Goal: Task Accomplishment & Management: Complete application form

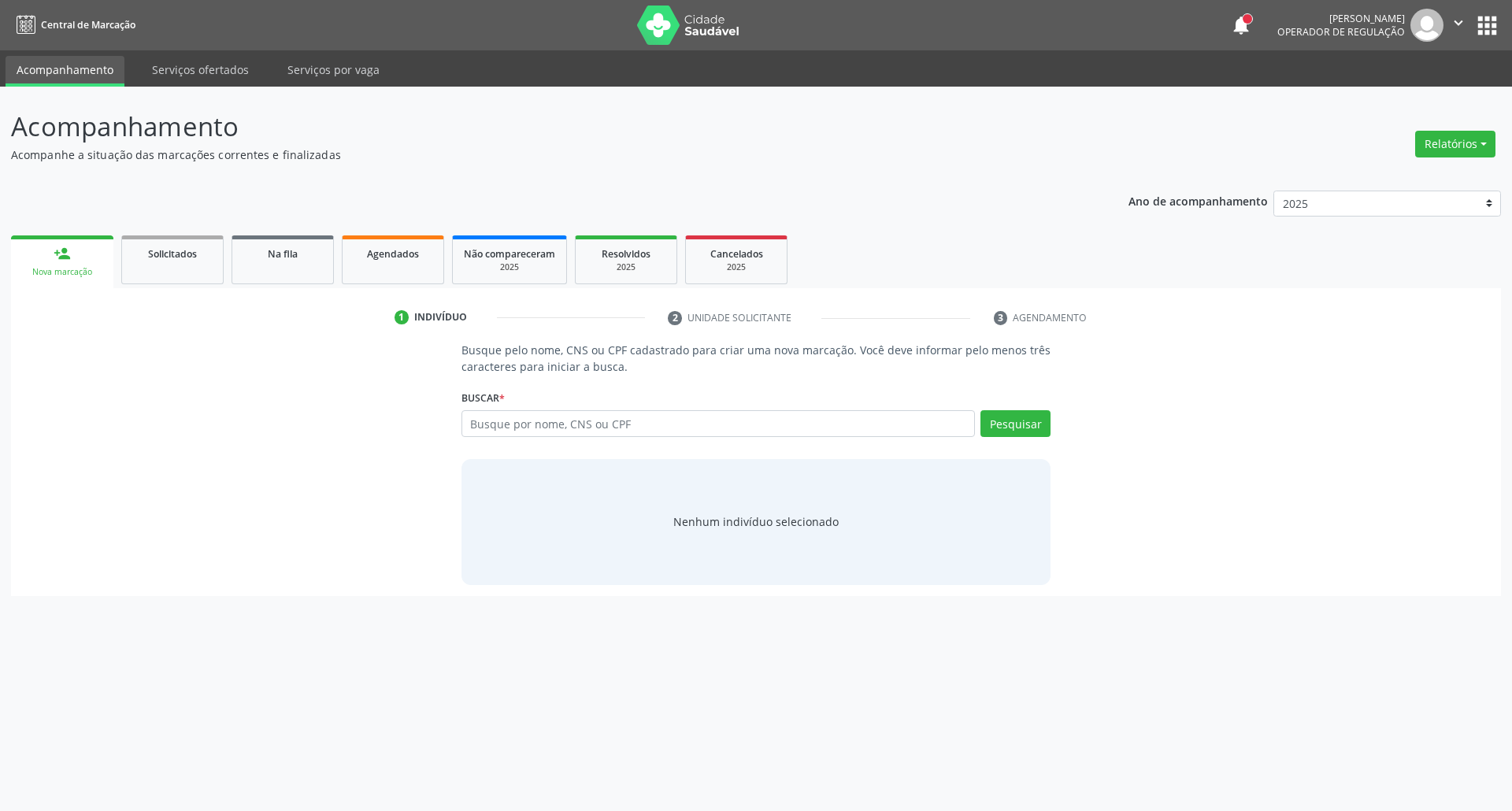
click at [652, 424] on input "text" at bounding box center [718, 424] width 514 height 27
type input "10206277445"
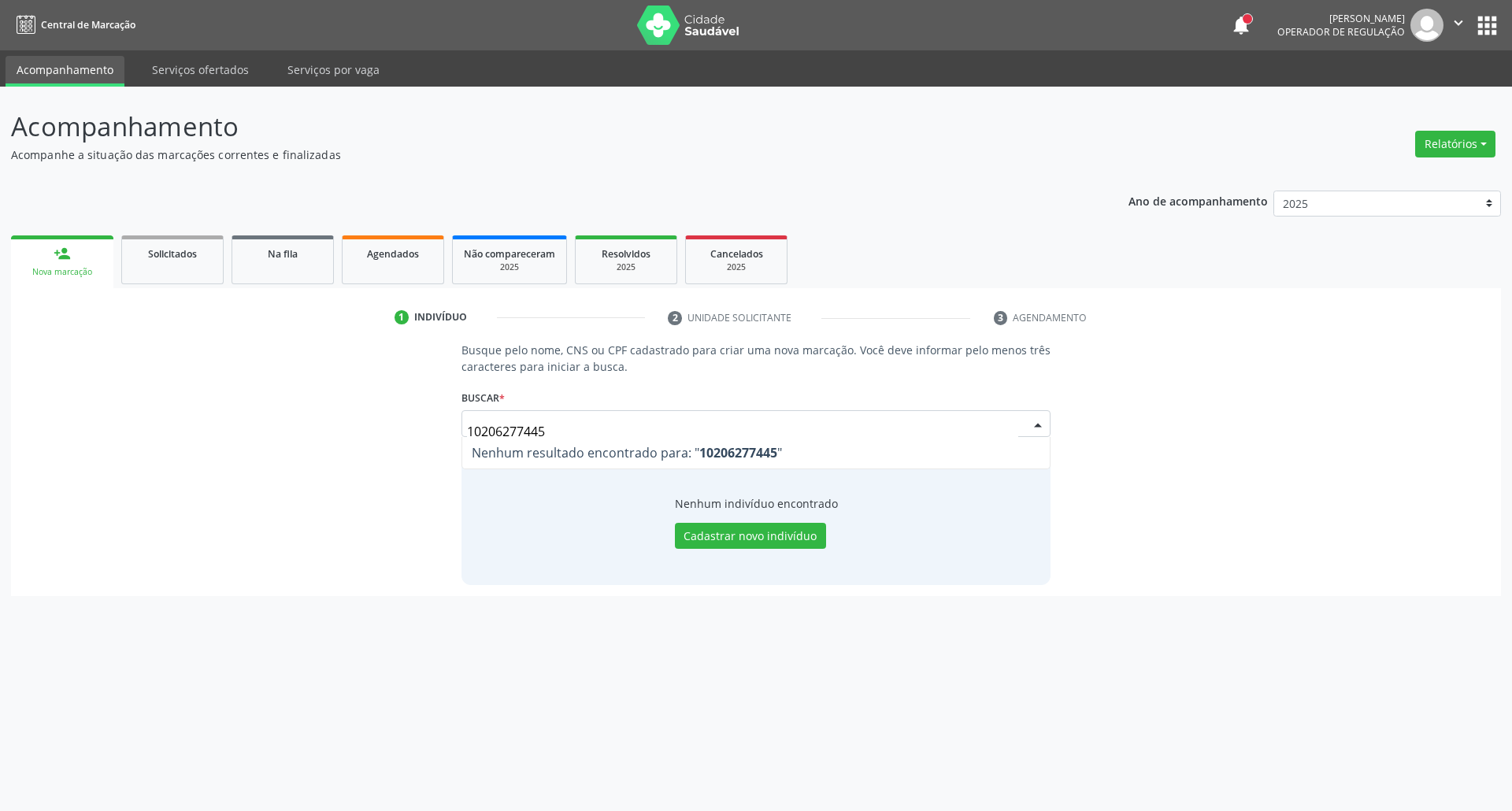
drag, startPoint x: 575, startPoint y: 426, endPoint x: 67, endPoint y: 482, distance: 511.1
click at [88, 482] on div "Busque pelo nome, CNS ou CPF cadastrado para criar uma nova marcação. Você deve…" at bounding box center [755, 463] width 1467 height 243
type input "898005904304228"
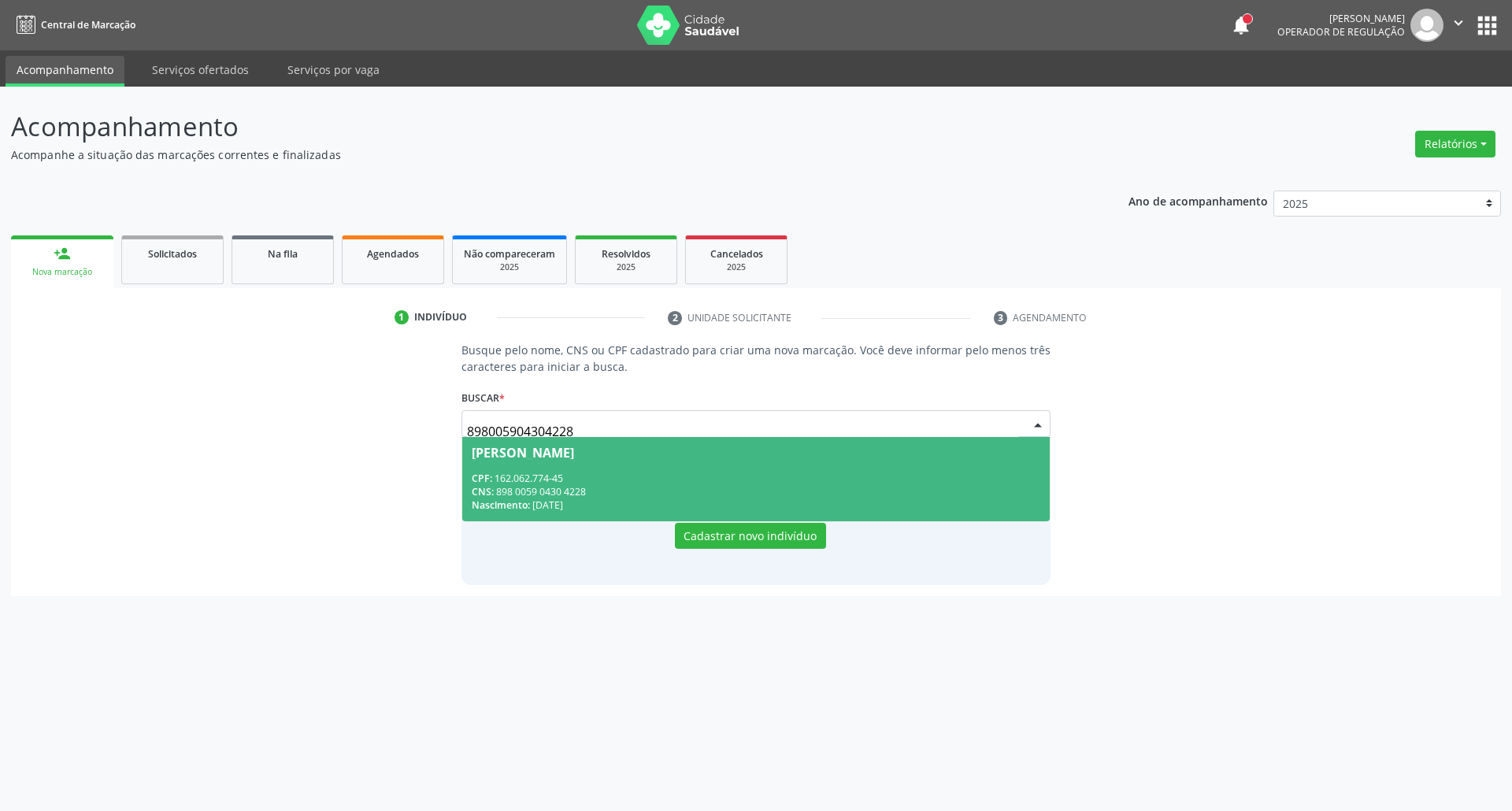
click at [611, 495] on div "CNS: 898 0059 0430 4228" at bounding box center [756, 492] width 569 height 13
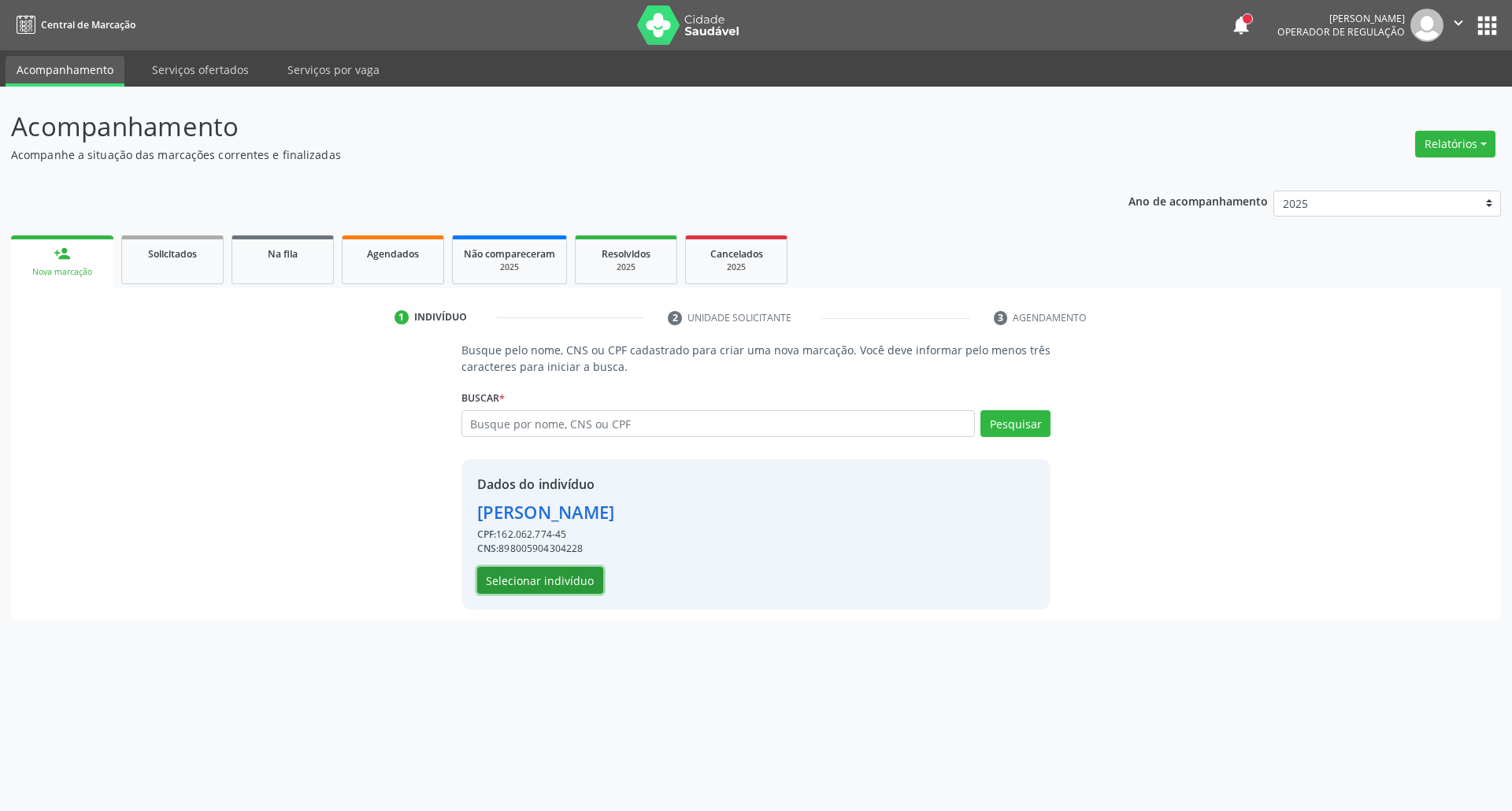
click at [495, 583] on button "Selecionar indivíduo" at bounding box center [540, 580] width 126 height 27
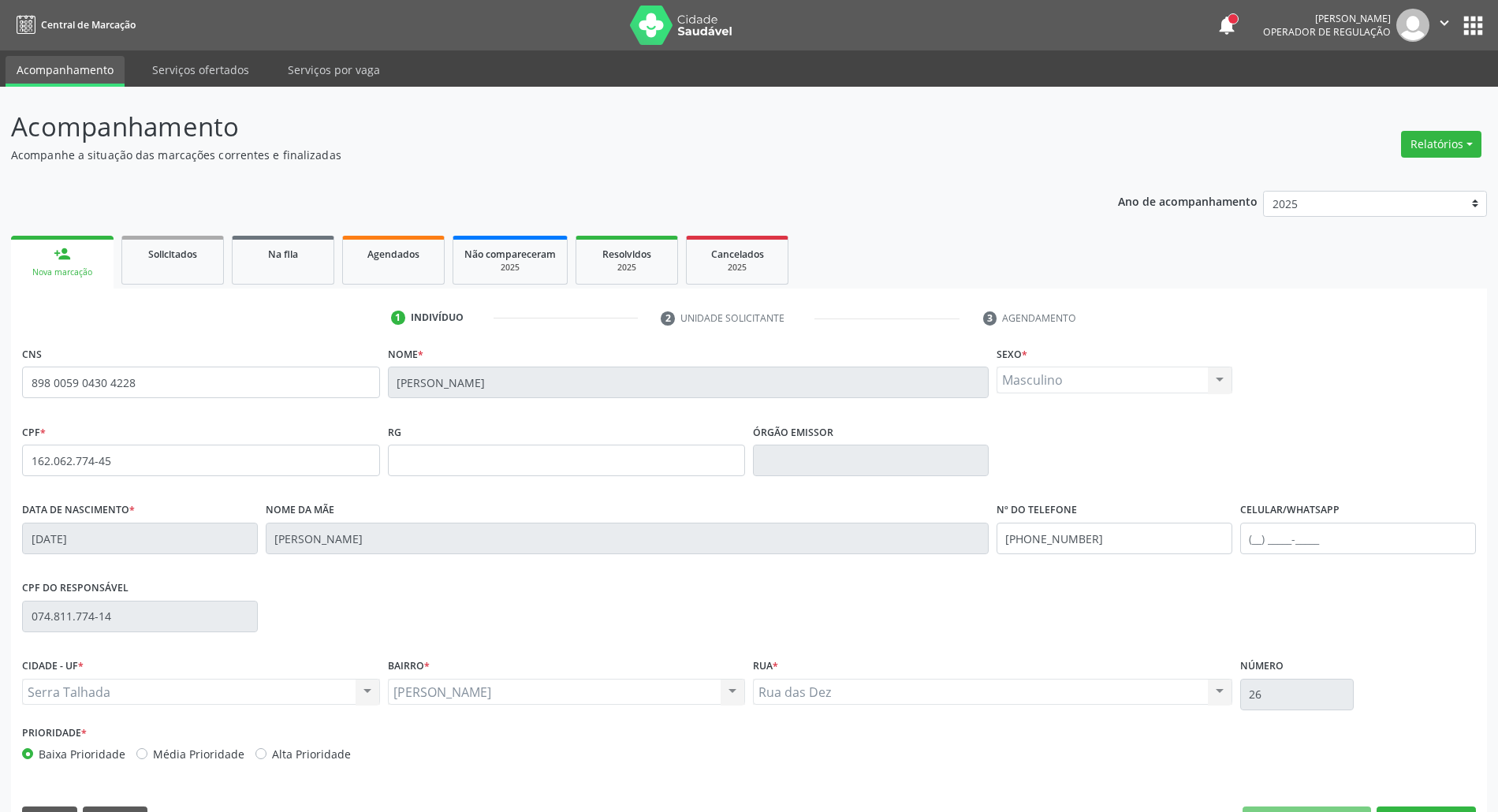
scroll to position [43, 0]
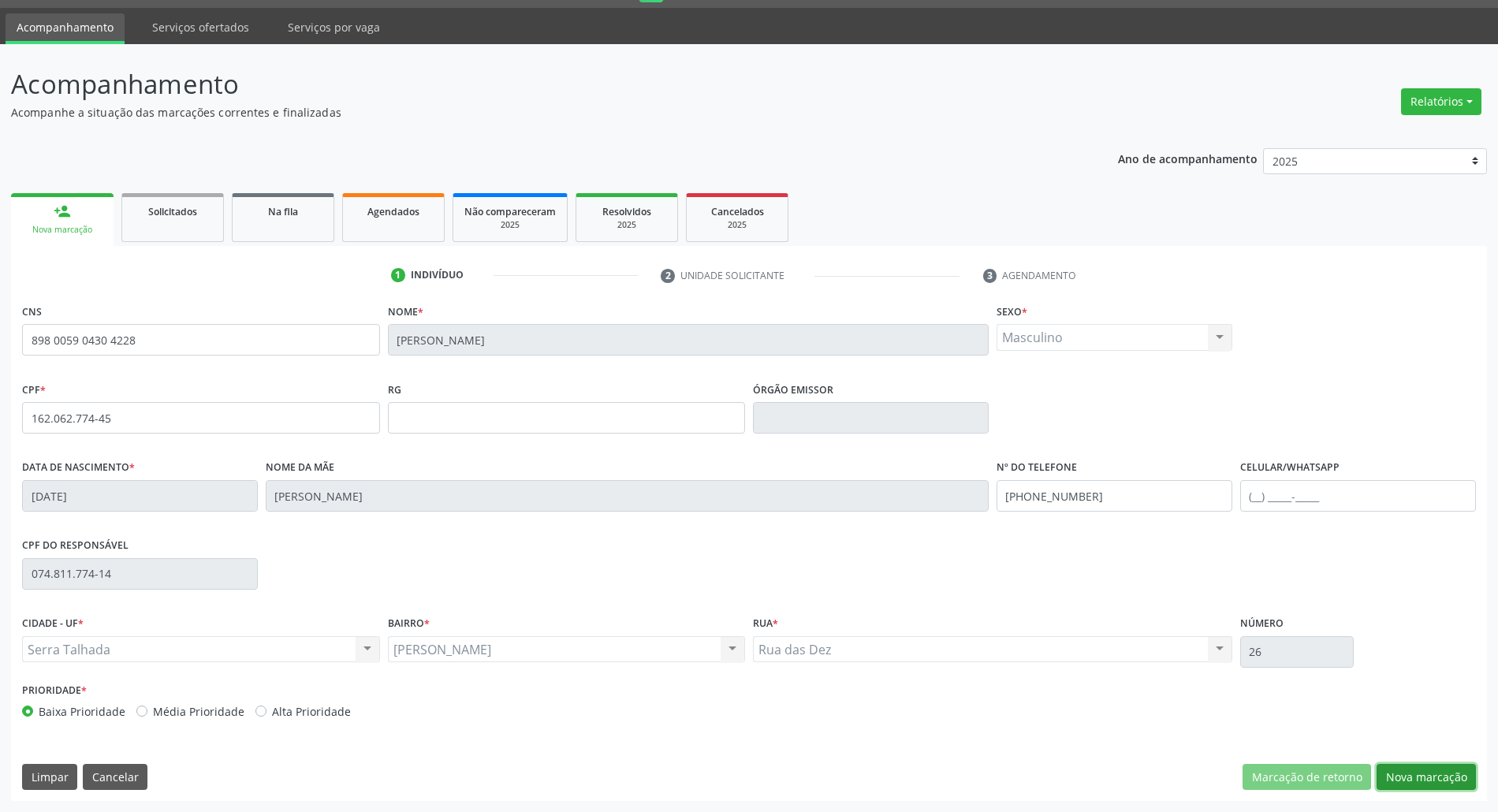
drag, startPoint x: 1430, startPoint y: 773, endPoint x: 1411, endPoint y: 769, distance: 19.4
click at [1422, 773] on button "Nova marcação" at bounding box center [1426, 777] width 100 height 27
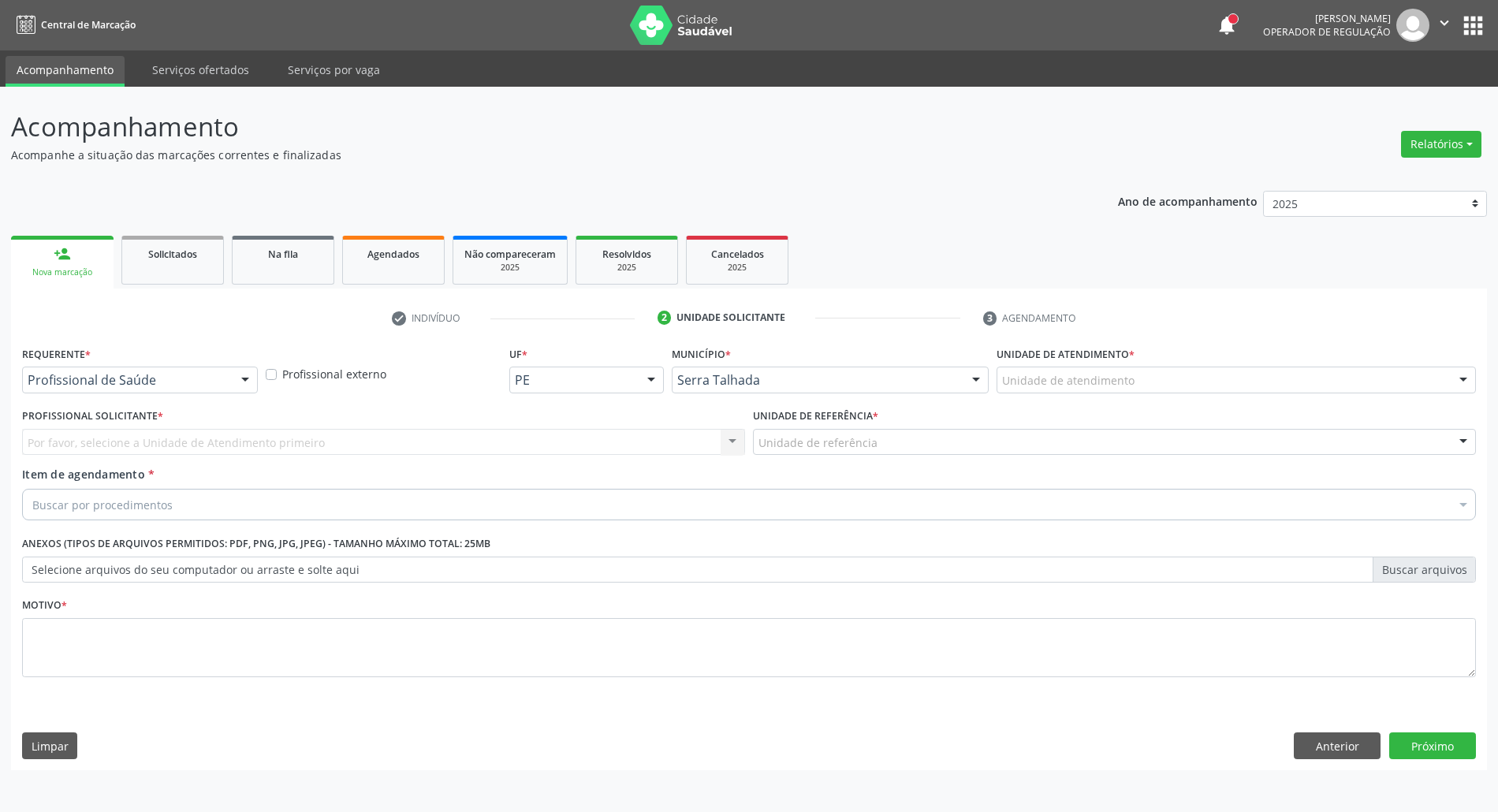
scroll to position [0, 0]
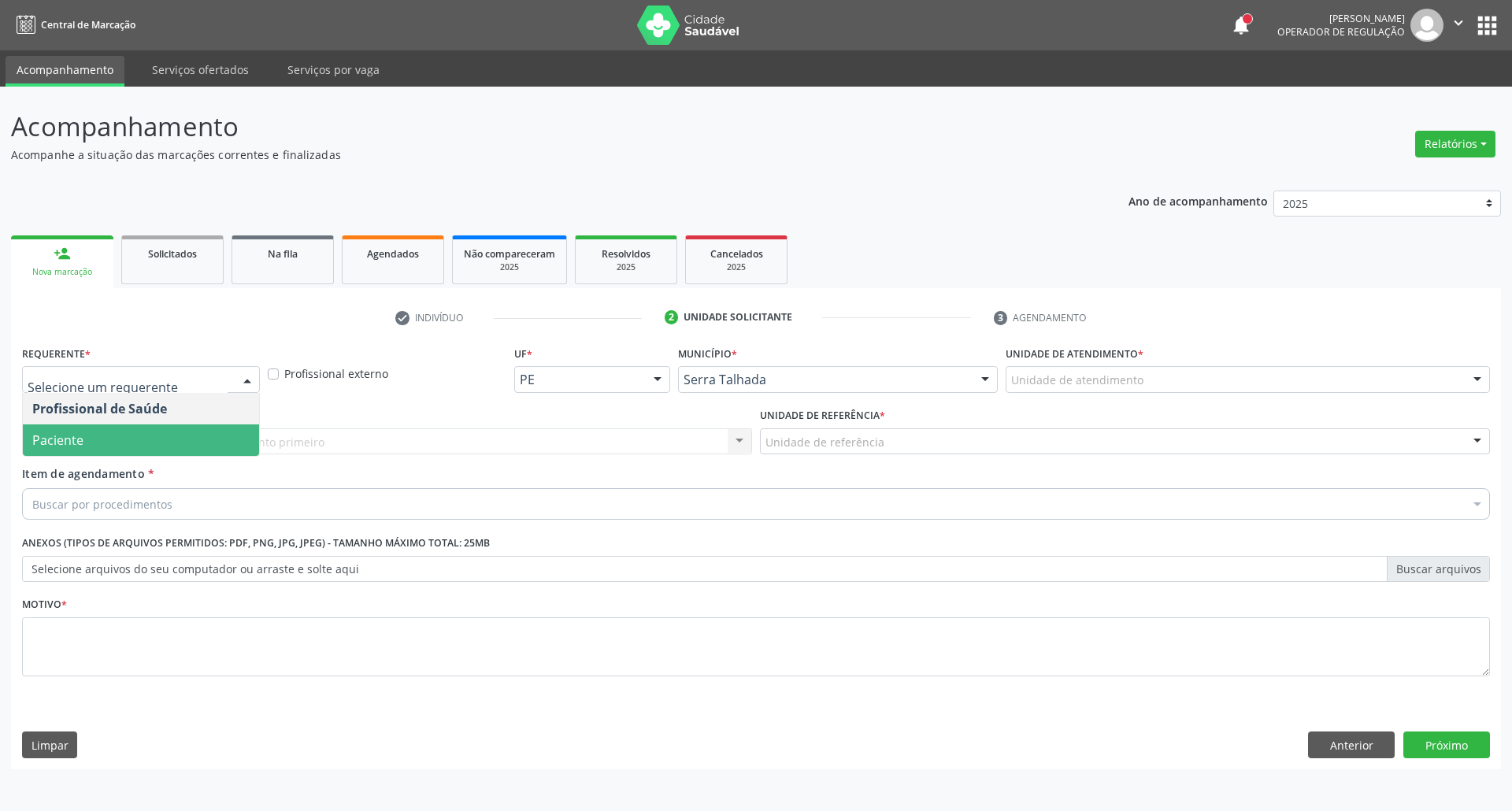
click at [112, 439] on span "Paciente" at bounding box center [140, 440] width 236 height 31
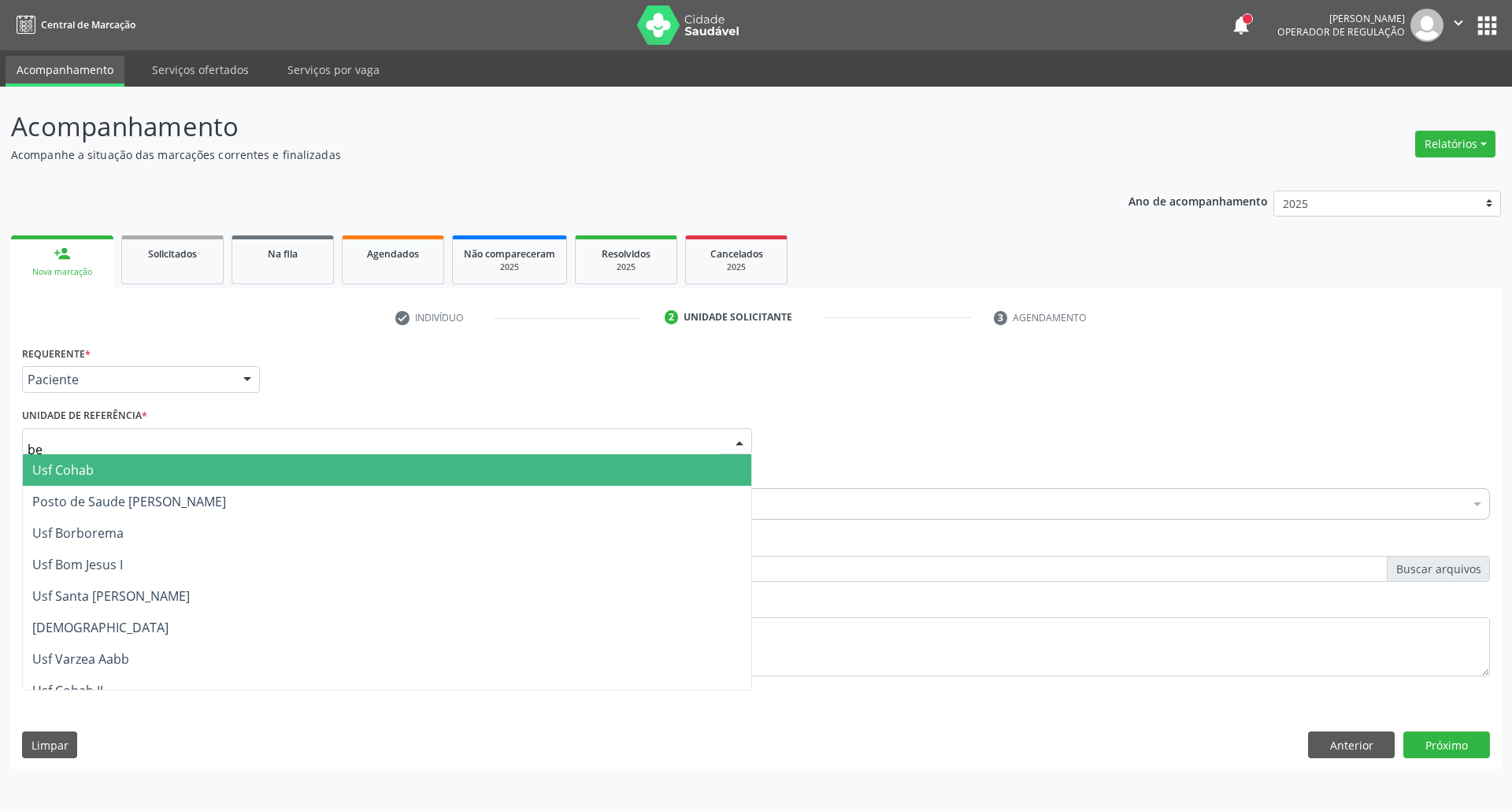
type input "ber"
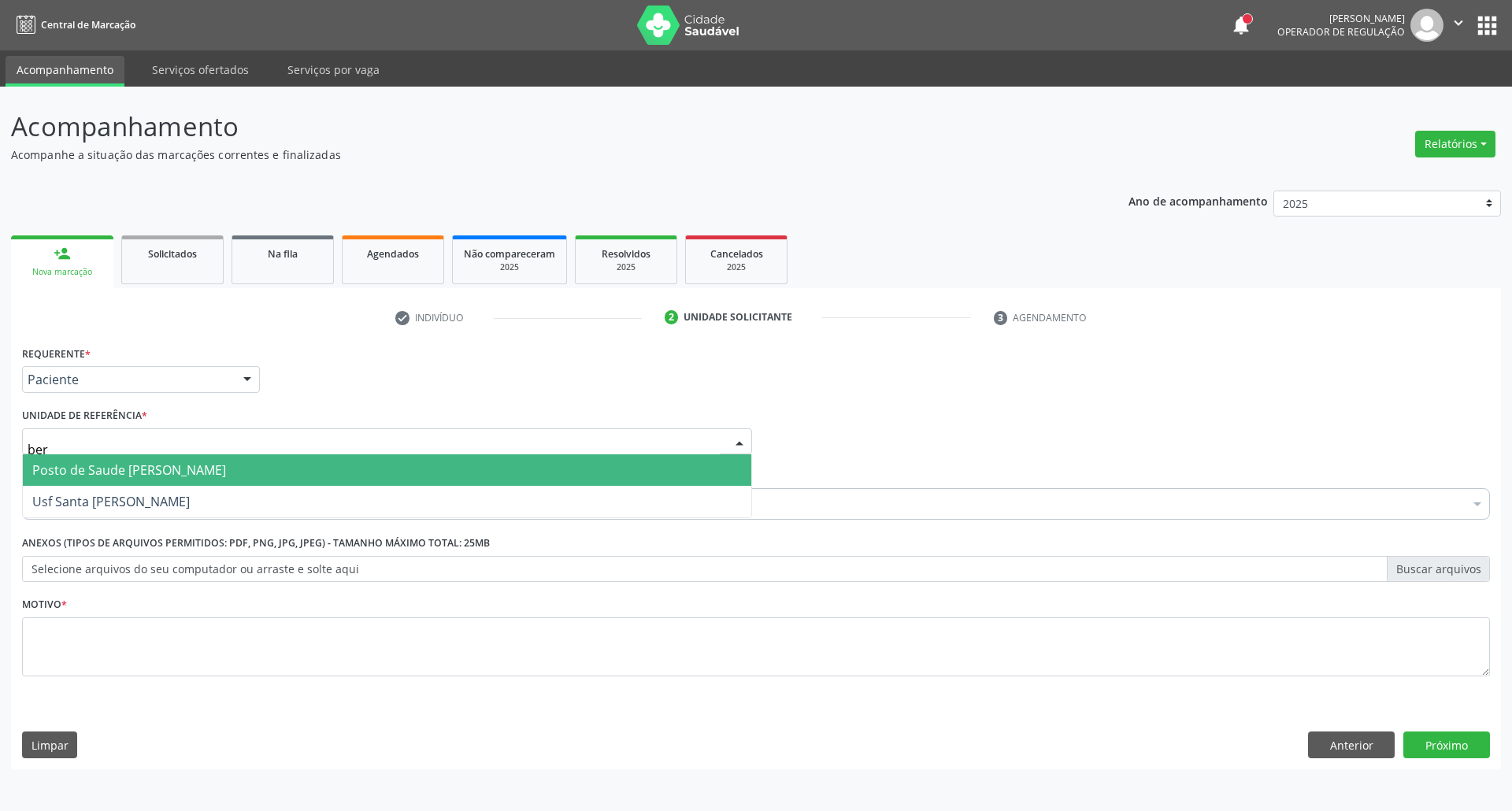
click at [115, 470] on span "Posto de Saude [PERSON_NAME]" at bounding box center [129, 470] width 193 height 17
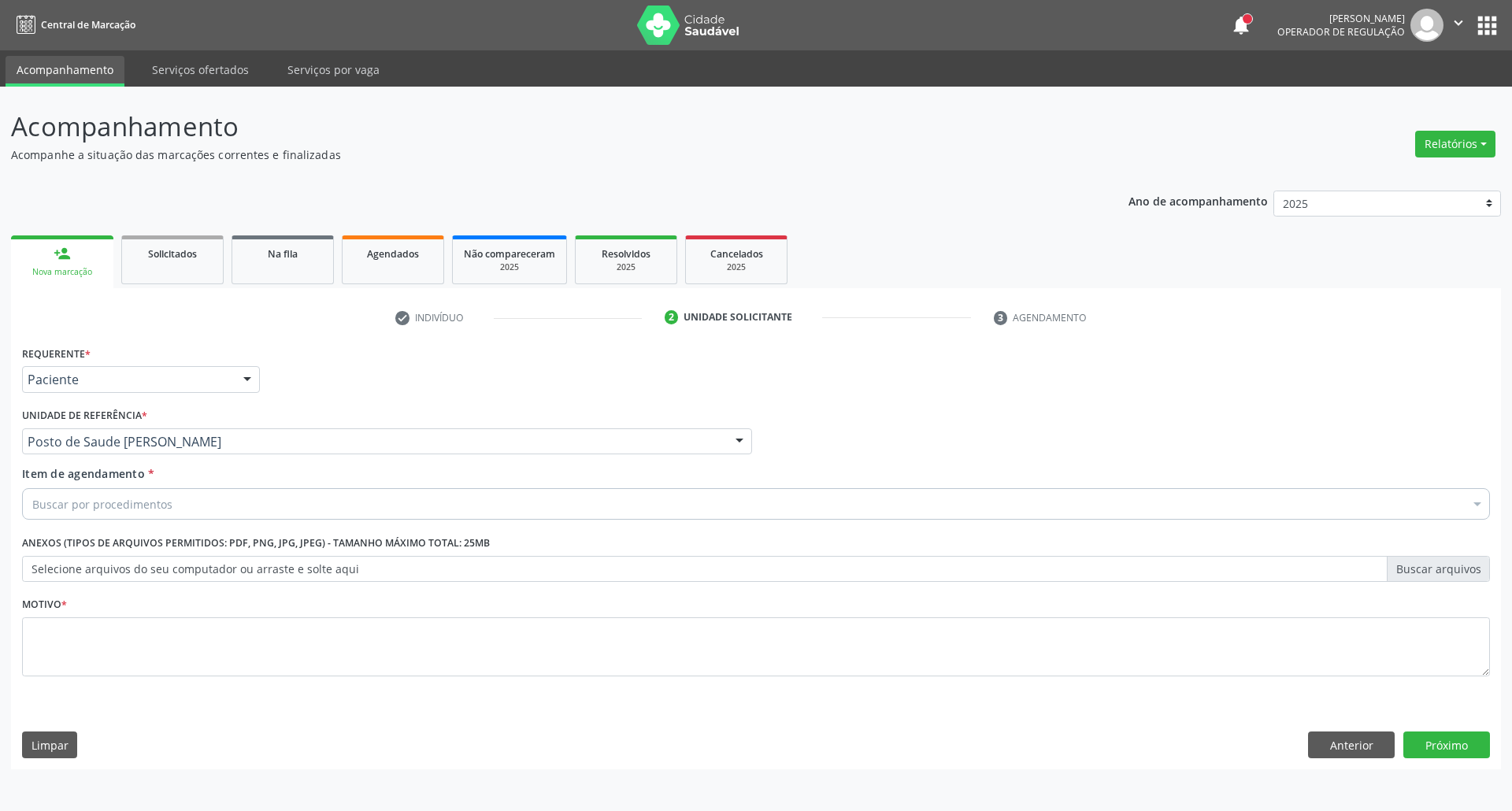
click at [114, 489] on div "Buscar por procedimentos" at bounding box center [755, 503] width 1467 height 31
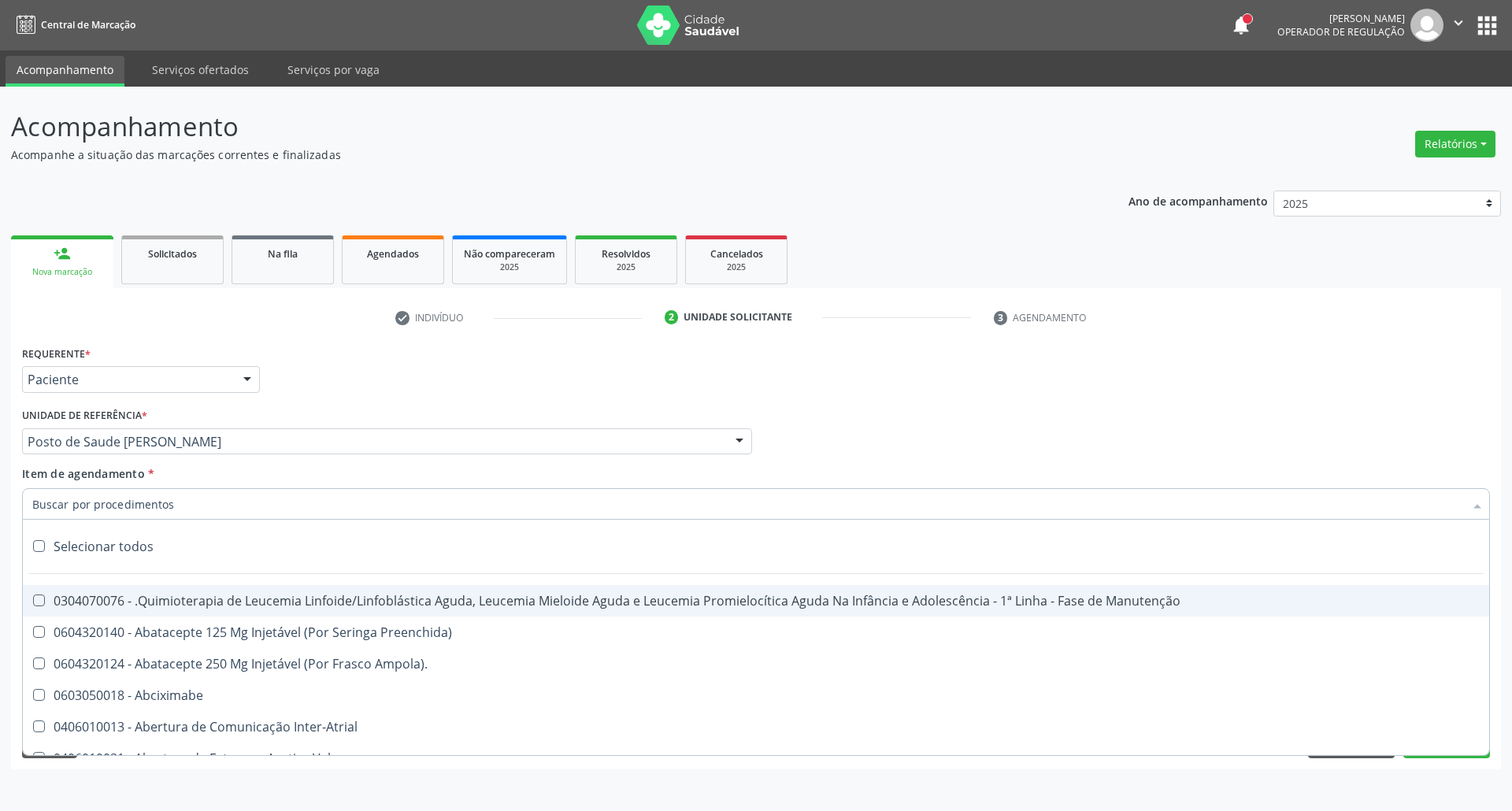
click at [115, 501] on input "Item de agendamento *" at bounding box center [747, 503] width 1431 height 31
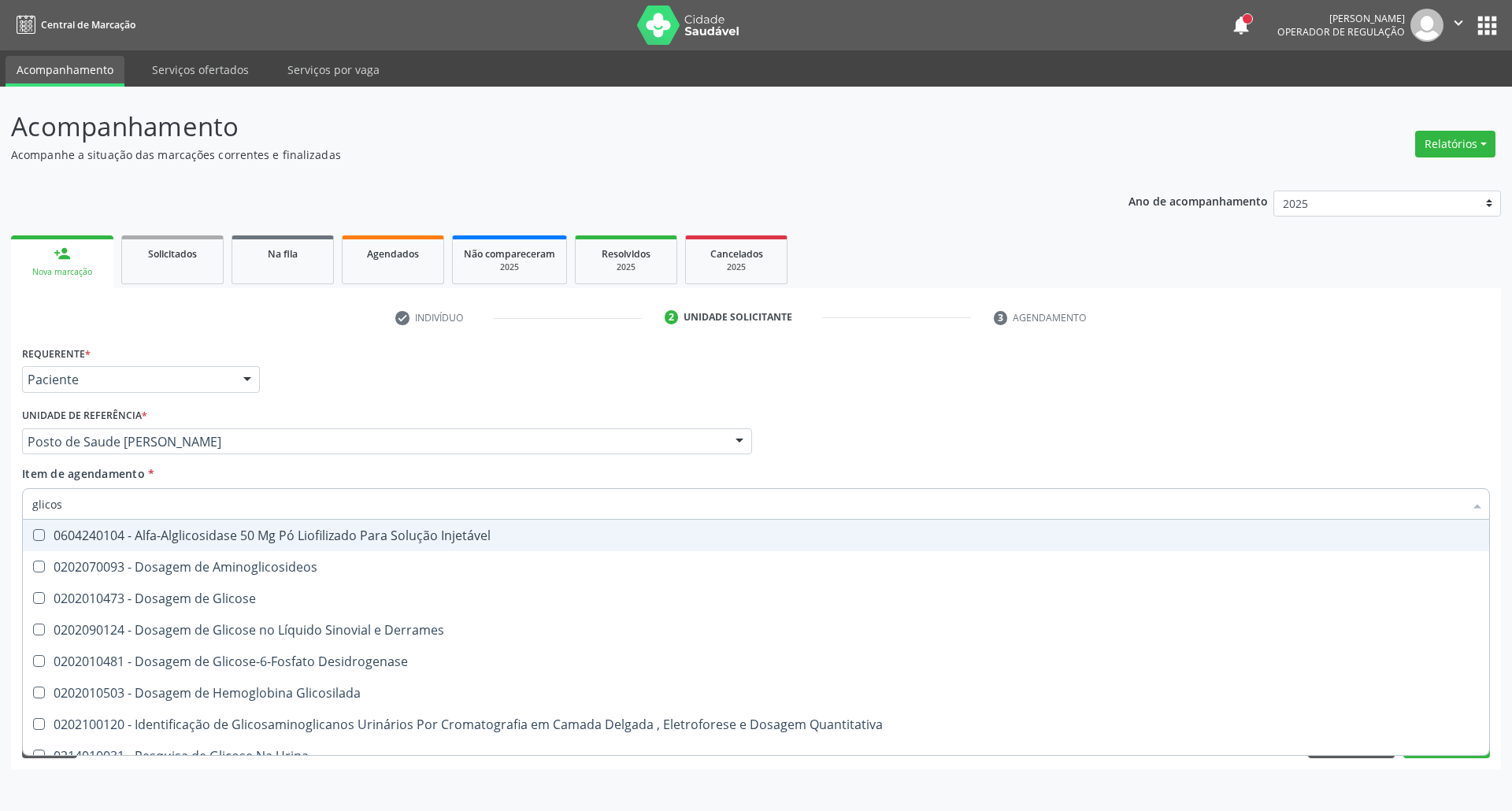
type input "glicose"
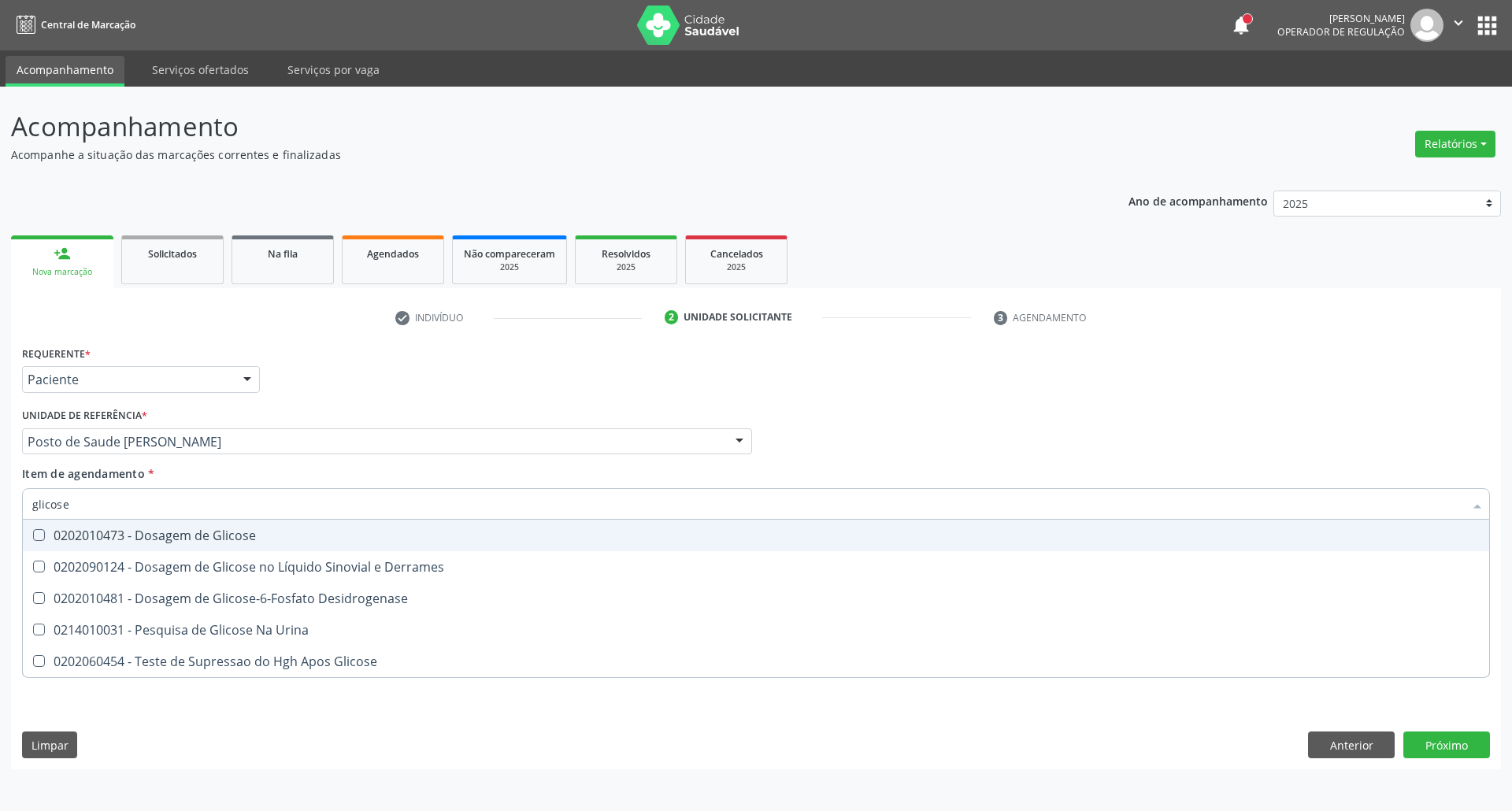
click at [110, 530] on div "0202010473 - Dosagem de Glicose" at bounding box center [755, 534] width 1447 height 12
checkbox Glicose "true"
click at [0, 492] on div "Acompanhamento Acompanhe a situação das marcações correntes e finalizadas Relat…" at bounding box center [756, 448] width 1512 height 725
type input "ac"
checkbox Glicose "false"
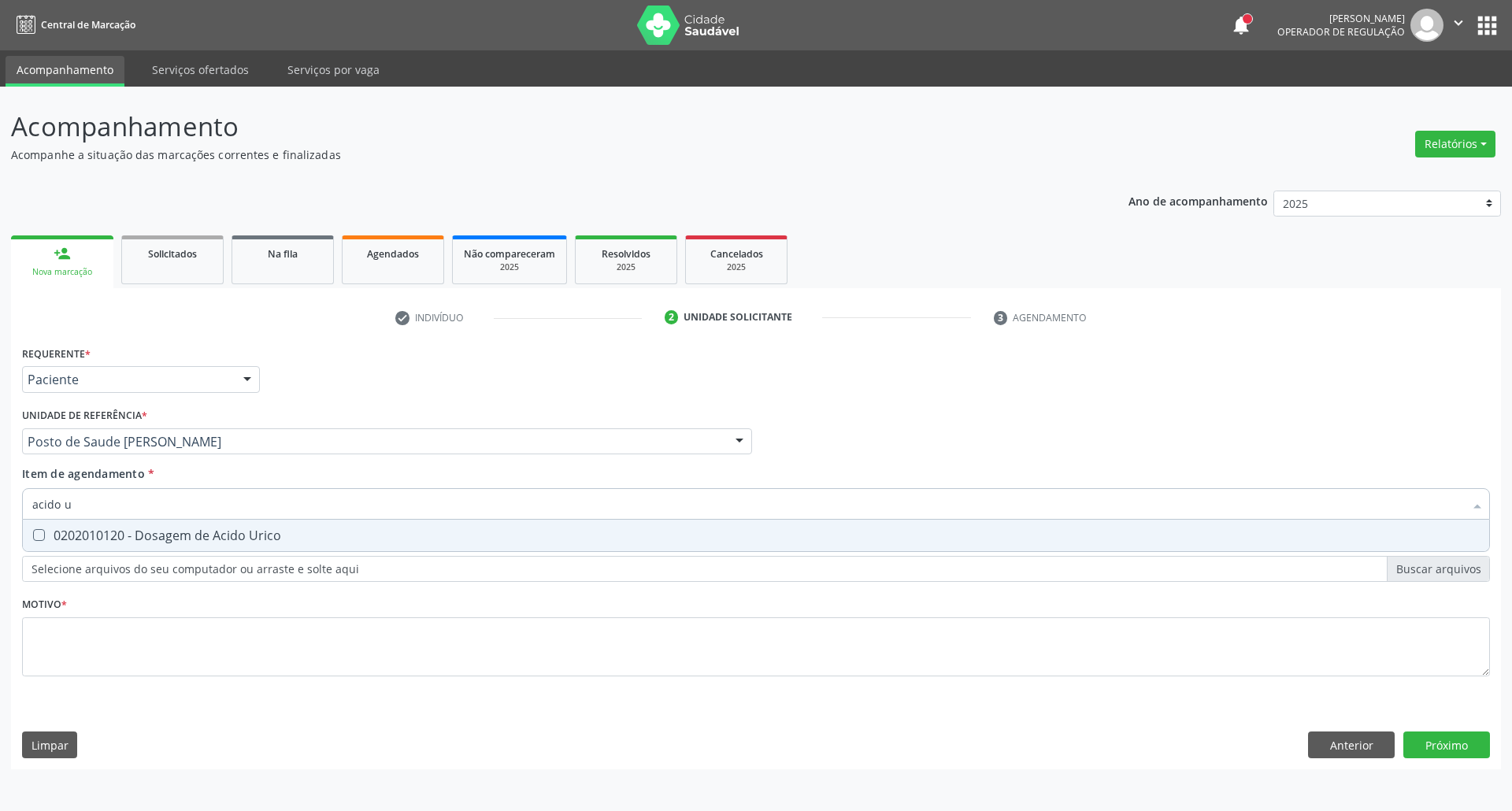
type input "acido u"
click at [73, 531] on div "0202010120 - Dosagem de Acido Urico" at bounding box center [755, 534] width 1447 height 12
checkbox Urico "true"
drag, startPoint x: 16, startPoint y: 501, endPoint x: 0, endPoint y: 501, distance: 16.0
click at [0, 501] on div "Acompanhamento Acompanhe a situação das marcações correntes e finalizadas Relat…" at bounding box center [756, 448] width 1512 height 725
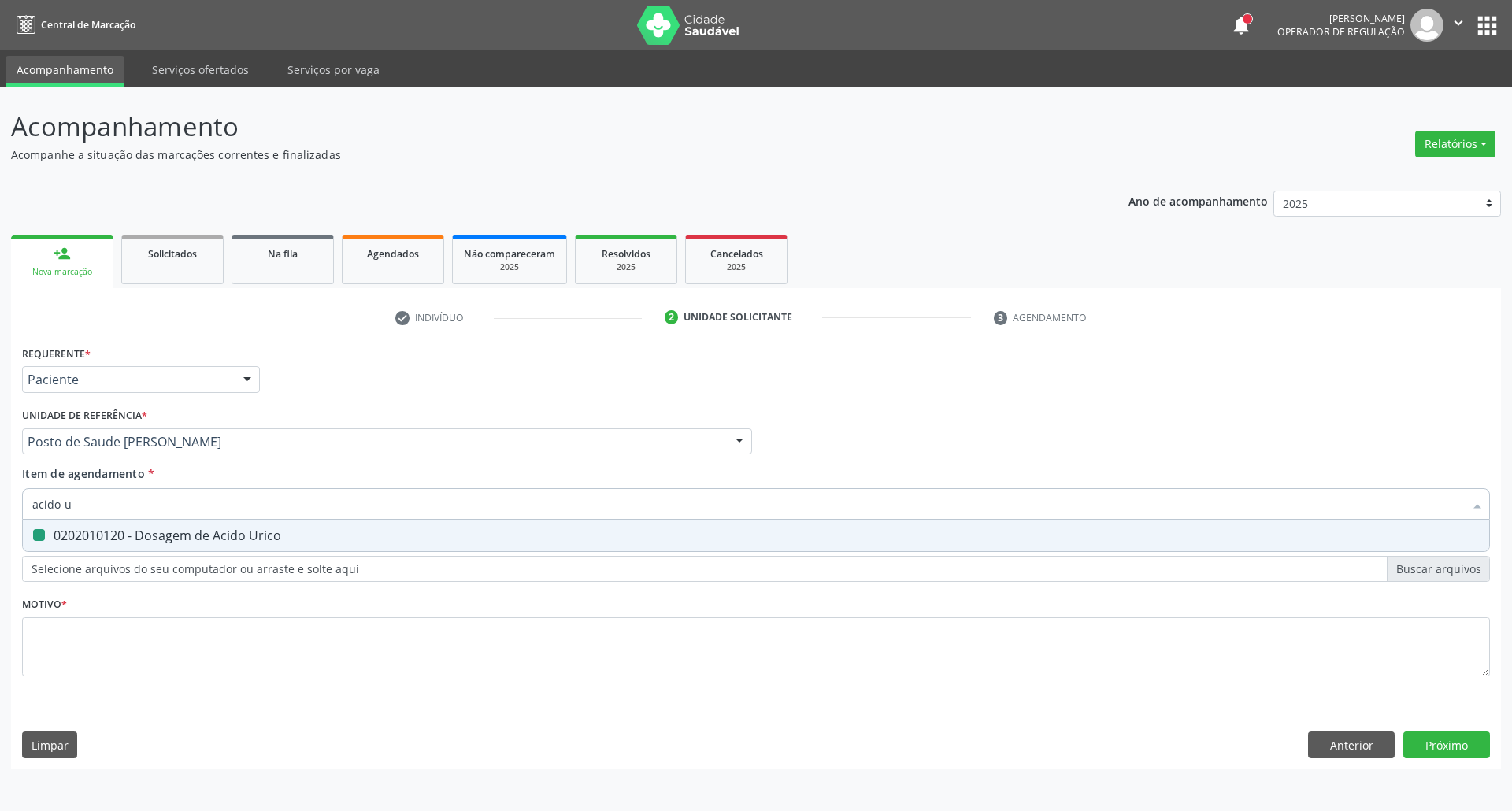
type input "c"
checkbox Urico "false"
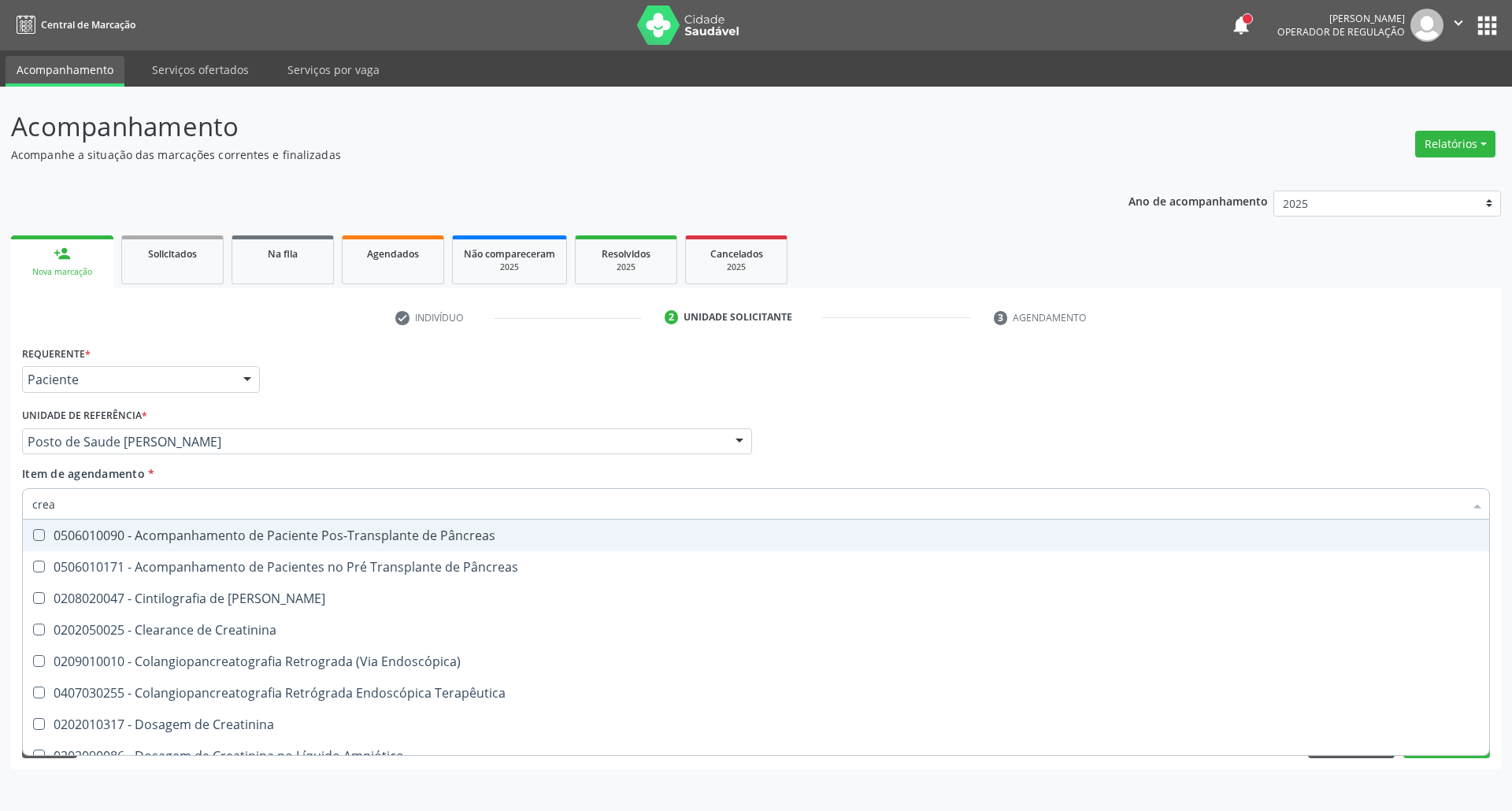
type input "crea"
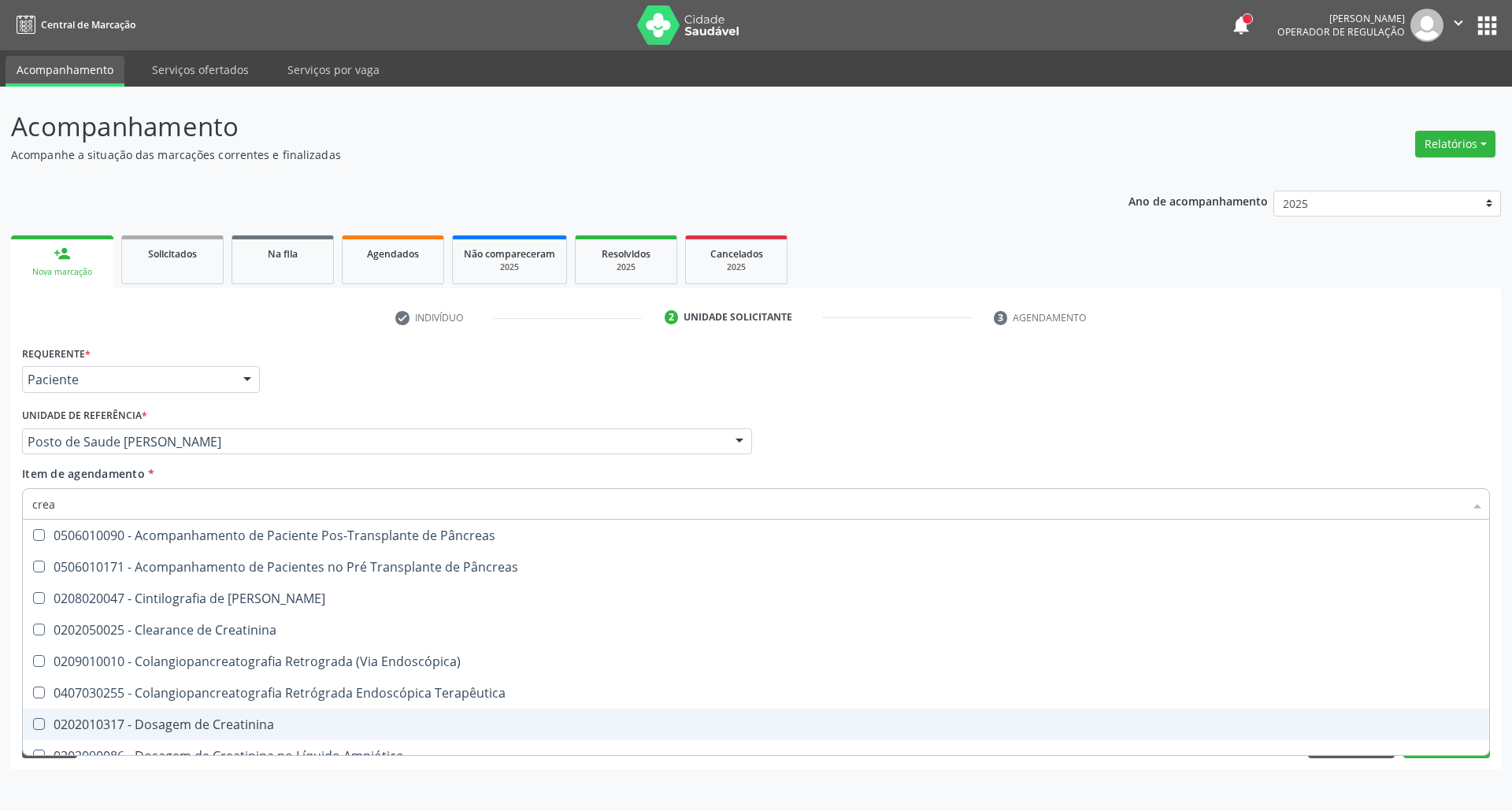
click at [41, 725] on Creatinina at bounding box center [39, 724] width 11 height 11
click at [33, 725] on Creatinina "checkbox" at bounding box center [27, 724] width 10 height 10
checkbox Creatinina "true"
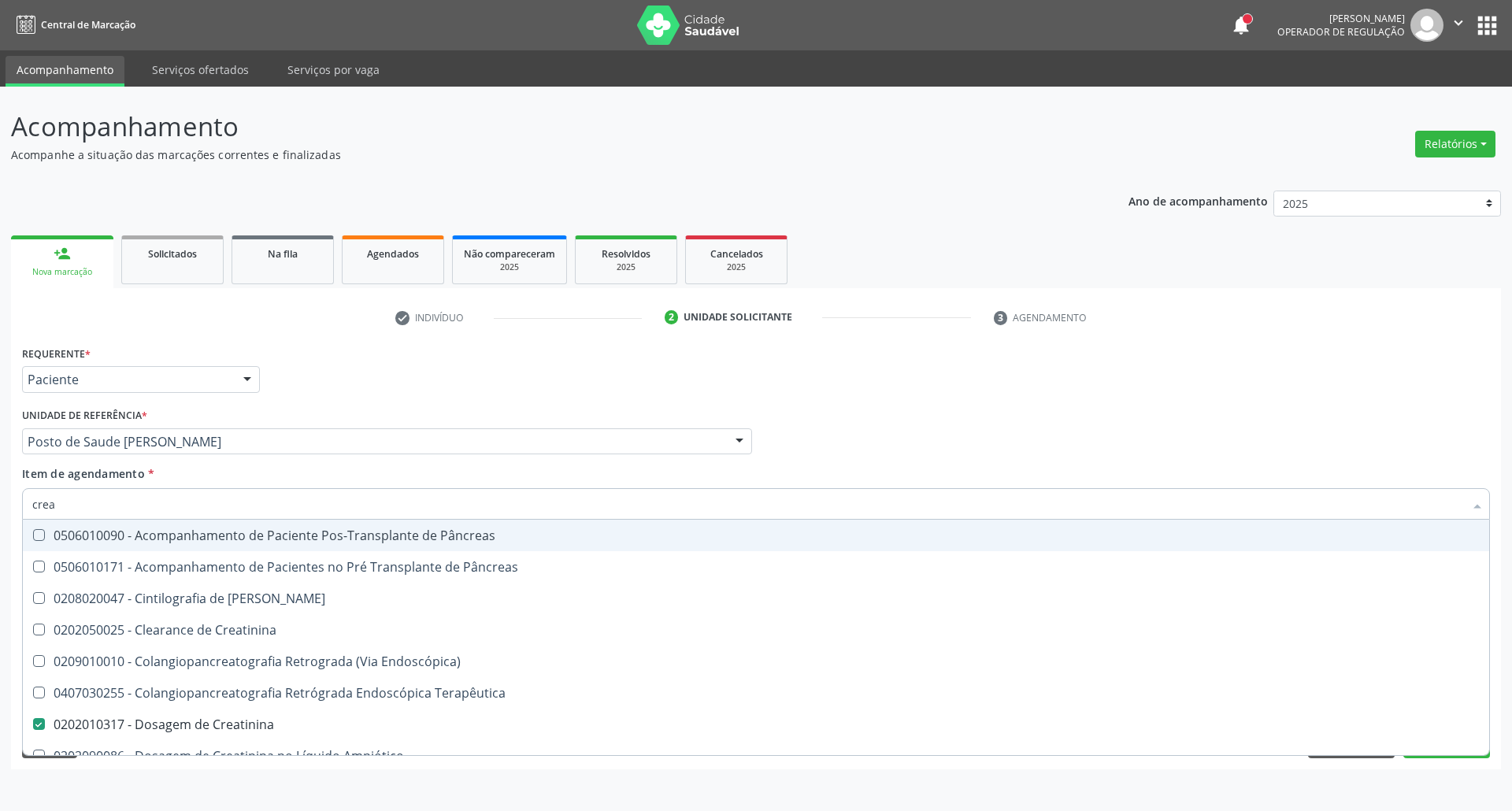
drag, startPoint x: 40, startPoint y: 501, endPoint x: 0, endPoint y: 482, distance: 44.3
click at [0, 488] on div "Acompanhamento Acompanhe a situação das marcações correntes e finalizadas Relat…" at bounding box center [756, 448] width 1512 height 725
type input "t"
checkbox Creatinina "false"
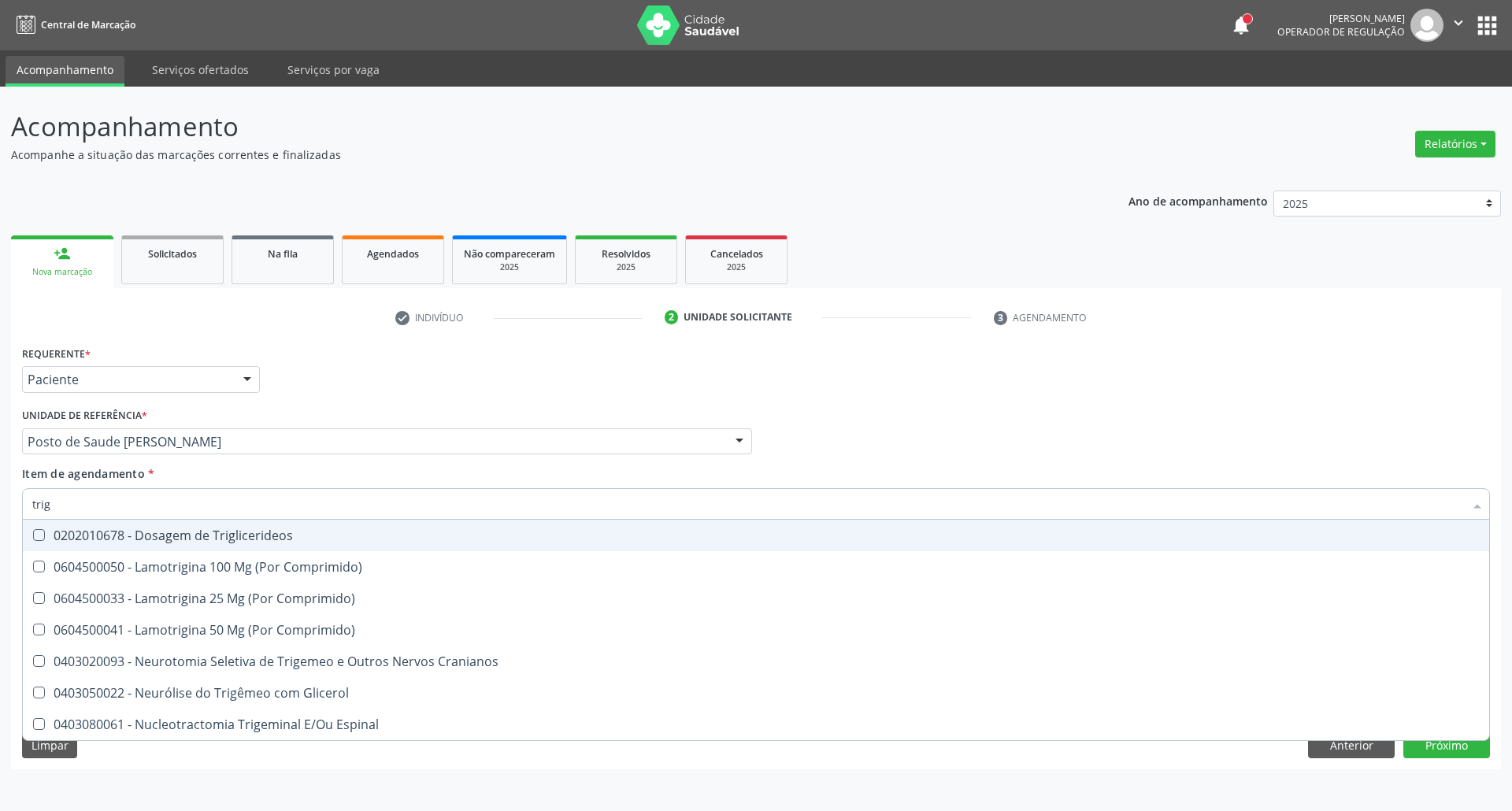
type input "trig"
click at [80, 533] on div "0202010678 - Dosagem de Triglicerideos" at bounding box center [755, 534] width 1447 height 12
checkbox Triglicerideos "true"
drag, startPoint x: 60, startPoint y: 502, endPoint x: 0, endPoint y: 486, distance: 62.1
click at [0, 486] on div "Acompanhamento Acompanhe a situação das marcações correntes e finalizadas Relat…" at bounding box center [756, 448] width 1512 height 725
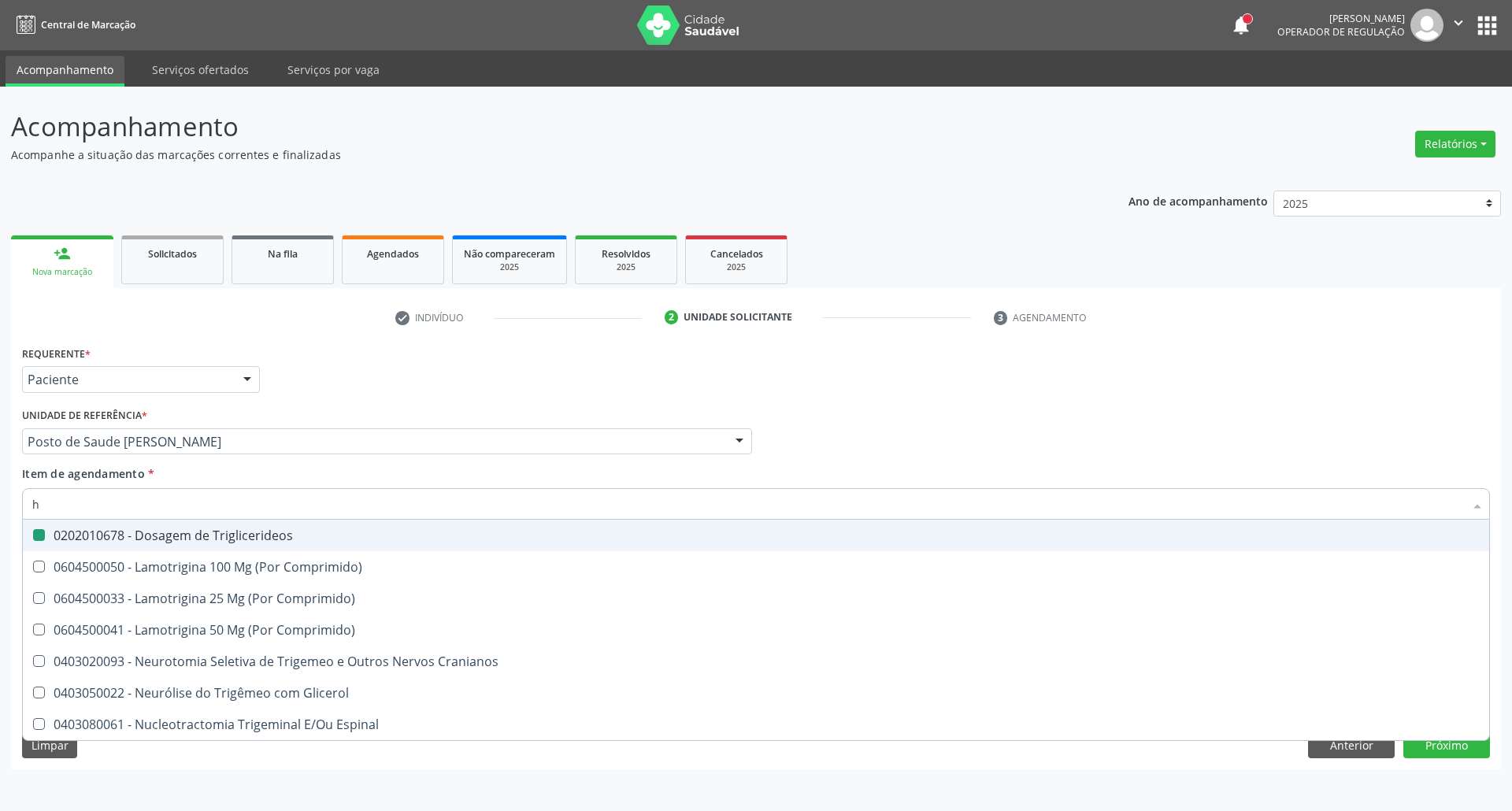
type input "he"
checkbox Triglicerideos "false"
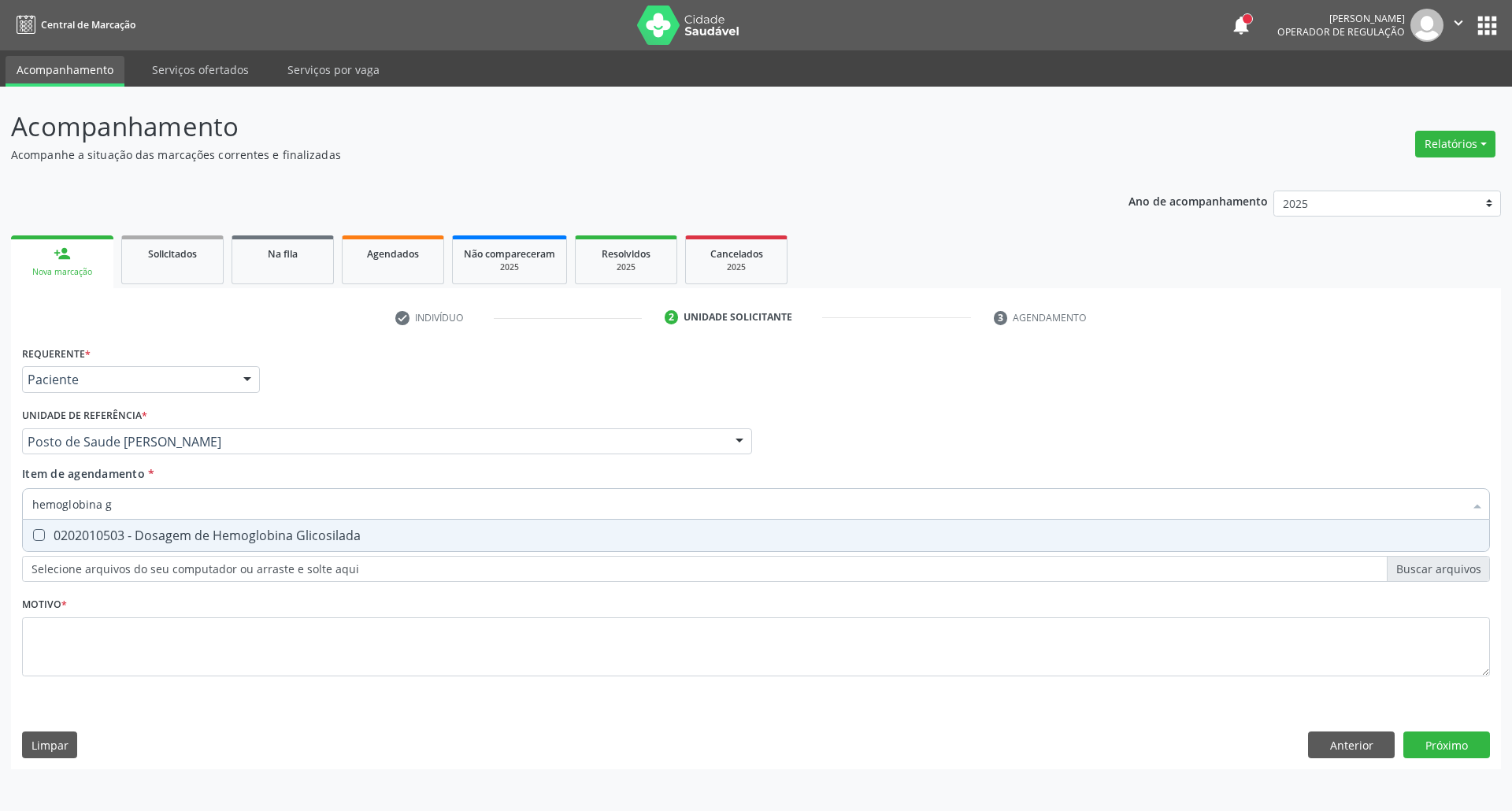
type input "hemoglobina g"
drag, startPoint x: 60, startPoint y: 543, endPoint x: 86, endPoint y: 524, distance: 32.2
click at [60, 542] on div "0202010503 - Dosagem de Hemoglobina Glicosilada" at bounding box center [755, 534] width 1447 height 12
checkbox Glicosilada "true"
drag, startPoint x: 124, startPoint y: 509, endPoint x: 0, endPoint y: 514, distance: 124.1
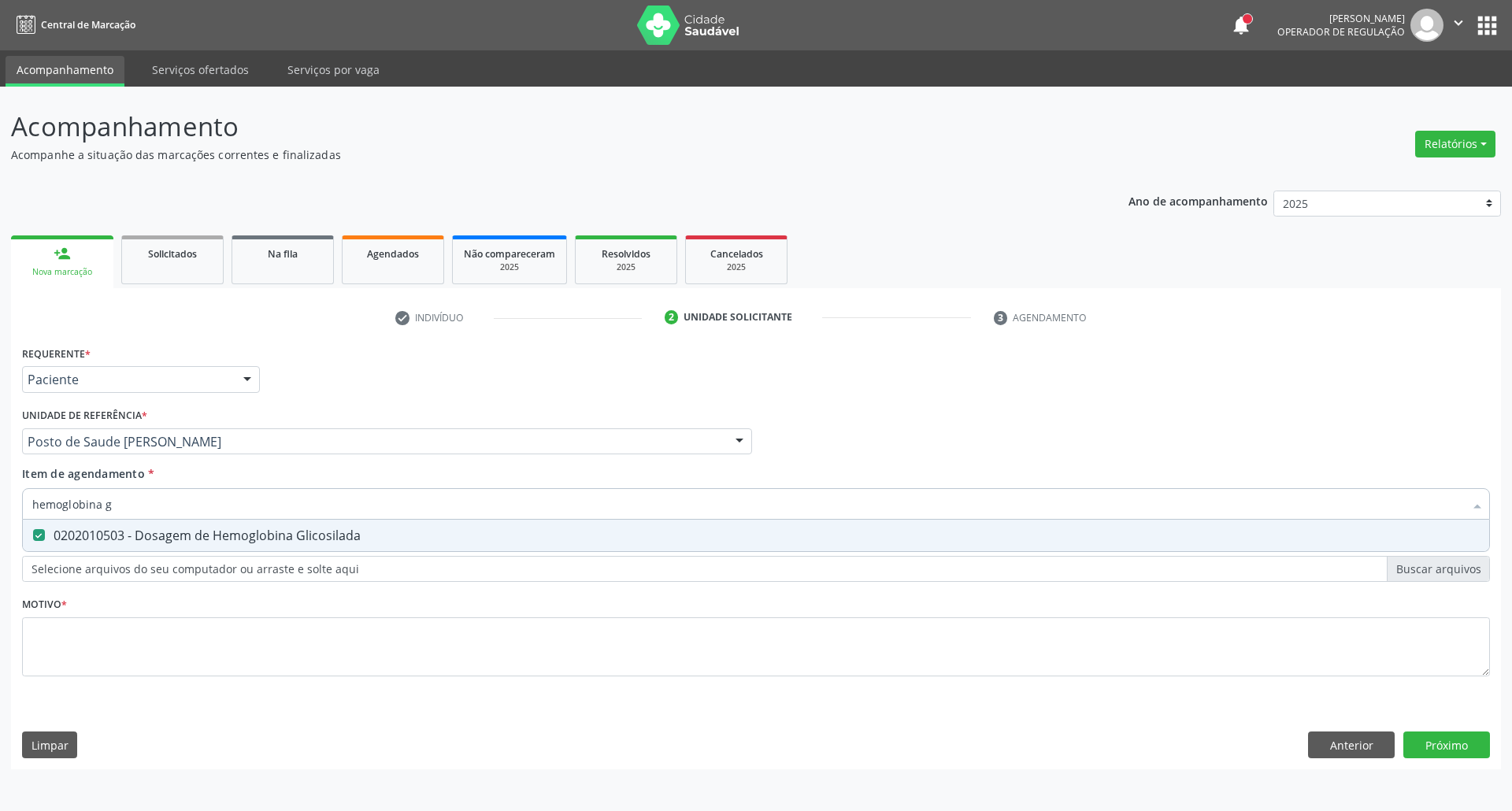
click at [0, 514] on div "Acompanhamento Acompanhe a situação das marcações correntes e finalizadas Relat…" at bounding box center [756, 448] width 1512 height 725
type input "he"
checkbox Glicosilada "false"
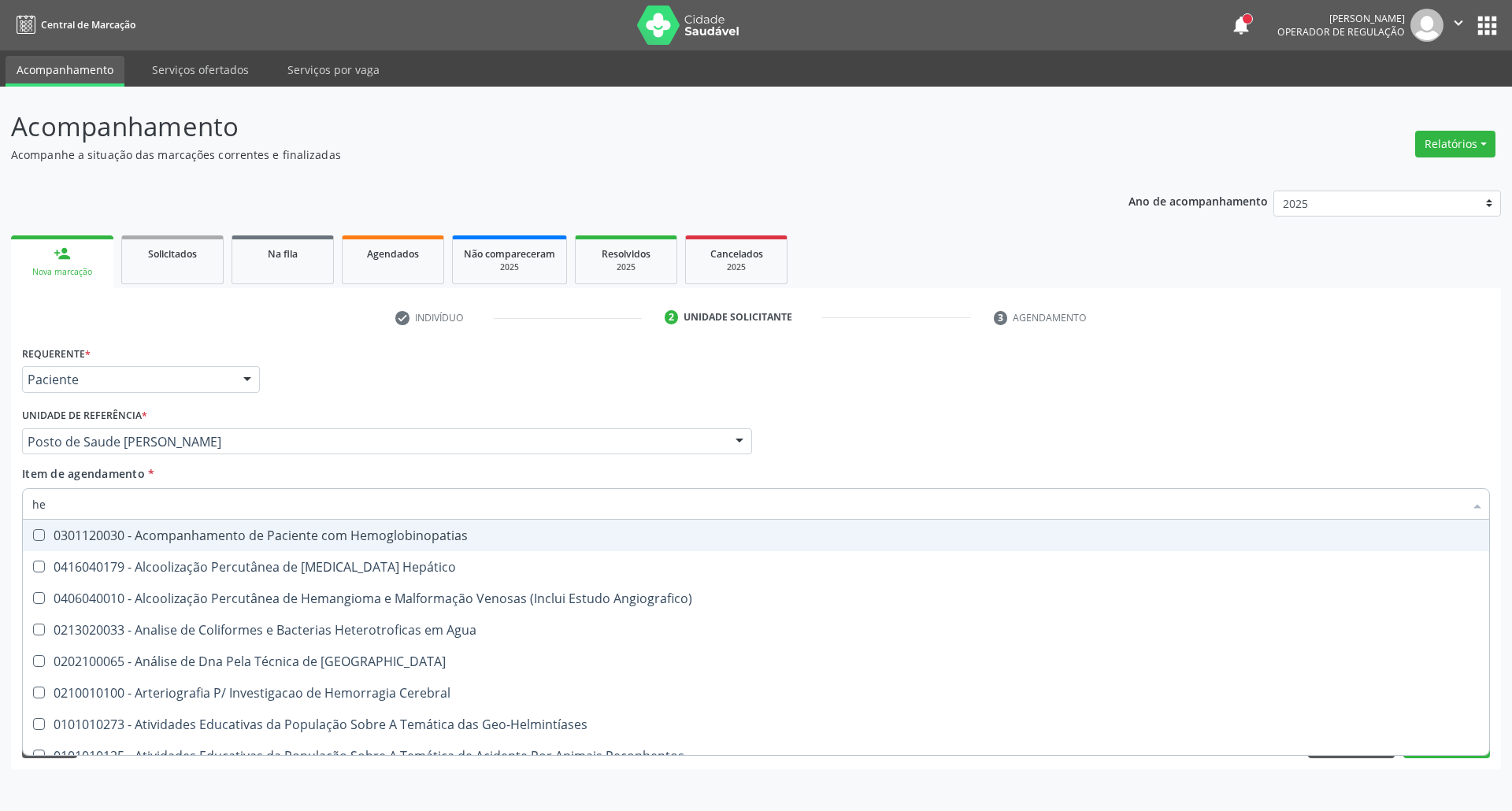
type input "hem"
checkbox \(Qualitativo\) "true"
checkbox Glicosilada "false"
type input "hemo"
checkbox Hemacias "true"
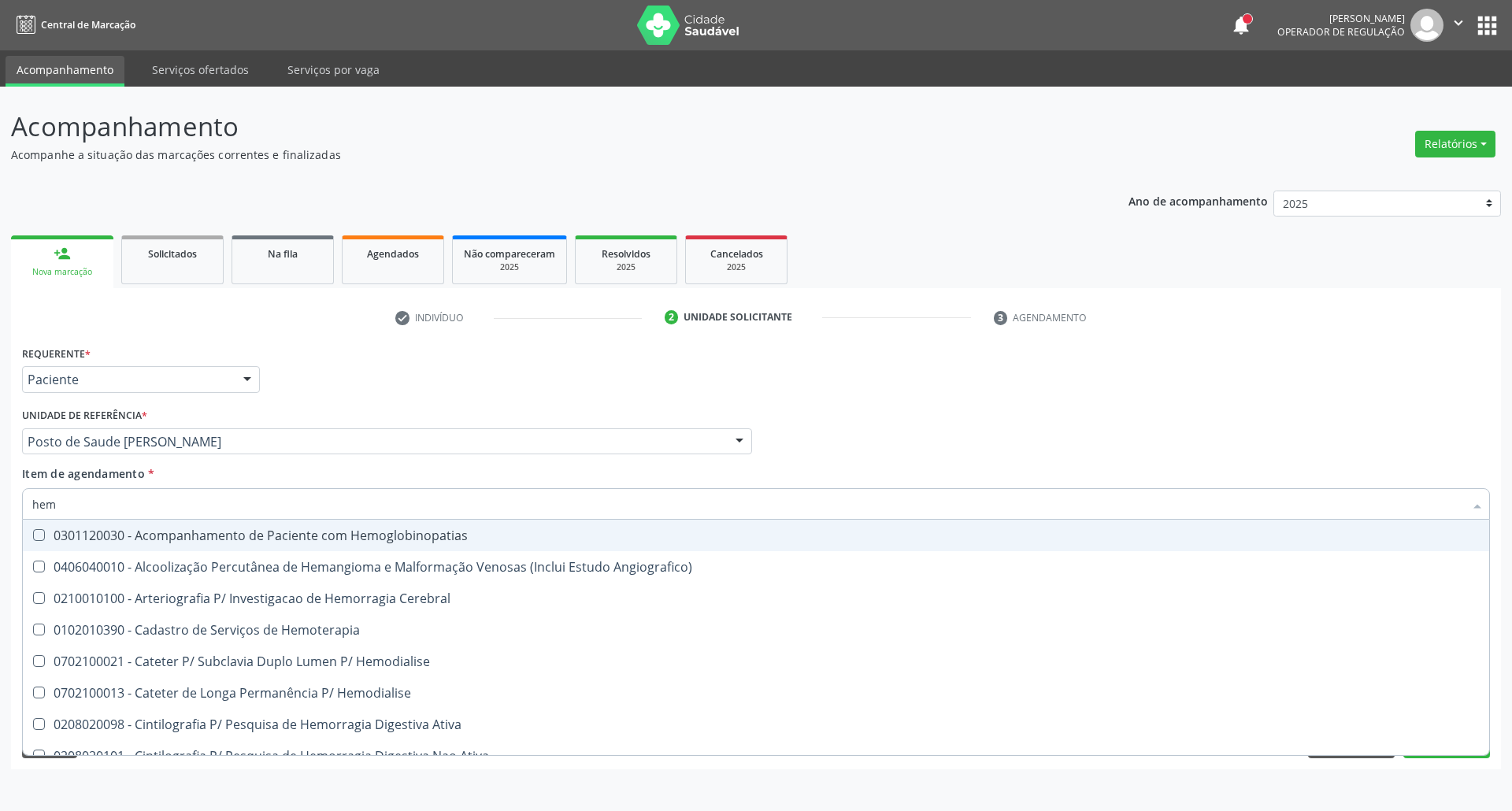
checkbox Glicosilada "false"
type input "hemog"
checkbox Tardio\) "true"
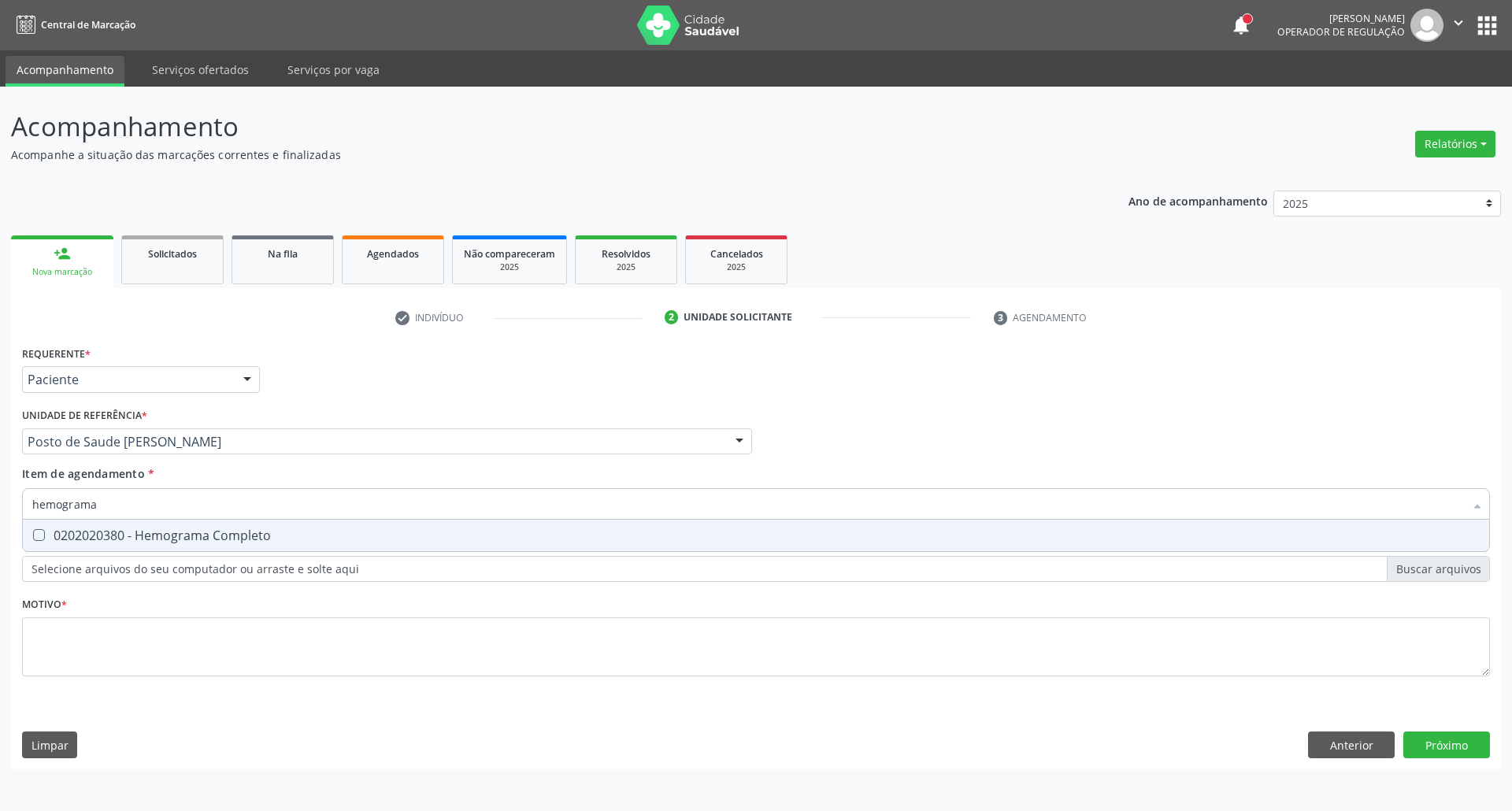
type input "hemograma"
drag, startPoint x: 48, startPoint y: 538, endPoint x: 114, endPoint y: 508, distance: 72.5
click at [49, 537] on div "0202020380 - Hemograma Completo" at bounding box center [755, 534] width 1447 height 12
checkbox Completo "true"
click at [0, 511] on div "Acompanhamento Acompanhe a situação das marcações correntes e finalizadas Relat…" at bounding box center [756, 448] width 1512 height 725
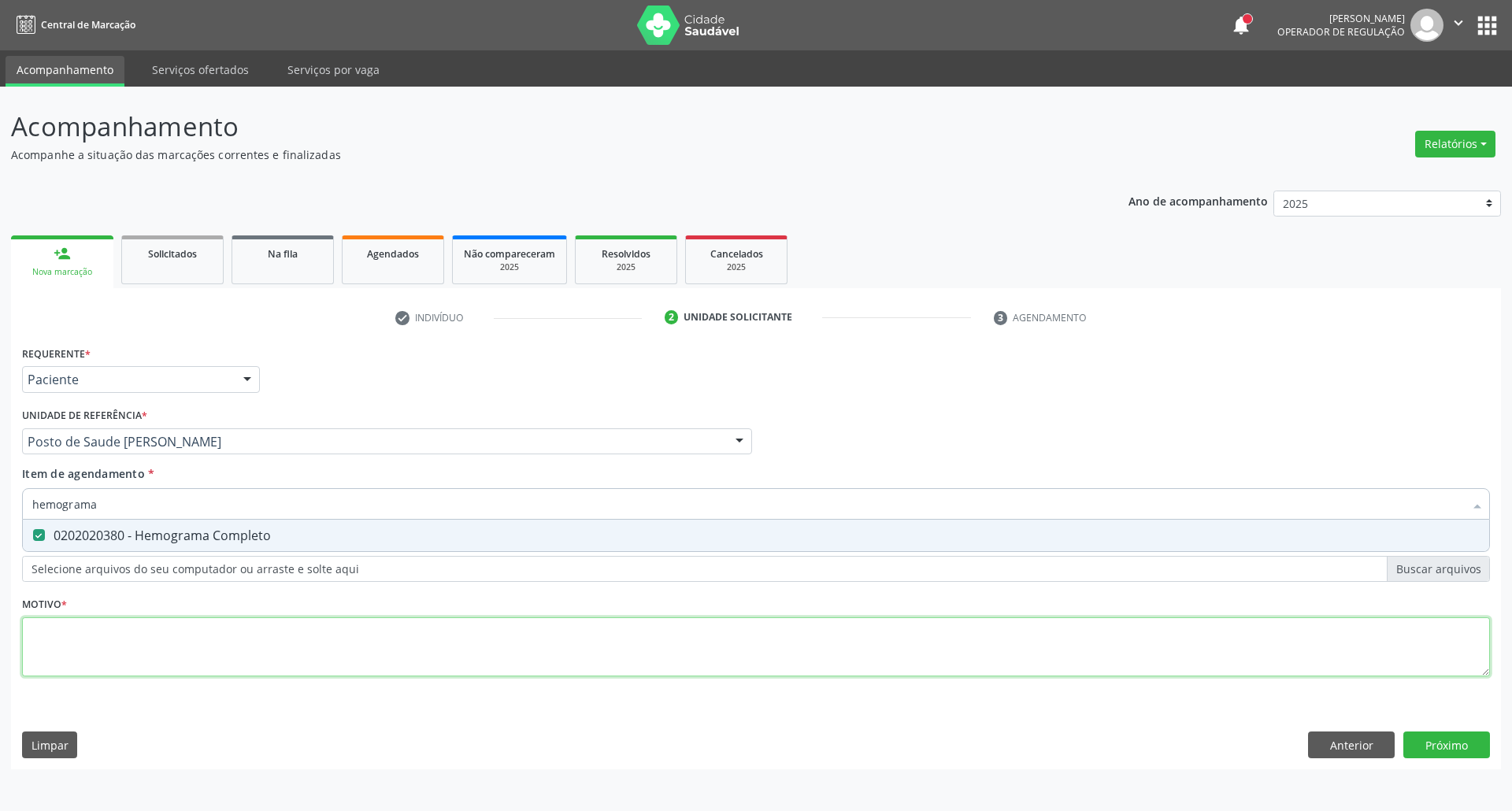
click at [471, 650] on div "Requerente * Paciente Profissional de Saúde Paciente Nenhum resultado encontrad…" at bounding box center [755, 520] width 1467 height 356
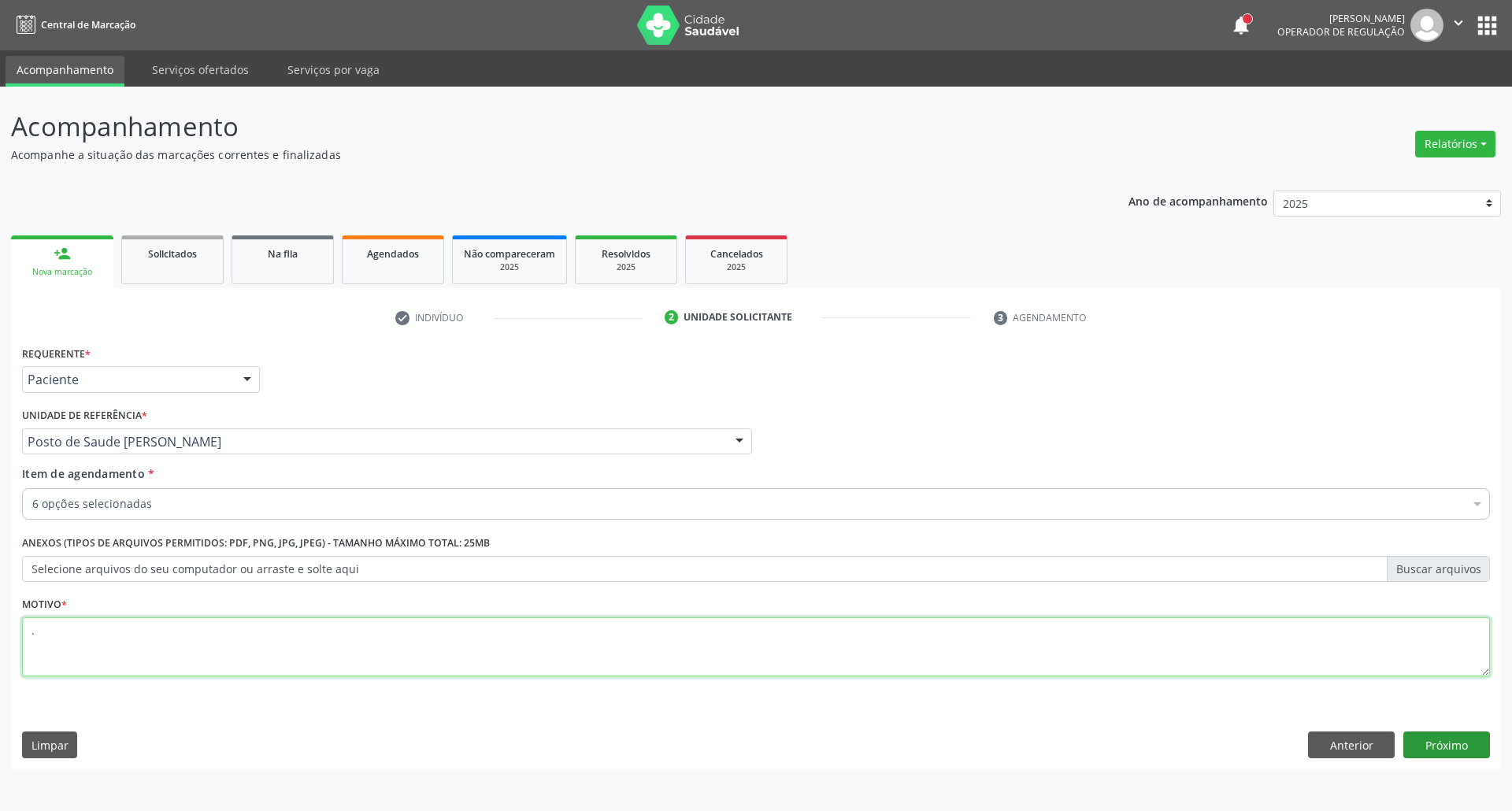
type textarea "."
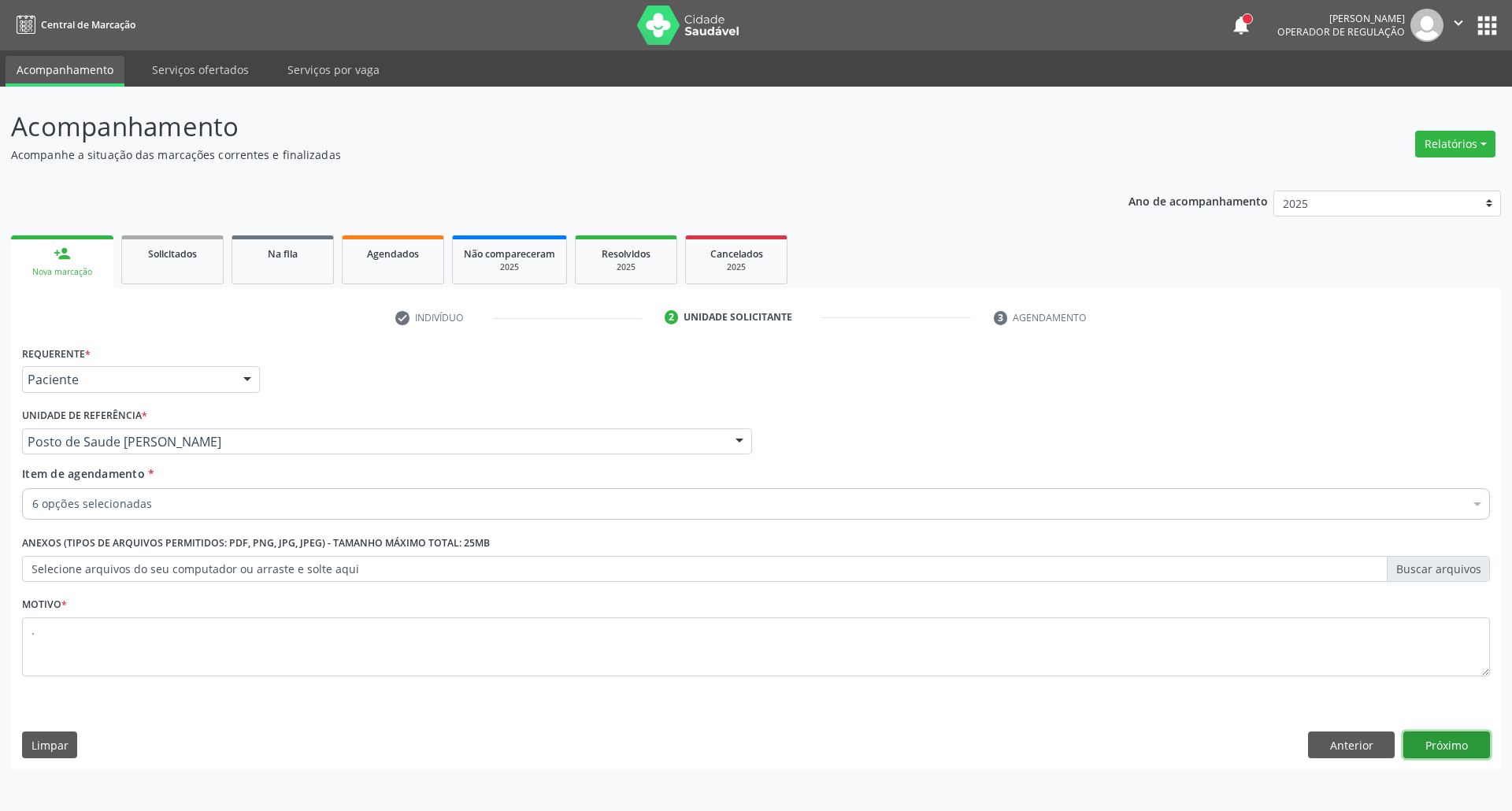
click at [1462, 739] on button "Próximo" at bounding box center [1446, 745] width 86 height 27
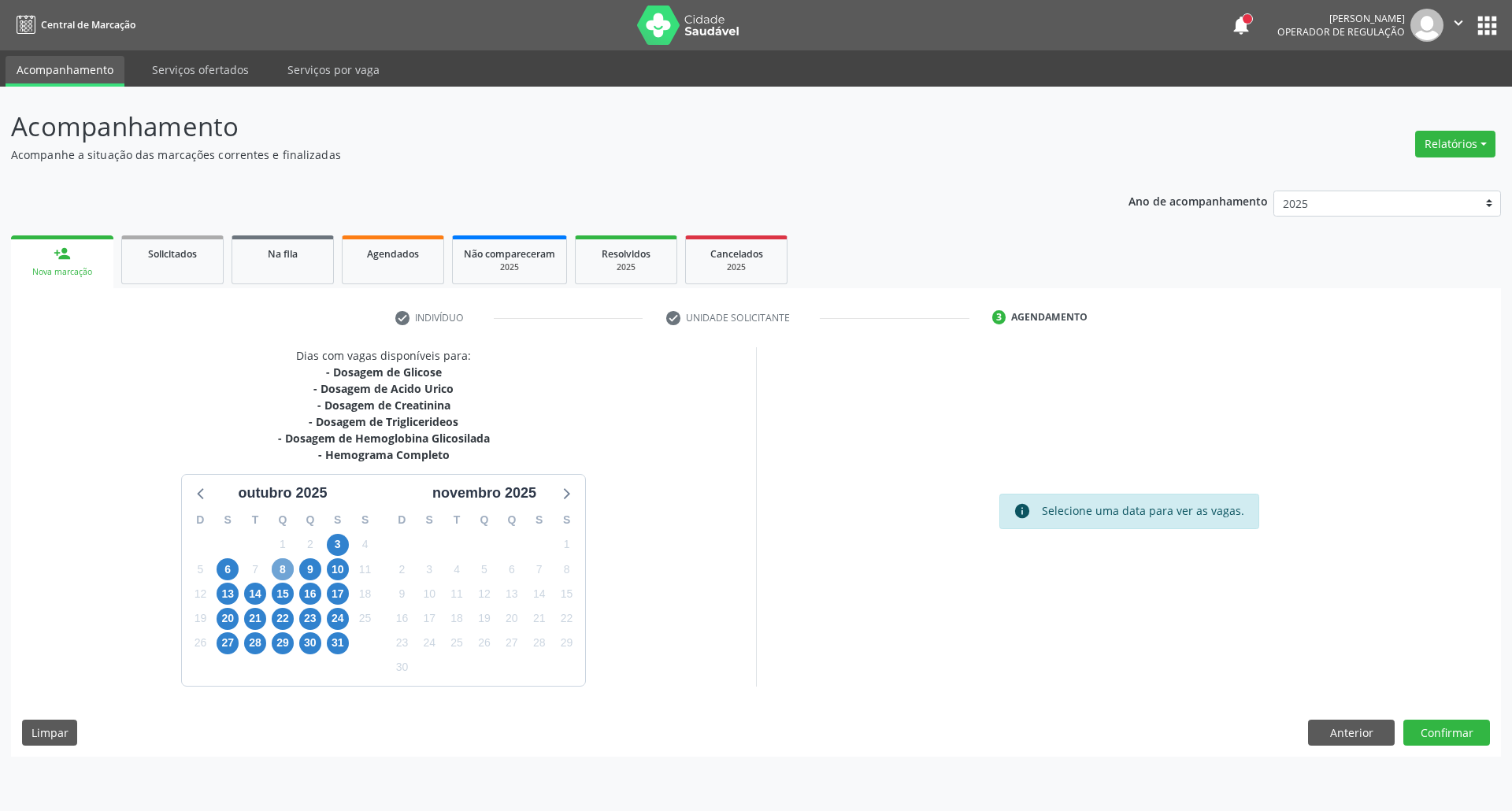
click at [285, 574] on span "8" at bounding box center [282, 568] width 22 height 22
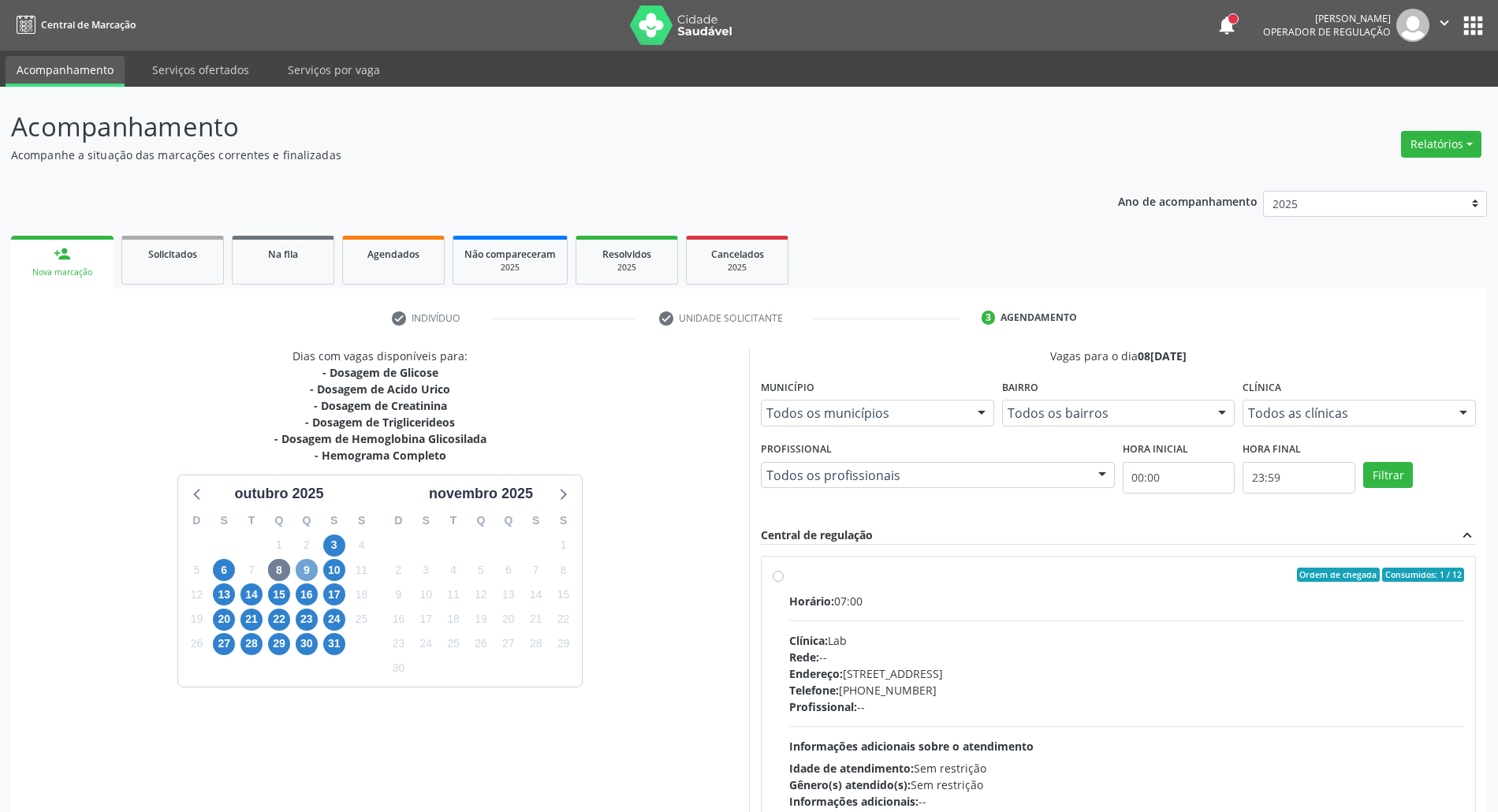
click at [303, 567] on span "9" at bounding box center [306, 569] width 22 height 22
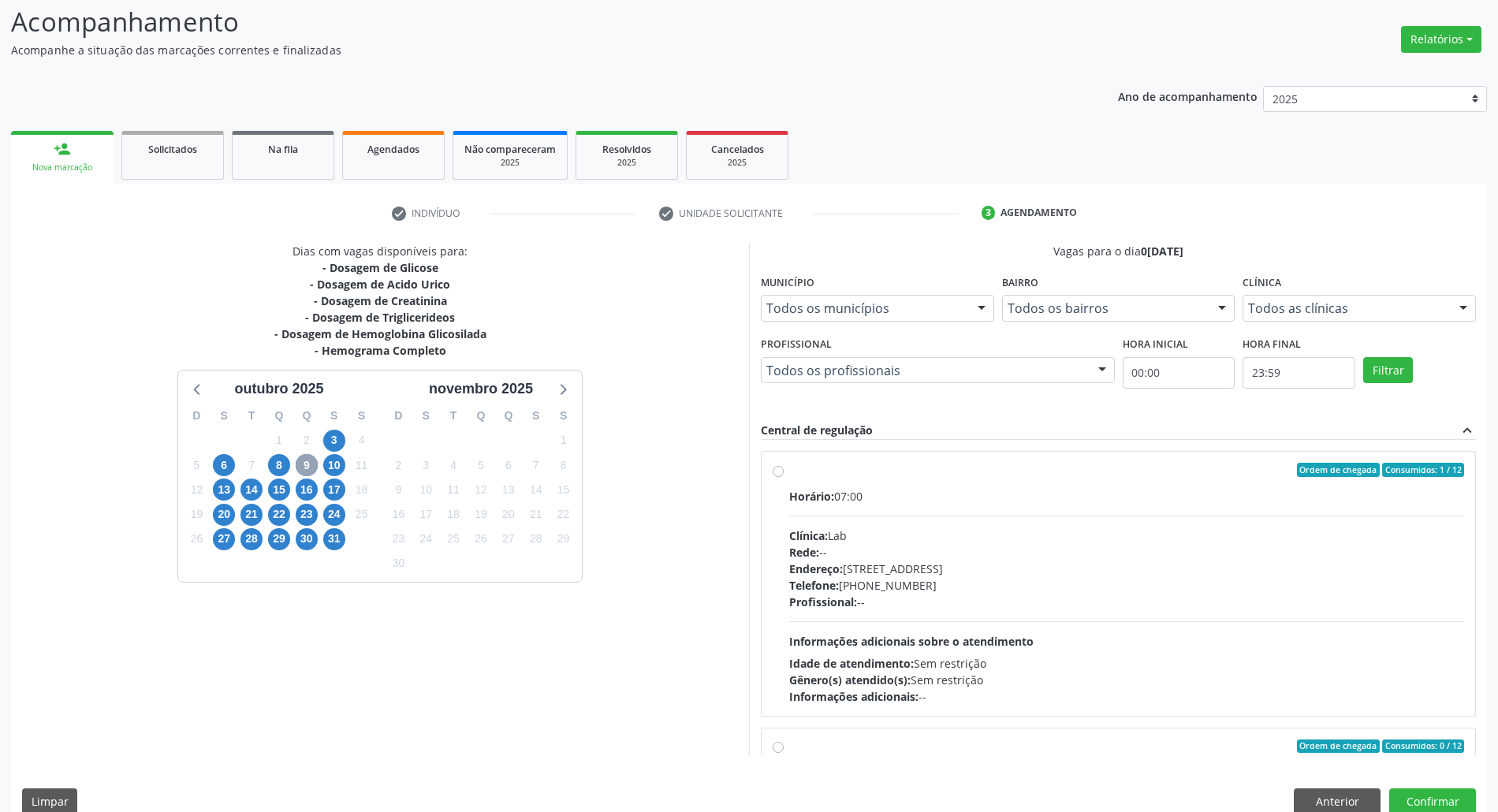
scroll to position [249, 0]
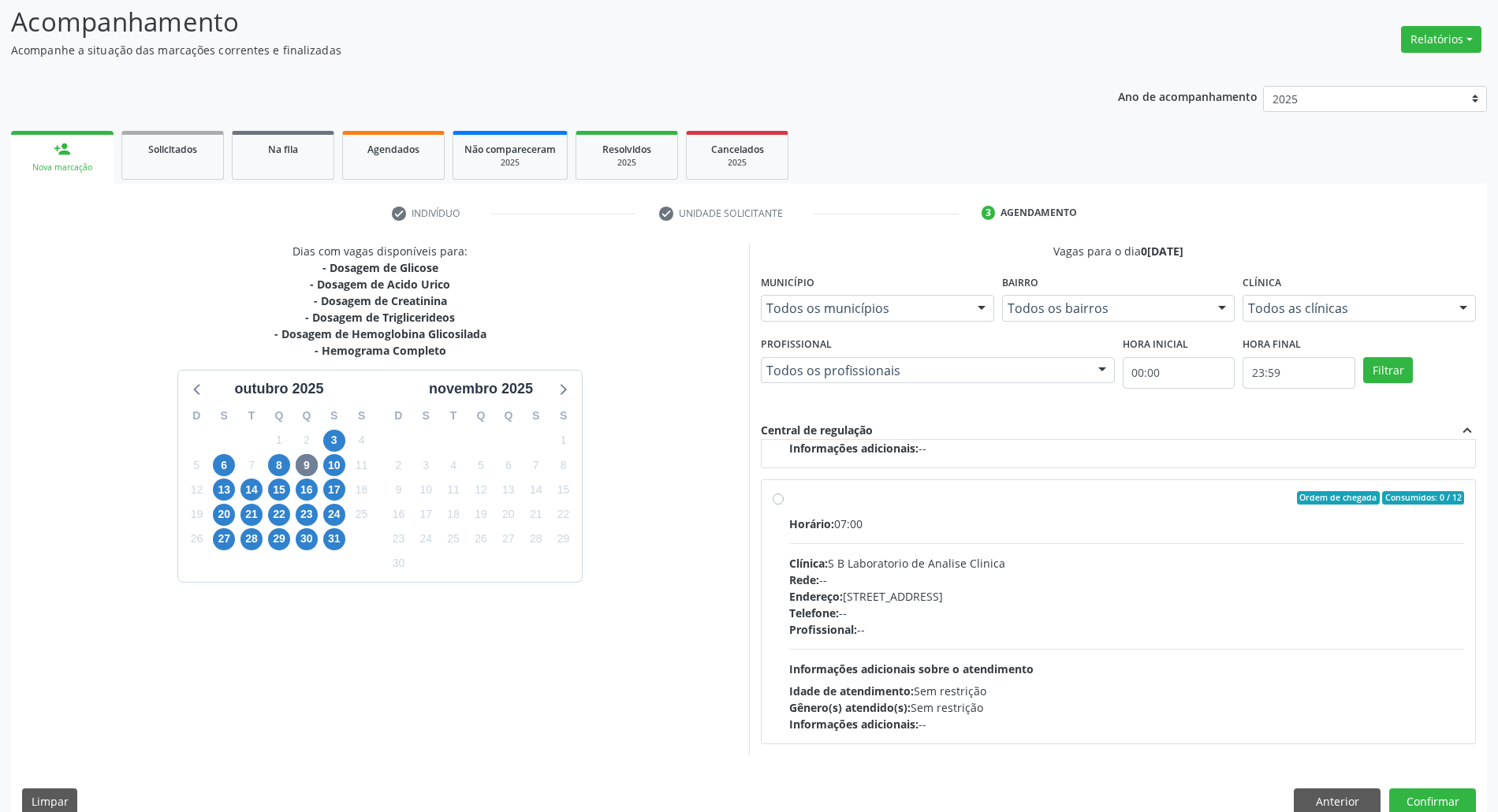
drag, startPoint x: 1001, startPoint y: 613, endPoint x: 1014, endPoint y: 618, distance: 13.9
click at [1004, 613] on div "Telefone: --" at bounding box center [1126, 612] width 675 height 16
click at [784, 506] on input "Ordem de chegada Consumidos: 0 / 12 Horário: 07:00 Clínica: S B Laboratorio de …" at bounding box center [778, 498] width 11 height 14
radio input "true"
click at [1407, 798] on button "Confirmar" at bounding box center [1432, 802] width 86 height 27
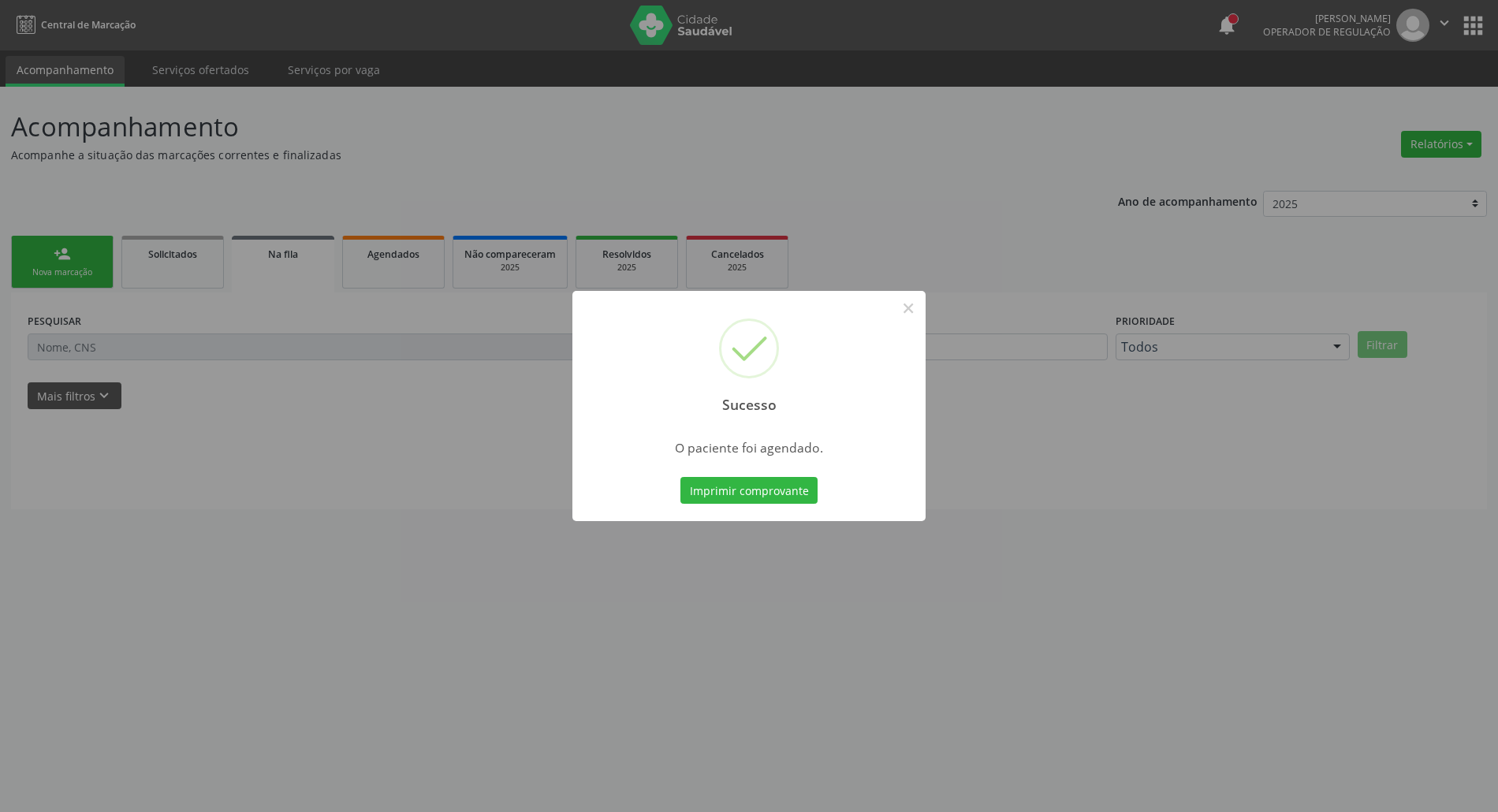
scroll to position [0, 0]
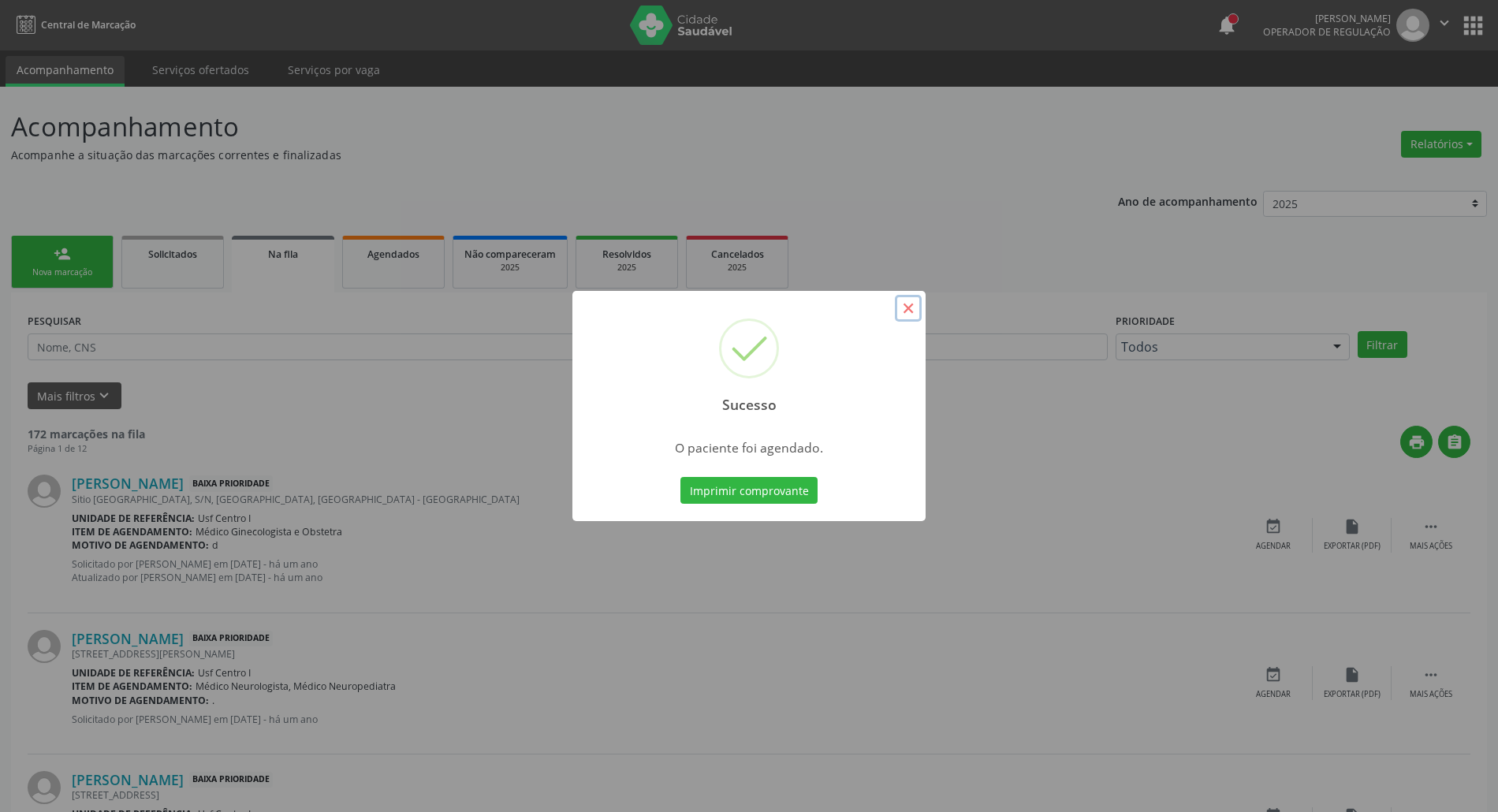
click at [916, 310] on button "×" at bounding box center [908, 308] width 27 height 27
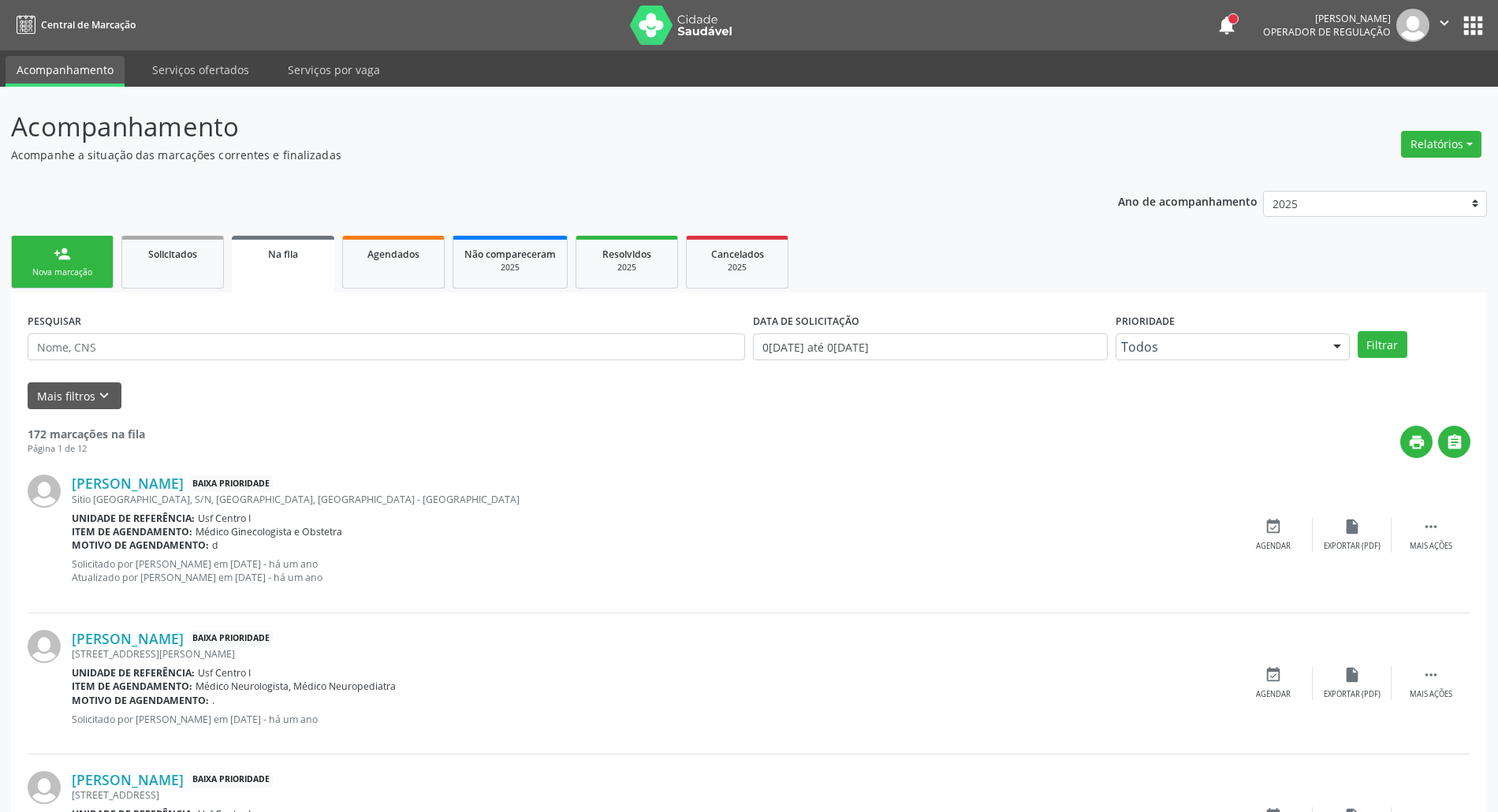
drag, startPoint x: 70, startPoint y: 268, endPoint x: 1279, endPoint y: 2, distance: 1237.9
click at [67, 267] on div "Nova marcação" at bounding box center [62, 272] width 79 height 11
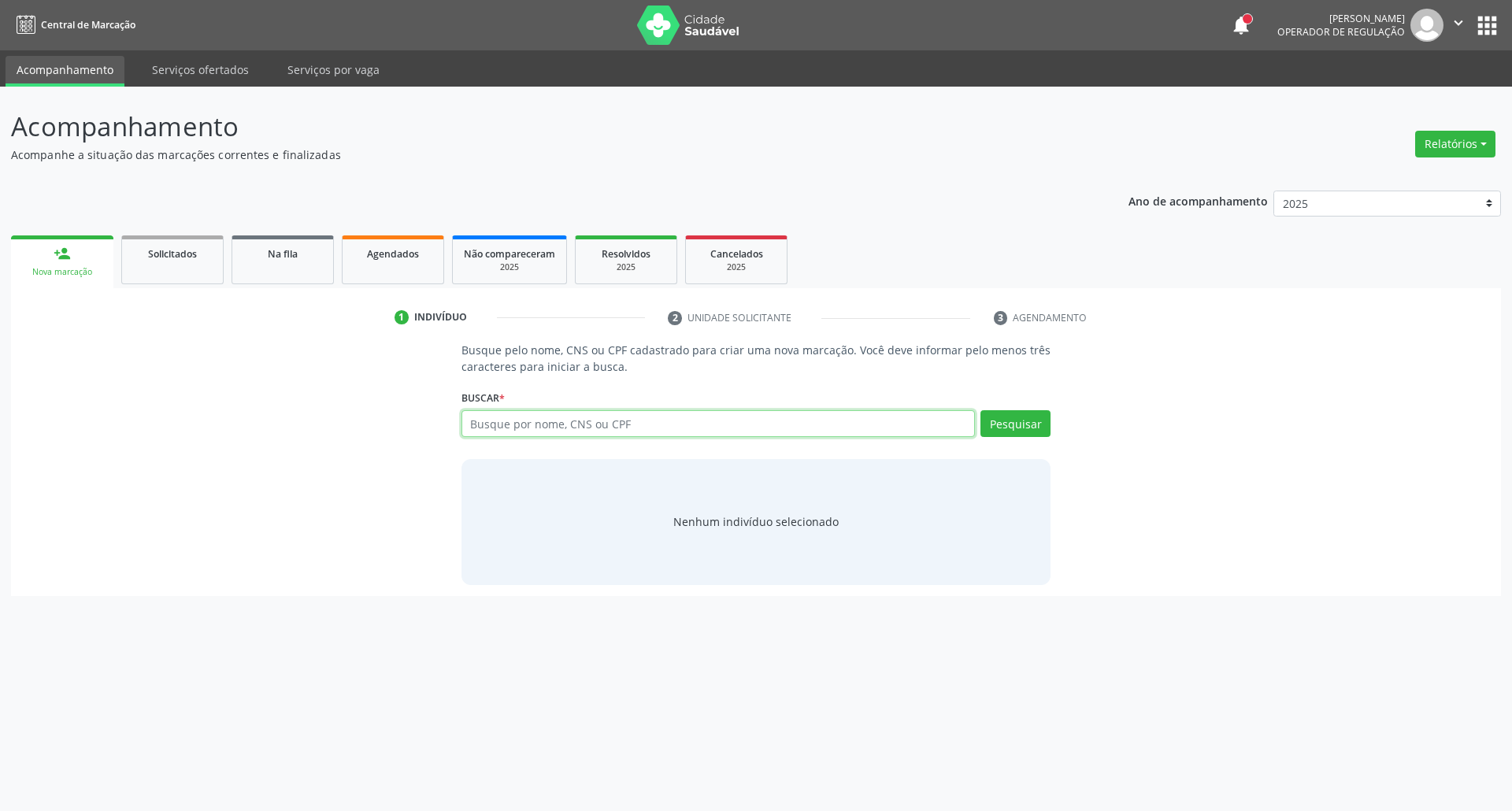
click at [672, 431] on input "text" at bounding box center [718, 424] width 514 height 27
type input "[PERSON_NAME]"
type input "LAZARO FERNA"
drag, startPoint x: 575, startPoint y: 426, endPoint x: 138, endPoint y: 439, distance: 437.2
click at [181, 431] on div "Busque pelo nome, CNS ou CPF cadastrado para criar uma nova marcação. Você deve…" at bounding box center [755, 463] width 1467 height 243
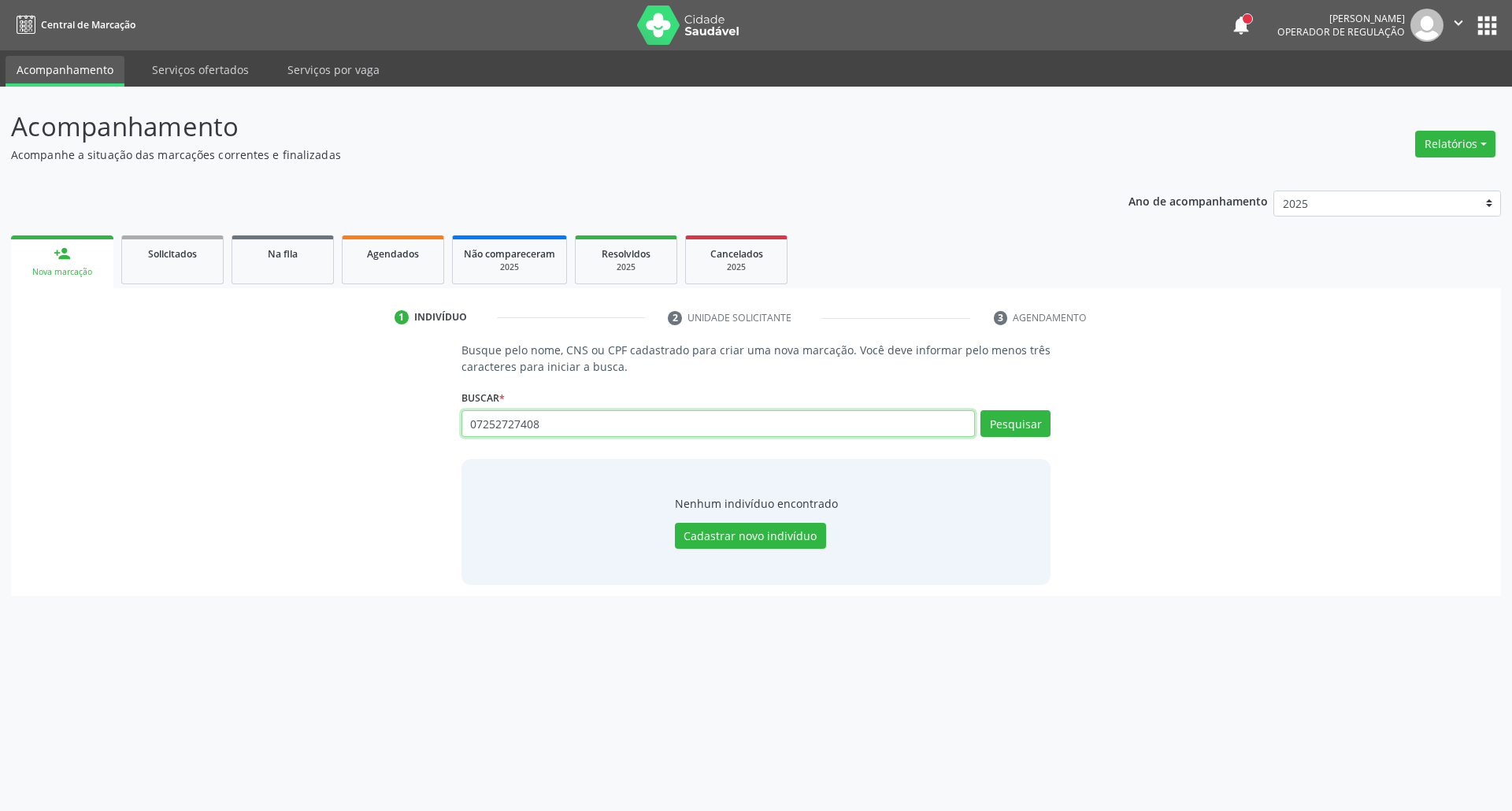
type input "07252727408"
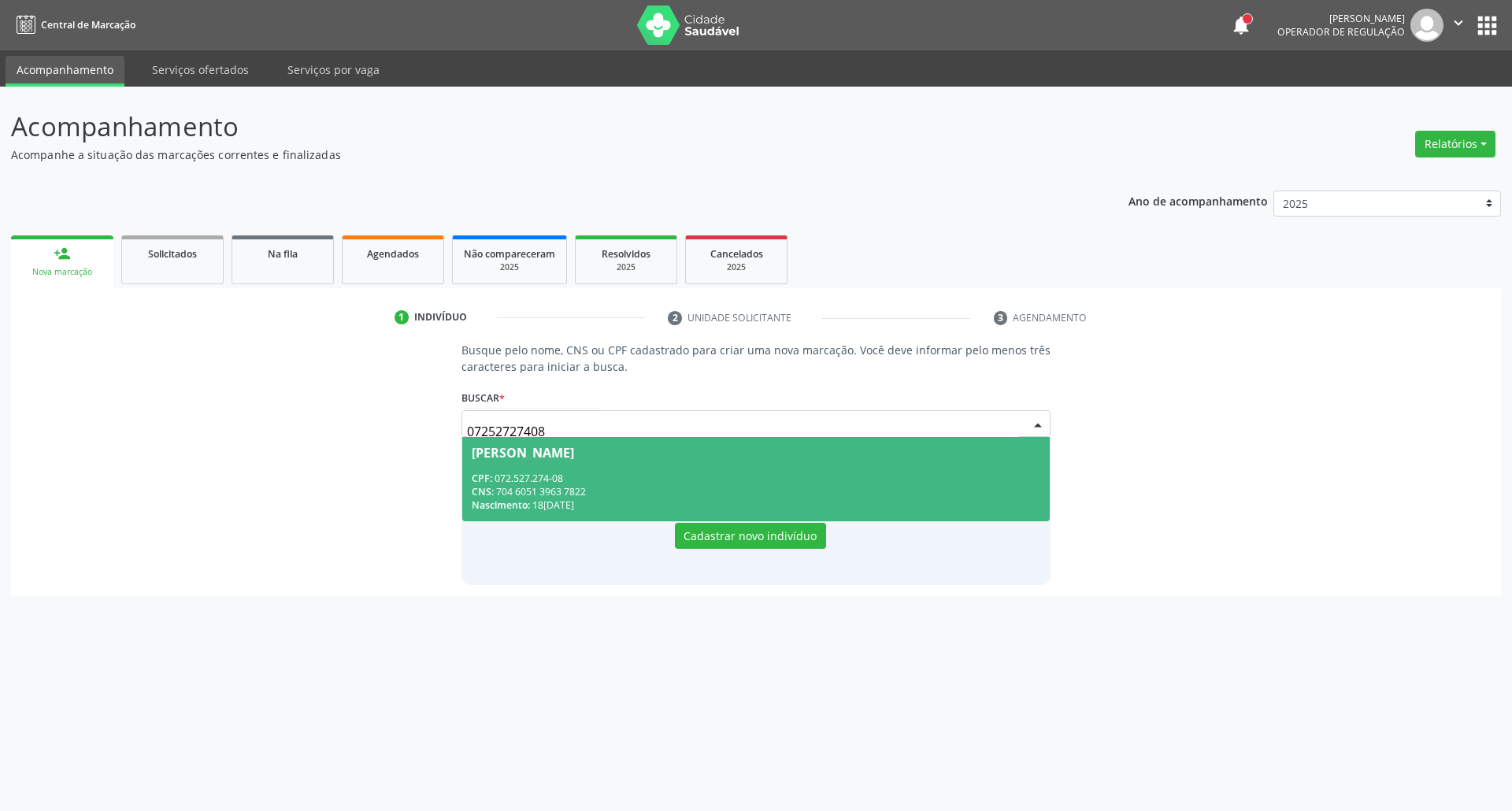
click at [506, 492] on div "CNS: 704 6051 3963 7822" at bounding box center [756, 492] width 569 height 13
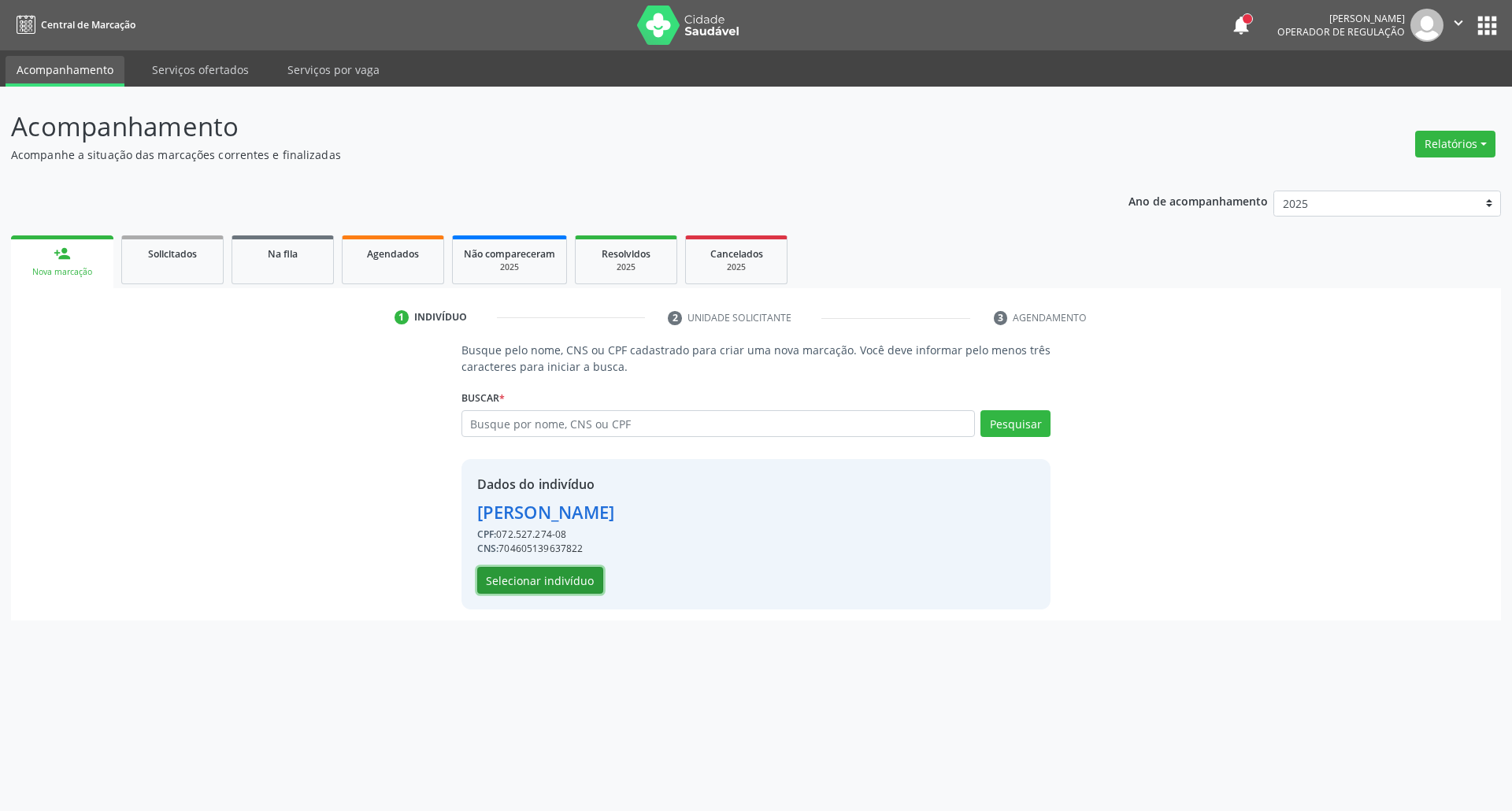
click at [529, 587] on button "Selecionar indivíduo" at bounding box center [540, 580] width 126 height 27
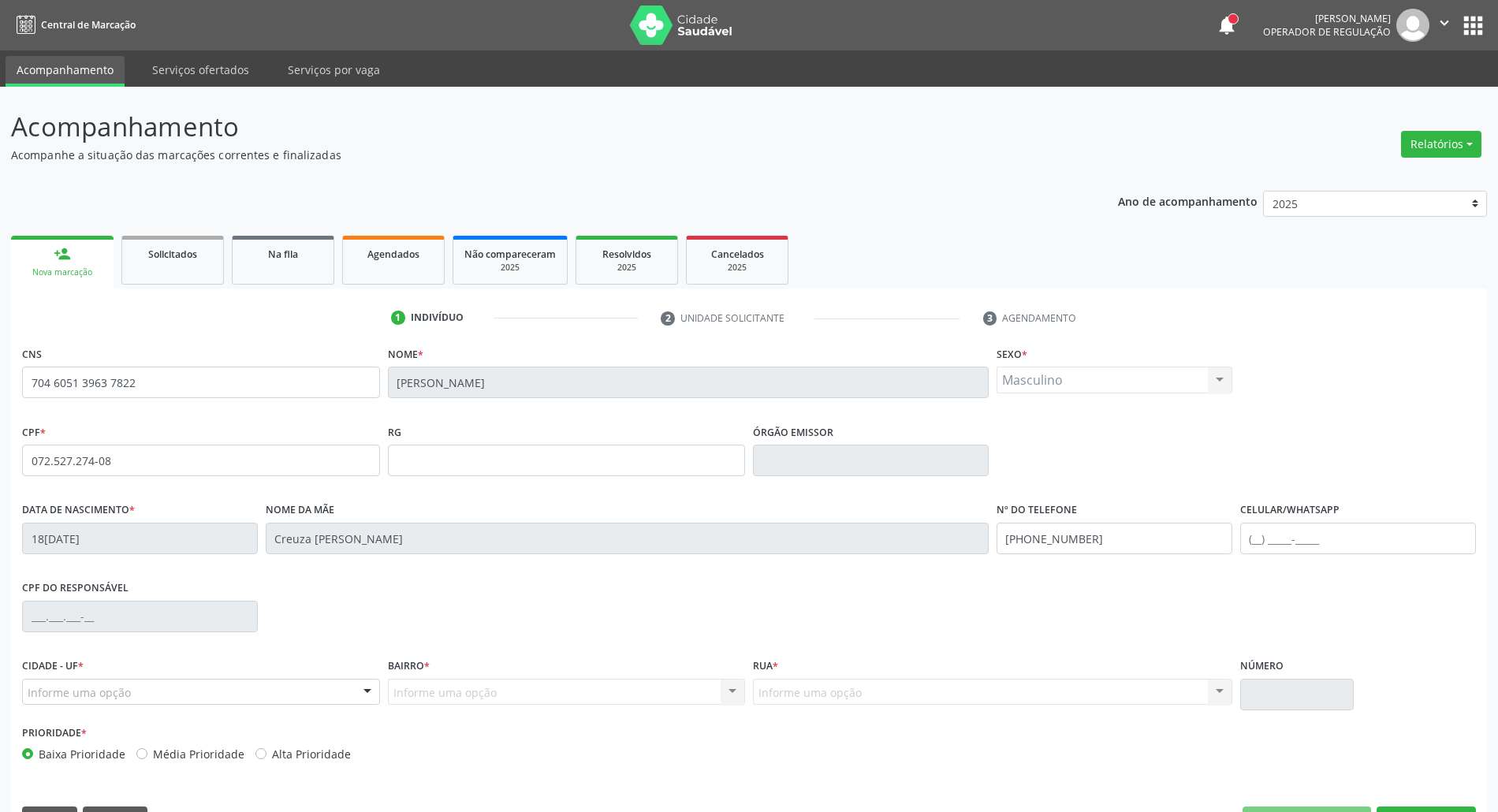
scroll to position [43, 0]
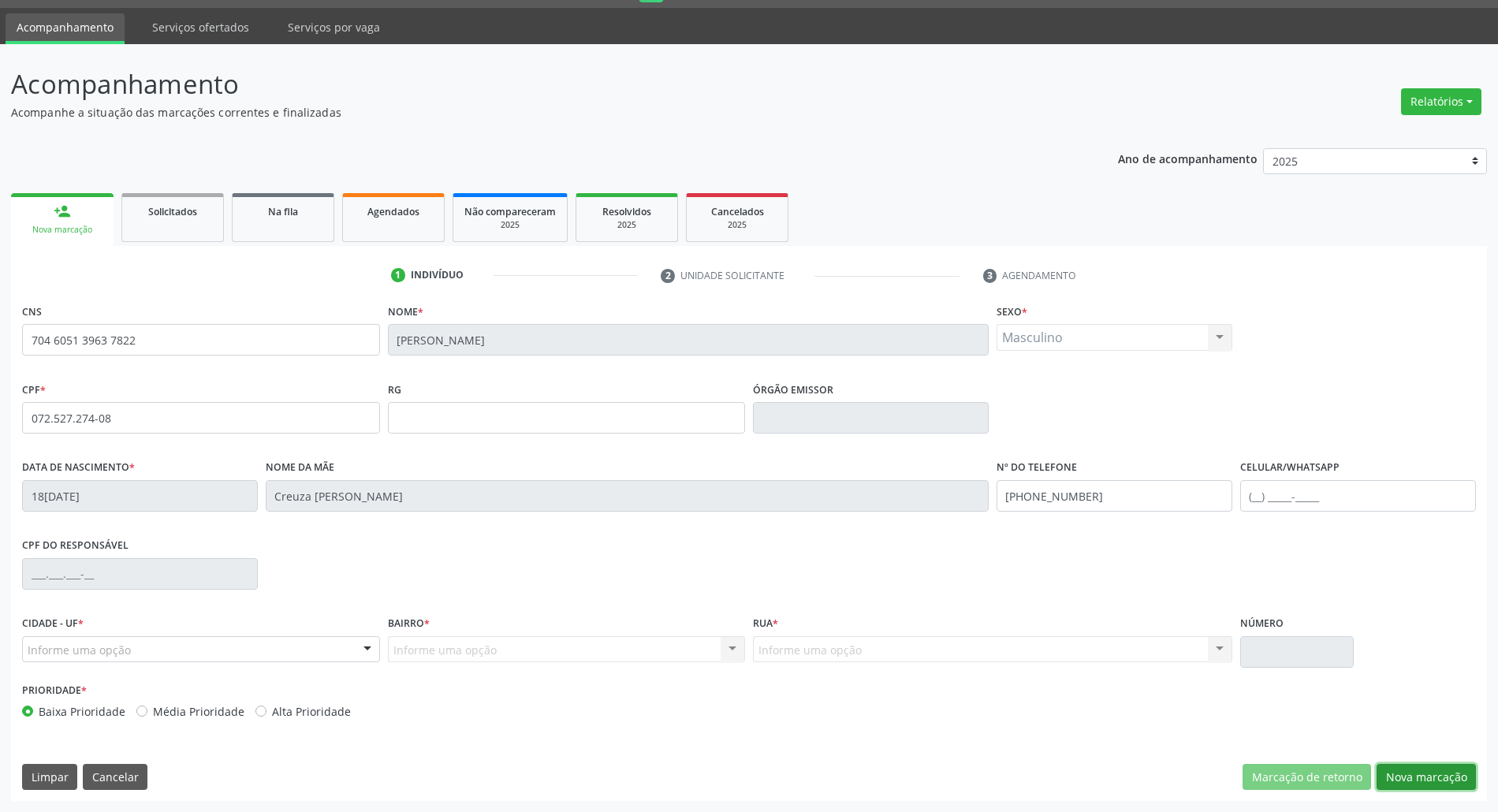
click at [1414, 780] on button "Nova marcação" at bounding box center [1426, 777] width 100 height 27
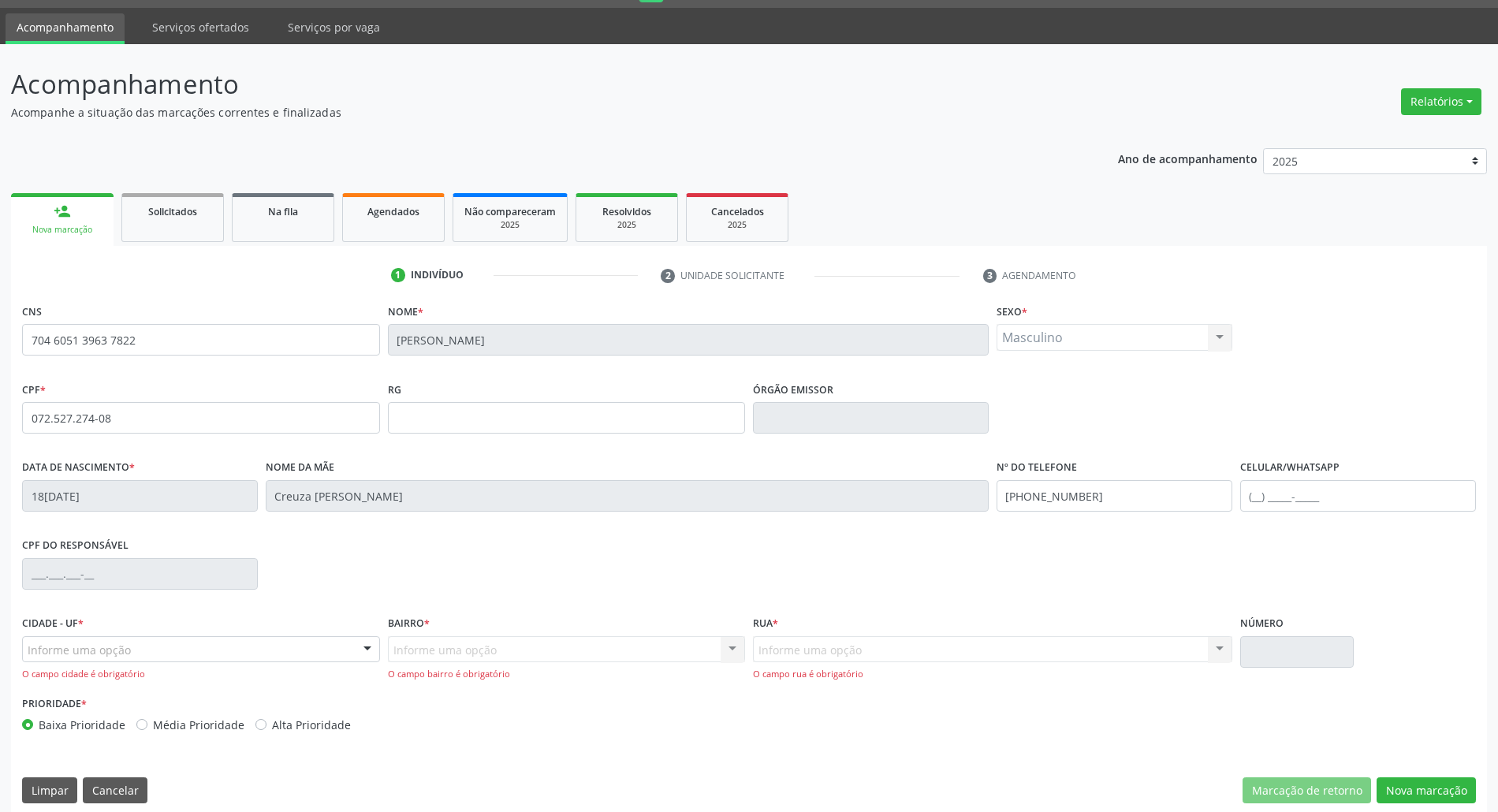
drag, startPoint x: 254, startPoint y: 634, endPoint x: 246, endPoint y: 641, distance: 10.6
click at [253, 635] on div "Cidade - UF * Informe uma opção Serra Talhada - PE Nenhum resultado encontrado …" at bounding box center [200, 646] width 358 height 69
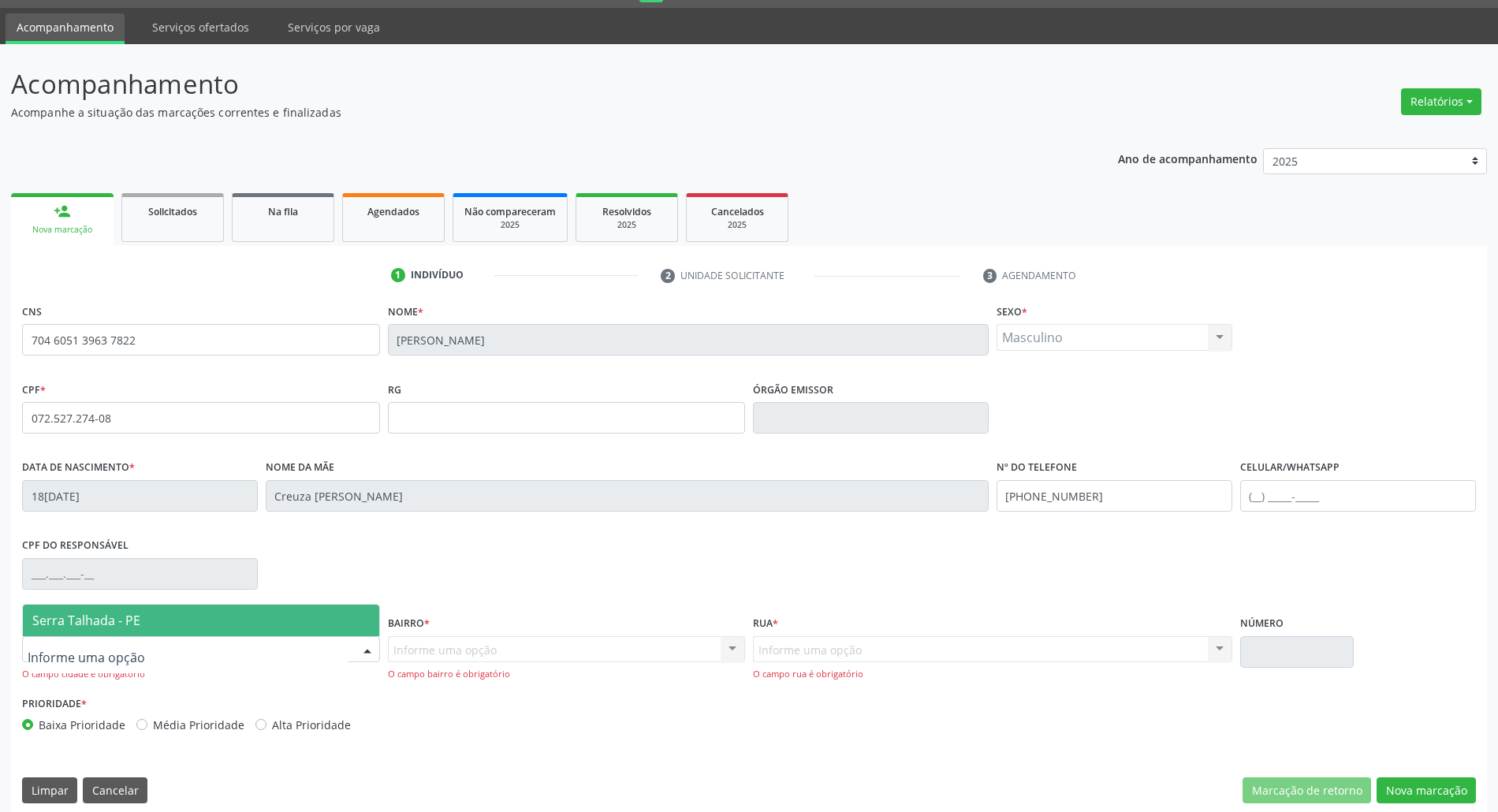
click at [231, 660] on div at bounding box center [200, 650] width 358 height 27
click at [222, 614] on span "Serra Talhada - PE" at bounding box center [201, 619] width 357 height 31
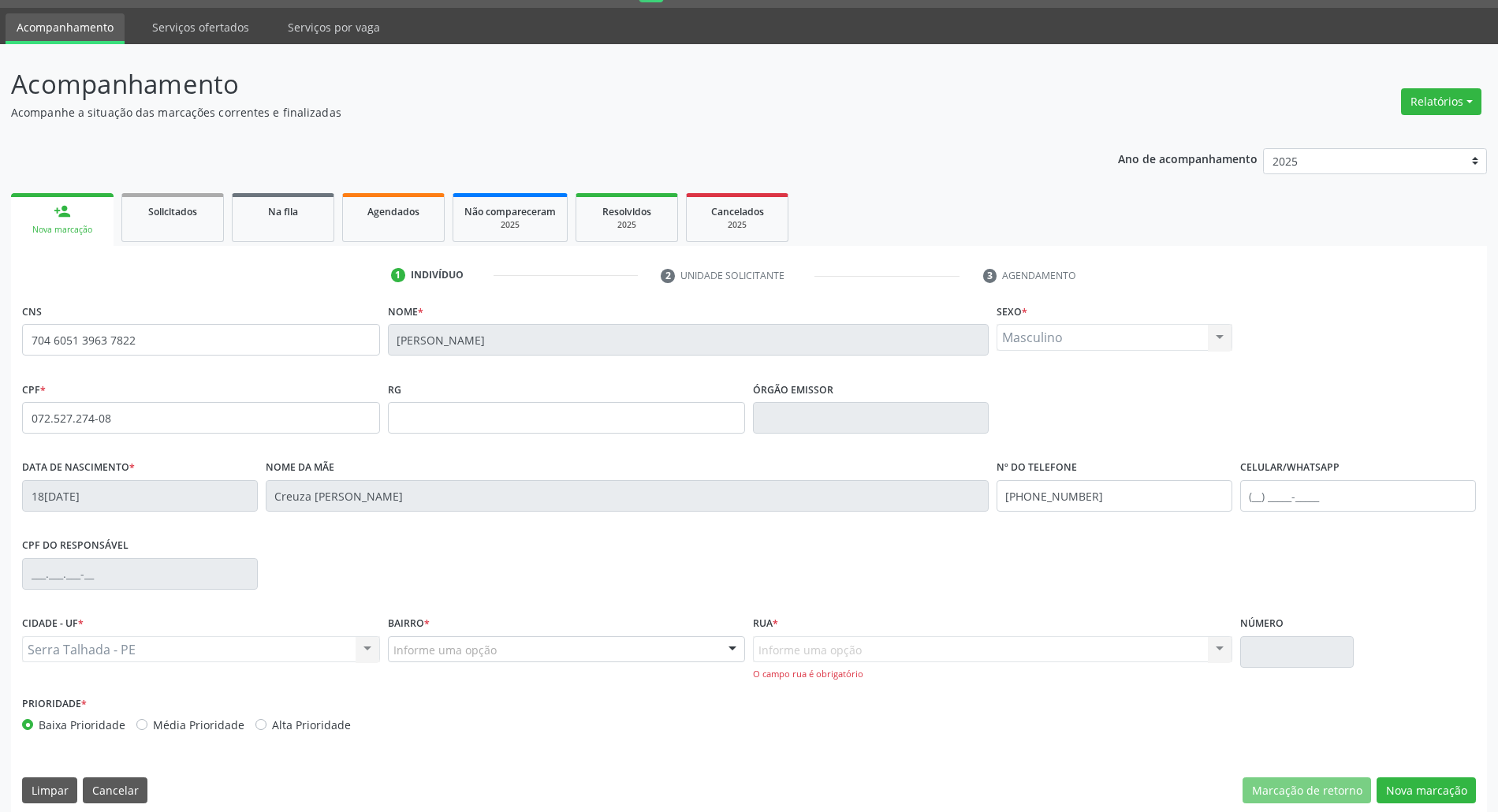
click at [582, 650] on div "Informe uma opção" at bounding box center [566, 650] width 358 height 27
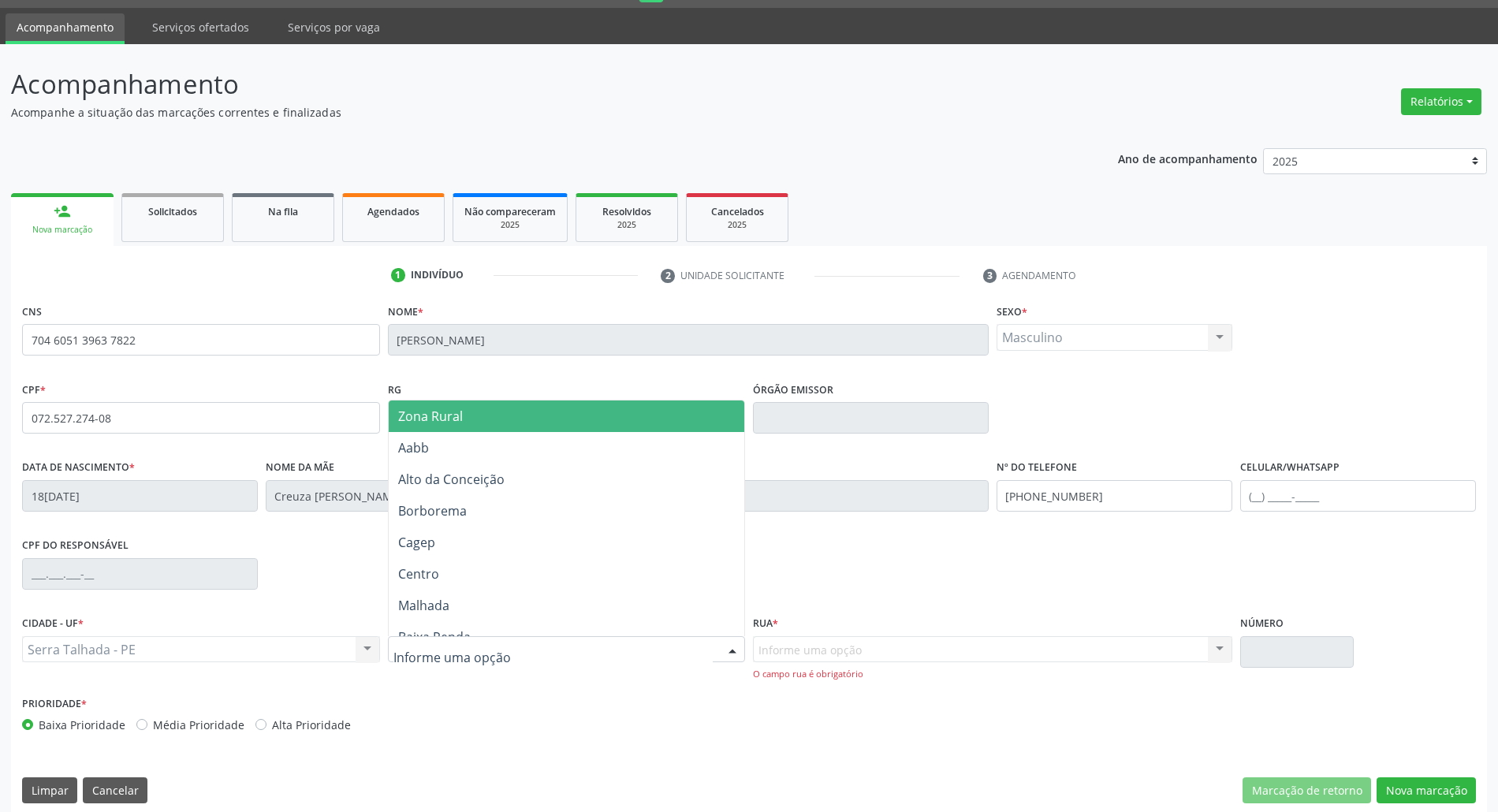
drag, startPoint x: 525, startPoint y: 382, endPoint x: 524, endPoint y: 408, distance: 26.0
click at [525, 395] on div "RG" at bounding box center [566, 405] width 358 height 56
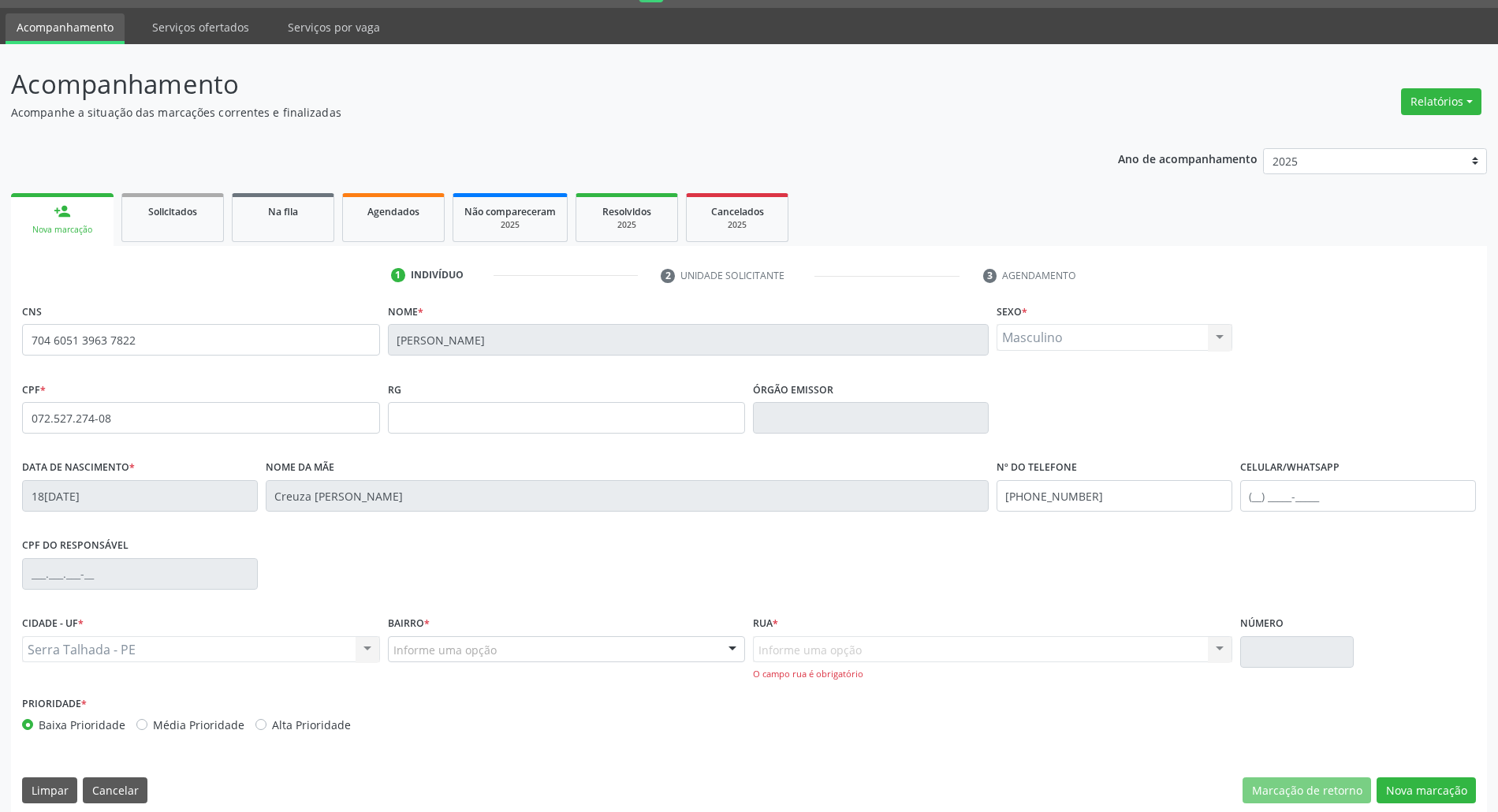
drag, startPoint x: 511, startPoint y: 656, endPoint x: 524, endPoint y: 531, distance: 125.7
click at [511, 646] on div "Informe uma opção" at bounding box center [566, 650] width 358 height 27
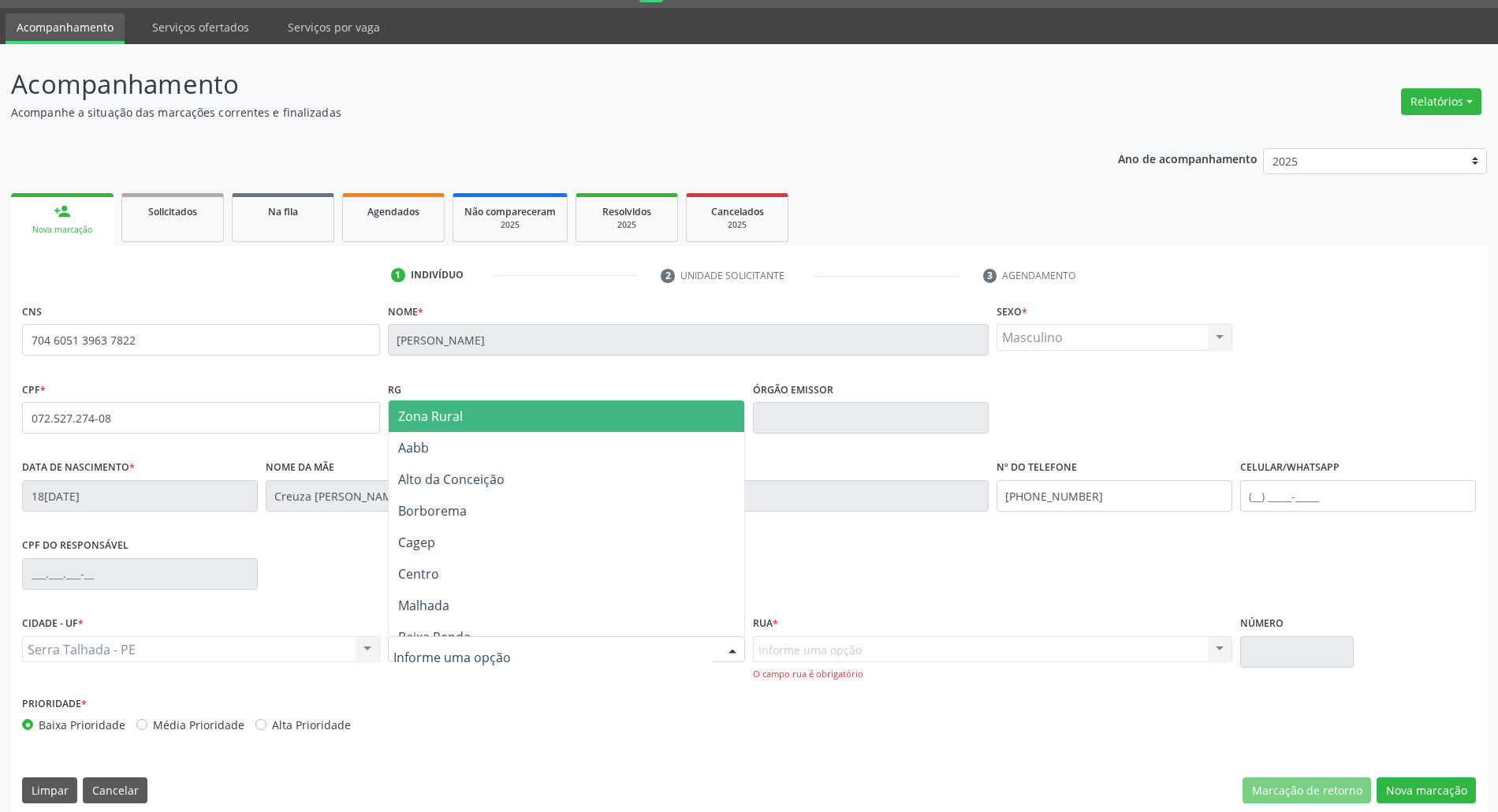
drag, startPoint x: 536, startPoint y: 427, endPoint x: 659, endPoint y: 534, distance: 163.0
click at [537, 427] on span "Zona Rural" at bounding box center [567, 415] width 357 height 31
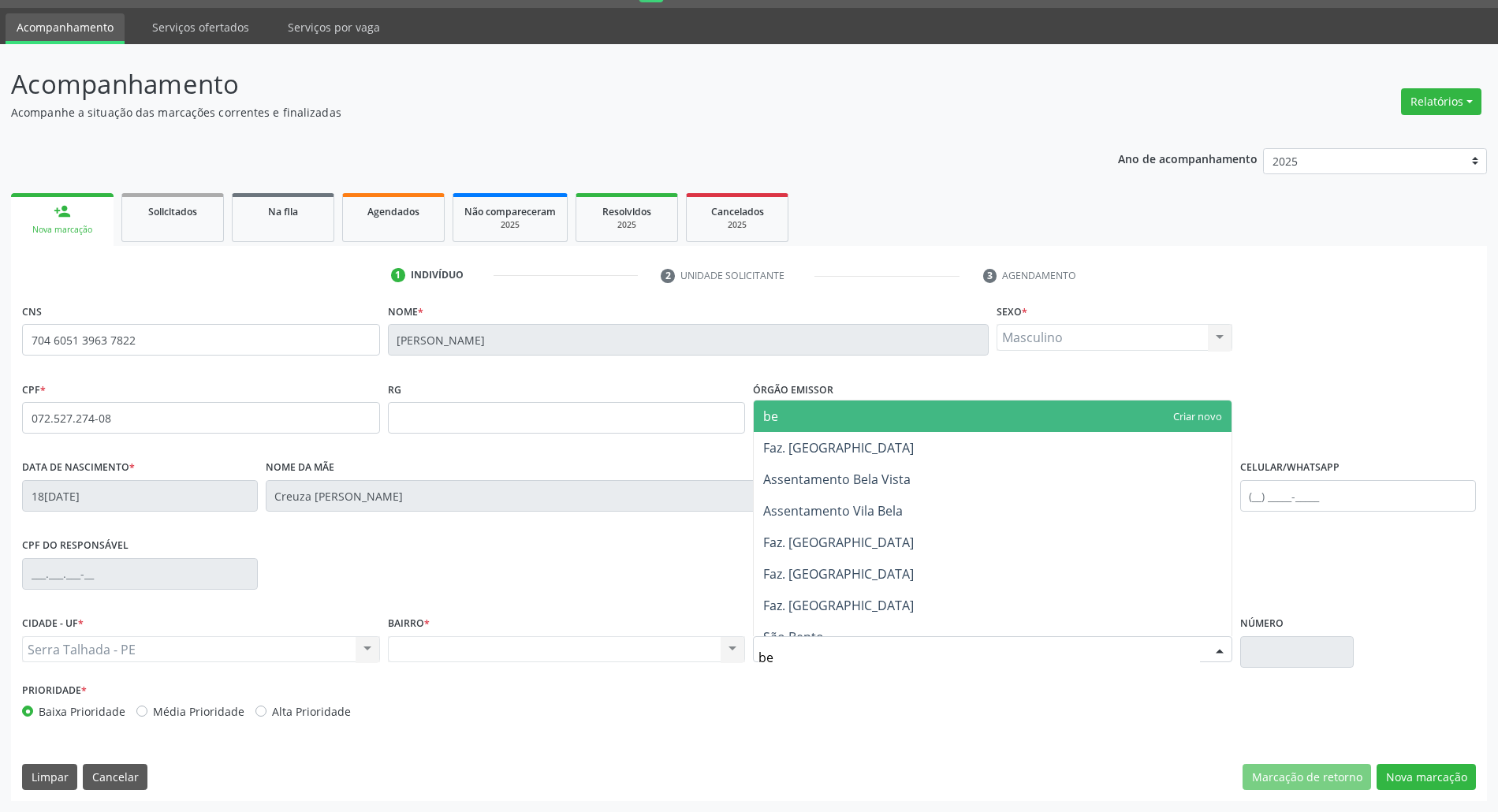
type input "ber"
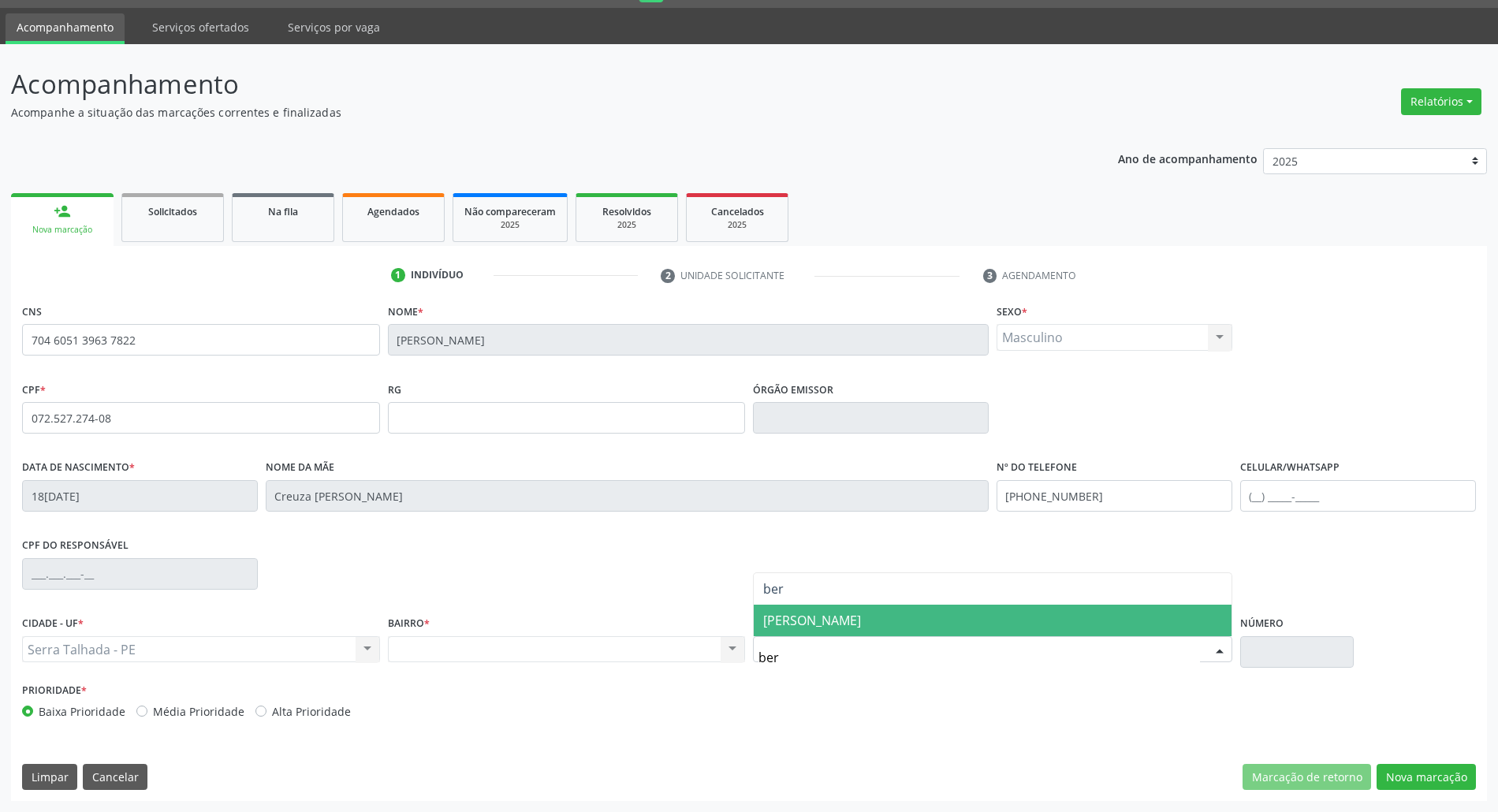
click at [815, 618] on span "BERNARDO VIEIRA" at bounding box center [811, 620] width 98 height 17
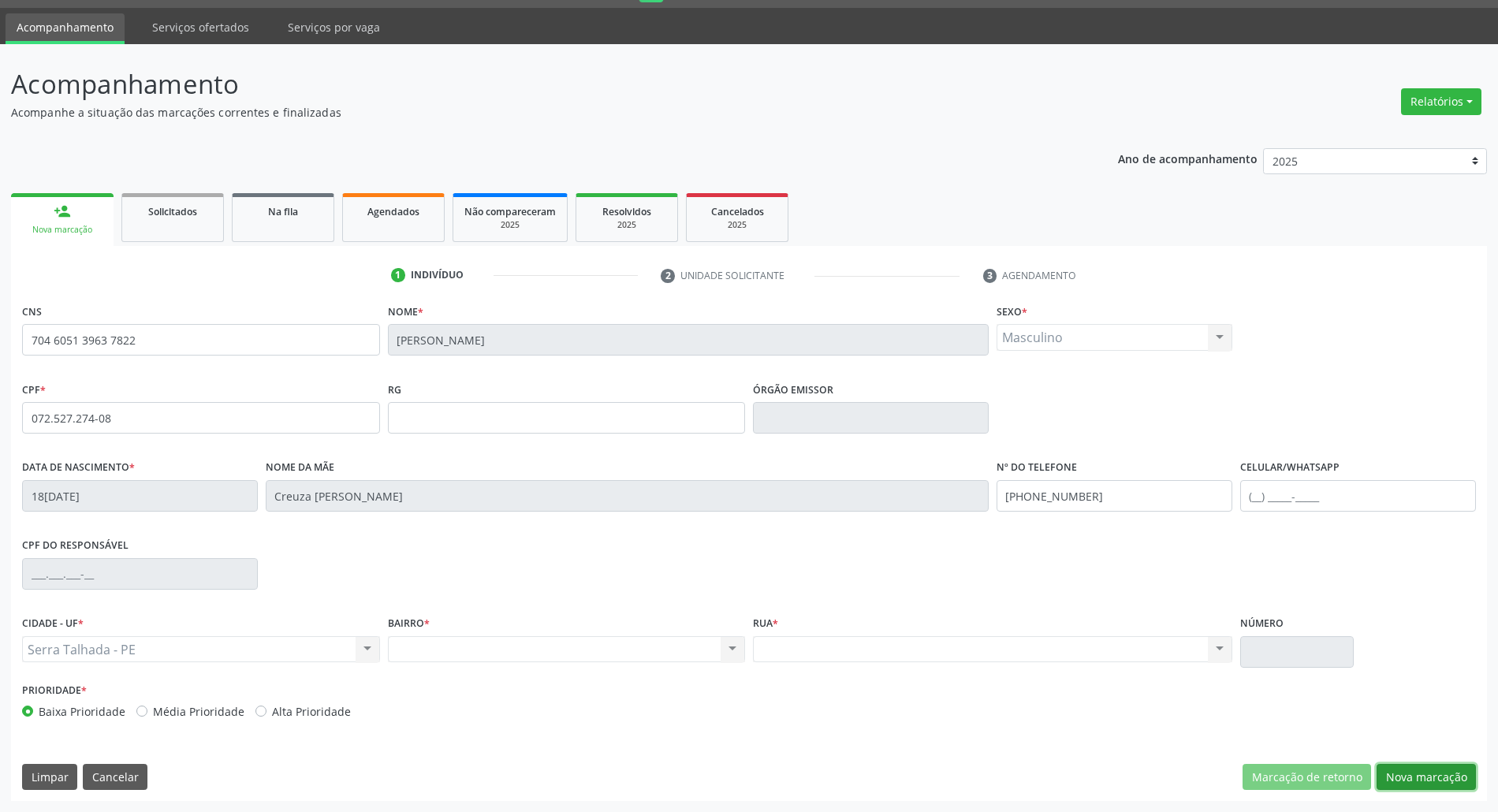
drag, startPoint x: 1397, startPoint y: 780, endPoint x: 1134, endPoint y: 674, distance: 283.6
click at [1392, 779] on button "Nova marcação" at bounding box center [1426, 777] width 100 height 27
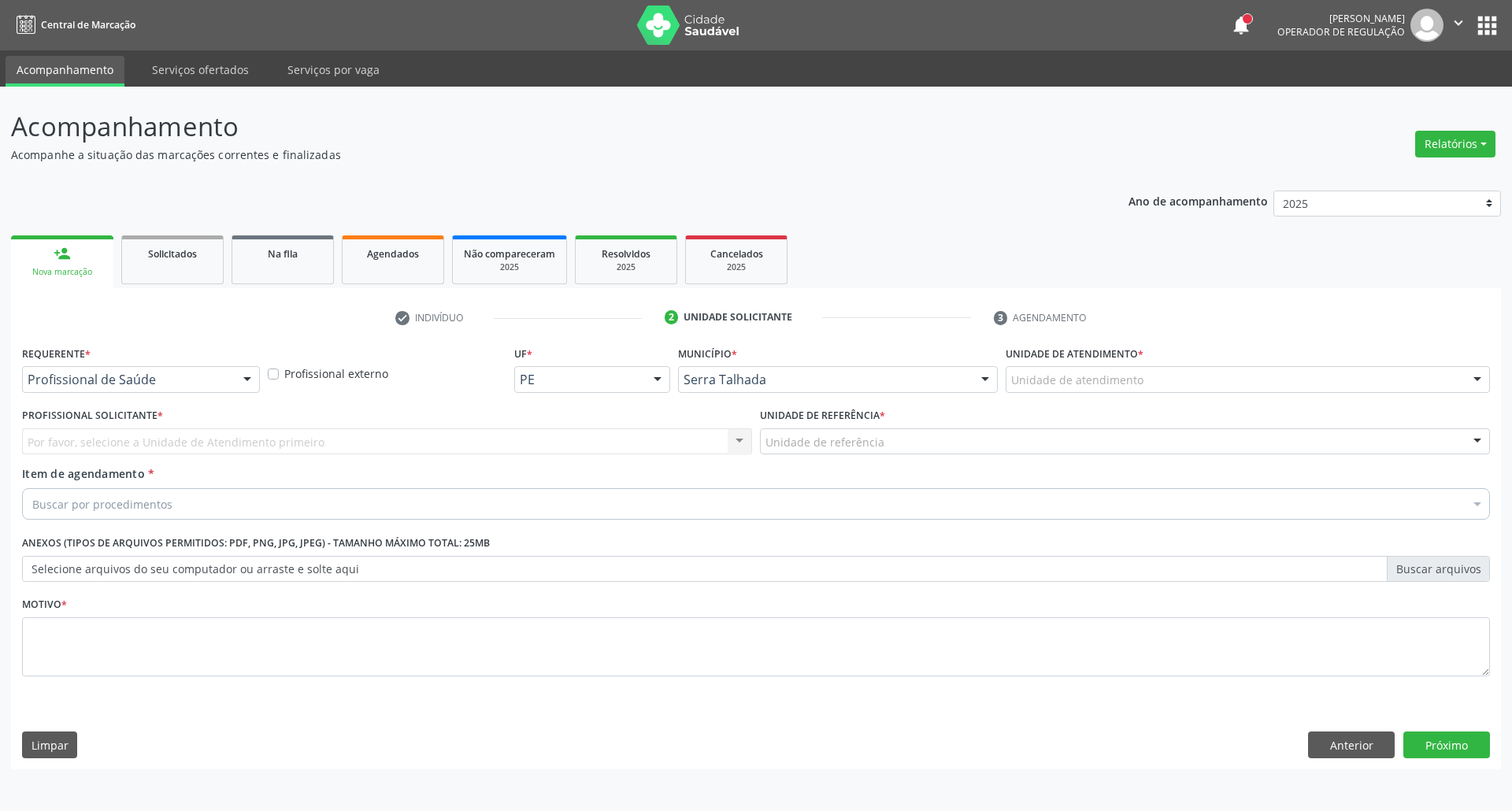
click at [236, 369] on div at bounding box center [246, 380] width 24 height 27
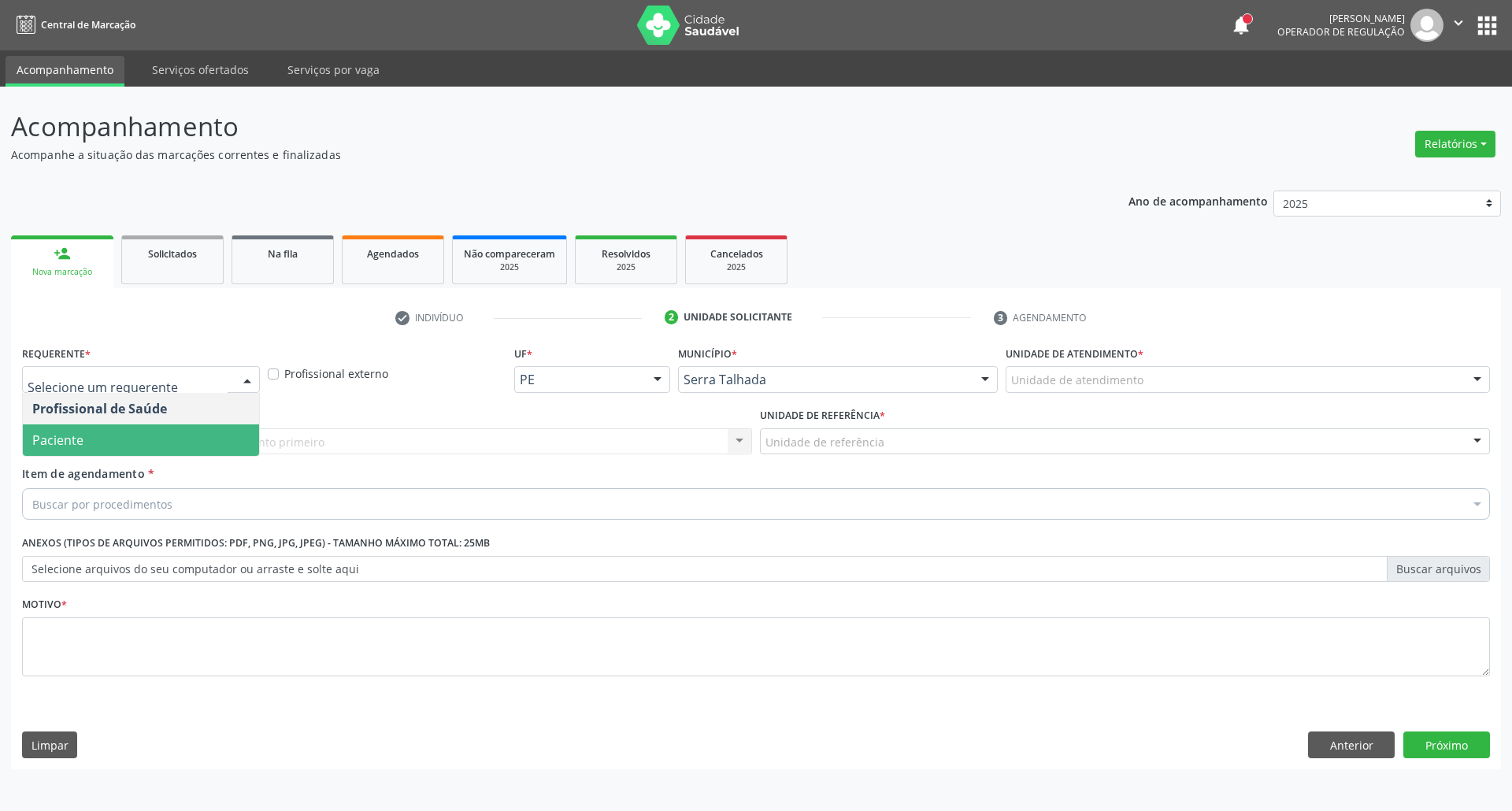
click at [190, 438] on span "Paciente" at bounding box center [140, 440] width 236 height 31
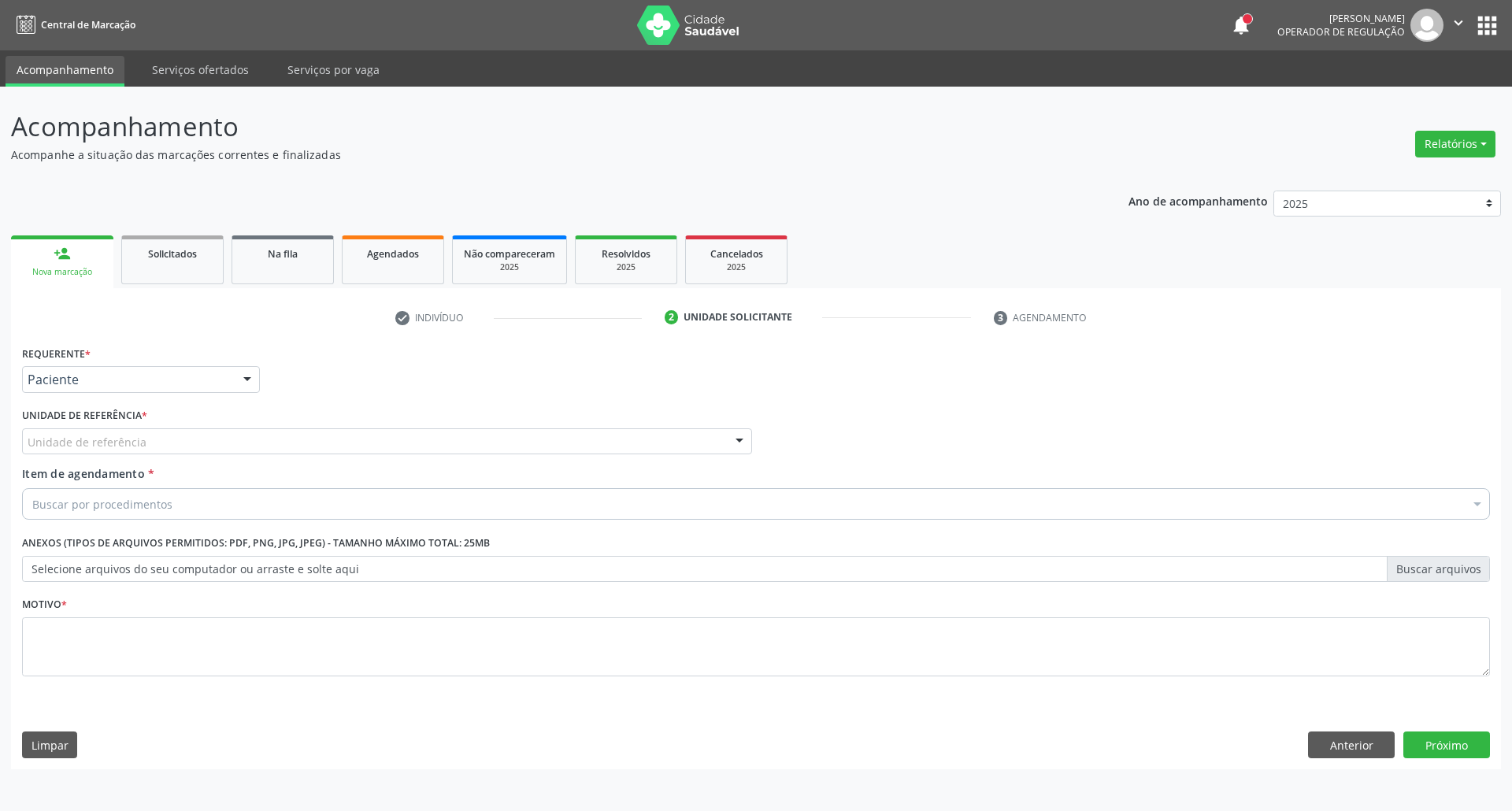
click at [207, 445] on div "Unidade de referência" at bounding box center [387, 442] width 729 height 27
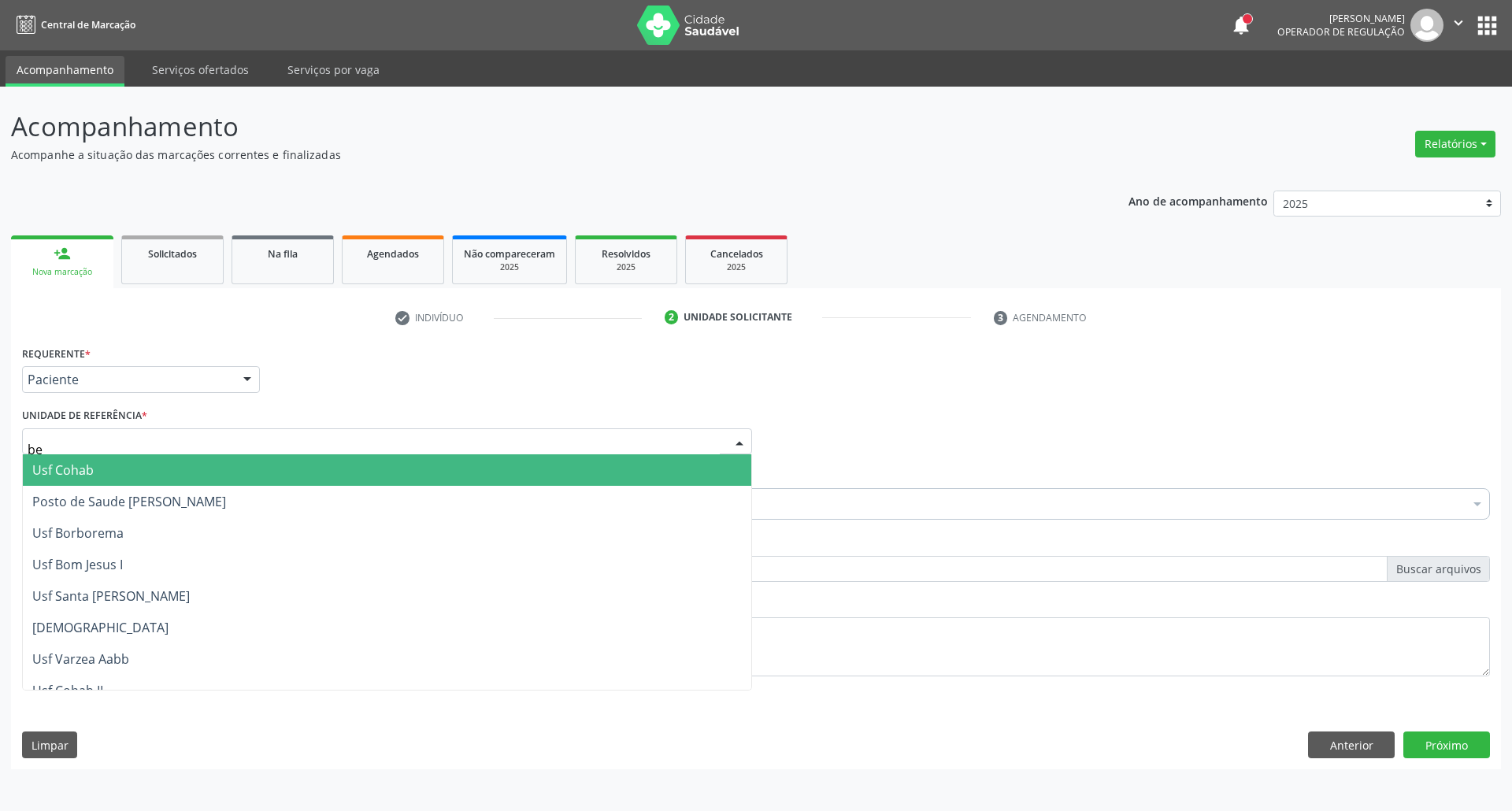
type input "ber"
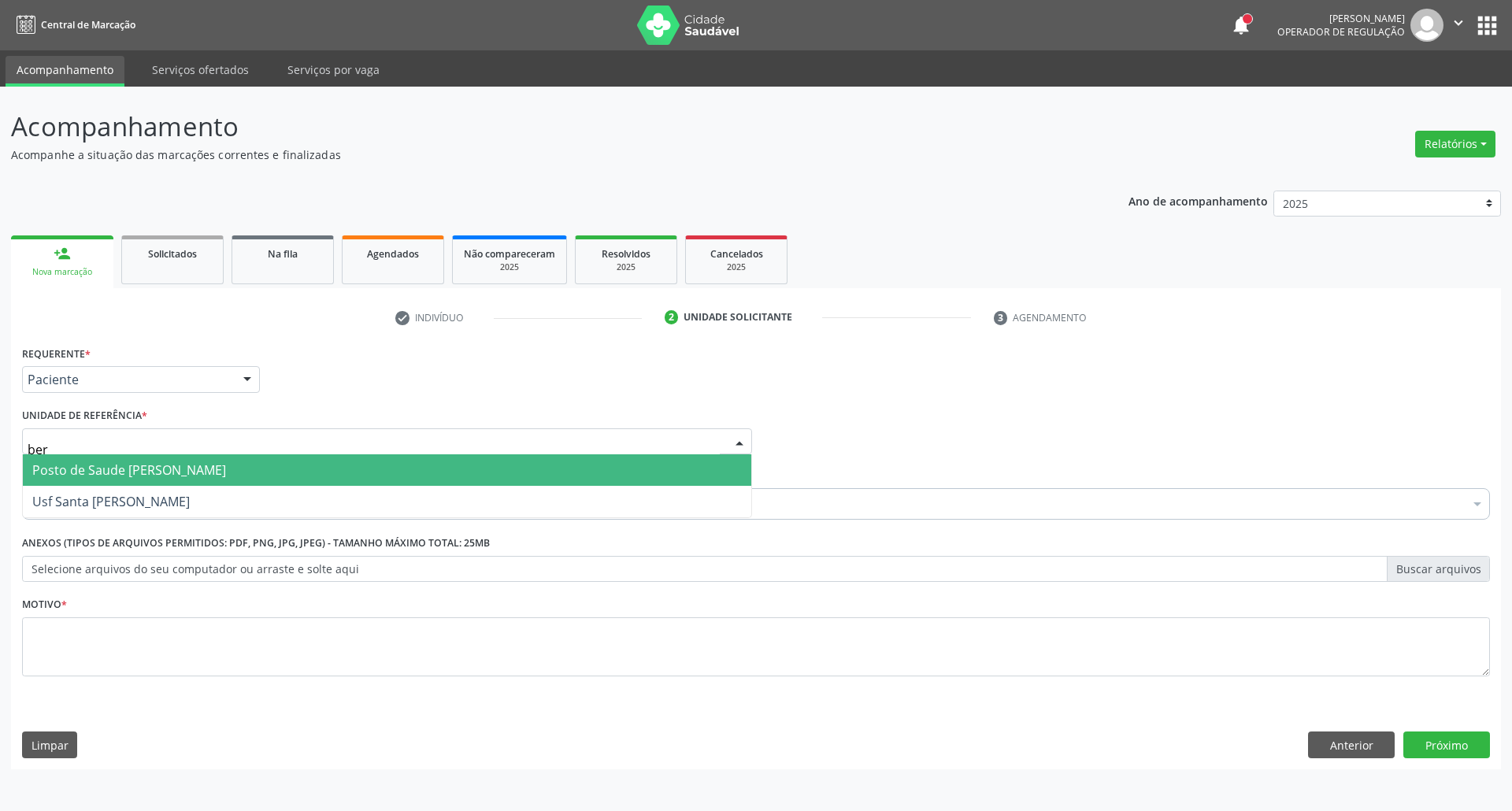
click at [184, 474] on span "Posto de Saude [PERSON_NAME]" at bounding box center [129, 470] width 193 height 17
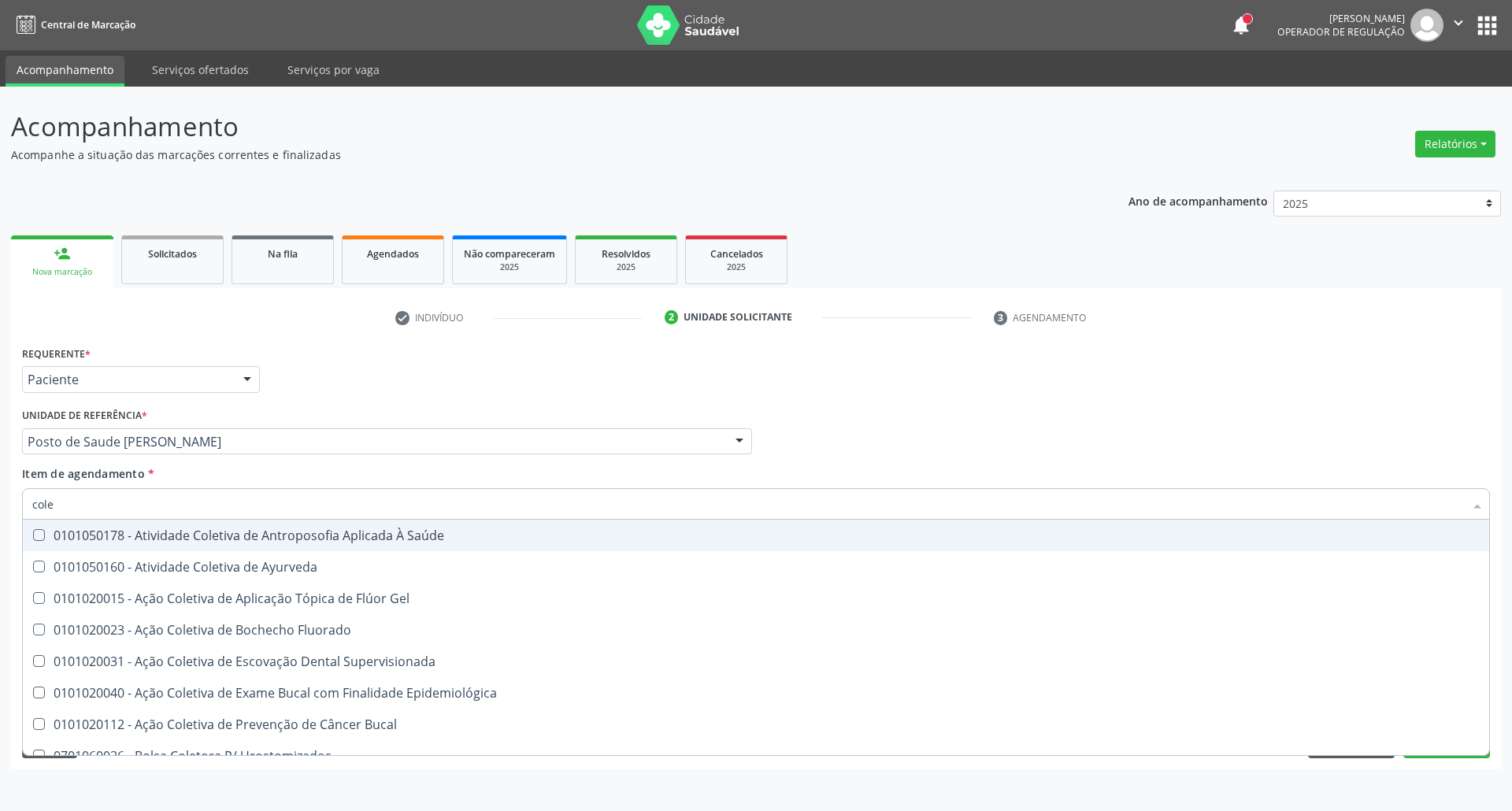
type input "coles"
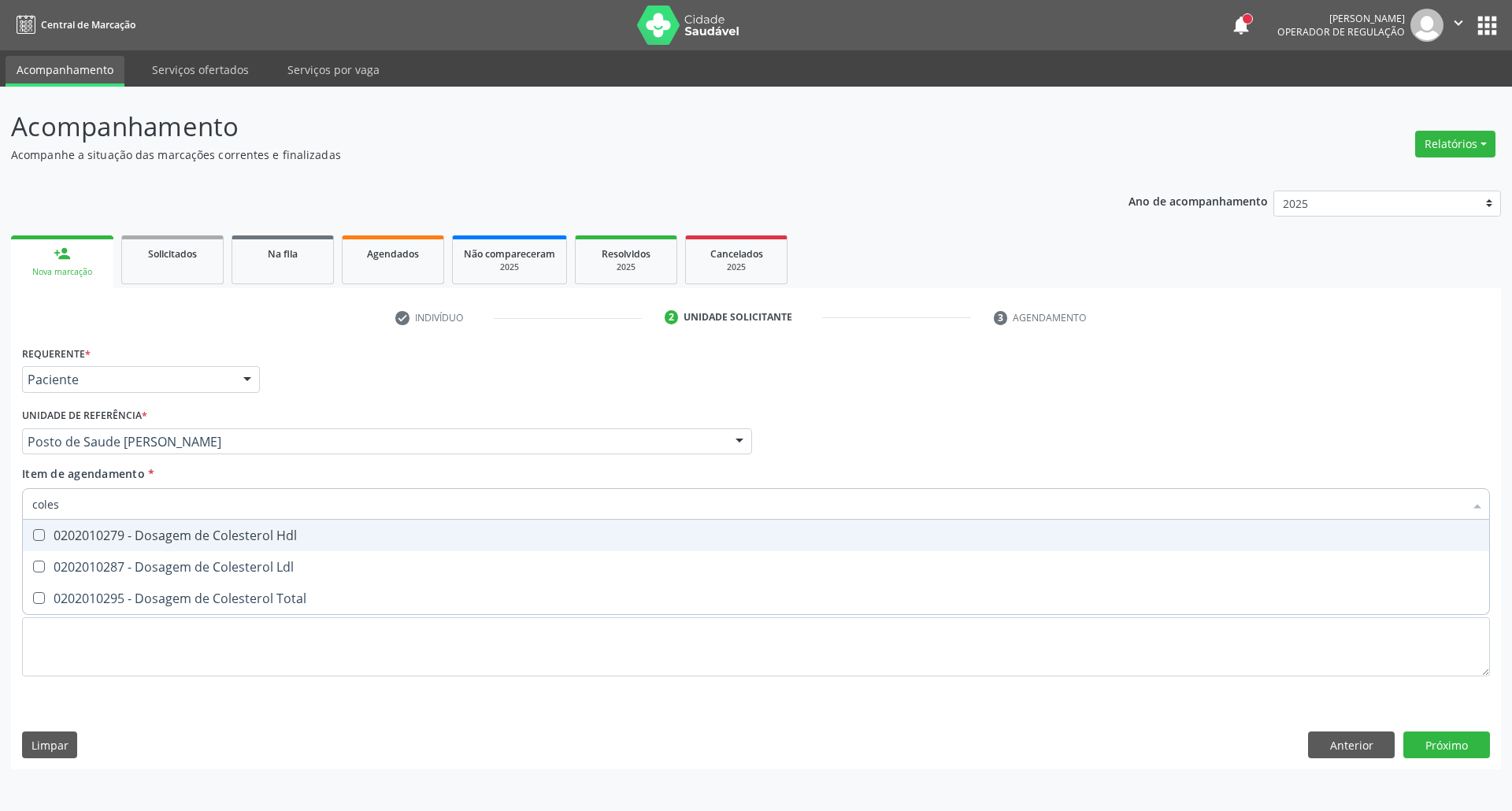
drag, startPoint x: 147, startPoint y: 535, endPoint x: 139, endPoint y: 566, distance: 32.0
click at [140, 557] on ul "Selecionar todos 0202010279 - Dosagem de Colesterol Hdl 0202010287 - Dosagem de…" at bounding box center [755, 567] width 1466 height 95
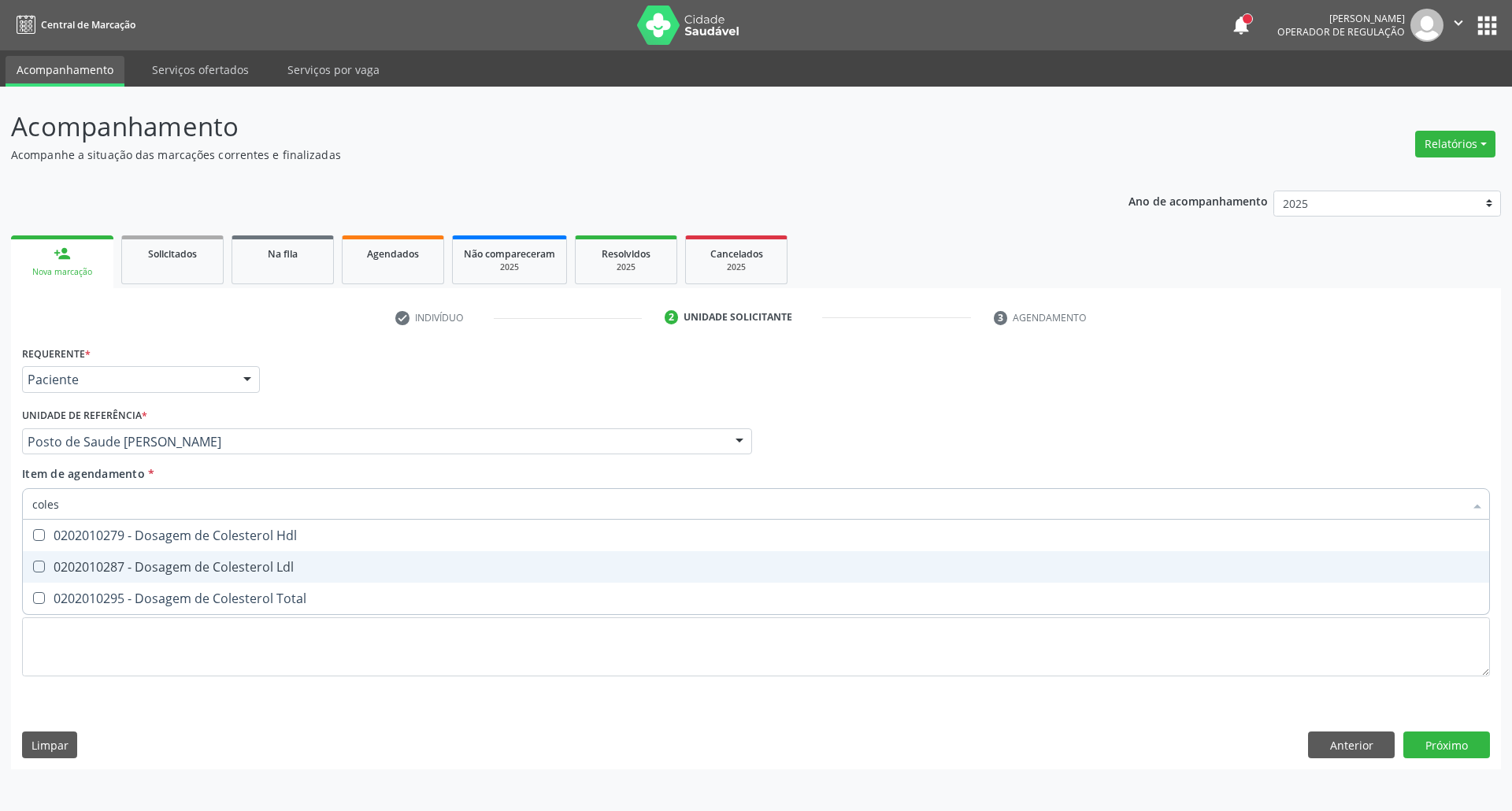
click at [139, 570] on div "0202010287 - Dosagem de Colesterol Ldl" at bounding box center [755, 567] width 1447 height 12
checkbox Ldl "true"
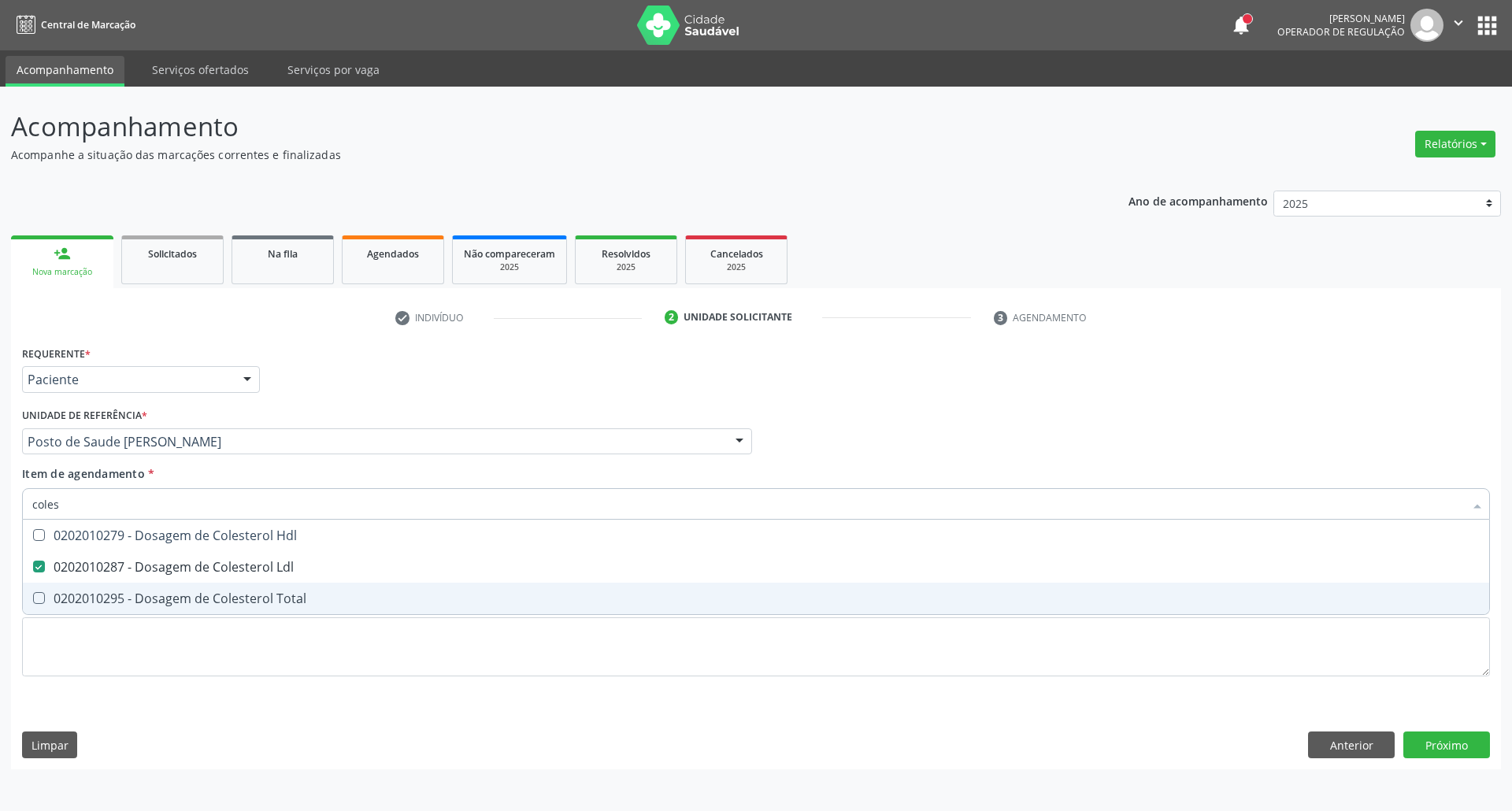
drag, startPoint x: 135, startPoint y: 592, endPoint x: 137, endPoint y: 554, distance: 38.1
click at [135, 592] on div "0202010295 - Dosagem de Colesterol Total" at bounding box center [755, 598] width 1447 height 12
checkbox Total "true"
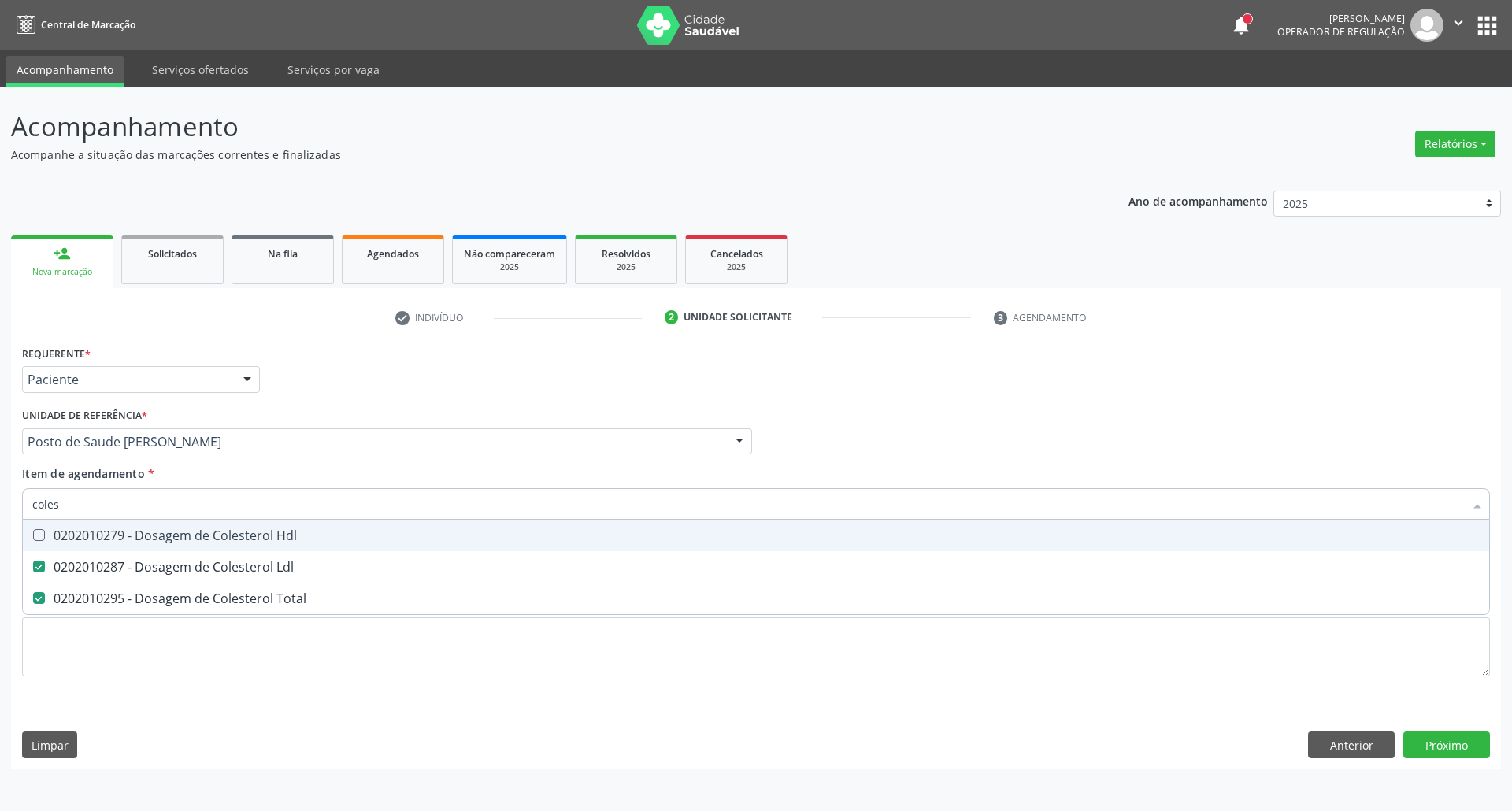
drag, startPoint x: 138, startPoint y: 545, endPoint x: 140, endPoint y: 523, distance: 22.1
click at [139, 540] on span "0202010279 - Dosagem de Colesterol Hdl" at bounding box center [755, 534] width 1466 height 31
checkbox Hdl "true"
drag, startPoint x: 112, startPoint y: 514, endPoint x: 0, endPoint y: 514, distance: 112.0
click at [0, 514] on div "Acompanhamento Acompanhe a situação das marcações correntes e finalizadas Relat…" at bounding box center [756, 448] width 1512 height 725
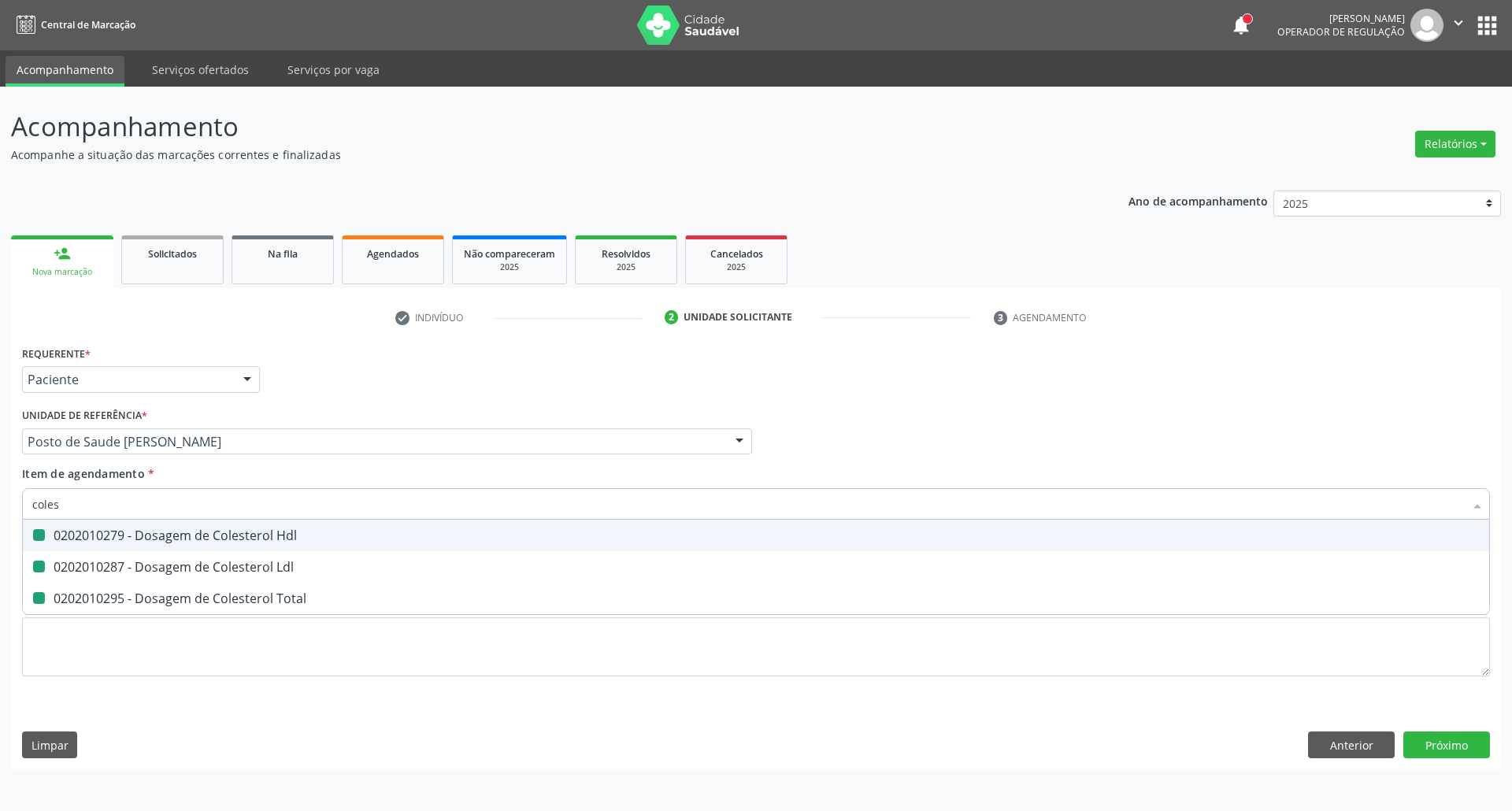
type input "c"
checkbox Hdl "false"
checkbox Ldl "false"
checkbox Total "false"
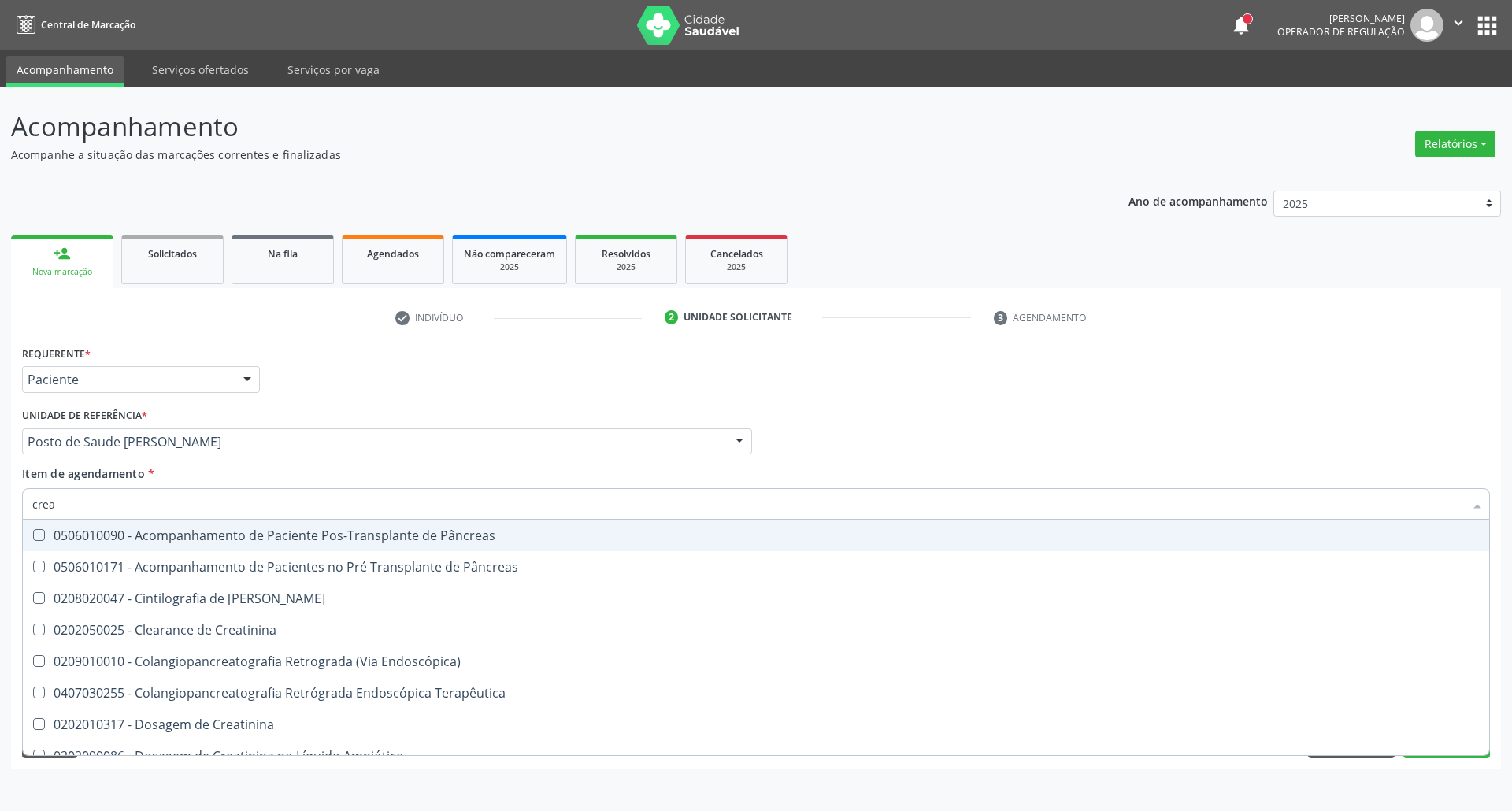
type input "creat"
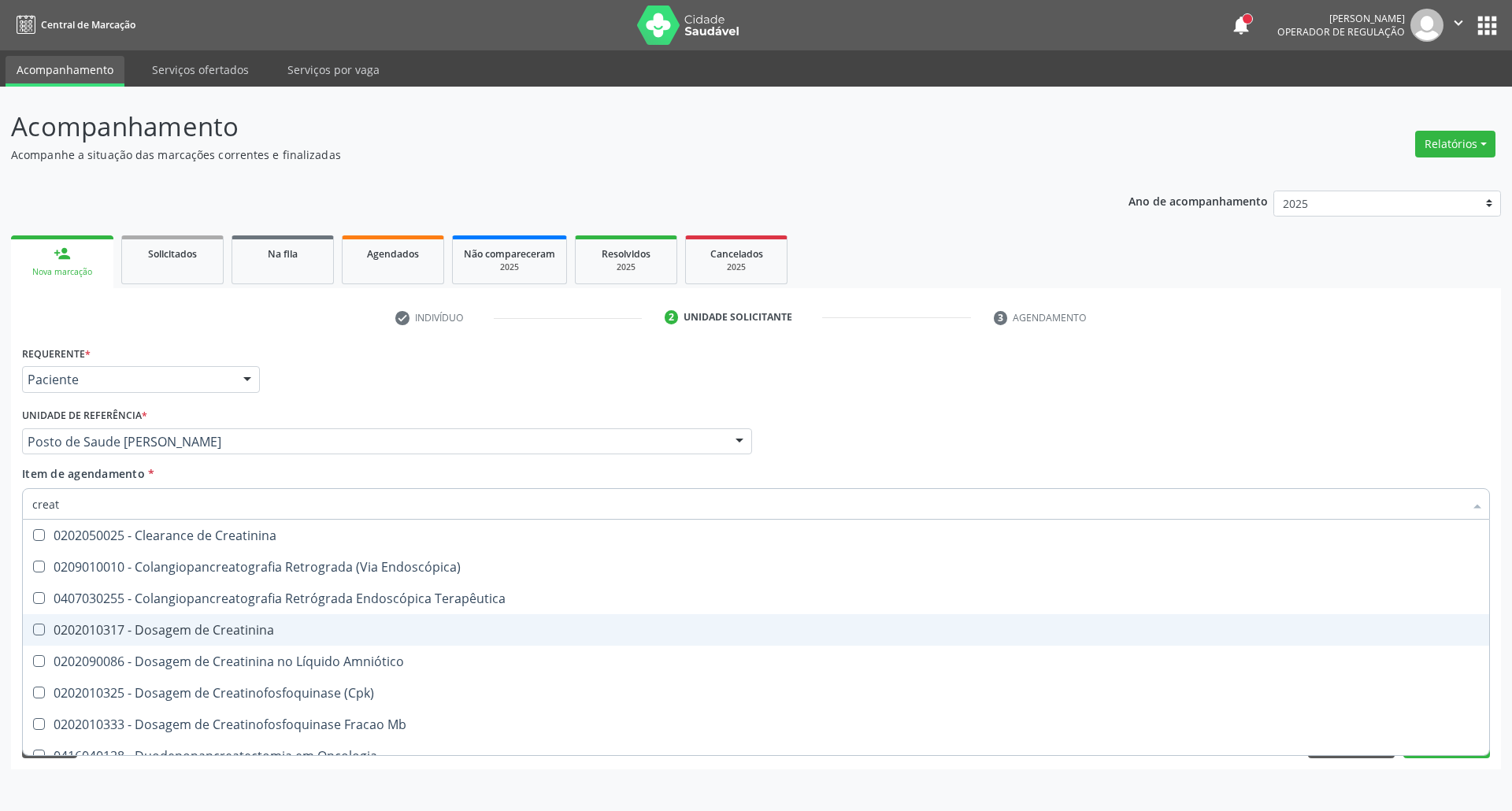
drag, startPoint x: 45, startPoint y: 630, endPoint x: 51, endPoint y: 584, distance: 46.4
click at [45, 627] on div "0202010317 - Dosagem de Creatinina" at bounding box center [755, 629] width 1447 height 12
checkbox Creatinina "true"
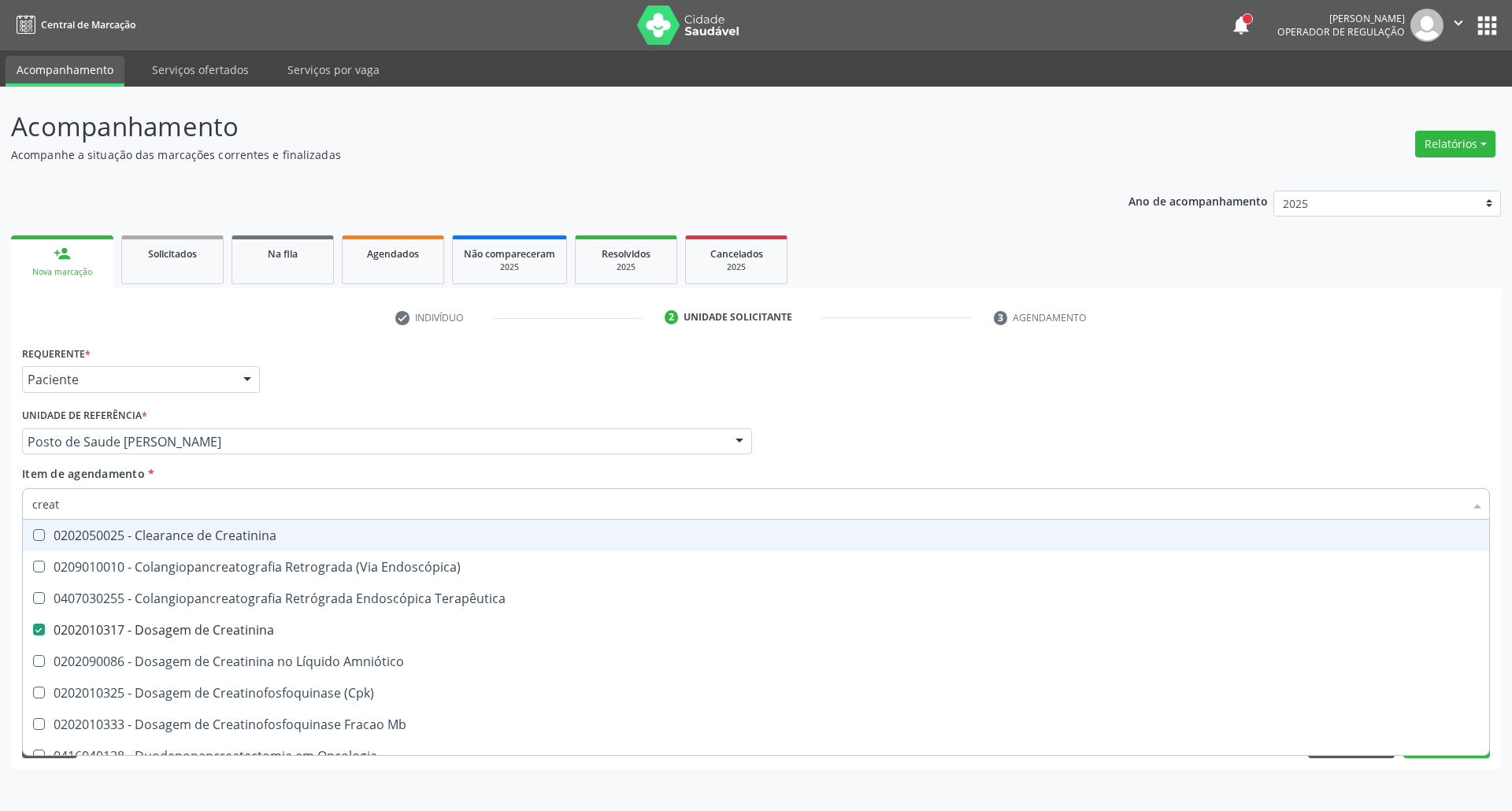
click at [0, 451] on div "Acompanhamento Acompanhe a situação das marcações correntes e finalizadas Relat…" at bounding box center [756, 448] width 1512 height 725
type input "c"
checkbox Creatinina "false"
type input "curva"
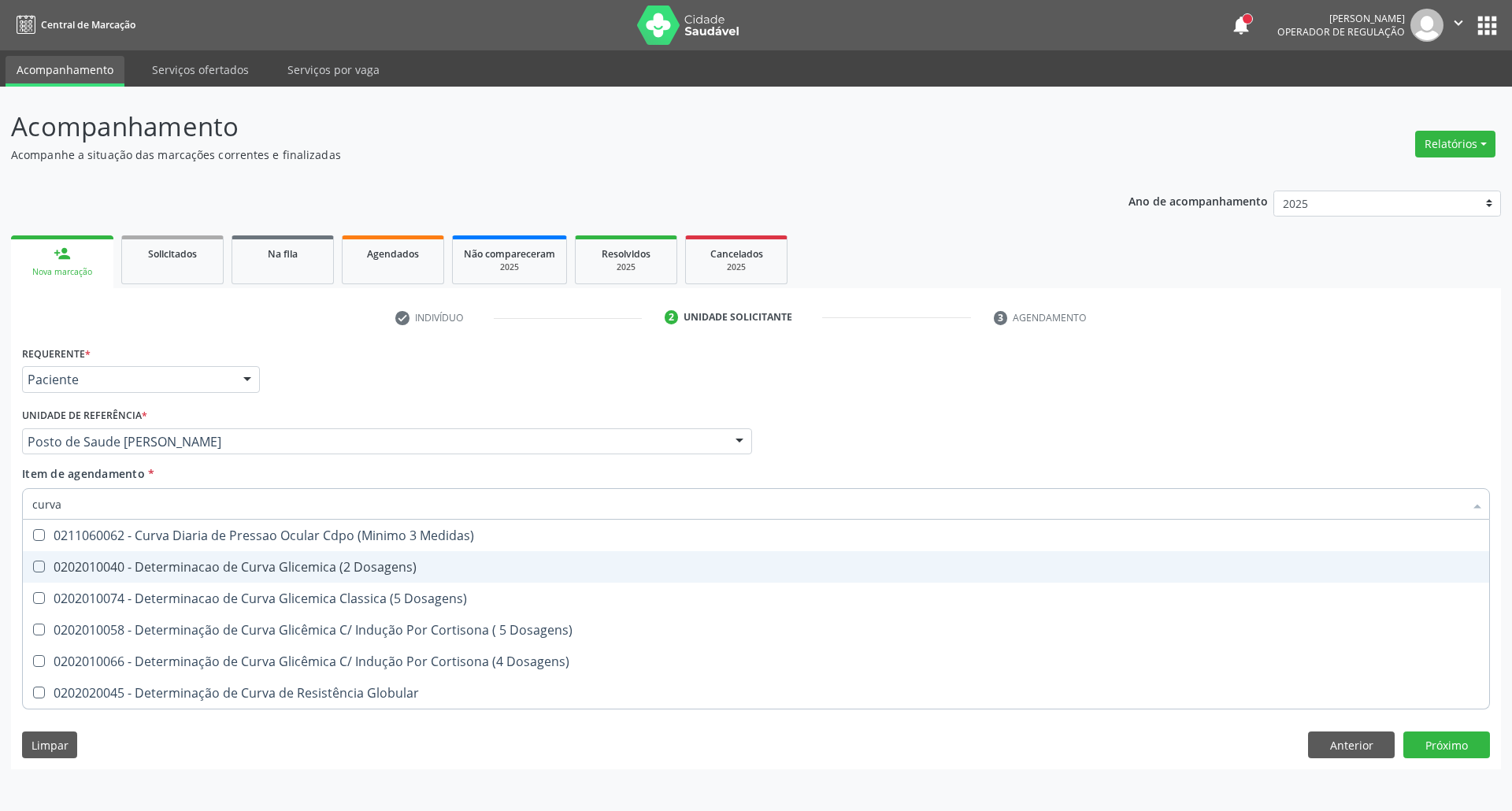
click at [64, 570] on div "0202010040 - Determinacao de Curva Glicemica (2 Dosagens)" at bounding box center [755, 567] width 1447 height 12
checkbox Dosagens\) "true"
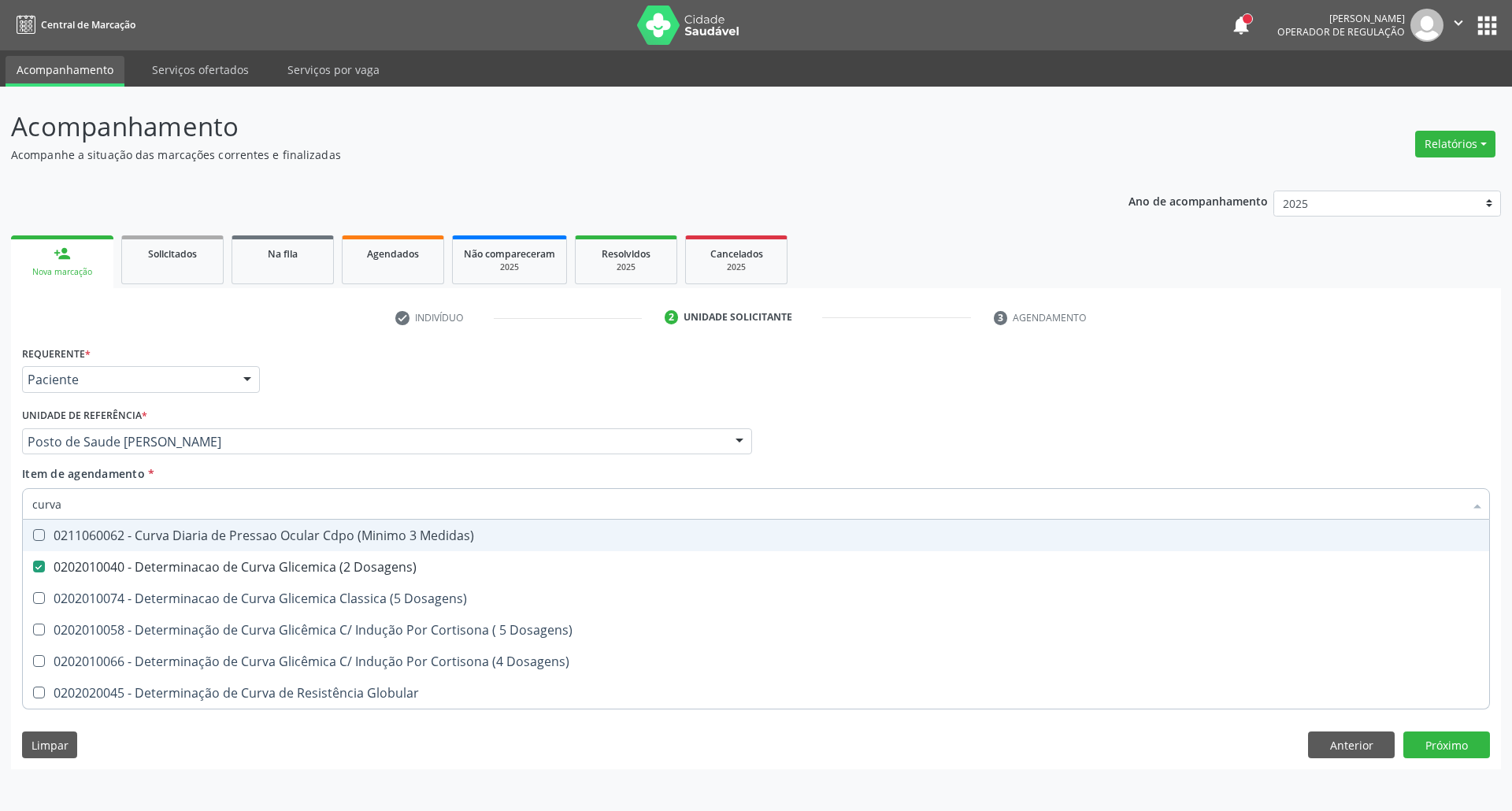
drag, startPoint x: 91, startPoint y: 511, endPoint x: 0, endPoint y: 506, distance: 91.1
click at [0, 507] on div "Acompanhamento Acompanhe a situação das marcações correntes e finalizadas Relat…" at bounding box center [756, 448] width 1512 height 725
type input "tr"
checkbox Dosagens\) "false"
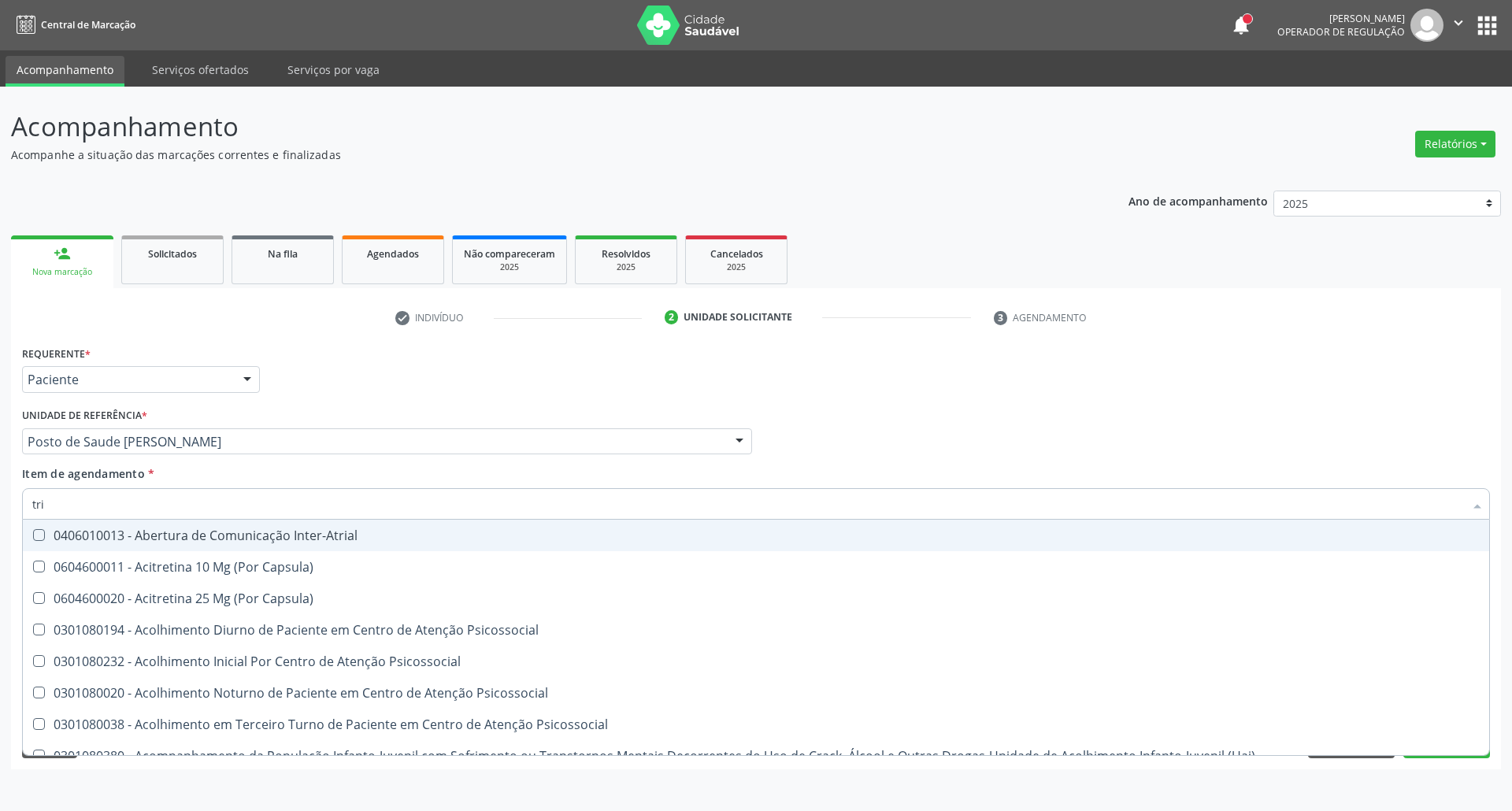
type input "trig"
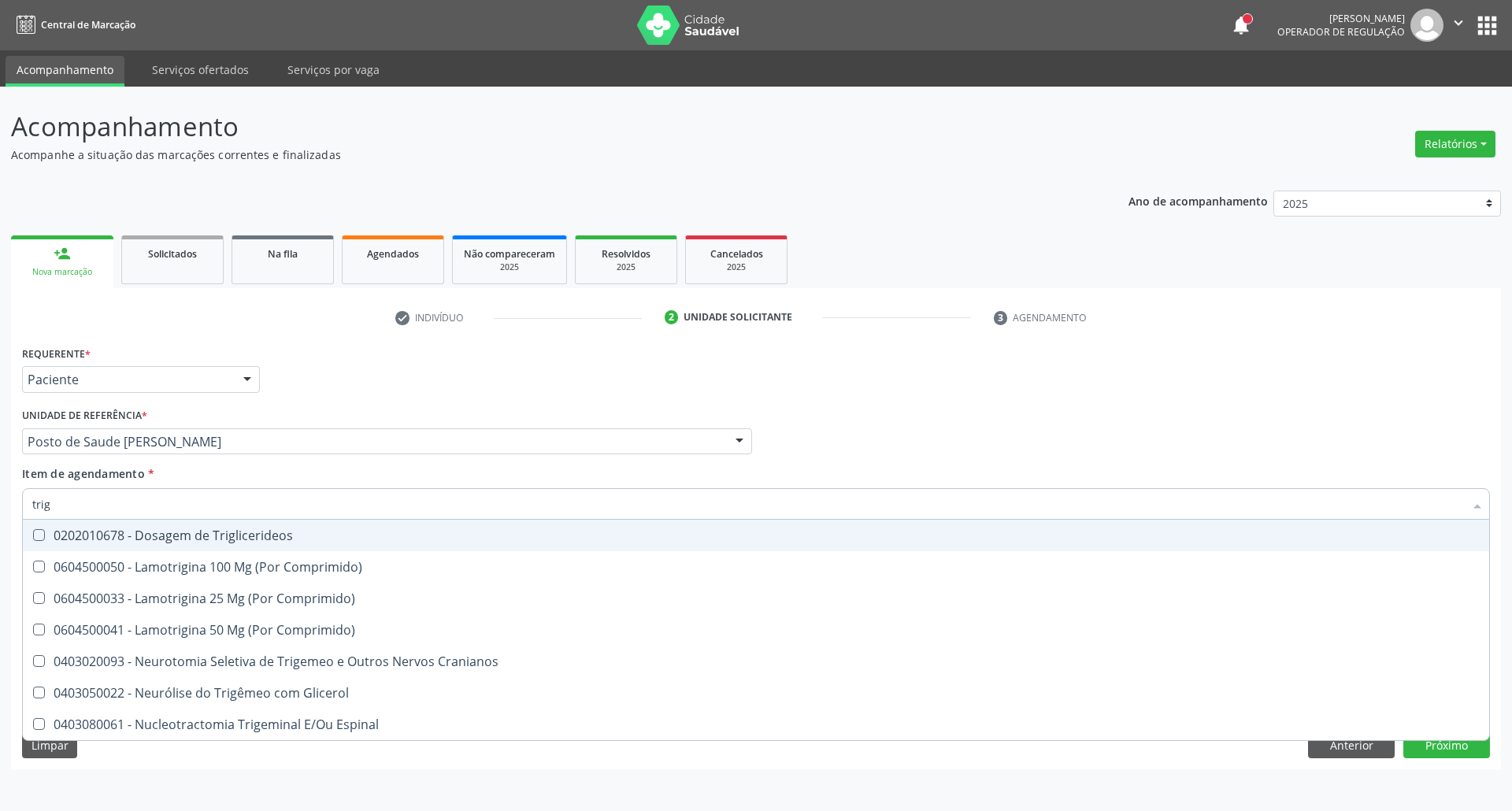
drag, startPoint x: 62, startPoint y: 537, endPoint x: 72, endPoint y: 512, distance: 26.9
click at [63, 535] on div "0202010678 - Dosagem de Triglicerideos" at bounding box center [755, 534] width 1447 height 12
checkbox Triglicerideos "true"
drag, startPoint x: 67, startPoint y: 496, endPoint x: 0, endPoint y: 495, distance: 67.0
click at [0, 495] on div "Acompanhamento Acompanhe a situação das marcações correntes e finalizadas Relat…" at bounding box center [756, 448] width 1512 height 725
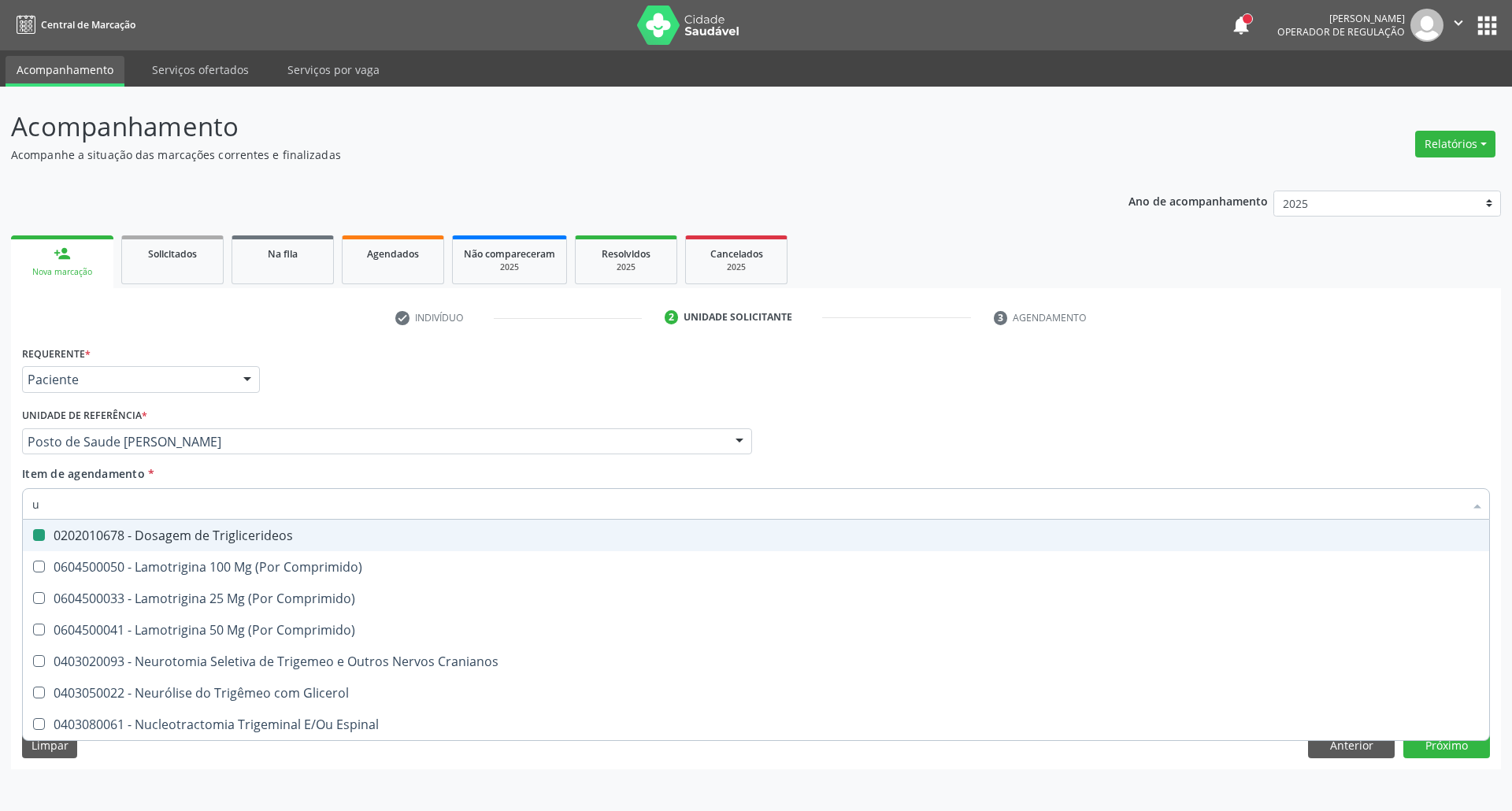
type input "ur"
checkbox Triglicerideos "false"
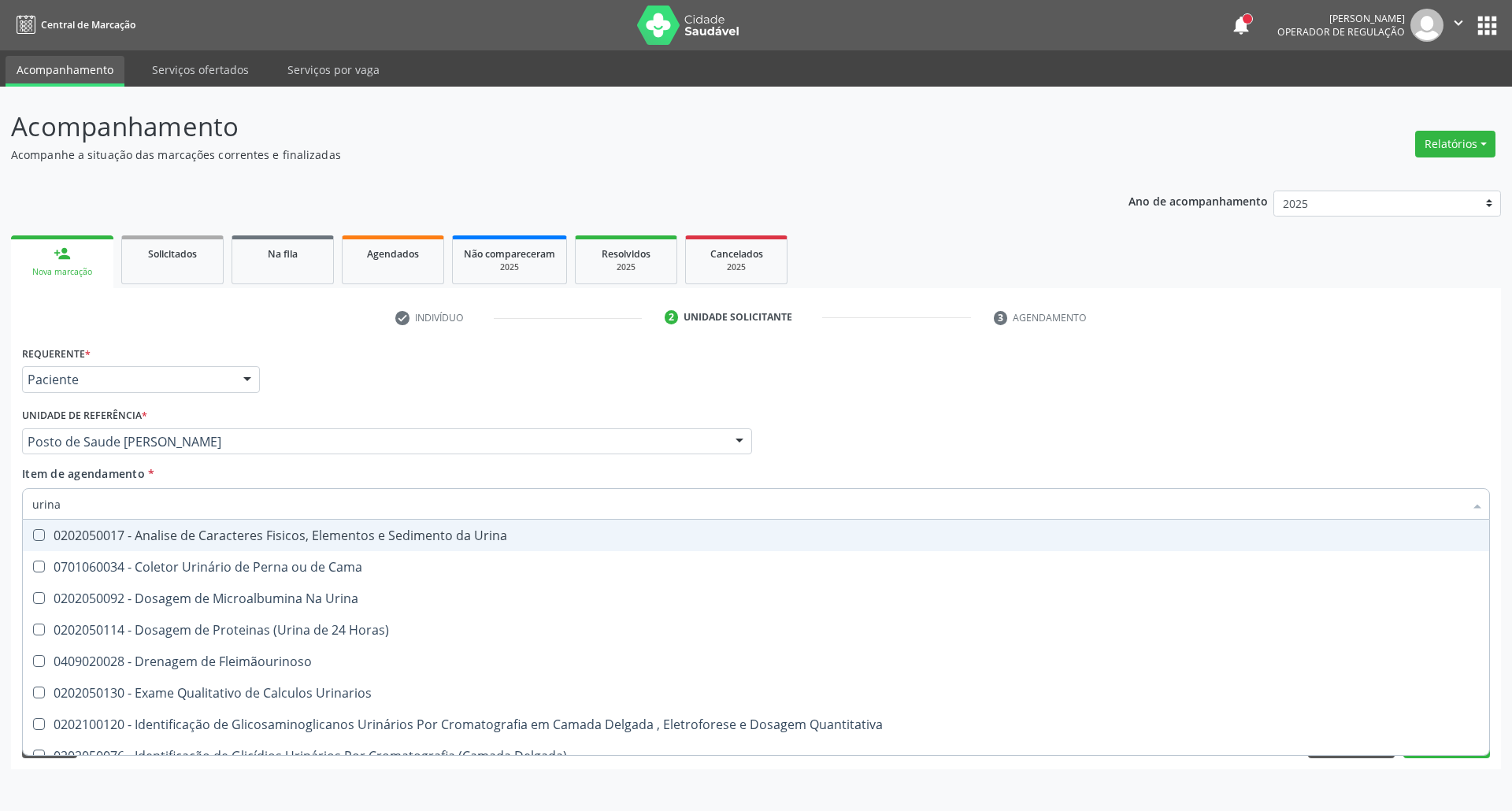
type input "urina"
click at [40, 537] on Urina at bounding box center [39, 534] width 11 height 11
click at [33, 537] on Urina "checkbox" at bounding box center [27, 534] width 10 height 10
checkbox Urina "true"
drag, startPoint x: 71, startPoint y: 517, endPoint x: 0, endPoint y: 514, distance: 71.1
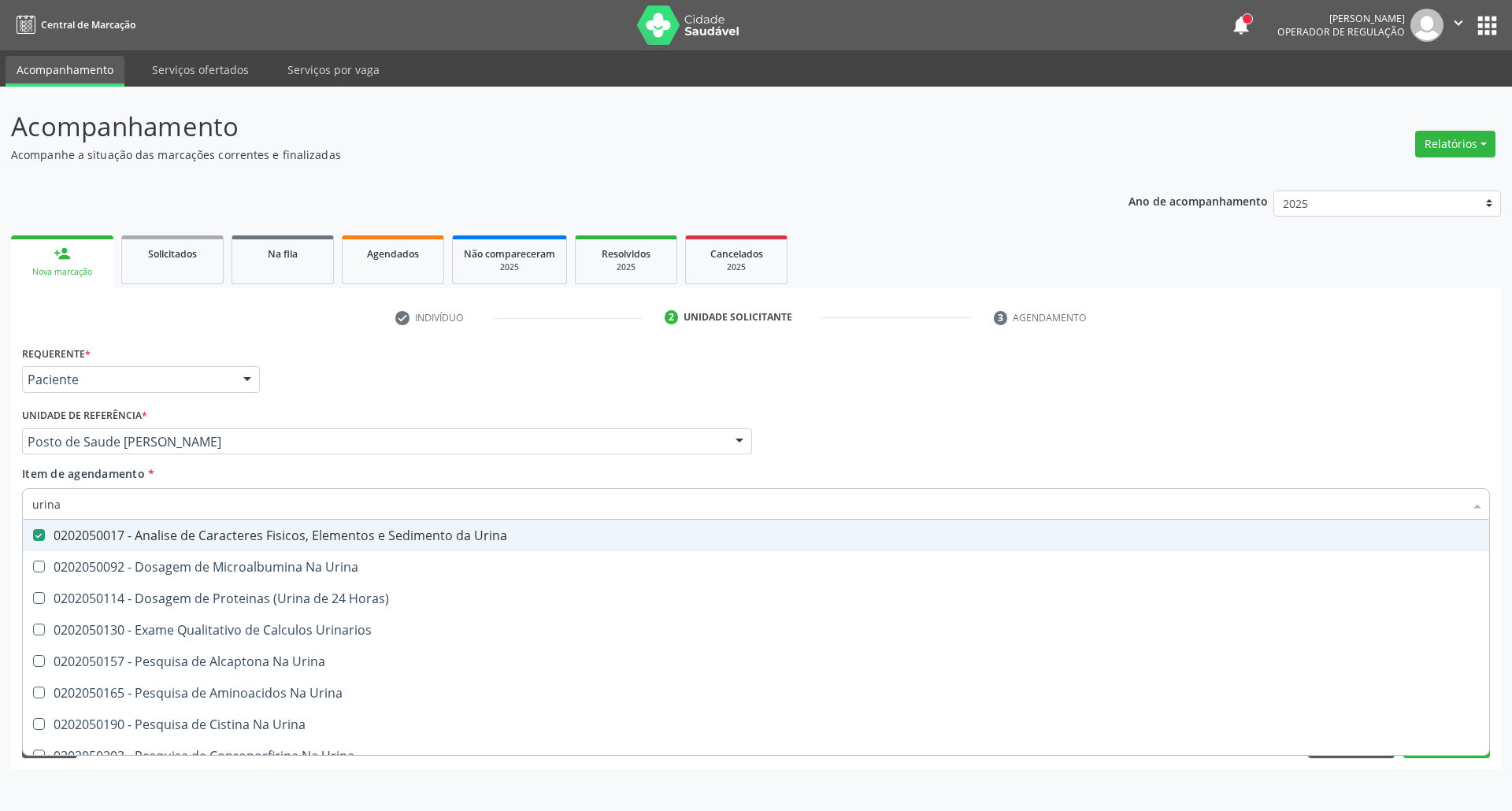
click at [0, 514] on div "Acompanhamento Acompanhe a situação das marcações correntes e finalizadas Relat…" at bounding box center [756, 448] width 1512 height 725
type input "gl"
checkbox Urina "false"
checkbox Urina "true"
type input "gli"
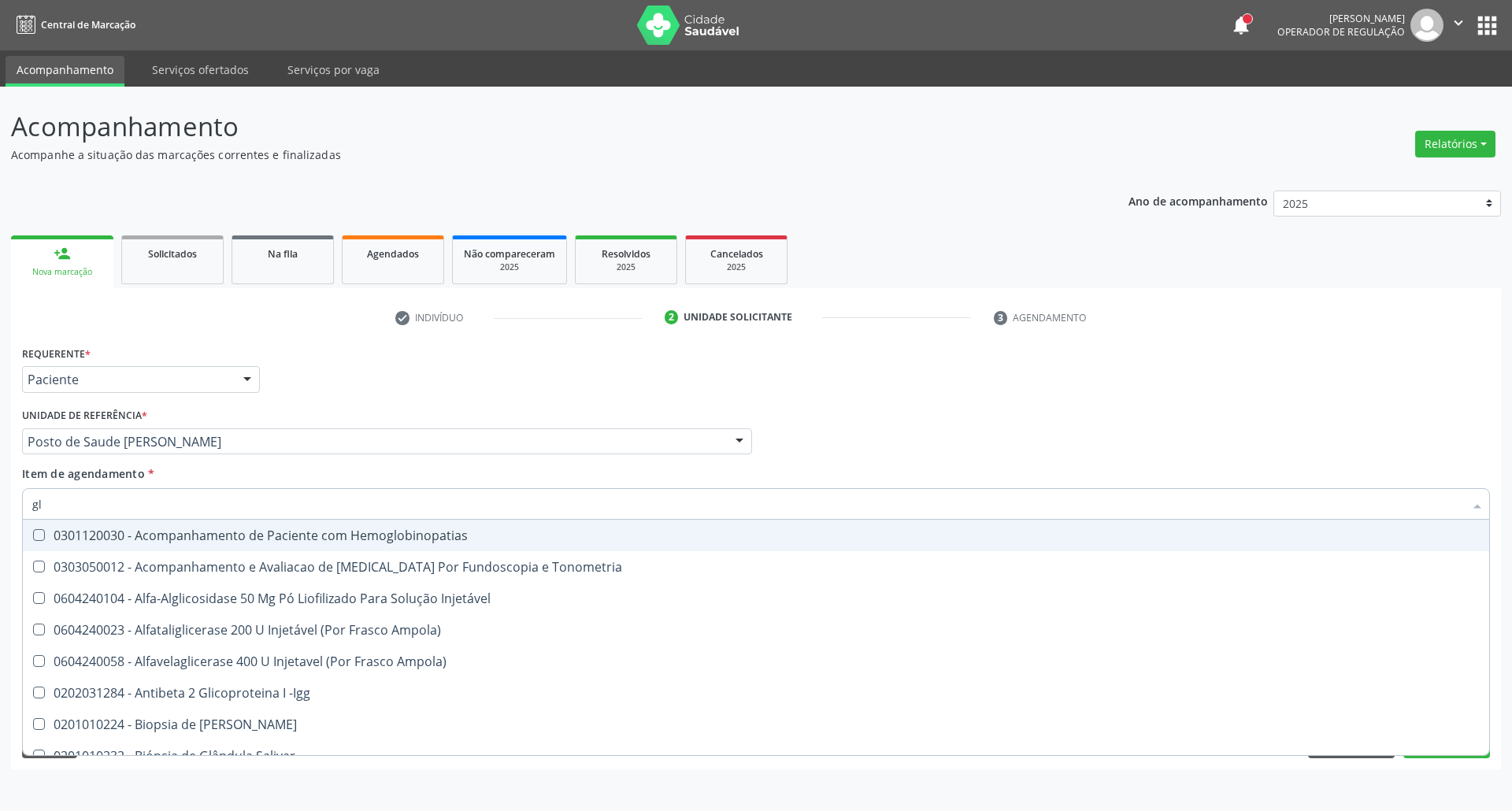
checkbox Linfatico "true"
checkbox Dosagens\) "false"
checkbox Glomerular "true"
type input "glic"
checkbox Linfatico "true"
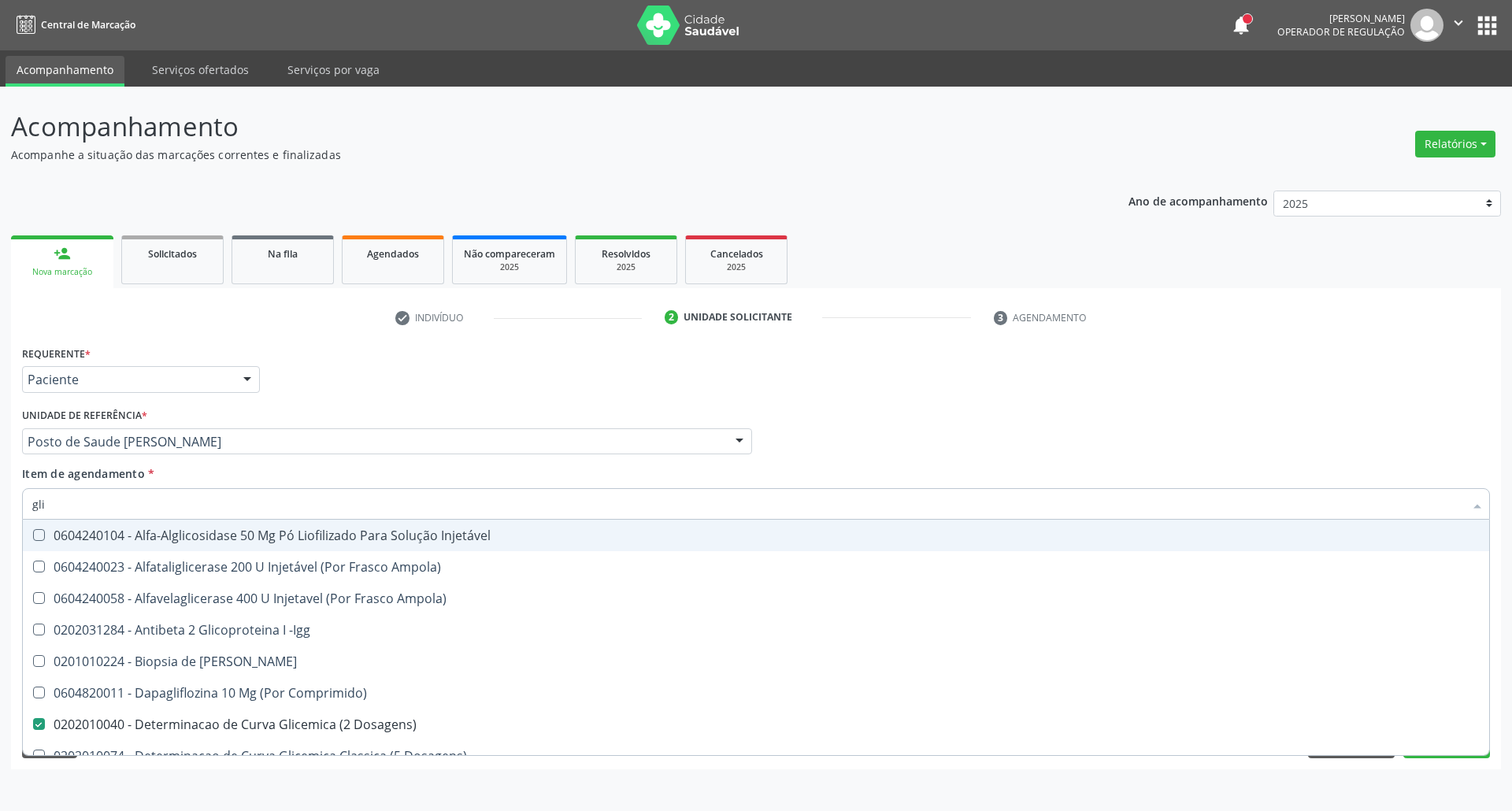
checkbox Dosagens\) "false"
checkbox Derrames "true"
checkbox Triglicerideos "false"
type input "glico"
checkbox Dosagens\) "false"
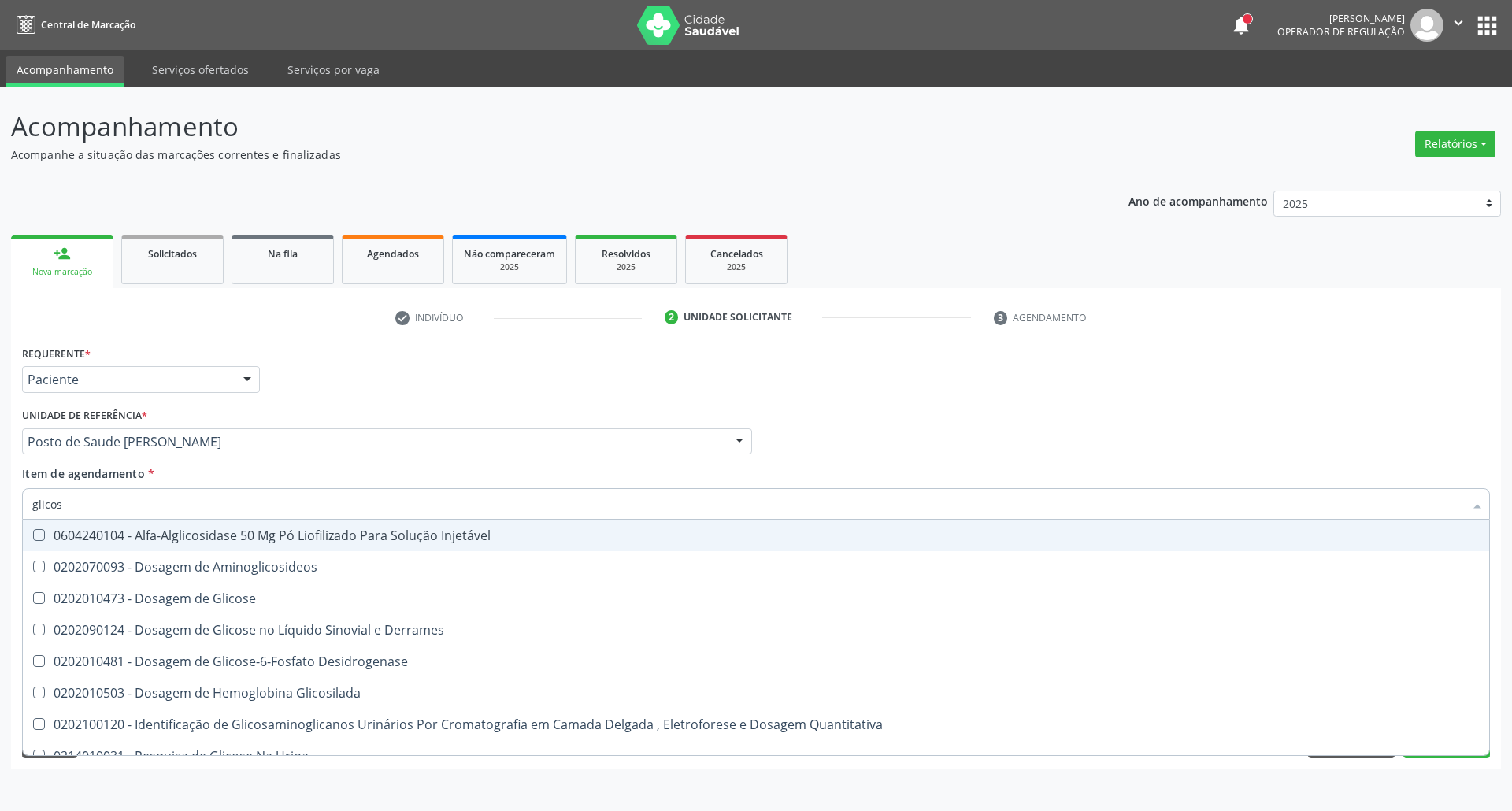
type input "glicose"
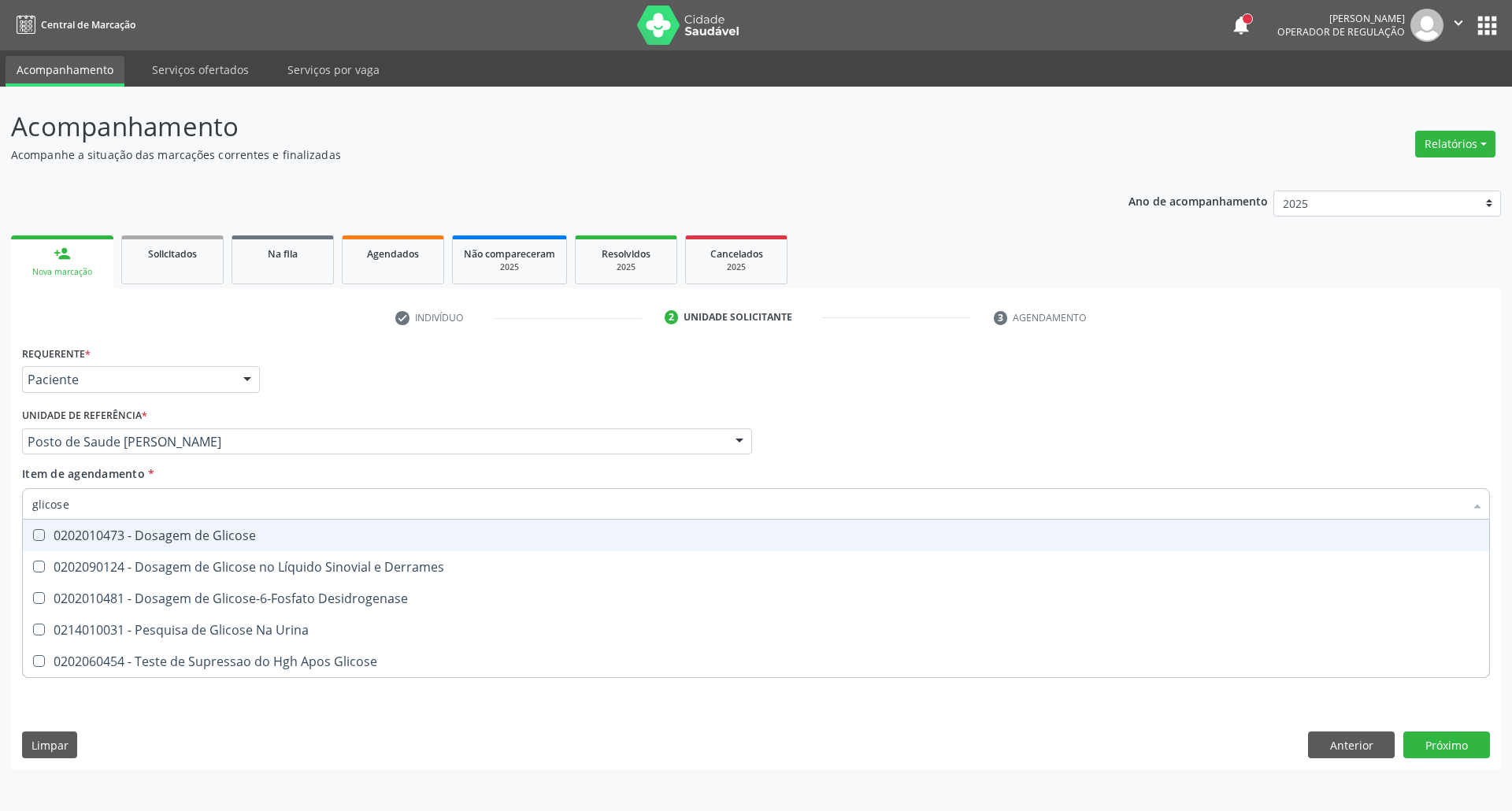
drag, startPoint x: 99, startPoint y: 542, endPoint x: 100, endPoint y: 514, distance: 28.0
click at [99, 539] on div "0202010473 - Dosagem de Glicose" at bounding box center [755, 534] width 1447 height 12
checkbox Glicose "true"
click at [0, 511] on div "Acompanhamento Acompanhe a situação das marcações correntes e finalizadas Relat…" at bounding box center [756, 448] width 1512 height 725
type input "h"
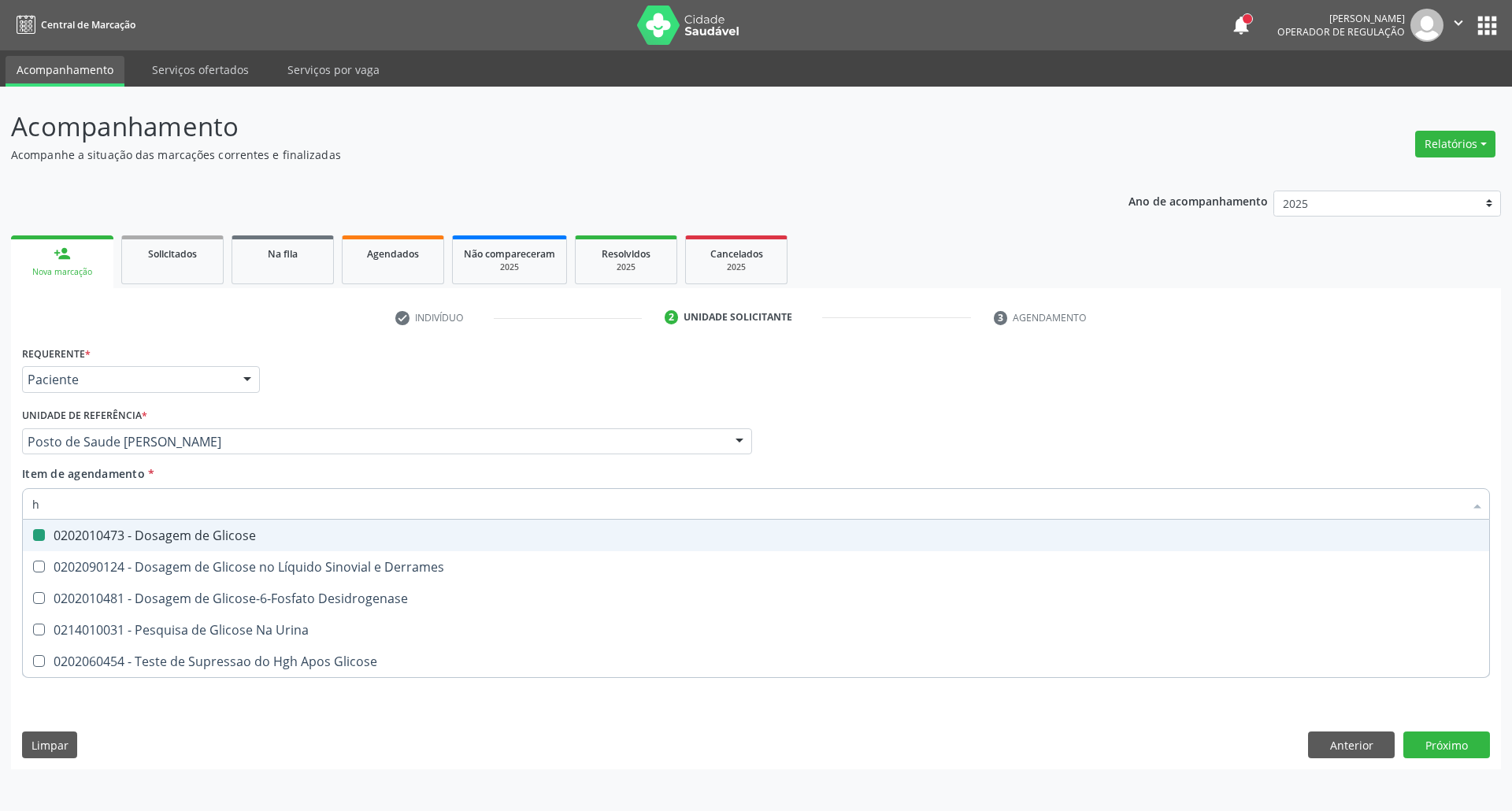
checkbox Glicose "false"
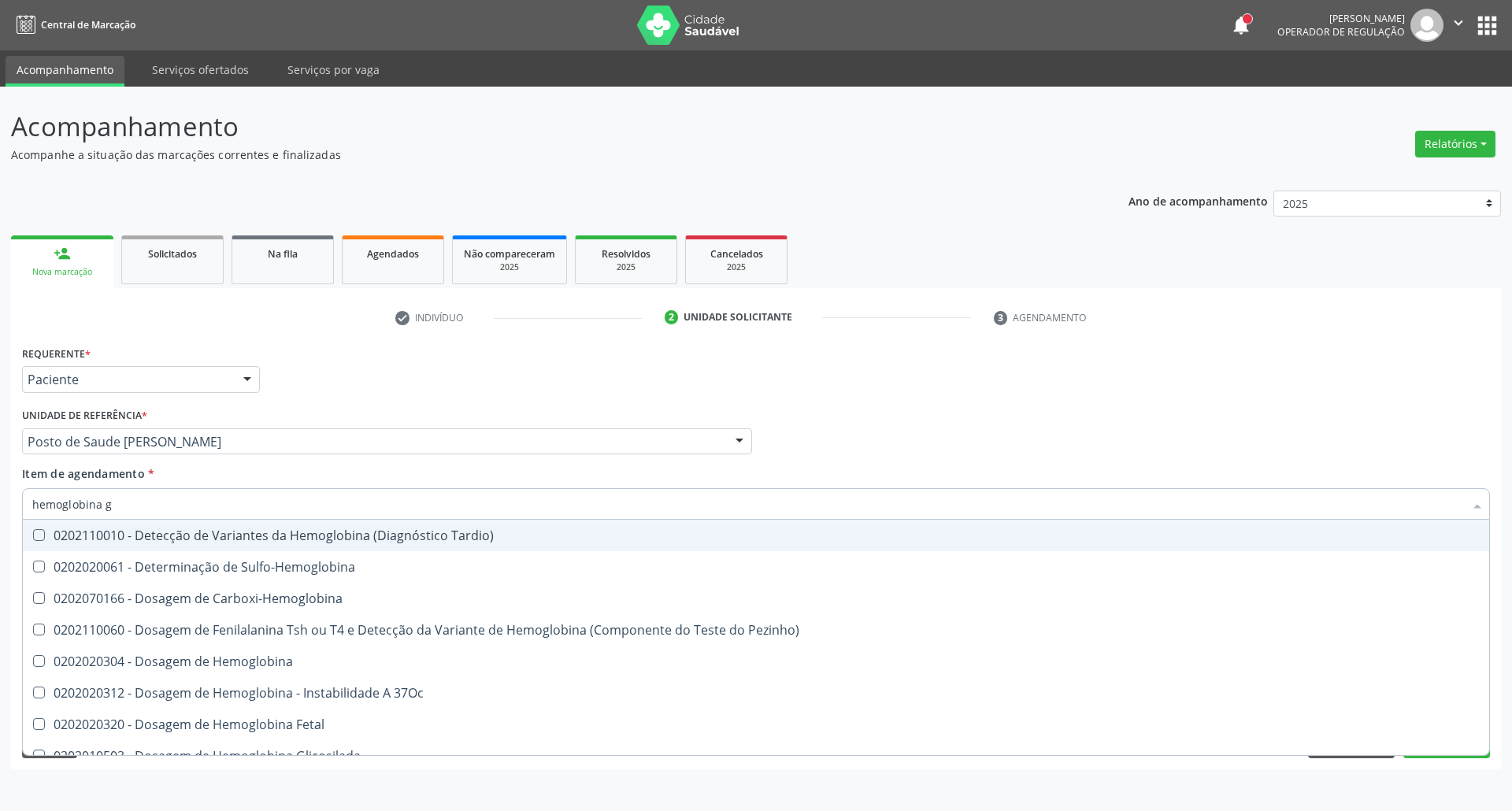
type input "hemoglobina g"
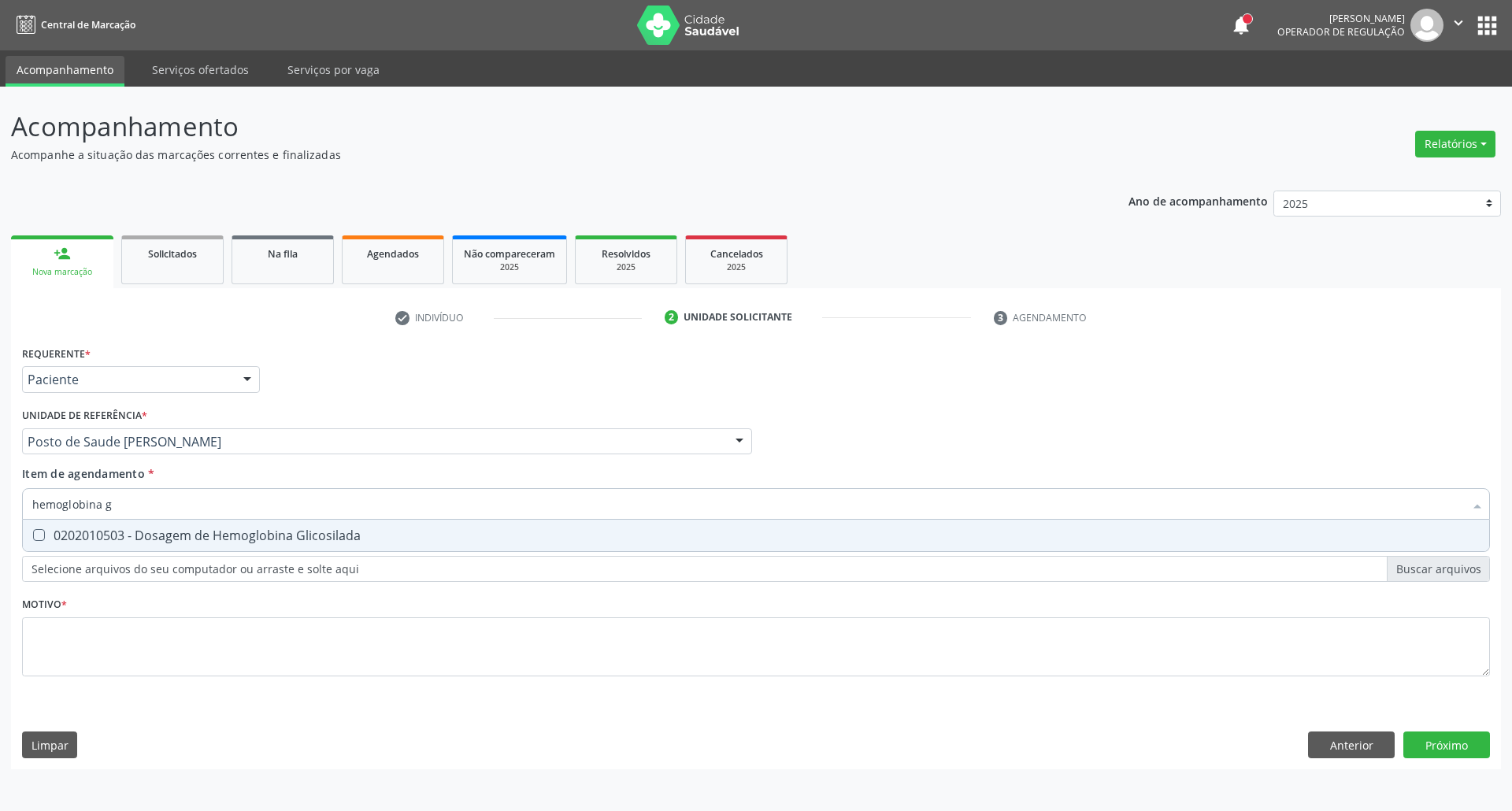
drag, startPoint x: 45, startPoint y: 540, endPoint x: 54, endPoint y: 535, distance: 10.3
click at [47, 539] on div "0202010503 - Dosagem de Hemoglobina Glicosilada" at bounding box center [755, 534] width 1447 height 12
checkbox Glicosilada "true"
drag, startPoint x: 135, startPoint y: 504, endPoint x: 0, endPoint y: 511, distance: 135.2
click at [0, 511] on div "Acompanhamento Acompanhe a situação das marcações correntes e finalizadas Relat…" at bounding box center [756, 448] width 1512 height 725
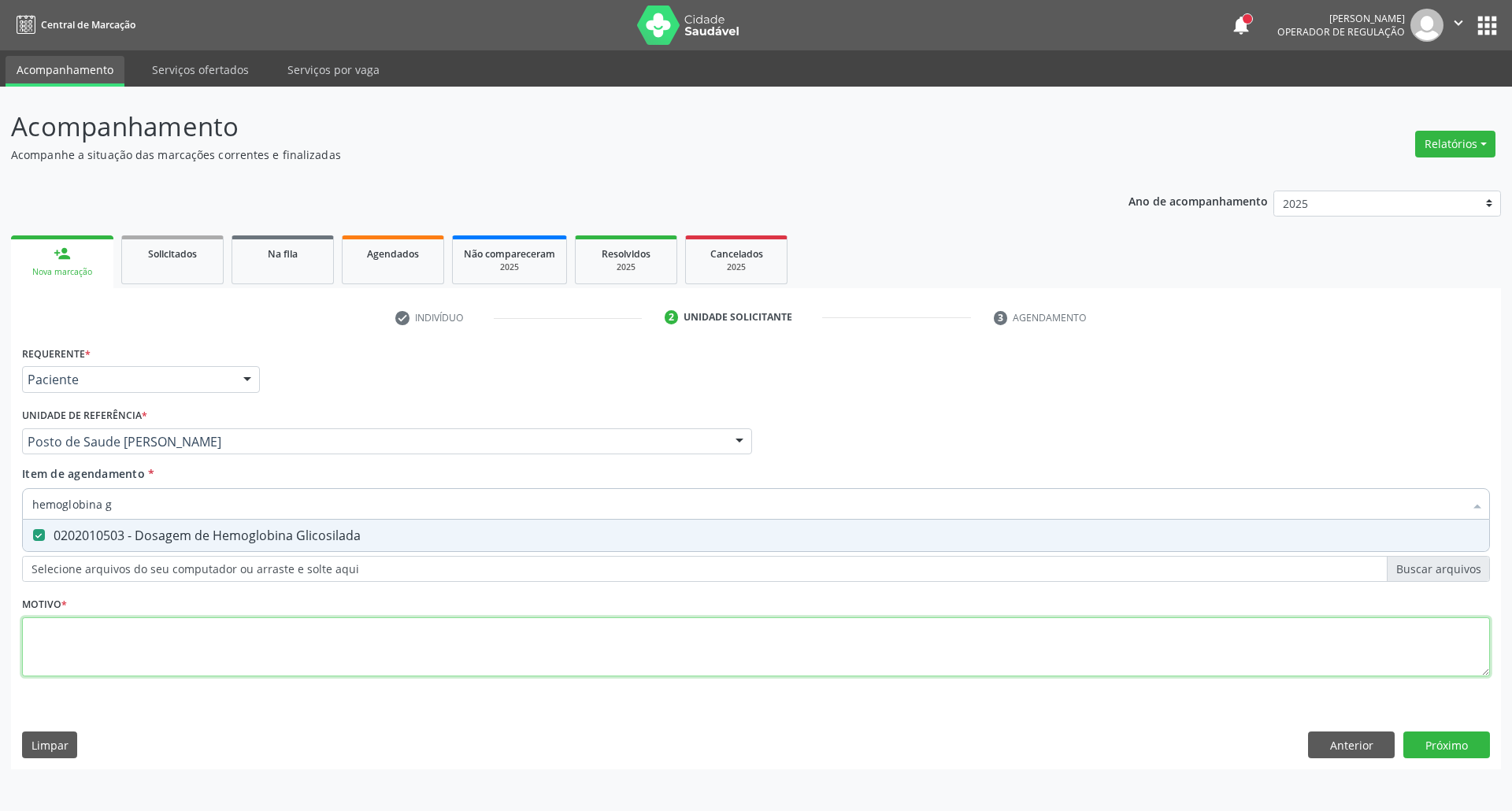
click at [195, 644] on div "Requerente * Paciente Profissional de Saúde Paciente Nenhum resultado encontrad…" at bounding box center [755, 520] width 1467 height 356
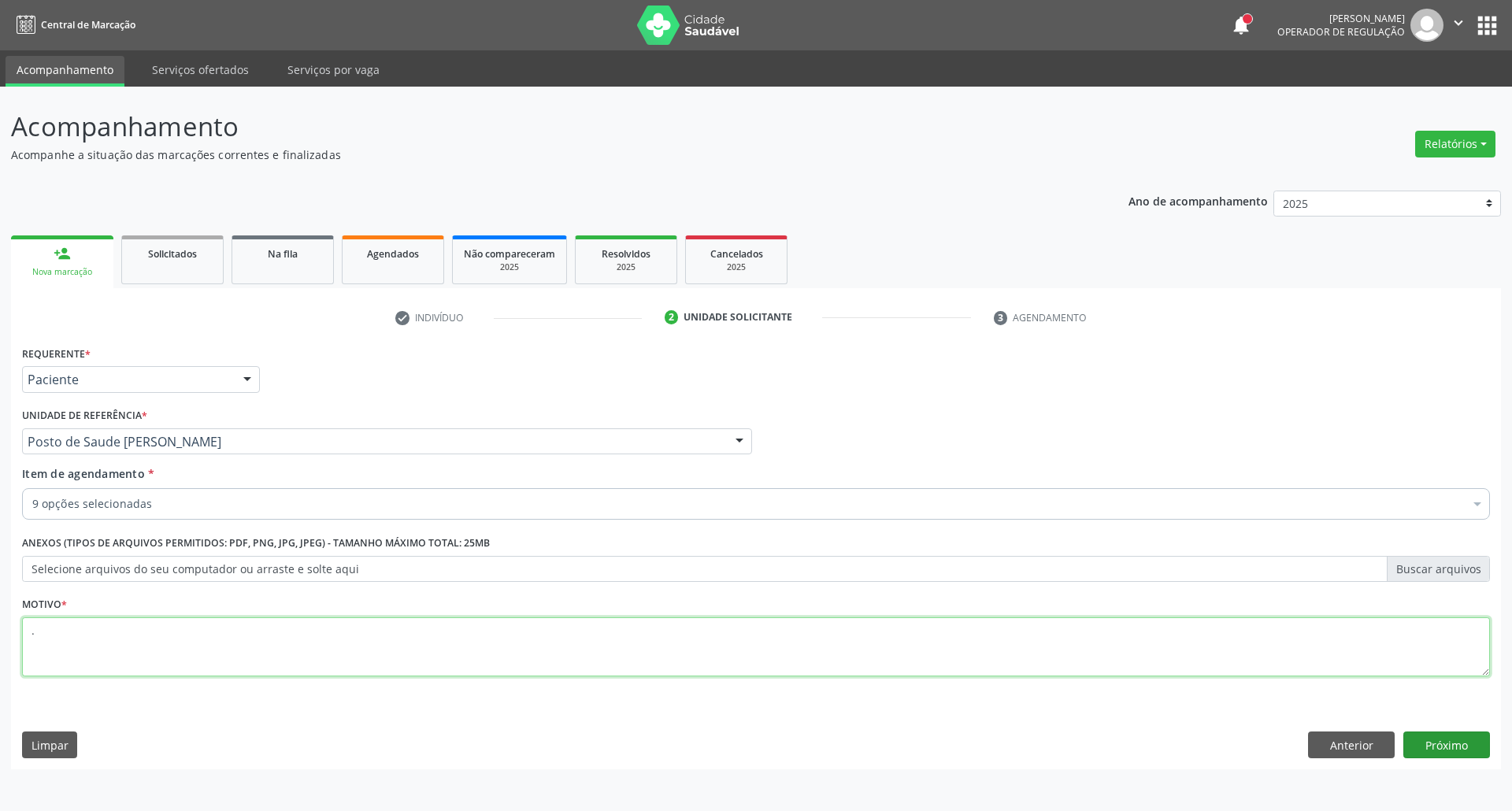
type textarea "."
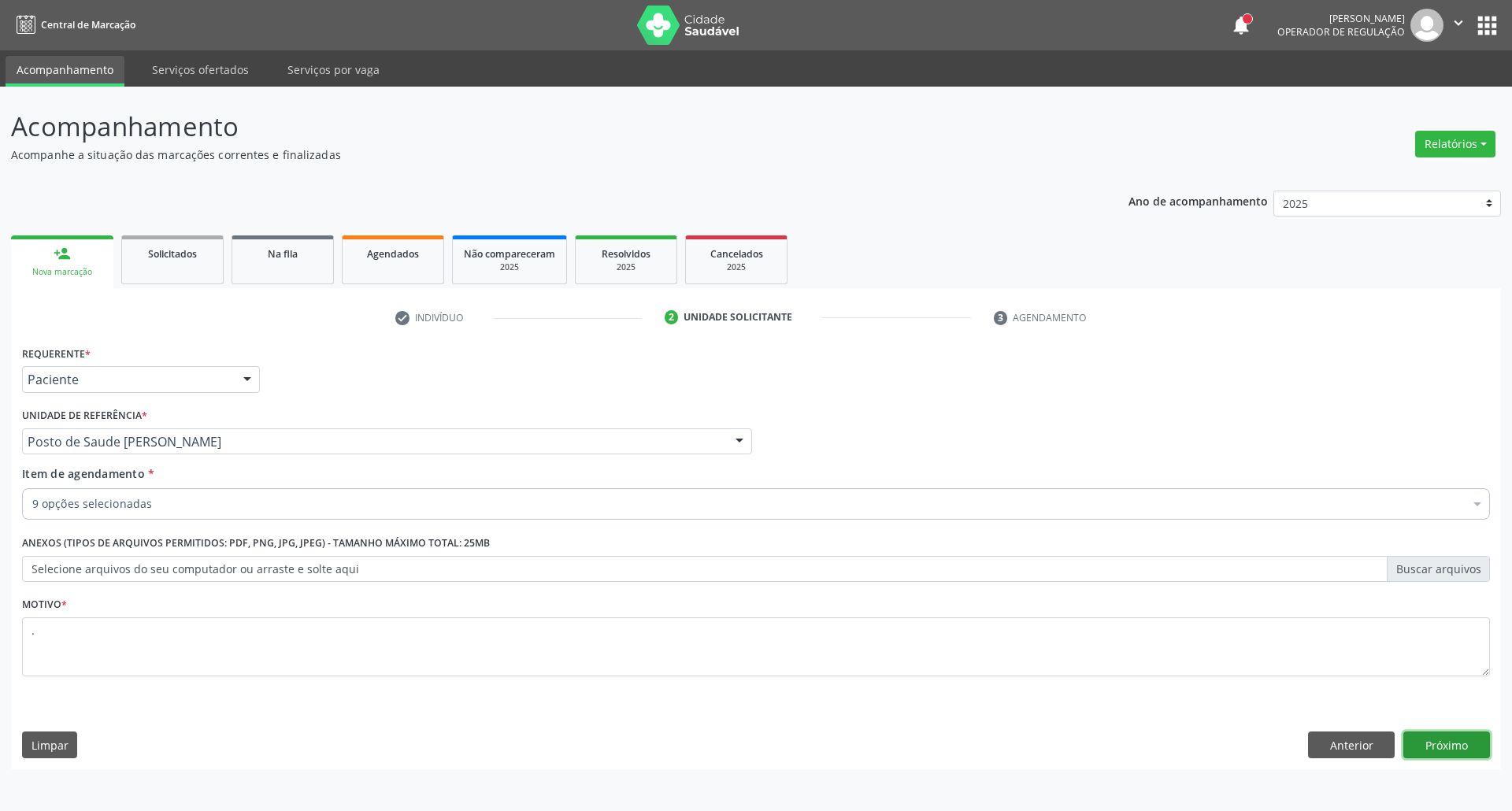
click at [1453, 753] on button "Próximo" at bounding box center [1446, 745] width 86 height 27
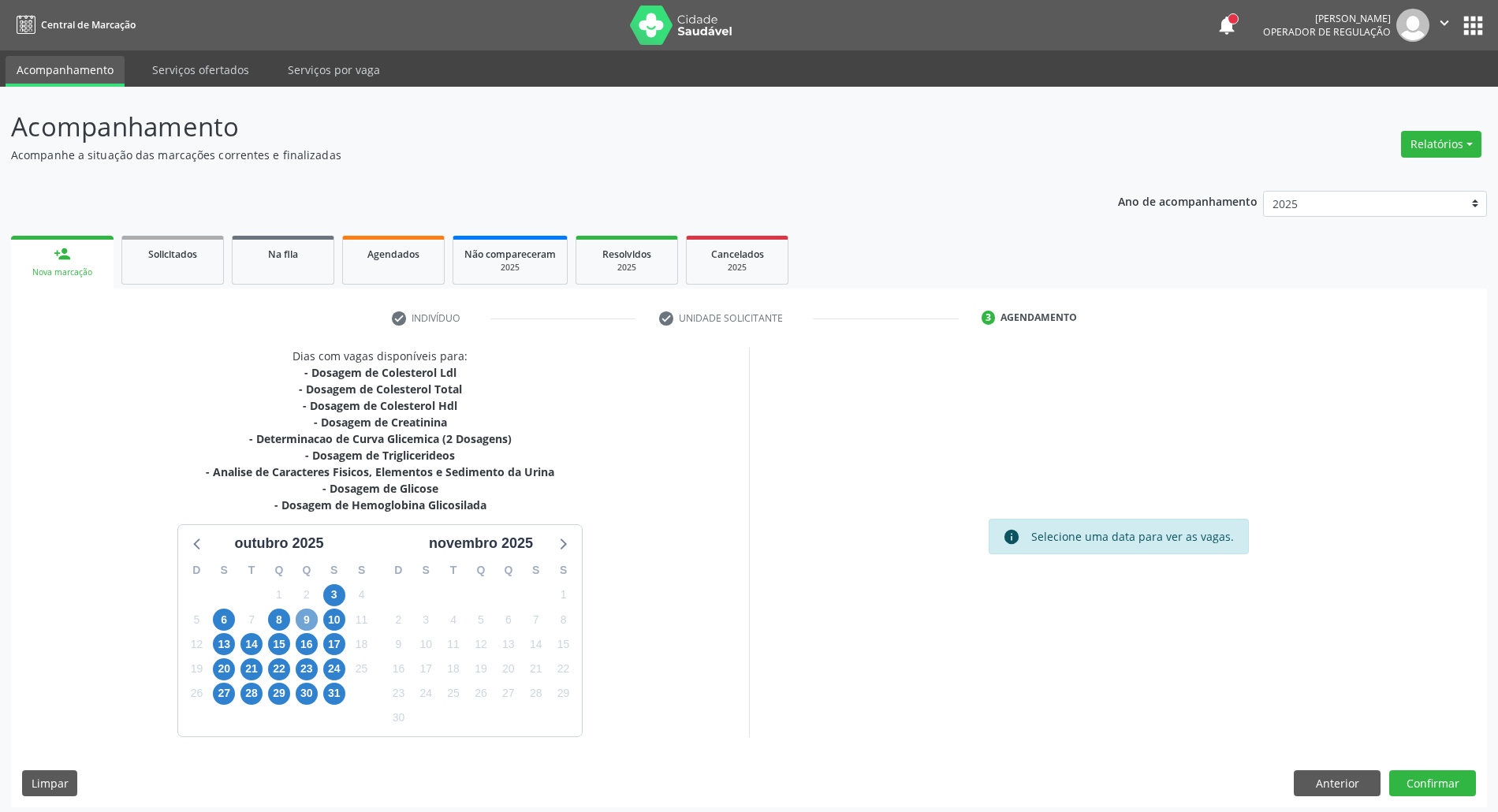
click at [303, 621] on span "9" at bounding box center [306, 619] width 22 height 22
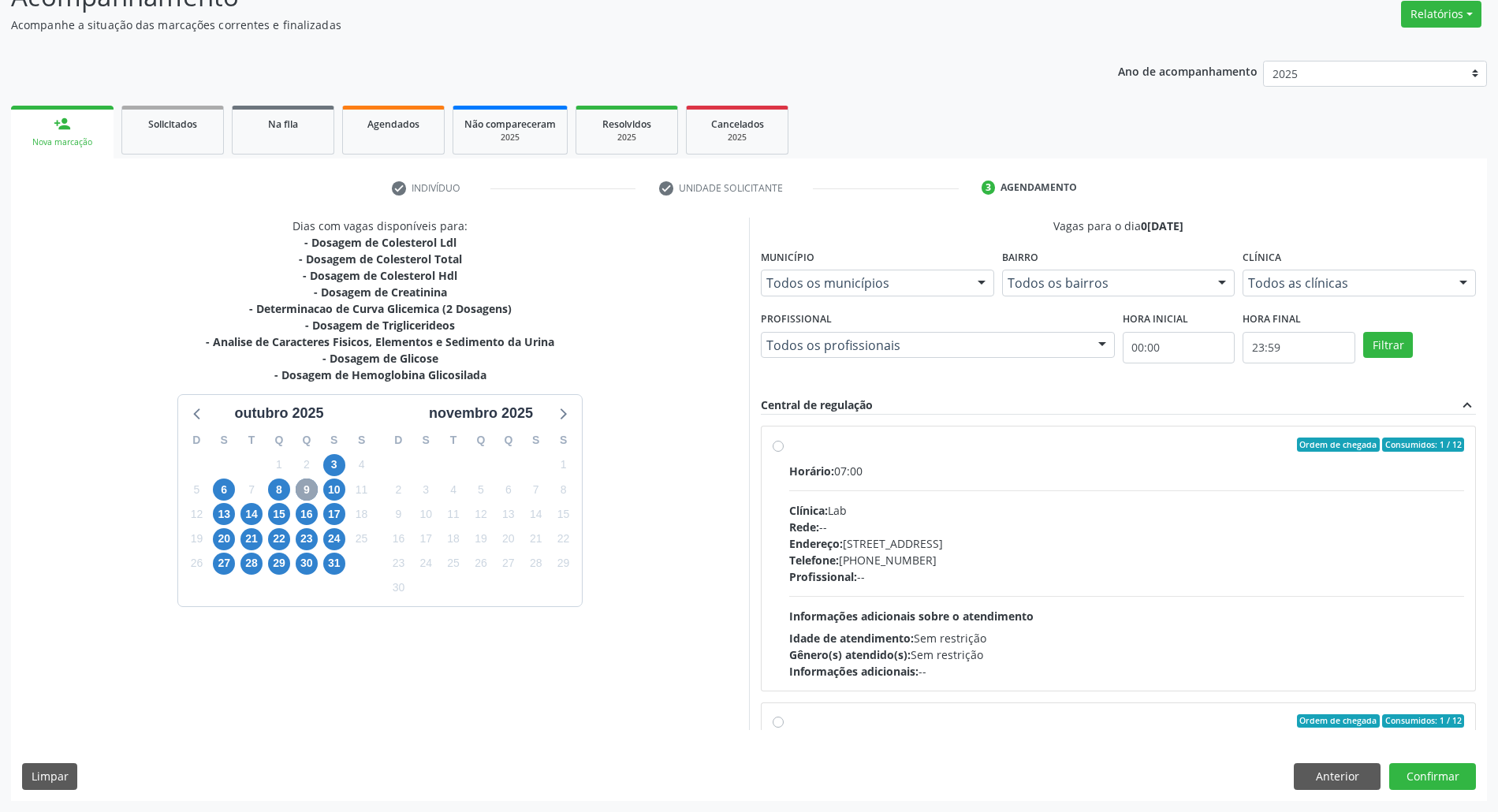
scroll to position [249, 0]
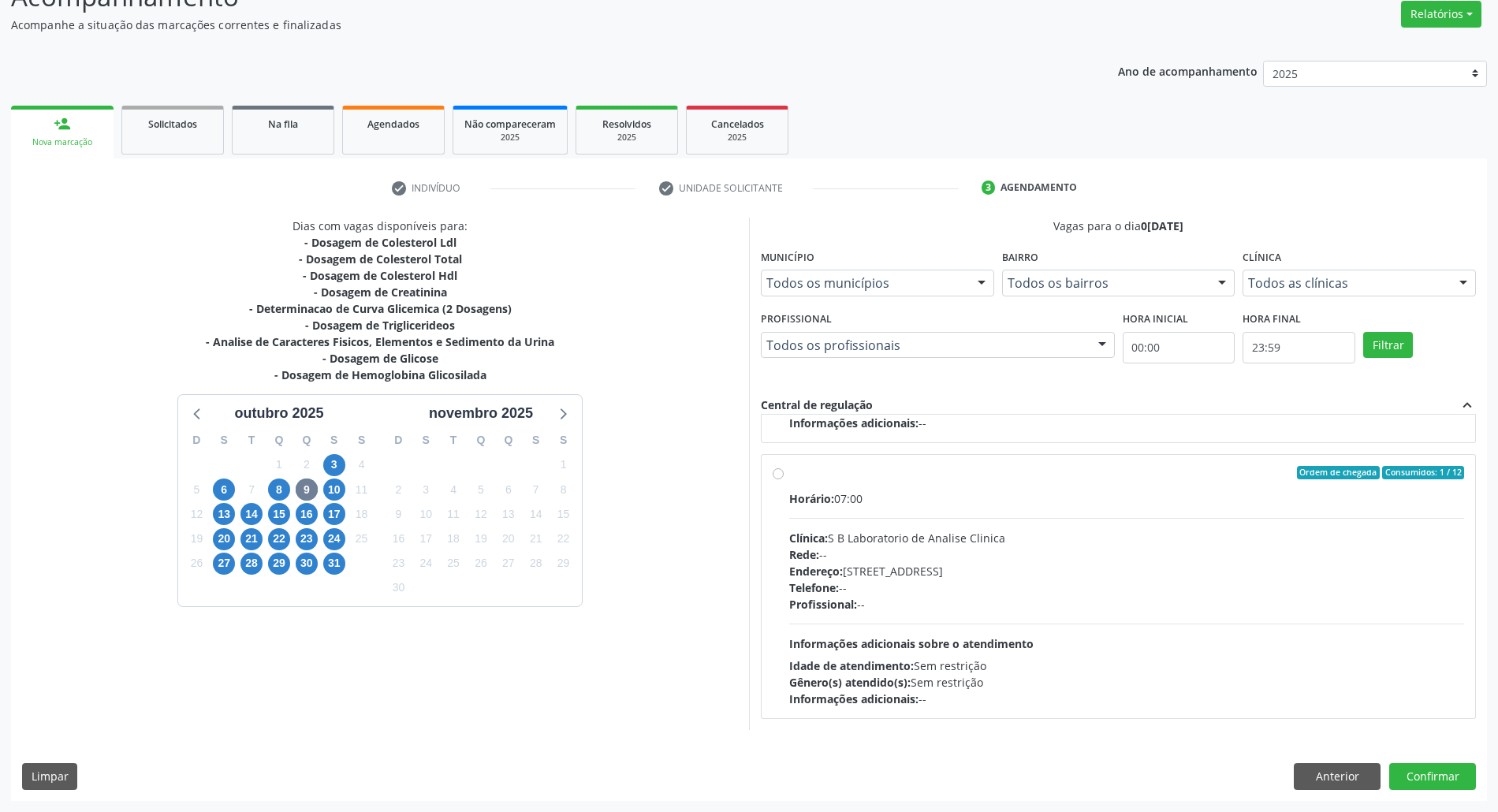
click at [994, 632] on div "Horário: 07:00 Clínica: S B Laboratorio de Analise Clinica Rede: -- Endereço: C…" at bounding box center [1126, 599] width 675 height 217
click at [784, 480] on input "Ordem de chegada Consumidos: 1 / 12 Horário: 07:00 Clínica: S B Laboratorio de …" at bounding box center [778, 472] width 11 height 14
radio input "true"
click at [1452, 767] on button "Confirmar" at bounding box center [1432, 776] width 86 height 27
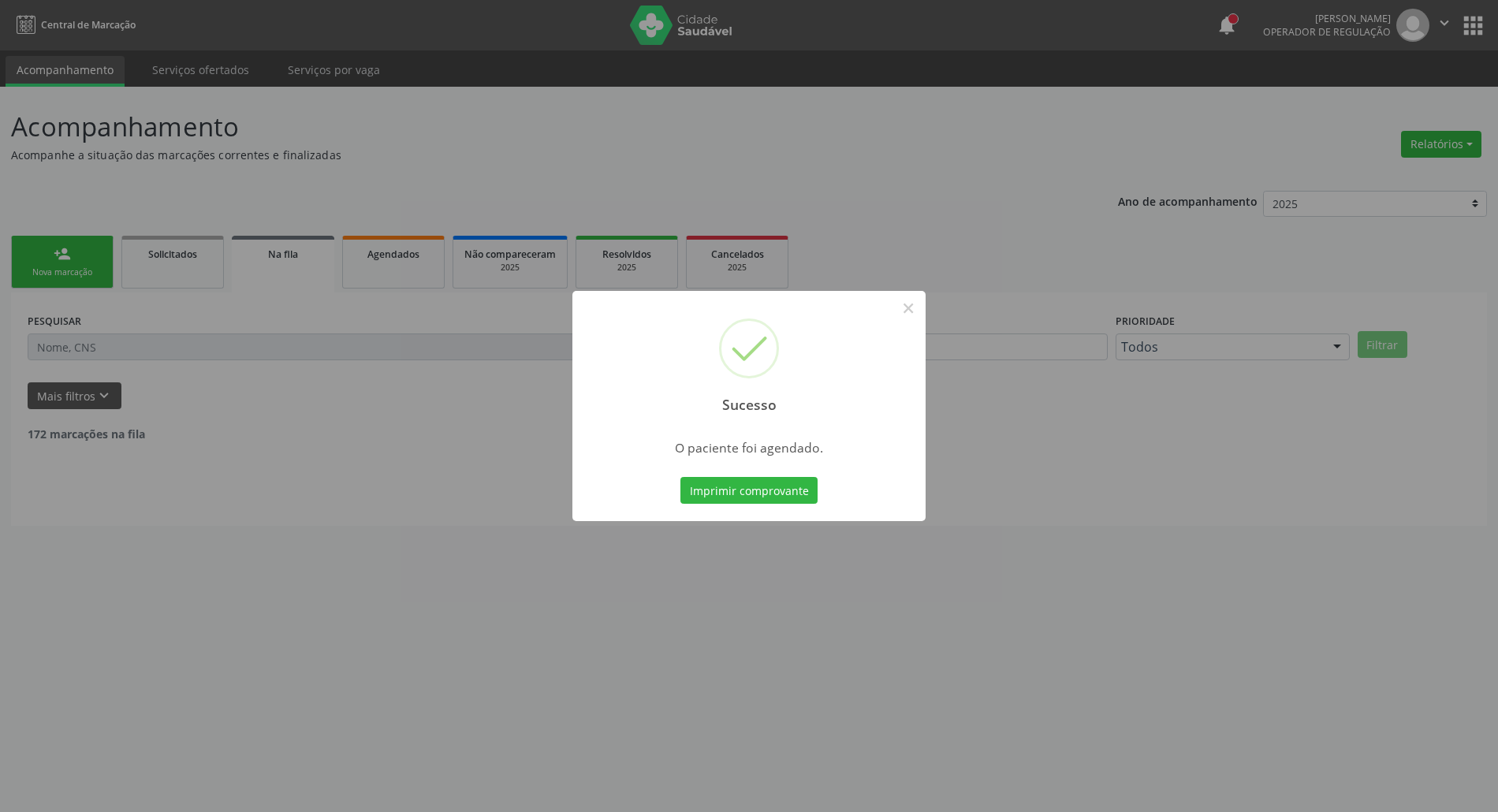
scroll to position [0, 0]
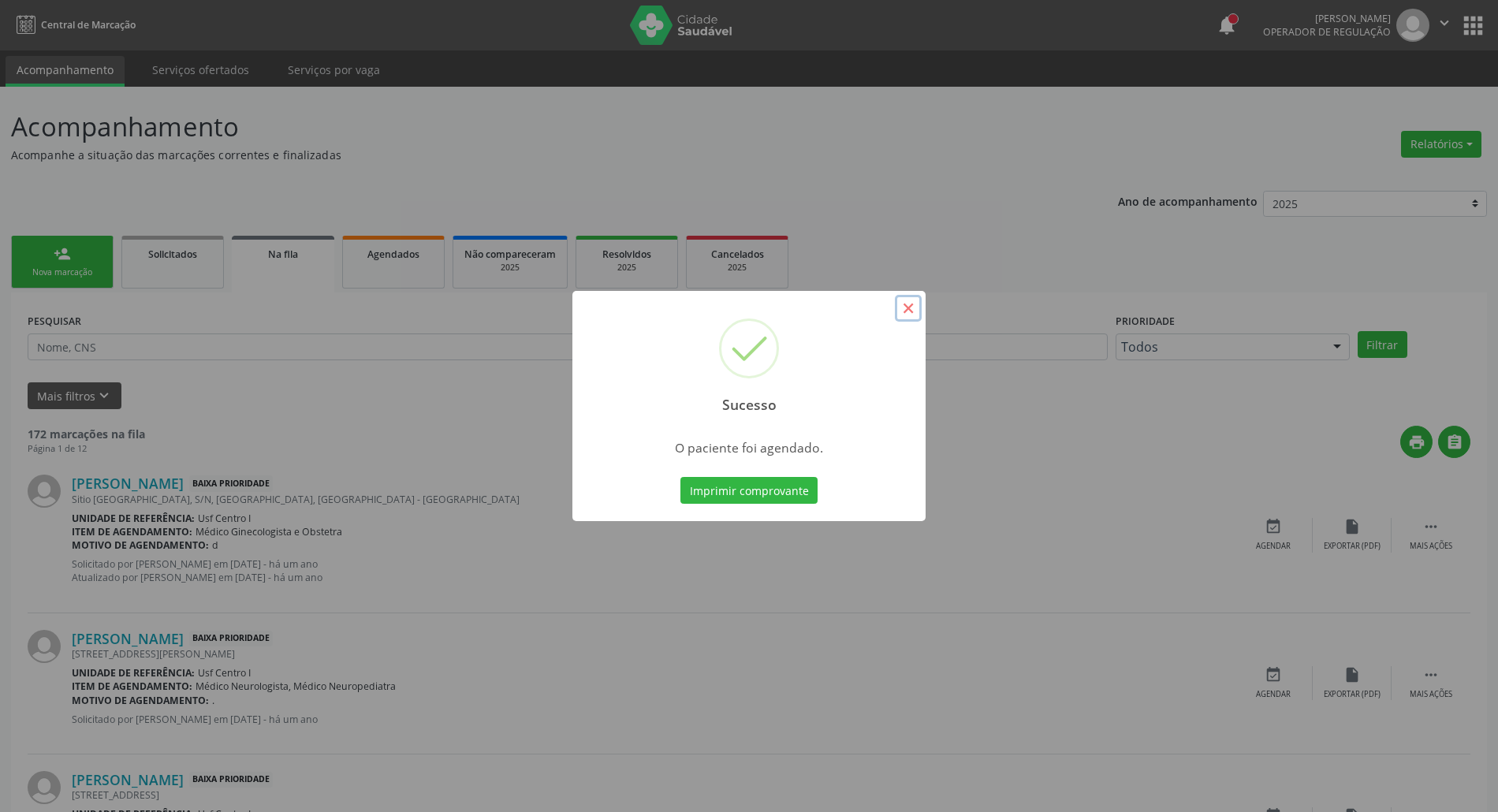
drag, startPoint x: 909, startPoint y: 314, endPoint x: 814, endPoint y: 588, distance: 290.0
click at [909, 315] on button "×" at bounding box center [908, 308] width 27 height 27
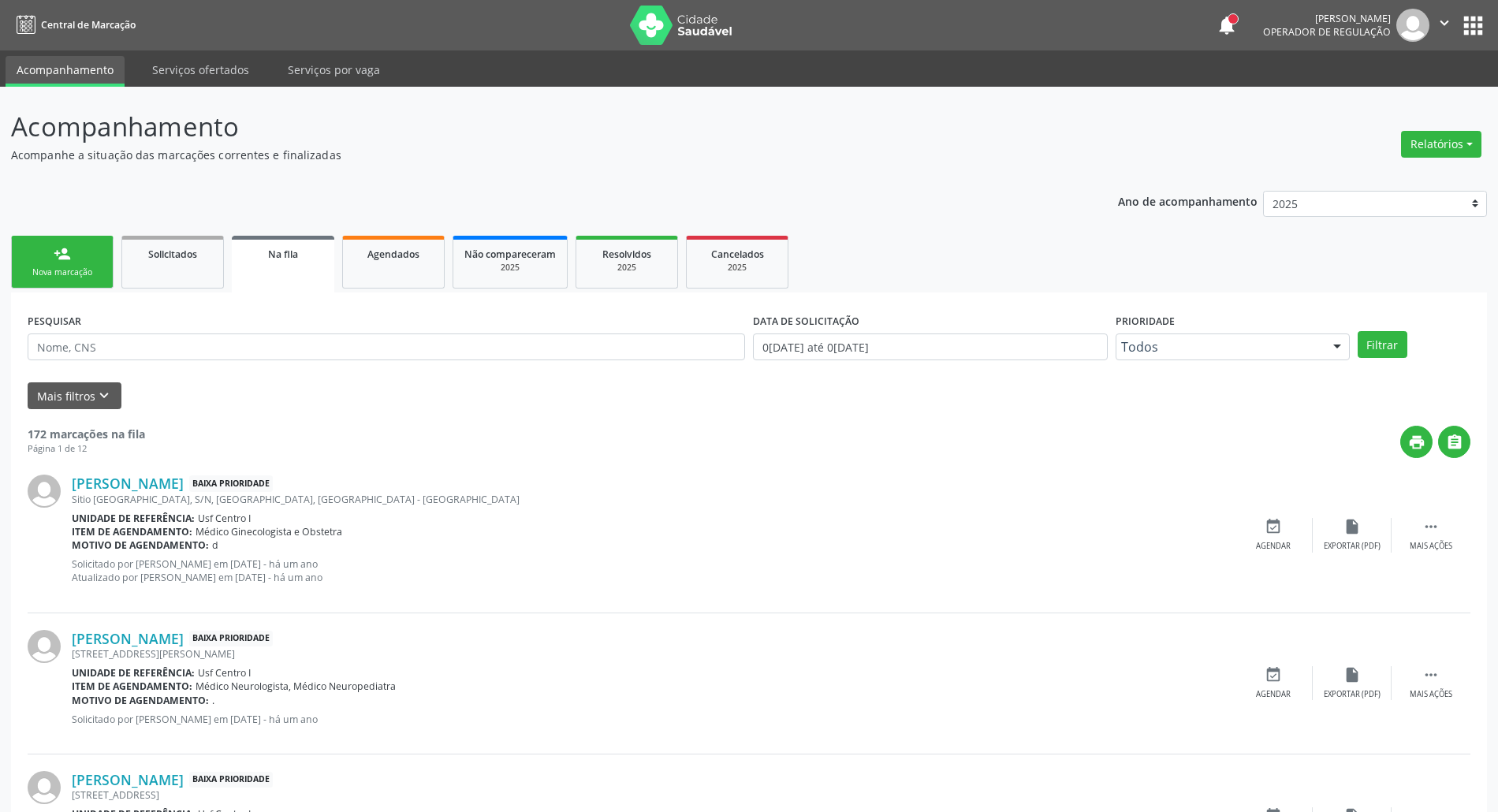
click at [101, 262] on link "person_add Nova marcação" at bounding box center [63, 262] width 102 height 53
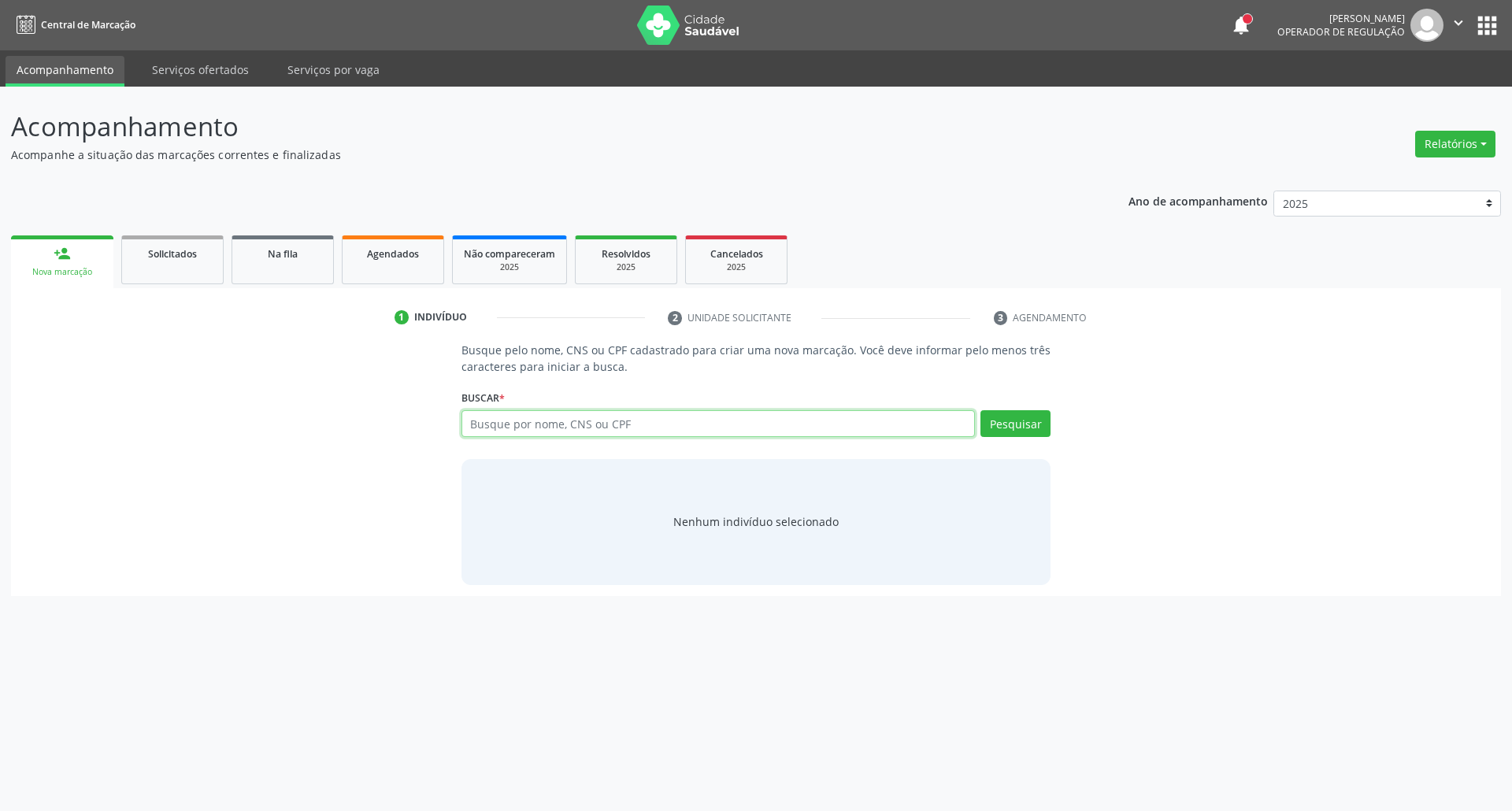
click at [685, 420] on input "text" at bounding box center [718, 424] width 514 height 27
type input "7046060119383028"
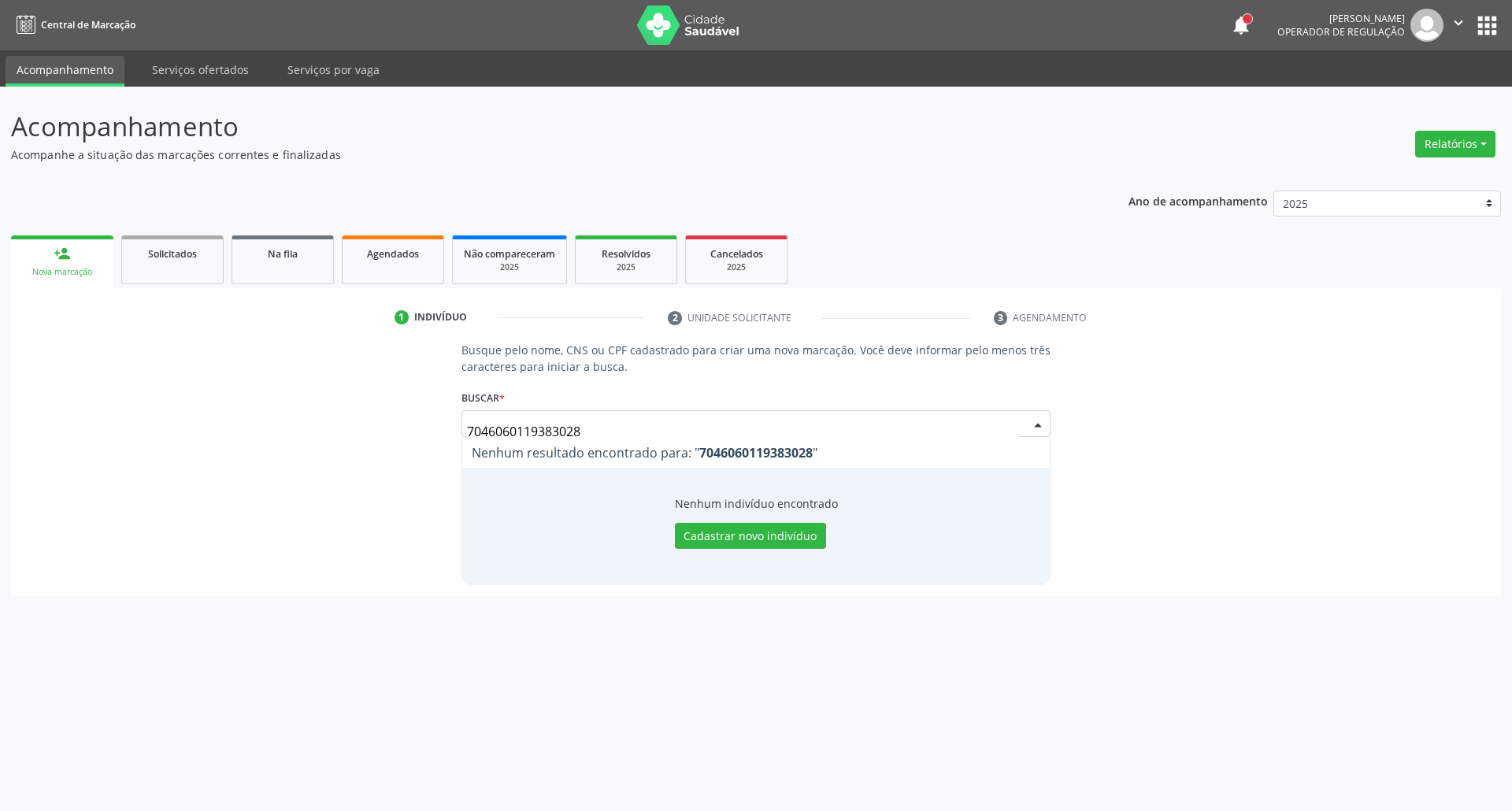
drag, startPoint x: 663, startPoint y: 423, endPoint x: 40, endPoint y: 424, distance: 623.0
click at [66, 424] on div "Busque pelo nome, CNS ou CPF cadastrado para criar uma nova marcação. Você deve…" at bounding box center [755, 463] width 1467 height 243
type input "VERA LUCIA FELIX"
click at [1009, 423] on button "Pesquisar" at bounding box center [1016, 424] width 70 height 27
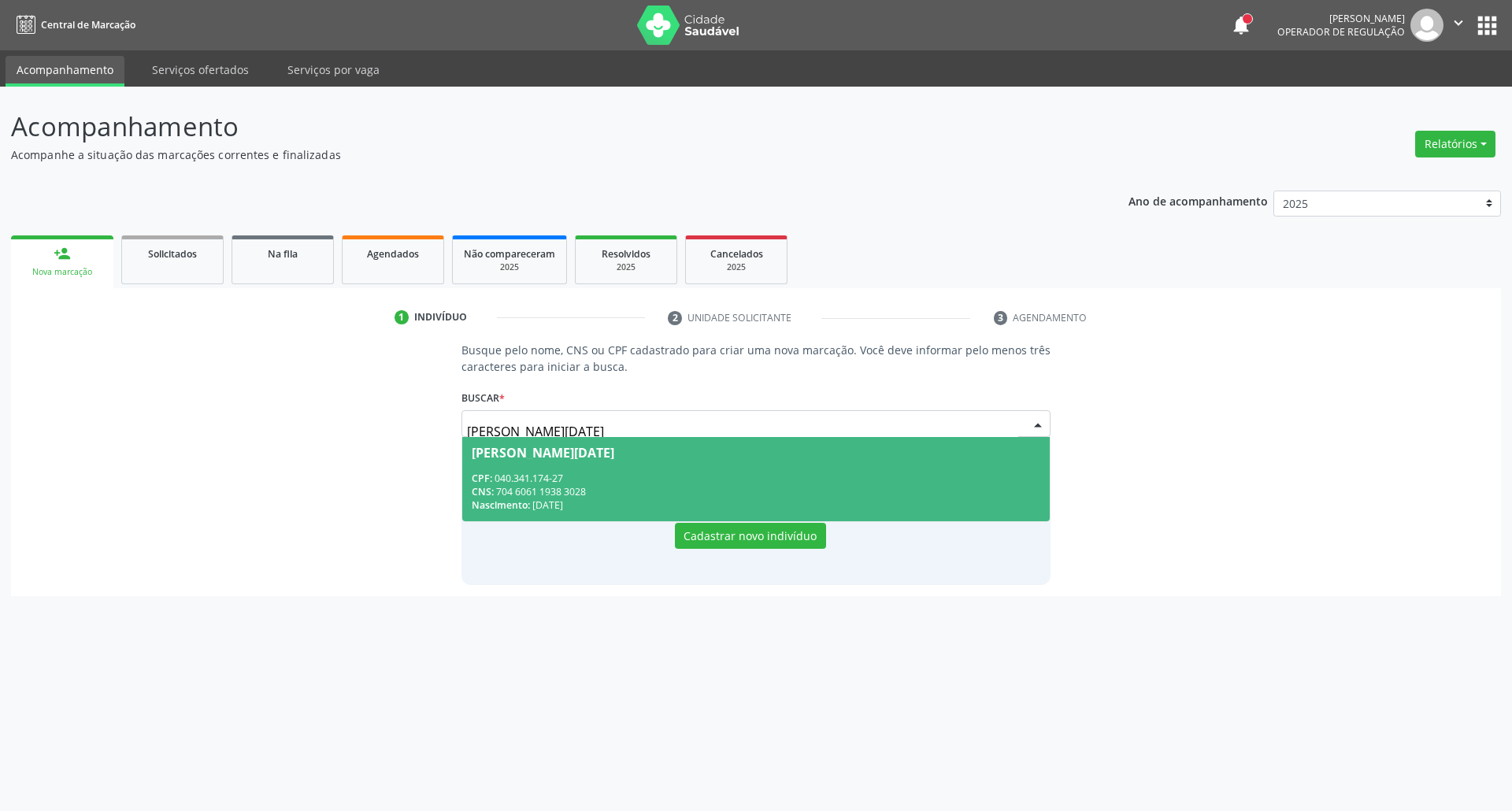
click at [476, 458] on div "Vera Lucia Felix de Barros" at bounding box center [543, 452] width 142 height 12
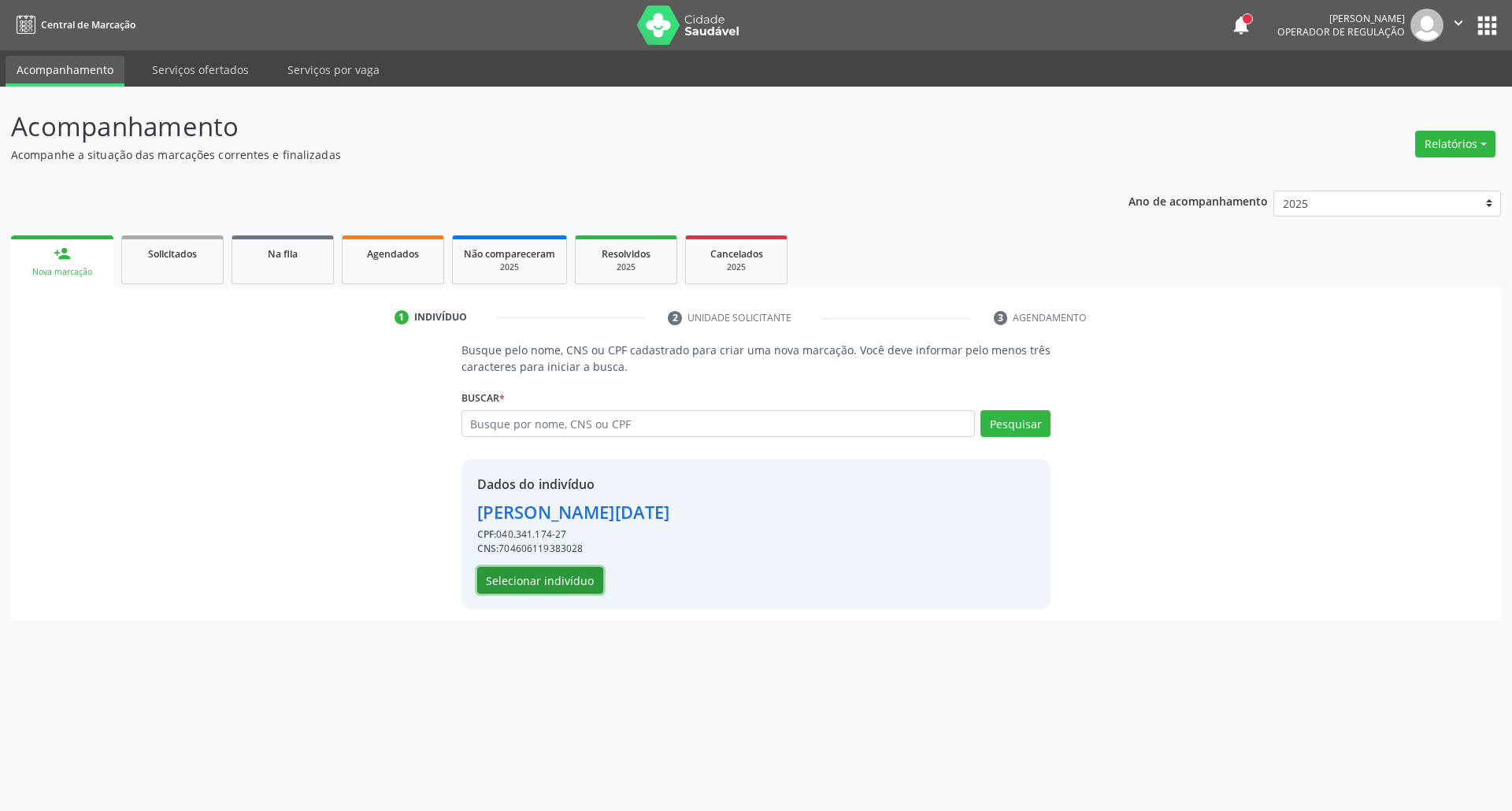
click at [586, 574] on button "Selecionar indivíduo" at bounding box center [540, 580] width 126 height 27
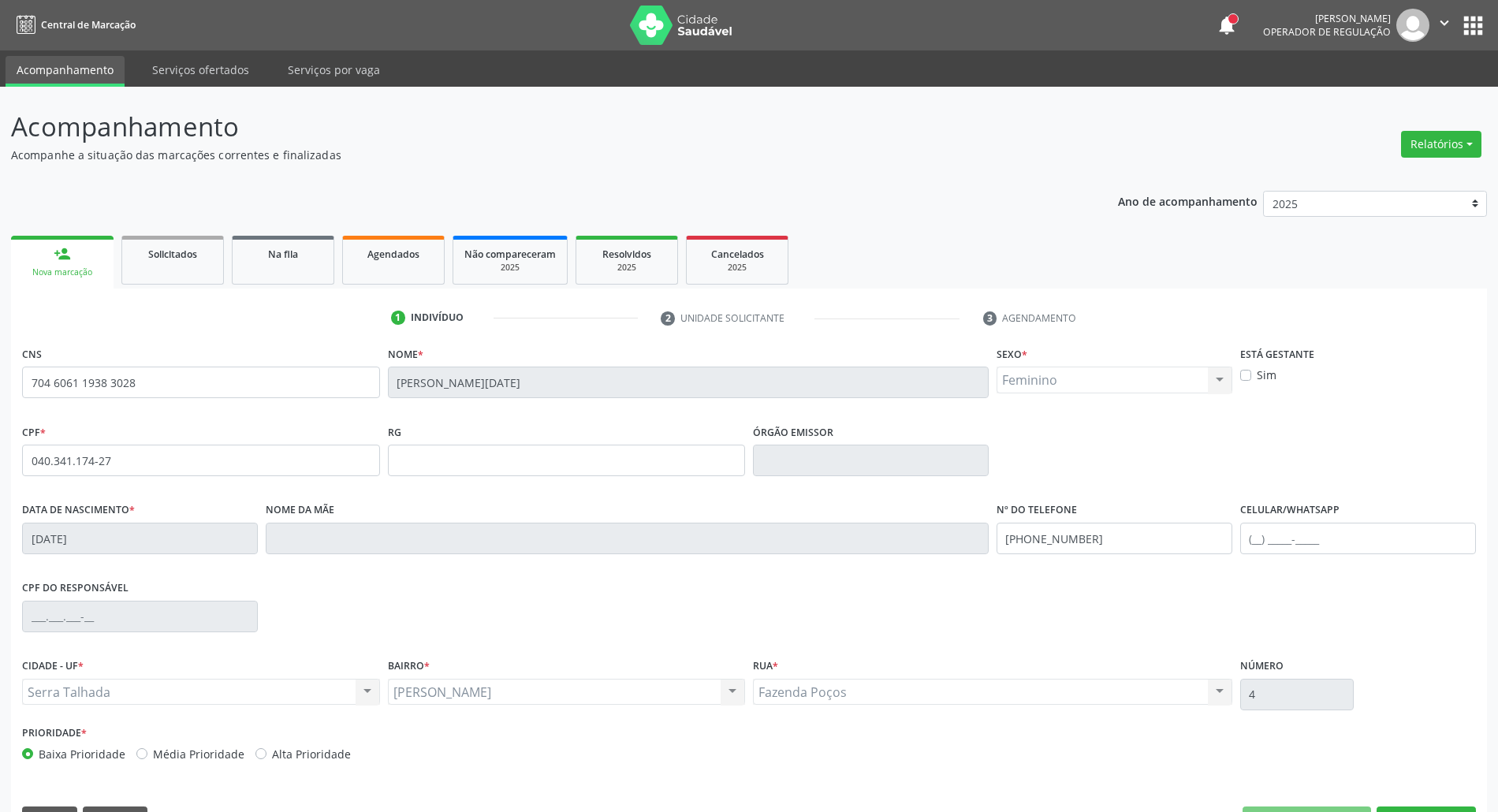
scroll to position [43, 0]
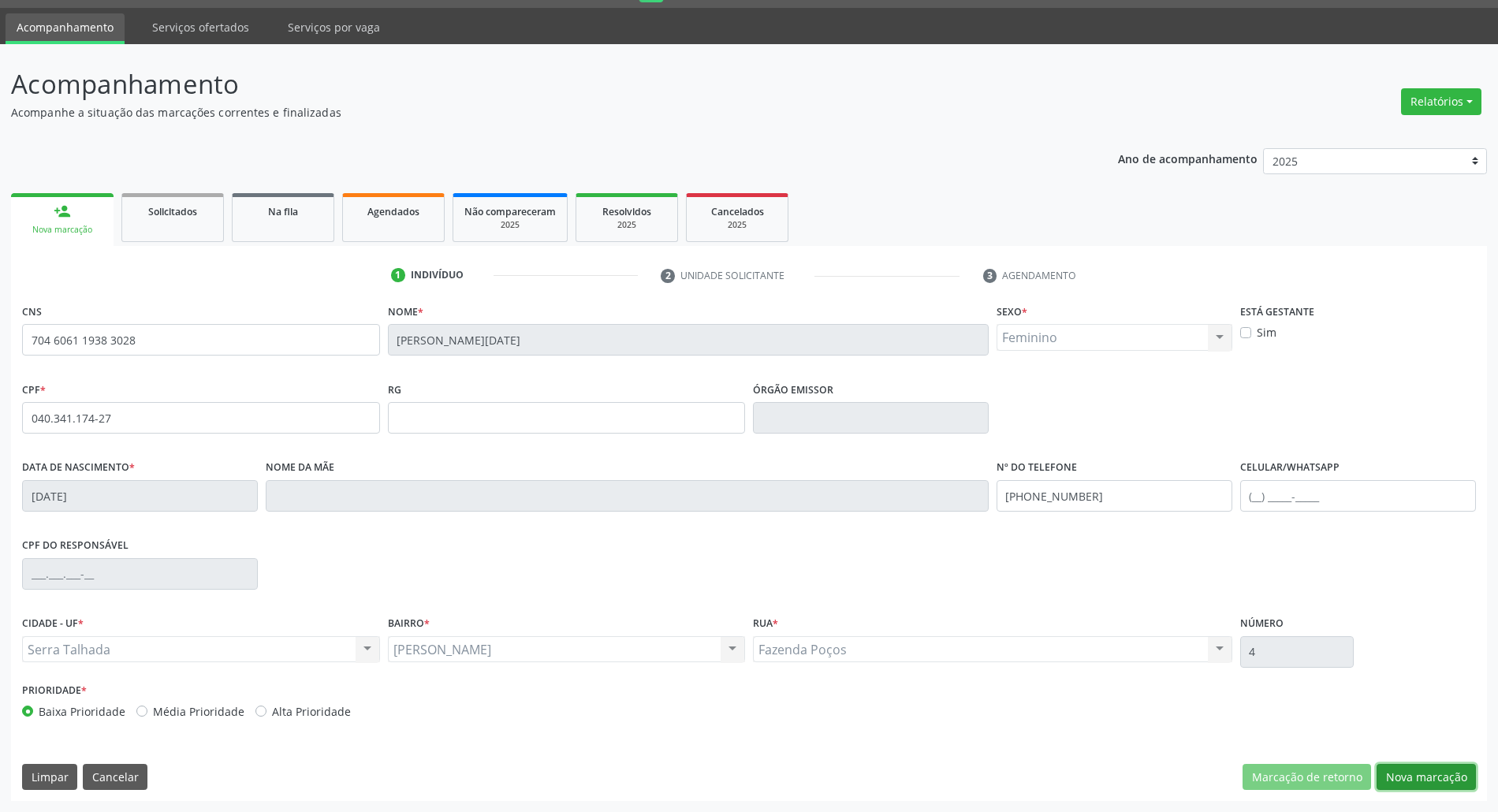
drag, startPoint x: 1455, startPoint y: 777, endPoint x: 1434, endPoint y: 769, distance: 22.5
click at [1452, 777] on button "Nova marcação" at bounding box center [1426, 777] width 100 height 27
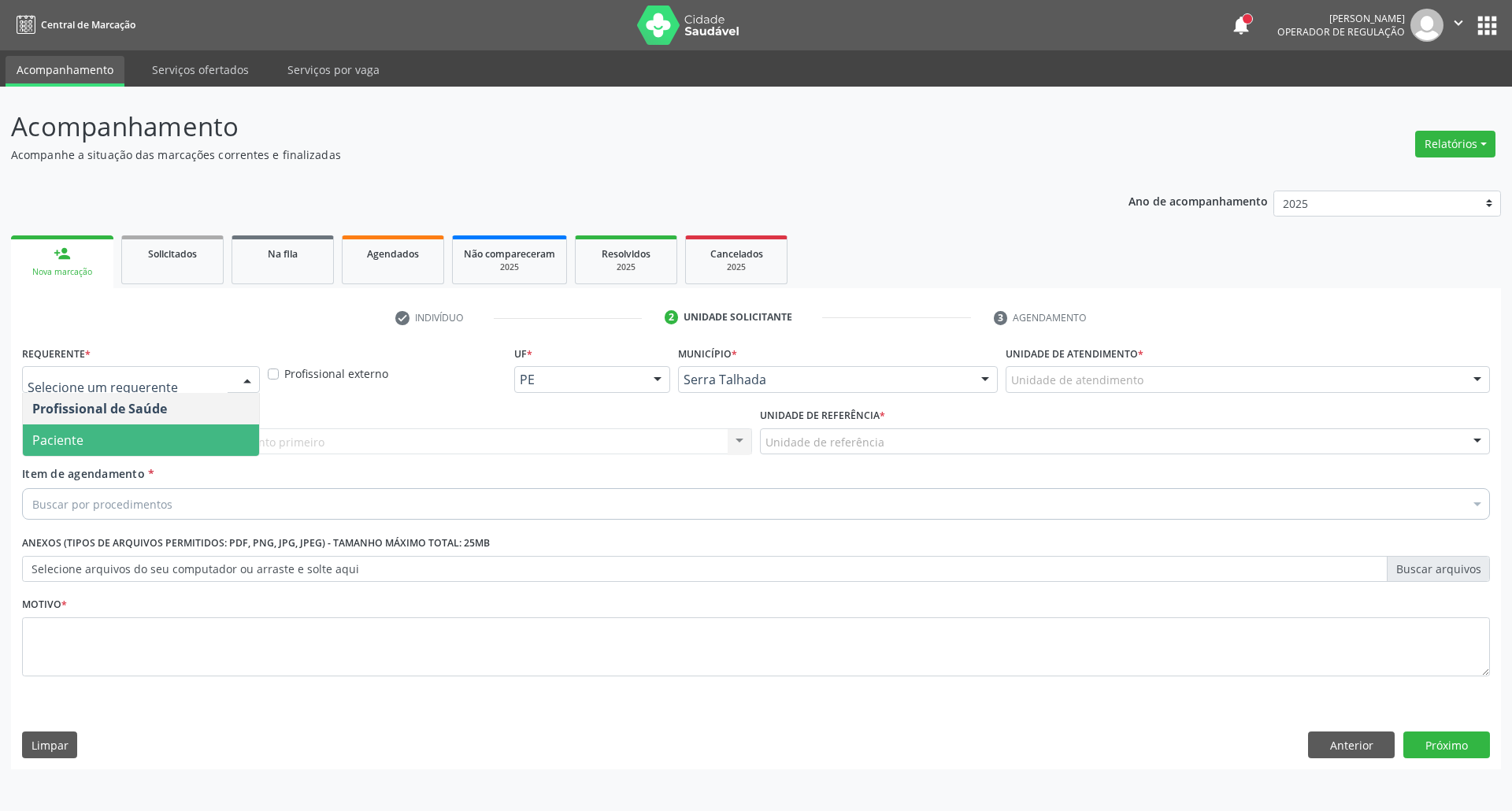
click at [121, 435] on span "Paciente" at bounding box center [140, 440] width 236 height 31
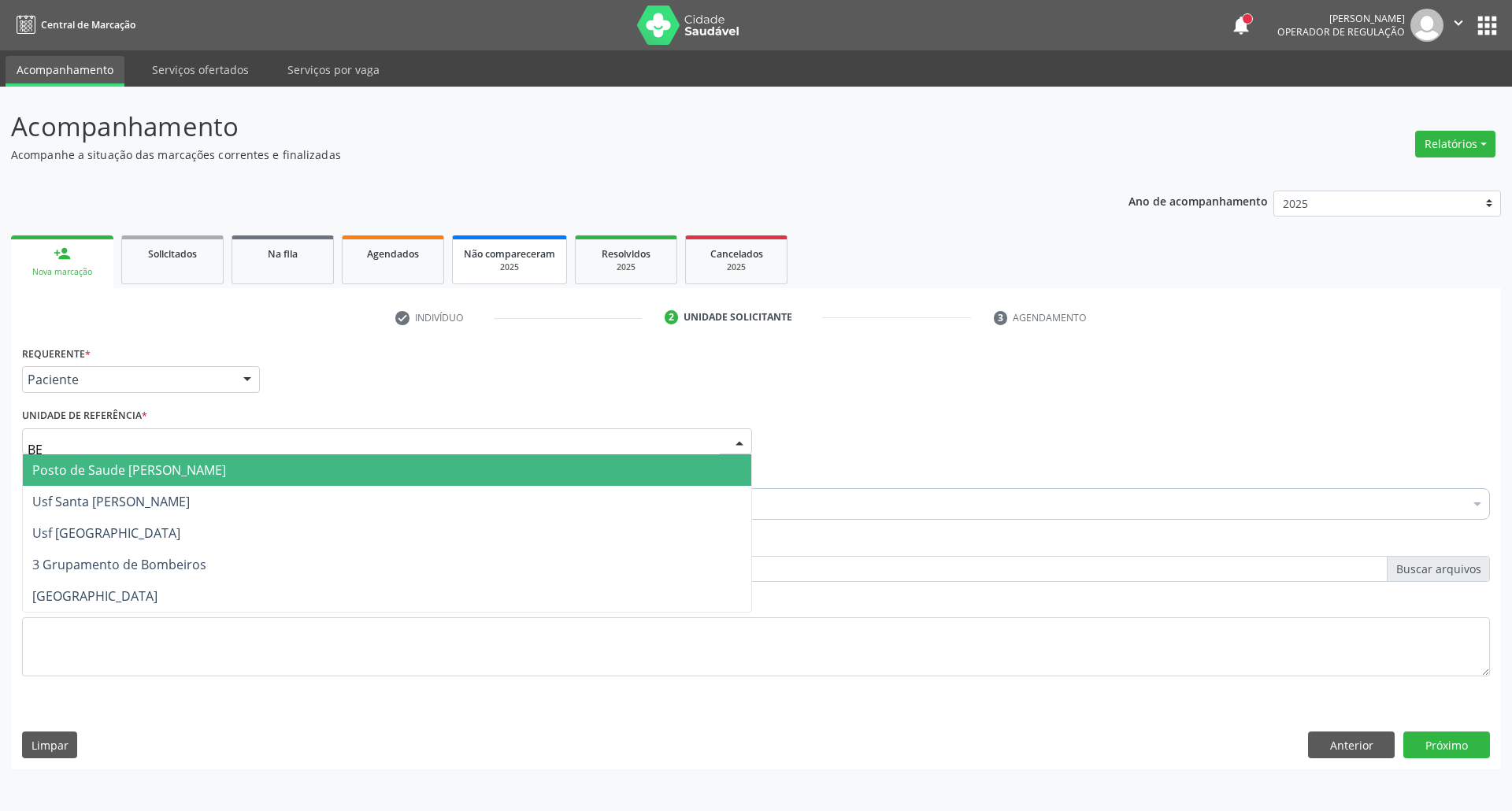
type input "BER"
click at [127, 478] on span "Posto de Saude [PERSON_NAME]" at bounding box center [129, 470] width 193 height 17
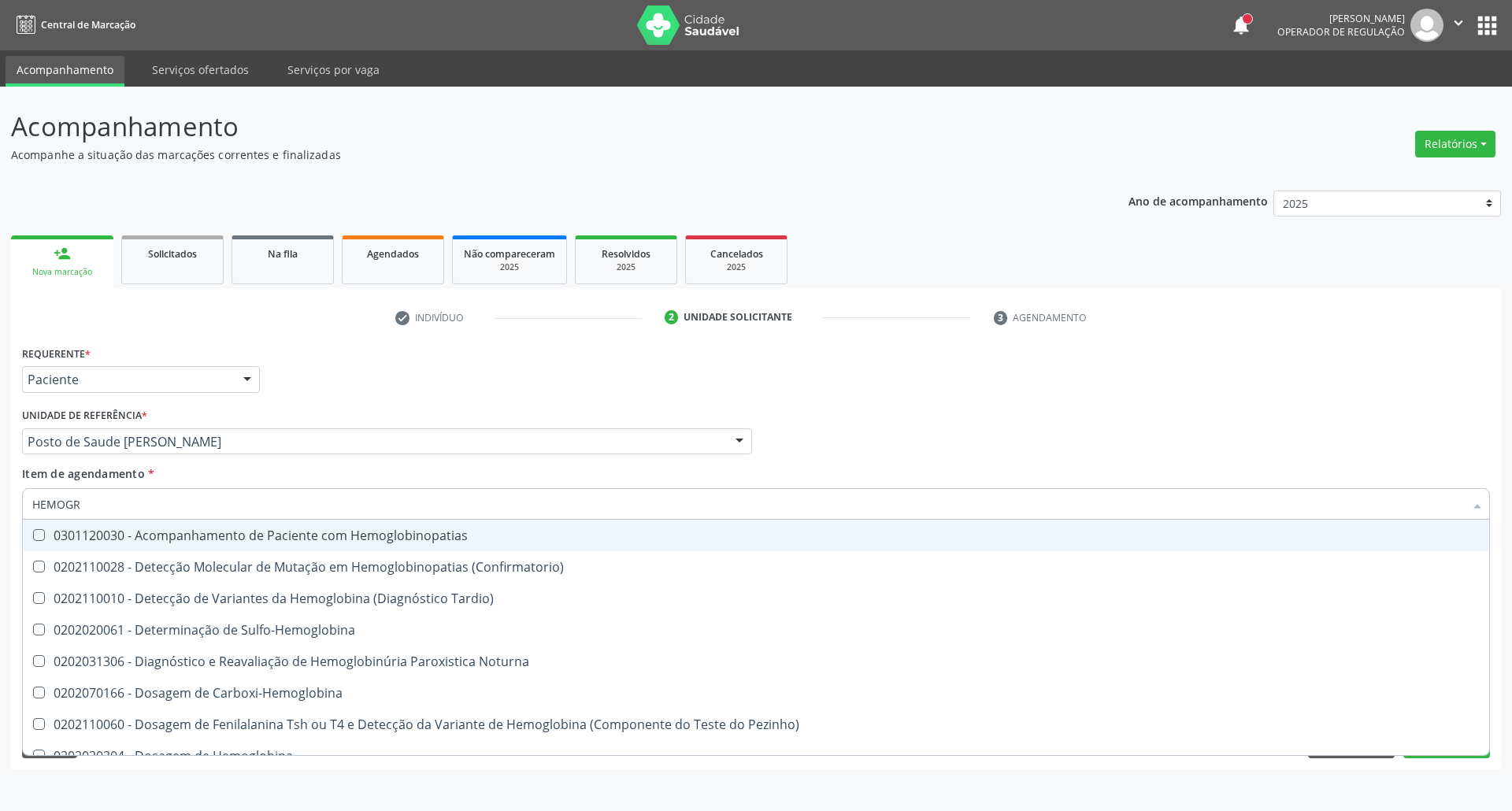
type input "HEMOGRA"
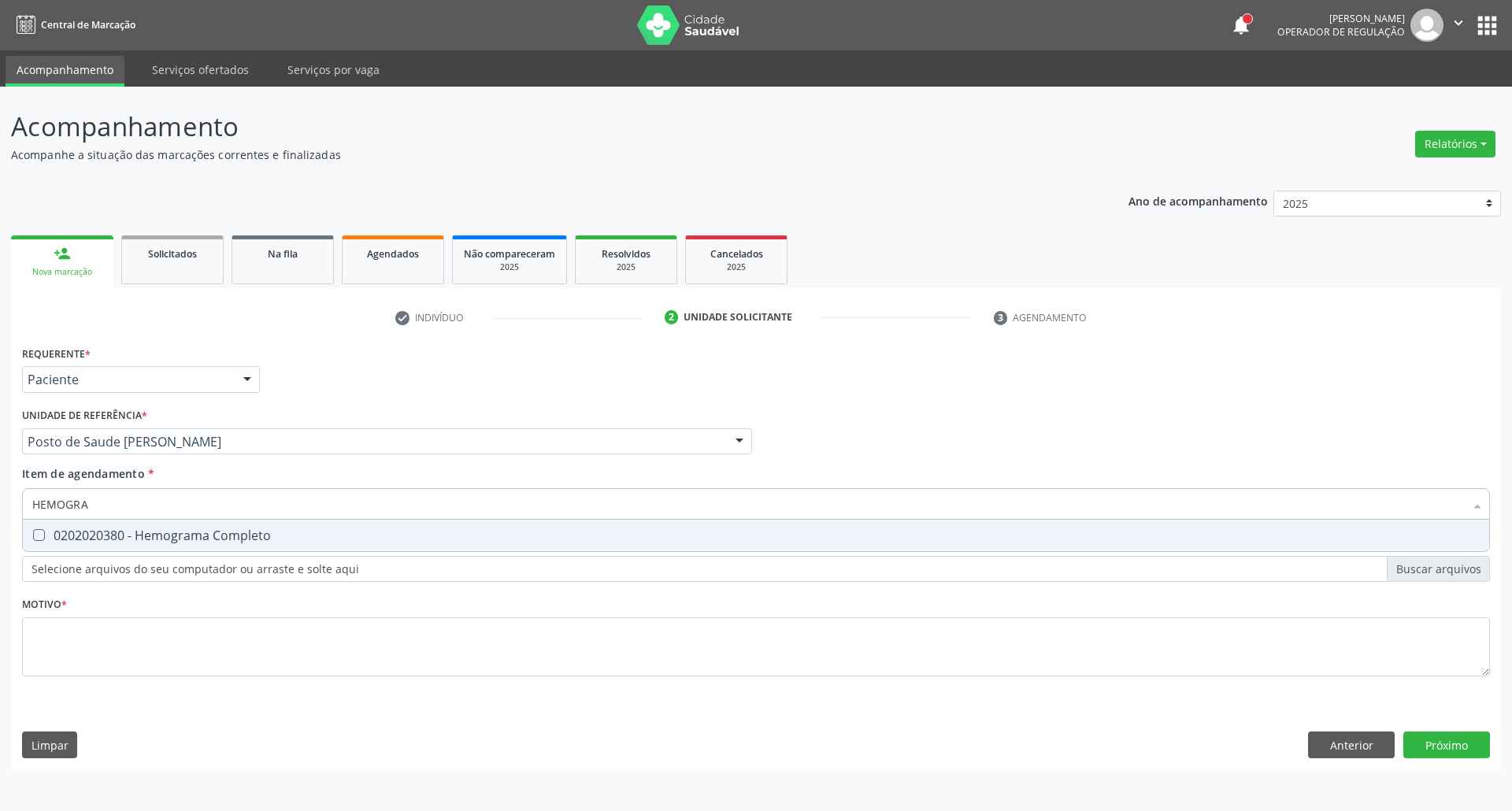
drag, startPoint x: 60, startPoint y: 532, endPoint x: 96, endPoint y: 511, distance: 41.7
click at [61, 531] on div "0202020380 - Hemograma Completo" at bounding box center [755, 534] width 1447 height 12
checkbox Completo "true"
drag, startPoint x: 99, startPoint y: 502, endPoint x: 0, endPoint y: 505, distance: 99.0
click at [0, 508] on div "Acompanhamento Acompanhe a situação das marcações correntes e finalizadas Relat…" at bounding box center [756, 448] width 1512 height 725
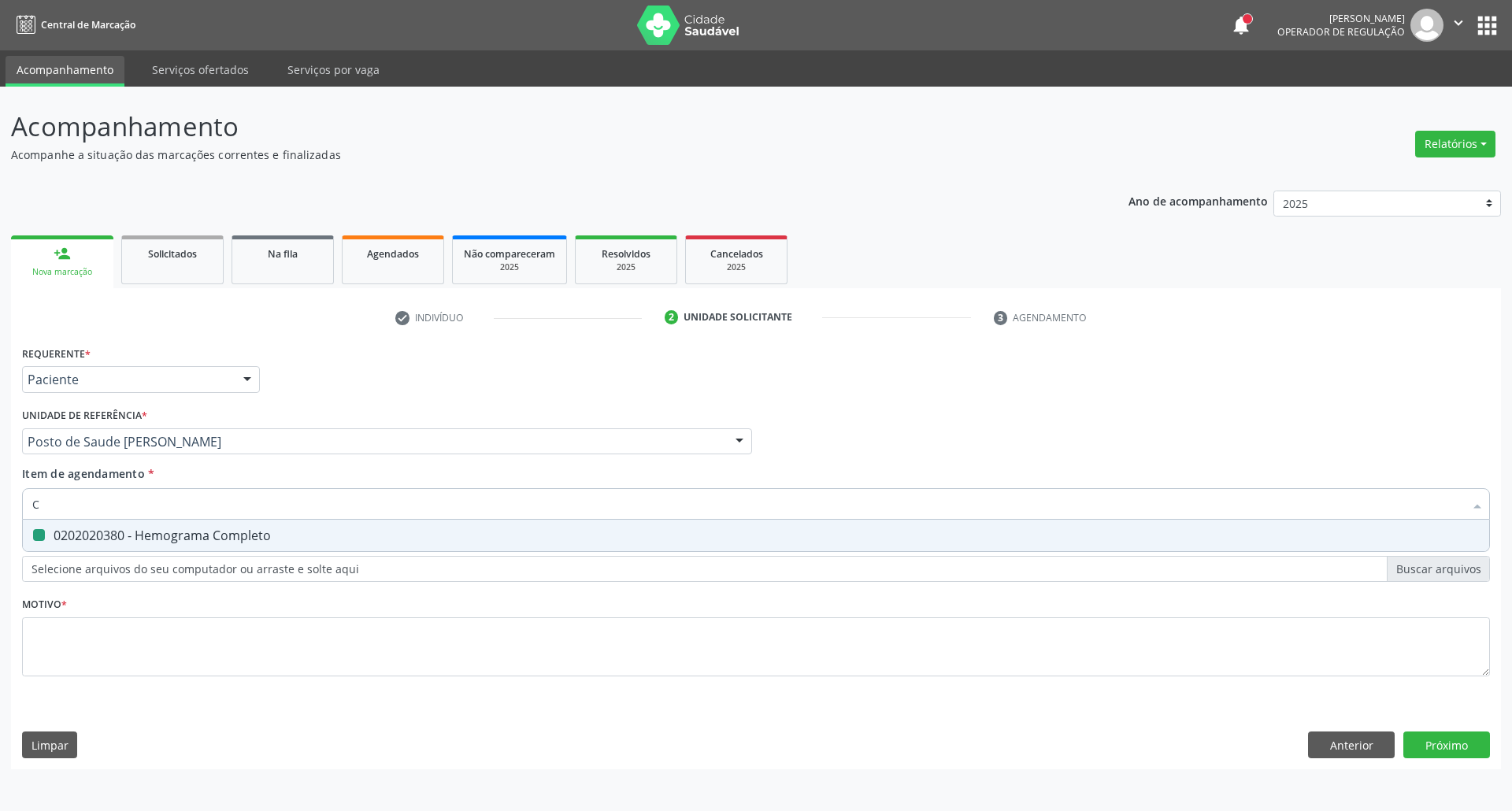
type input "CO"
checkbox Completo "false"
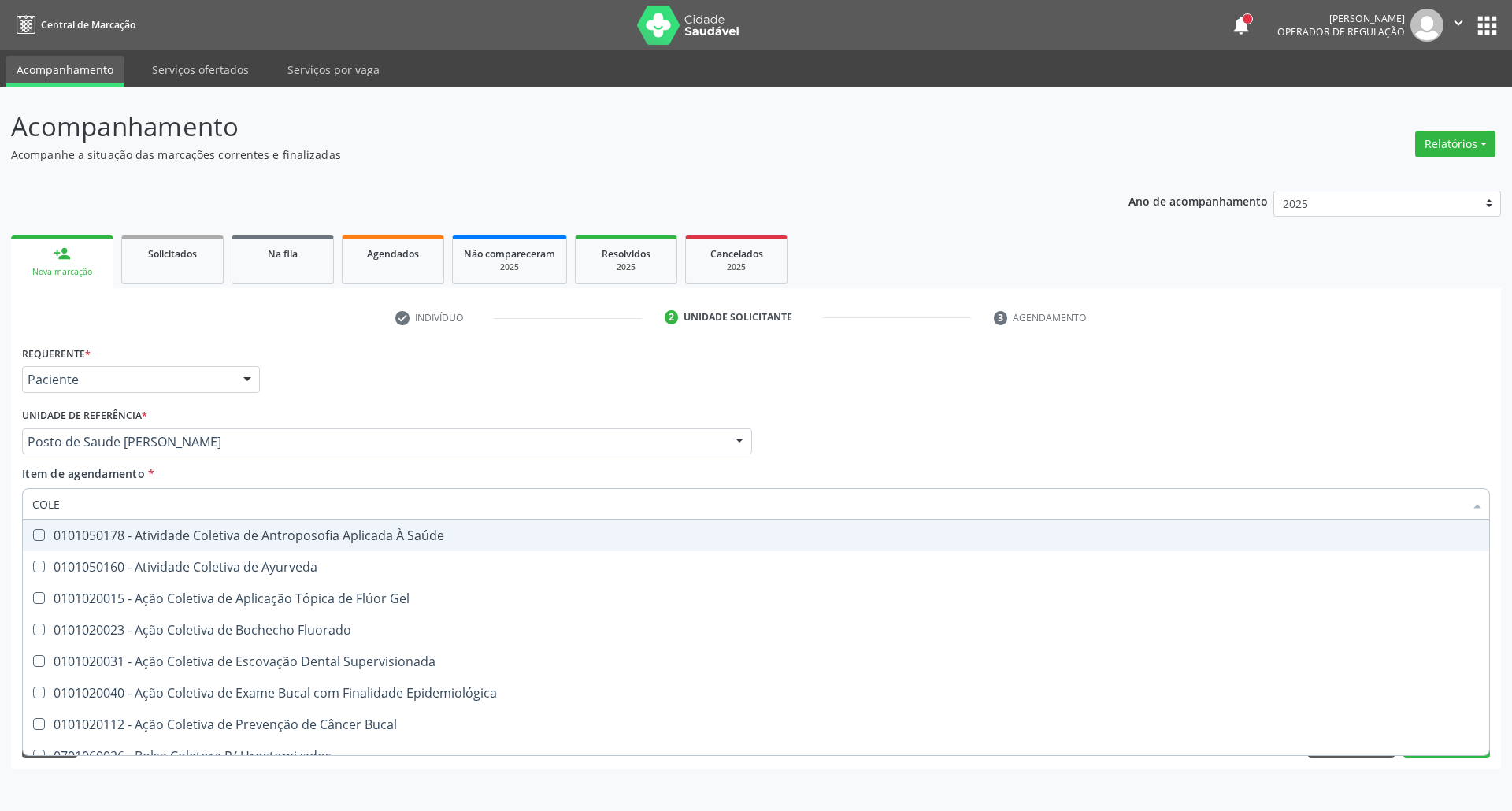
type input "COLES"
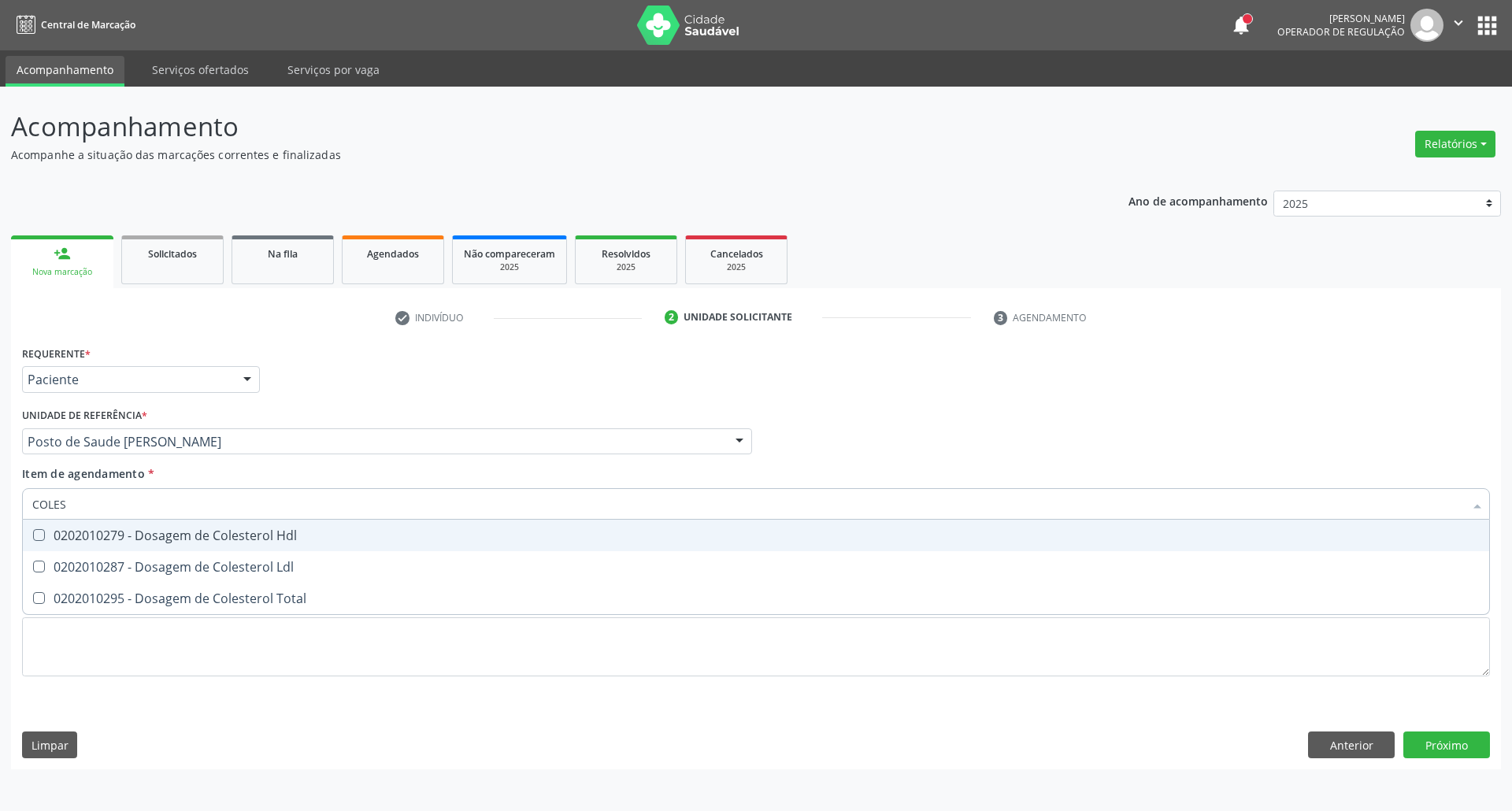
drag, startPoint x: 63, startPoint y: 532, endPoint x: 63, endPoint y: 568, distance: 36.0
click at [63, 535] on div "0202010279 - Dosagem de Colesterol Hdl" at bounding box center [755, 534] width 1447 height 12
checkbox Hdl "true"
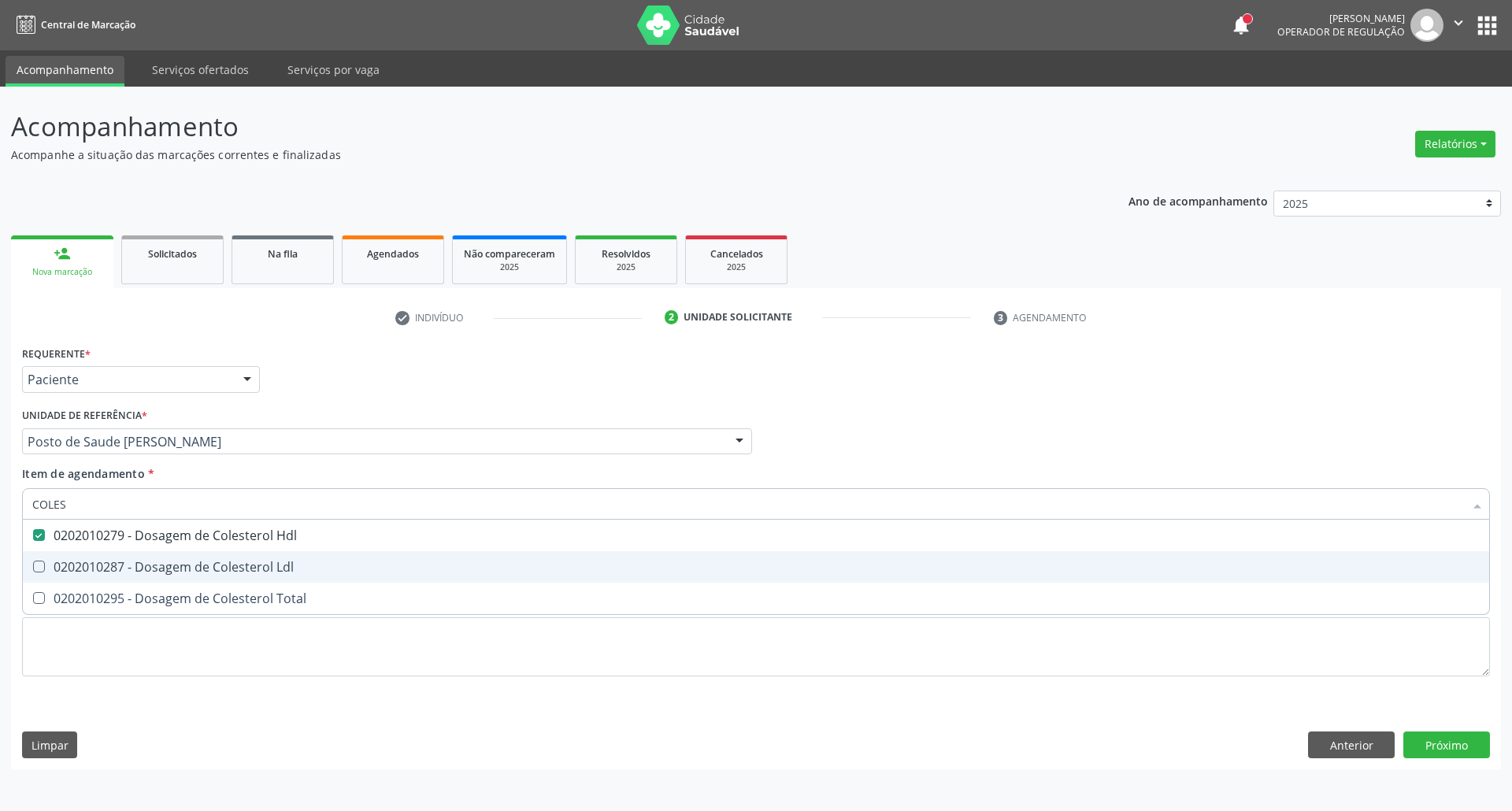
drag, startPoint x: 63, startPoint y: 568, endPoint x: 61, endPoint y: 599, distance: 31.1
click at [61, 589] on ul "Desfazer seleção 0202010279 - Dosagem de Colesterol Hdl 0202010287 - Dosagem de…" at bounding box center [755, 567] width 1466 height 95
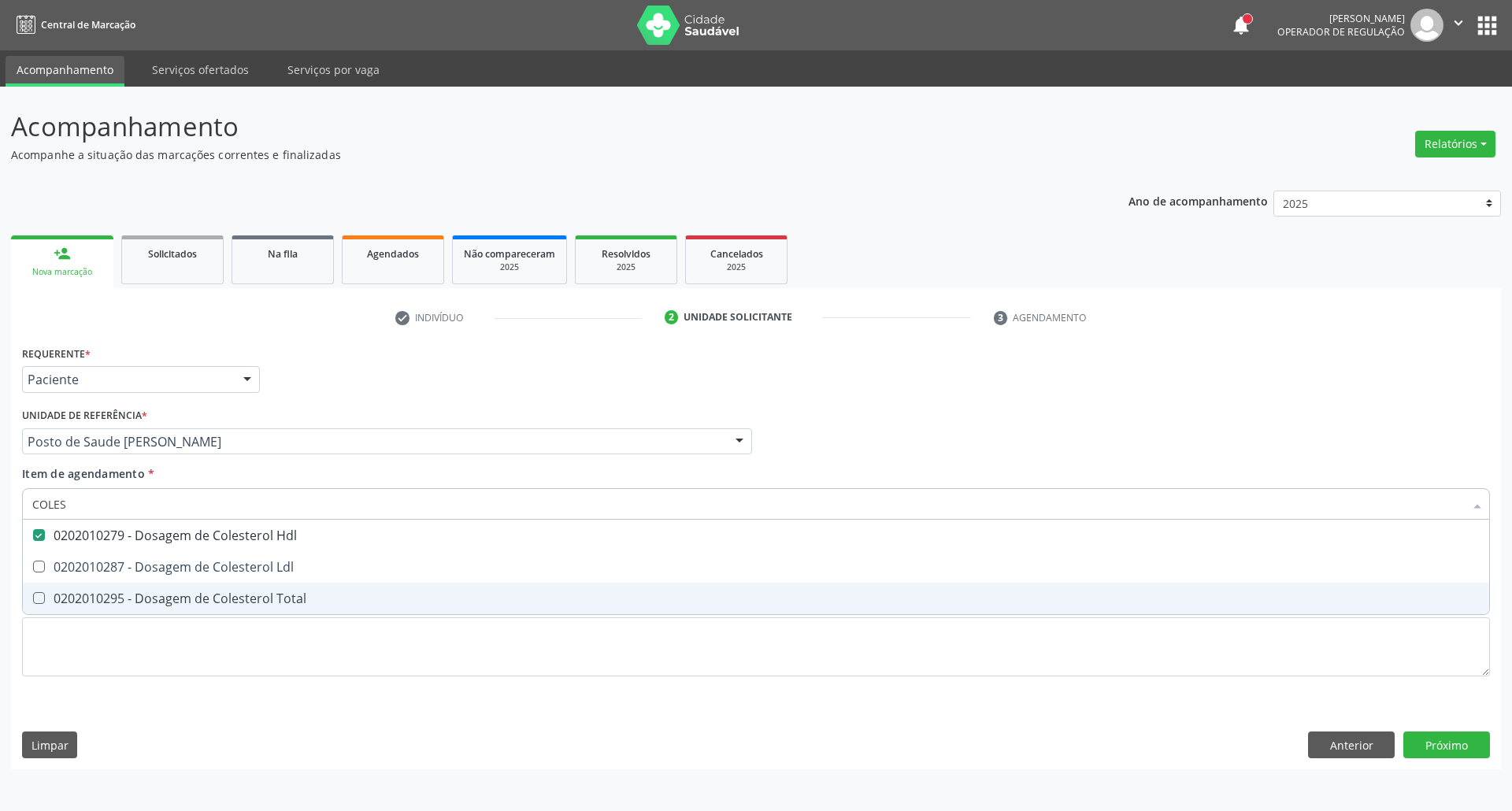
click at [61, 599] on div "0202010295 - Dosagem de Colesterol Total" at bounding box center [755, 598] width 1447 height 12
checkbox Total "true"
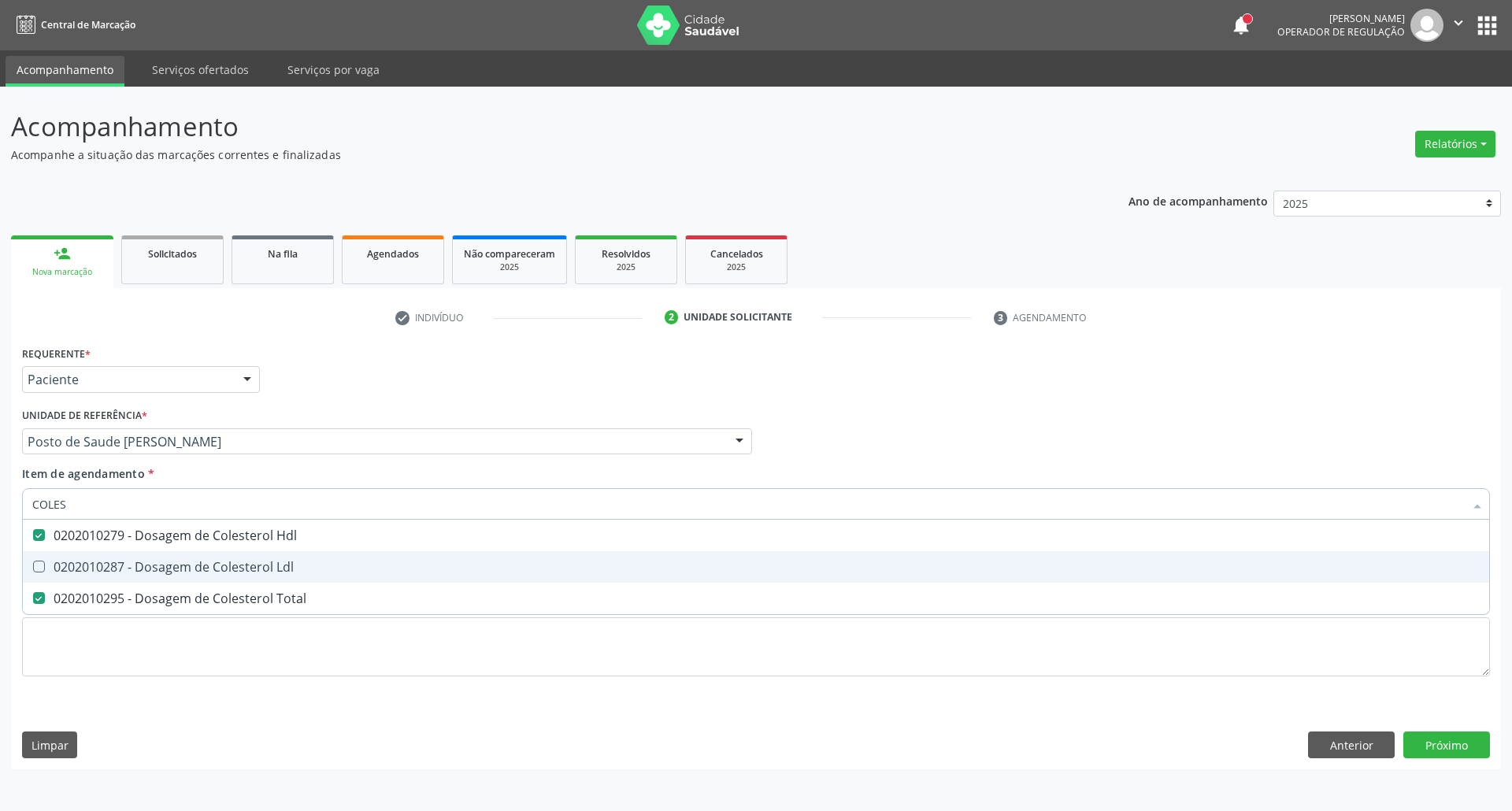
drag, startPoint x: 69, startPoint y: 568, endPoint x: 99, endPoint y: 514, distance: 61.8
click at [69, 568] on div "0202010287 - Dosagem de Colesterol Ldl" at bounding box center [755, 567] width 1447 height 12
checkbox Ldl "true"
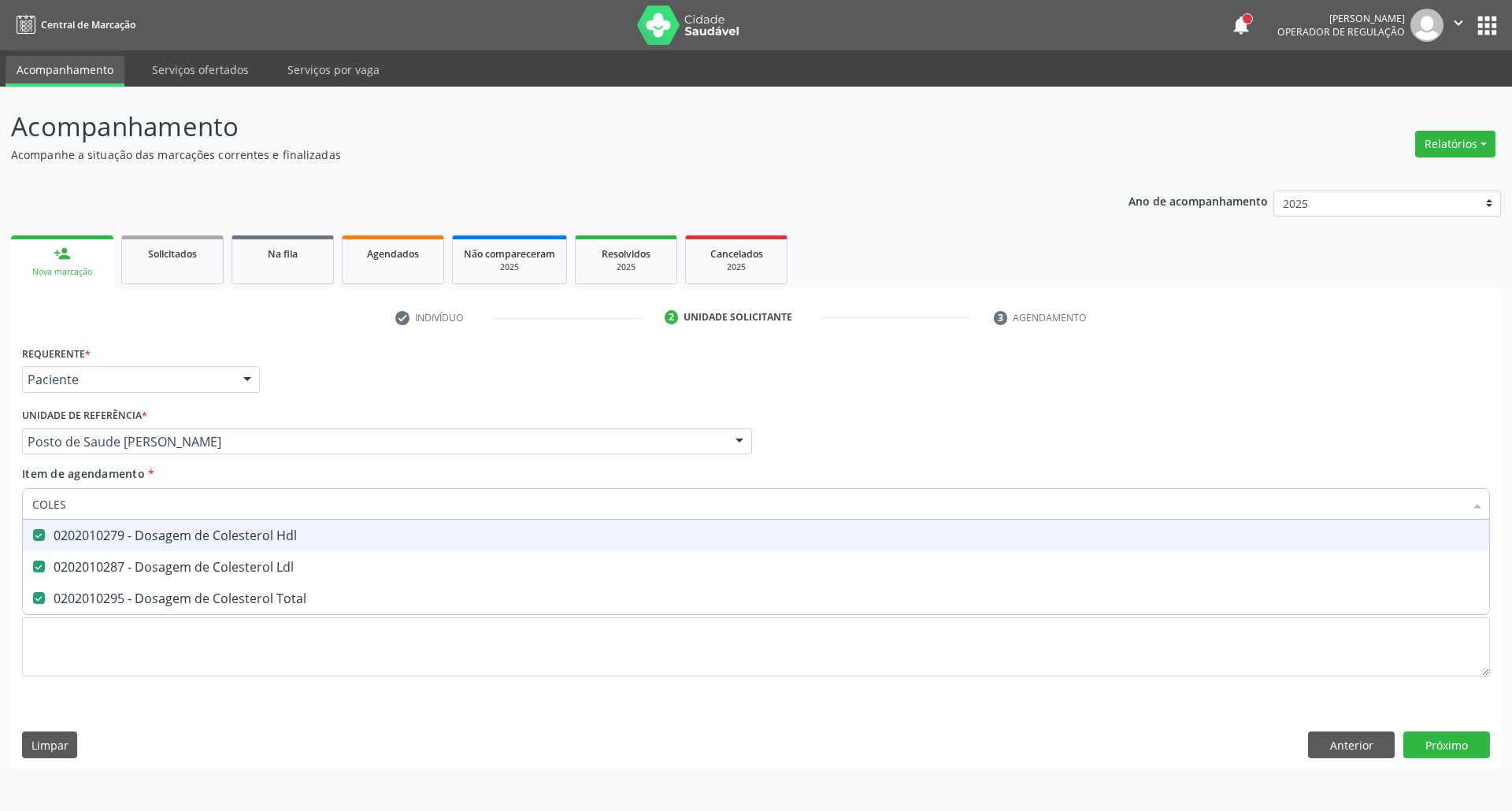
drag, startPoint x: 104, startPoint y: 508, endPoint x: 0, endPoint y: 520, distance: 104.7
click at [0, 520] on div "Acompanhamento Acompanhe a situação das marcações correntes e finalizadas Relat…" at bounding box center [756, 448] width 1512 height 725
type input "C"
checkbox Hdl "false"
checkbox Ldl "false"
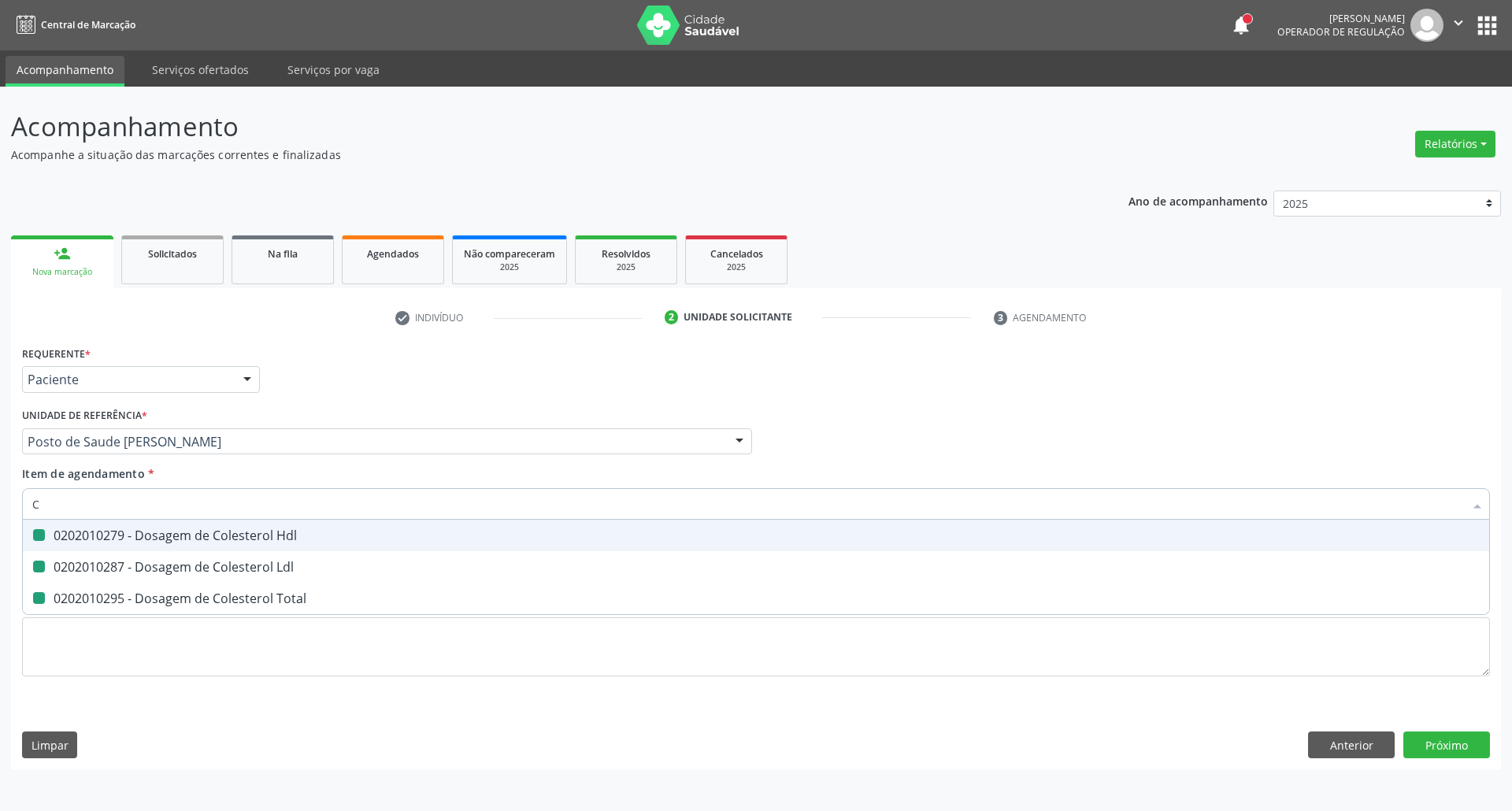
checkbox Total "false"
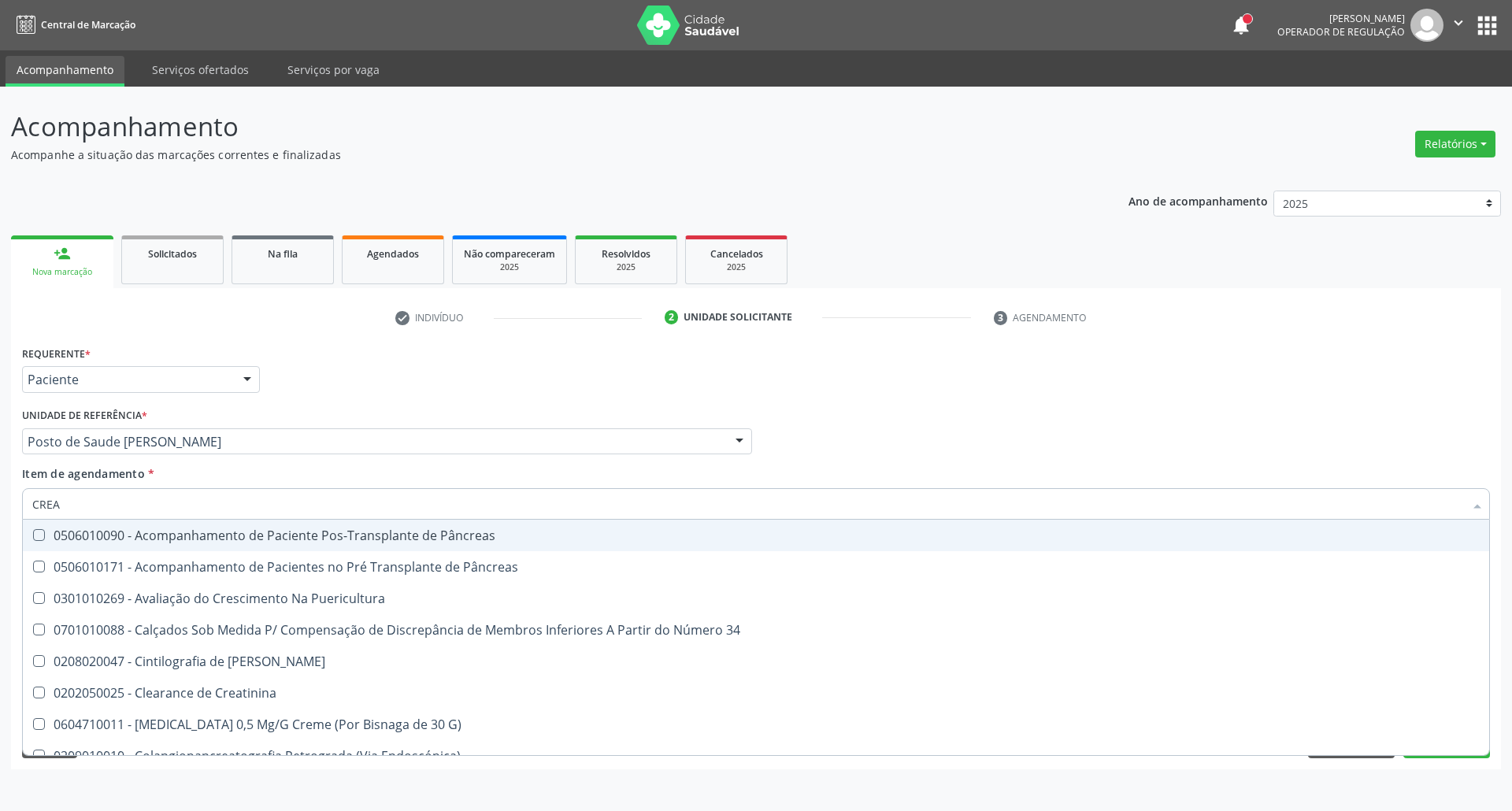
type input "CREAT"
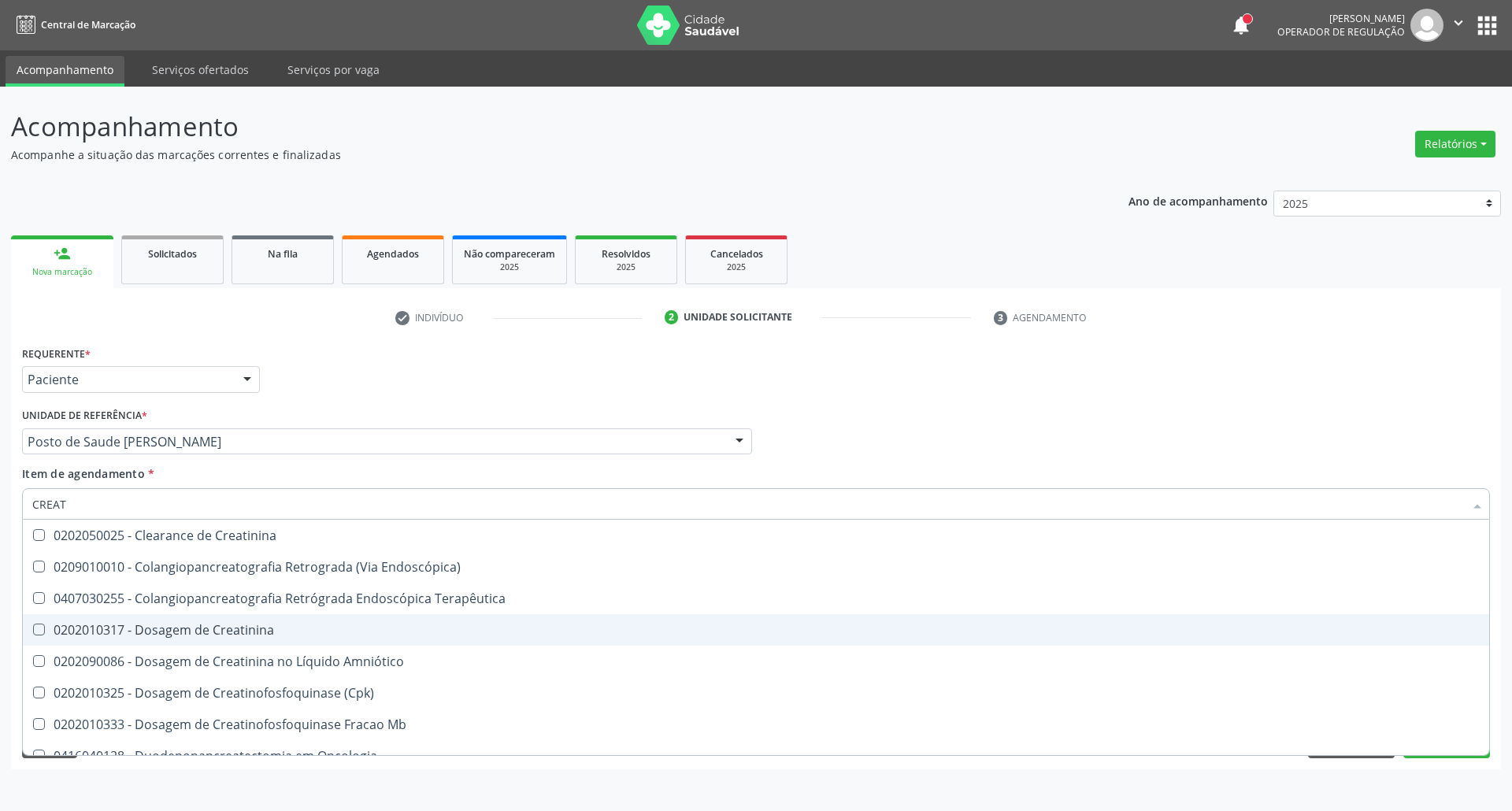
click at [66, 636] on div "0202010317 - Dosagem de Creatinina" at bounding box center [755, 629] width 1447 height 12
checkbox Creatinina "true"
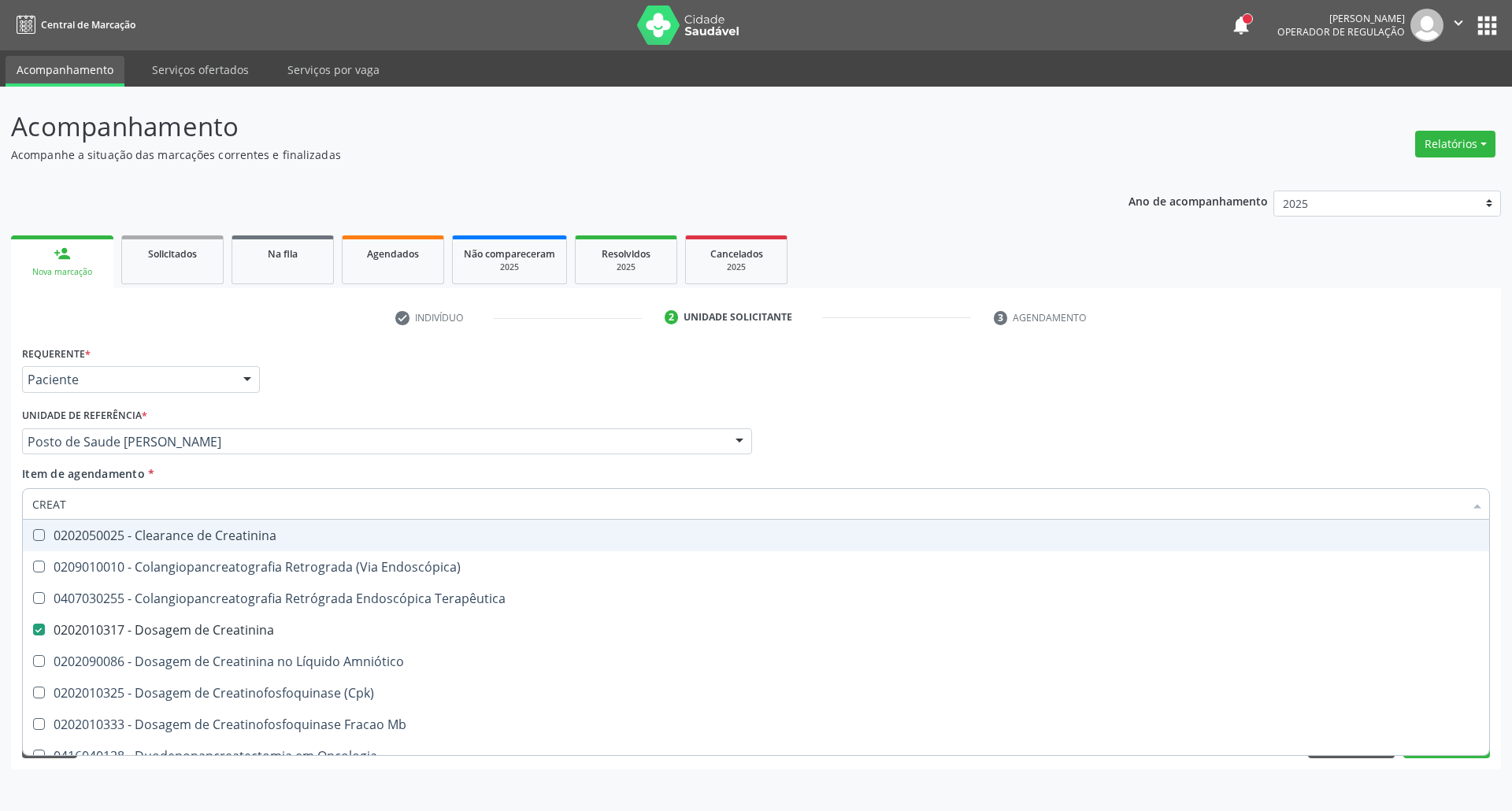
drag, startPoint x: 81, startPoint y: 509, endPoint x: 0, endPoint y: 498, distance: 81.7
click at [0, 498] on div "Acompanhamento Acompanhe a situação das marcações correntes e finalizadas Relat…" at bounding box center [756, 448] width 1512 height 725
type input "TR"
checkbox Creatinina "false"
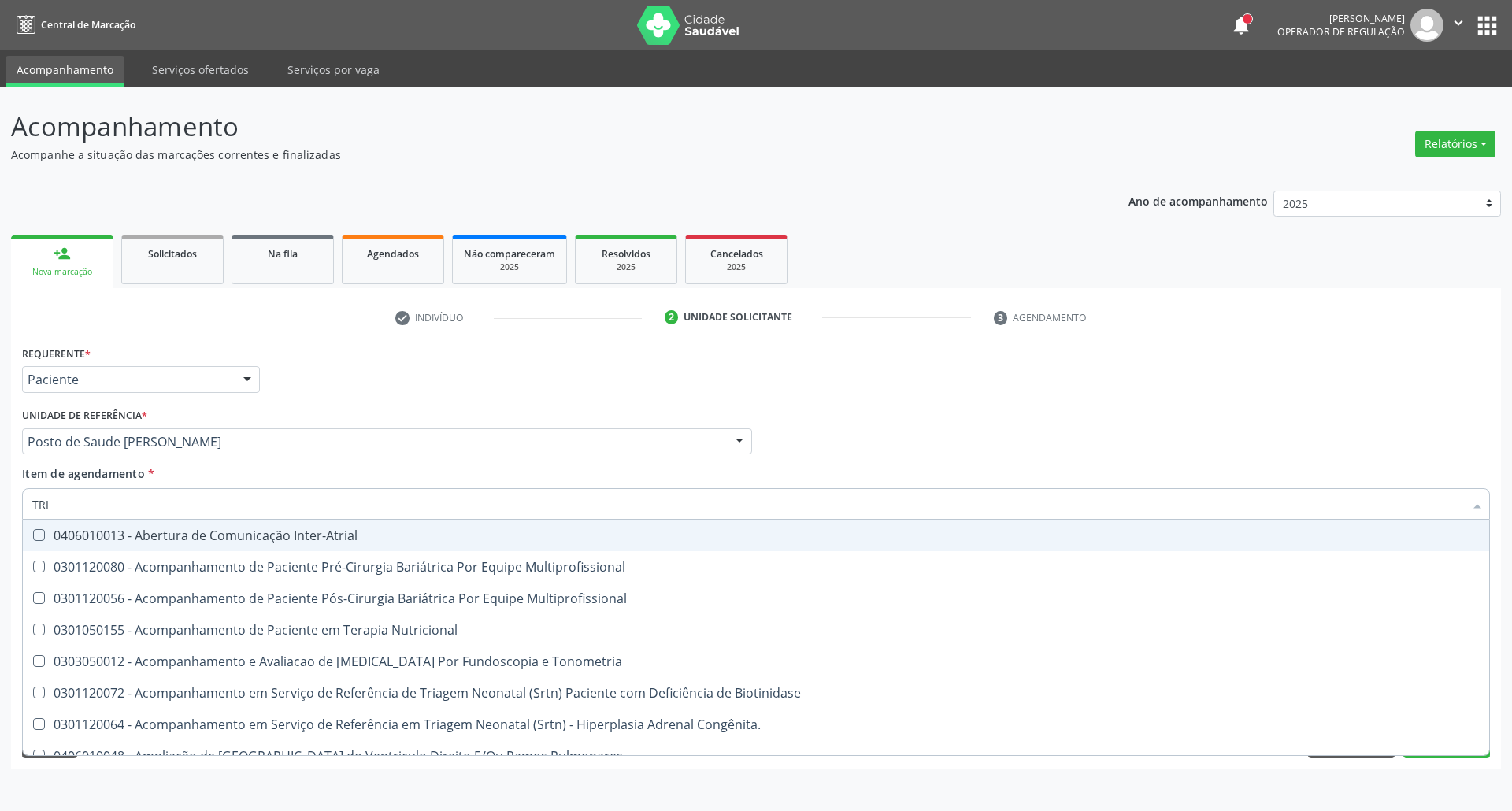
type input "TRIG"
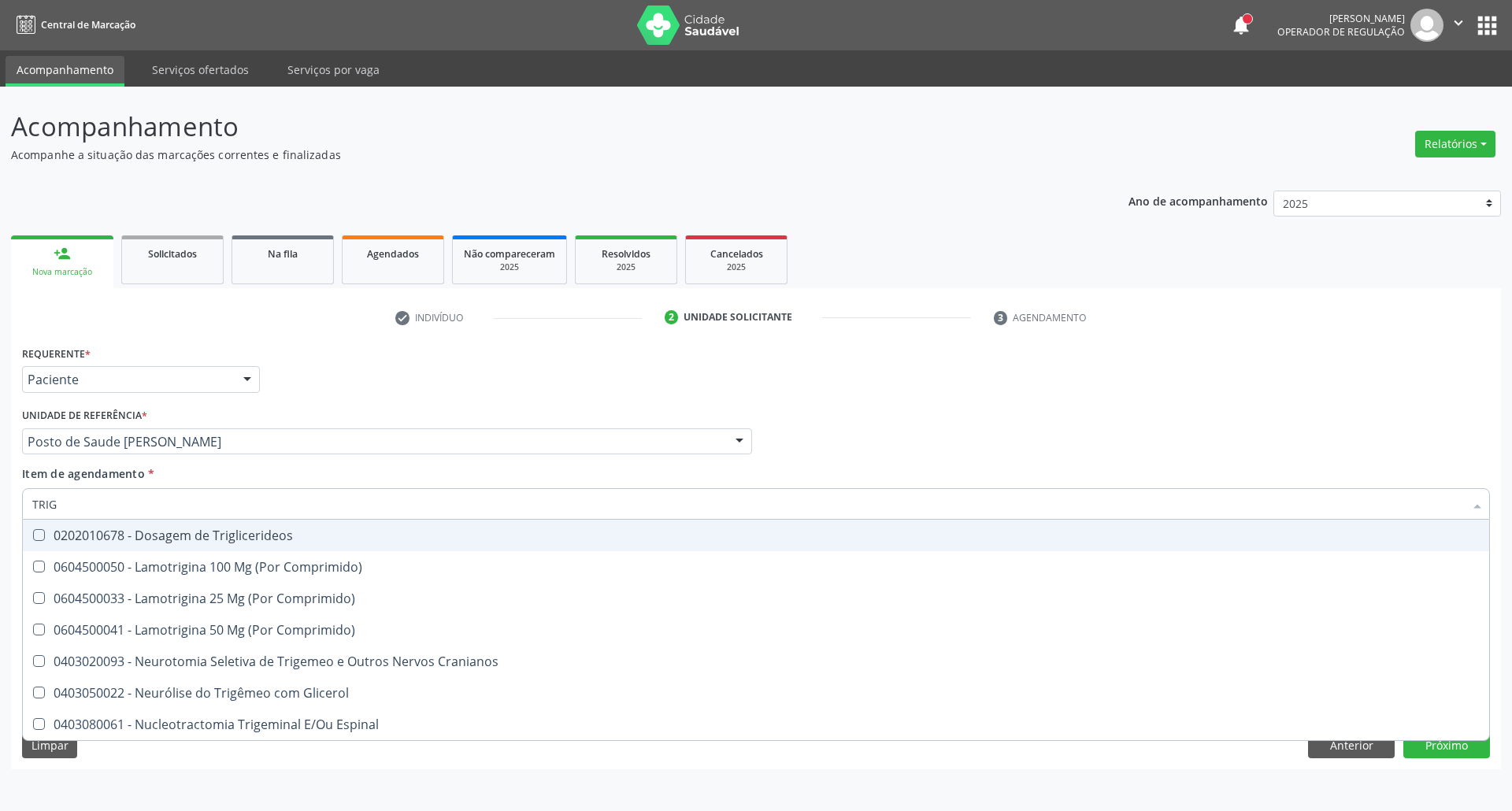
drag, startPoint x: 60, startPoint y: 536, endPoint x: 74, endPoint y: 511, distance: 28.7
click at [60, 533] on div "0202010678 - Dosagem de Triglicerideos" at bounding box center [755, 534] width 1447 height 12
checkbox Triglicerideos "true"
click at [0, 511] on div "Acompanhamento Acompanhe a situação das marcações correntes e finalizadas Relat…" at bounding box center [756, 448] width 1512 height 725
type input "URI"
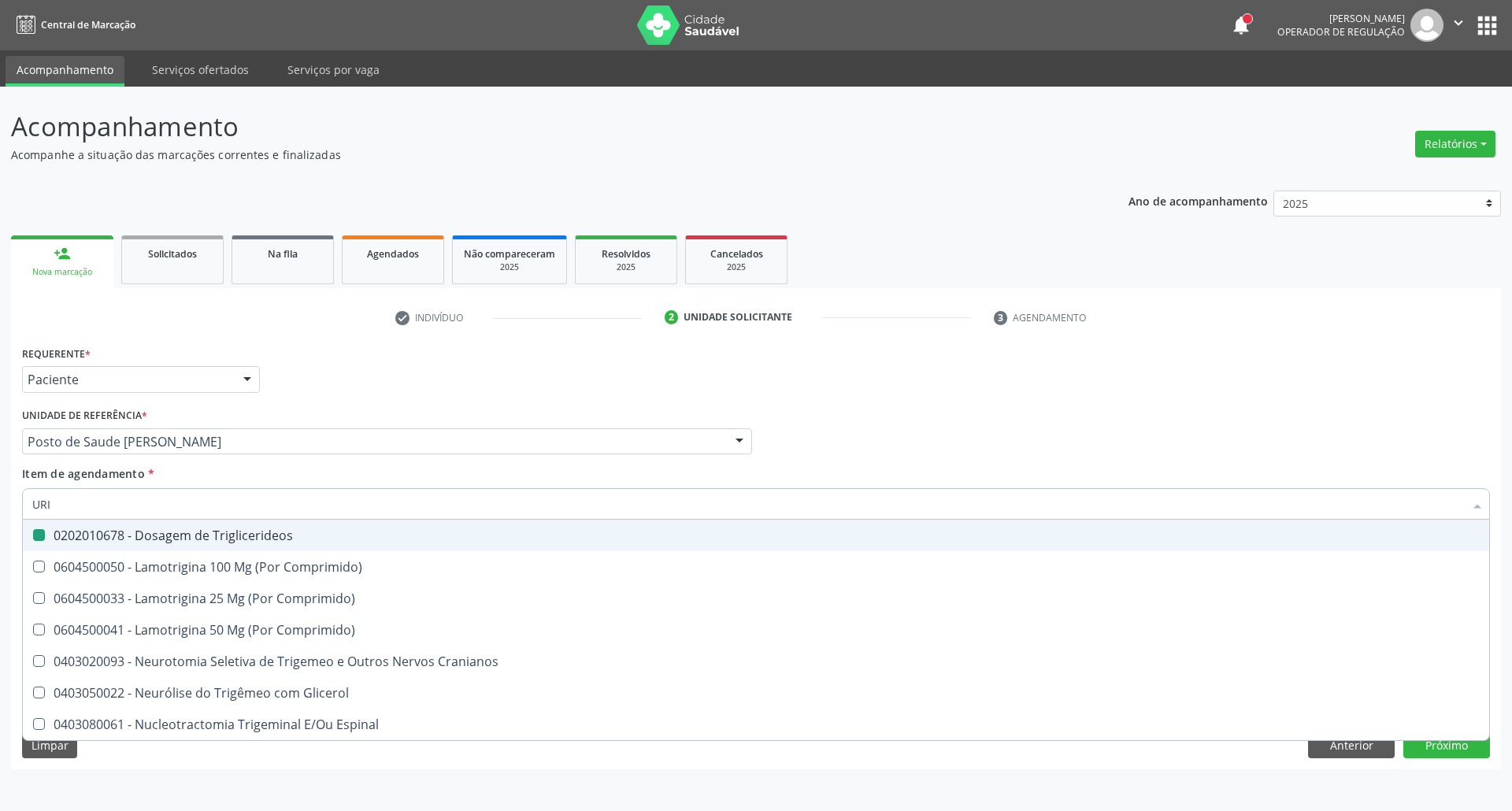
checkbox Triglicerideos "false"
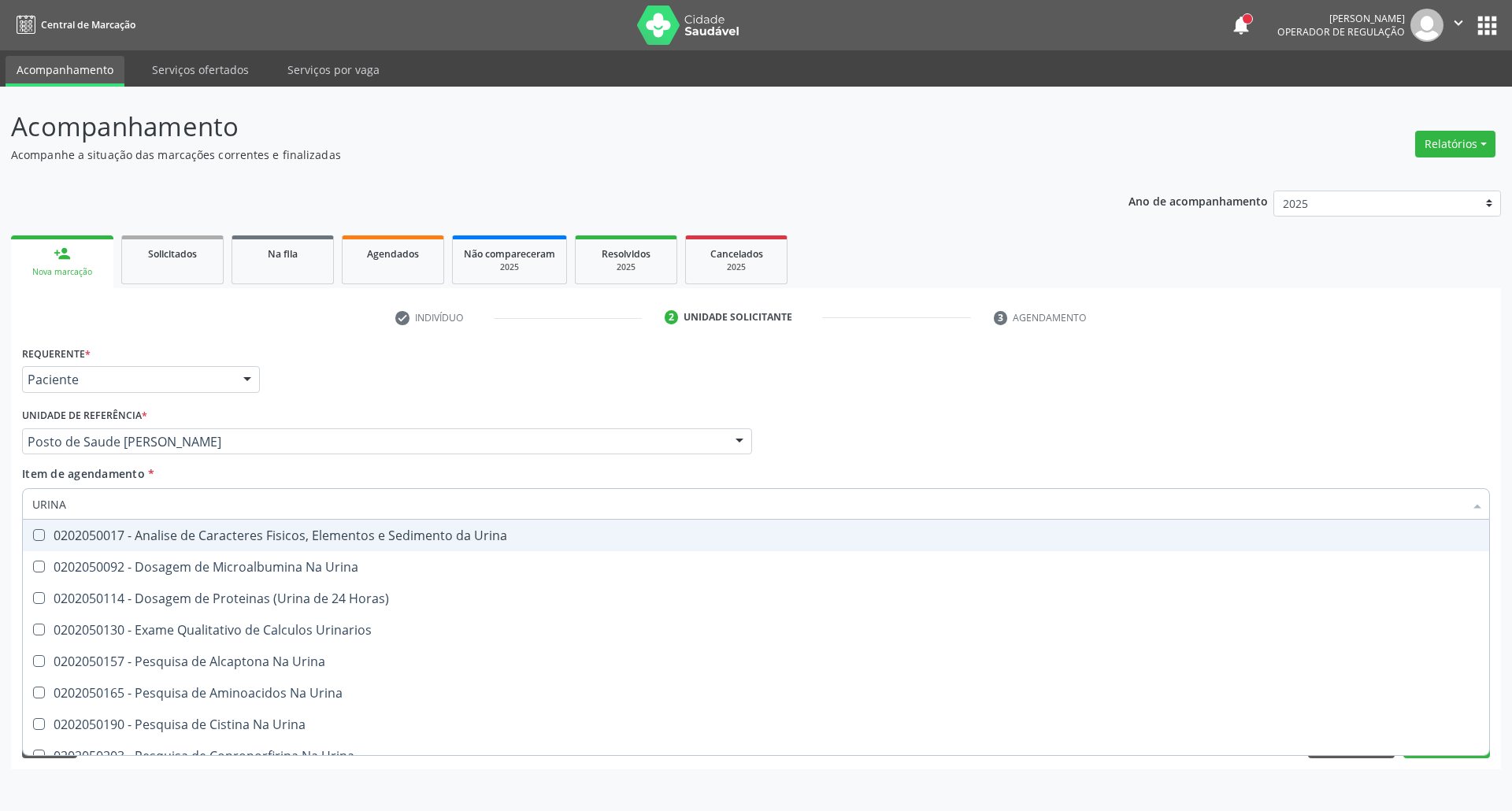
type input "URINA"
drag, startPoint x: 54, startPoint y: 542, endPoint x: 76, endPoint y: 517, distance: 33.3
click at [55, 542] on div "0202050017 - Analise de Caracteres Fisicos, Elementos e Sedimento da Urina" at bounding box center [755, 534] width 1447 height 12
checkbox Urina "true"
drag, startPoint x: 69, startPoint y: 507, endPoint x: 0, endPoint y: 488, distance: 71.6
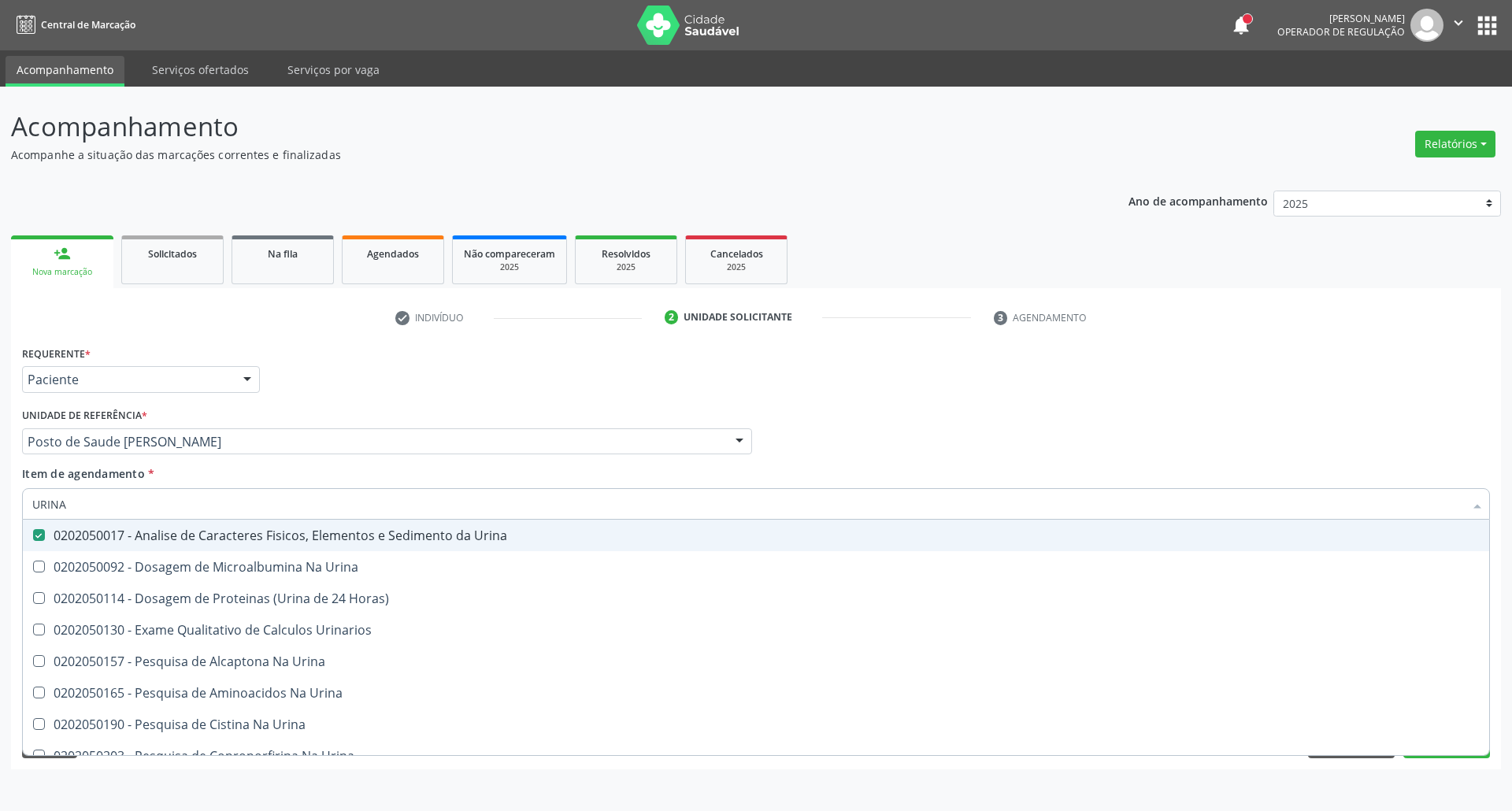
click at [0, 489] on div "Acompanhamento Acompanhe a situação das marcações correntes e finalizadas Relat…" at bounding box center [756, 448] width 1512 height 725
type input "GL"
checkbox Urina "false"
type input "GLI"
checkbox Glomerular "true"
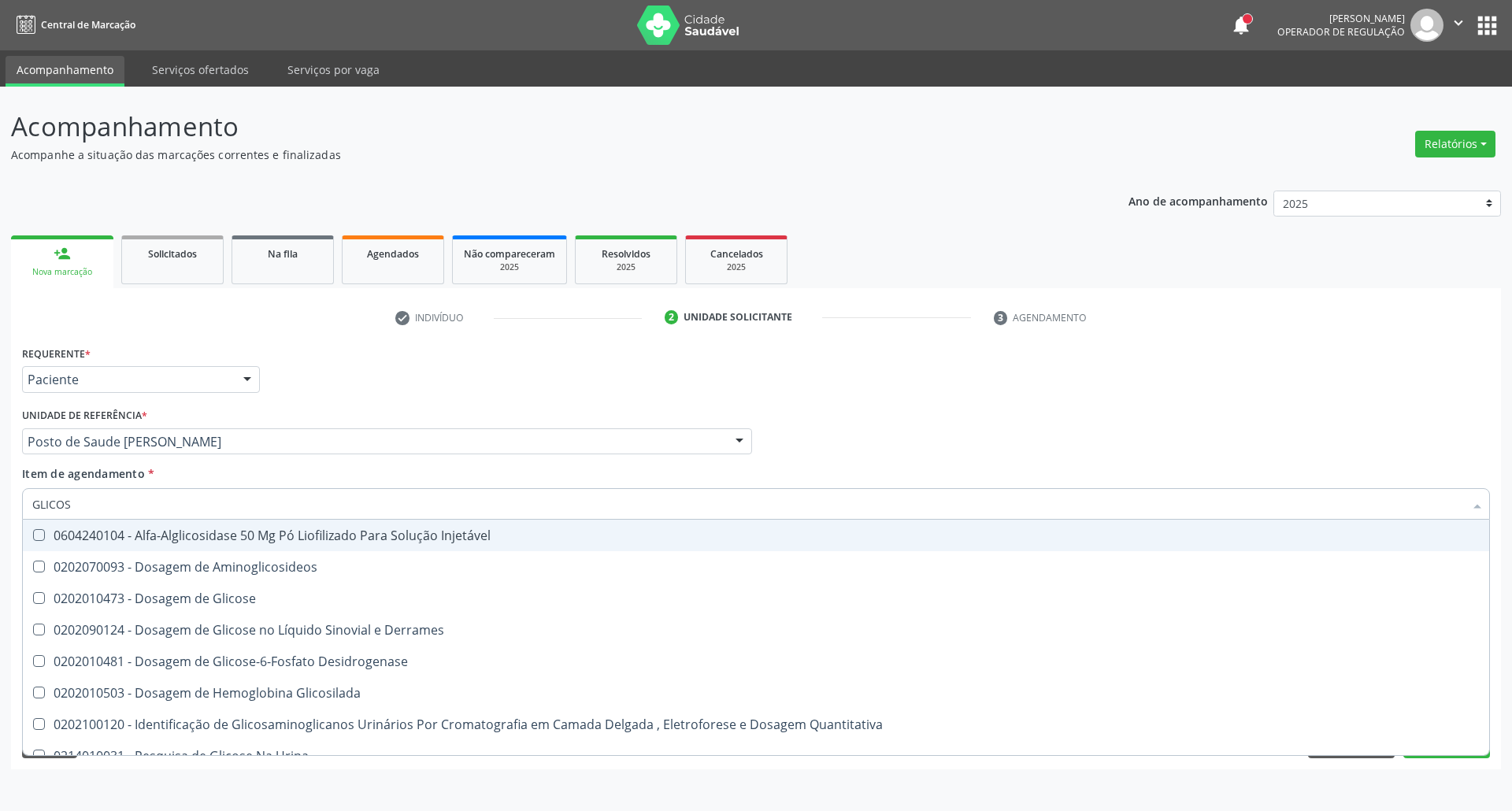
type input "GLICOSE"
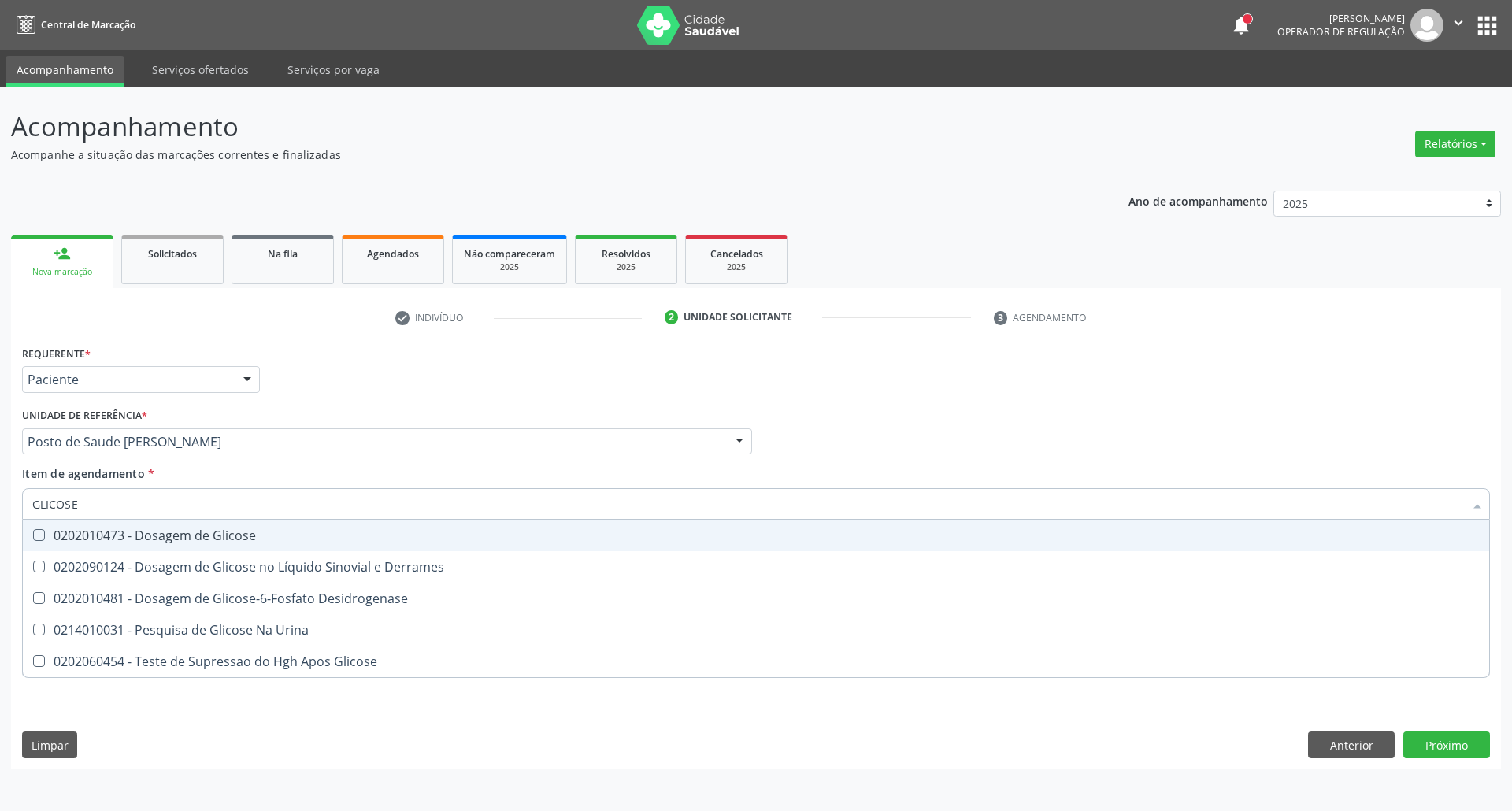
drag, startPoint x: 60, startPoint y: 531, endPoint x: 90, endPoint y: 506, distance: 39.1
click at [61, 530] on div "0202010473 - Dosagem de Glicose" at bounding box center [755, 534] width 1447 height 12
checkbox Glicose "true"
drag, startPoint x: 92, startPoint y: 504, endPoint x: 0, endPoint y: 479, distance: 95.3
click at [0, 482] on div "Acompanhamento Acompanhe a situação das marcações correntes e finalizadas Relat…" at bounding box center [756, 448] width 1512 height 725
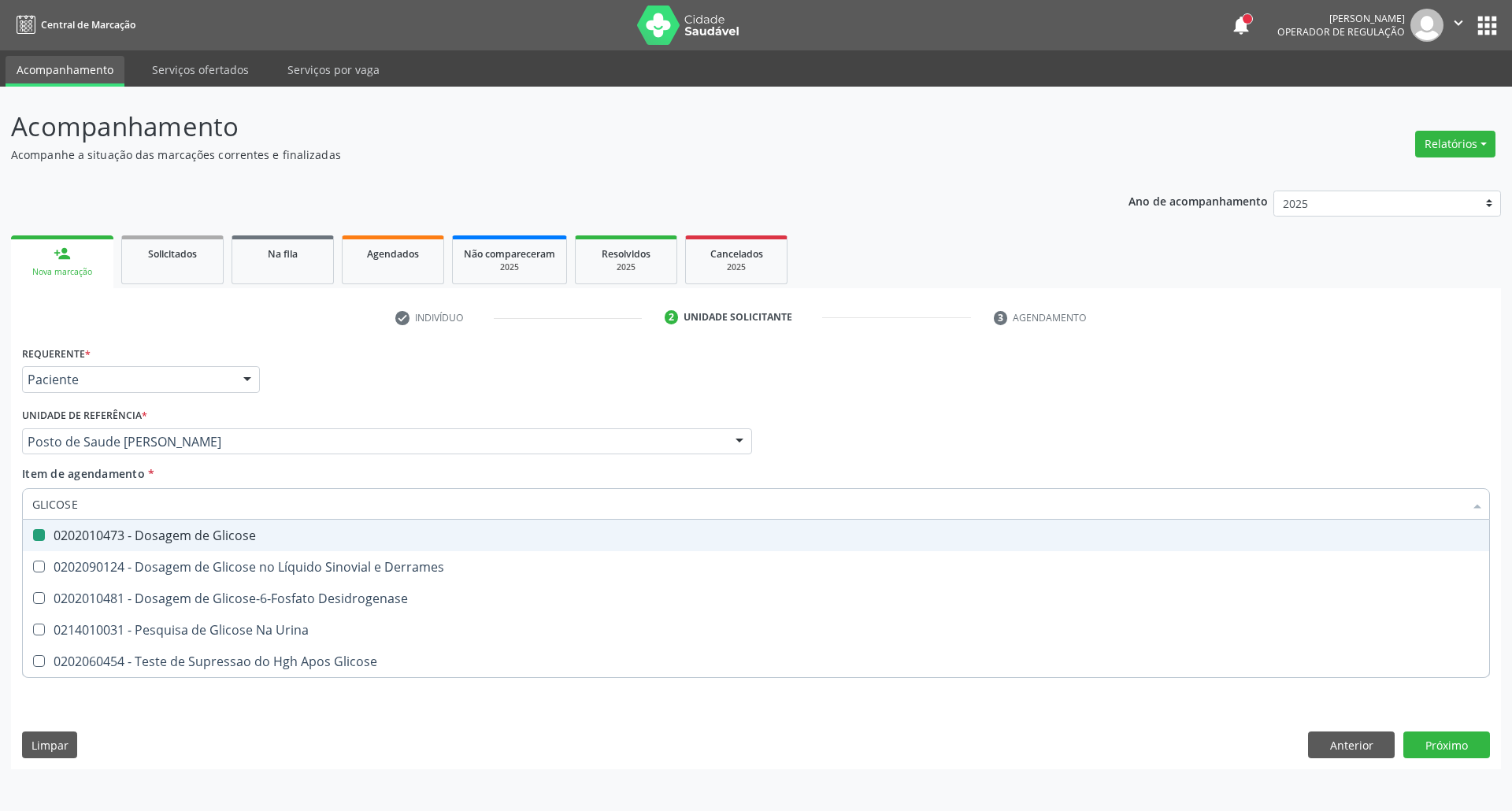
type input "C"
checkbox Glicose "false"
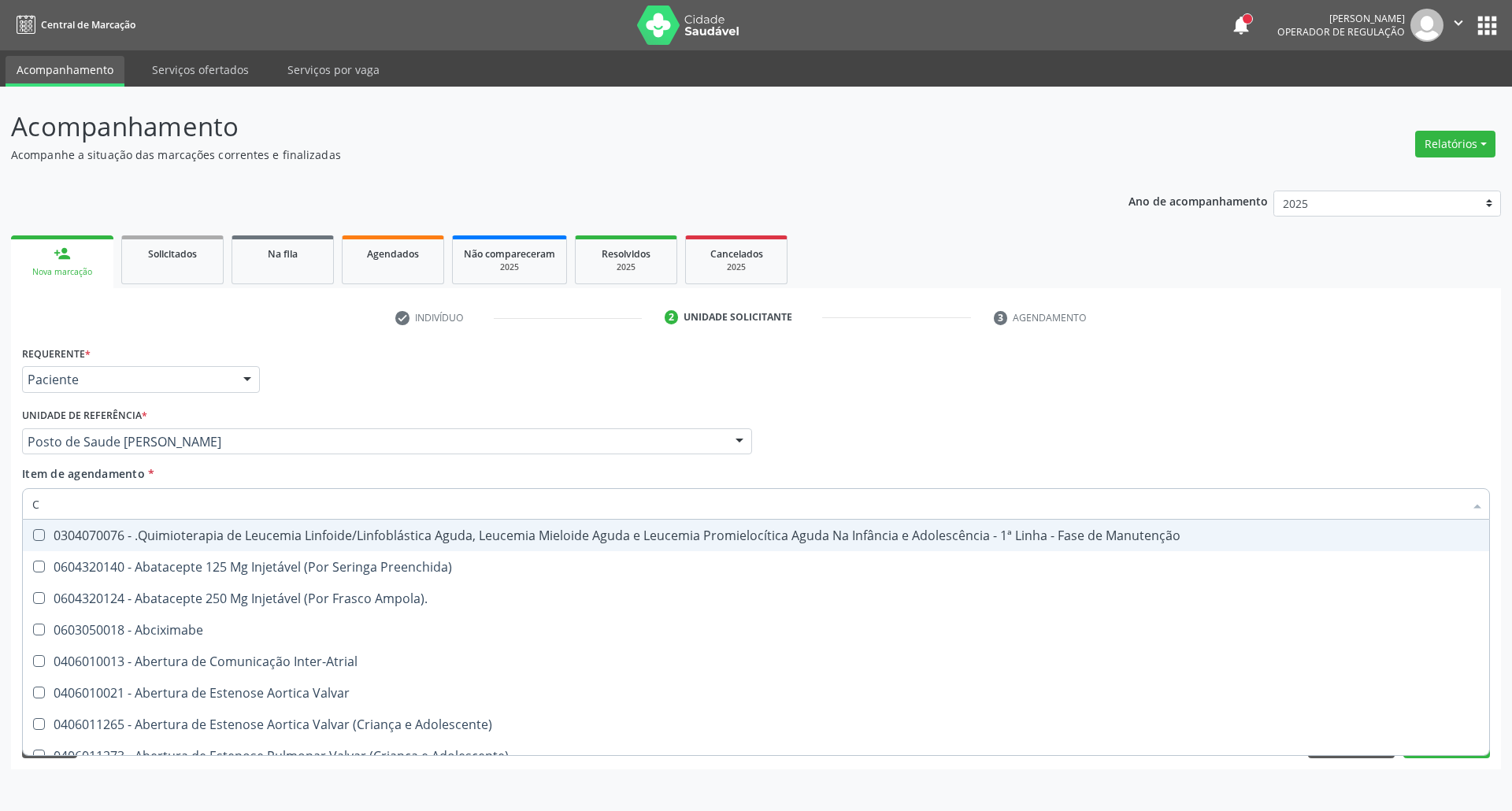
type input "CO"
checkbox Injetável "true"
checkbox Urina "false"
checkbox Odontopediatra "true"
checkbox Ortodontista "true"
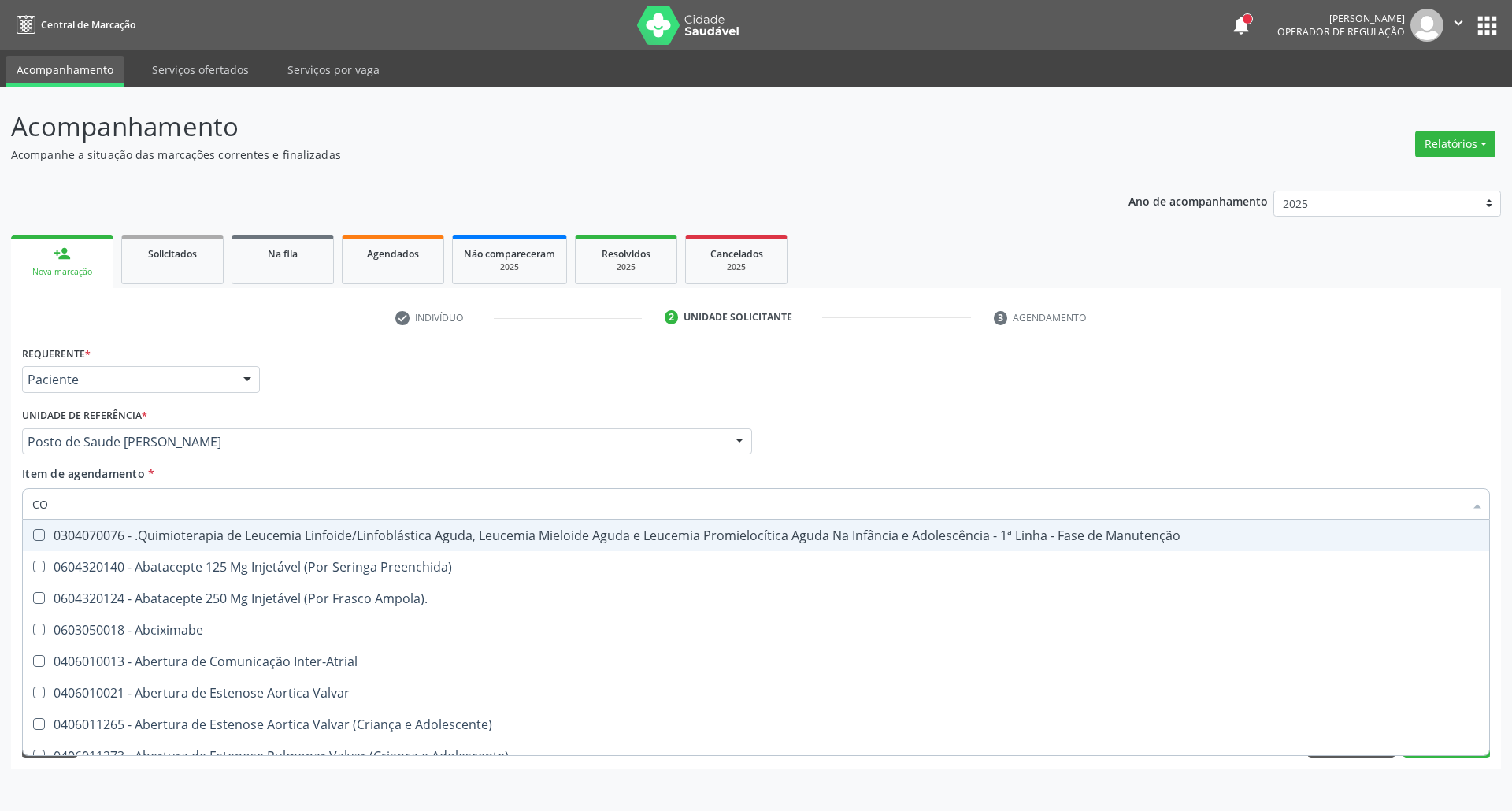
checkbox Bucal "true"
checkbox Tempo "true"
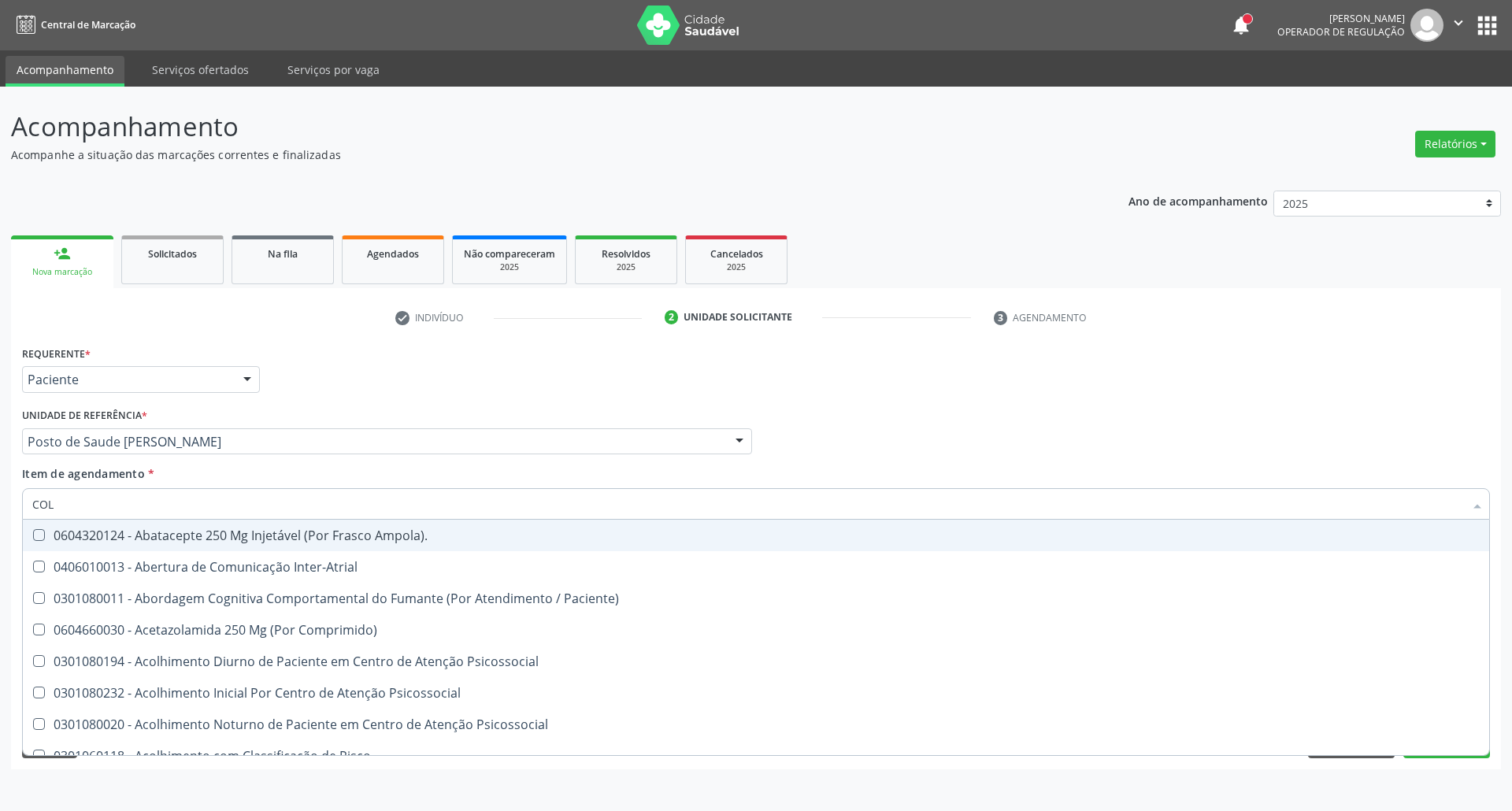
type input "COLE"
checkbox Coclear "true"
checkbox Osso "true"
checkbox Alternativa "true"
type input "COLES"
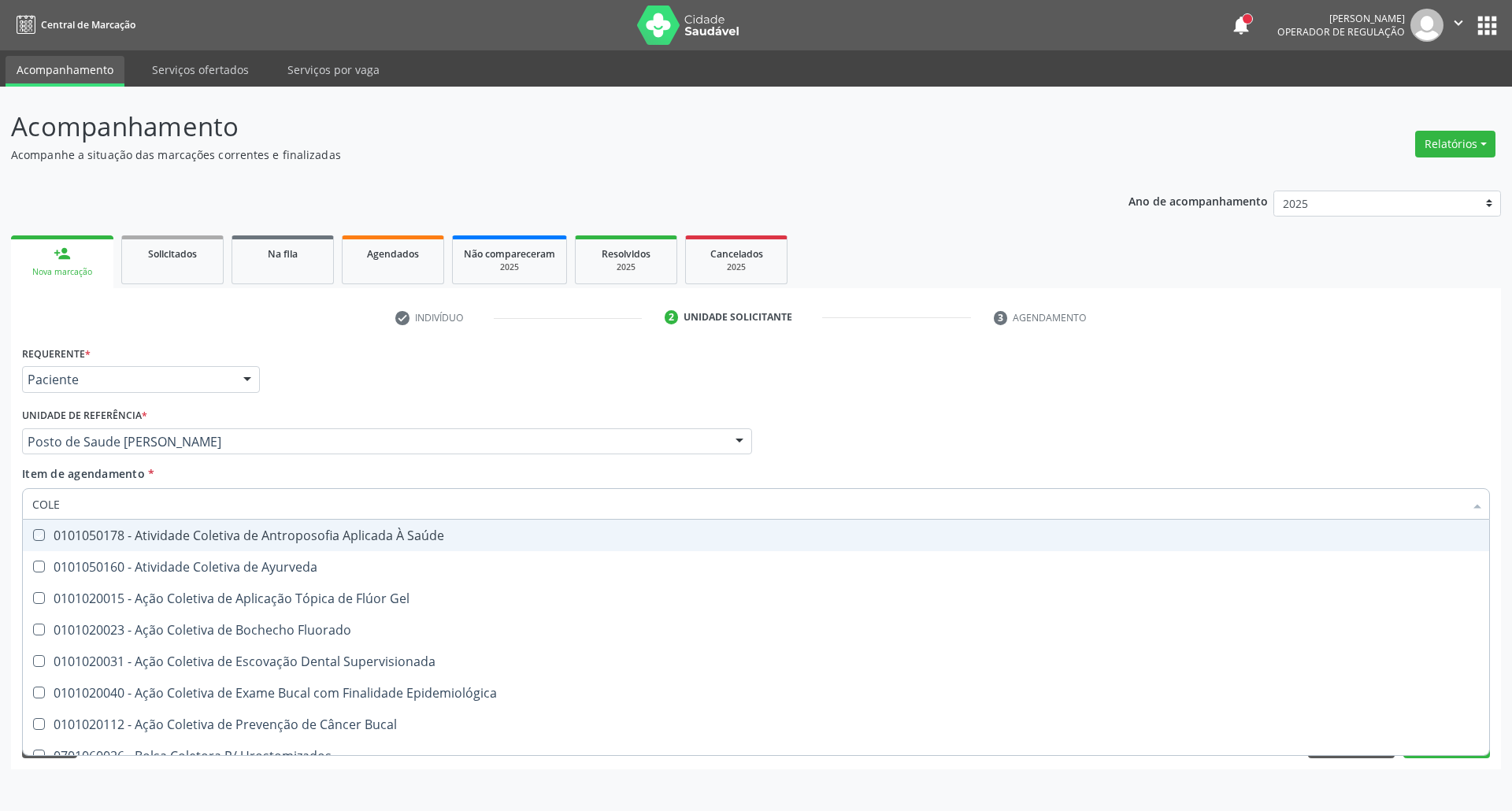
checkbox Saúde "true"
checkbox Ayurveda "true"
checkbox Gel "true"
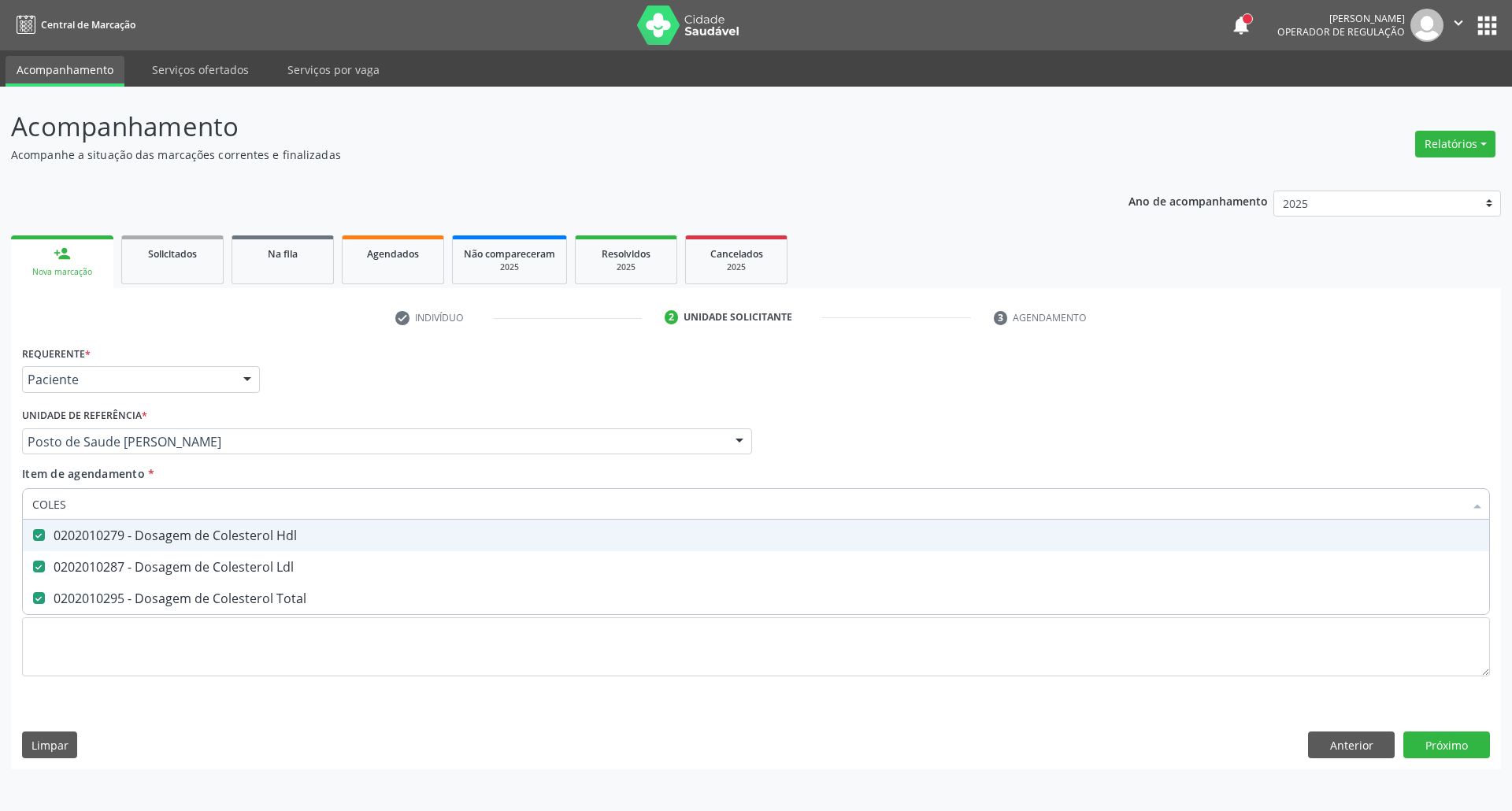
click at [0, 506] on div "Acompanhamento Acompanhe a situação das marcações correntes e finalizadas Relat…" at bounding box center [756, 448] width 1512 height 725
type input "H"
checkbox Hdl "false"
checkbox Ldl "false"
checkbox Total "false"
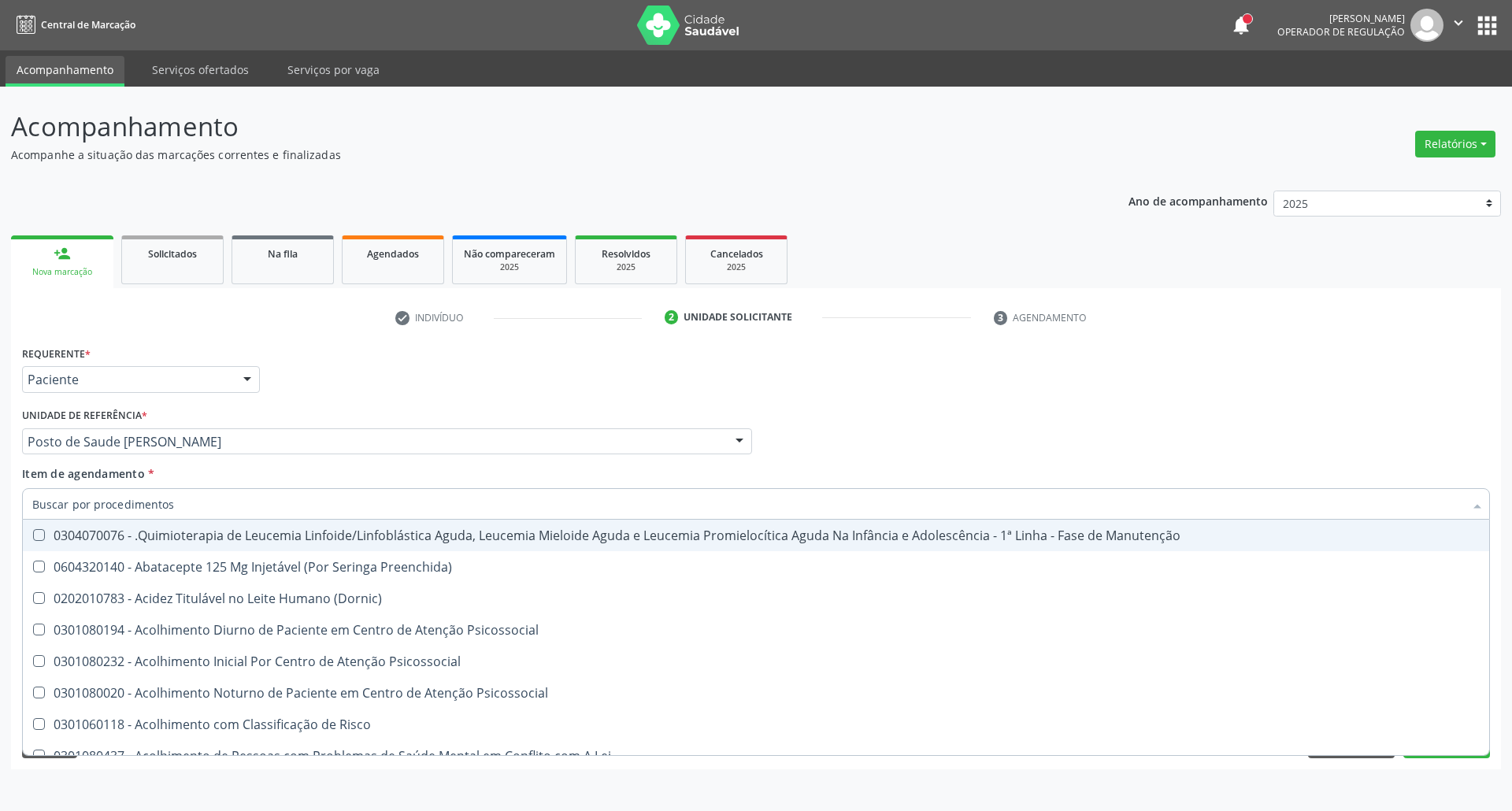
checkbox Hematologica "true"
checkbox Hdl "false"
checkbox Completo "false"
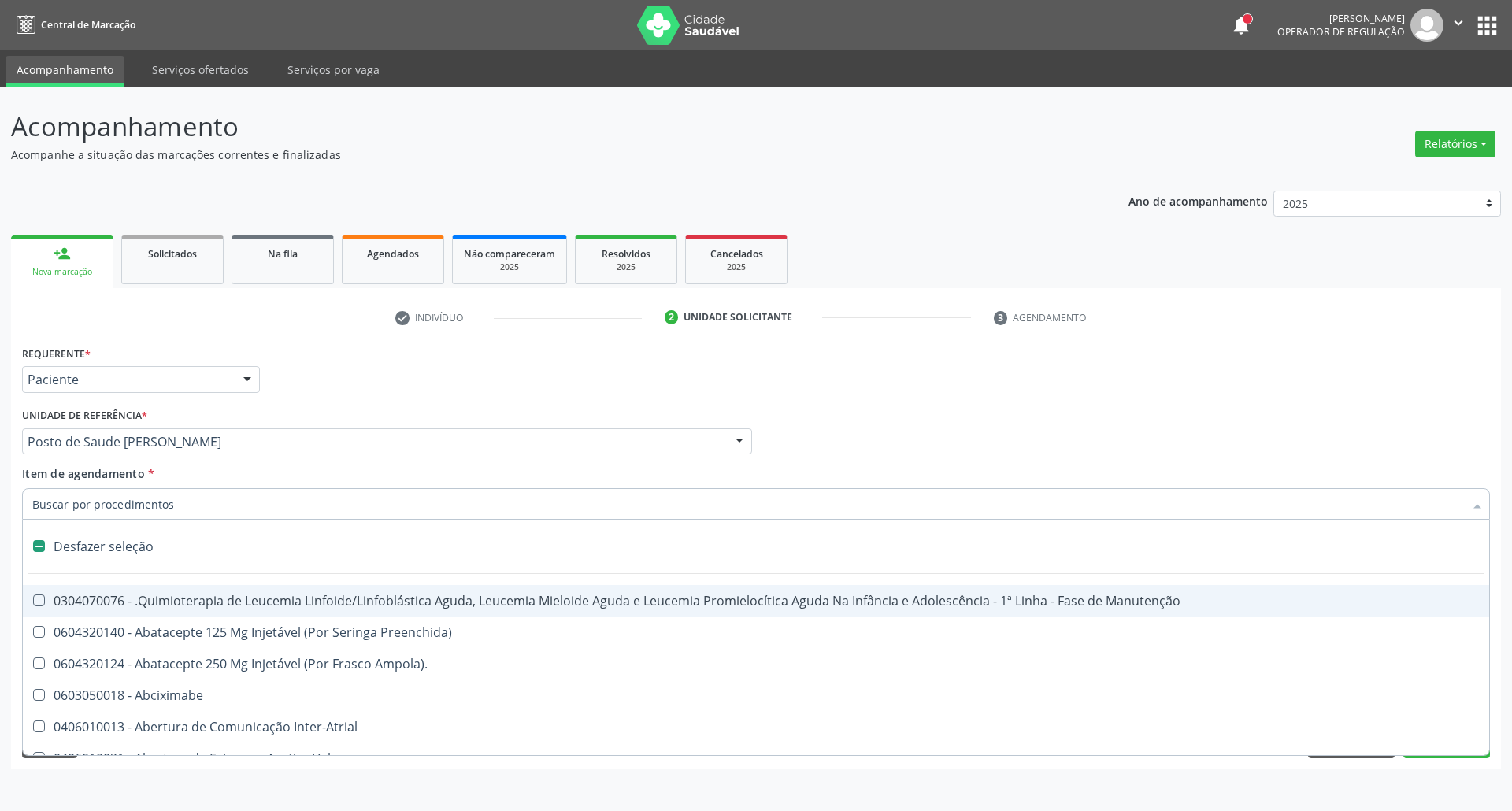
type input "G"
checkbox Urina "false"
checkbox Doses\) "true"
checkbox Inalante\) "true"
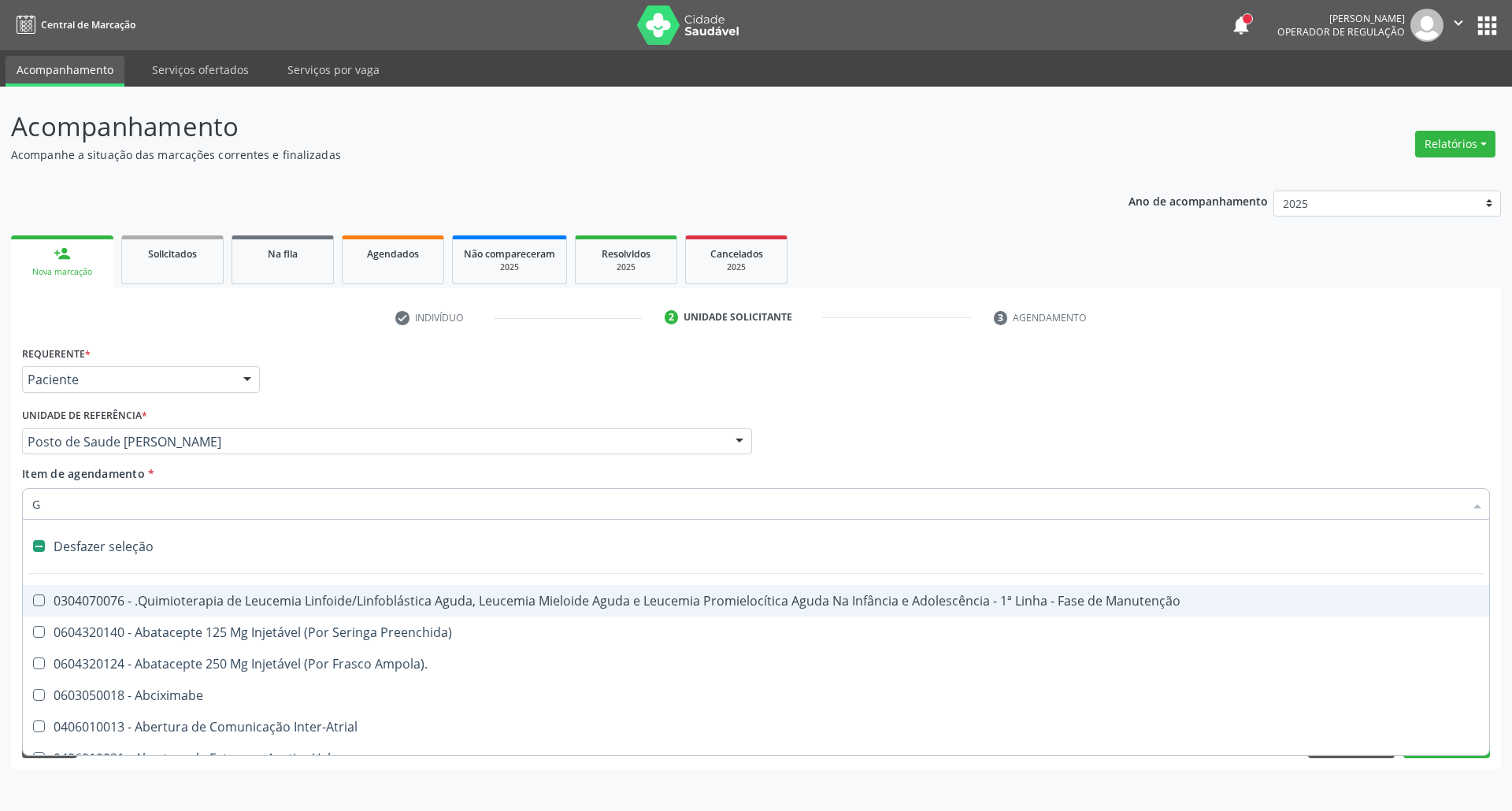
checkbox Bursectomia "true"
checkbox Linear "true"
checkbox Inteiro "true"
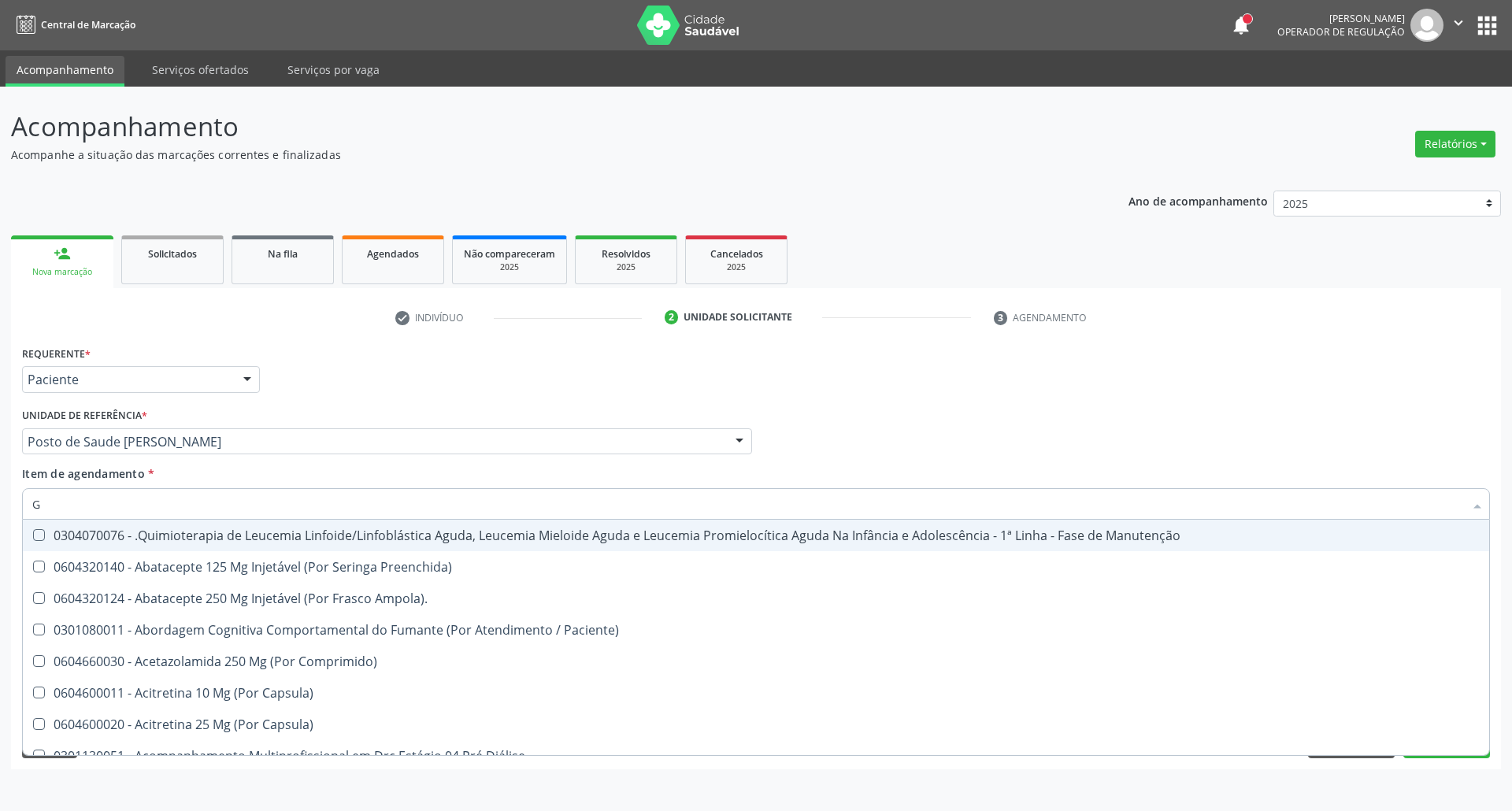
checkbox Geo-Helmintíases "true"
checkbox Hdl "false"
checkbox Ldl "false"
checkbox Total "false"
checkbox Creatinina "false"
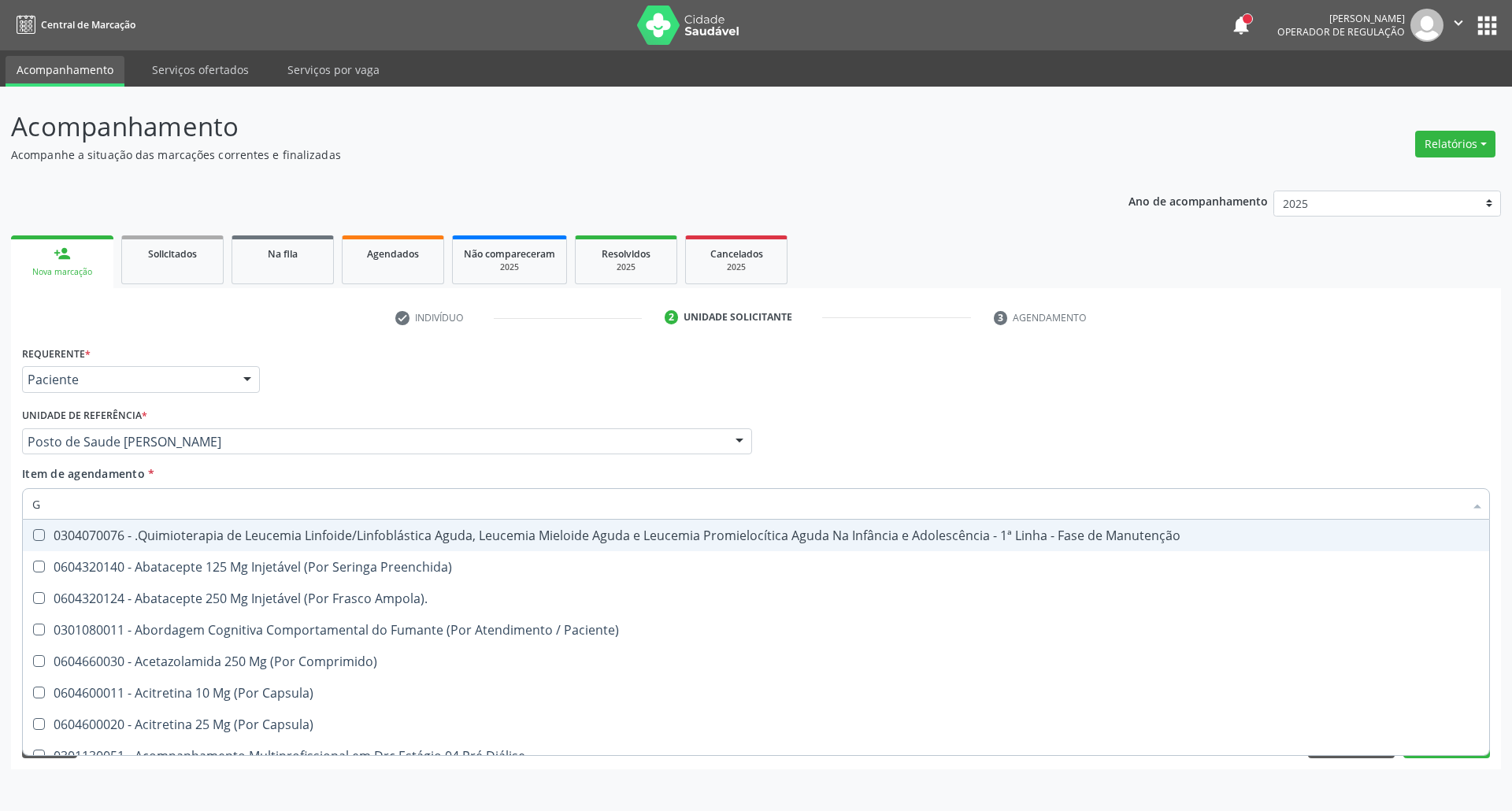
checkbox Glicose "false"
checkbox Triglicerideos "false"
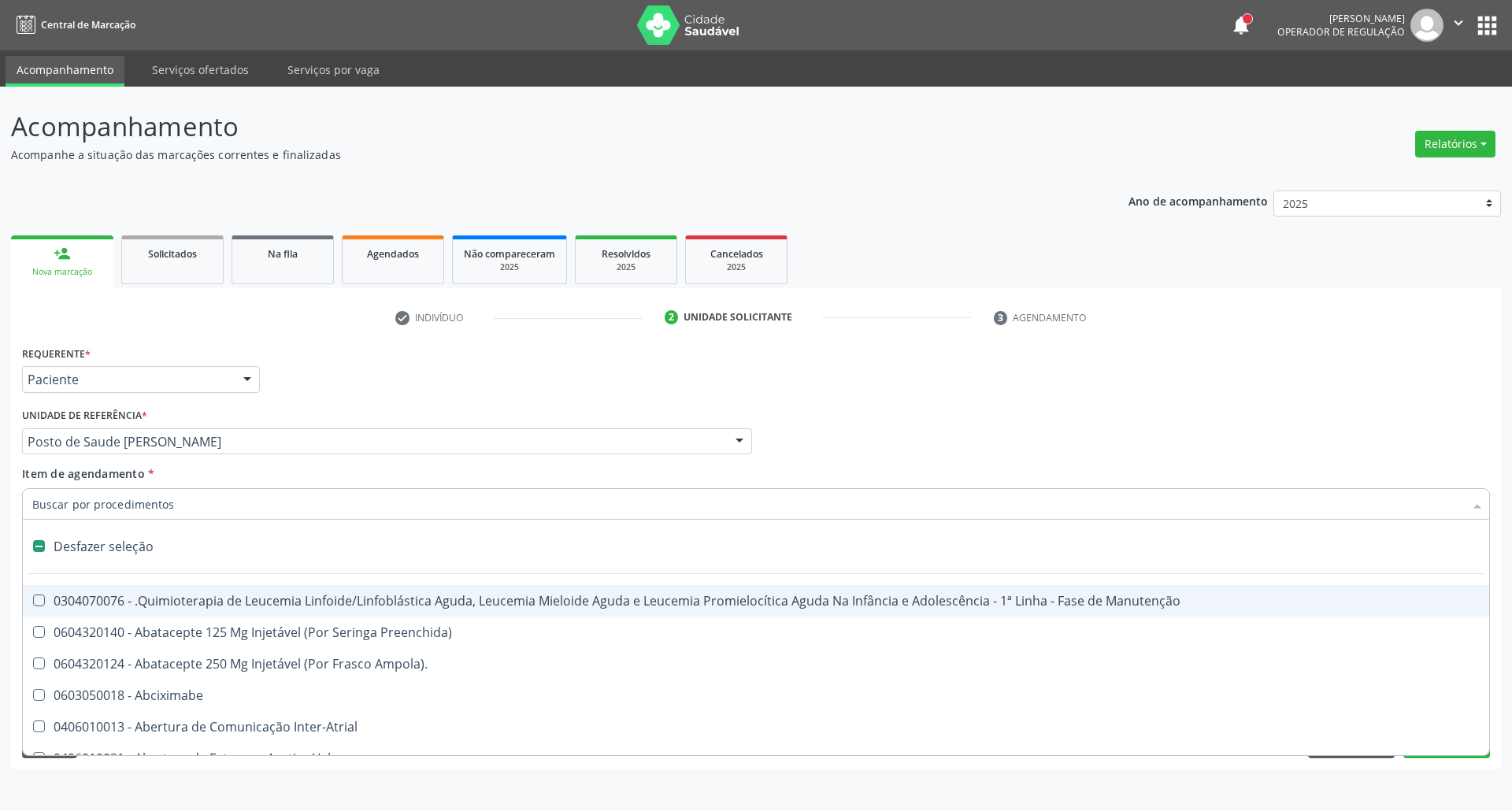
type input "H"
checkbox Urina "false"
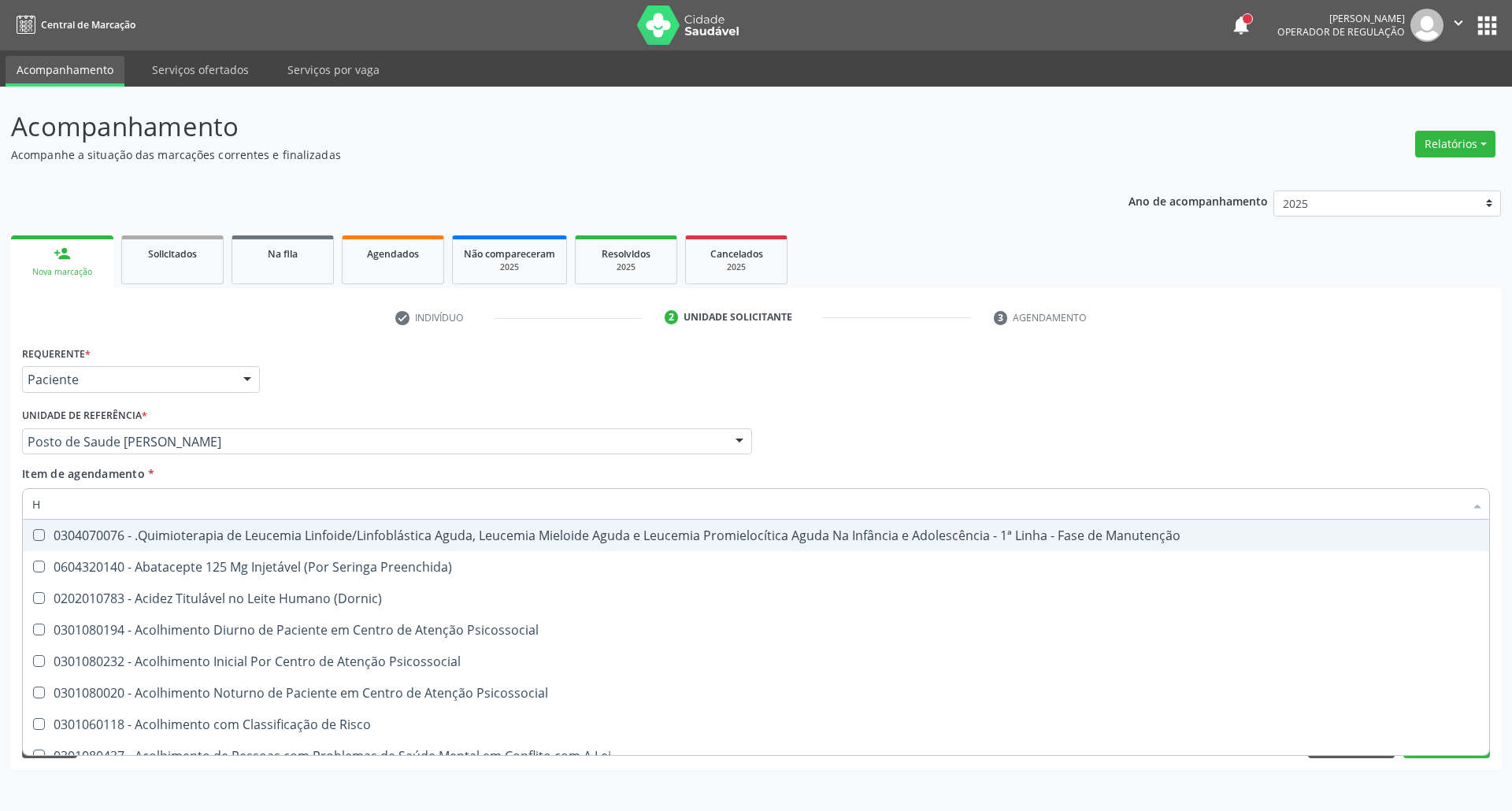
type input "HE"
checkbox Removível "true"
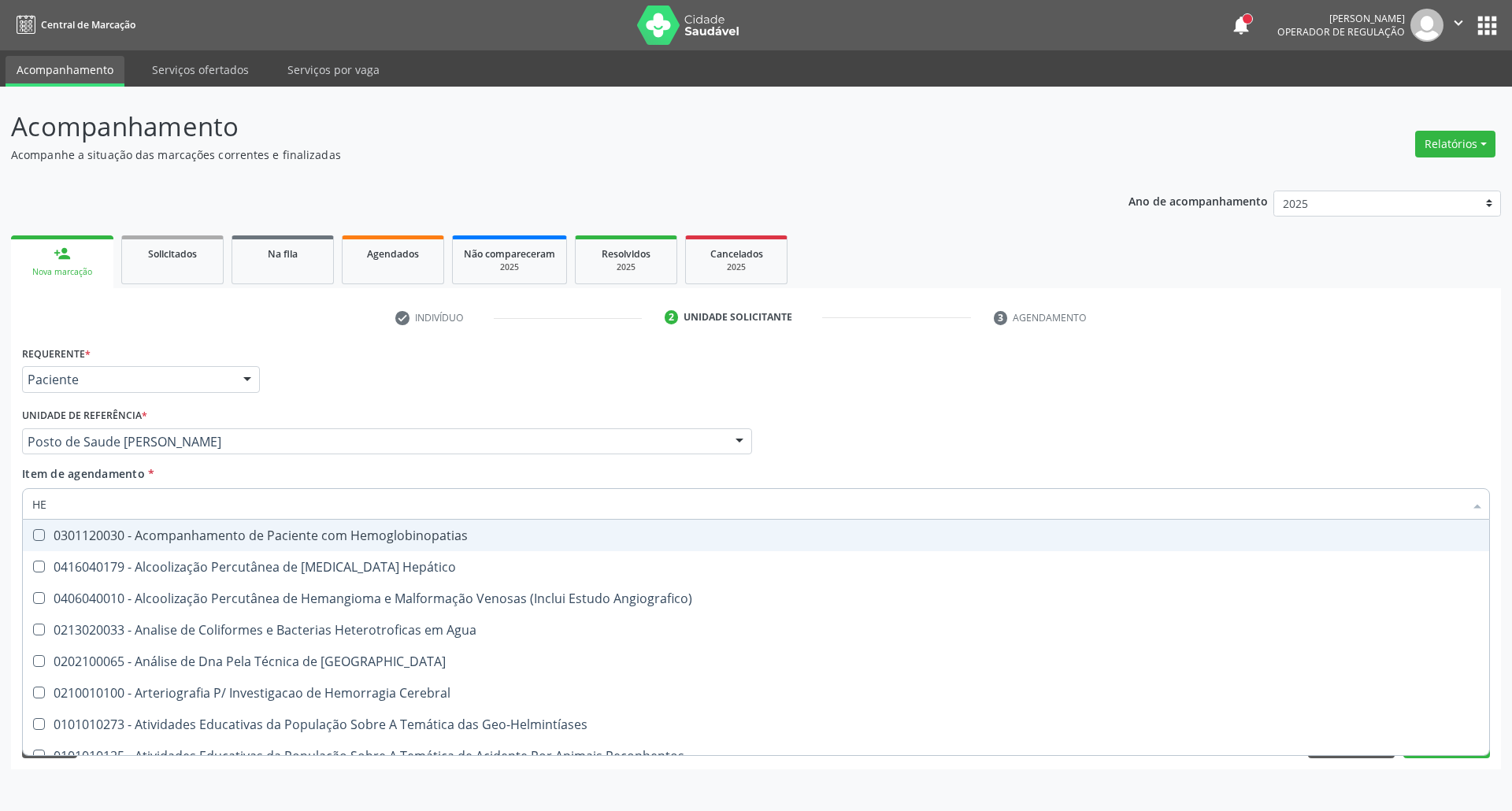
type input "HEM"
checkbox II "true"
checkbox Completo "false"
type input "HEMO"
checkbox Hemácias "true"
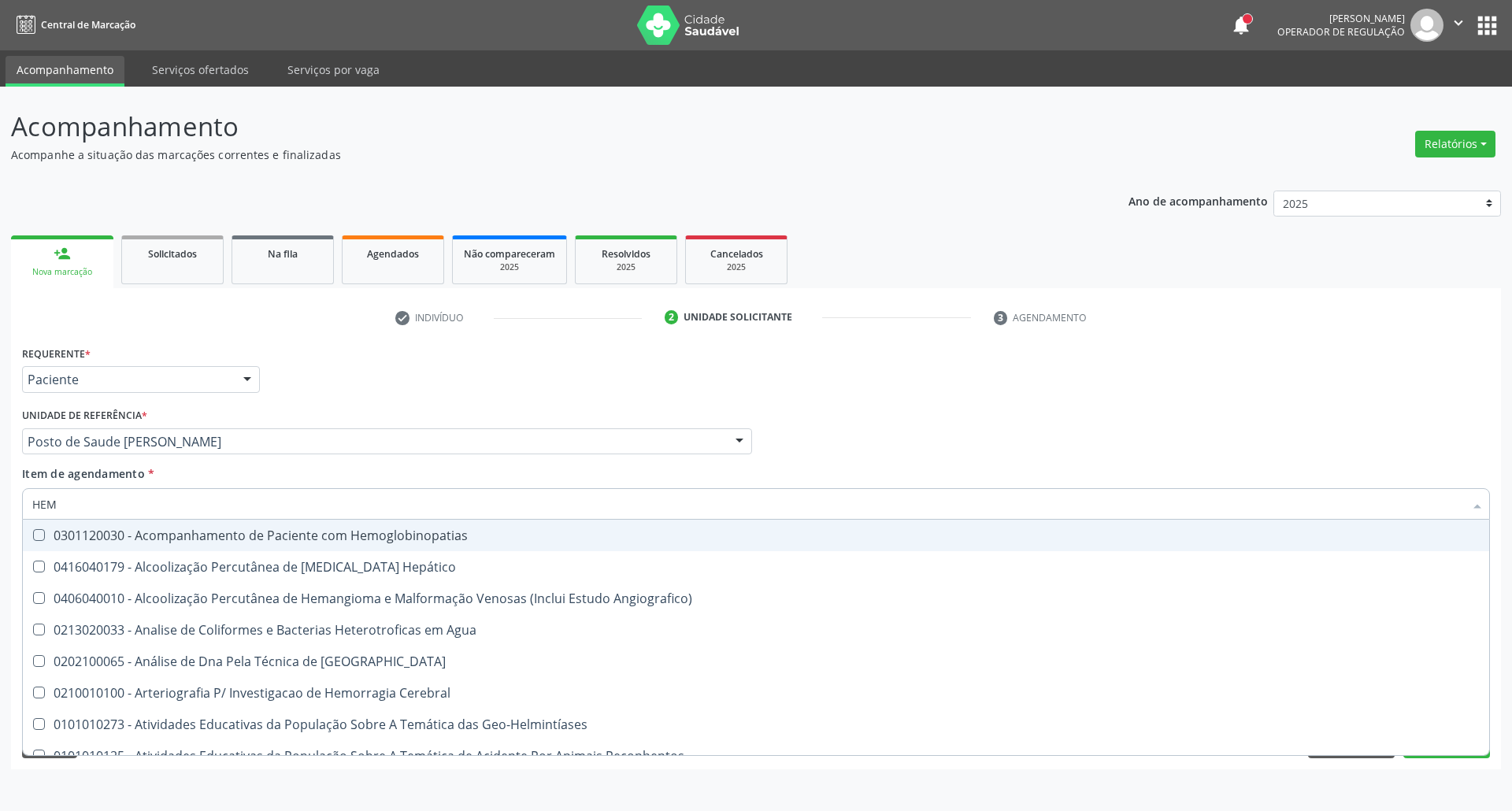
checkbox II "false"
type input "HEMOG"
checkbox Carboxi-Hemoglobina "true"
type input "HEMOGL"
checkbox Carboxi-Hemoglobina "false"
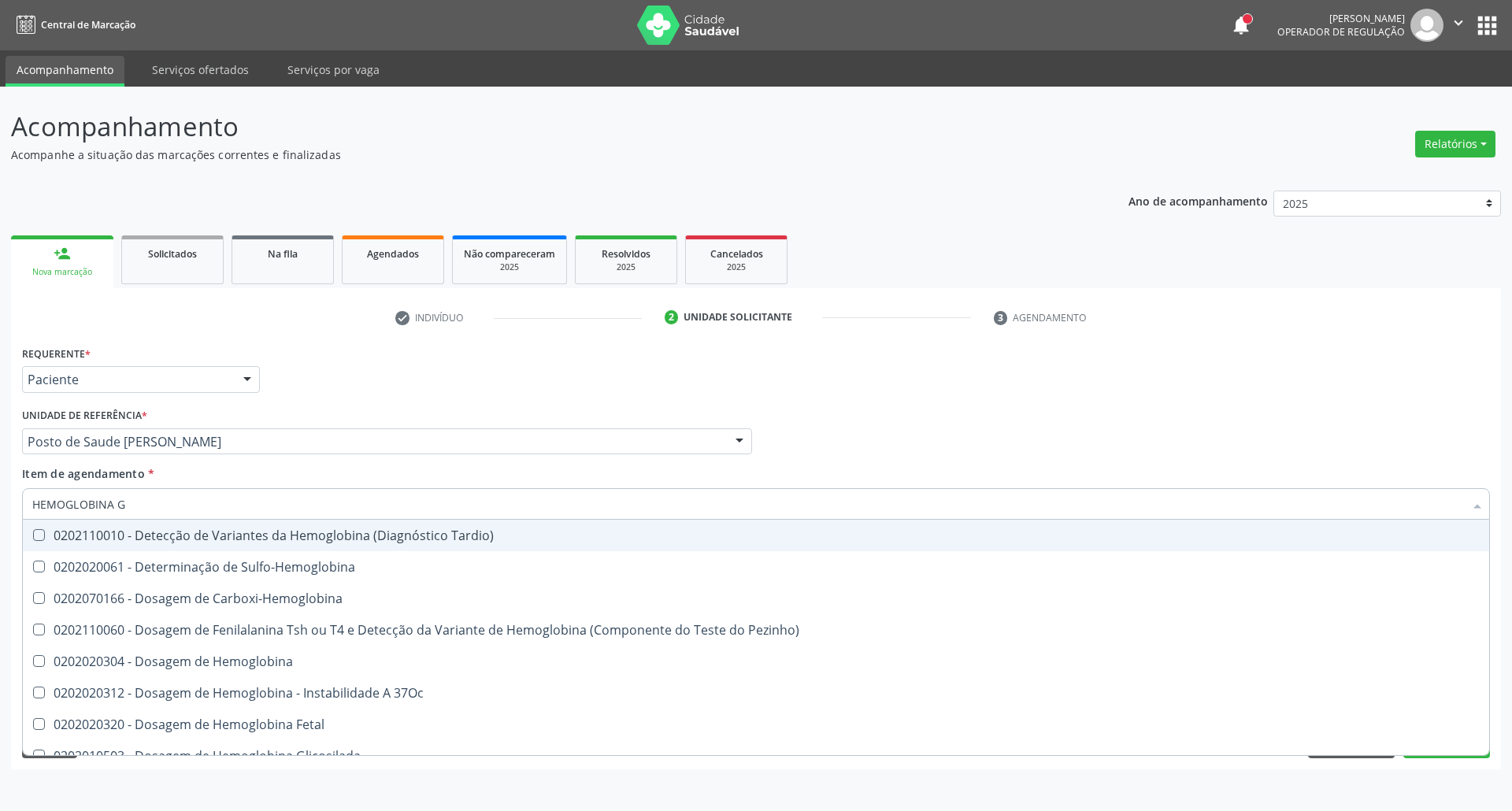
type input "HEMOGLOBINA G"
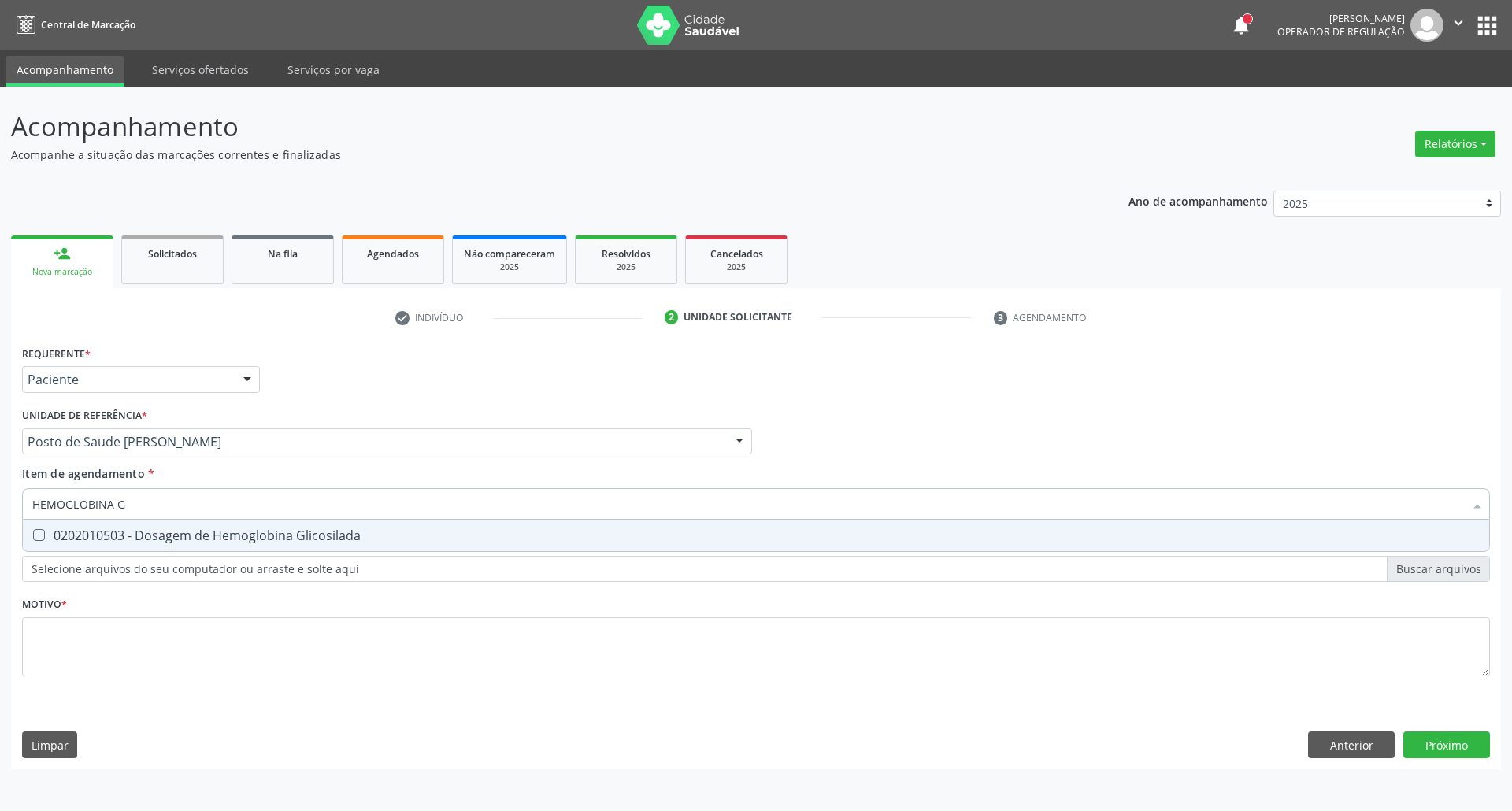
click at [45, 529] on span "0202010503 - Dosagem de Hemoglobina Glicosilada" at bounding box center [755, 534] width 1466 height 31
checkbox Glicosilada "true"
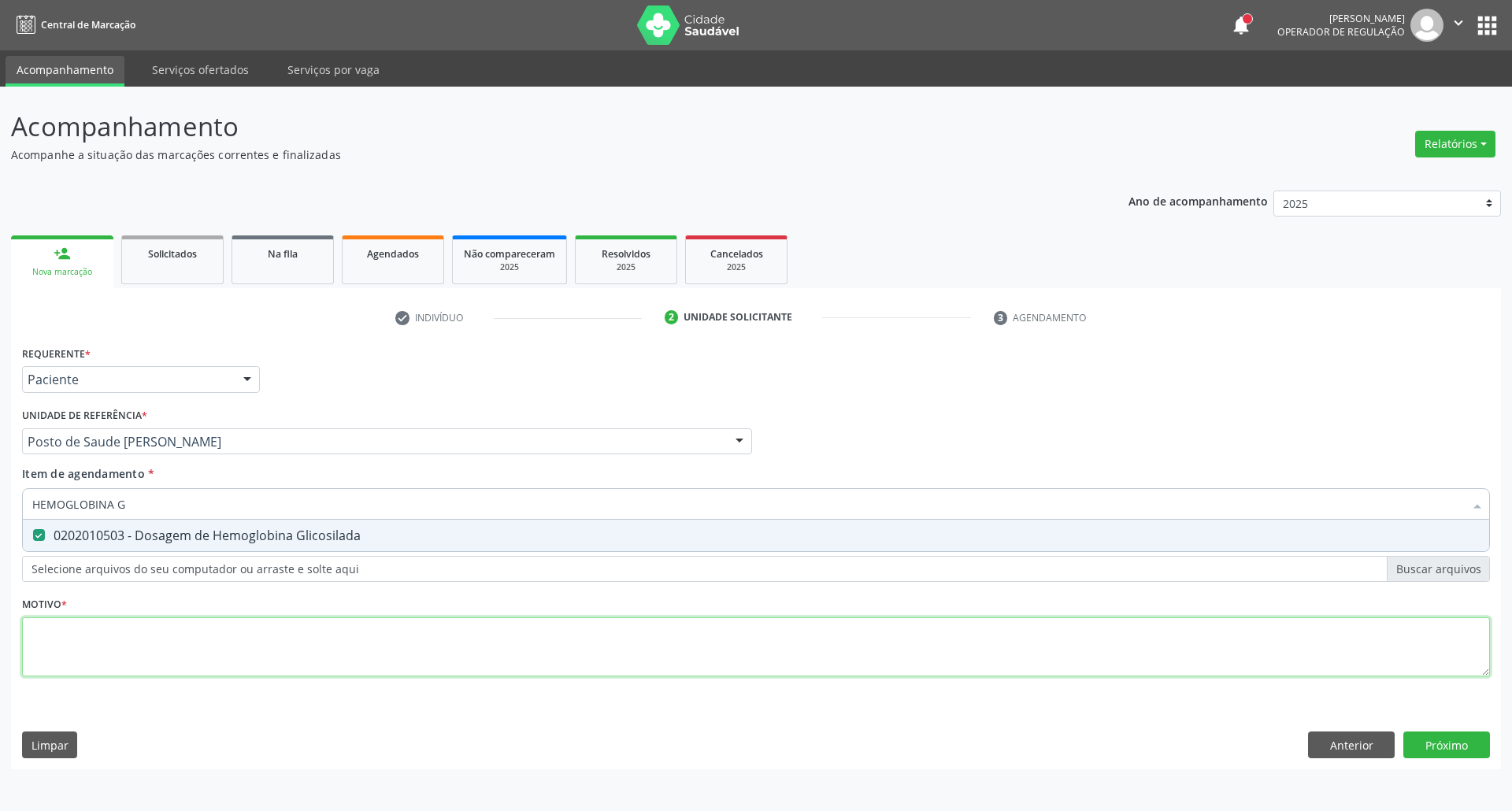
click at [61, 634] on div "Requerente * Paciente Profissional de Saúde Paciente Nenhum resultado encontrad…" at bounding box center [755, 520] width 1467 height 356
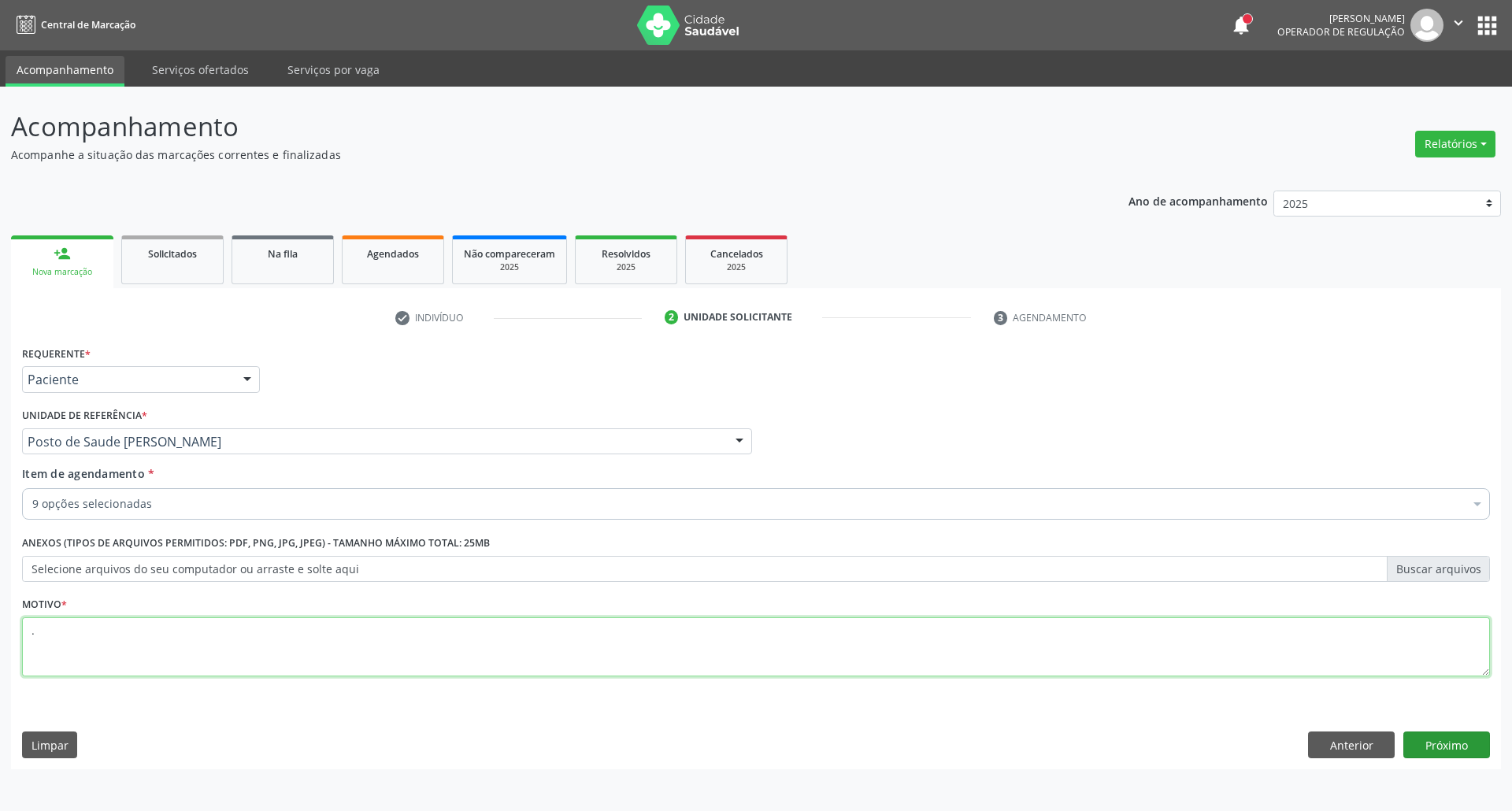
type textarea "."
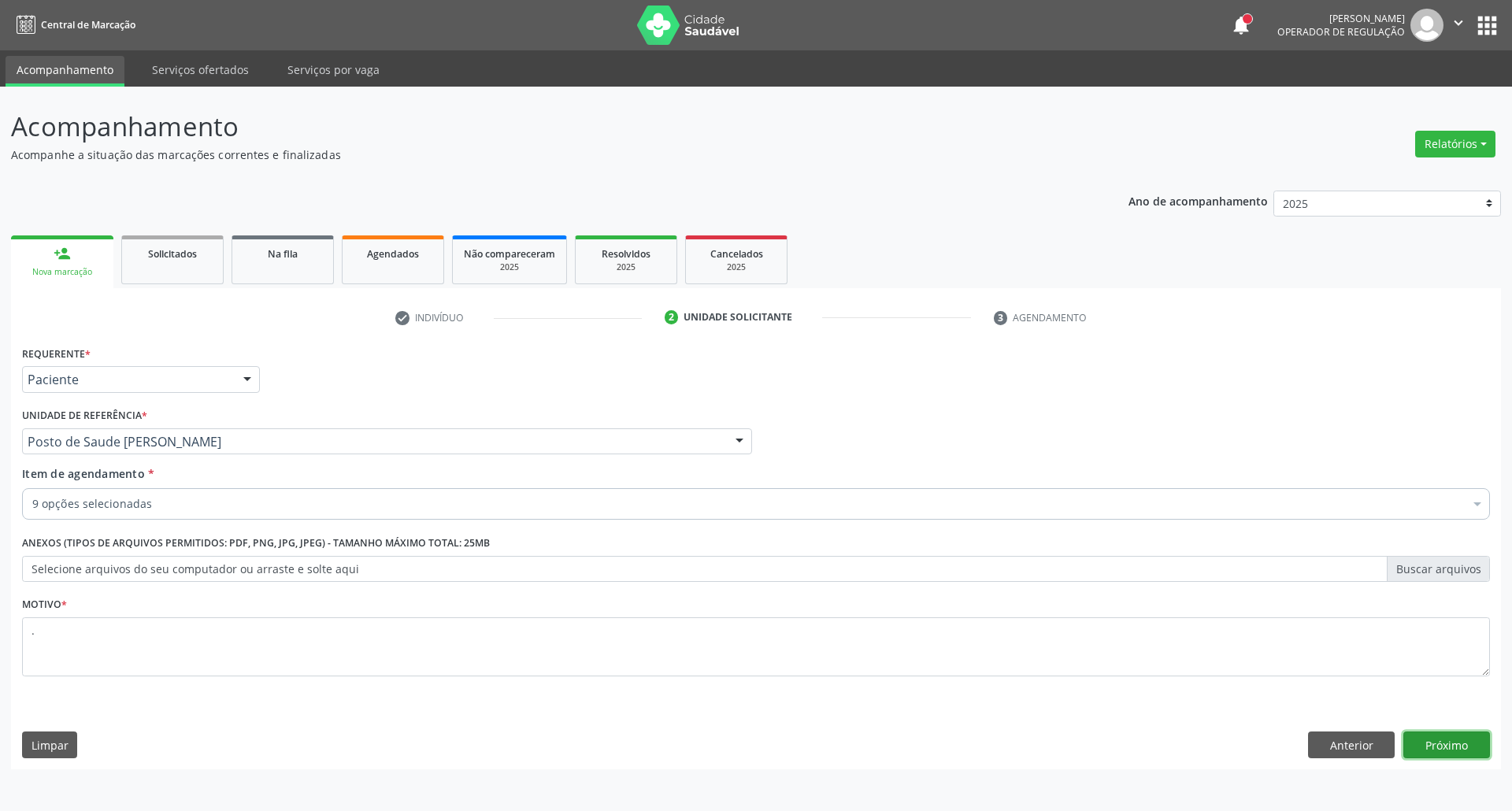
click at [1453, 751] on button "Próximo" at bounding box center [1446, 745] width 86 height 27
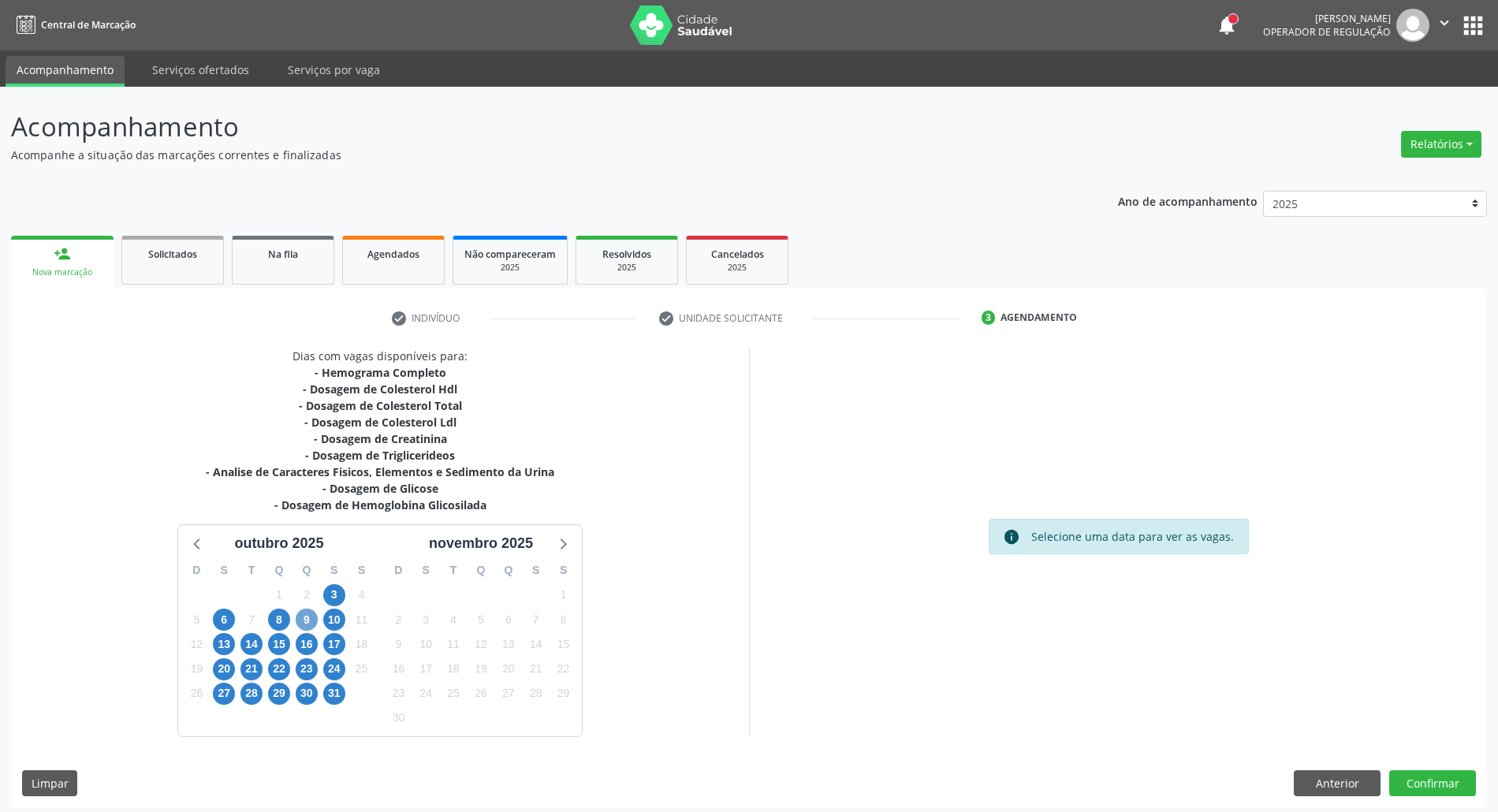
click at [305, 623] on span "9" at bounding box center [306, 619] width 22 height 22
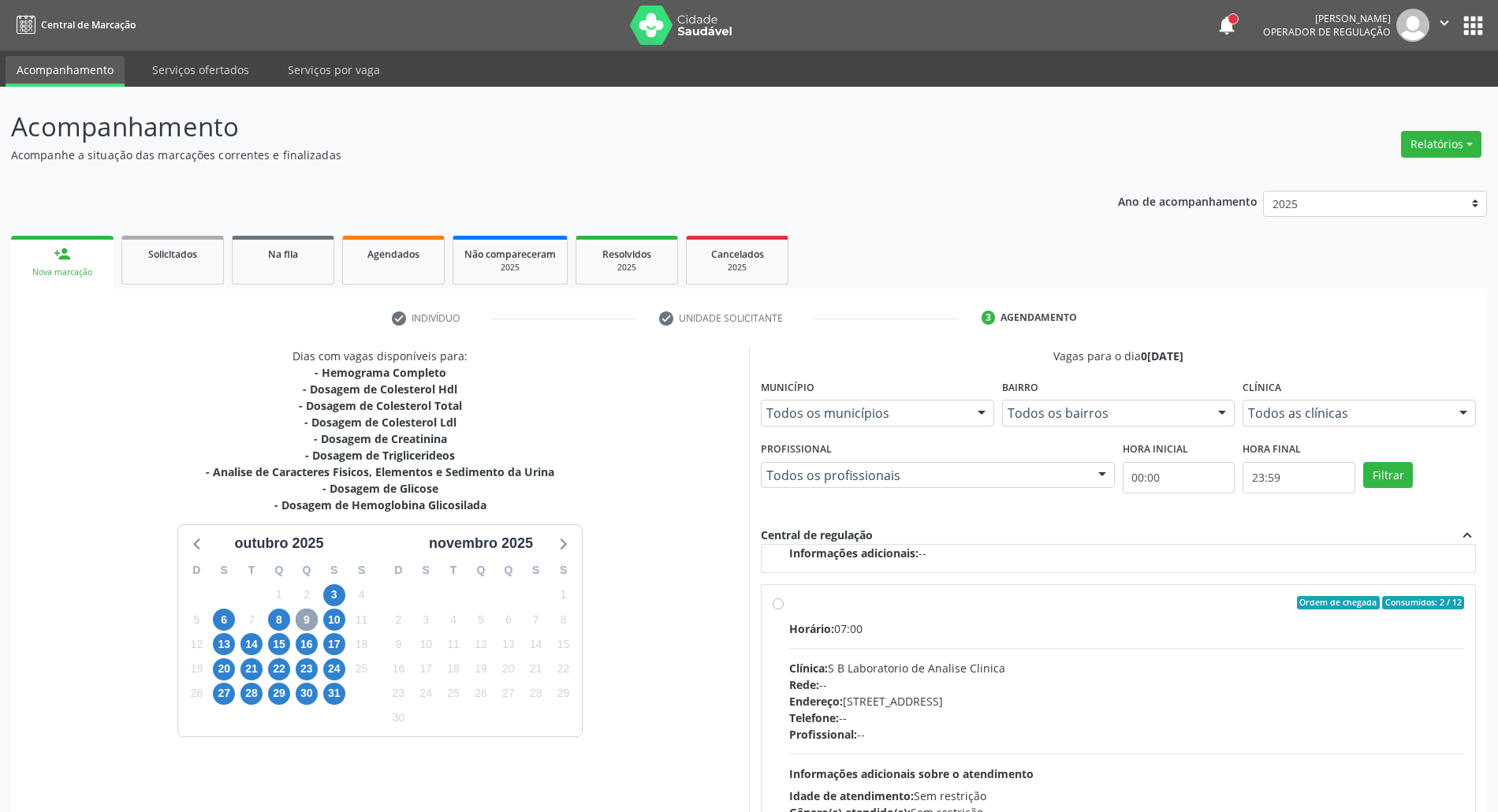
scroll to position [105, 0]
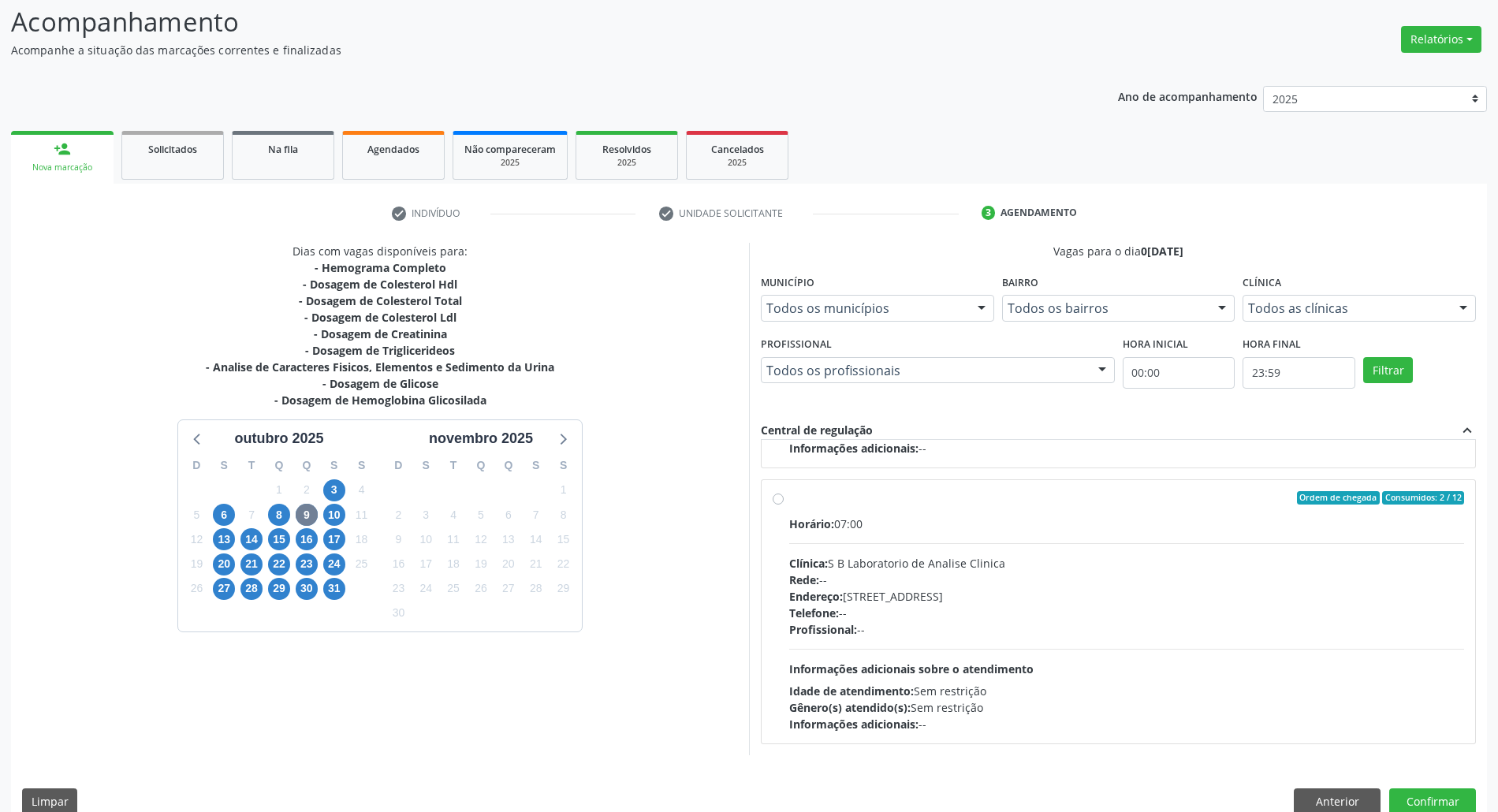
click at [1369, 682] on div "Horário: 07:00 Clínica: S B Laboratorio de Analise Clinica Rede: -- Endereço: C…" at bounding box center [1126, 623] width 675 height 217
click at [784, 506] on input "Ordem de chegada Consumidos: 2 / 12 Horário: 07:00 Clínica: S B Laboratorio de …" at bounding box center [778, 498] width 11 height 14
radio input "true"
click at [1421, 805] on button "Confirmar" at bounding box center [1432, 802] width 86 height 27
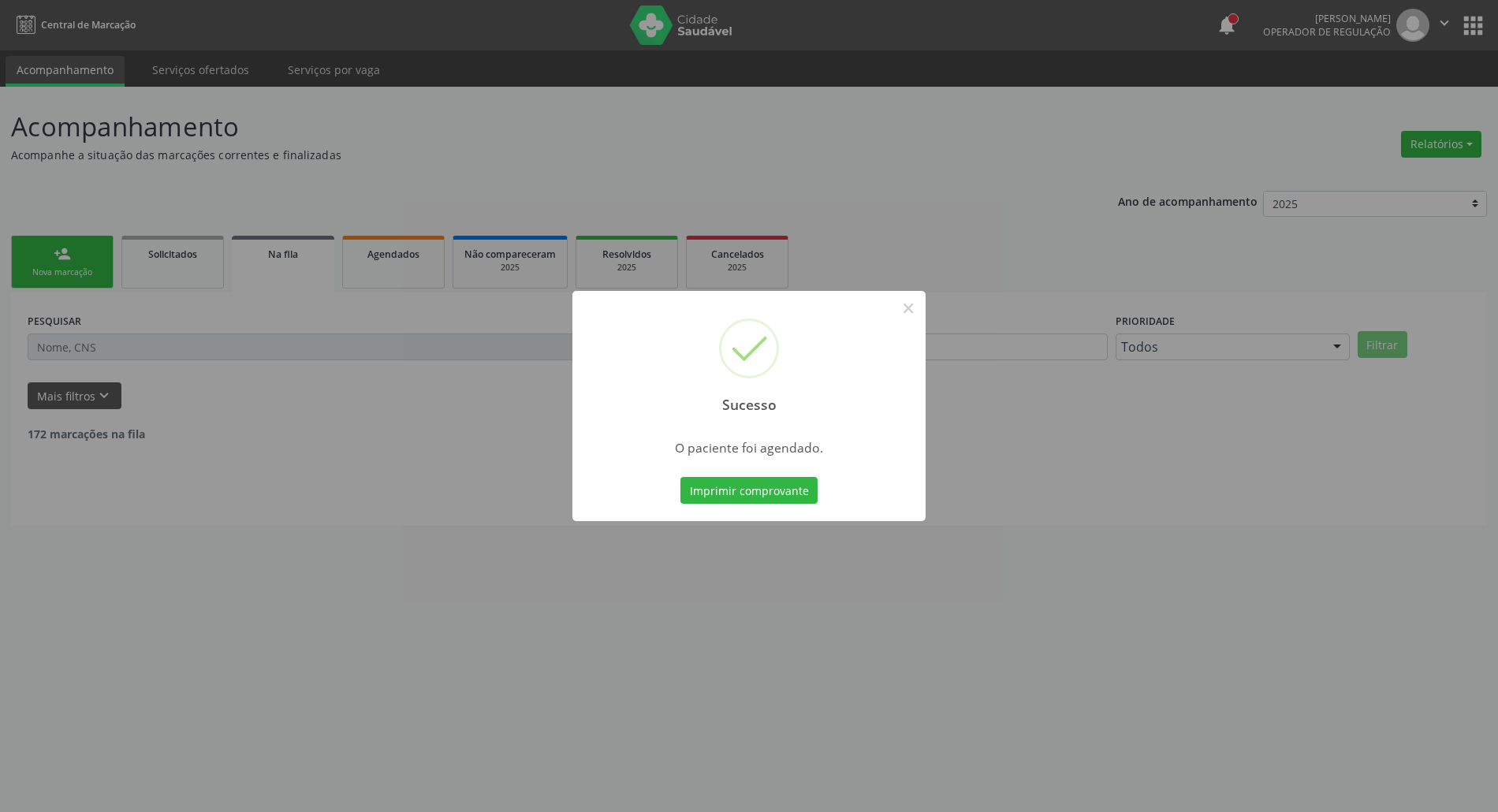
scroll to position [0, 0]
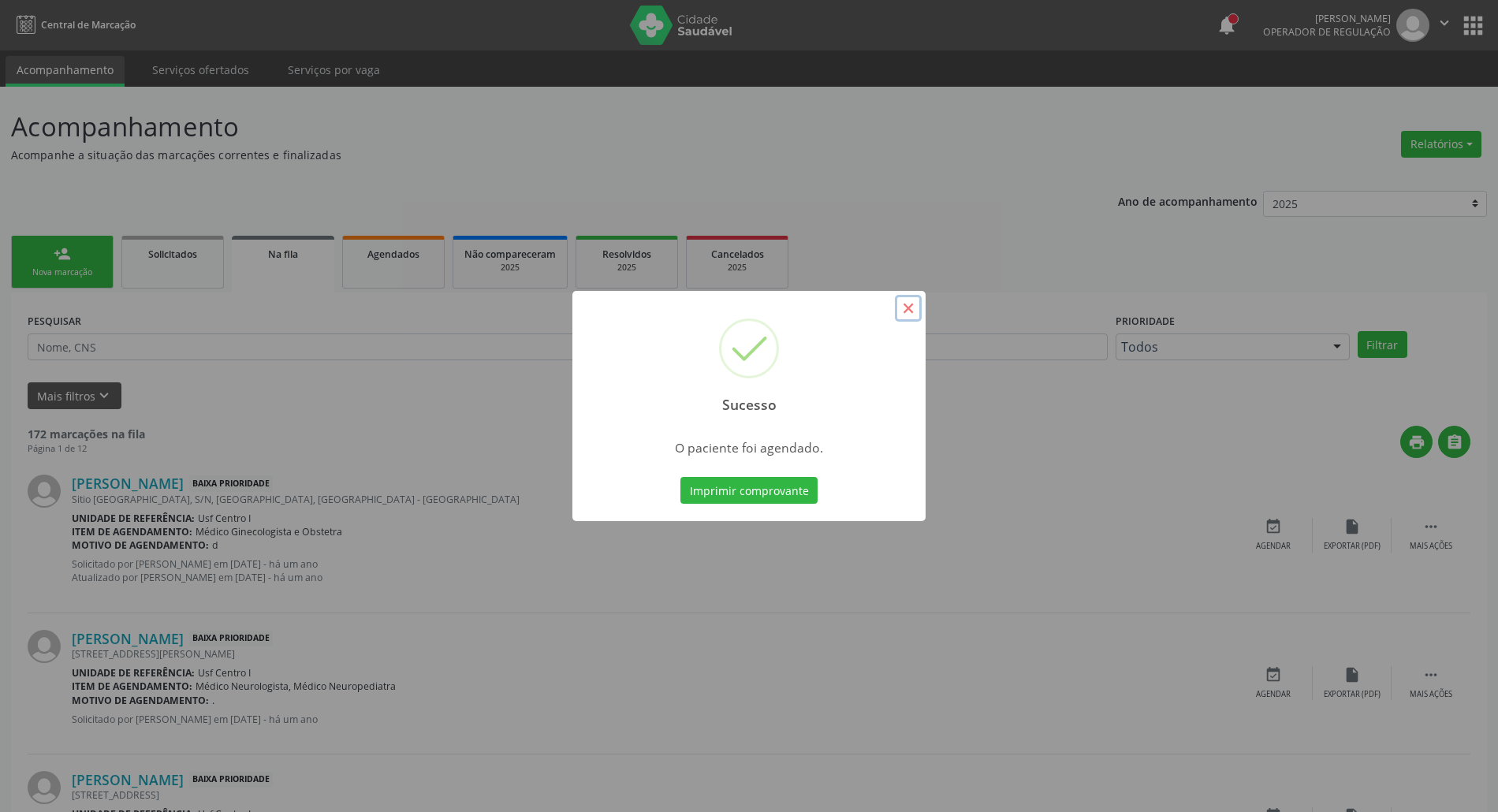
click at [910, 309] on button "×" at bounding box center [908, 308] width 27 height 27
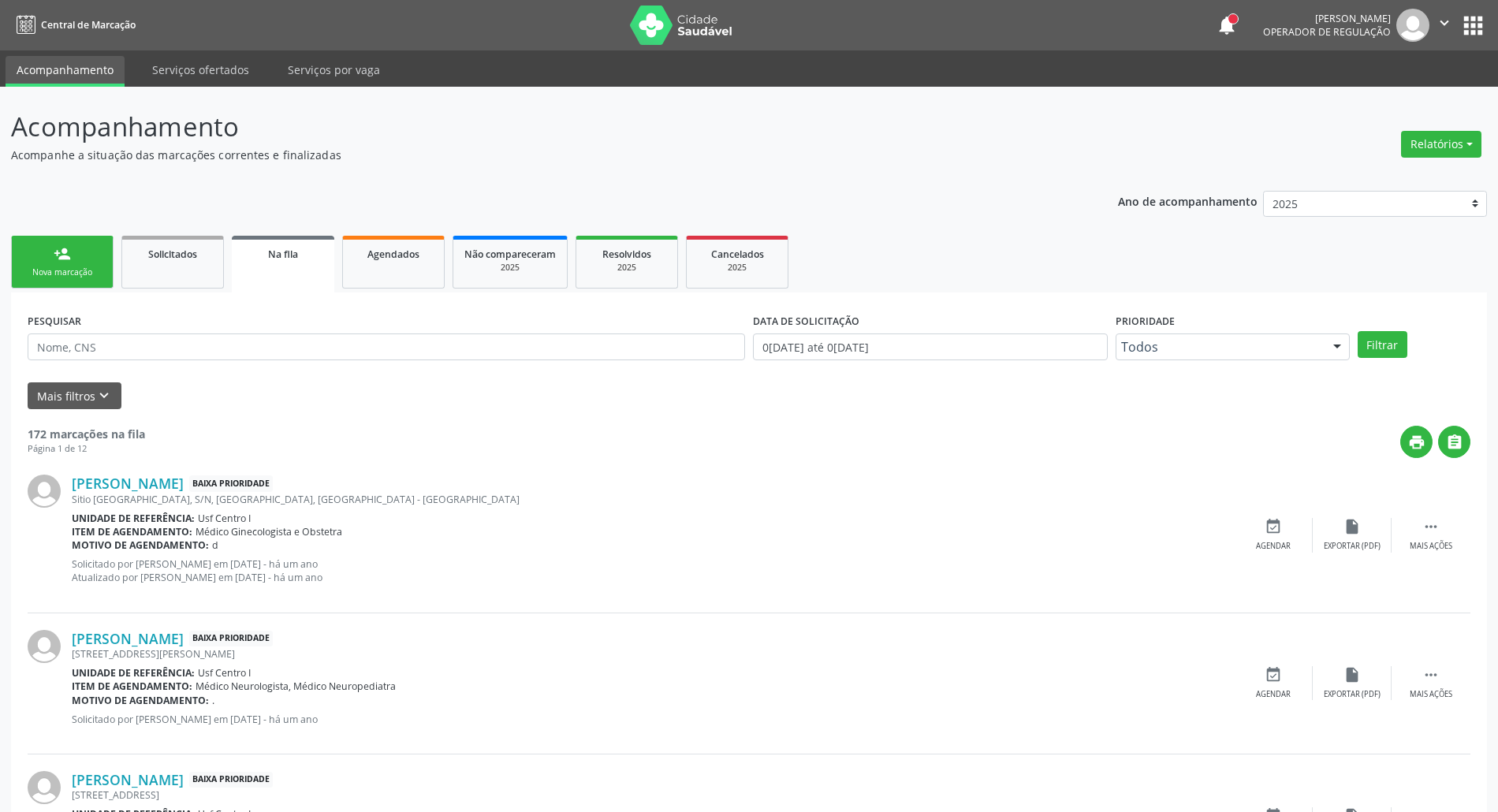
click at [61, 249] on div "person_add" at bounding box center [63, 253] width 17 height 17
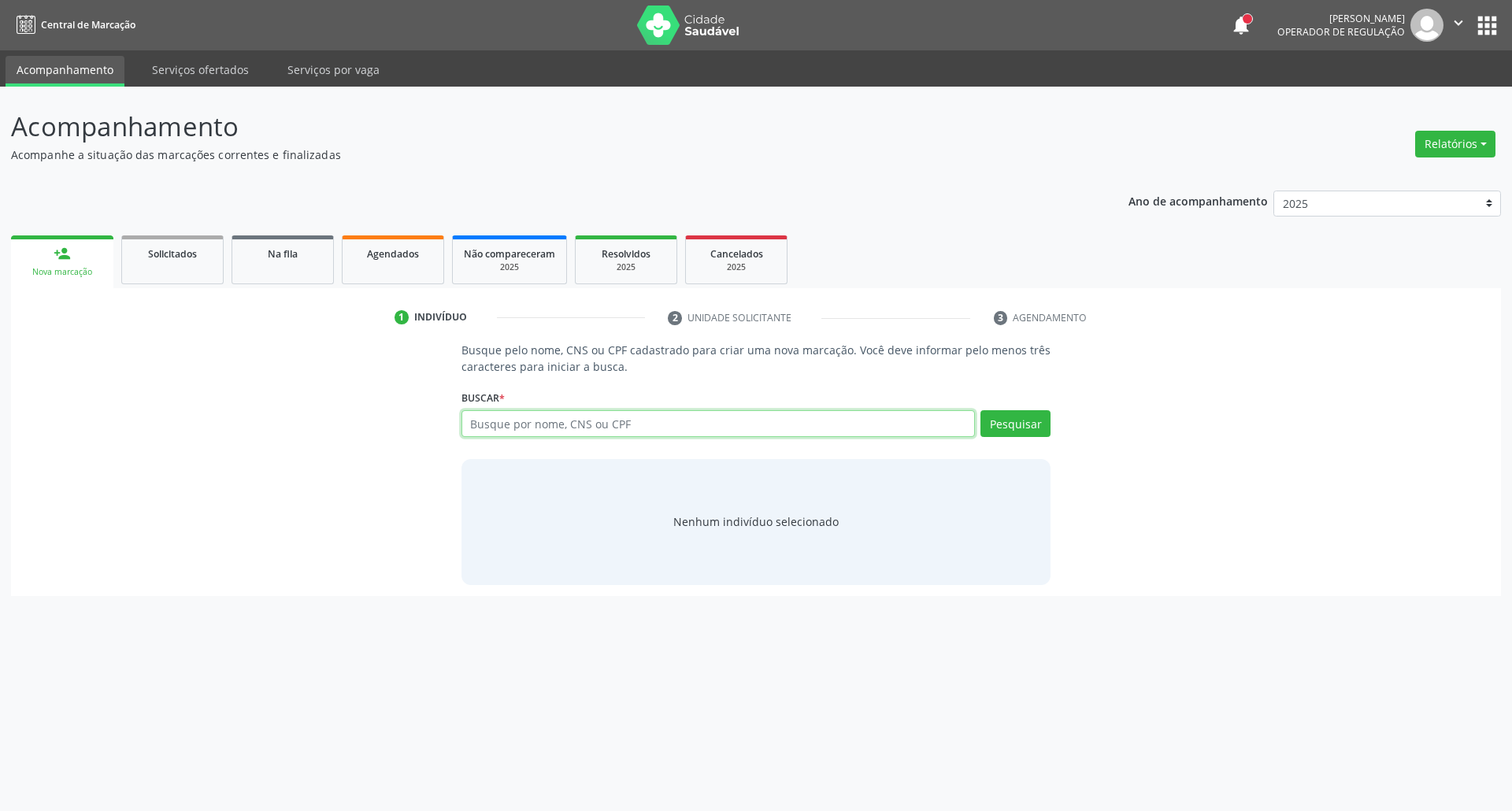
click at [566, 429] on input "text" at bounding box center [718, 424] width 514 height 27
type input "15099255469"
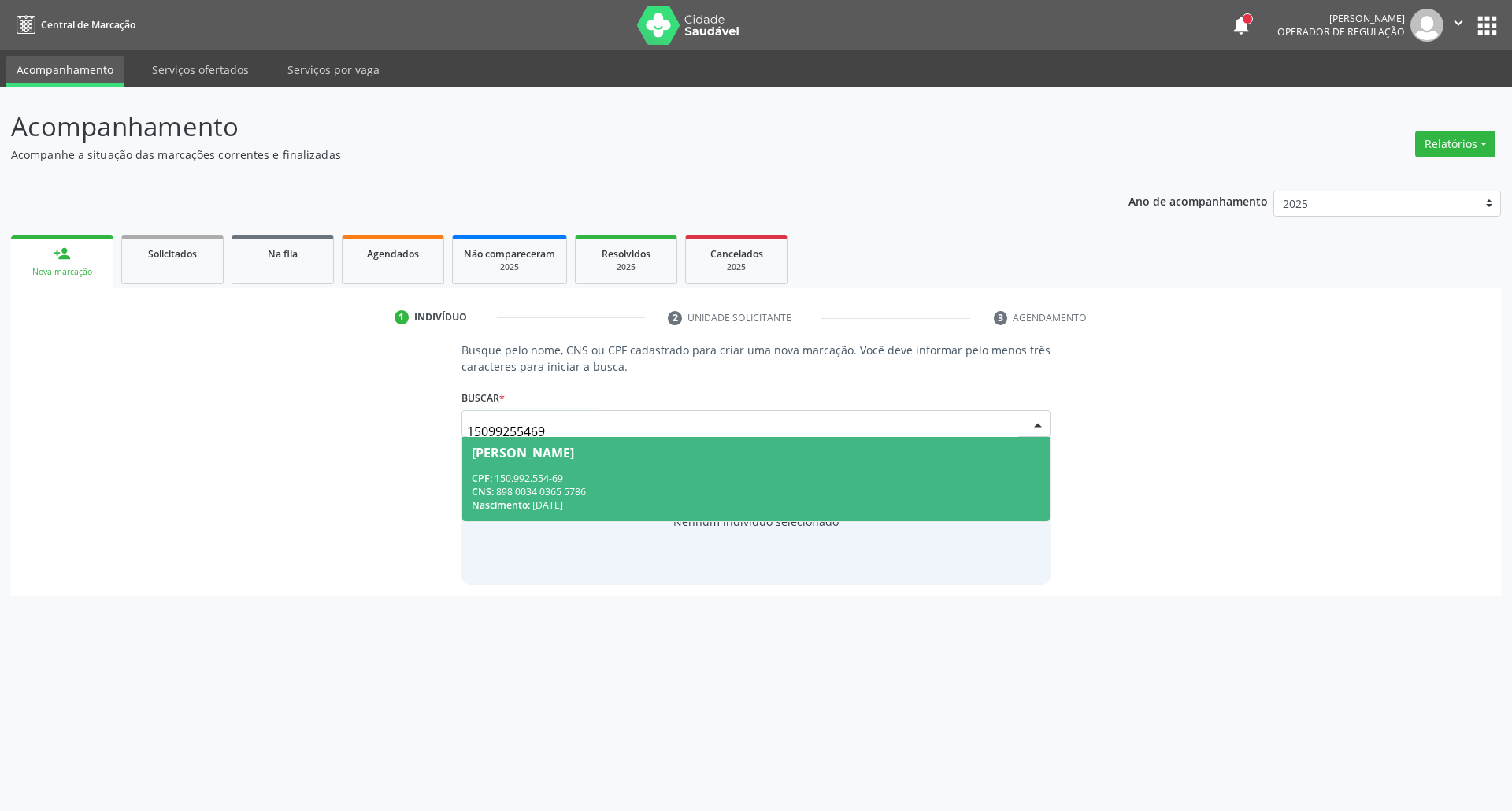
click at [574, 452] on div "Alessandra Ferreira do Nascimento" at bounding box center [523, 452] width 102 height 12
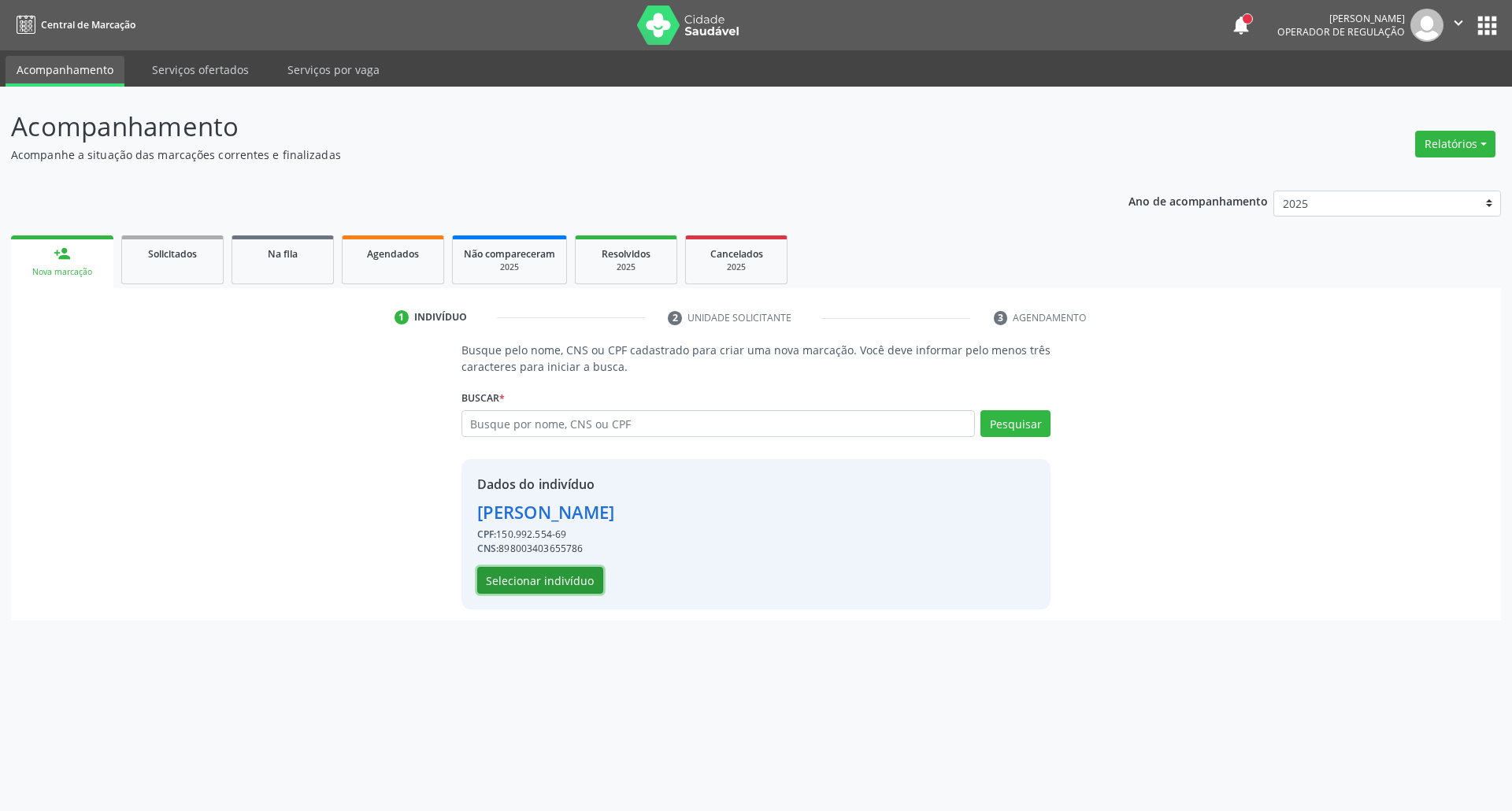
drag, startPoint x: 566, startPoint y: 578, endPoint x: 734, endPoint y: 776, distance: 259.7
click at [567, 580] on button "Selecionar indivíduo" at bounding box center [540, 580] width 126 height 27
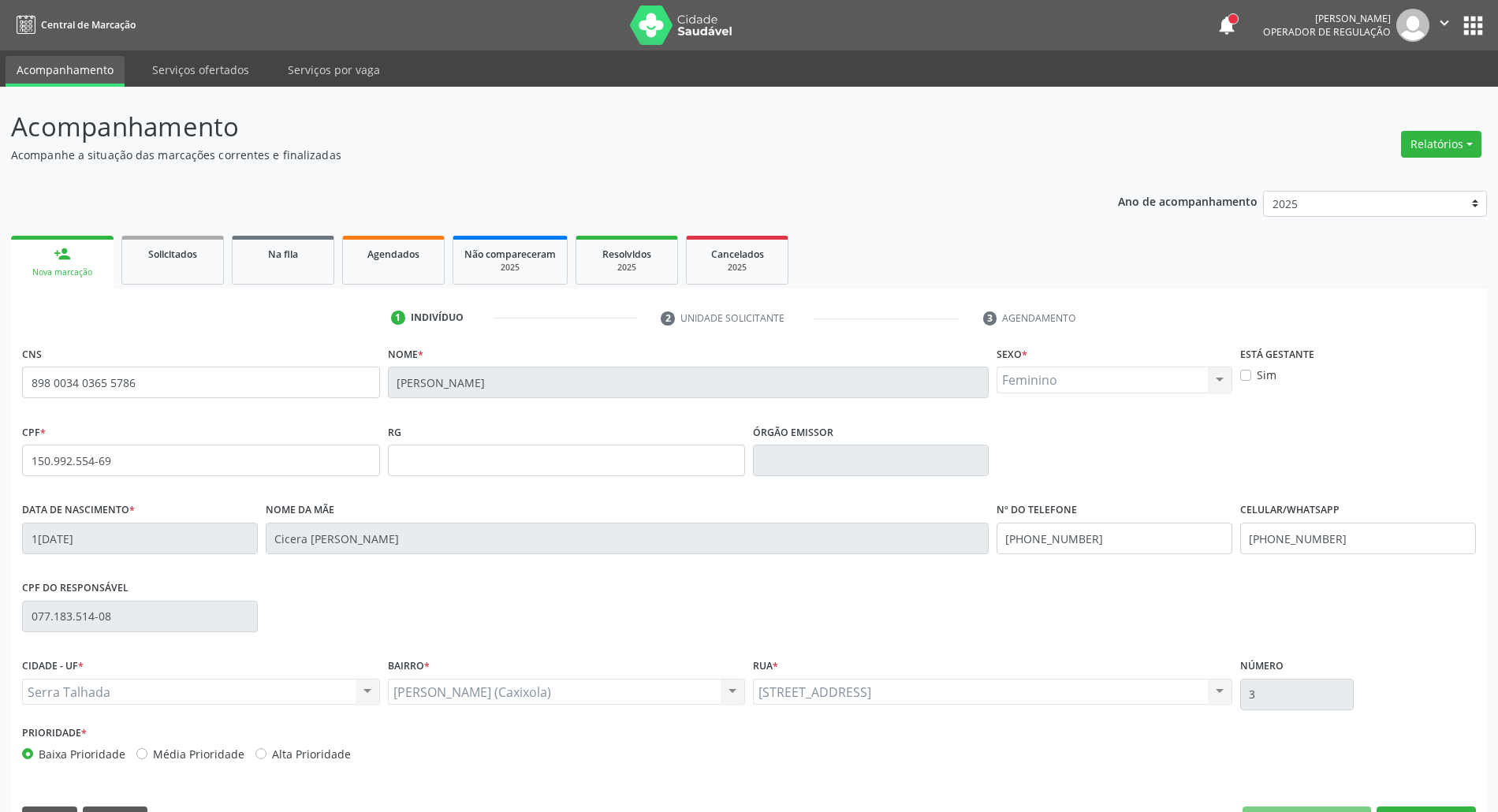
scroll to position [43, 0]
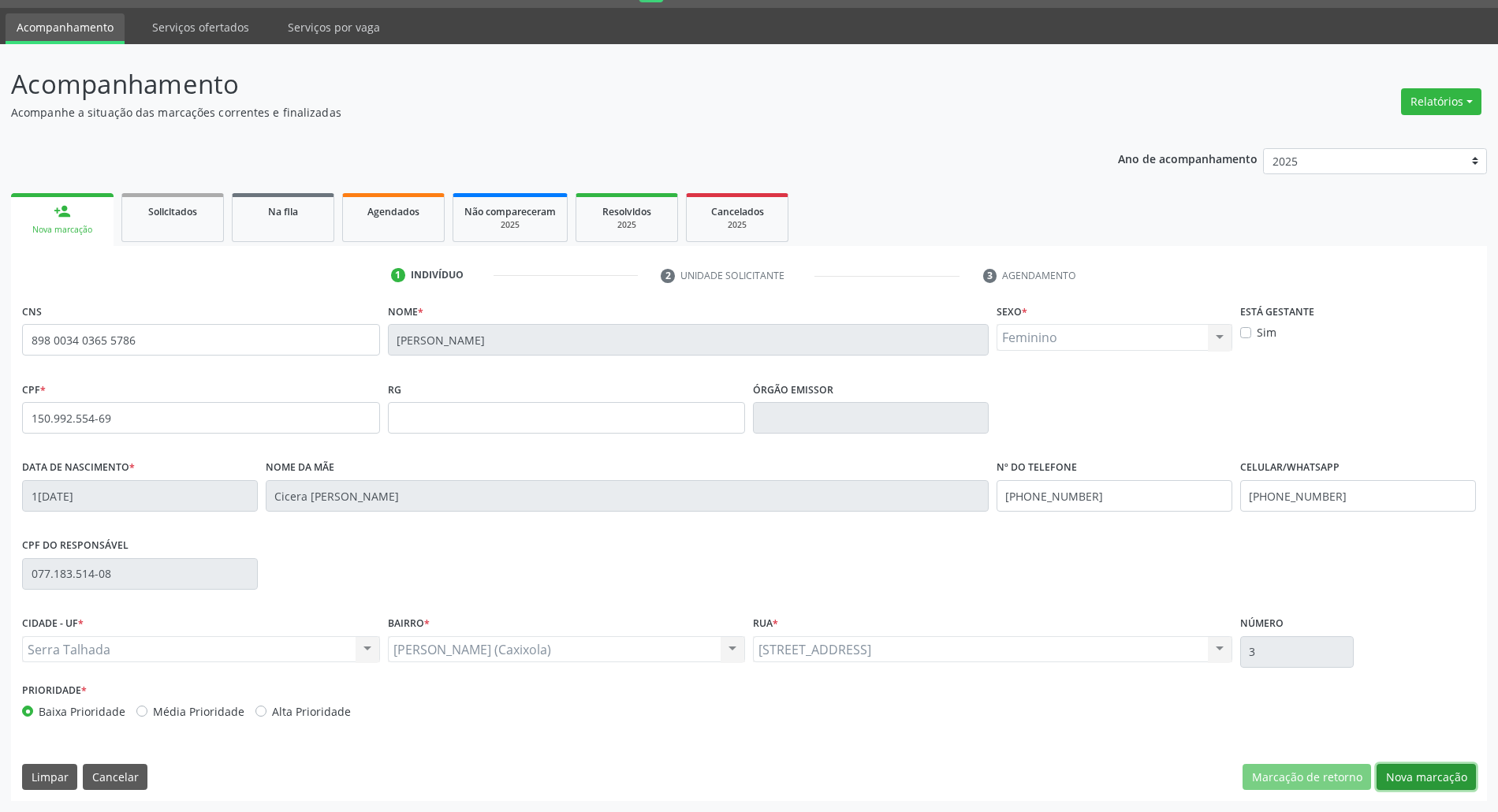
click at [1452, 773] on button "Nova marcação" at bounding box center [1426, 777] width 100 height 27
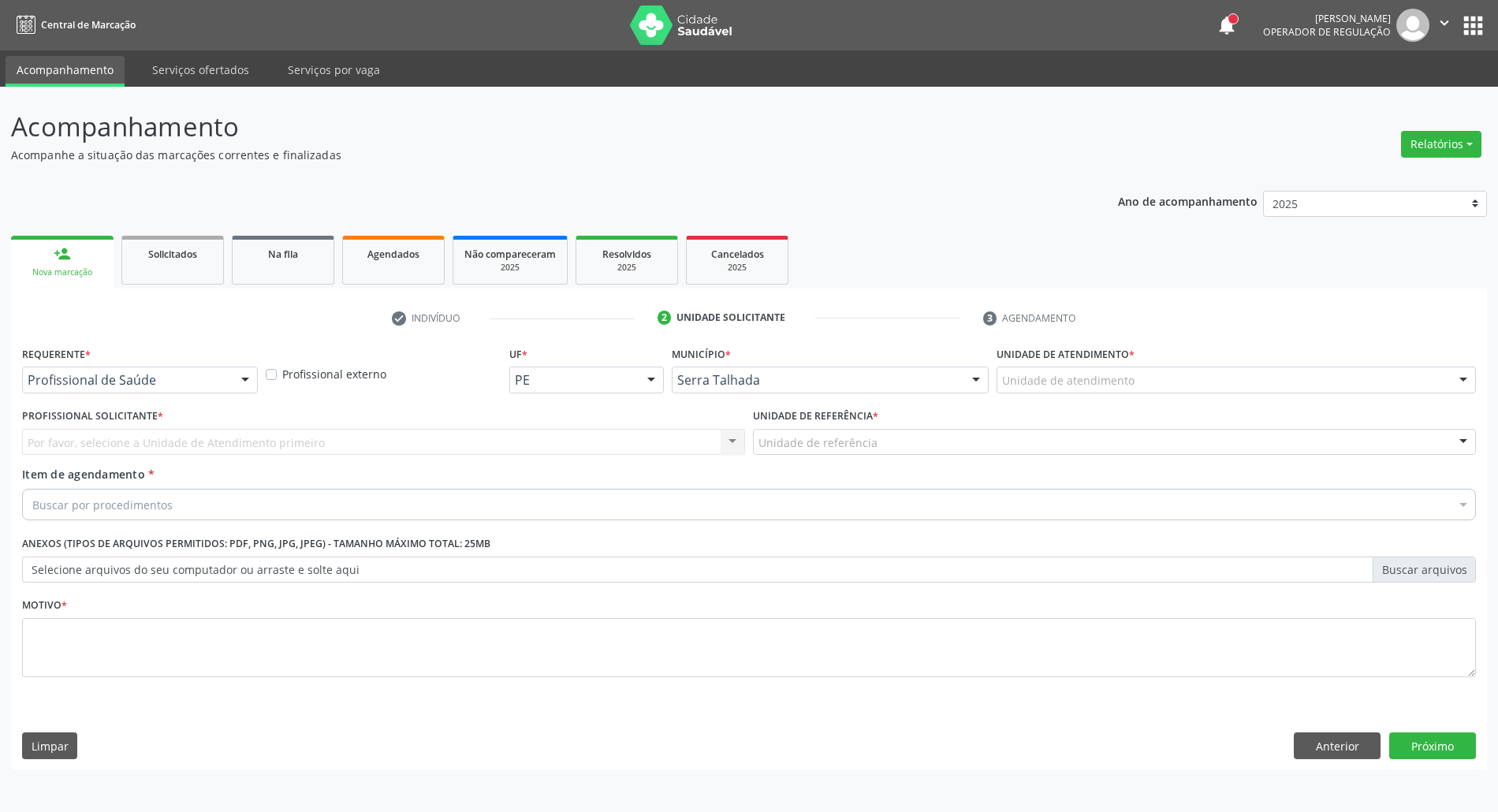
scroll to position [0, 0]
drag, startPoint x: 108, startPoint y: 385, endPoint x: 102, endPoint y: 427, distance: 42.4
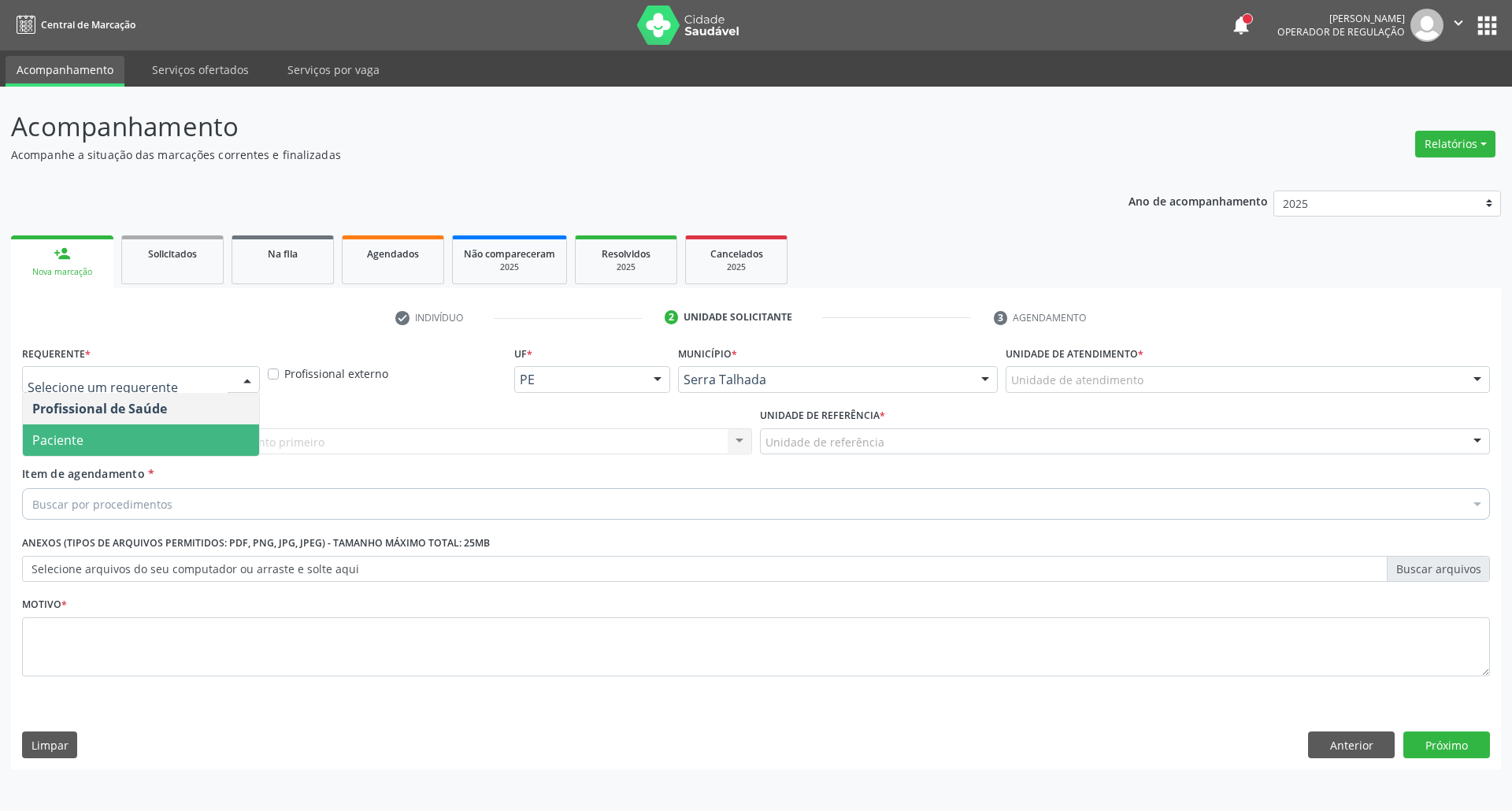
click at [98, 445] on span "Paciente" at bounding box center [140, 440] width 236 height 31
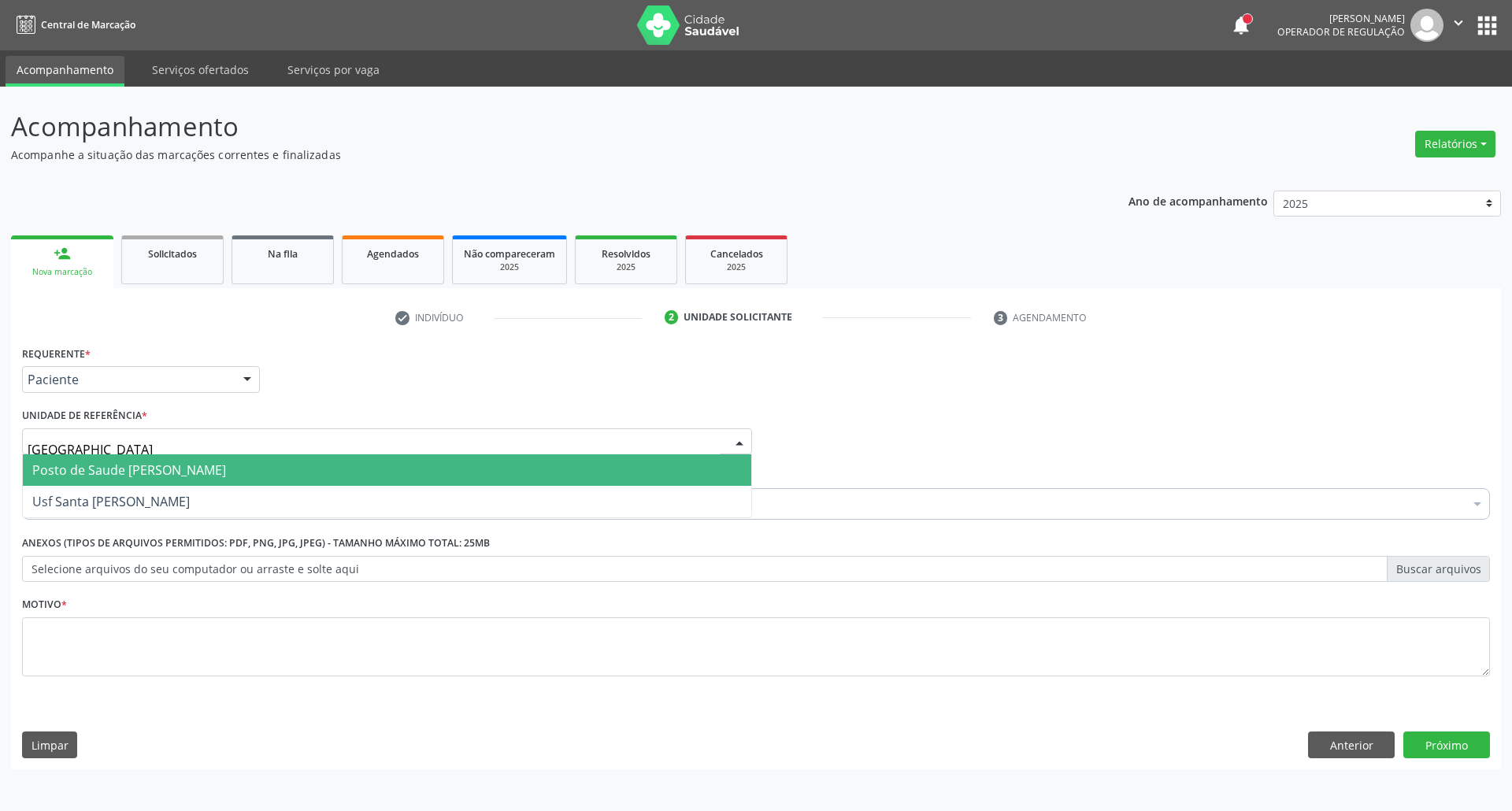
type input "BERNA"
click at [96, 463] on span "Posto de Saude [PERSON_NAME]" at bounding box center [129, 470] width 193 height 17
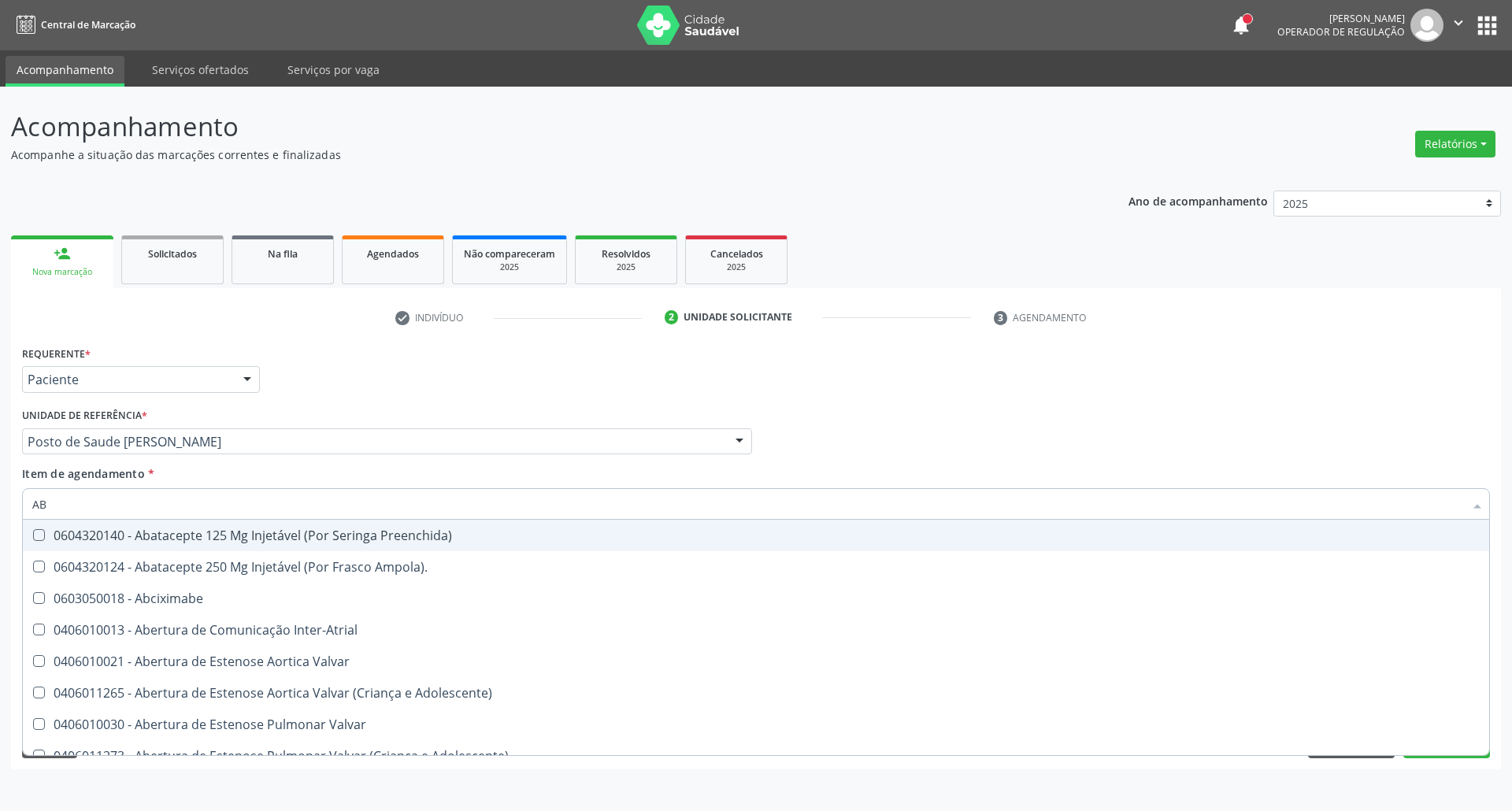
type input "ABO"
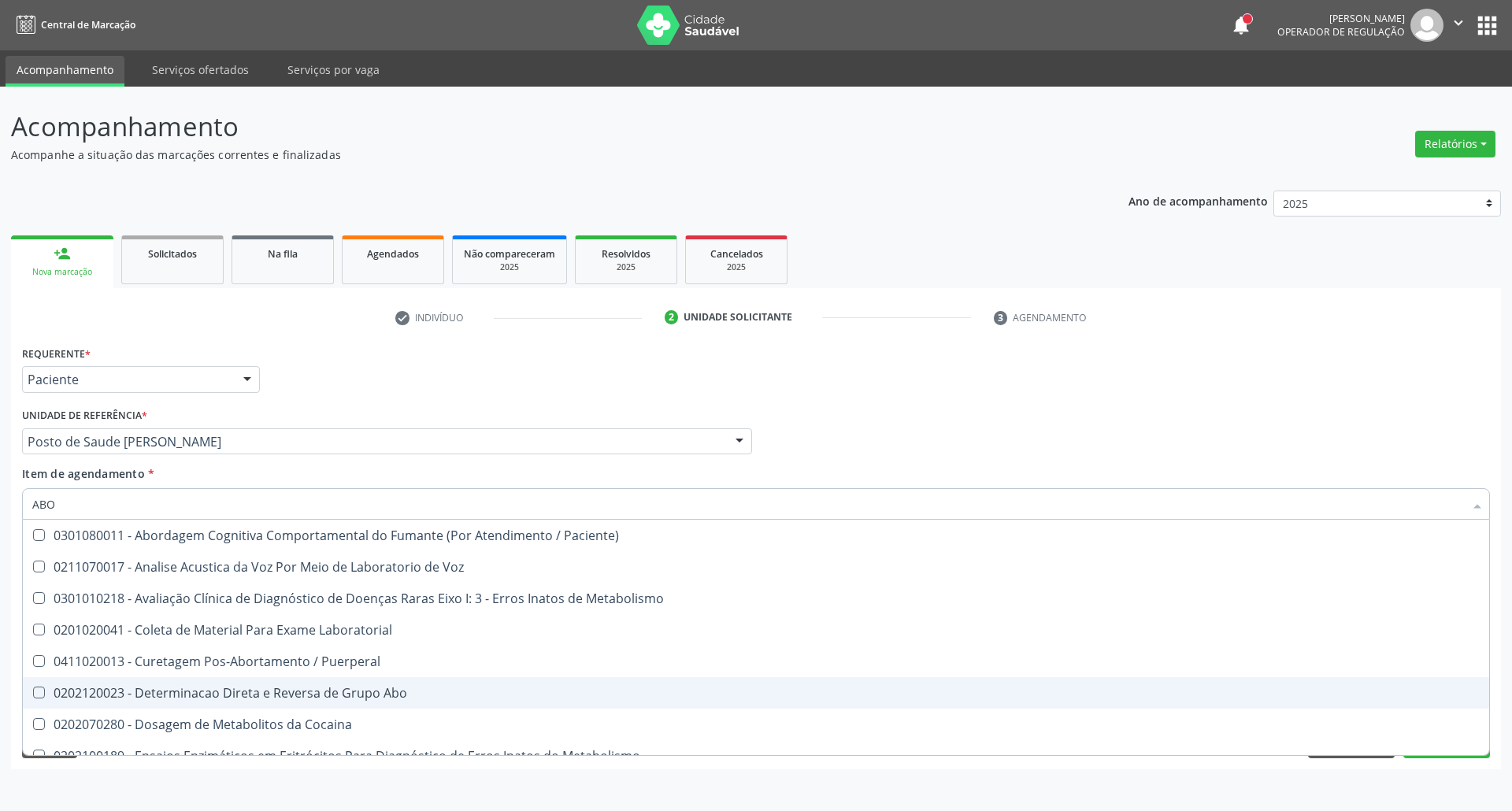
click at [207, 690] on div "0202120023 - Determinacao Direta e Reversa de Grupo Abo" at bounding box center [755, 693] width 1447 height 12
checkbox Abo "true"
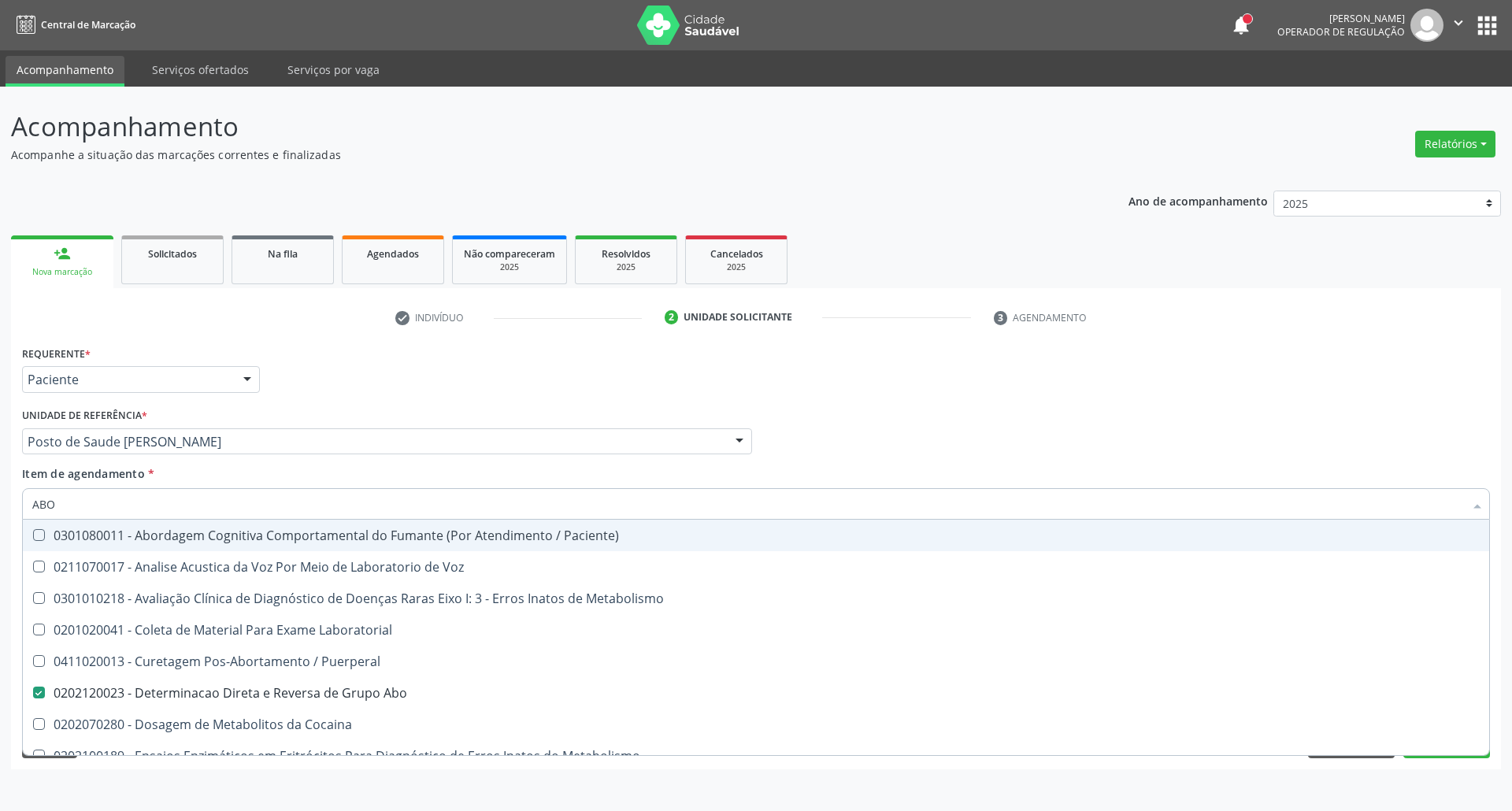
drag, startPoint x: 92, startPoint y: 504, endPoint x: 0, endPoint y: 478, distance: 95.6
click at [0, 482] on div "Acompanhamento Acompanhe a situação das marcações correntes e finalizadas Relat…" at bounding box center [756, 448] width 1512 height 725
type input "UR"
checkbox Abo "false"
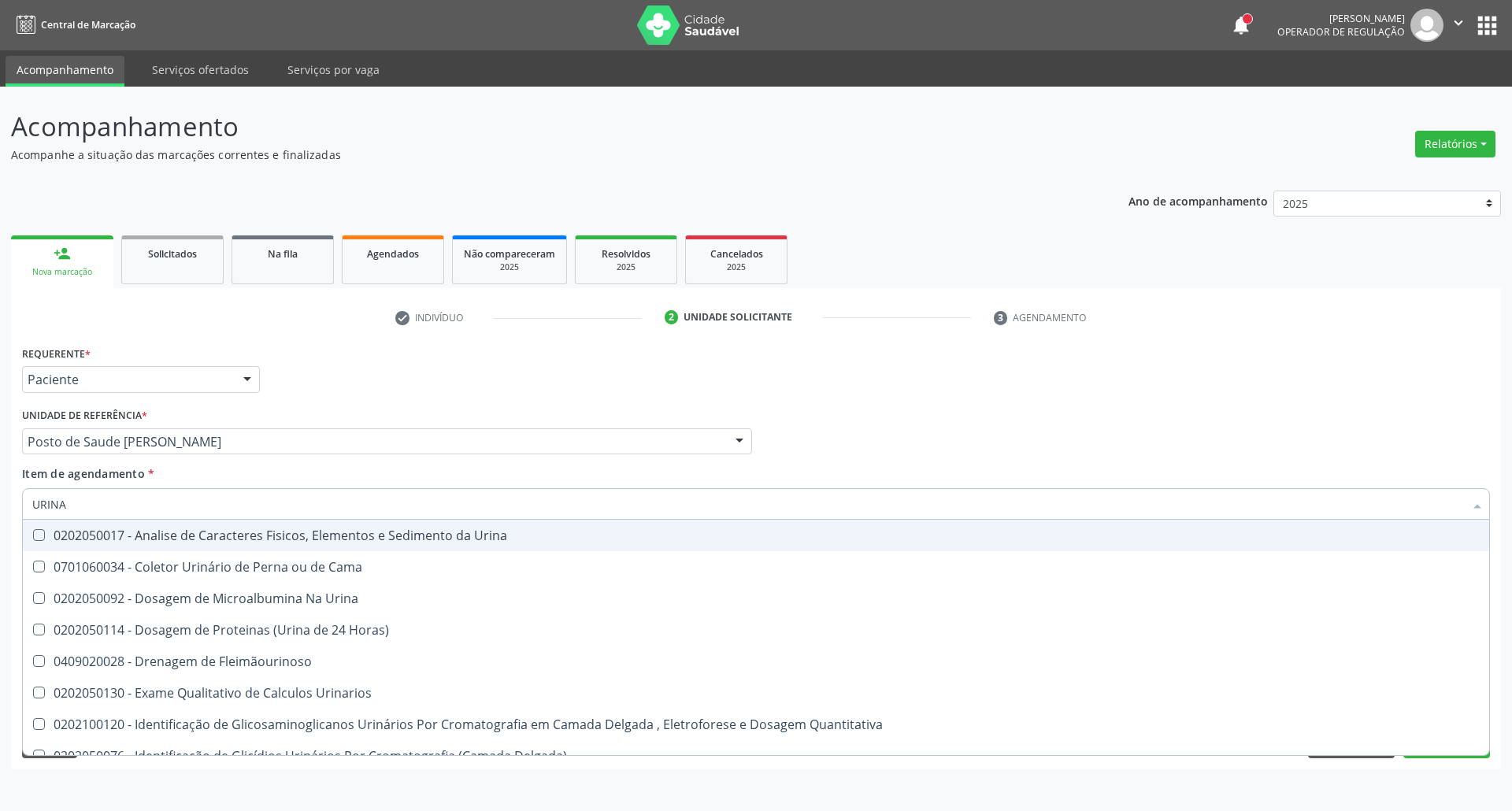
type input "URINA"
click at [39, 531] on Urina at bounding box center [39, 534] width 11 height 11
click at [33, 531] on Urina "checkbox" at bounding box center [27, 534] width 10 height 10
checkbox Urina "true"
drag, startPoint x: 74, startPoint y: 506, endPoint x: 0, endPoint y: 506, distance: 74.0
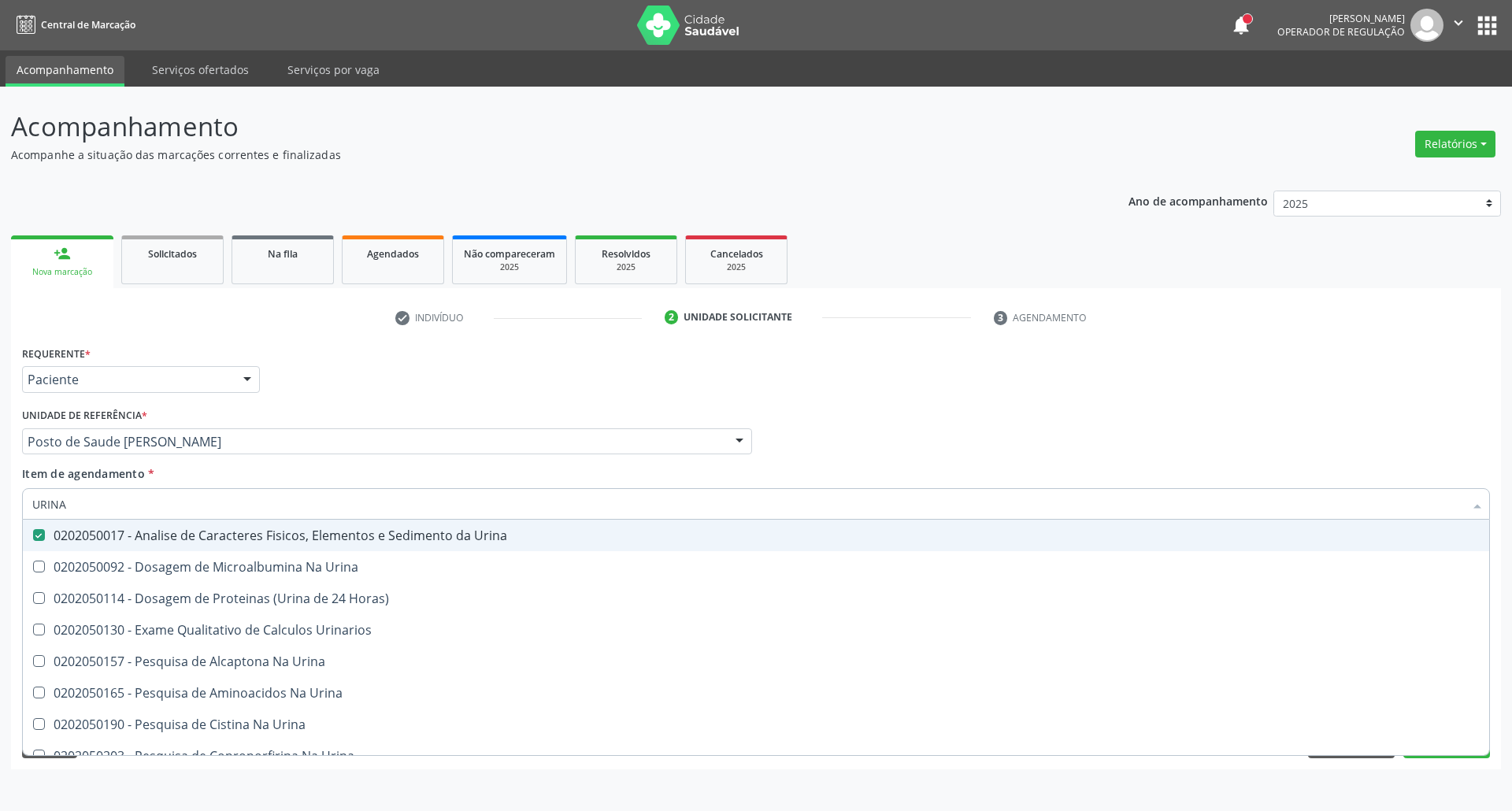
click at [0, 506] on div "Acompanhamento Acompanhe a situação das marcações correntes e finalizadas Relat…" at bounding box center [756, 448] width 1512 height 725
type input "GL"
checkbox Urina "false"
type input "GLICOSE"
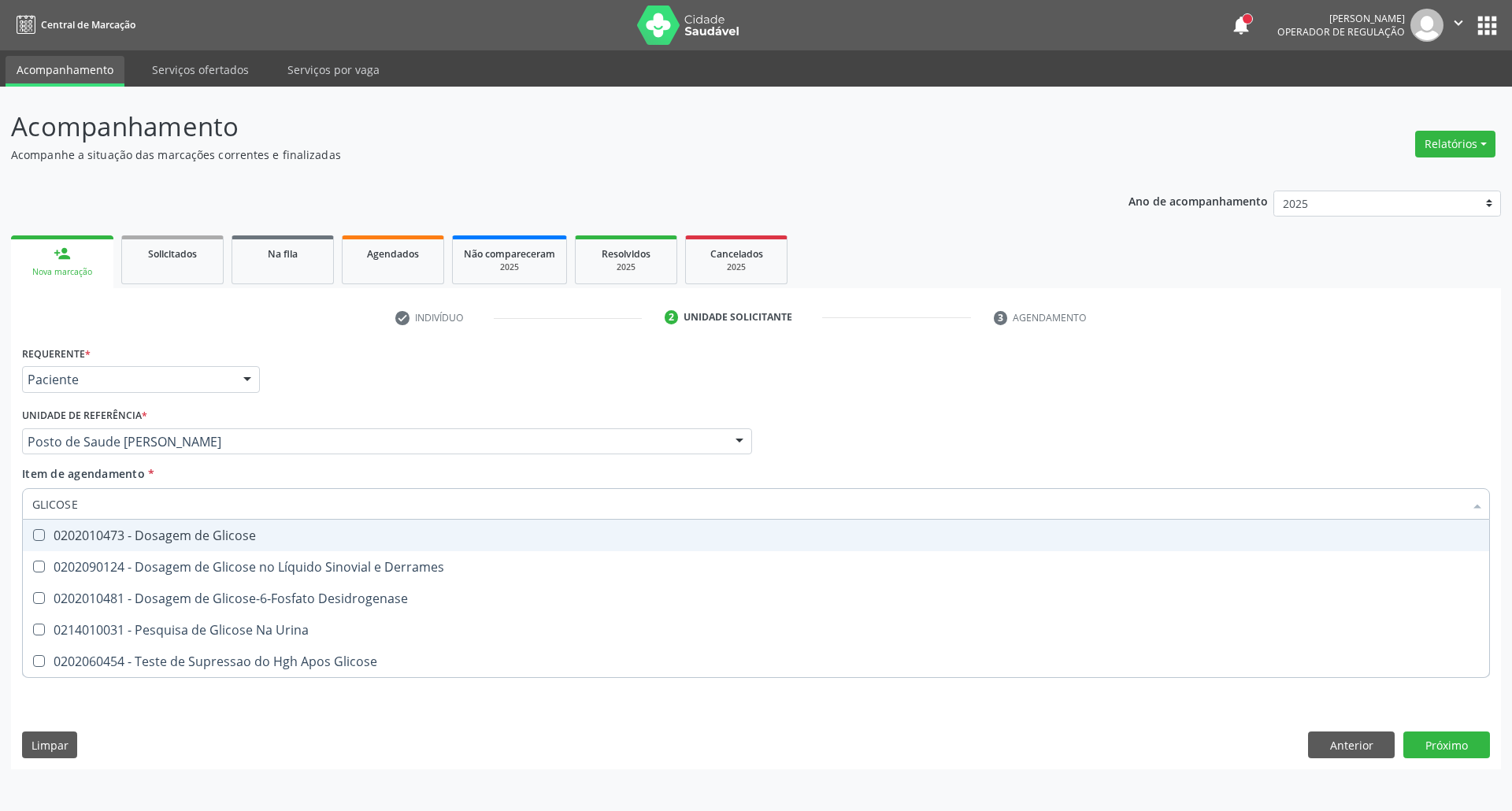
click at [66, 529] on div "0202010473 - Dosagem de Glicose" at bounding box center [755, 534] width 1447 height 12
checkbox Glicose "true"
click at [0, 506] on div "Acompanhamento Acompanhe a situação das marcações correntes e finalizadas Relat…" at bounding box center [756, 448] width 1512 height 725
type input "HE"
checkbox Glicose "false"
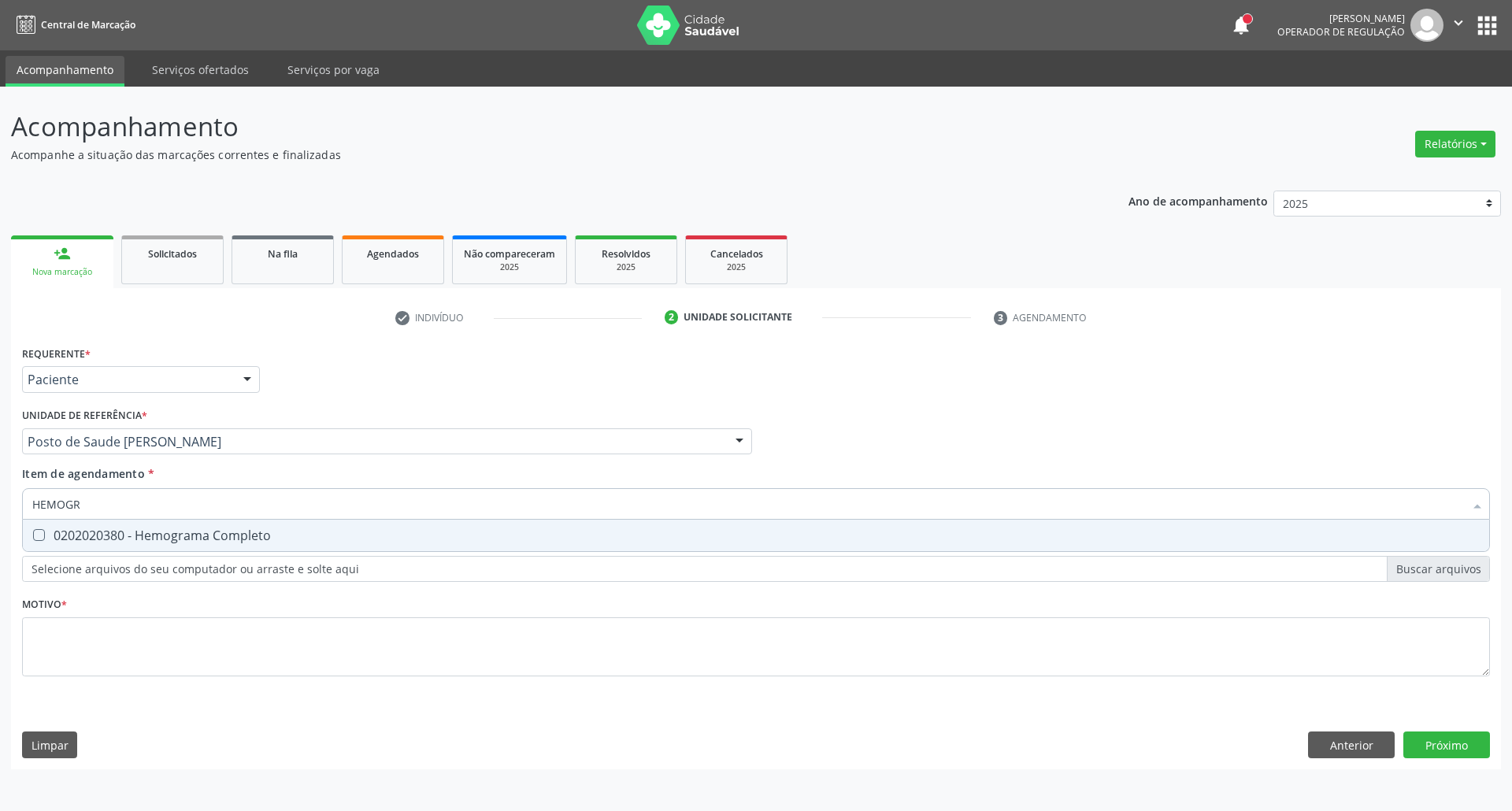
type input "HEMOGRA"
drag, startPoint x: 66, startPoint y: 537, endPoint x: 100, endPoint y: 519, distance: 38.5
click at [67, 537] on div "0202020380 - Hemograma Completo" at bounding box center [755, 534] width 1447 height 12
checkbox Completo "true"
drag, startPoint x: 112, startPoint y: 504, endPoint x: 0, endPoint y: 504, distance: 112.0
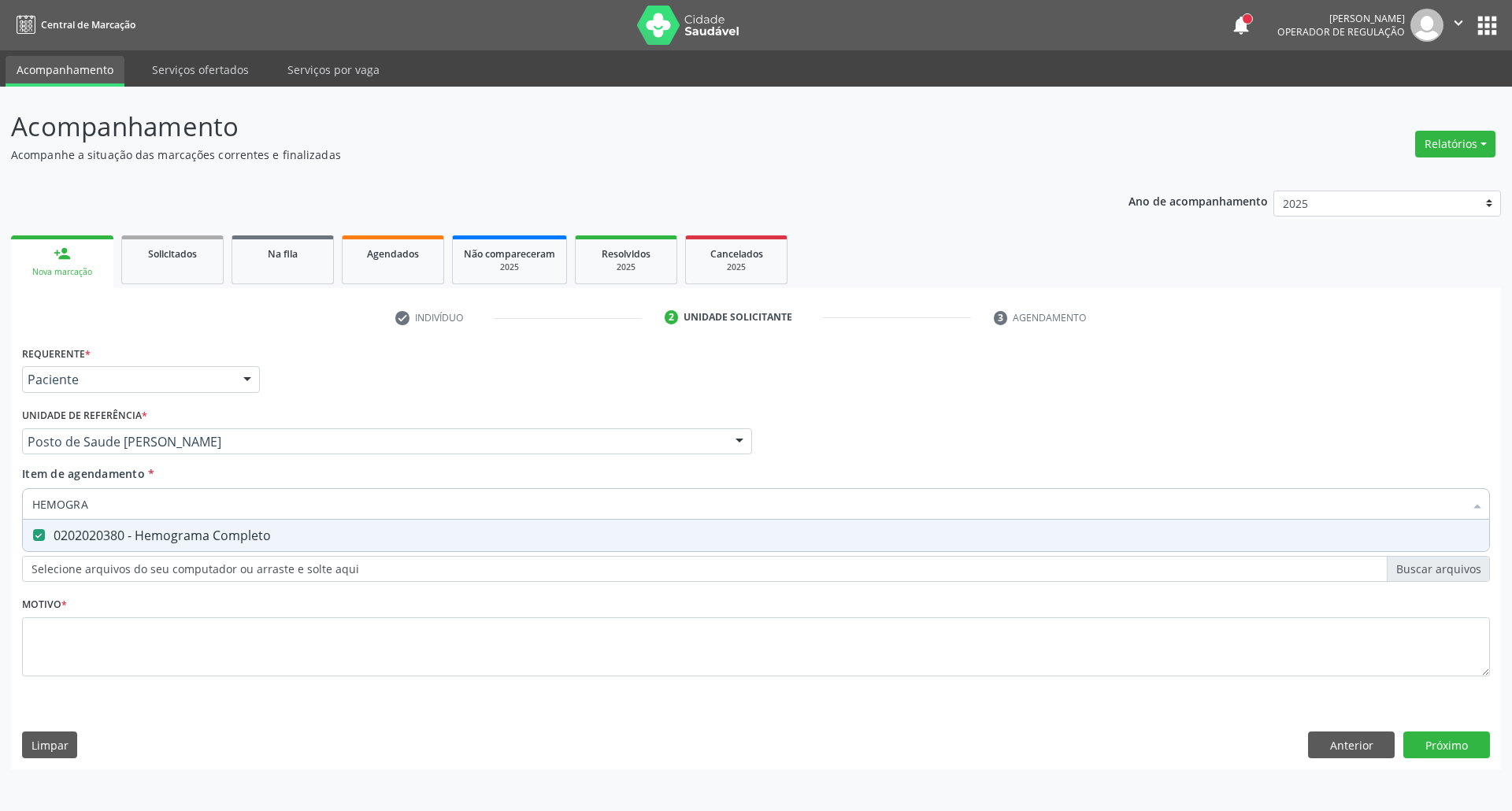
click at [0, 504] on div "Acompanhamento Acompanhe a situação das marcações correntes e finalizadas Relat…" at bounding box center [756, 448] width 1512 height 725
type input "AN"
checkbox Completo "false"
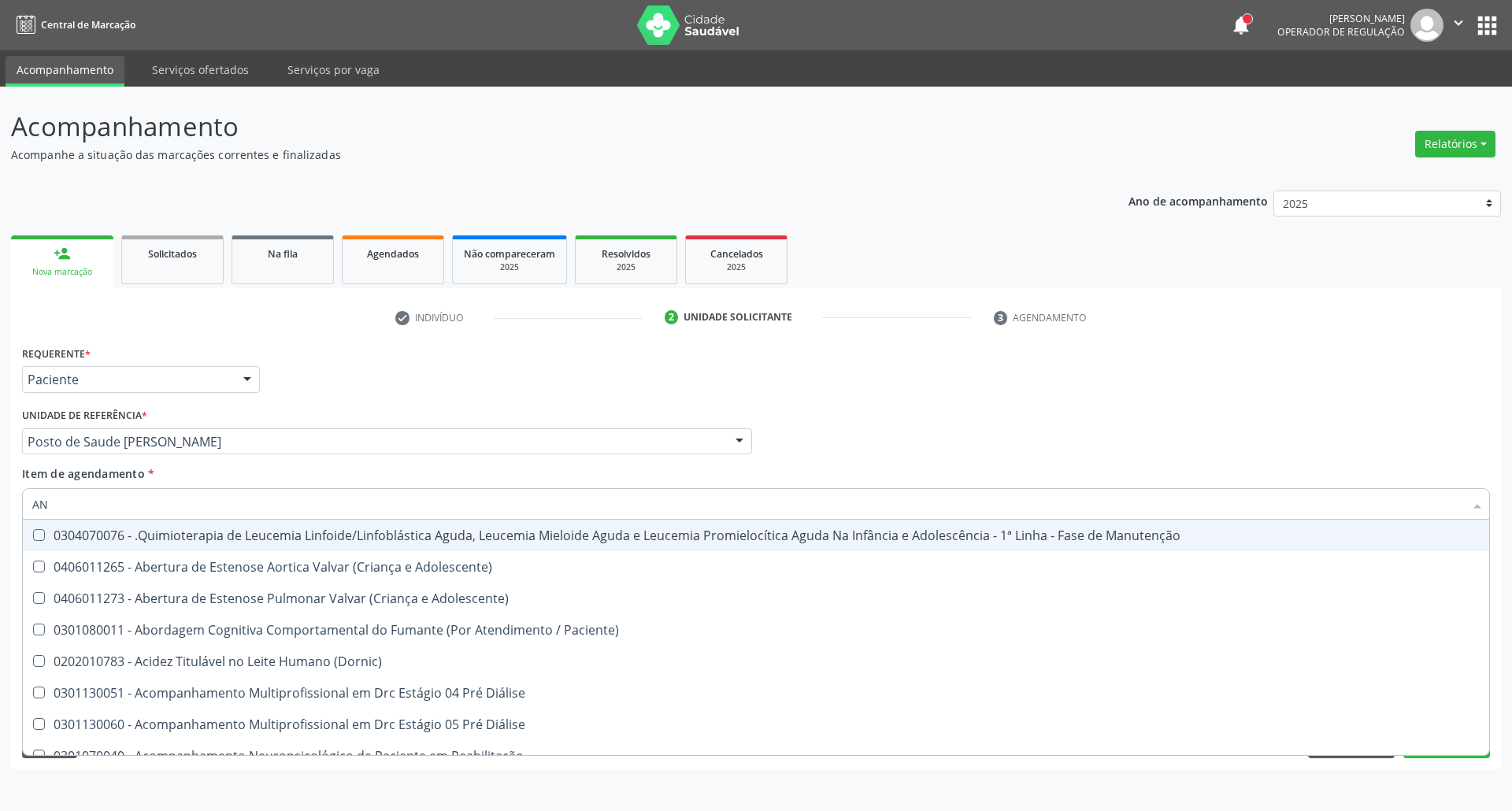
type input "ANT"
checkbox Urina "false"
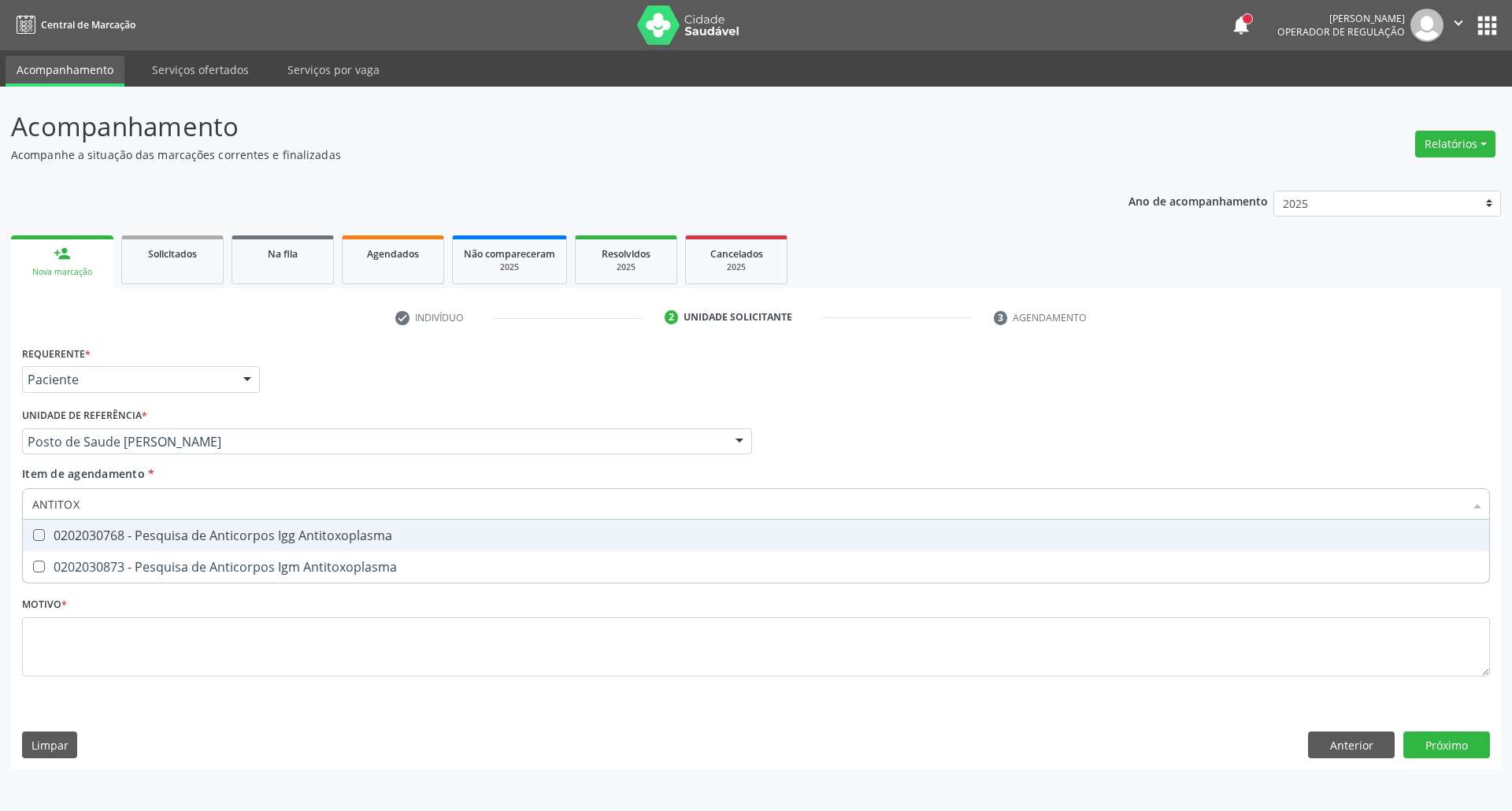
type input "ANTITO"
click at [155, 539] on div "0202030768 - Pesquisa de Anticorpos Igg Antitoxoplasma" at bounding box center [755, 534] width 1447 height 12
checkbox Antitoxoplasma "true"
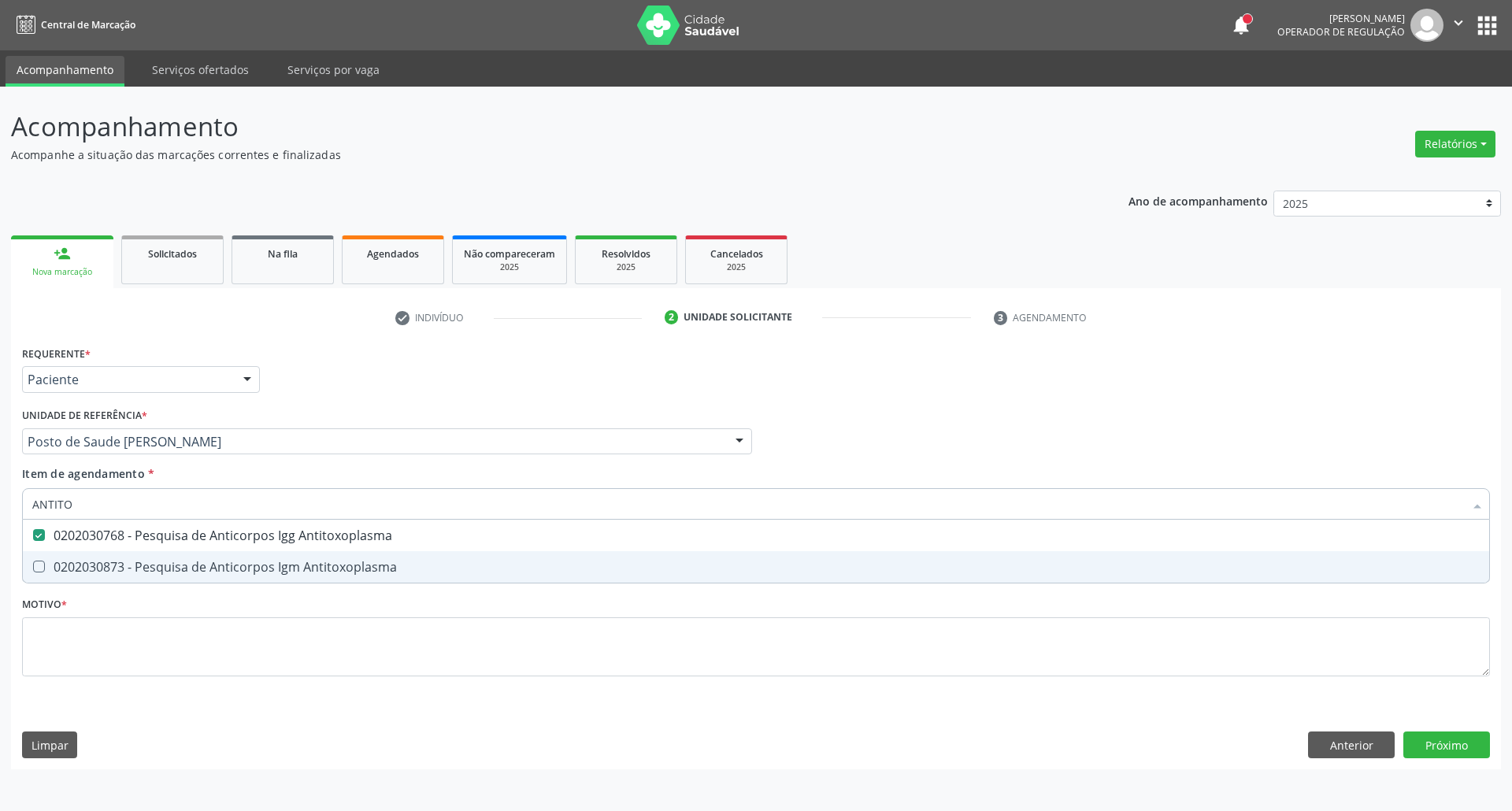
drag, startPoint x: 147, startPoint y: 567, endPoint x: 159, endPoint y: 547, distance: 23.3
click at [146, 567] on div "0202030873 - Pesquisa de Anticorpos Igm Antitoxoplasma" at bounding box center [755, 567] width 1447 height 12
checkbox Antitoxoplasma "true"
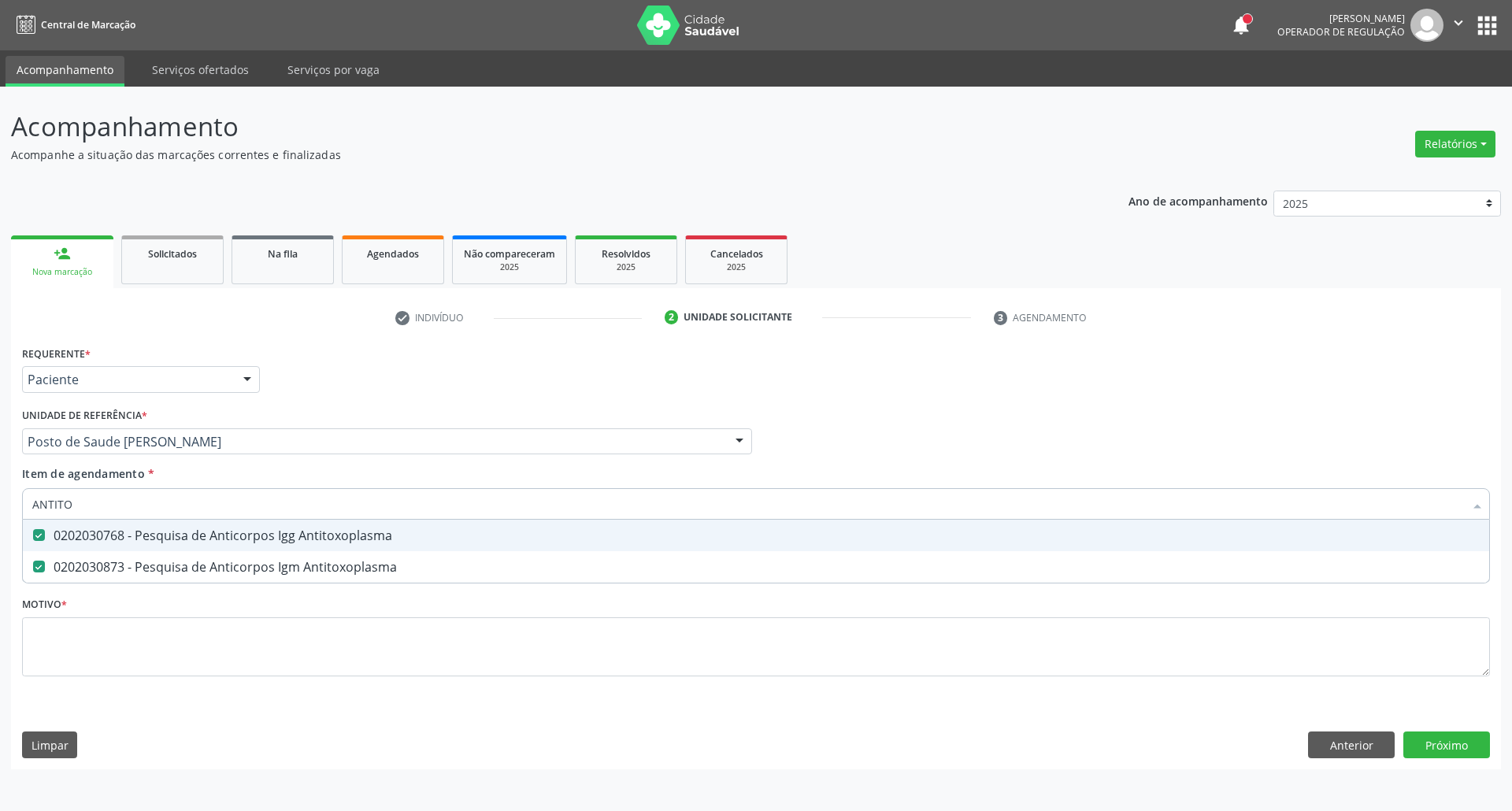
click at [189, 497] on input "ANTITO" at bounding box center [747, 503] width 1431 height 31
type input "C"
checkbox Antitoxoplasma "false"
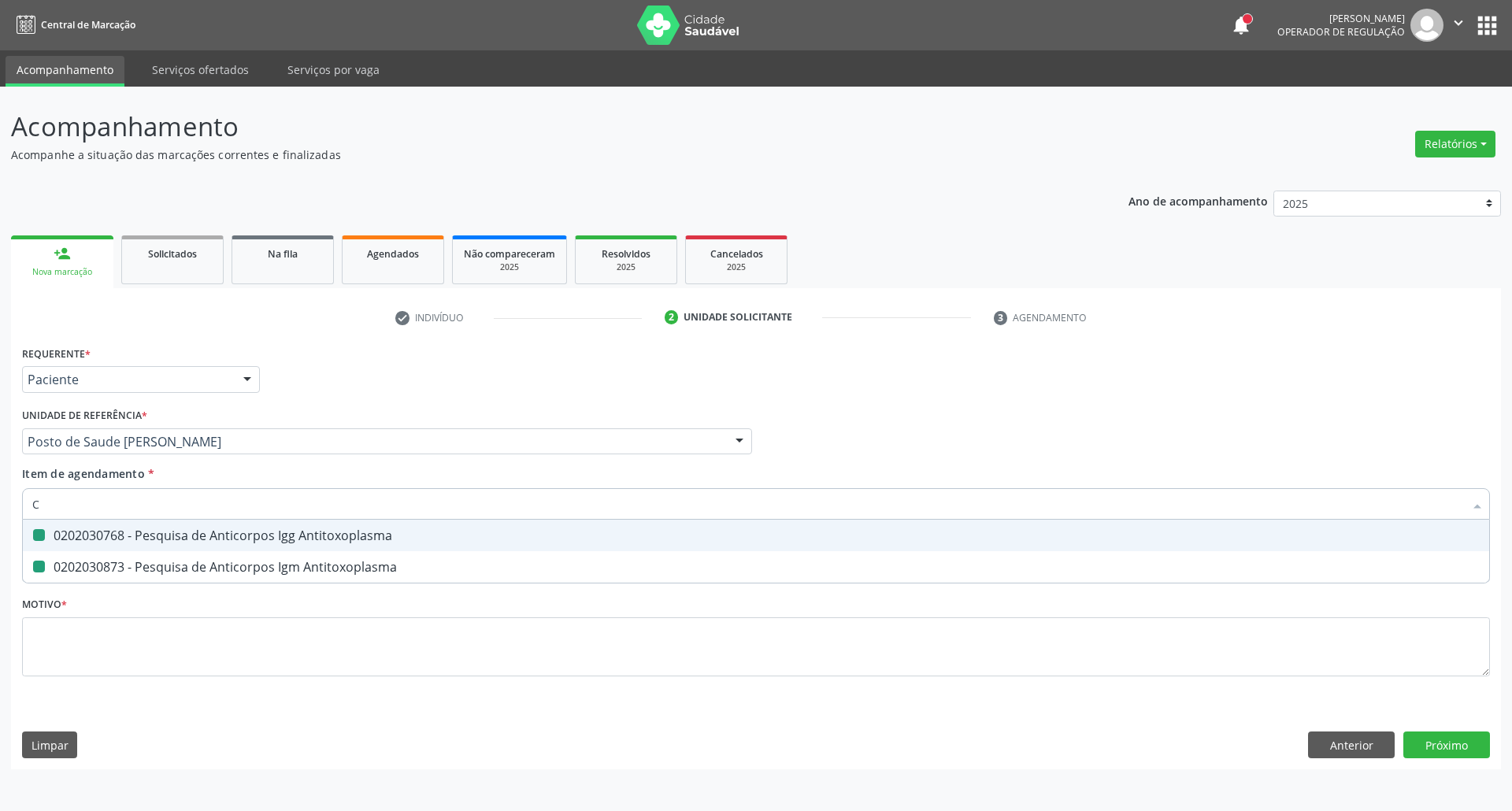
checkbox Antitoxoplasma "false"
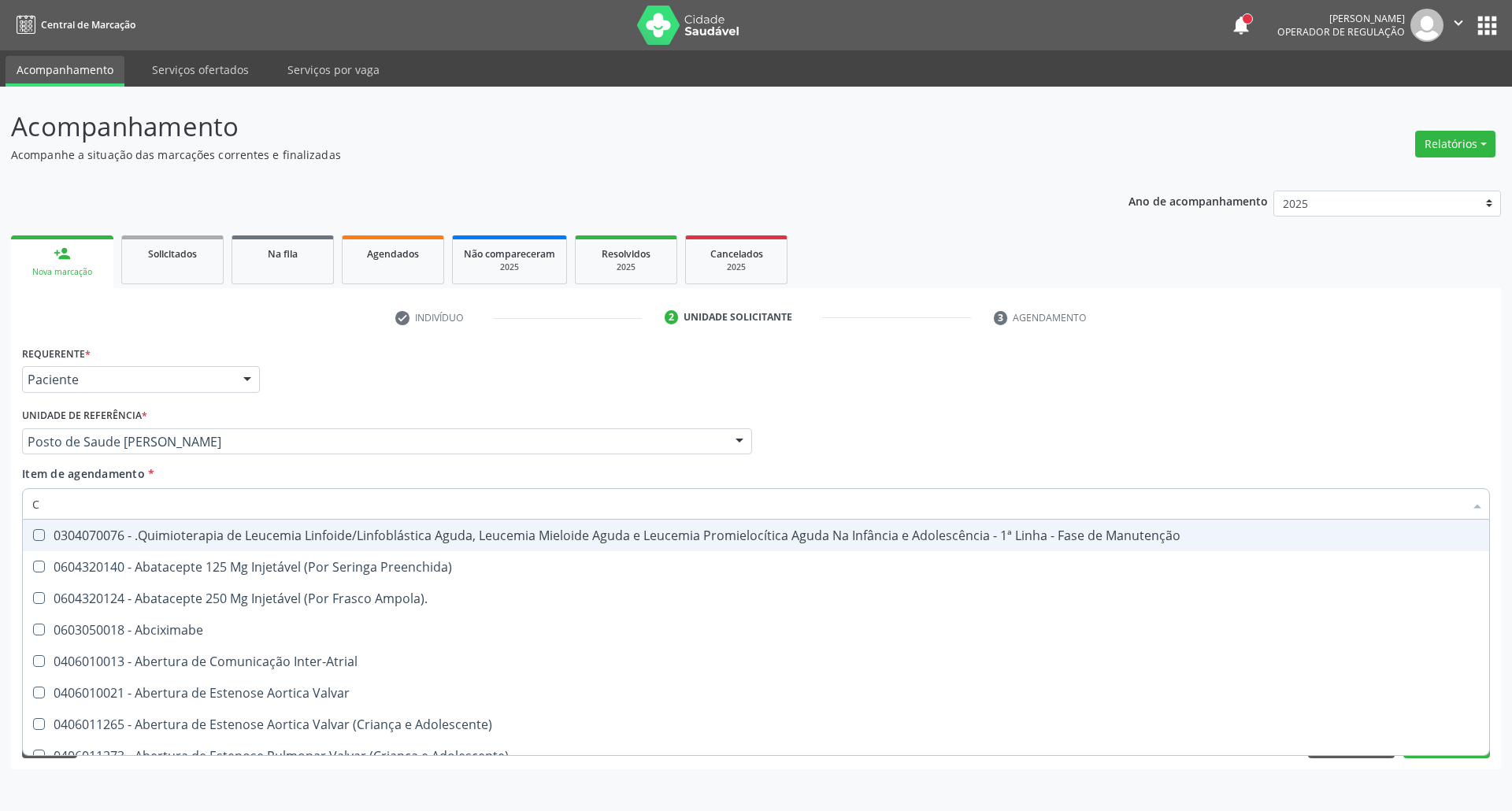
type input "CU"
checkbox Urina "false"
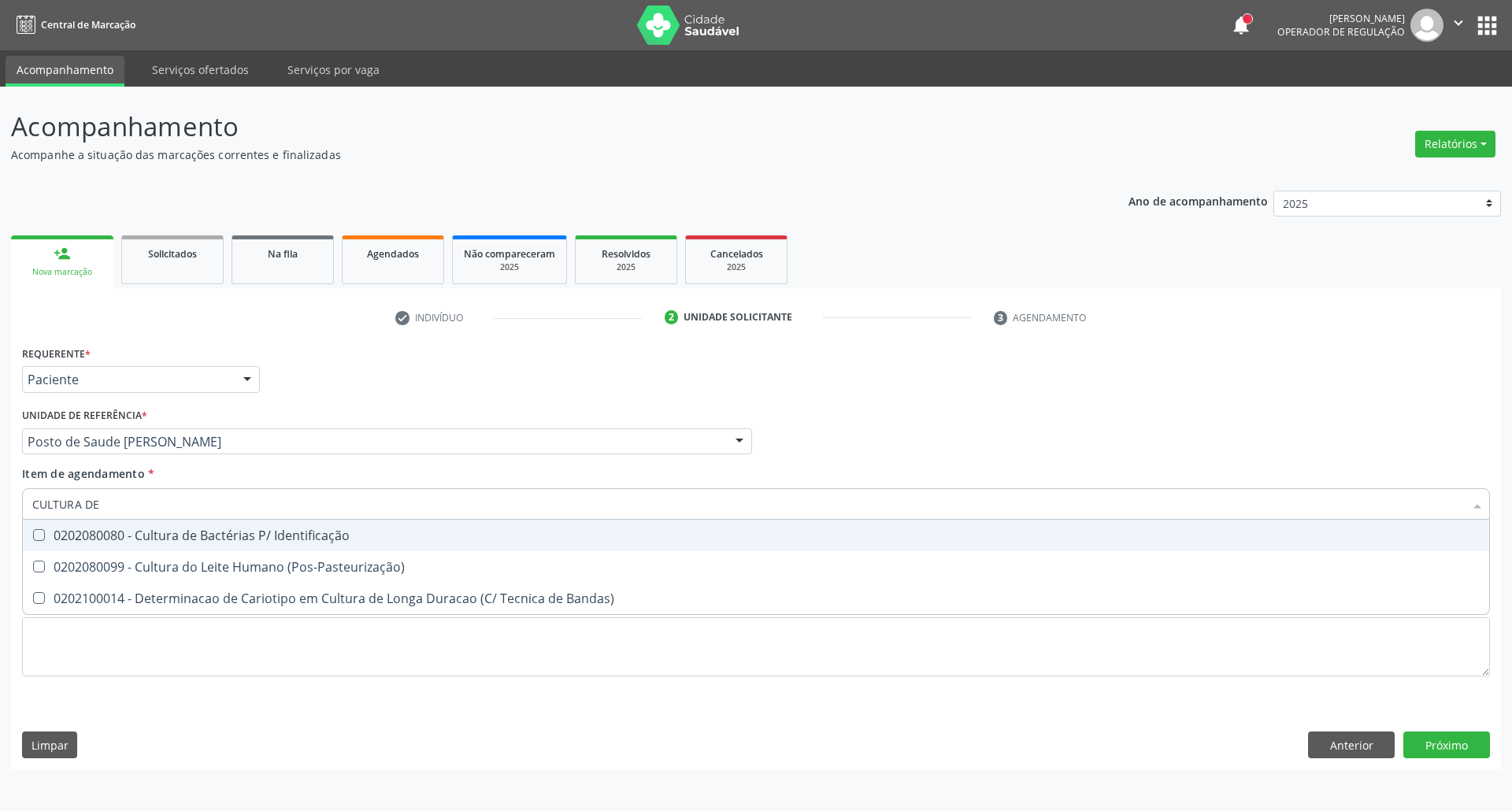
type input "CULTURA DE"
click at [171, 538] on div "0202080080 - Cultura de Bactérias P/ Identificação" at bounding box center [755, 534] width 1447 height 12
checkbox Identificação "true"
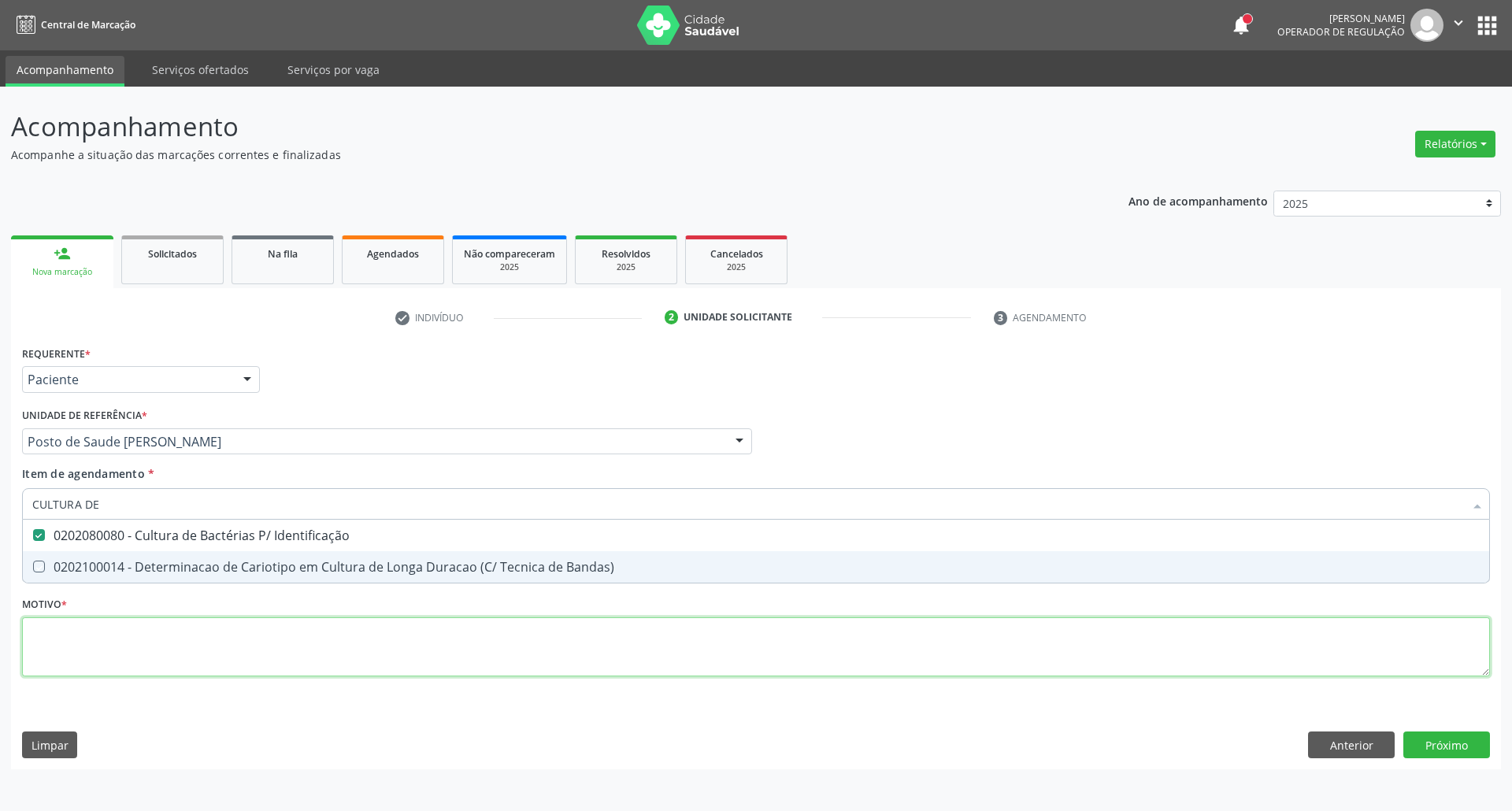
click at [153, 634] on div "Requerente * Paciente Profissional de Saúde Paciente Nenhum resultado encontrad…" at bounding box center [755, 520] width 1467 height 356
checkbox Bandas\) "true"
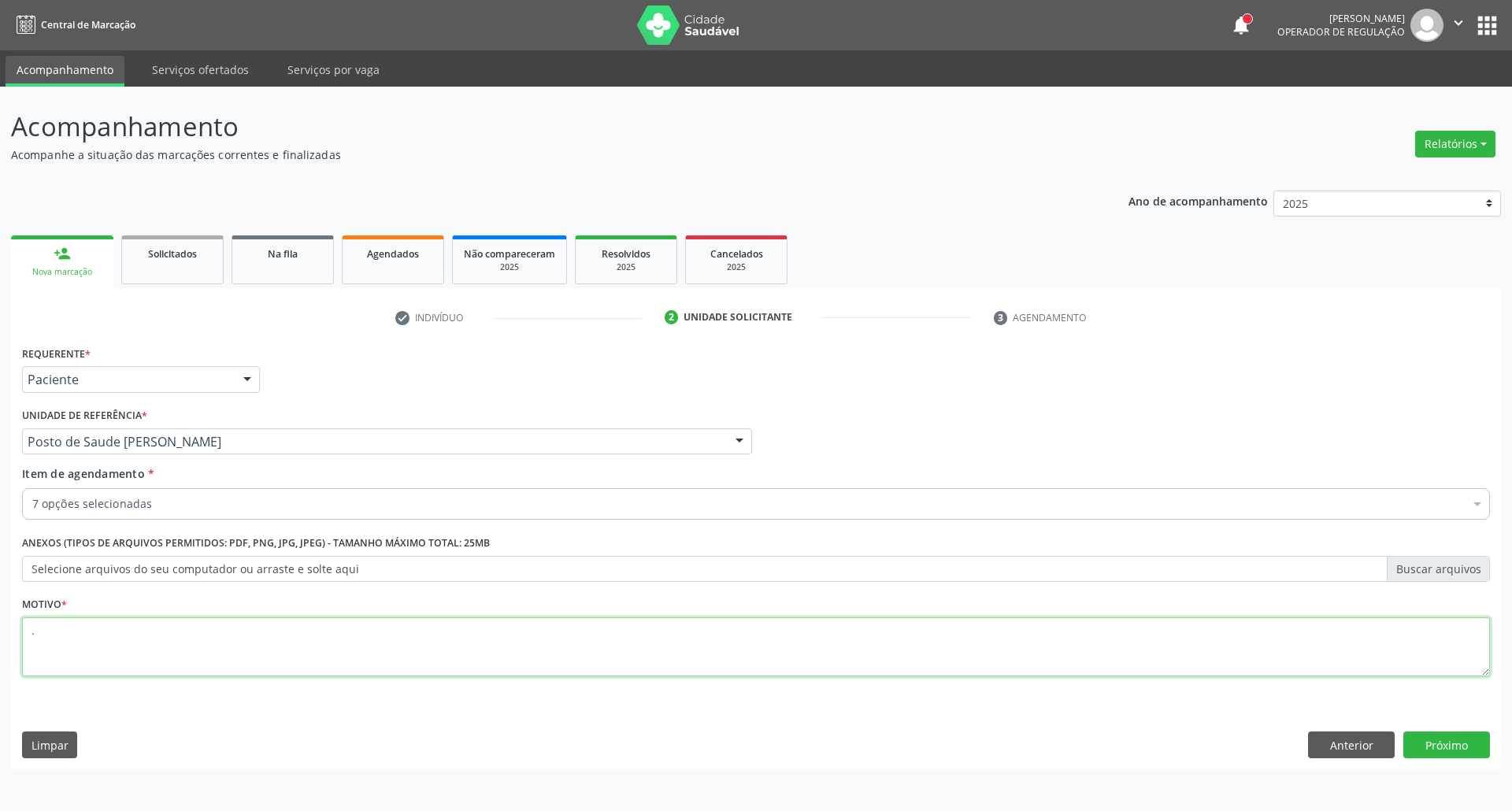
type textarea "."
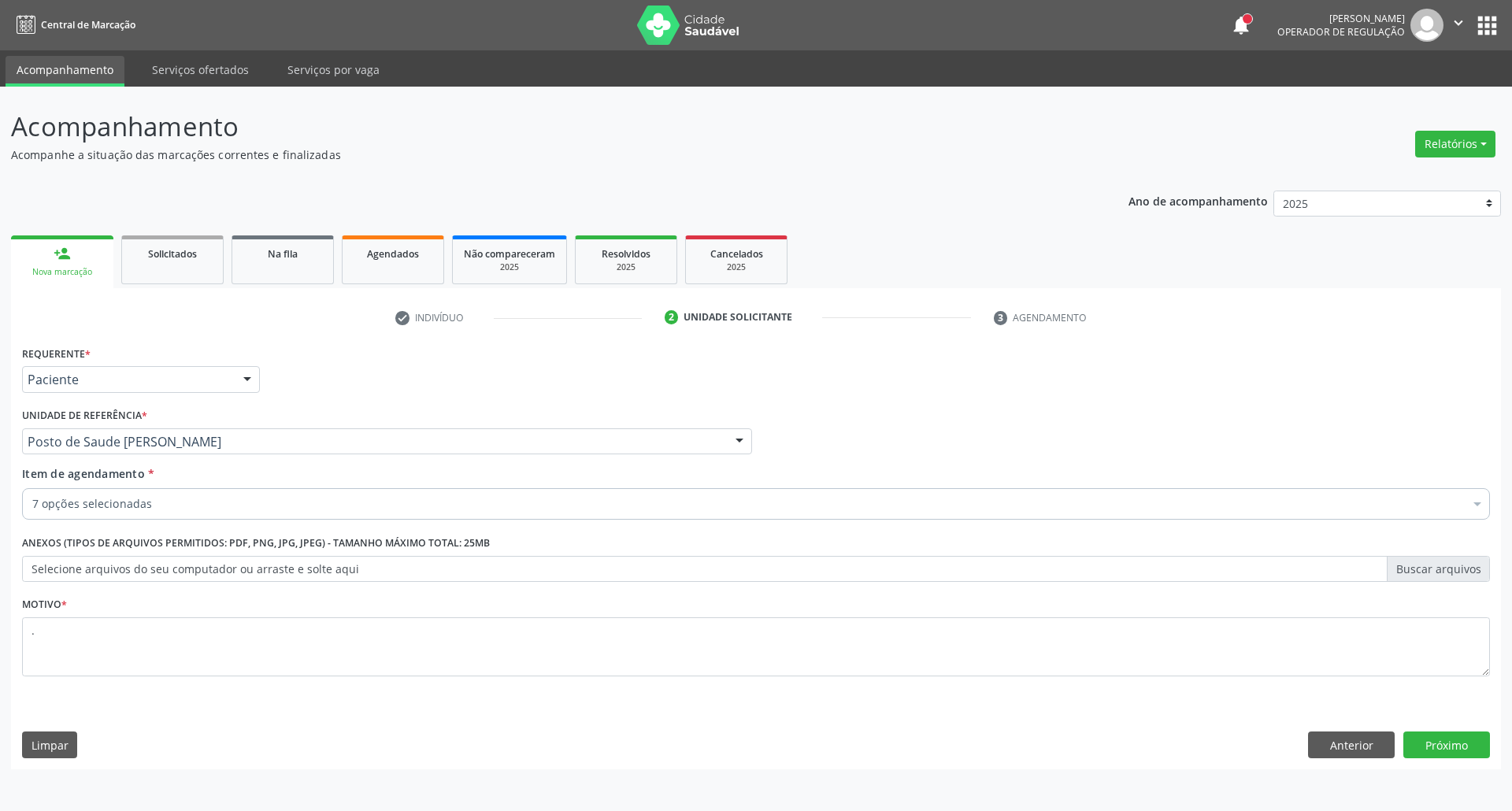
click at [1446, 731] on div "Requerente * Paciente Profissional de Saúde Paciente Nenhum resultado encontrad…" at bounding box center [756, 555] width 1489 height 427
click at [1446, 749] on button "Próximo" at bounding box center [1446, 745] width 86 height 27
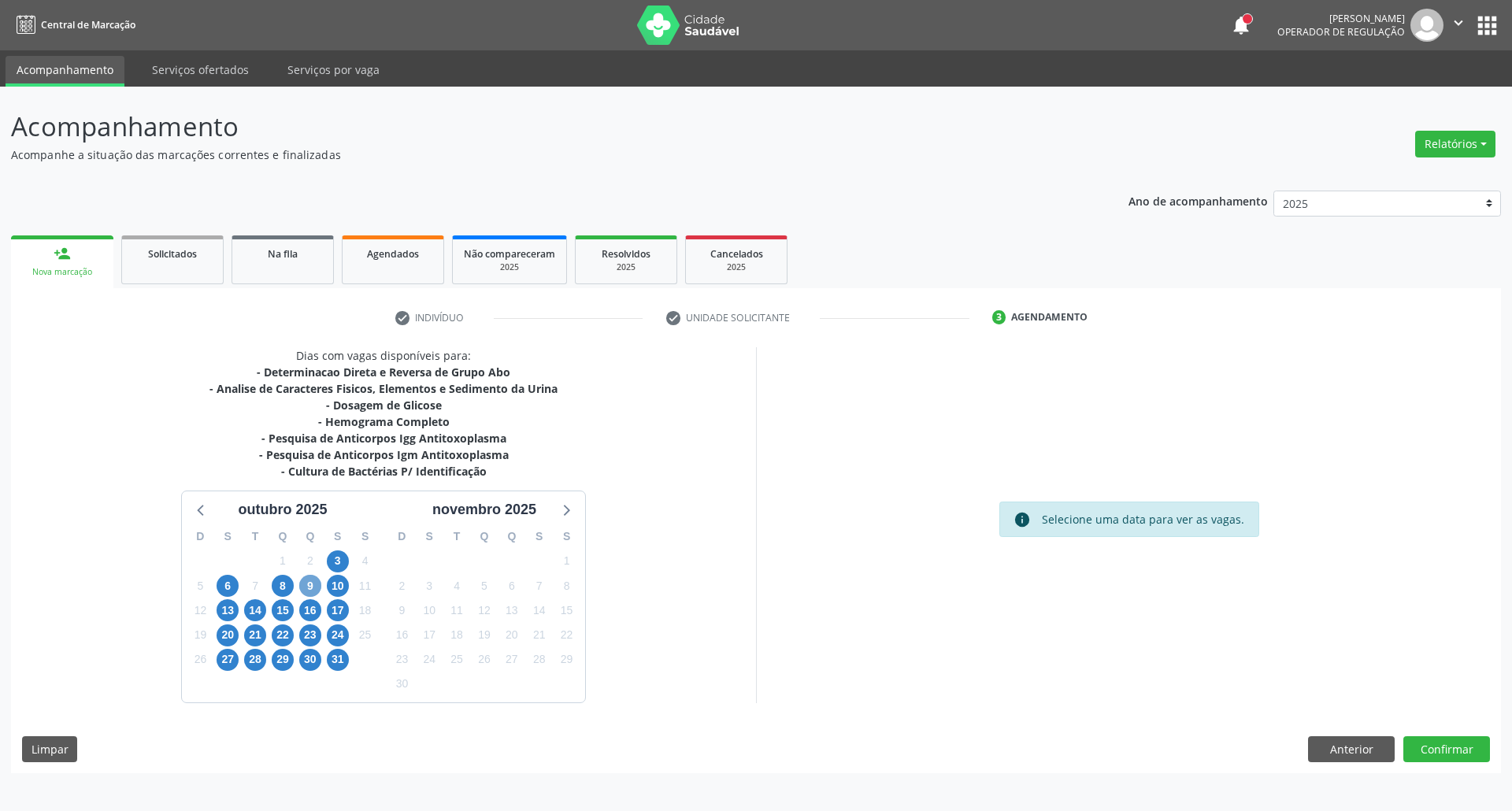
click at [305, 586] on span "9" at bounding box center [310, 586] width 22 height 22
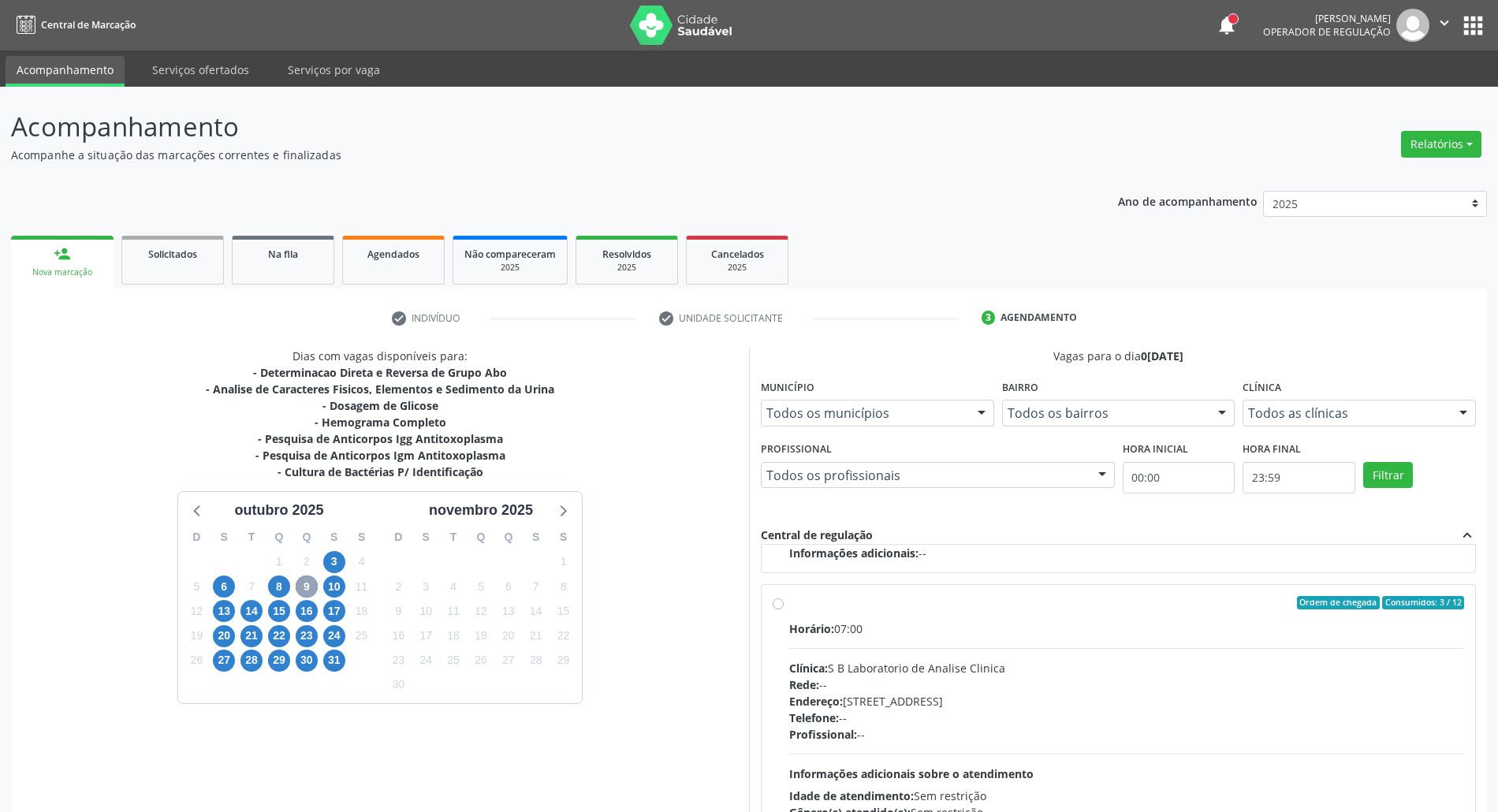
scroll to position [130, 0]
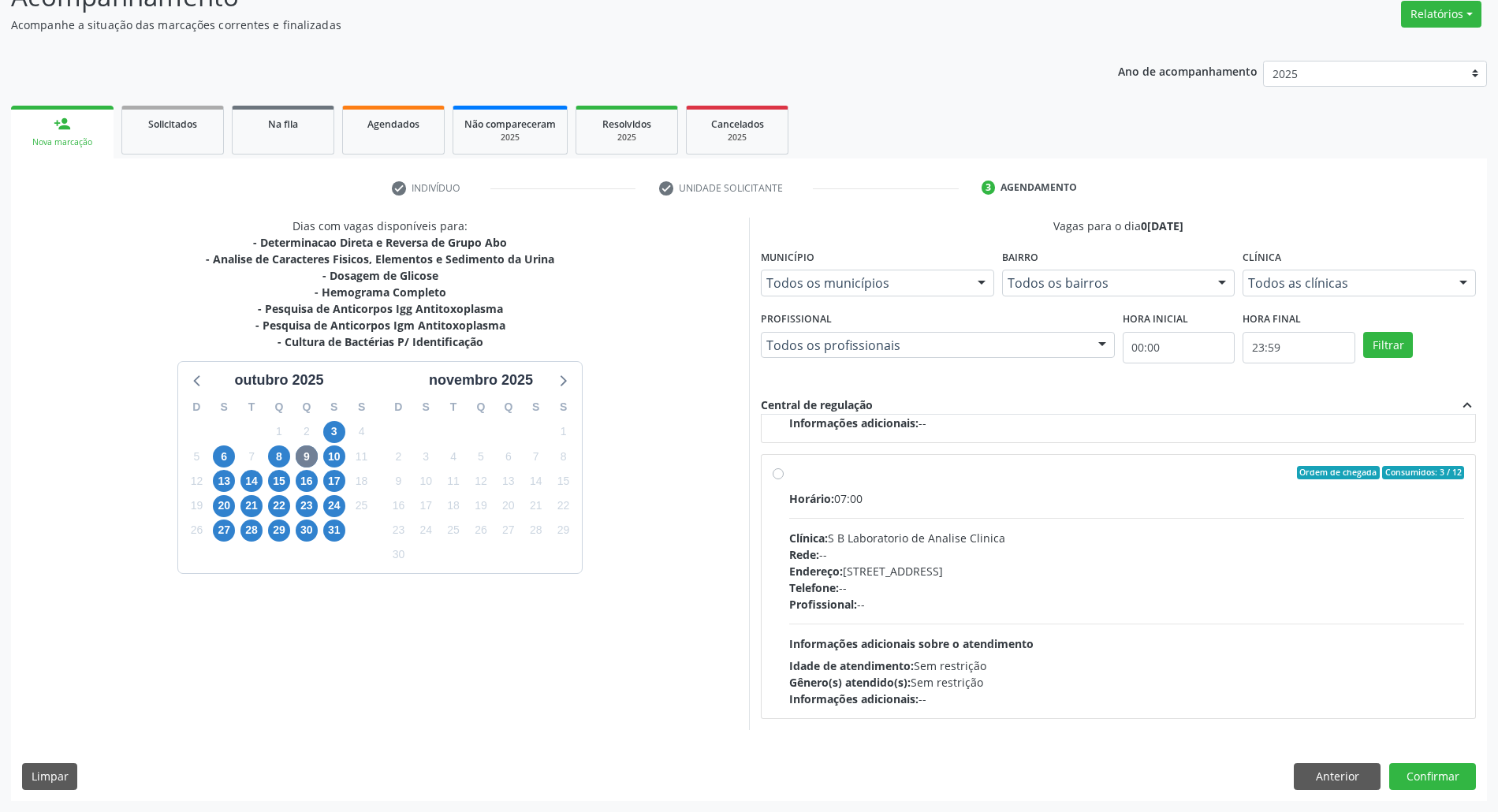
click at [1138, 660] on div "Idade de atendimento: Sem restrição" at bounding box center [1126, 665] width 675 height 16
click at [784, 480] on input "Ordem de chegada Consumidos: 3 / 12 Horário: 07:00 Clínica: S B Laboratorio de …" at bounding box center [778, 472] width 11 height 14
radio input "true"
drag, startPoint x: 1410, startPoint y: 783, endPoint x: 954, endPoint y: 808, distance: 456.7
click at [1405, 783] on button "Confirmar" at bounding box center [1432, 776] width 86 height 27
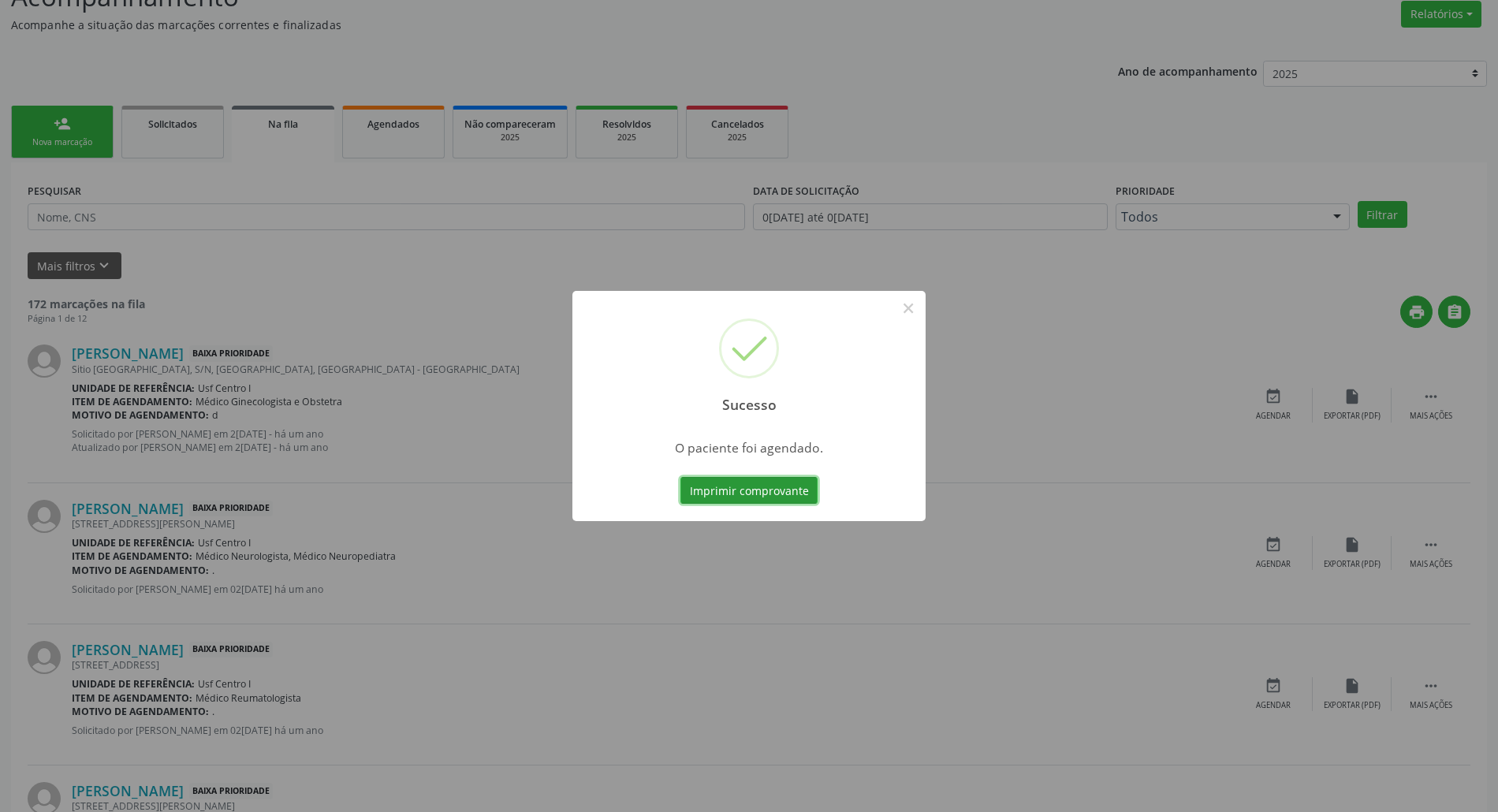
scroll to position [0, 0]
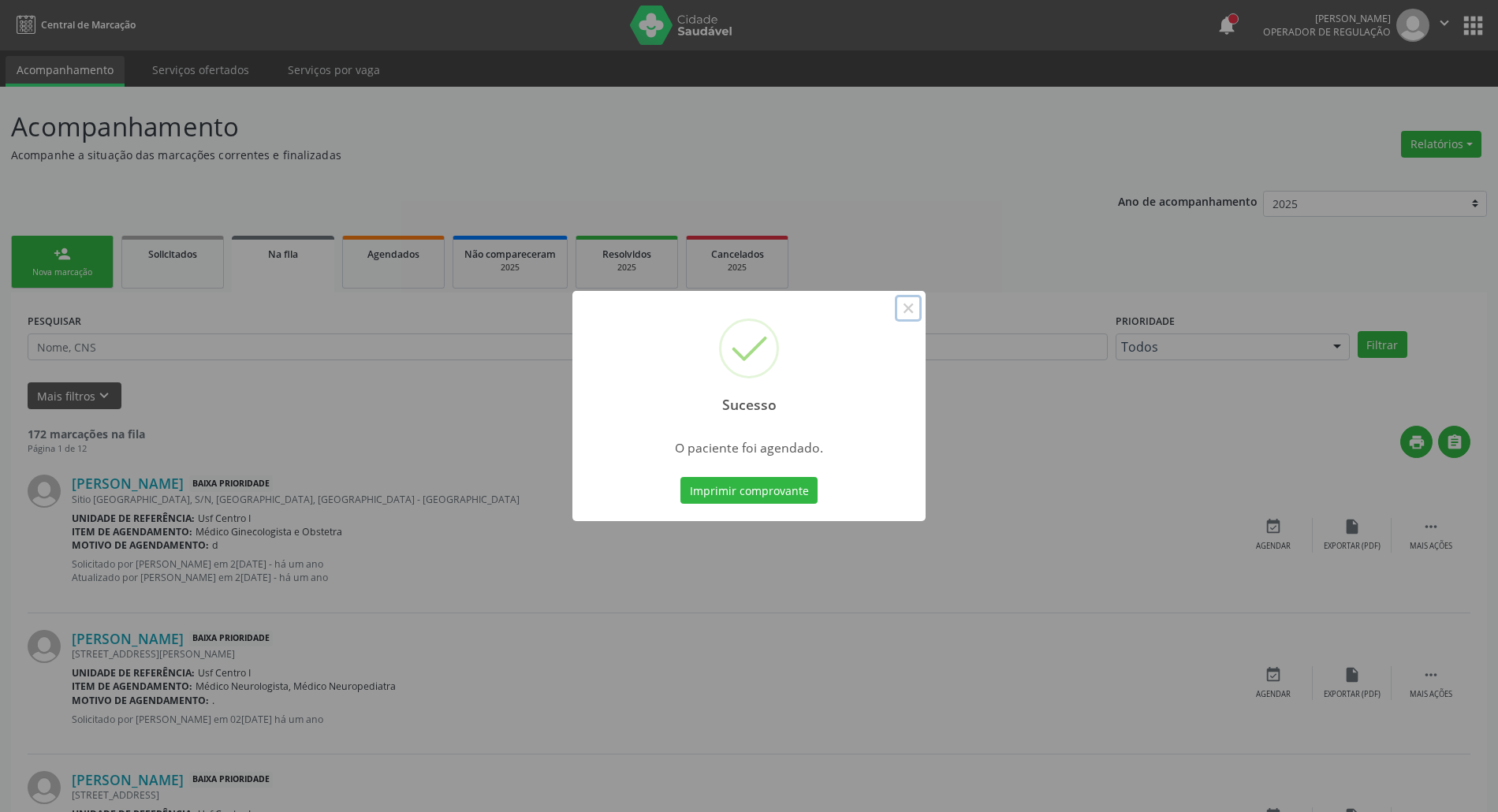
click at [908, 304] on button "×" at bounding box center [908, 308] width 27 height 27
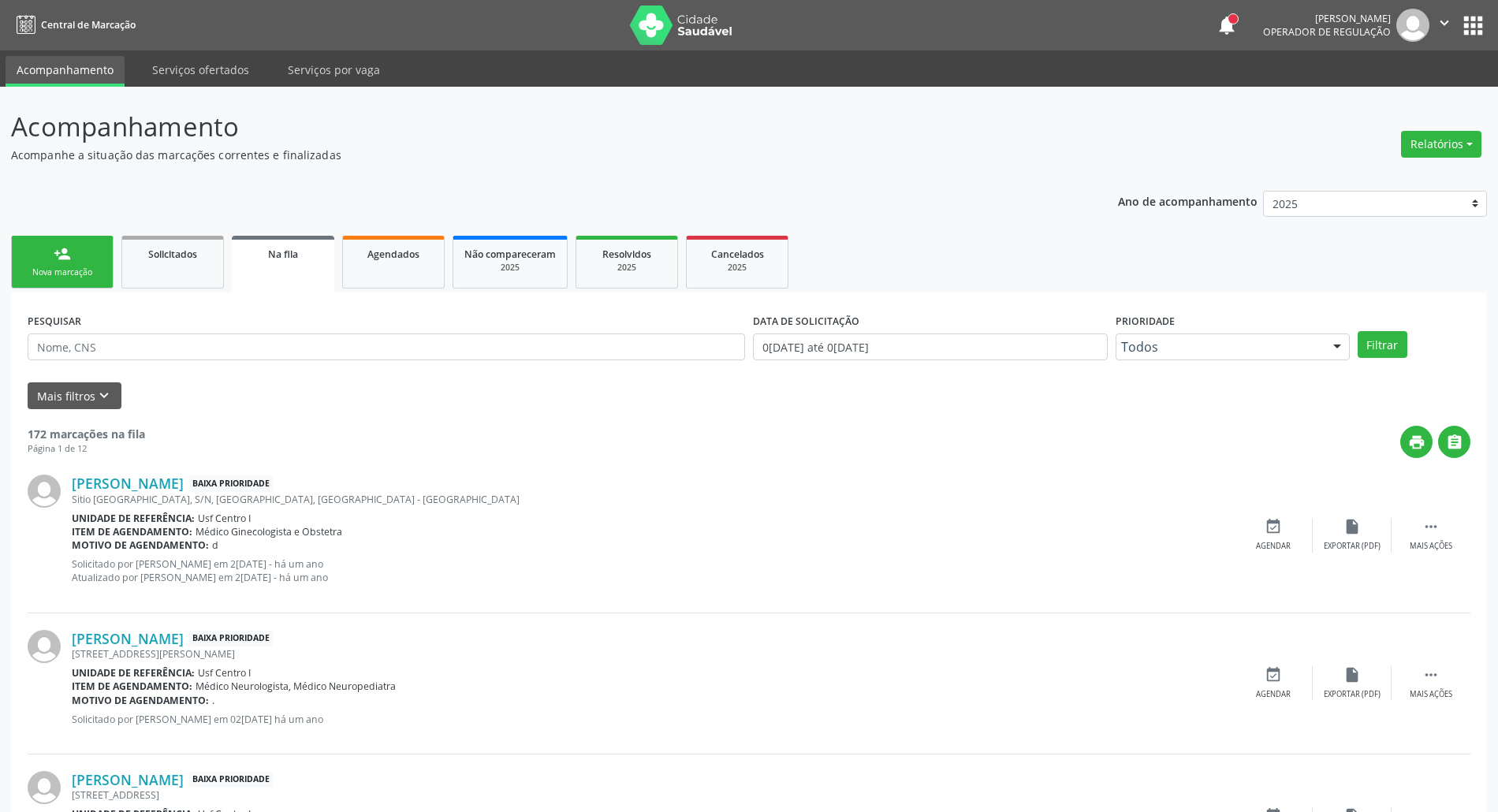
click at [22, 272] on link "person_add Nova marcação" at bounding box center [63, 262] width 102 height 53
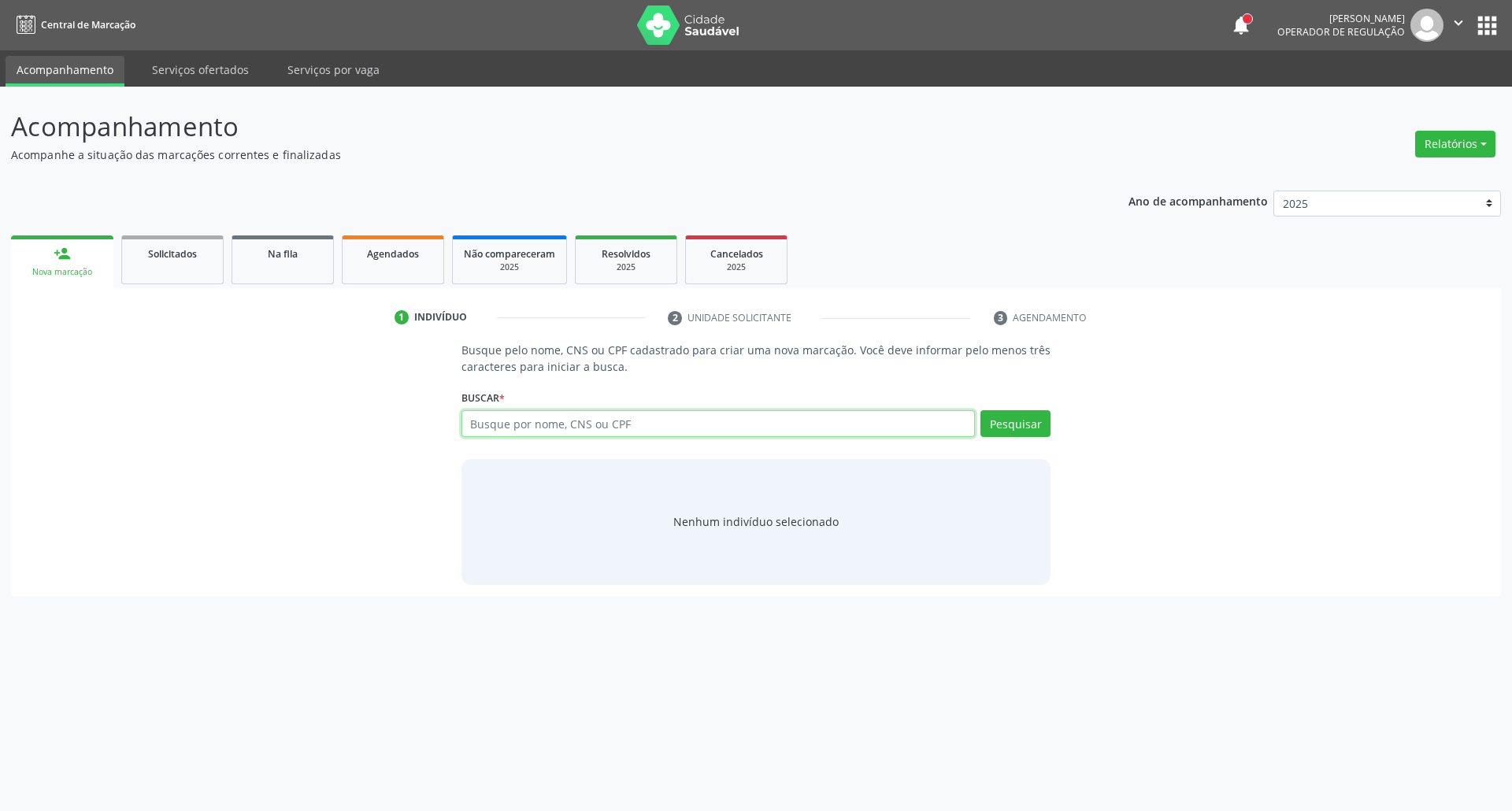
click at [517, 429] on input "text" at bounding box center [718, 424] width 514 height 27
type input "02073335489"
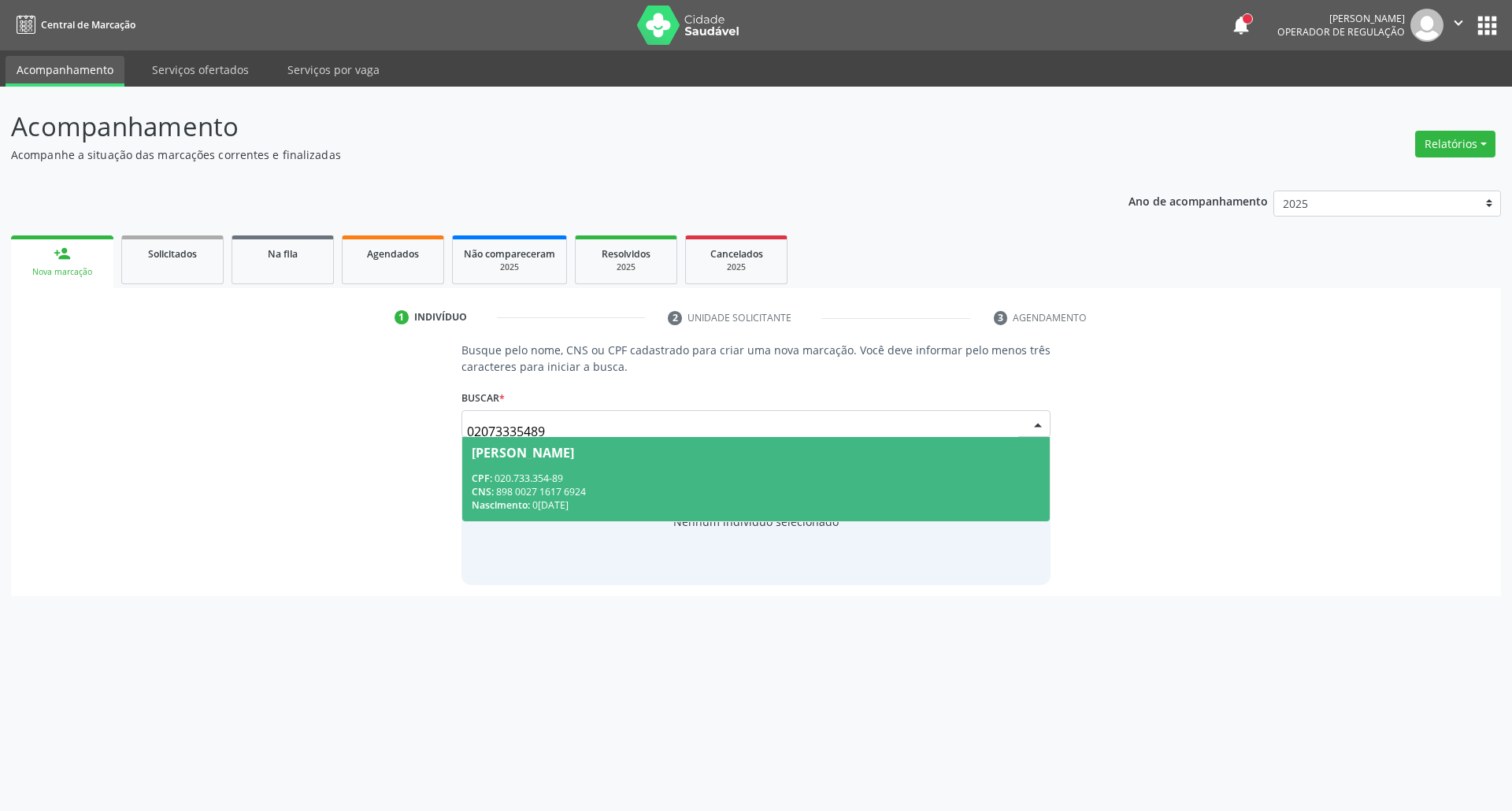
click at [520, 499] on span "Nascimento:" at bounding box center [500, 505] width 58 height 13
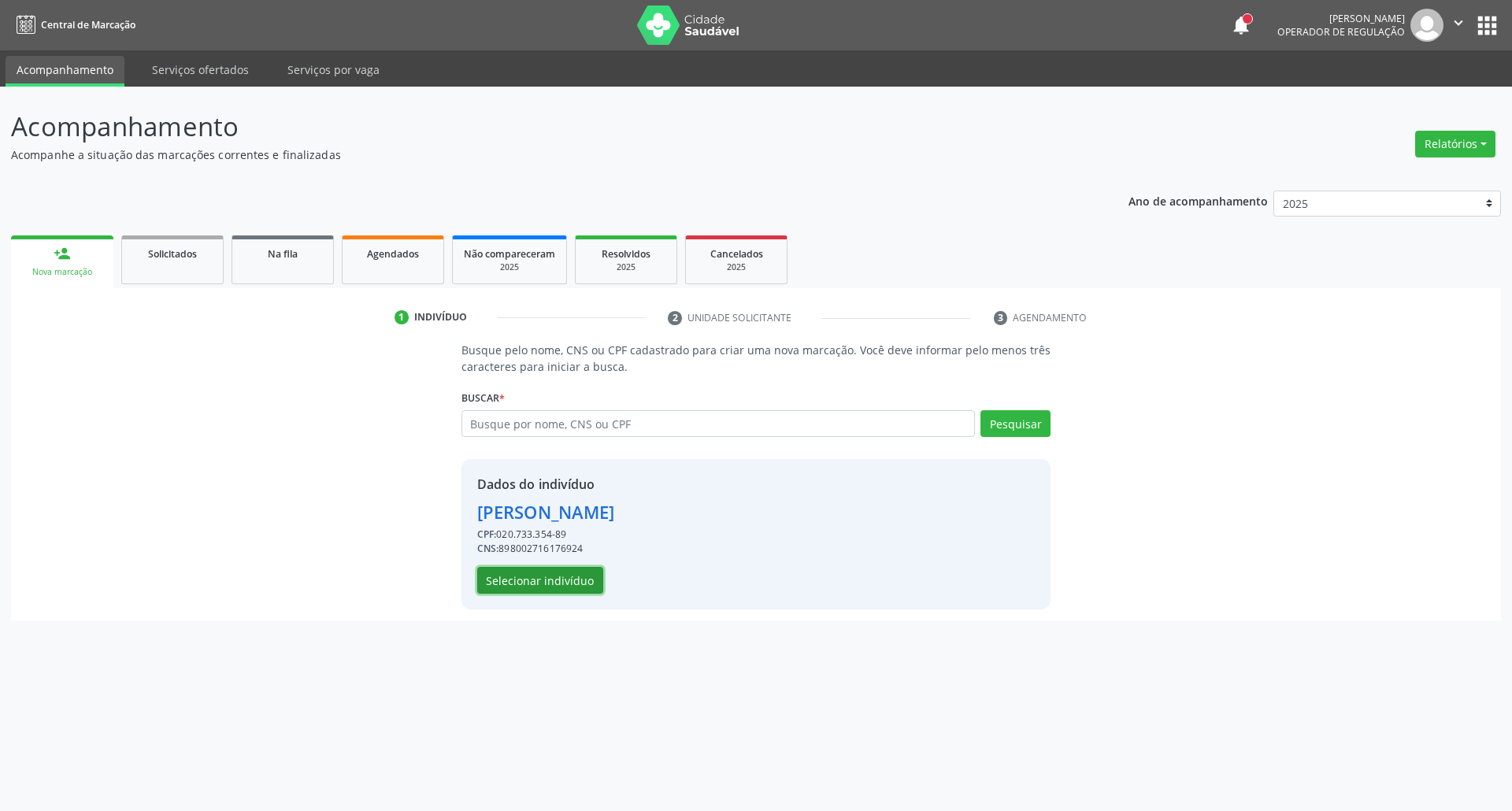
click at [516, 594] on button "Selecionar indivíduo" at bounding box center [540, 580] width 126 height 27
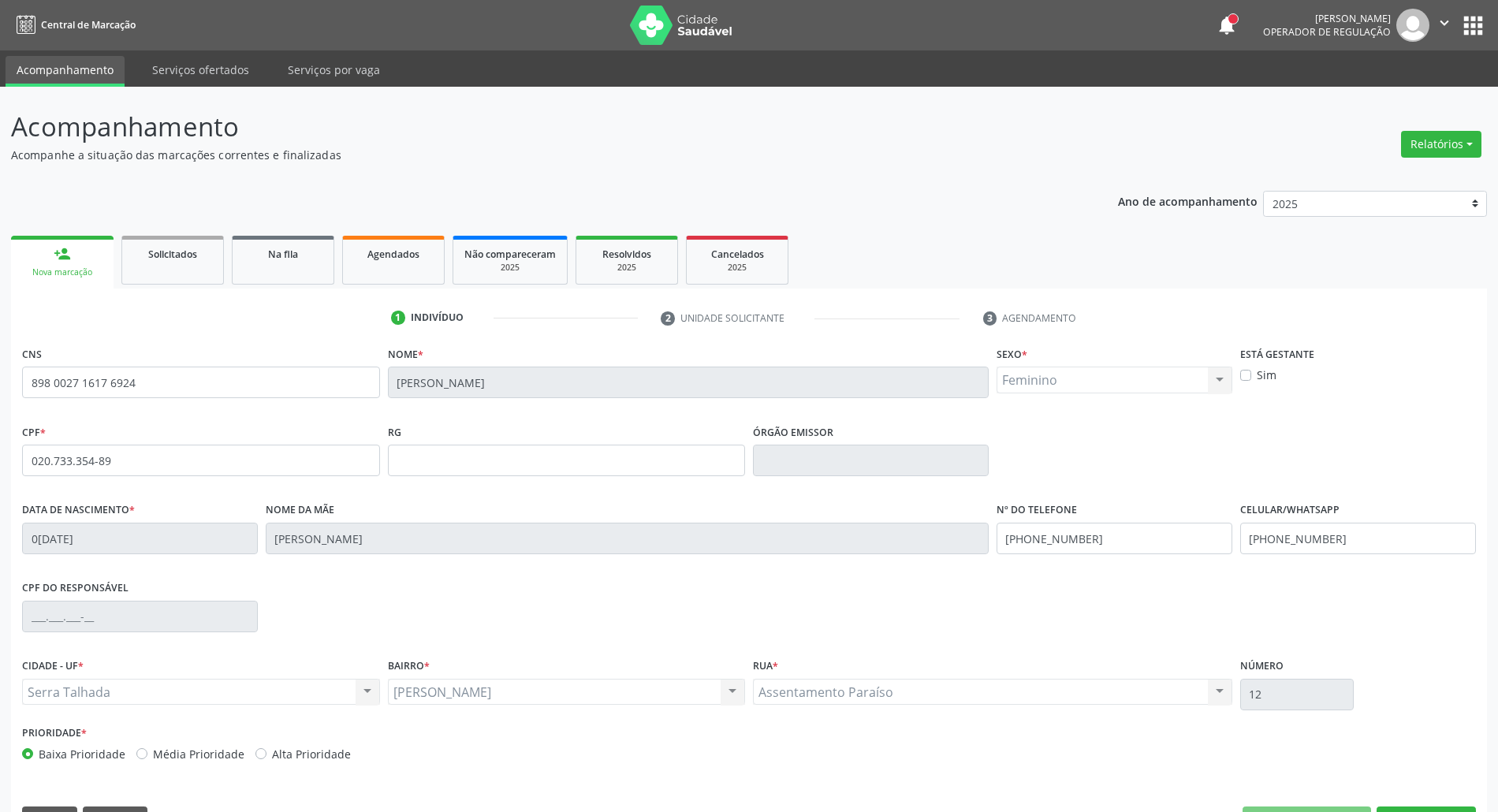
scroll to position [43, 0]
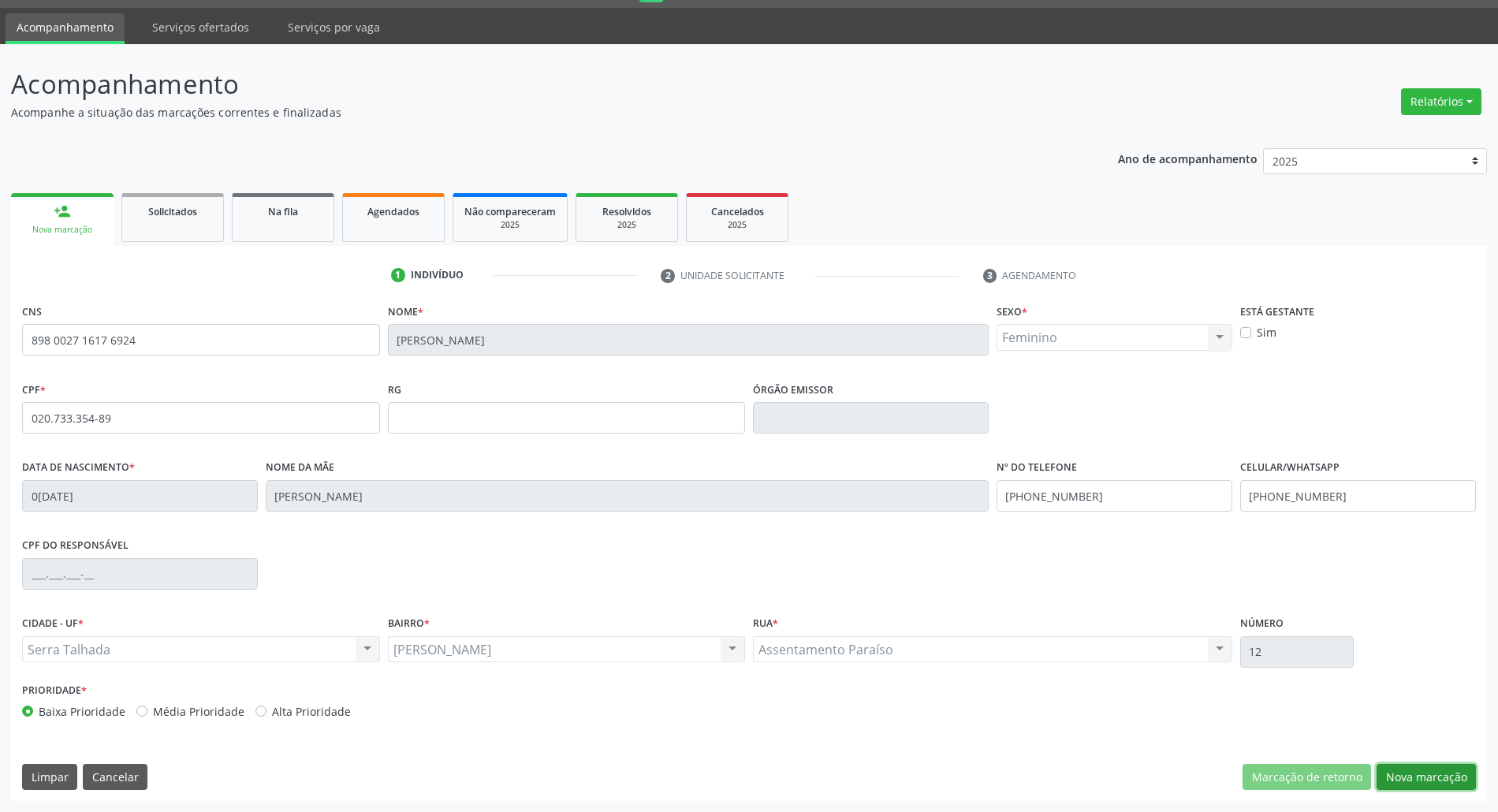
click at [1458, 773] on button "Nova marcação" at bounding box center [1426, 777] width 100 height 27
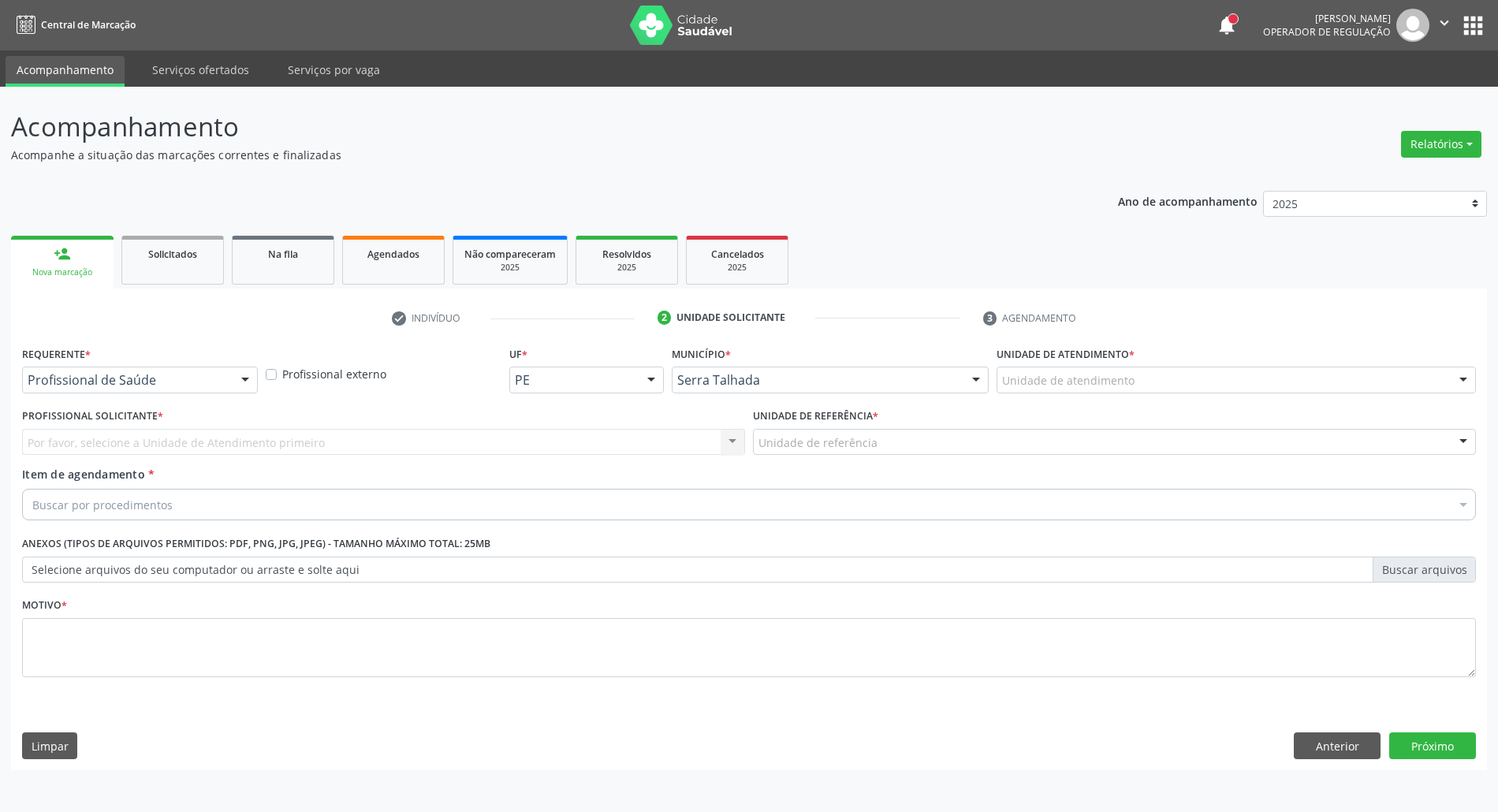
scroll to position [0, 0]
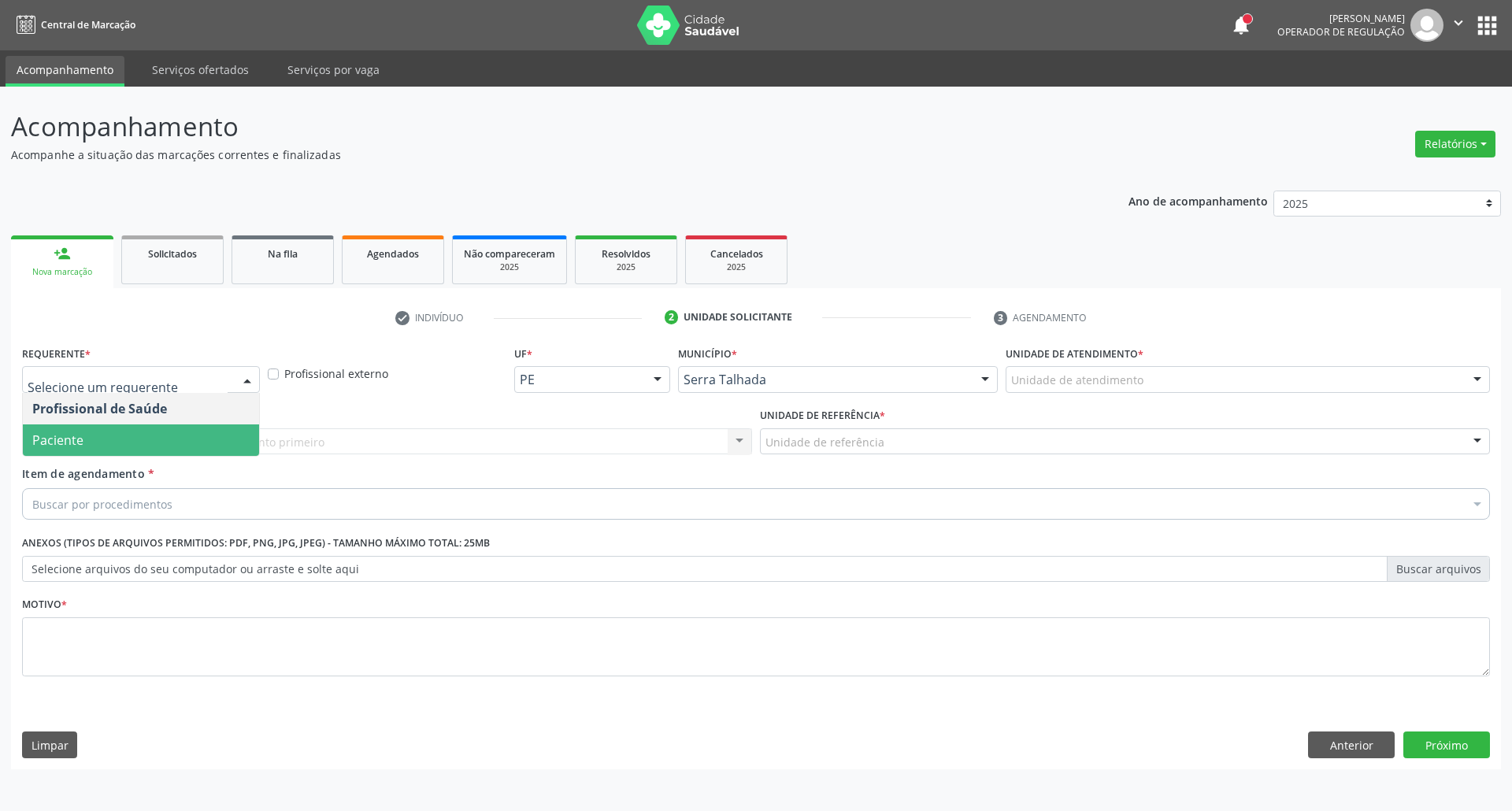
click at [140, 448] on span "Paciente" at bounding box center [140, 440] width 236 height 31
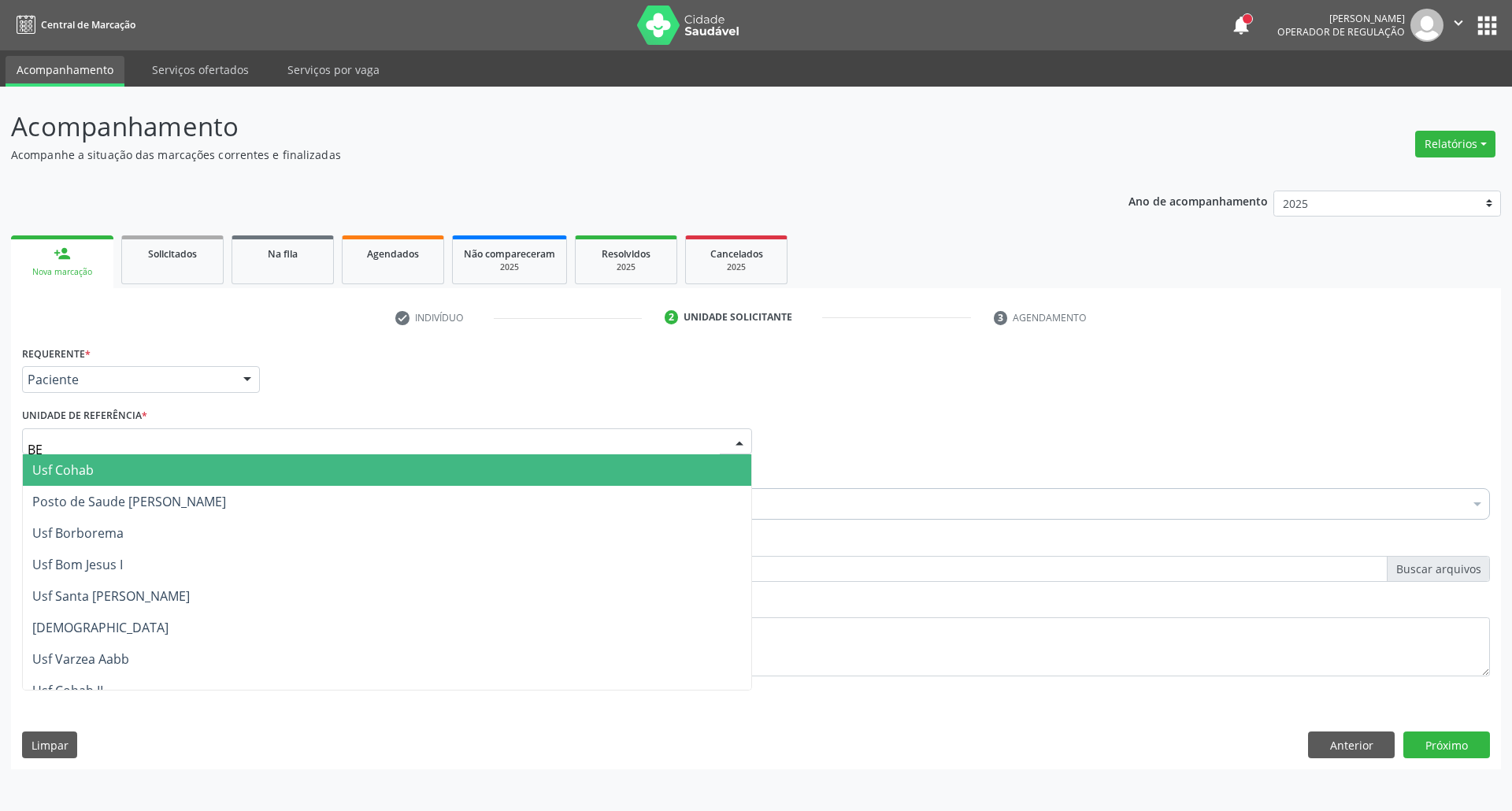
type input "BER"
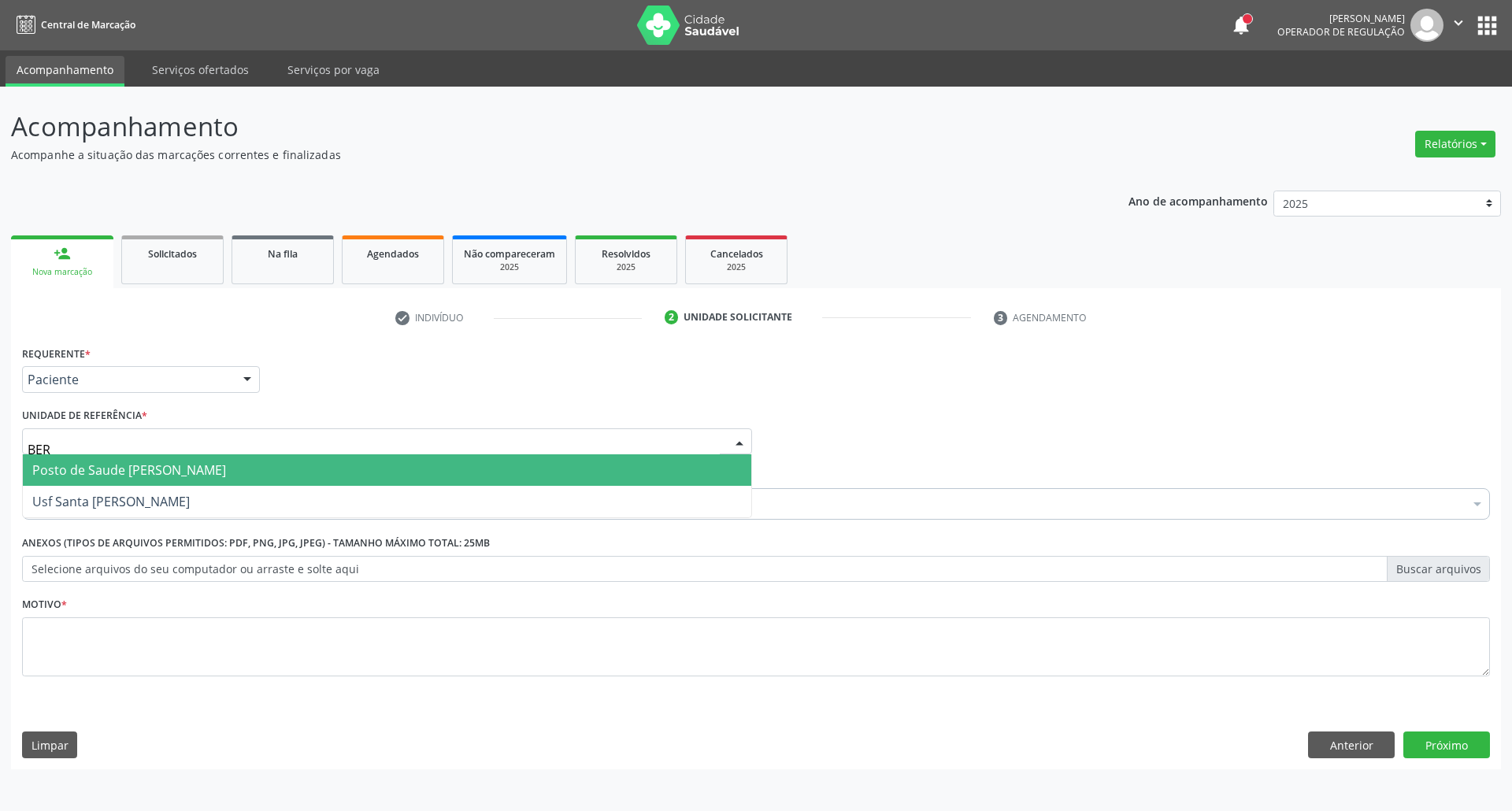
click at [285, 469] on span "Posto de Saude [PERSON_NAME]" at bounding box center [387, 470] width 729 height 31
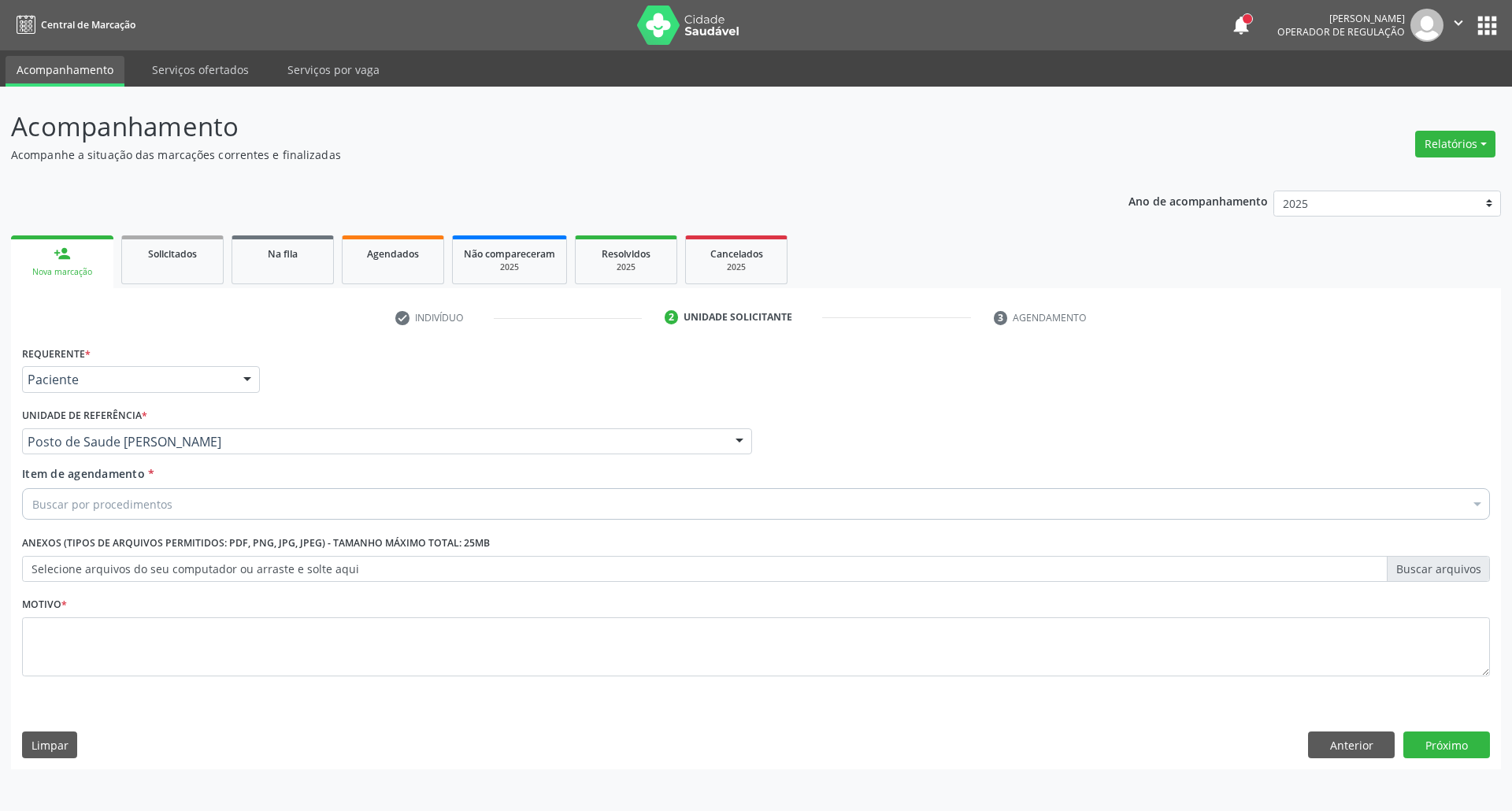
drag, startPoint x: 259, startPoint y: 509, endPoint x: 236, endPoint y: 514, distance: 23.5
click at [250, 511] on div "Buscar por procedimentos" at bounding box center [755, 503] width 1467 height 31
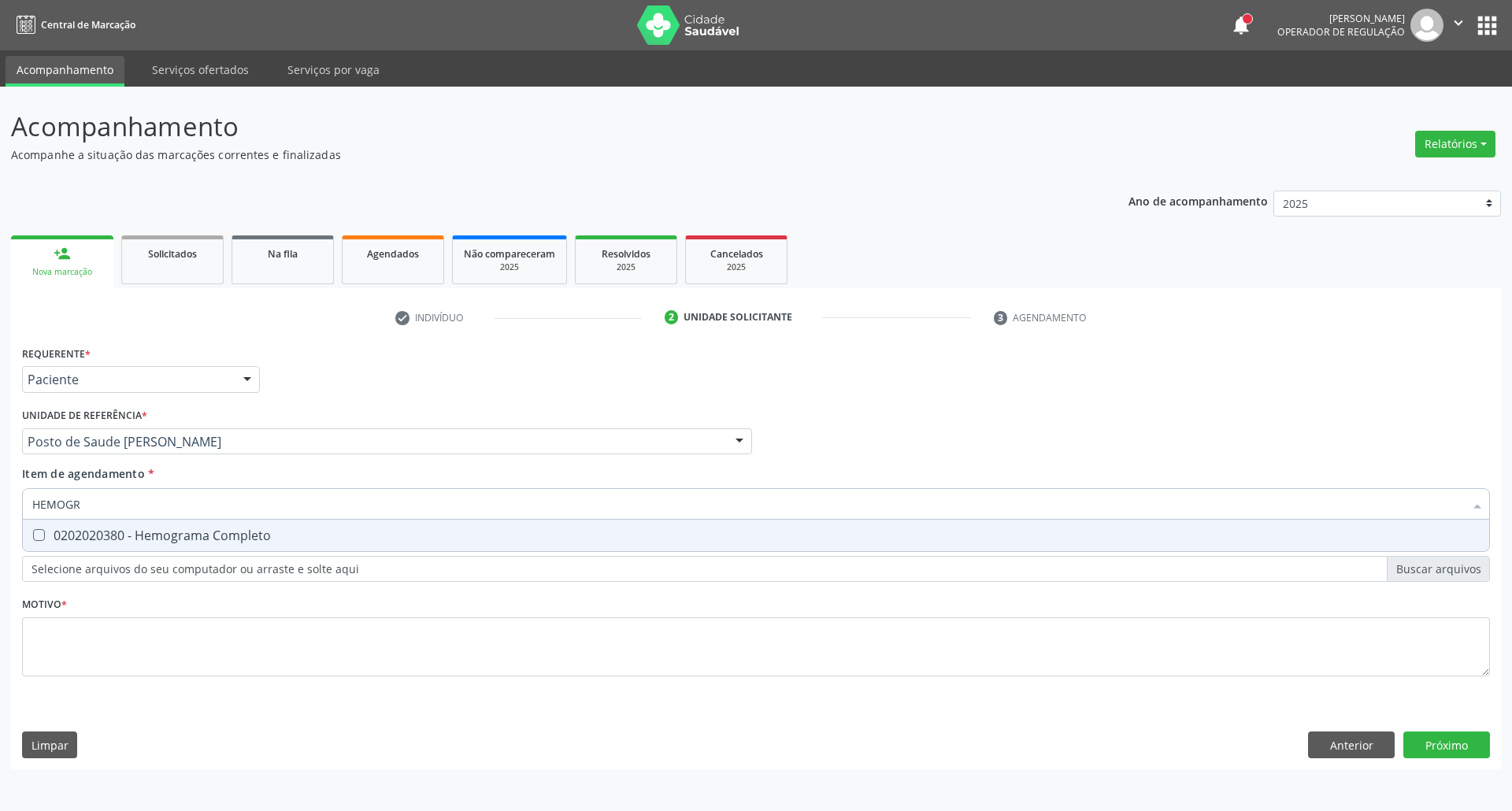
type input "HEMOGRA"
click at [104, 529] on div "0202020380 - Hemograma Completo" at bounding box center [755, 534] width 1447 height 12
checkbox Completo "true"
click at [0, 488] on div "Acompanhamento Acompanhe a situação das marcações correntes e finalizadas Relat…" at bounding box center [756, 448] width 1512 height 725
type input "G"
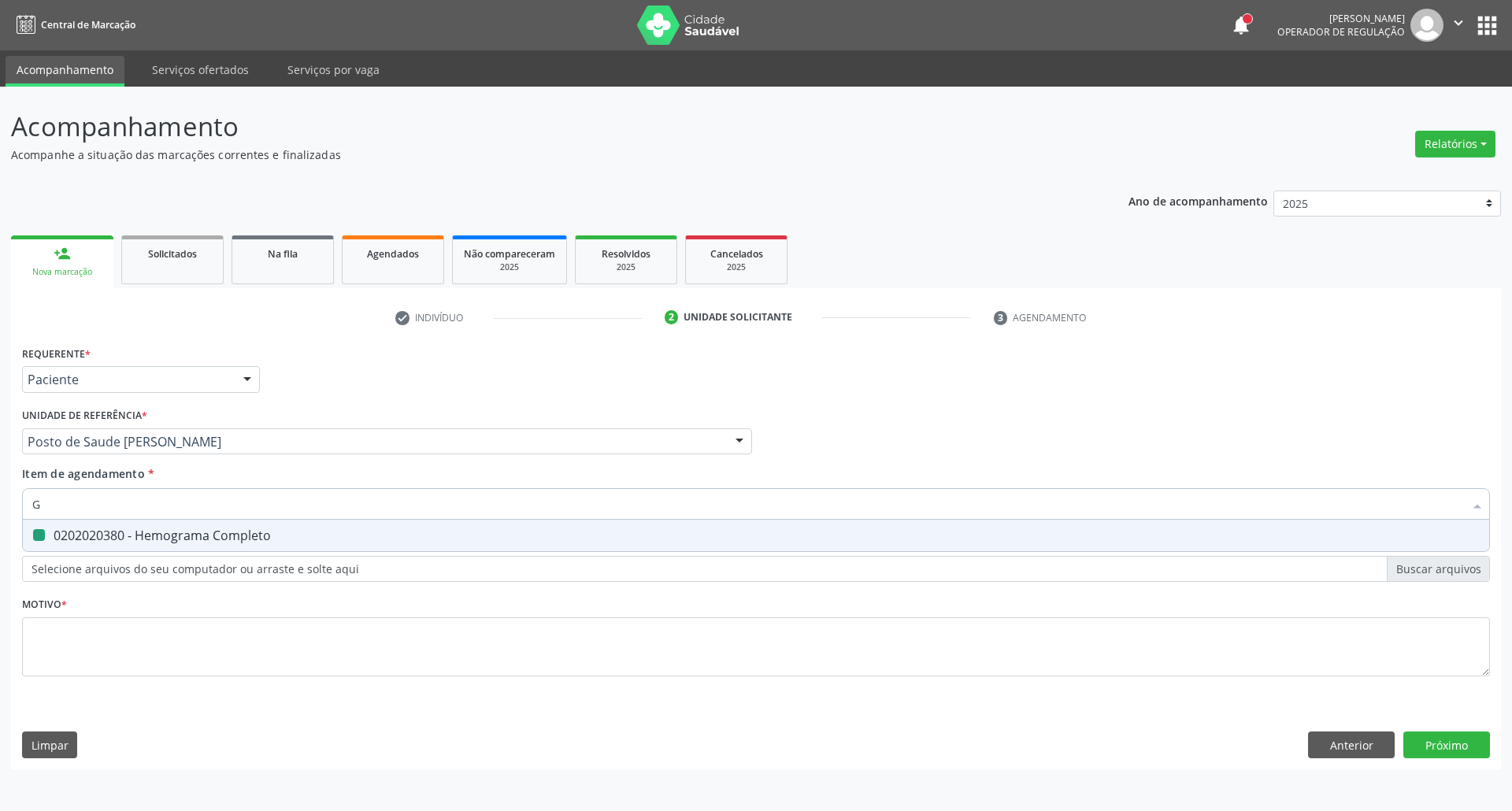
checkbox Completo "false"
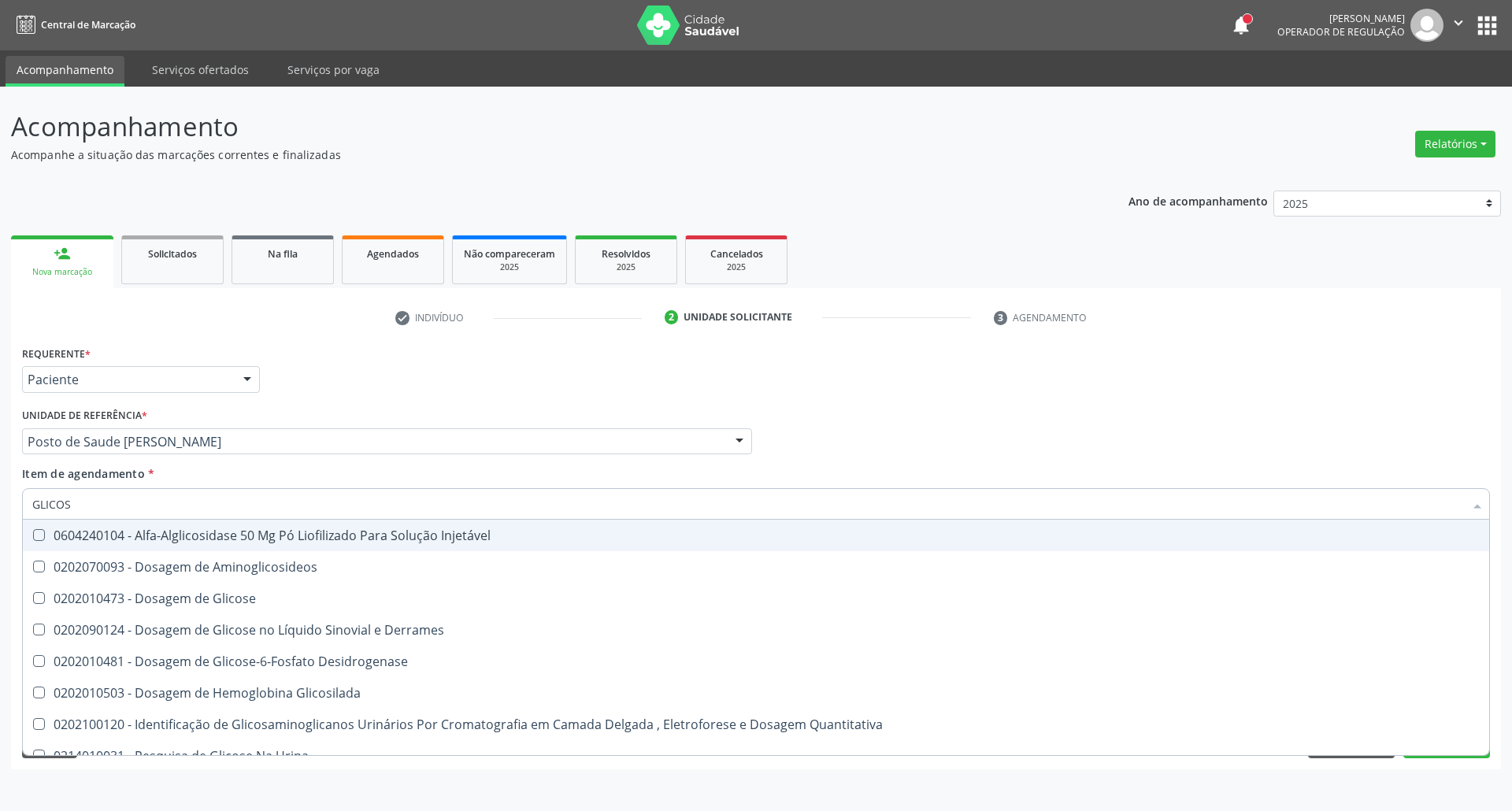
type input "GLICOSE"
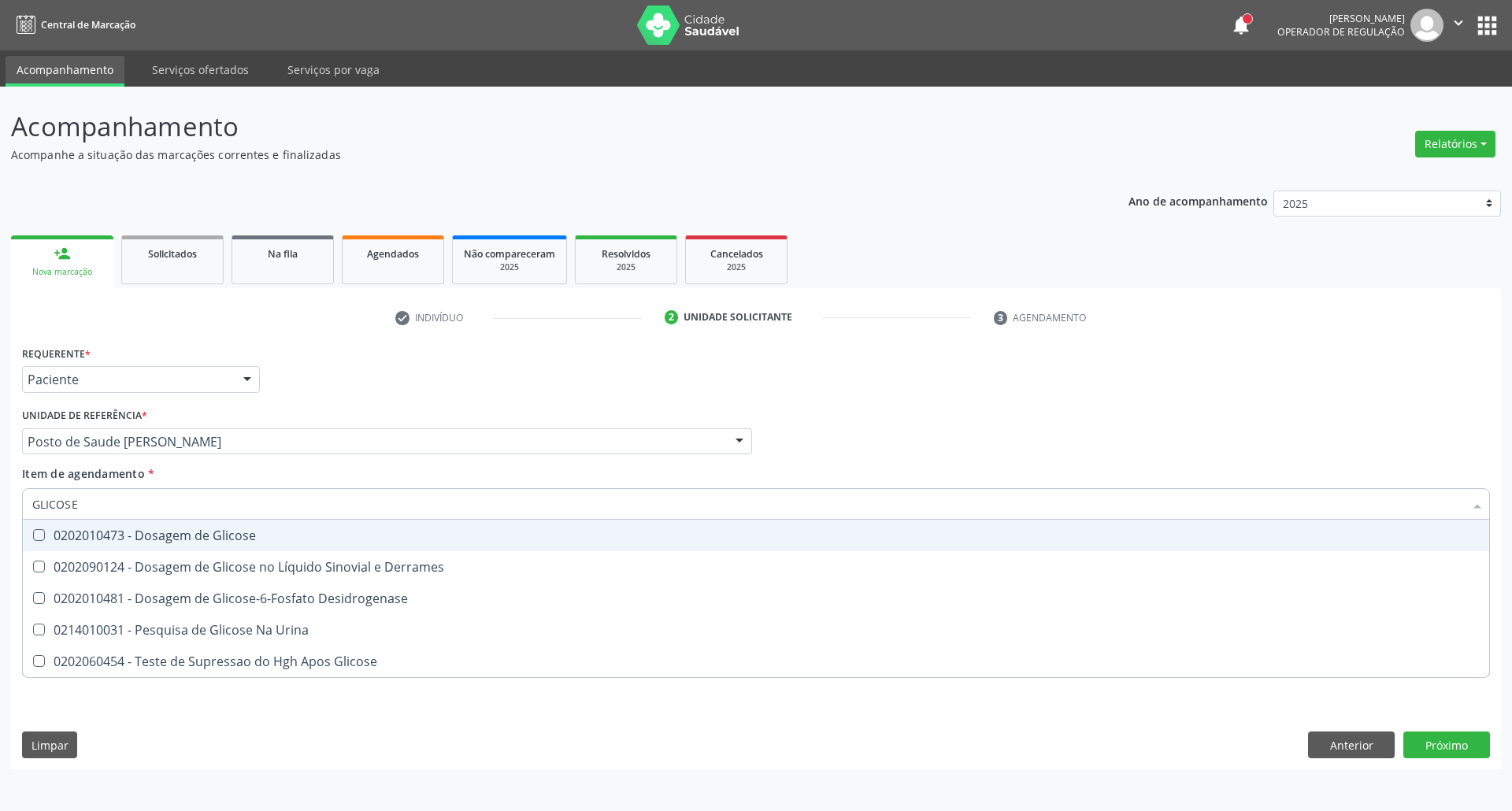
drag, startPoint x: 40, startPoint y: 529, endPoint x: 60, endPoint y: 516, distance: 23.9
click at [45, 524] on span "0202010473 - Dosagem de Glicose" at bounding box center [755, 534] width 1466 height 31
checkbox Glicose "true"
click at [0, 524] on div "Acompanhamento Acompanhe a situação das marcações correntes e finalizadas Relat…" at bounding box center [756, 448] width 1512 height 725
type input "U"
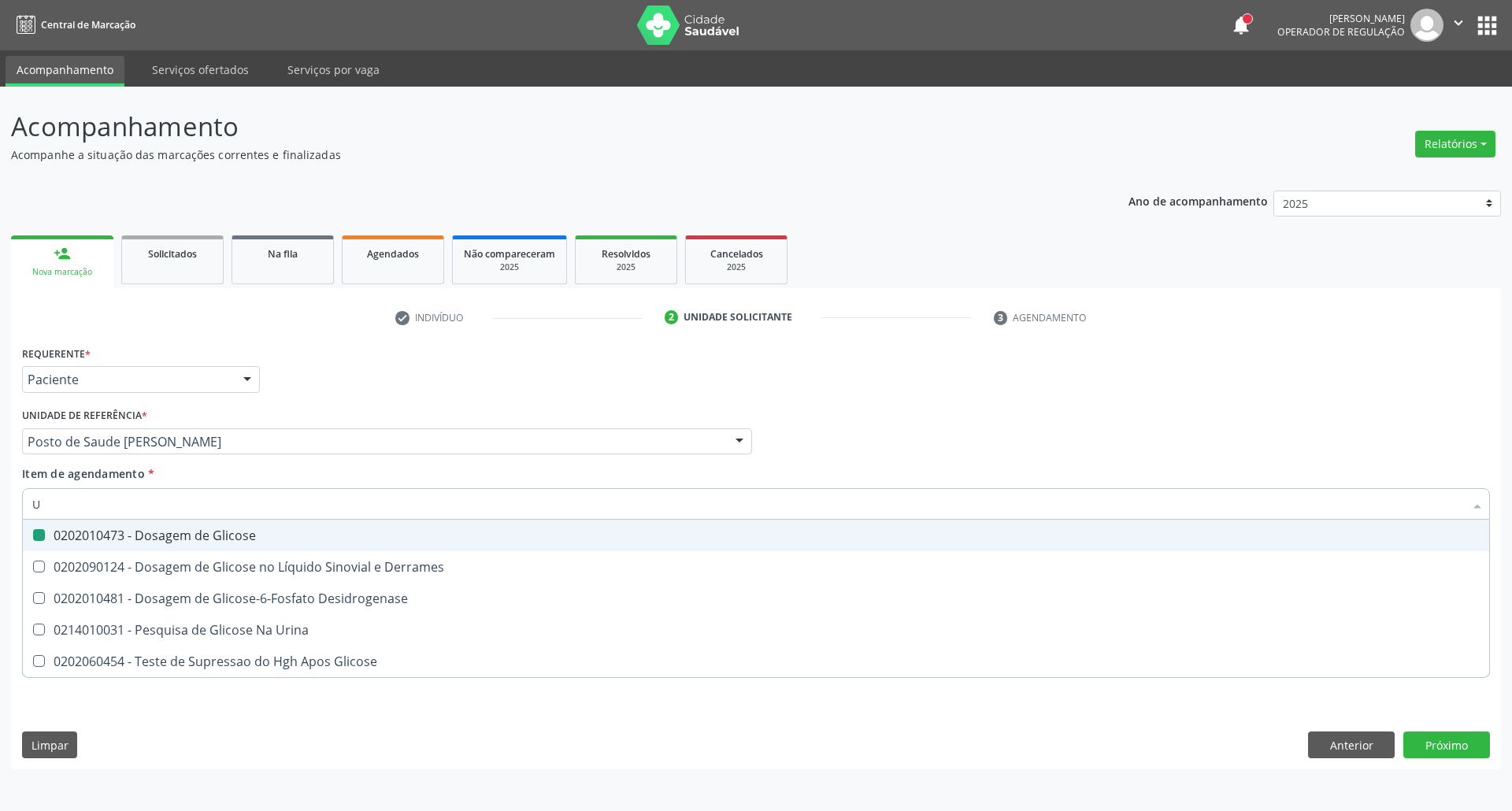
checkbox Glicose "false"
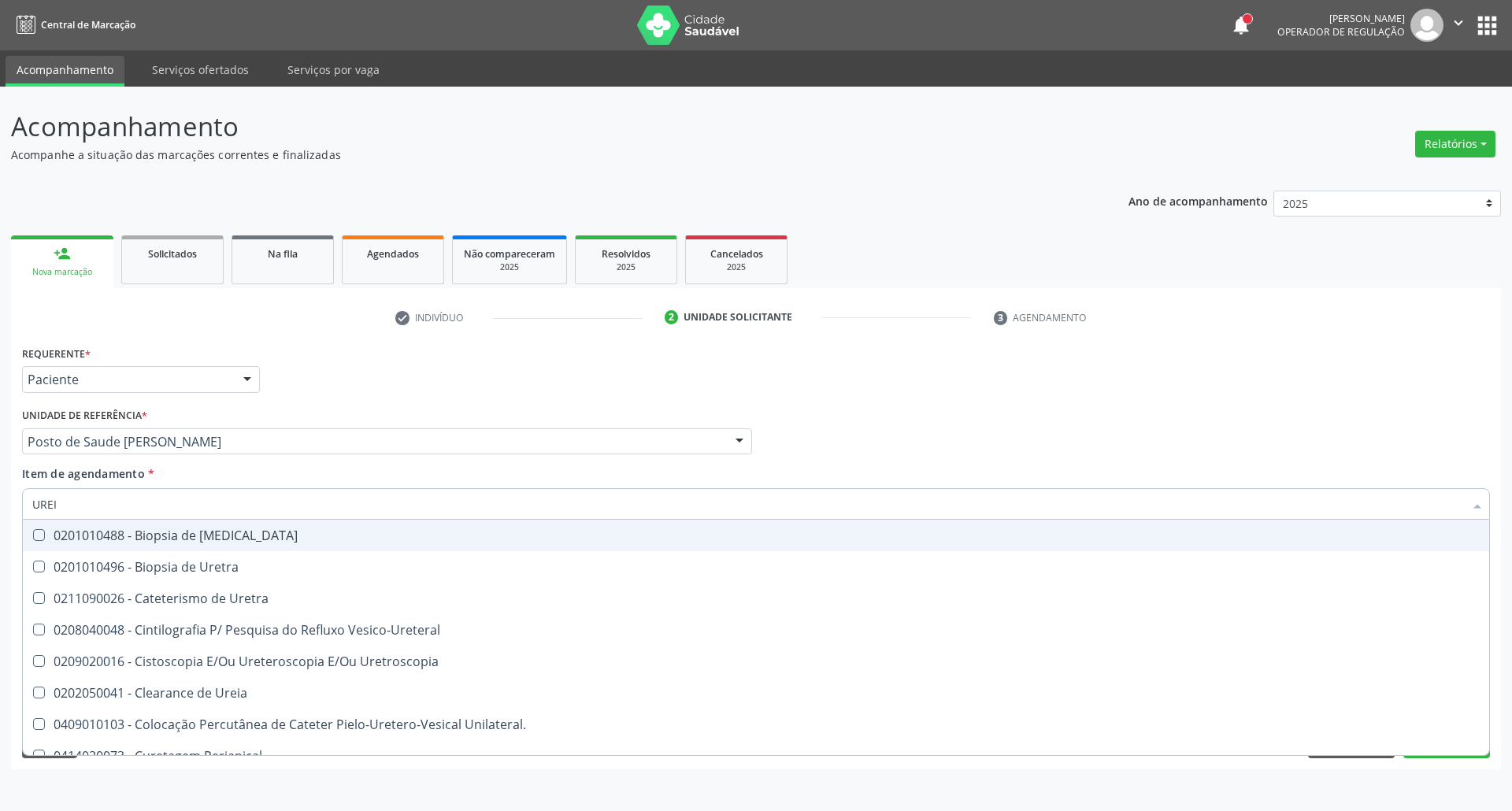
type input "UREIA"
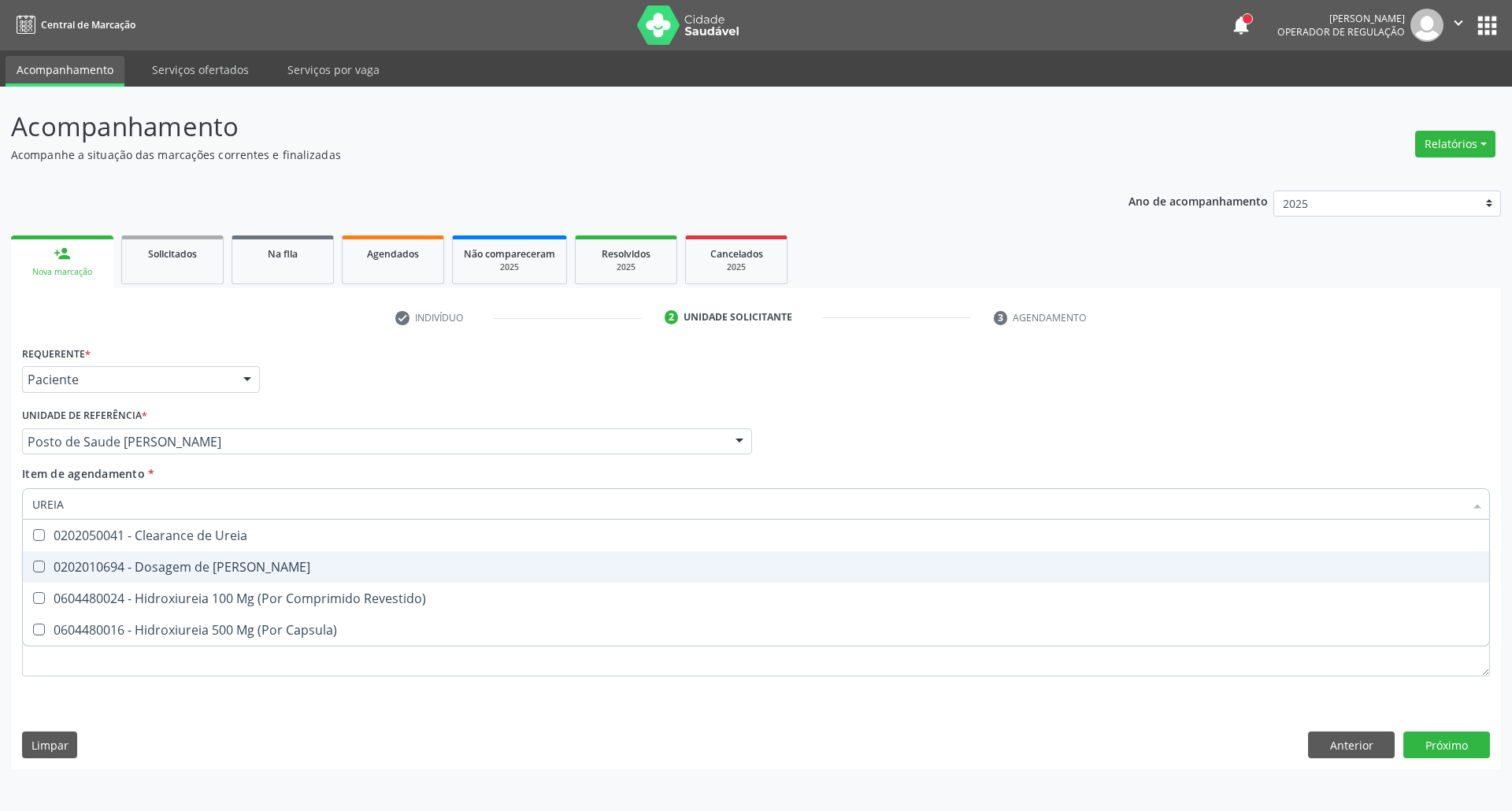
drag, startPoint x: 60, startPoint y: 562, endPoint x: 67, endPoint y: 546, distance: 17.5
click at [58, 562] on div "0202010694 - Dosagem de [PERSON_NAME]" at bounding box center [755, 567] width 1447 height 12
checkbox Ureia "true"
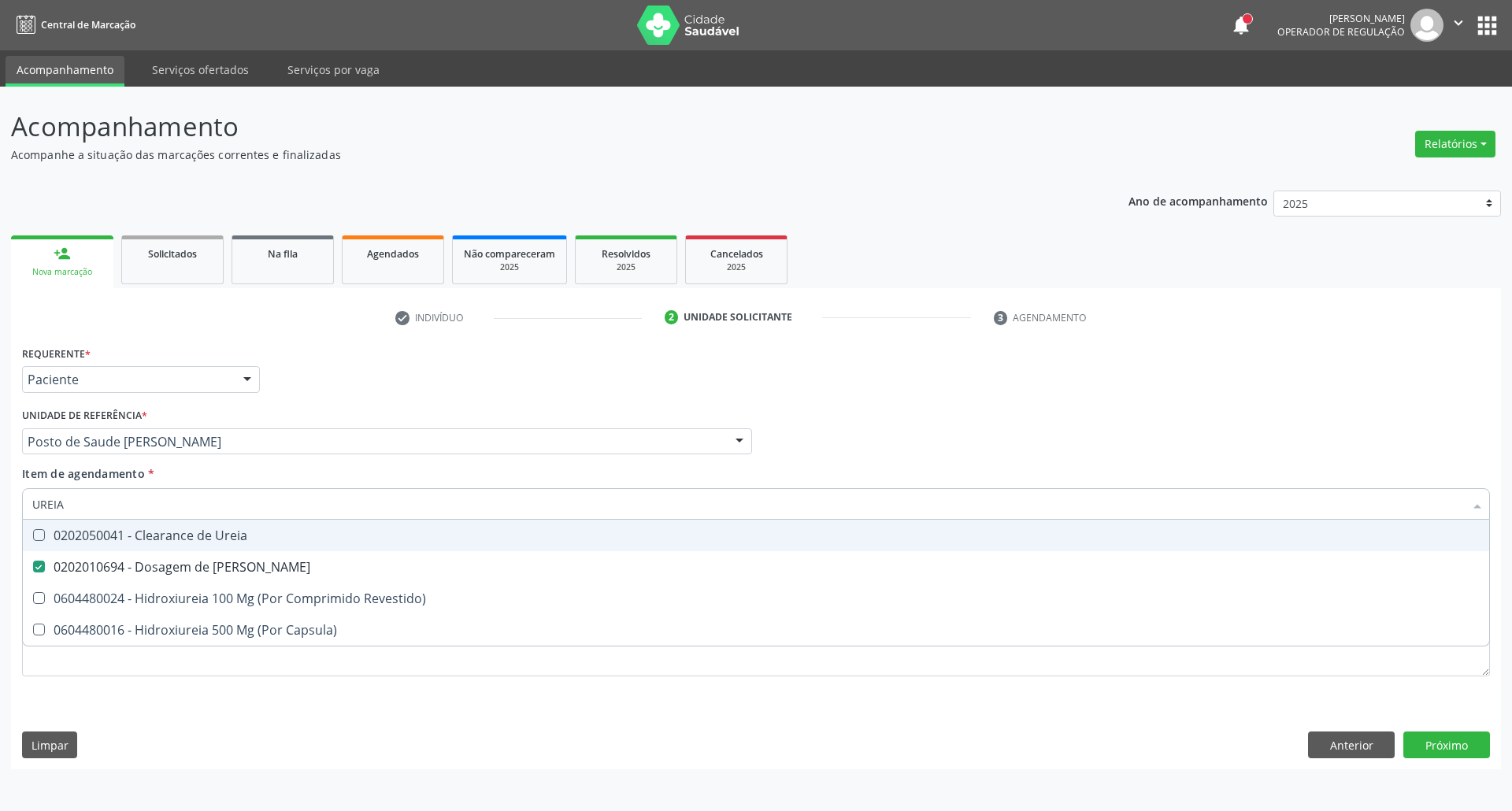
click at [0, 514] on div "Acompanhamento Acompanhe a situação das marcações correntes e finalizadas Relat…" at bounding box center [756, 448] width 1512 height 725
type input "C"
checkbox Ureia "false"
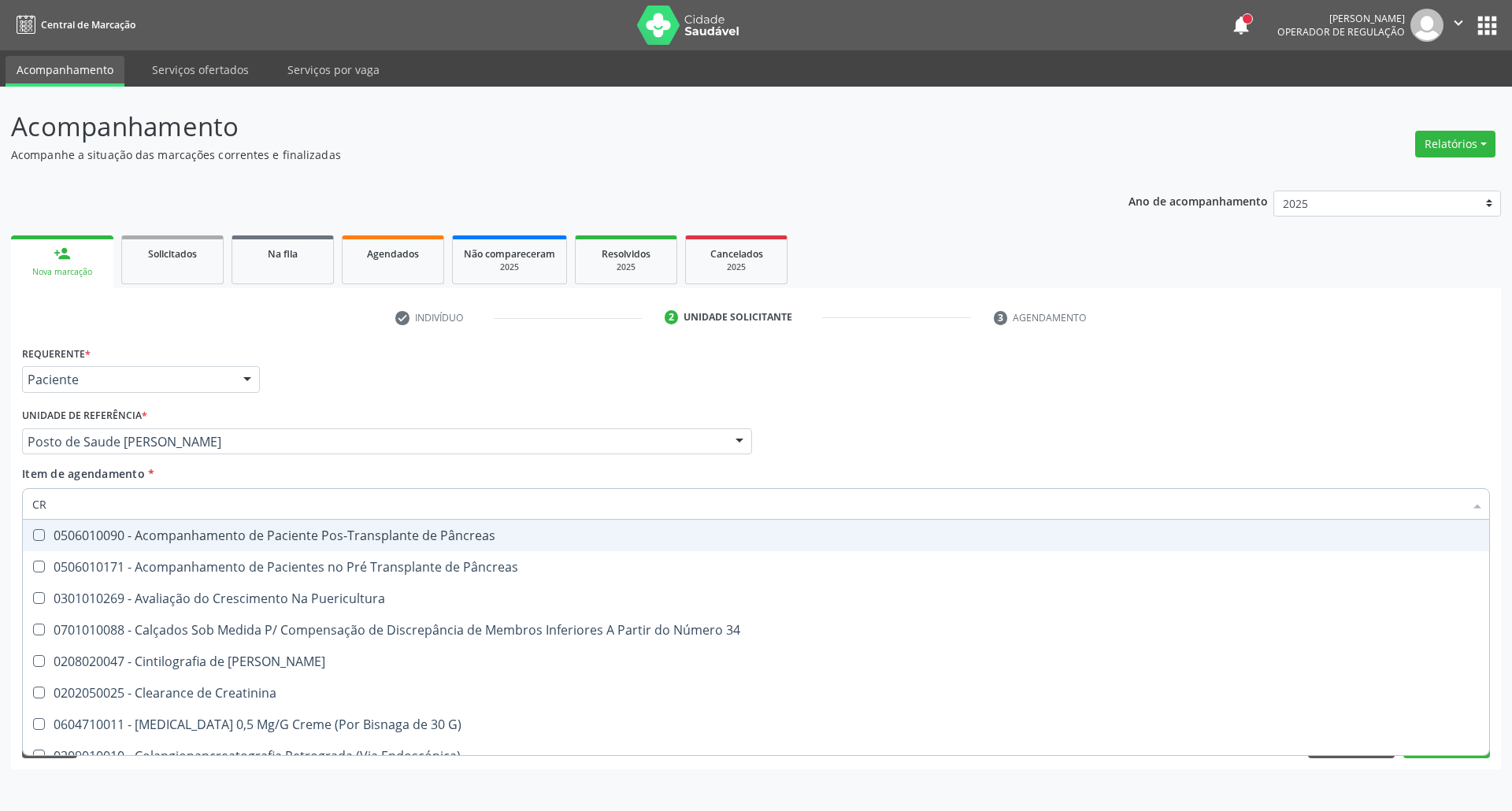
type input "C"
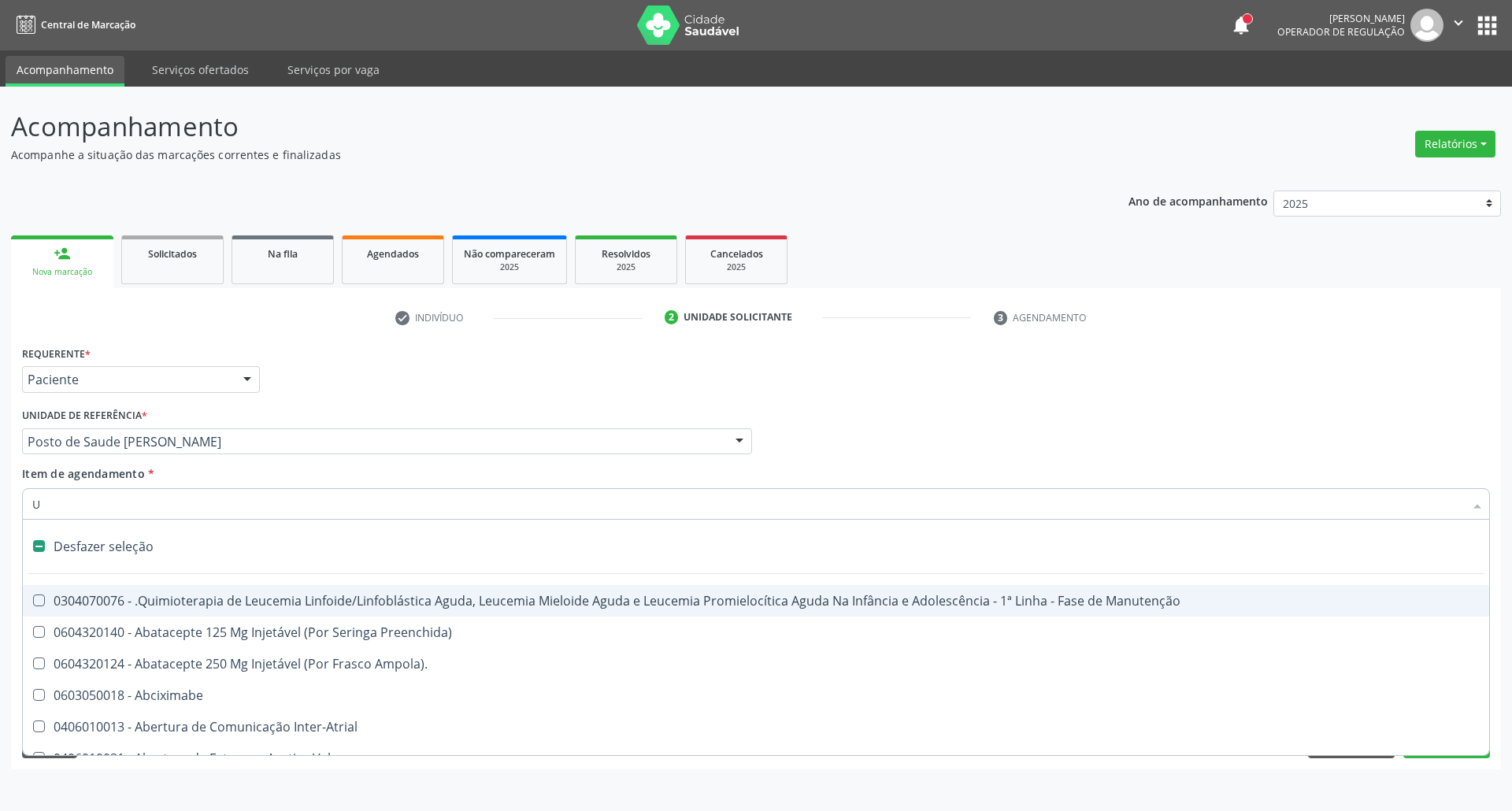
type input "UR"
checkbox Central "true"
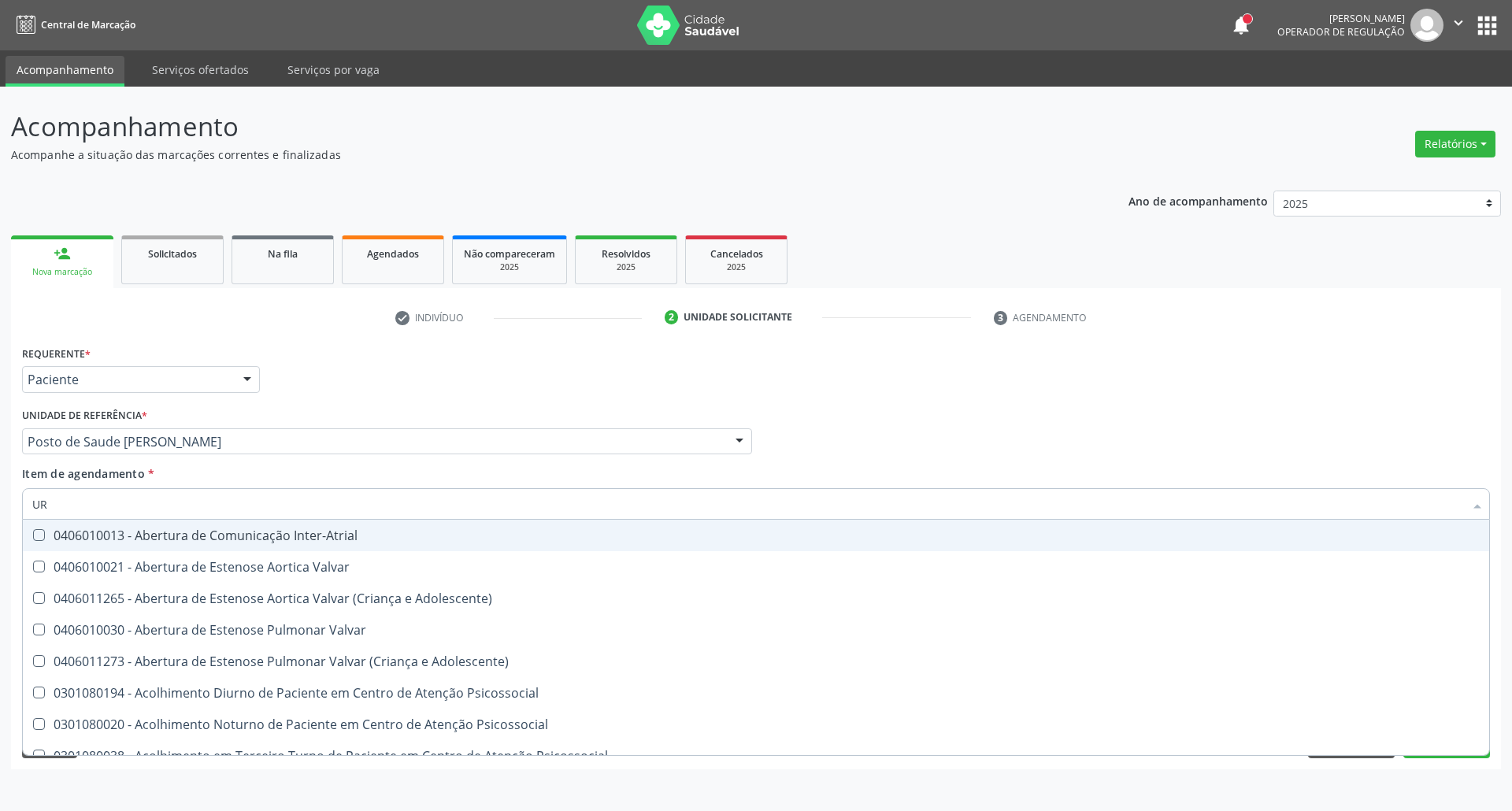
type input "URE"
checkbox Miotendinoso "true"
type input "UREI"
checkbox Uretra "true"
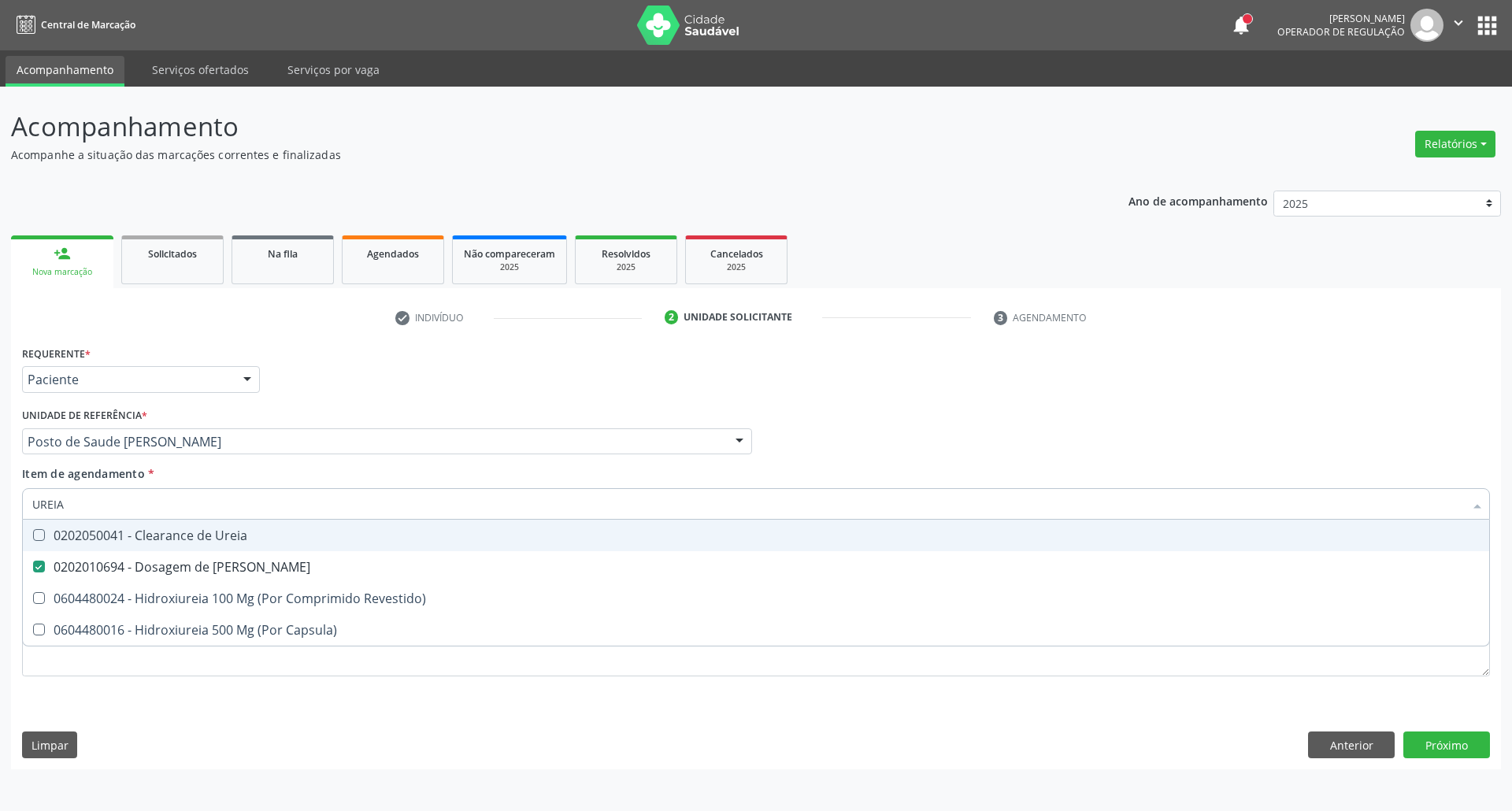
drag, startPoint x: 0, startPoint y: 530, endPoint x: 0, endPoint y: 542, distance: 12.0
click at [0, 537] on div "Acompanhamento Acompanhe a situação das marcações correntes e finalizadas Relat…" at bounding box center [756, 448] width 1512 height 725
type input "C"
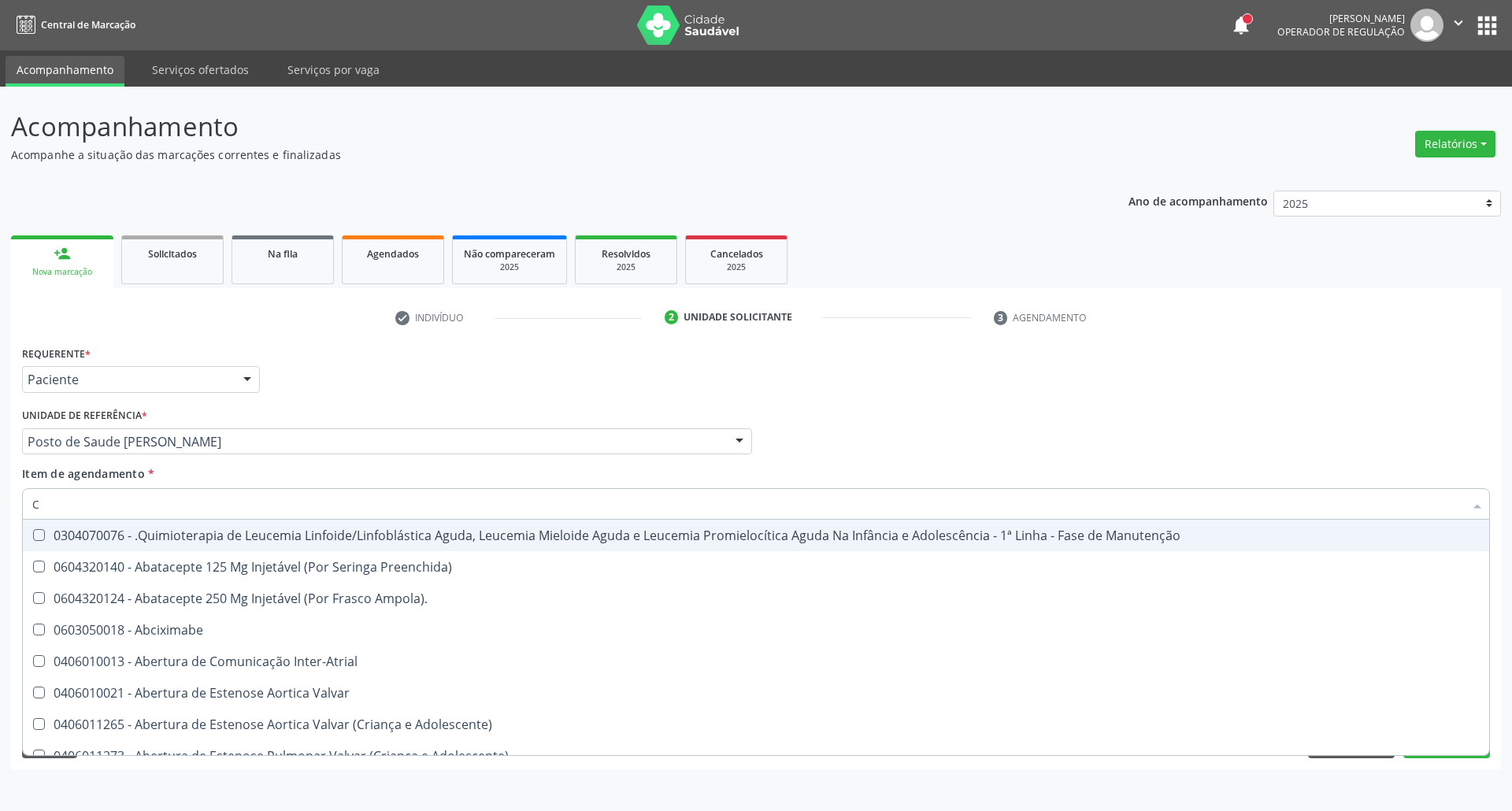
checkbox Preenchida\) "false"
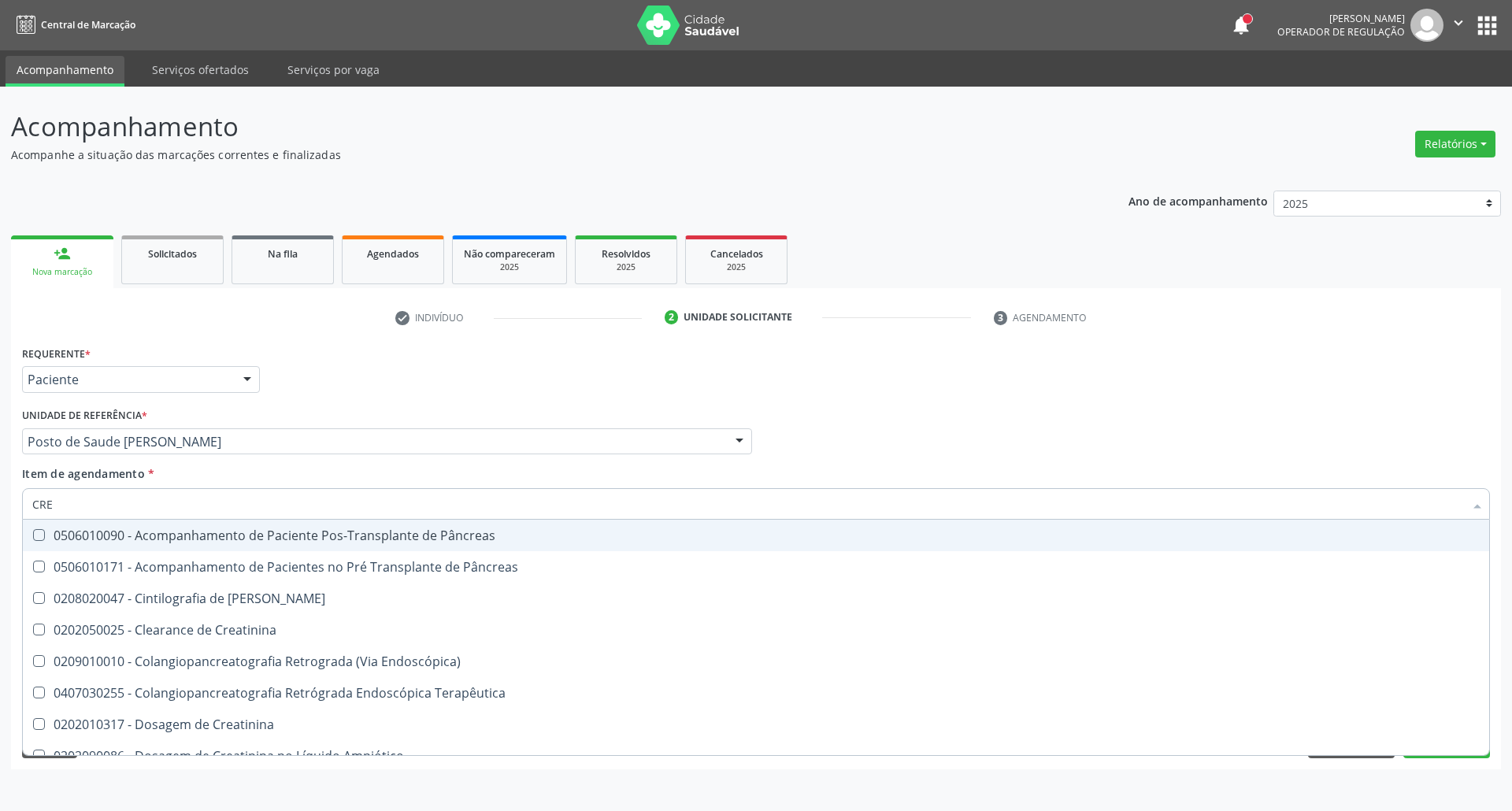
type input "CREA"
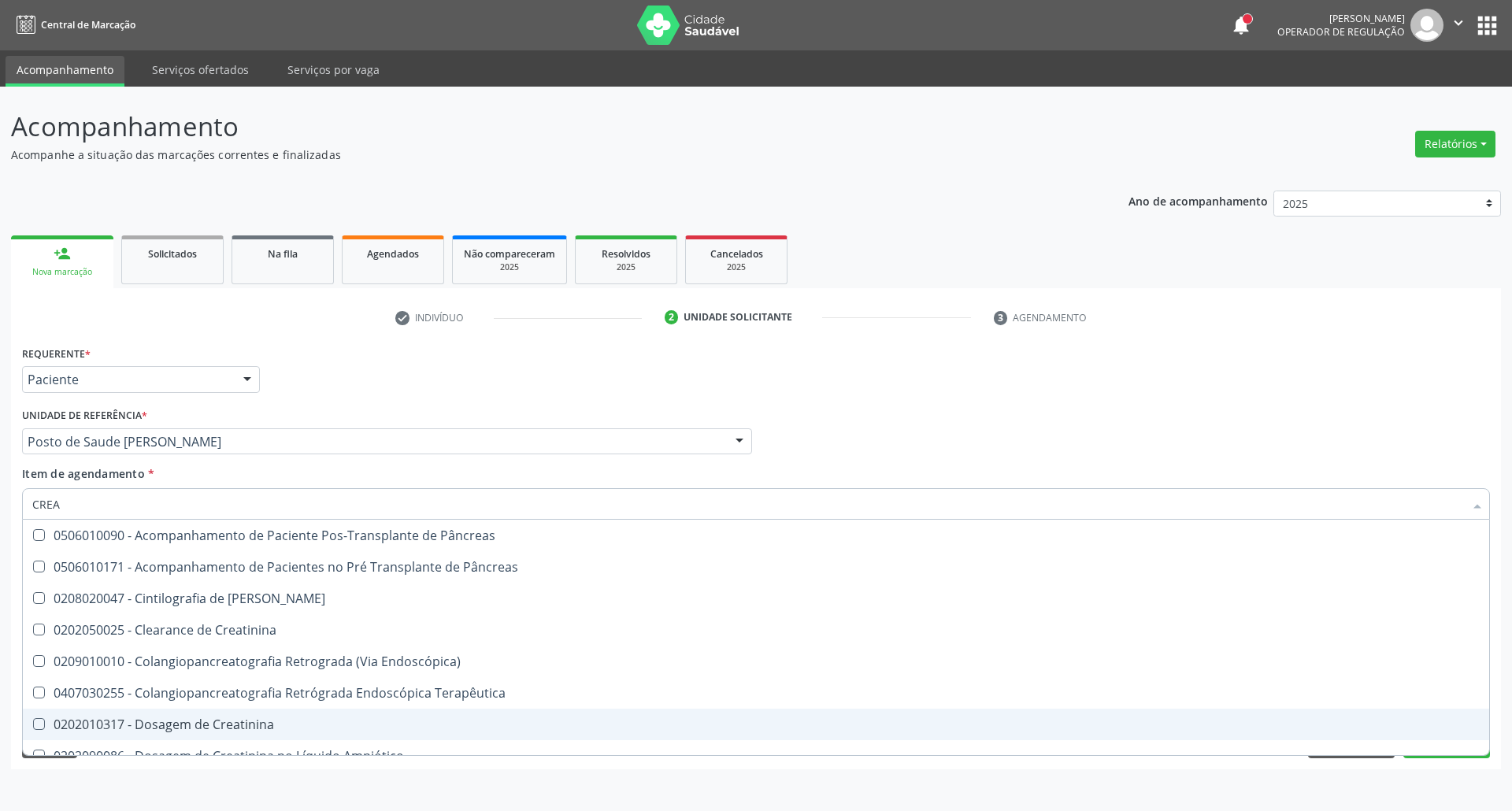
click at [101, 730] on div "0202010317 - Dosagem de Creatinina" at bounding box center [755, 724] width 1447 height 12
checkbox Creatinina "true"
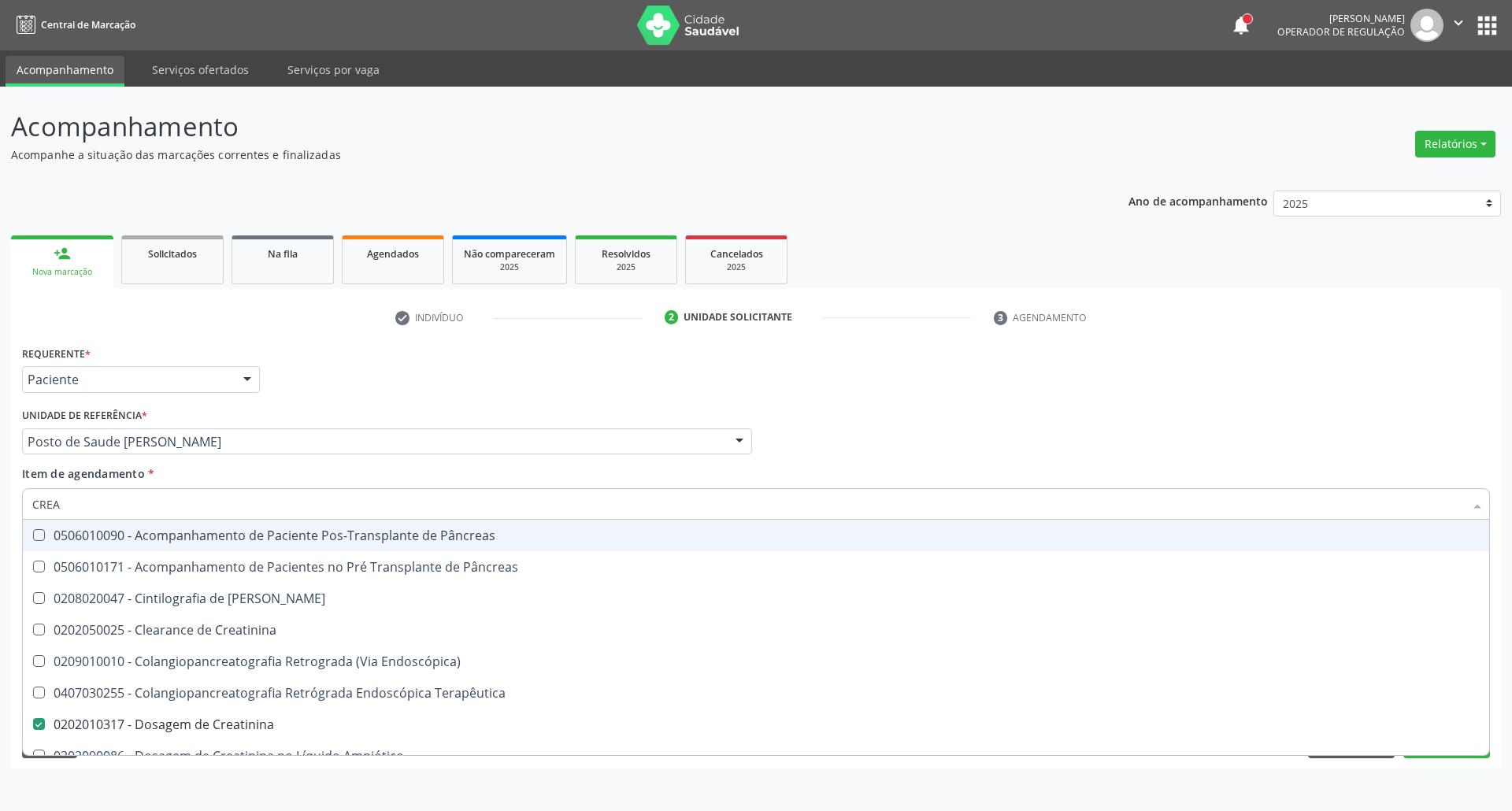
click at [0, 518] on div "Acompanhamento Acompanhe a situação das marcações correntes e finalizadas Relat…" at bounding box center [756, 448] width 1512 height 725
type input "C"
checkbox Creatinina "false"
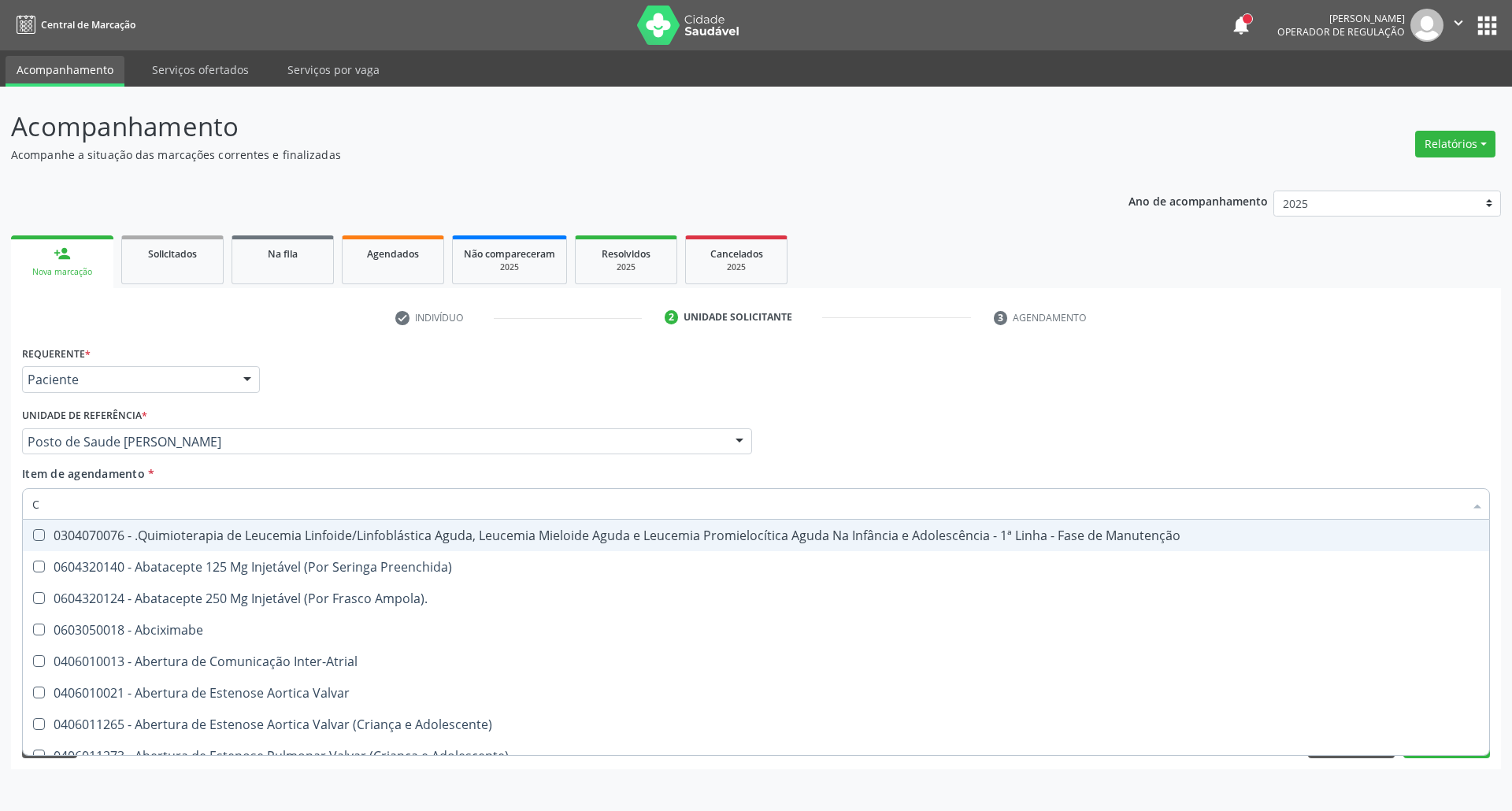
type input "CO"
checkbox Tempo "true"
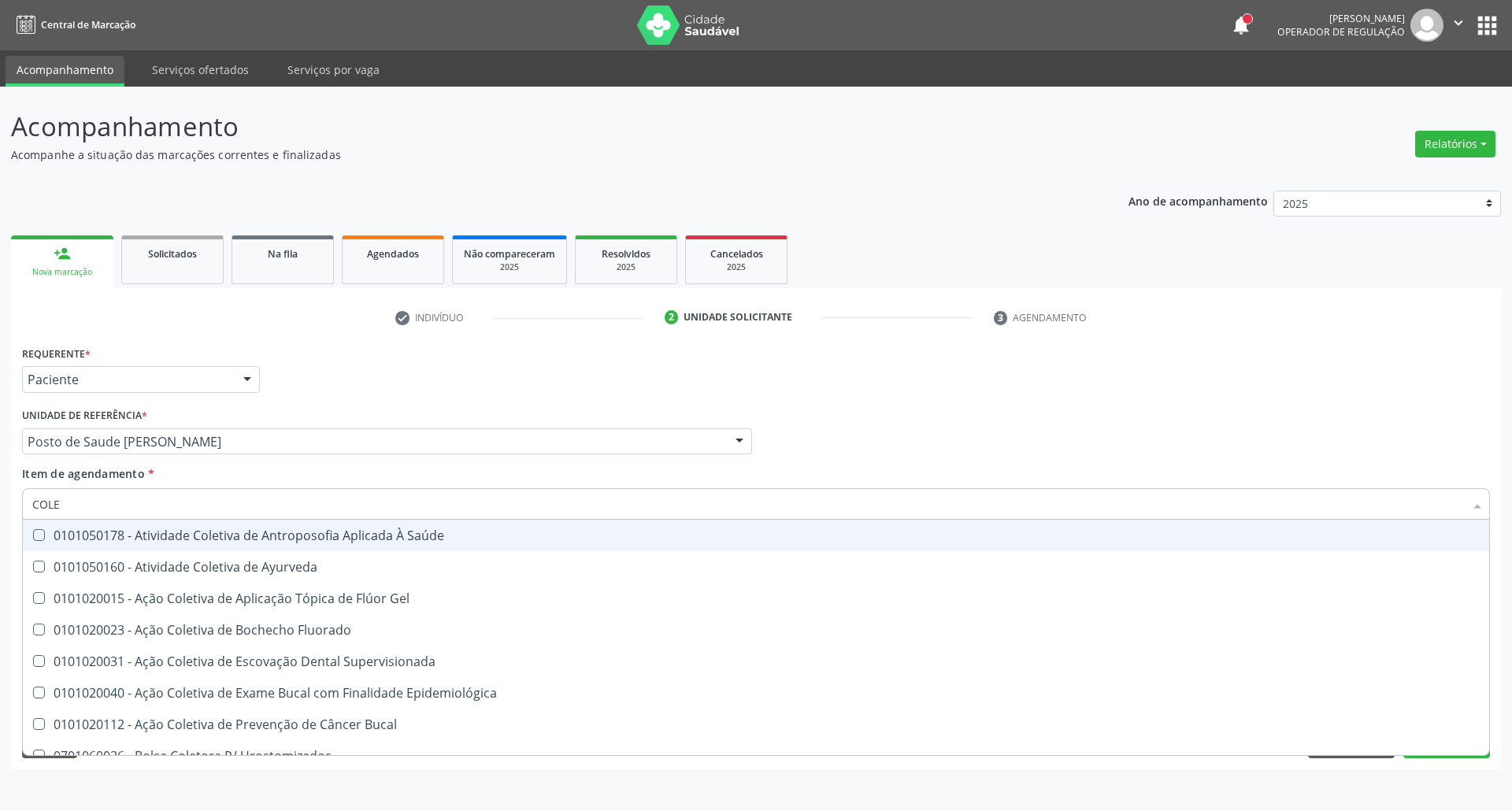
type input "COLES"
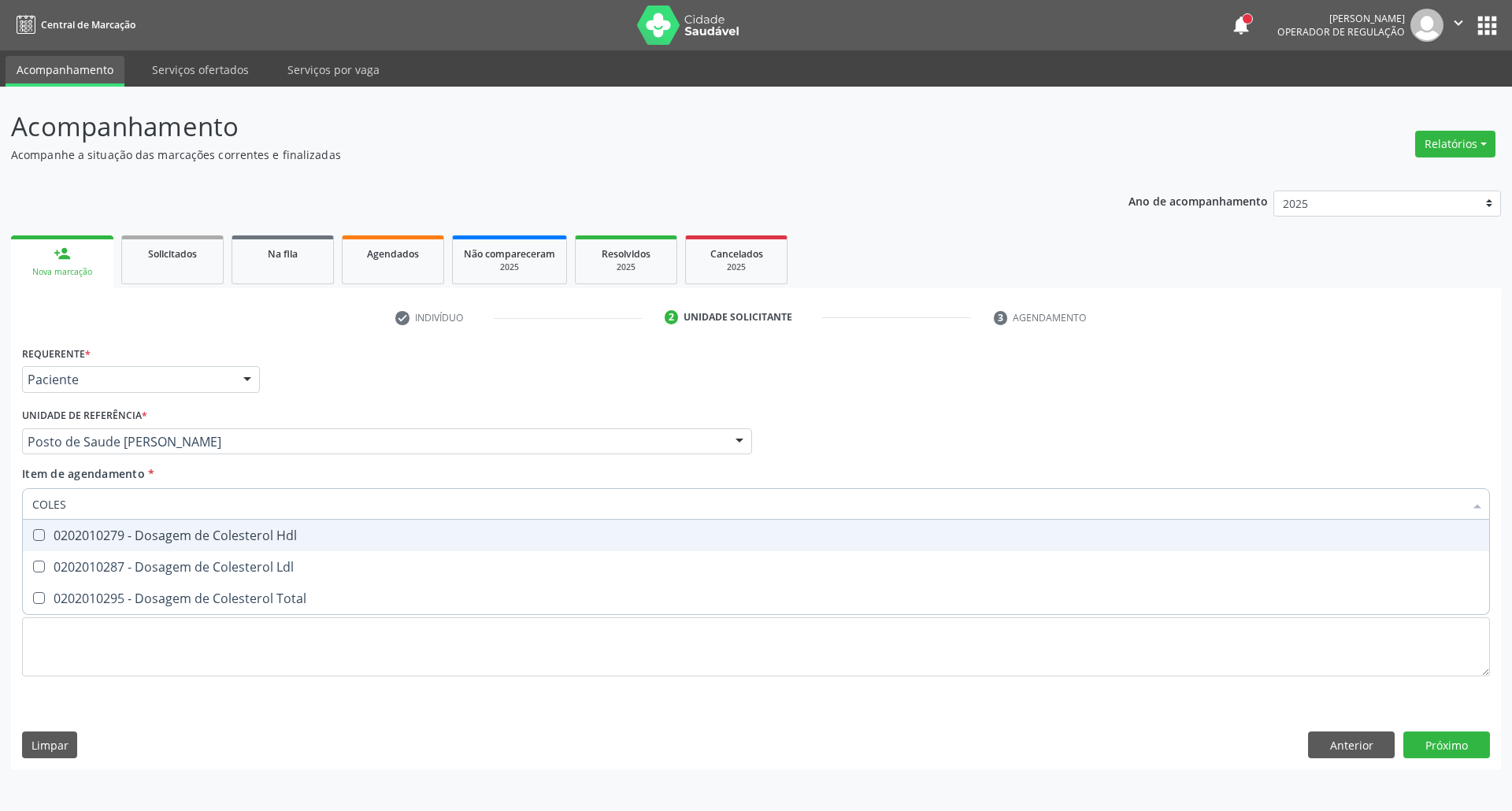
click at [60, 540] on div "0202010279 - Dosagem de Colesterol Hdl" at bounding box center [755, 534] width 1447 height 12
checkbox Hdl "true"
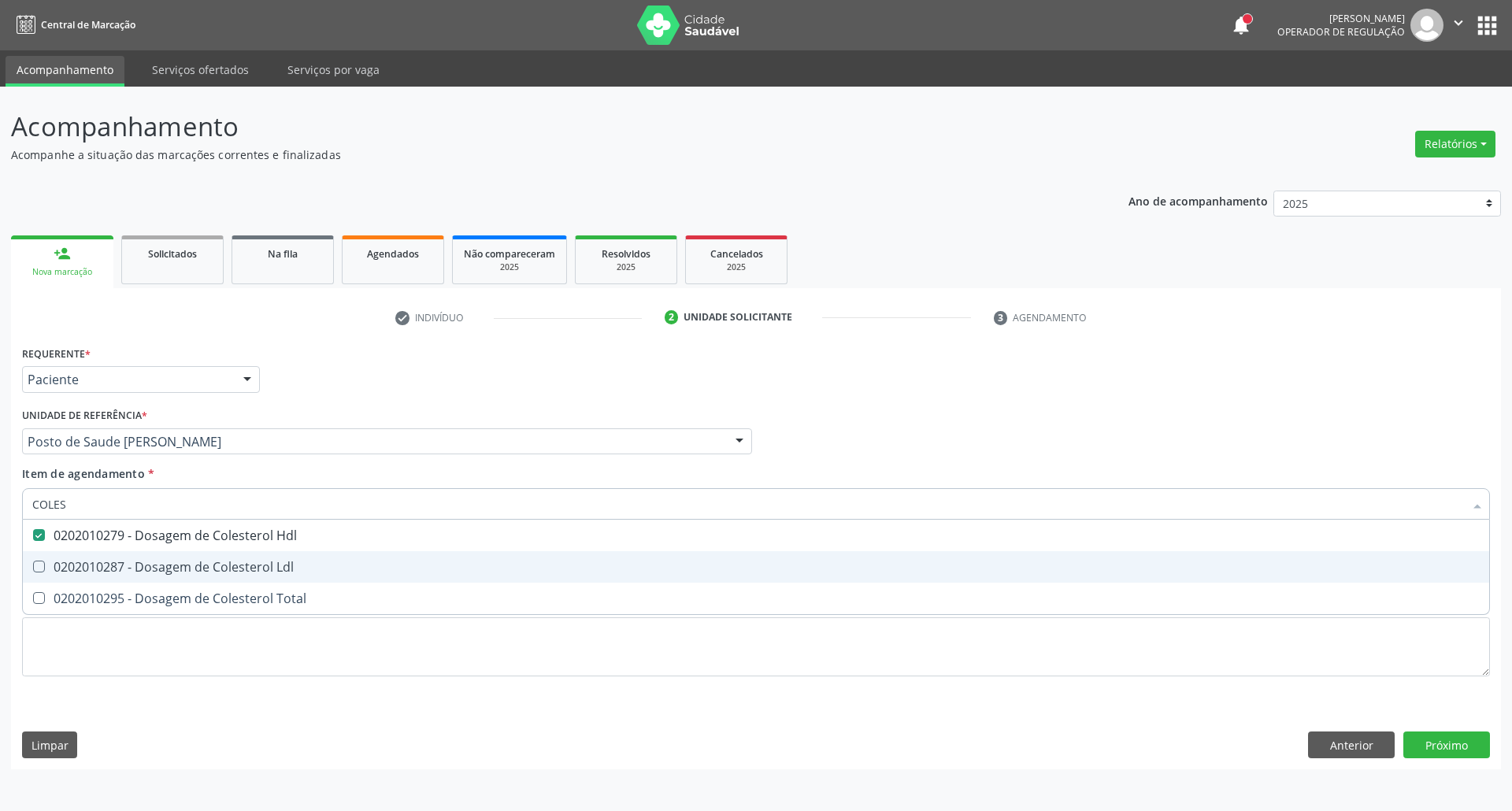
click at [73, 573] on div "0202010287 - Dosagem de Colesterol Ldl" at bounding box center [755, 567] width 1447 height 12
checkbox Ldl "true"
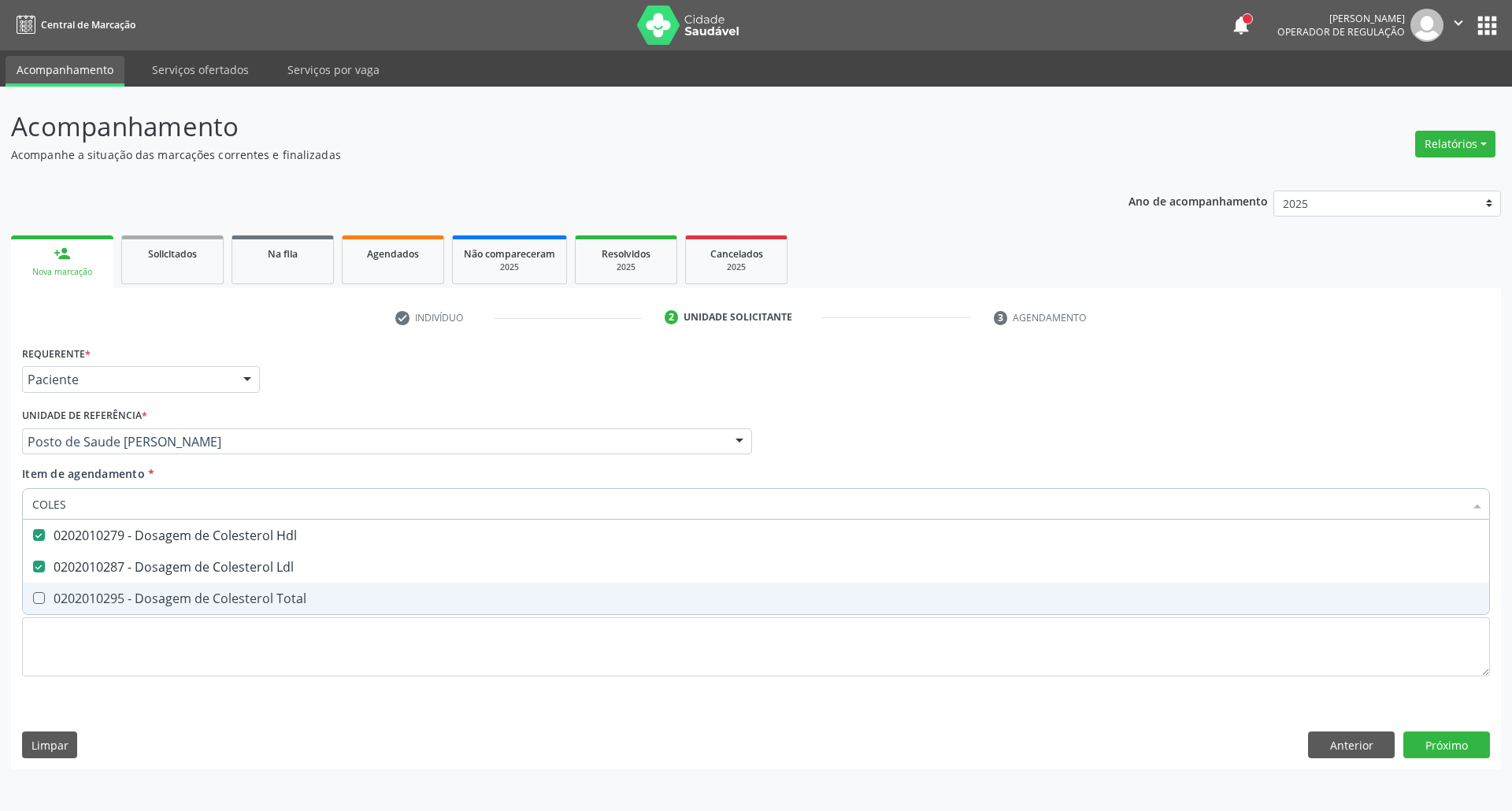
drag, startPoint x: 81, startPoint y: 603, endPoint x: 89, endPoint y: 570, distance: 34.0
click at [82, 599] on div "0202010295 - Dosagem de Colesterol Total" at bounding box center [755, 598] width 1447 height 12
checkbox Total "true"
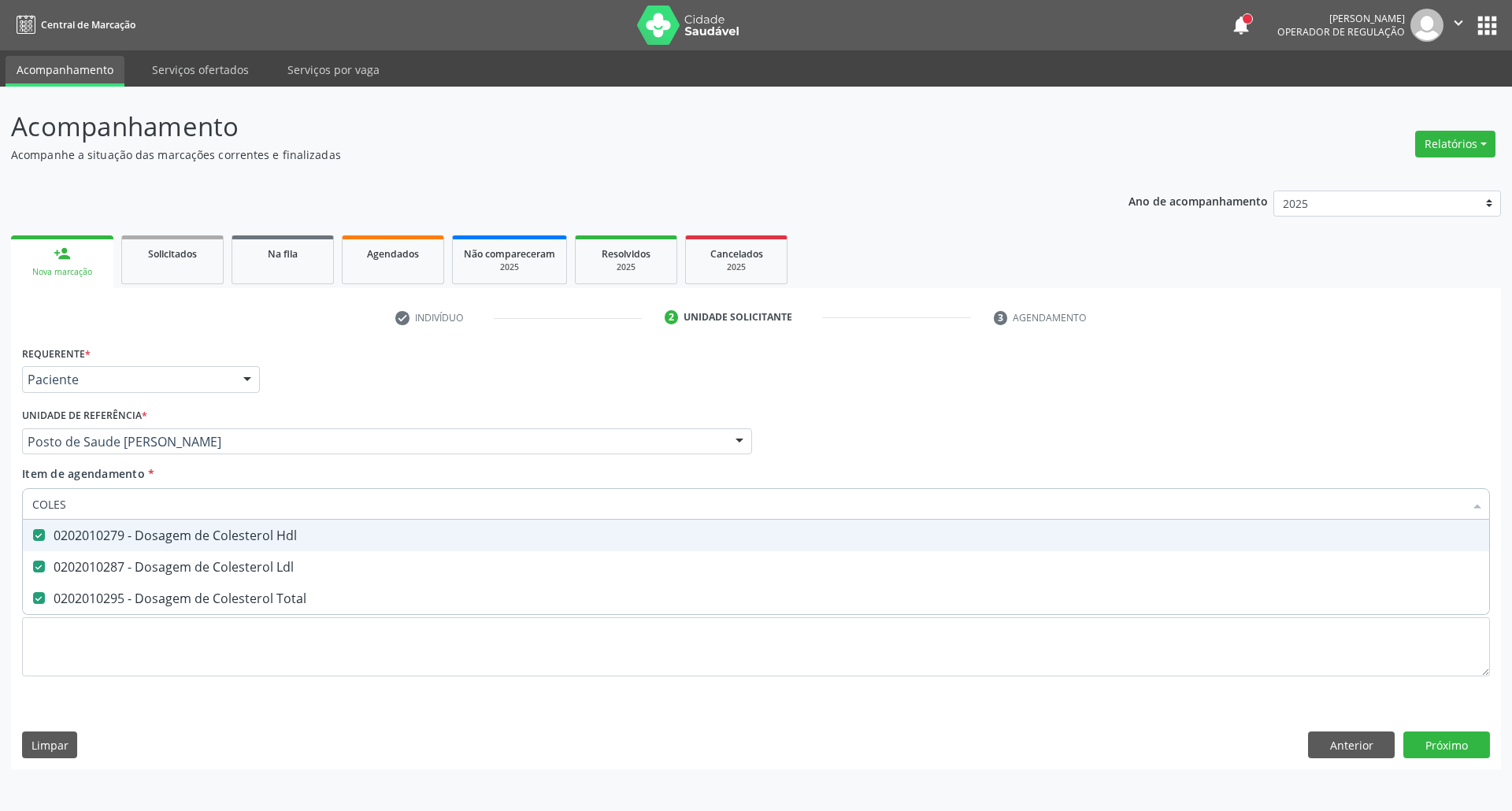
drag, startPoint x: 61, startPoint y: 497, endPoint x: 0, endPoint y: 492, distance: 61.2
click at [0, 492] on div "Acompanhamento Acompanhe a situação das marcações correntes e finalizadas Relat…" at bounding box center [756, 448] width 1512 height 725
type input "T"
checkbox Hdl "false"
checkbox Ldl "false"
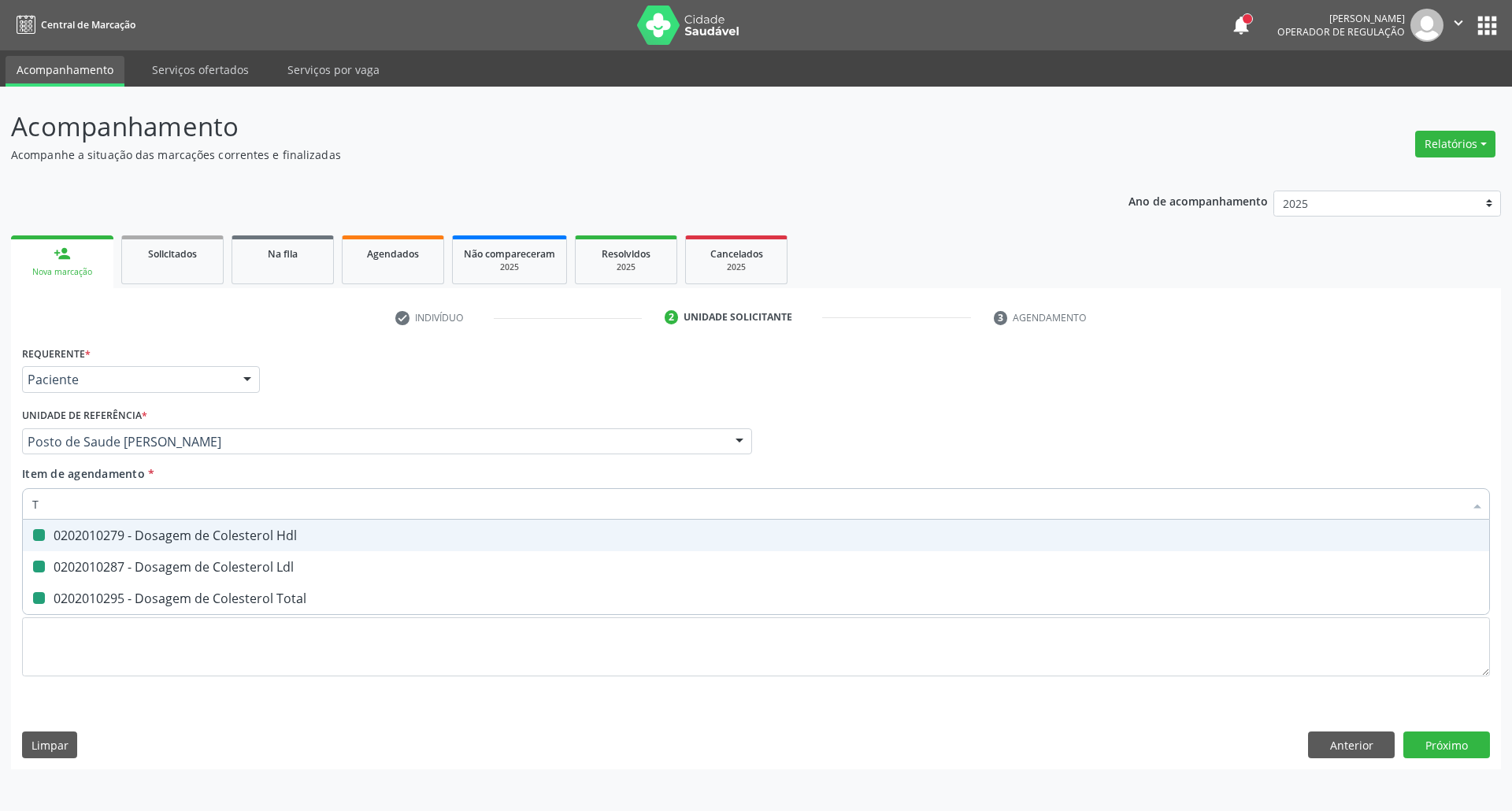
checkbox Total "false"
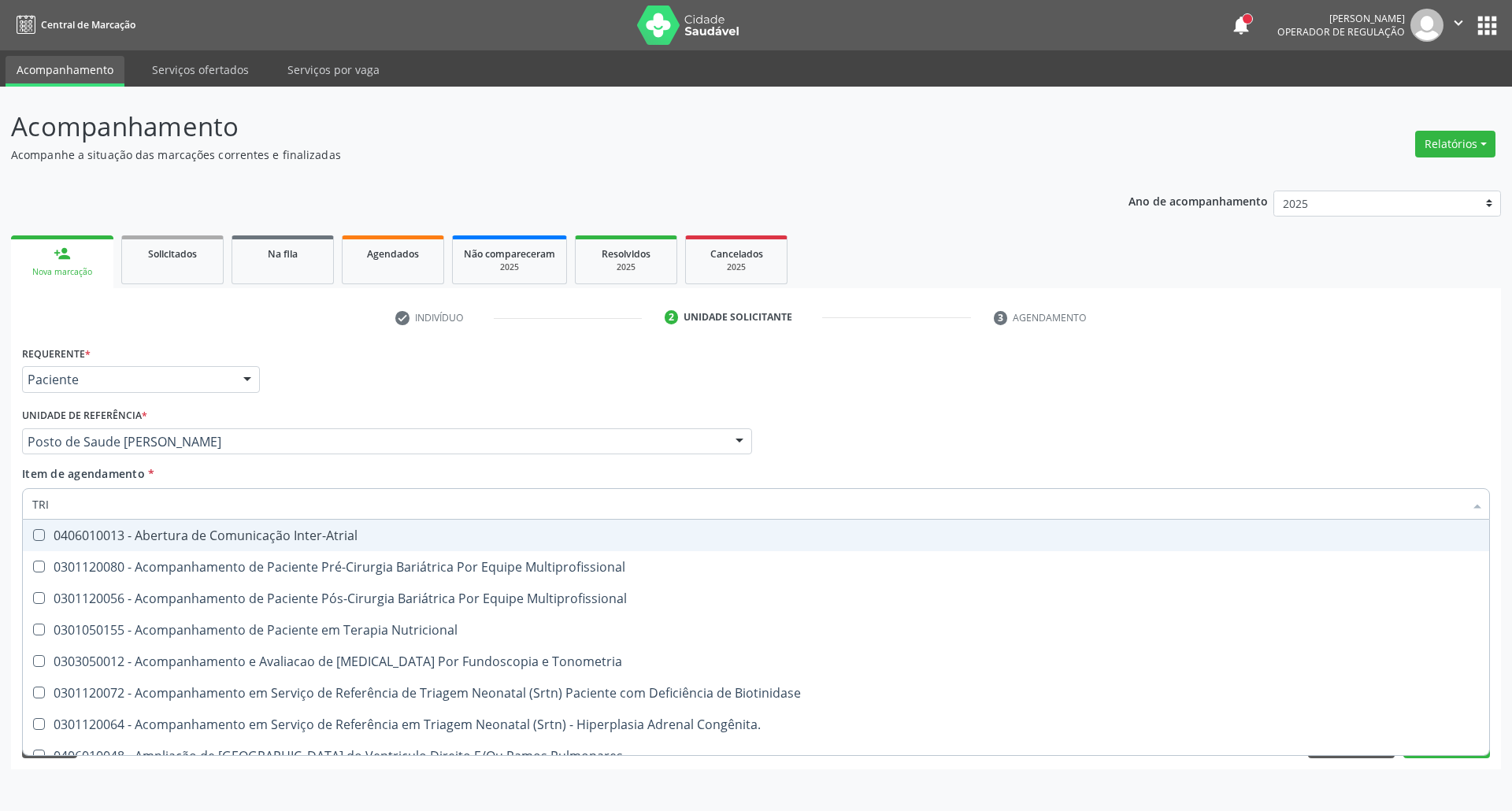
type input "TRIG"
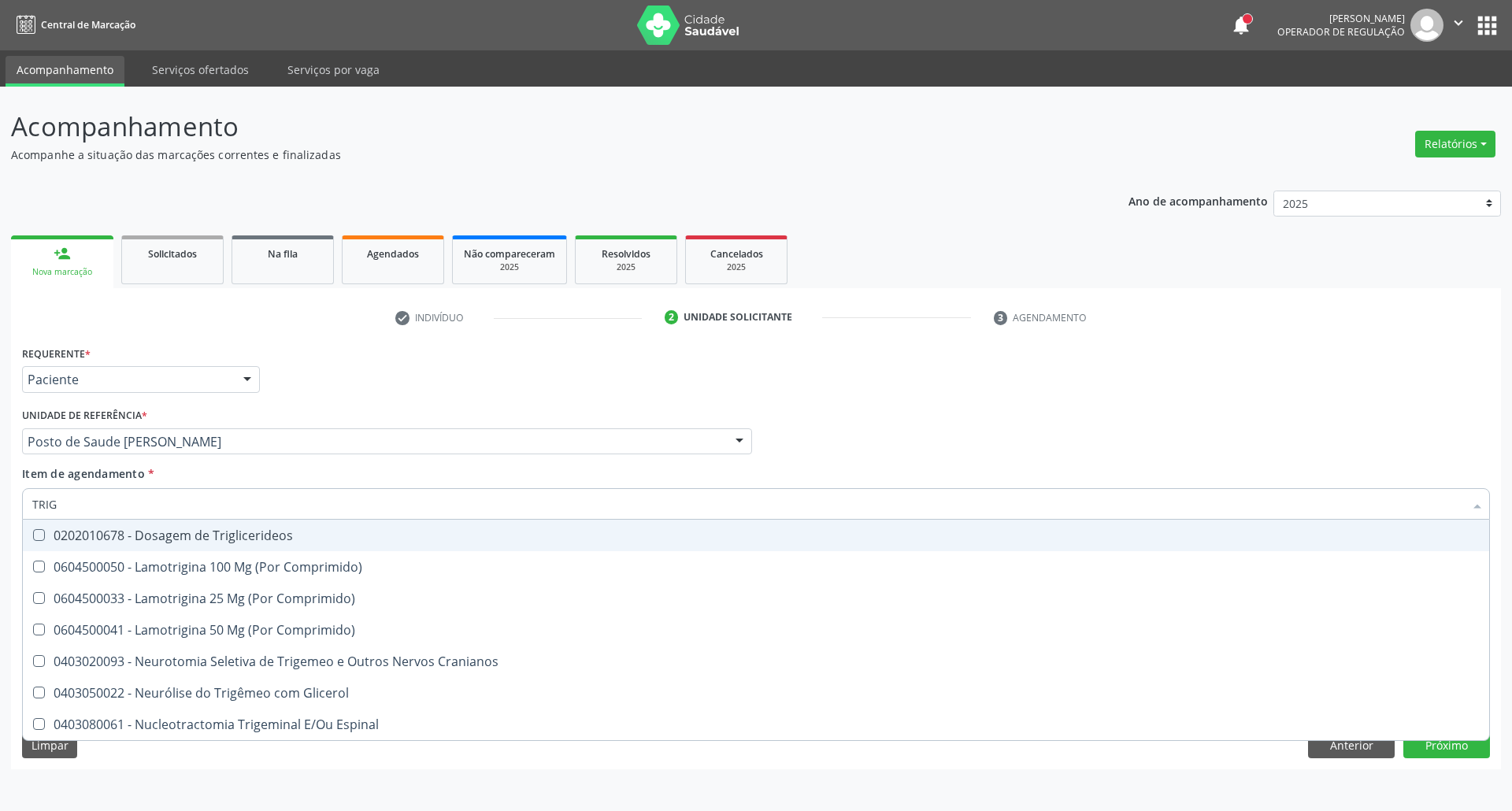
click at [108, 533] on div "0202010678 - Dosagem de Triglicerideos" at bounding box center [755, 534] width 1447 height 12
checkbox Triglicerideos "true"
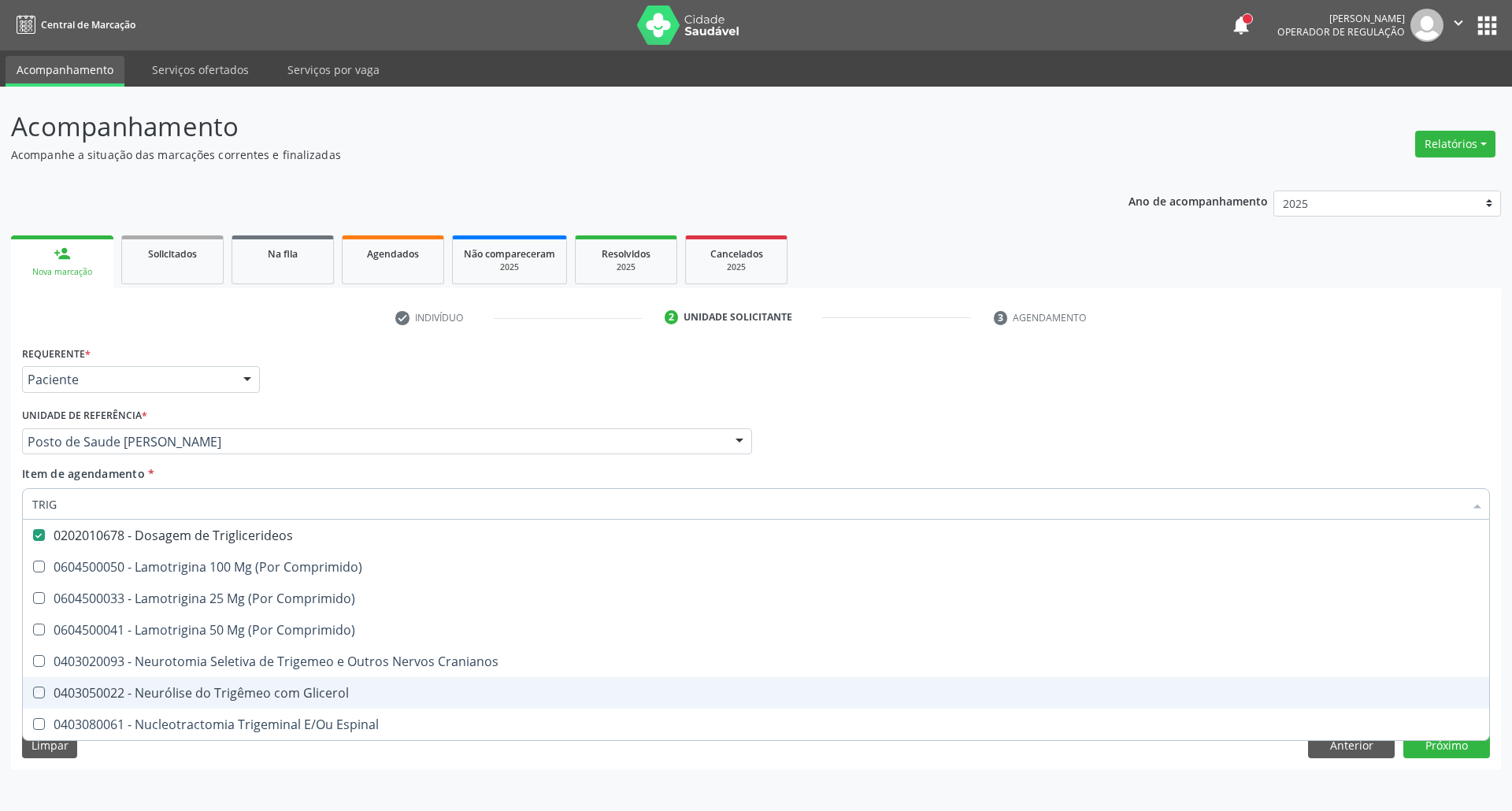
click at [2, 656] on div "Acompanhamento Acompanhe a situação das marcações correntes e finalizadas Relat…" at bounding box center [756, 448] width 1512 height 725
checkbox Comprimido\) "true"
checkbox Cranianos "true"
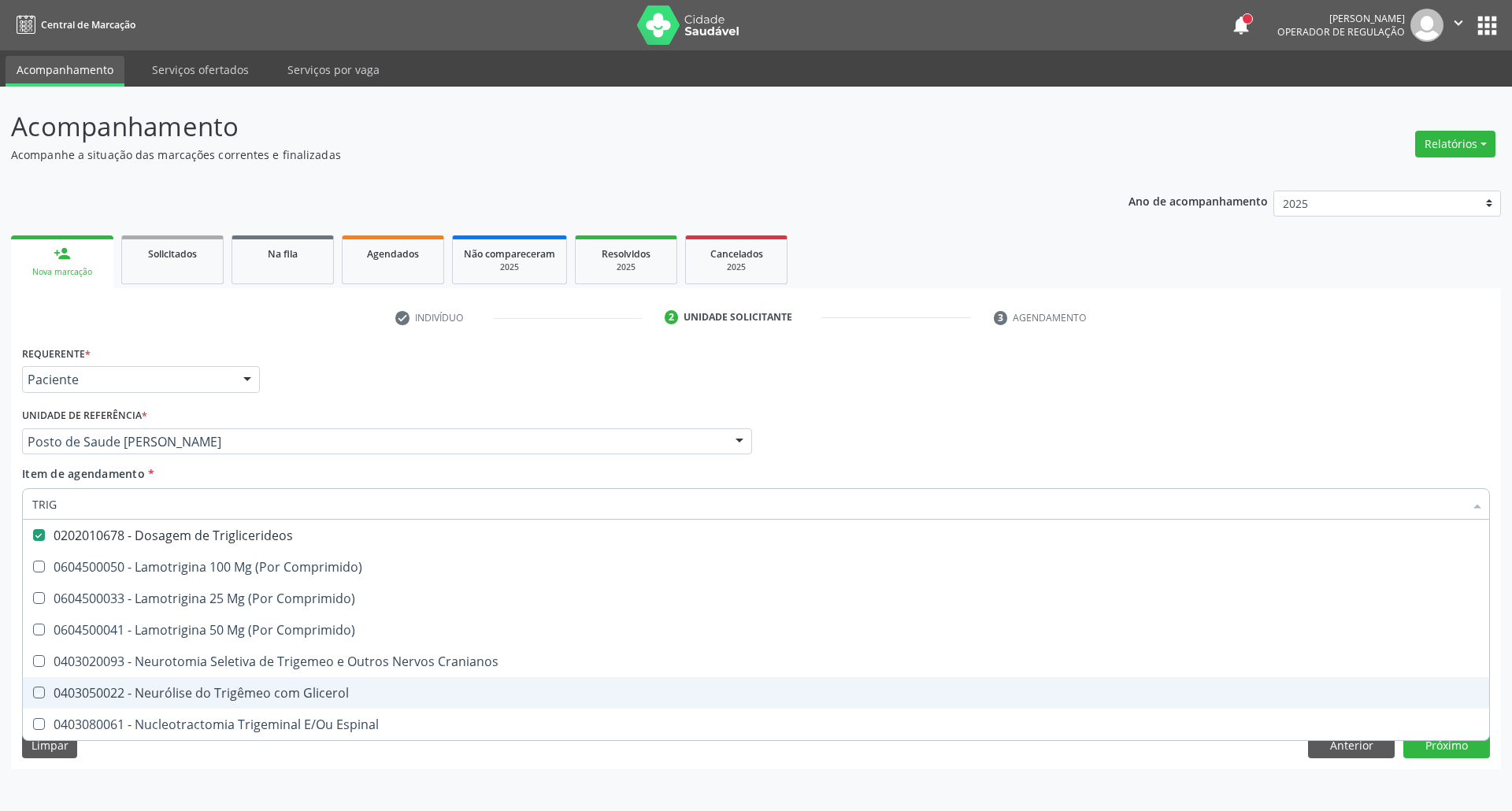
checkbox Glicerol "true"
checkbox Espinal "true"
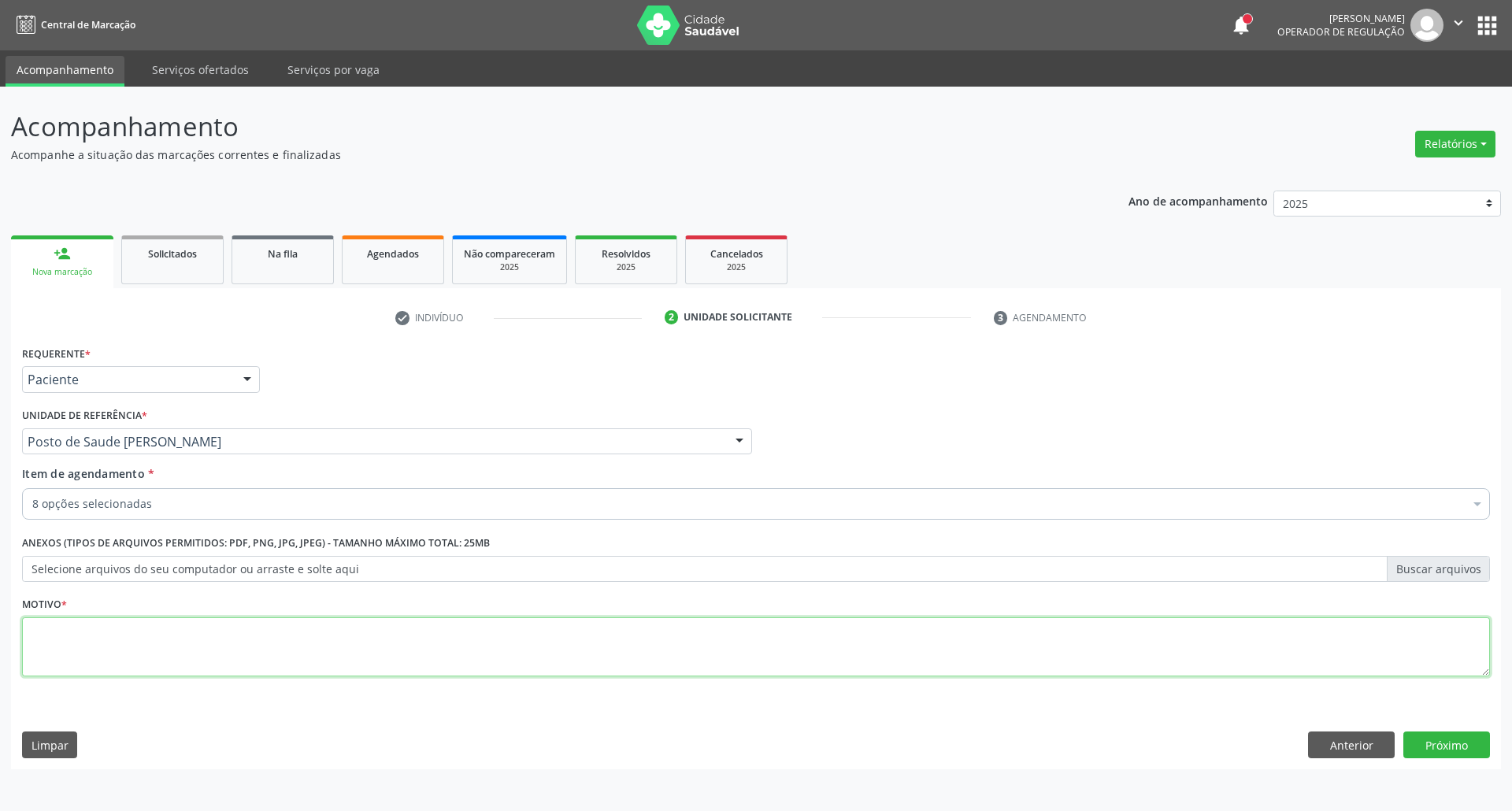
click at [123, 659] on textarea at bounding box center [755, 647] width 1467 height 60
type textarea "."
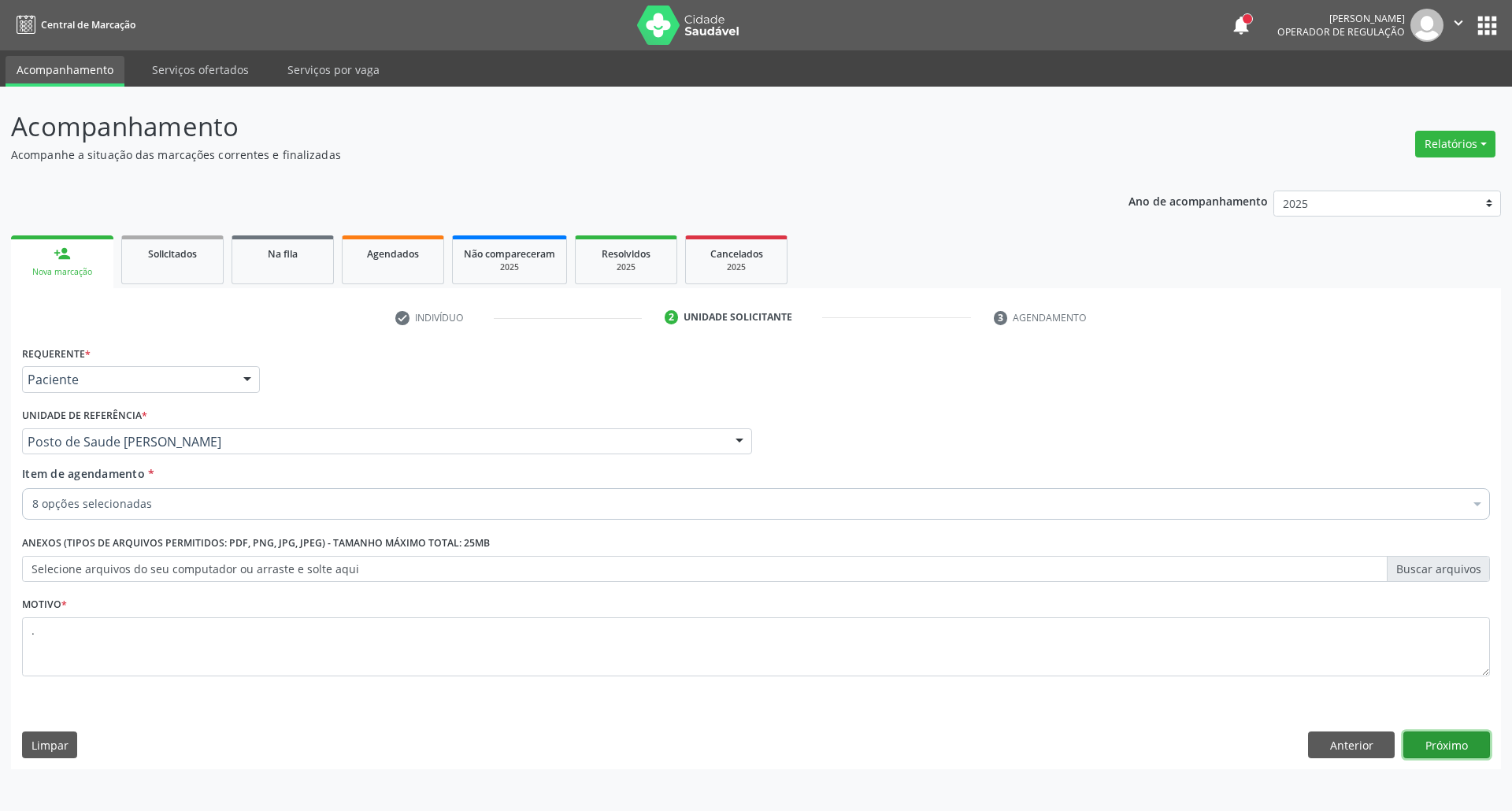
click at [1444, 749] on button "Próximo" at bounding box center [1446, 745] width 86 height 27
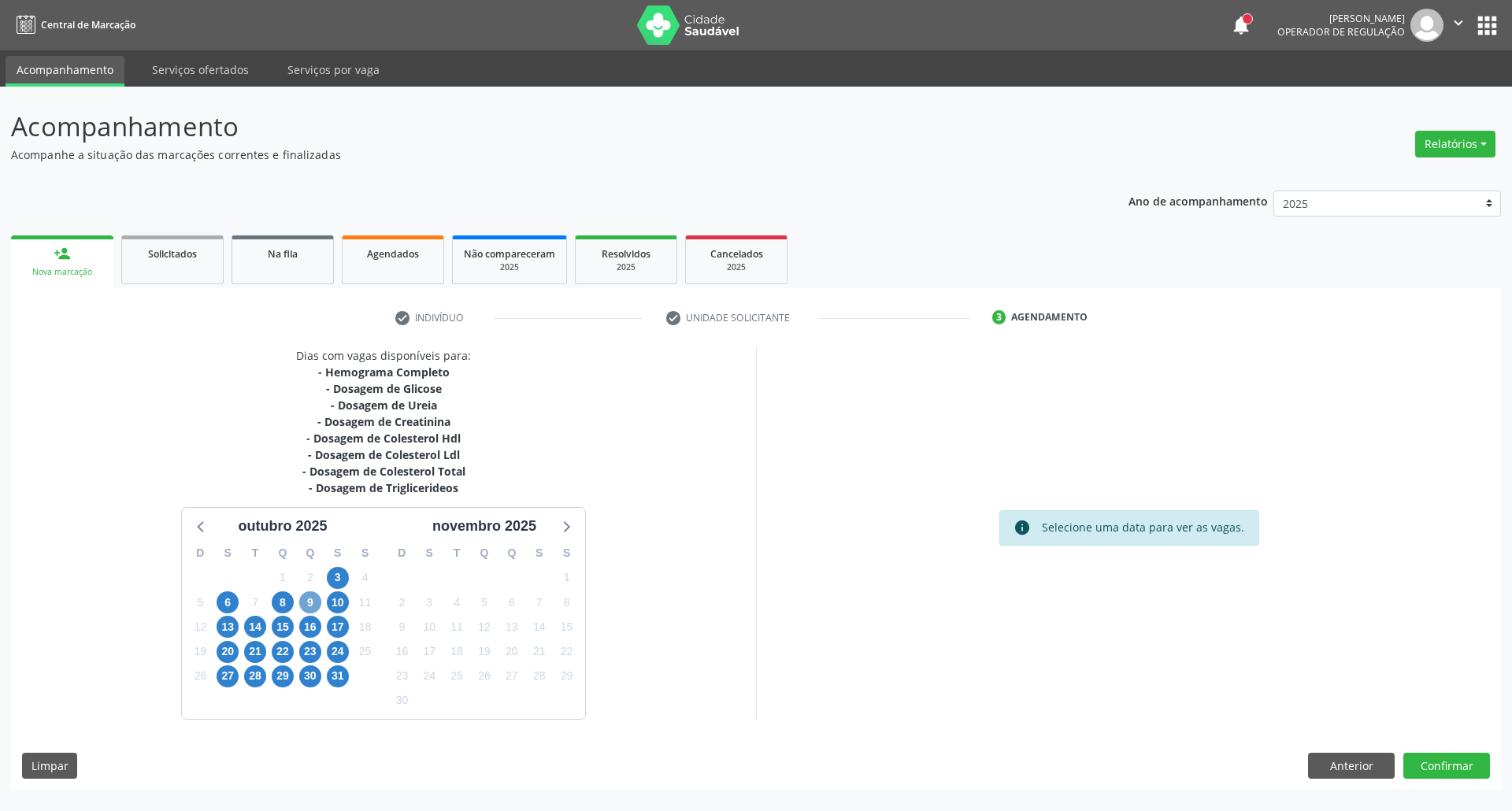
click at [313, 602] on span "9" at bounding box center [310, 602] width 22 height 22
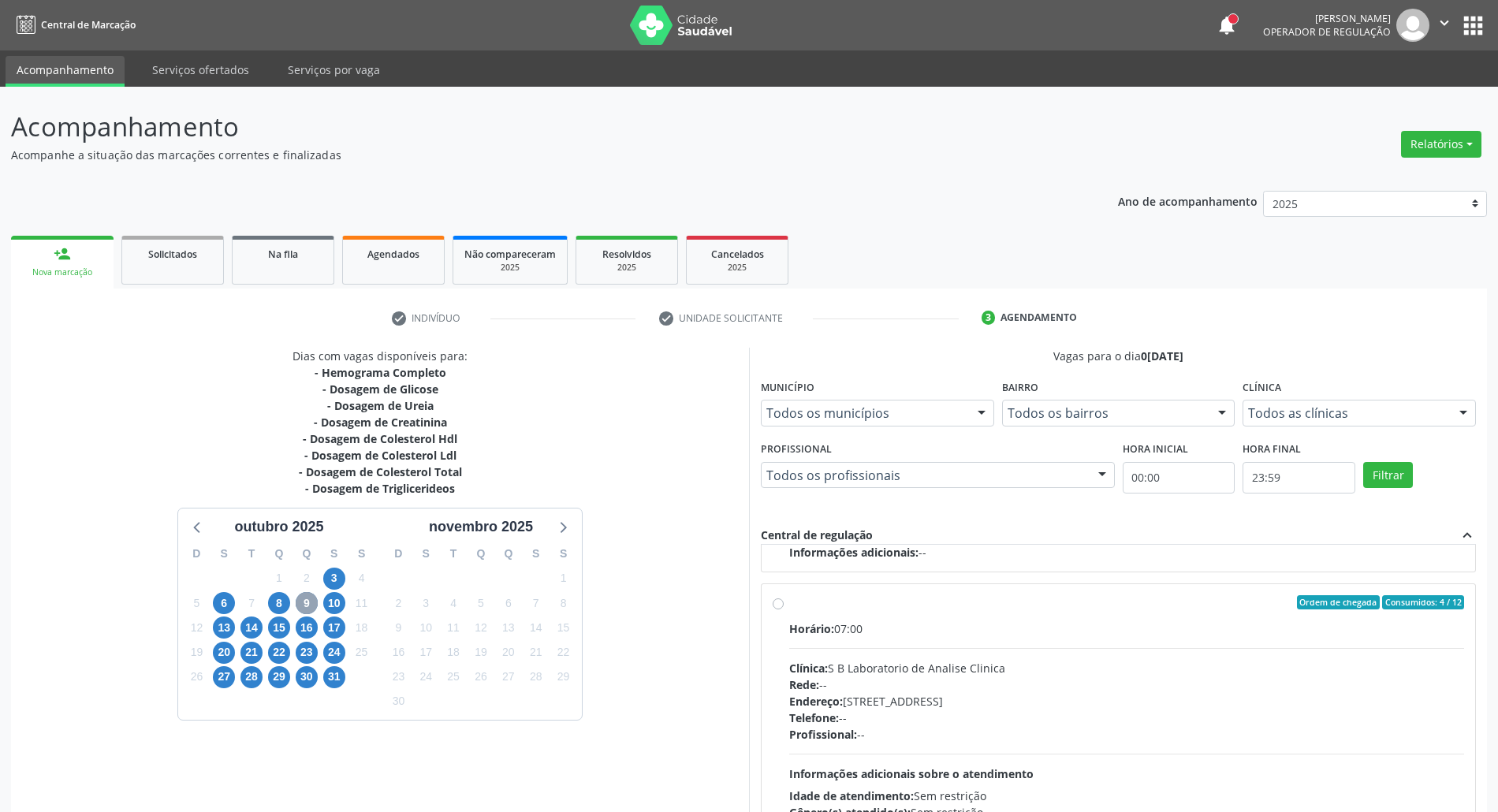
scroll to position [105, 0]
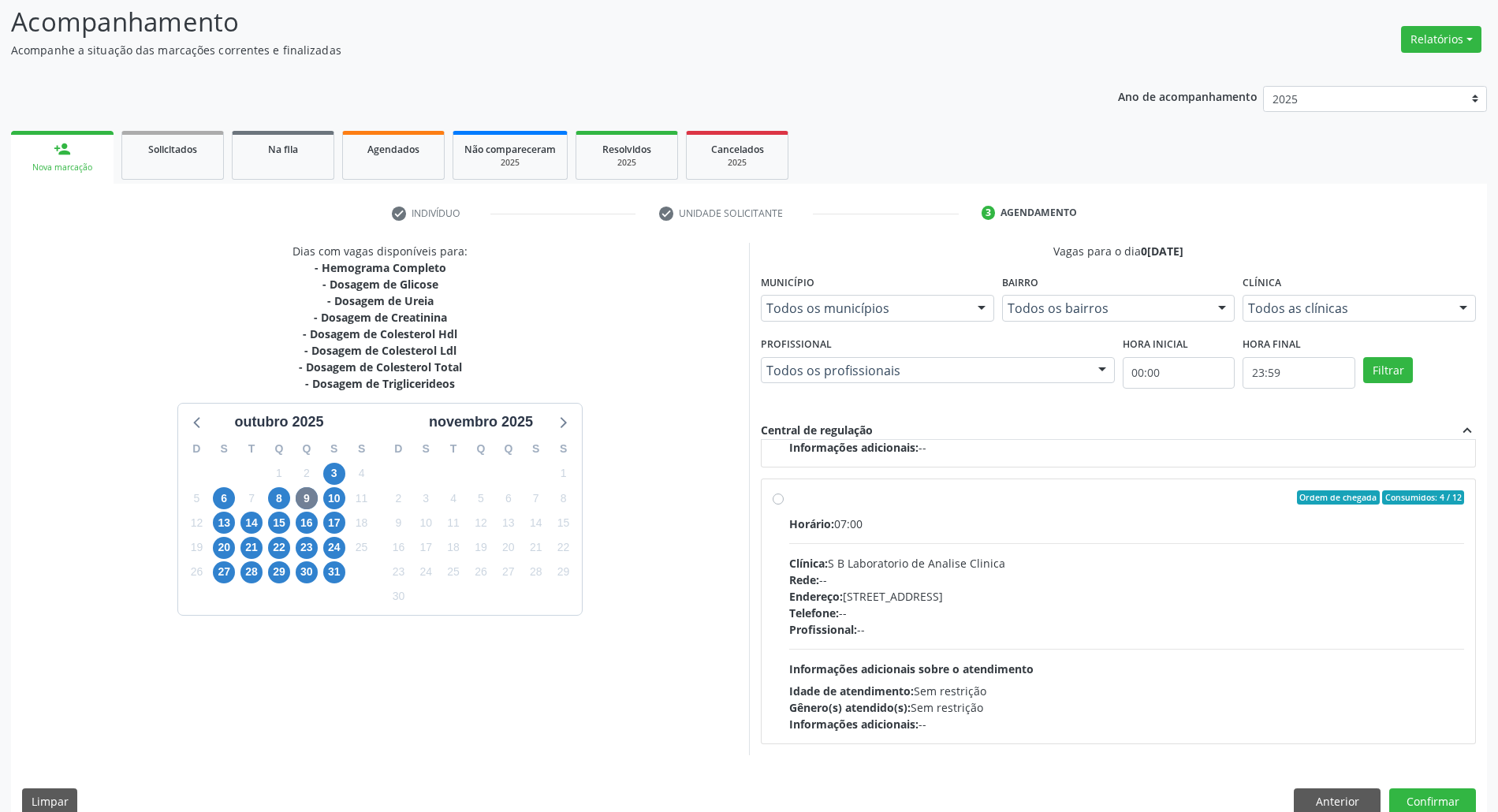
click at [1016, 655] on div "Horário: 07:00 Clínica: S B Laboratorio de Analise Clinica Rede: -- Endereço: […" at bounding box center [1126, 623] width 675 height 217
click at [784, 505] on input "Ordem de chegada Consumidos: 4 / 12 Horário: 07:00 Clínica: S B Laboratorio de …" at bounding box center [778, 497] width 11 height 14
radio input "true"
click at [1410, 798] on button "Confirmar" at bounding box center [1432, 802] width 86 height 27
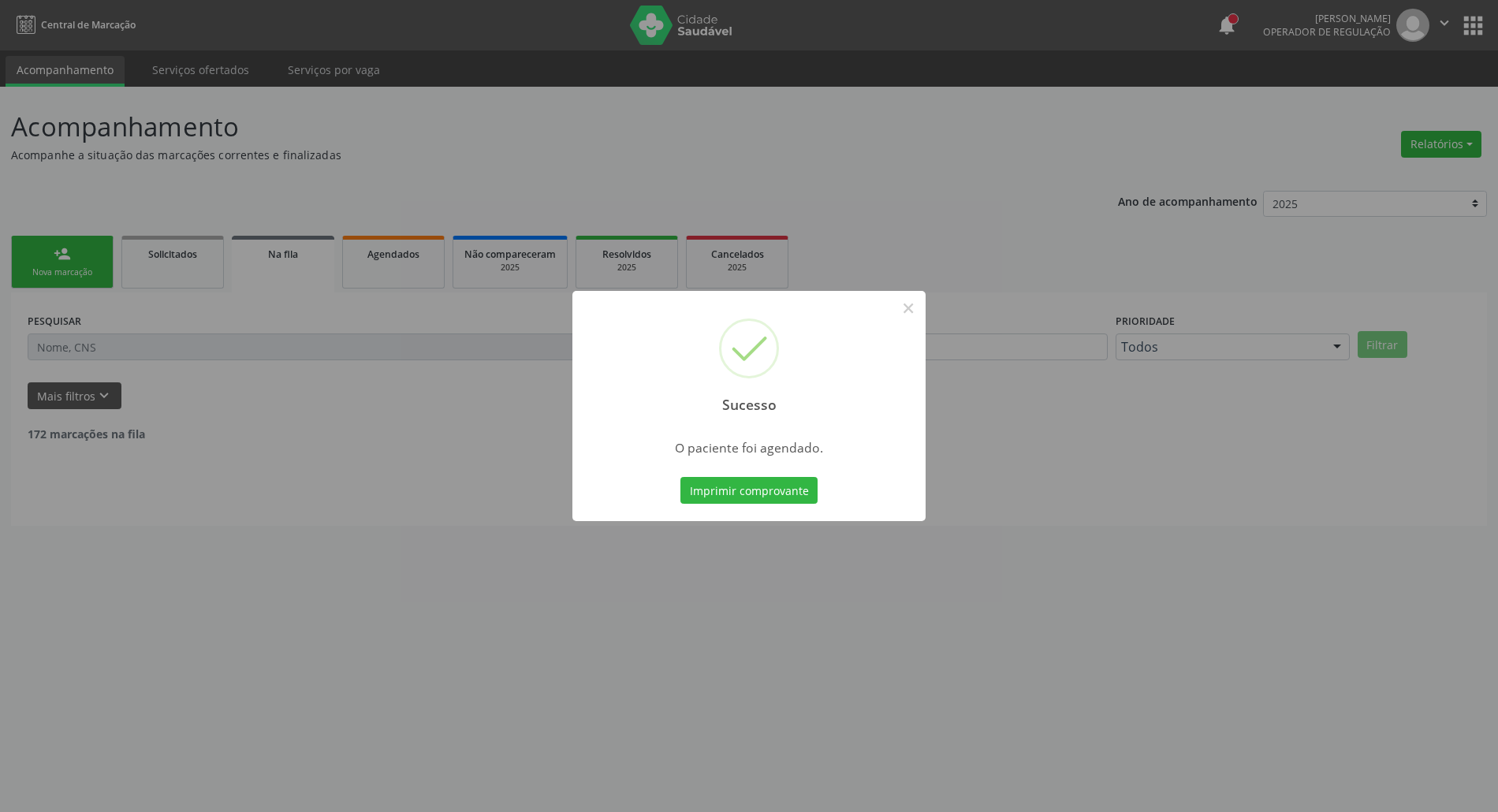
scroll to position [0, 0]
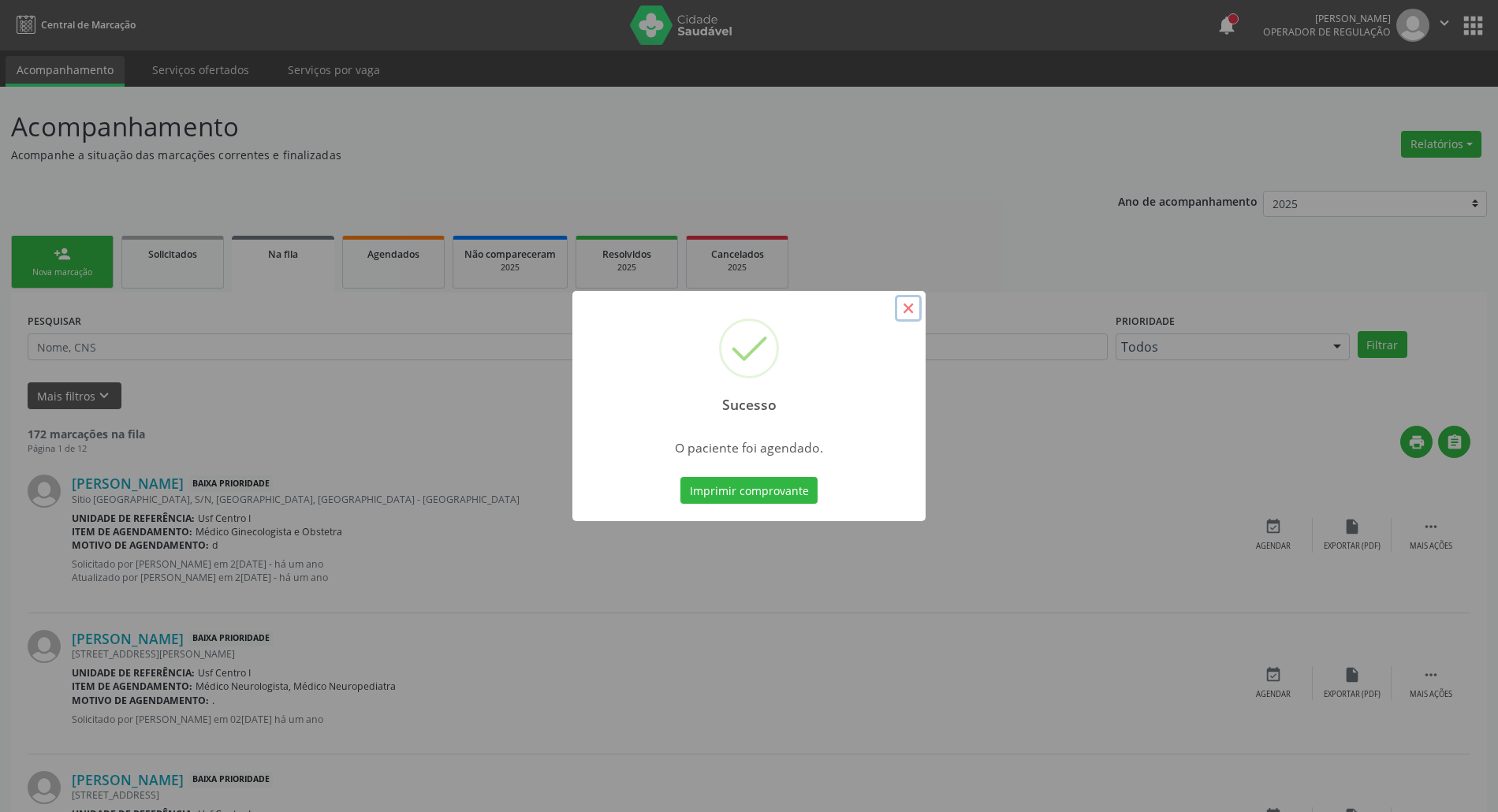
drag, startPoint x: 899, startPoint y: 310, endPoint x: 749, endPoint y: 697, distance: 415.1
click at [899, 315] on button "×" at bounding box center [908, 308] width 27 height 27
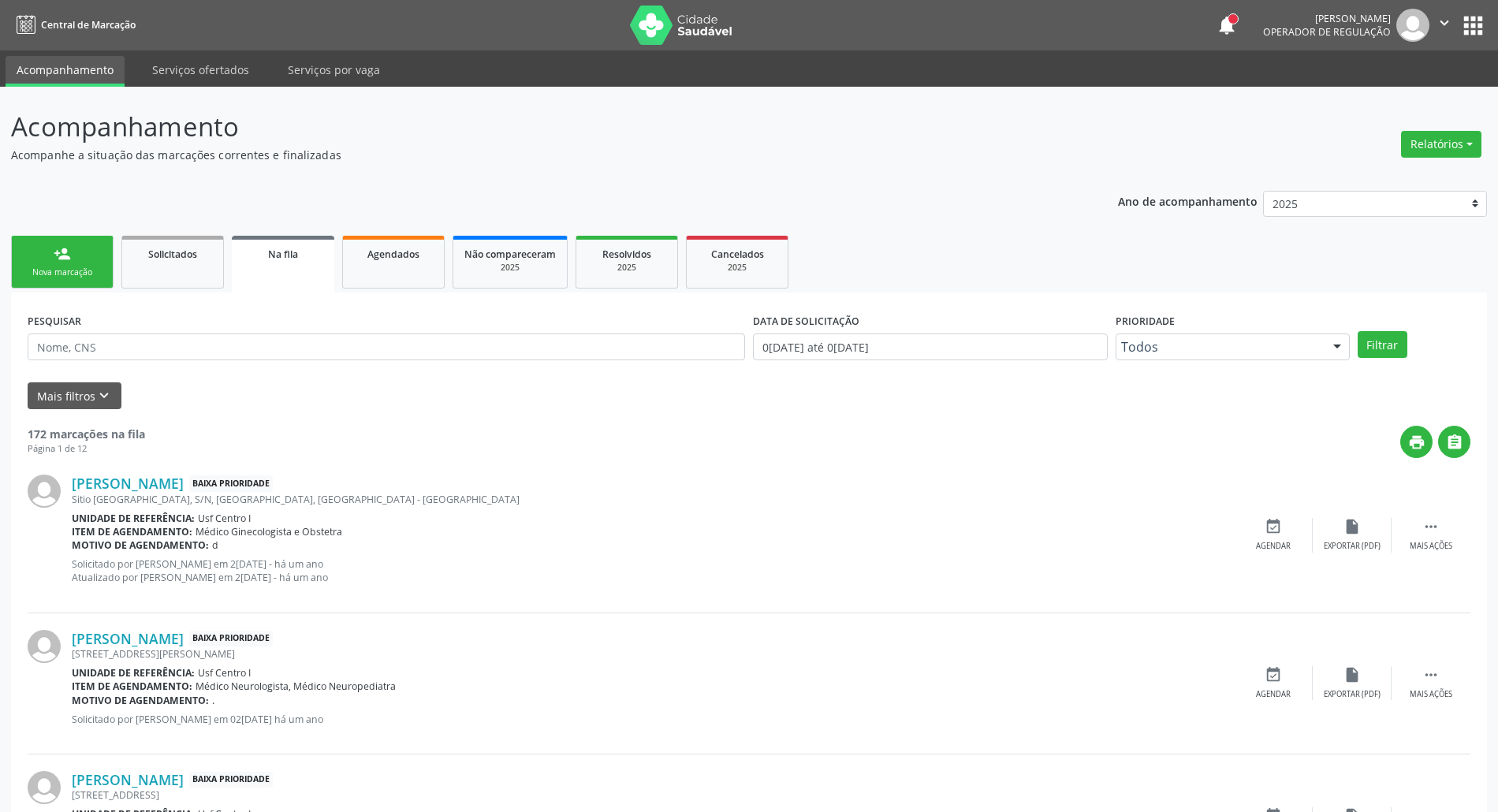
click at [46, 268] on div "Nova marcação" at bounding box center [62, 272] width 79 height 11
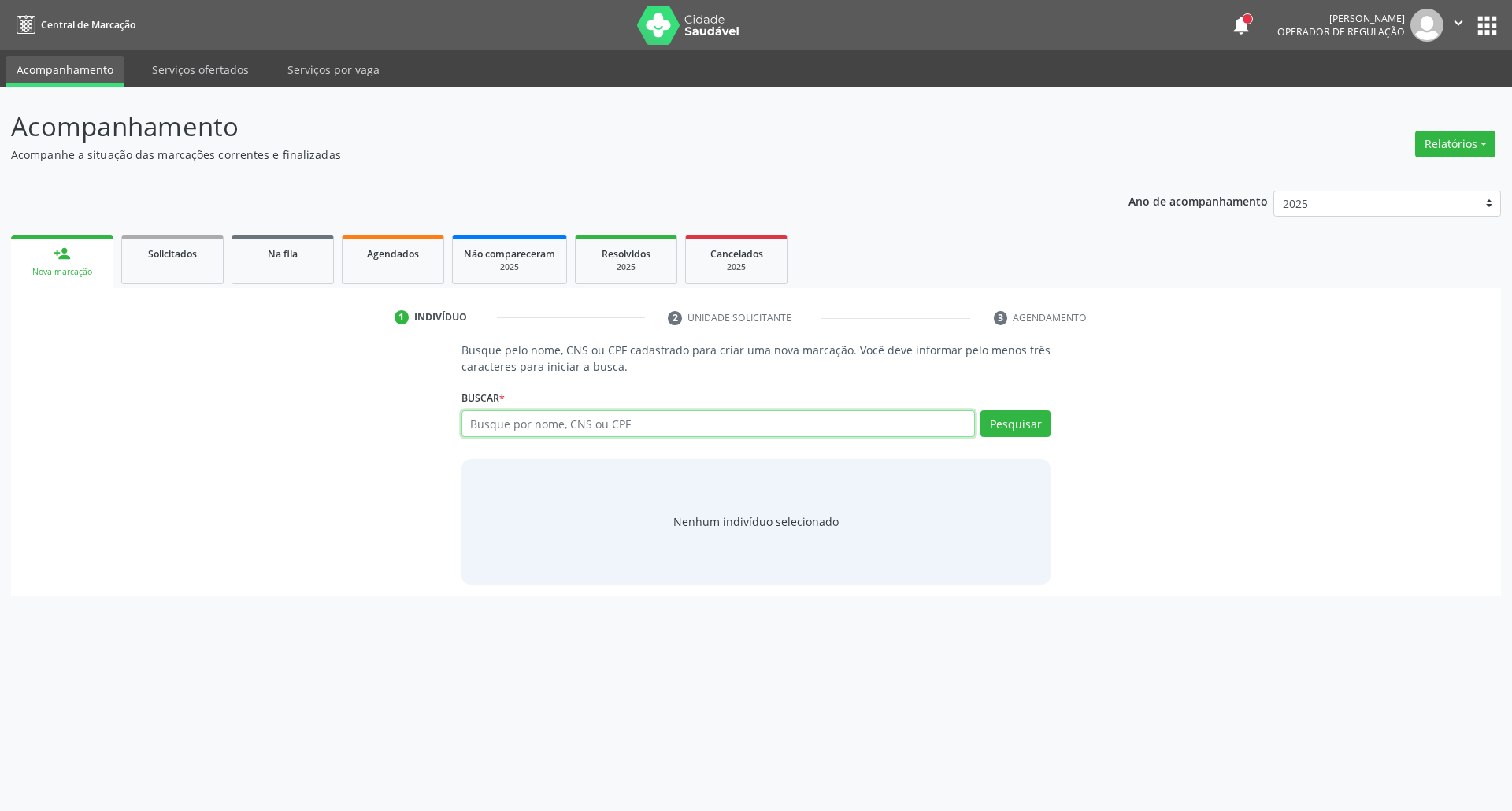
click at [639, 426] on input "text" at bounding box center [718, 424] width 514 height 27
type input "081908598170"
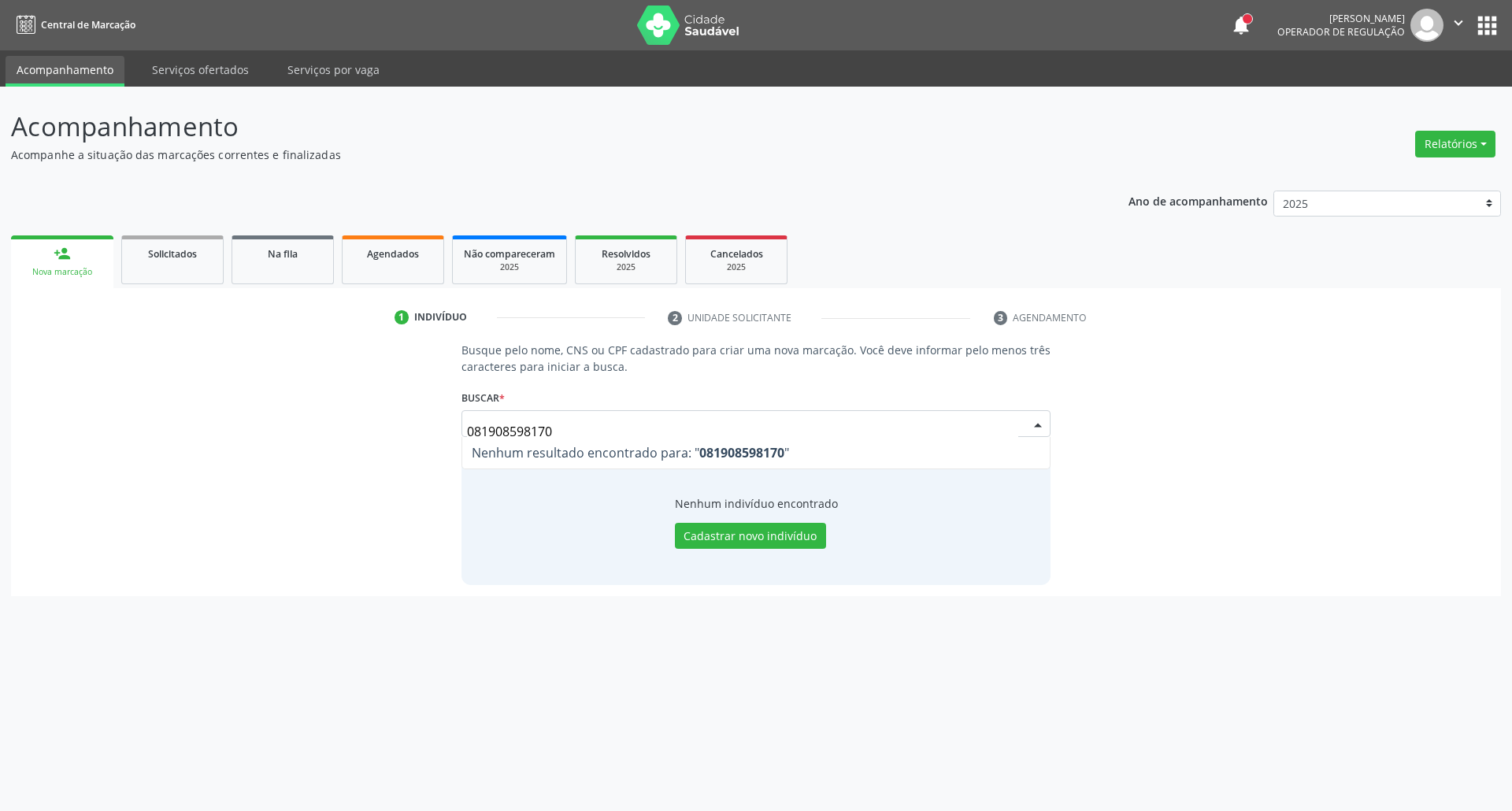
drag, startPoint x: 562, startPoint y: 426, endPoint x: 176, endPoint y: 426, distance: 386.0
click at [190, 426] on div "Busque pelo nome, CNS ou CPF cadastrado para criar uma nova marcação. Você deve…" at bounding box center [755, 463] width 1467 height 243
drag, startPoint x: 268, startPoint y: 420, endPoint x: 0, endPoint y: 422, distance: 268.0
click at [0, 422] on div "Acompanhamento Acompanhe a situação das marcações correntes e finalizadas Relat…" at bounding box center [756, 448] width 1512 height 725
paste input "104293078260000"
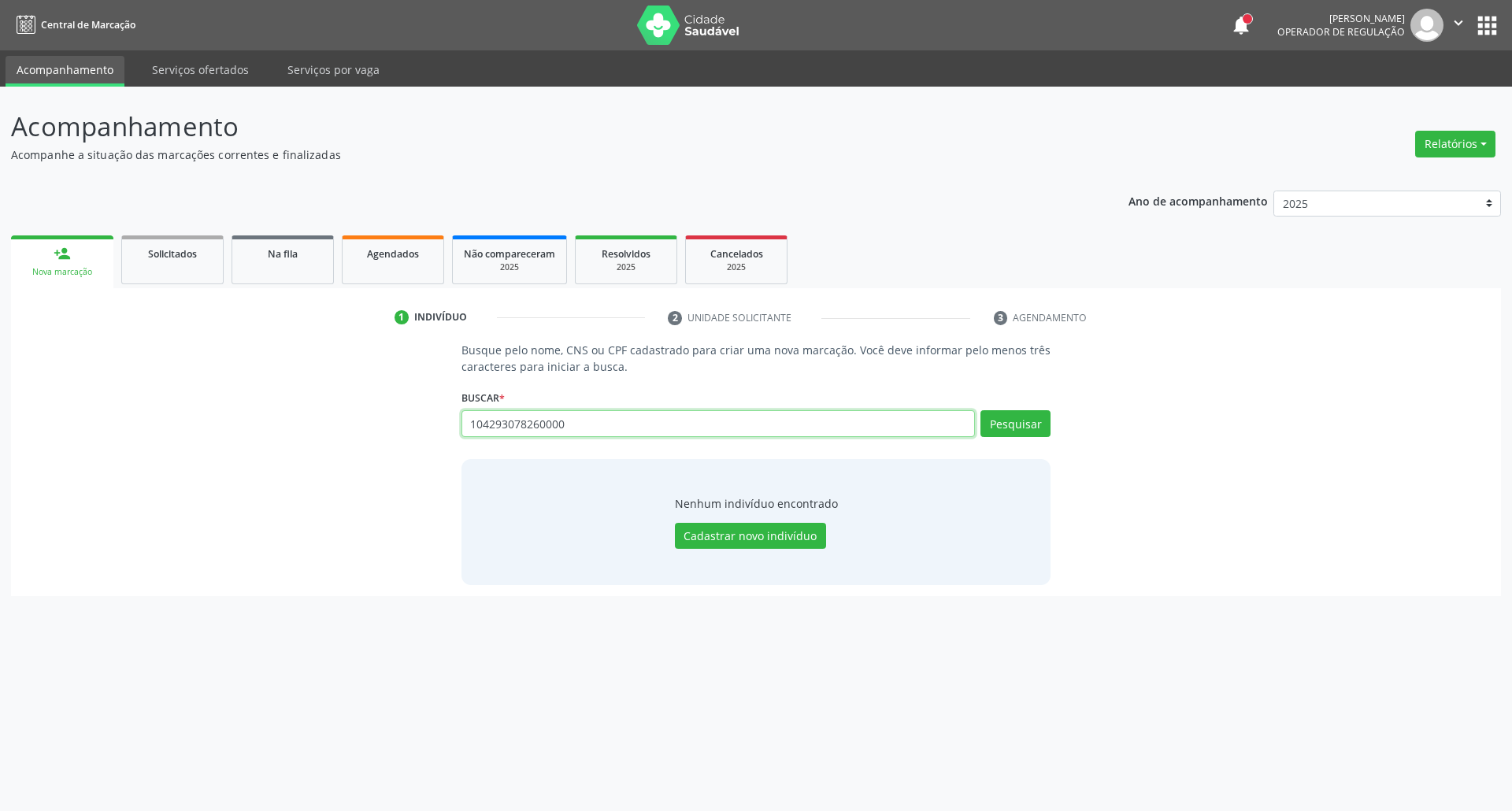
type input "104293078260000"
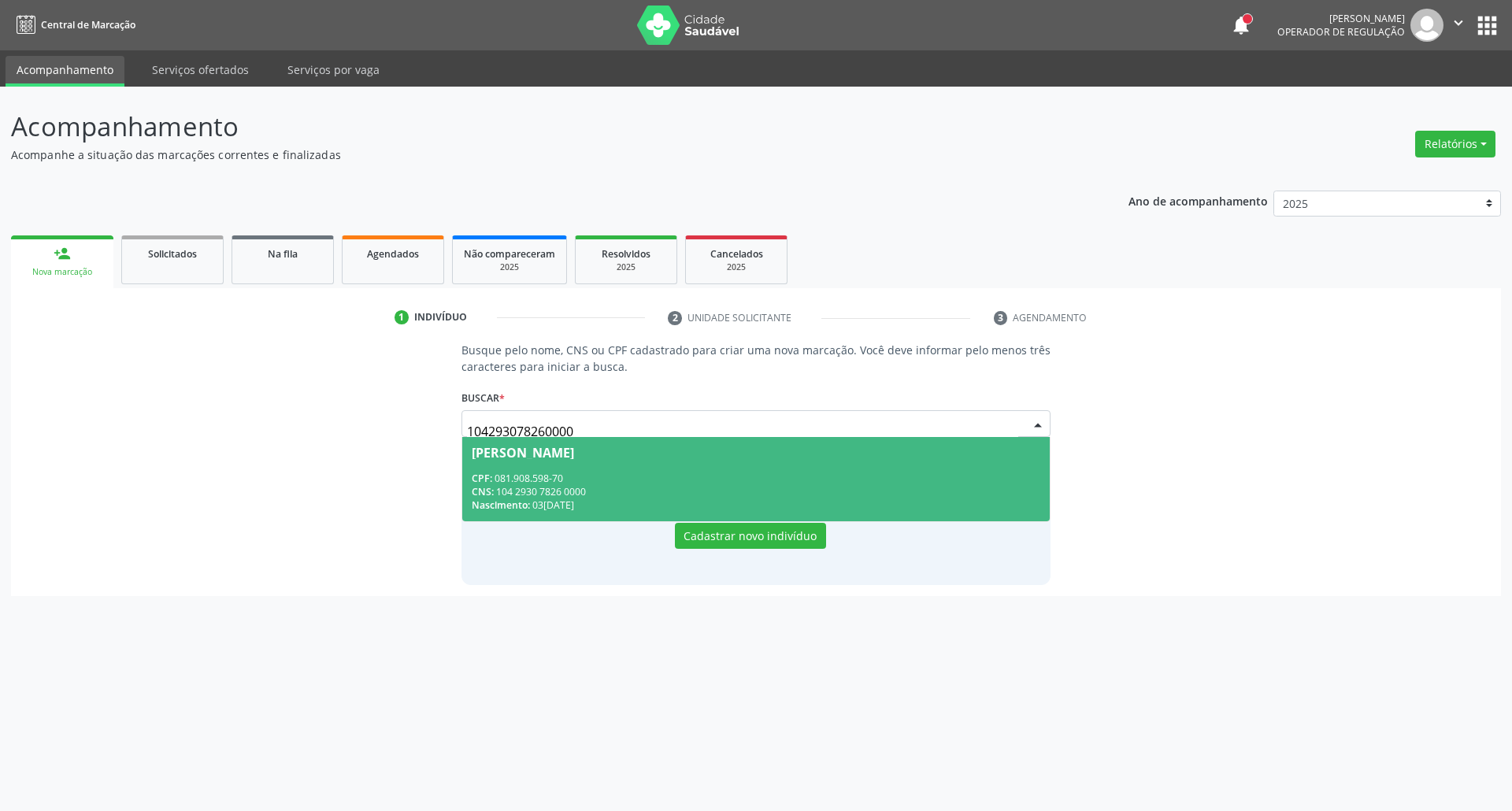
click at [608, 502] on div "Nascimento: 03/01/1943" at bounding box center [756, 505] width 569 height 13
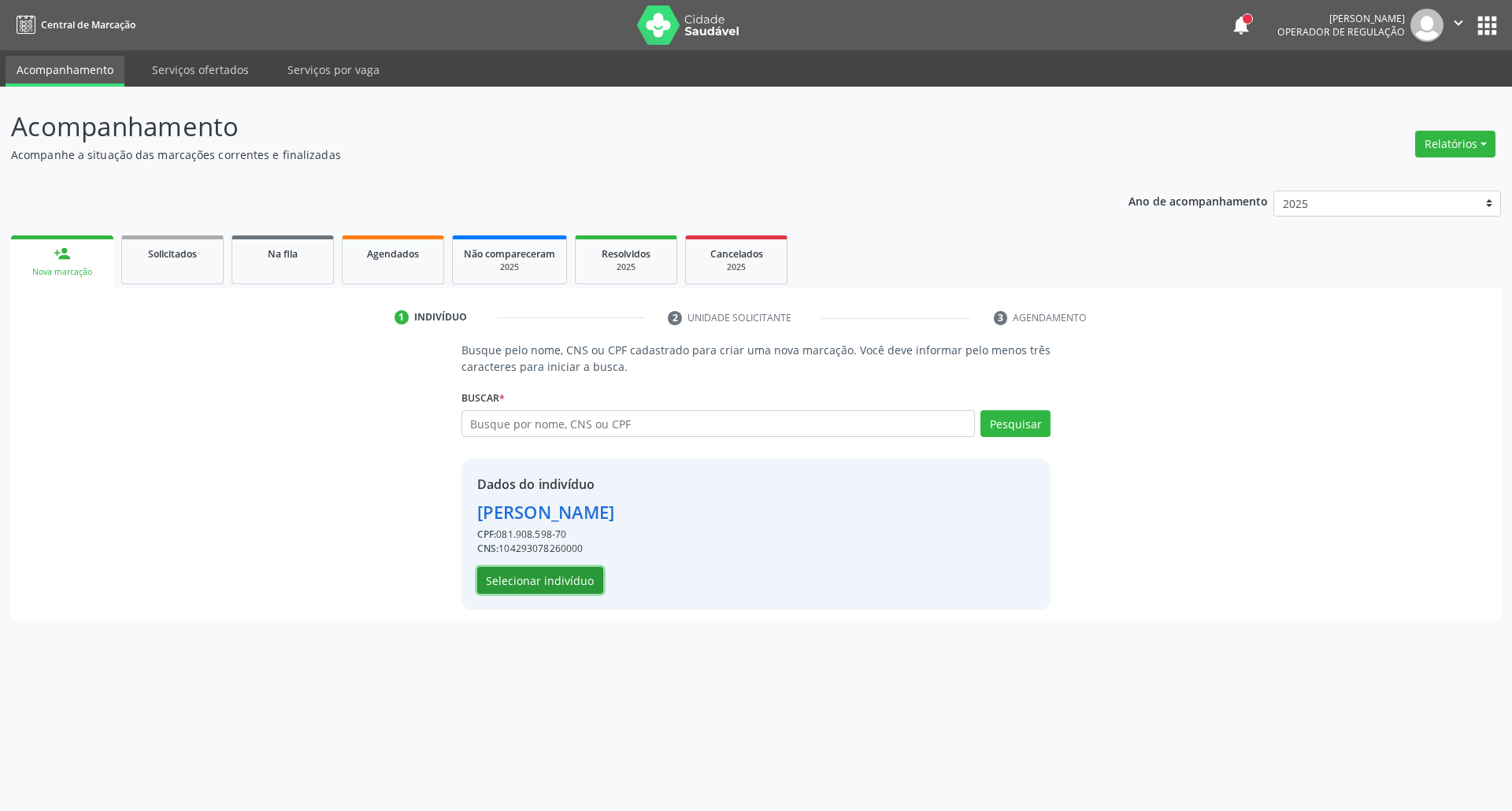
click at [548, 581] on button "Selecionar indivíduo" at bounding box center [540, 580] width 126 height 27
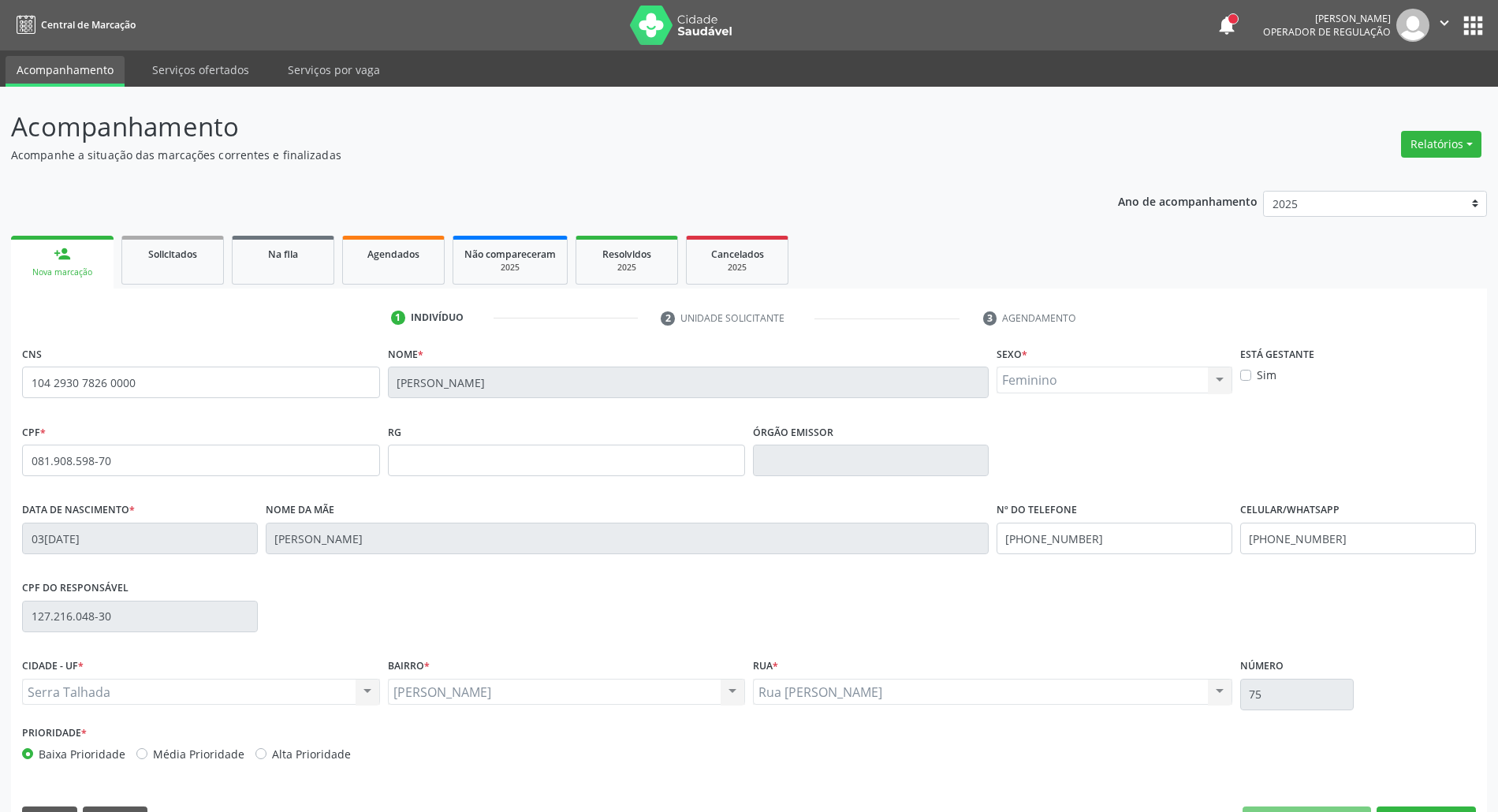
scroll to position [43, 0]
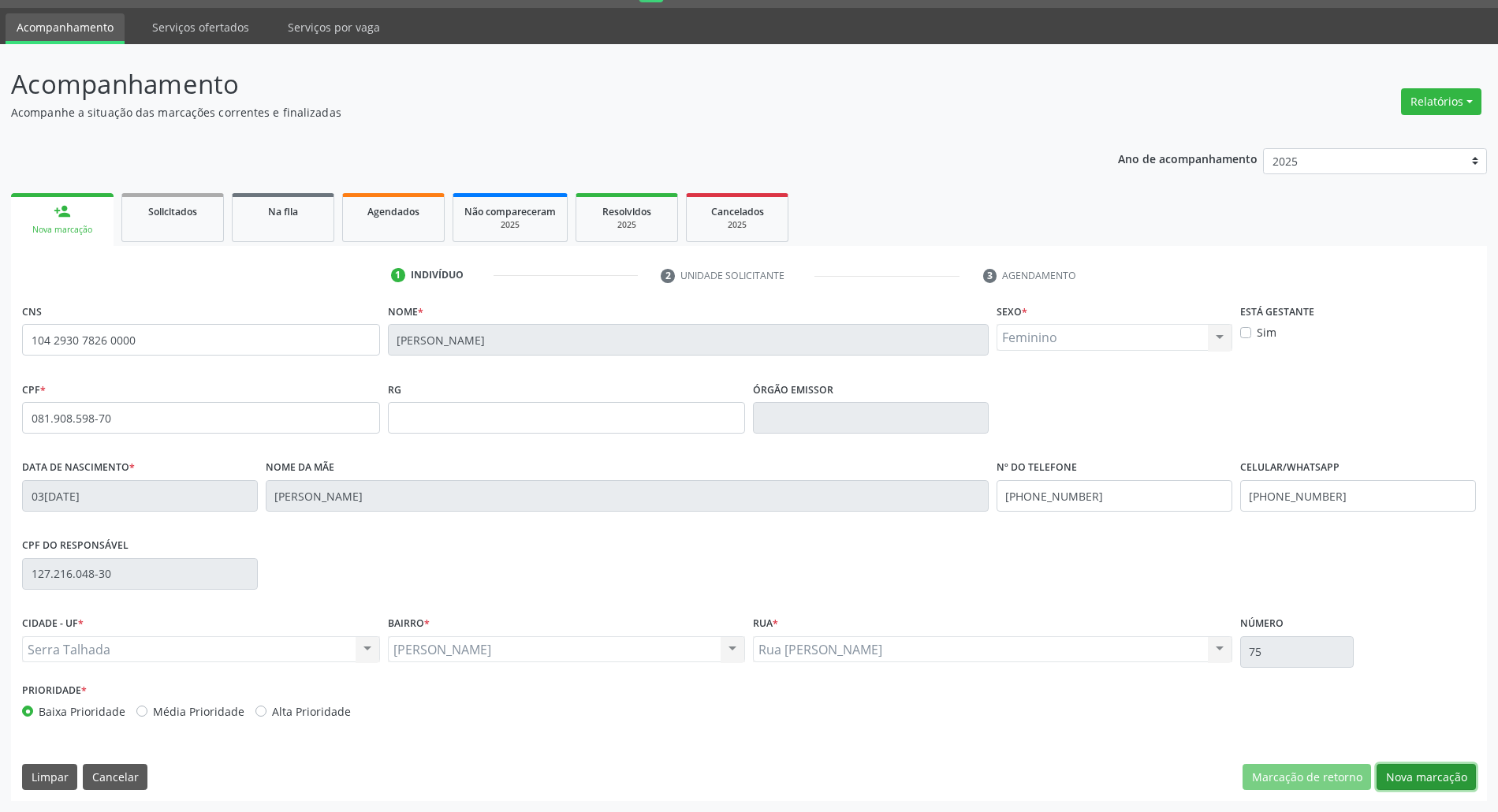
click at [1392, 776] on button "Nova marcação" at bounding box center [1426, 777] width 100 height 27
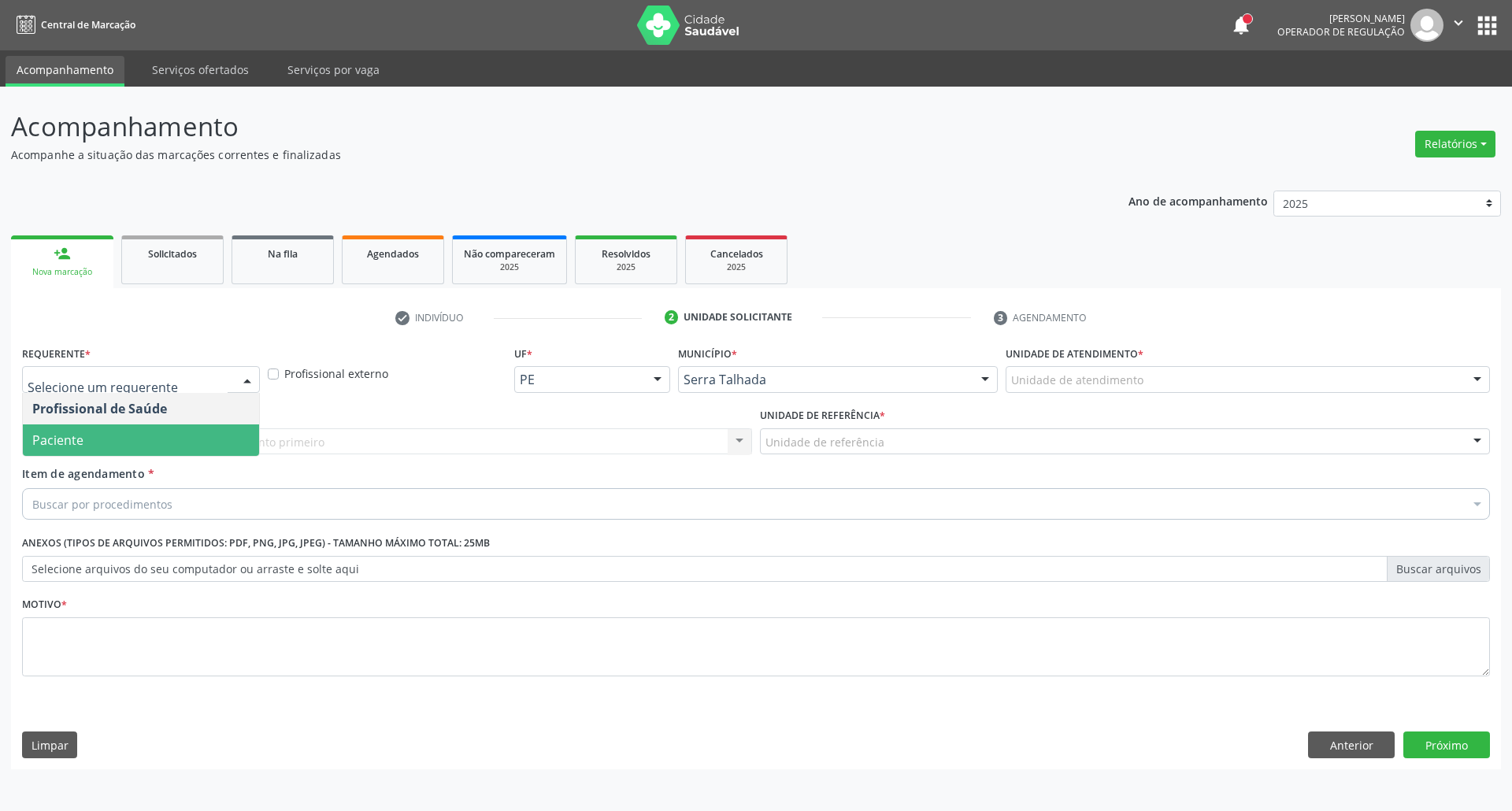
click at [101, 432] on span "Paciente" at bounding box center [140, 440] width 236 height 31
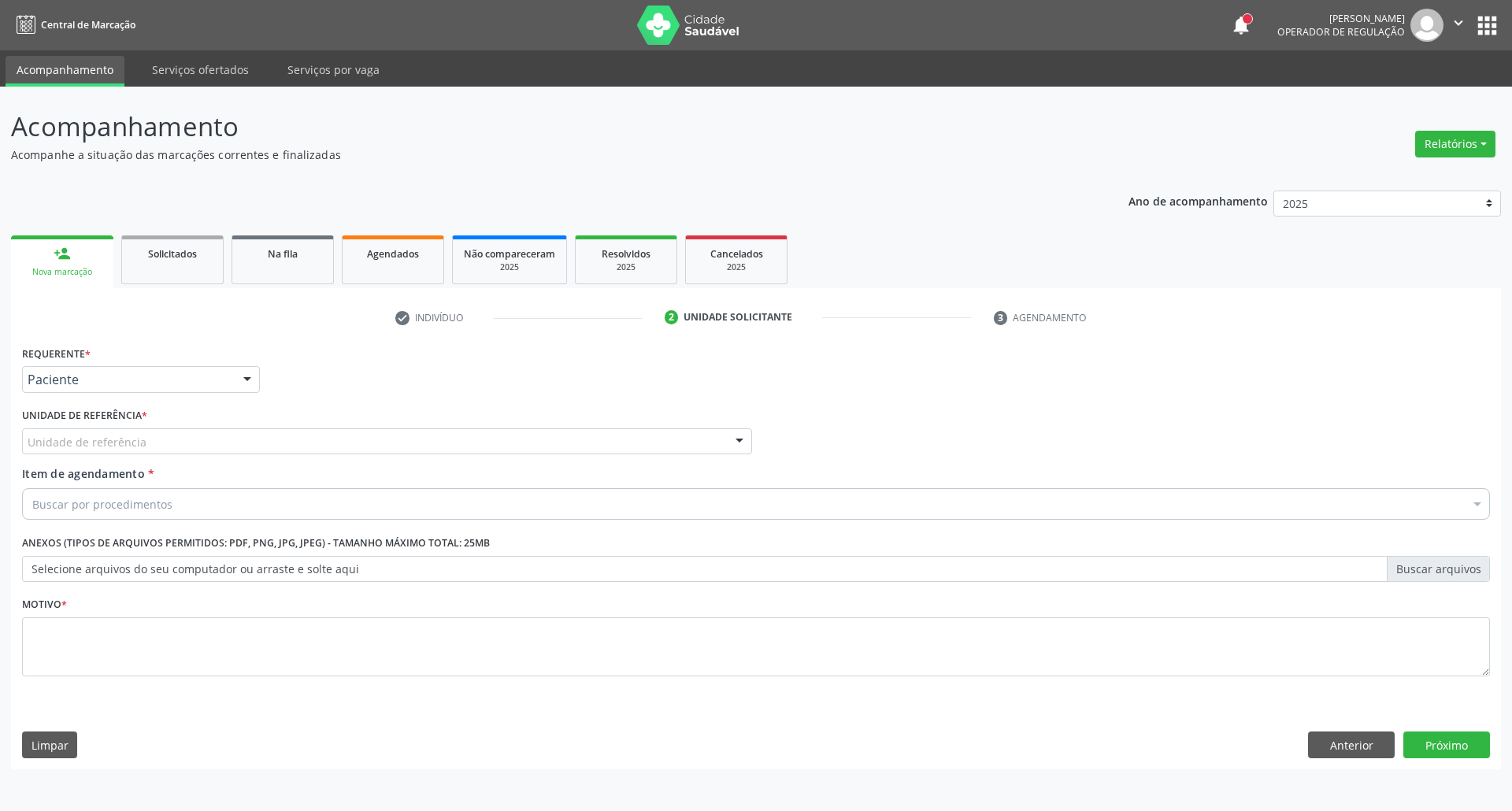
click at [143, 460] on div "Unidade de referência * Unidade de referência Usf do Mutirao Usf Cohab Usf Caic…" at bounding box center [387, 434] width 738 height 62
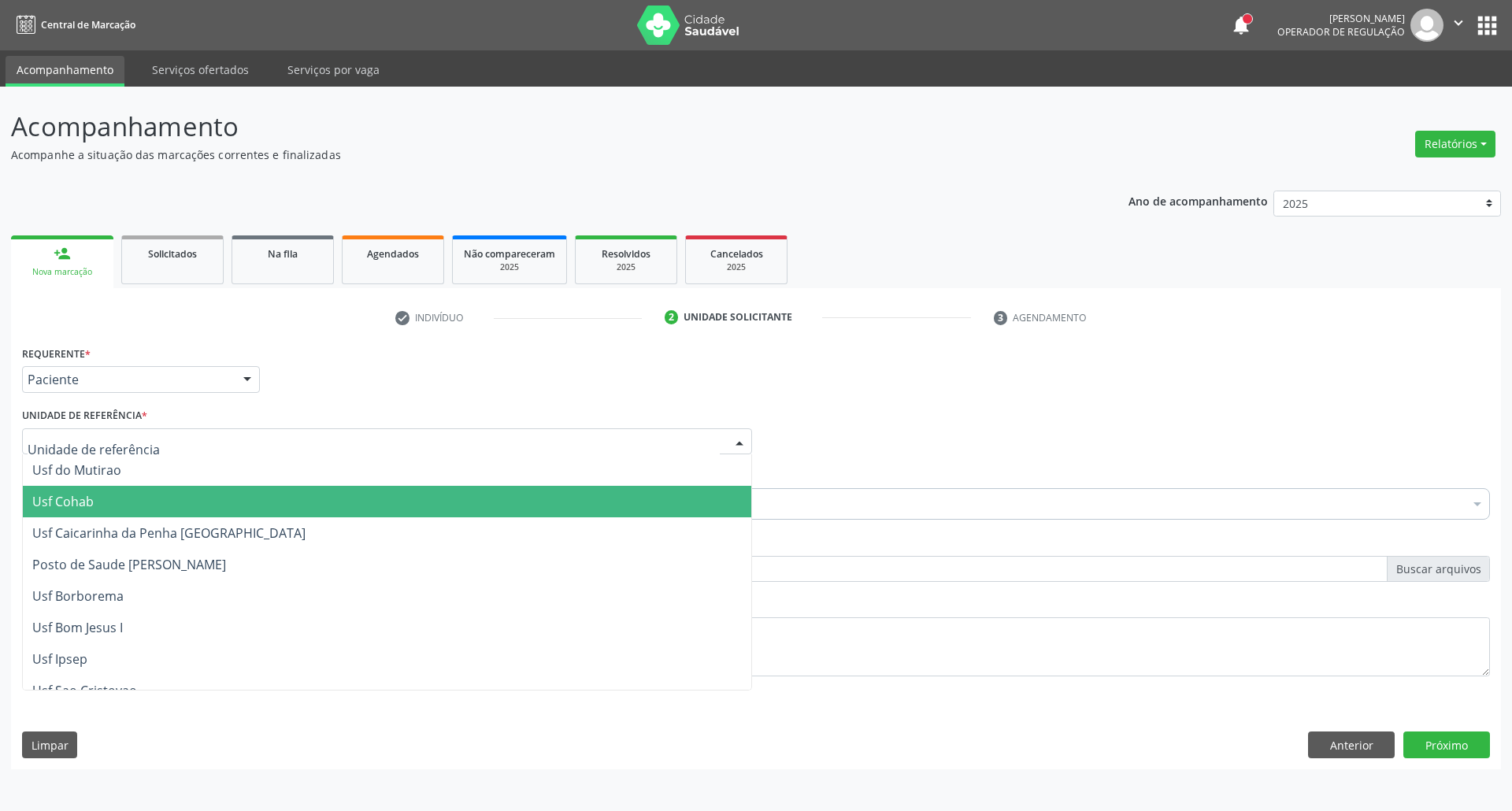
click at [138, 448] on input "text" at bounding box center [373, 449] width 692 height 31
type input "BER"
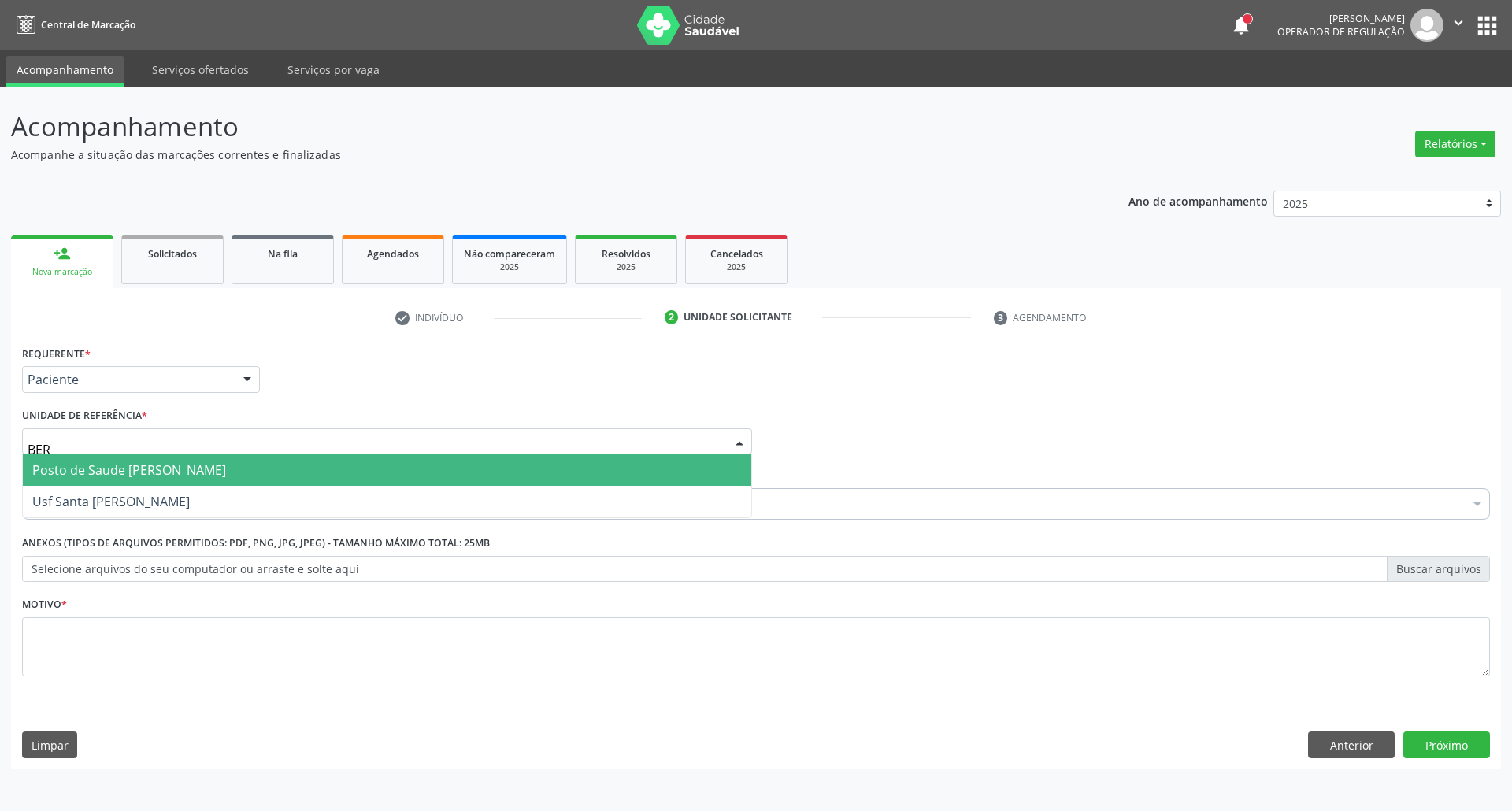
drag, startPoint x: 197, startPoint y: 458, endPoint x: 190, endPoint y: 469, distance: 13.0
click at [195, 460] on span "Posto de Saude [PERSON_NAME]" at bounding box center [387, 470] width 729 height 31
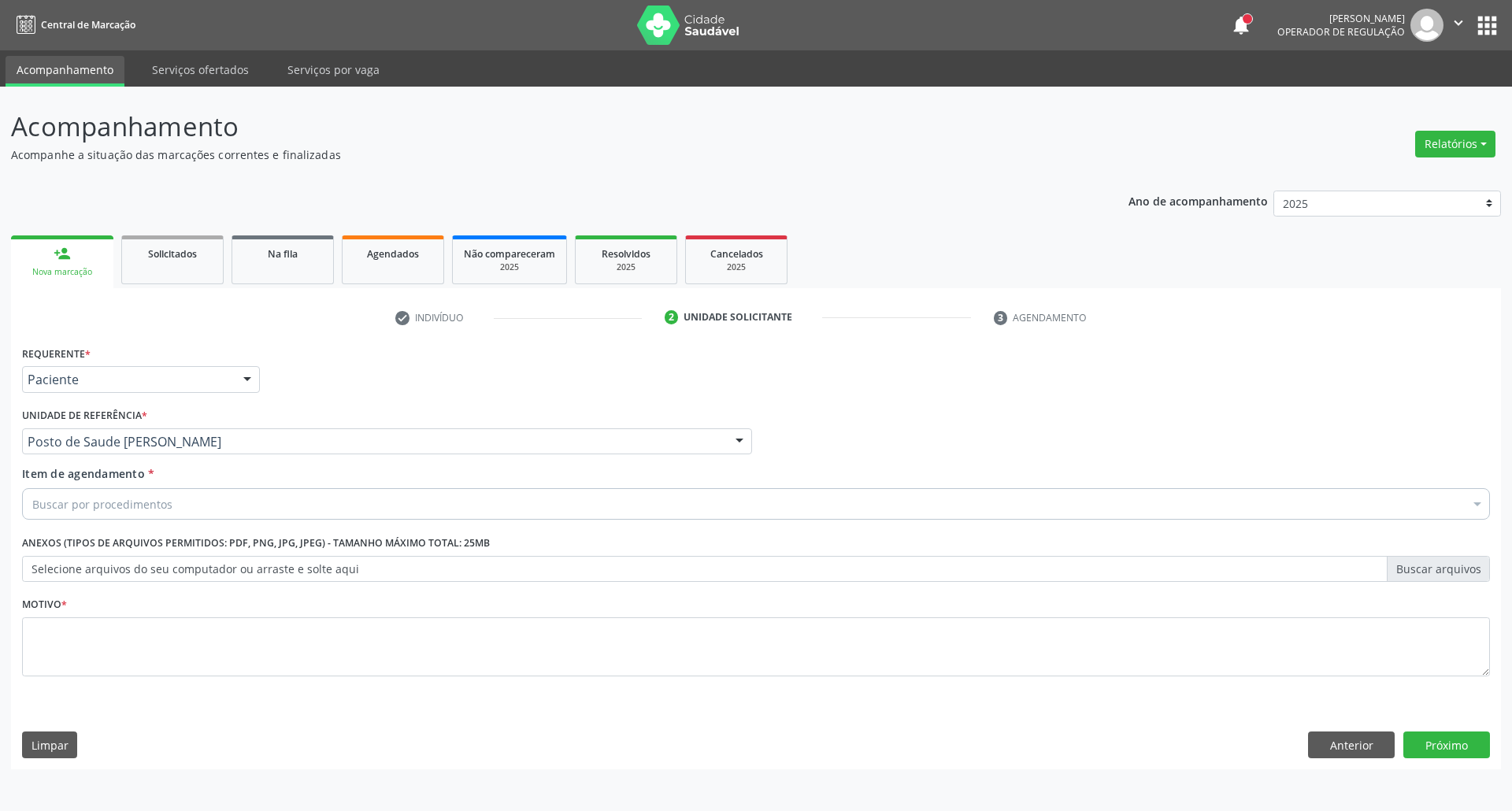
click at [177, 511] on div "Buscar por procedimentos" at bounding box center [755, 503] width 1467 height 31
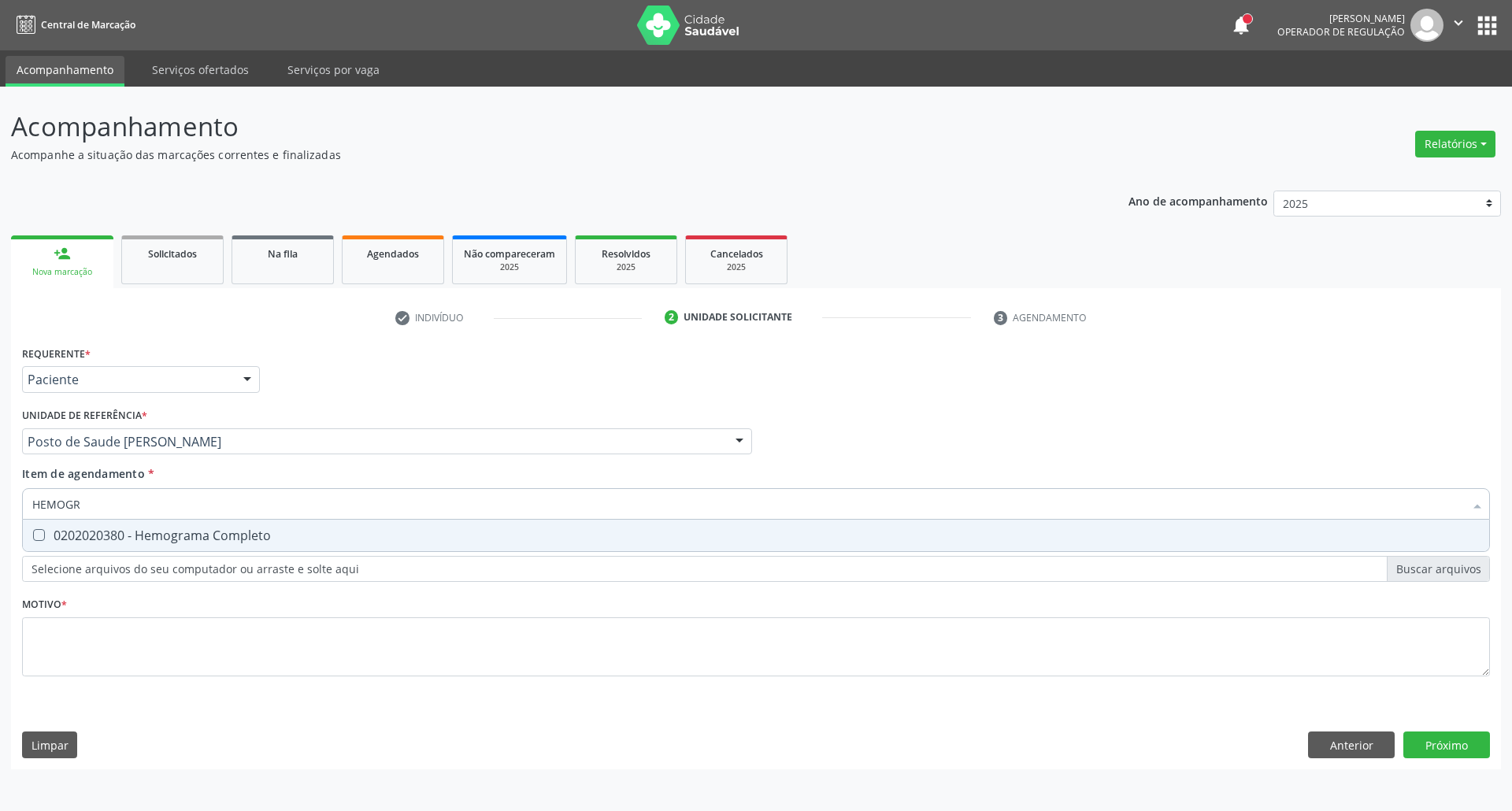
type input "HEMOGRA"
click at [128, 529] on div "0202020380 - Hemograma Completo" at bounding box center [755, 534] width 1447 height 12
checkbox Completo "true"
drag, startPoint x: 138, startPoint y: 505, endPoint x: 0, endPoint y: 492, distance: 138.6
click at [0, 499] on div "Acompanhamento Acompanhe a situação das marcações correntes e finalizadas Relat…" at bounding box center [756, 448] width 1512 height 725
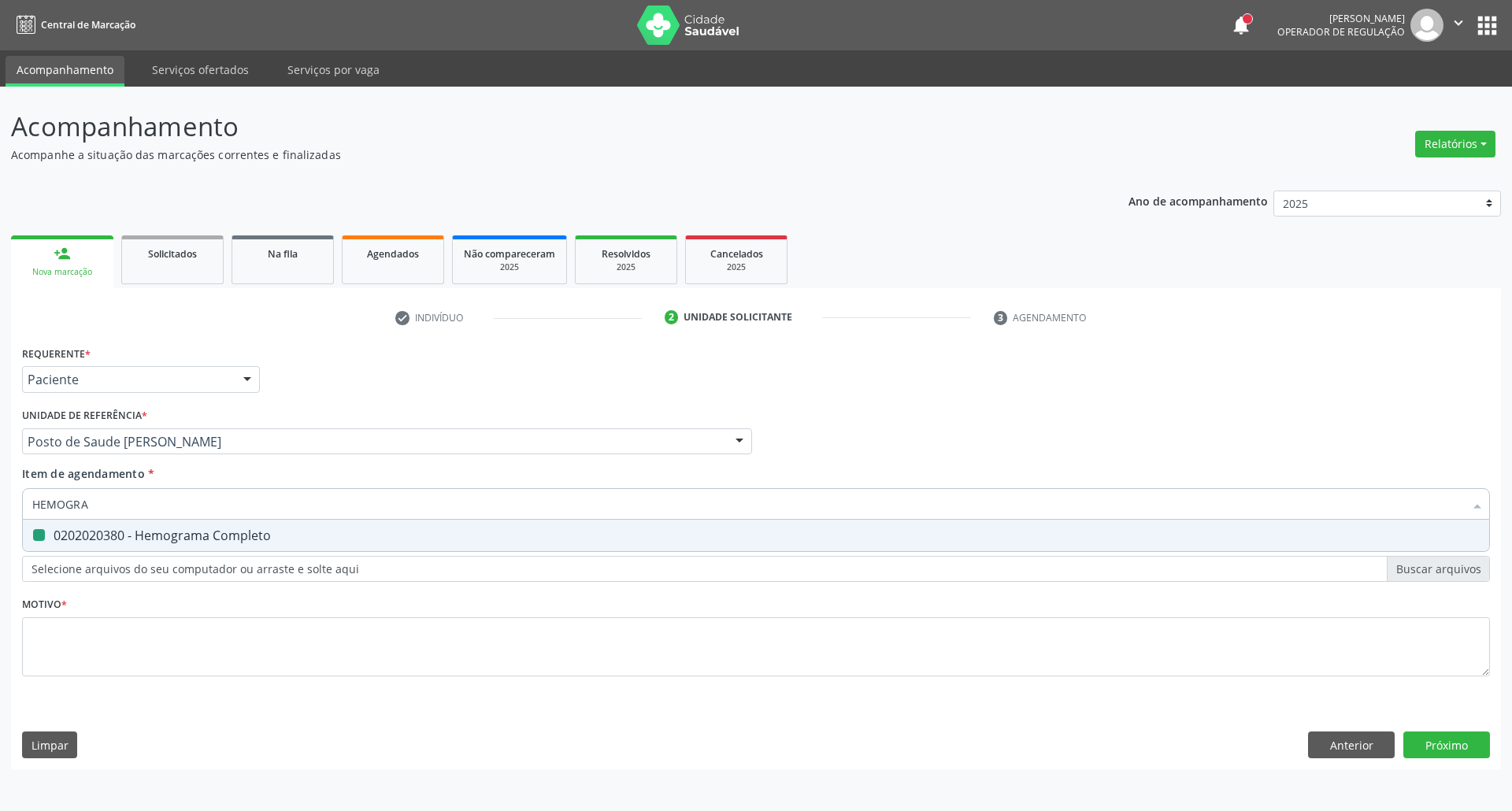
type input "C"
checkbox Completo "false"
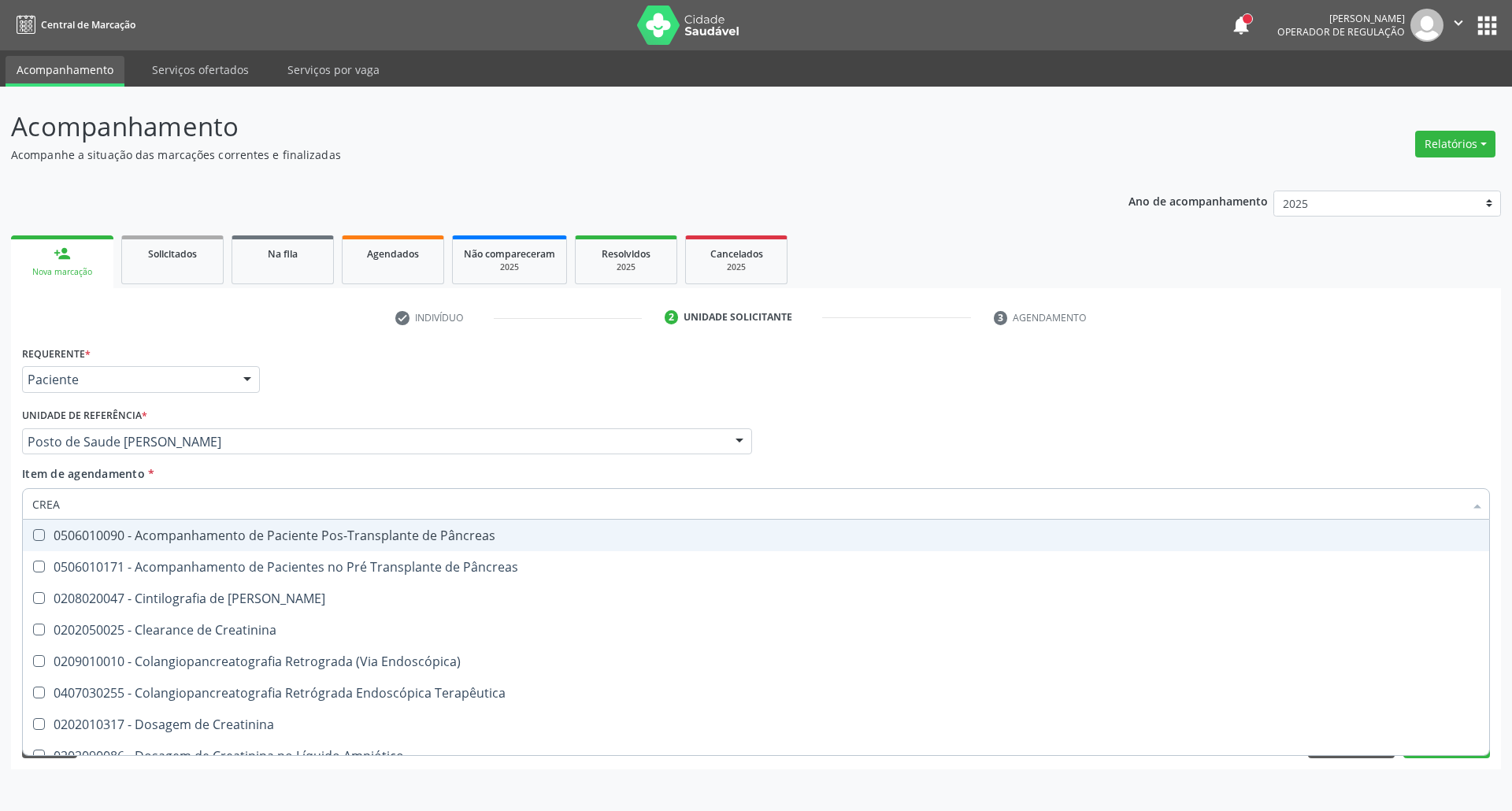
type input "CREAT"
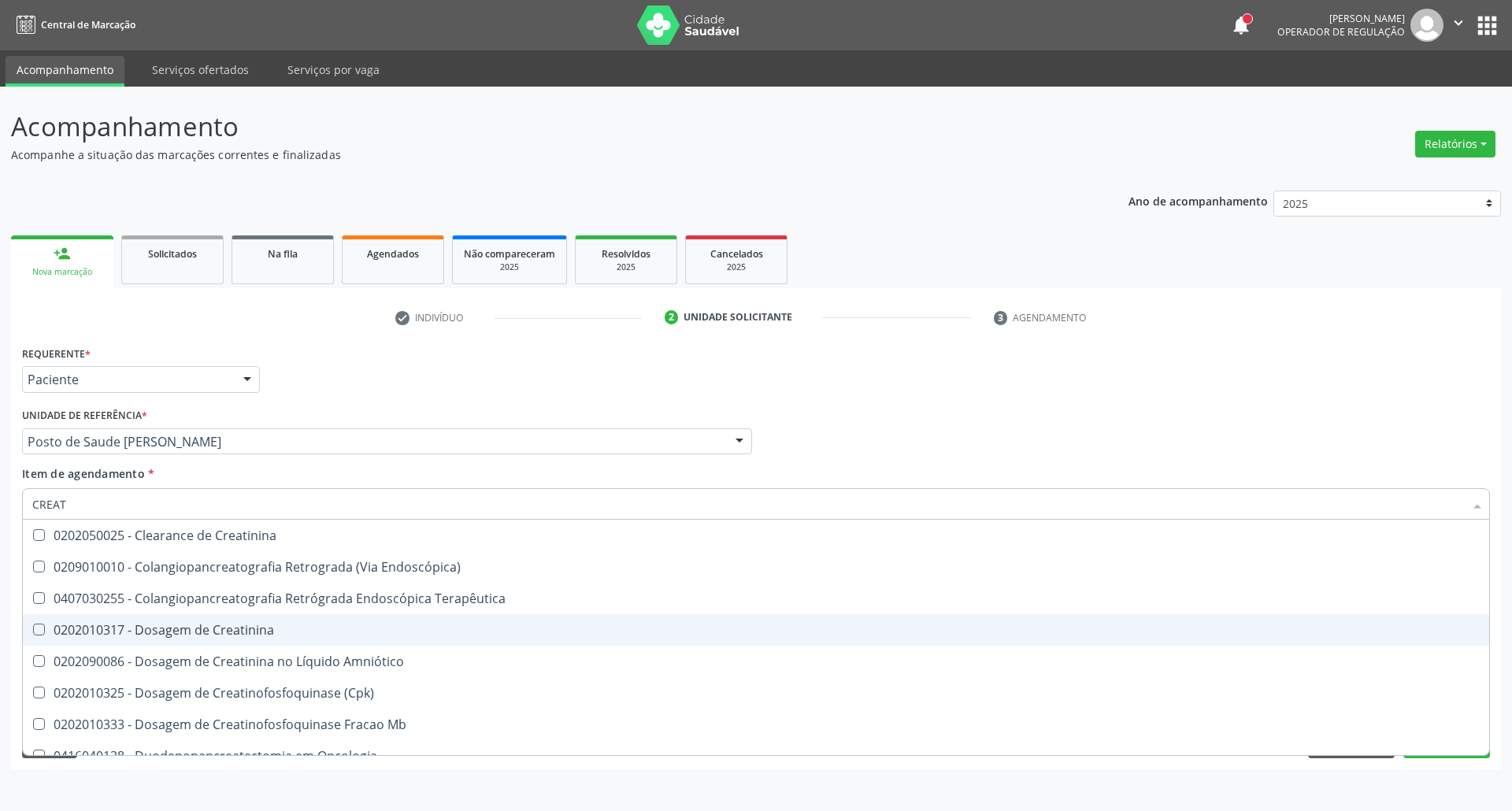
drag, startPoint x: 52, startPoint y: 633, endPoint x: 77, endPoint y: 589, distance: 50.6
click at [49, 633] on div "0202010317 - Dosagem de Creatinina" at bounding box center [755, 629] width 1447 height 12
checkbox Creatinina "true"
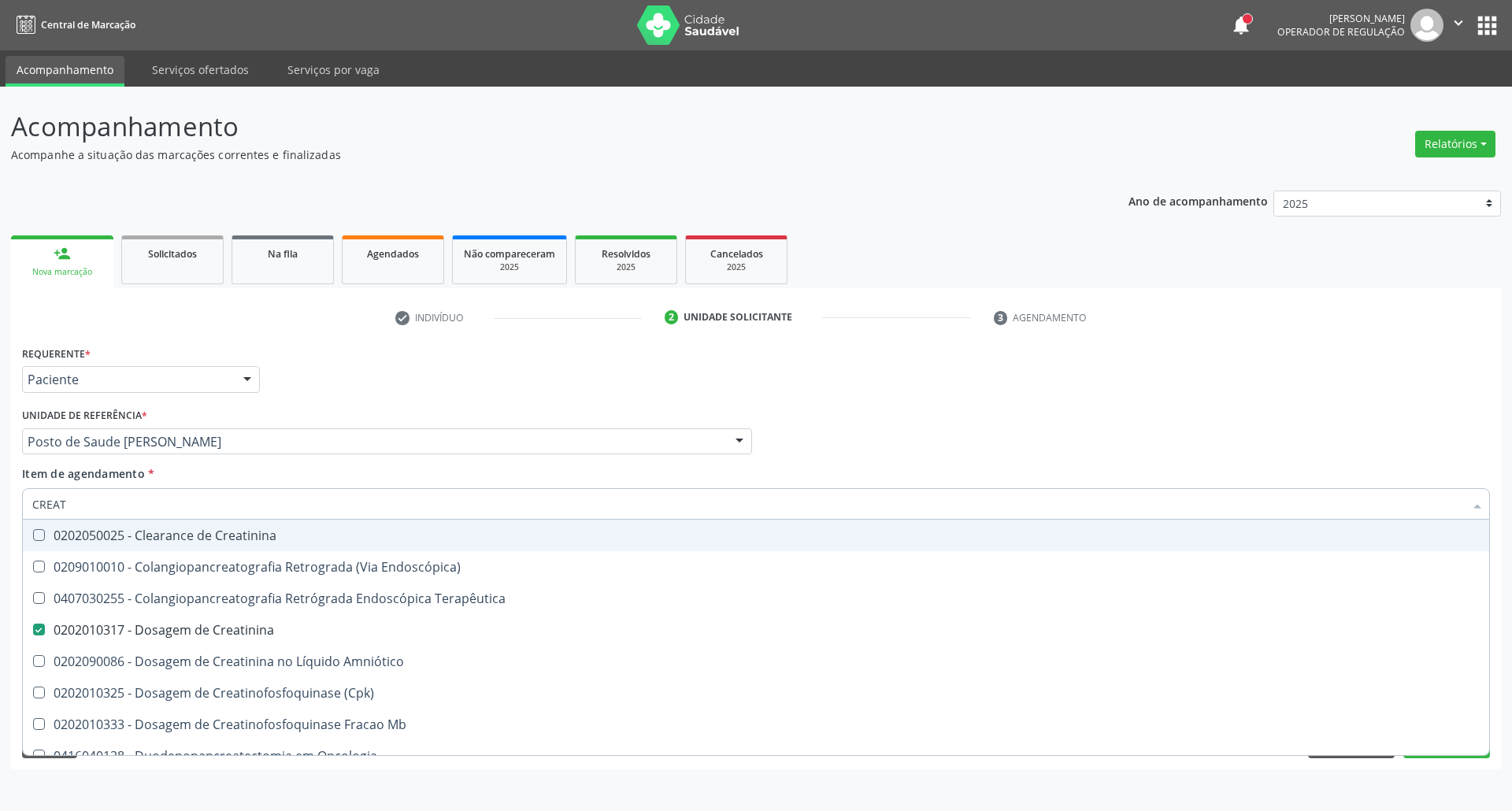
drag, startPoint x: 81, startPoint y: 504, endPoint x: 0, endPoint y: 543, distance: 89.9
click at [0, 529] on div "Acompanhamento Acompanhe a situação das marcações correntes e finalizadas Relat…" at bounding box center [756, 448] width 1512 height 725
type input "PR"
checkbox Creatinina "false"
type input "PROTEI"
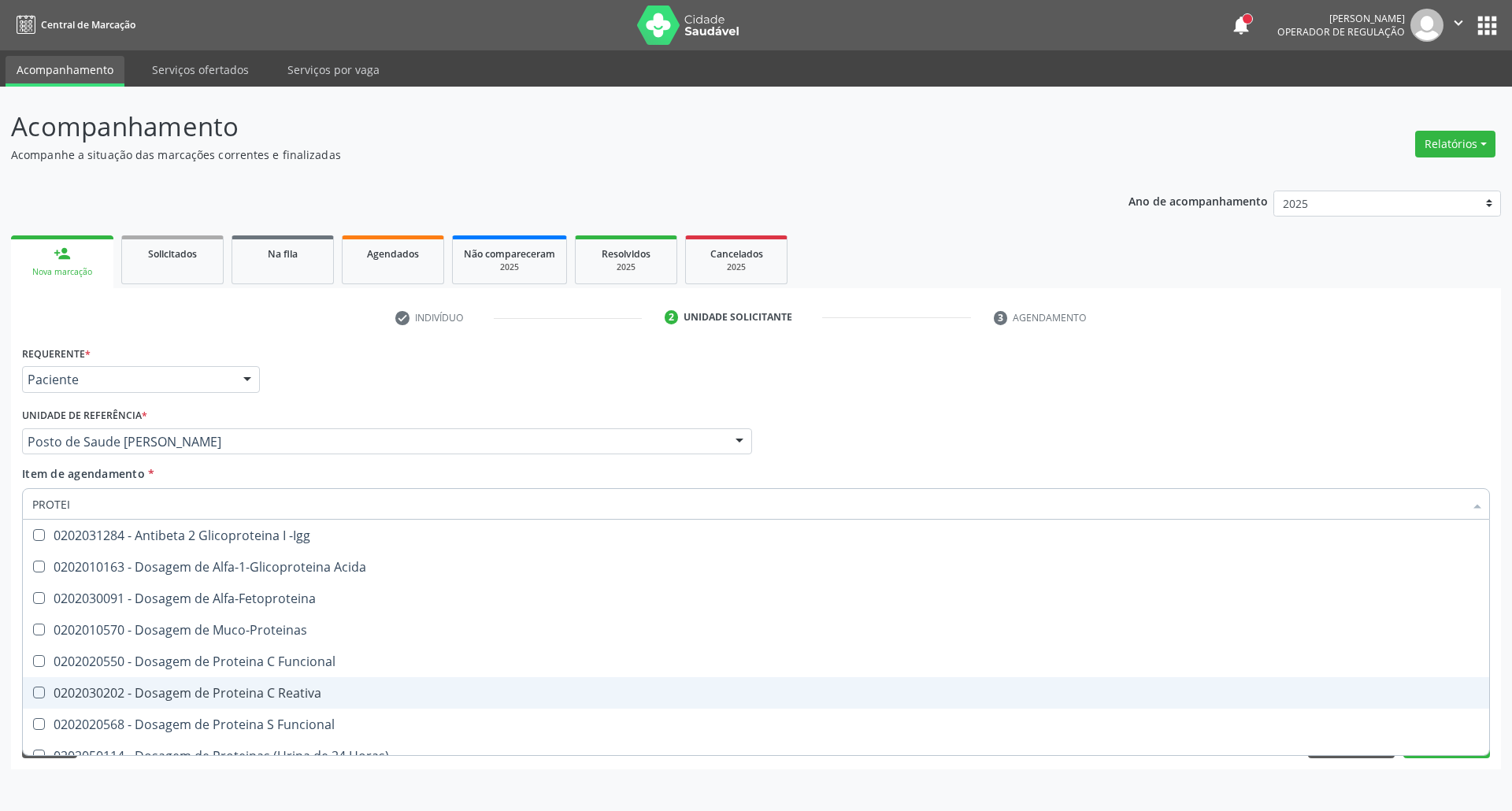
click at [200, 690] on div "0202030202 - Dosagem de Proteina C Reativa" at bounding box center [755, 693] width 1447 height 12
checkbox Reativa "true"
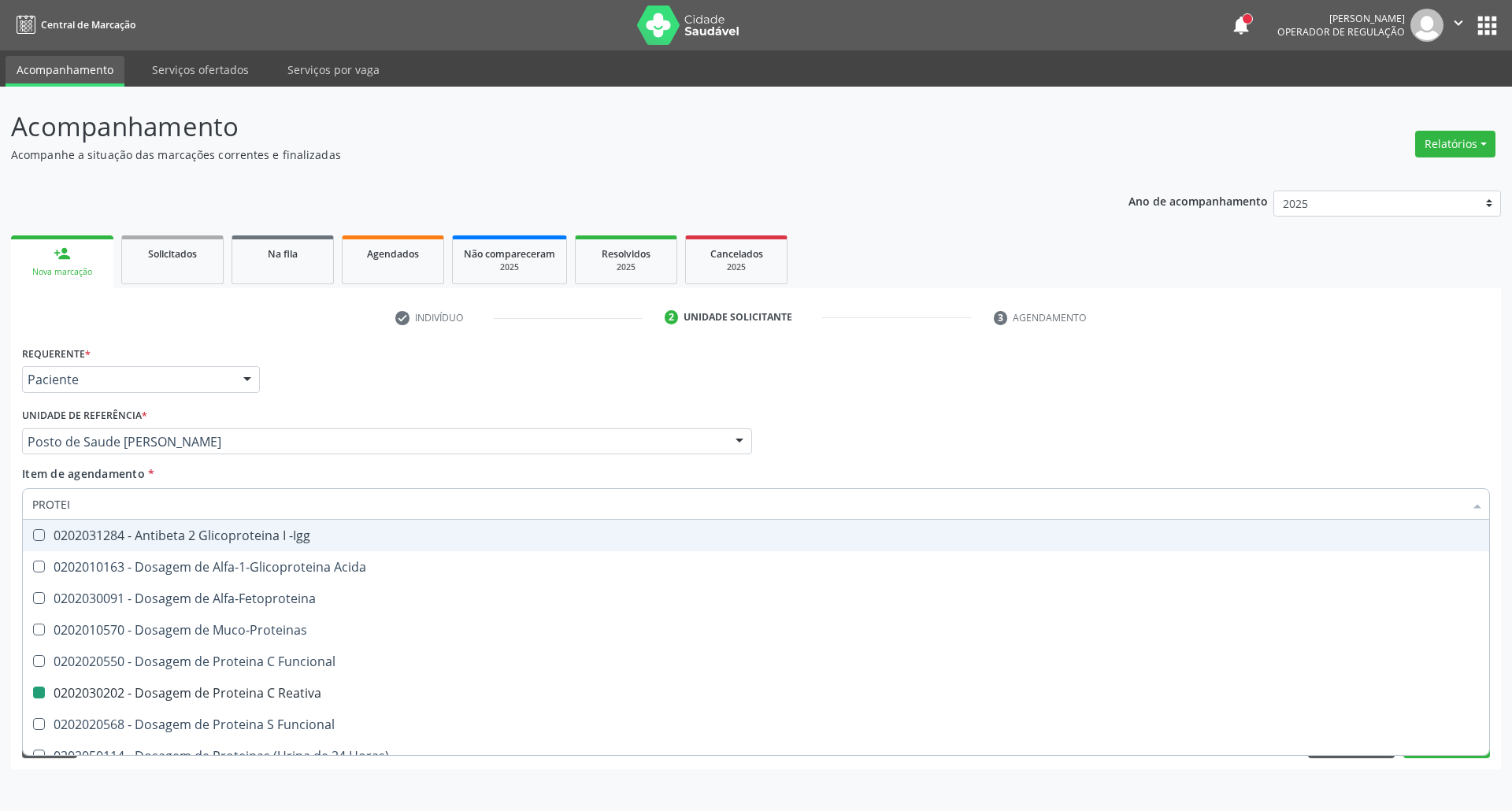
click at [929, 416] on div "Requerente * Paciente Profissional de Saúde Paciente Nenhum resultado encontrad…" at bounding box center [755, 520] width 1467 height 356
checkbox Acida "true"
checkbox Alfa-Fetoproteina "true"
checkbox Muco-Proteinas "true"
checkbox Reativa "false"
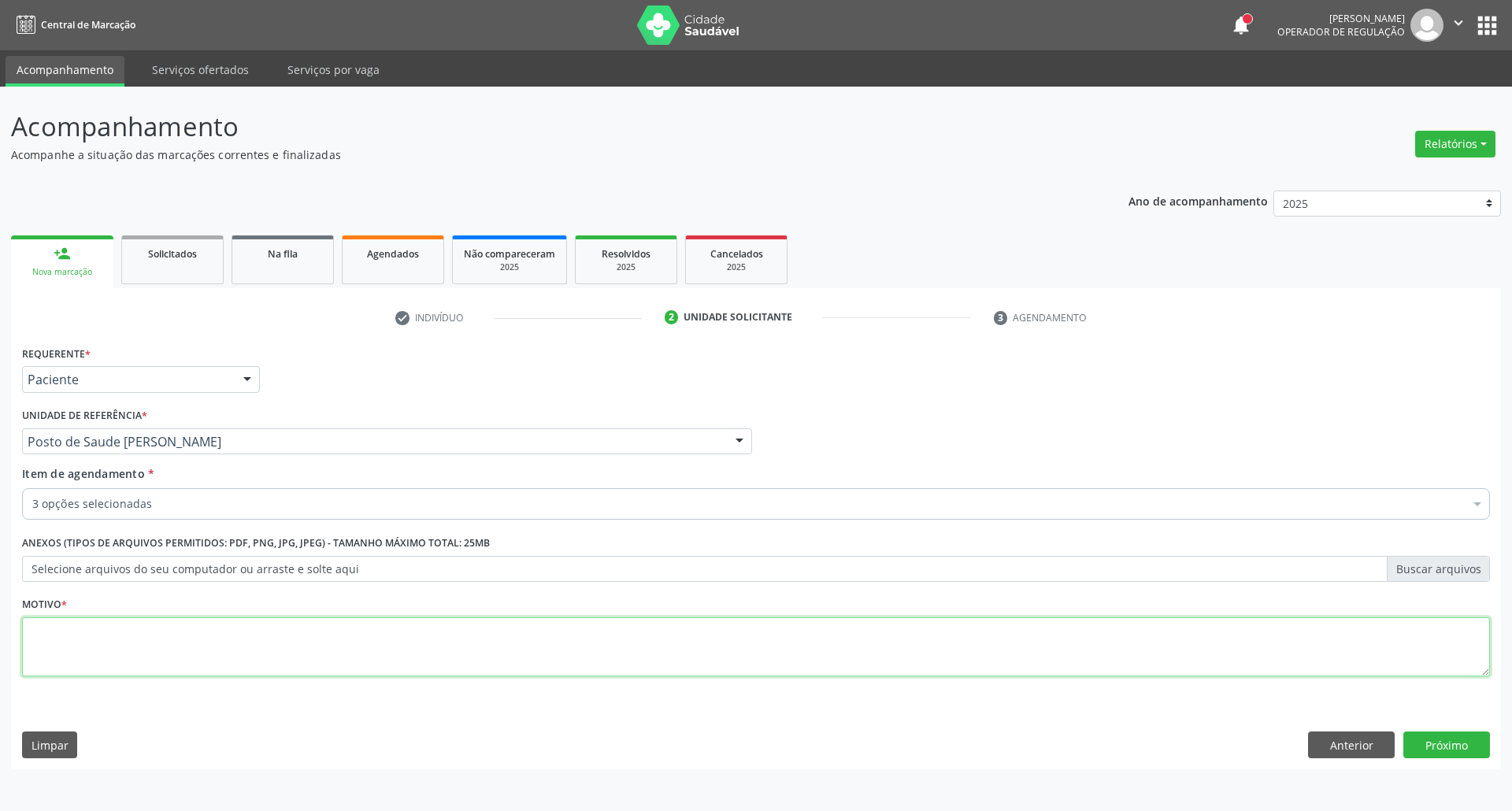
click at [489, 650] on textarea at bounding box center [755, 647] width 1467 height 60
type textarea "."
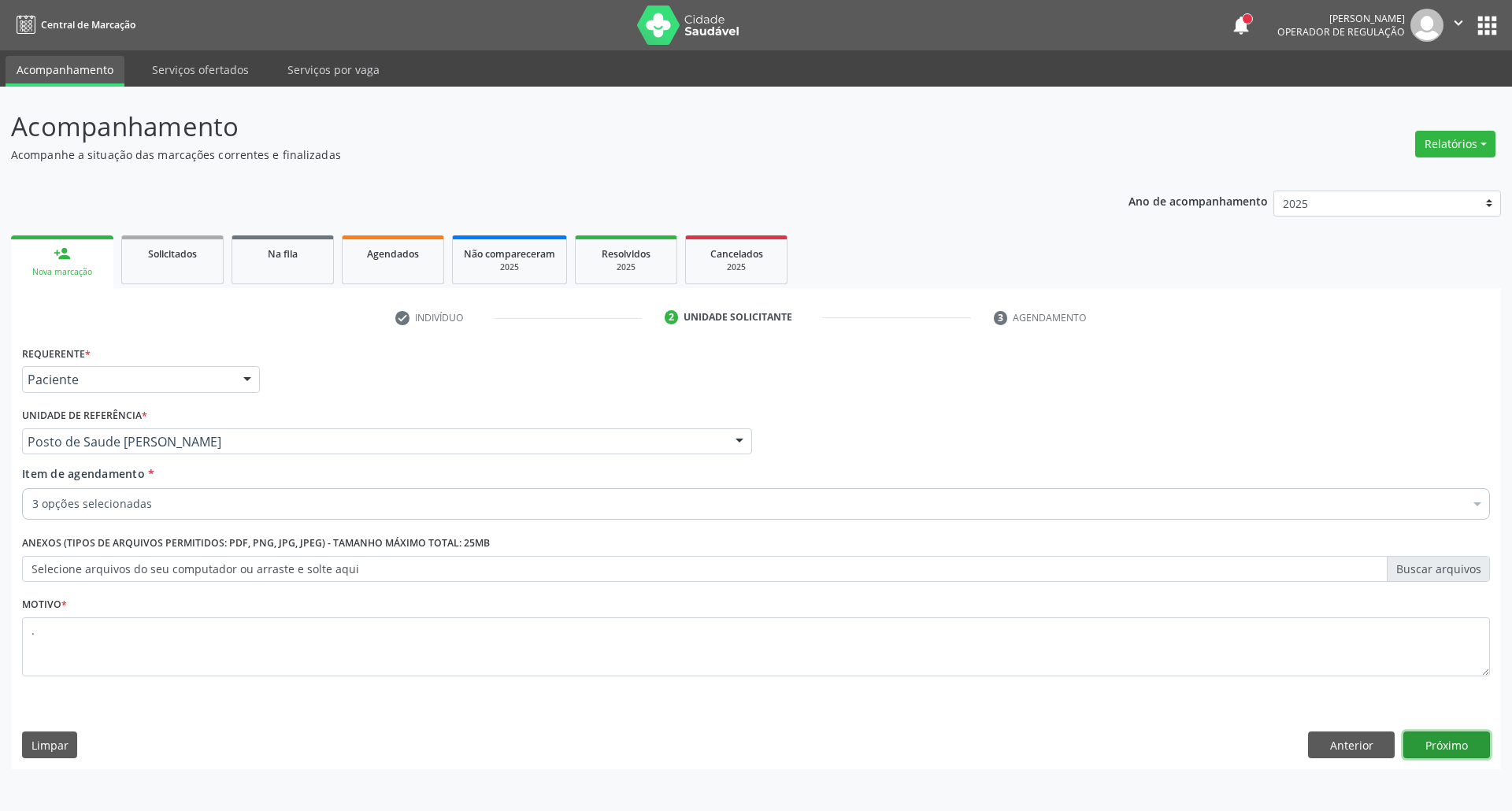
drag, startPoint x: 1420, startPoint y: 747, endPoint x: 1405, endPoint y: 728, distance: 24.2
click at [1419, 745] on button "Próximo" at bounding box center [1446, 745] width 86 height 27
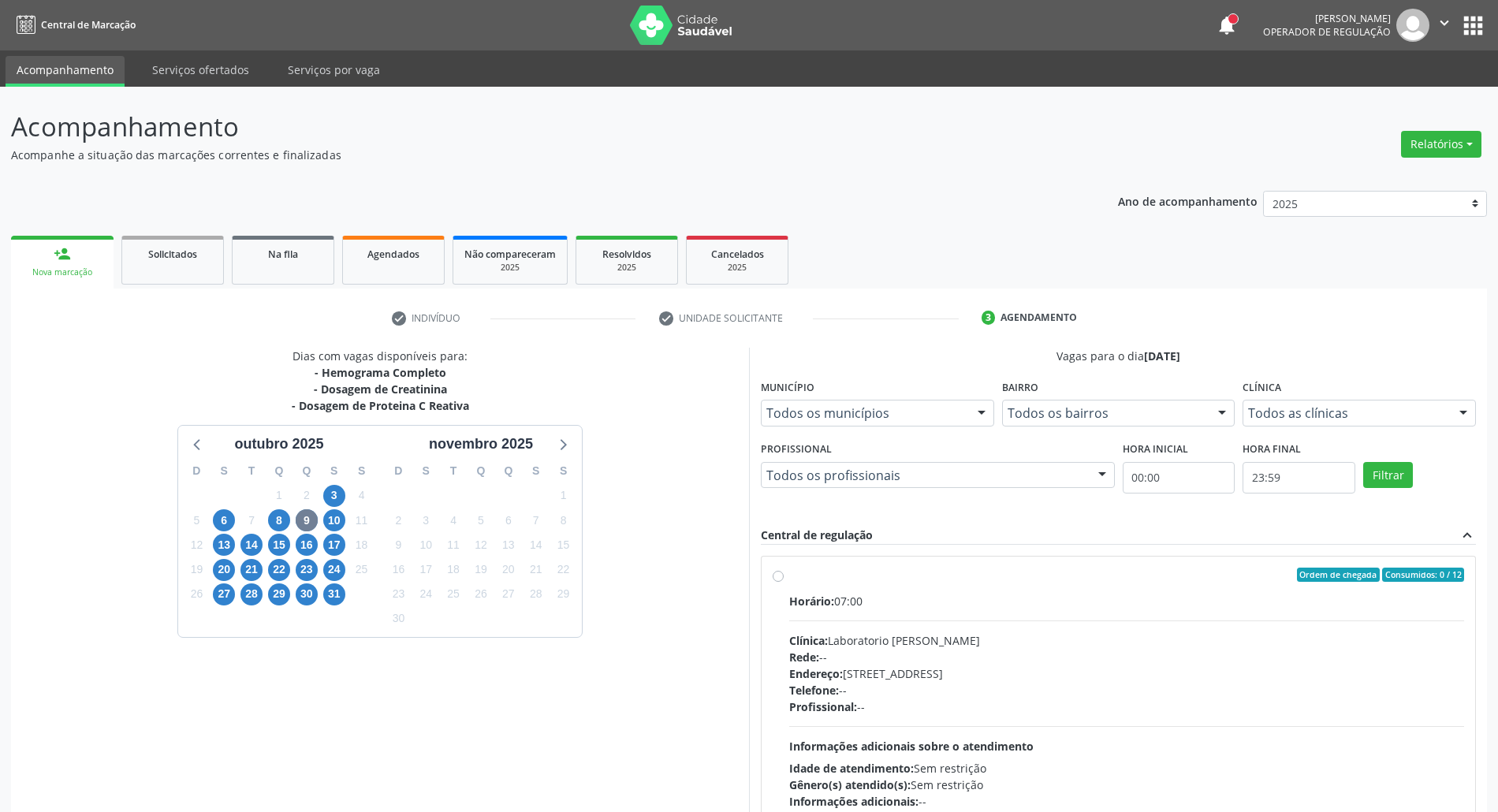
scroll to position [527, 0]
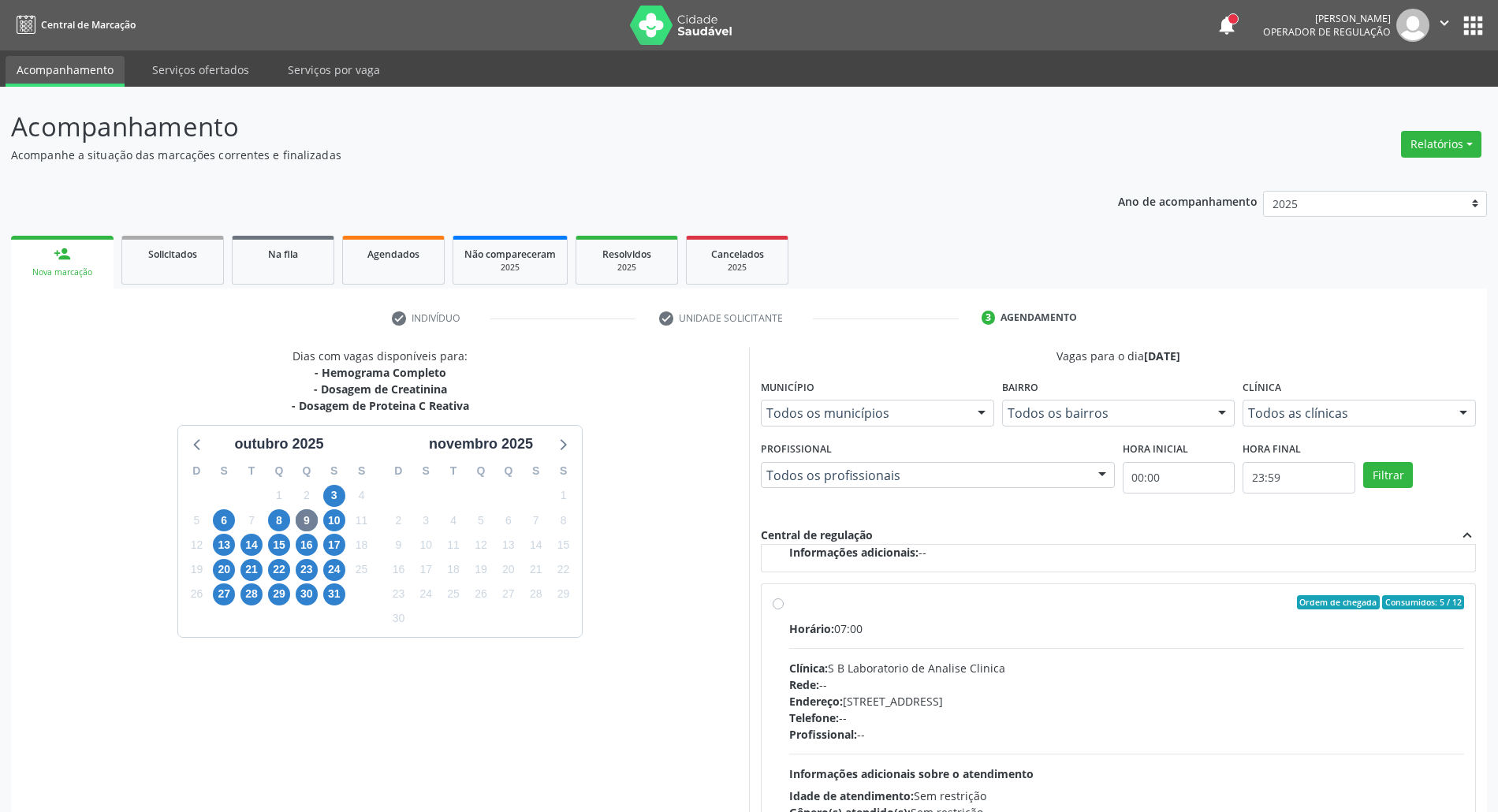
drag, startPoint x: 1080, startPoint y: 707, endPoint x: 1202, endPoint y: 514, distance: 228.3
click at [1082, 702] on div "Endereço: Casa, nº 679, Centro, Serra Talhada - PE" at bounding box center [1126, 700] width 675 height 16
click at [784, 609] on input "Ordem de chegada Consumidos: 5 / 12 Horário: 07:00 Clínica: S B Laboratorio de …" at bounding box center [778, 601] width 11 height 14
radio input "true"
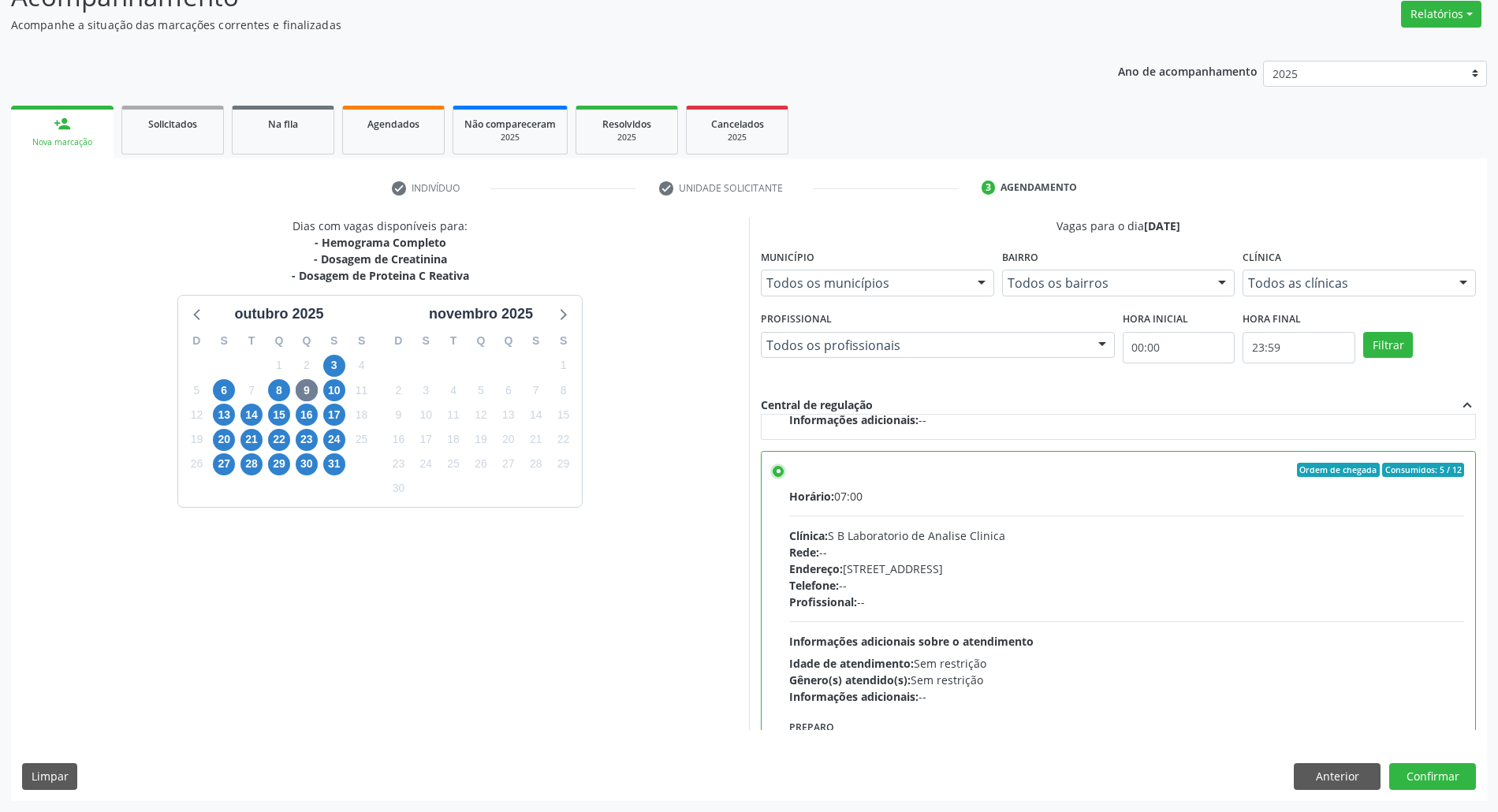
scroll to position [635, 0]
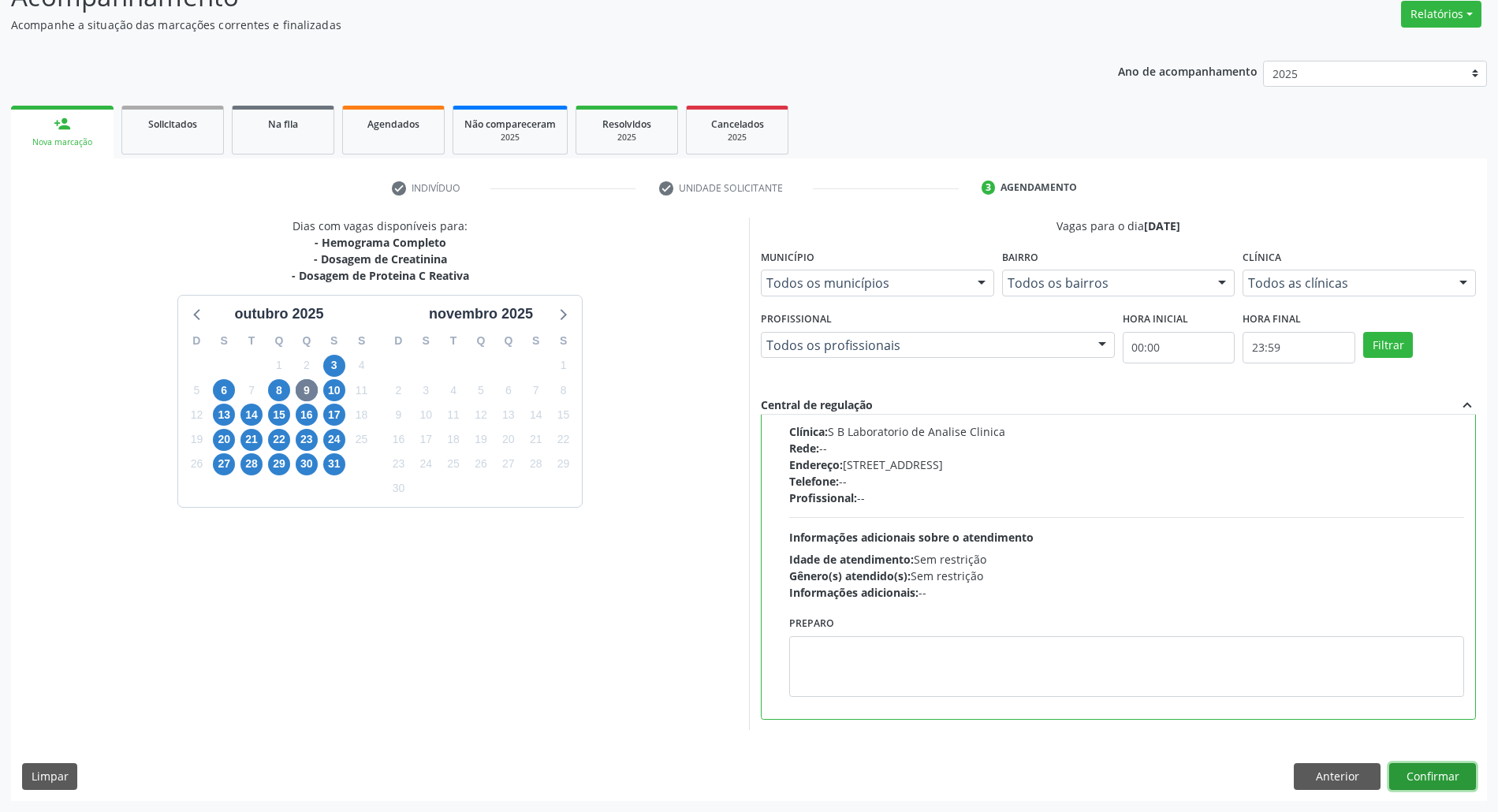
click at [1452, 767] on button "Confirmar" at bounding box center [1432, 776] width 86 height 27
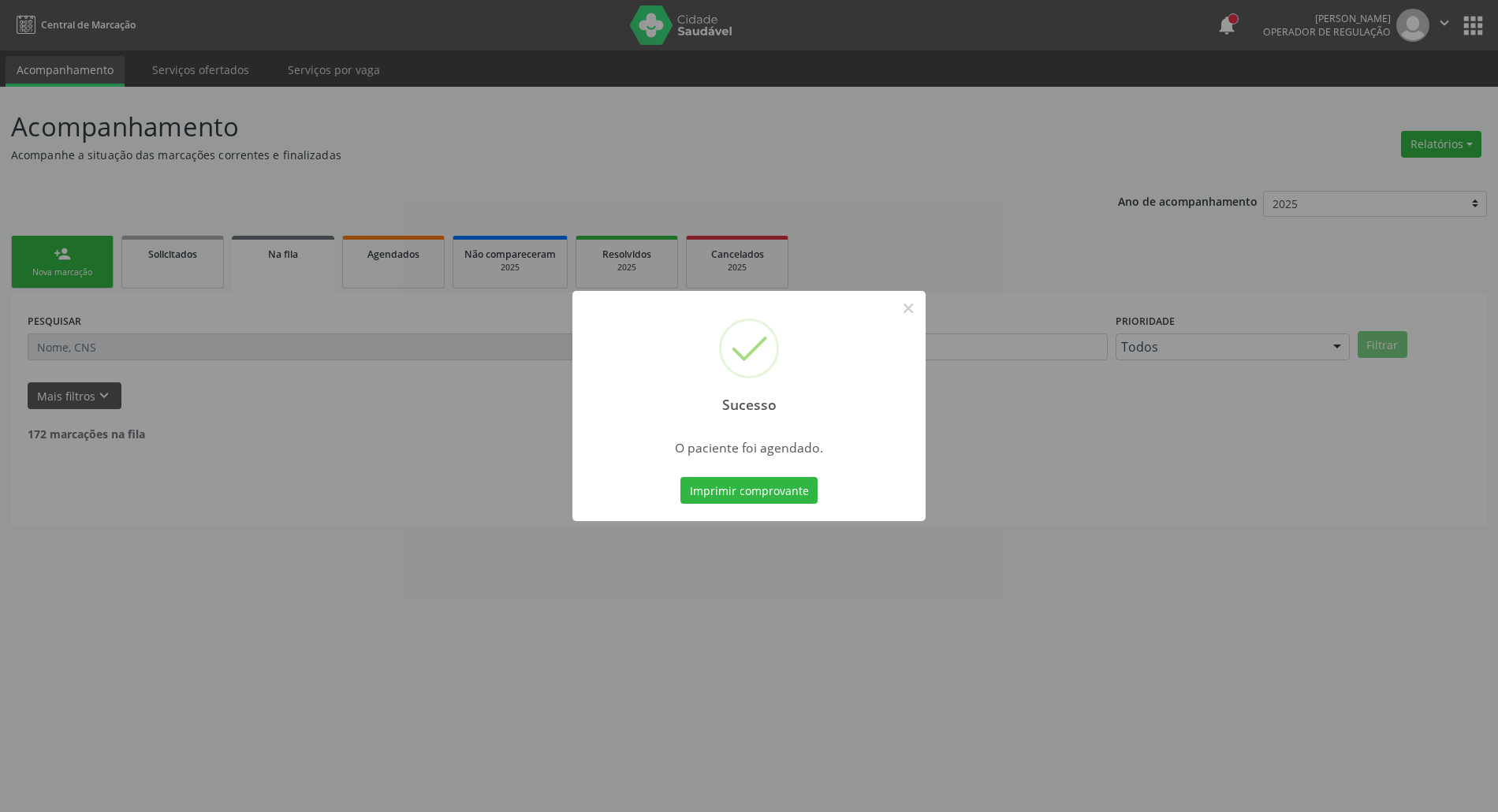
scroll to position [0, 0]
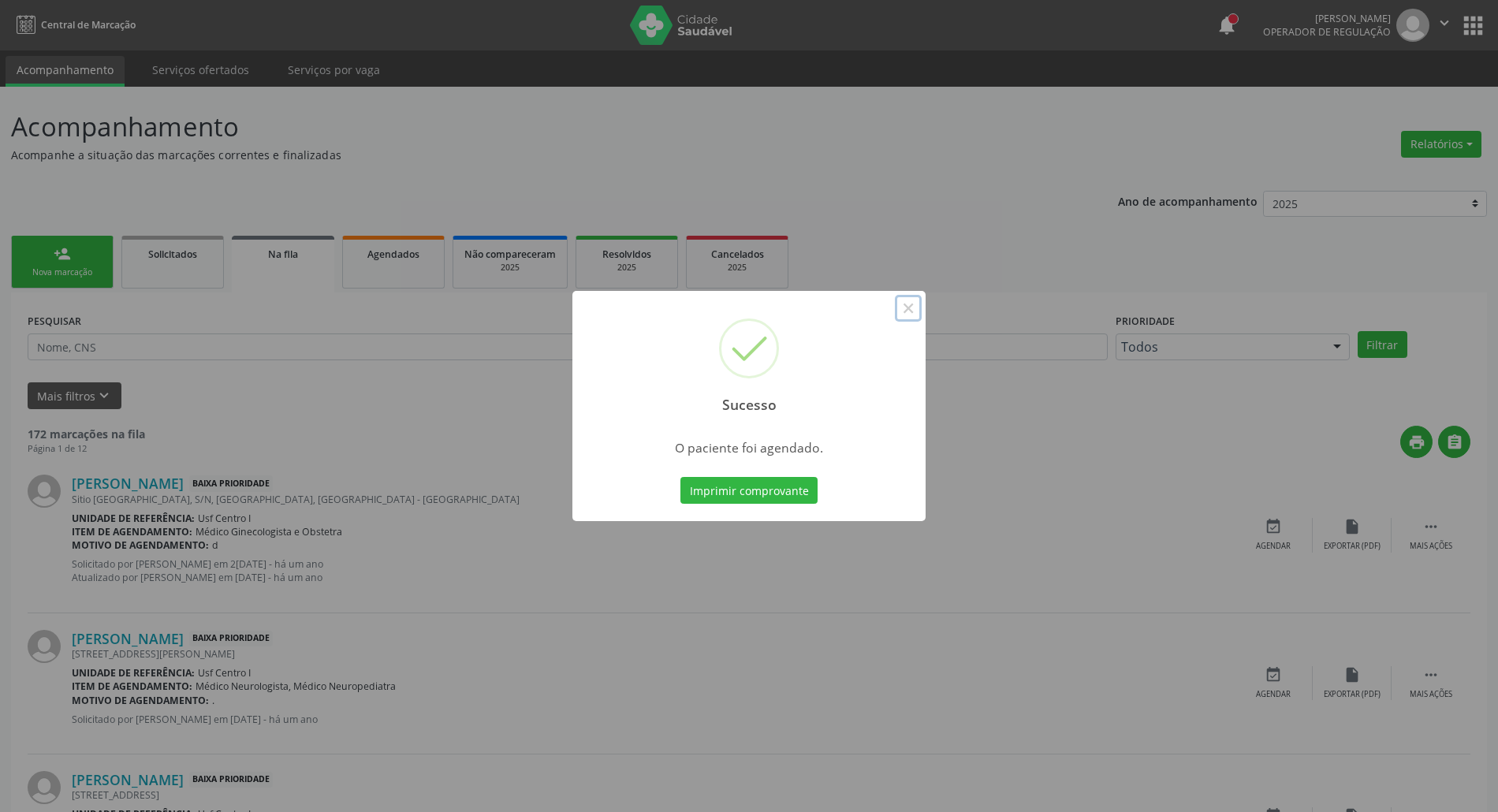
drag, startPoint x: 913, startPoint y: 316, endPoint x: 899, endPoint y: 322, distance: 15.2
click at [909, 316] on button "×" at bounding box center [908, 308] width 27 height 27
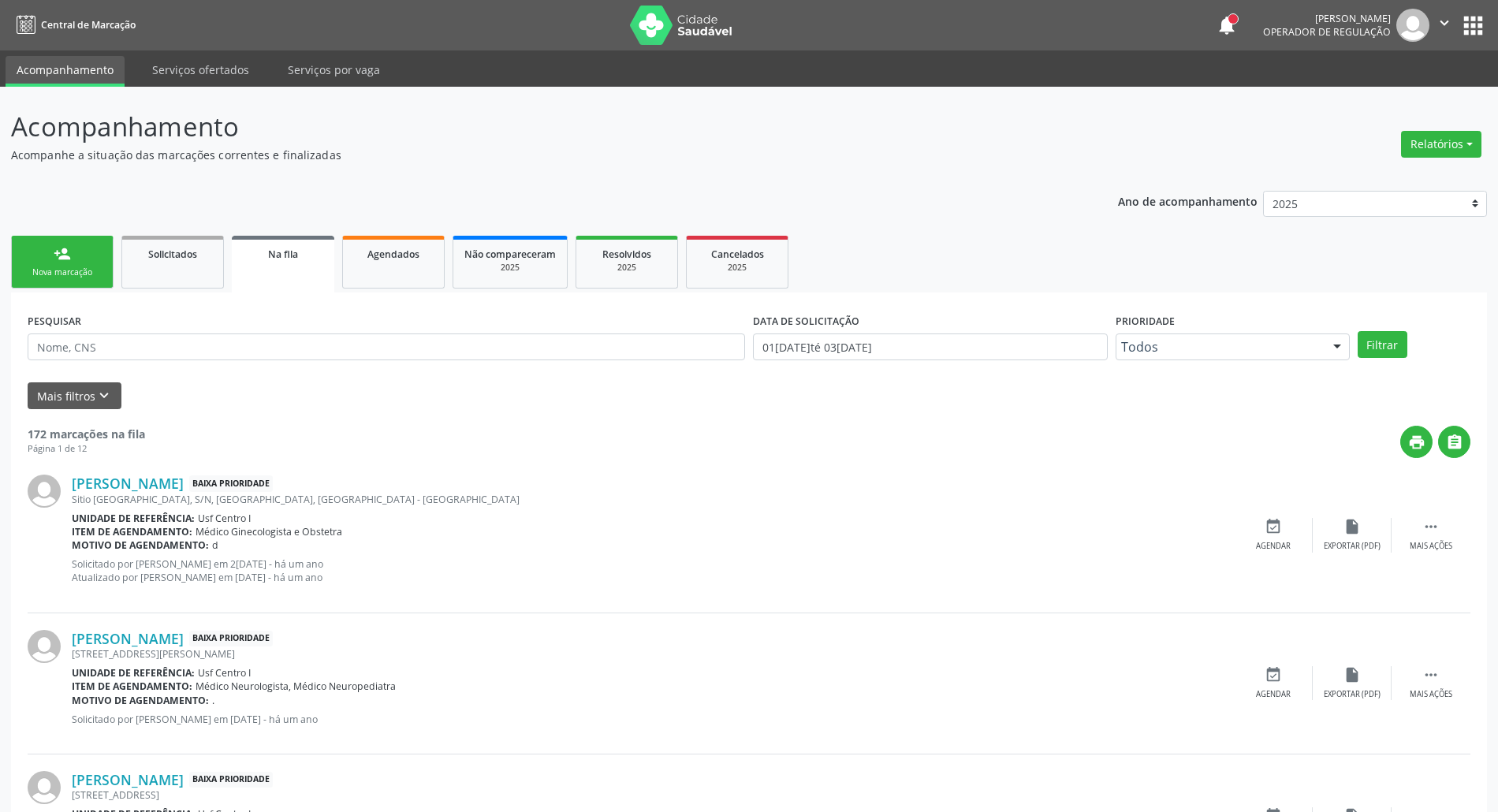
click at [67, 248] on div "person_add" at bounding box center [63, 253] width 17 height 17
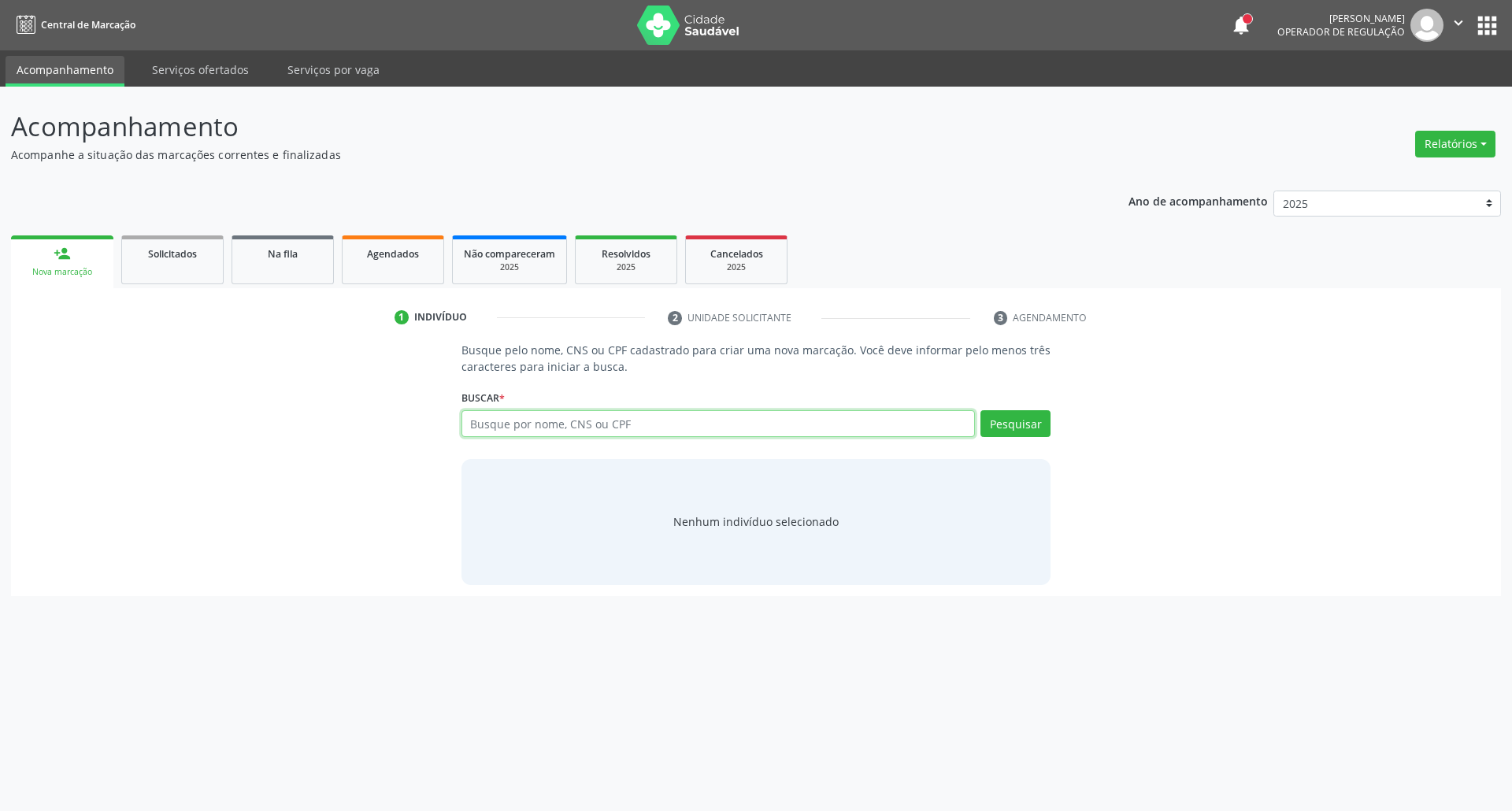
click at [507, 430] on input "text" at bounding box center [718, 424] width 514 height 27
type input "LINDALVA PEREIRA NUNES"
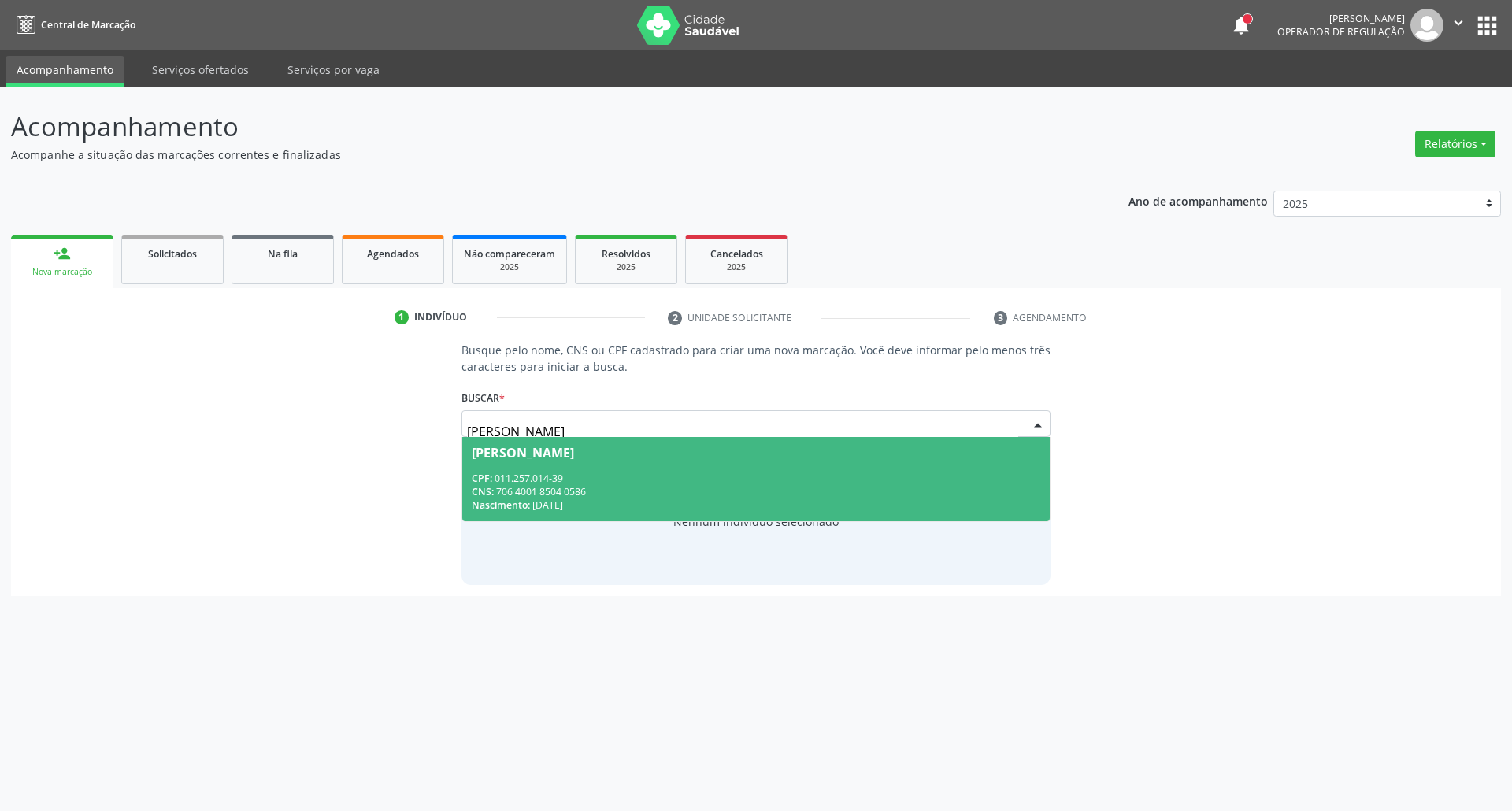
click at [574, 457] on div "Lindalva Pereira Nunes Mariano" at bounding box center [523, 452] width 102 height 12
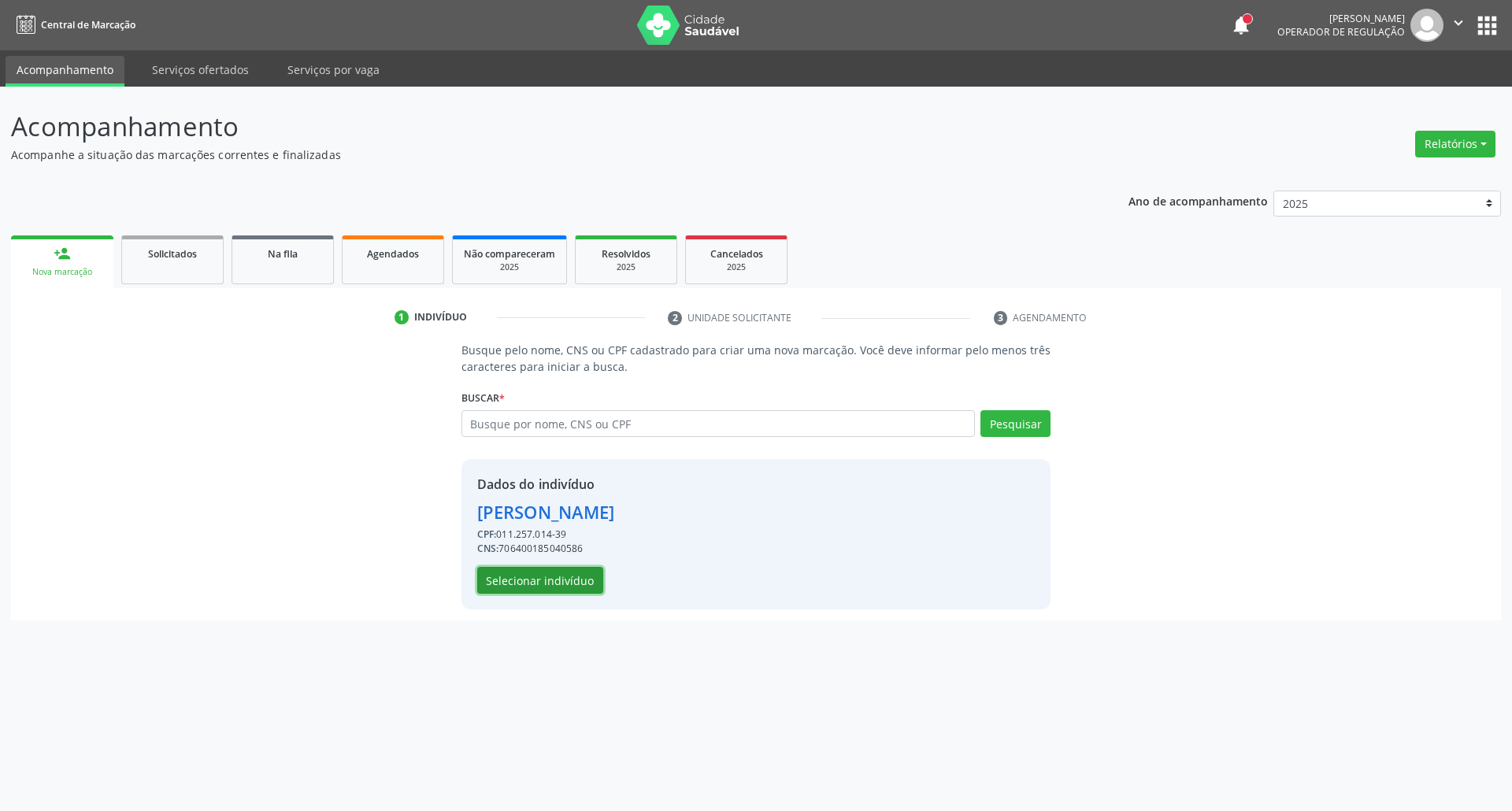
click at [559, 580] on button "Selecionar indivíduo" at bounding box center [540, 580] width 126 height 27
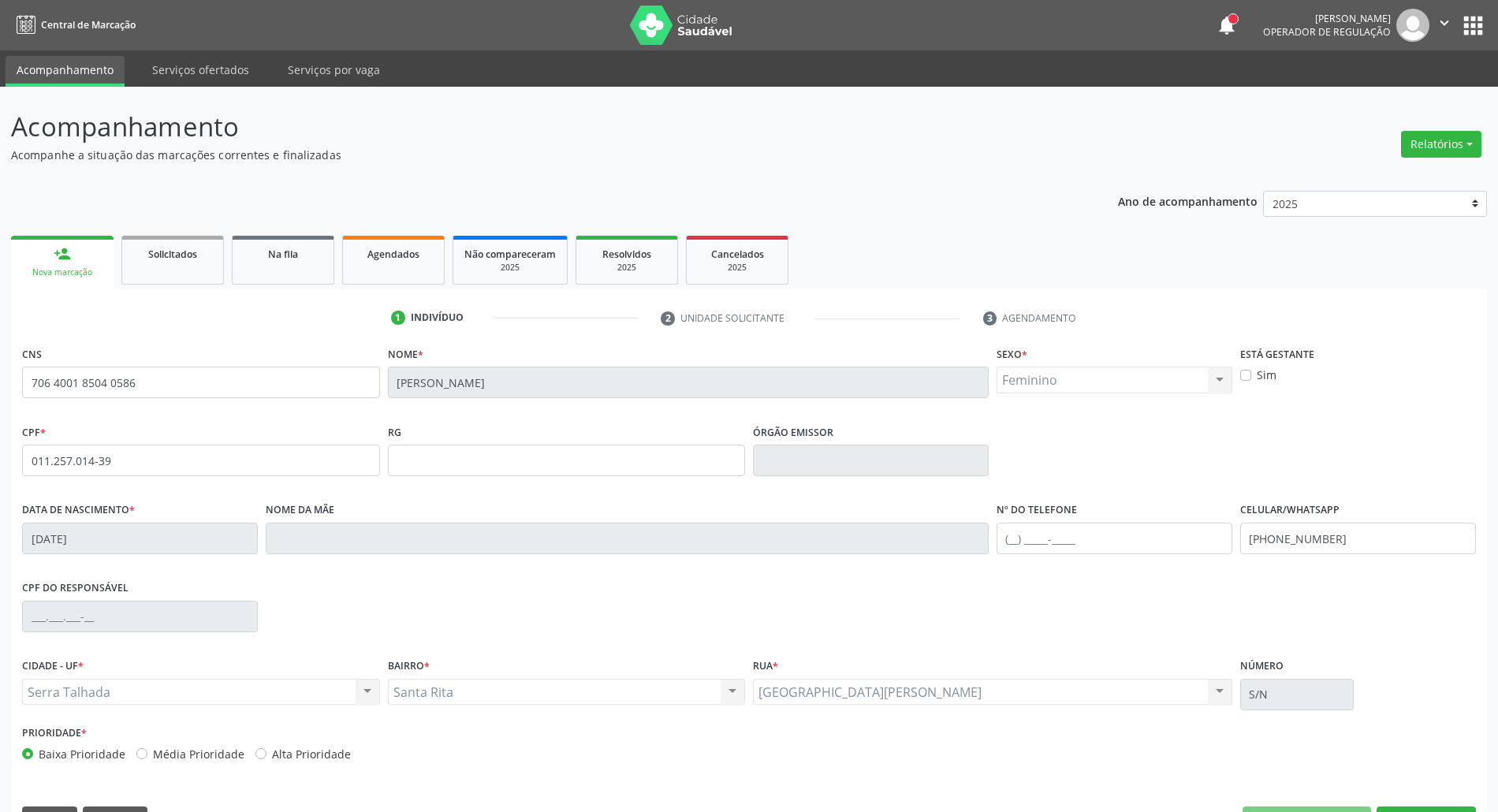
scroll to position [43, 0]
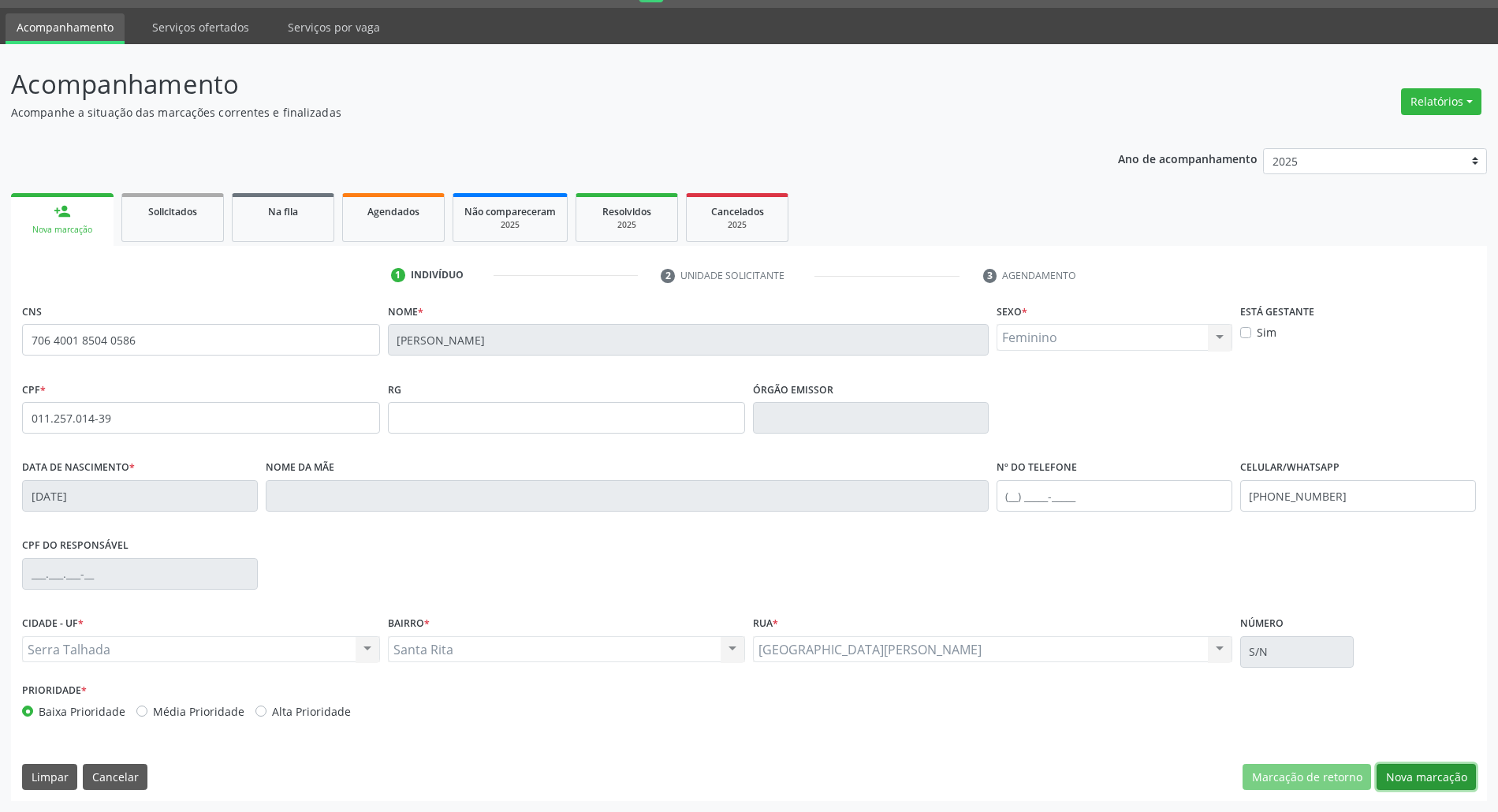
click at [1449, 774] on button "Nova marcação" at bounding box center [1426, 777] width 100 height 27
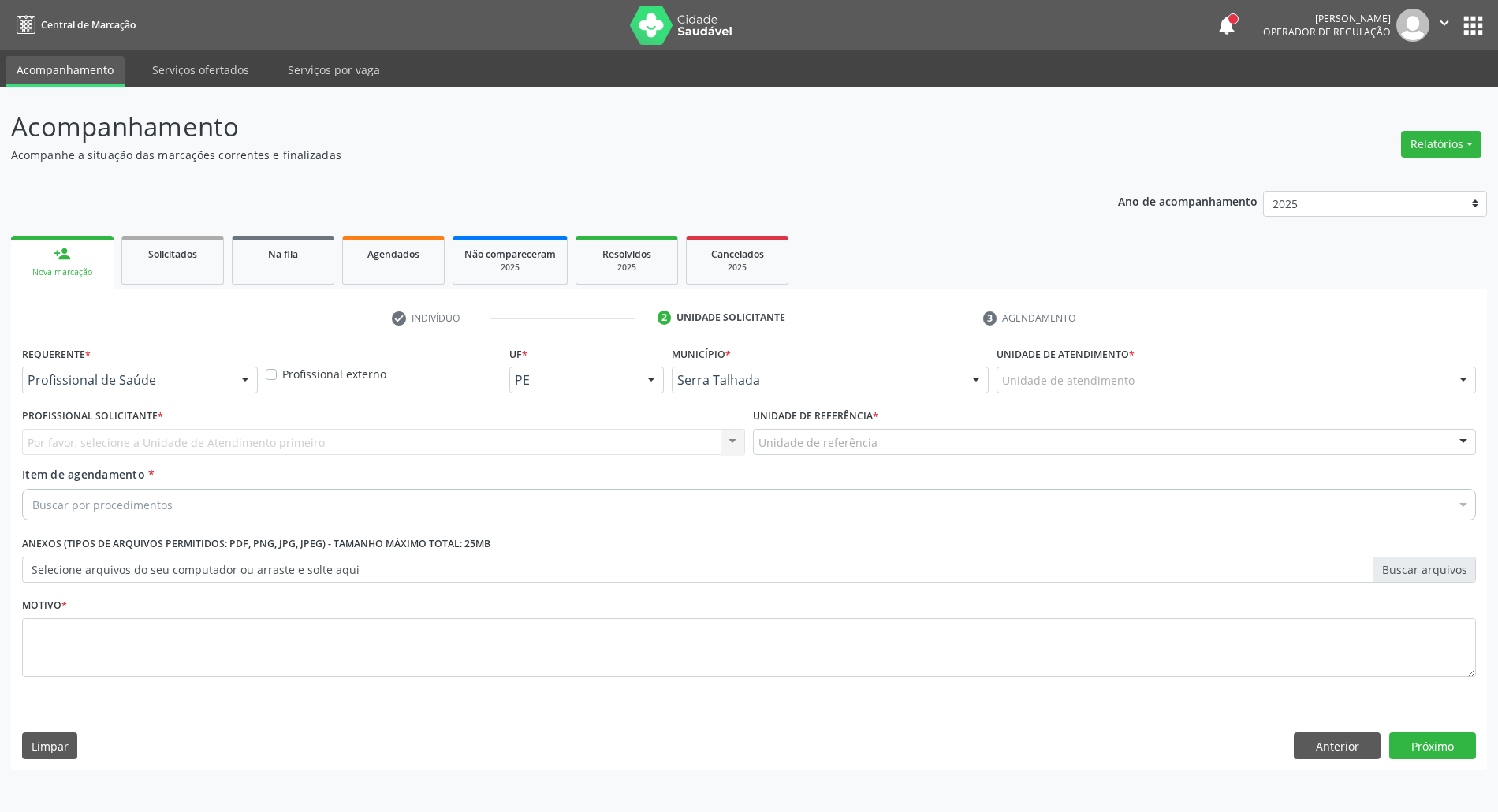
scroll to position [0, 0]
click at [229, 385] on div at bounding box center [140, 379] width 238 height 27
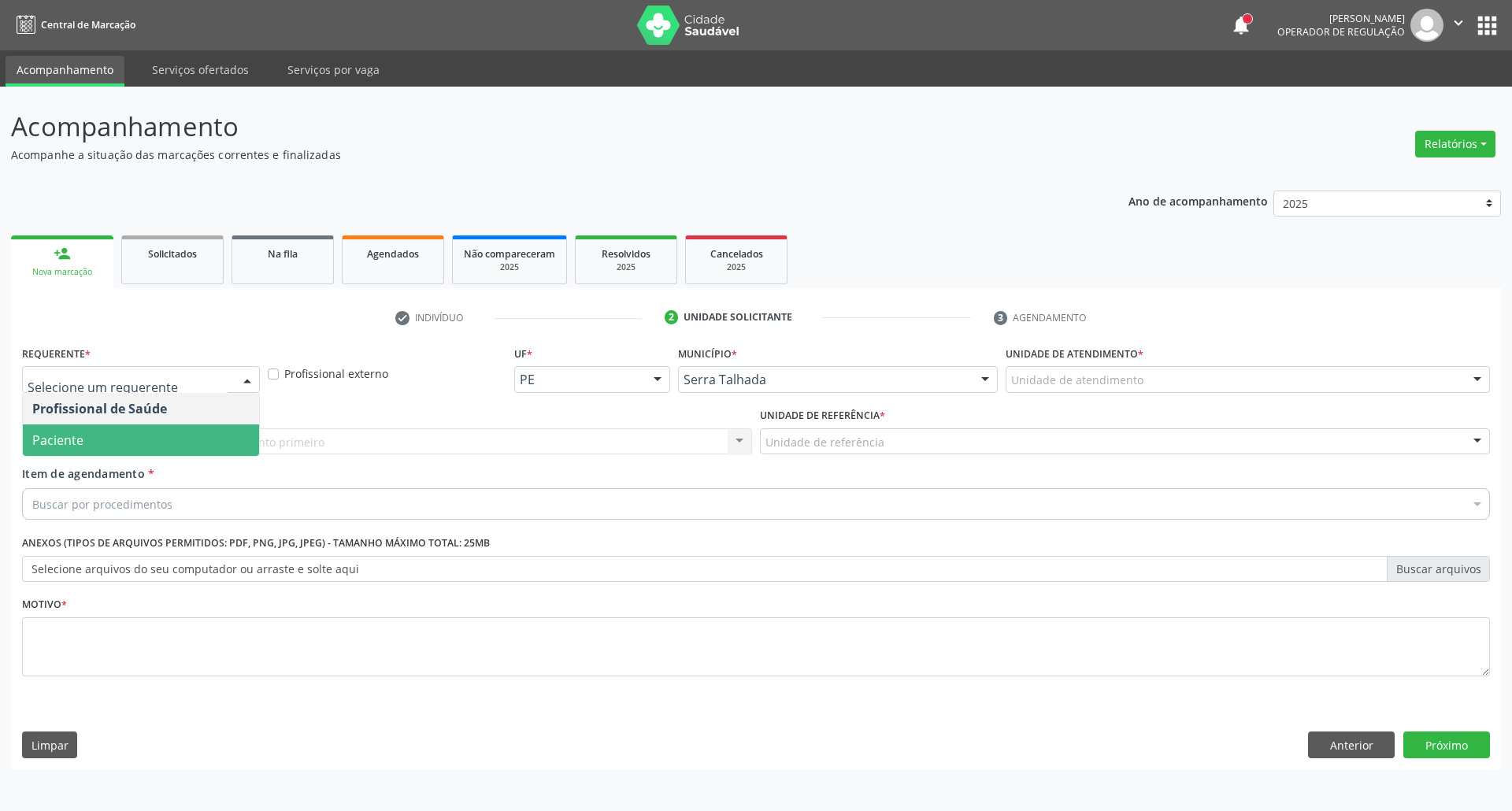
click at [203, 433] on span "Paciente" at bounding box center [140, 440] width 236 height 31
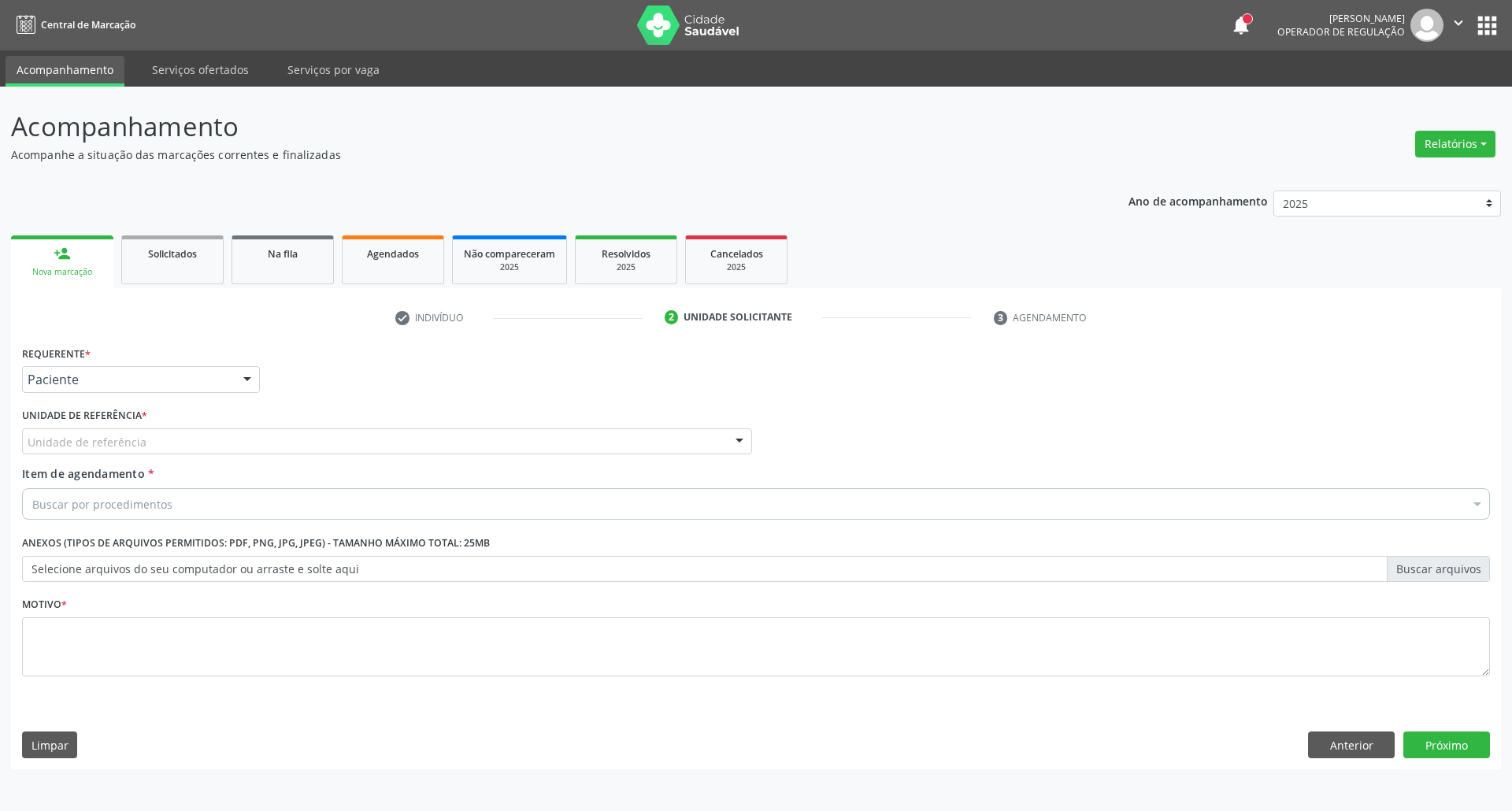
click at [203, 433] on div "Unidade de referência" at bounding box center [387, 442] width 729 height 27
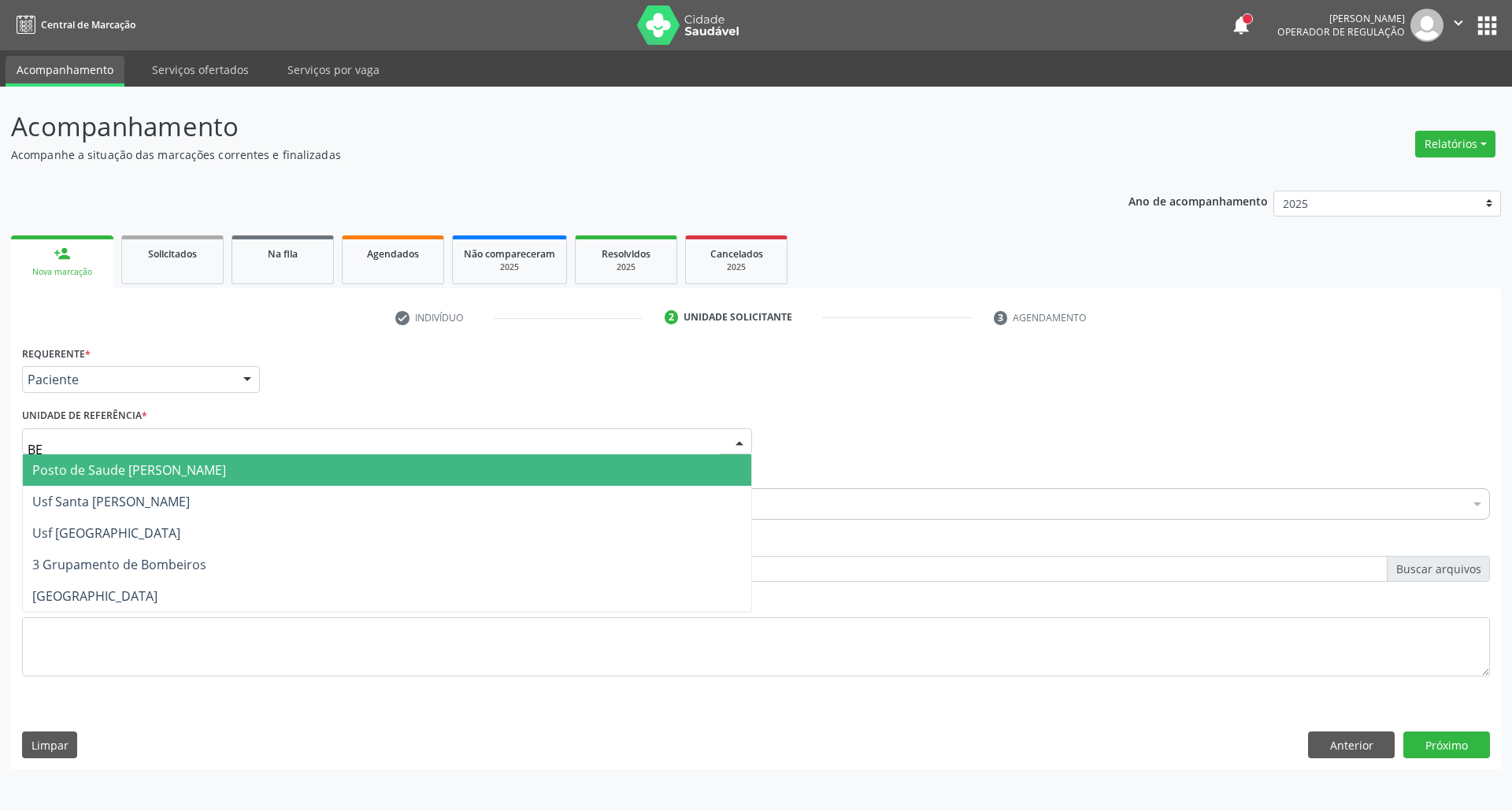
type input "BER"
click at [200, 468] on span "Posto de Saude [PERSON_NAME]" at bounding box center [129, 470] width 193 height 17
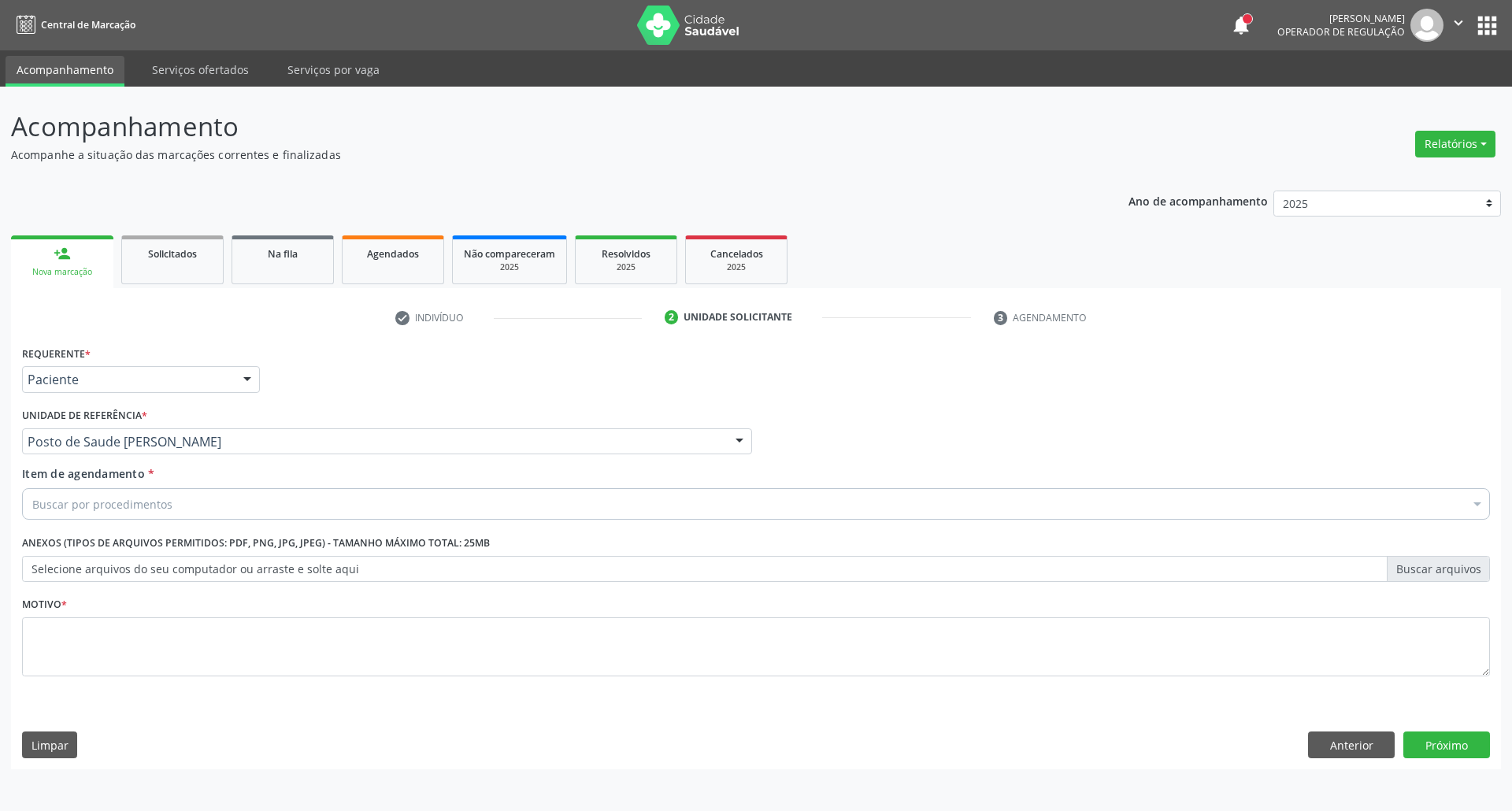
click at [192, 502] on div "Buscar por procedimentos" at bounding box center [755, 503] width 1467 height 31
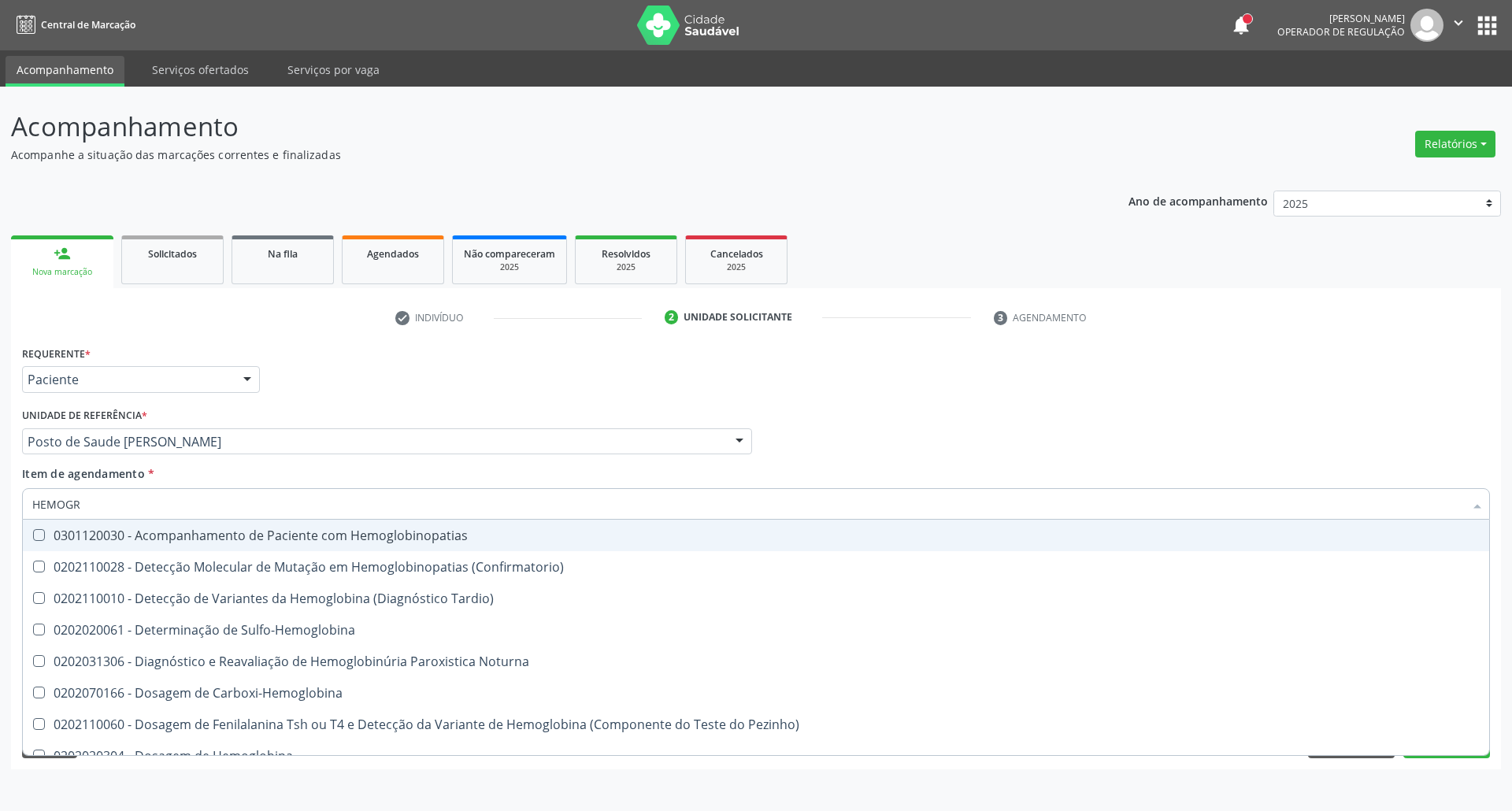
type input "HEMOGRA"
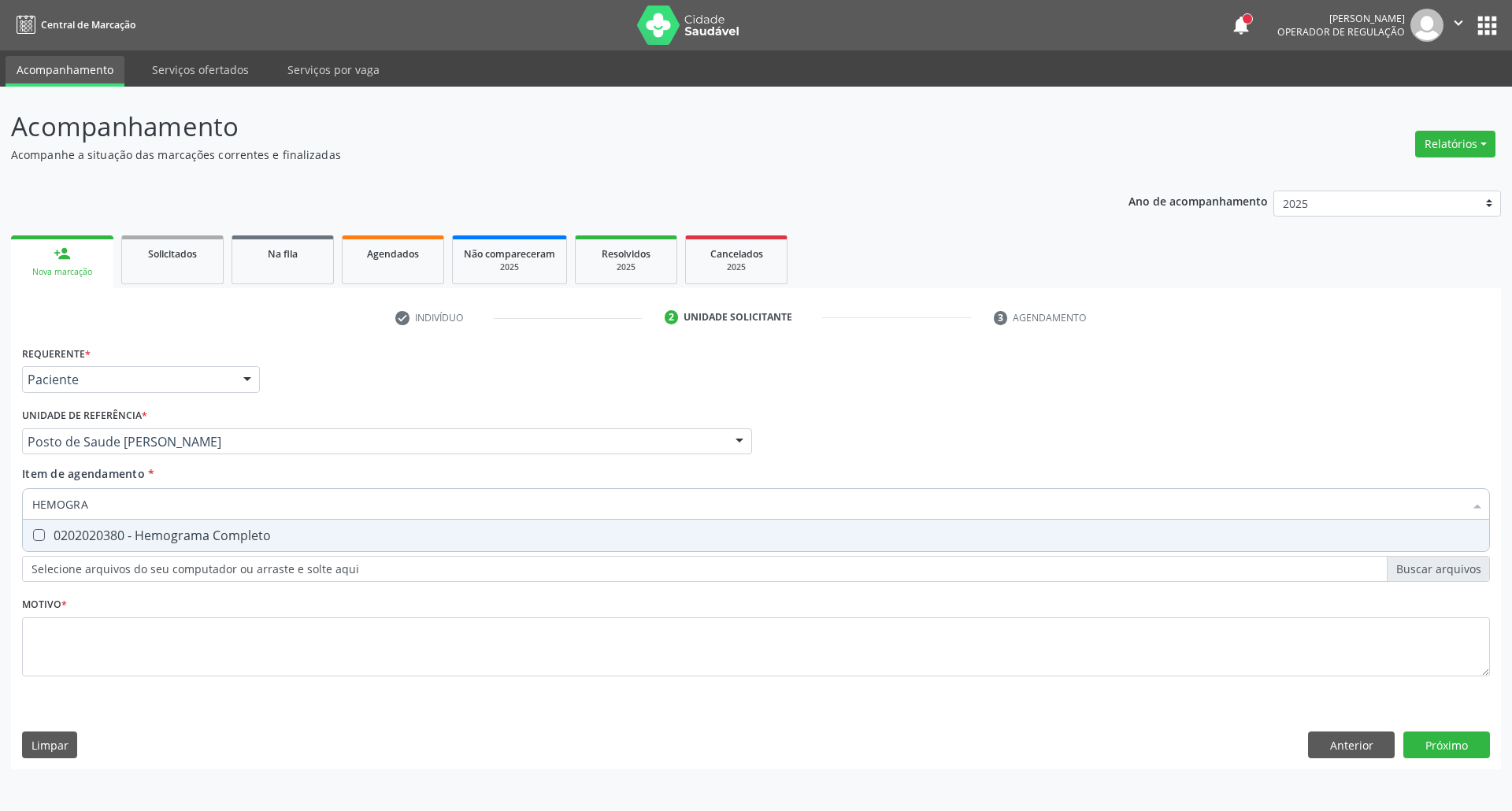
click at [93, 536] on div "0202020380 - Hemograma Completo" at bounding box center [755, 534] width 1447 height 12
checkbox Completo "true"
drag, startPoint x: 11, startPoint y: 514, endPoint x: 0, endPoint y: 497, distance: 20.2
click at [0, 501] on div "Acompanhamento Acompanhe a situação das marcações correntes e finalizadas Relat…" at bounding box center [756, 448] width 1512 height 725
type input "G"
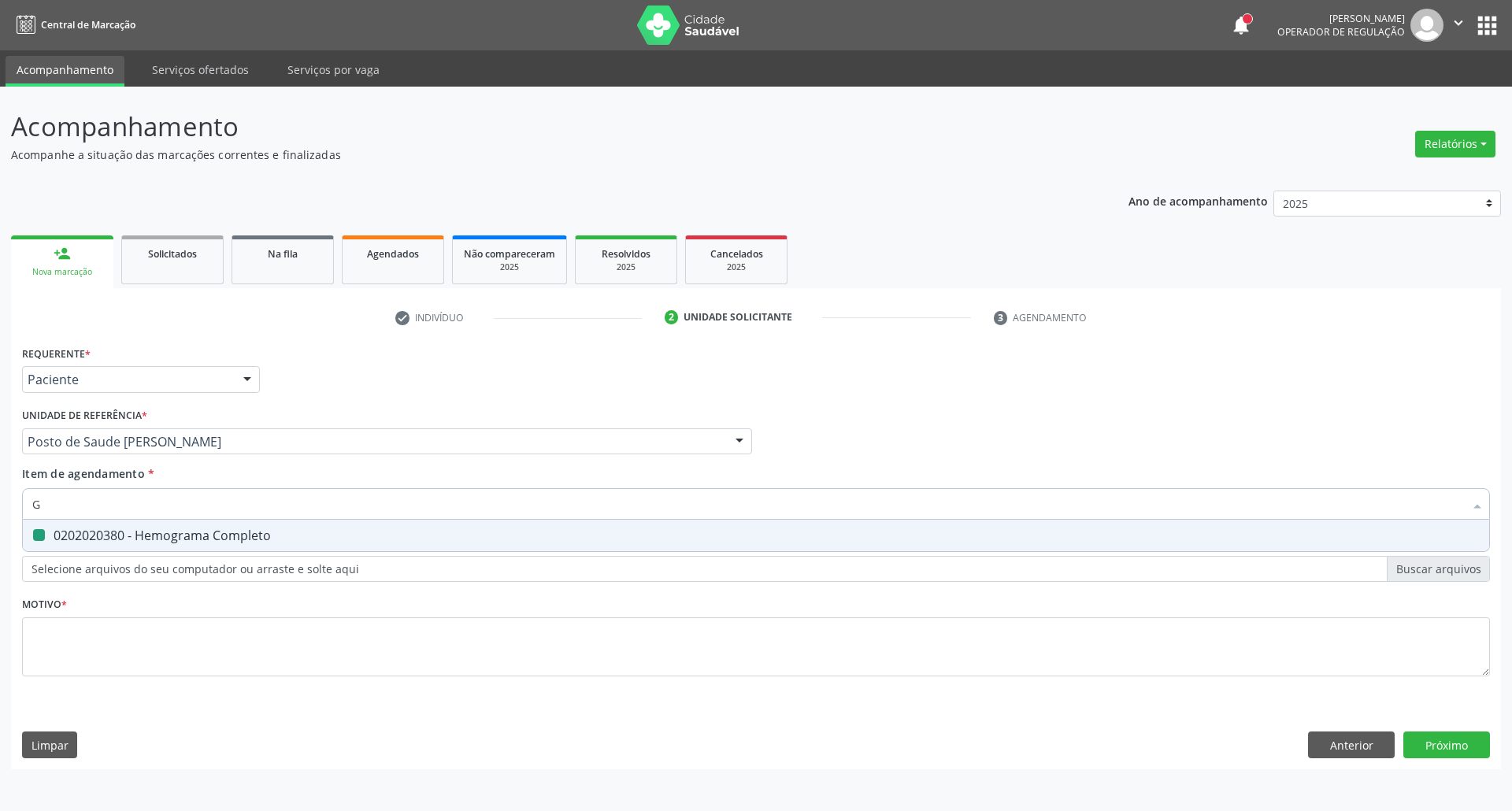
checkbox Completo "false"
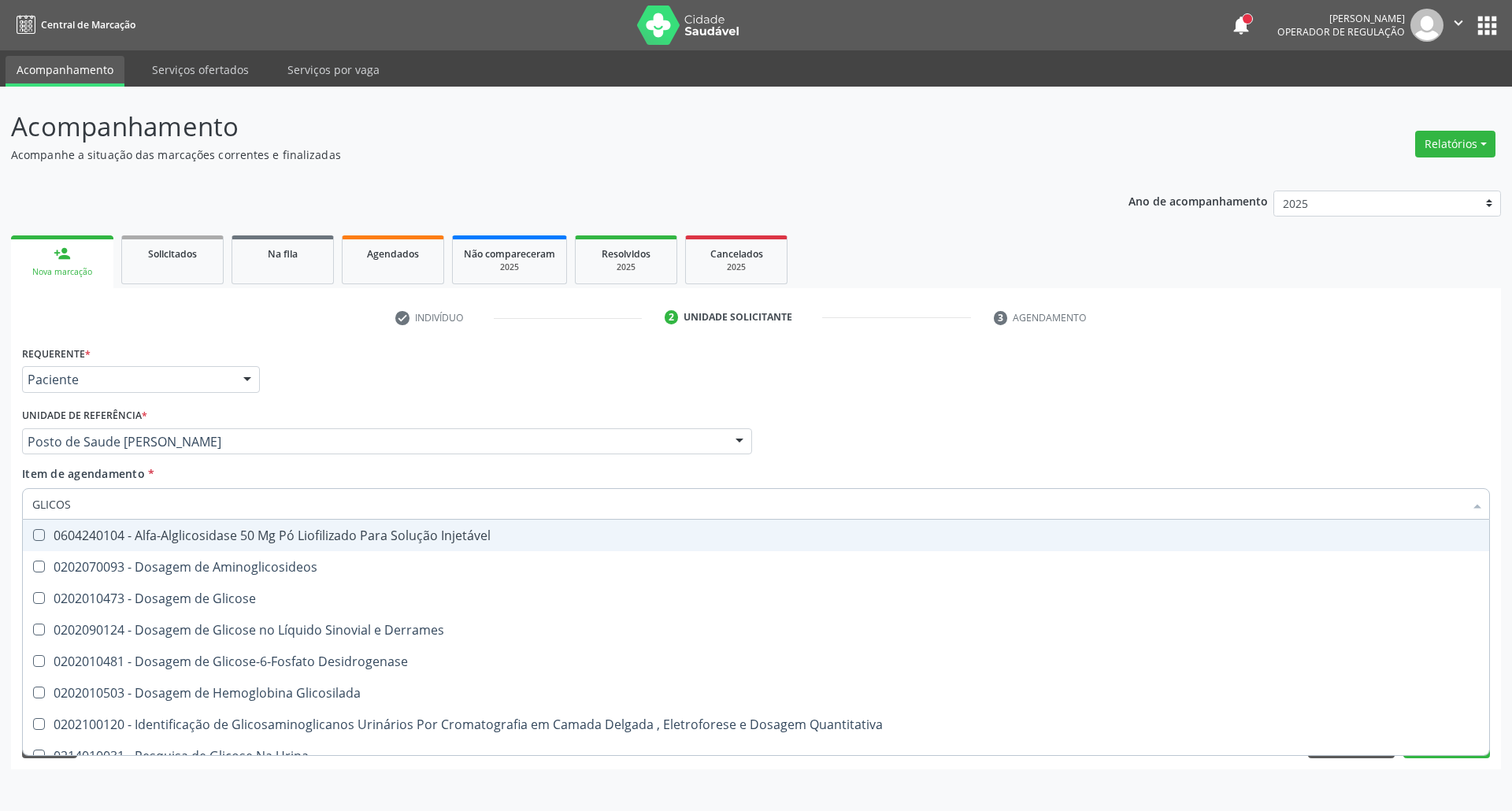
type input "GLICOSE"
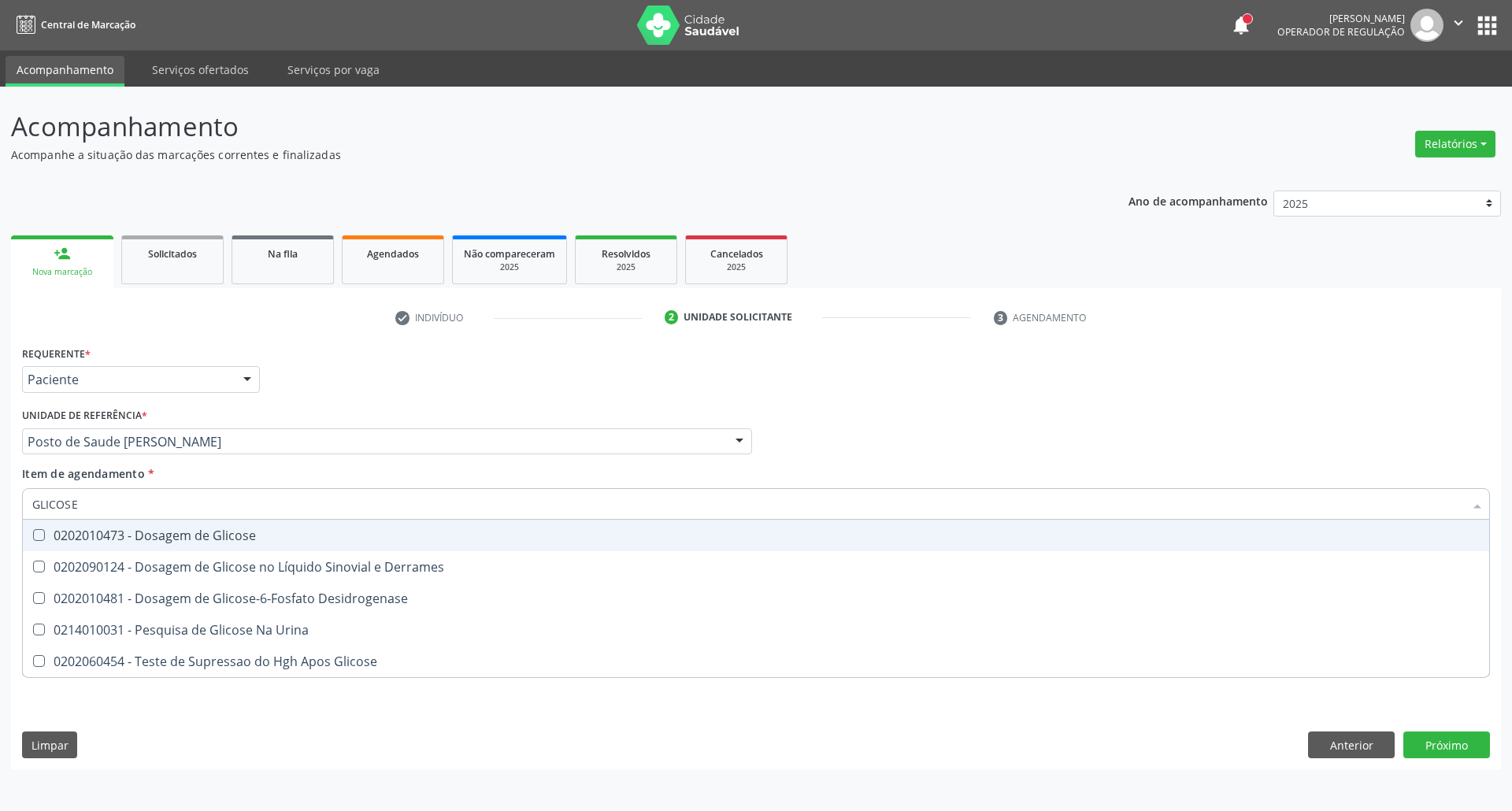
drag, startPoint x: 52, startPoint y: 535, endPoint x: 114, endPoint y: 501, distance: 70.7
click at [63, 529] on div "0202010473 - Dosagem de Glicose" at bounding box center [755, 534] width 1447 height 12
checkbox Glicose "true"
drag, startPoint x: 66, startPoint y: 501, endPoint x: 0, endPoint y: 501, distance: 66.0
click at [0, 501] on div "Acompanhamento Acompanhe a situação das marcações correntes e finalizadas Relat…" at bounding box center [756, 448] width 1512 height 725
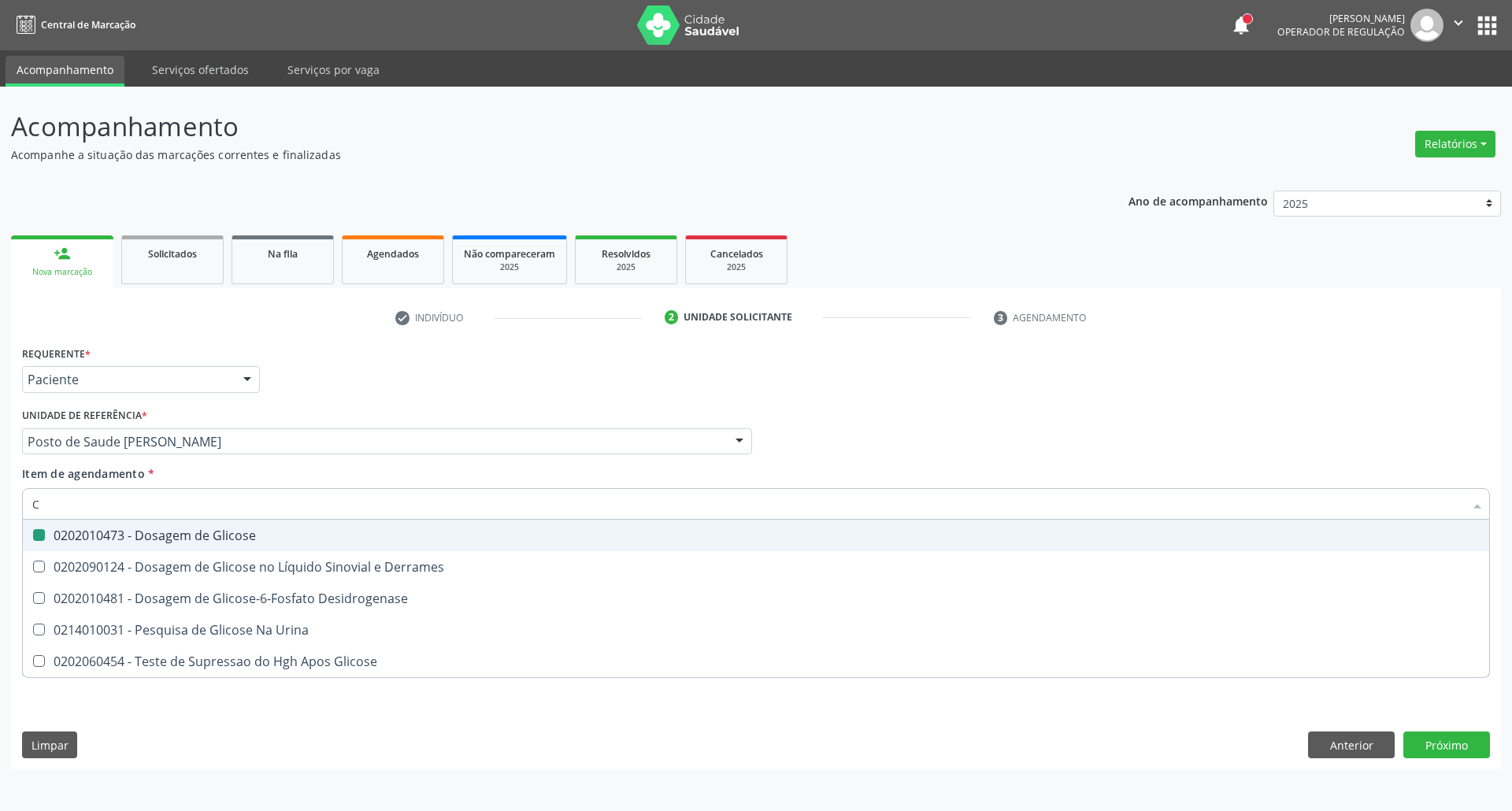
type input "CO"
checkbox Glicose "false"
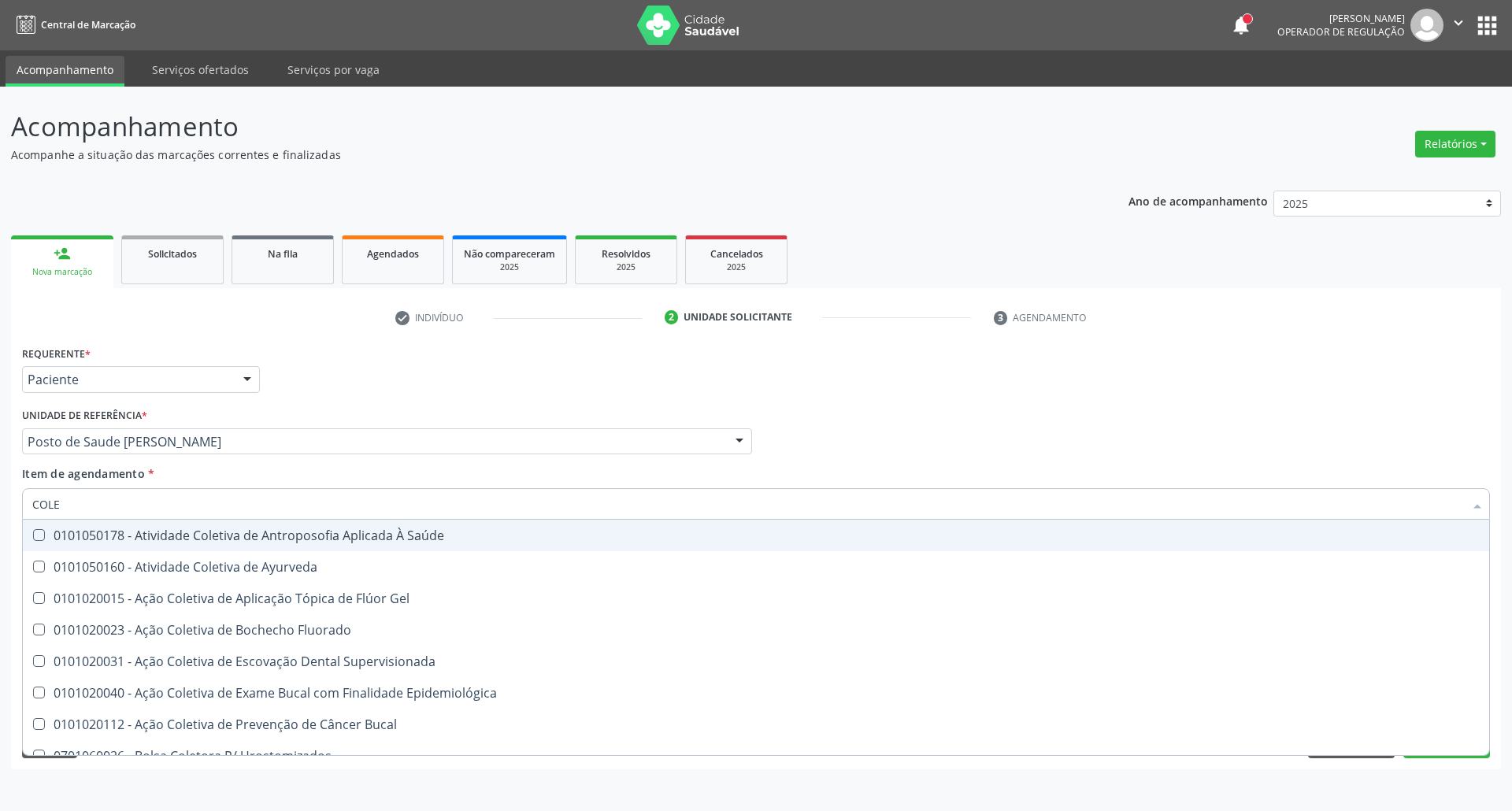
type input "COLES"
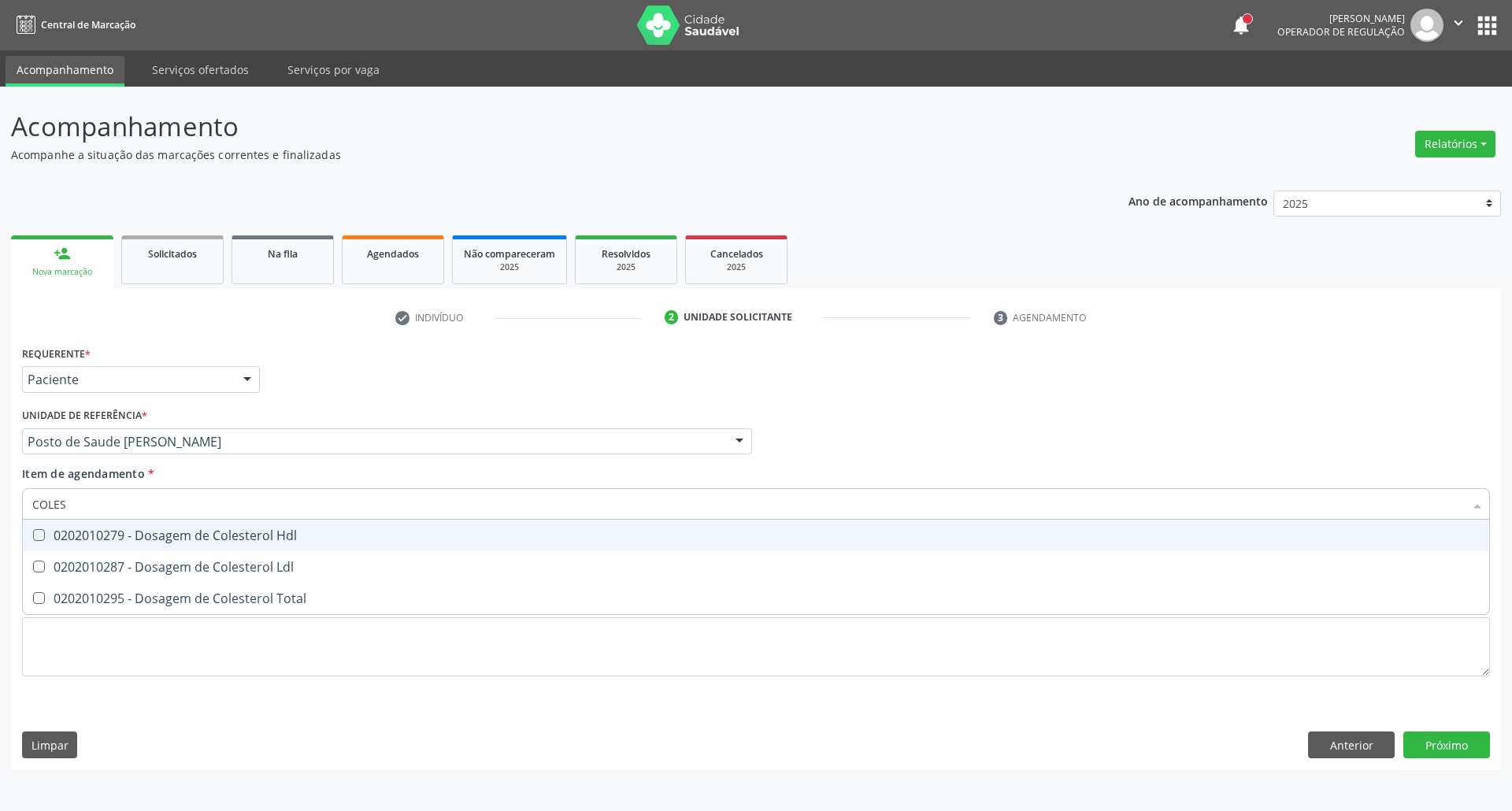
drag, startPoint x: 133, startPoint y: 533, endPoint x: 128, endPoint y: 562, distance: 29.4
click at [133, 550] on span "0202010279 - Dosagem de Colesterol Hdl" at bounding box center [755, 534] width 1466 height 31
checkbox Hdl "true"
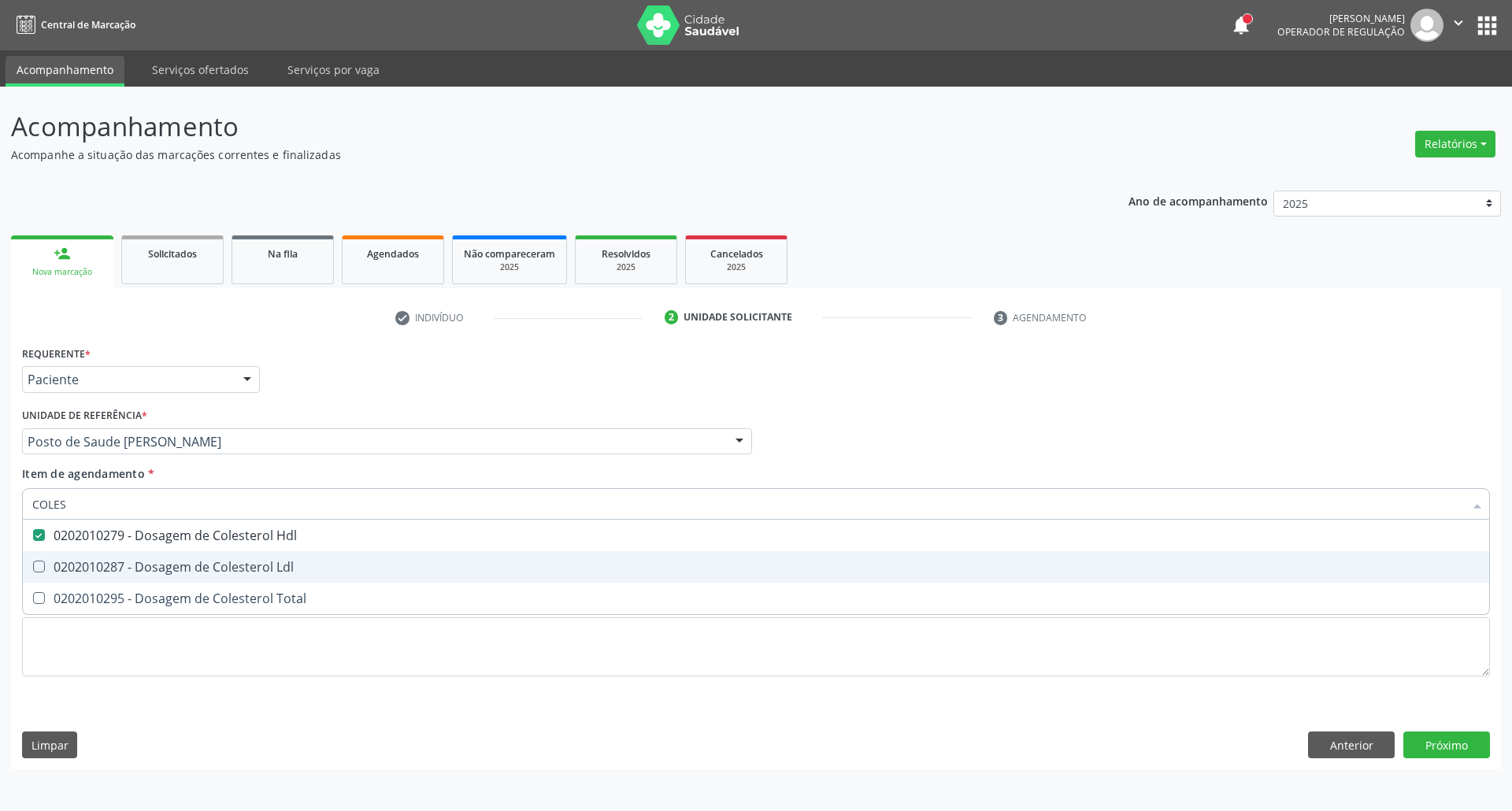
drag, startPoint x: 128, startPoint y: 562, endPoint x: 123, endPoint y: 570, distance: 9.4
click at [126, 562] on div "0202010287 - Dosagem de Colesterol Ldl" at bounding box center [755, 567] width 1447 height 12
checkbox Ldl "true"
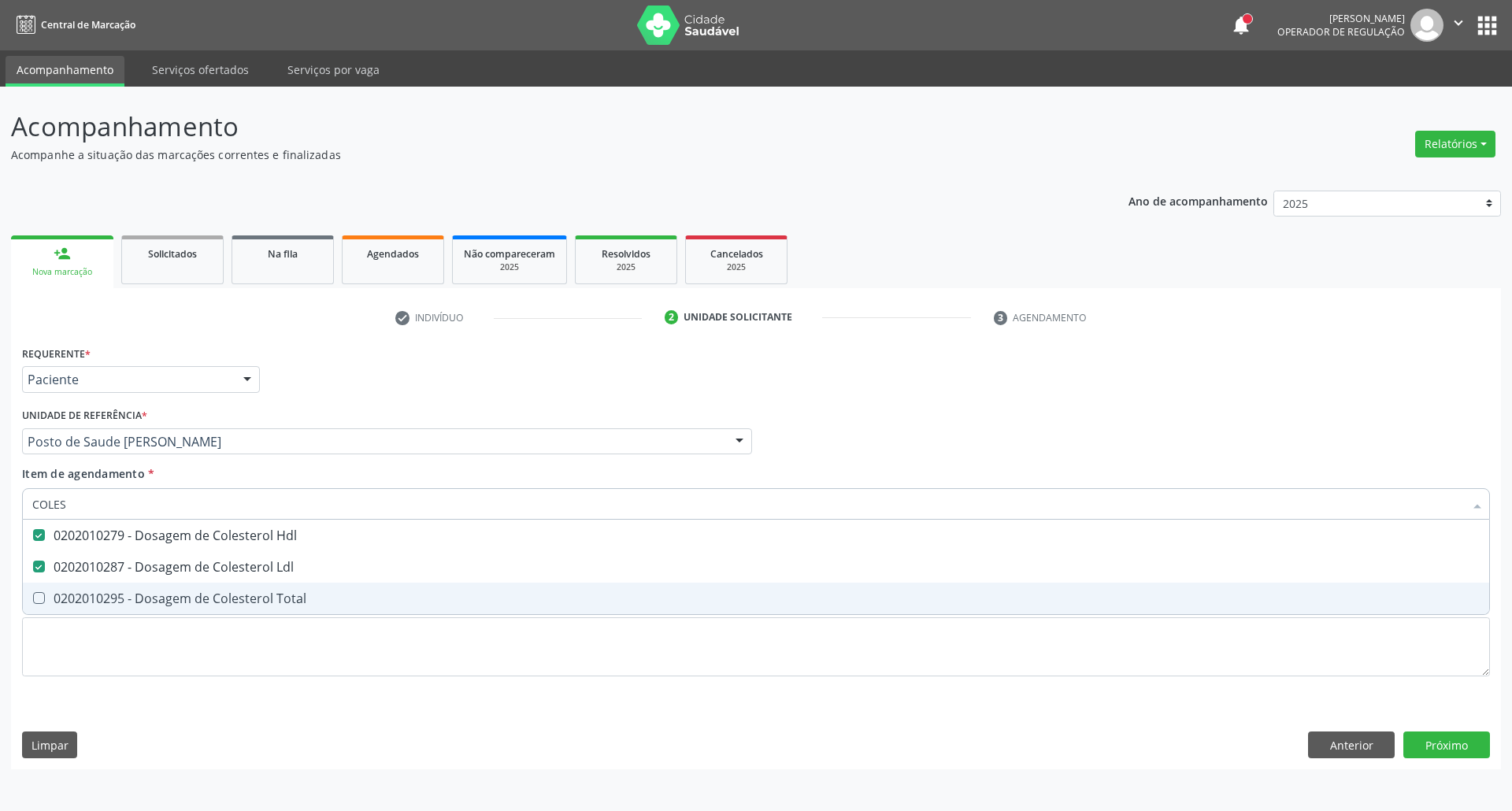
drag, startPoint x: 117, startPoint y: 585, endPoint x: 114, endPoint y: 570, distance: 15.3
click at [117, 586] on span "0202010295 - Dosagem de Colesterol Total" at bounding box center [755, 598] width 1466 height 31
checkbox Total "true"
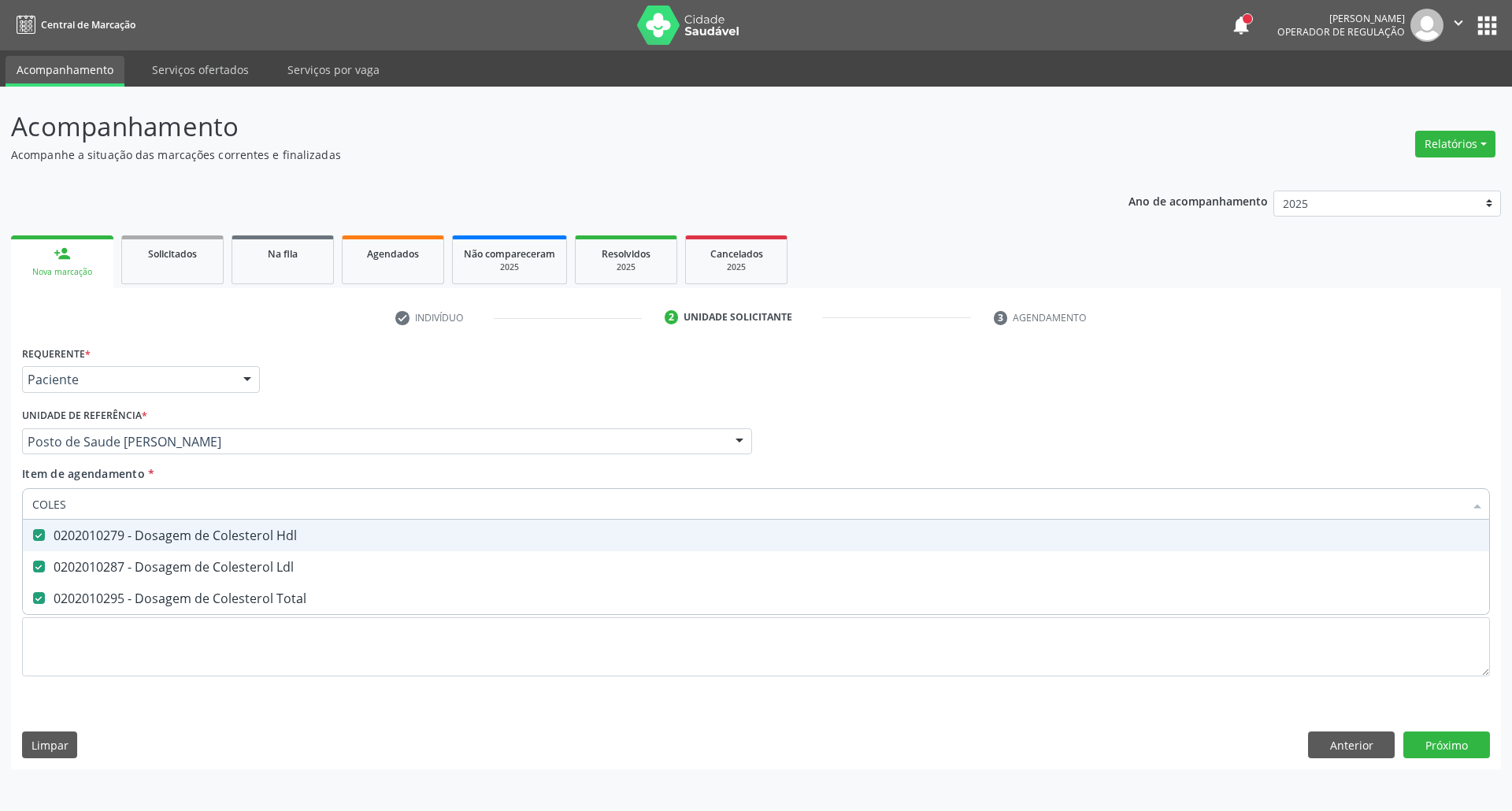
drag, startPoint x: 64, startPoint y: 499, endPoint x: 0, endPoint y: 498, distance: 64.0
click at [0, 498] on div "Acompanhamento Acompanhe a situação das marcações correntes e finalizadas Relat…" at bounding box center [756, 448] width 1512 height 725
type input "TR"
checkbox Hdl "false"
checkbox Ldl "false"
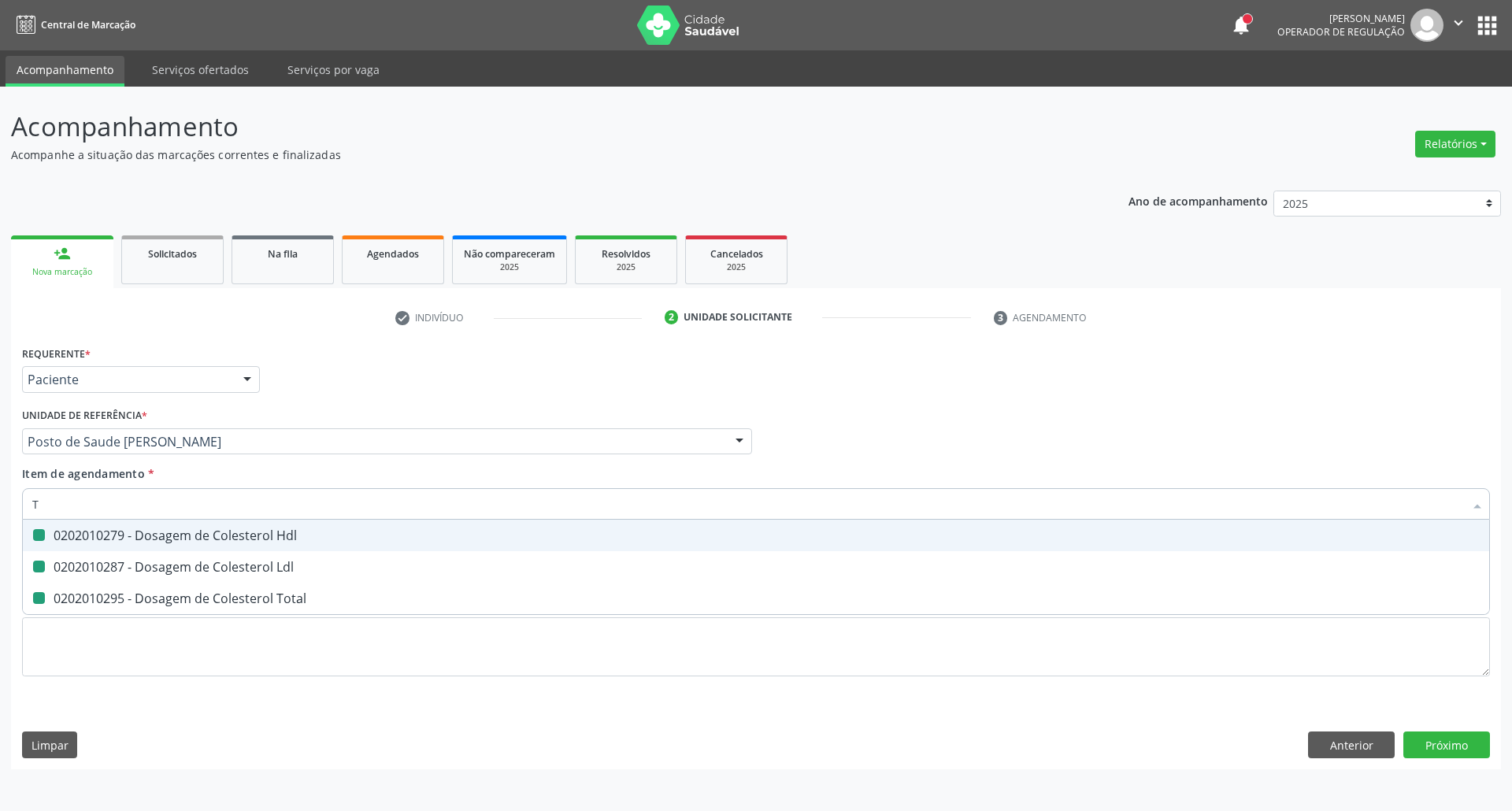
checkbox Total "false"
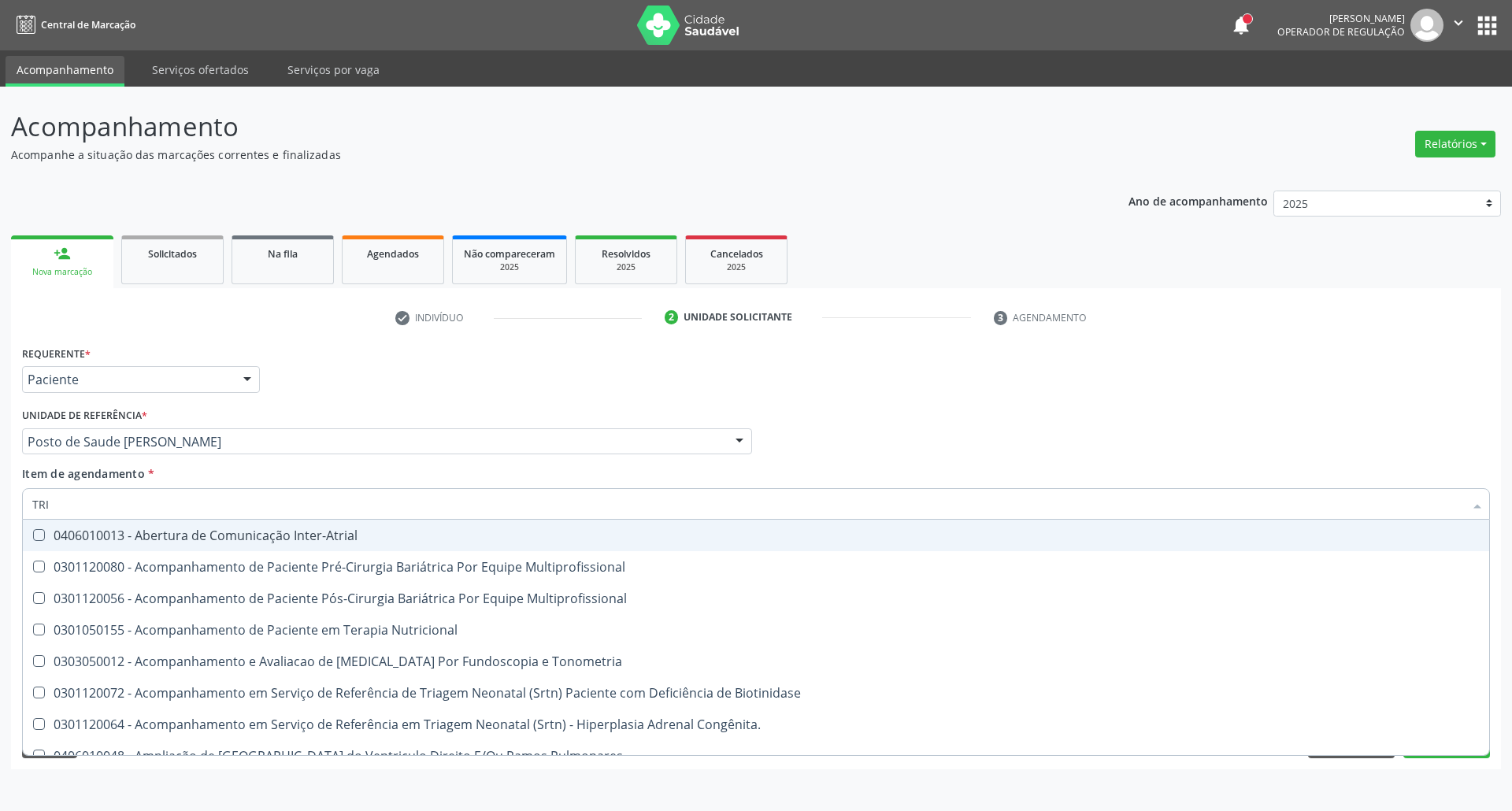
type input "TRIG"
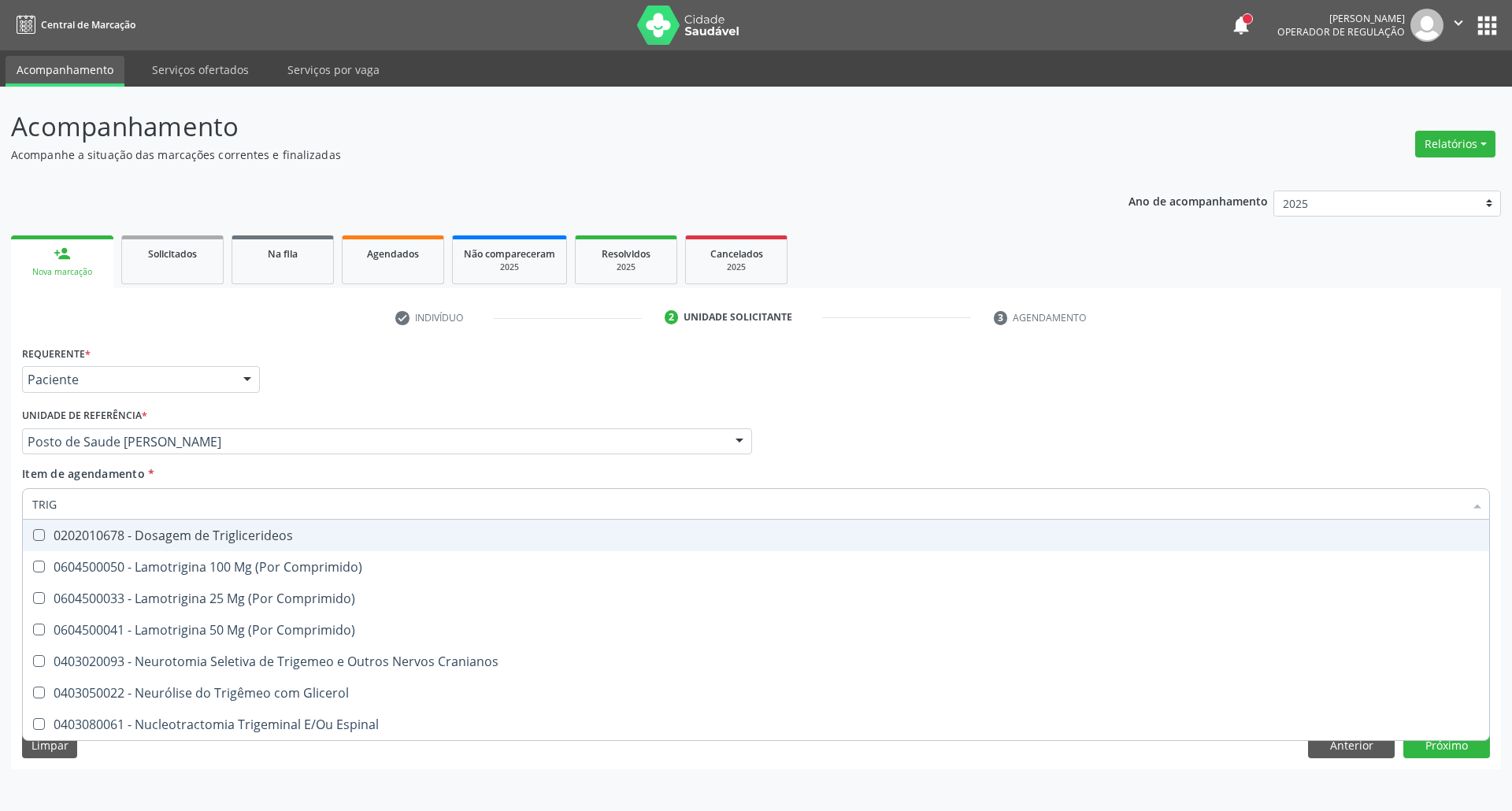
click at [105, 535] on div "0202010678 - Dosagem de Triglicerideos" at bounding box center [755, 534] width 1447 height 12
checkbox Triglicerideos "true"
drag, startPoint x: 114, startPoint y: 501, endPoint x: 0, endPoint y: 499, distance: 114.0
click at [0, 506] on div "Acompanhamento Acompanhe a situação das marcações correntes e finalizadas Relat…" at bounding box center [756, 448] width 1512 height 725
type input "HE"
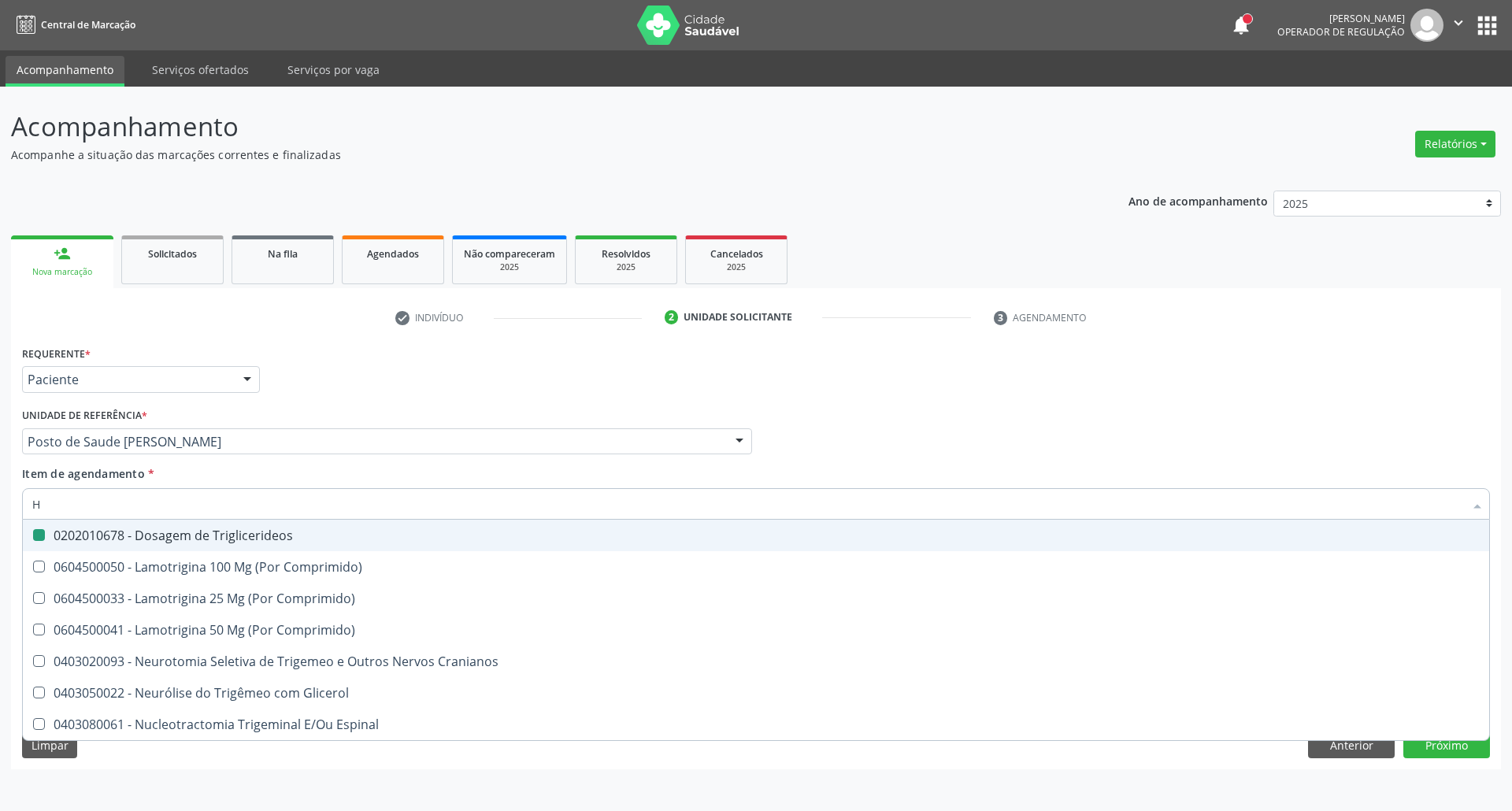
checkbox Triglicerideos "false"
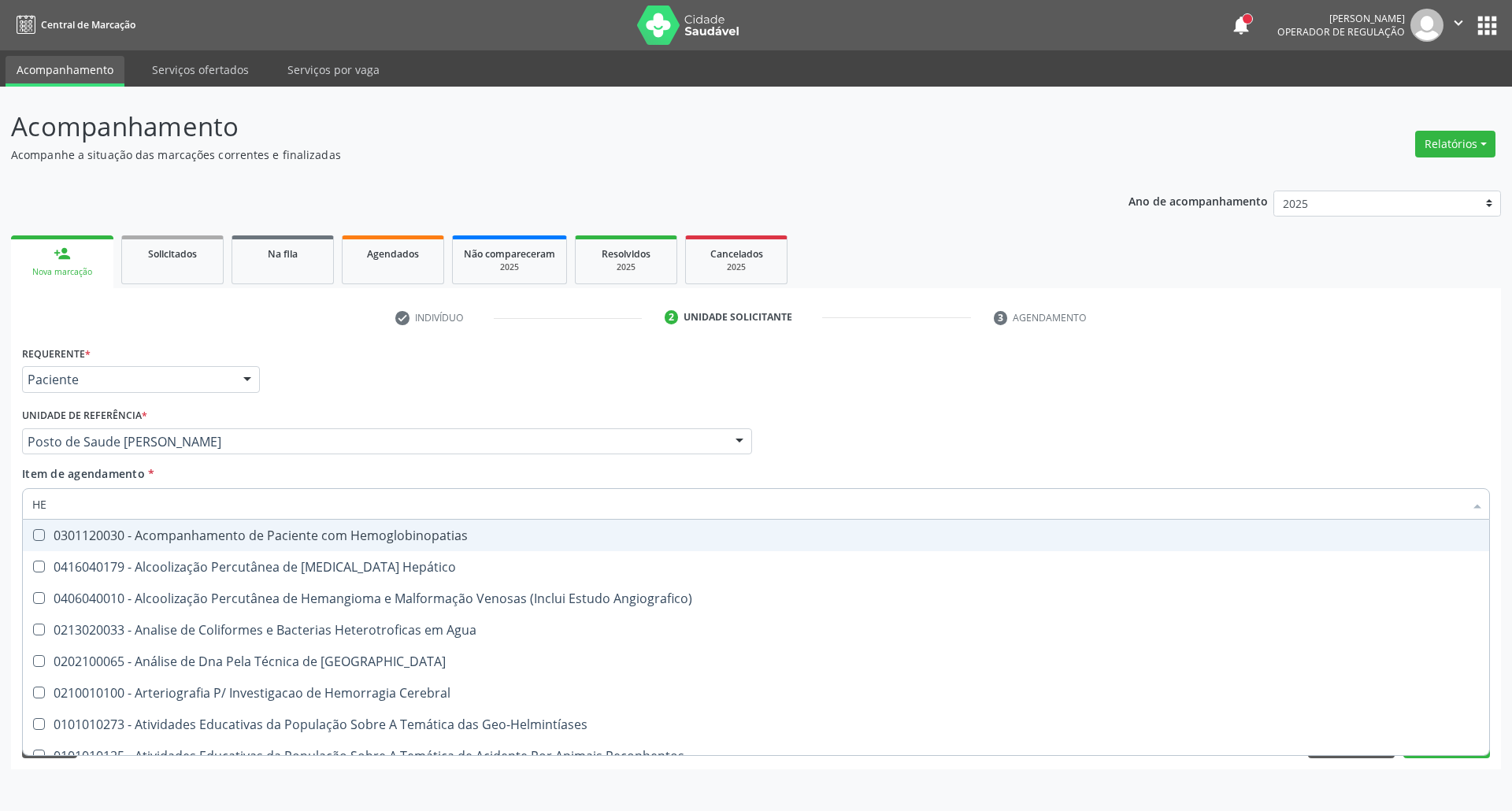
type input "HEM"
checkbox II "true"
checkbox Completo "false"
type input "HEMO"
checkbox Retro-Retal "true"
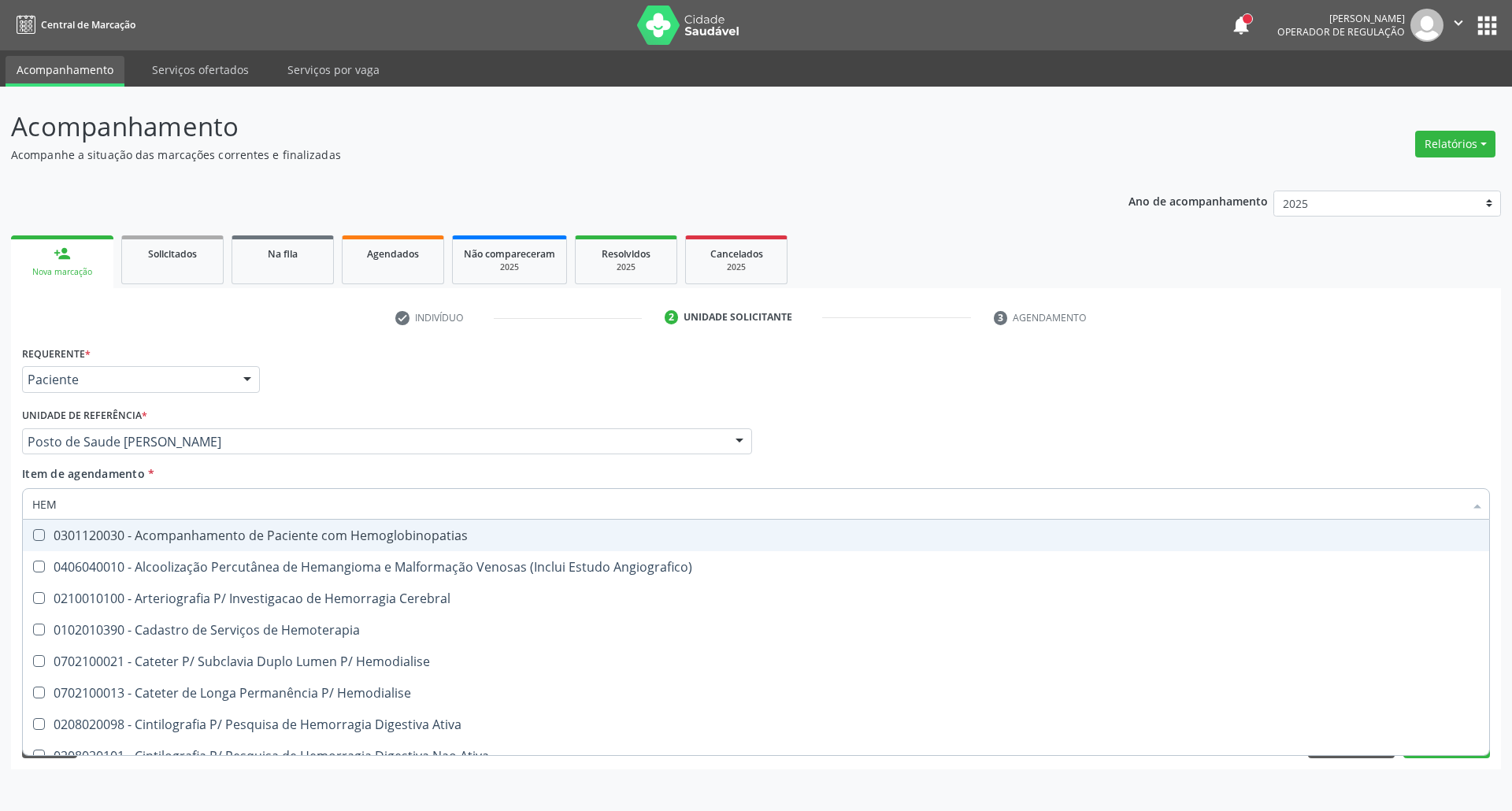
checkbox Completo "false"
type input "HEMOG"
checkbox Carboxi-Hemoglobina "true"
type input "HEMOGL"
checkbox Carboxi-Hemoglobina "false"
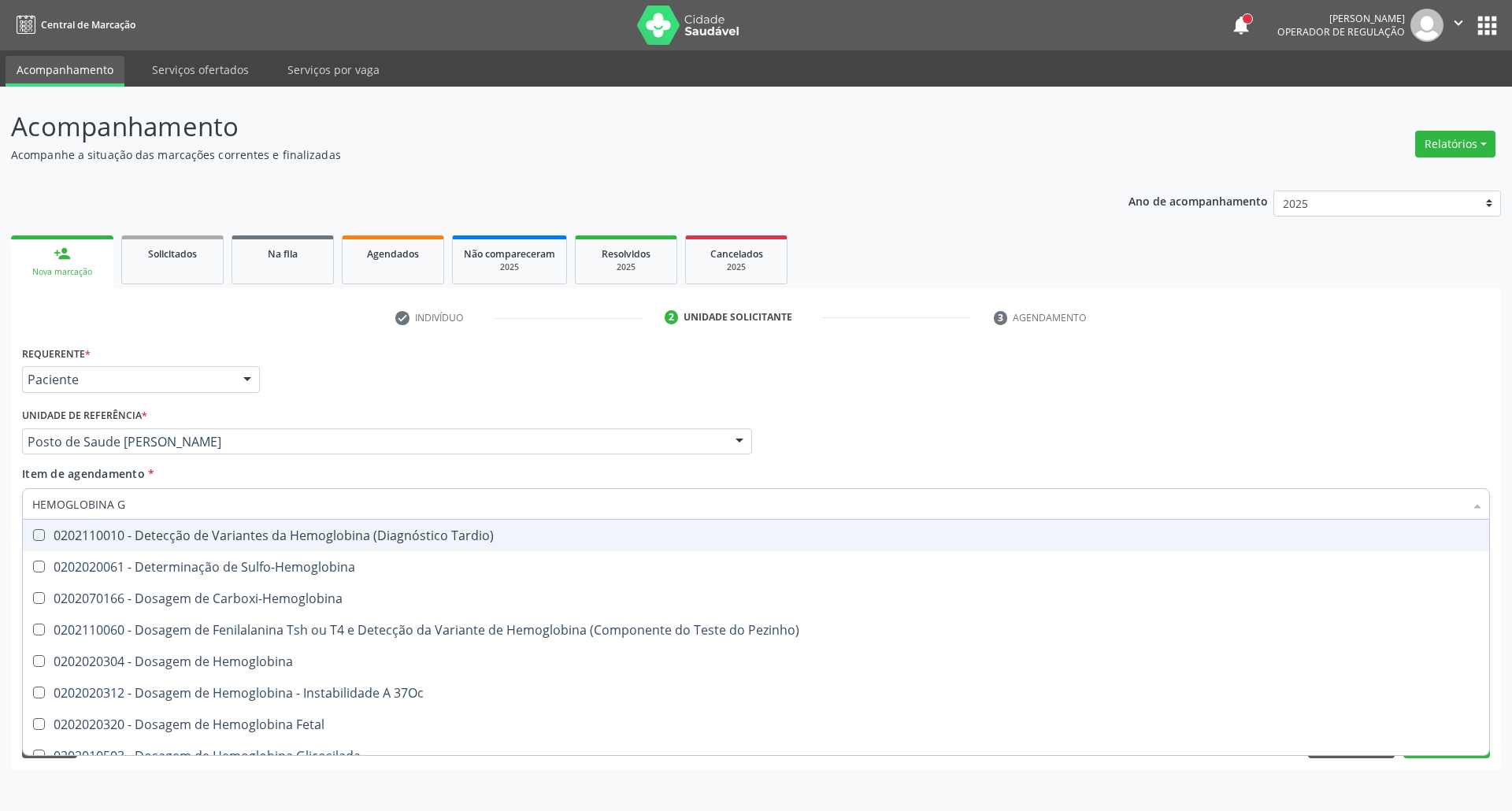
type input "HEMOGLOBINA G"
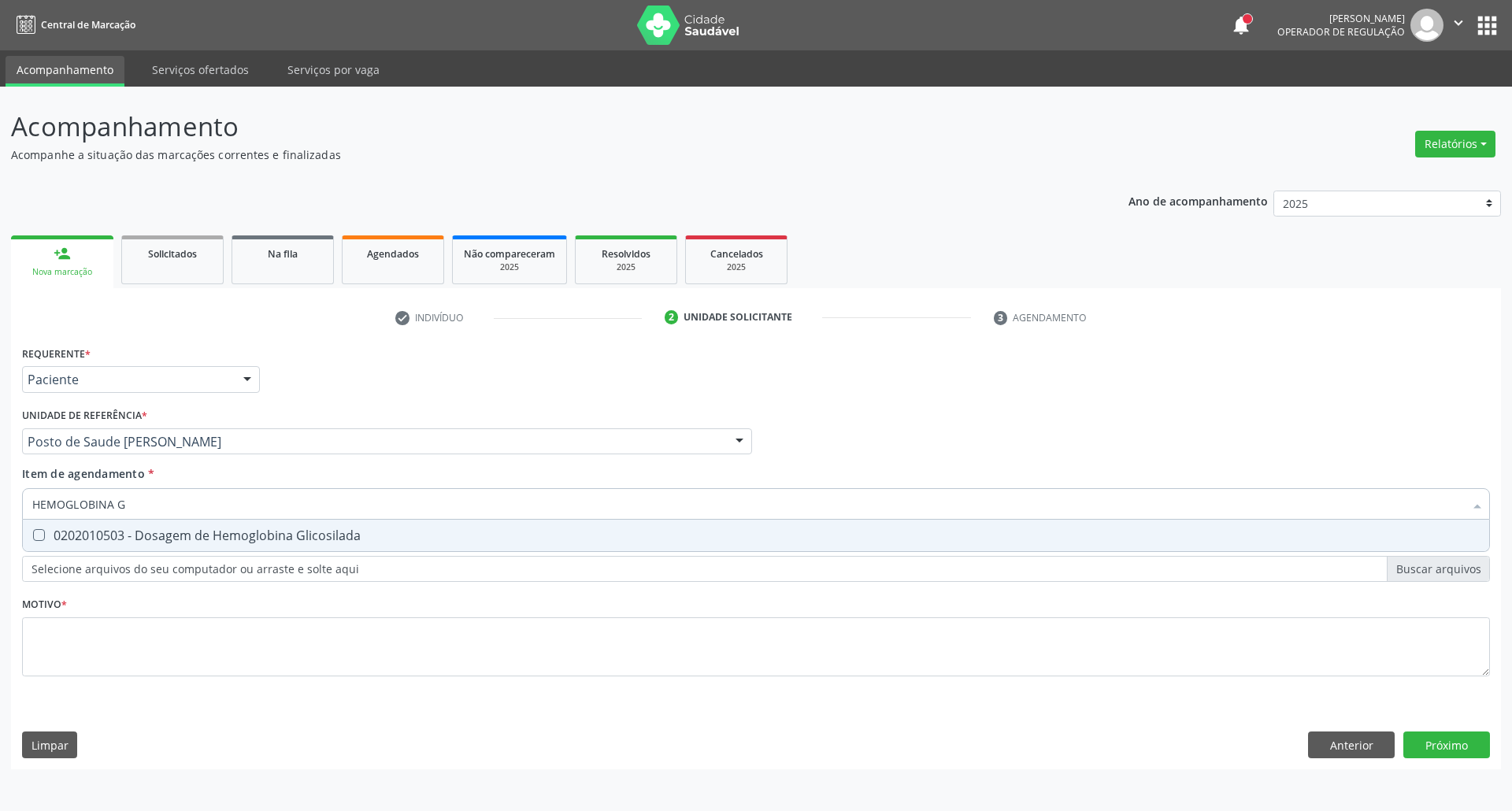
drag, startPoint x: 42, startPoint y: 538, endPoint x: 61, endPoint y: 530, distance: 20.6
click at [45, 537] on div "0202010503 - Dosagem de Hemoglobina Glicosilada" at bounding box center [755, 534] width 1447 height 12
checkbox Glicosilada "true"
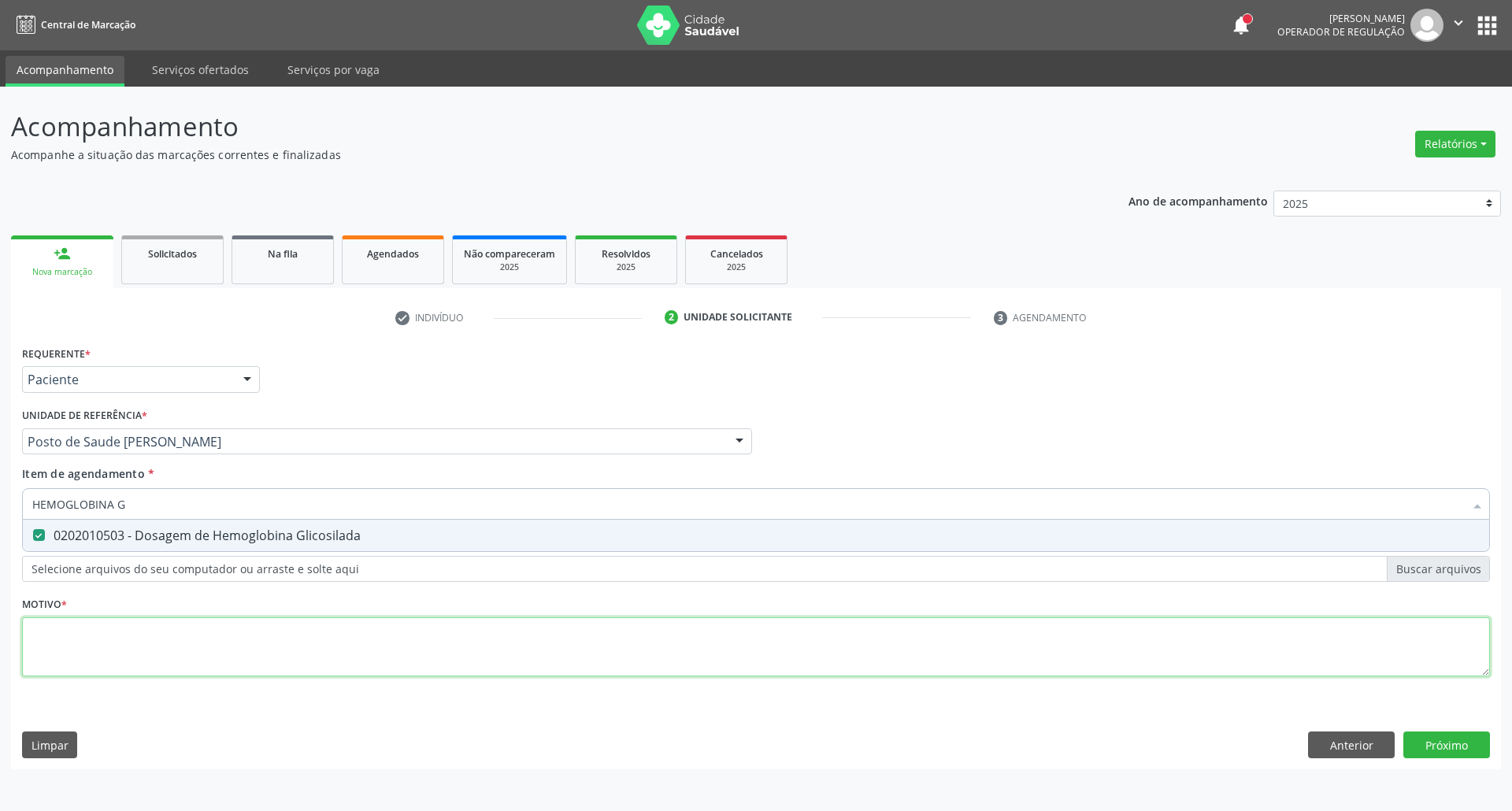
click at [131, 640] on div "Requerente * Paciente Profissional de Saúde Paciente Nenhum resultado encontrad…" at bounding box center [755, 520] width 1467 height 356
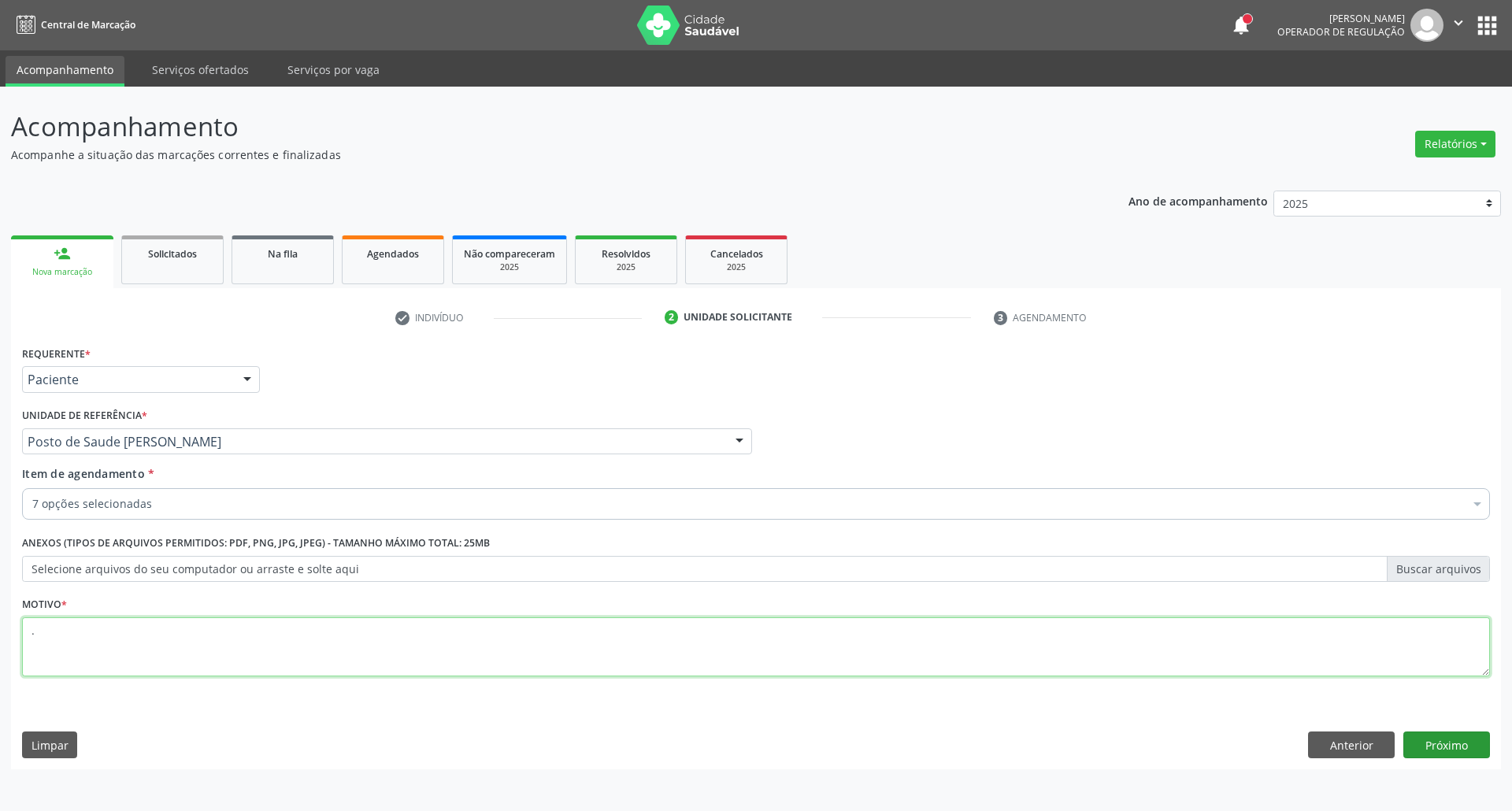
type textarea "."
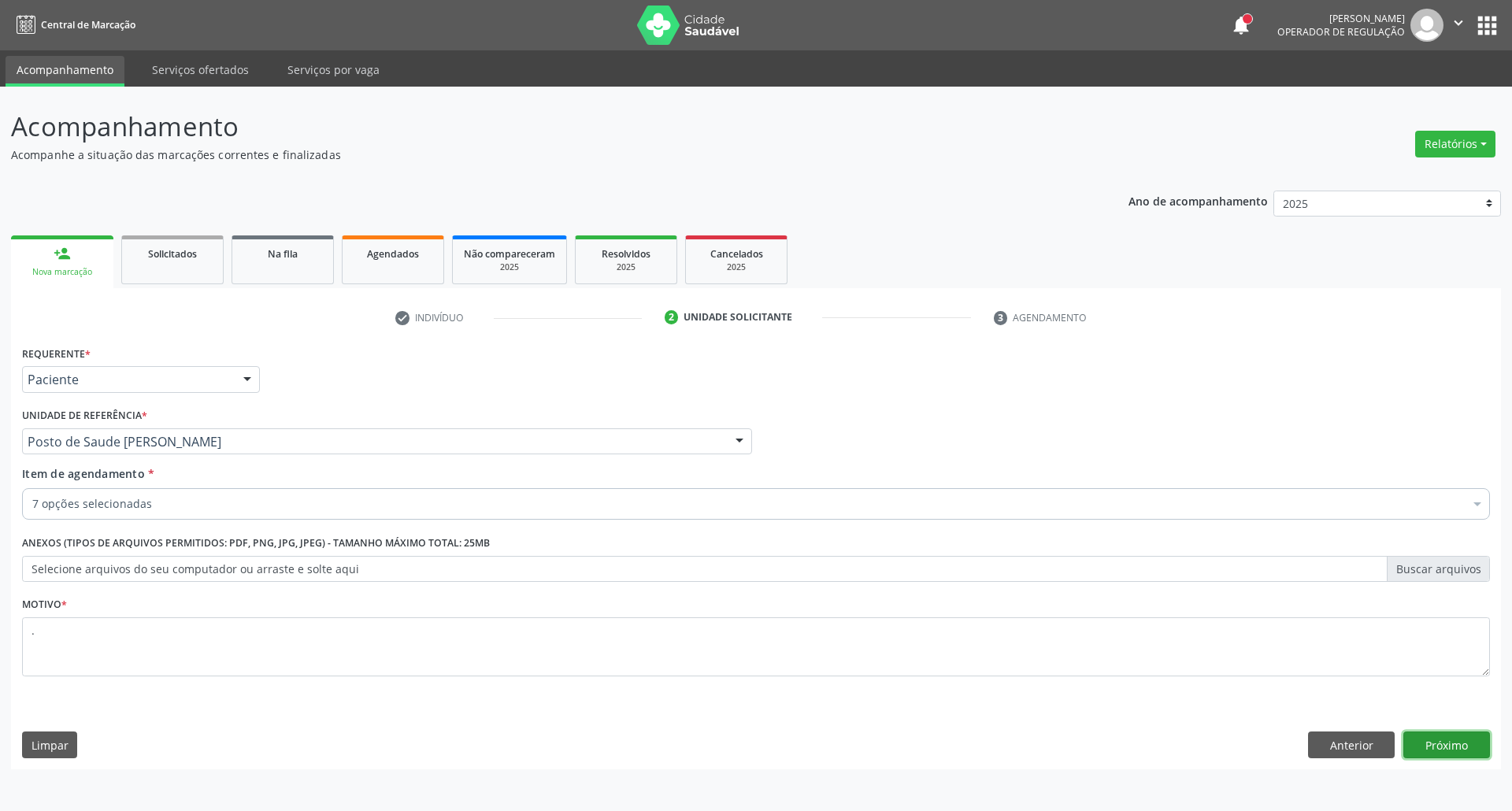
click at [1465, 745] on button "Próximo" at bounding box center [1446, 745] width 86 height 27
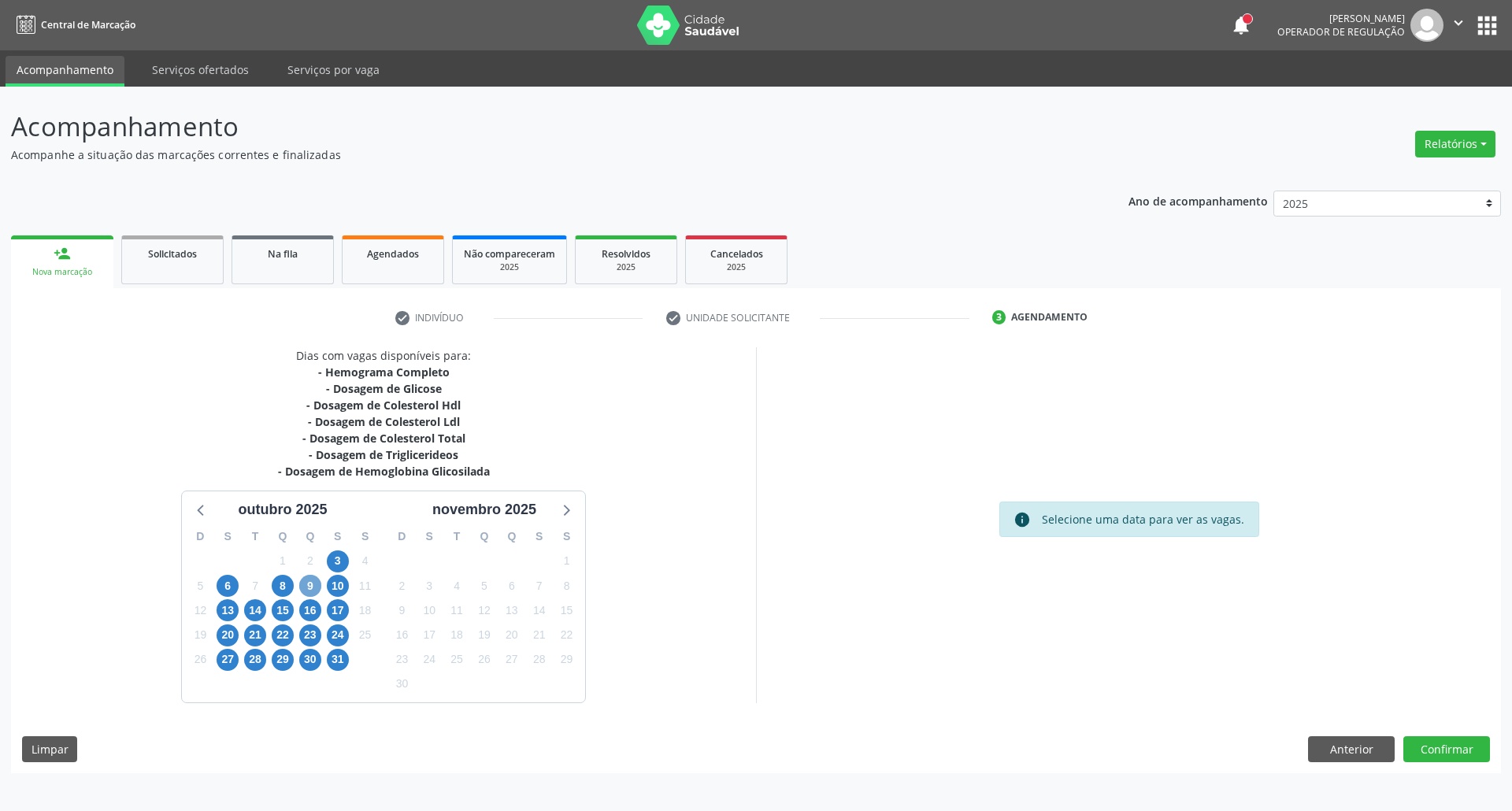
click at [306, 587] on span "9" at bounding box center [310, 586] width 22 height 22
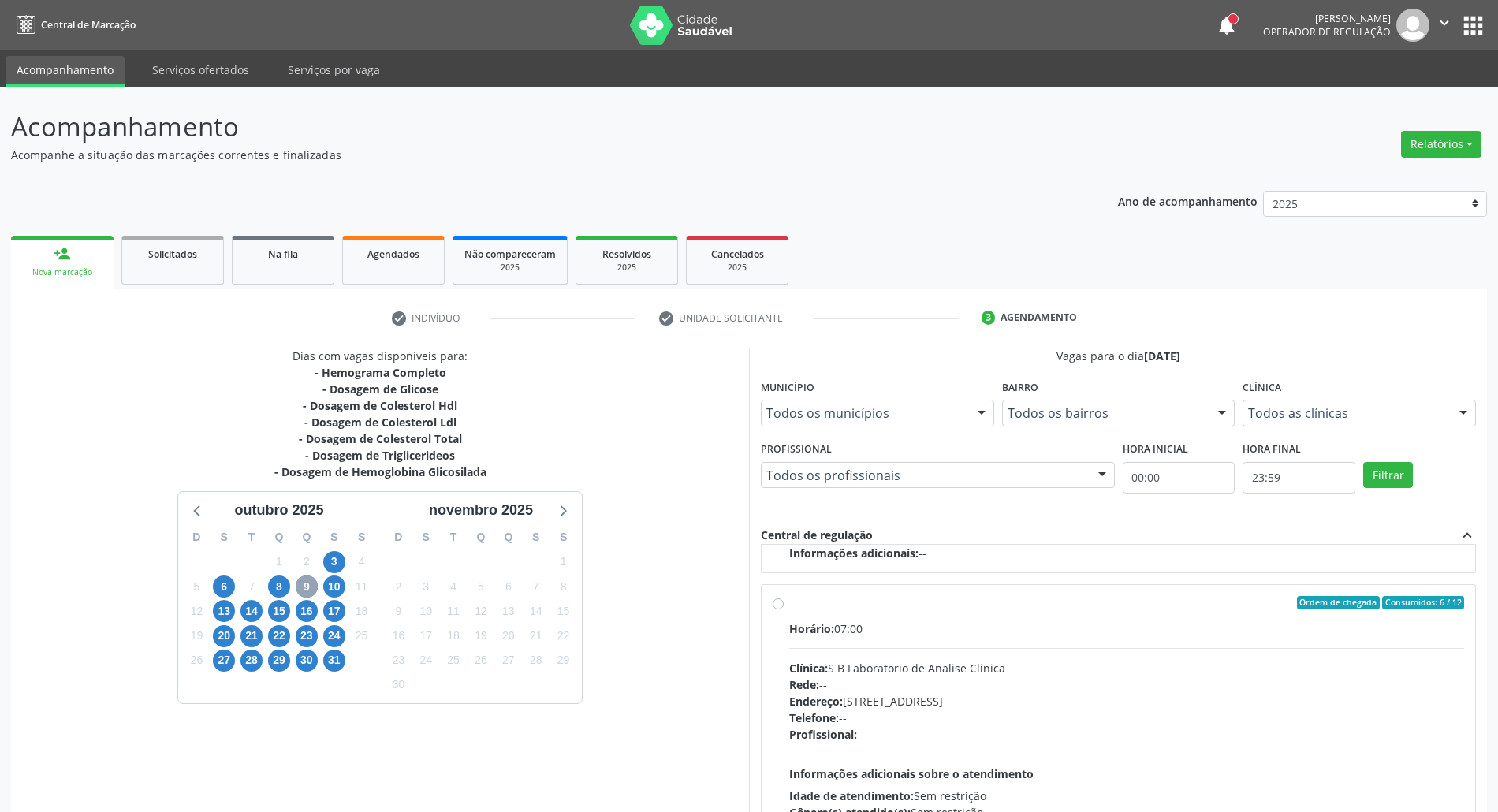
scroll to position [105, 0]
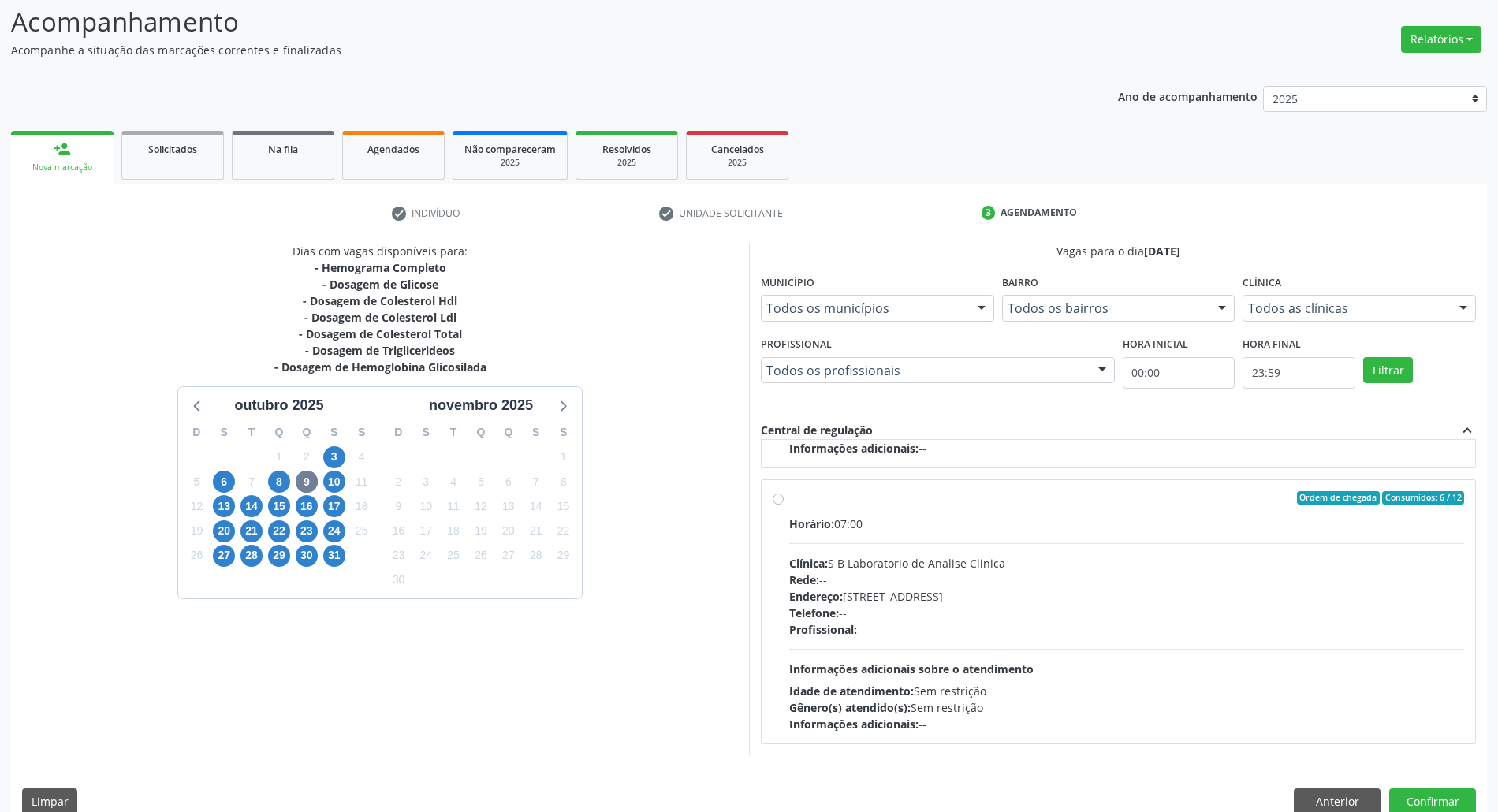
click at [947, 641] on div "Horário: 07:00 Clínica: S B Laboratorio de Analise Clinica Rede: -- Endereço: […" at bounding box center [1126, 623] width 675 height 217
click at [784, 506] on input "Ordem de chegada Consumidos: 6 / 12 Horário: 07:00 Clínica: S B Laboratorio de …" at bounding box center [778, 498] width 11 height 14
radio input "true"
click at [1453, 803] on button "Confirmar" at bounding box center [1432, 802] width 86 height 27
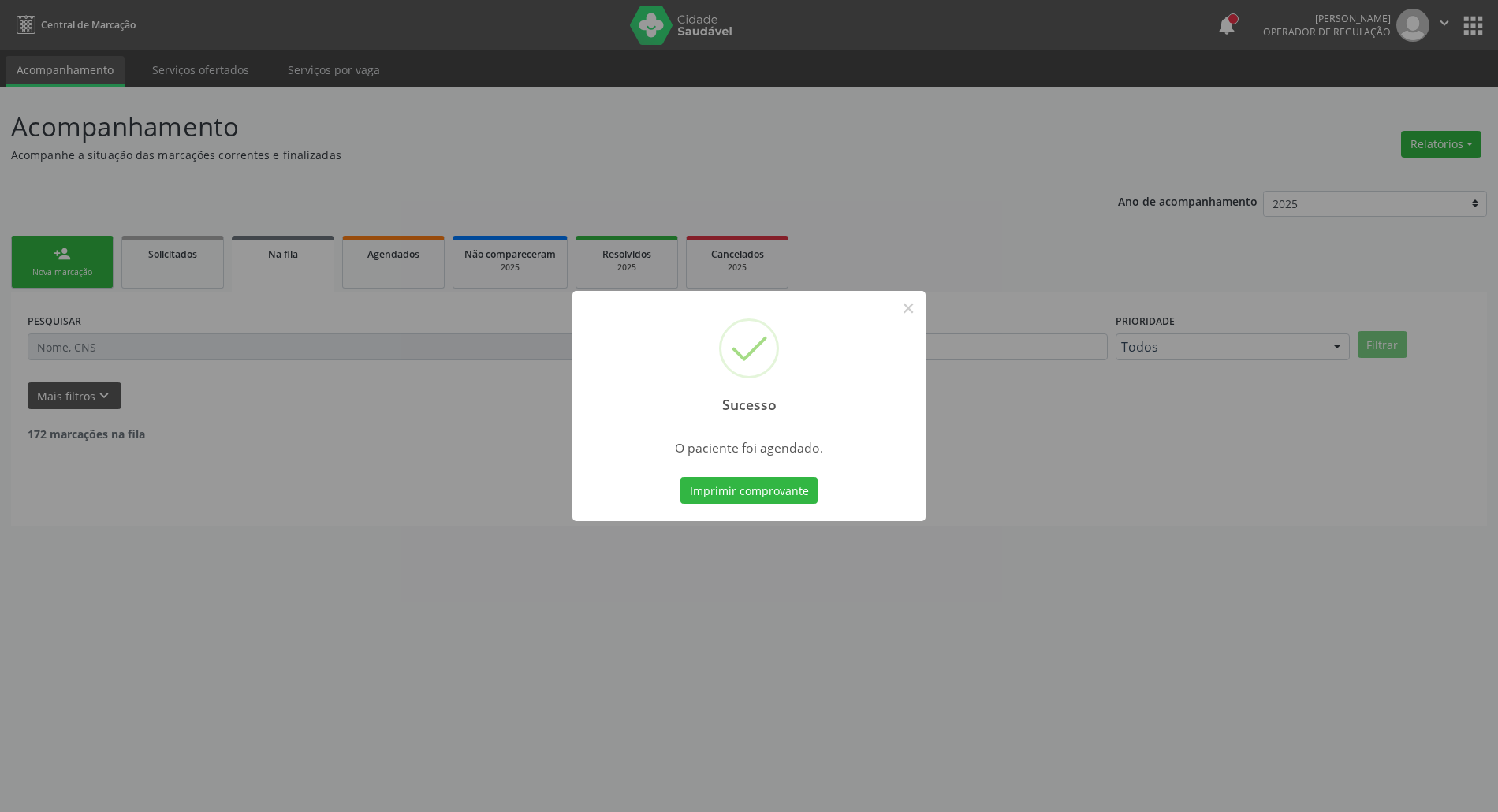
scroll to position [0, 0]
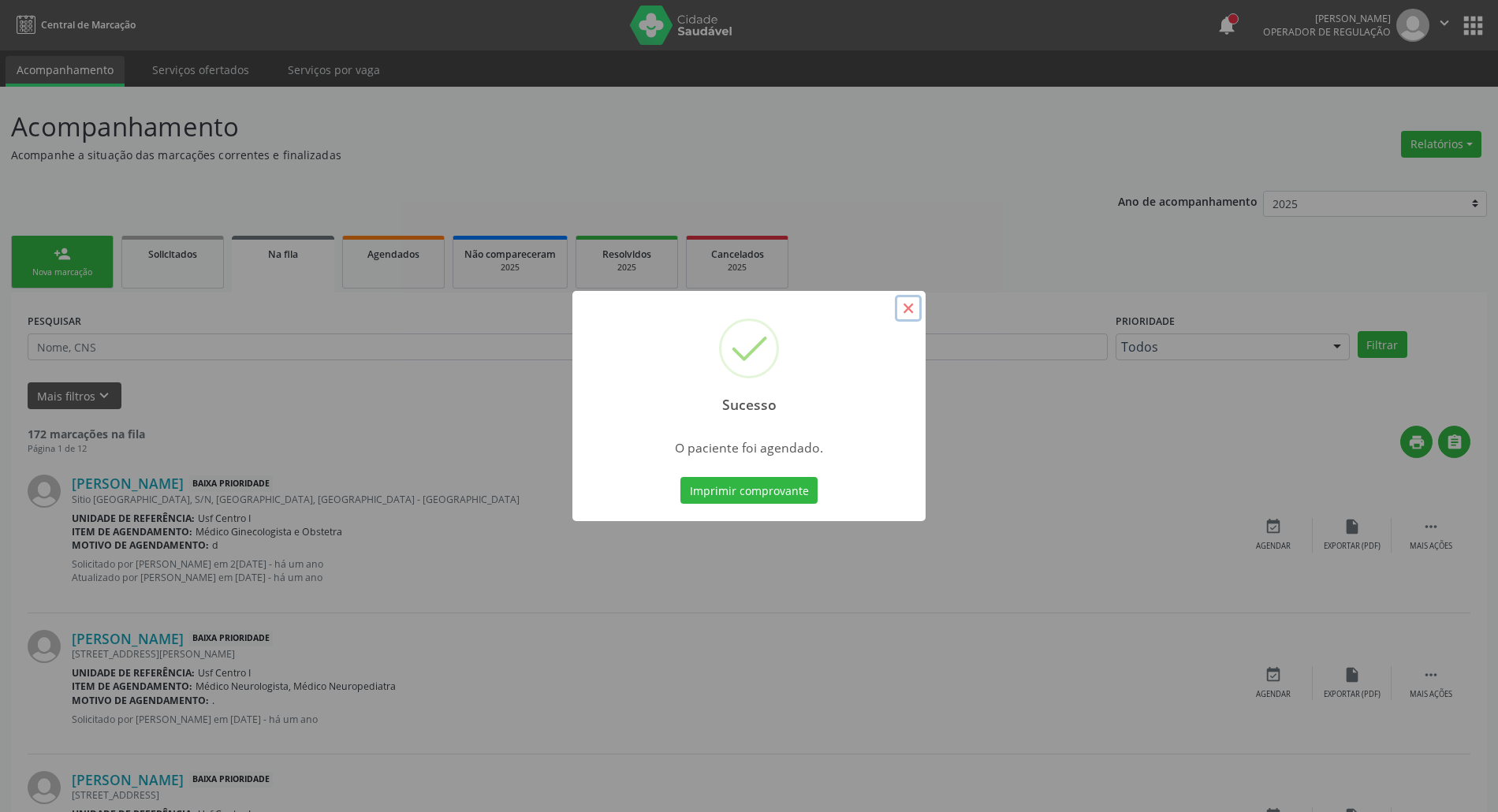
click at [913, 306] on button "×" at bounding box center [908, 308] width 27 height 27
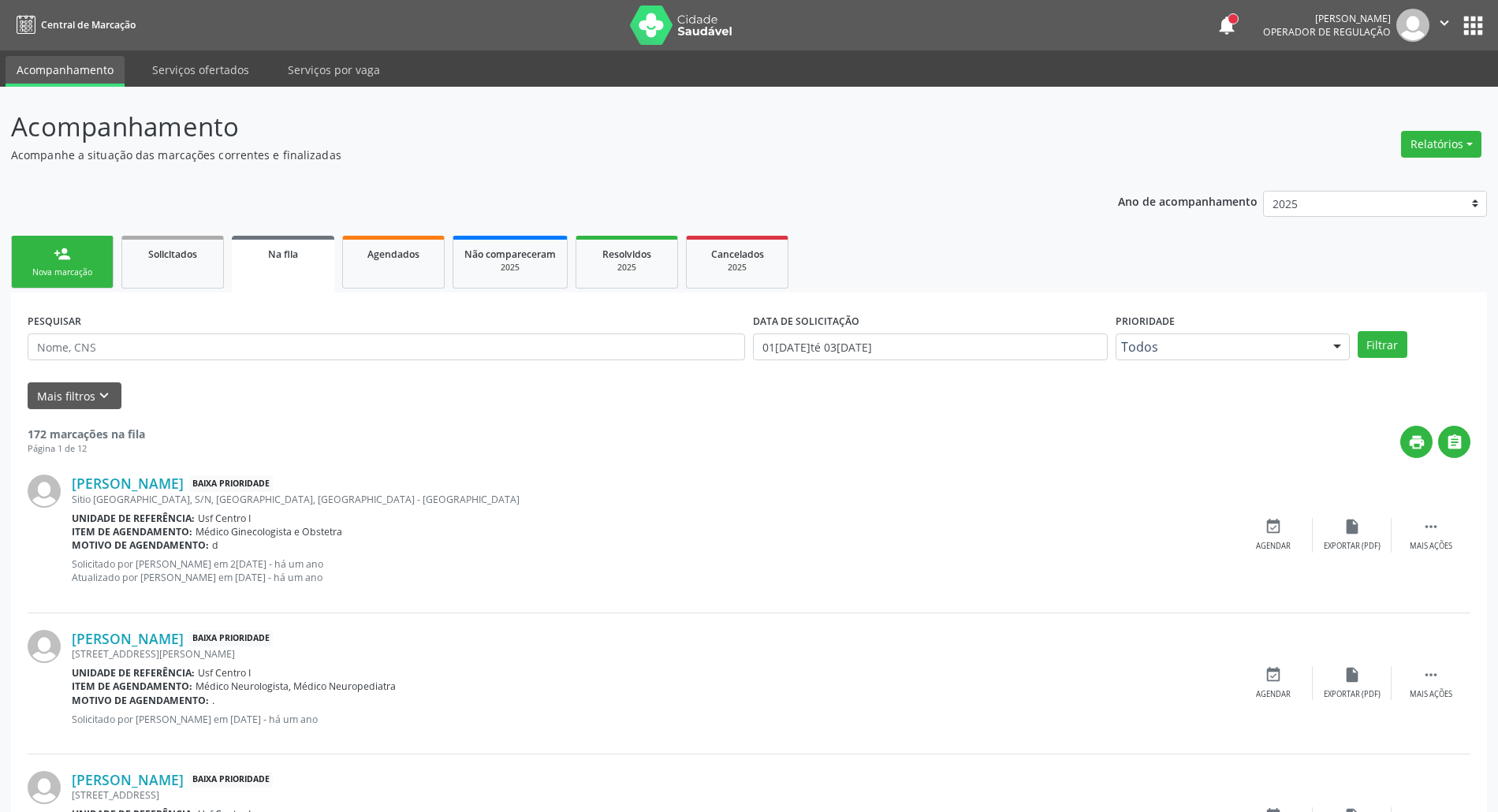
click at [62, 257] on div "person_add" at bounding box center [63, 253] width 17 height 17
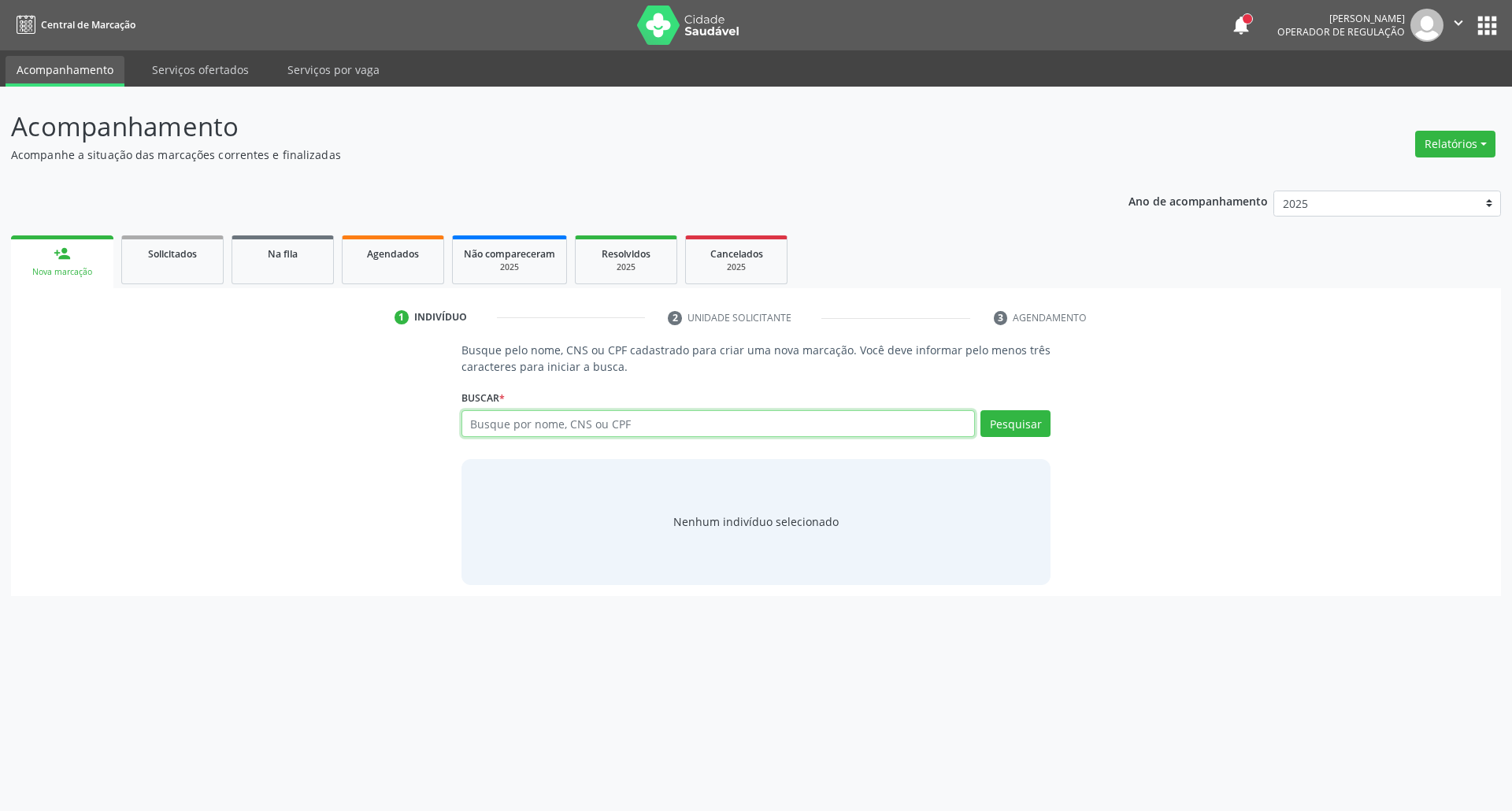
click at [552, 426] on input "text" at bounding box center [718, 424] width 514 height 27
click at [403, 272] on link "Agendados" at bounding box center [393, 260] width 102 height 49
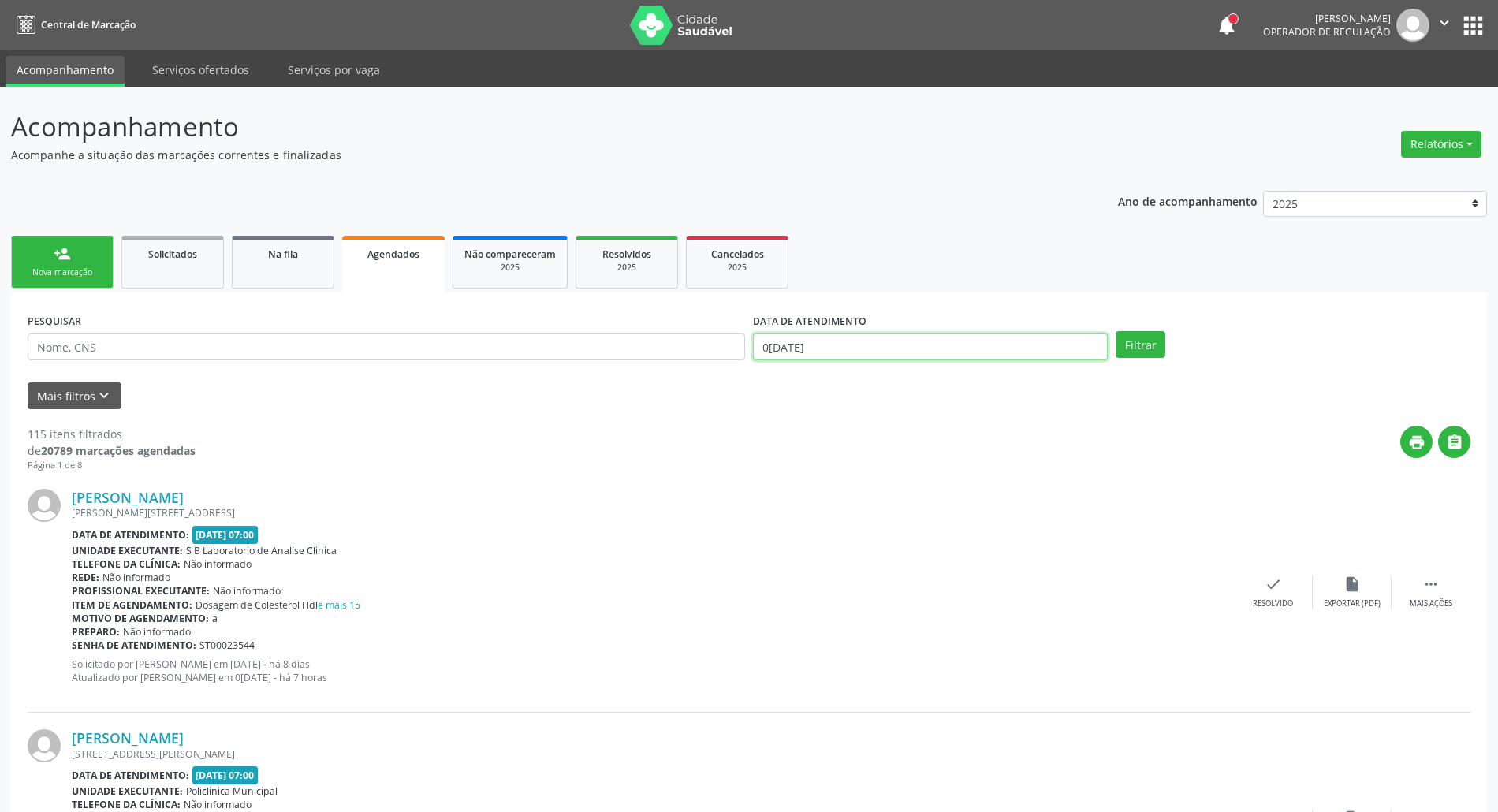
click at [857, 342] on input "03/10/2025" at bounding box center [931, 347] width 355 height 27
click at [593, 347] on input "text" at bounding box center [386, 347] width 717 height 27
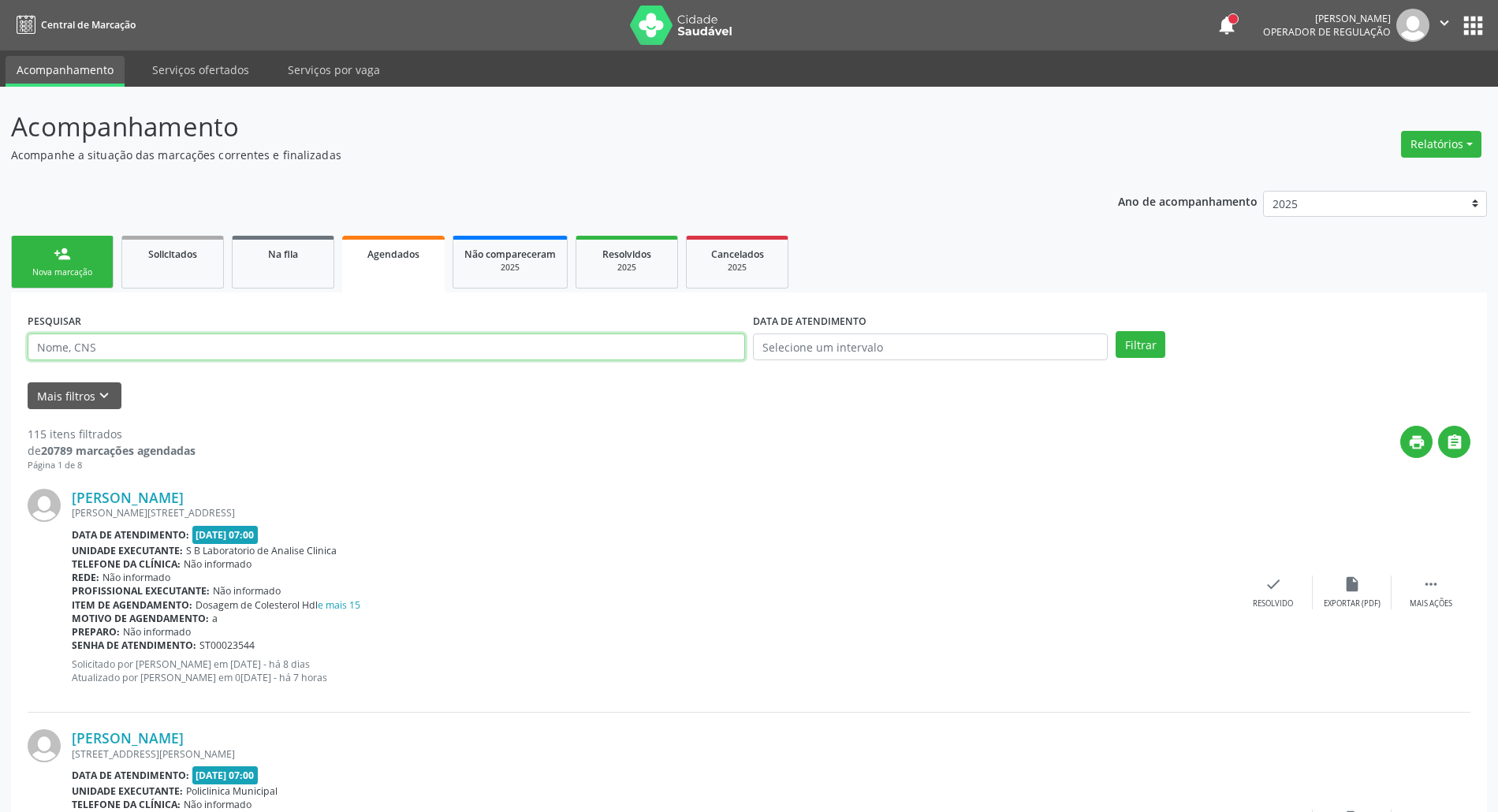
click at [593, 347] on input "text" at bounding box center [386, 347] width 717 height 27
type input "LINDALVA EREIRA NUNES"
click at [1116, 331] on button "Filtrar" at bounding box center [1140, 344] width 49 height 27
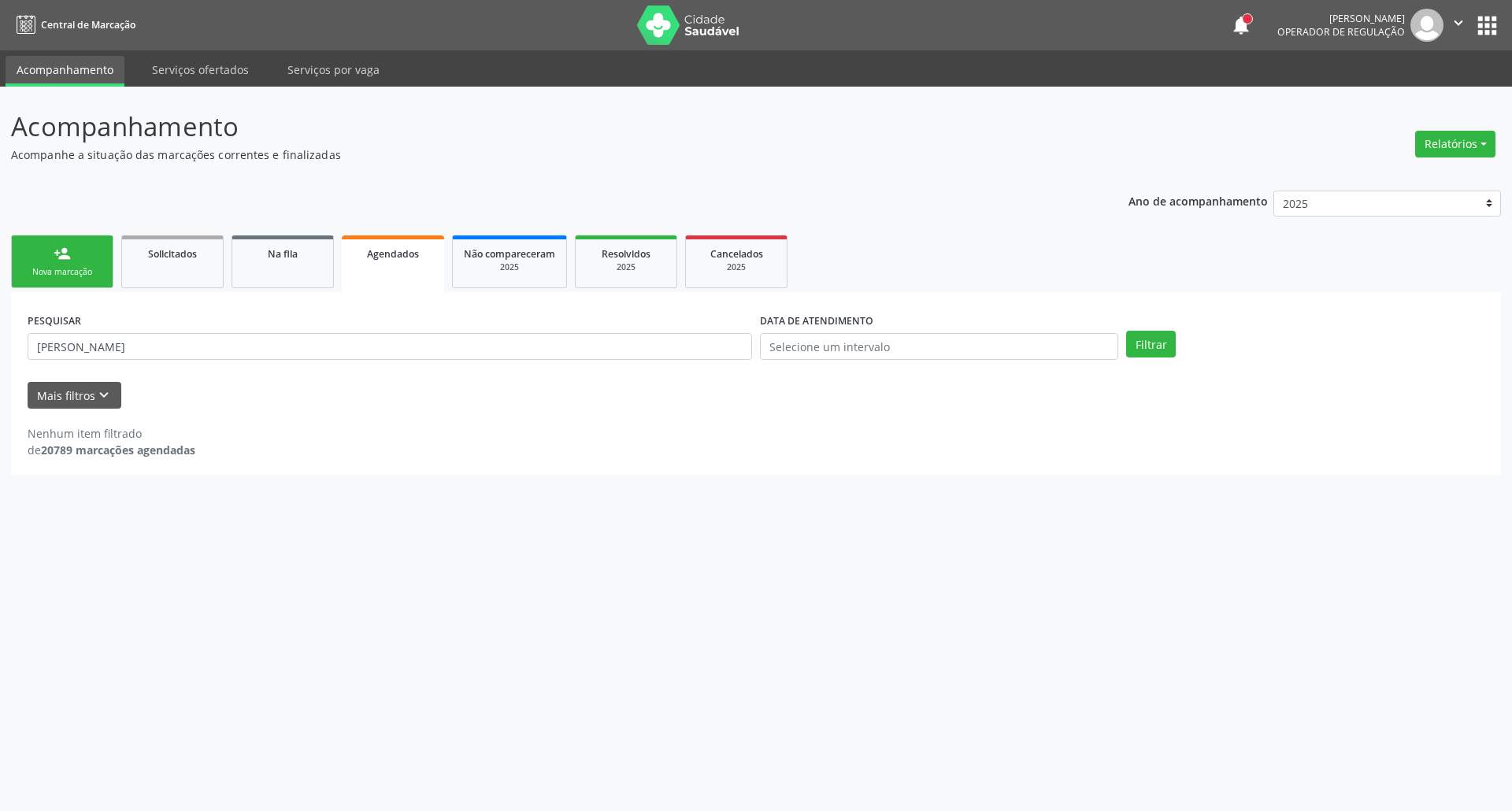
click at [58, 271] on div "Nova marcação" at bounding box center [62, 272] width 79 height 11
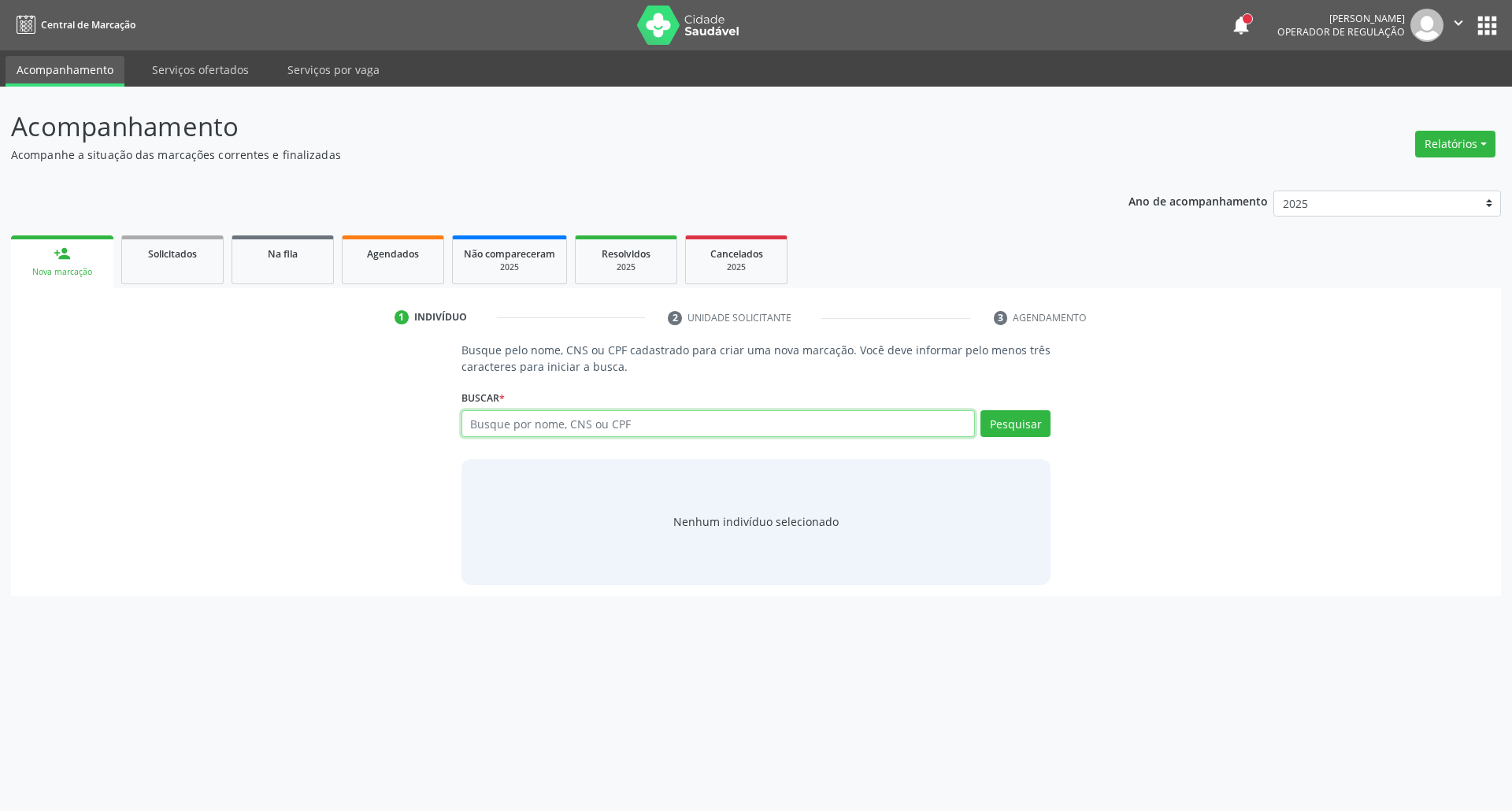
drag, startPoint x: 573, startPoint y: 426, endPoint x: 580, endPoint y: 421, distance: 8.6
click at [575, 423] on input "text" at bounding box center [718, 424] width 514 height 27
paste input "706400185040586"
type input "706400185040586"
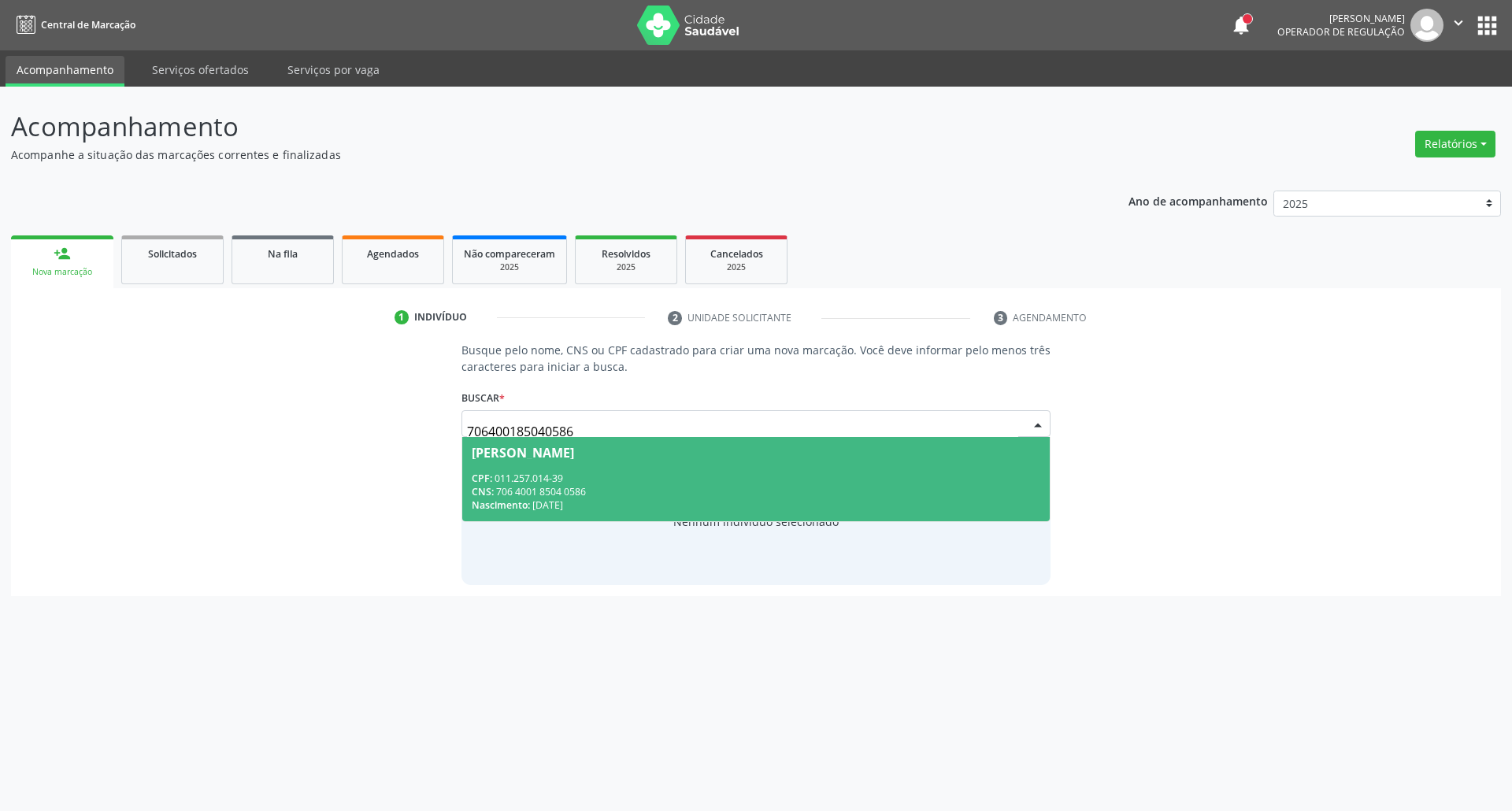
click at [518, 492] on div "CNS: 706 4001 8504 0586" at bounding box center [756, 492] width 569 height 13
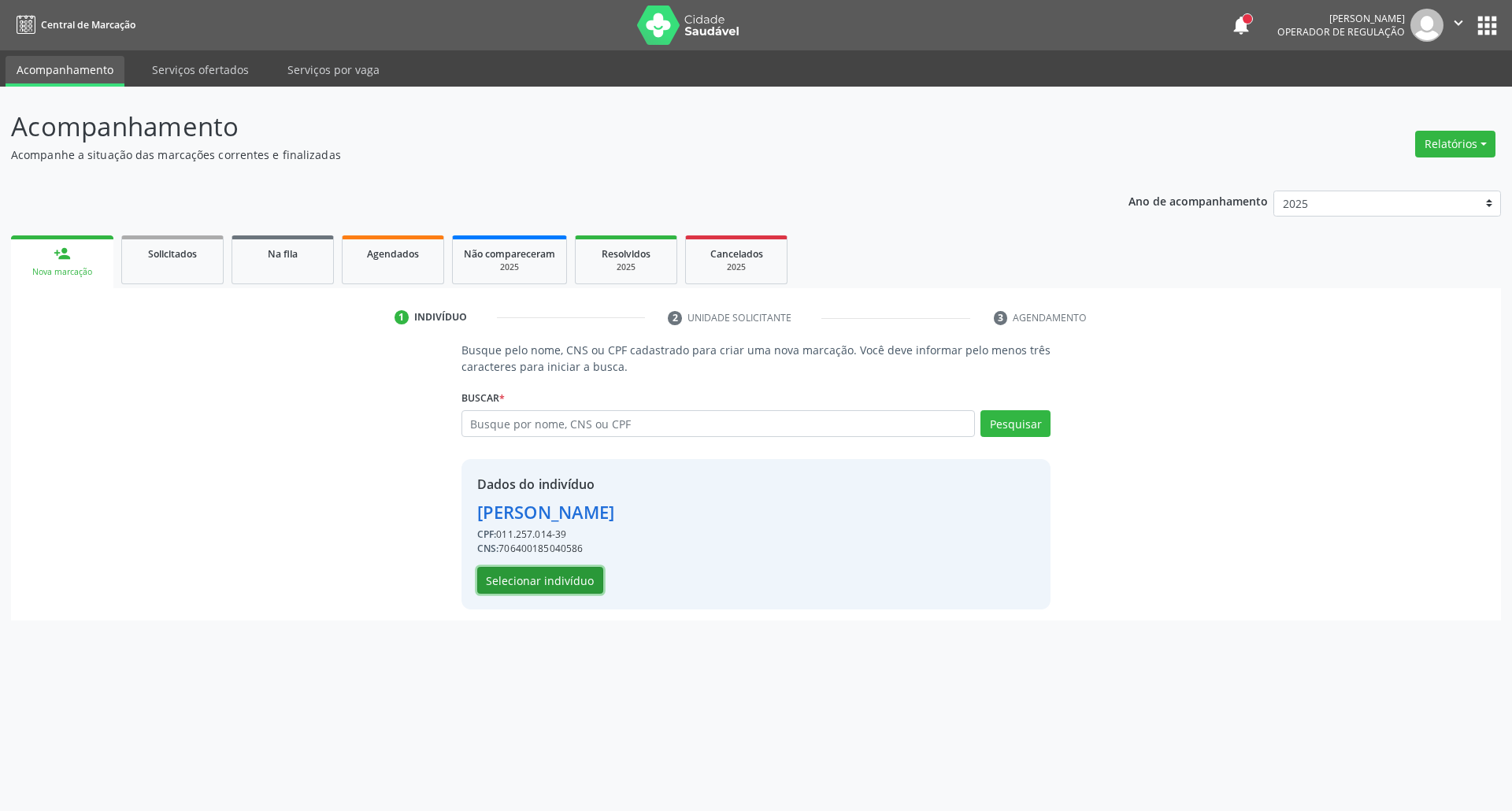
click at [511, 580] on button "Selecionar indivíduo" at bounding box center [540, 580] width 126 height 27
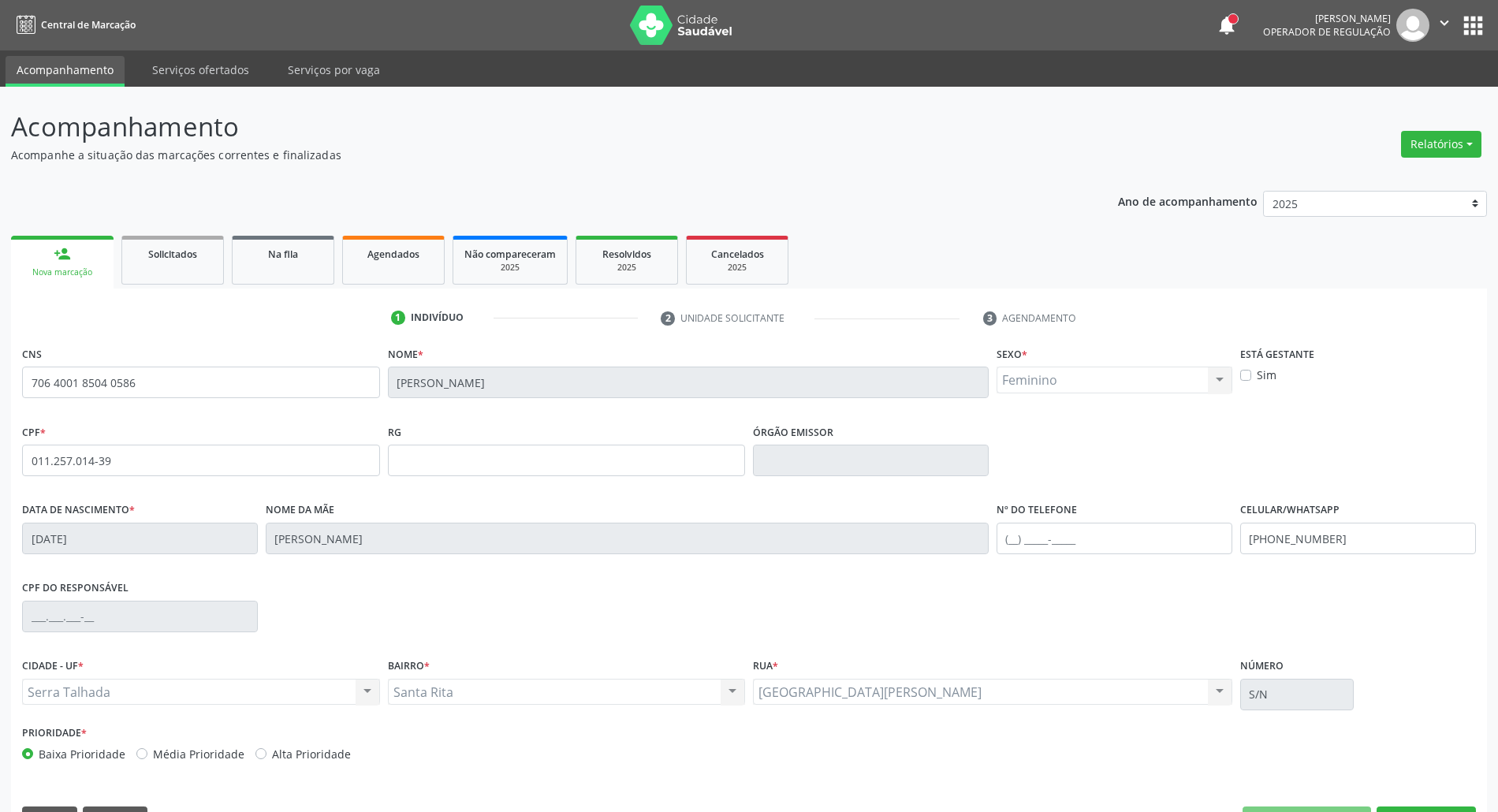
scroll to position [43, 0]
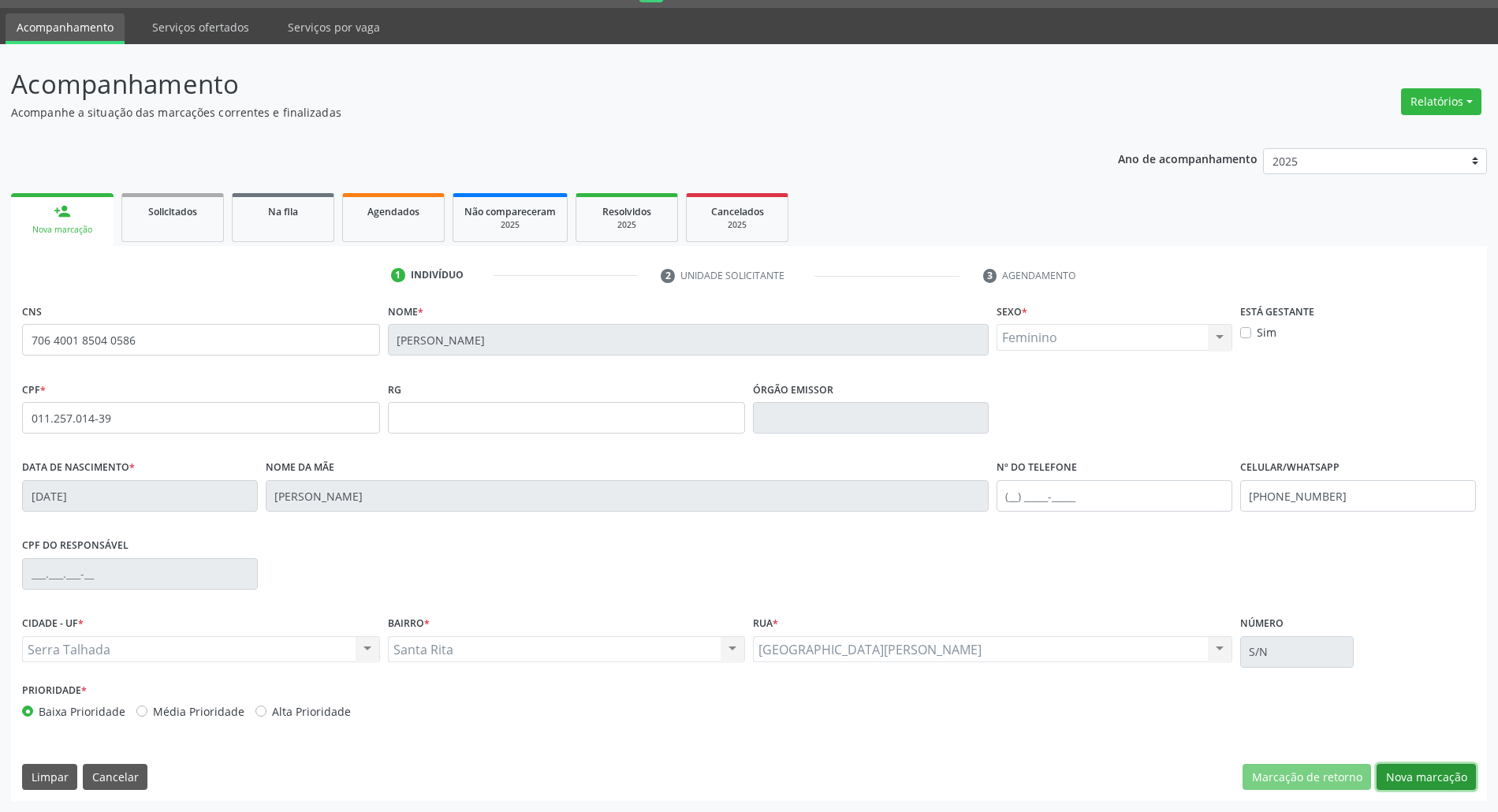
click at [1444, 764] on button "Nova marcação" at bounding box center [1426, 777] width 100 height 27
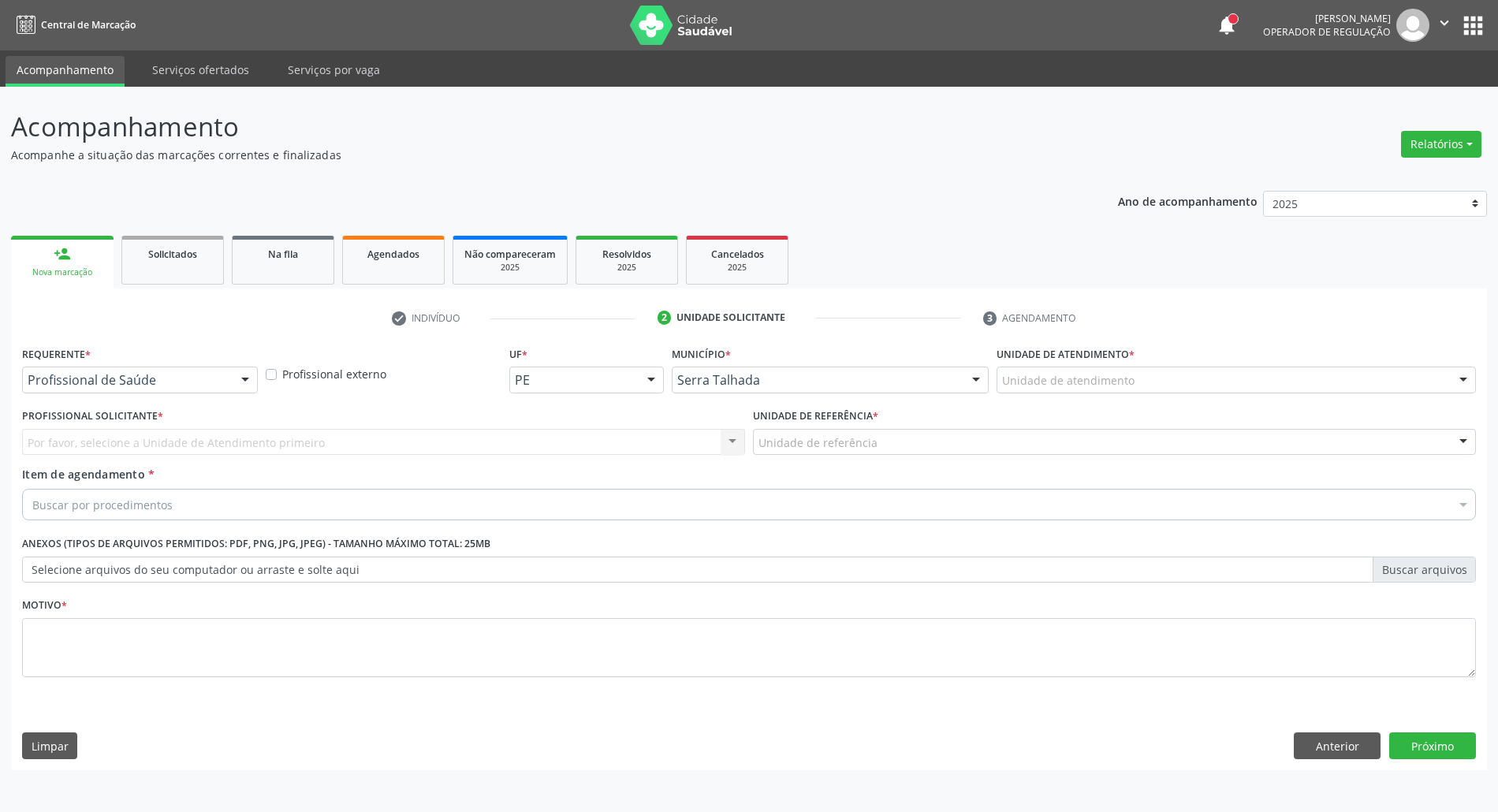
scroll to position [0, 0]
drag, startPoint x: 171, startPoint y: 382, endPoint x: 126, endPoint y: 465, distance: 94.4
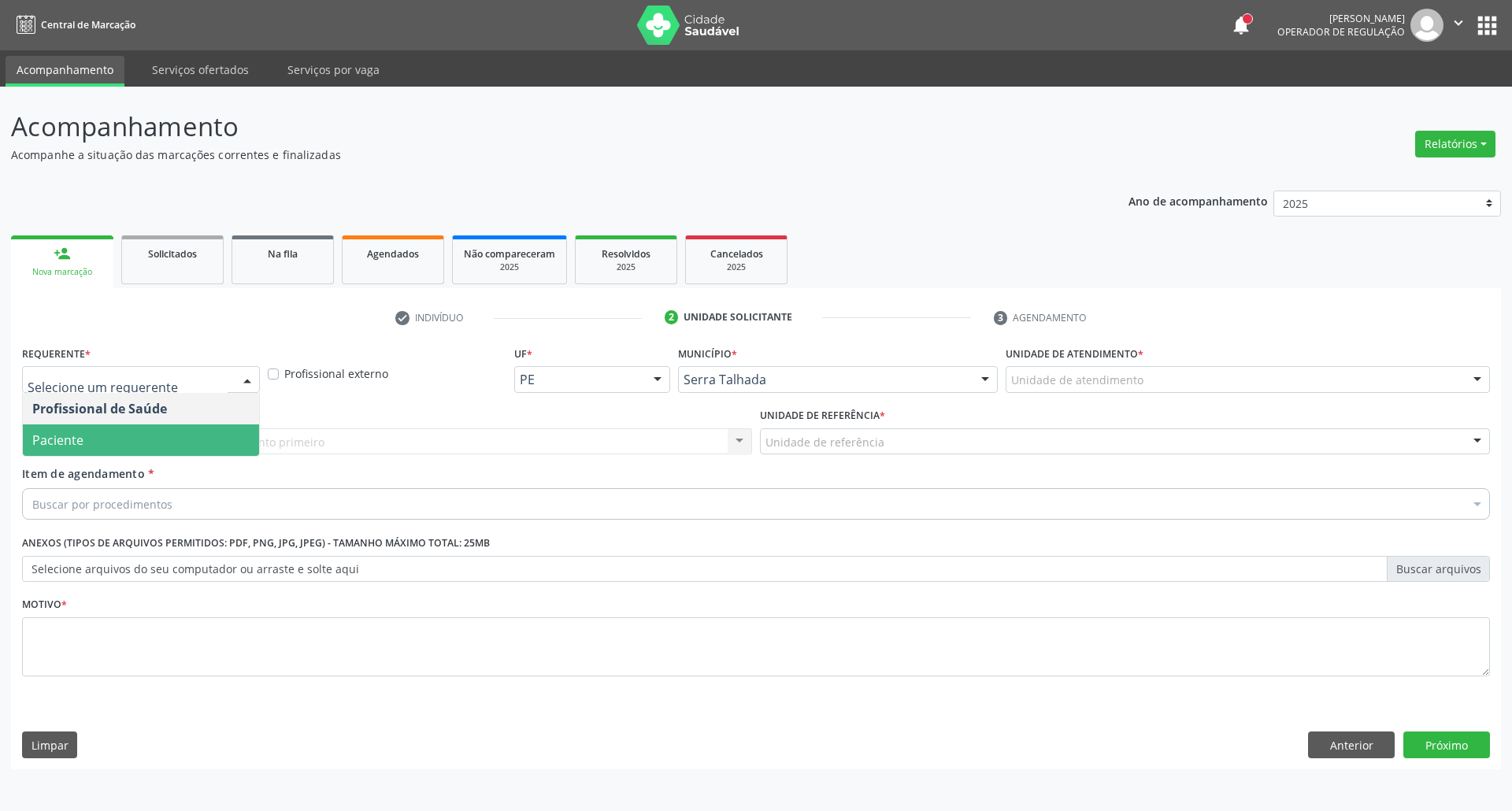
click at [119, 438] on span "Paciente" at bounding box center [140, 440] width 236 height 31
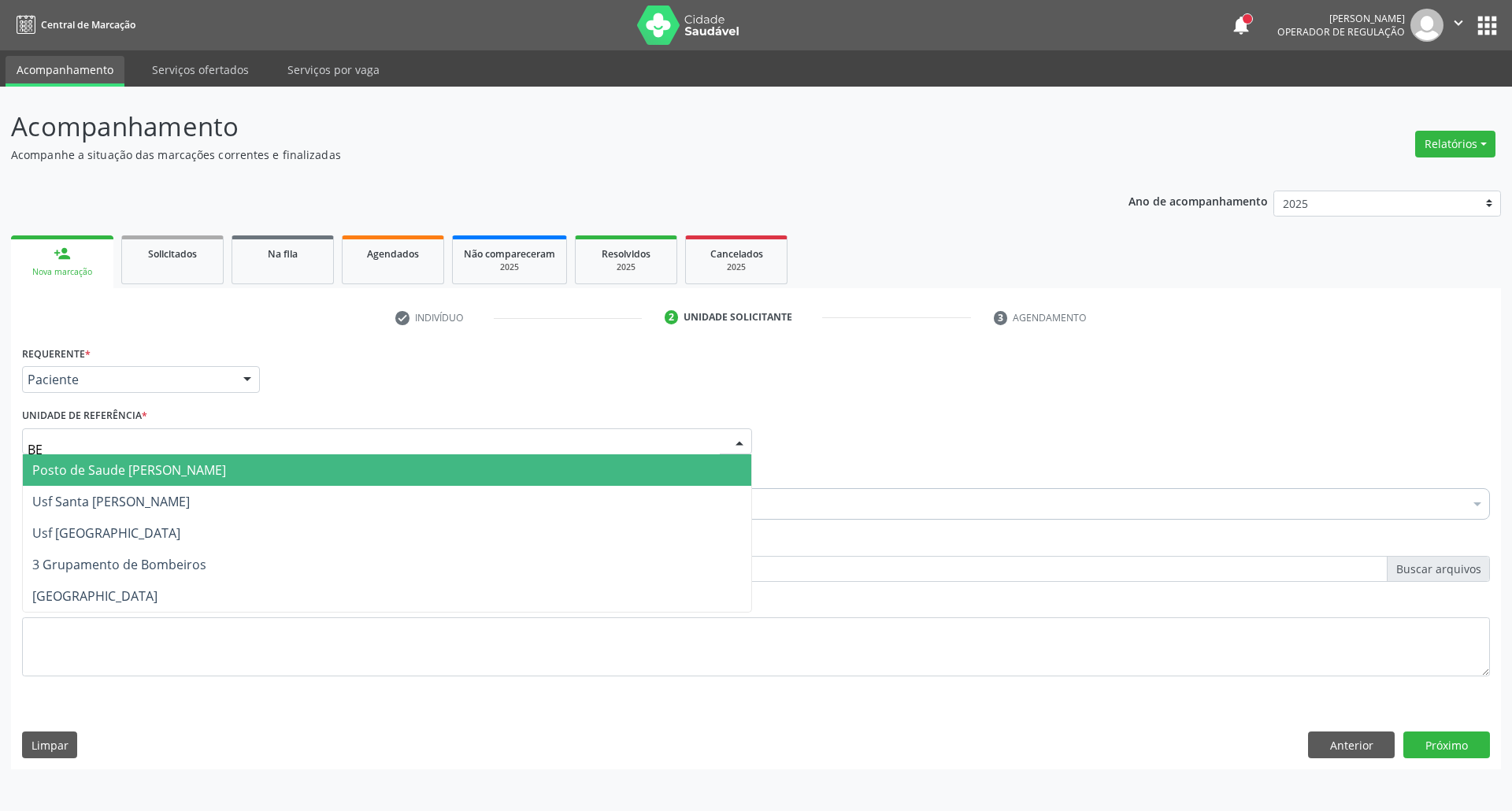
type input "BER"
drag, startPoint x: 148, startPoint y: 463, endPoint x: 150, endPoint y: 488, distance: 25.1
click at [149, 463] on span "Posto de Saude [PERSON_NAME]" at bounding box center [129, 470] width 193 height 17
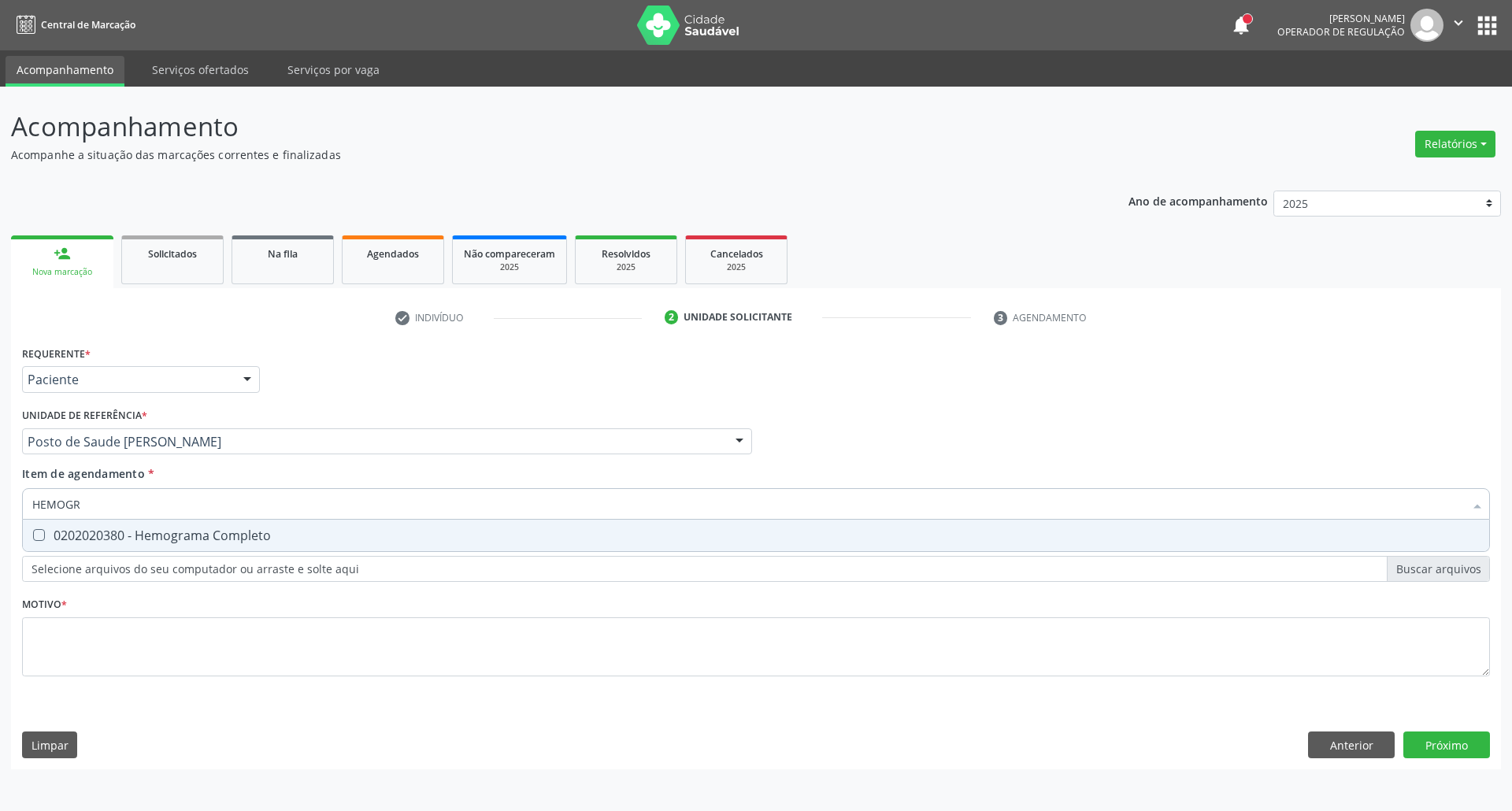
type input "HEMOGRA"
drag, startPoint x: 133, startPoint y: 533, endPoint x: 137, endPoint y: 519, distance: 14.6
click at [135, 533] on div "0202020380 - Hemograma Completo" at bounding box center [755, 534] width 1447 height 12
checkbox Completo "true"
drag, startPoint x: 63, startPoint y: 514, endPoint x: 0, endPoint y: 523, distance: 63.6
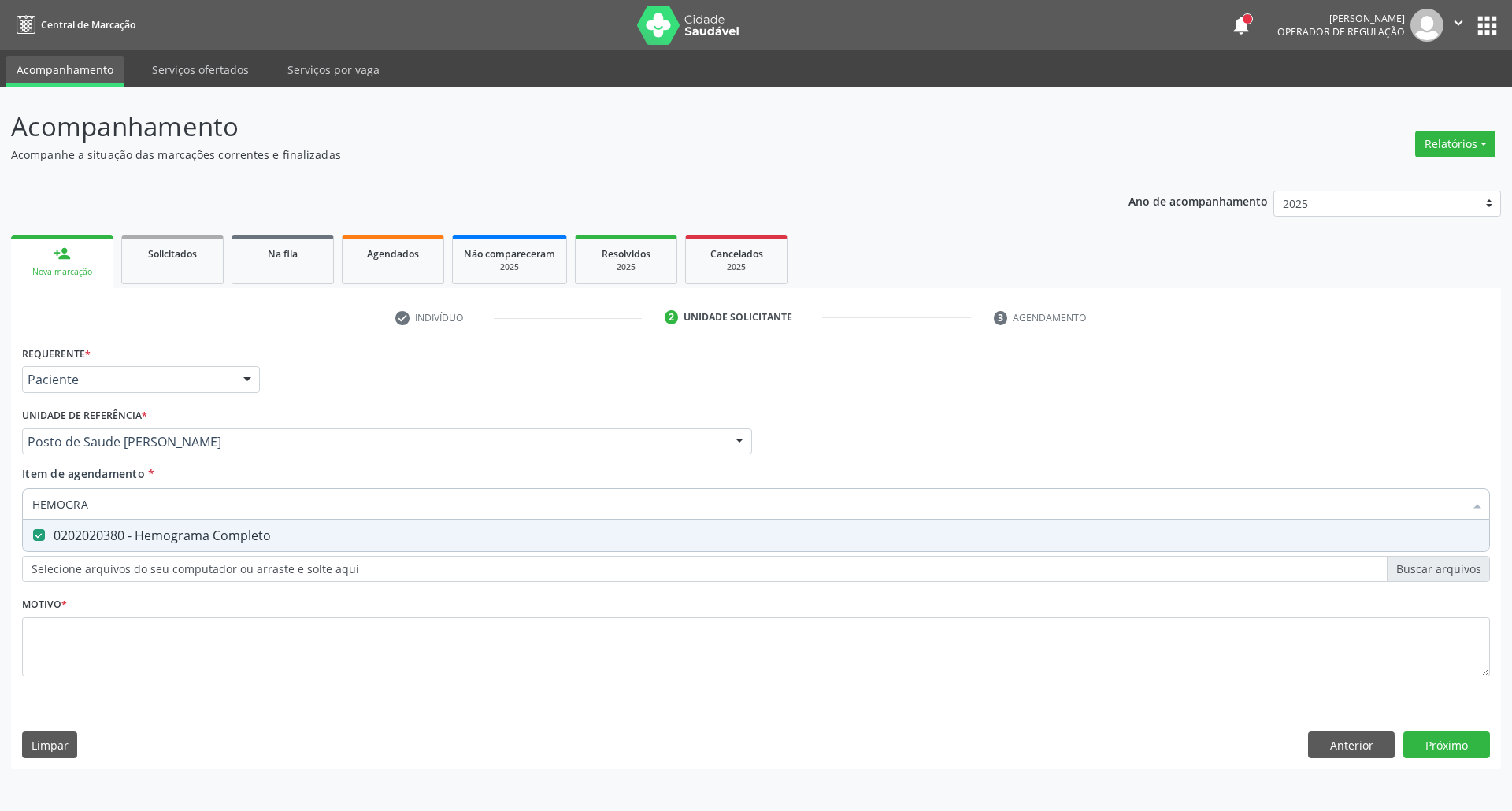
click at [0, 524] on div "Acompanhamento Acompanhe a situação das marcações correntes e finalizadas Relat…" at bounding box center [756, 448] width 1512 height 725
type input "HEMOGRA"
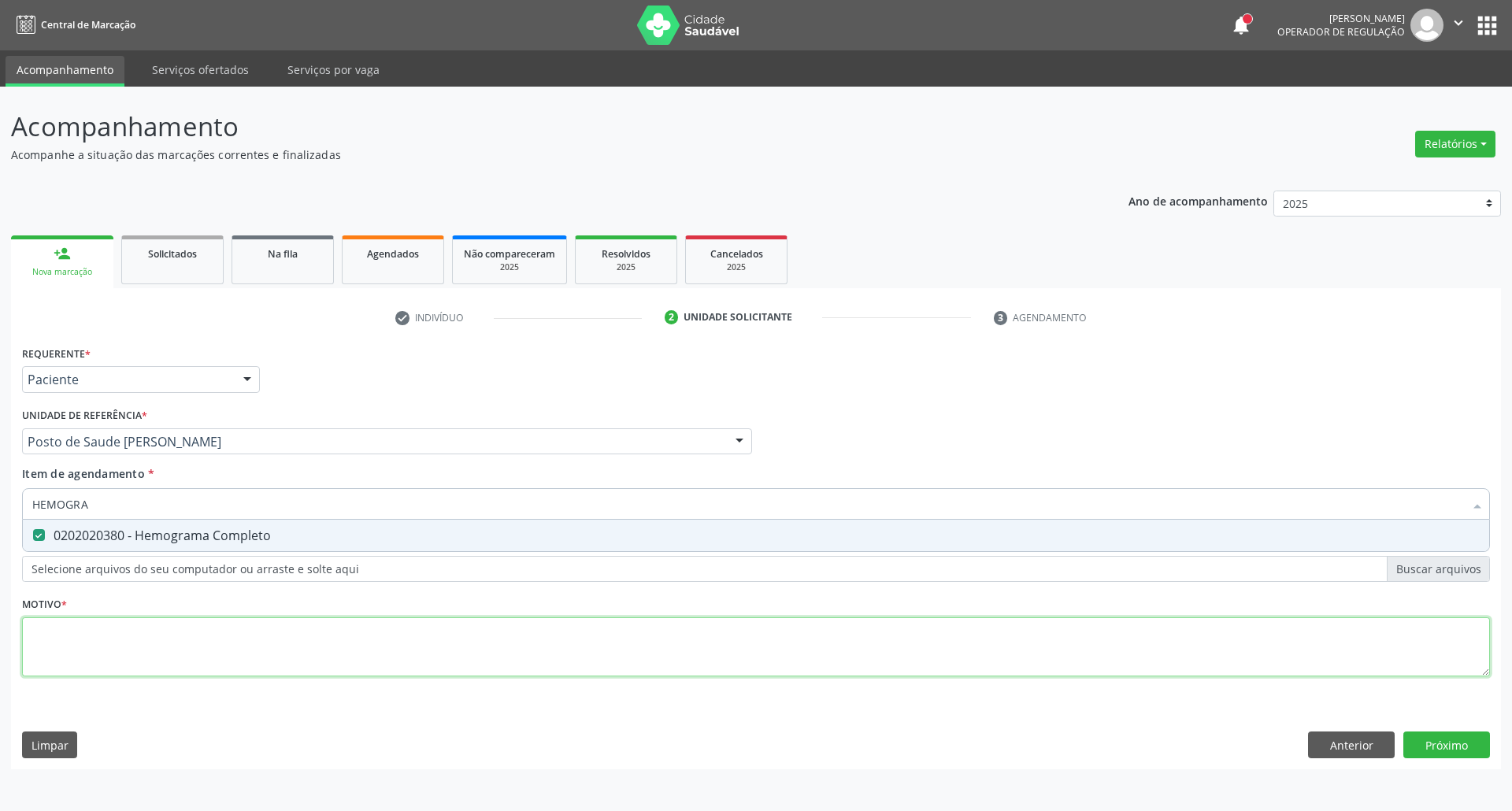
click at [72, 647] on div "Requerente * Paciente Profissional de Saúde Paciente Nenhum resultado encontrad…" at bounding box center [755, 520] width 1467 height 356
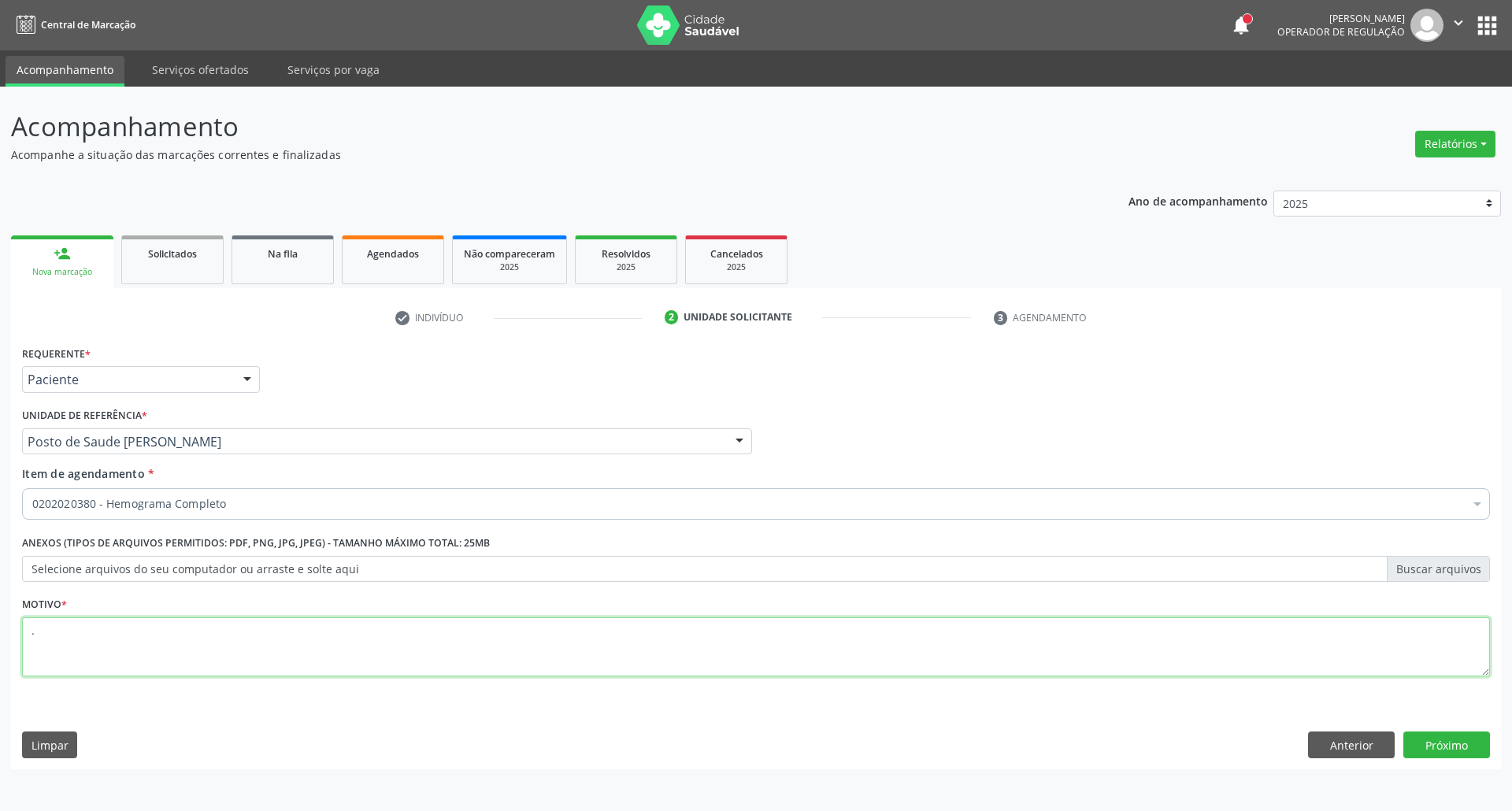
type textarea "."
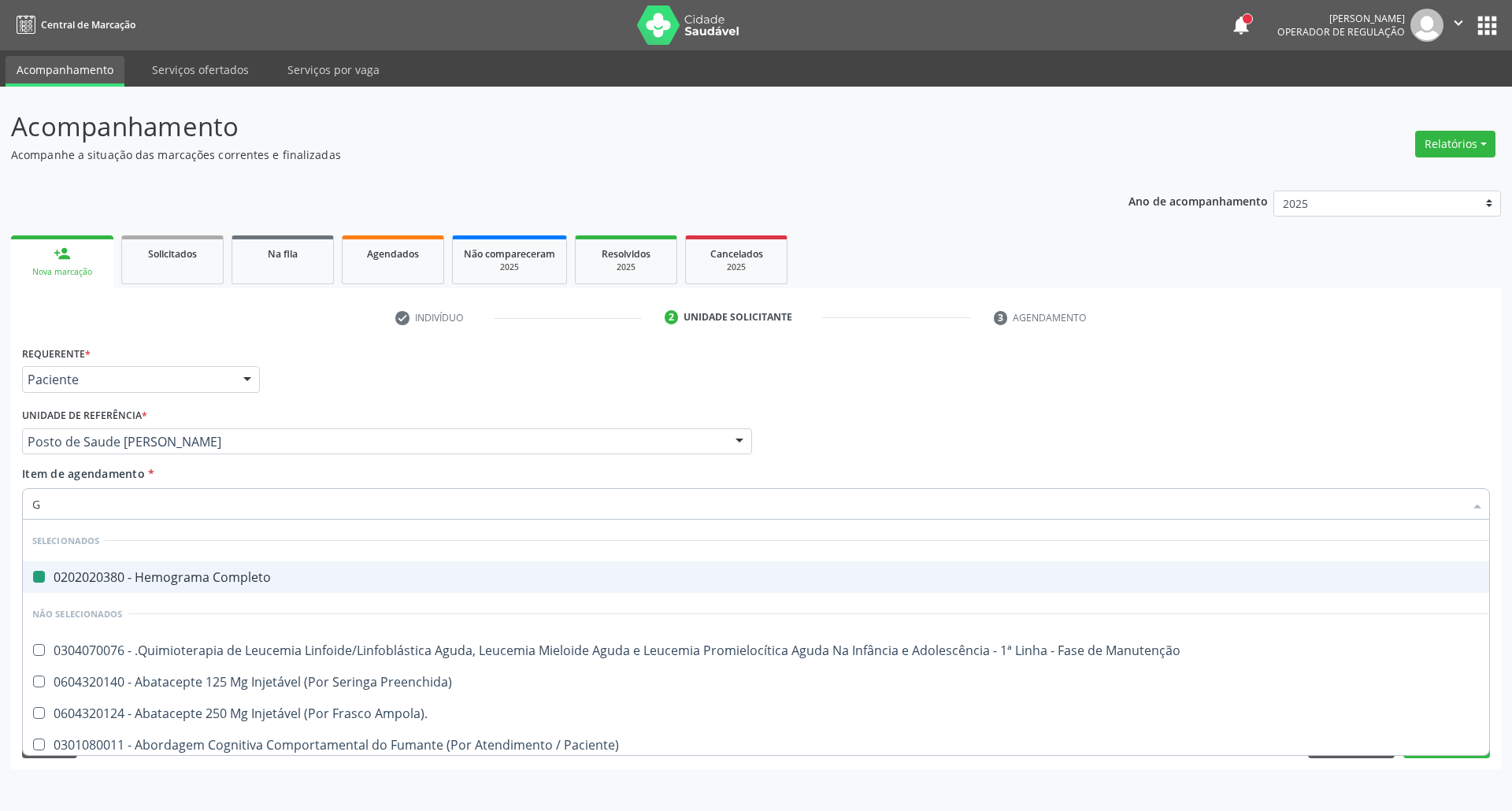
type input "GL"
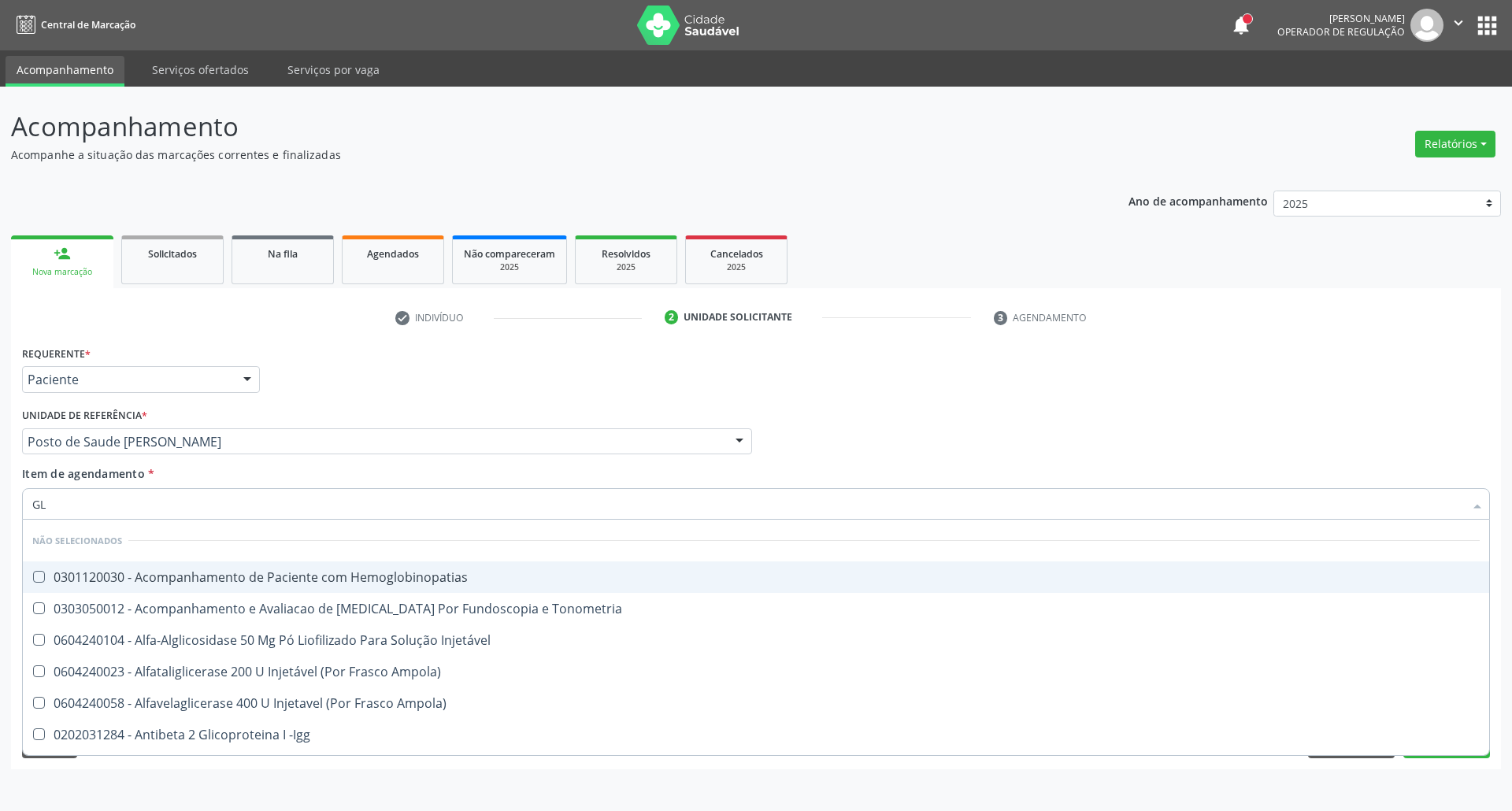
checkbox Hemoglobinopatias "false"
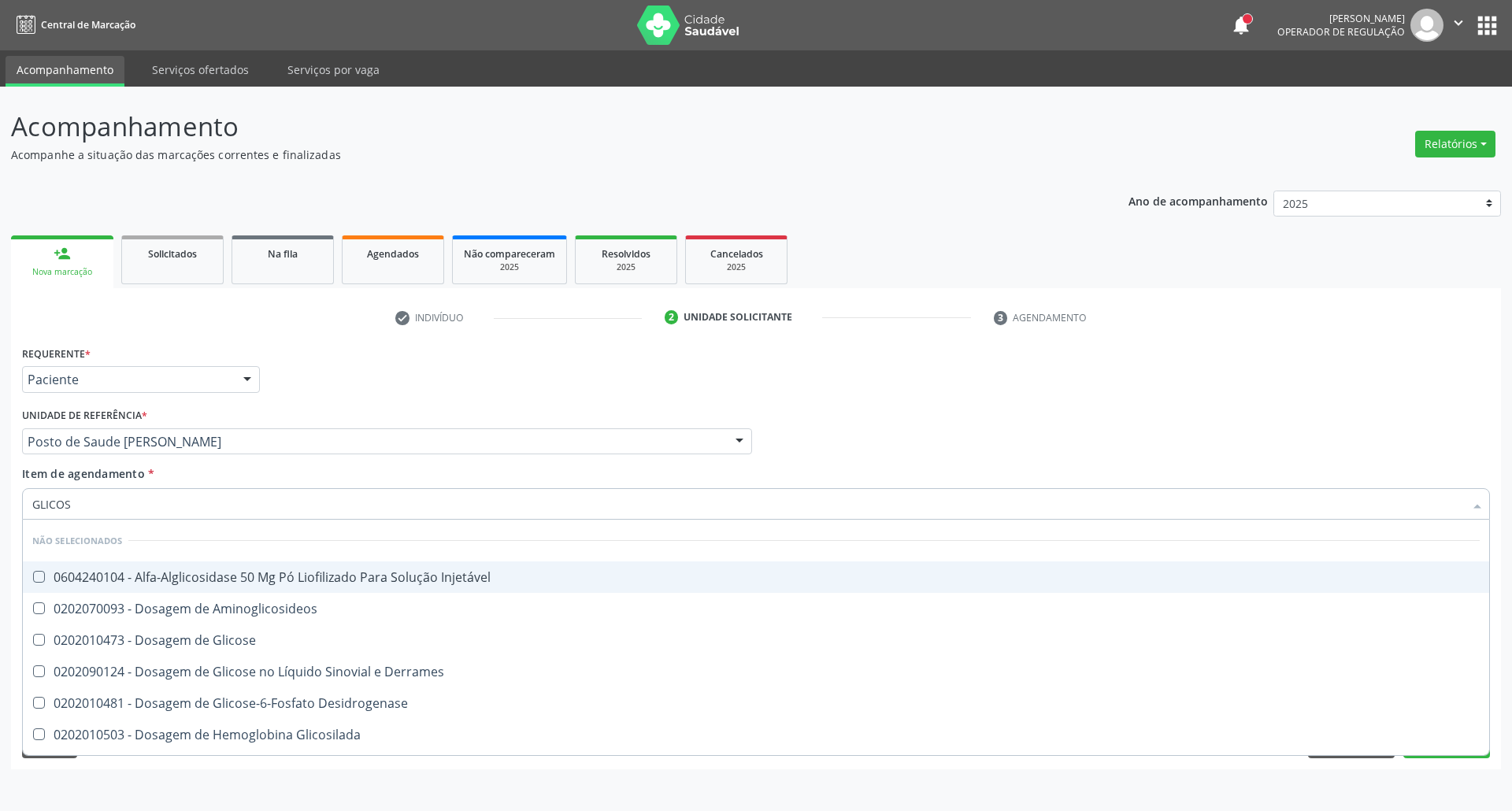
type input "GLICOSE"
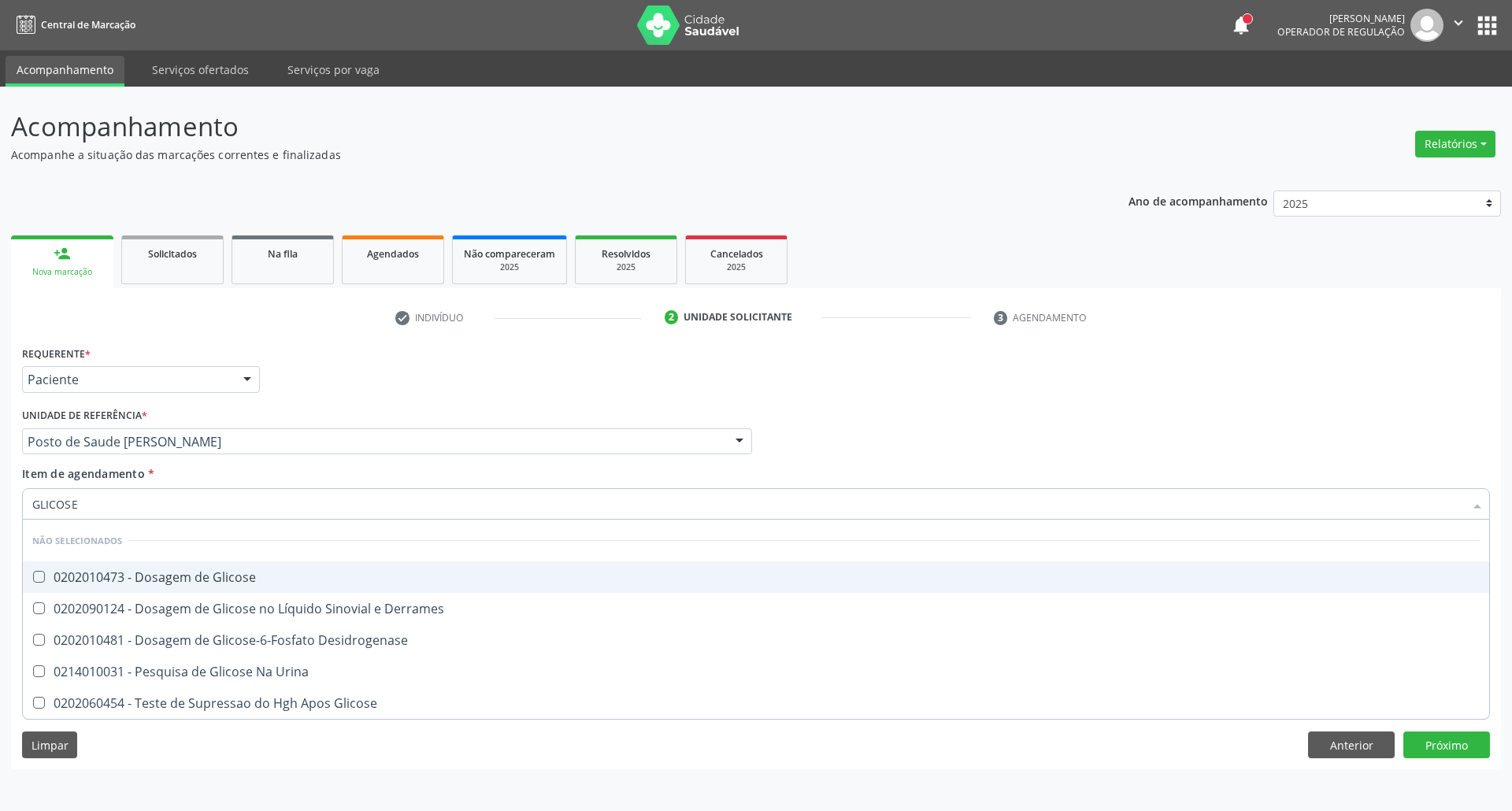
drag, startPoint x: 164, startPoint y: 568, endPoint x: 168, endPoint y: 511, distance: 57.1
click at [164, 566] on span "0202010473 - Dosagem de Glicose" at bounding box center [755, 577] width 1466 height 31
checkbox Glicose "true"
drag, startPoint x: 153, startPoint y: 495, endPoint x: 0, endPoint y: 495, distance: 153.0
click at [0, 495] on div "Acompanhamento Acompanhe a situação das marcações correntes e finalizadas Relat…" at bounding box center [756, 448] width 1512 height 725
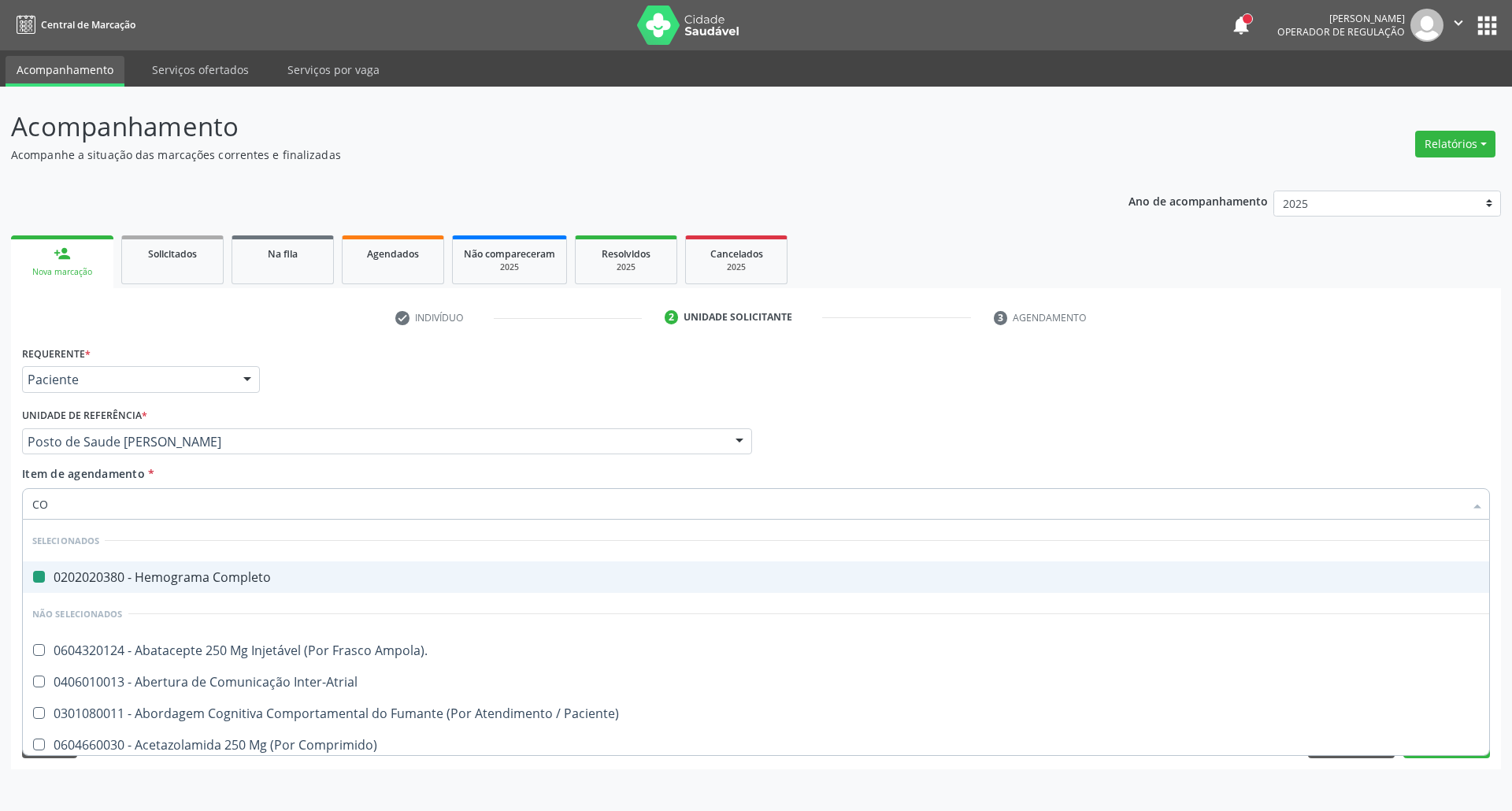
type input "COL"
checkbox Completo "false"
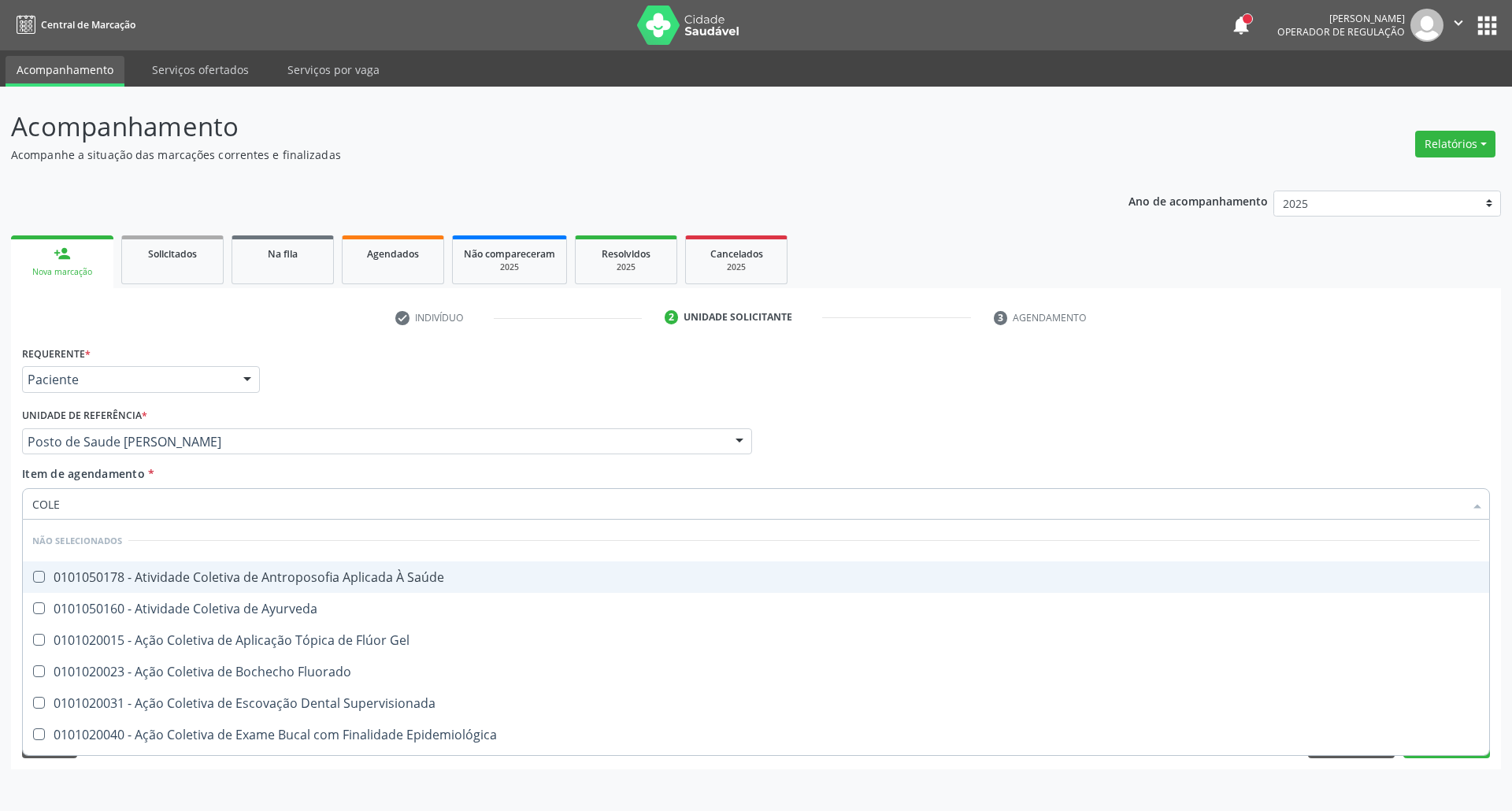
type input "COLES"
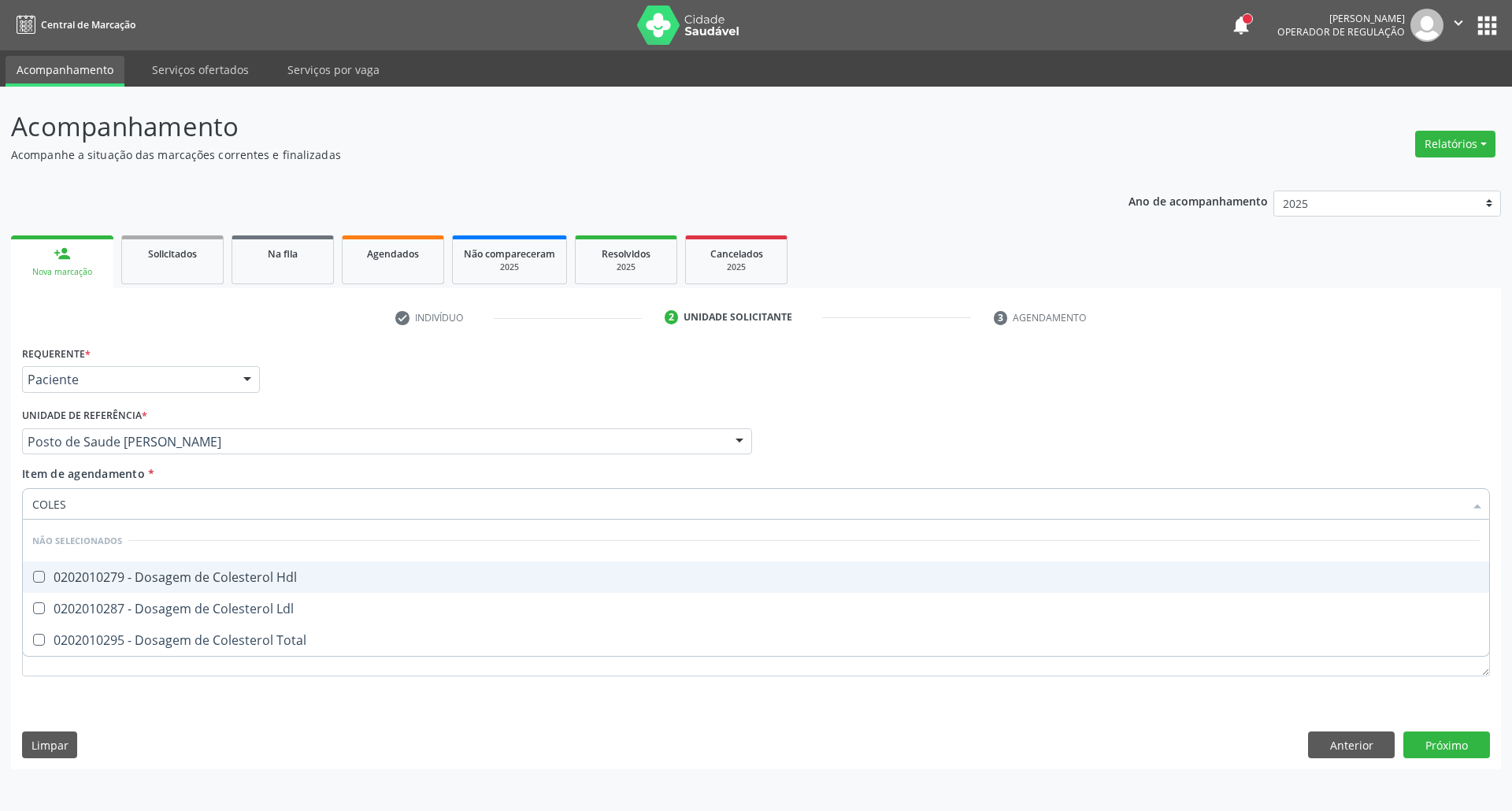
click at [58, 578] on div "0202010279 - Dosagem de Colesterol Hdl" at bounding box center [755, 576] width 1447 height 12
checkbox Hdl "true"
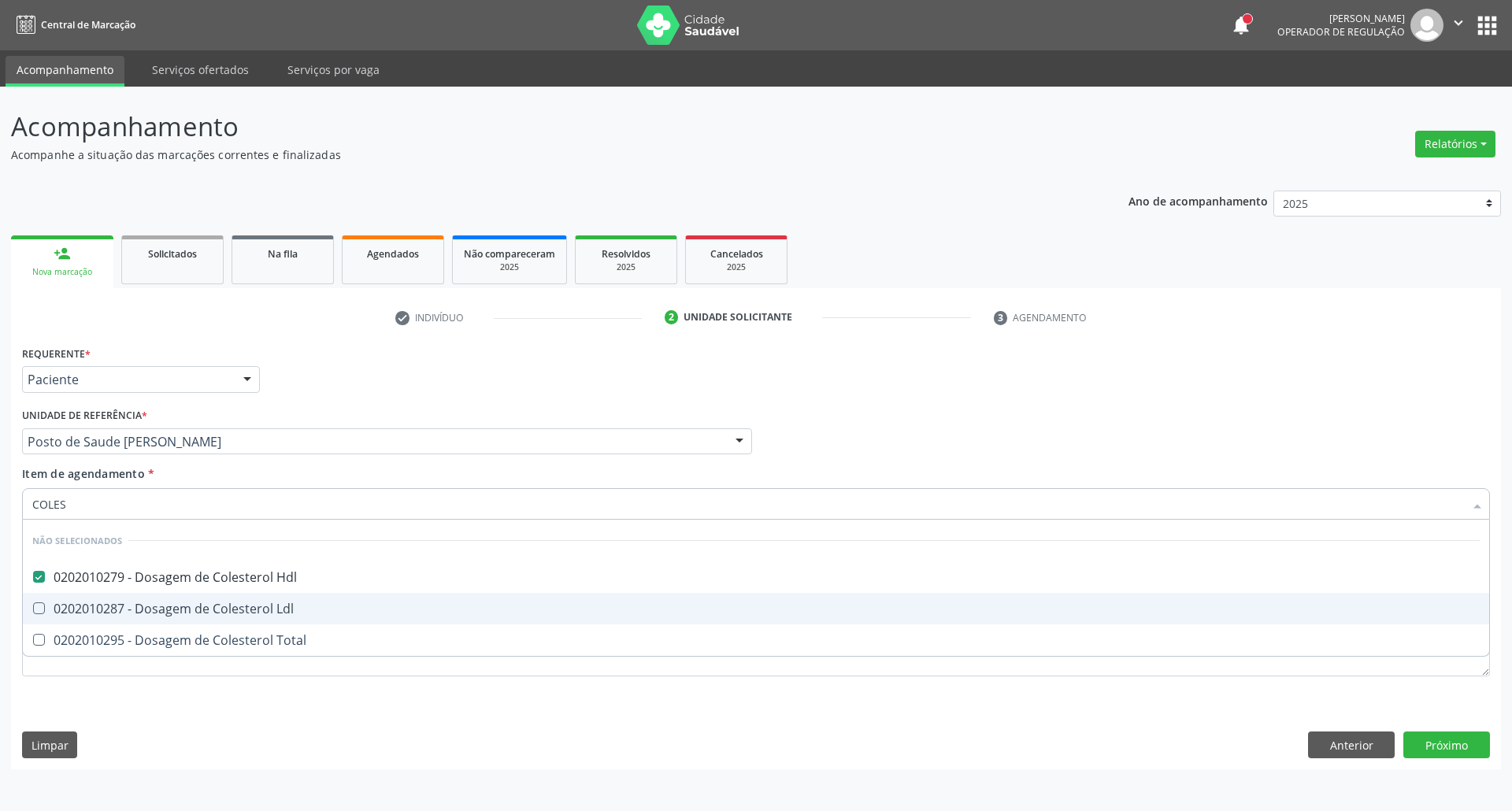
click at [45, 609] on div "0202010287 - Dosagem de Colesterol Ldl" at bounding box center [755, 608] width 1447 height 12
checkbox Ldl "true"
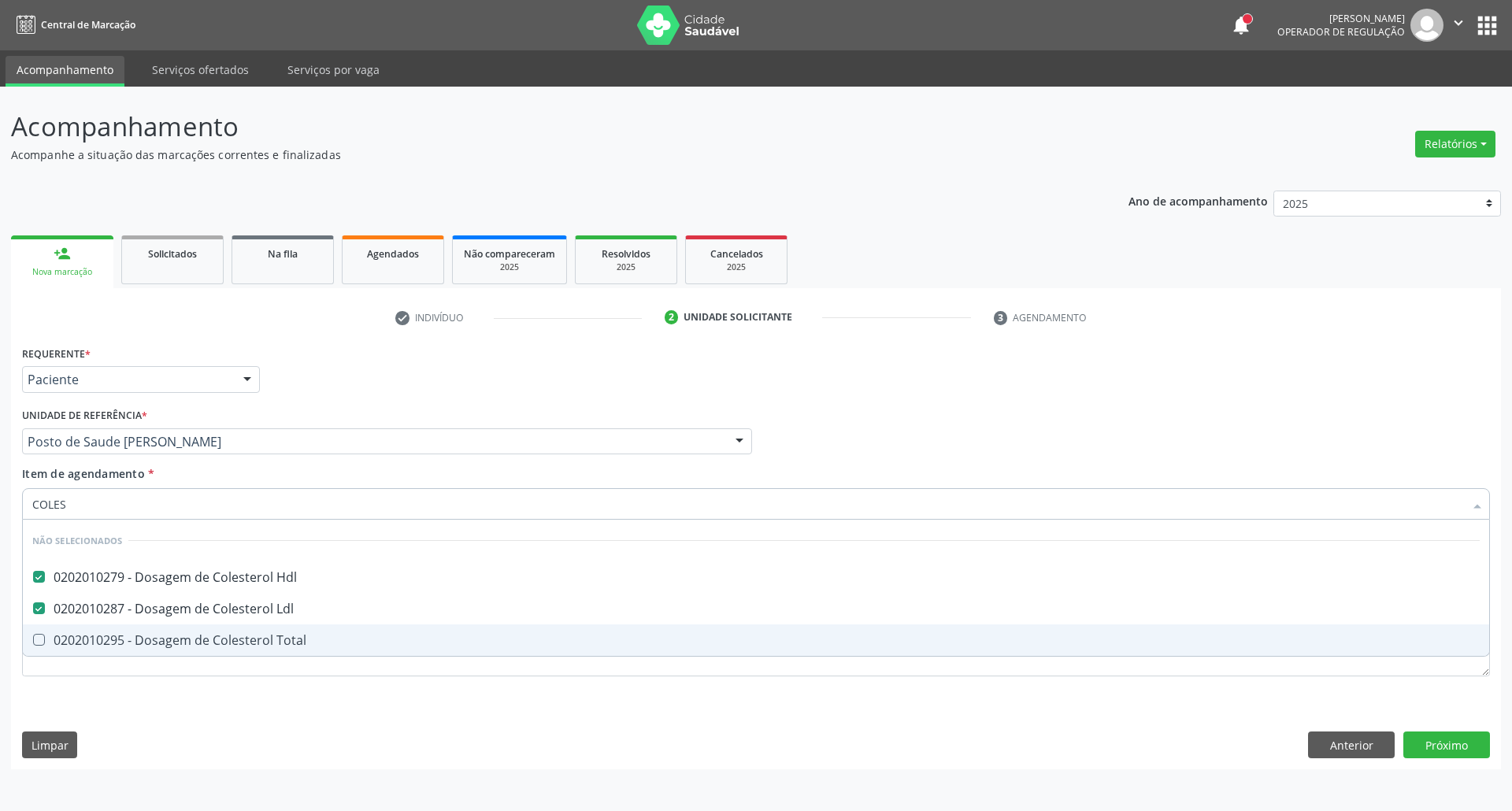
drag, startPoint x: 51, startPoint y: 633, endPoint x: 85, endPoint y: 552, distance: 87.8
click at [50, 627] on span "0202010295 - Dosagem de Colesterol Total" at bounding box center [755, 640] width 1466 height 31
checkbox Total "true"
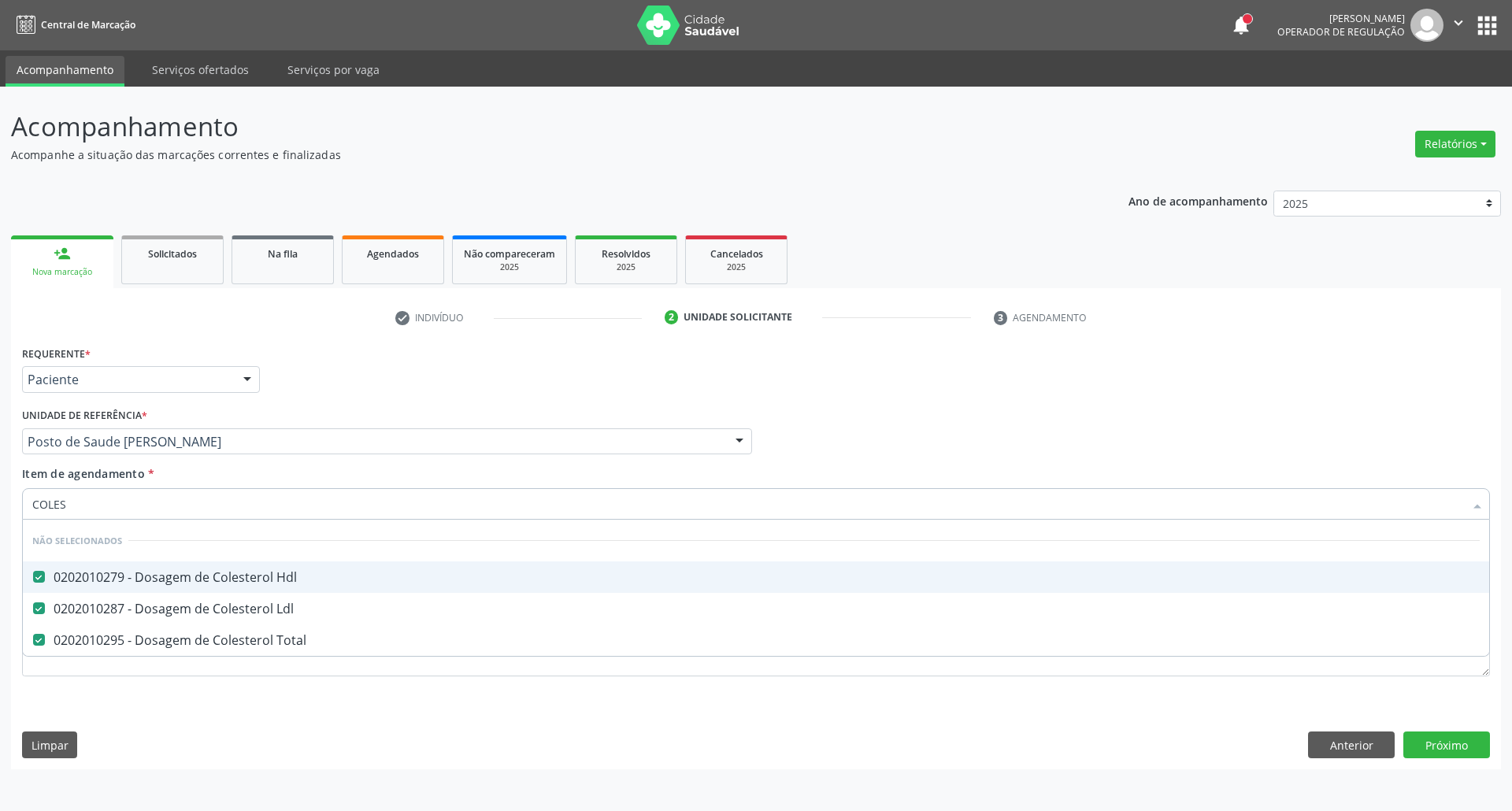
drag, startPoint x: 88, startPoint y: 509, endPoint x: 0, endPoint y: 507, distance: 88.0
click at [0, 507] on div "Acompanhamento Acompanhe a situação das marcações correntes e finalizadas Relat…" at bounding box center [756, 448] width 1512 height 725
type input "TRI"
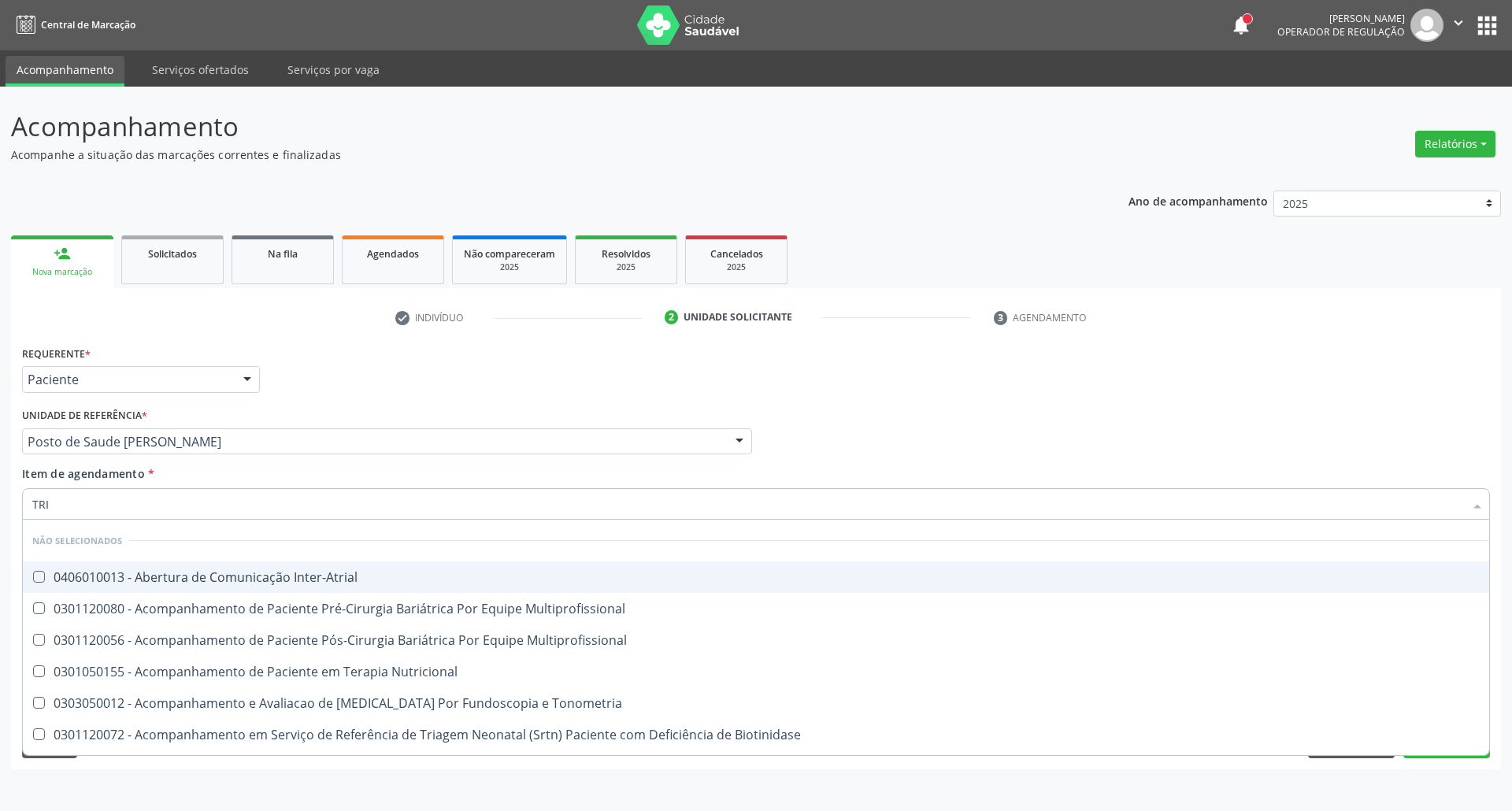
checkbox Inter-Atrial "false"
checkbox Multiprofissional "false"
type input "TRIG"
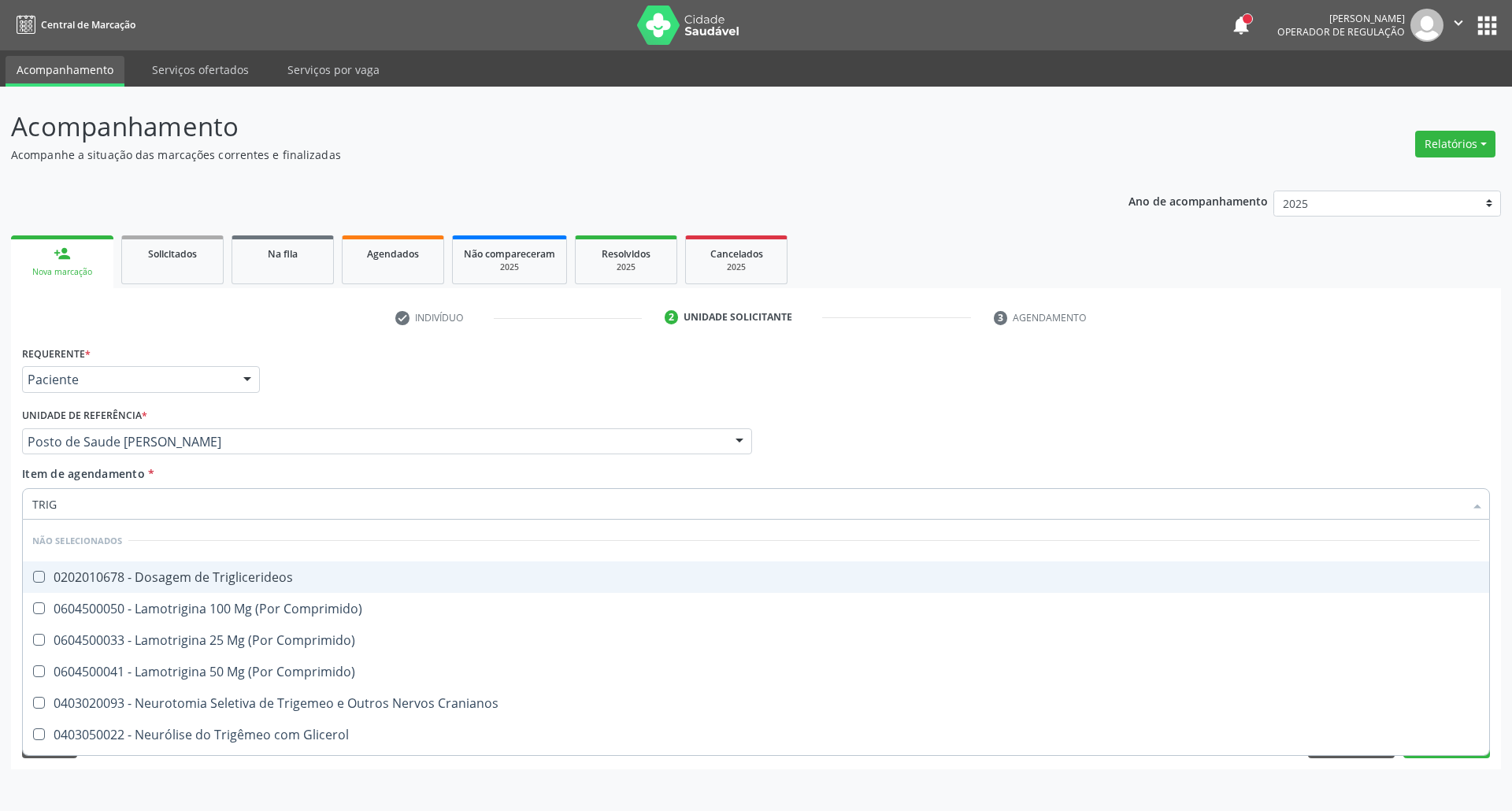
click at [83, 581] on div "0202010678 - Dosagem de Triglicerideos" at bounding box center [755, 576] width 1447 height 12
checkbox Triglicerideos "true"
click at [0, 565] on div "Acompanhamento Acompanhe a situação das marcações correntes e finalizadas Relat…" at bounding box center [756, 448] width 1512 height 725
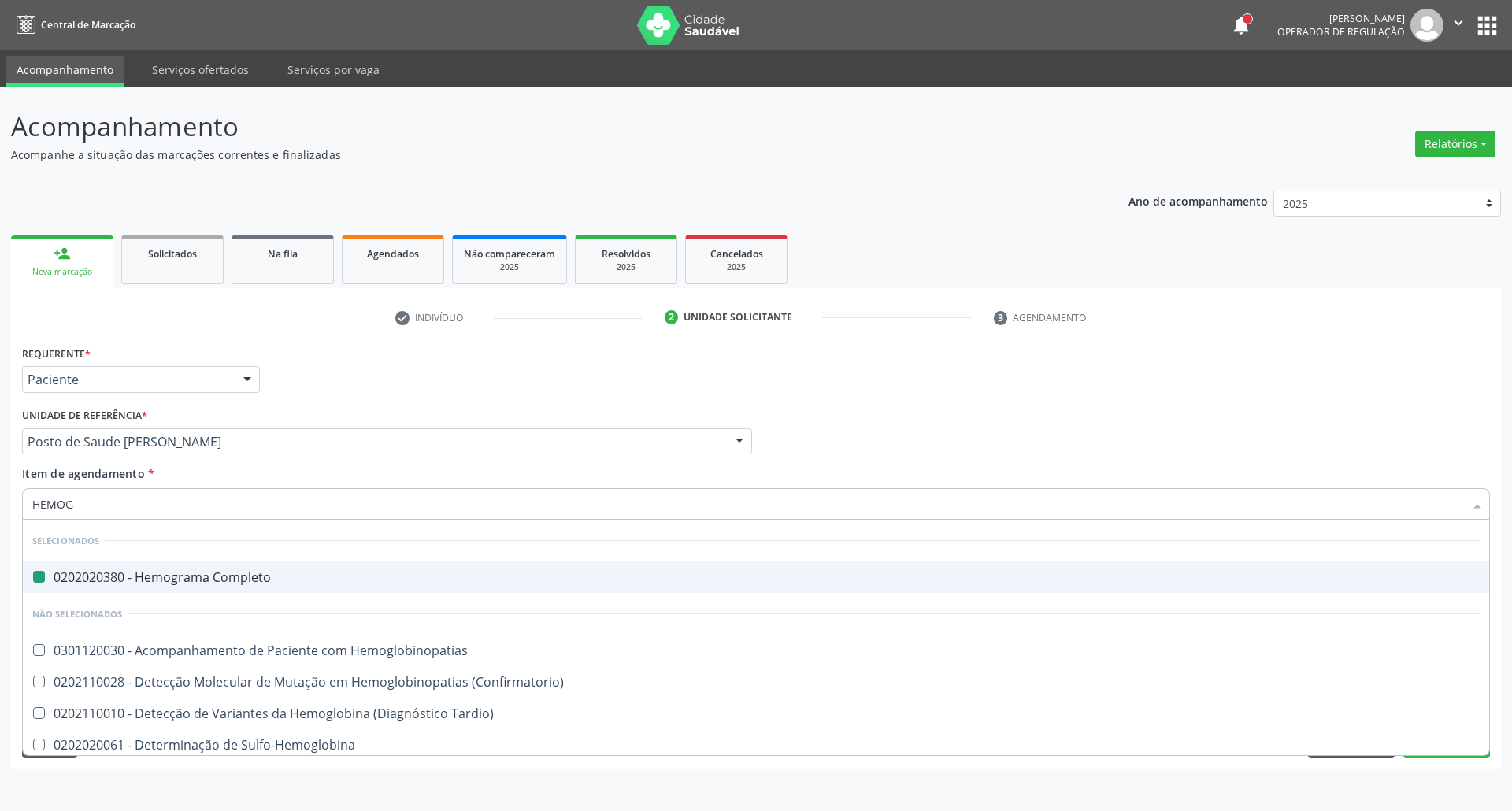
type input "HEMOGL"
checkbox Completo "false"
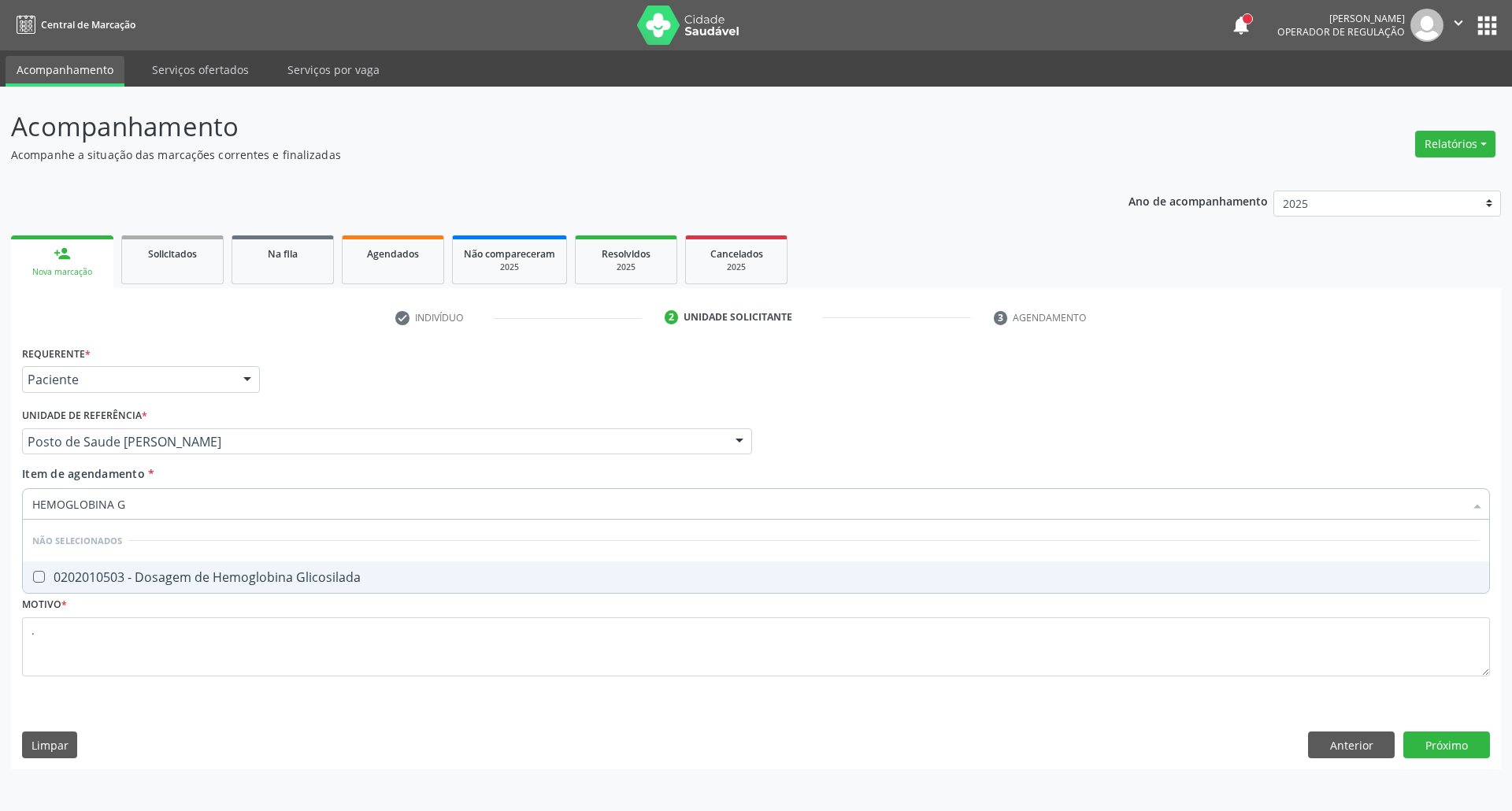
type input "HEMOGLOBINA G"
drag, startPoint x: 63, startPoint y: 577, endPoint x: 1143, endPoint y: 757, distance: 1094.9
click at [66, 577] on div "0202010503 - Dosagem de Hemoglobina Glicosilada" at bounding box center [755, 576] width 1447 height 12
checkbox Glicosilada "true"
click at [1446, 740] on div "Requerente * Paciente Profissional de Saúde Paciente Nenhum resultado encontrad…" at bounding box center [756, 555] width 1489 height 427
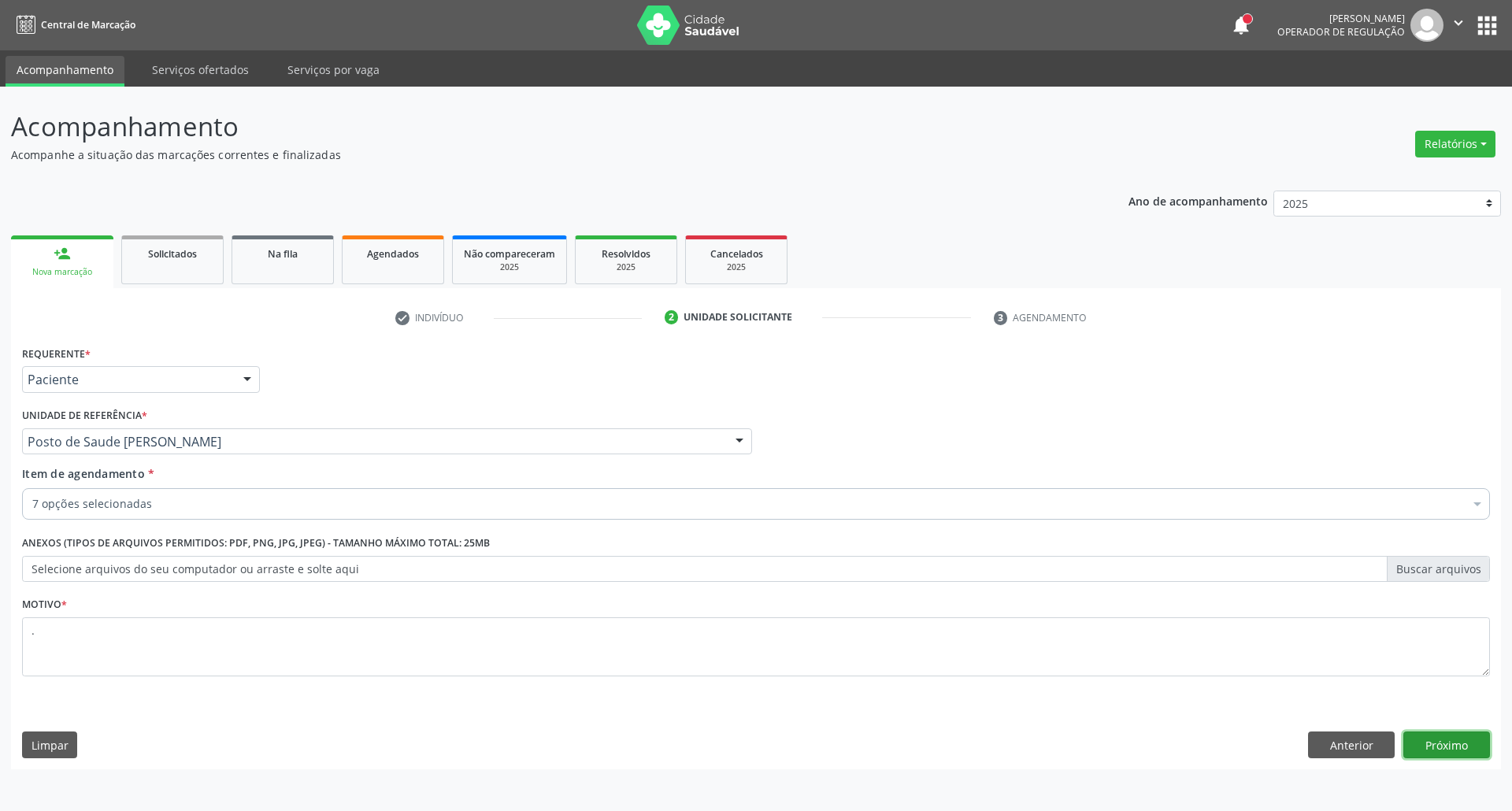
click at [1456, 737] on button "Próximo" at bounding box center [1446, 745] width 86 height 27
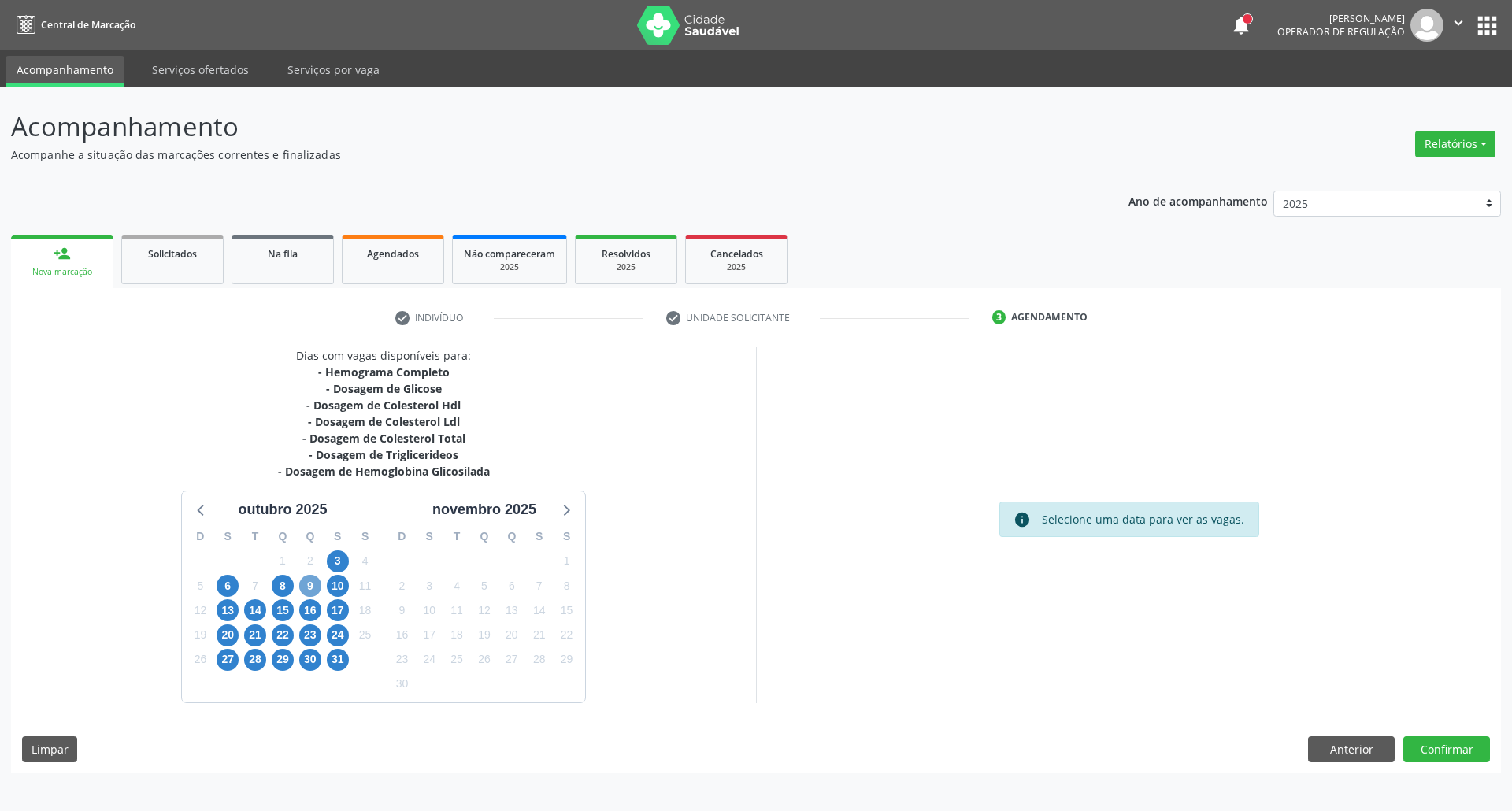
click at [315, 586] on span "9" at bounding box center [310, 586] width 22 height 22
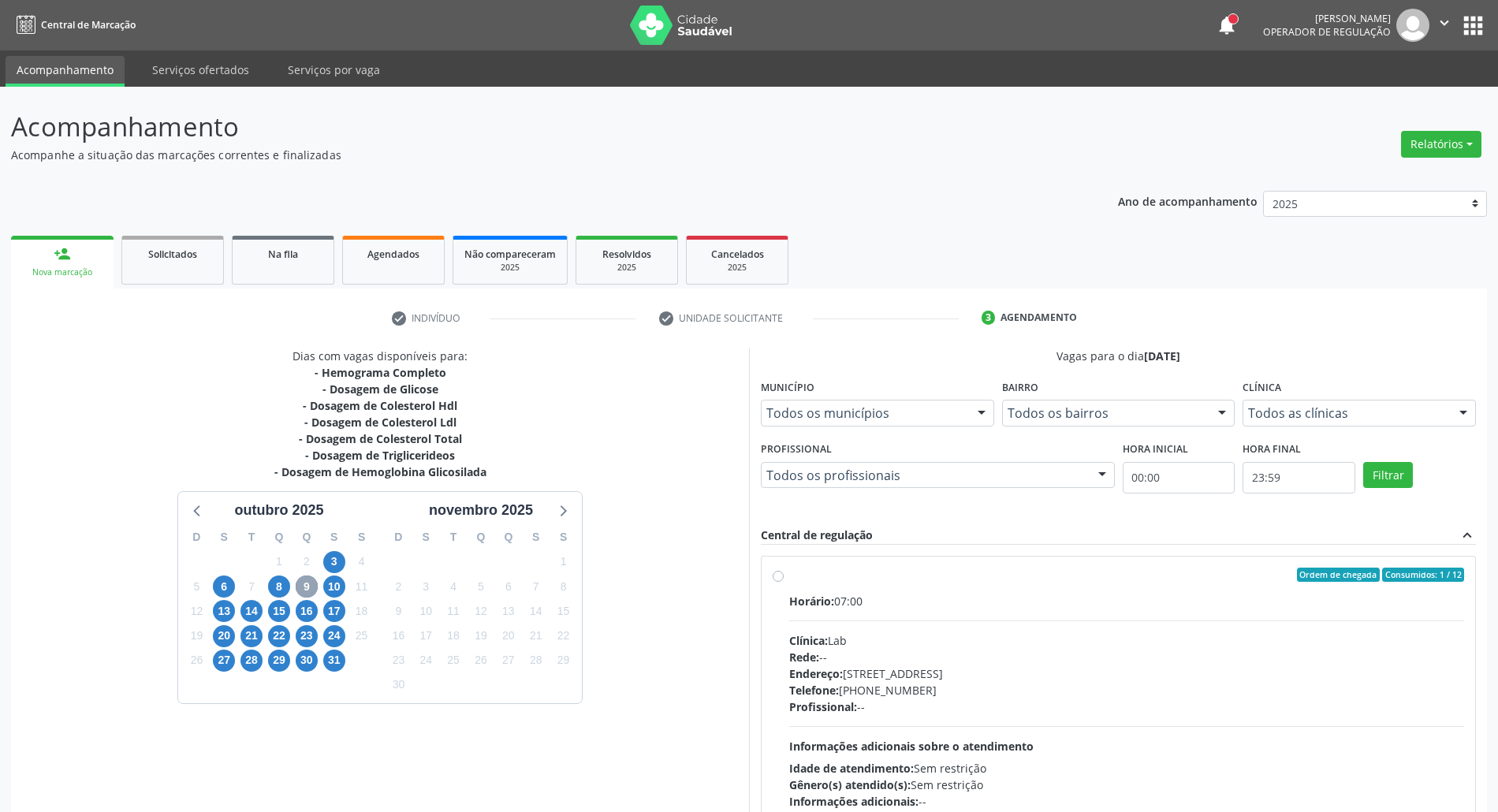
scroll to position [249, 0]
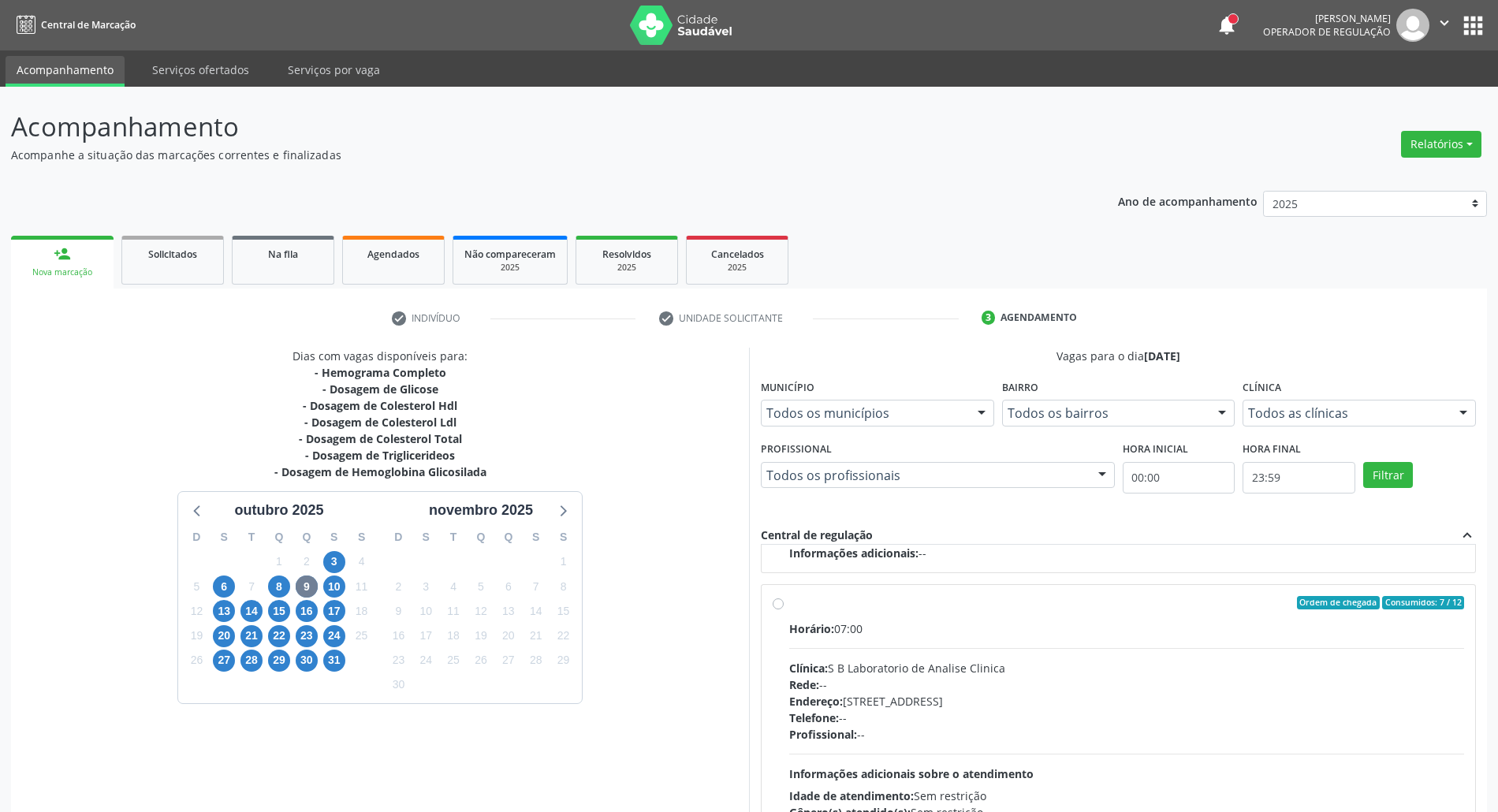
drag, startPoint x: 995, startPoint y: 679, endPoint x: 974, endPoint y: 638, distance: 46.1
click at [989, 675] on div "Horário: 07:00 Clínica: S B Laboratorio de Analise Clinica Rede: -- Endereço: […" at bounding box center [1126, 729] width 675 height 217
radio input "true"
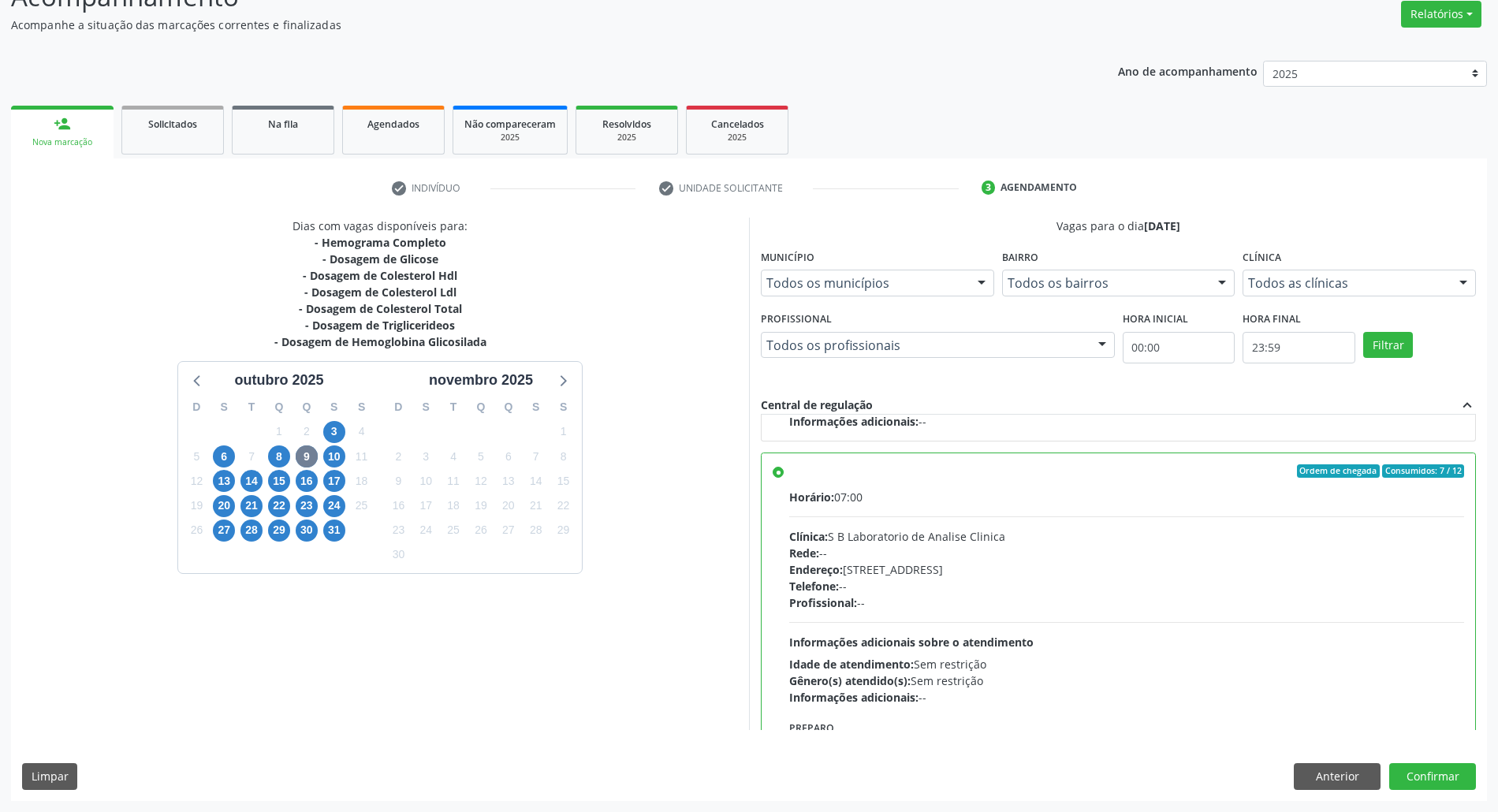
scroll to position [355, 0]
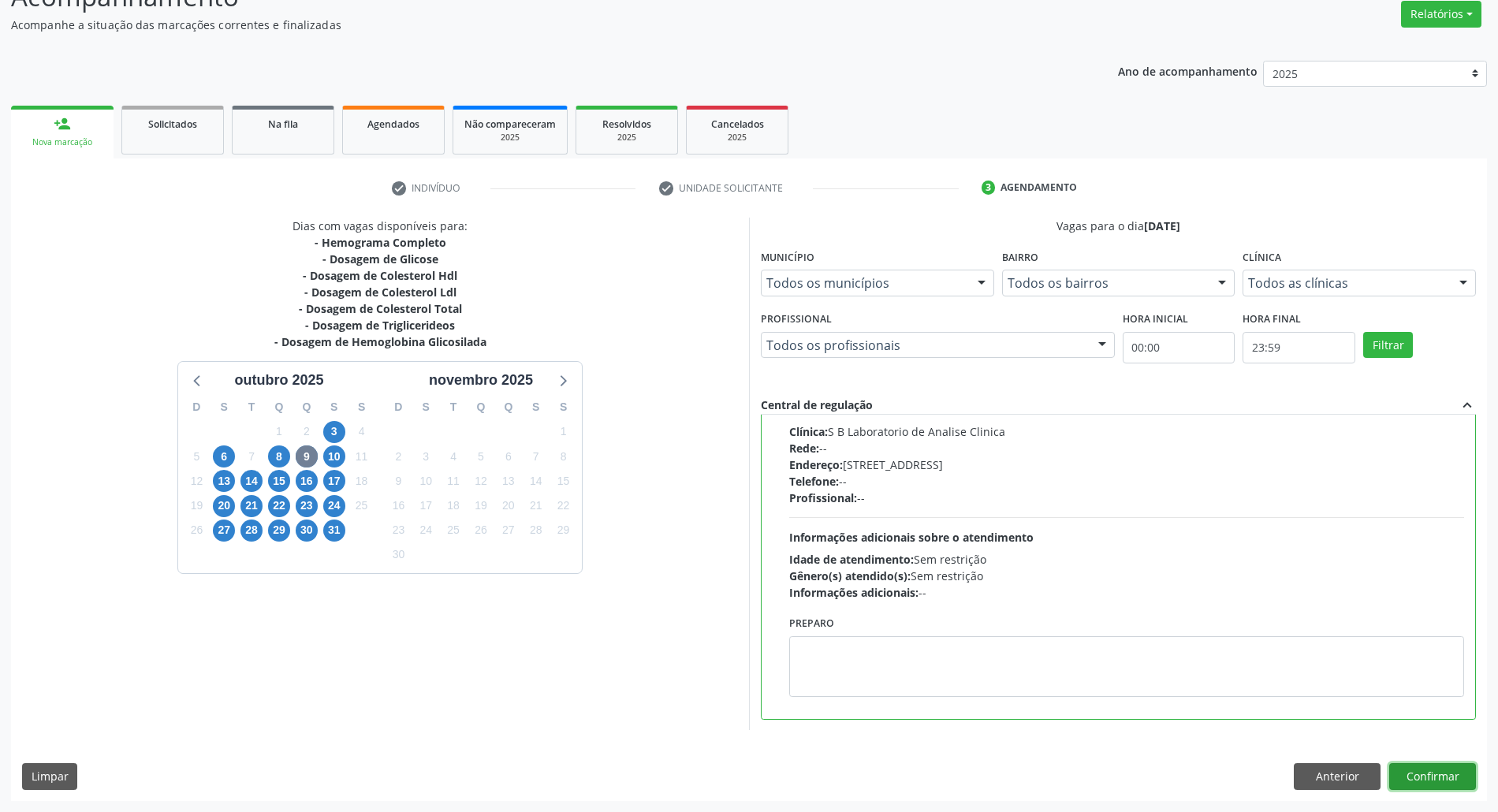
click at [1413, 777] on button "Confirmar" at bounding box center [1432, 776] width 86 height 27
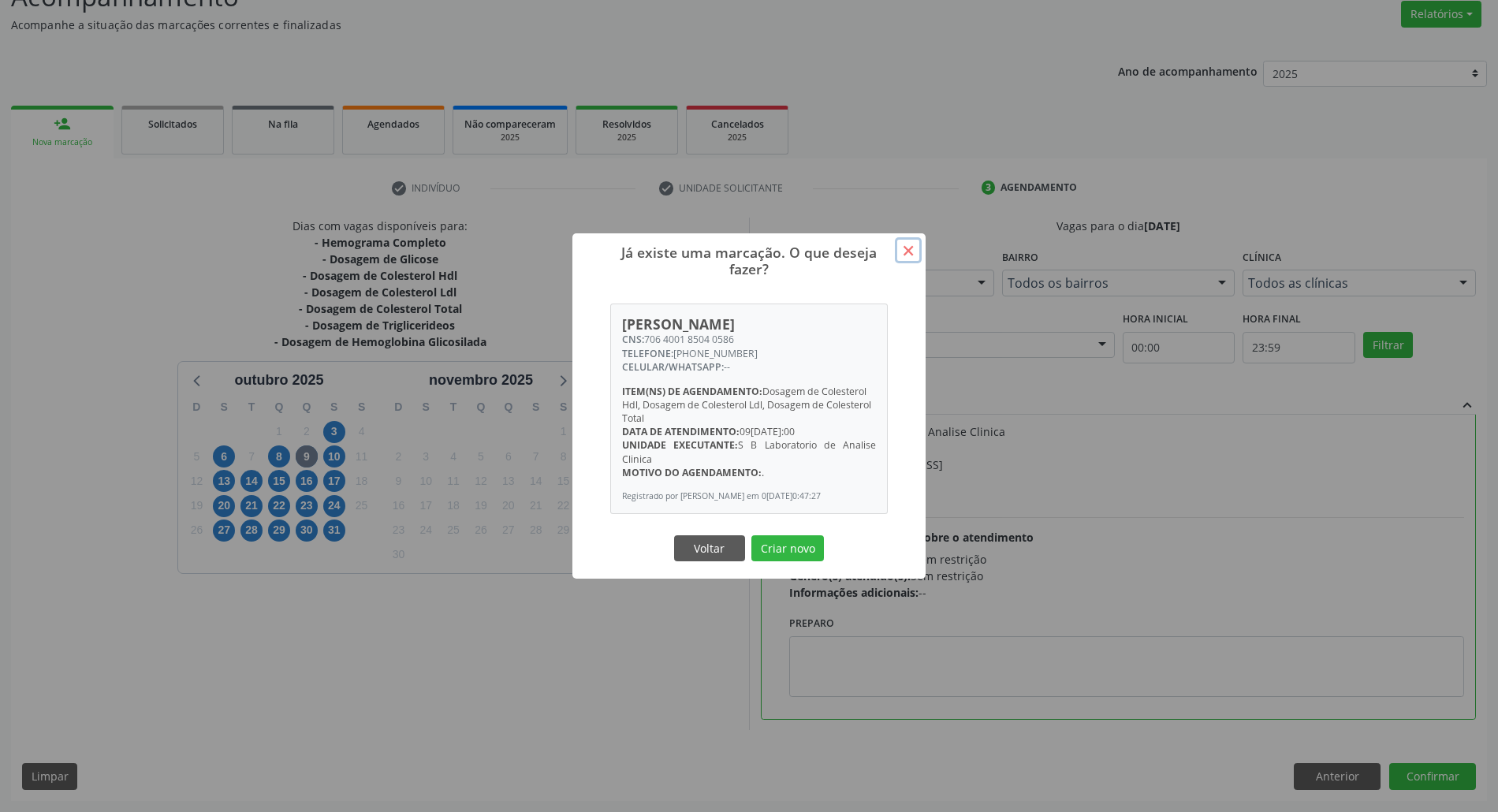
click at [908, 240] on button "×" at bounding box center [908, 250] width 27 height 27
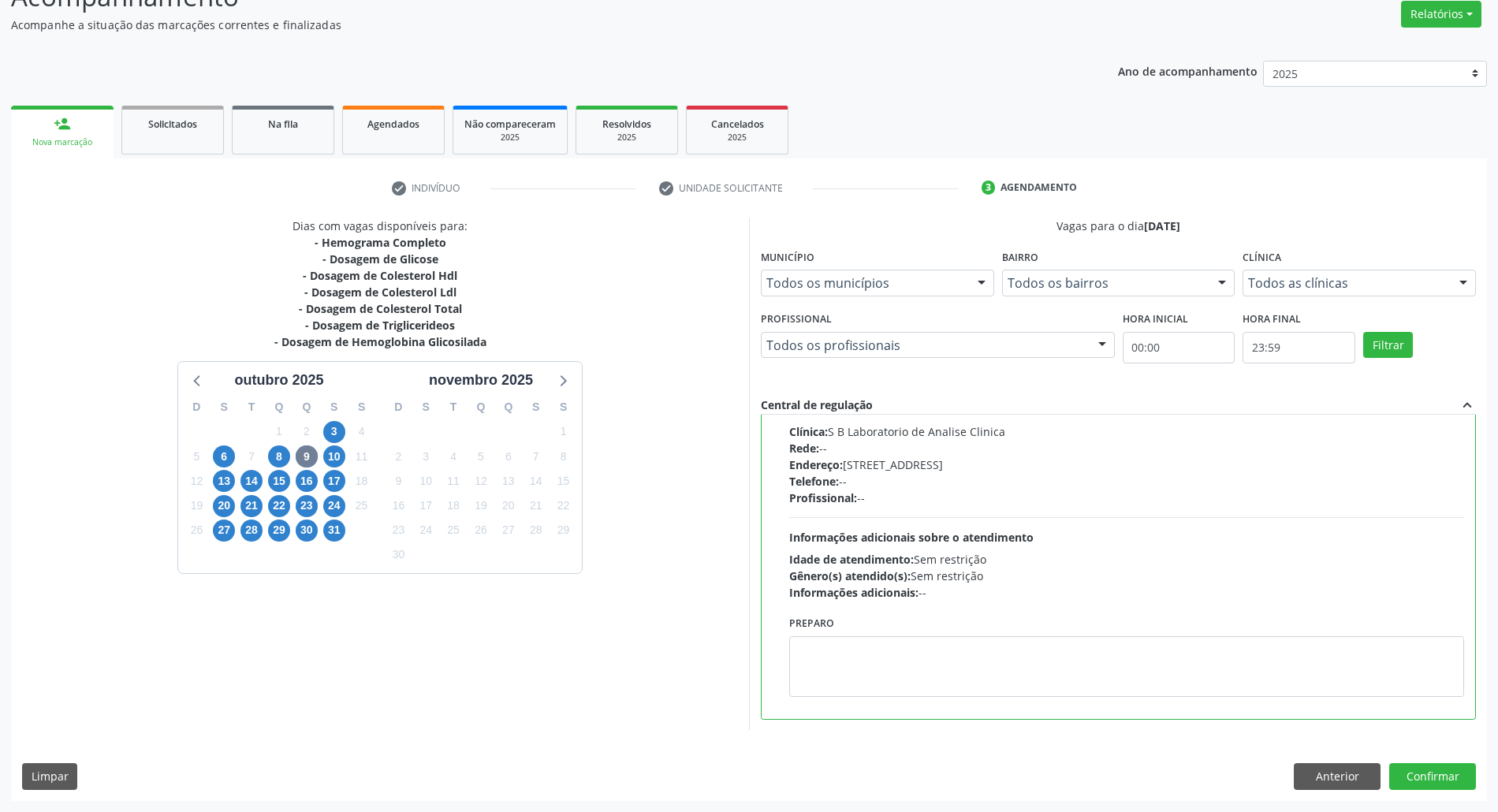
scroll to position [357, 0]
click at [1353, 773] on button "Anterior" at bounding box center [1337, 776] width 86 height 27
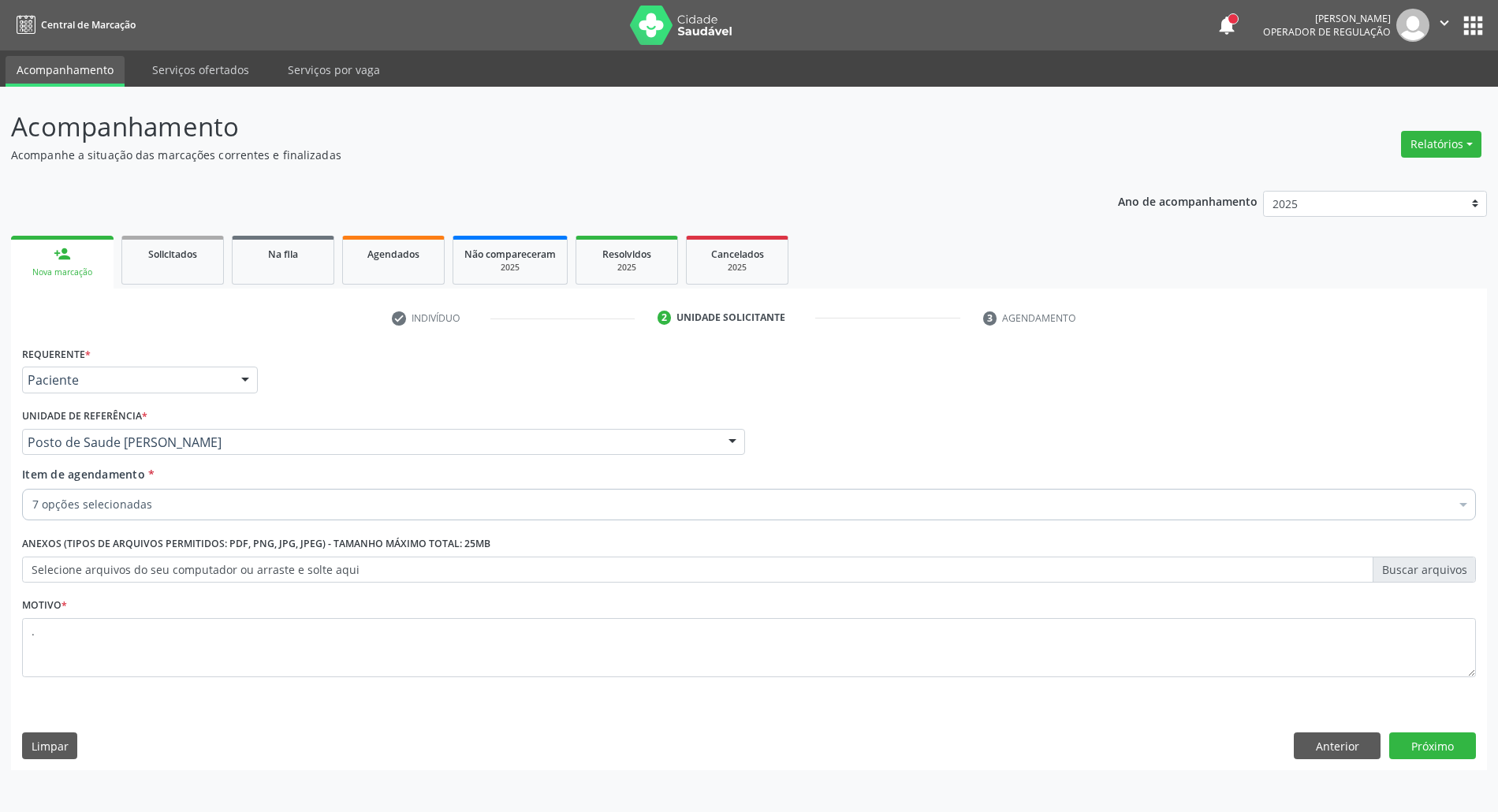
scroll to position [0, 0]
click at [1341, 742] on button "Anterior" at bounding box center [1352, 746] width 86 height 27
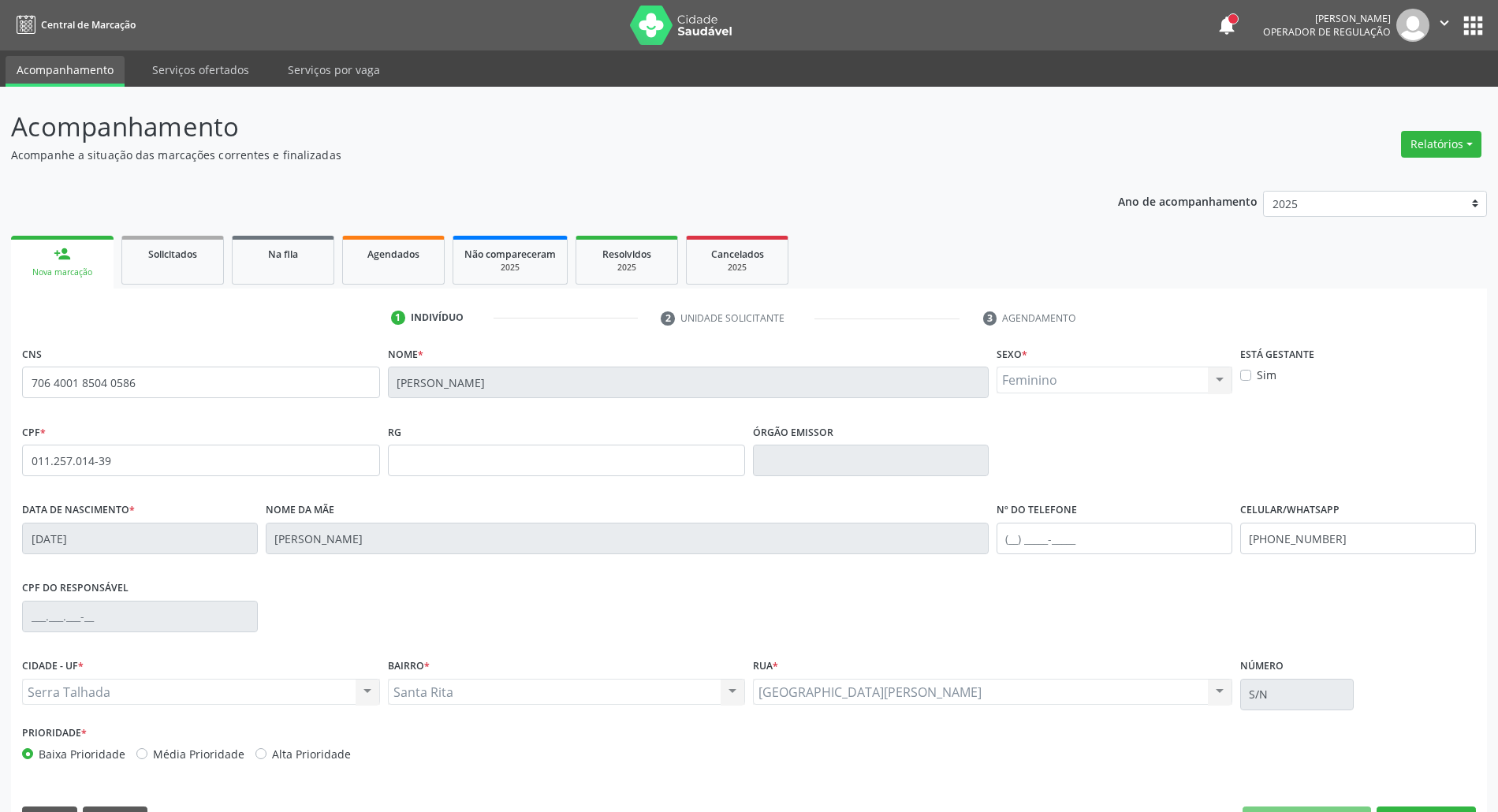
scroll to position [43, 0]
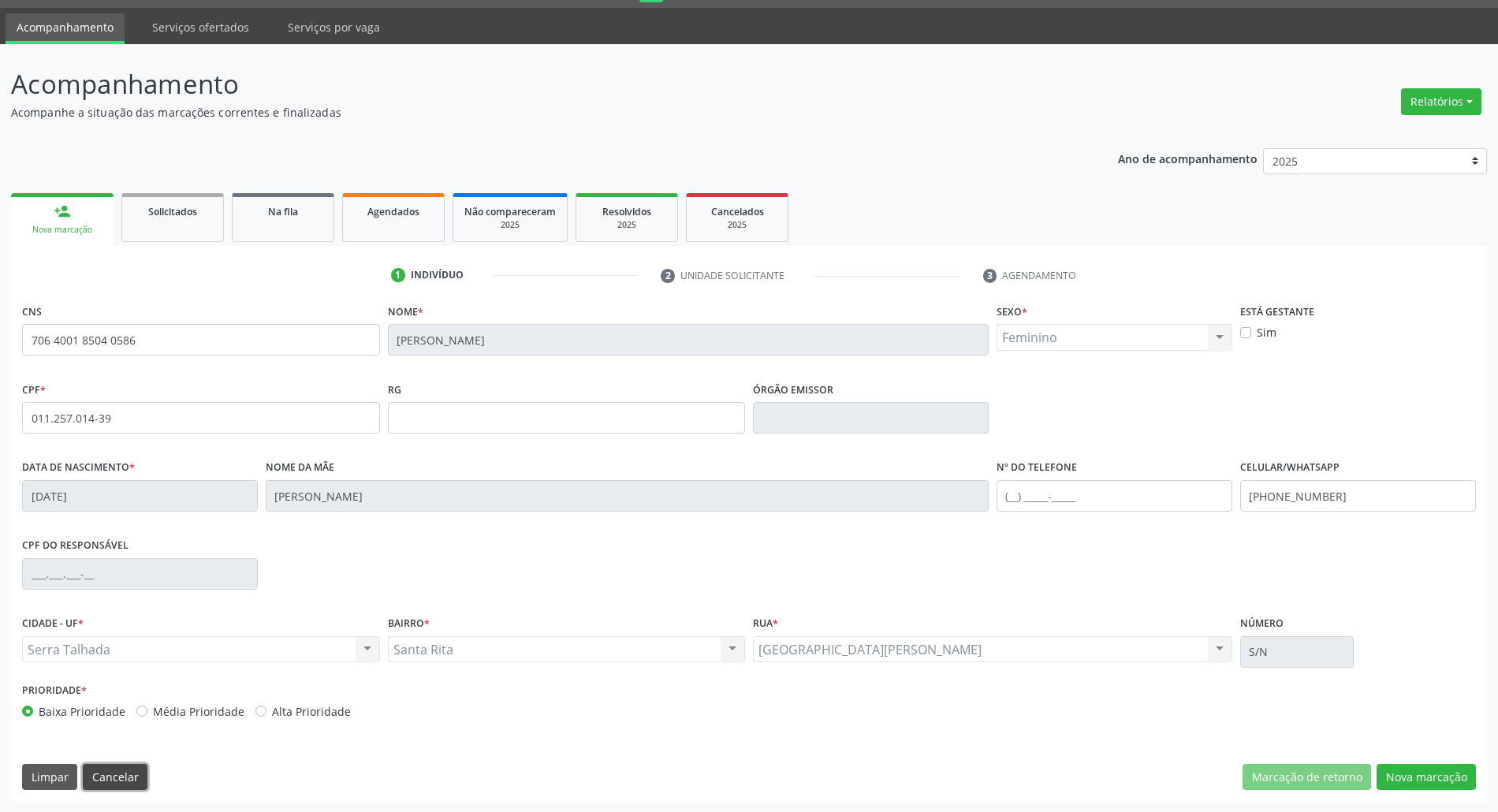
click at [102, 771] on button "Cancelar" at bounding box center [115, 777] width 65 height 27
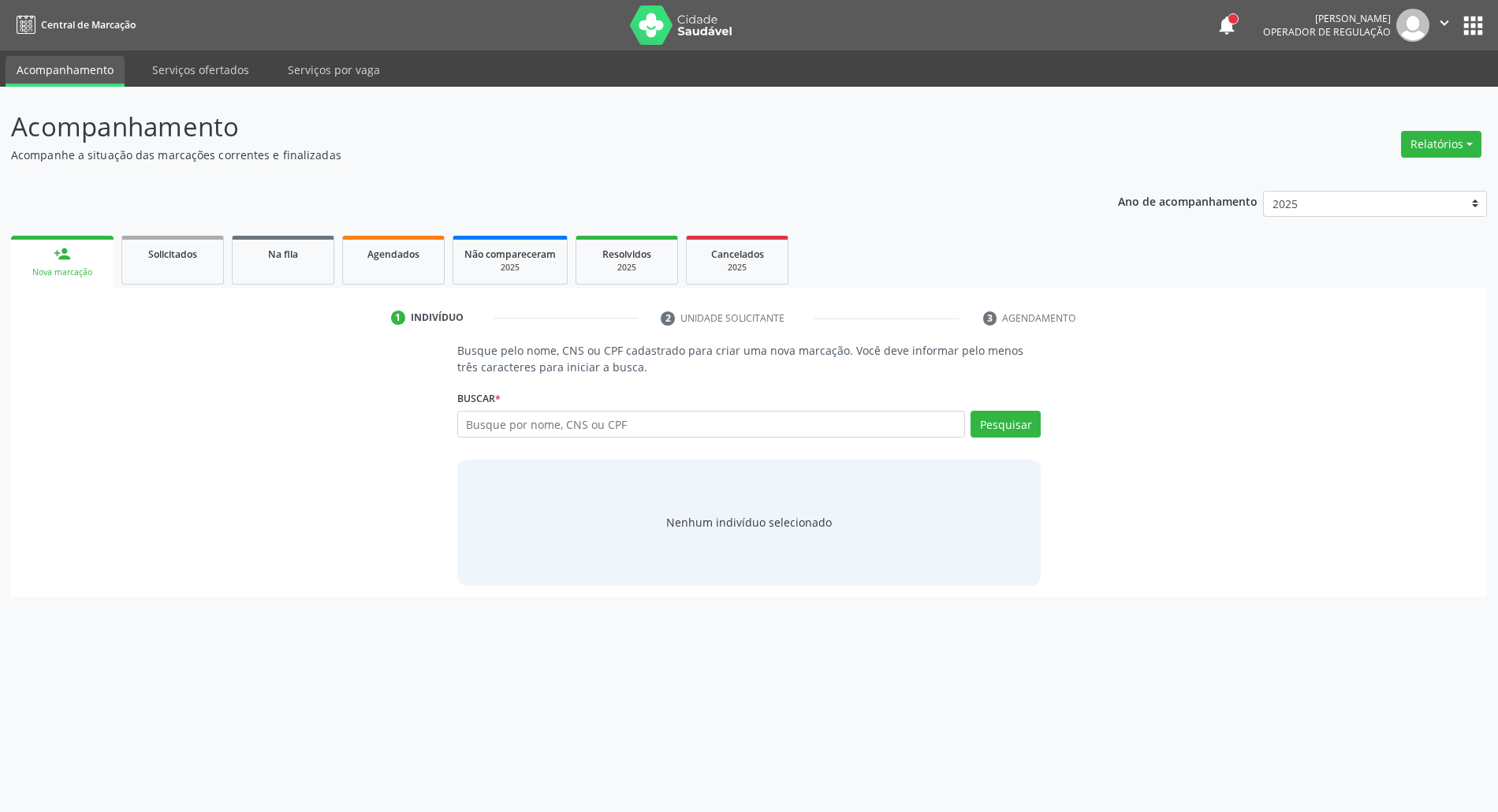
scroll to position [0, 0]
click at [499, 436] on input "text" at bounding box center [719, 424] width 515 height 27
click at [499, 431] on input "text" at bounding box center [719, 424] width 515 height 27
paste input "RIZELHA ALVES DA SILVA"
type input "RIZELHA ALVES DA SILVA"
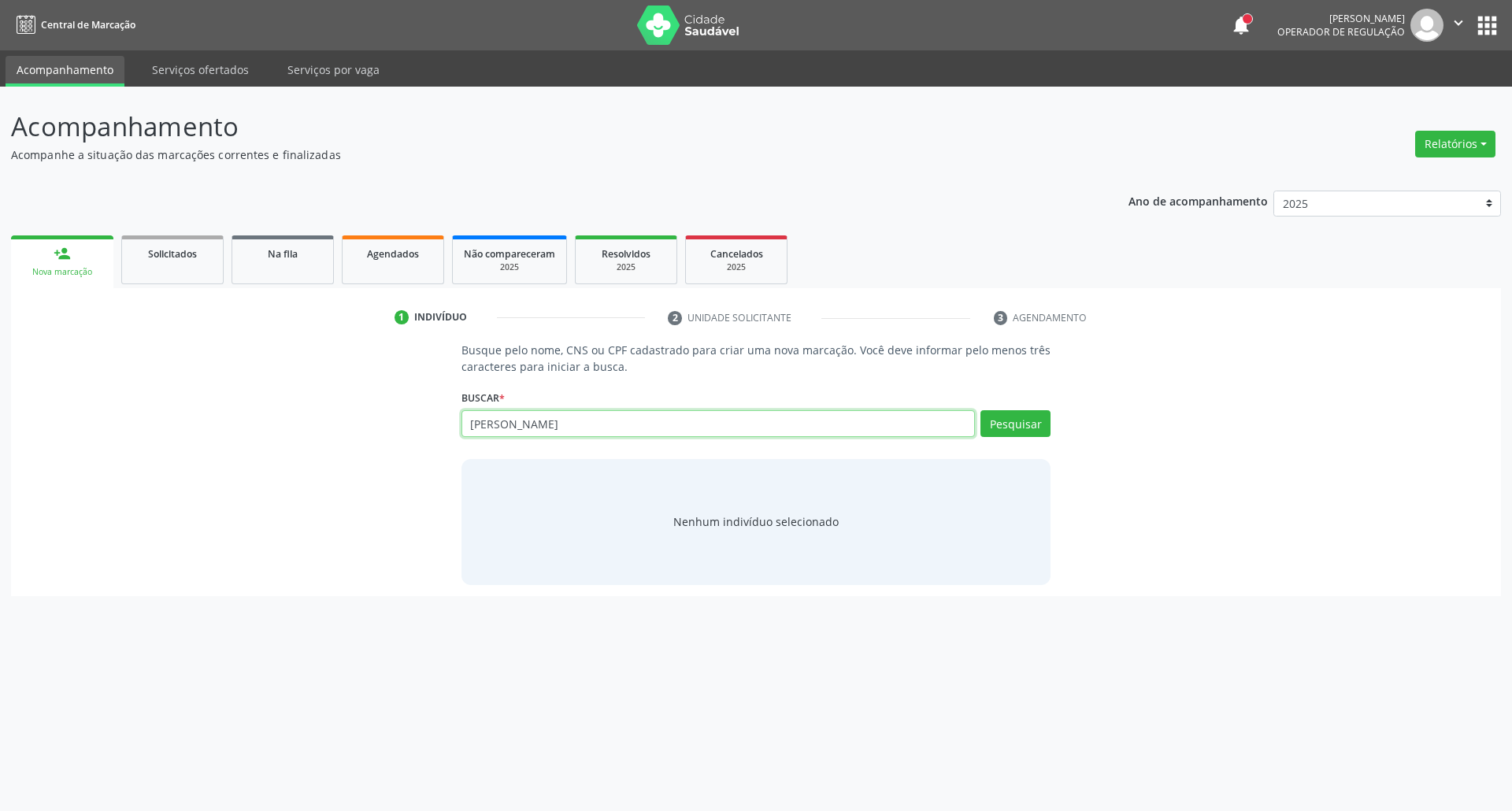
type input "RIZELHA ALVES DA SILVA"
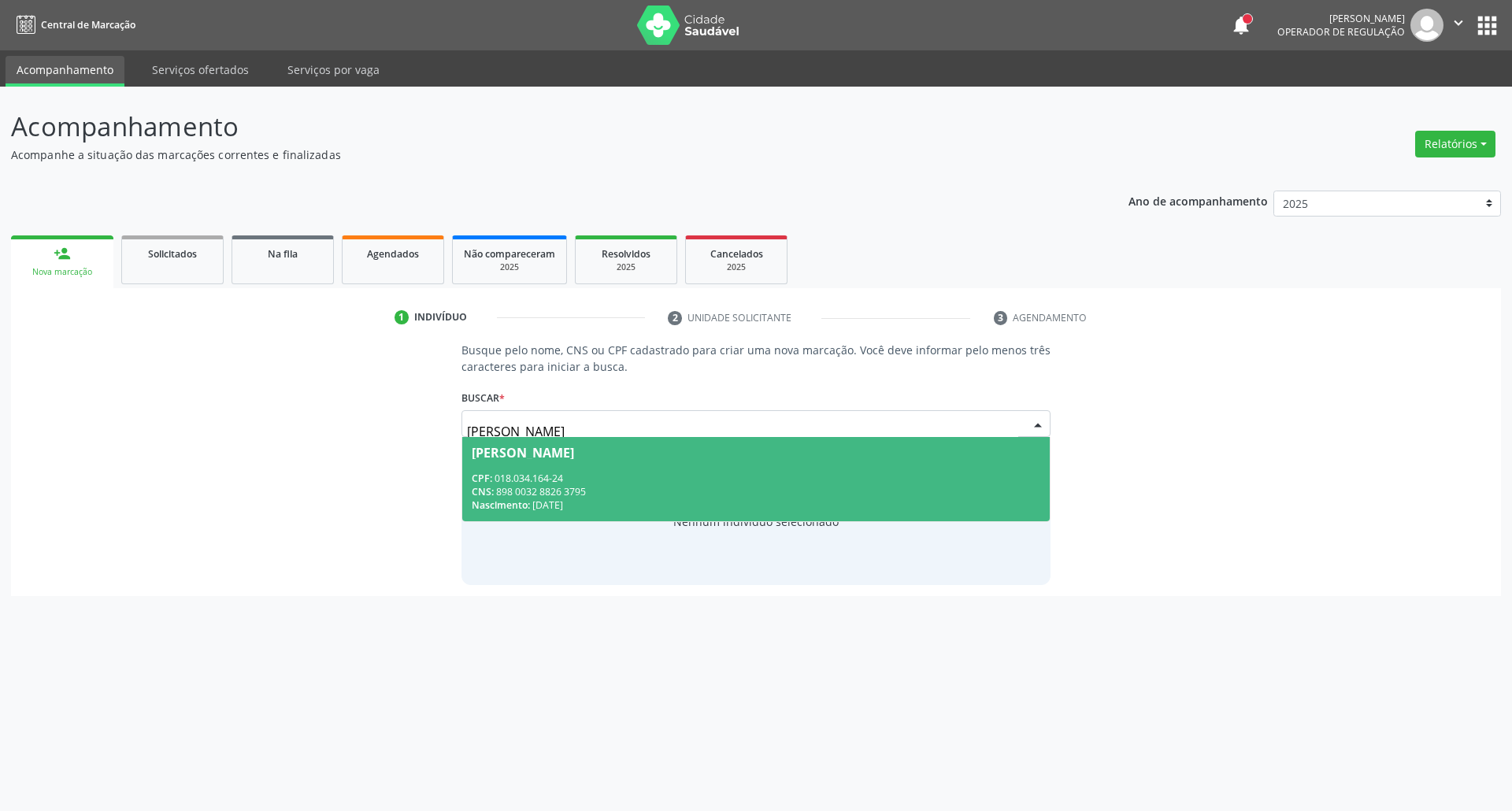
click at [593, 473] on div "CPF: 018.034.164-24" at bounding box center [756, 478] width 569 height 13
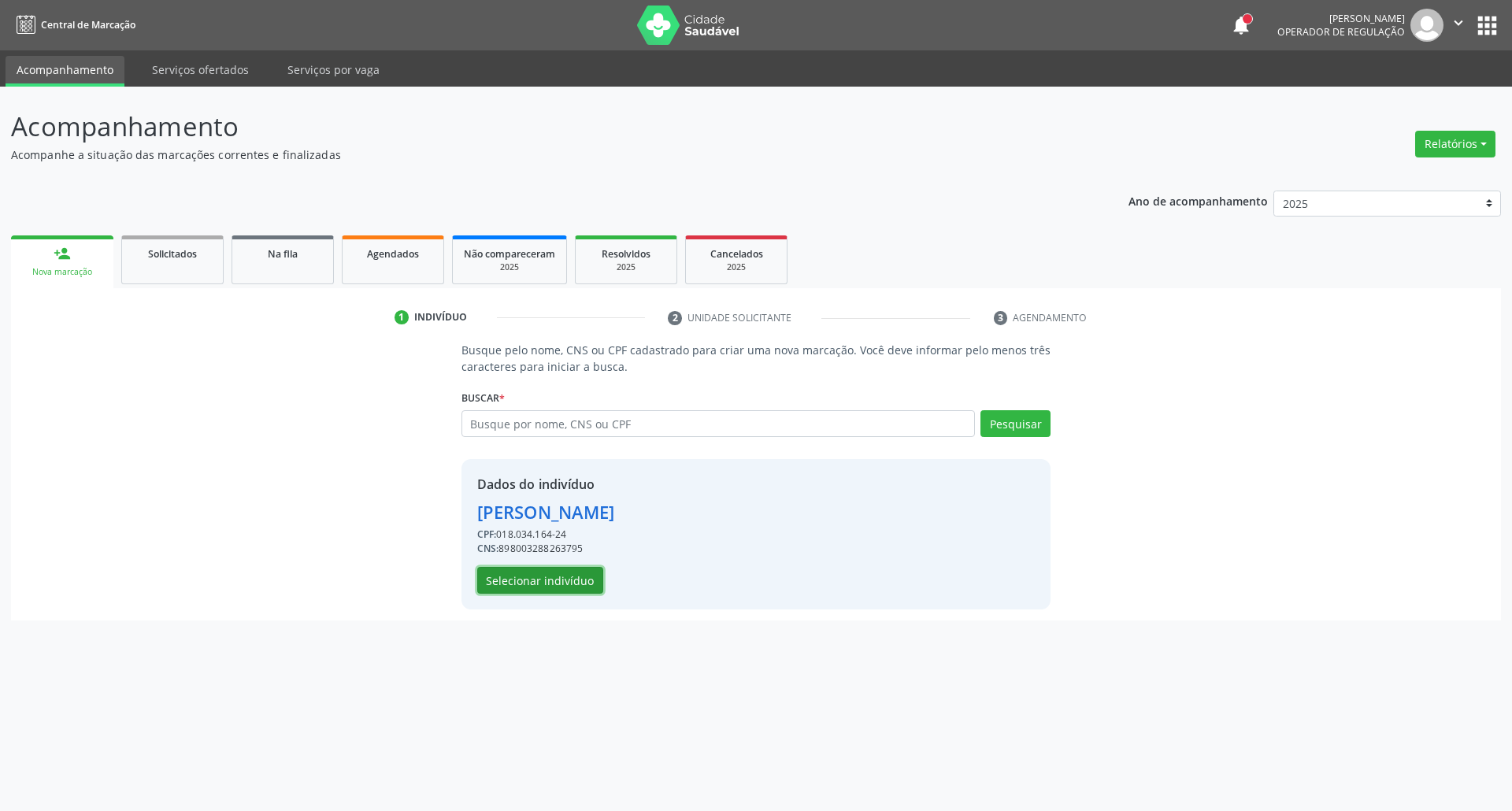
click at [536, 570] on button "Selecionar indivíduo" at bounding box center [540, 580] width 126 height 27
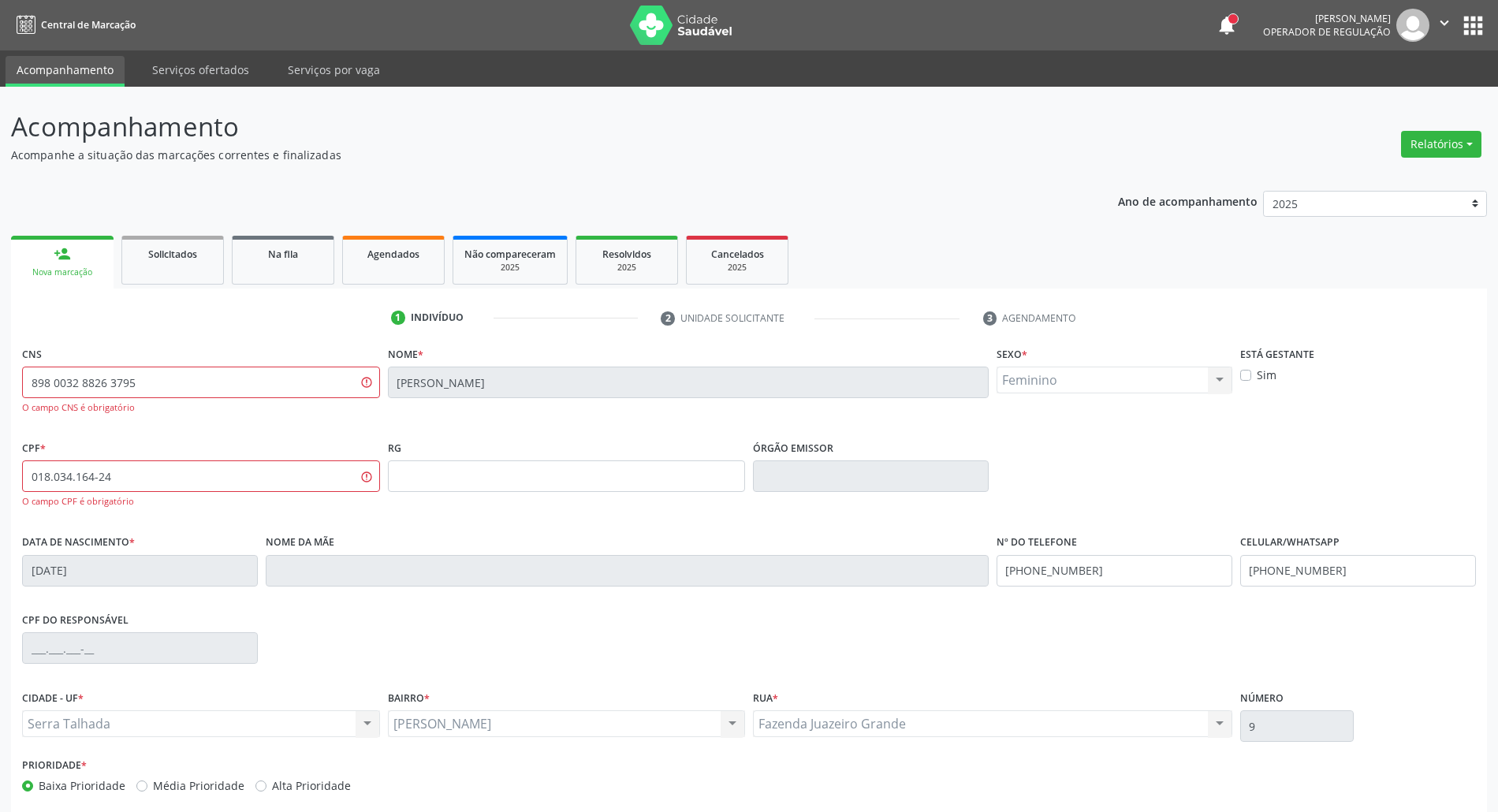
scroll to position [76, 0]
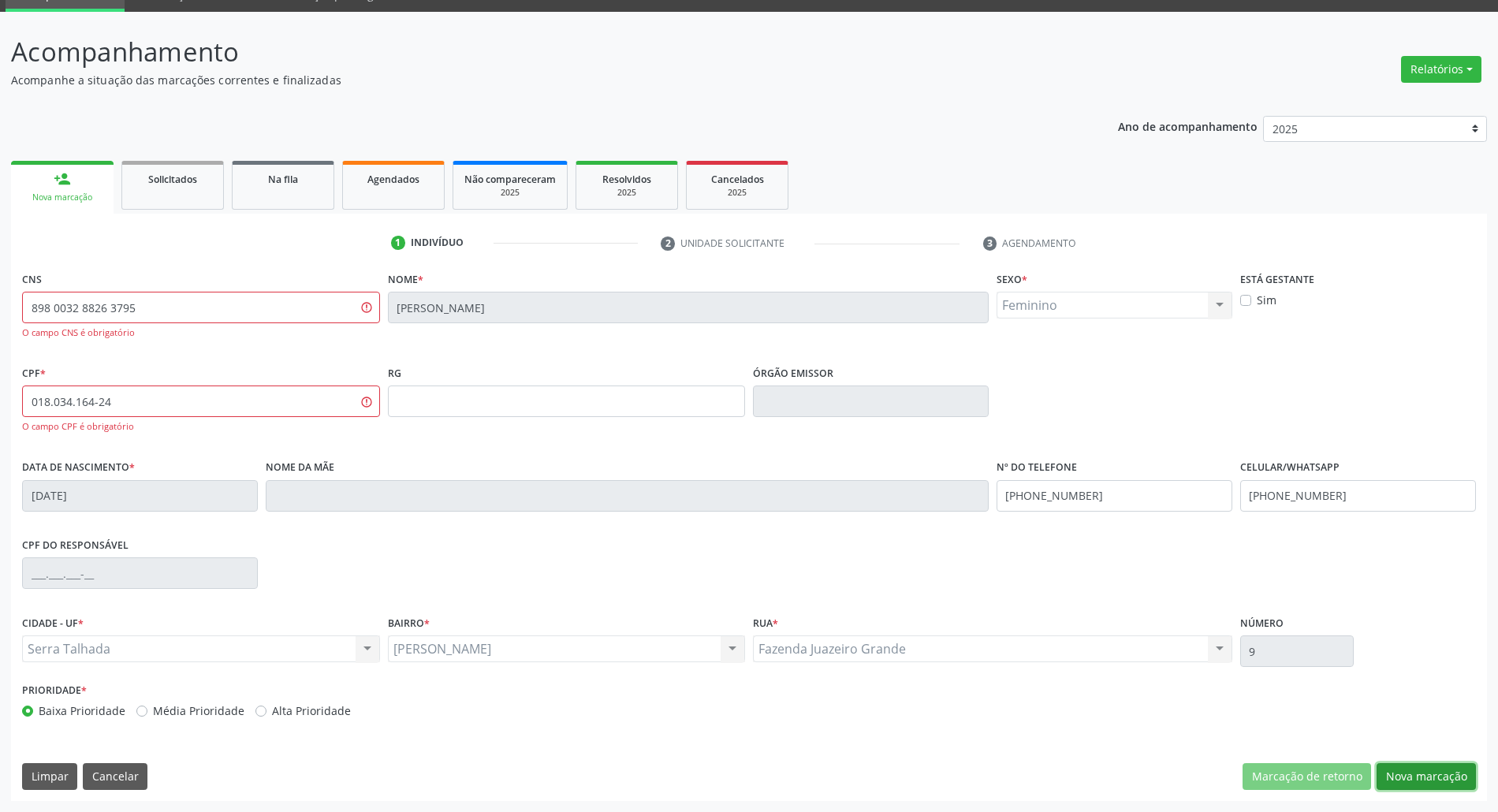
click at [1411, 780] on button "Nova marcação" at bounding box center [1426, 776] width 100 height 27
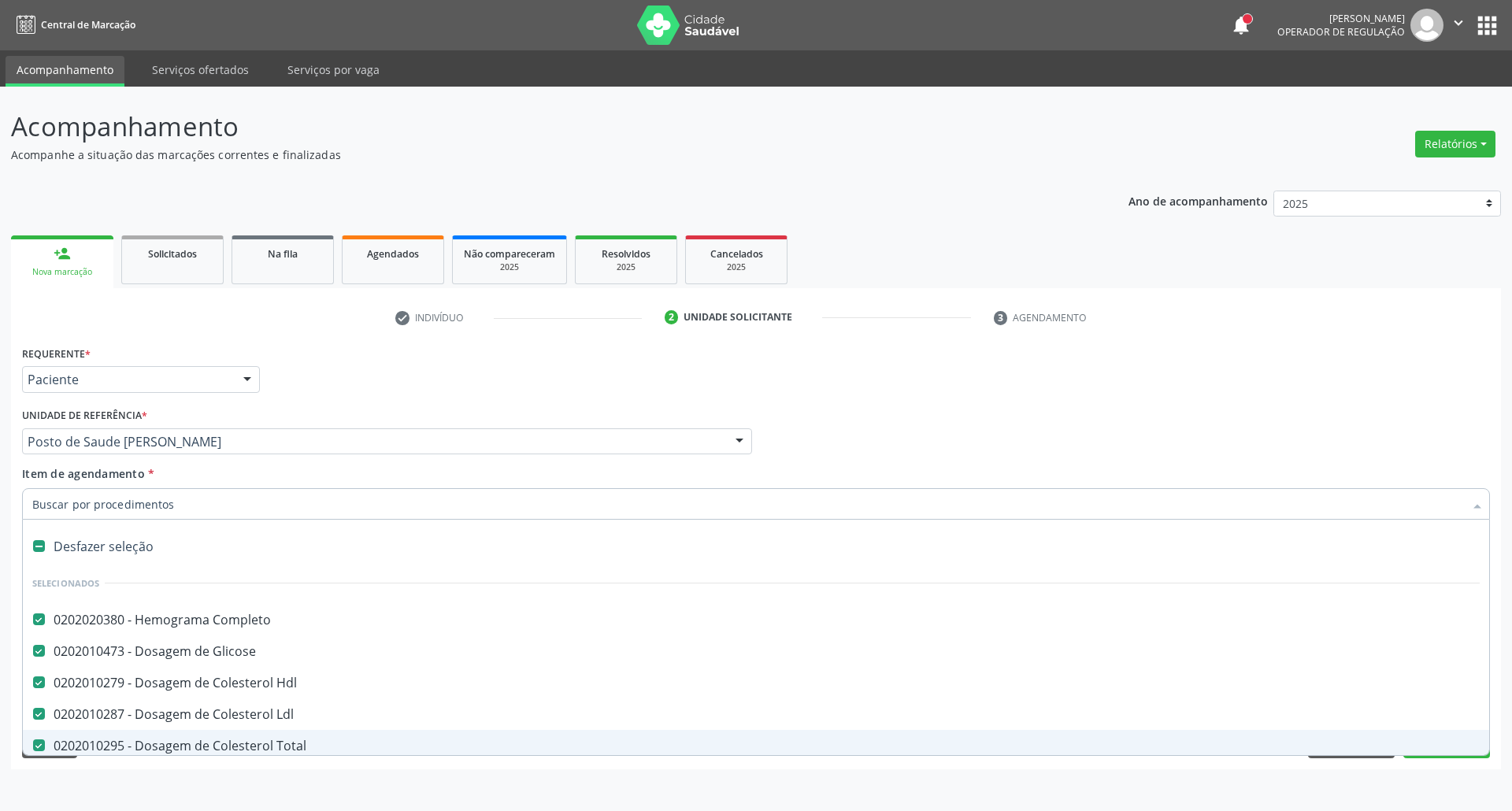
scroll to position [105, 0]
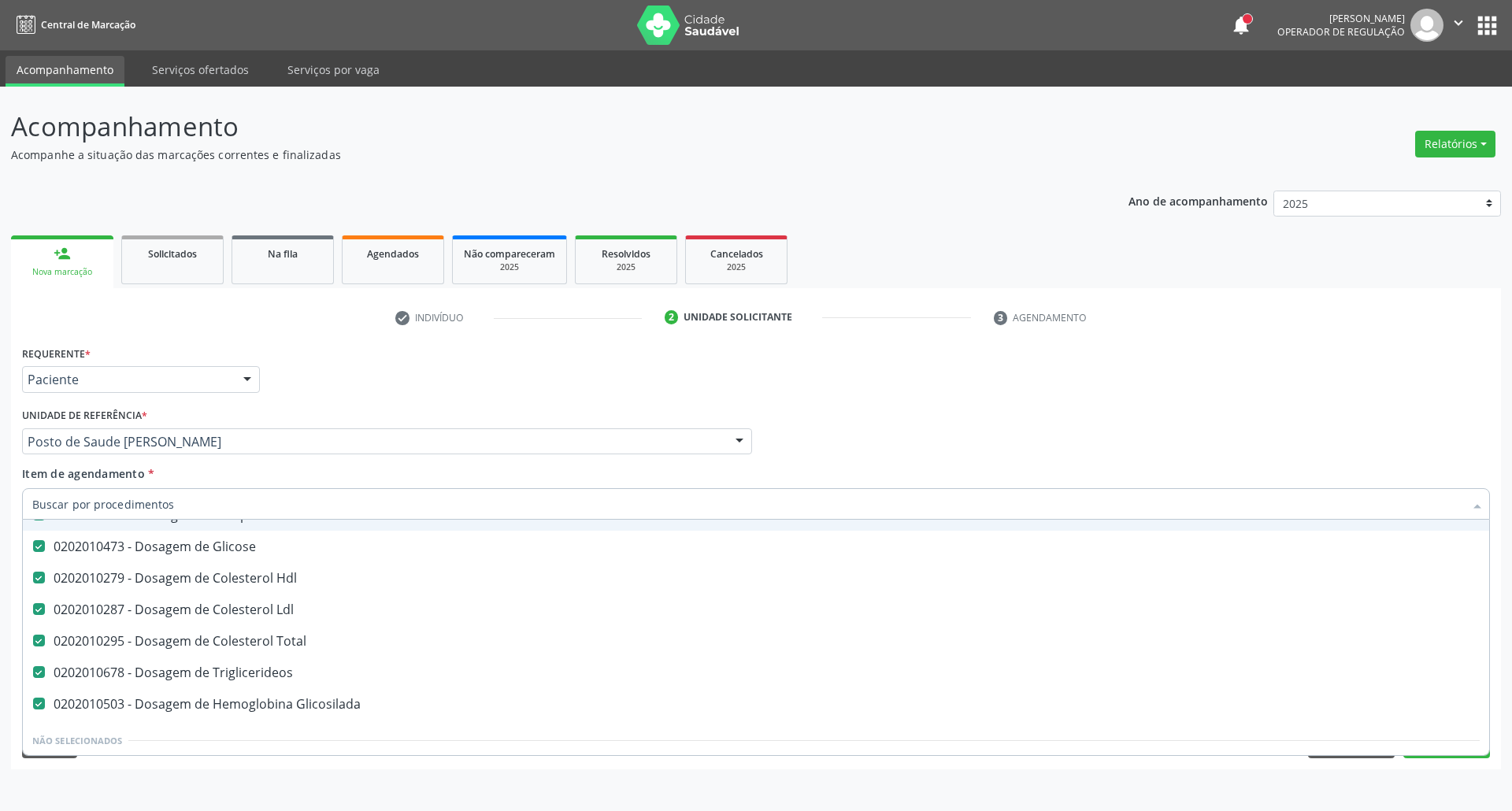
click at [192, 496] on input "Item de agendamento *" at bounding box center [747, 503] width 1431 height 31
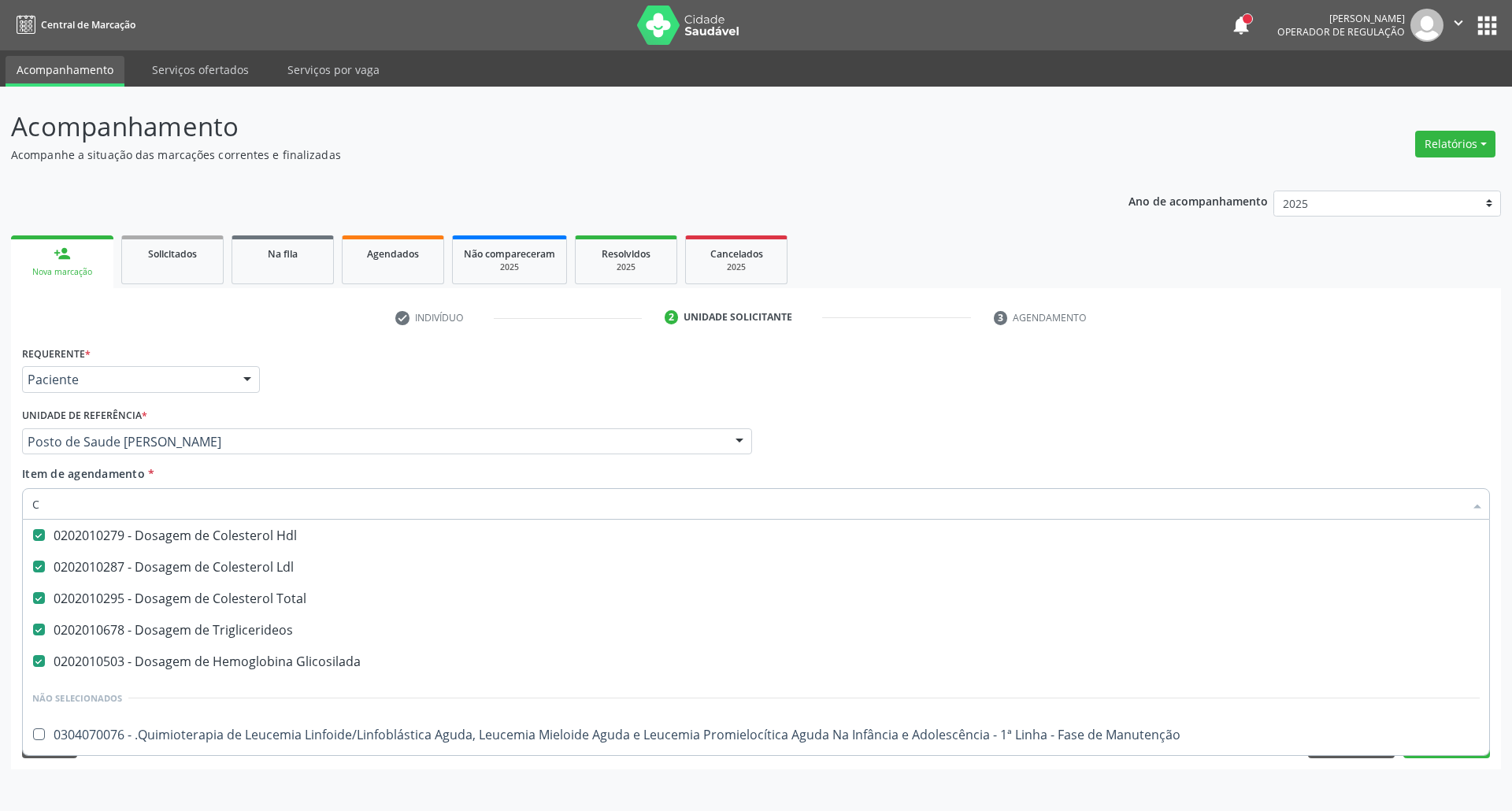
scroll to position [62, 0]
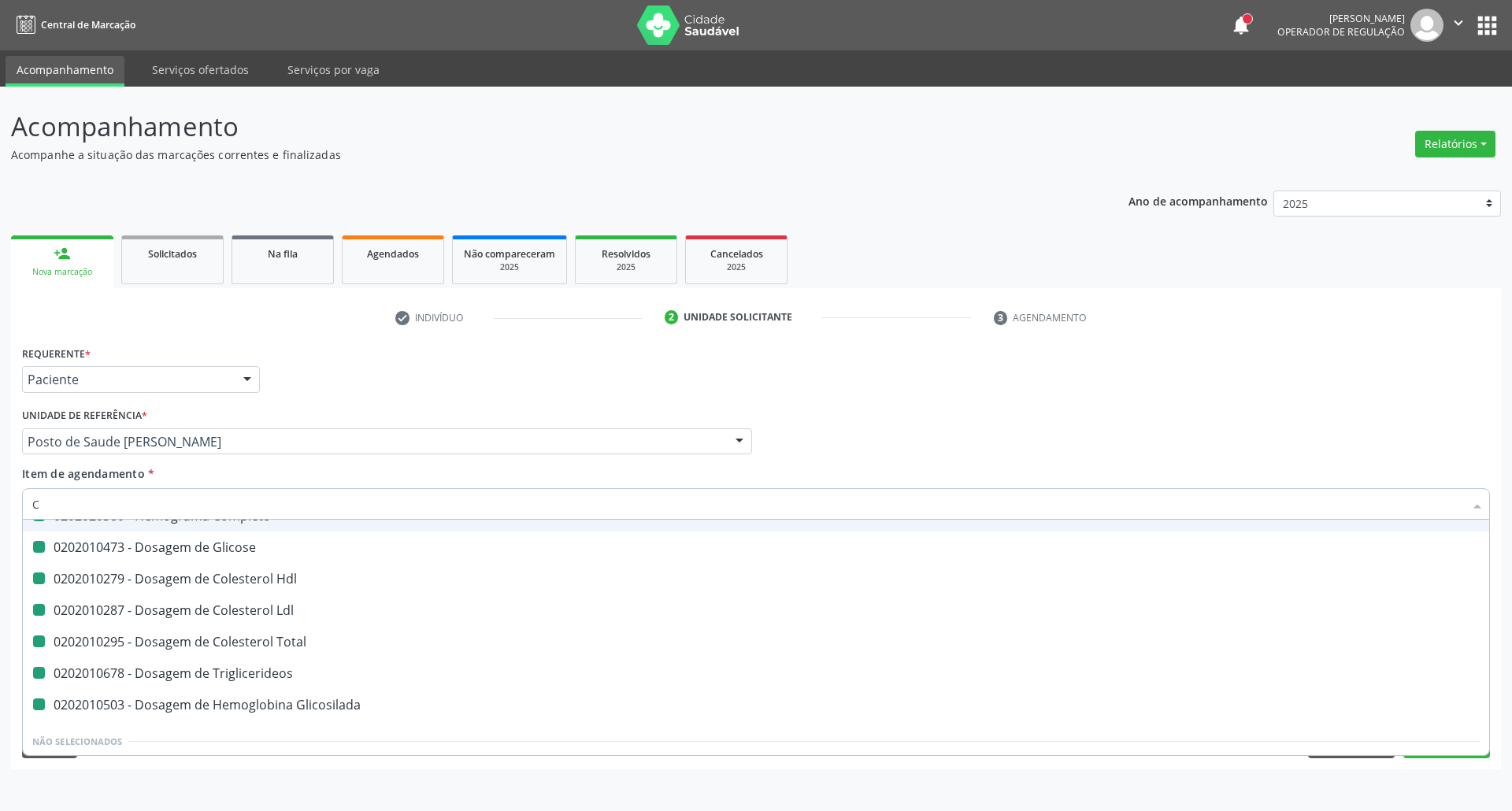
type input "CR"
checkbox Completo "false"
checkbox Glicose "false"
checkbox Hdl "false"
checkbox Ldl "false"
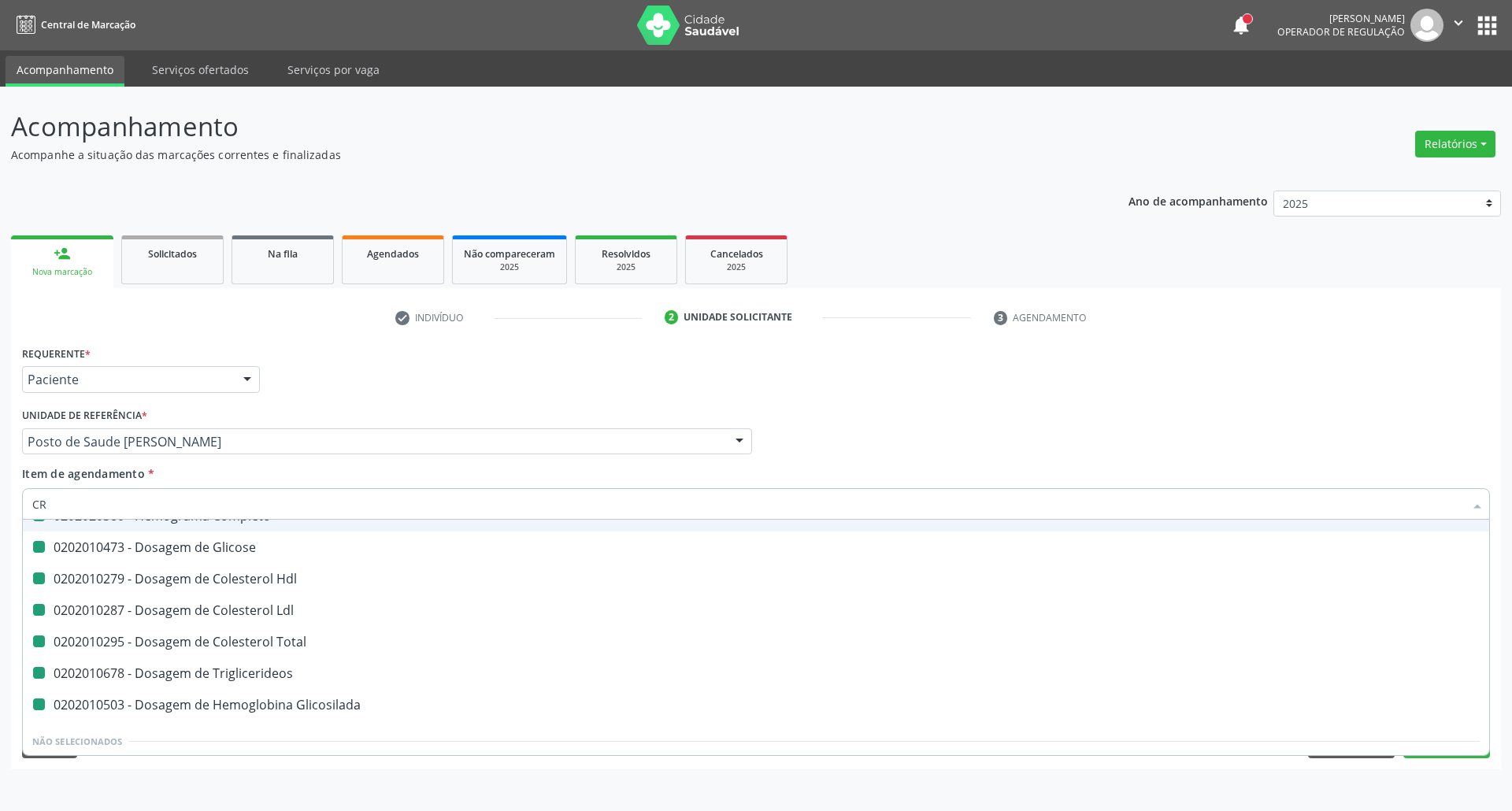
checkbox Total "false"
checkbox Triglicerideos "false"
checkbox Glicosilada "false"
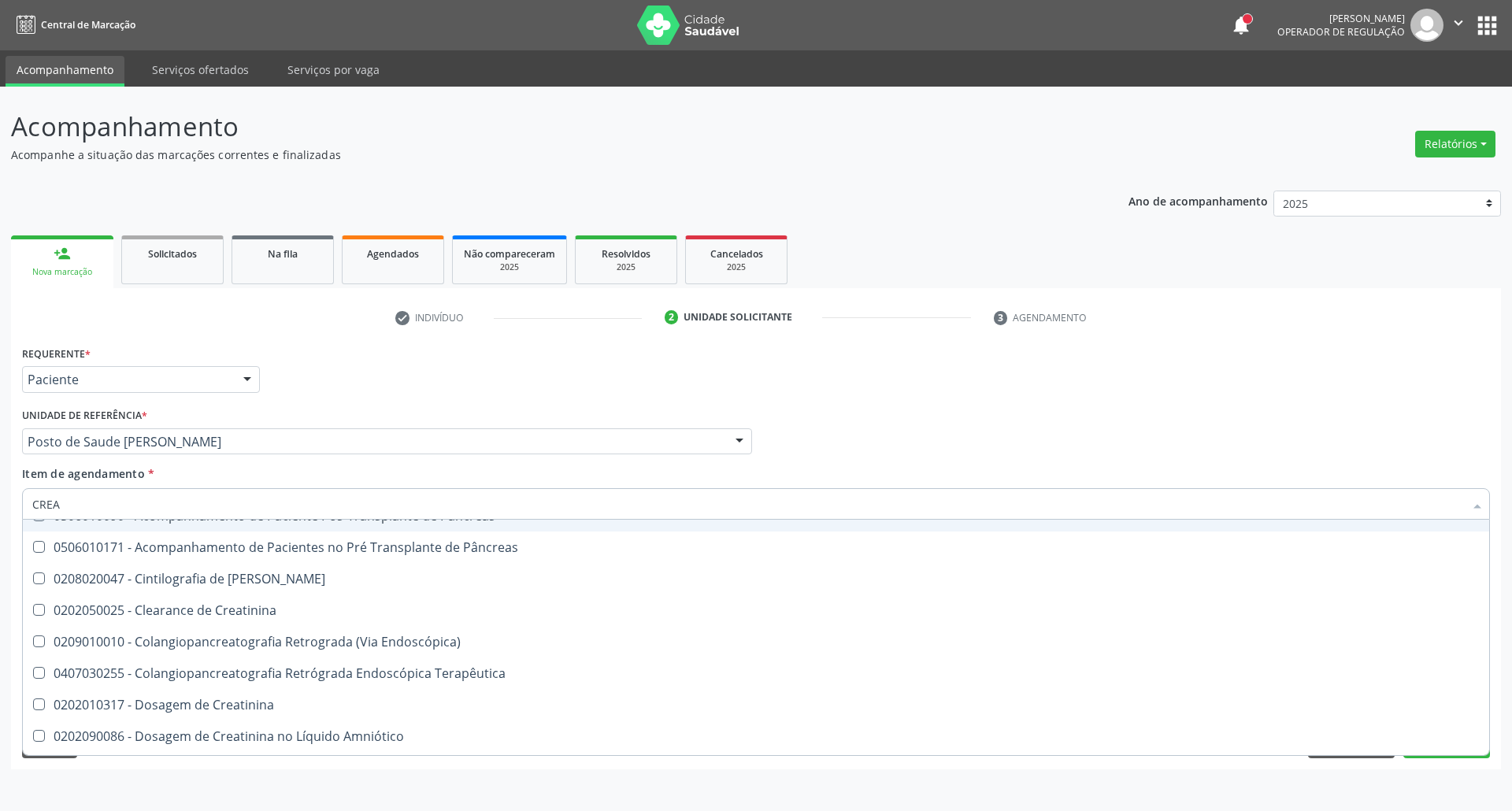
type input "CREAT"
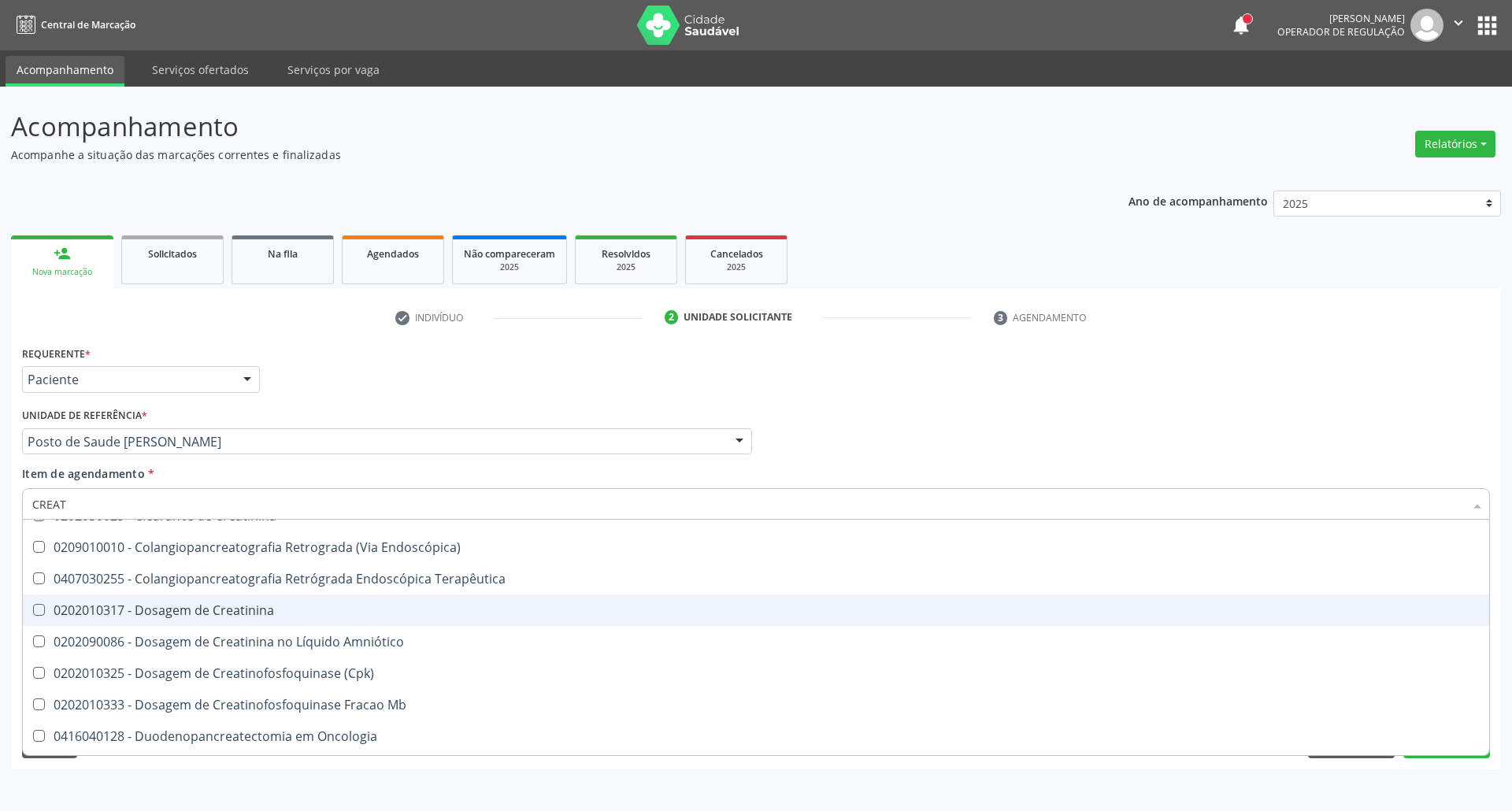
drag, startPoint x: 181, startPoint y: 613, endPoint x: 181, endPoint y: 595, distance: 18.0
click at [181, 608] on div "0202010317 - Dosagem de Creatinina" at bounding box center [755, 609] width 1447 height 12
checkbox Creatinina "true"
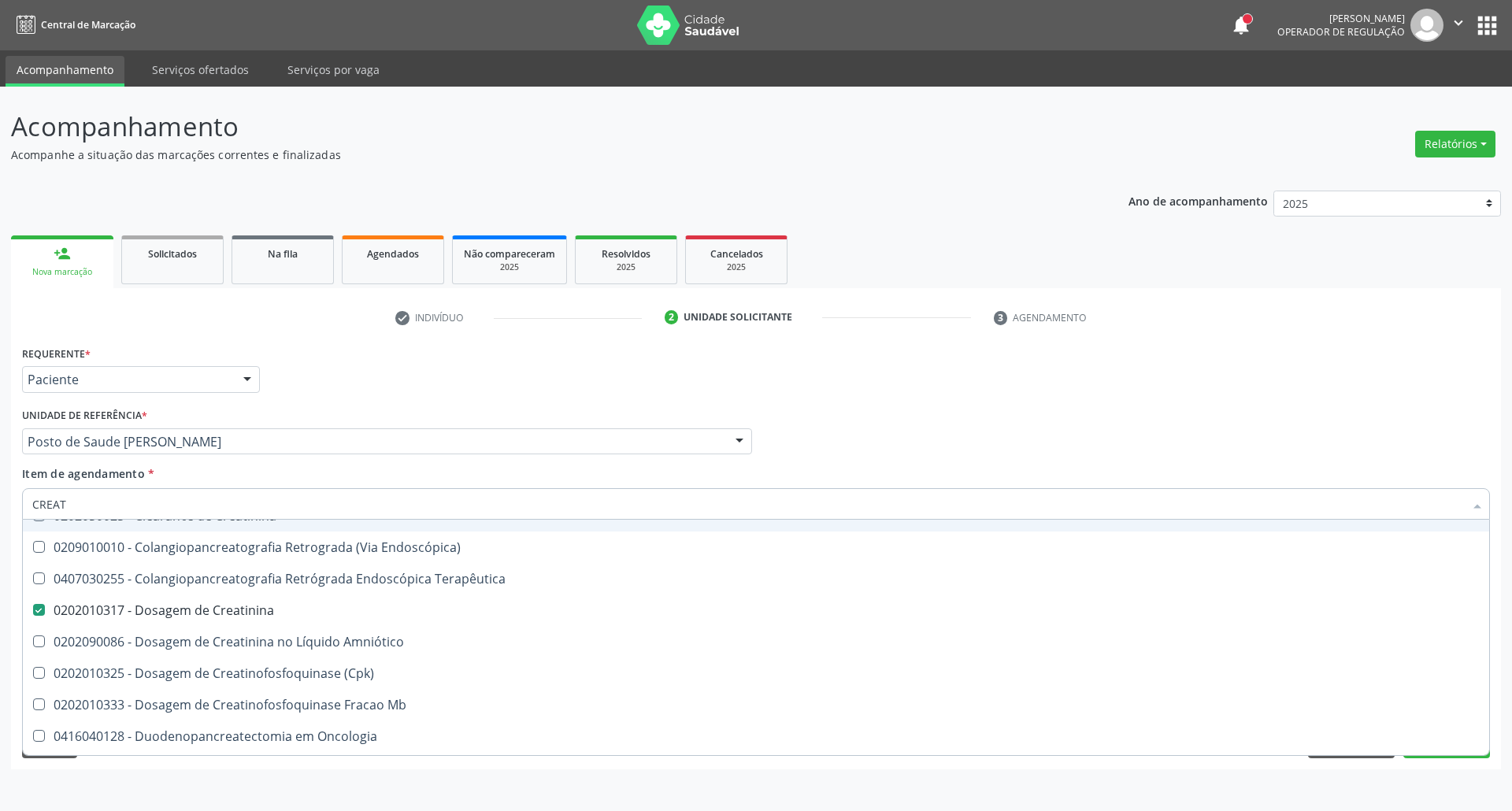
click at [0, 504] on div "Acompanhamento Acompanhe a situação das marcações correntes e finalizadas Relat…" at bounding box center [756, 448] width 1512 height 725
type input "TR"
checkbox Creatinina "true"
checkbox Terapêutica "false"
checkbox Creatinina "false"
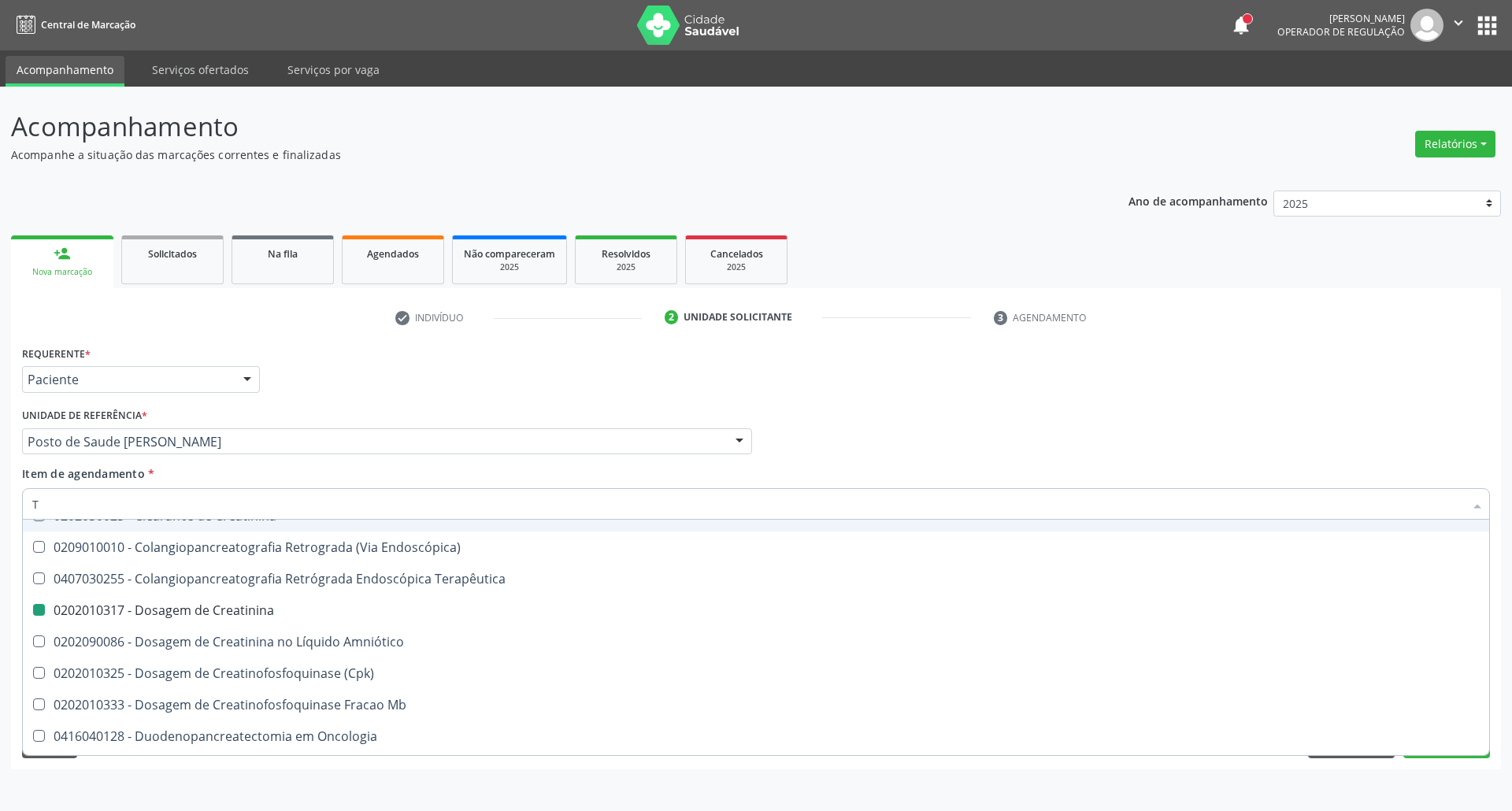
checkbox Amniótico "false"
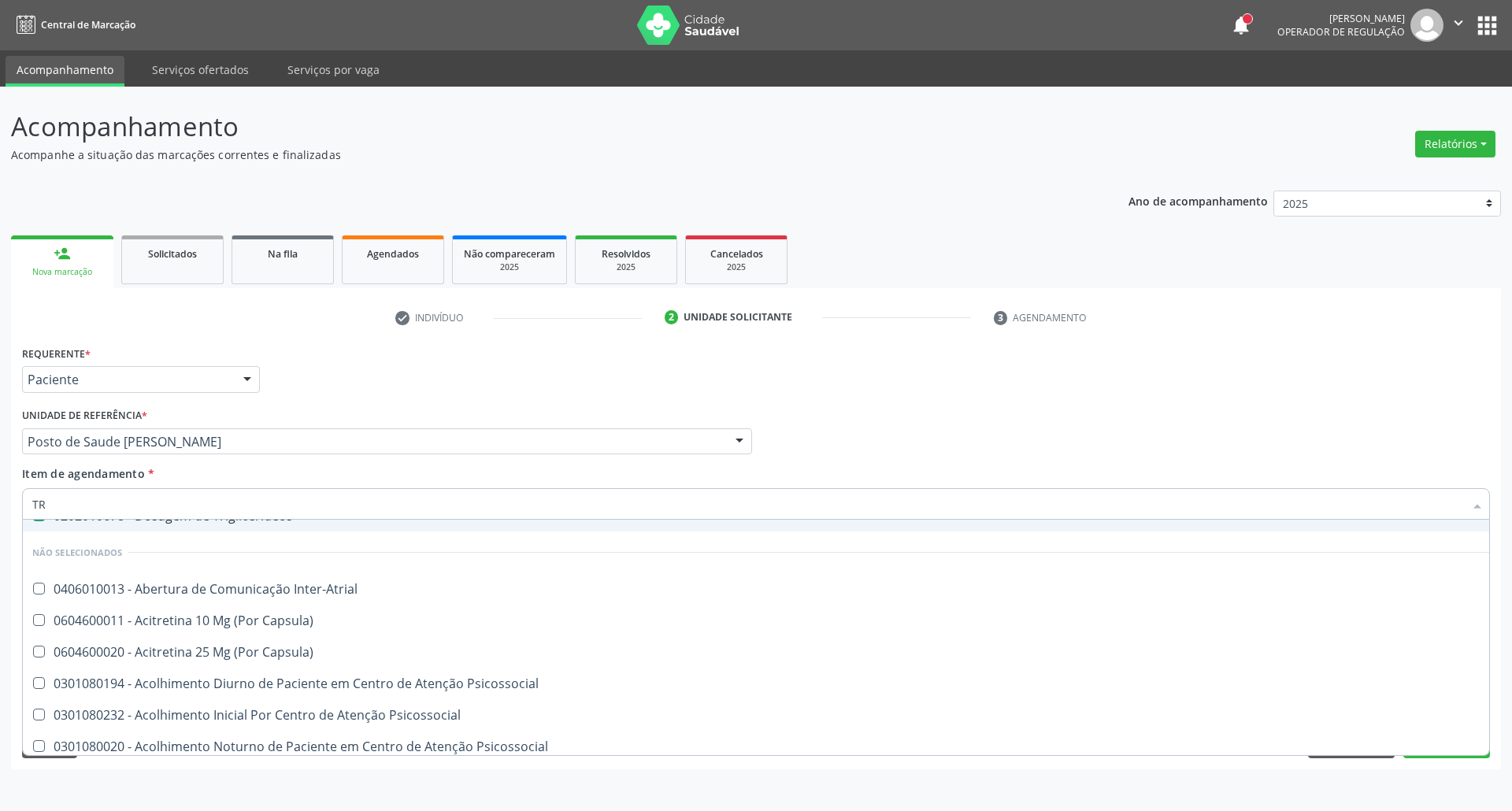
type input "TRE"
checkbox Triglicerideos "false"
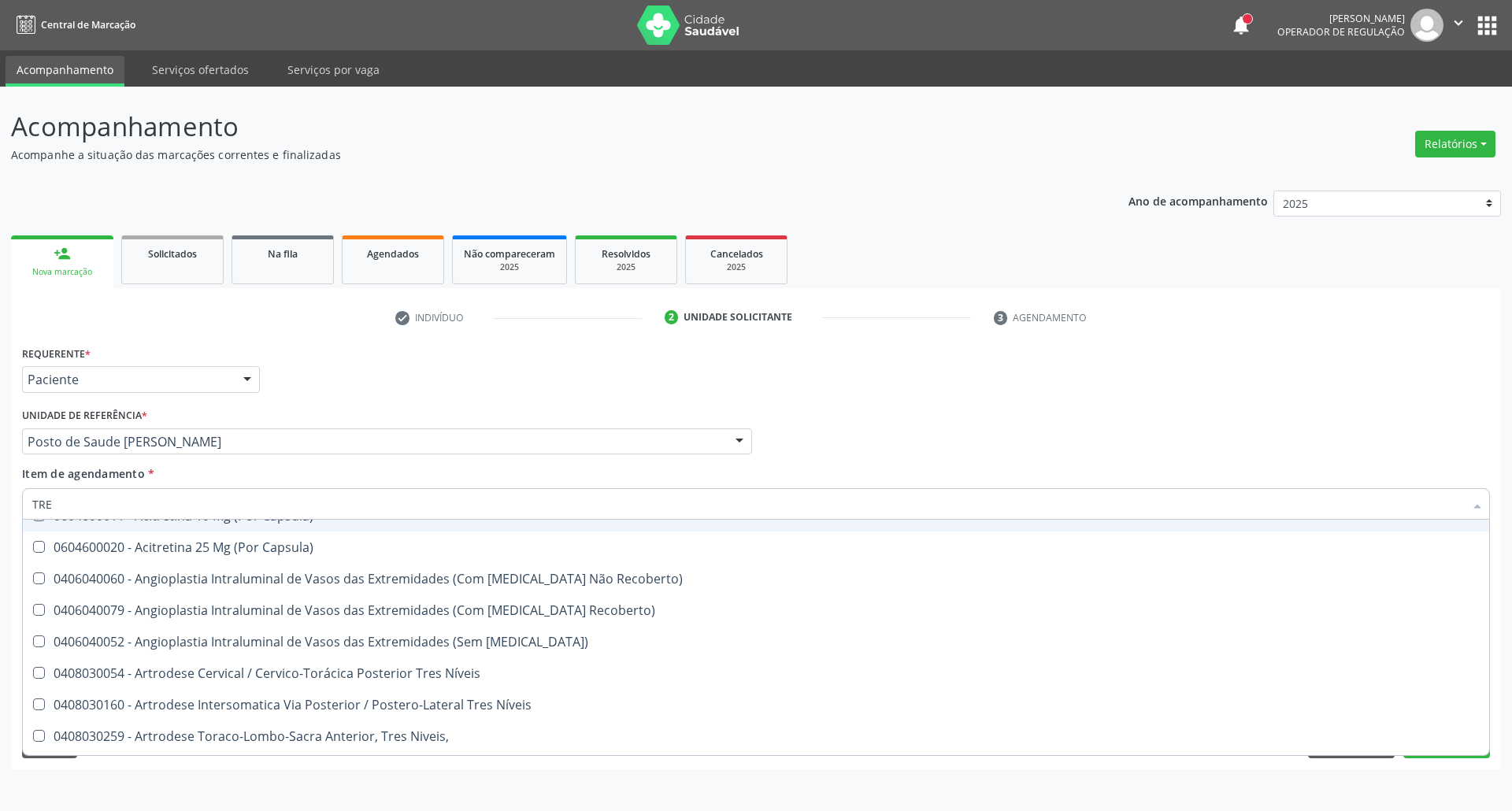
type input "TR"
checkbox Capsula\) "true"
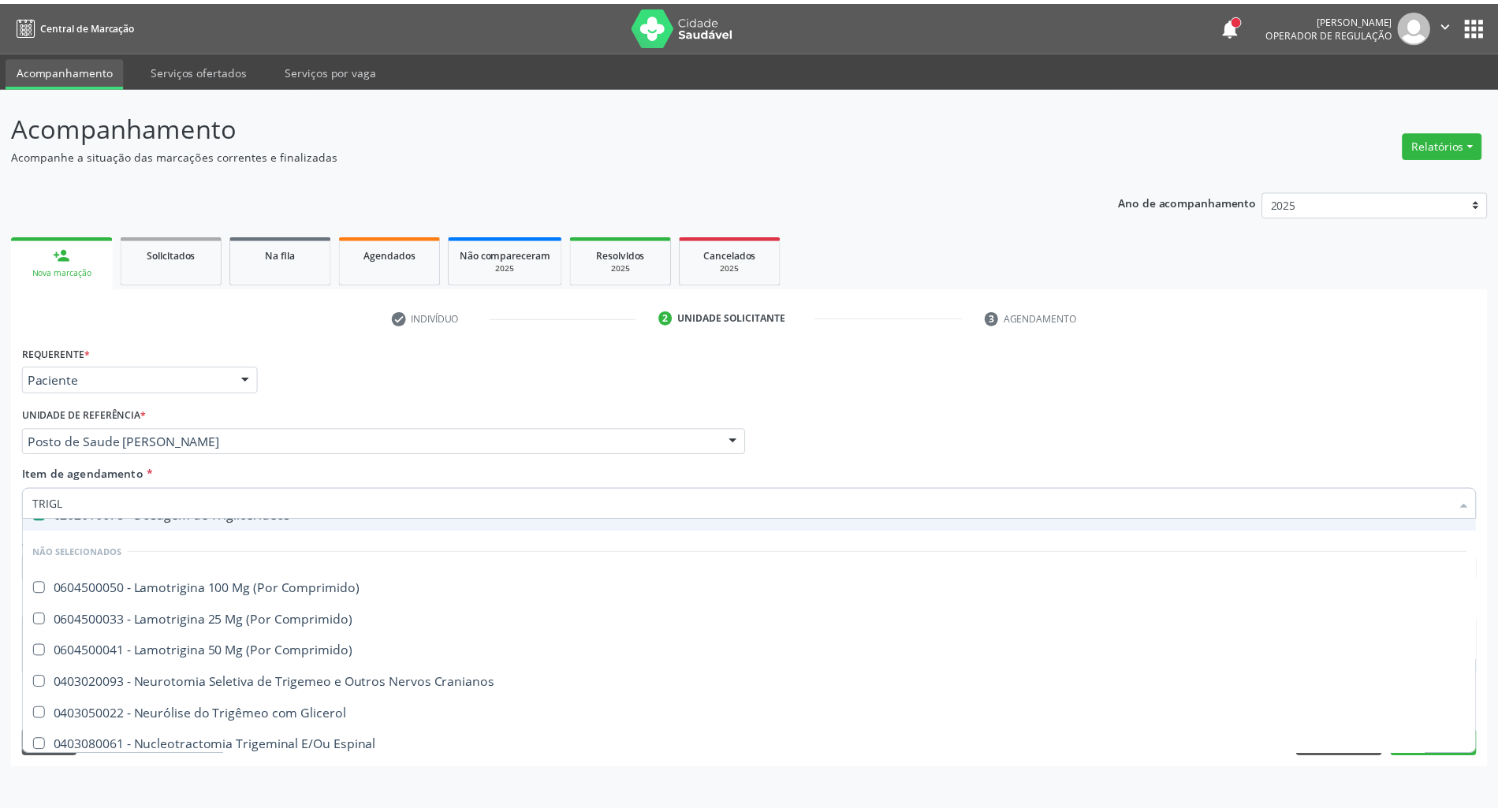
scroll to position [0, 0]
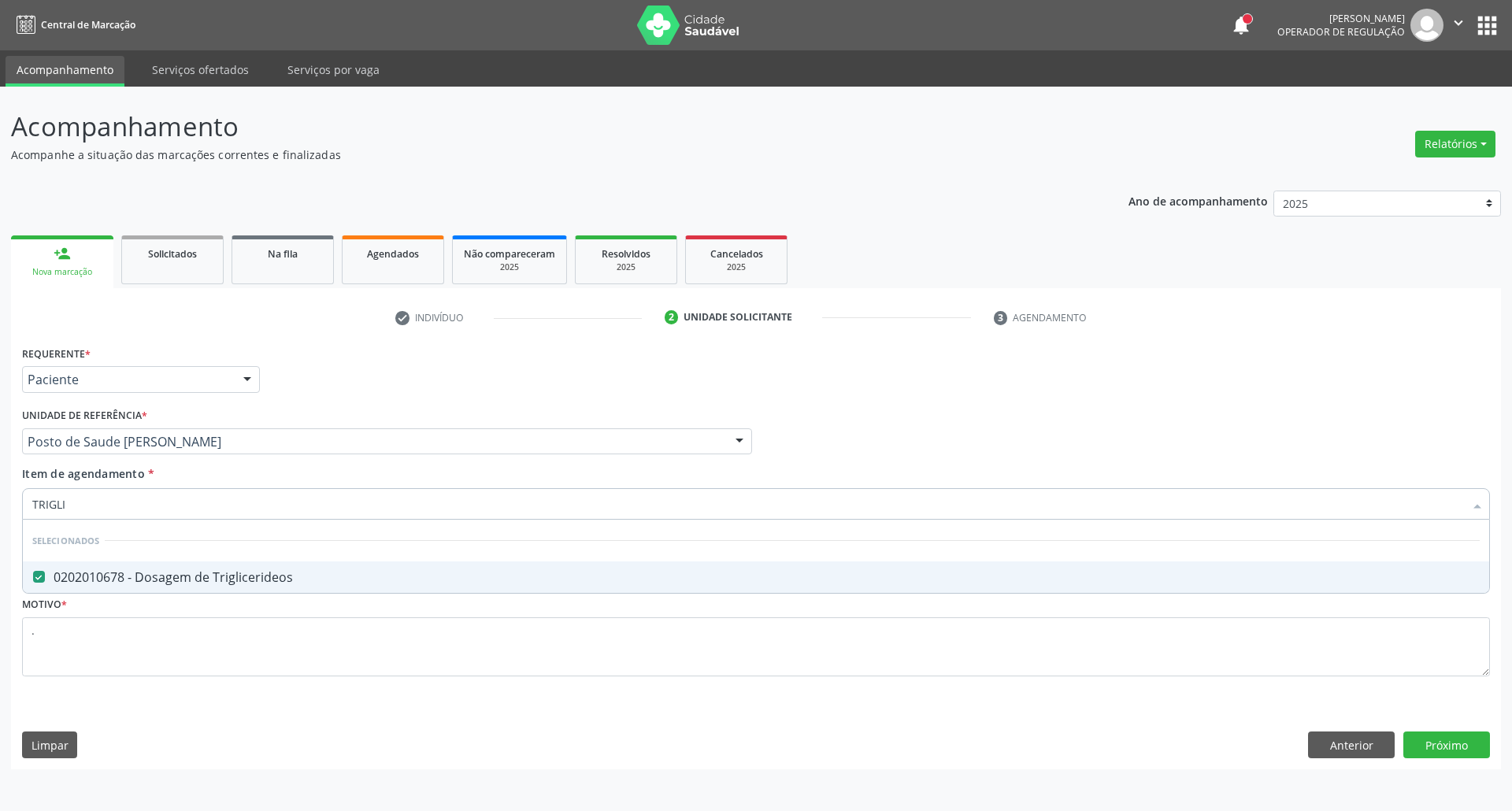
click at [0, 506] on div "Acompanhamento Acompanhe a situação das marcações correntes e finalizadas Relat…" at bounding box center [756, 448] width 1512 height 725
type input "UR"
checkbox Triglicerideos "false"
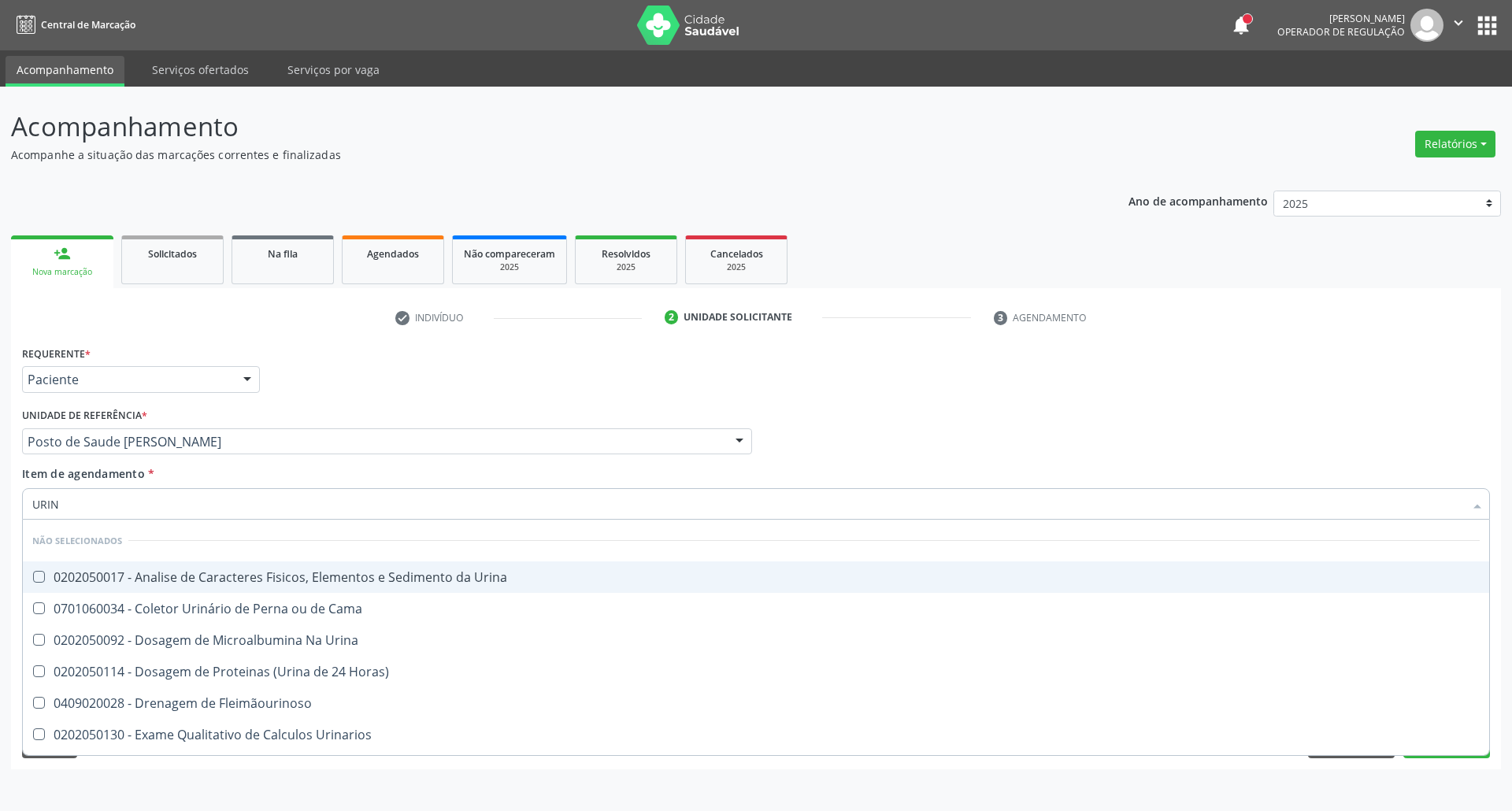
type input "URINA"
drag, startPoint x: 55, startPoint y: 577, endPoint x: 72, endPoint y: 552, distance: 30.2
click at [63, 570] on div "0202050017 - Analise de Caracteres Fisicos, Elementos e Sedimento da Urina" at bounding box center [755, 576] width 1447 height 12
checkbox Urina "true"
click at [0, 516] on div "Acompanhamento Acompanhe a situação das marcações correntes e finalizadas Relat…" at bounding box center [756, 448] width 1512 height 725
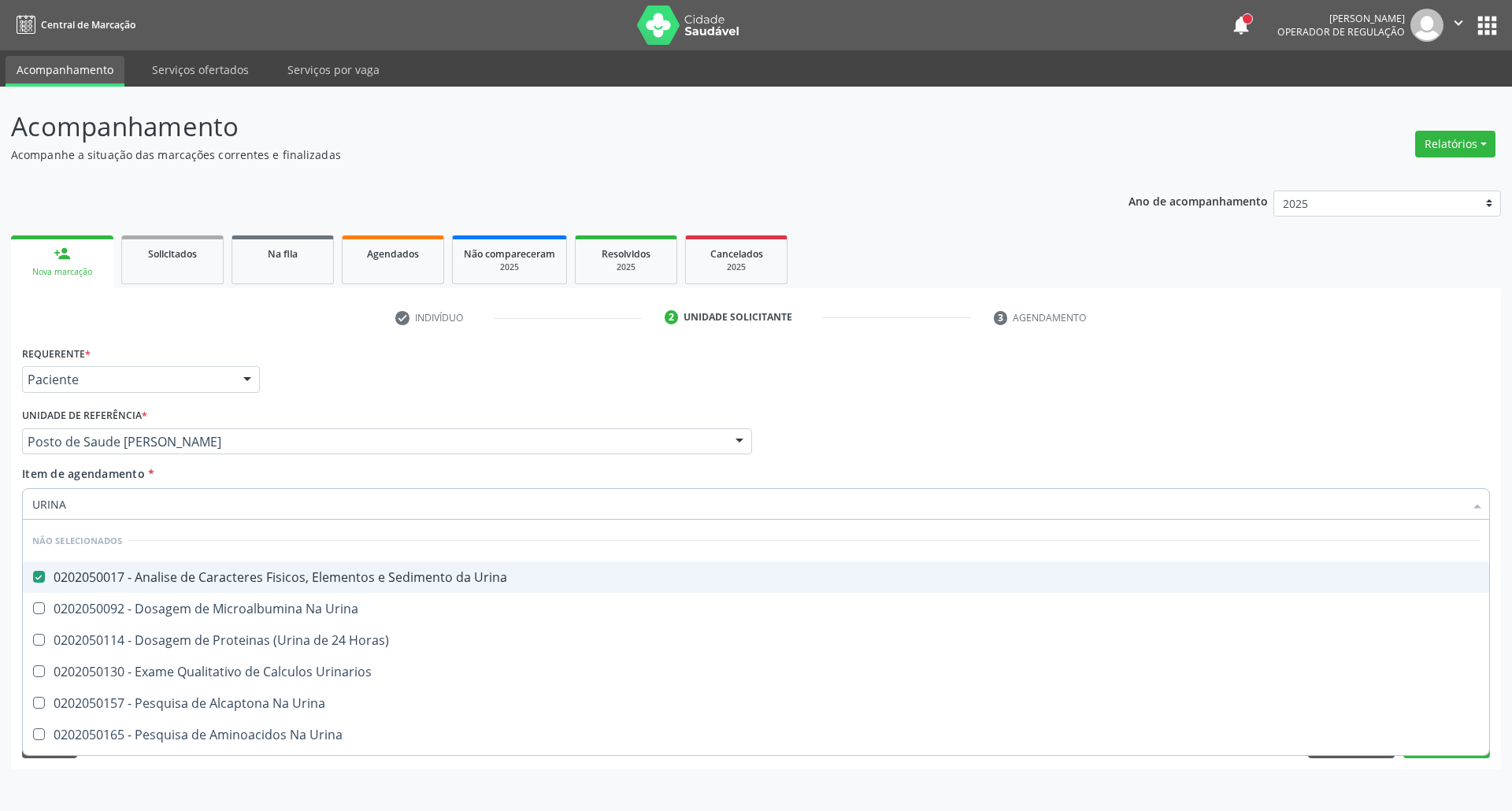
click at [77, 506] on input "URINA" at bounding box center [747, 503] width 1431 height 31
drag, startPoint x: 72, startPoint y: 506, endPoint x: 0, endPoint y: 501, distance: 72.2
click at [0, 505] on div "Acompanhamento Acompanhe a situação das marcações correntes e finalizadas Relat…" at bounding box center [756, 448] width 1512 height 725
type input "GL"
checkbox Urina "true"
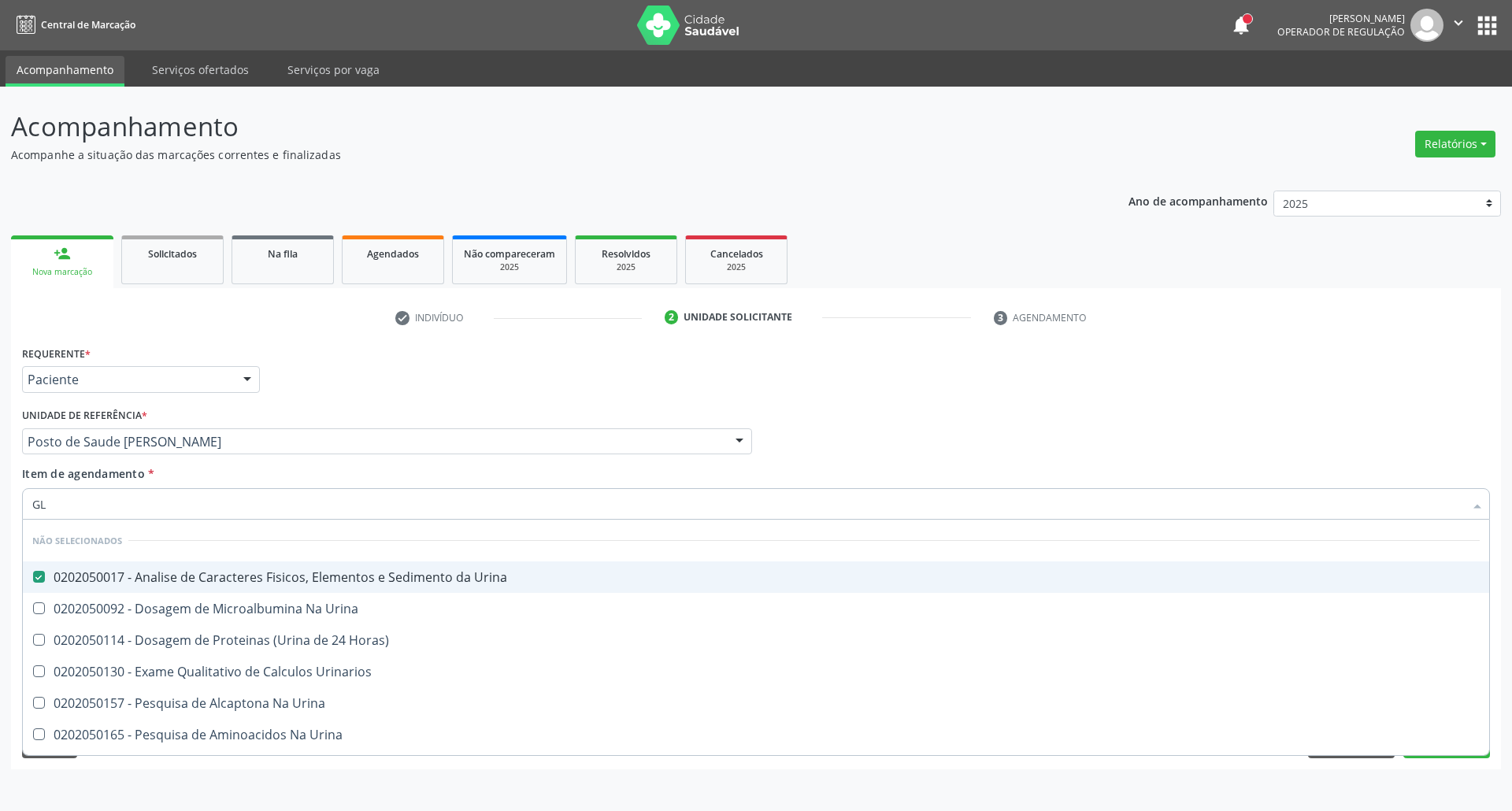
checkbox Horas\) "true"
checkbox Urina "false"
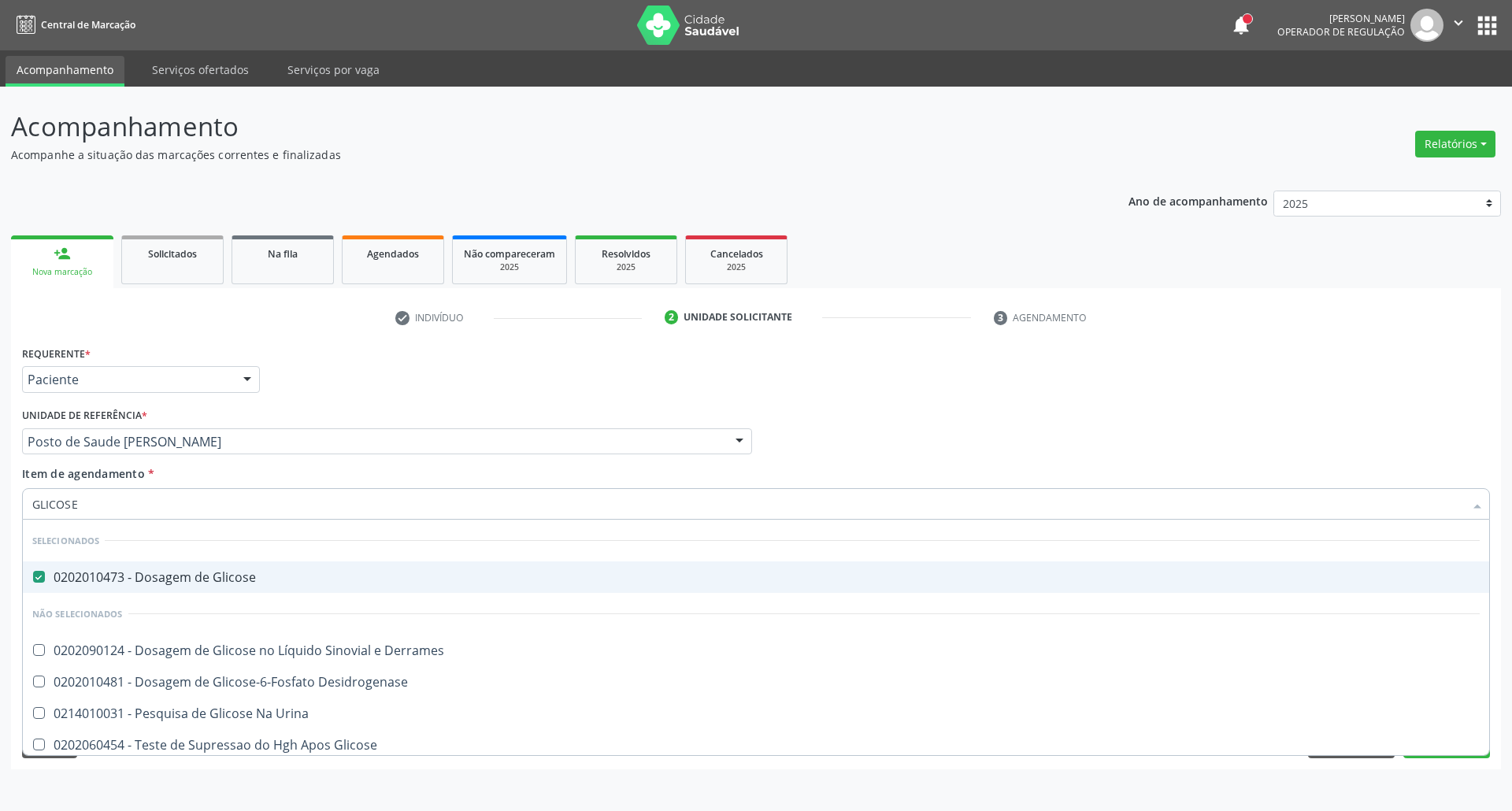
drag, startPoint x: 83, startPoint y: 496, endPoint x: 0, endPoint y: 498, distance: 83.0
click at [0, 498] on div "Acompanhamento Acompanhe a situação das marcações correntes e finalizadas Relat…" at bounding box center [756, 448] width 1512 height 725
type input "H"
checkbox Derrames "true"
type input "H"
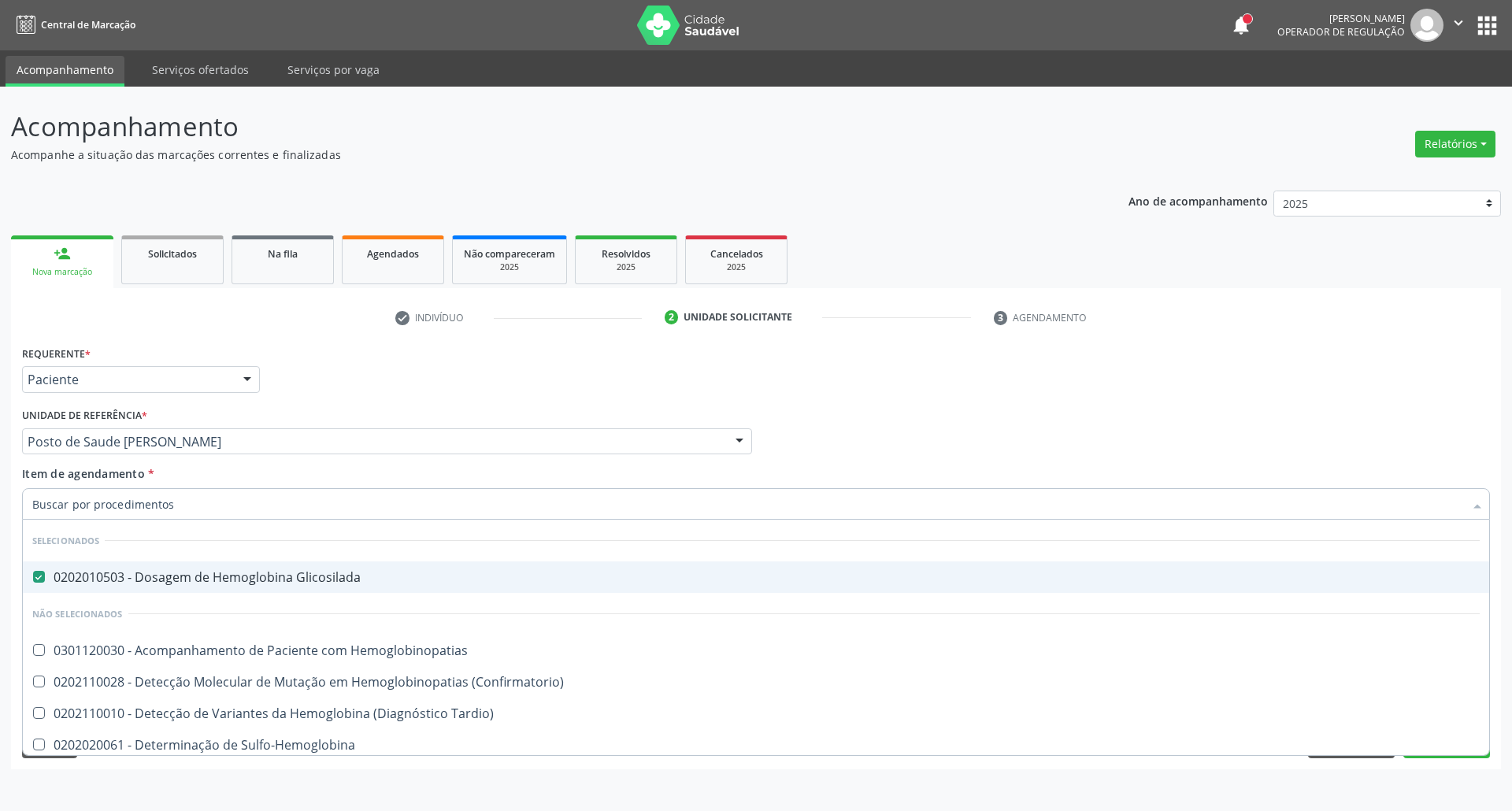
checkbox Tardio\) "true"
checkbox Sulfo-Hemoglobina "true"
checkbox Noturna "true"
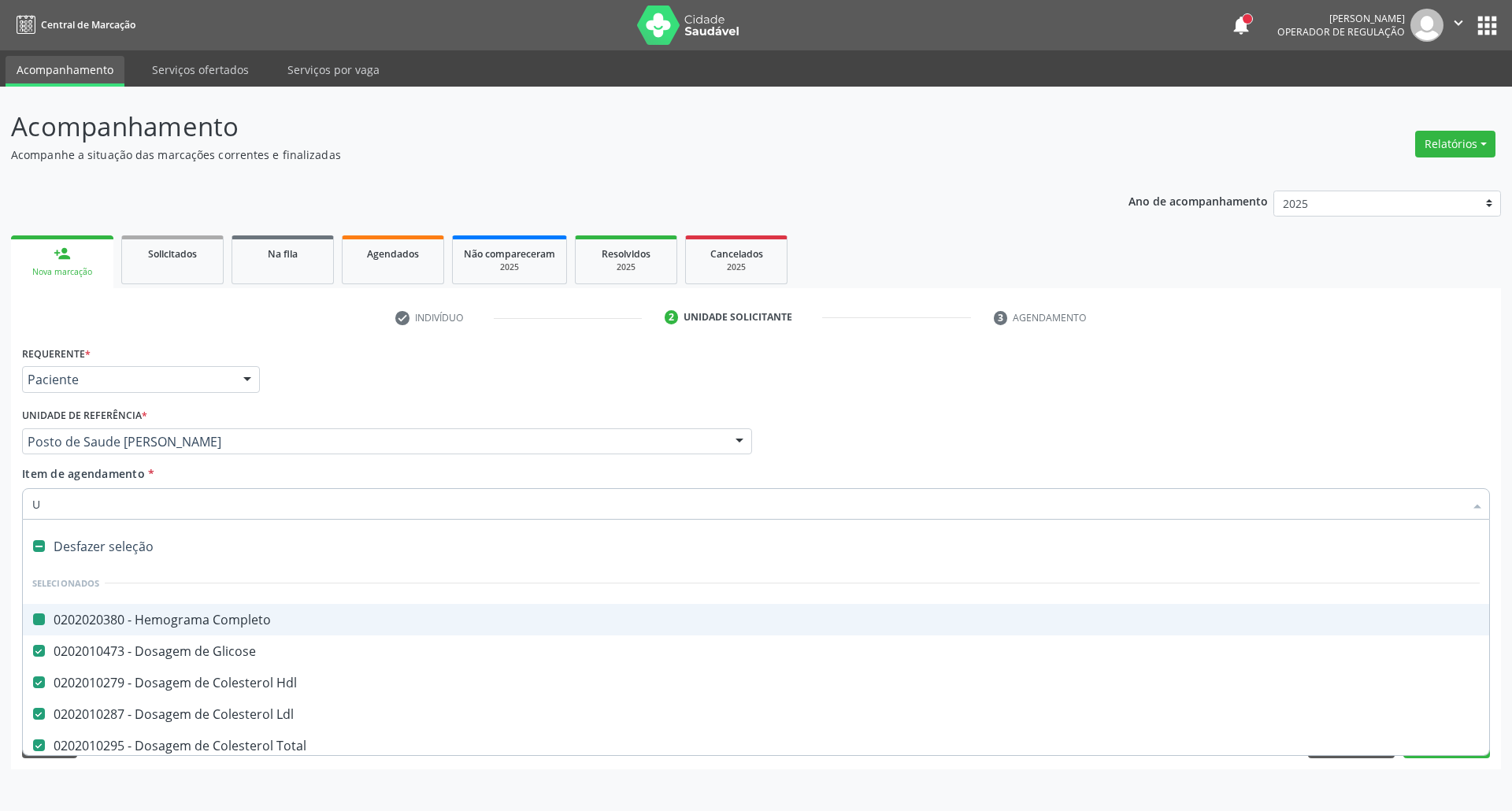
type input "UR"
checkbox Completo "false"
checkbox Total "false"
checkbox Triglicerideos "false"
checkbox Glicosilada "false"
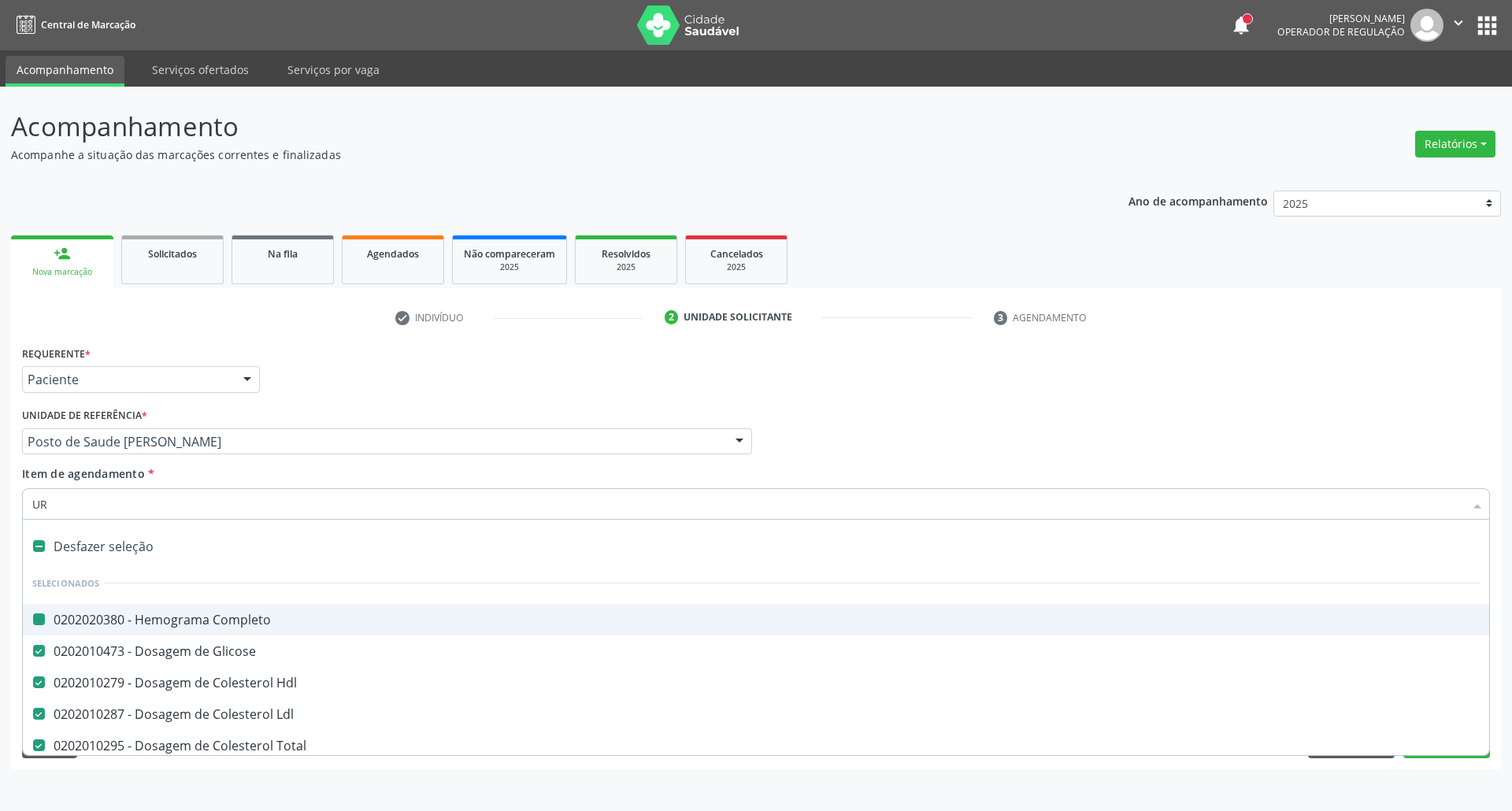
checkbox Adolescente\) "true"
checkbox Paciente "false"
checkbox Urina "false"
checkbox Glicose "false"
checkbox Hdl "false"
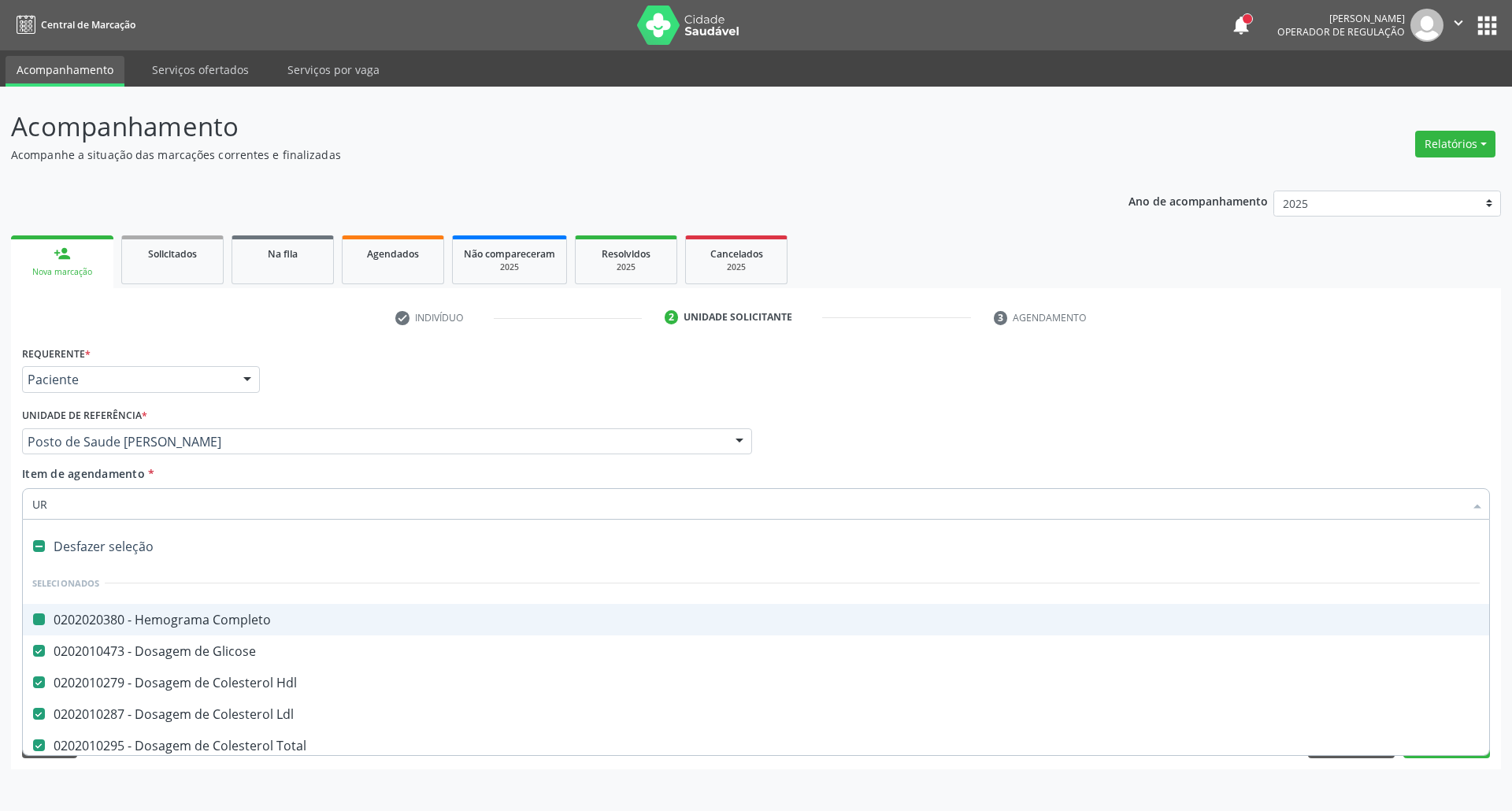
checkbox Ldl "false"
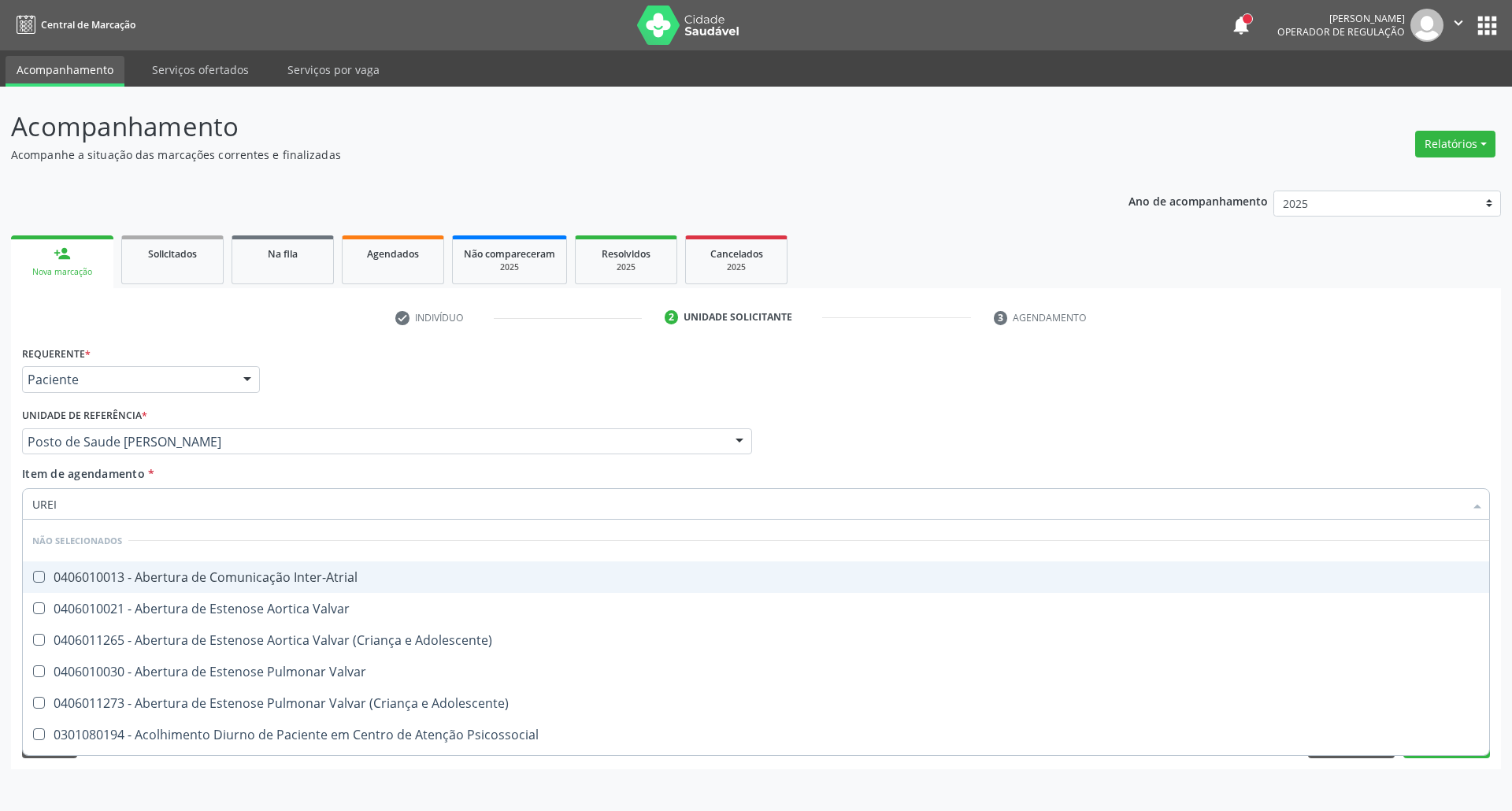
type input "UREIA"
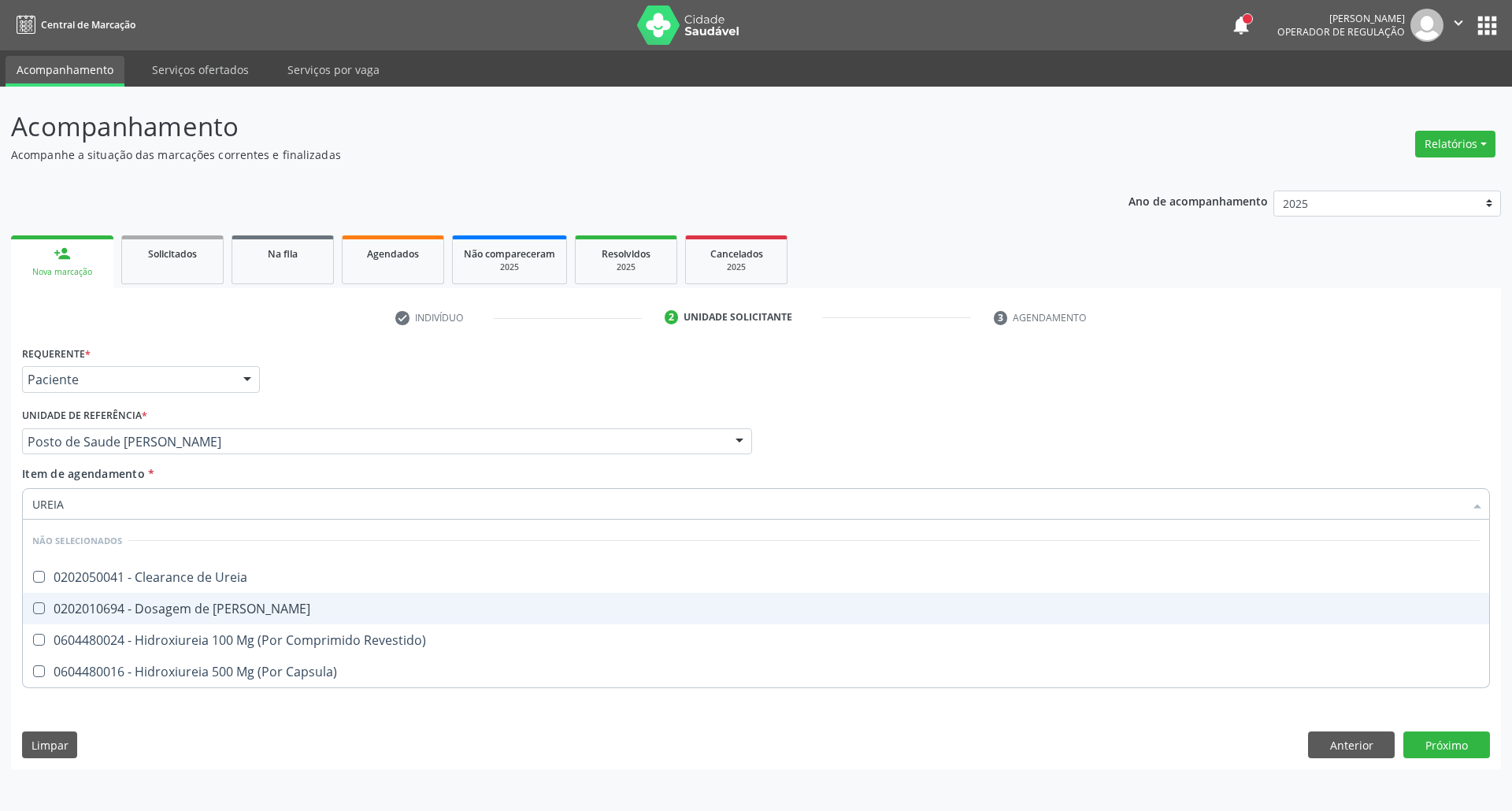
click at [51, 604] on div "0202010694 - Dosagem de [PERSON_NAME]" at bounding box center [755, 608] width 1447 height 12
checkbox Ureia "true"
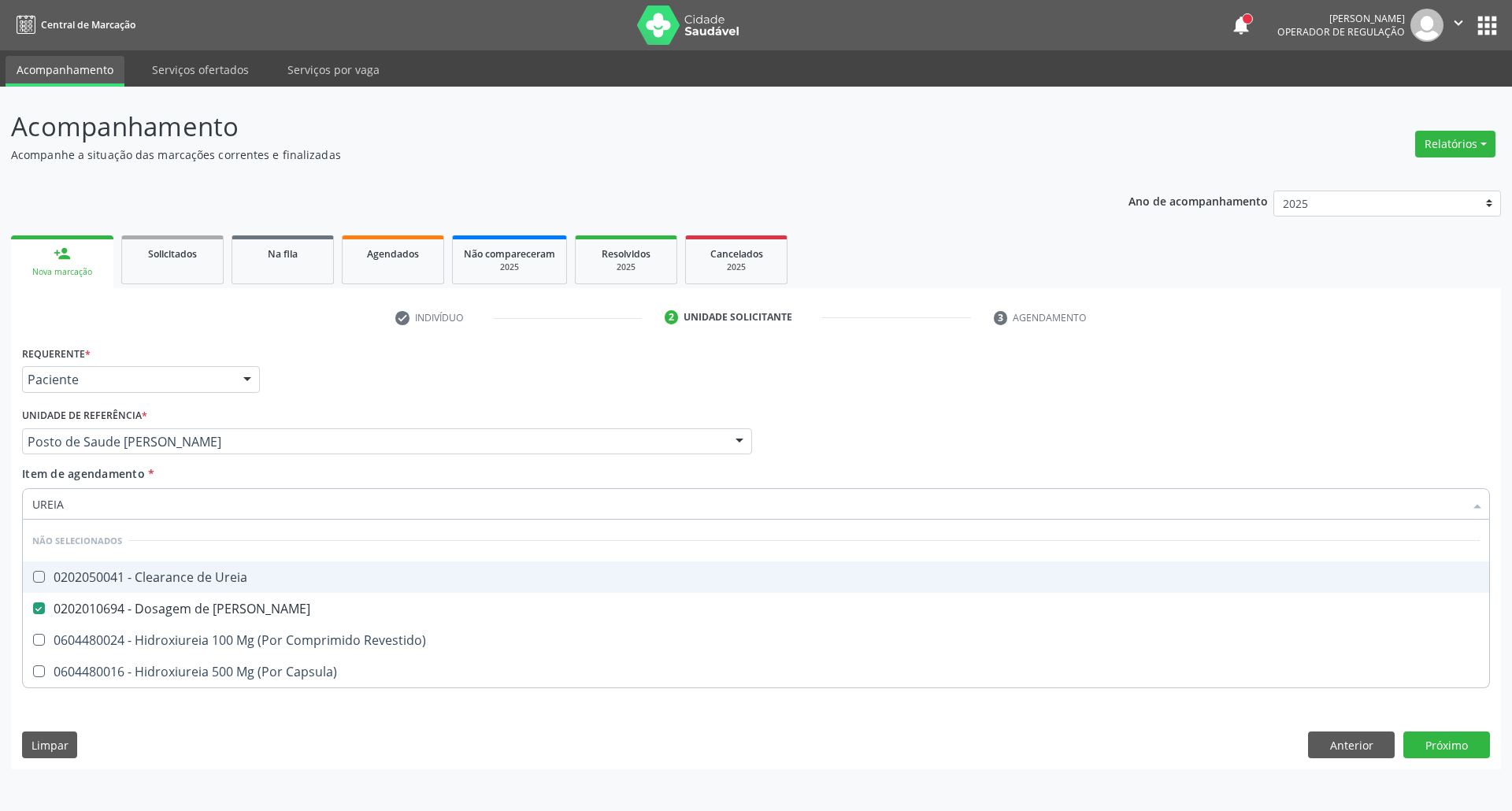
drag, startPoint x: 66, startPoint y: 499, endPoint x: 16, endPoint y: 507, distance: 50.6
click at [20, 506] on div "Item de agendamento * UREIA Desfazer seleção Não selecionados 0202050041 - Clea…" at bounding box center [755, 496] width 1475 height 61
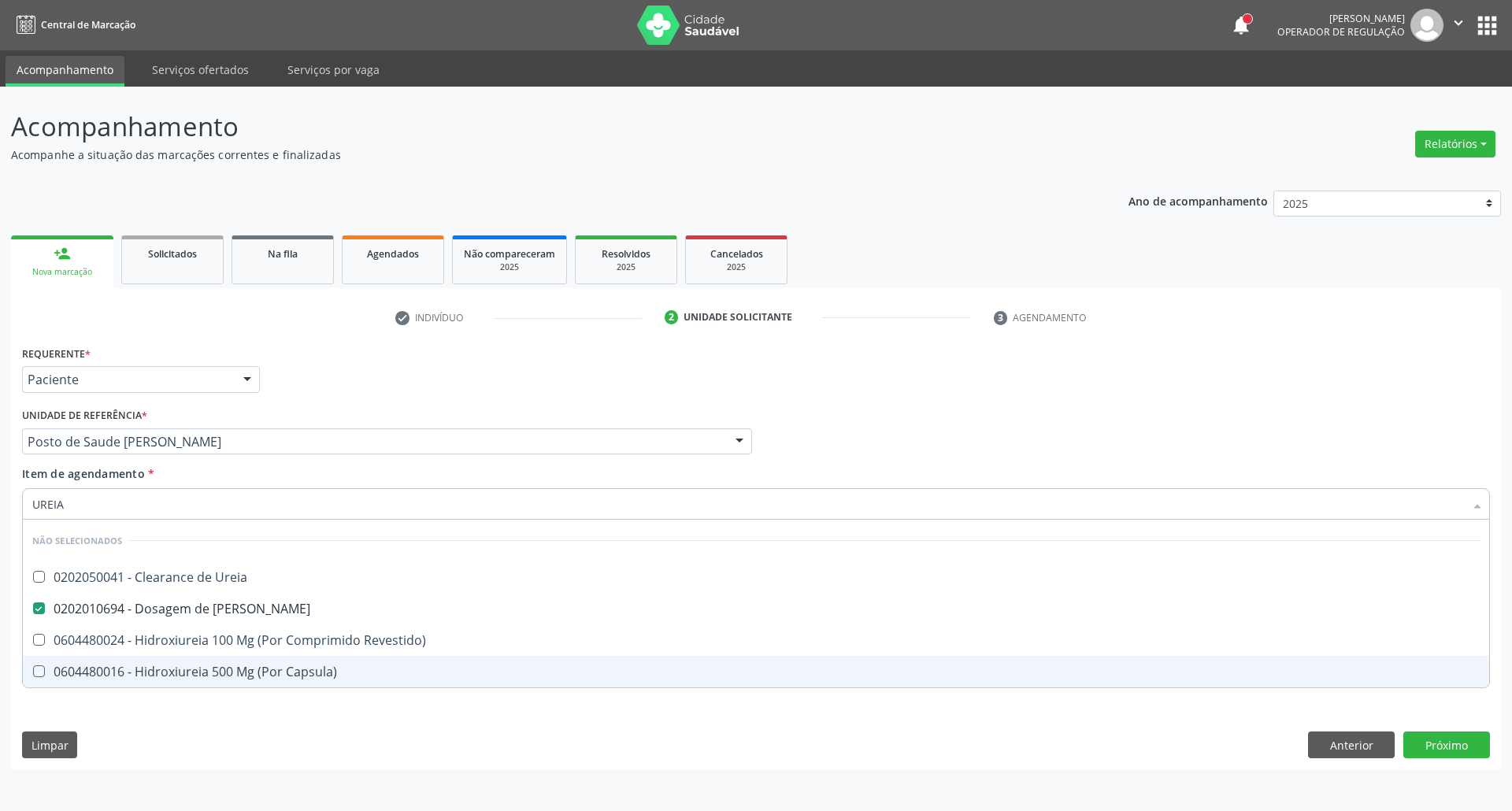
click at [192, 744] on div "Requerente * Paciente Profissional de Saúde Paciente Nenhum resultado encontrad…" at bounding box center [756, 555] width 1489 height 427
checkbox Ureia "true"
checkbox Revestido\) "true"
checkbox Capsula\) "true"
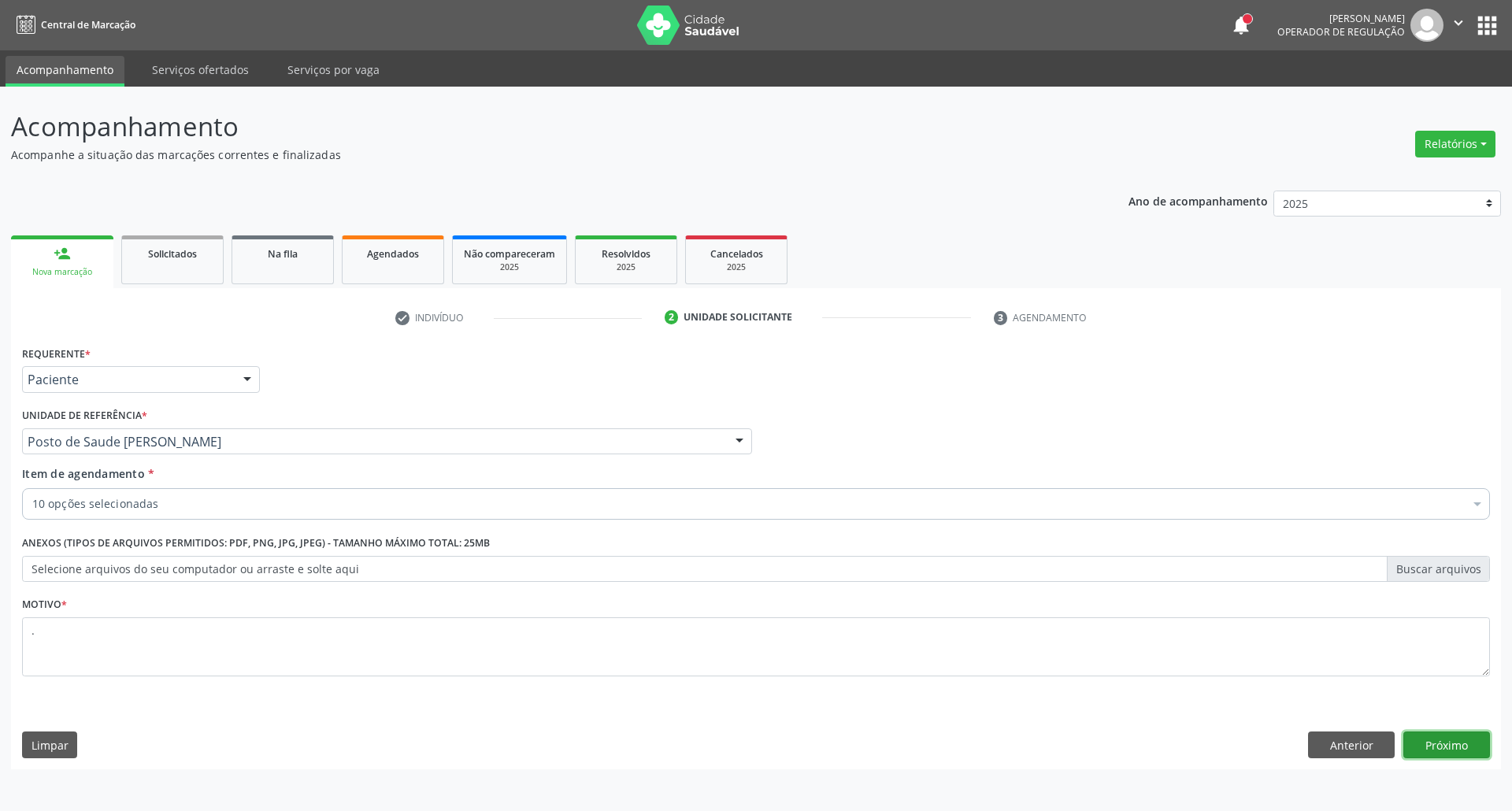
click at [1469, 752] on button "Próximo" at bounding box center [1446, 745] width 86 height 27
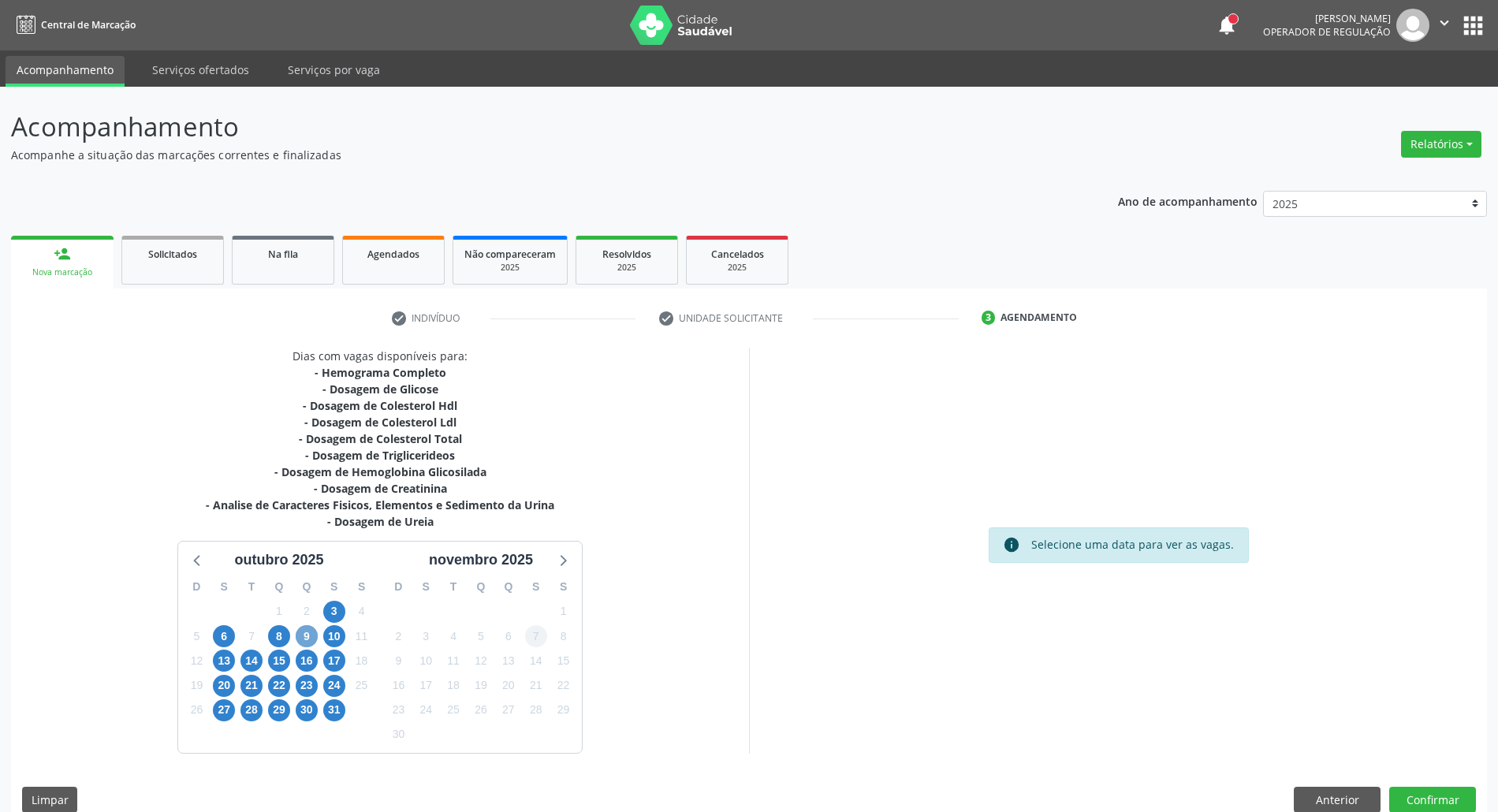
click at [304, 637] on span "9" at bounding box center [306, 636] width 22 height 22
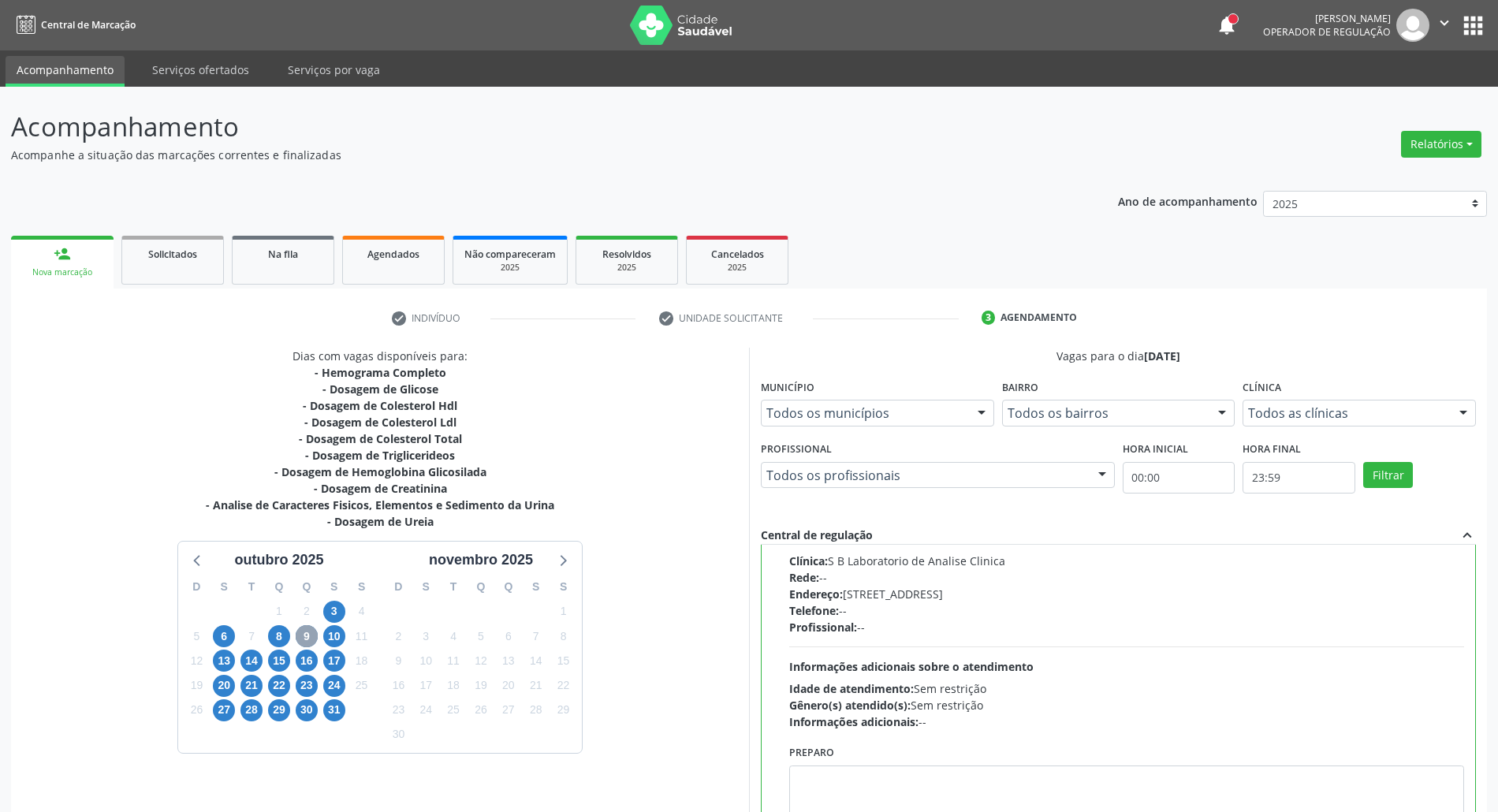
scroll to position [130, 0]
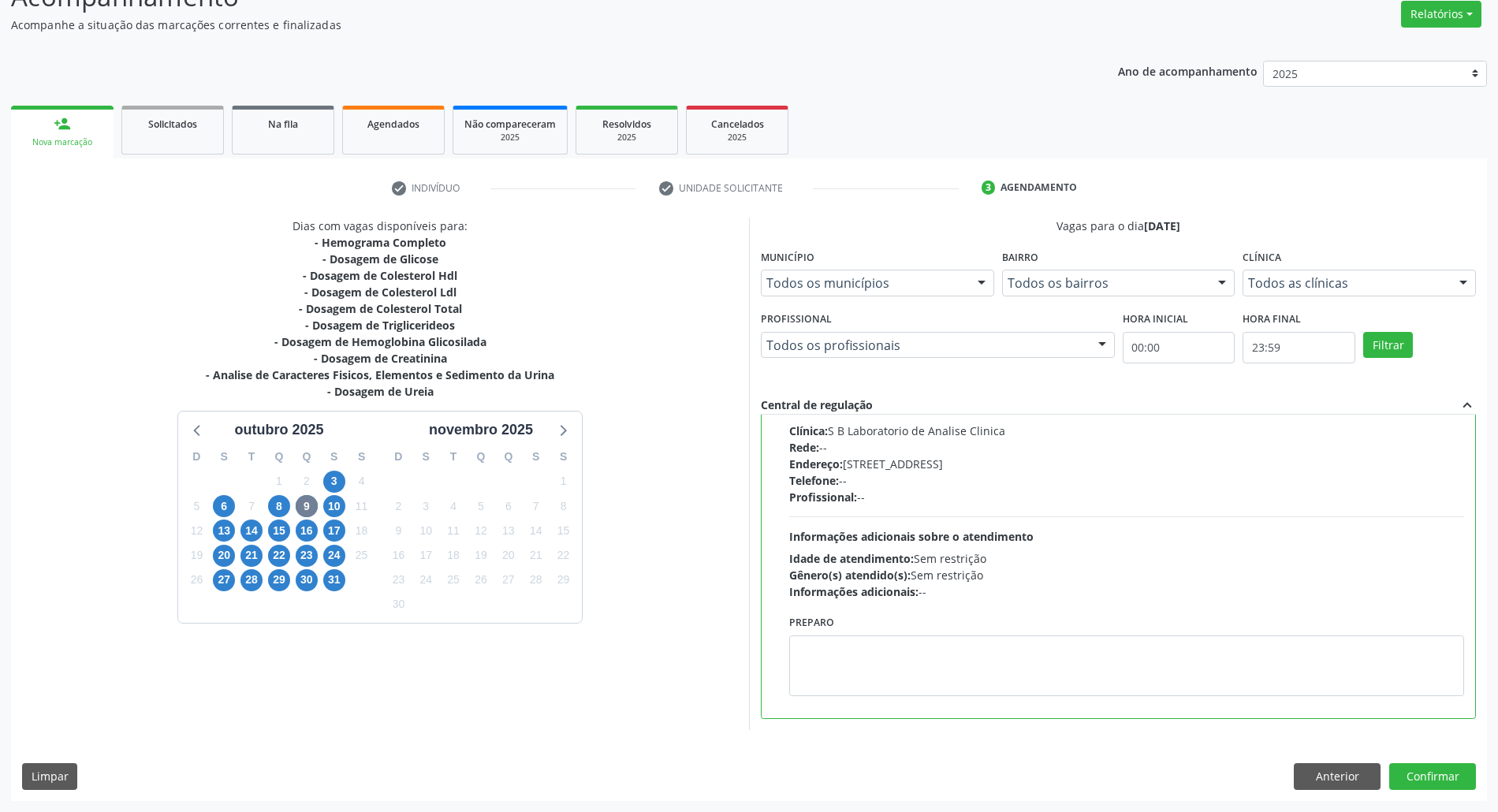
click at [1141, 604] on div "Preparo" at bounding box center [1118, 653] width 699 height 107
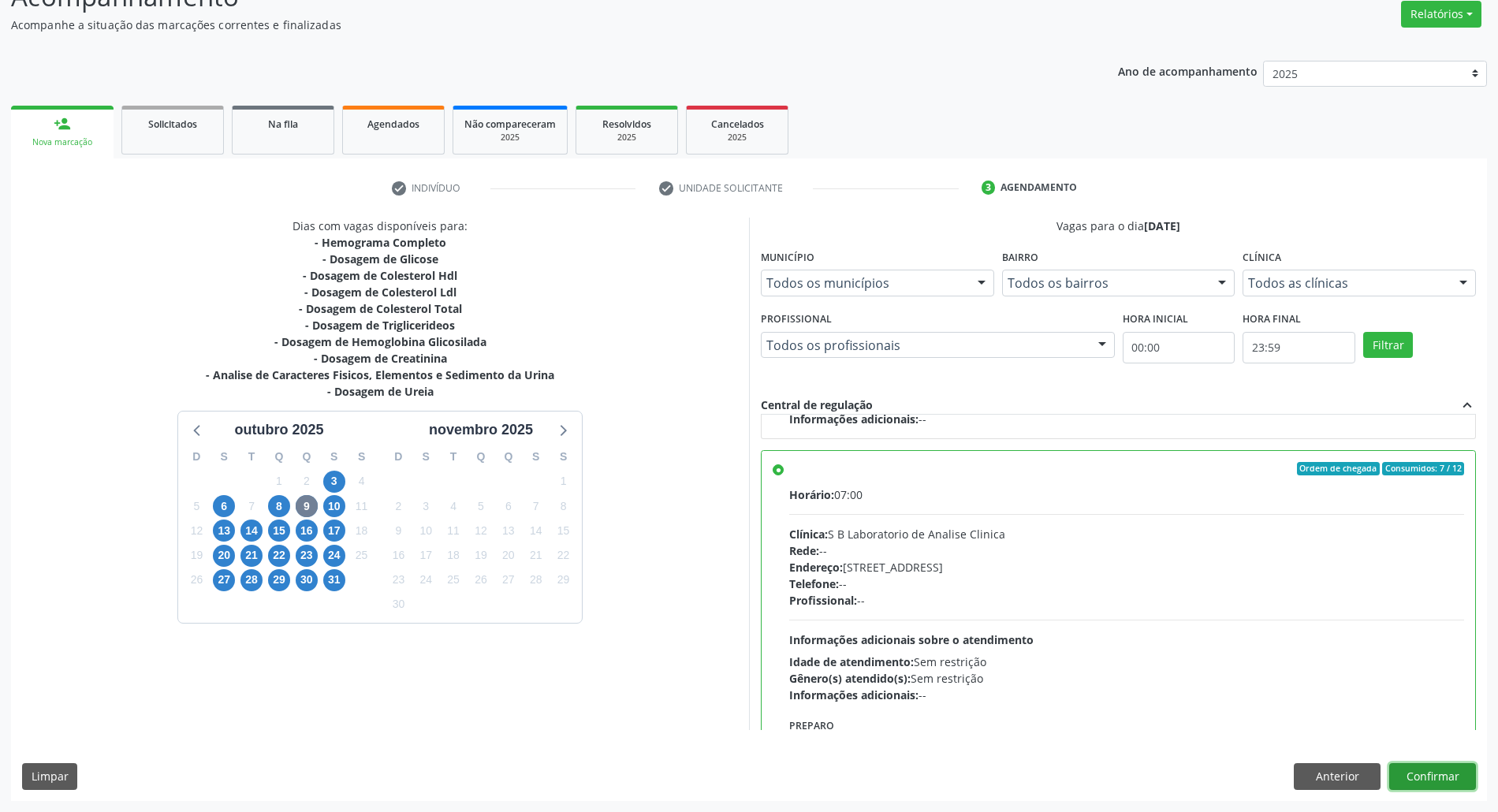
click at [1430, 785] on button "Confirmar" at bounding box center [1432, 776] width 86 height 27
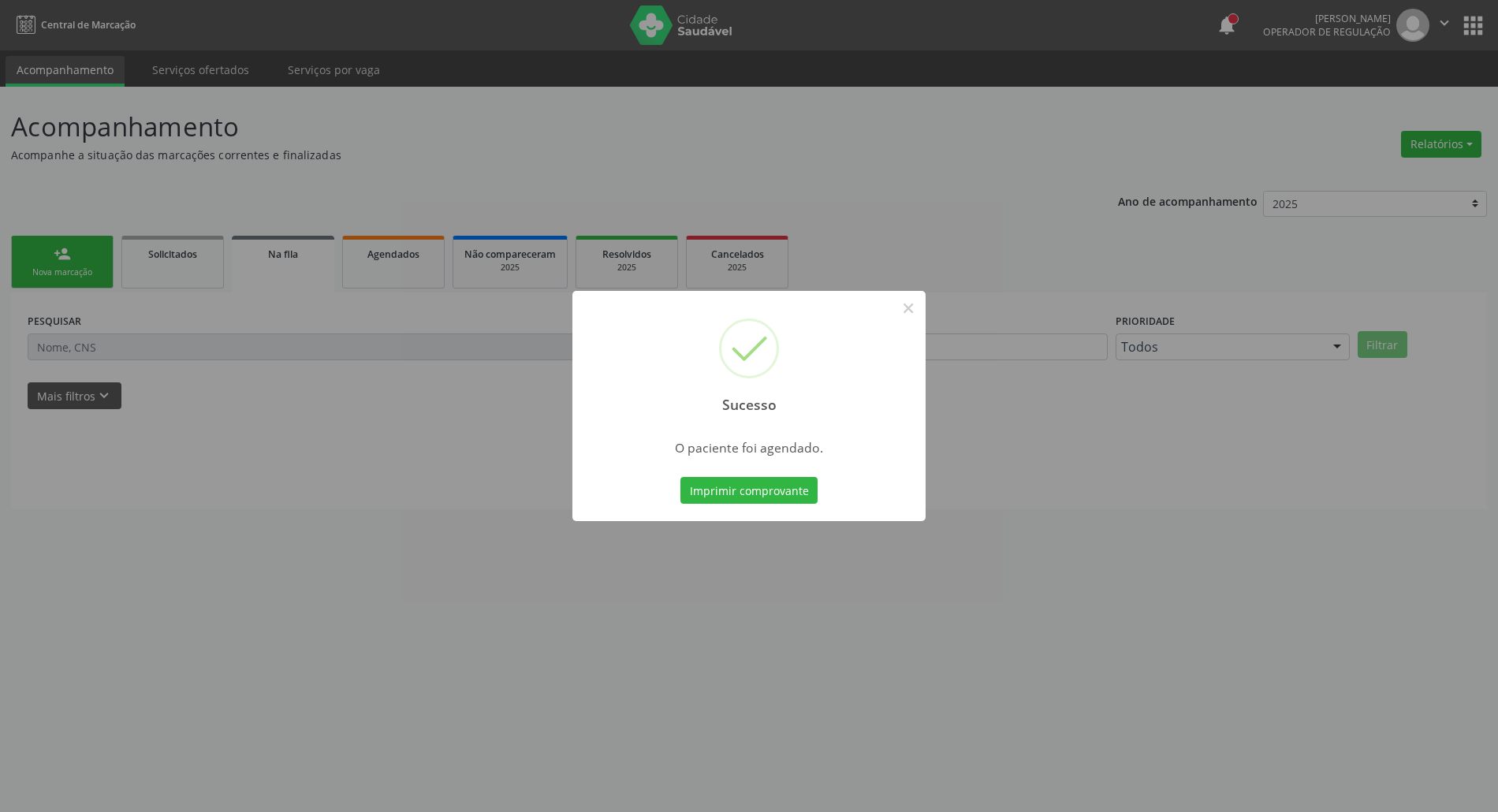
scroll to position [0, 0]
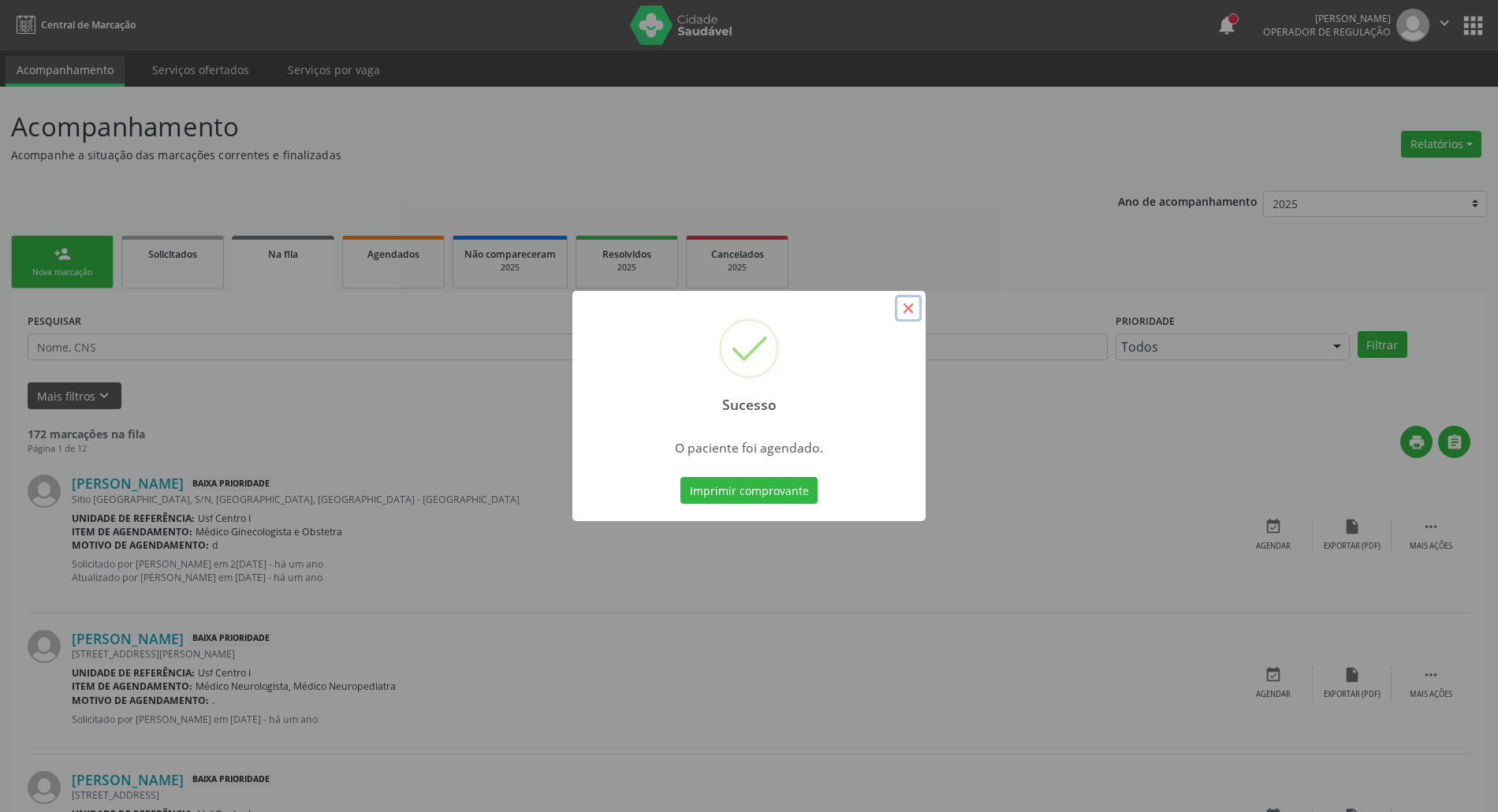
click at [909, 305] on button "×" at bounding box center [908, 308] width 27 height 27
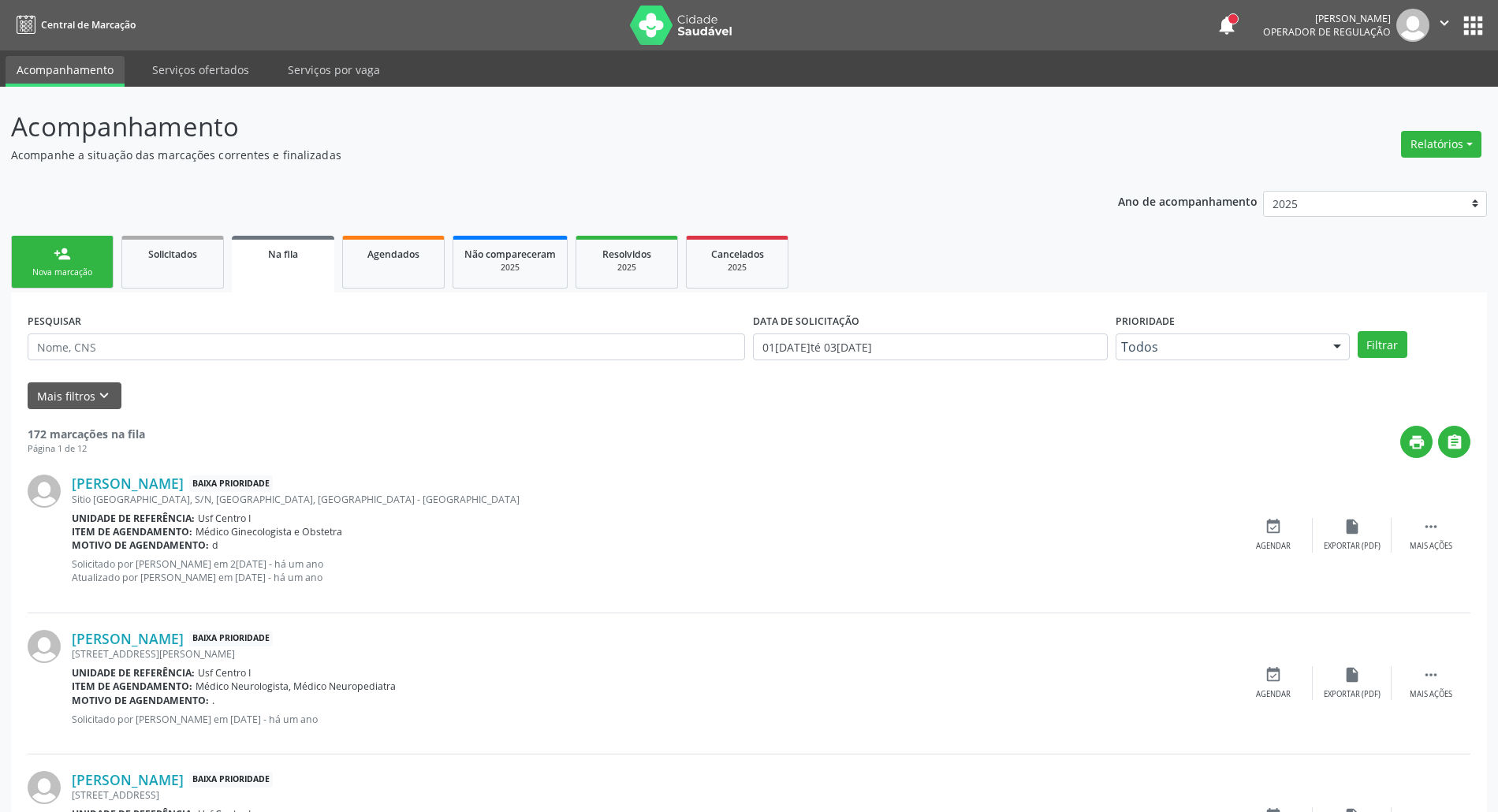
click at [67, 249] on div "person_add" at bounding box center [63, 253] width 17 height 17
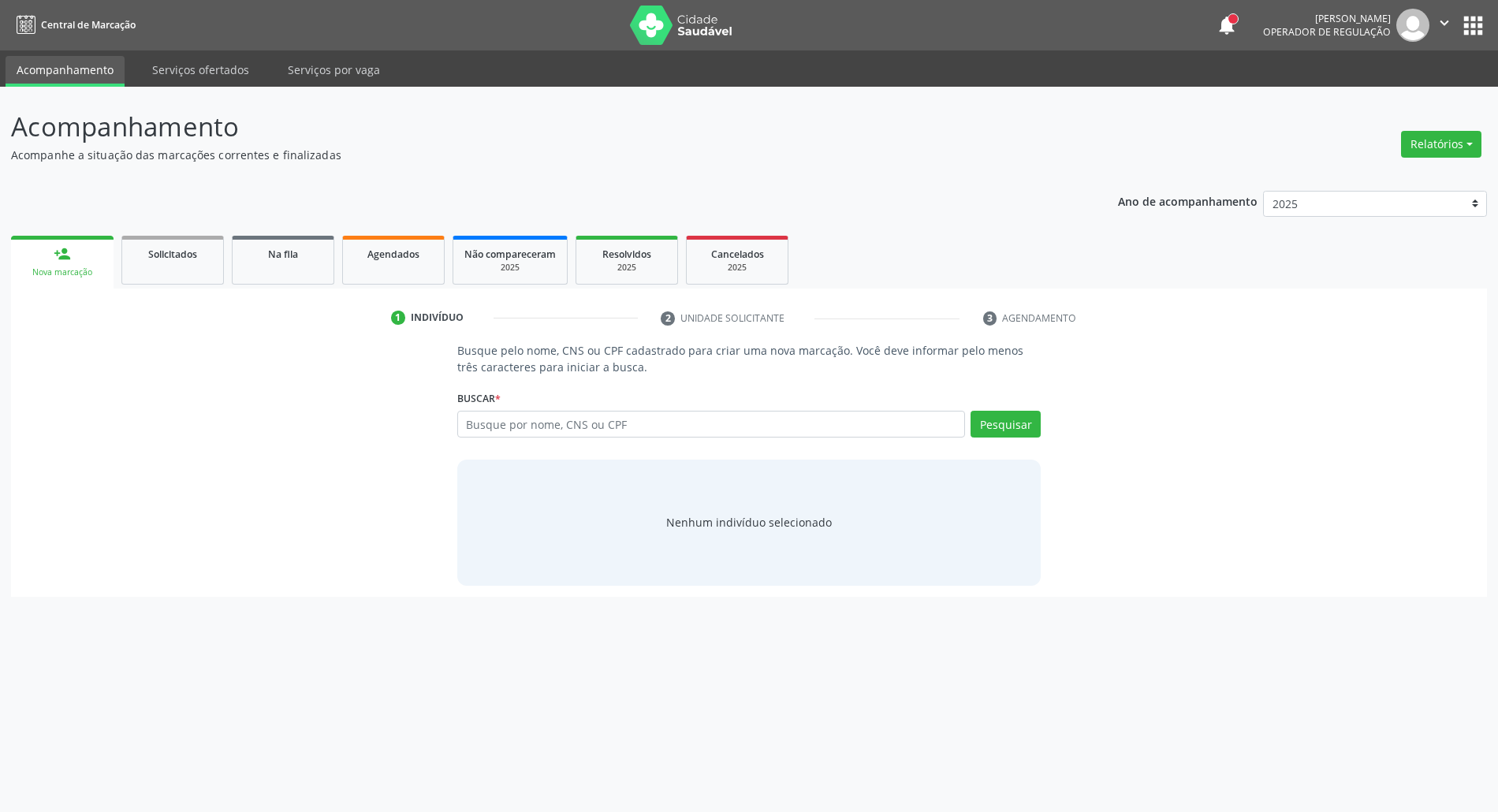
click at [786, 807] on div "Acompanhamento Acompanhe a situação das marcações correntes e finalizadas Relat…" at bounding box center [749, 449] width 1498 height 726
click at [567, 426] on input "text" at bounding box center [719, 424] width 515 height 27
type input "11505056863"
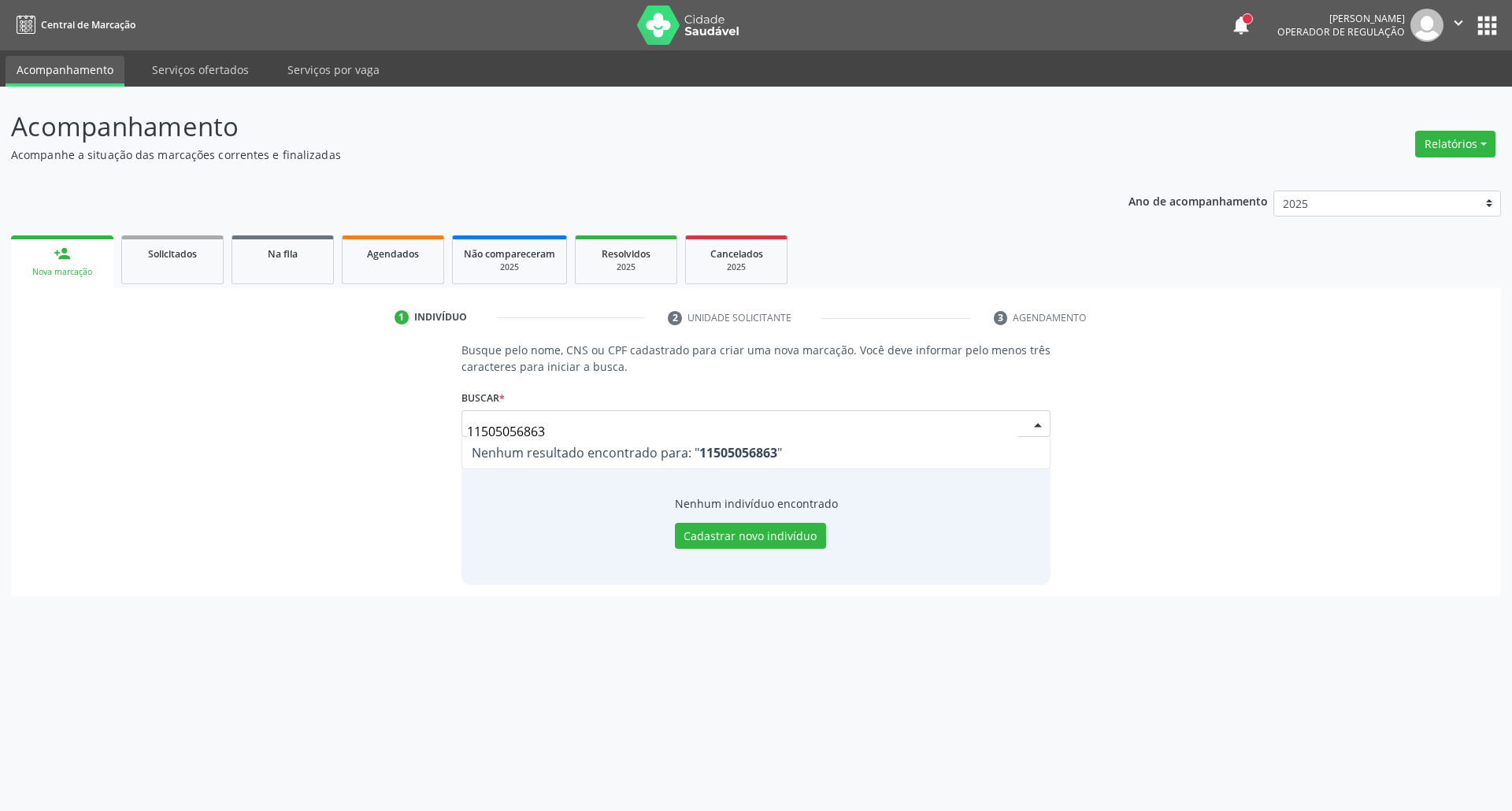
drag, startPoint x: 586, startPoint y: 422, endPoint x: 0, endPoint y: 422, distance: 586.0
click at [0, 422] on div "Acompanhamento Acompanhe a situação das marcações correntes e finalizadas Relat…" at bounding box center [756, 448] width 1512 height 725
type input "MARIA VILMA LEANDRO CAND"
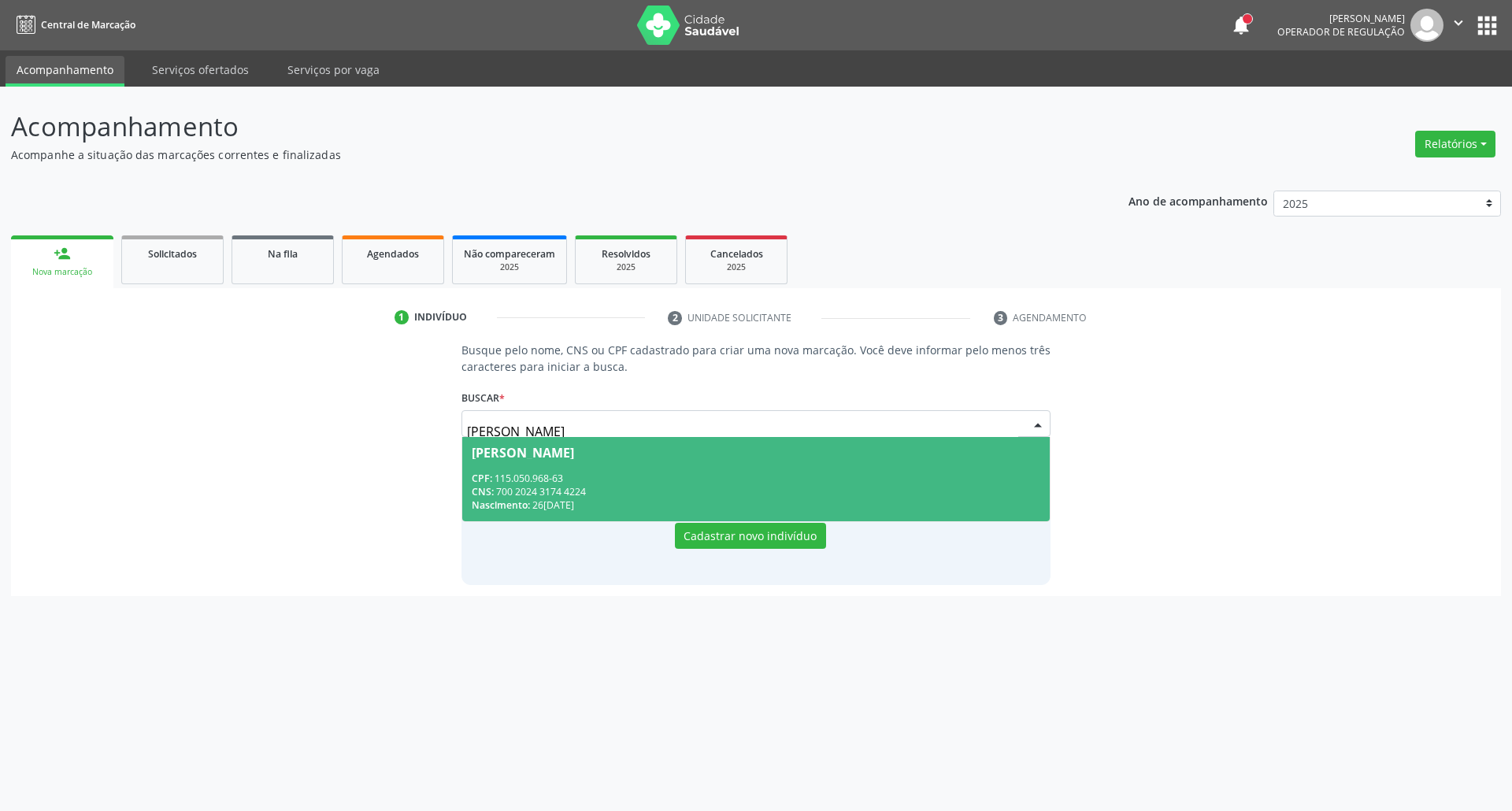
drag, startPoint x: 567, startPoint y: 483, endPoint x: 606, endPoint y: 495, distance: 40.8
click at [567, 482] on div "CPF: 115.050.968-63 CNS: 700 2024 3174 4224 Nascimento: 26/09/1966" at bounding box center [756, 492] width 569 height 40
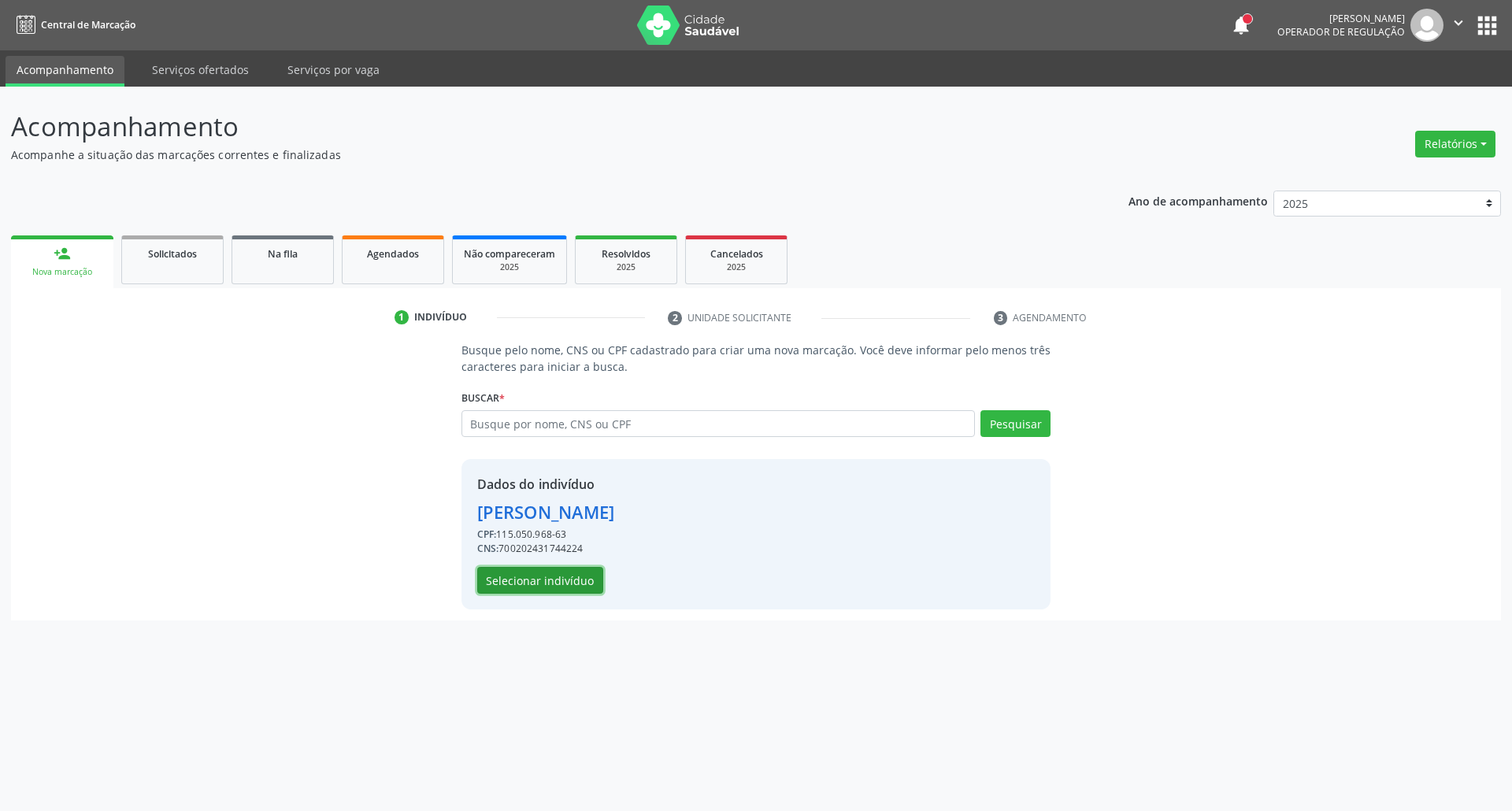
click at [564, 577] on button "Selecionar indivíduo" at bounding box center [540, 580] width 126 height 27
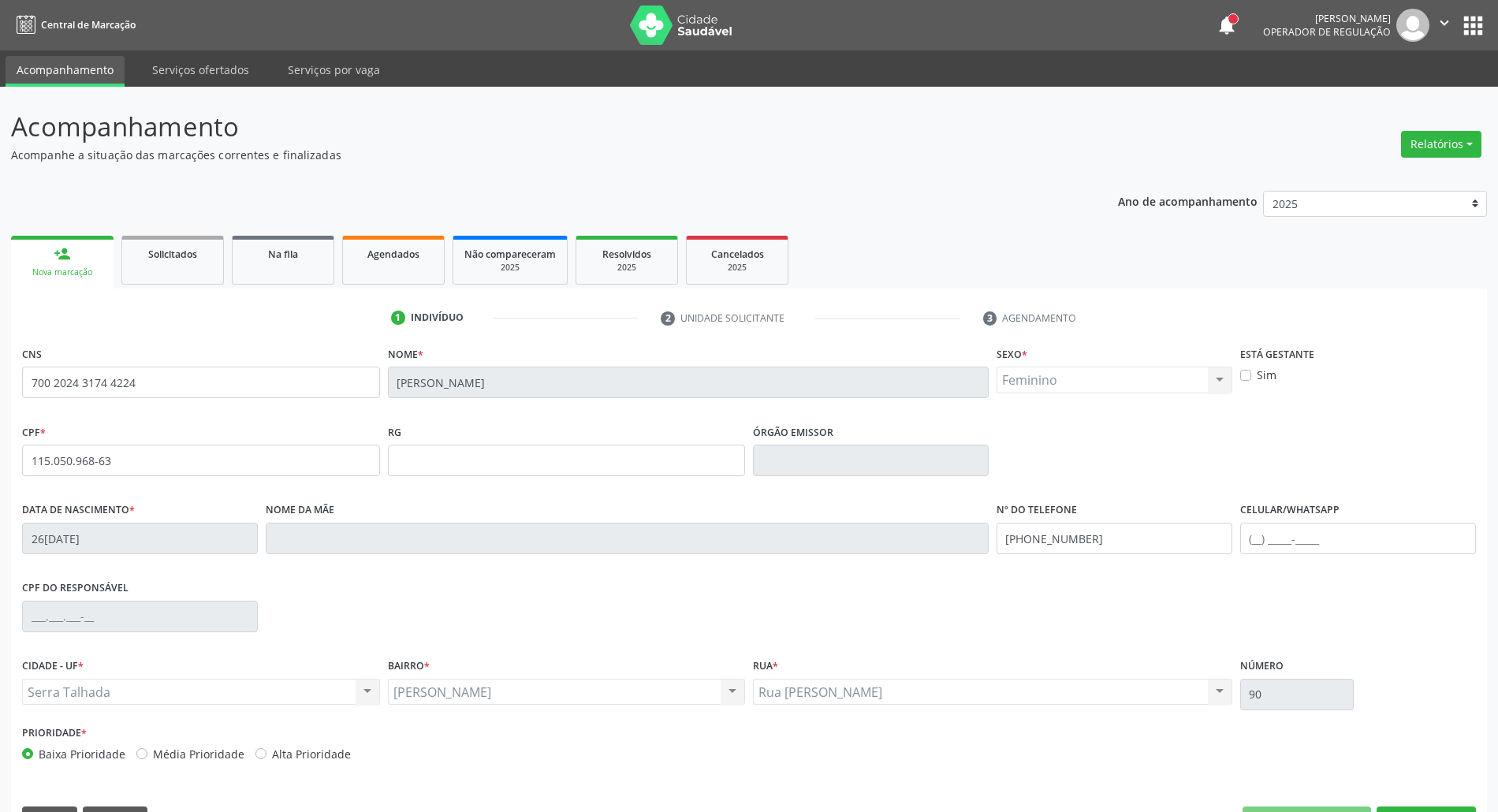
scroll to position [43, 0]
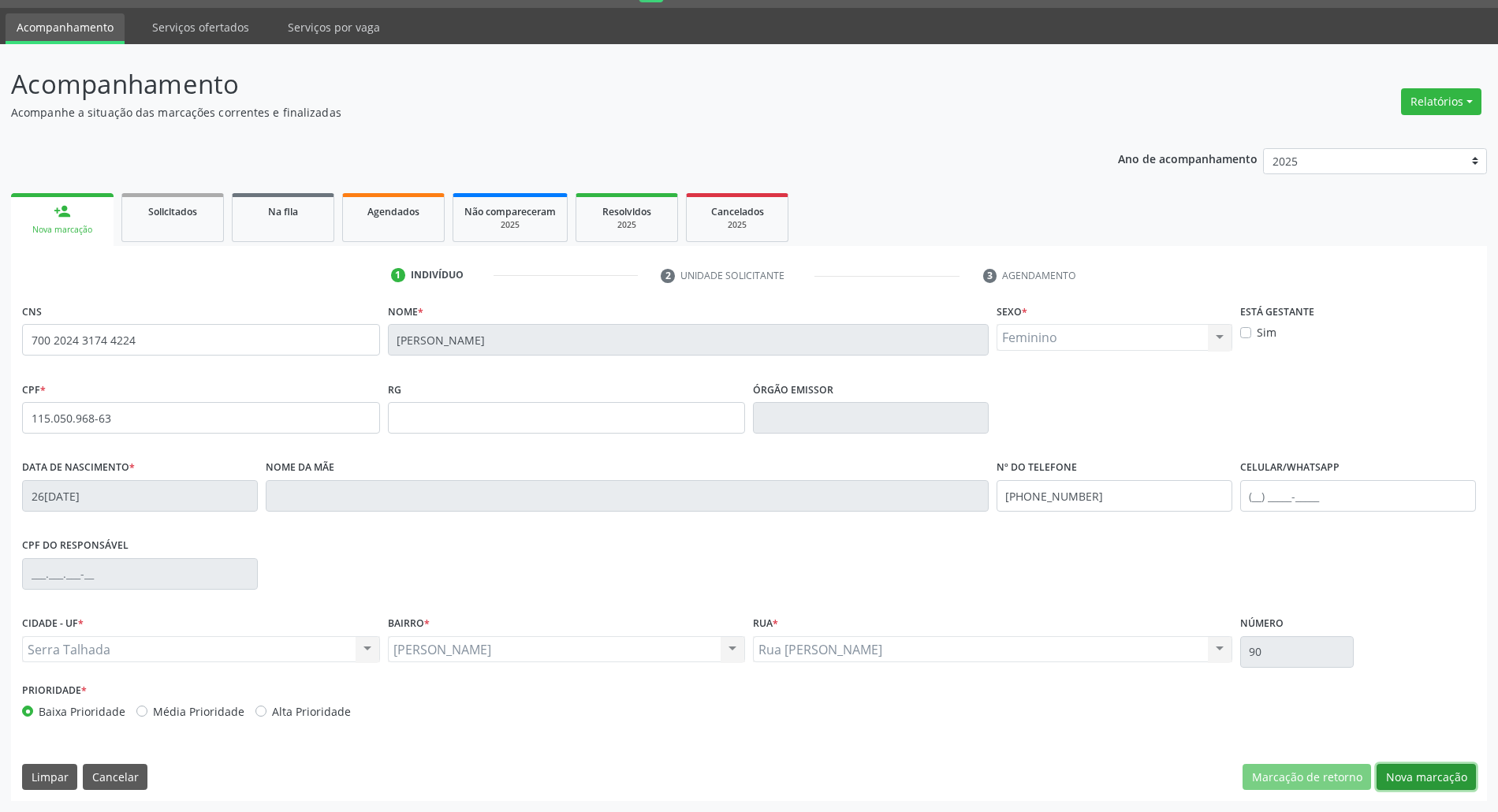
drag, startPoint x: 1408, startPoint y: 777, endPoint x: 1287, endPoint y: 726, distance: 131.3
click at [1403, 773] on button "Nova marcação" at bounding box center [1426, 777] width 100 height 27
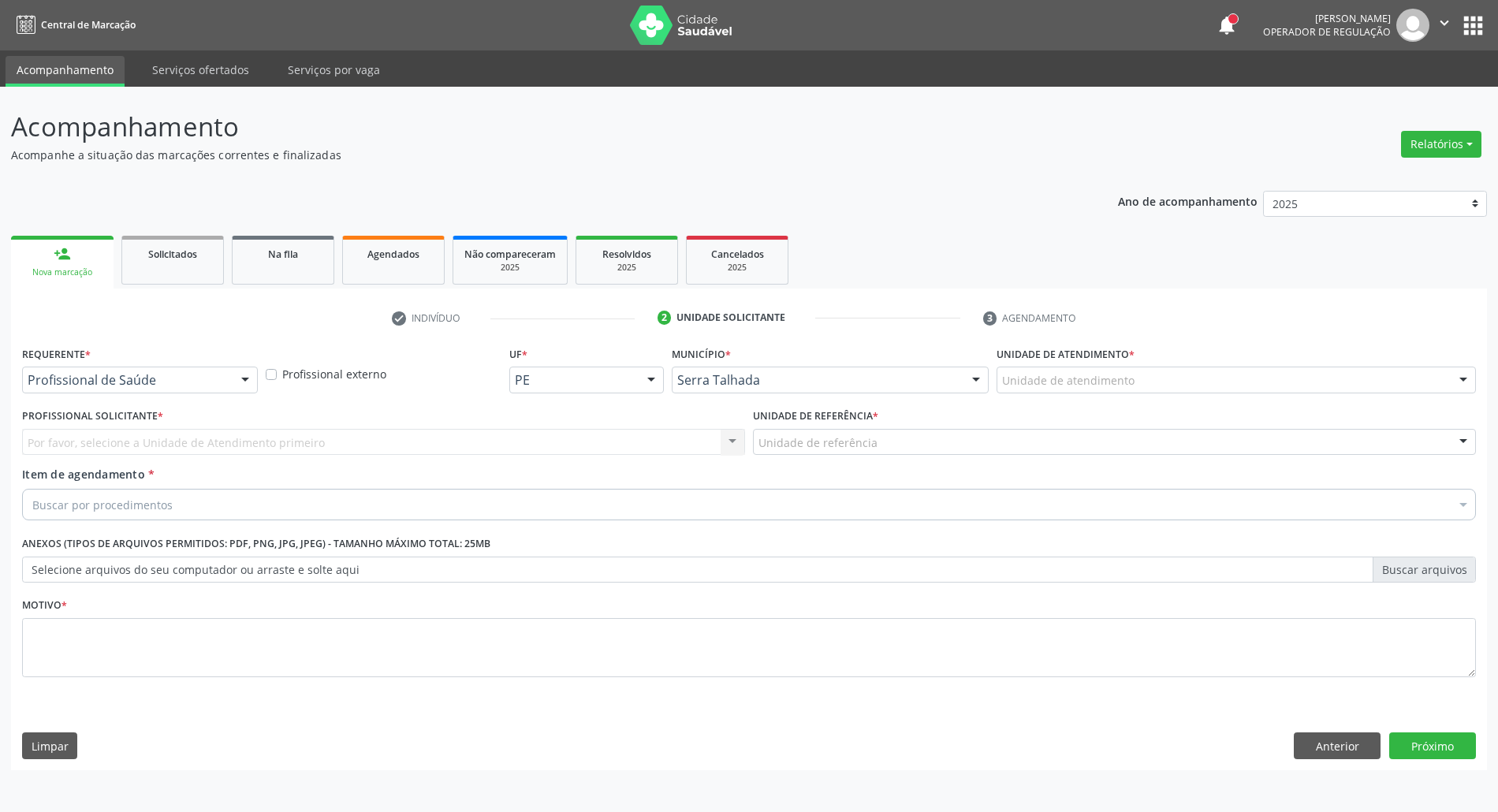
scroll to position [0, 0]
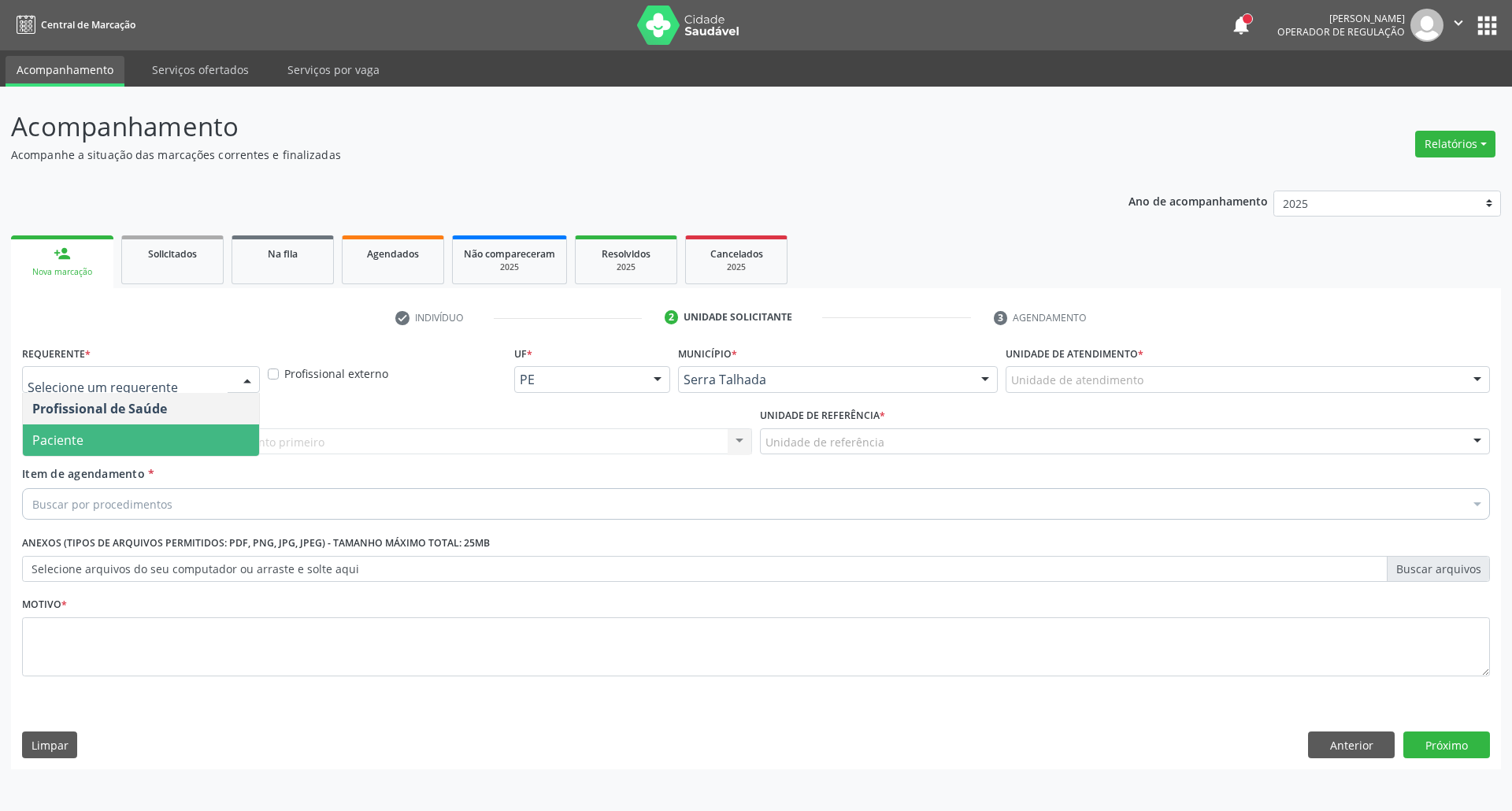
click at [174, 432] on span "Paciente" at bounding box center [140, 440] width 236 height 31
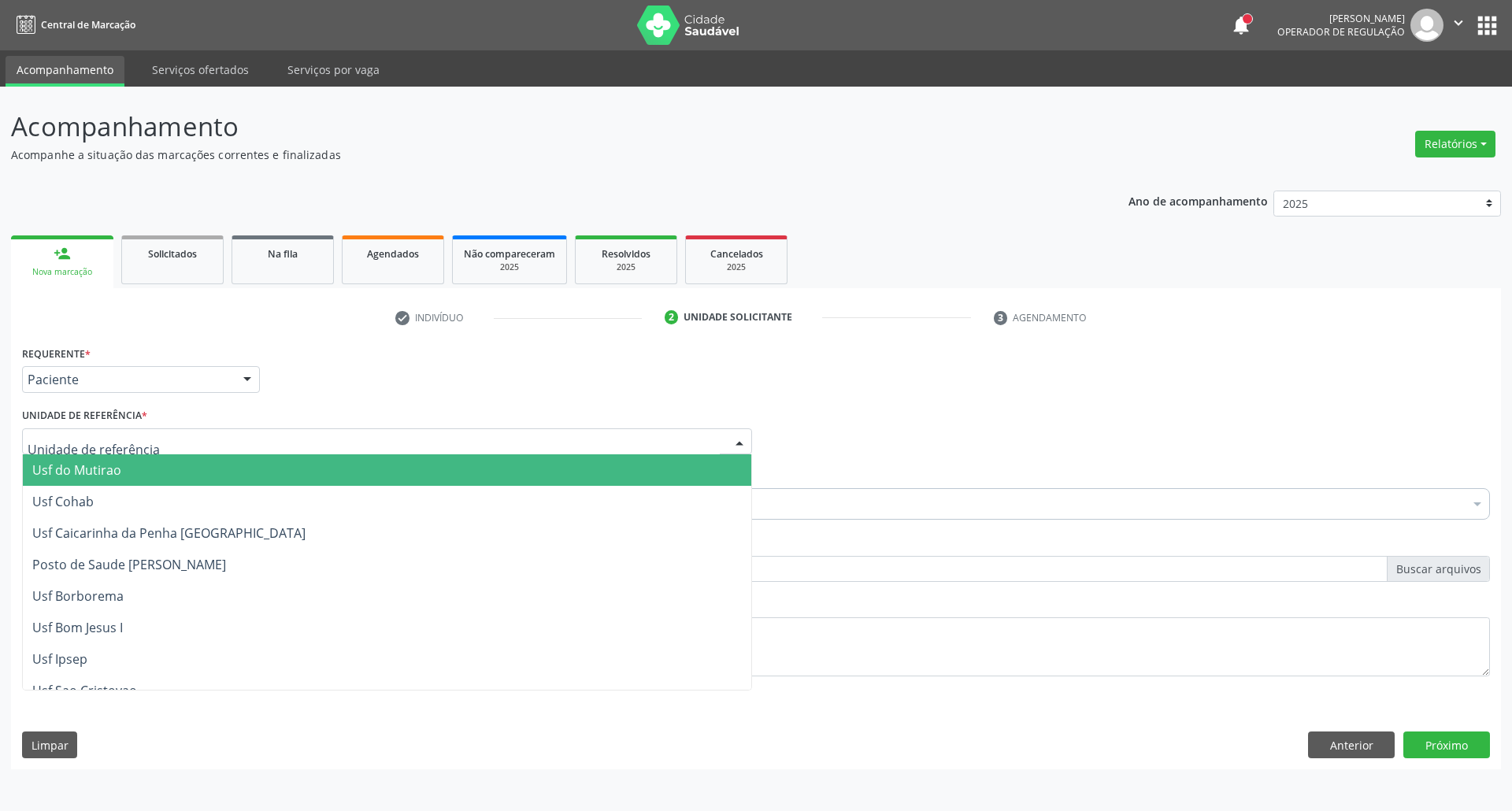
click at [174, 432] on div at bounding box center [387, 442] width 729 height 27
type input "BER"
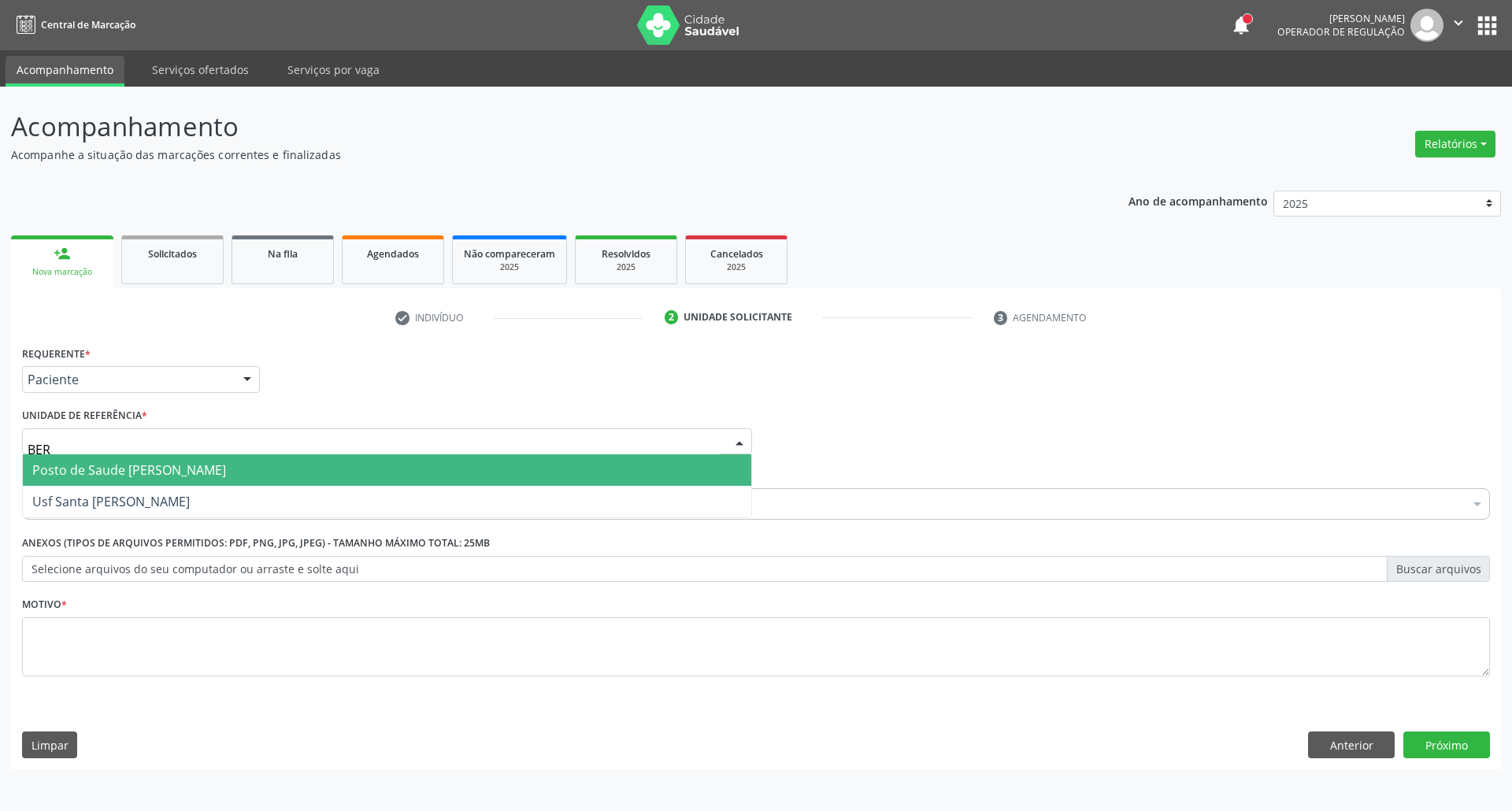
click at [176, 461] on span "Posto de Saude [PERSON_NAME]" at bounding box center [129, 470] width 193 height 17
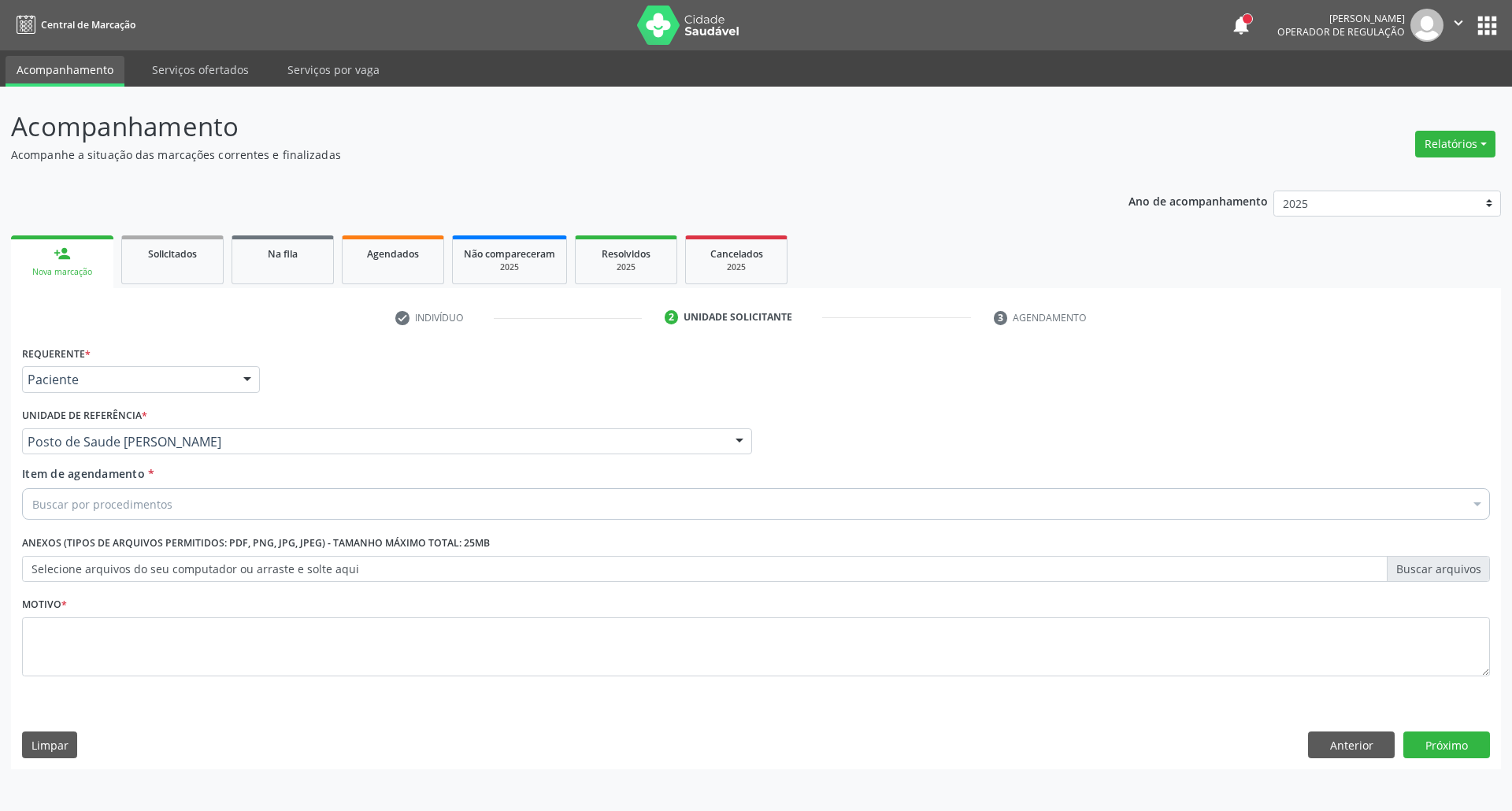
click at [174, 504] on div "Buscar por procedimentos" at bounding box center [755, 503] width 1467 height 31
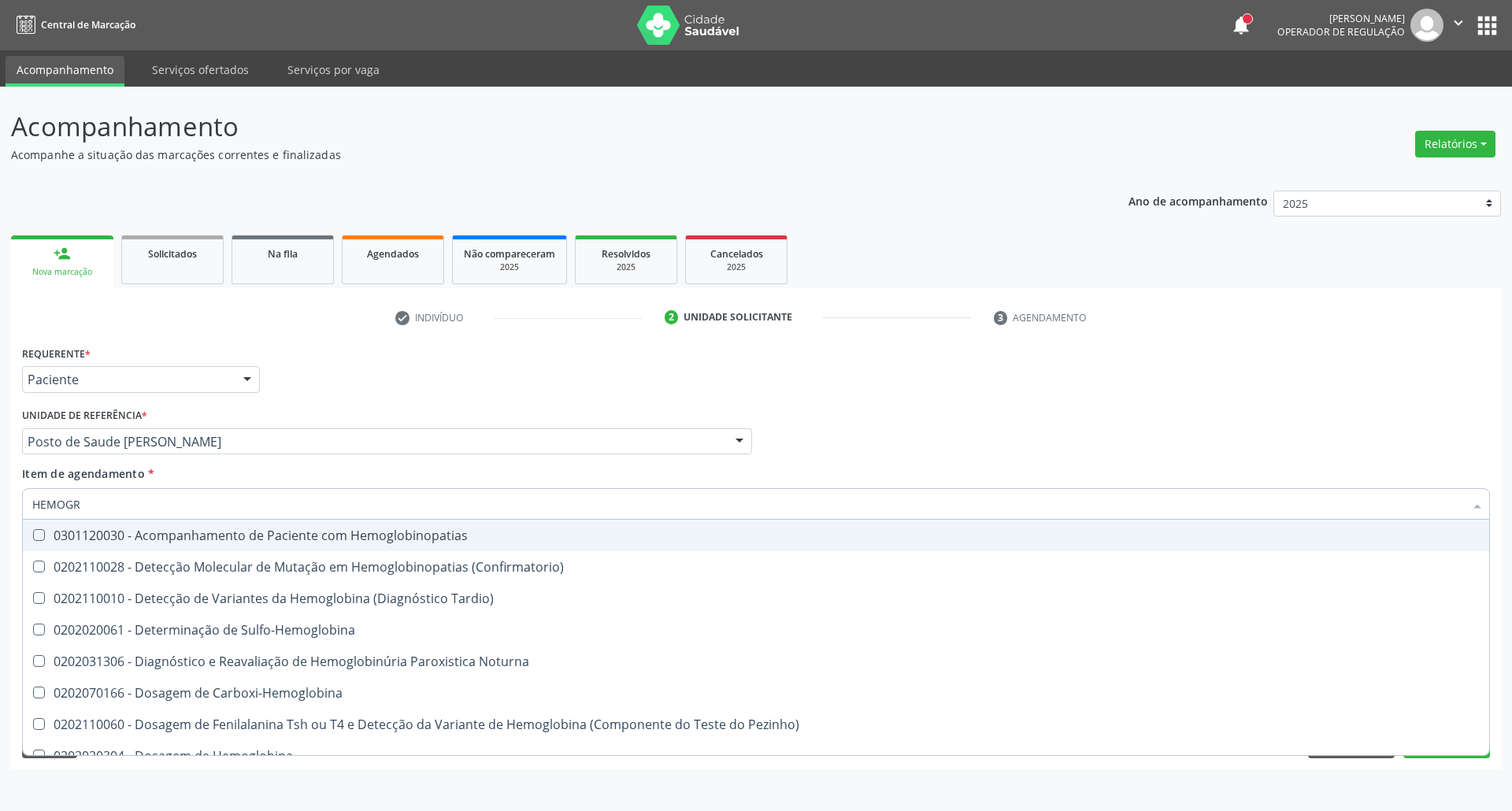
type input "HEMOGRA"
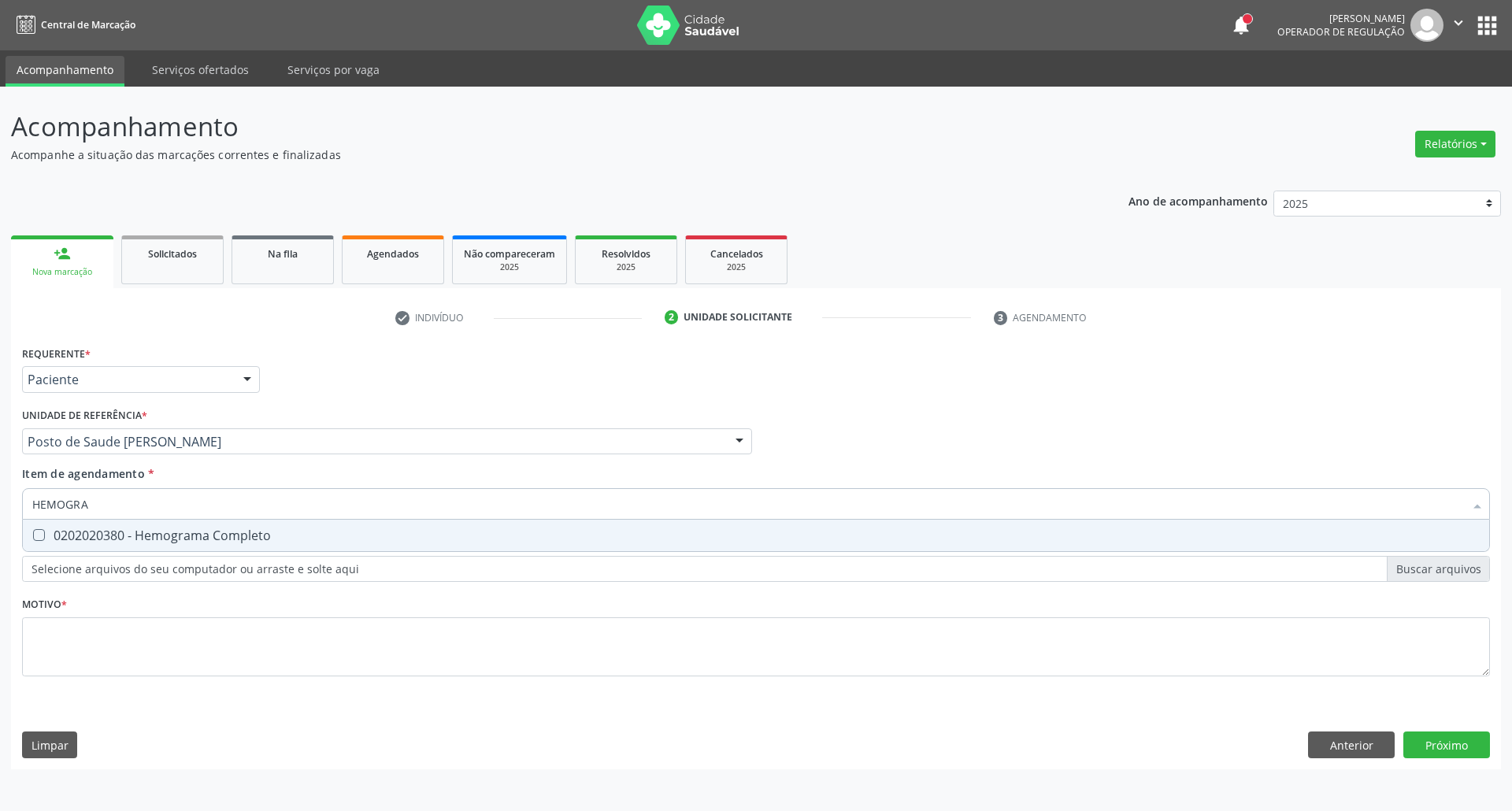
click at [154, 537] on div "0202020380 - Hemograma Completo" at bounding box center [755, 534] width 1447 height 12
checkbox Completo "true"
drag, startPoint x: 26, startPoint y: 507, endPoint x: 0, endPoint y: 493, distance: 29.5
click at [0, 493] on div "Acompanhamento Acompanhe a situação das marcações correntes e finalizadas Relat…" at bounding box center [756, 448] width 1512 height 725
type input "C"
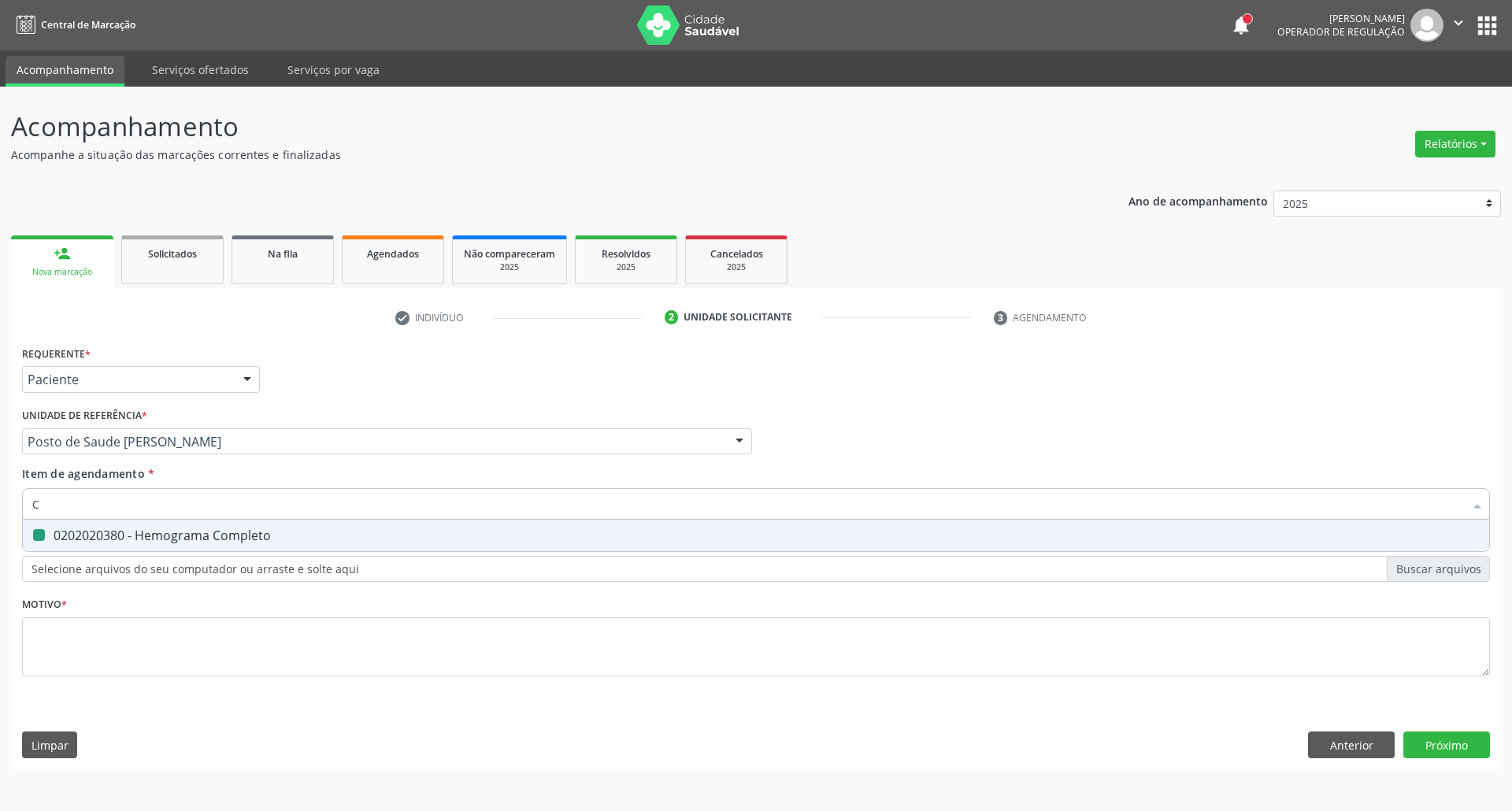
checkbox Completo "false"
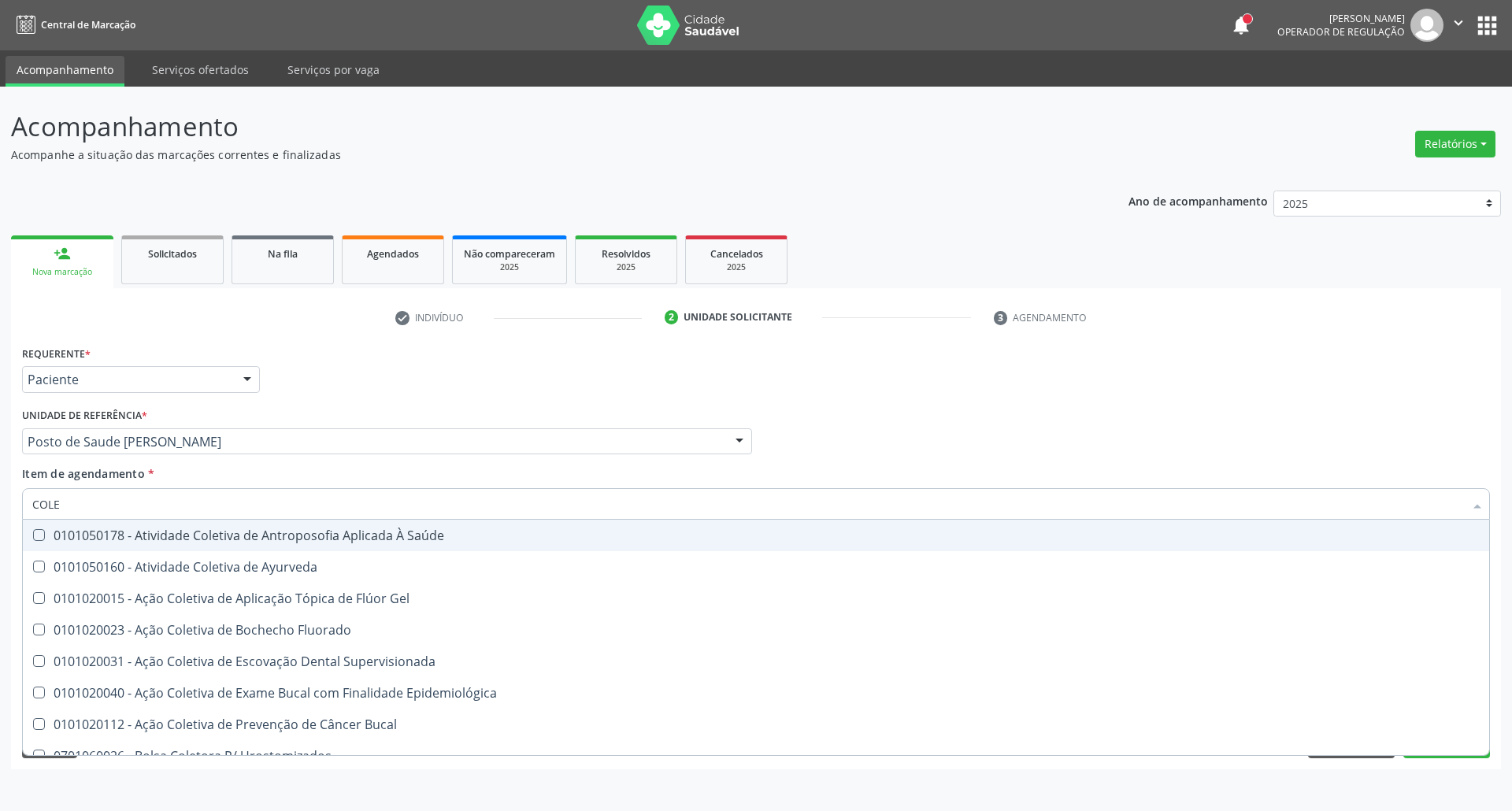
type input "COLES"
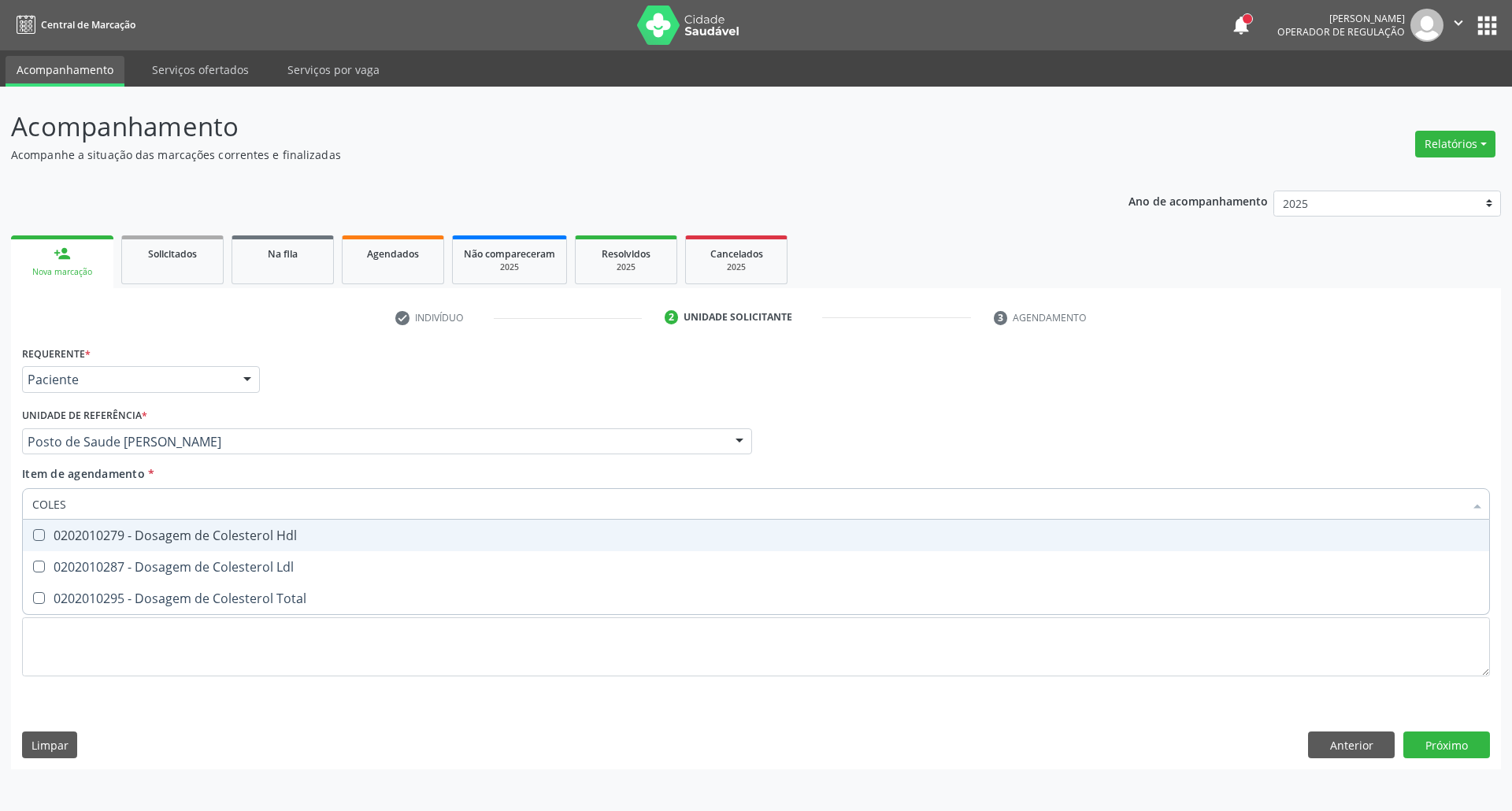
click at [38, 539] on Hdl at bounding box center [39, 534] width 11 height 11
click at [33, 539] on Hdl "checkbox" at bounding box center [27, 534] width 10 height 10
checkbox Hdl "true"
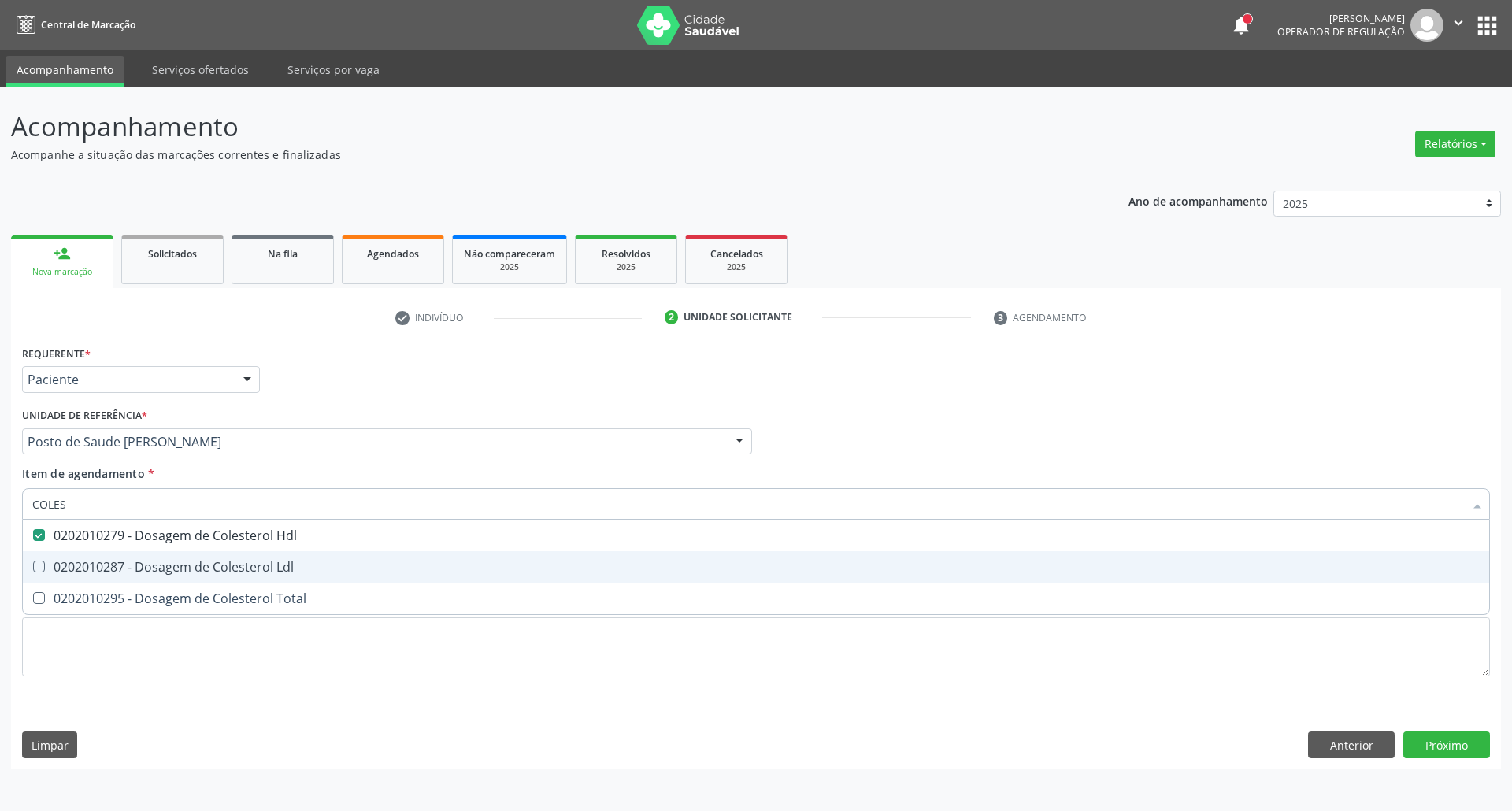
drag, startPoint x: 41, startPoint y: 562, endPoint x: 40, endPoint y: 571, distance: 9.1
click at [41, 565] on Ldl at bounding box center [39, 567] width 11 height 11
click at [33, 565] on Ldl "checkbox" at bounding box center [27, 567] width 10 height 10
checkbox Ldl "true"
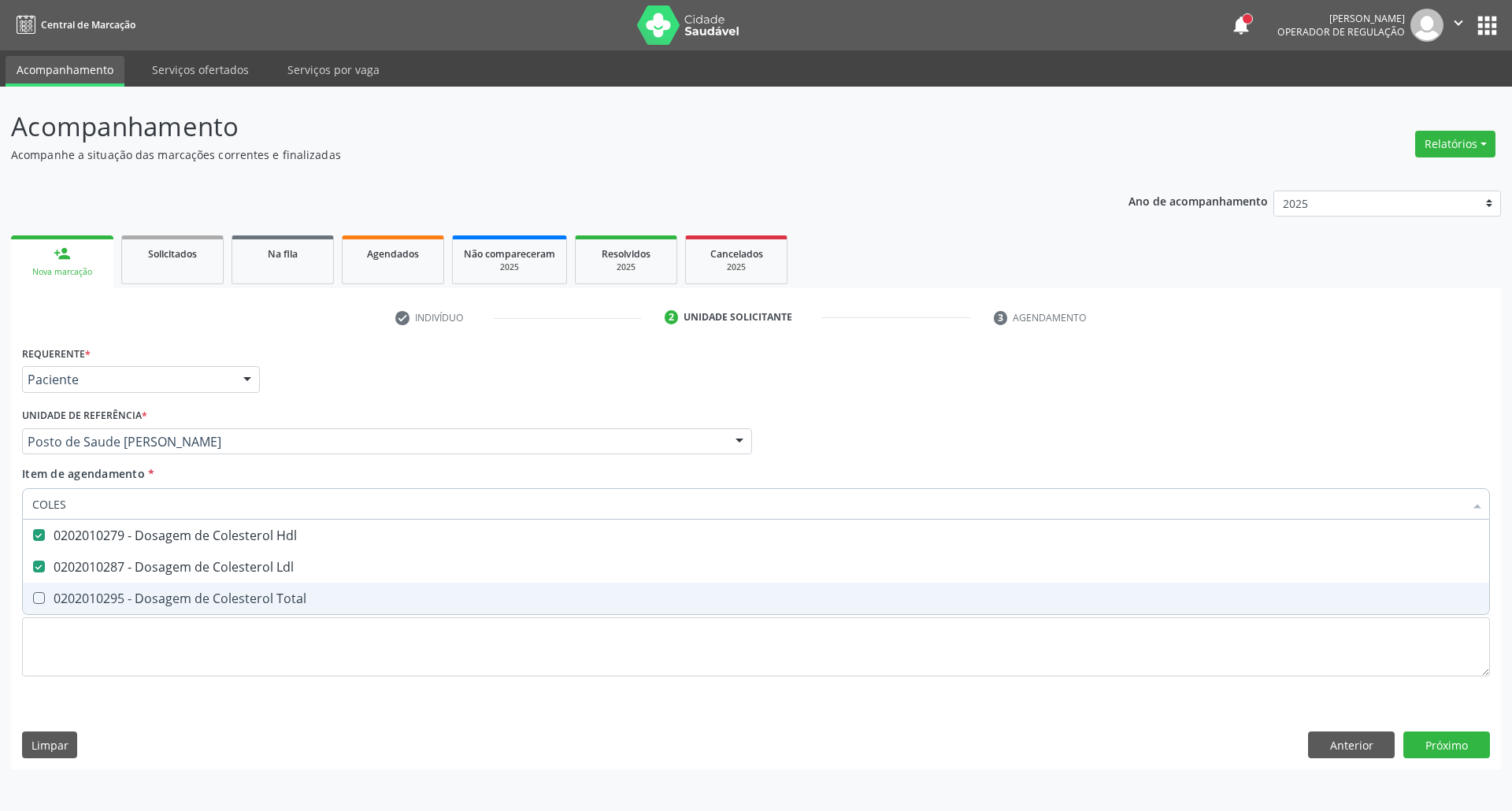
click at [38, 599] on Total at bounding box center [39, 598] width 11 height 11
click at [33, 599] on Total "checkbox" at bounding box center [27, 598] width 10 height 10
checkbox Total "true"
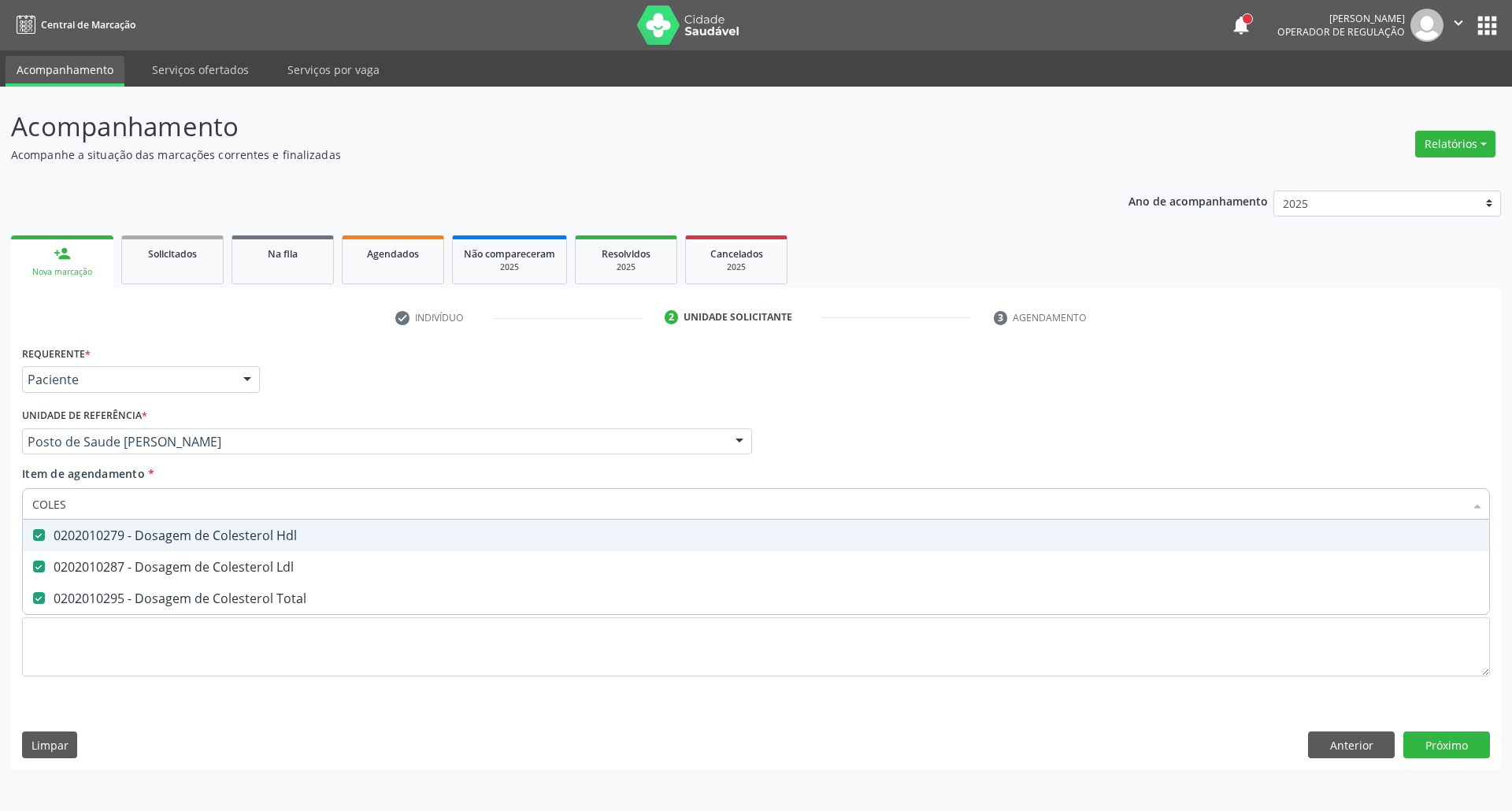
drag, startPoint x: 90, startPoint y: 501, endPoint x: 0, endPoint y: 501, distance: 90.0
click at [0, 504] on div "Acompanhamento Acompanhe a situação das marcações correntes e finalizadas Relat…" at bounding box center [756, 448] width 1512 height 725
type input "HE"
checkbox Hdl "false"
checkbox Ldl "false"
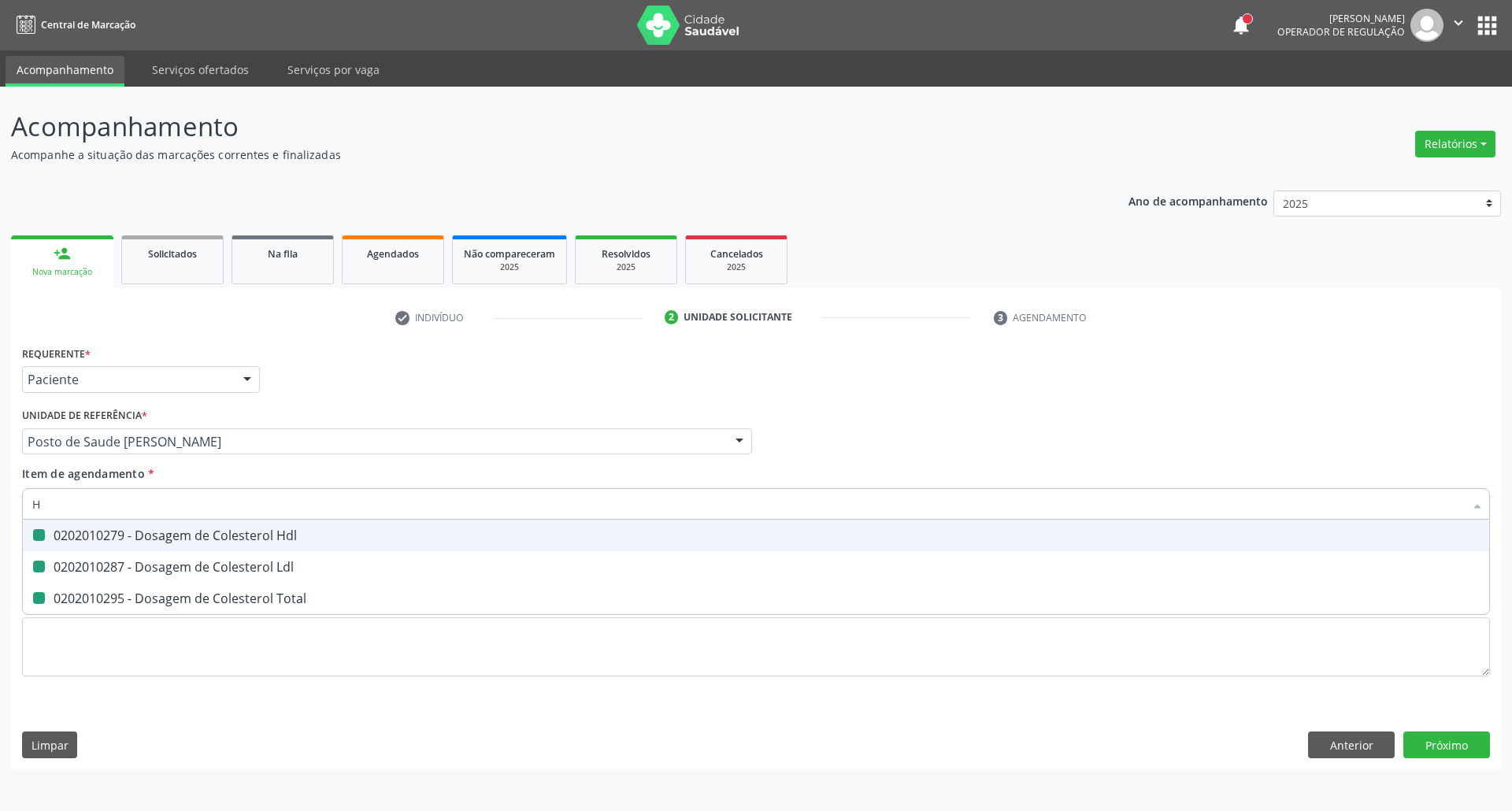
checkbox Total "false"
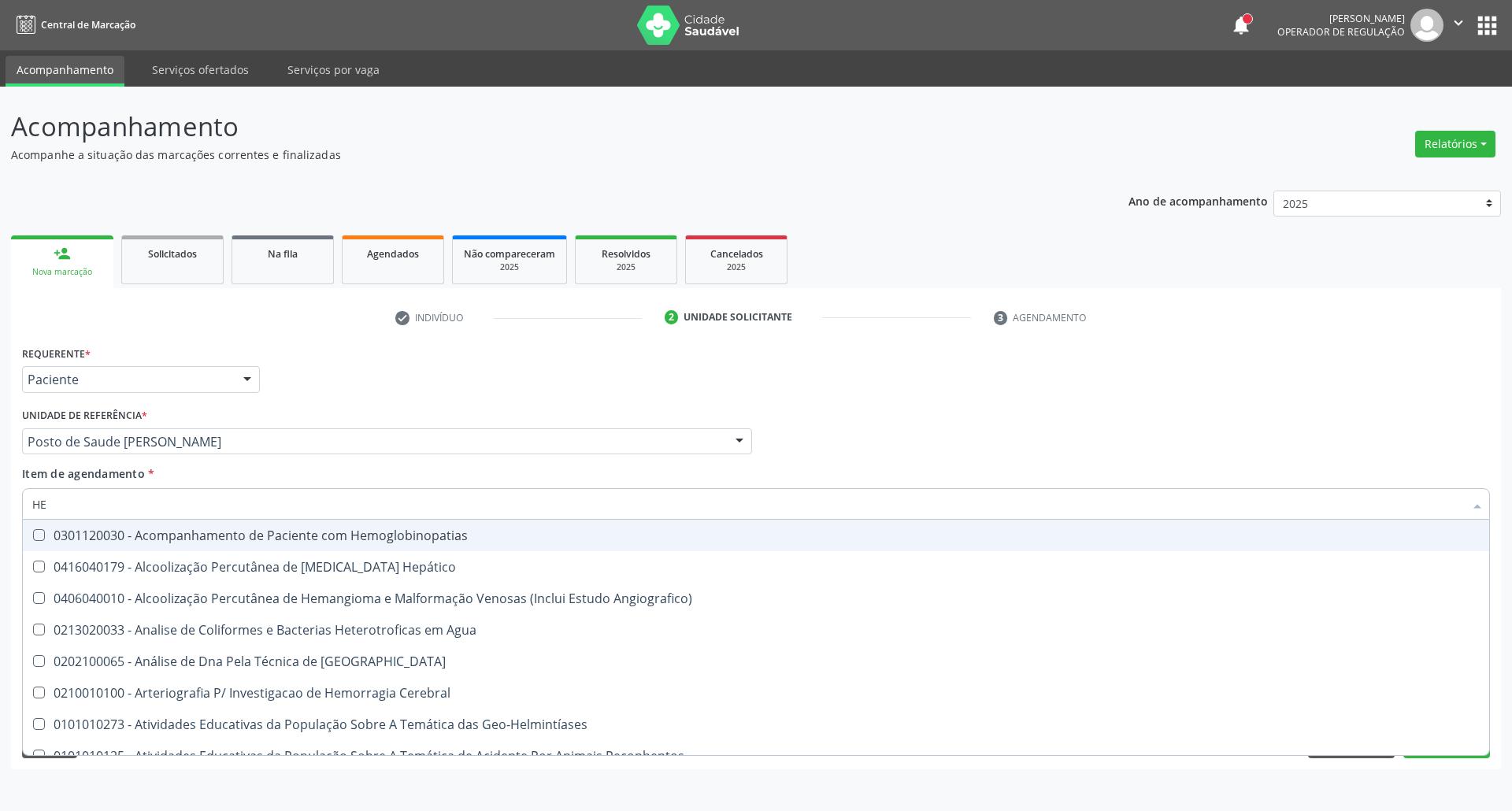
type input "HEM"
checkbox II "true"
checkbox Completo "false"
type input "HEMO"
checkbox Hemácias "true"
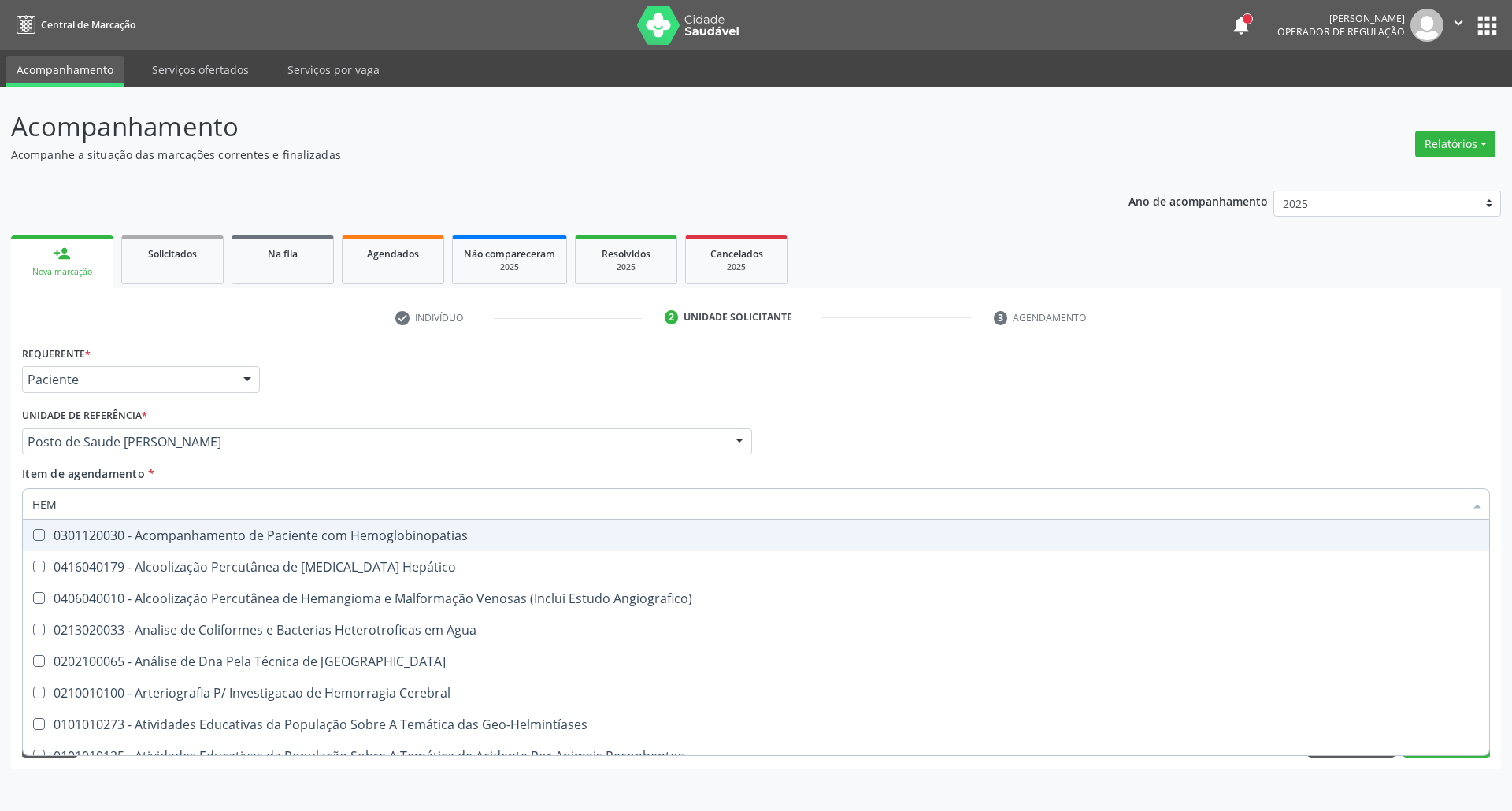
checkbox II "false"
type input "HEMOG"
checkbox Carboxi-Hemoglobina "true"
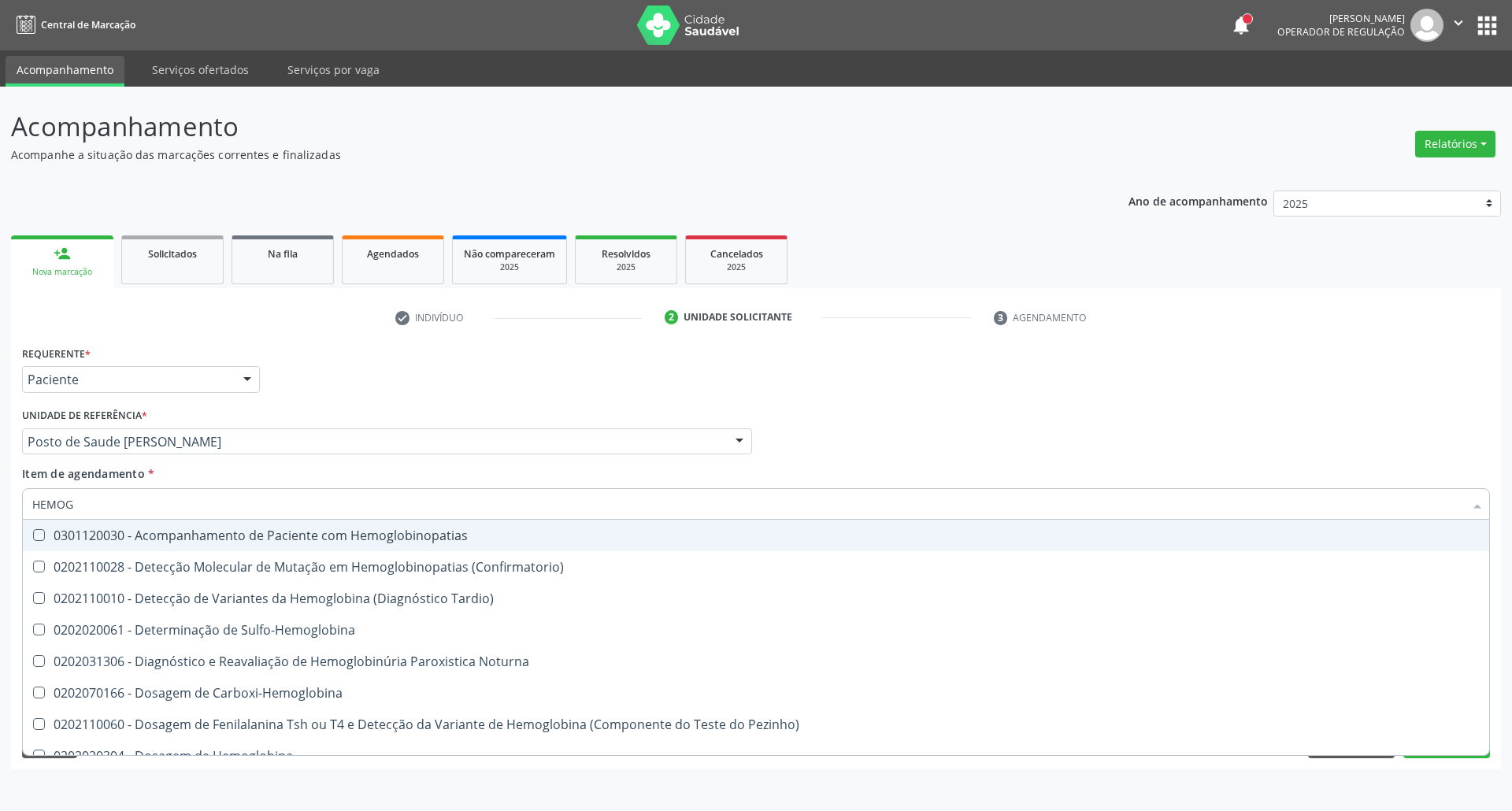
type input "HEMOGR"
checkbox Hemoglobinopatias "true"
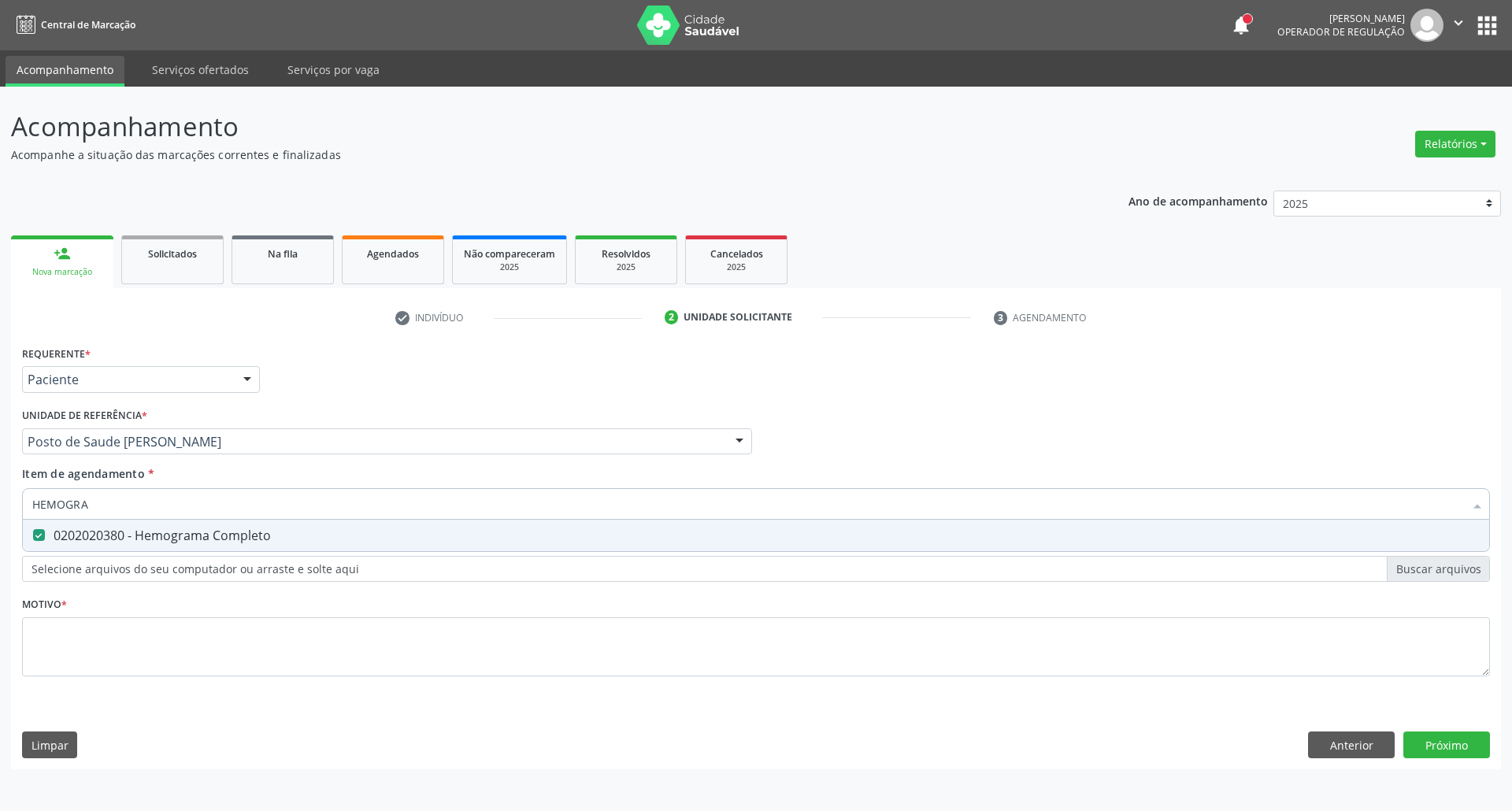
drag, startPoint x: 112, startPoint y: 507, endPoint x: 0, endPoint y: 526, distance: 113.6
click at [0, 535] on div "Acompanhamento Acompanhe a situação das marcações correntes e finalizadas Relat…" at bounding box center [756, 448] width 1512 height 725
type input "CO"
checkbox Completo "false"
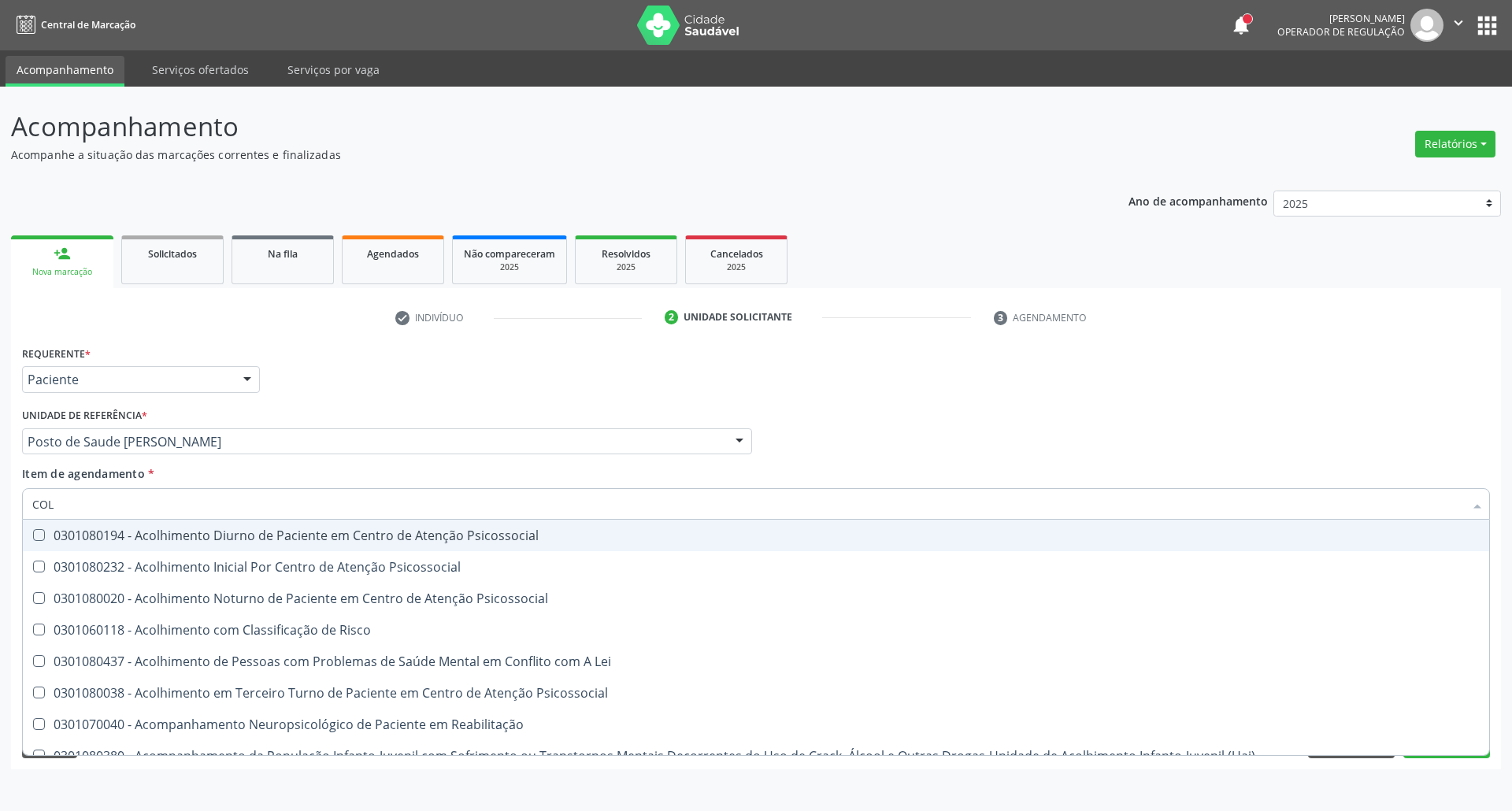
type input "COLE"
checkbox Utero "true"
checkbox Coletiva "true"
checkbox Oncologia "true"
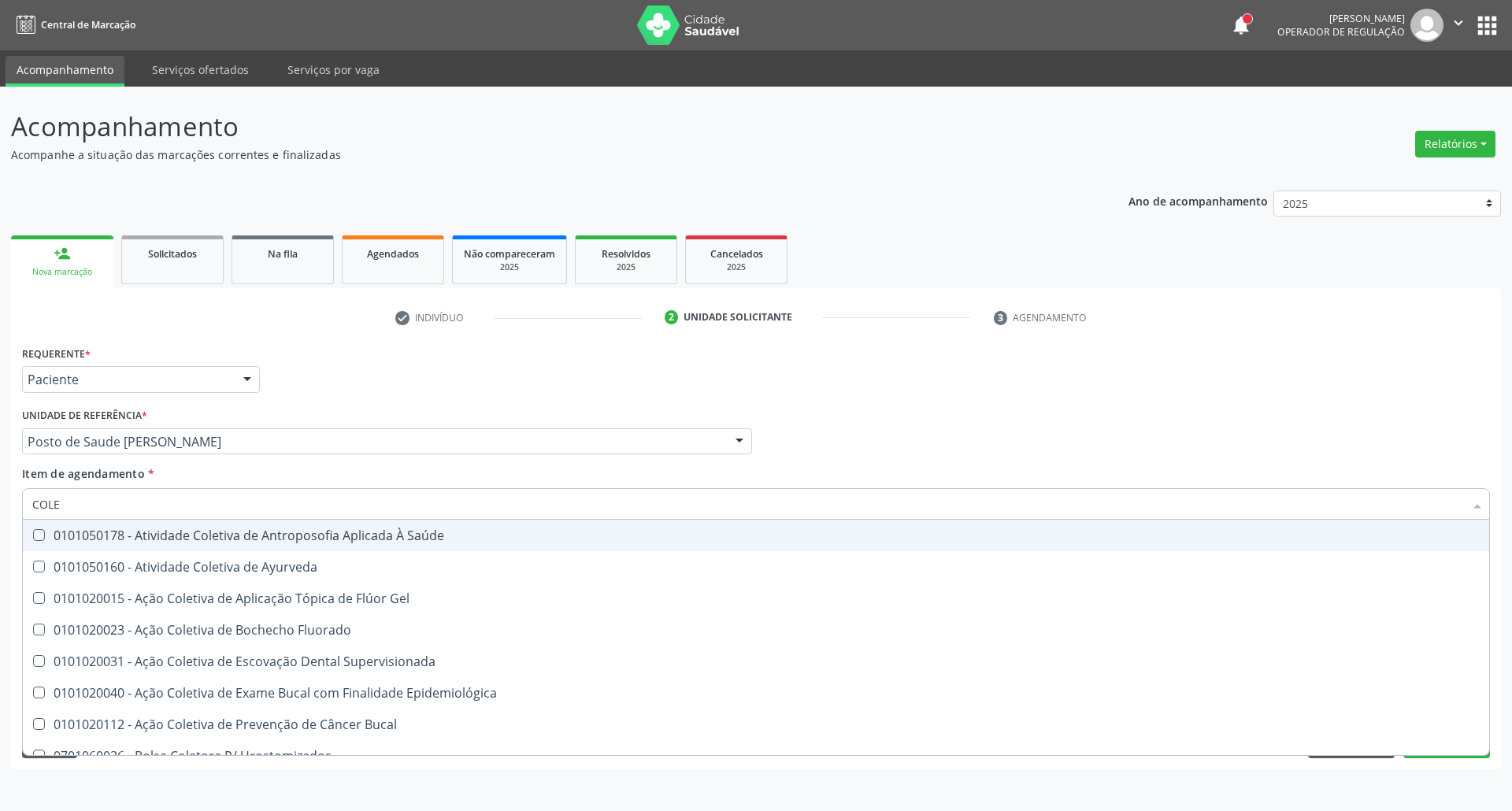
type input "COLES"
checkbox Saúde "true"
checkbox Ayurveda "true"
checkbox Gel "true"
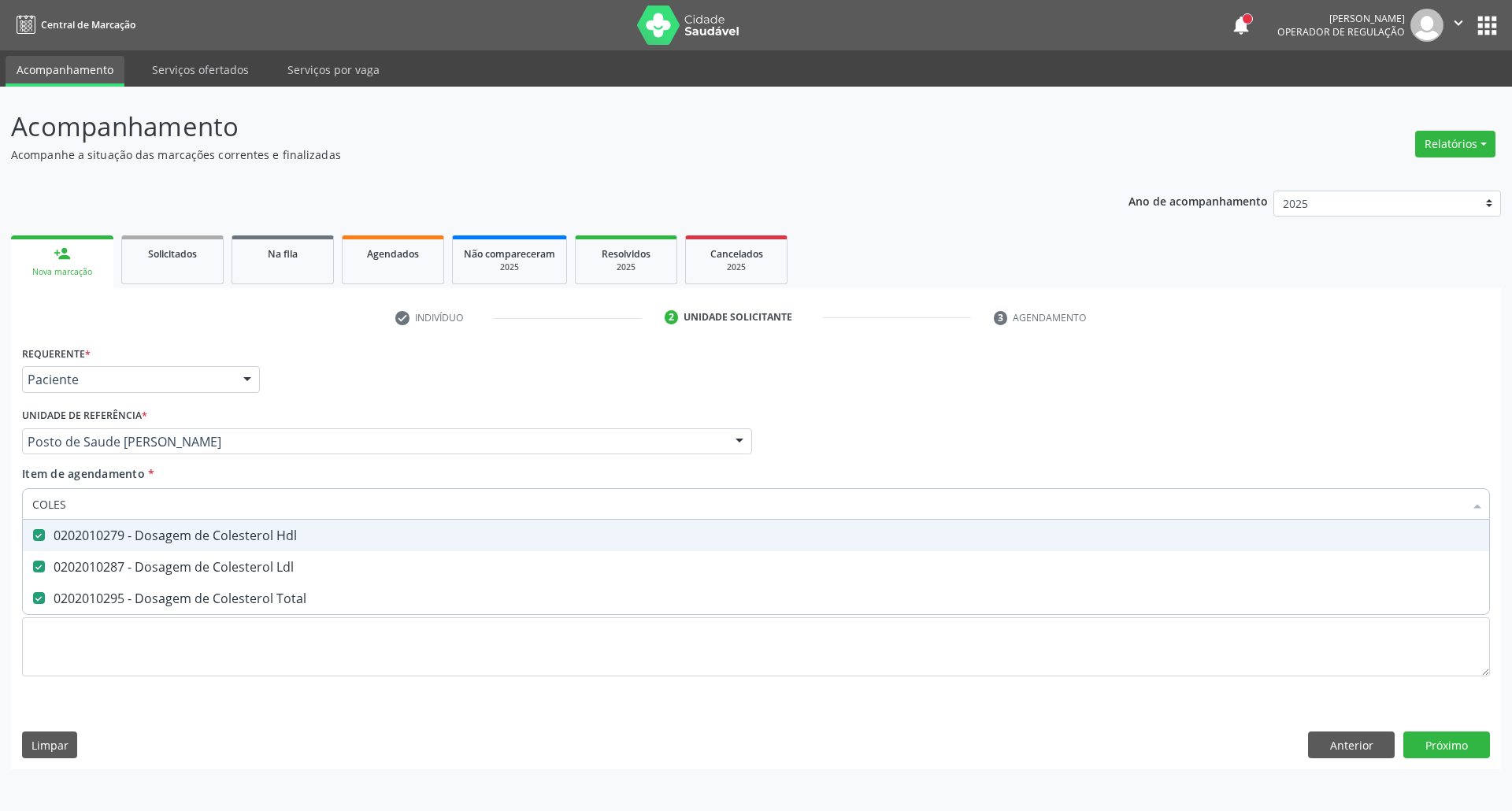
drag, startPoint x: 105, startPoint y: 501, endPoint x: 0, endPoint y: 501, distance: 105.0
click at [0, 501] on div "Acompanhamento Acompanhe a situação das marcações correntes e finalizadas Relat…" at bounding box center [756, 448] width 1512 height 725
type input "TR"
checkbox Hdl "false"
checkbox Ldl "false"
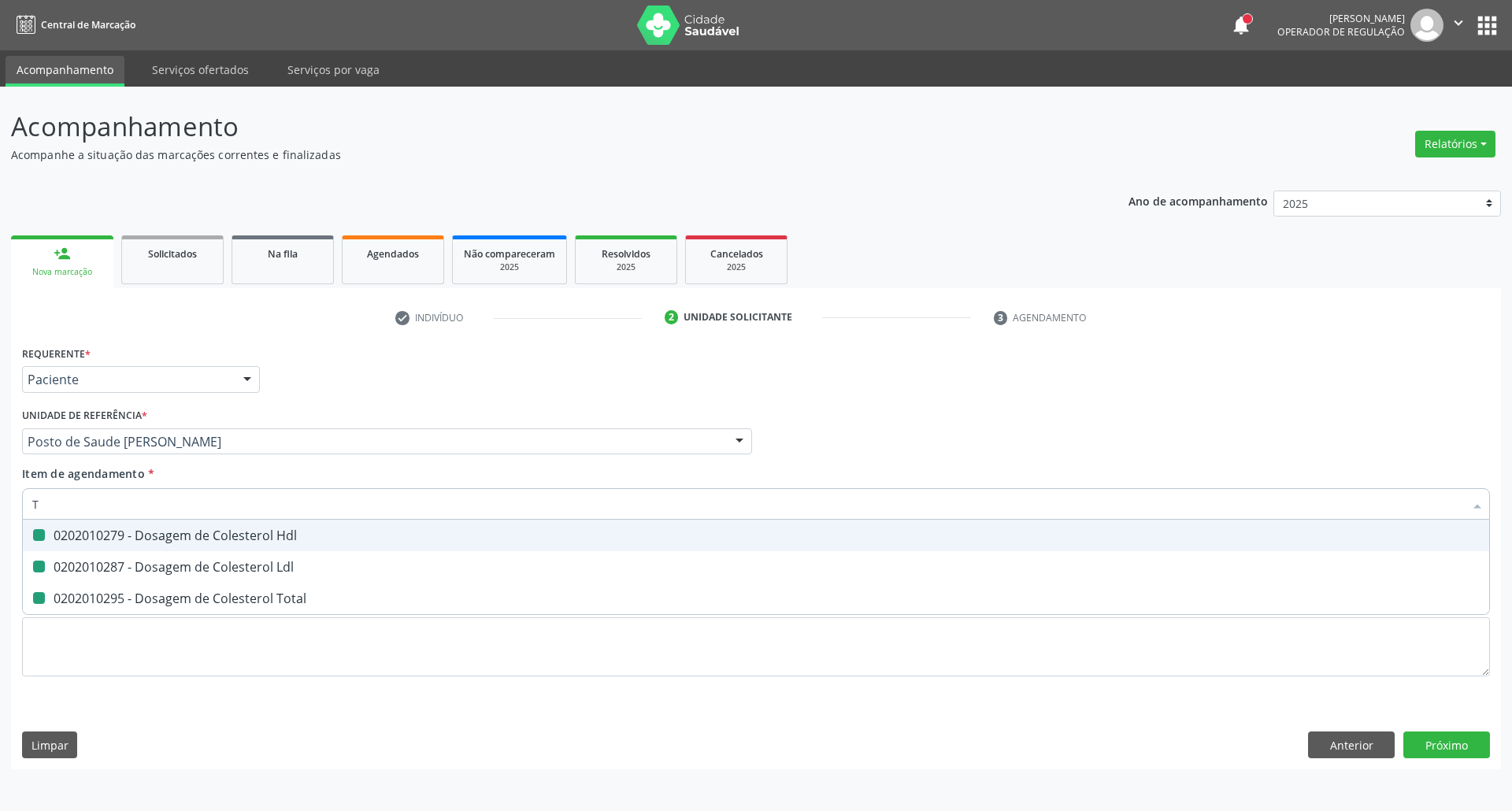
checkbox Total "false"
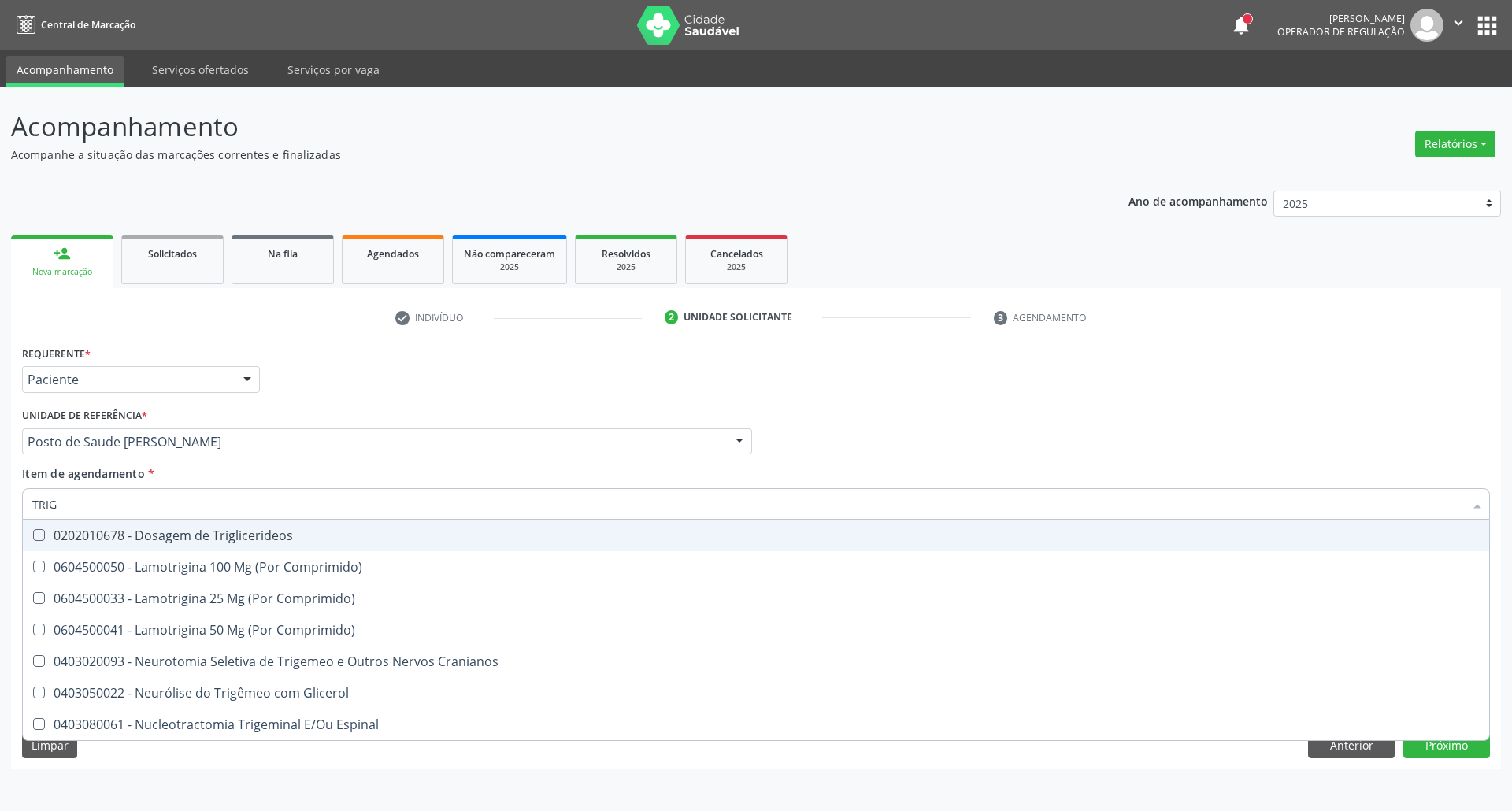
type input "TRIGL"
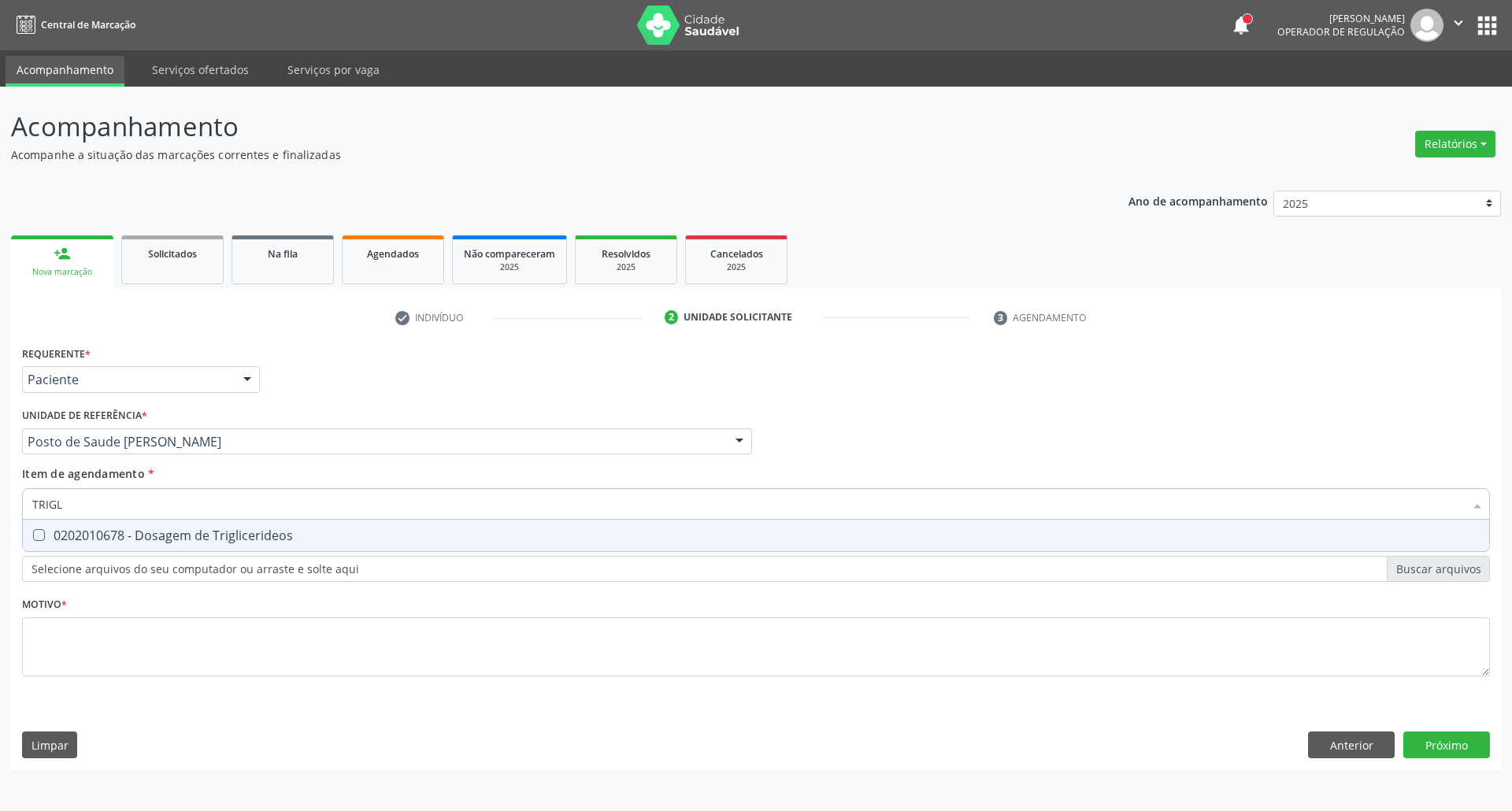
drag, startPoint x: 43, startPoint y: 533, endPoint x: 52, endPoint y: 531, distance: 9.2
click at [48, 533] on div "0202010678 - Dosagem de Triglicerideos" at bounding box center [755, 534] width 1447 height 12
checkbox Triglicerideos "true"
drag, startPoint x: 63, startPoint y: 501, endPoint x: 0, endPoint y: 504, distance: 63.1
click at [0, 502] on div "Acompanhamento Acompanhe a situação das marcações correntes e finalizadas Relat…" at bounding box center [756, 448] width 1512 height 725
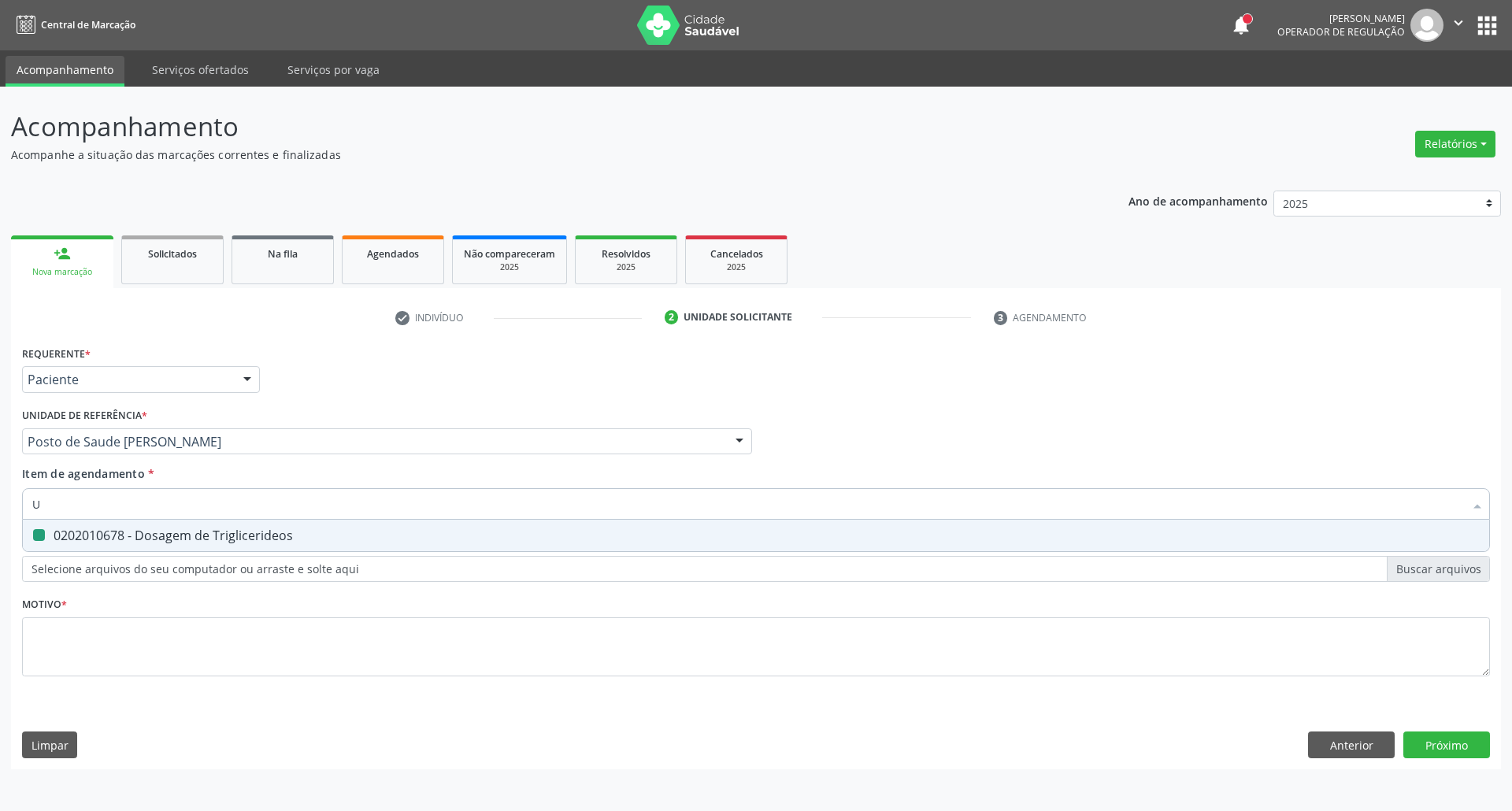
type input "UR"
checkbox Triglicerideos "false"
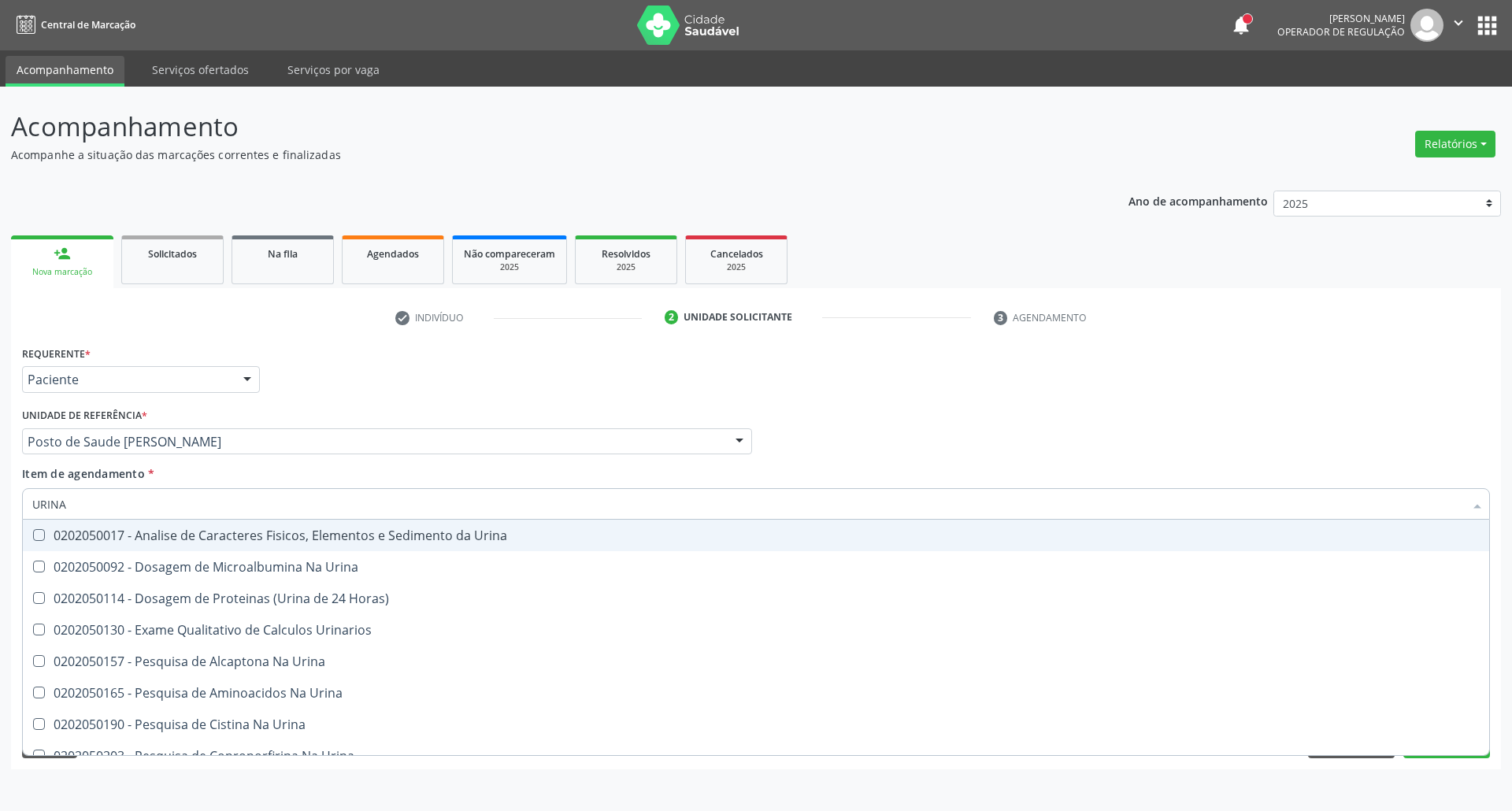
type input "URINA"
drag, startPoint x: 49, startPoint y: 529, endPoint x: 63, endPoint y: 521, distance: 16.1
click at [50, 530] on div "0202050017 - Analise de Caracteres Fisicos, Elementos e Sedimento da Urina" at bounding box center [755, 534] width 1447 height 12
checkbox Urina "true"
drag, startPoint x: 74, startPoint y: 508, endPoint x: 0, endPoint y: 508, distance: 74.0
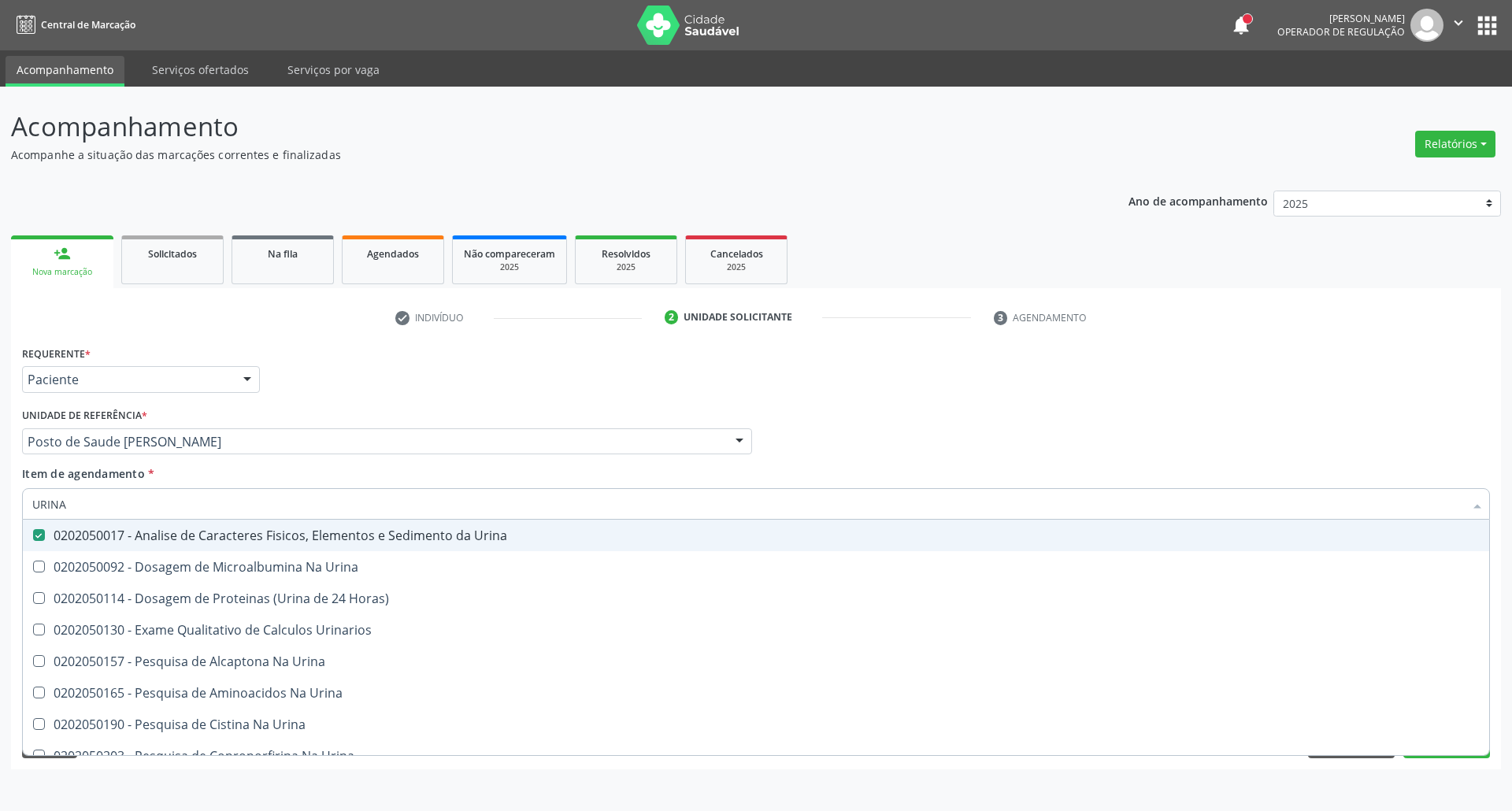
click at [0, 508] on div "Acompanhamento Acompanhe a situação das marcações correntes e finalizadas Relat…" at bounding box center [756, 448] width 1512 height 725
type input "G"
checkbox Urina "false"
type input "GLICOSE"
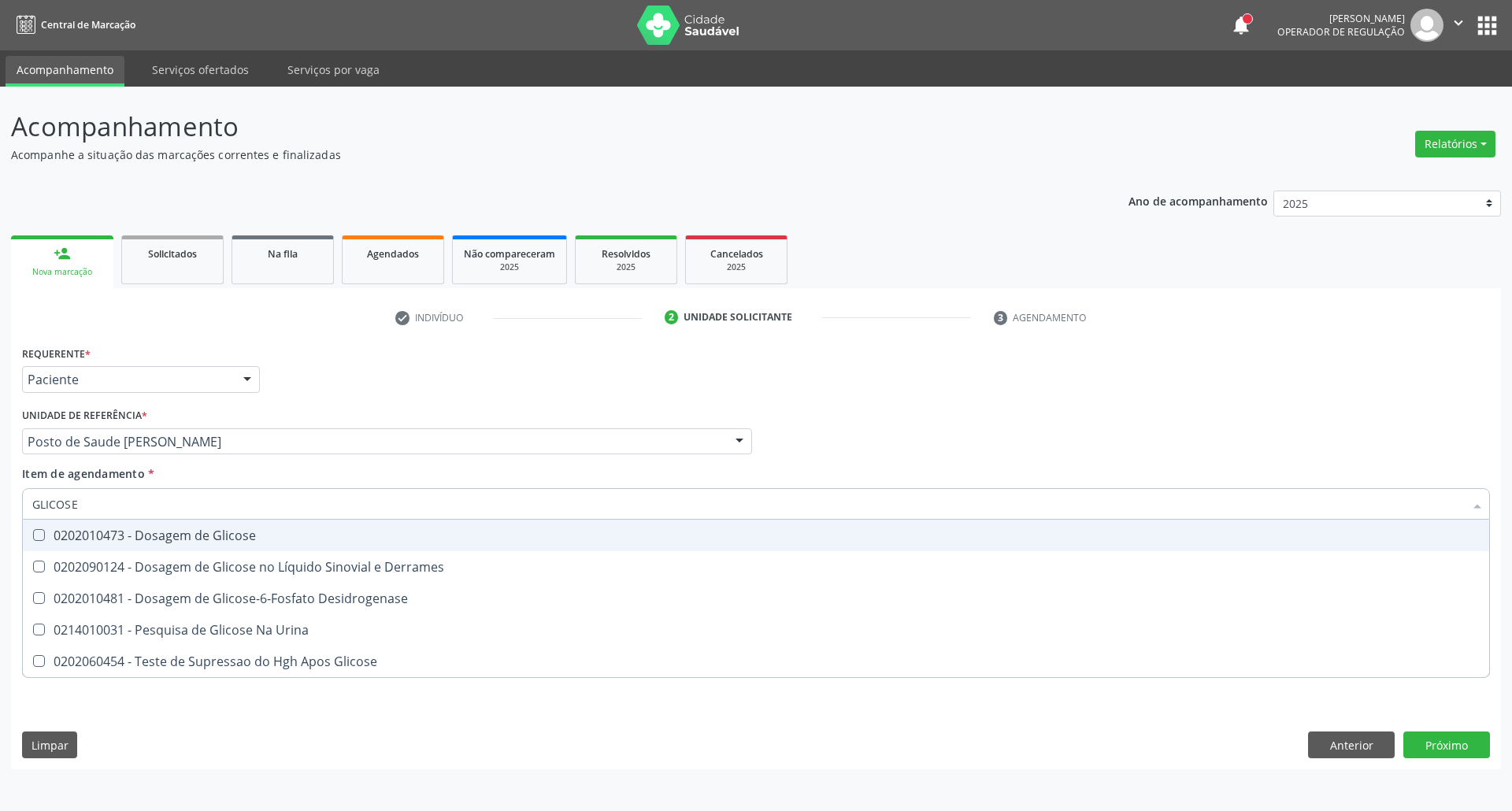
click at [72, 531] on div "0202010473 - Dosagem de Glicose" at bounding box center [755, 534] width 1447 height 12
checkbox Glicose "true"
drag, startPoint x: 82, startPoint y: 496, endPoint x: 0, endPoint y: 514, distance: 84.0
click at [0, 511] on div "Acompanhamento Acompanhe a situação das marcações correntes e finalizadas Relat…" at bounding box center [756, 448] width 1512 height 725
type input "CO"
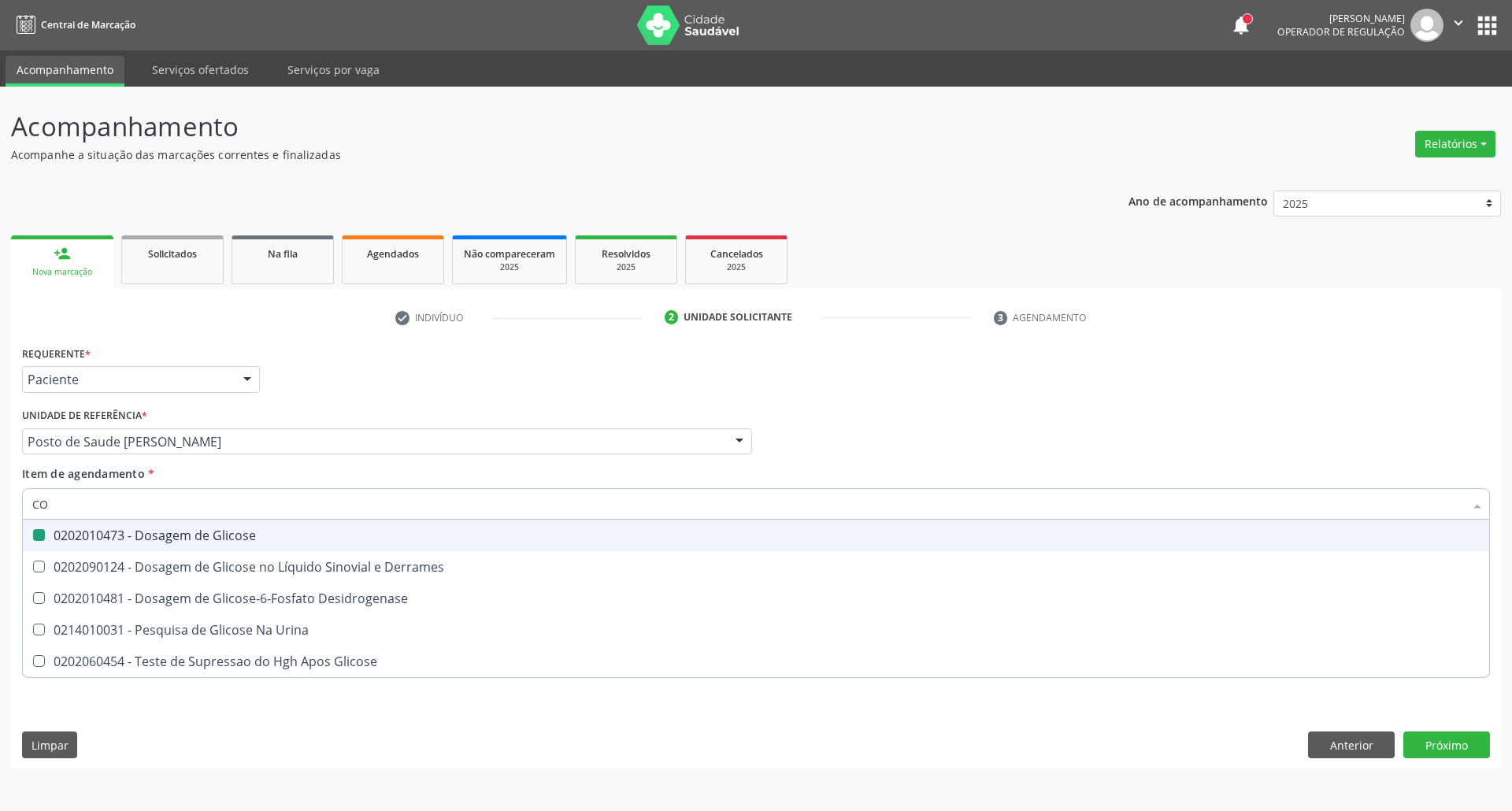
checkbox Glicose "false"
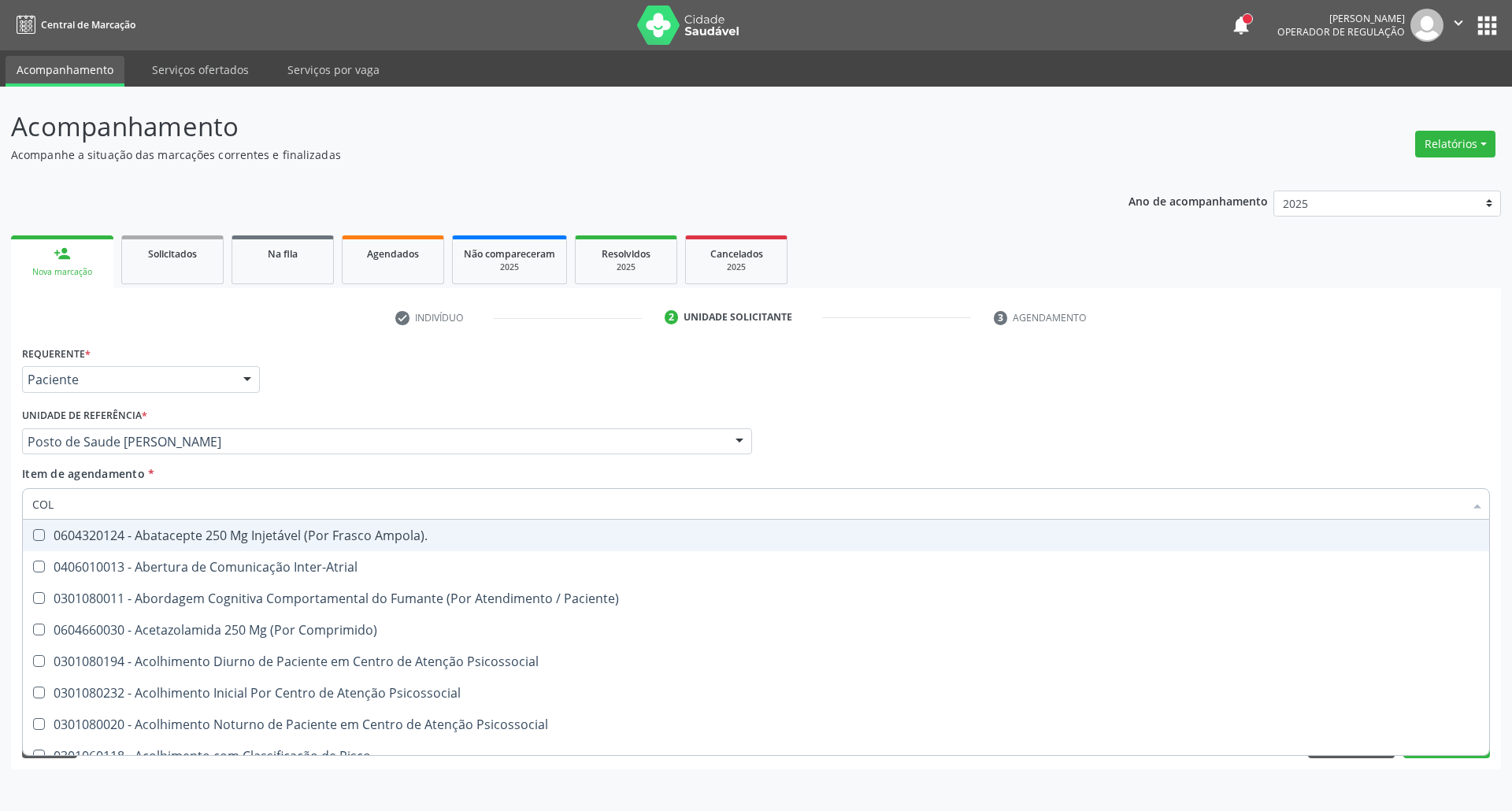
type input "COLE"
checkbox Coclear "true"
checkbox Osso "true"
checkbox Alternativa "true"
type input "COLES"
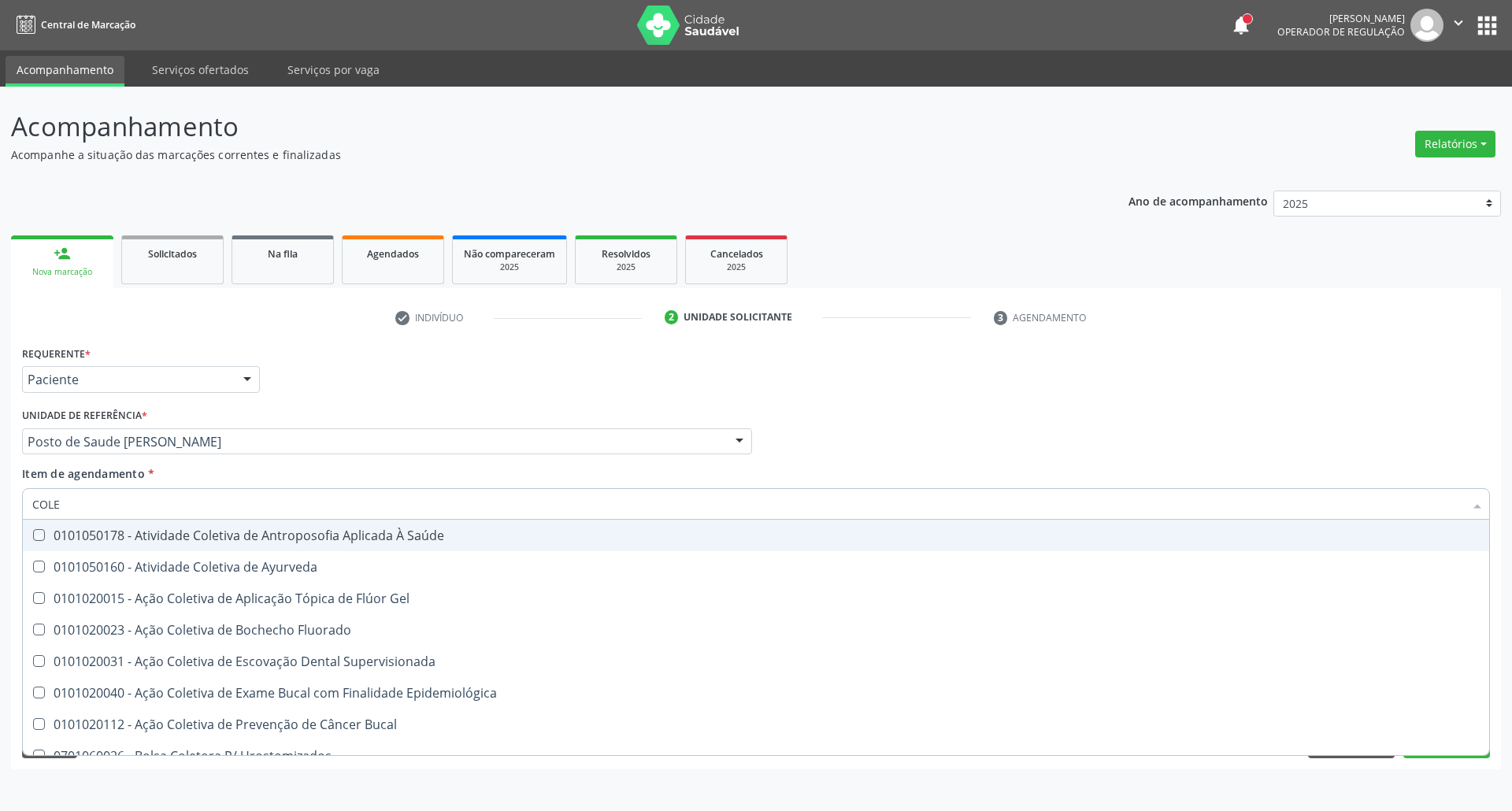
checkbox Saúde "true"
checkbox Ayurveda "true"
checkbox Gel "true"
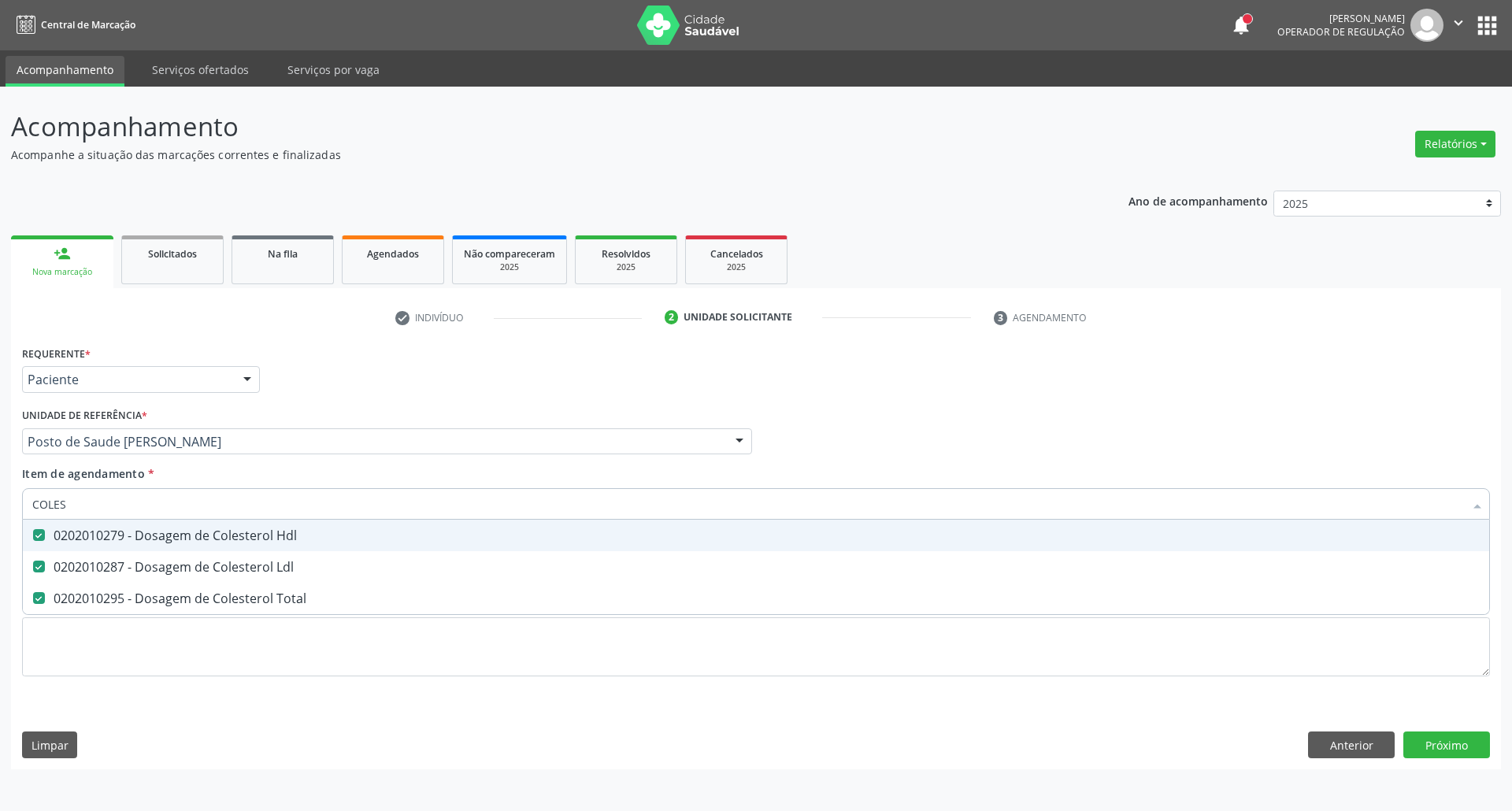
drag, startPoint x: 17, startPoint y: 504, endPoint x: 0, endPoint y: 514, distance: 19.7
click at [0, 512] on div "Acompanhamento Acompanhe a situação das marcações correntes e finalizadas Relat…" at bounding box center [756, 448] width 1512 height 725
type input "HE"
checkbox Hdl "false"
checkbox Ldl "false"
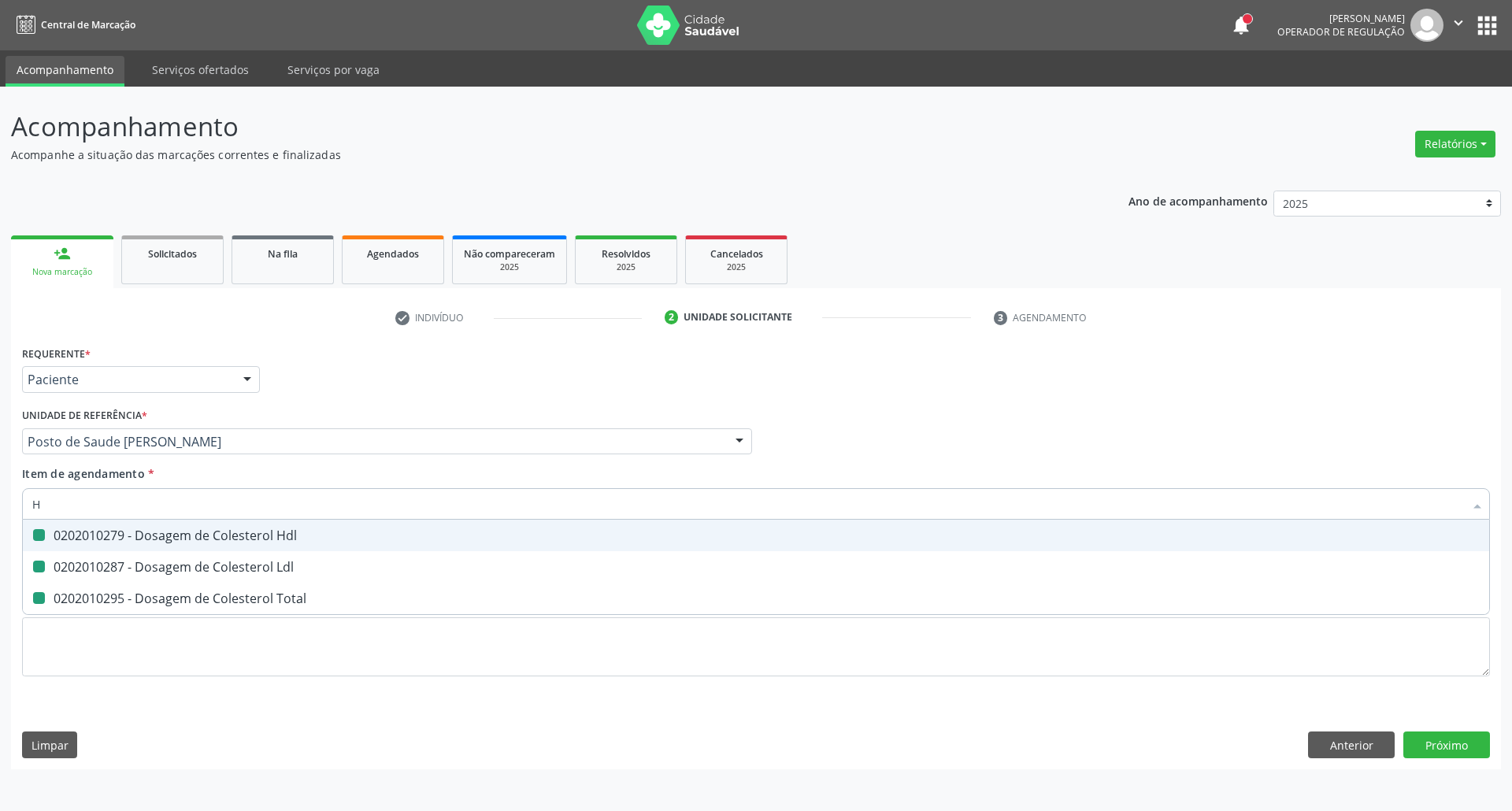
checkbox Total "false"
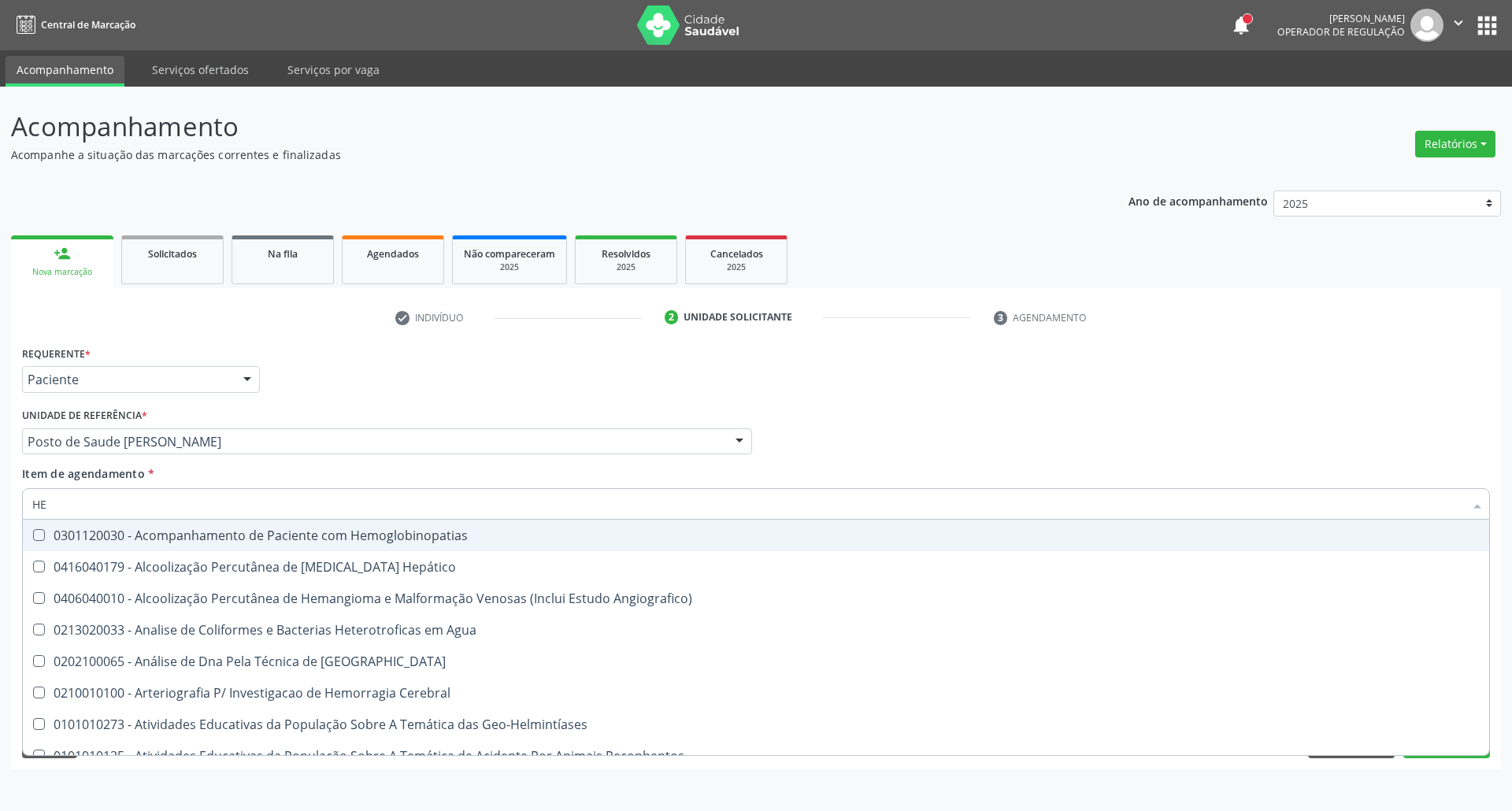
type input "HEM"
checkbox II "true"
checkbox Completo "false"
type input "HEMO"
checkbox Retro-Retal "true"
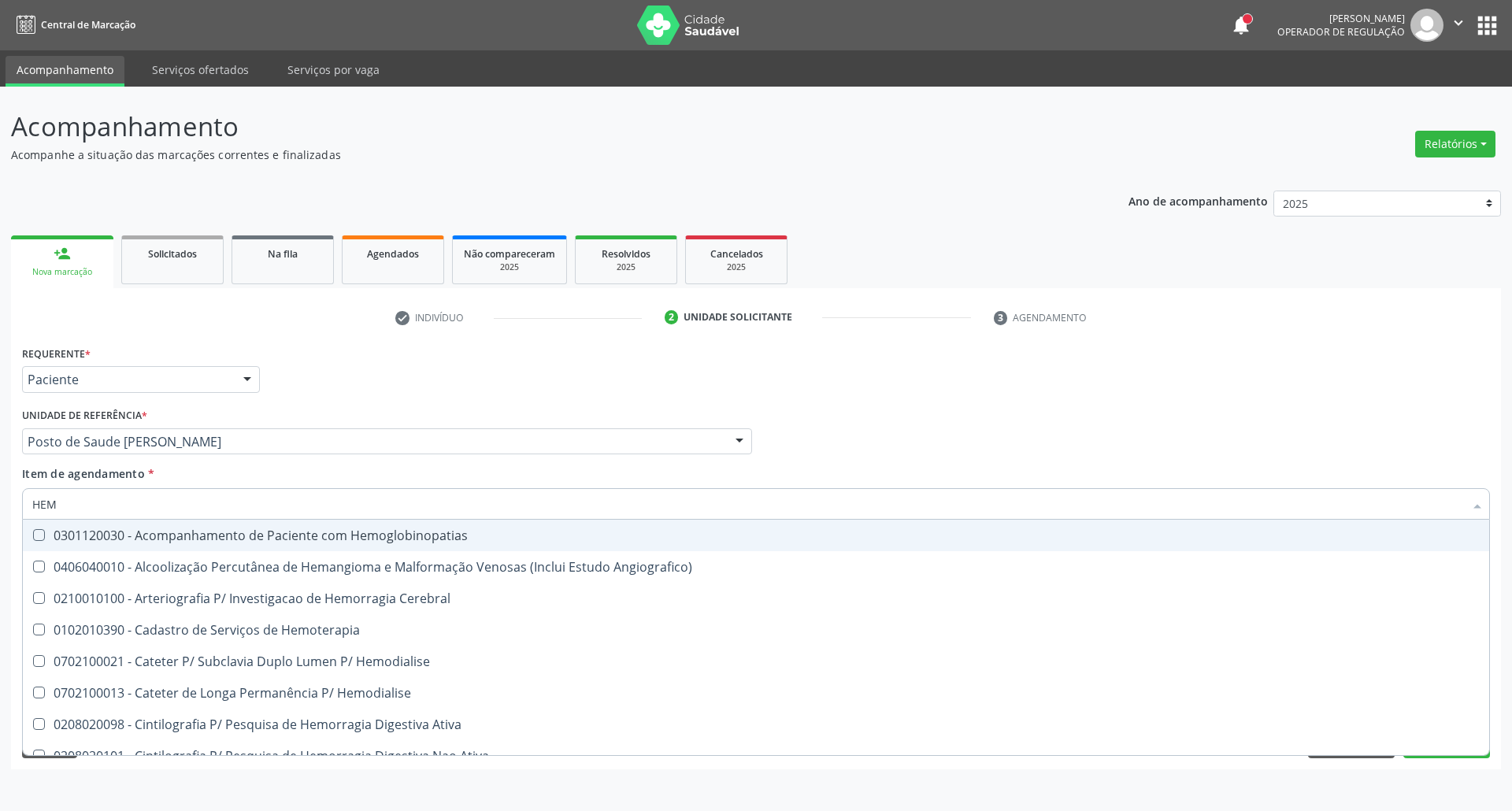
checkbox Completo "false"
type input "HEMOG"
checkbox Carboxi-Hemoglobina "true"
type input "HEMOGL"
checkbox Completo "false"
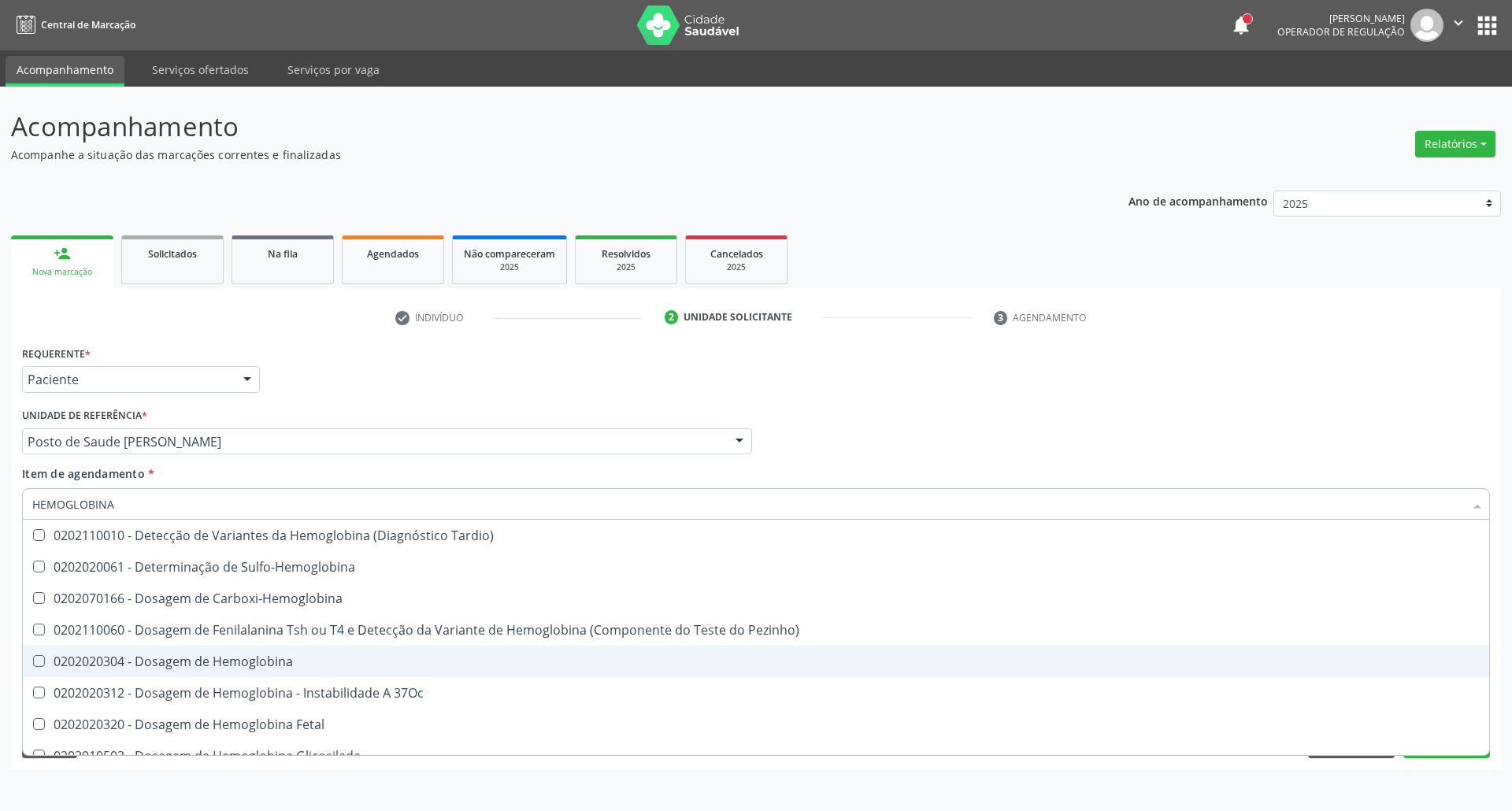
type input "HEMOGLOBINA G"
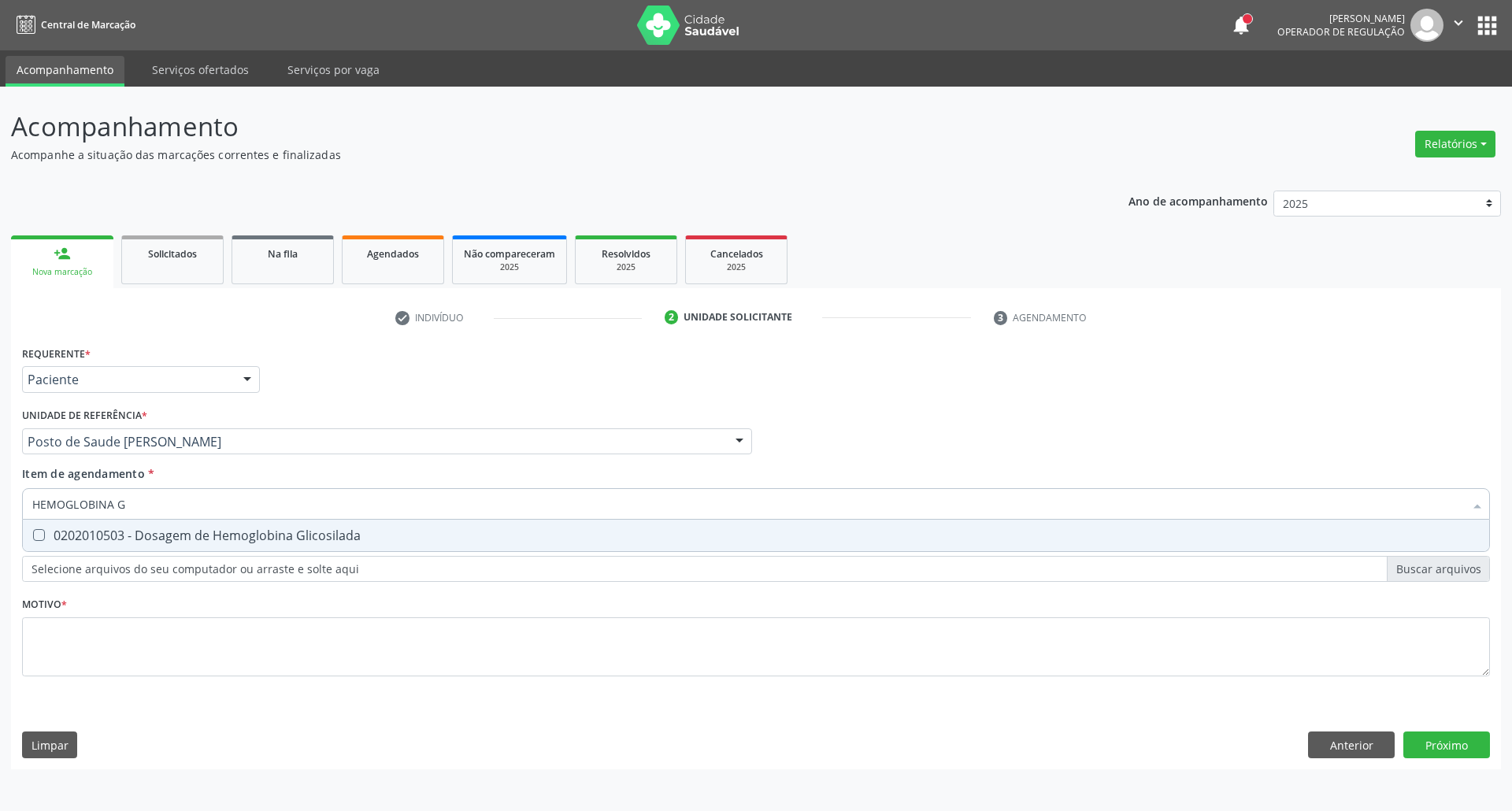
click at [158, 523] on span "0202010503 - Dosagem de Hemoglobina Glicosilada" at bounding box center [755, 534] width 1466 height 31
checkbox Glicosilada "true"
click at [159, 511] on input "HEMOGLOBINA G" at bounding box center [747, 503] width 1431 height 31
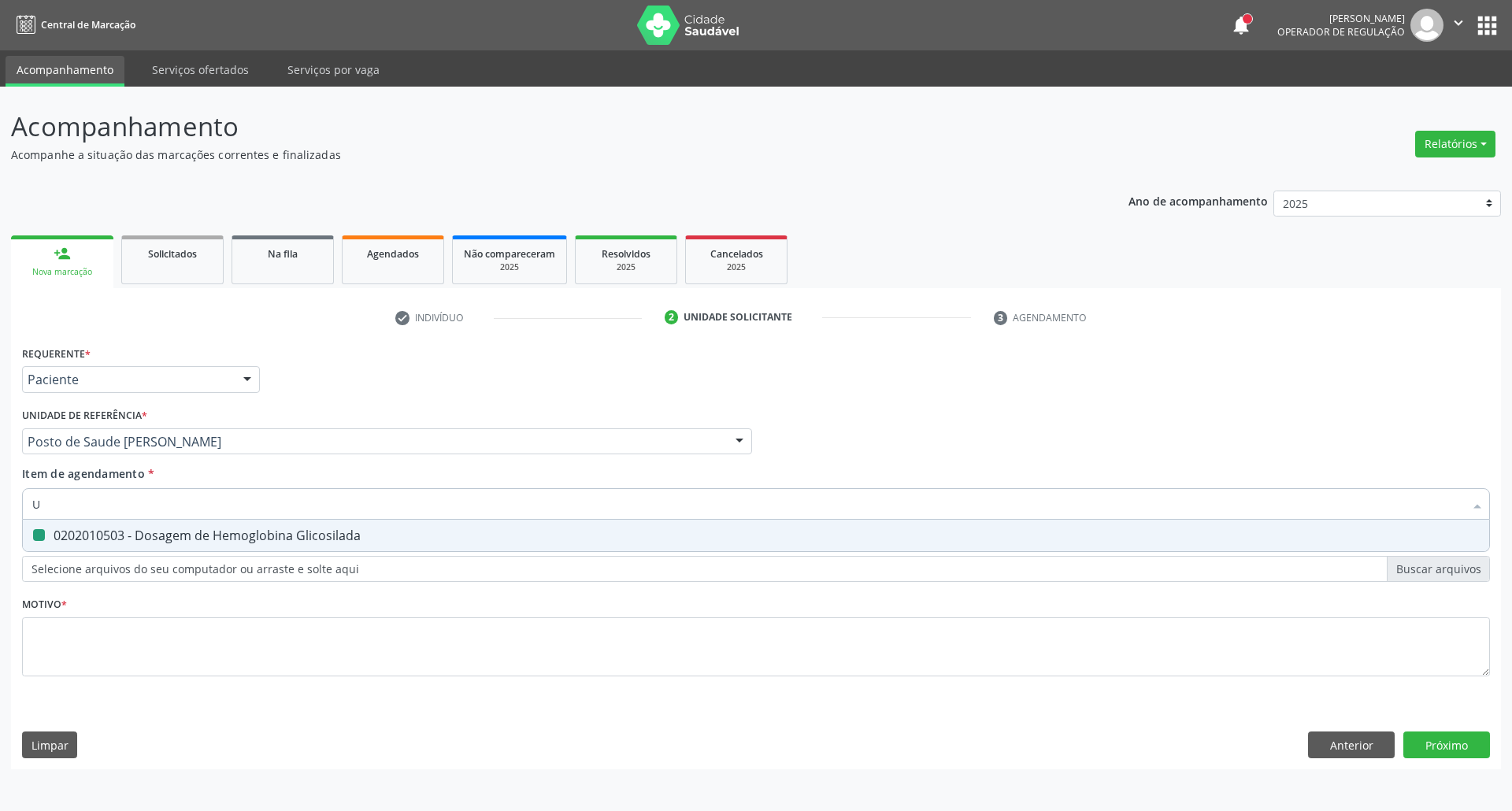
type input "UR"
checkbox Glicosilada "false"
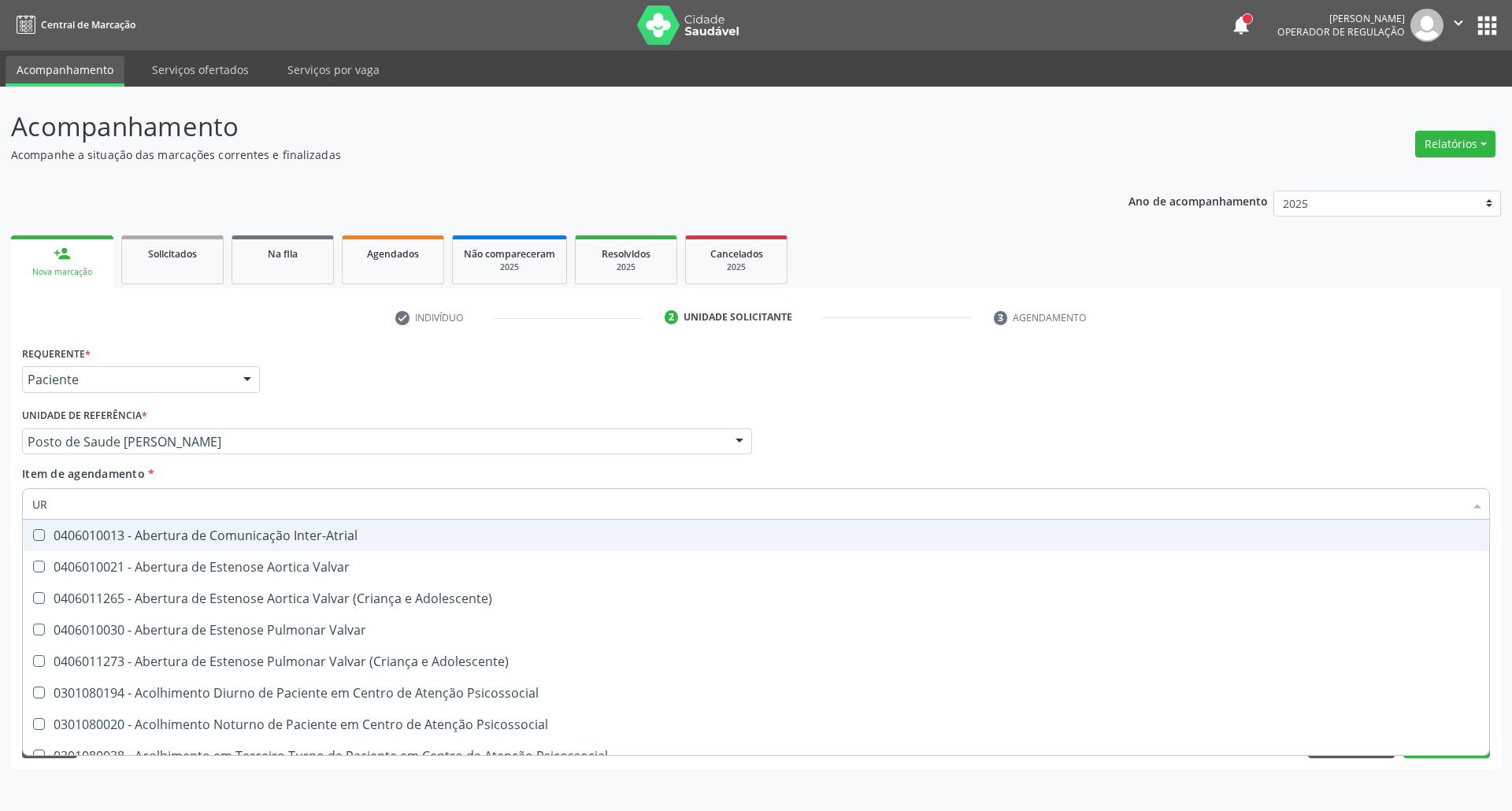
type input "URE"
checkbox Urina "false"
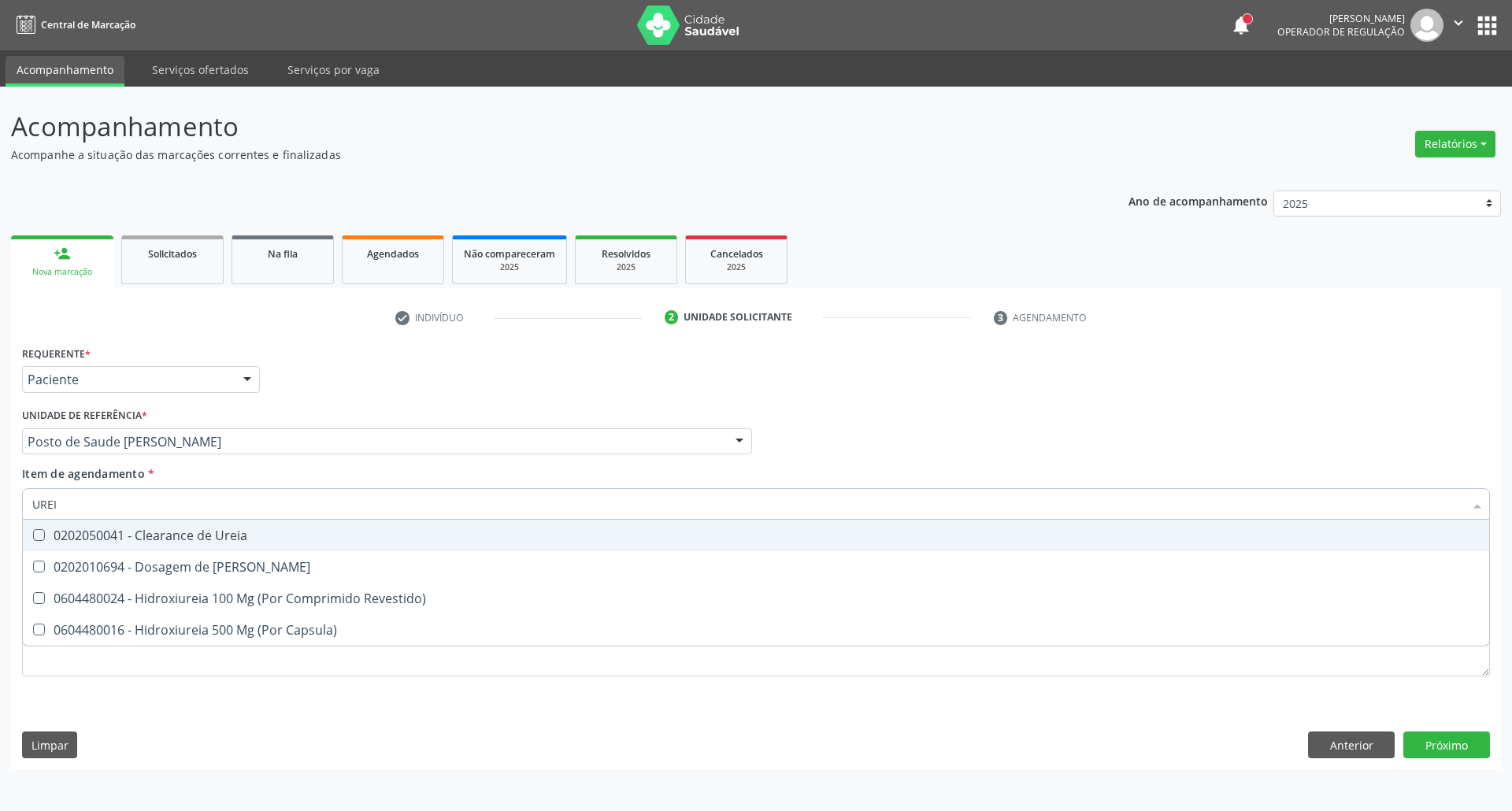
type input "UREIA"
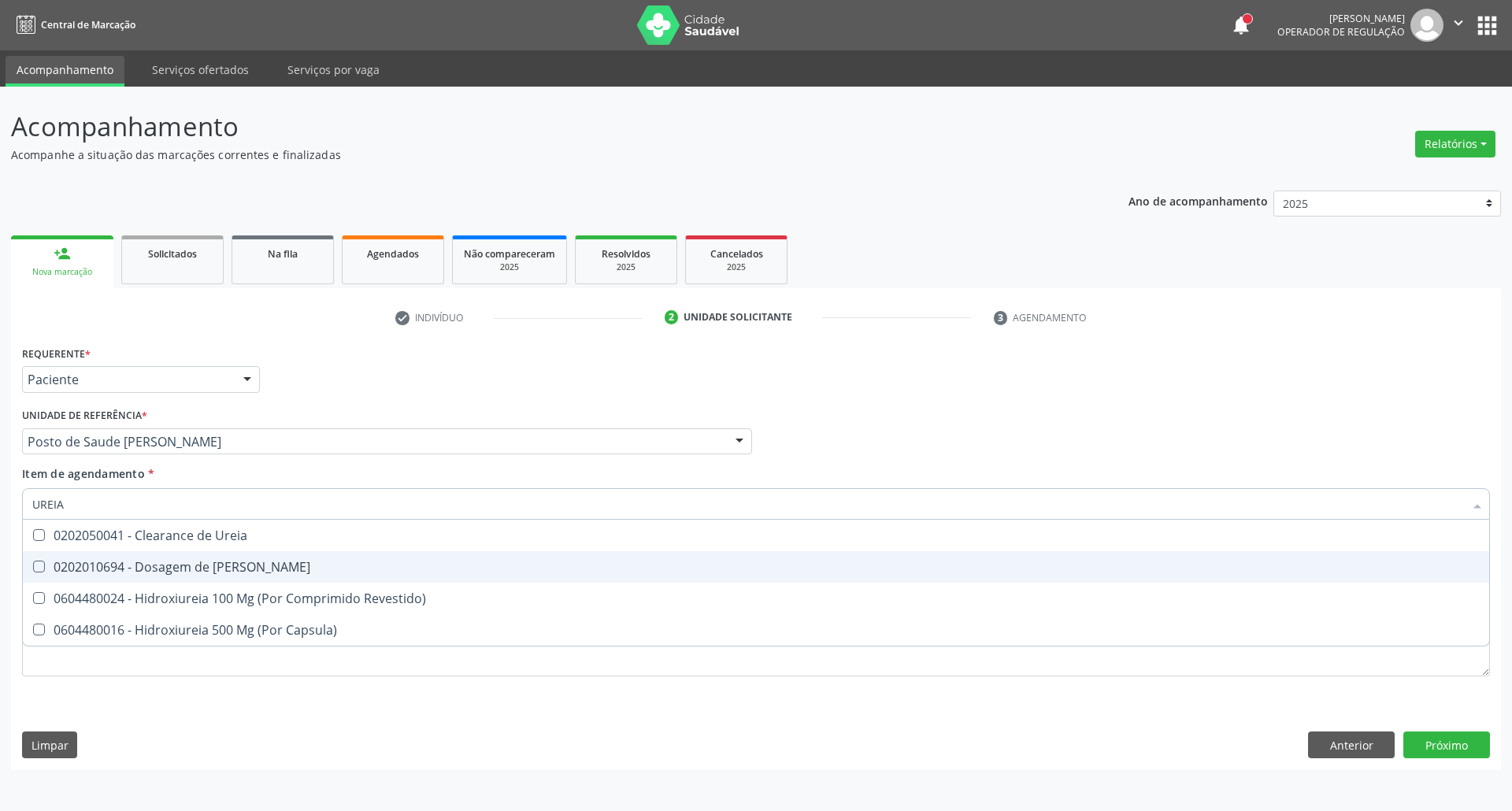
click at [168, 557] on span "0202010694 - Dosagem de [PERSON_NAME]" at bounding box center [755, 567] width 1466 height 31
checkbox Ureia "true"
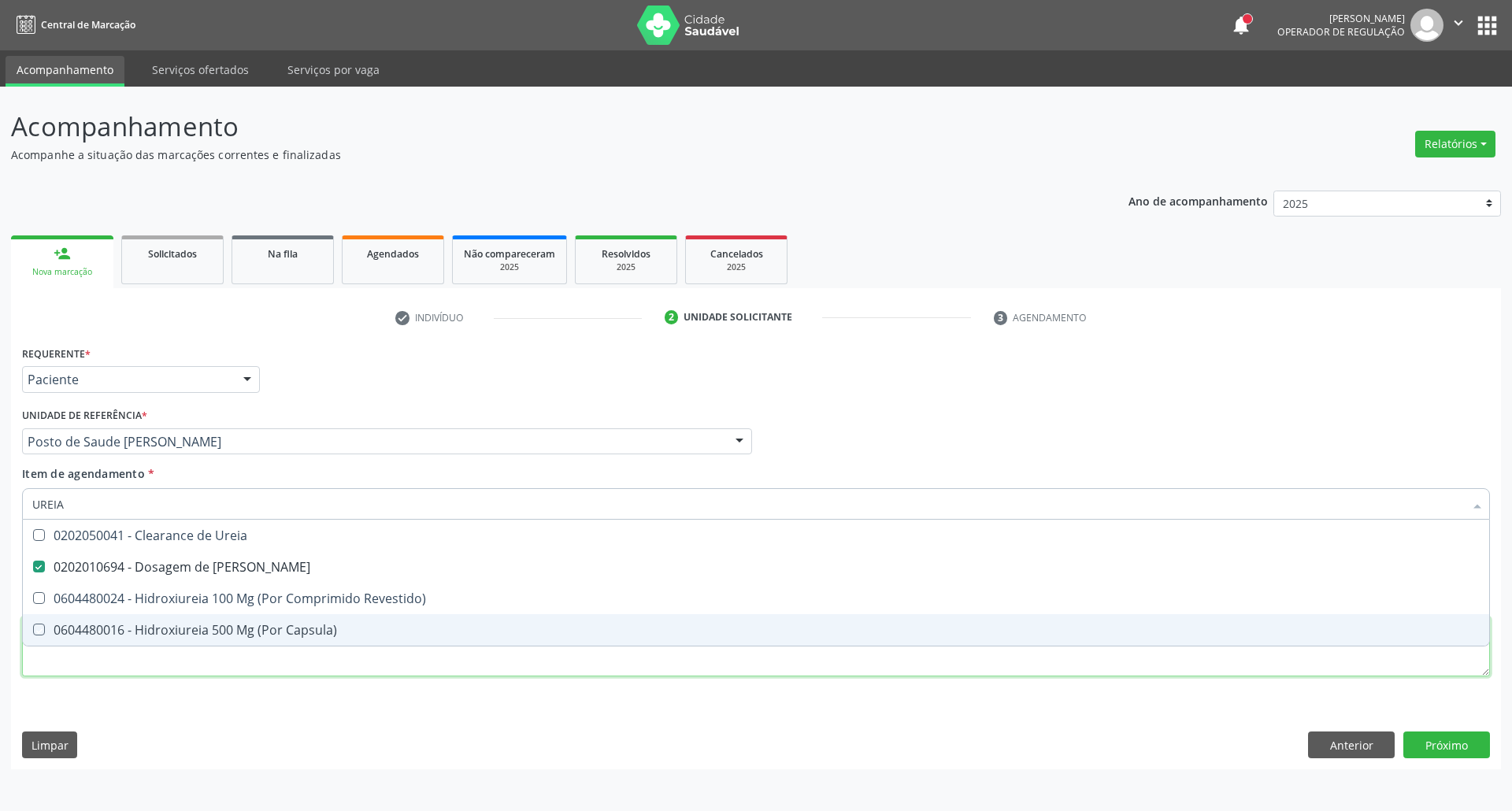
drag, startPoint x: 140, startPoint y: 666, endPoint x: 157, endPoint y: 657, distance: 19.2
click at [142, 666] on div "Requerente * Paciente Profissional de Saúde Paciente Nenhum resultado encontrad…" at bounding box center [755, 520] width 1467 height 356
checkbox Revestido\) "true"
checkbox Capsula\) "true"
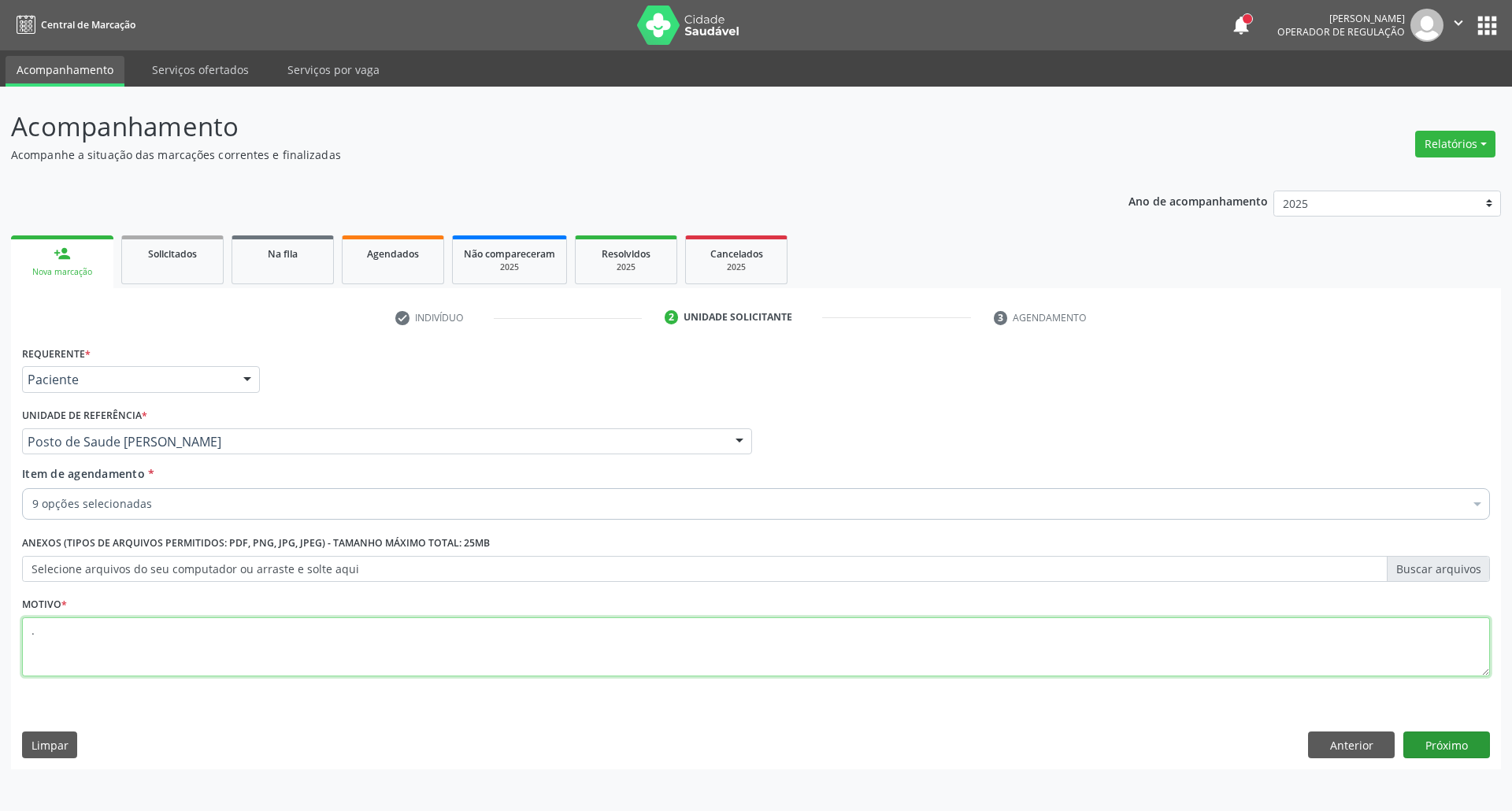
type textarea "."
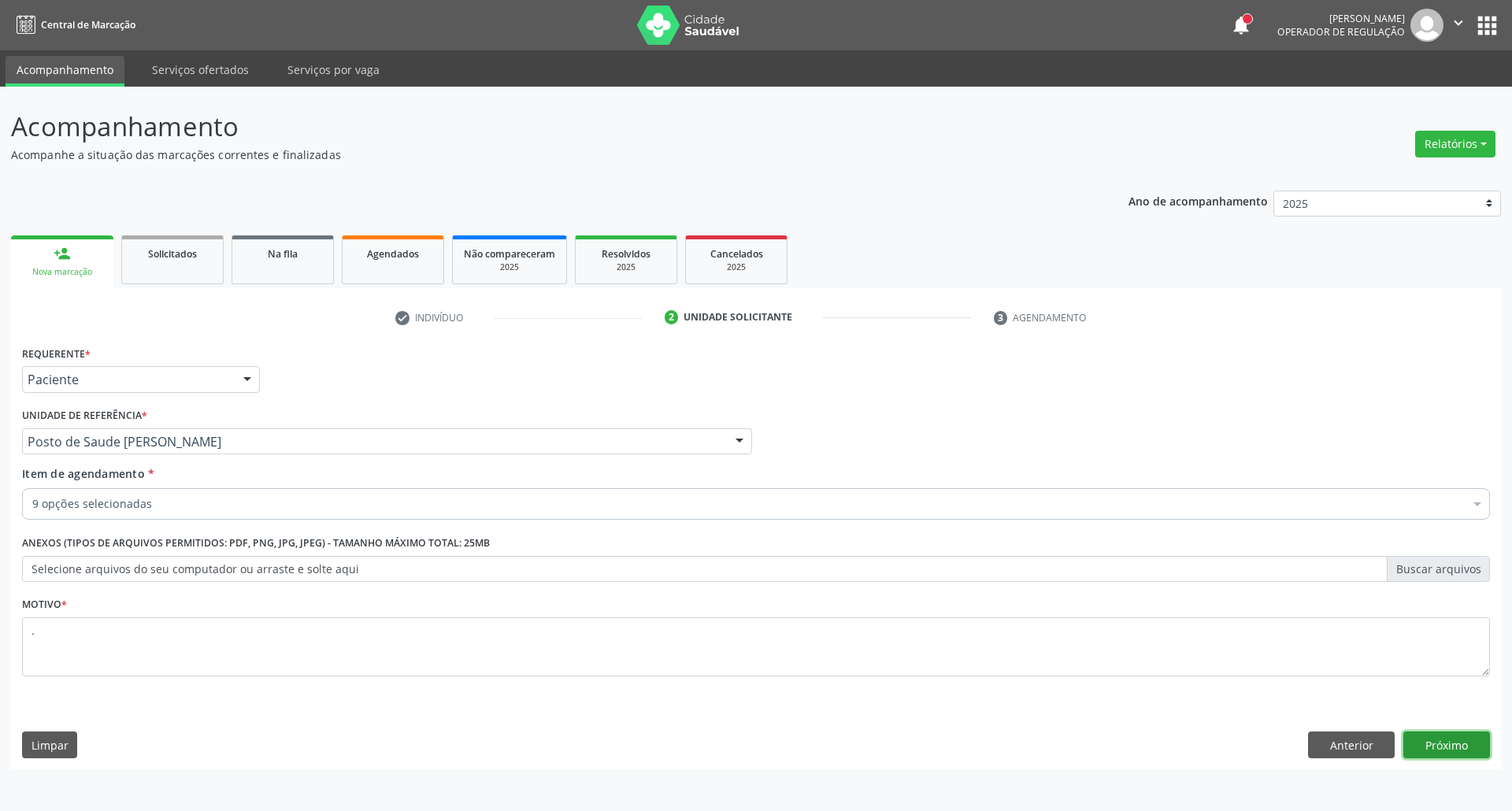
click at [1441, 751] on button "Próximo" at bounding box center [1446, 745] width 86 height 27
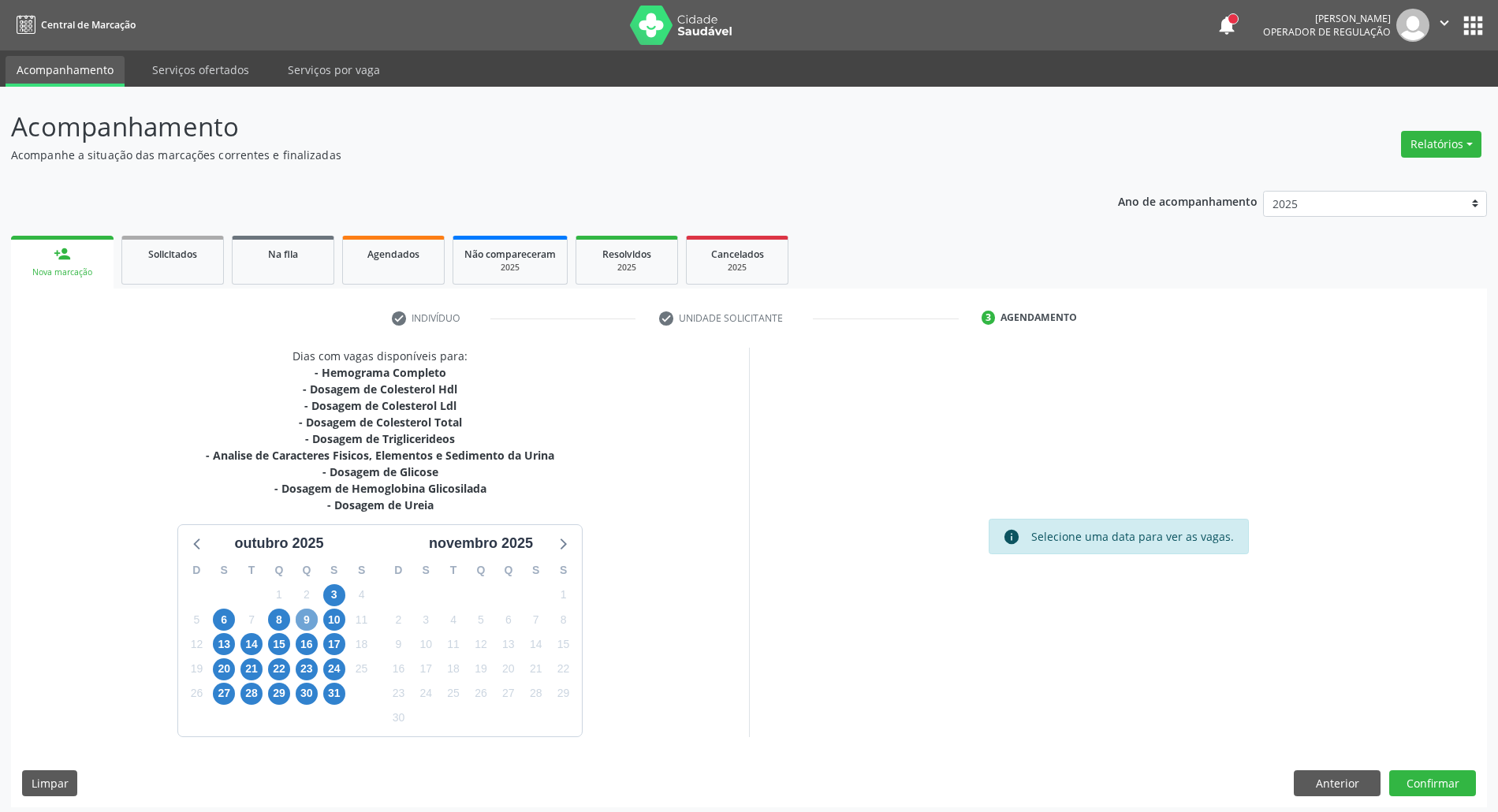
click at [307, 618] on span "9" at bounding box center [306, 619] width 22 height 22
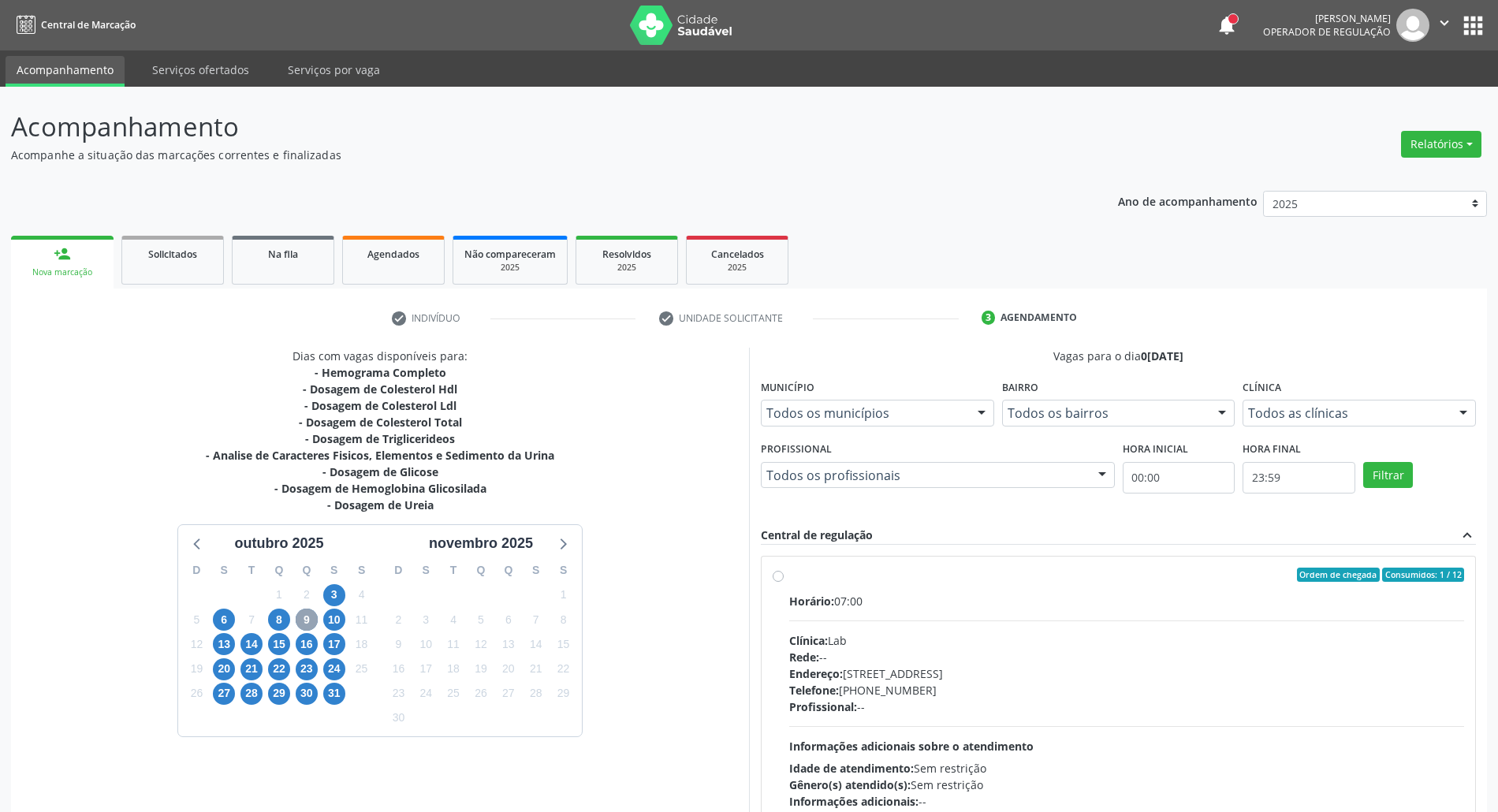
scroll to position [249, 0]
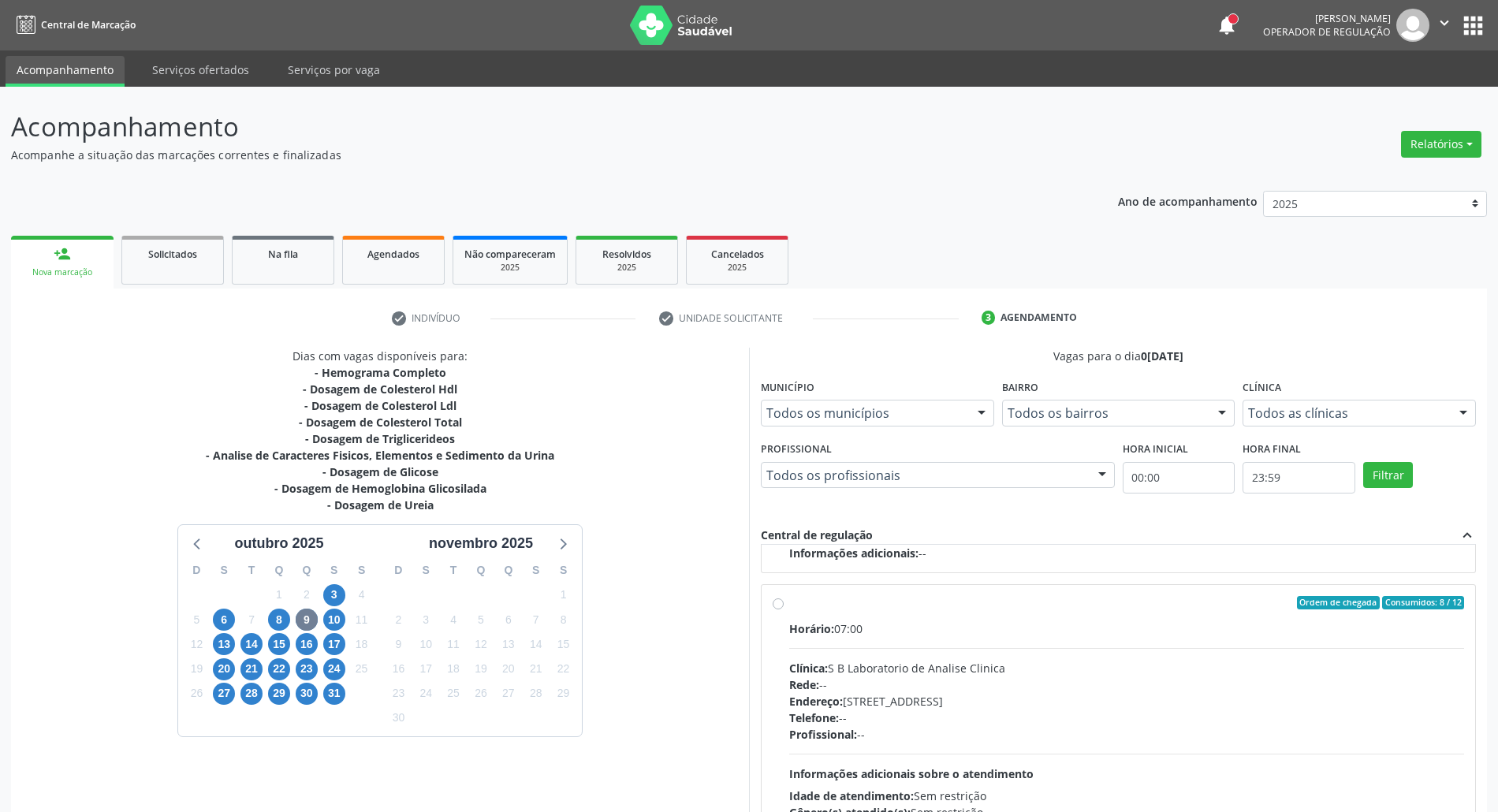
click at [1028, 660] on div "Clínica: S B Laboratorio de Analise Clinica" at bounding box center [1126, 668] width 675 height 16
click at [784, 610] on input "Ordem de chegada Consumidos: 8 / 12 Horário: 07:00 Clínica: S B Laboratorio de …" at bounding box center [778, 602] width 11 height 14
radio input "true"
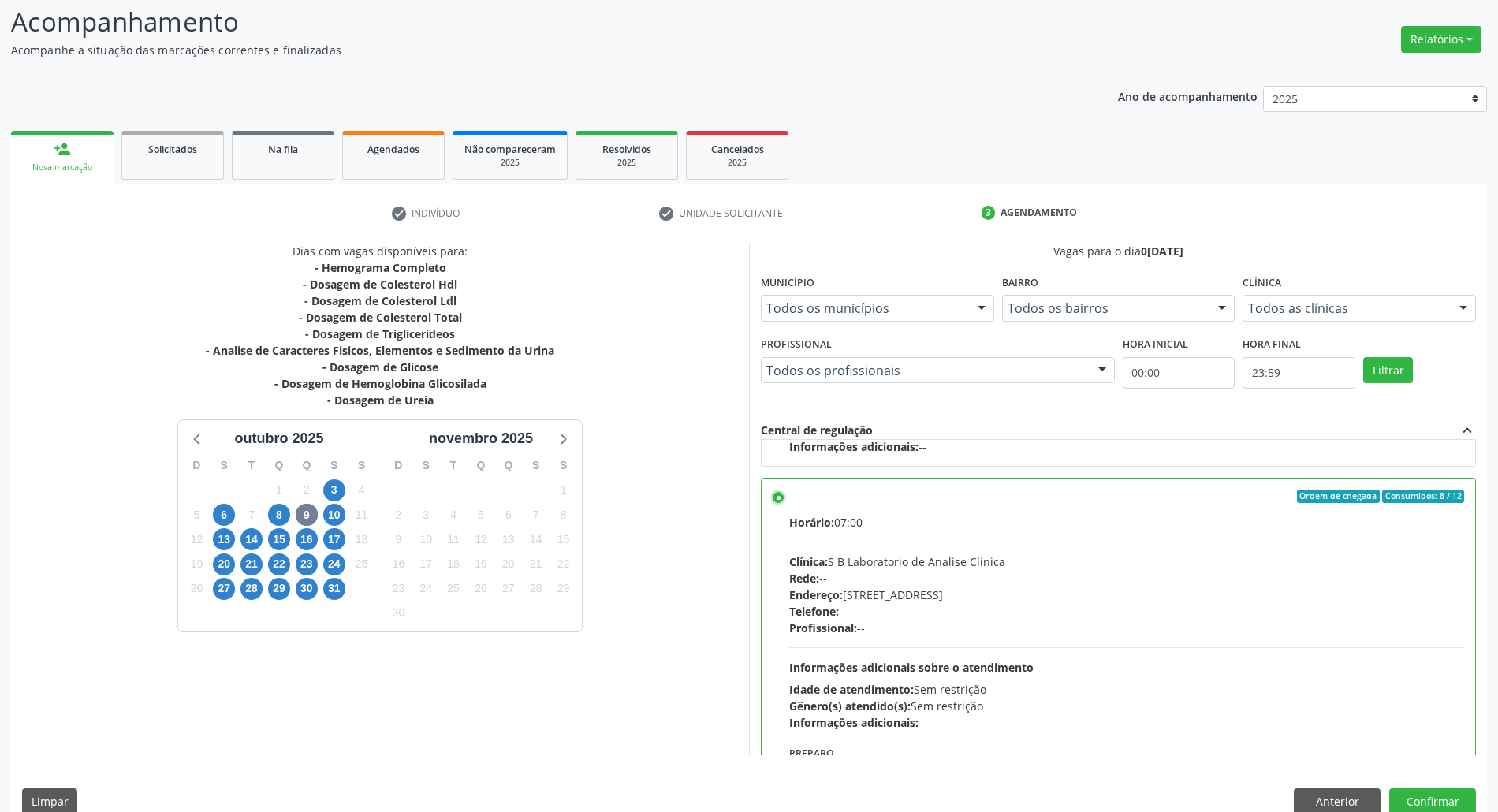
scroll to position [130, 0]
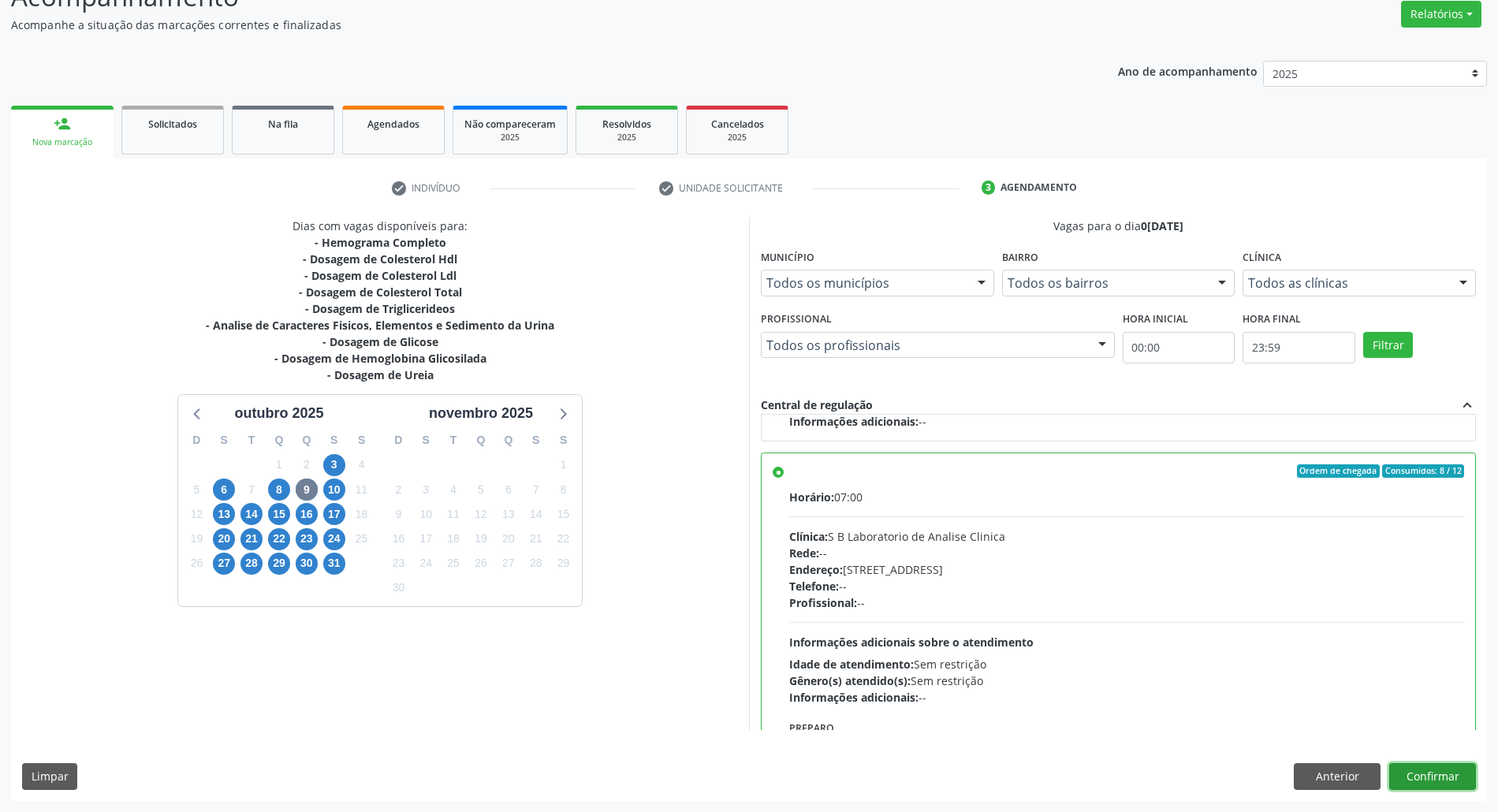
click at [1411, 782] on button "Confirmar" at bounding box center [1432, 776] width 86 height 27
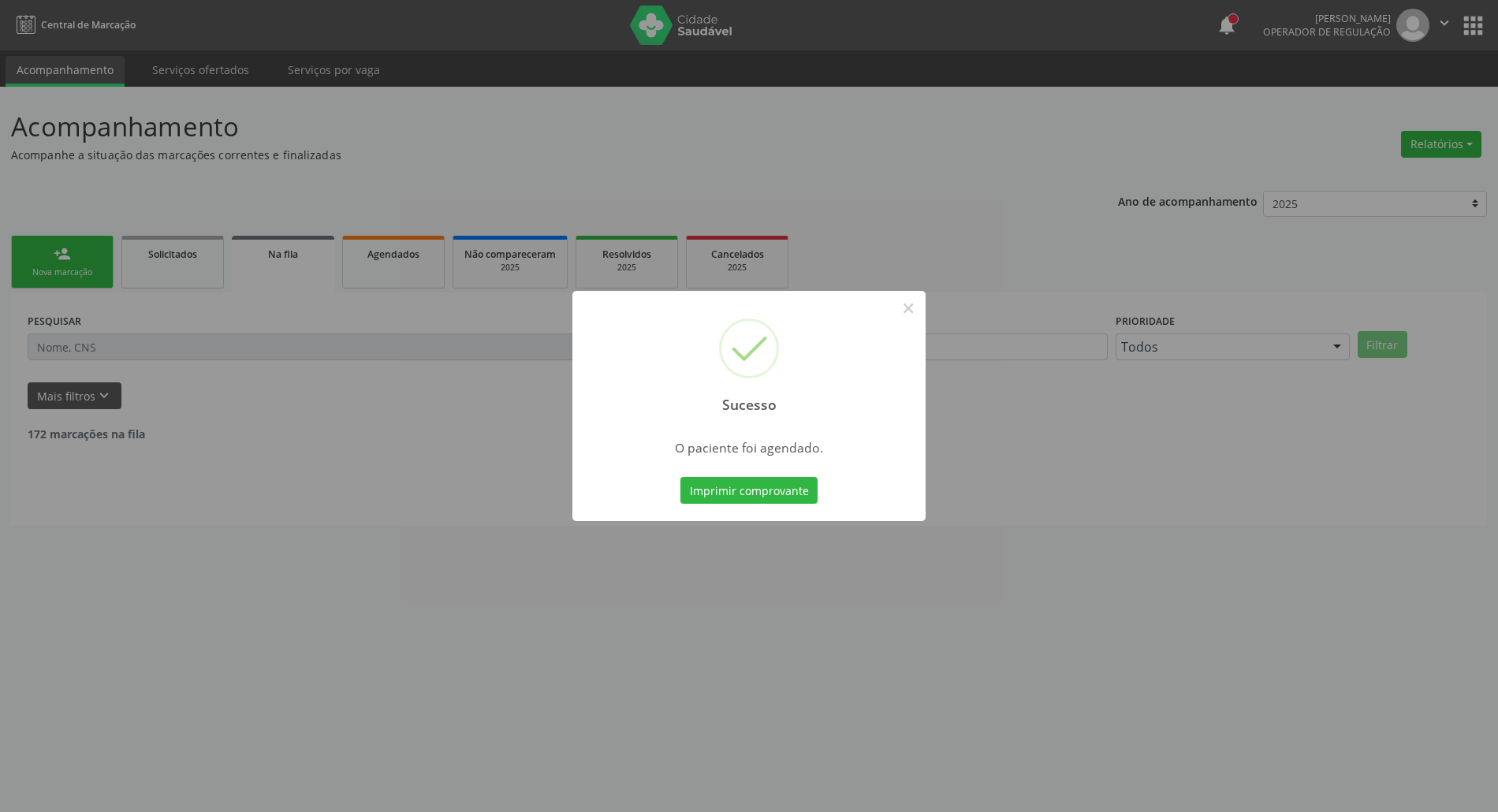
scroll to position [0, 0]
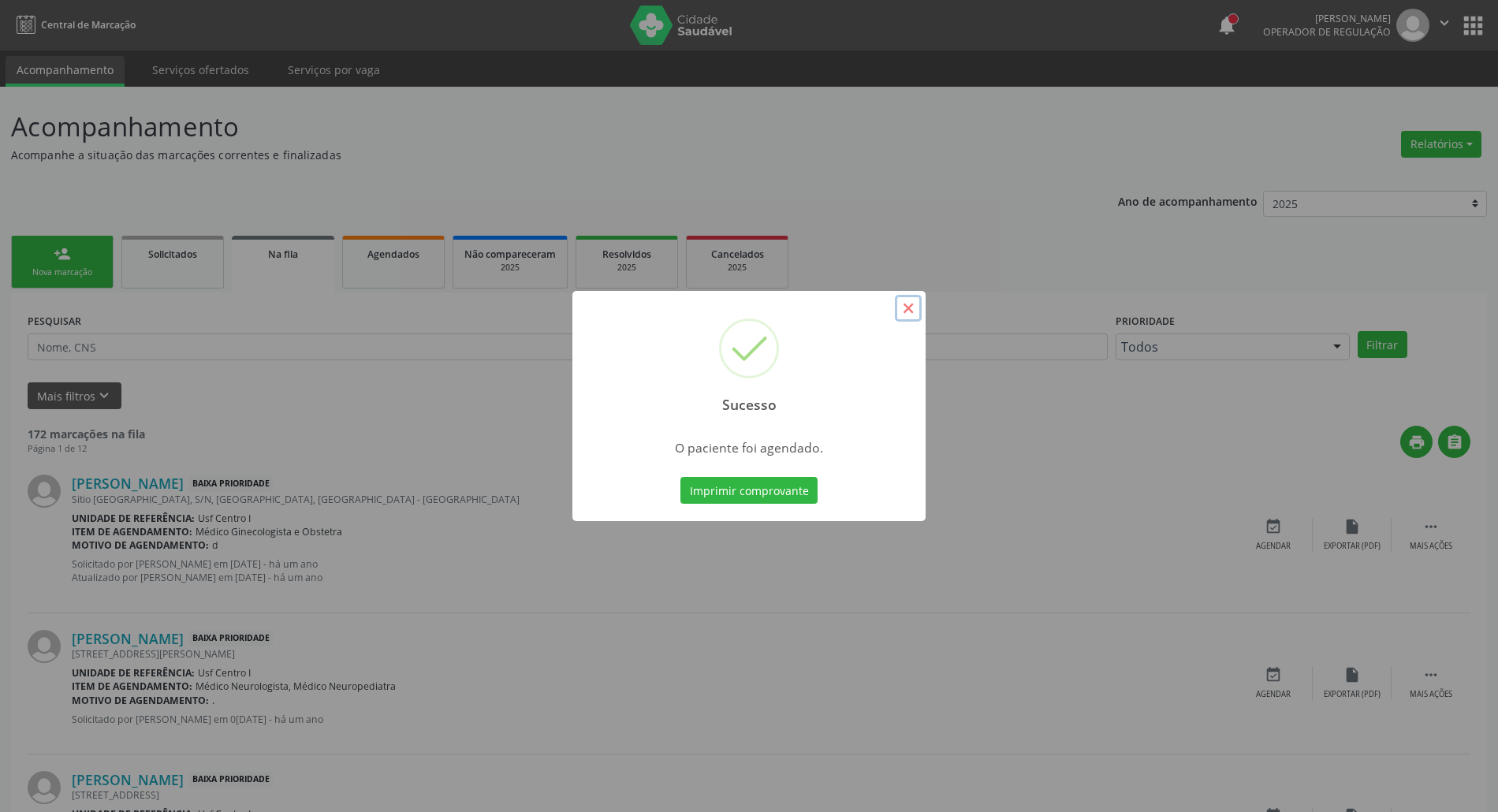
click at [906, 310] on button "×" at bounding box center [908, 308] width 27 height 27
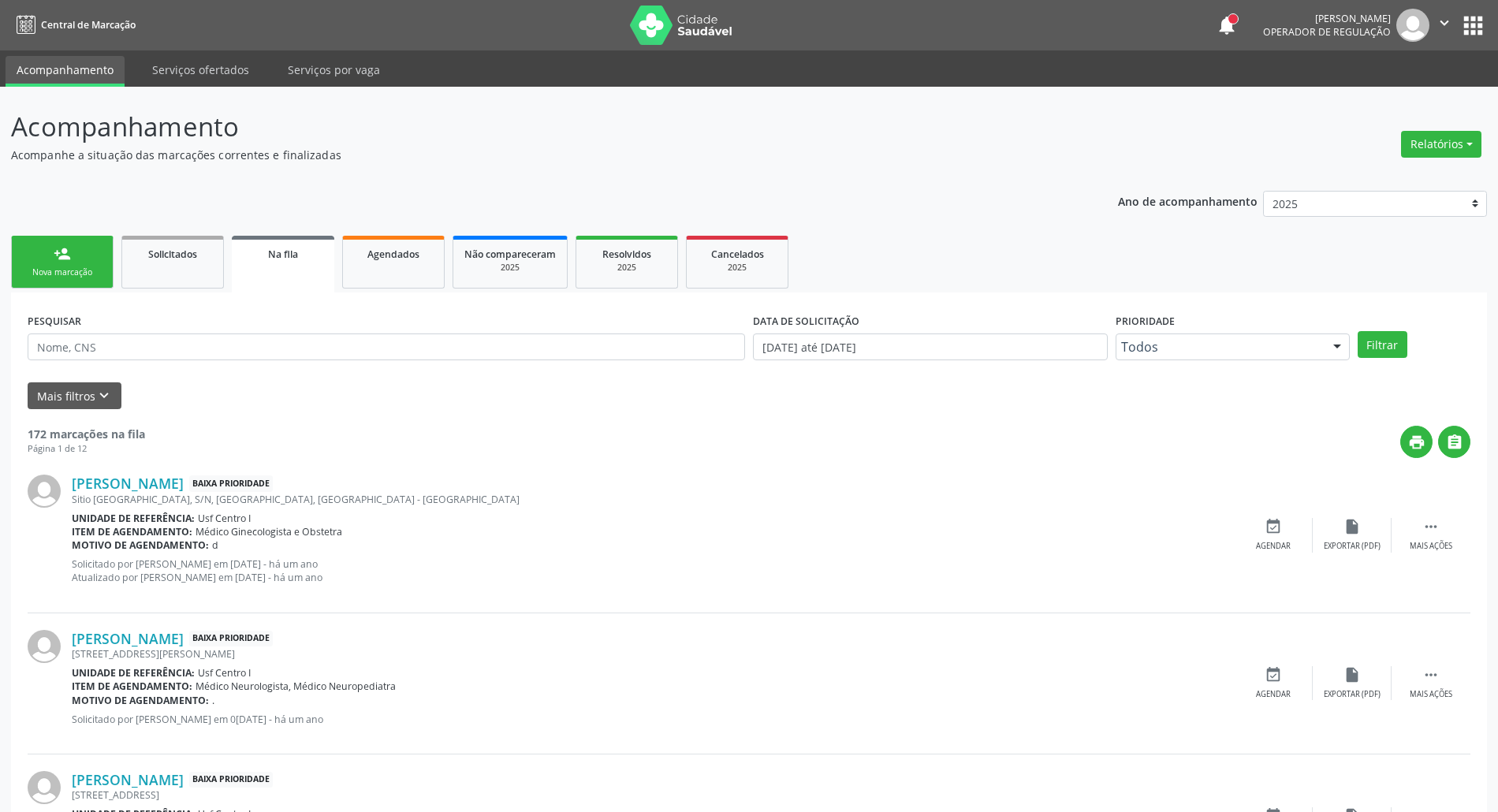
click at [61, 265] on link "person_add Nova marcação" at bounding box center [63, 262] width 102 height 53
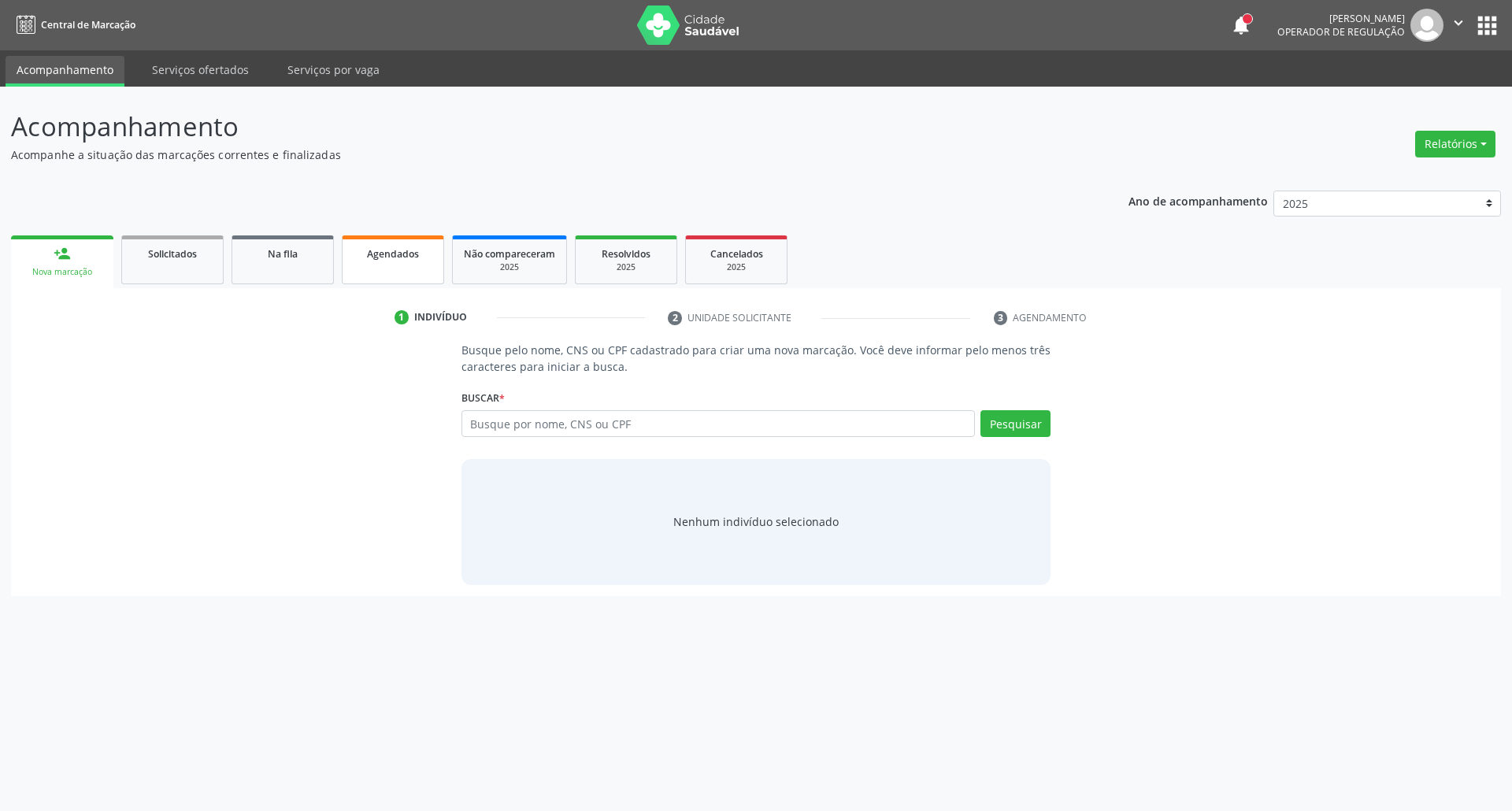
click at [390, 257] on span "Agendados" at bounding box center [392, 254] width 52 height 13
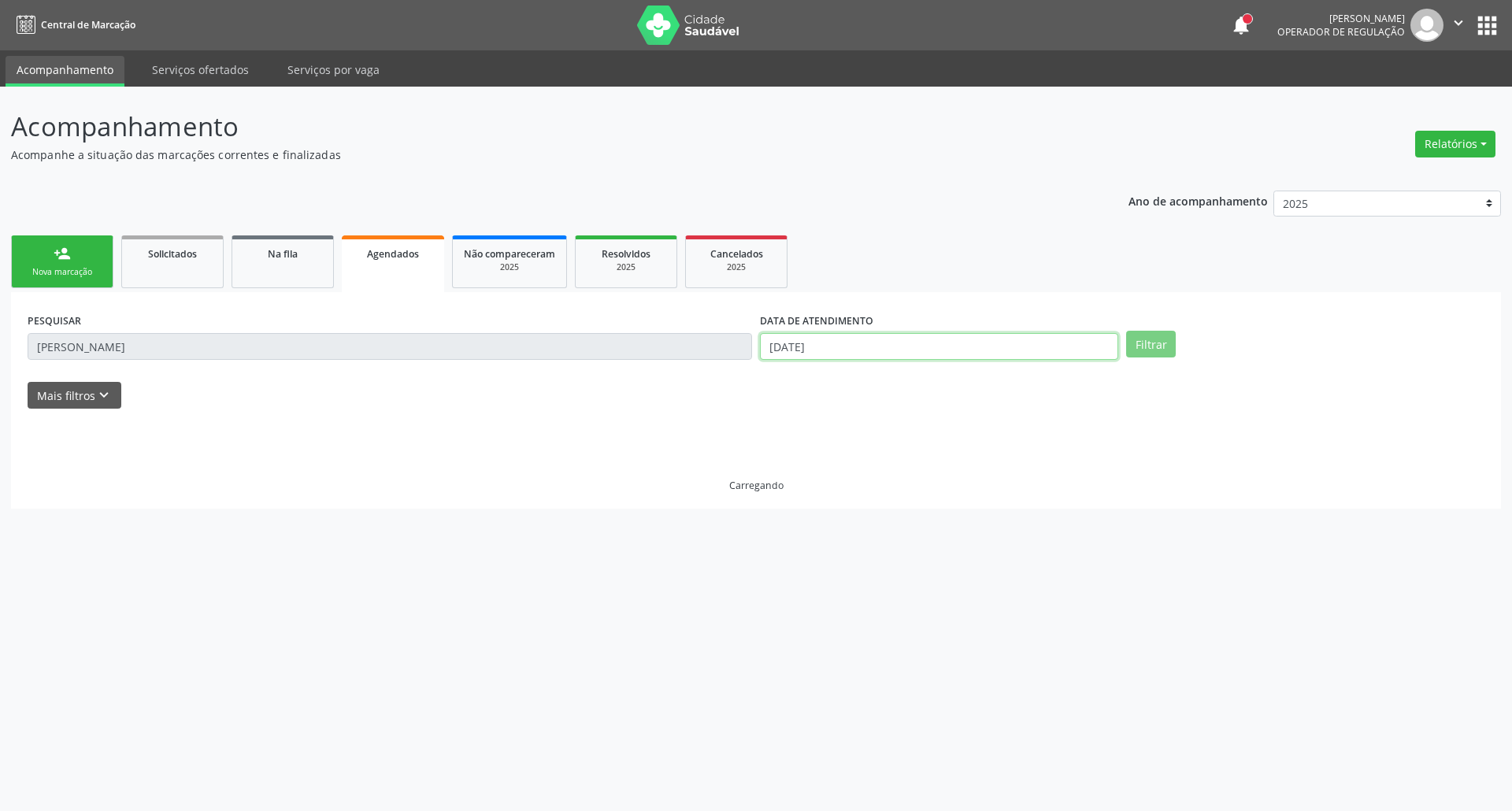
click at [835, 347] on input "03/10/2025" at bounding box center [939, 347] width 358 height 27
click at [573, 332] on div "PESQUISAR LINDALVA EREIRA NUNES" at bounding box center [389, 339] width 732 height 62
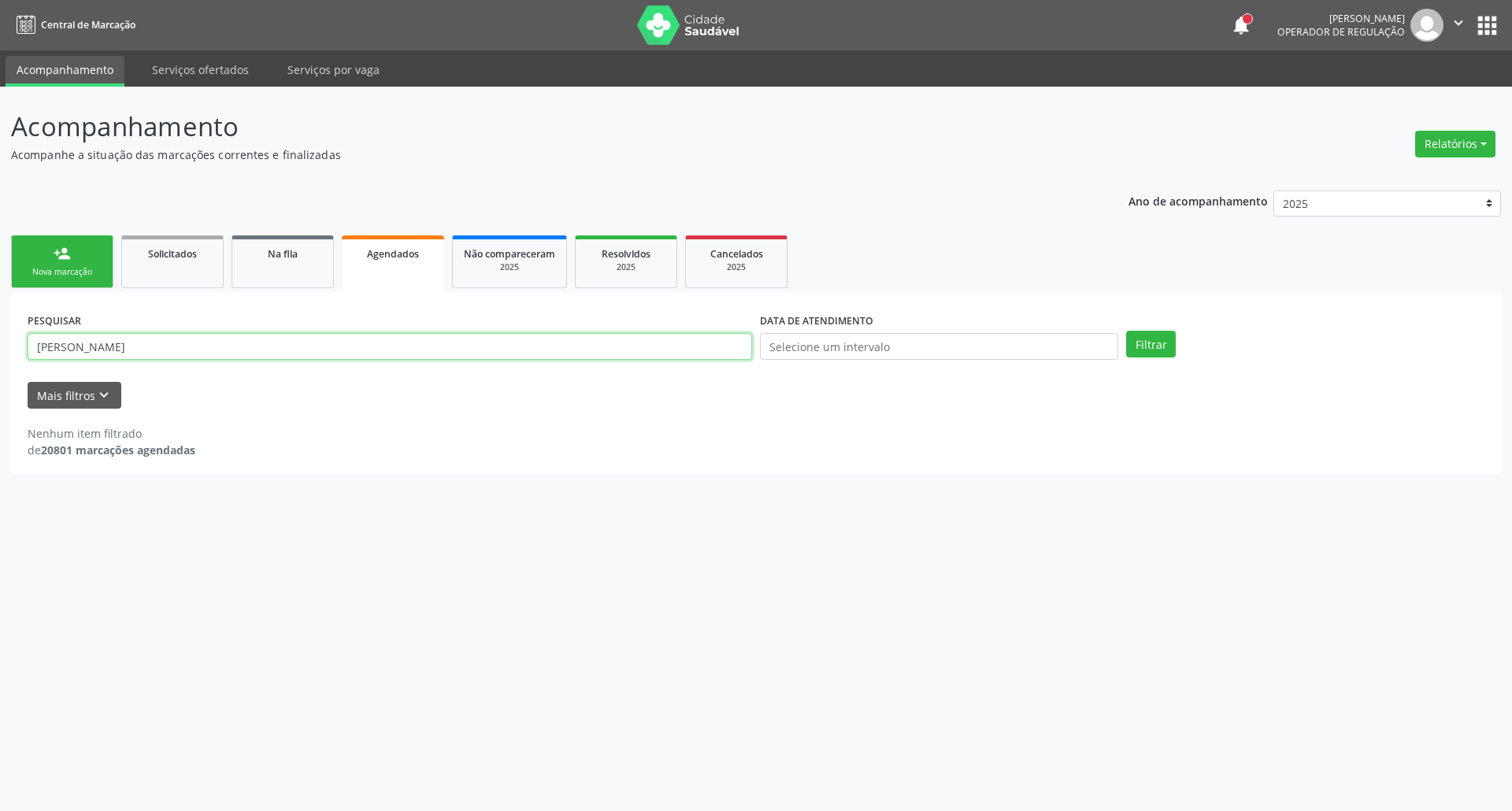
click at [533, 338] on input "LINDALVA EREIRA NUNES" at bounding box center [389, 347] width 725 height 27
click at [536, 337] on input "LINDALVA EREIRA NUNES" at bounding box center [389, 347] width 725 height 27
click at [1125, 331] on button "Filtrar" at bounding box center [1150, 344] width 49 height 27
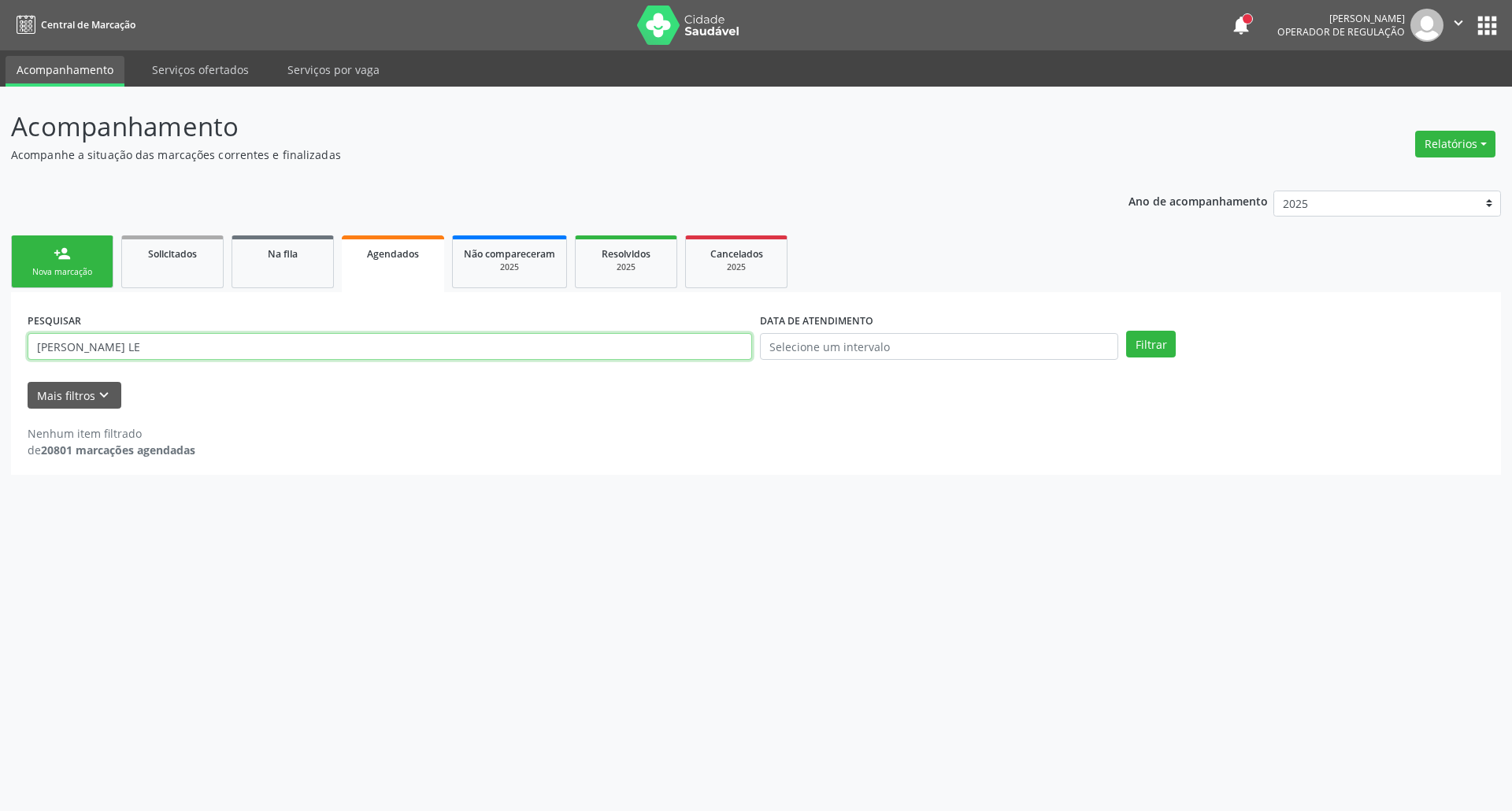
drag, startPoint x: 166, startPoint y: 347, endPoint x: 0, endPoint y: 375, distance: 168.3
click at [0, 375] on div "Acompanhamento Acompanhe a situação das marcações correntes e finalizadas Relat…" at bounding box center [756, 448] width 1512 height 725
drag, startPoint x: 315, startPoint y: 342, endPoint x: 315, endPoint y: 328, distance: 14.0
click at [315, 340] on input "MARIA VILMA LE" at bounding box center [389, 347] width 725 height 27
type input "MARIA VILMA LE"
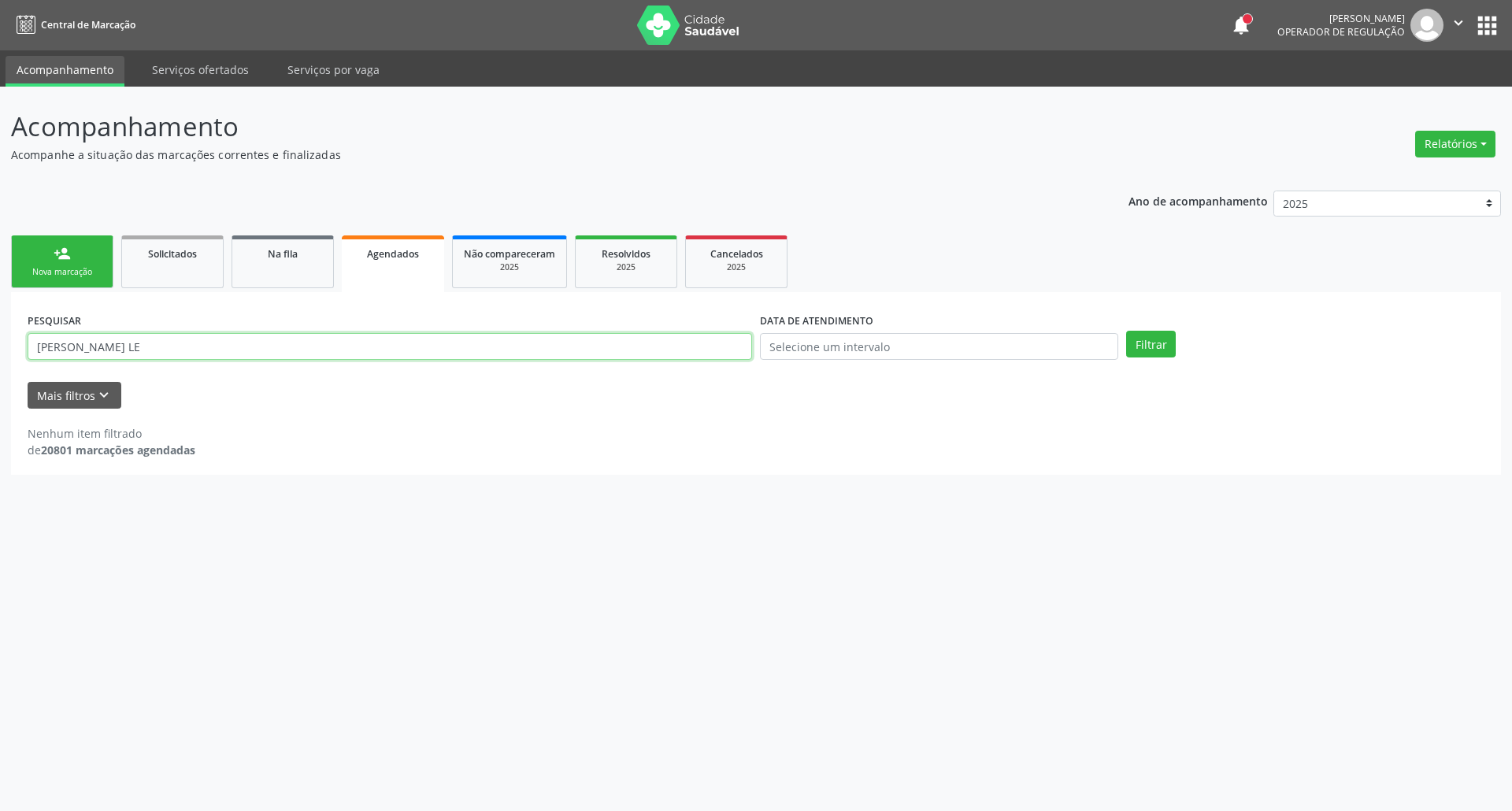
click at [1125, 331] on button "Filtrar" at bounding box center [1150, 344] width 49 height 27
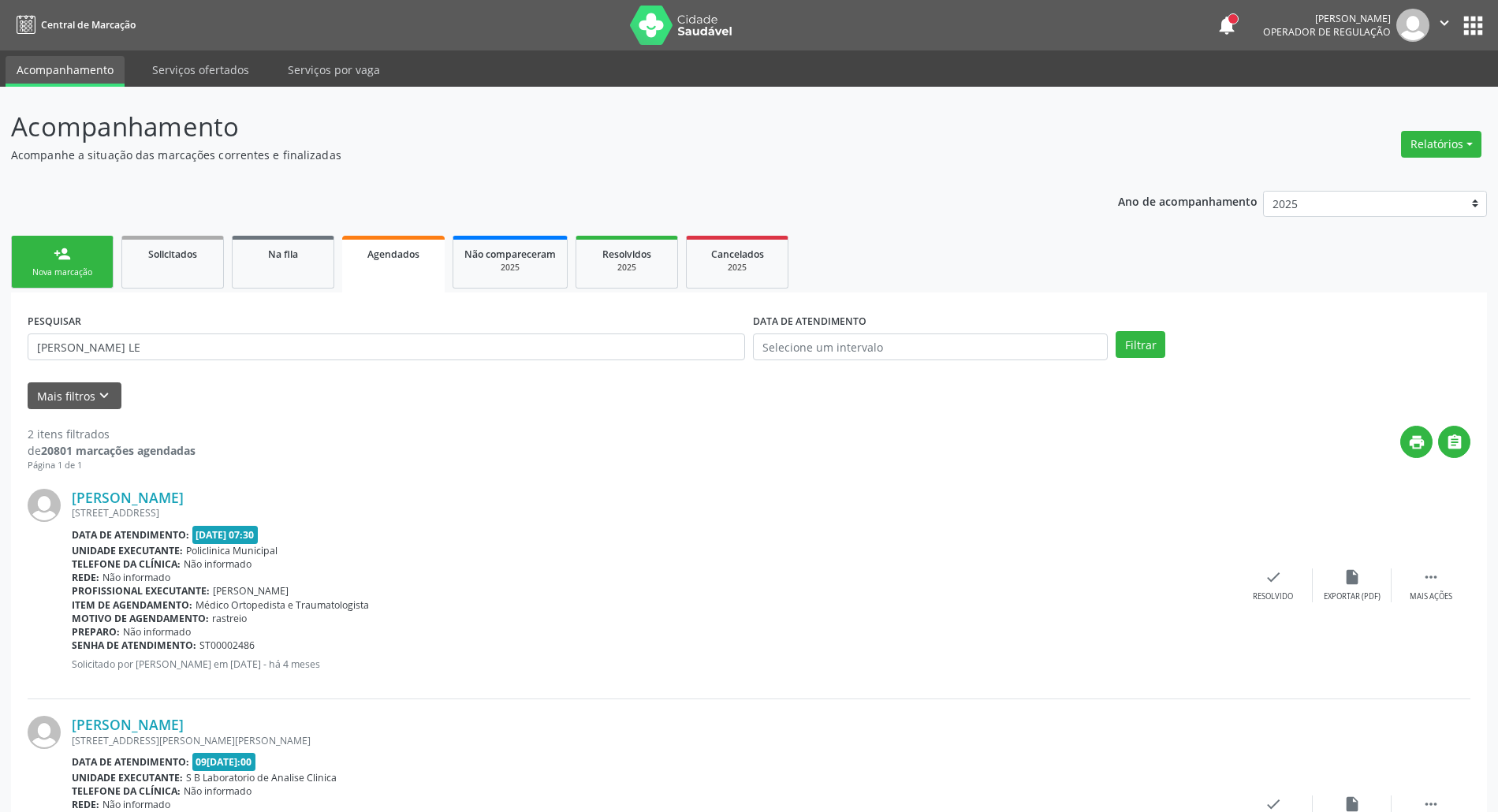
scroll to position [142, 0]
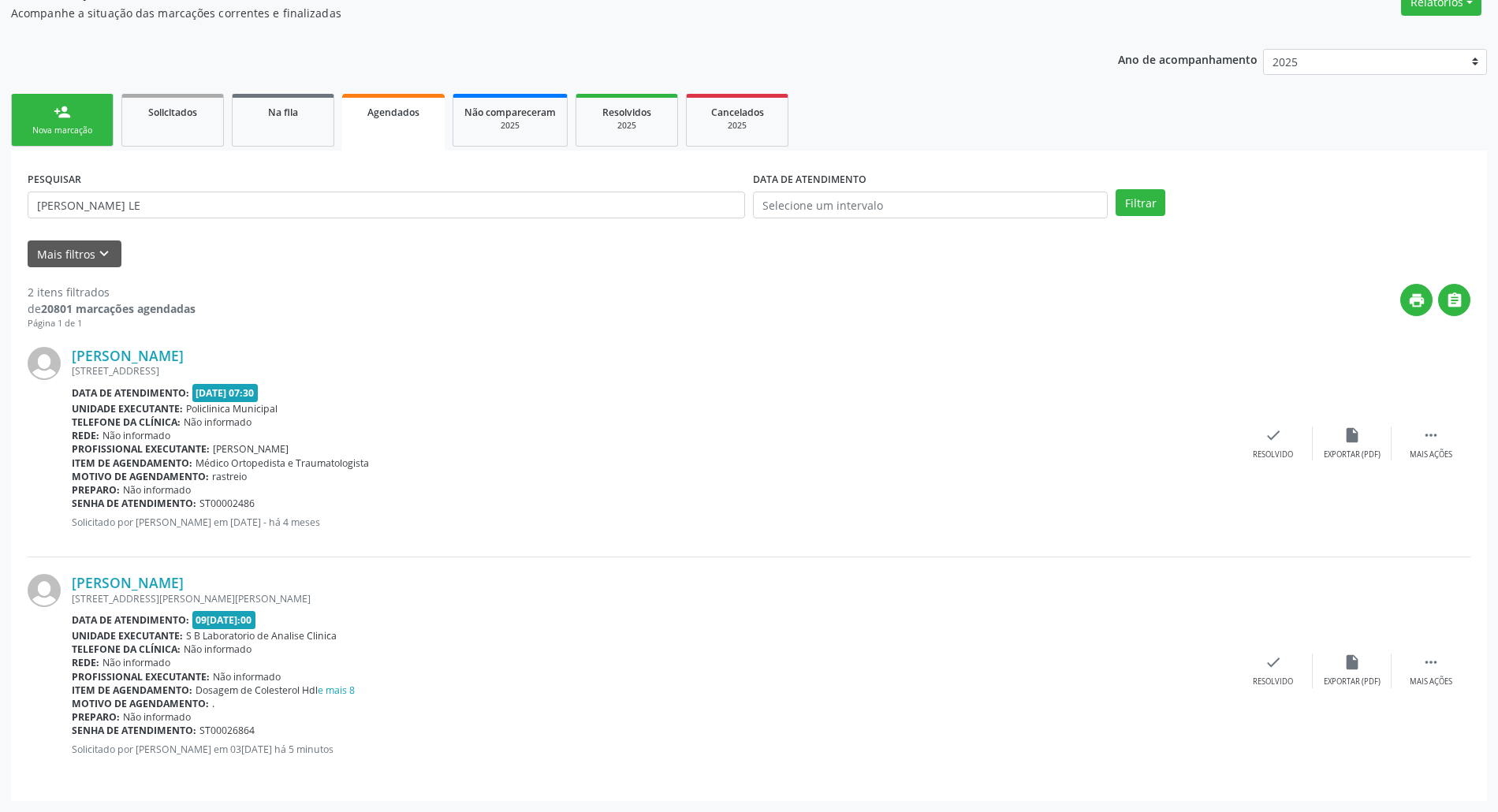
click at [67, 117] on div "person_add" at bounding box center [63, 112] width 17 height 17
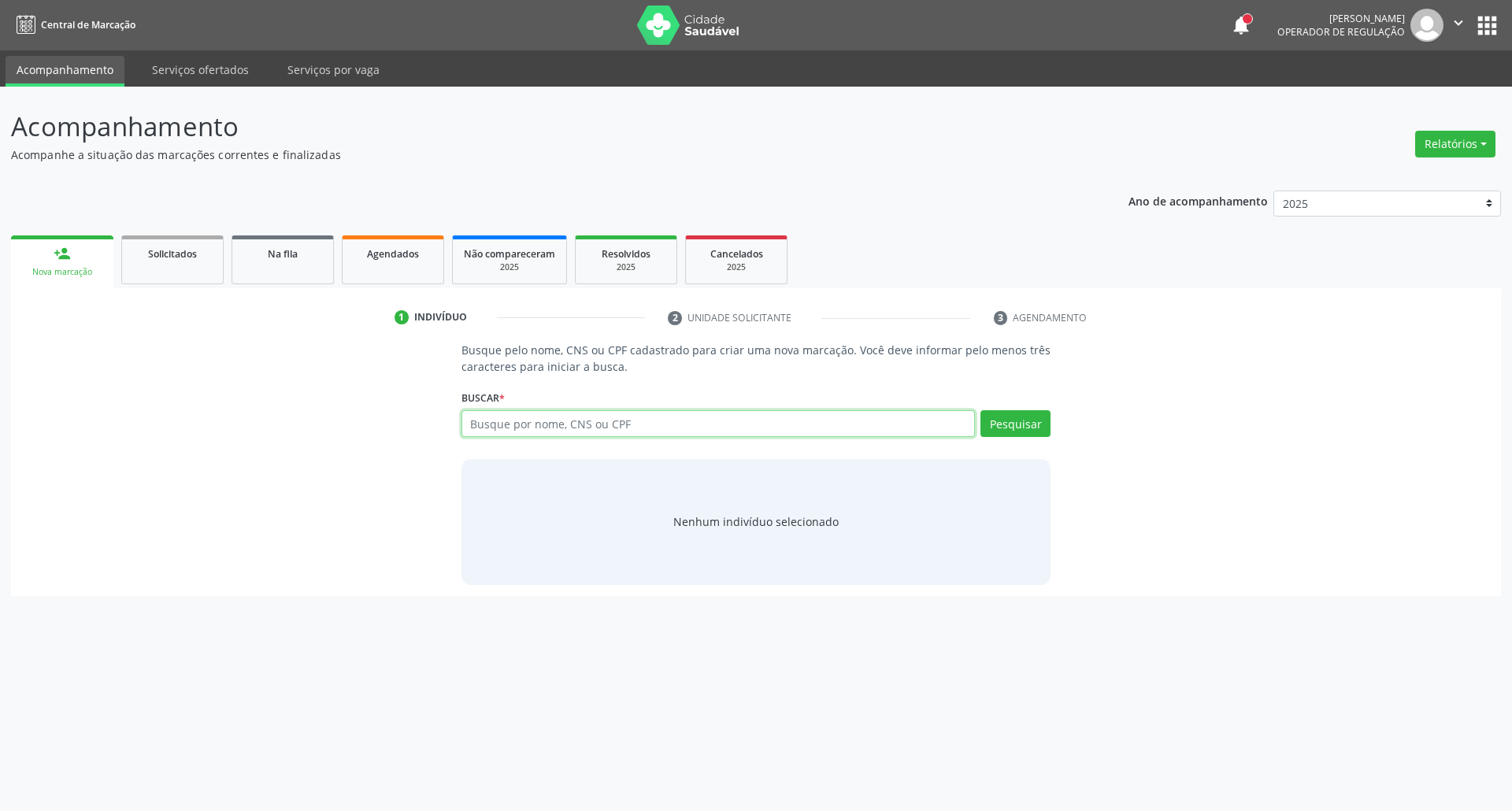
click at [600, 420] on input "text" at bounding box center [718, 424] width 514 height 27
type input "14494713406"
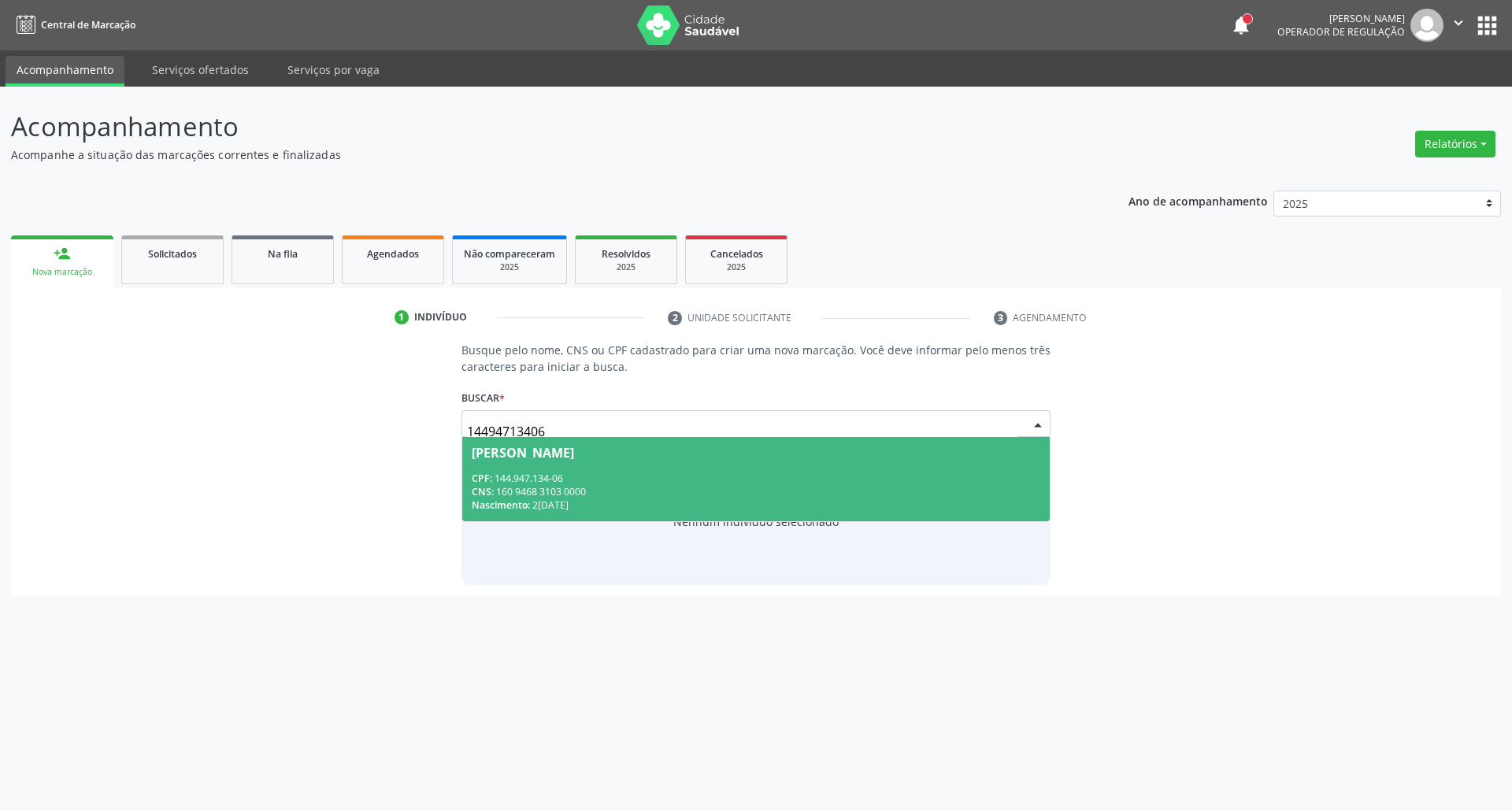
click at [583, 482] on div "CPF: 144.947.134-06 CNS: 160 9468 3103 0000 Nascimento: 27/08/2001" at bounding box center [756, 492] width 569 height 40
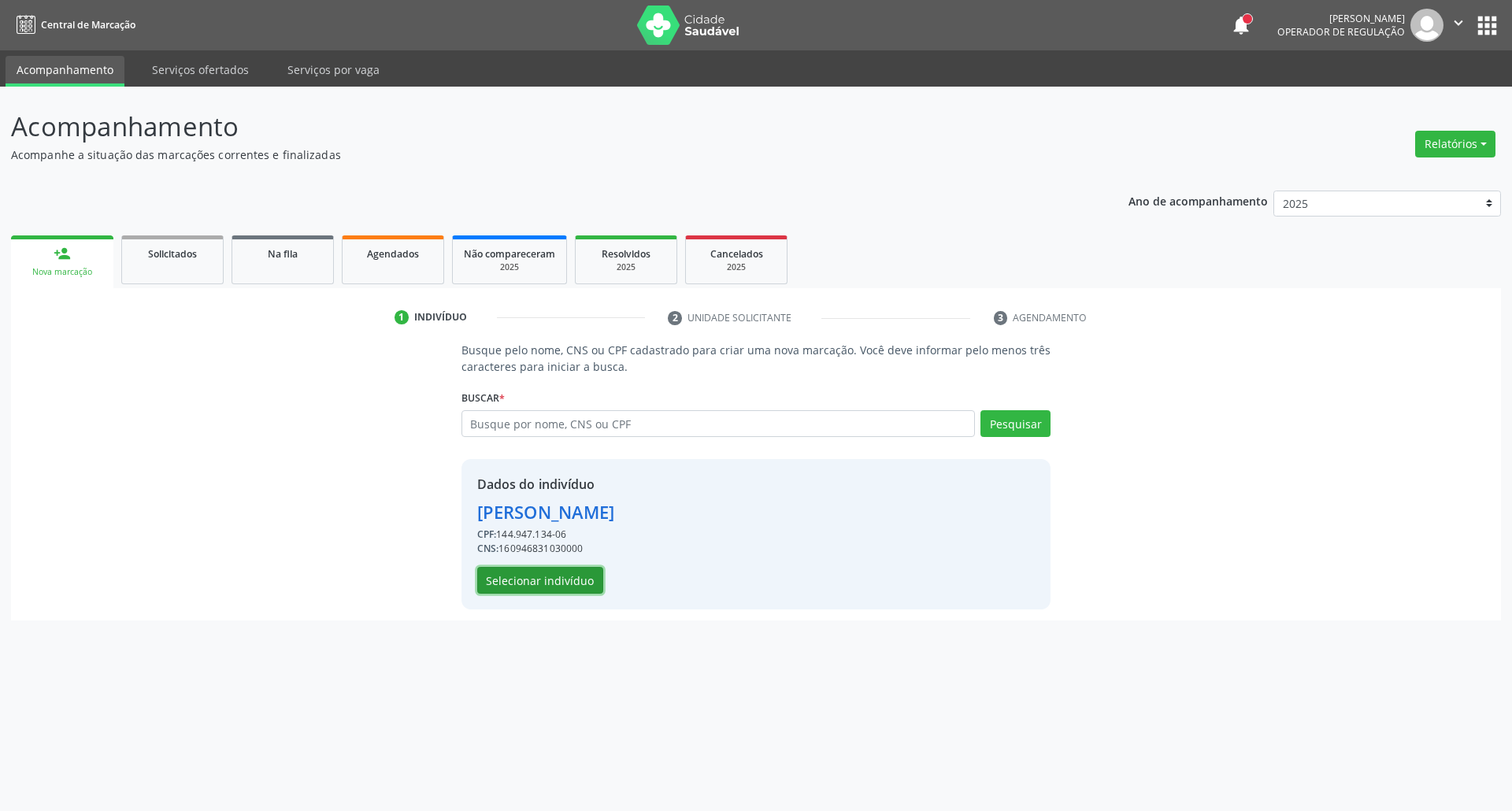
click at [511, 577] on button "Selecionar indivíduo" at bounding box center [540, 580] width 126 height 27
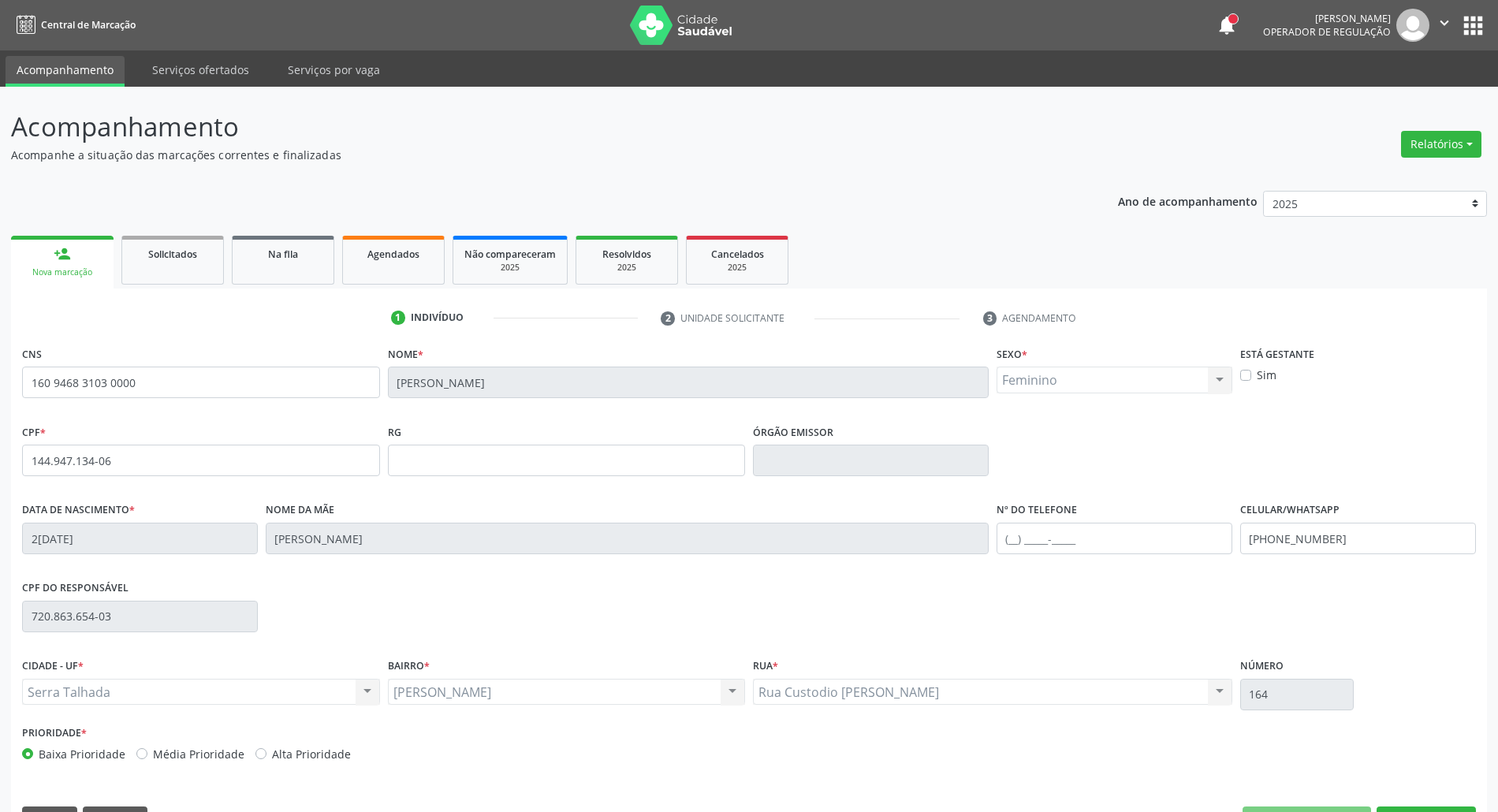
scroll to position [43, 0]
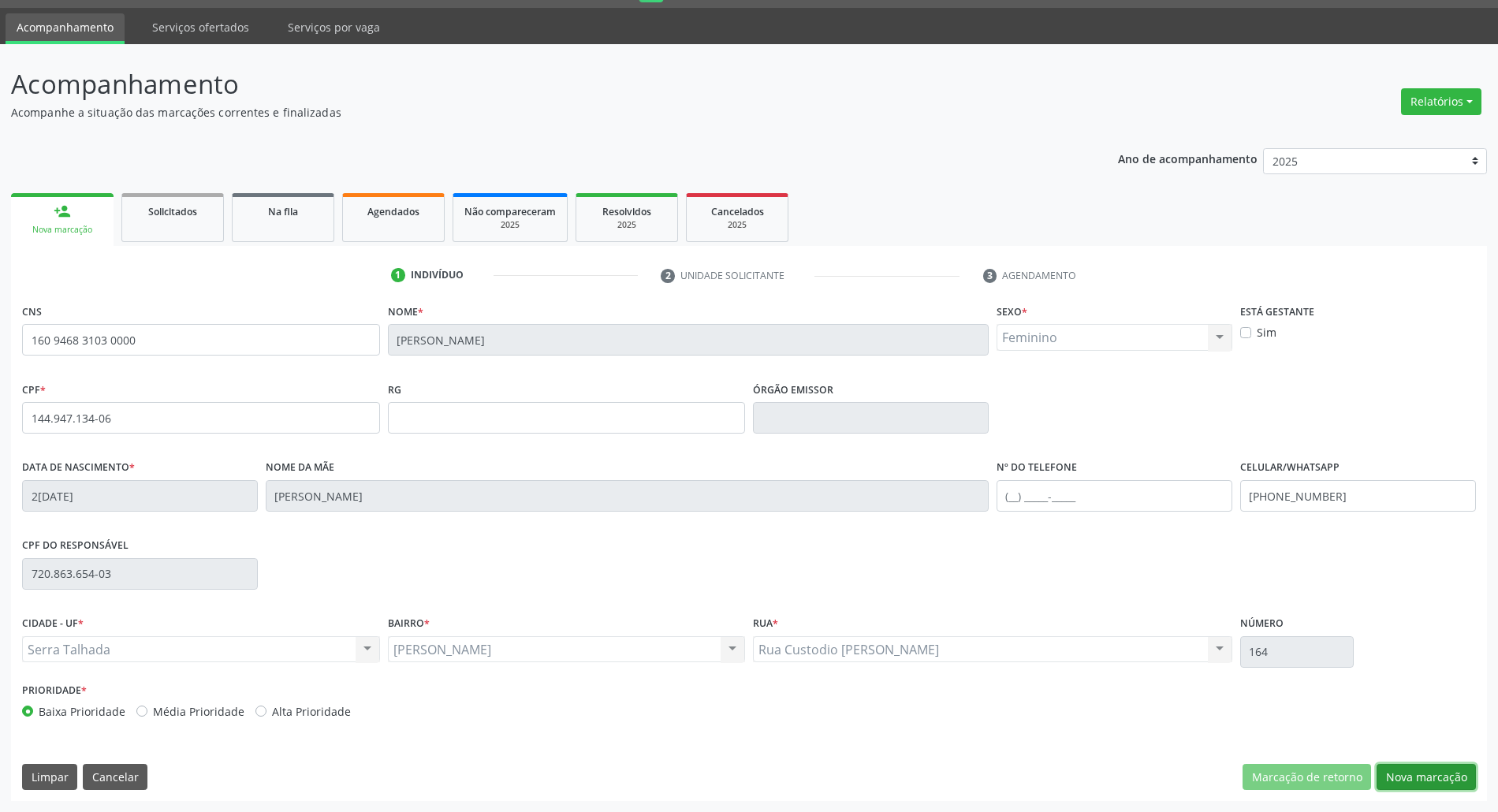
click at [1419, 779] on button "Nova marcação" at bounding box center [1426, 777] width 100 height 27
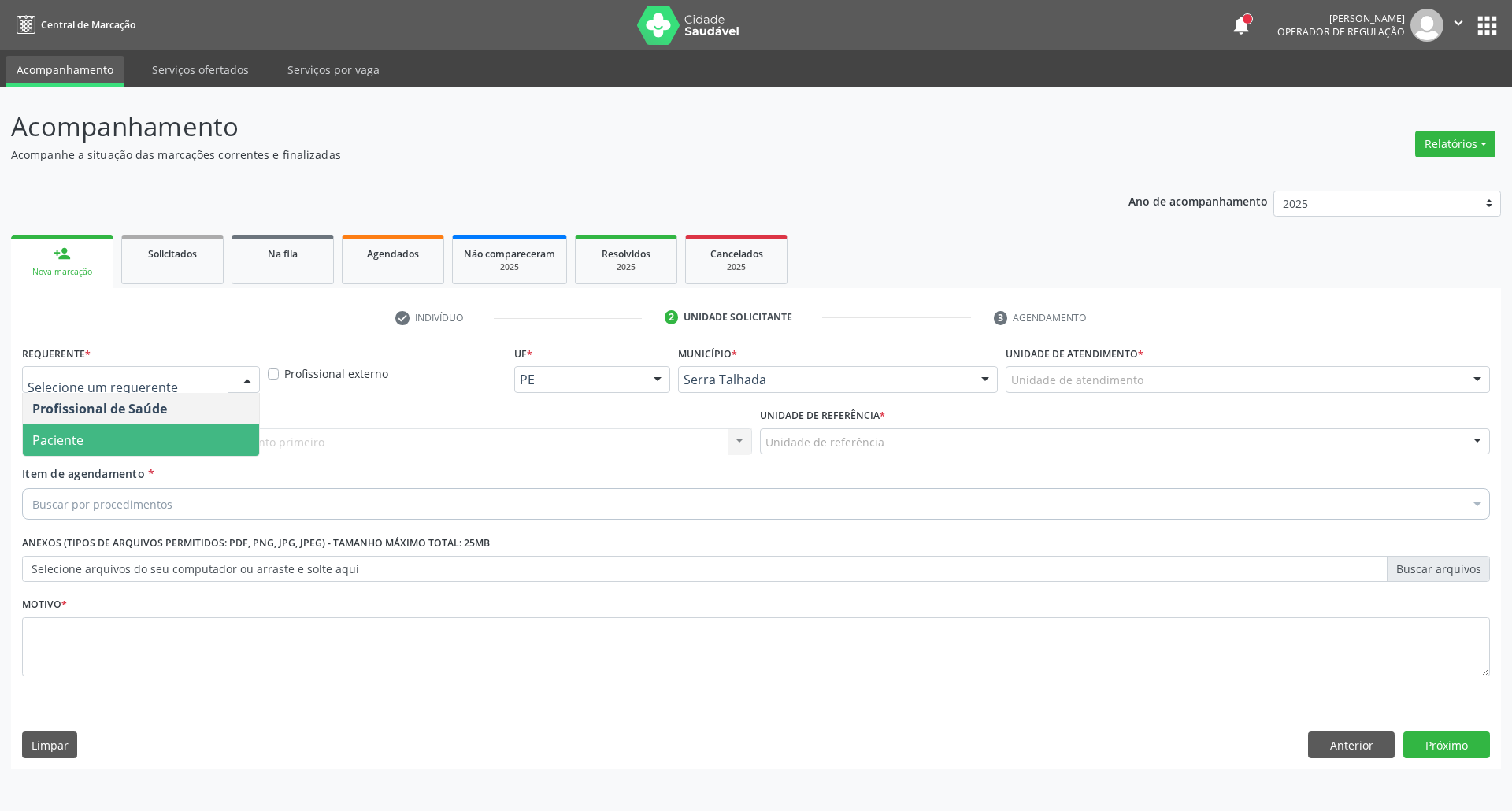
click at [74, 426] on span "Paciente" at bounding box center [140, 440] width 236 height 31
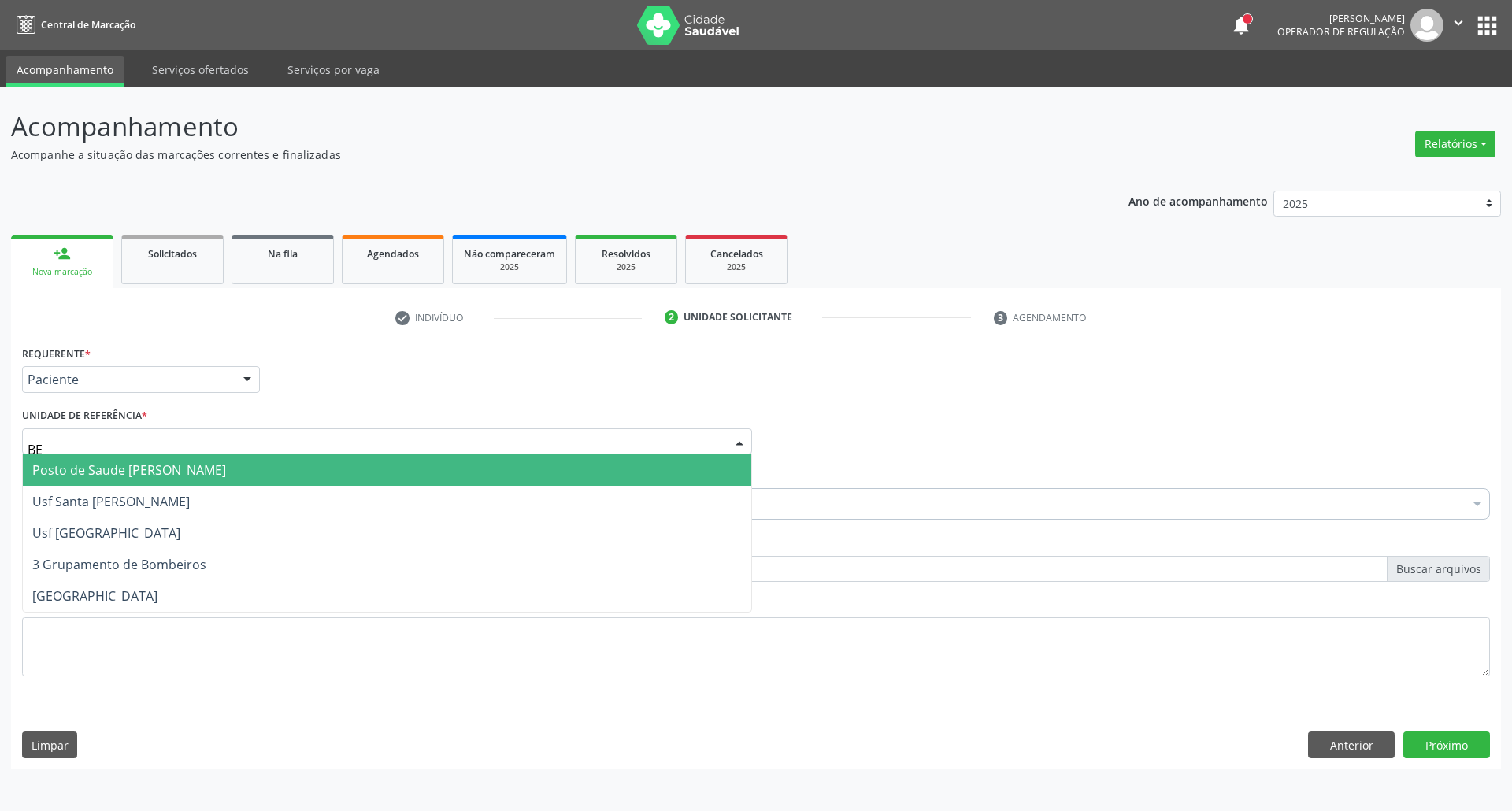
type input "BER"
click at [81, 470] on span "Posto de Saude [PERSON_NAME]" at bounding box center [129, 470] width 193 height 17
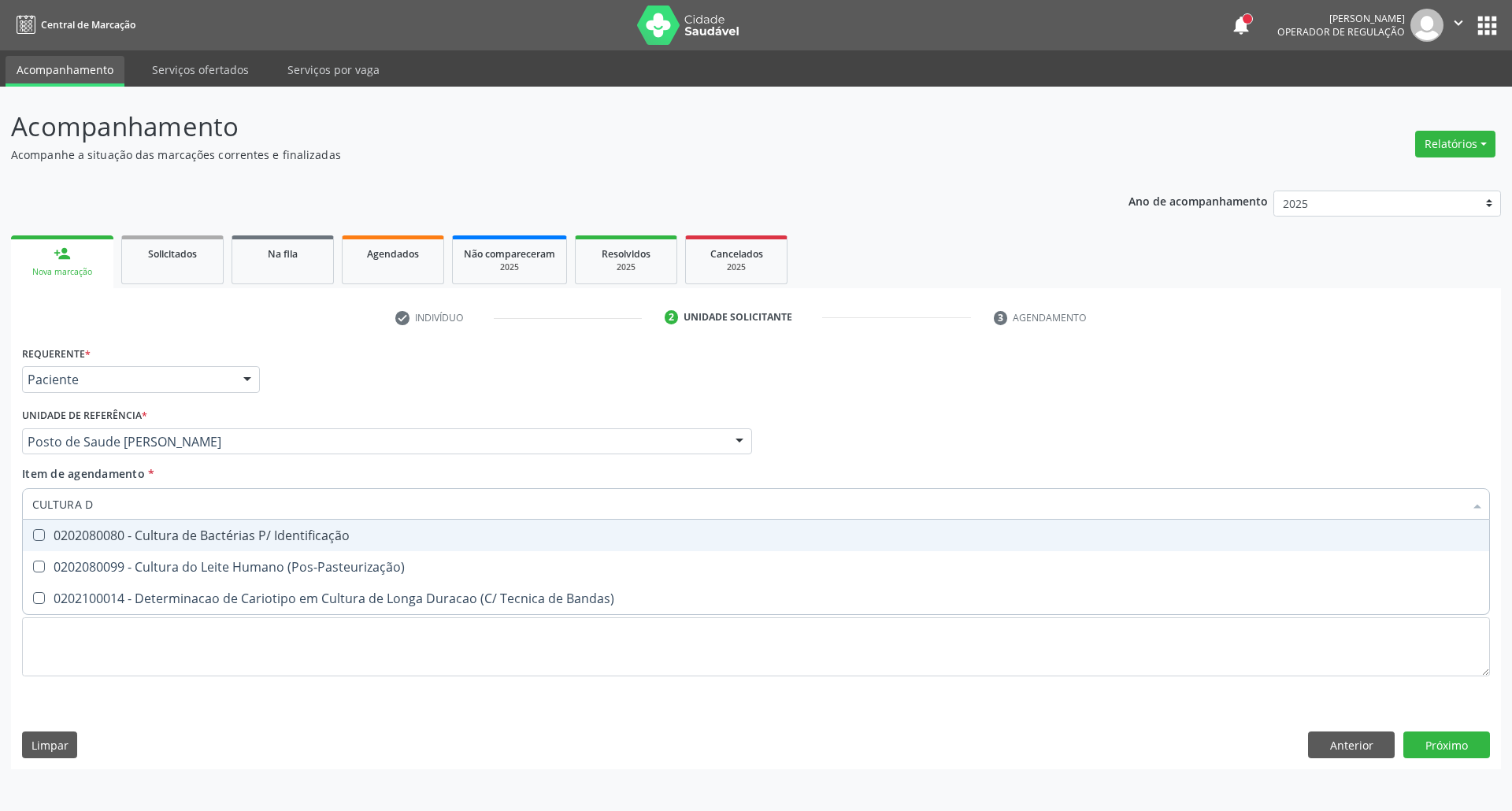
type input "CULTURA DE"
drag, startPoint x: 236, startPoint y: 537, endPoint x: 216, endPoint y: 561, distance: 31.2
click at [234, 537] on div "0202080080 - Cultura de Bactérias P/ Identificação" at bounding box center [755, 534] width 1447 height 12
checkbox Identificação "true"
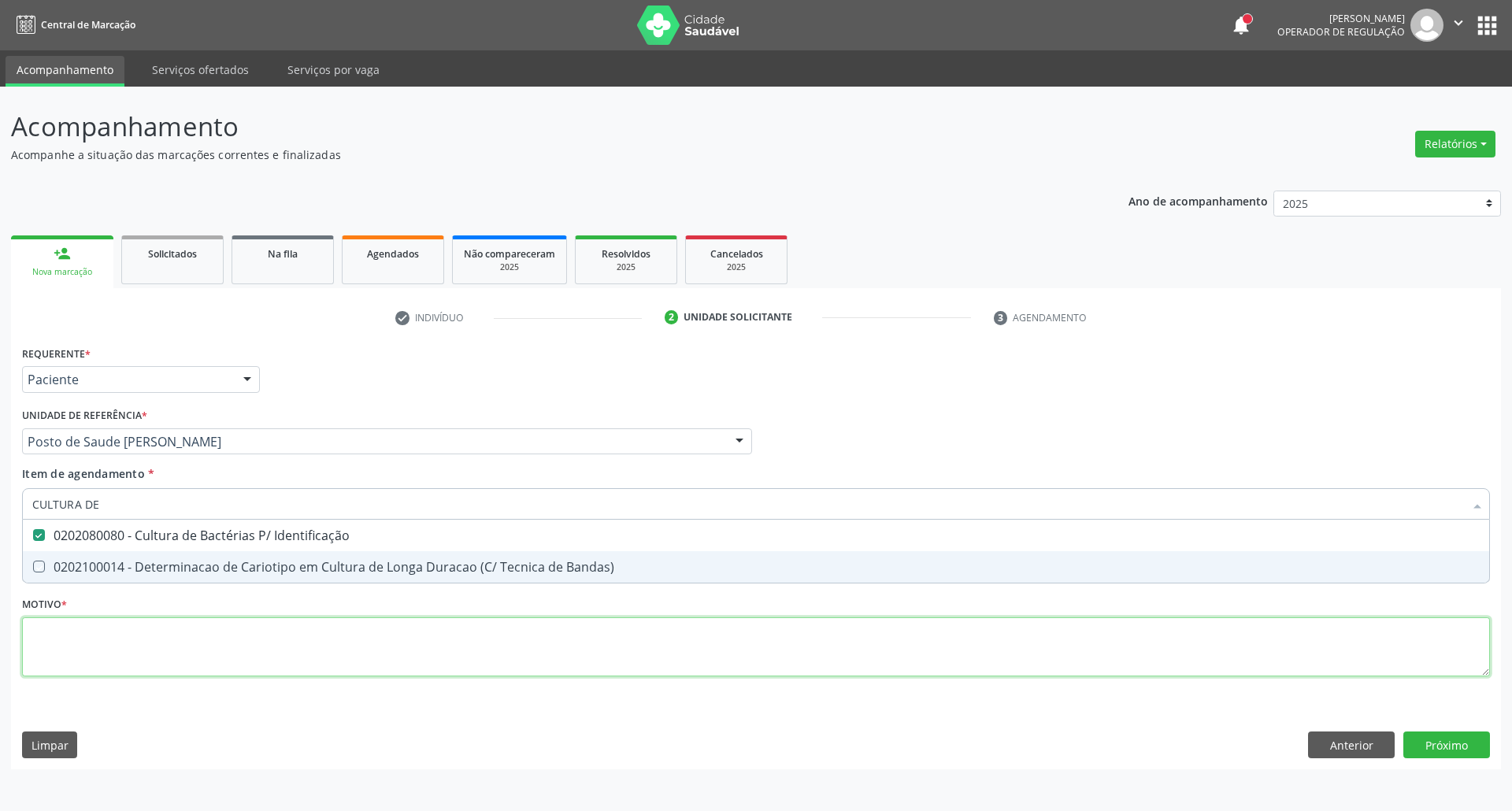
click at [184, 652] on div "Requerente * Paciente Profissional de Saúde Paciente Nenhum resultado encontrad…" at bounding box center [755, 520] width 1467 height 356
checkbox Bandas\) "true"
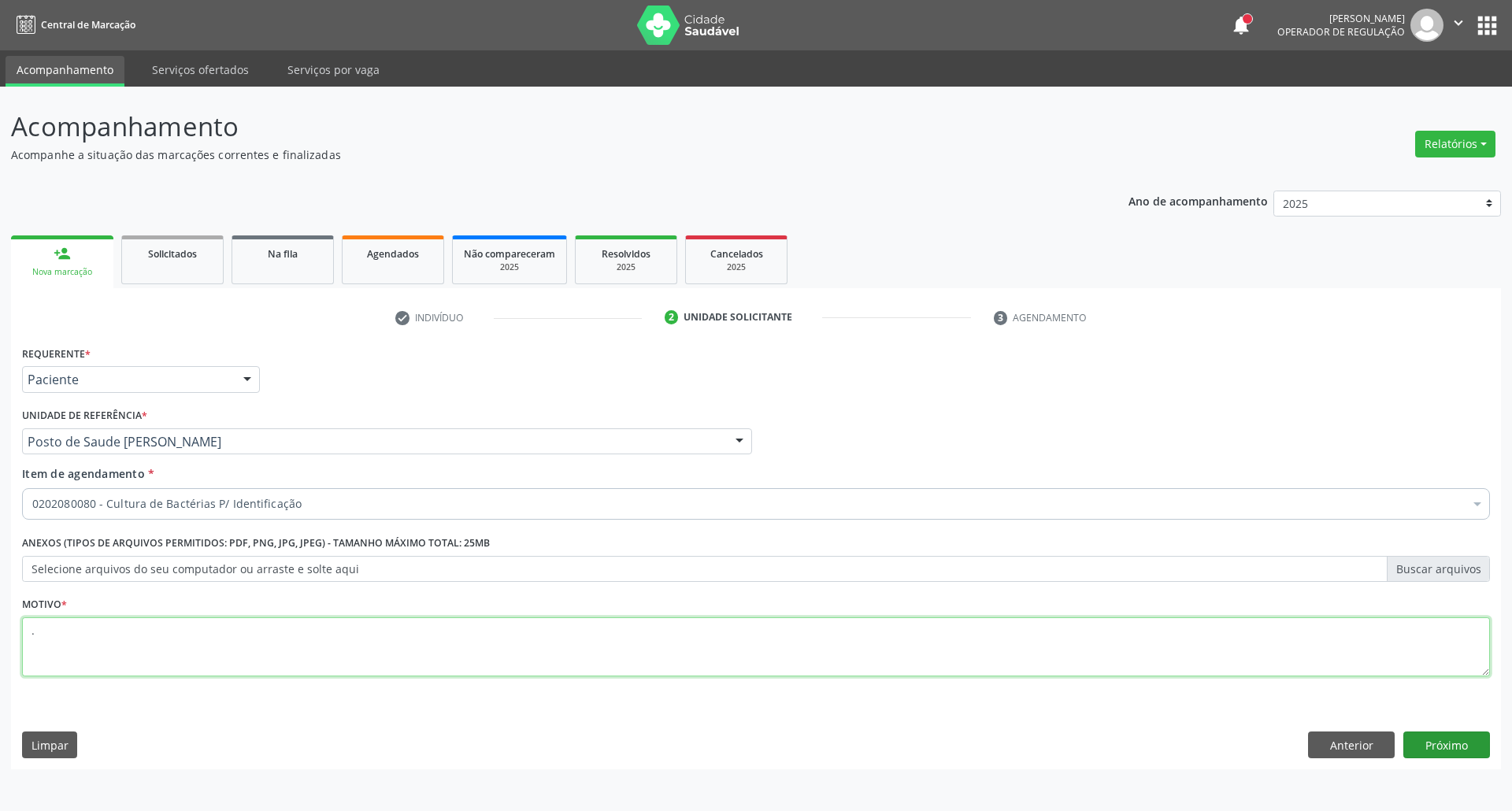
type textarea "."
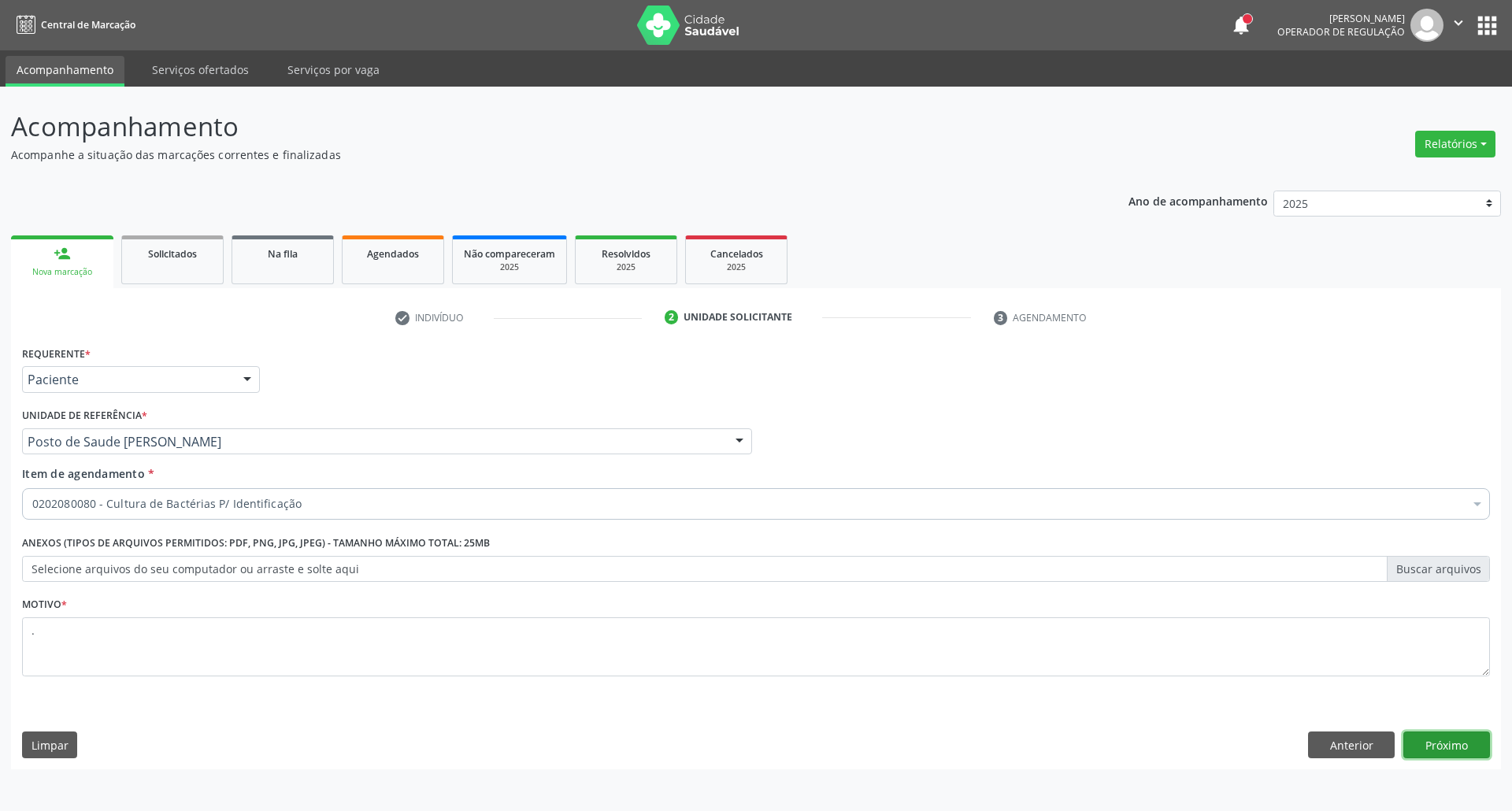
click at [1427, 744] on button "Próximo" at bounding box center [1446, 745] width 86 height 27
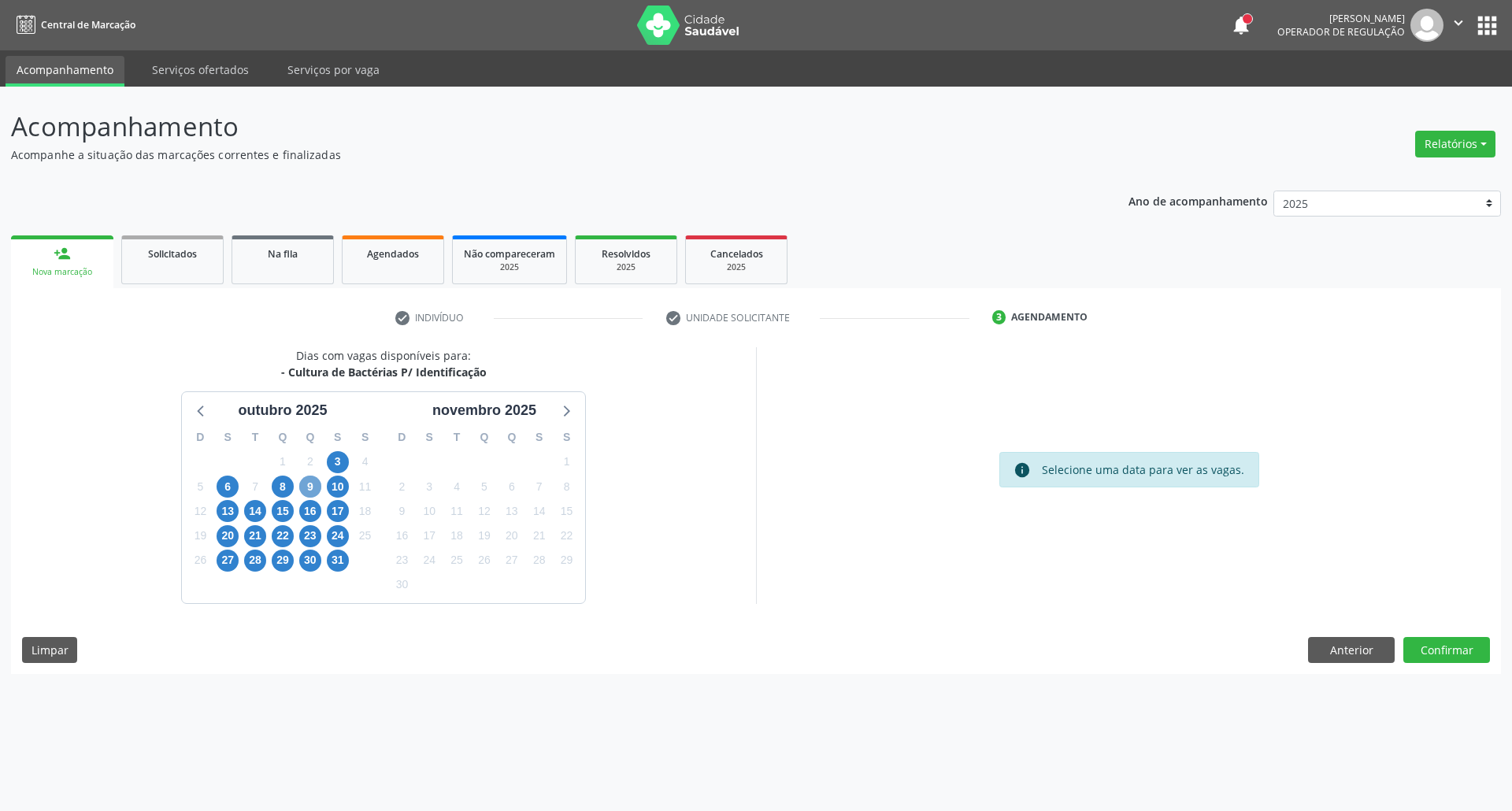
click at [310, 482] on span "9" at bounding box center [310, 486] width 22 height 22
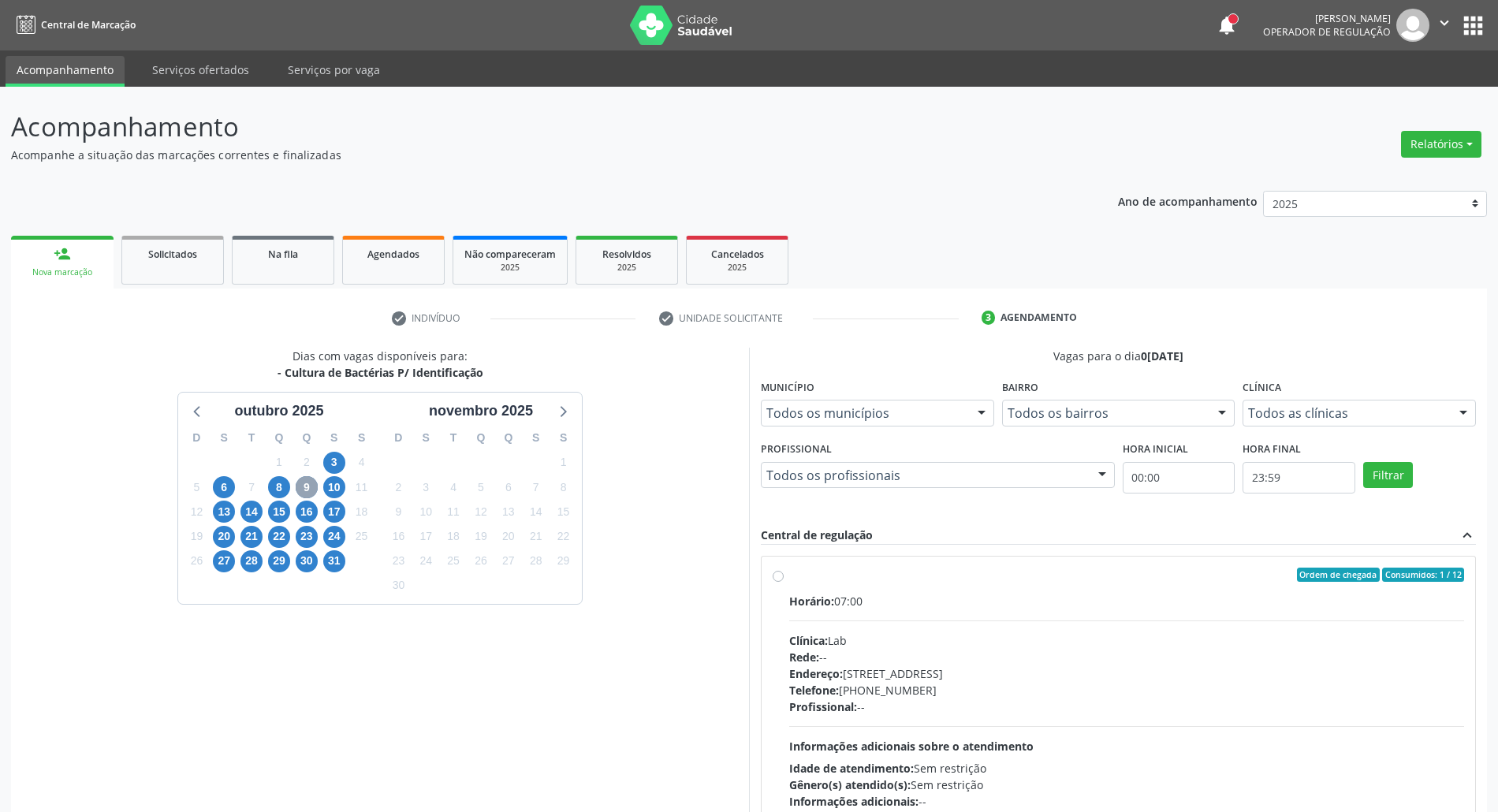
scroll to position [249, 0]
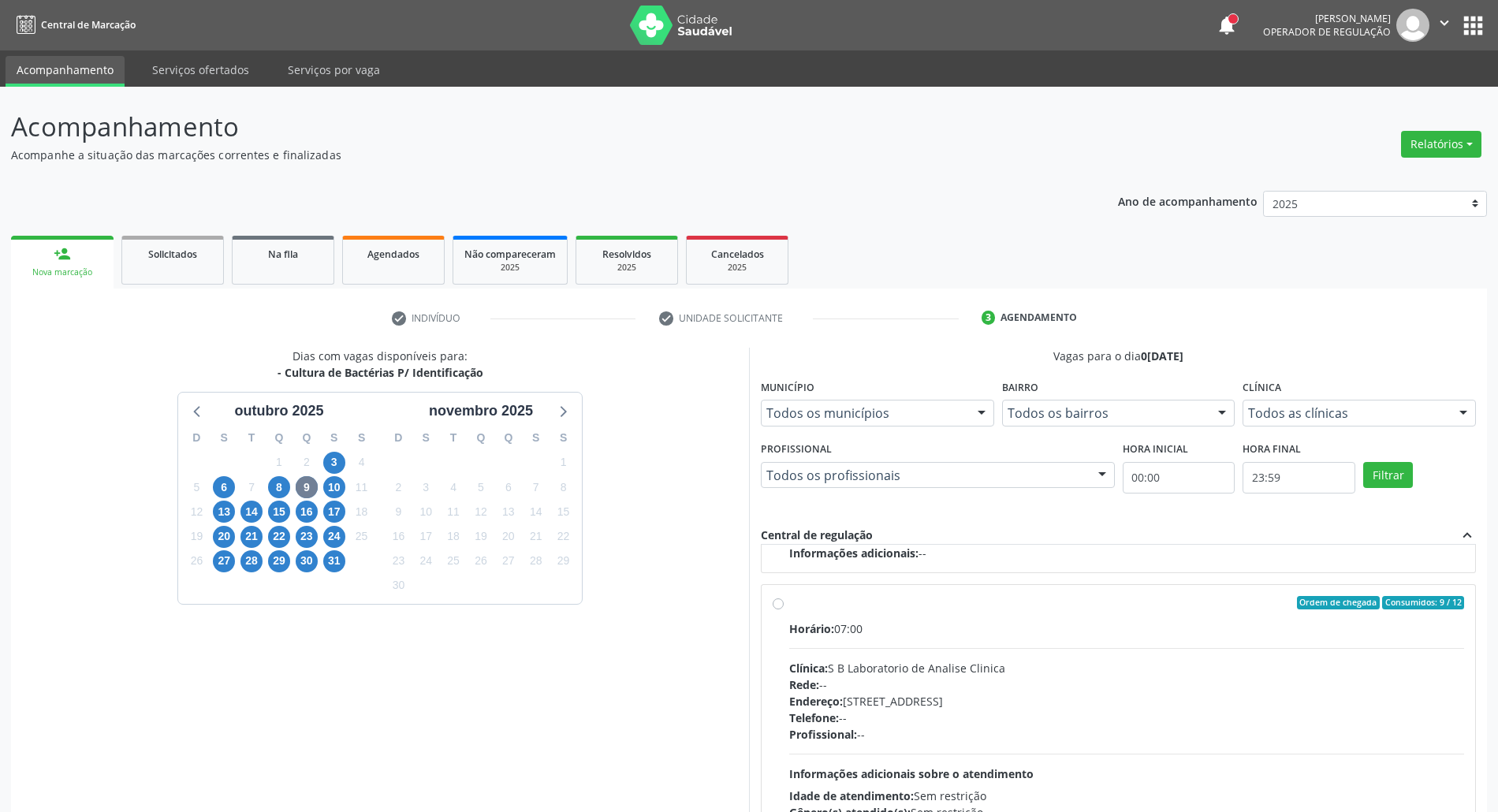
click at [1064, 665] on div "Clínica: S B Laboratorio de Analise Clinica" at bounding box center [1126, 668] width 675 height 16
click at [784, 610] on input "Ordem de chegada Consumidos: 9 / 12 Horário: 07:00 Clínica: S B Laboratorio de …" at bounding box center [778, 602] width 11 height 14
radio input "true"
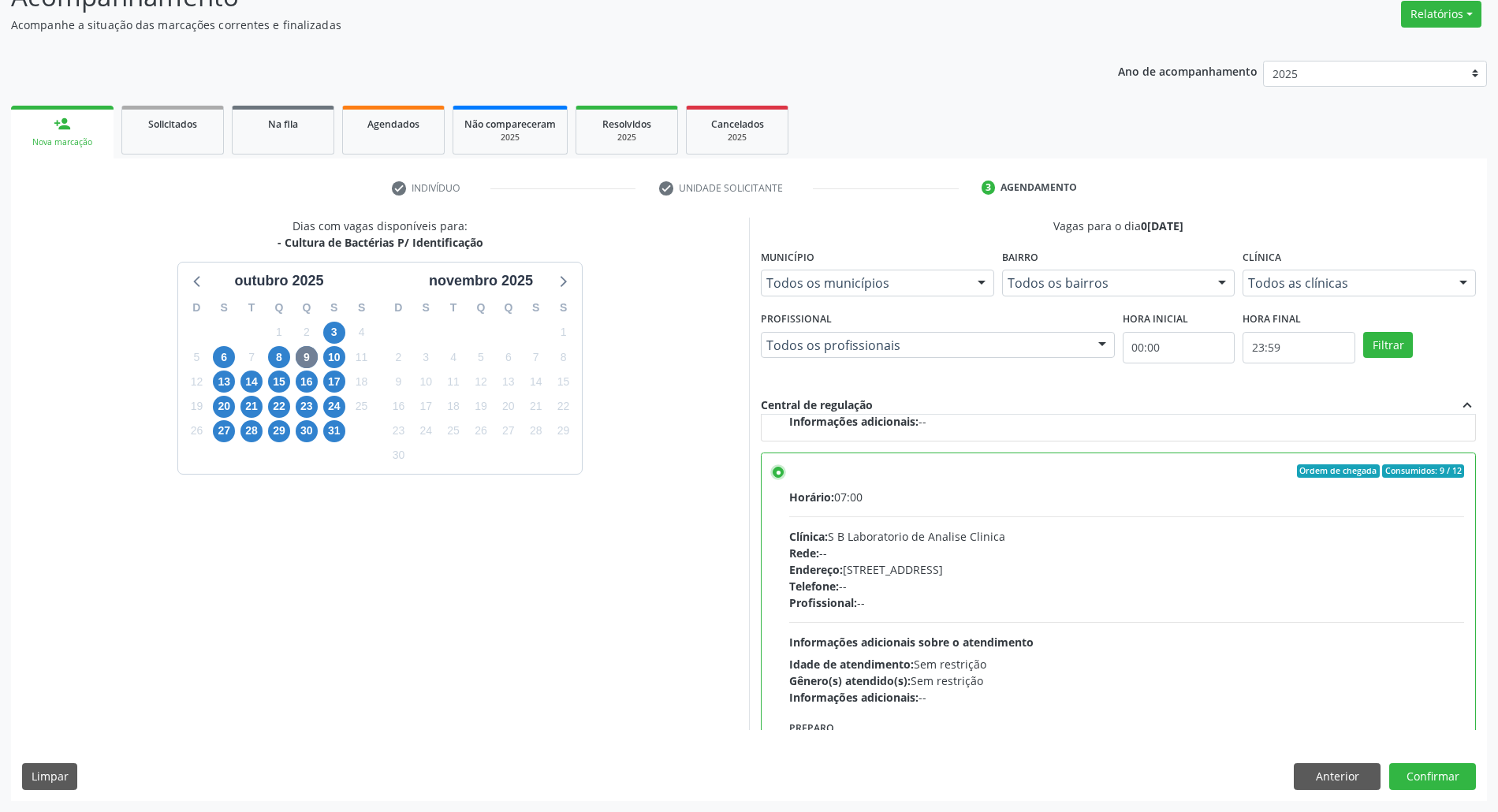
scroll to position [355, 0]
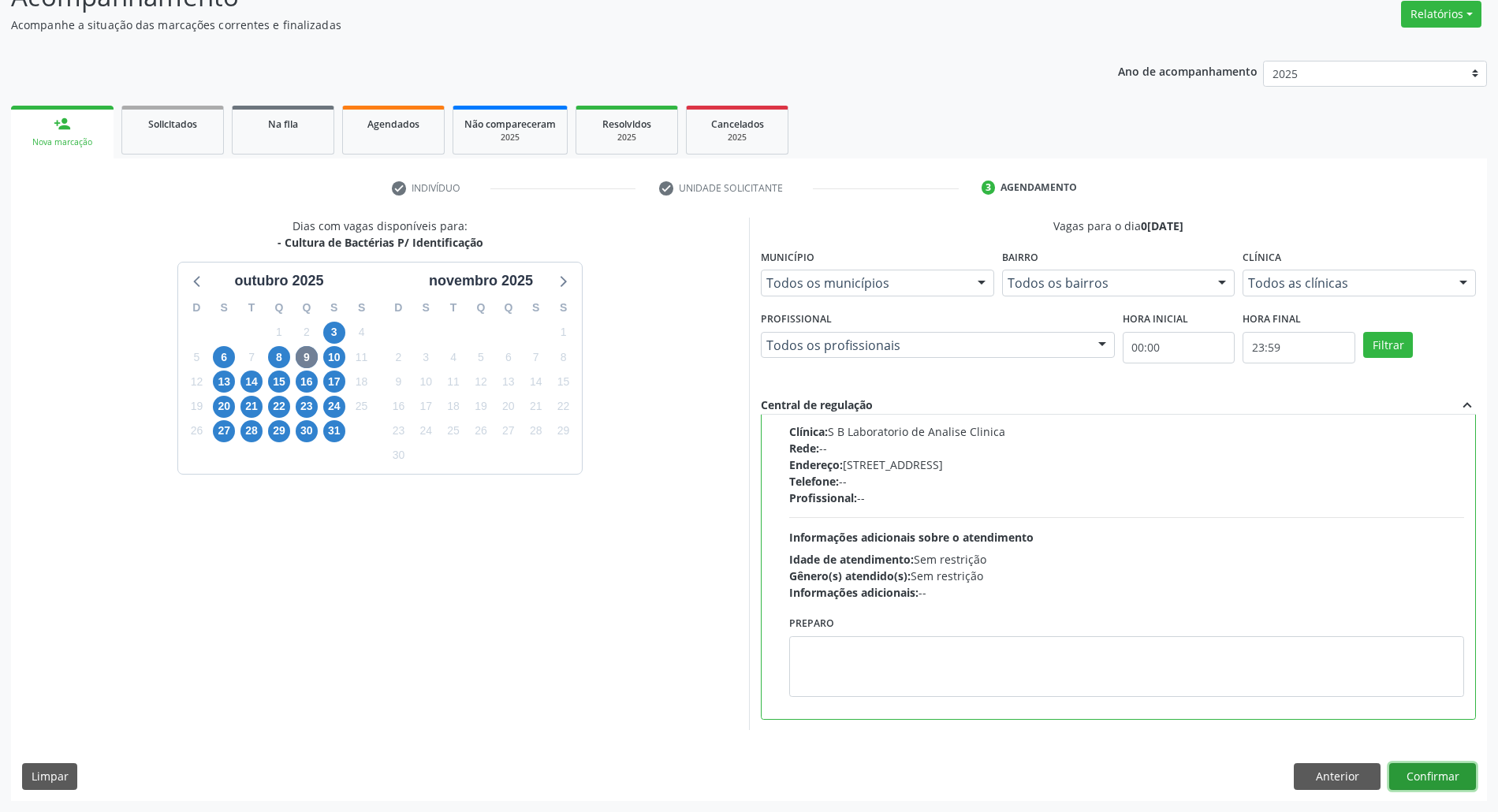
click at [1458, 767] on button "Confirmar" at bounding box center [1432, 776] width 86 height 27
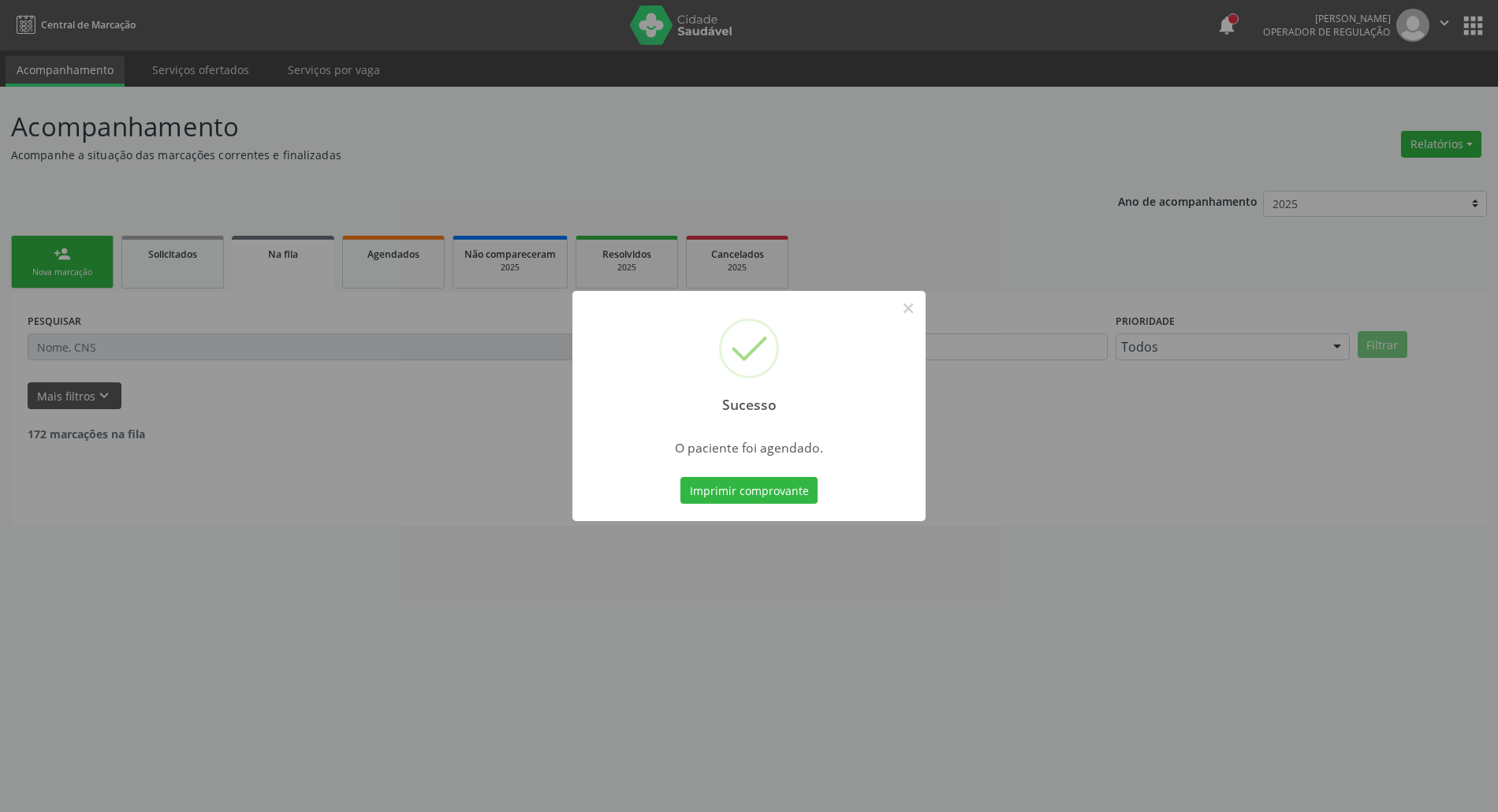
scroll to position [0, 0]
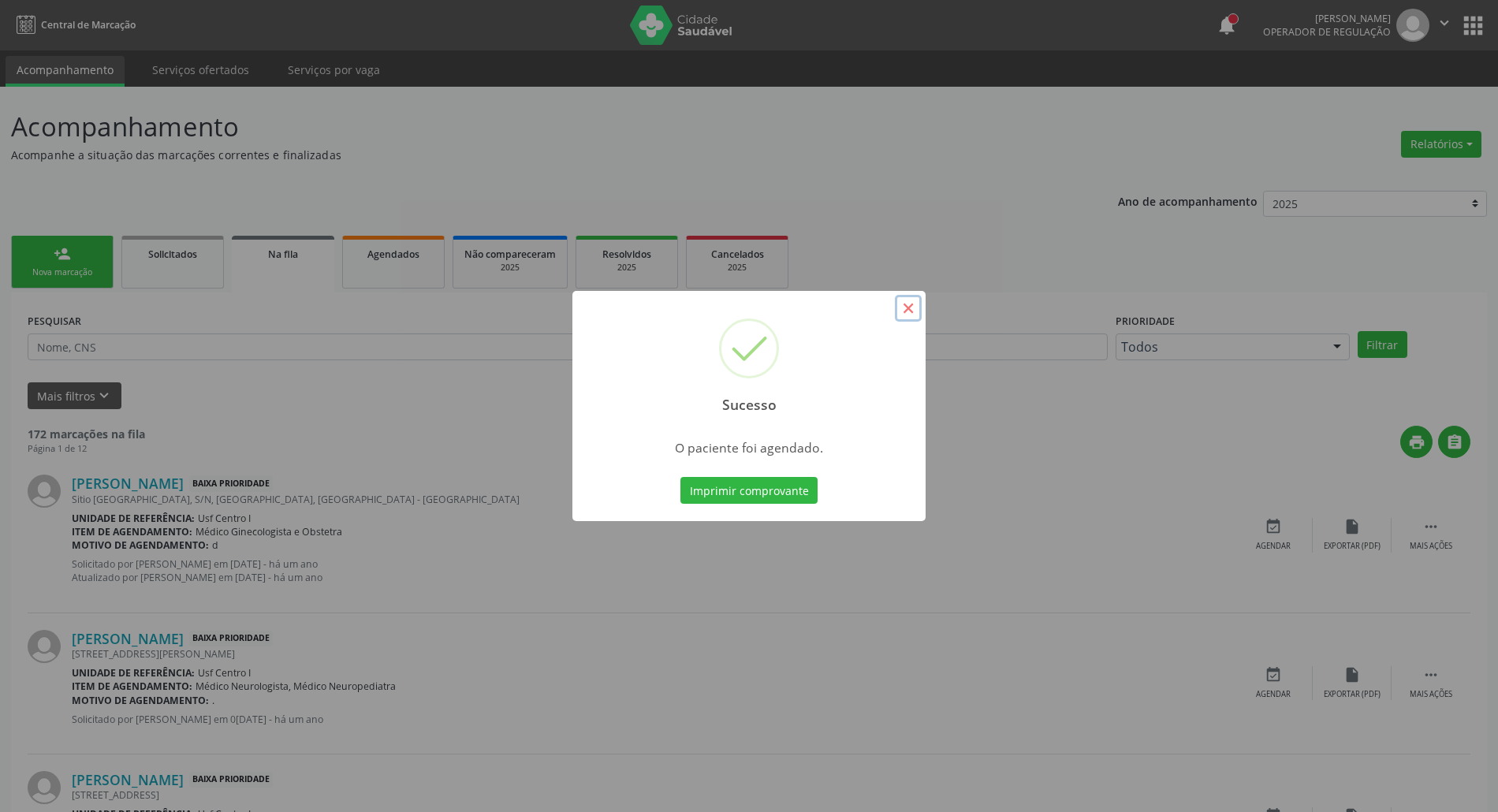
click at [907, 306] on button "×" at bounding box center [908, 308] width 27 height 27
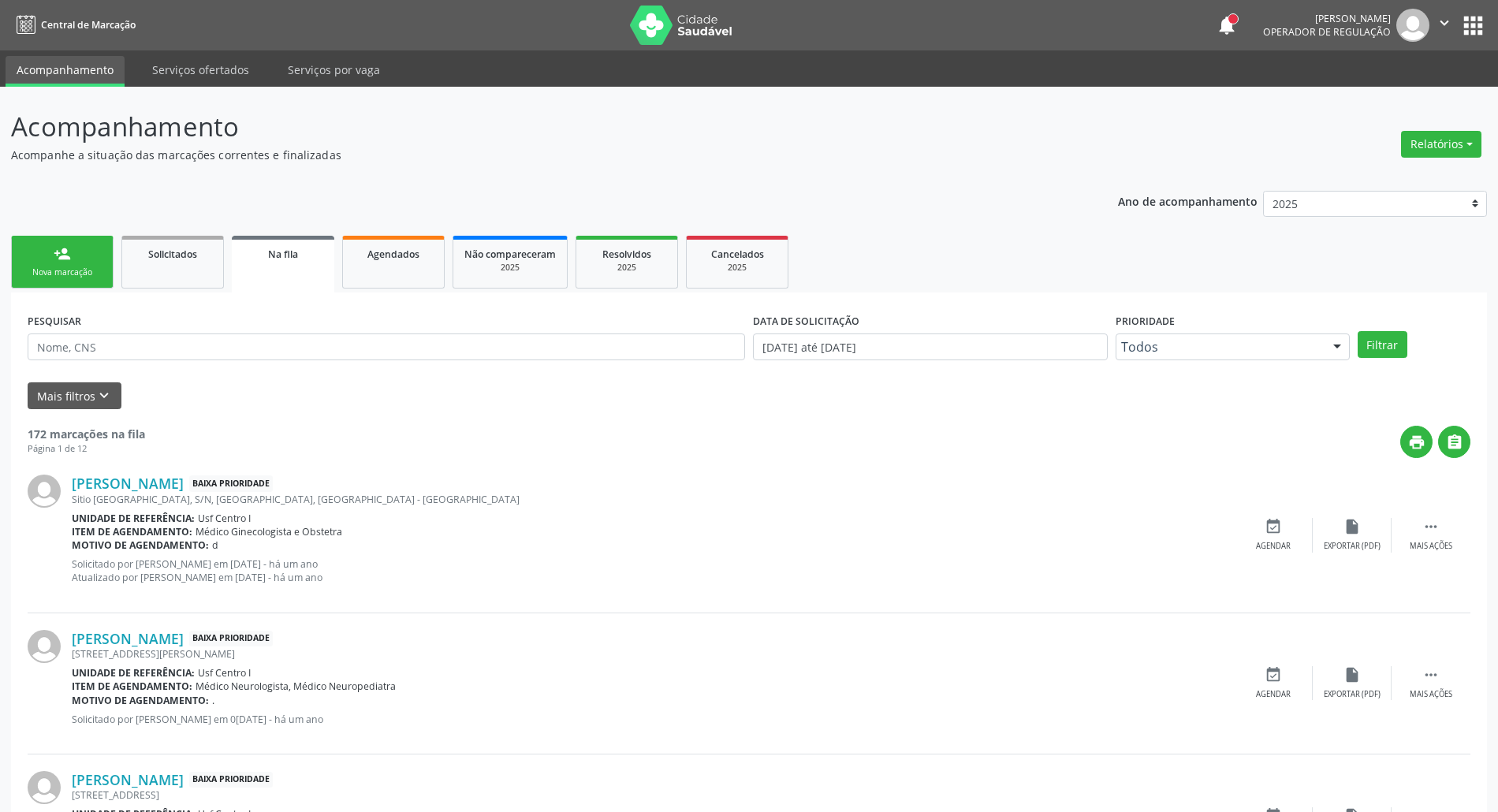
click at [69, 257] on div "person_add" at bounding box center [63, 253] width 17 height 17
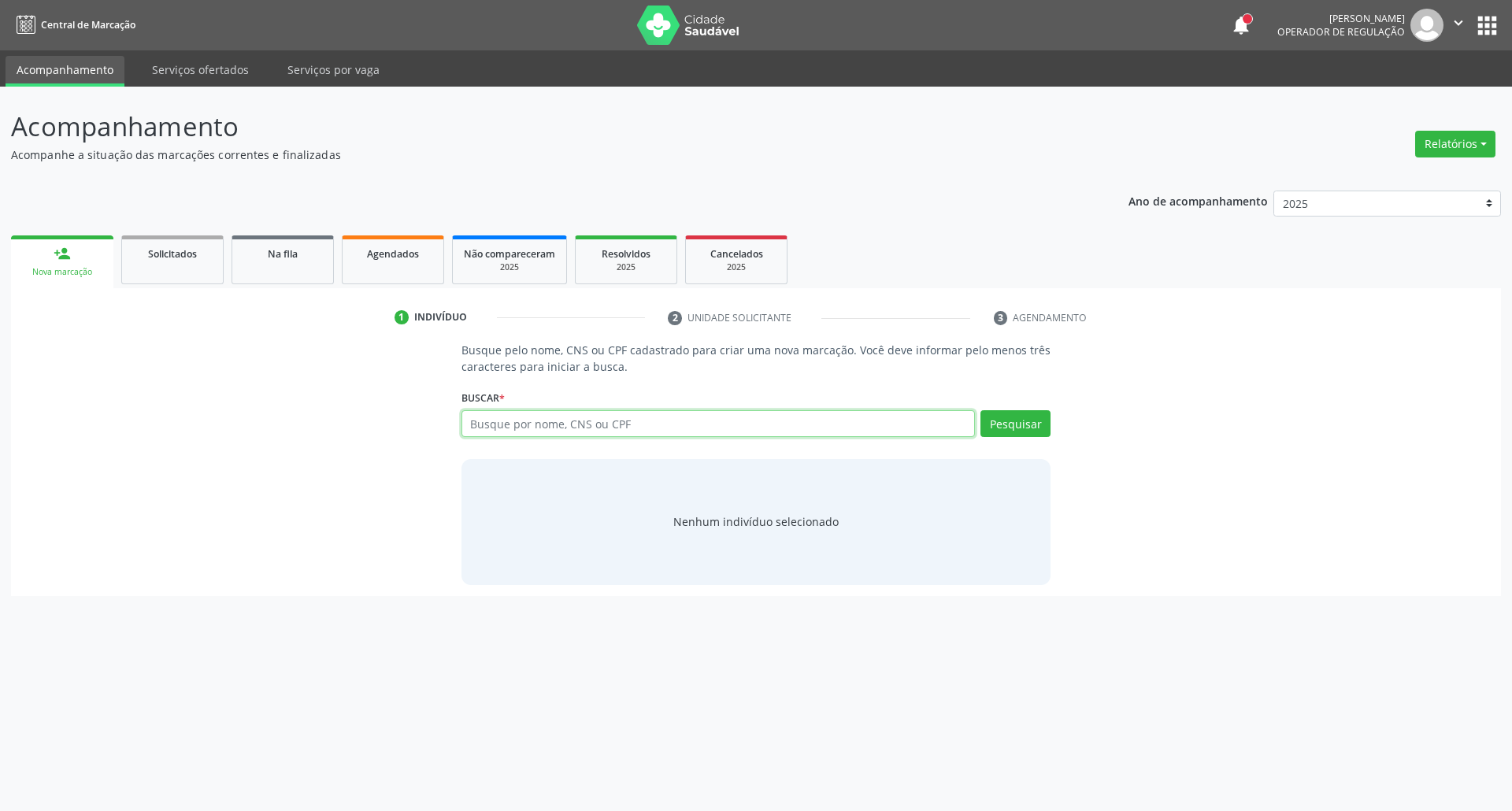
click at [513, 423] on input "text" at bounding box center [718, 424] width 514 height 27
paste input "05337978454"
type input "05337978454"
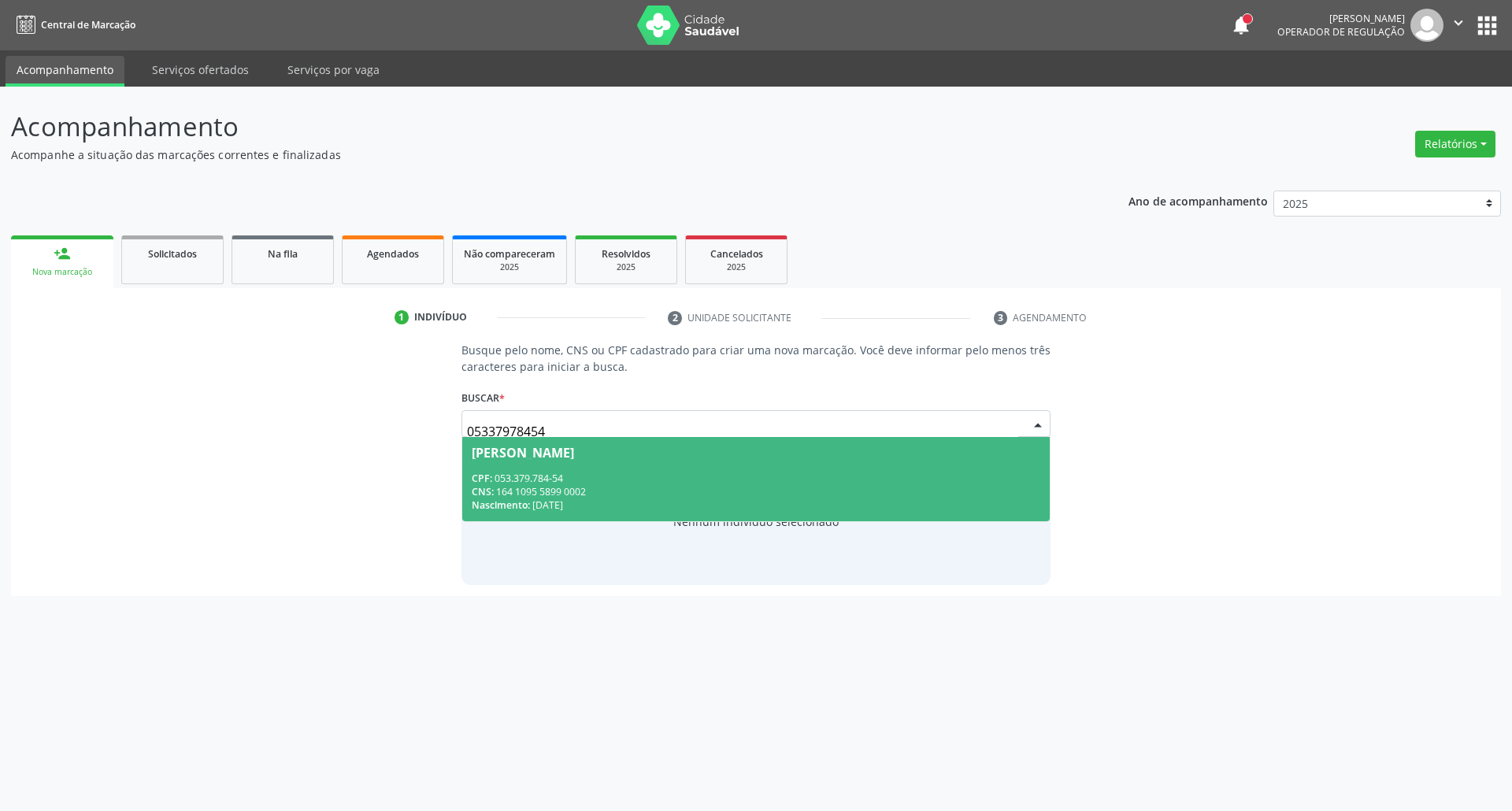
click at [533, 471] on span "Maria Nubia Bezerra de Sousa CPF: 053.379.784-54 CNS: 164 1095 5899 0002 Nascim…" at bounding box center [756, 478] width 588 height 84
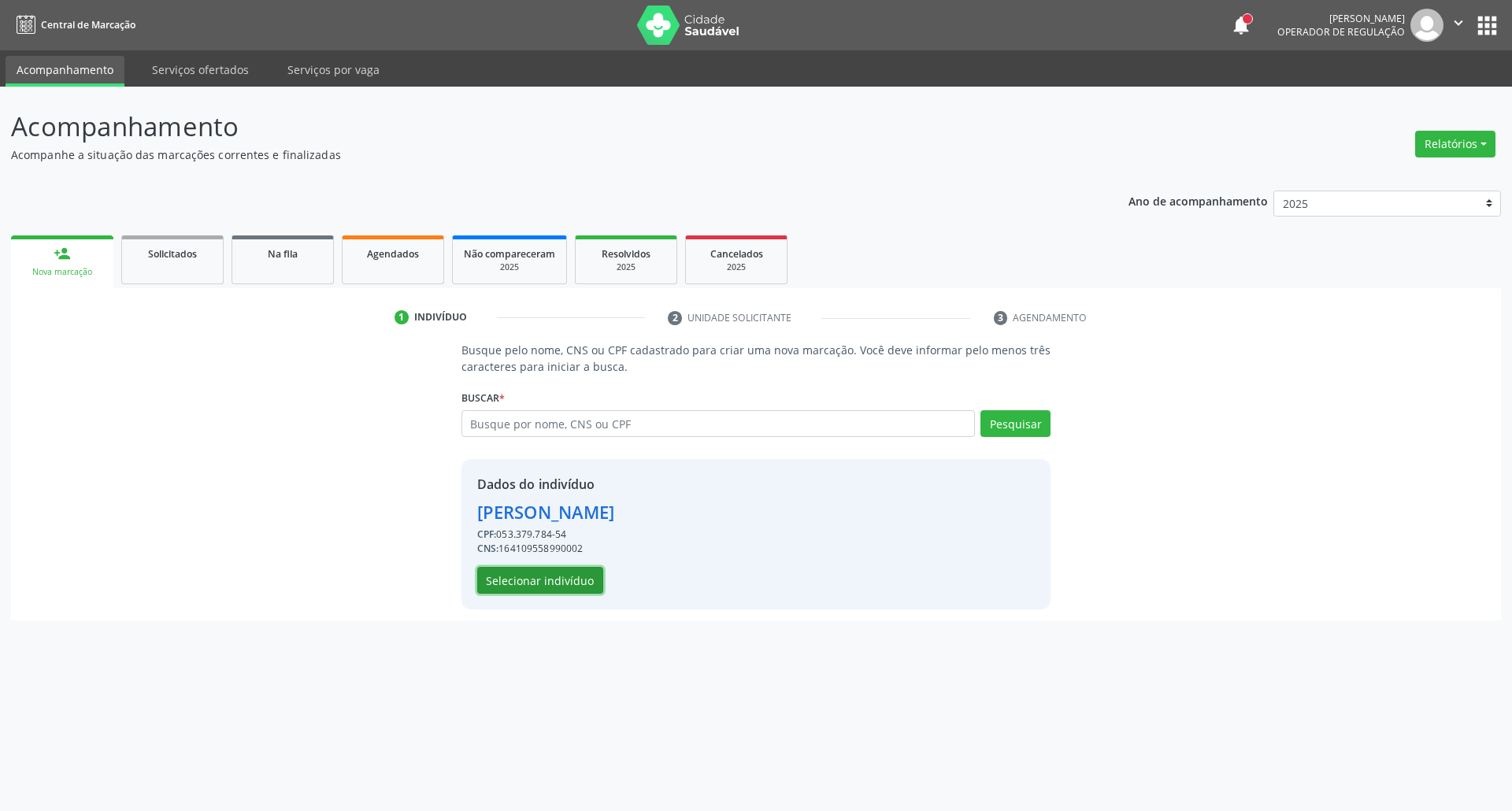
click at [529, 584] on button "Selecionar indivíduo" at bounding box center [540, 580] width 126 height 27
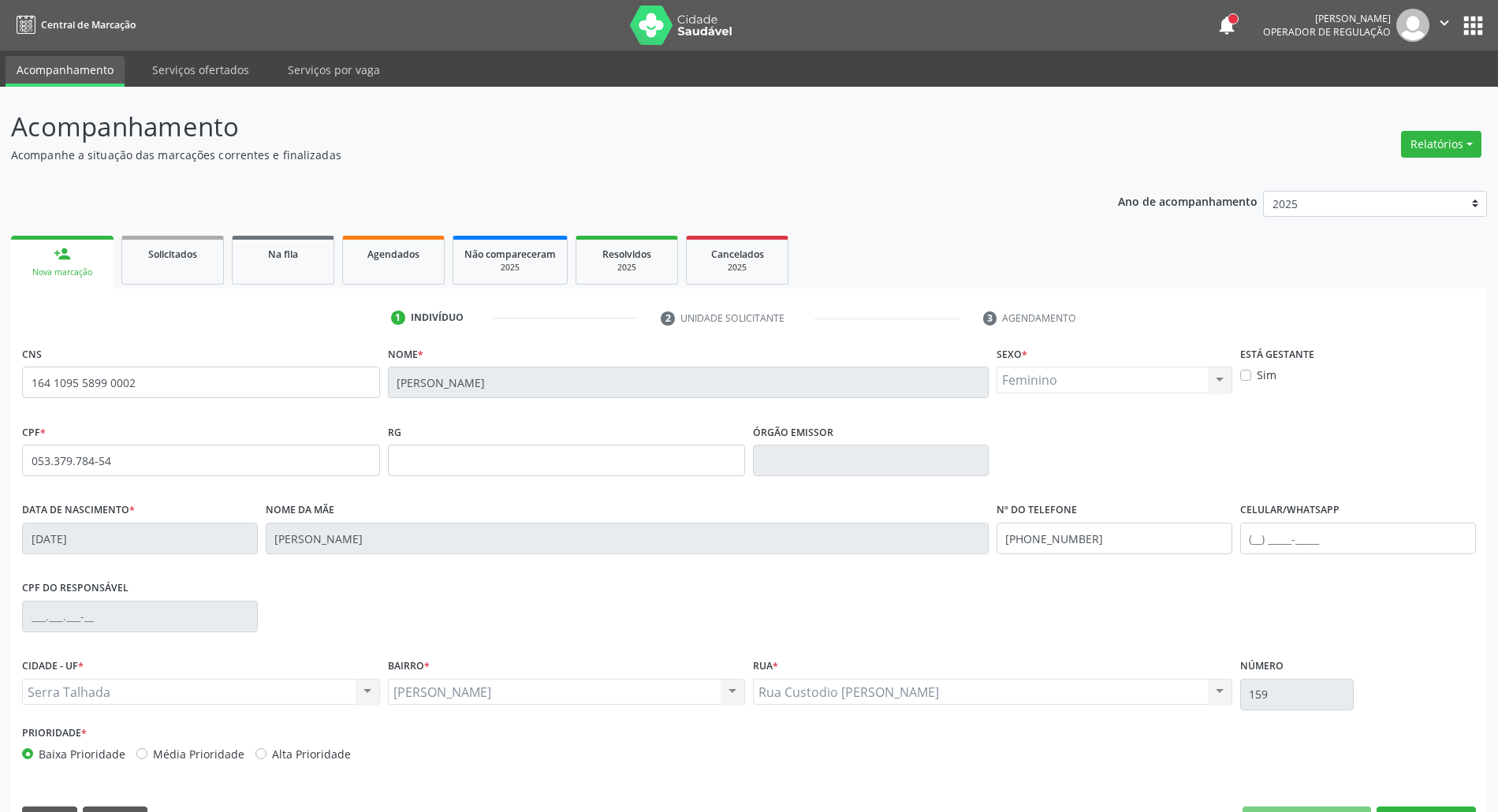
scroll to position [43, 0]
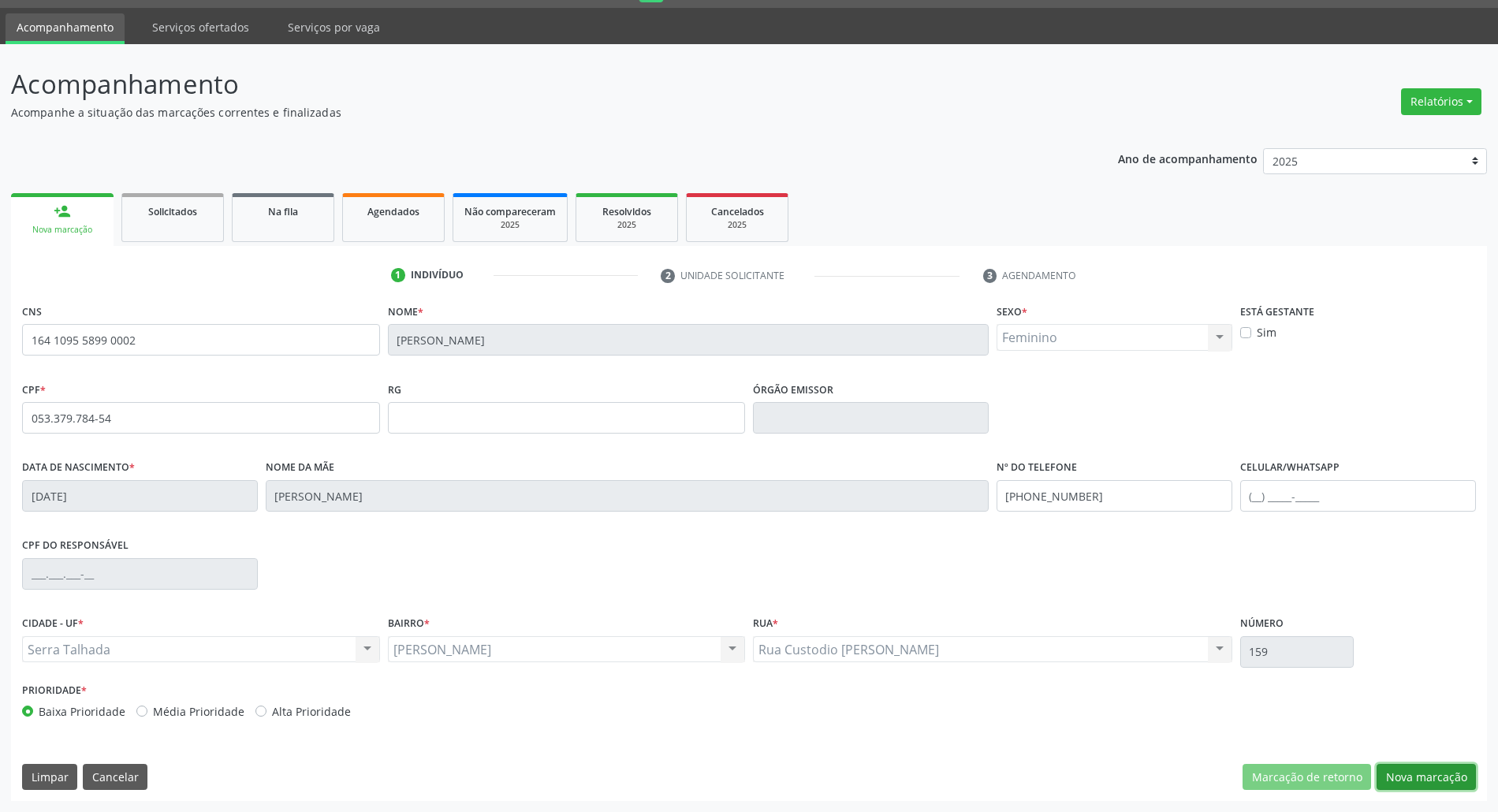
click at [1378, 776] on button "Nova marcação" at bounding box center [1426, 777] width 100 height 27
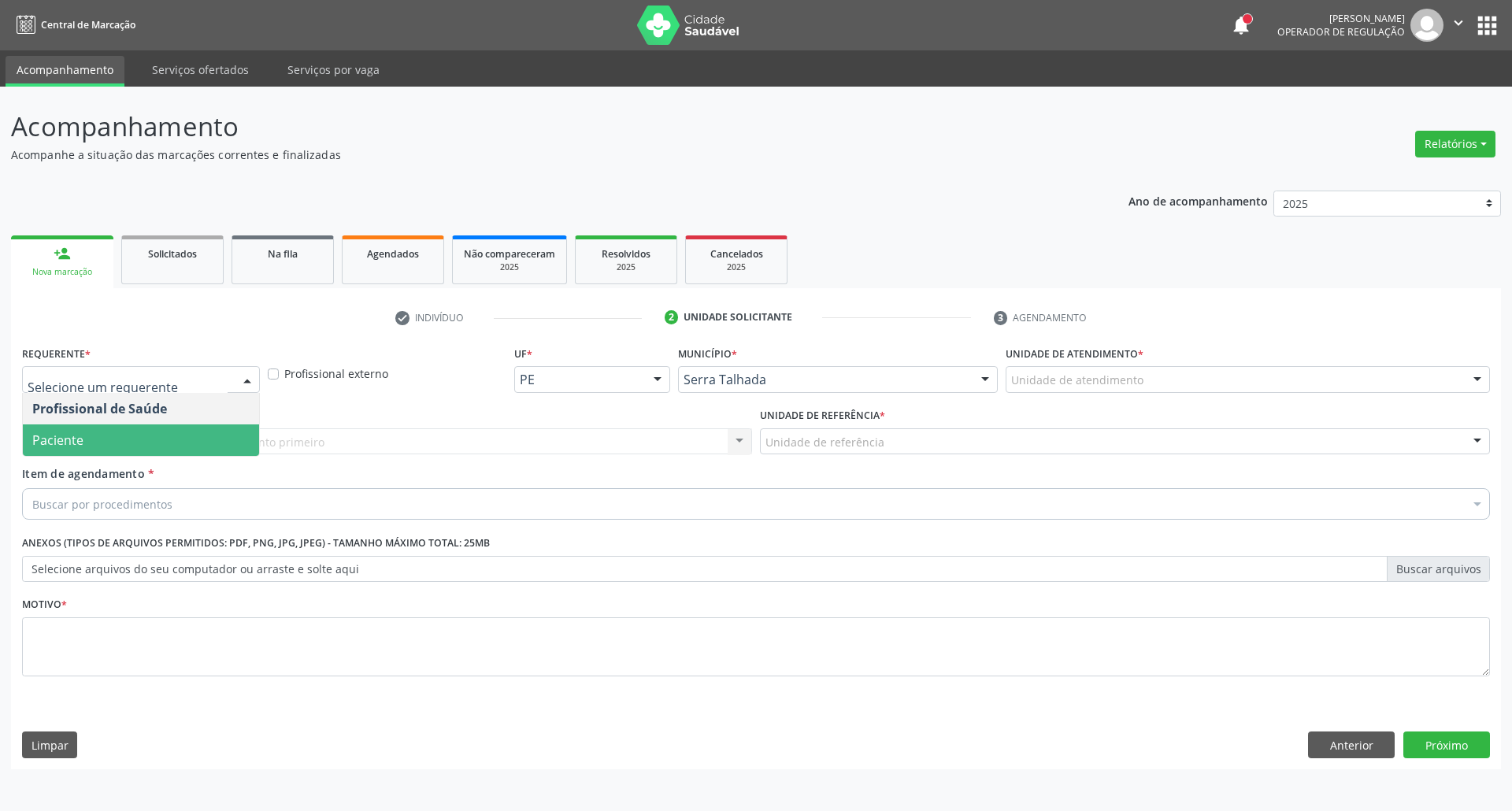
click at [99, 435] on span "Paciente" at bounding box center [140, 440] width 236 height 31
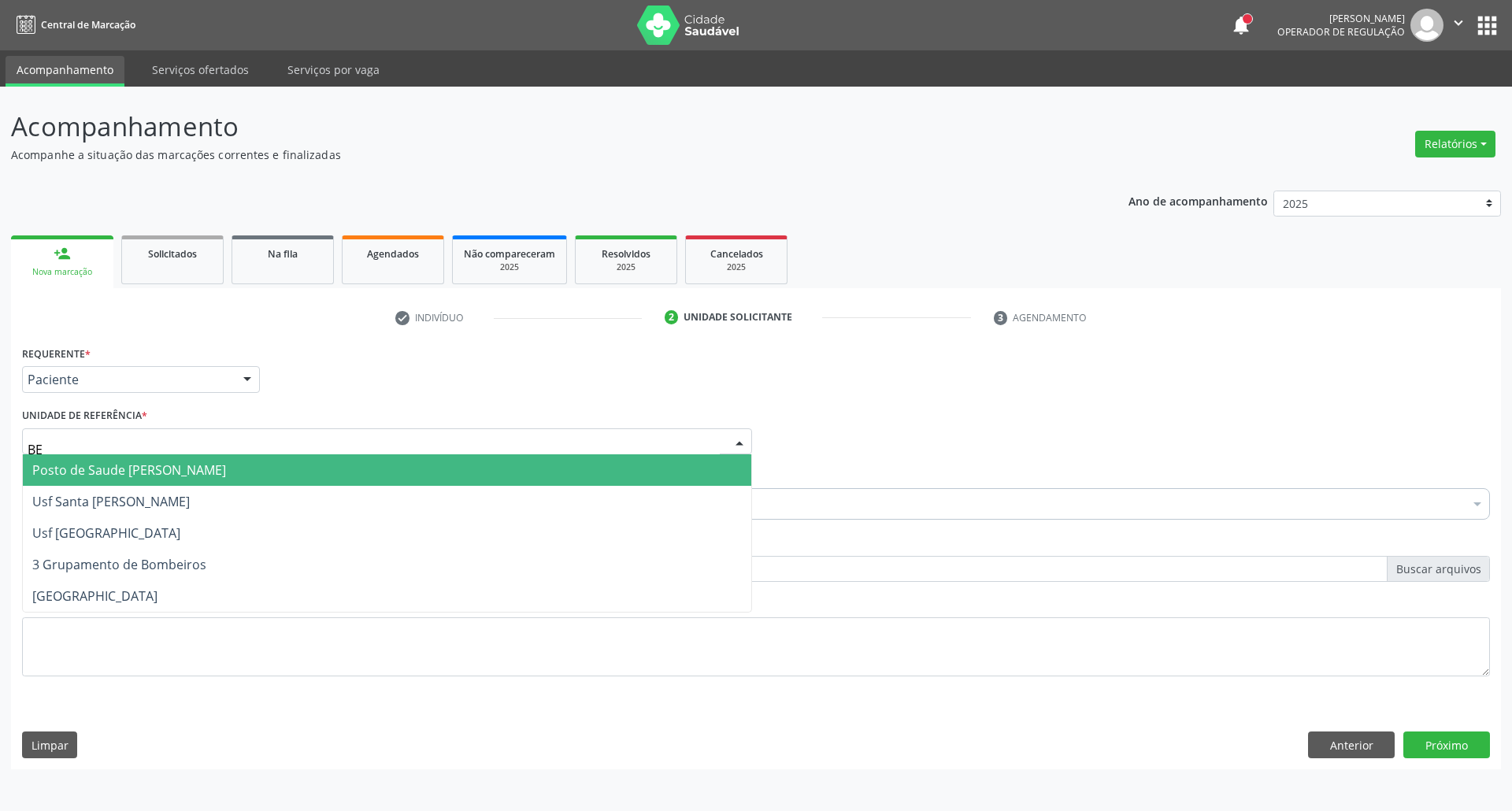
type input "BER"
click at [136, 468] on span "Posto de Saude [PERSON_NAME]" at bounding box center [129, 470] width 193 height 17
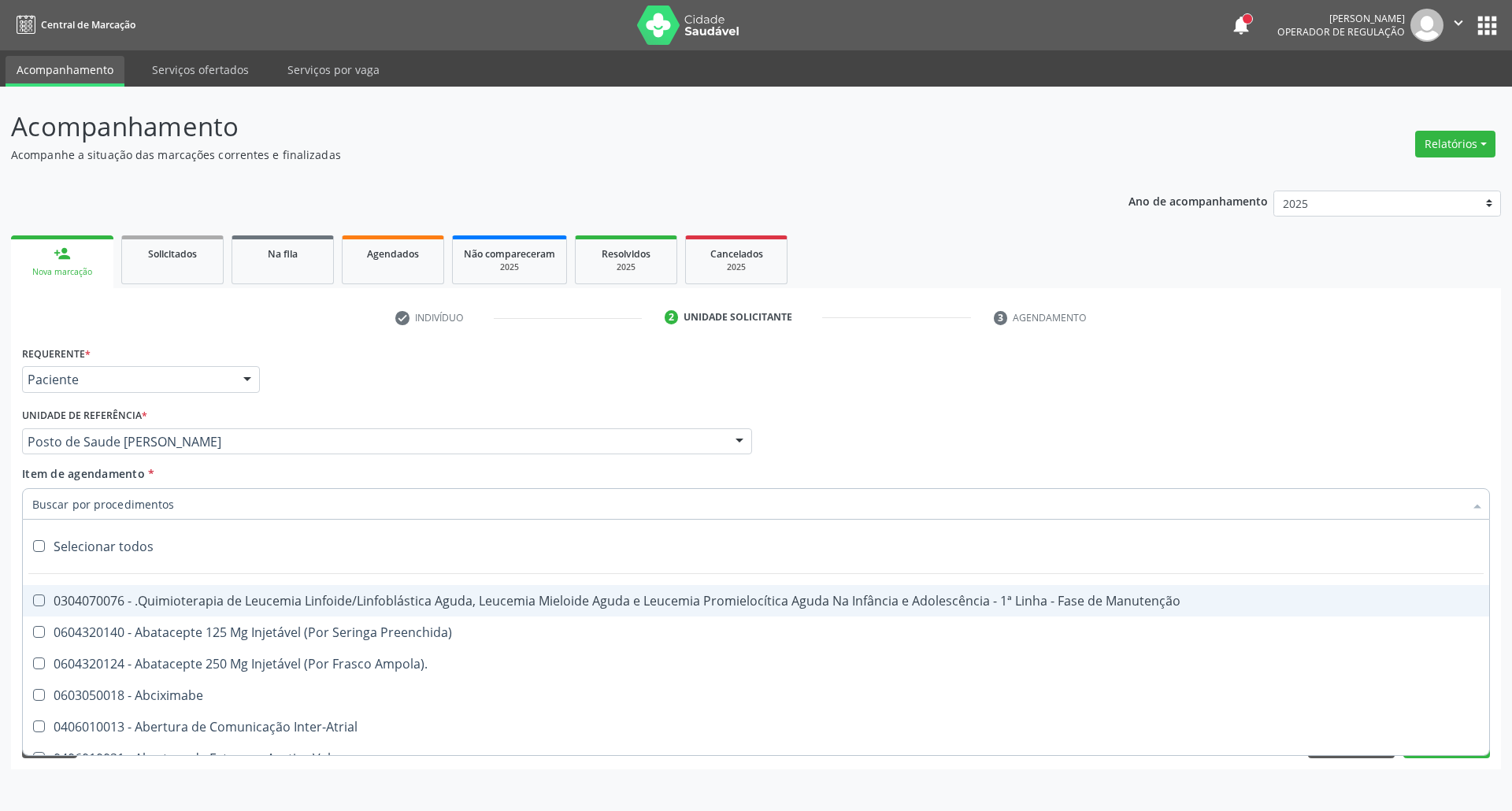
drag, startPoint x: 145, startPoint y: 504, endPoint x: 89, endPoint y: 511, distance: 56.4
click at [89, 511] on input "Item de agendamento *" at bounding box center [747, 503] width 1431 height 31
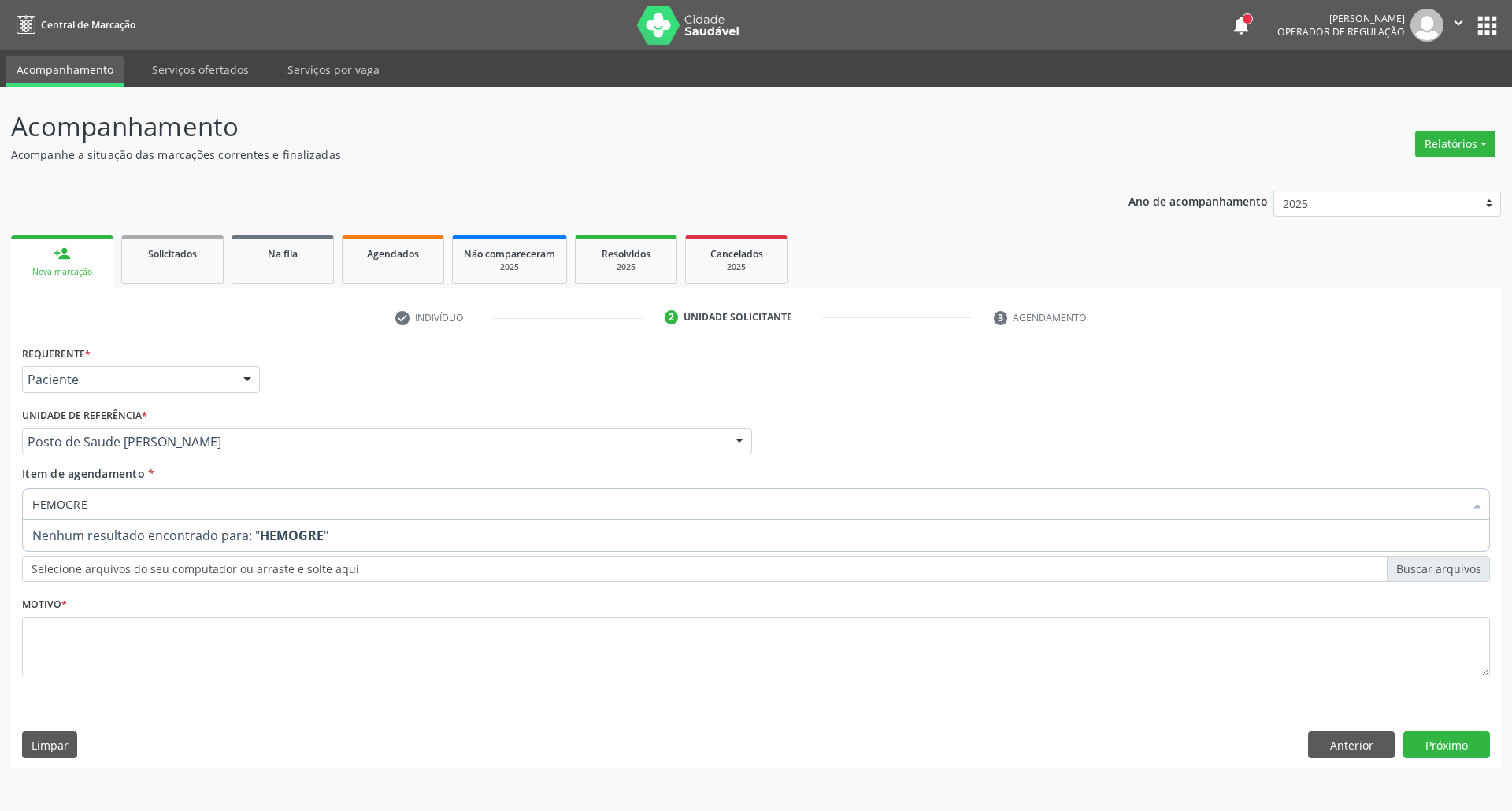
type input "HEMOGR"
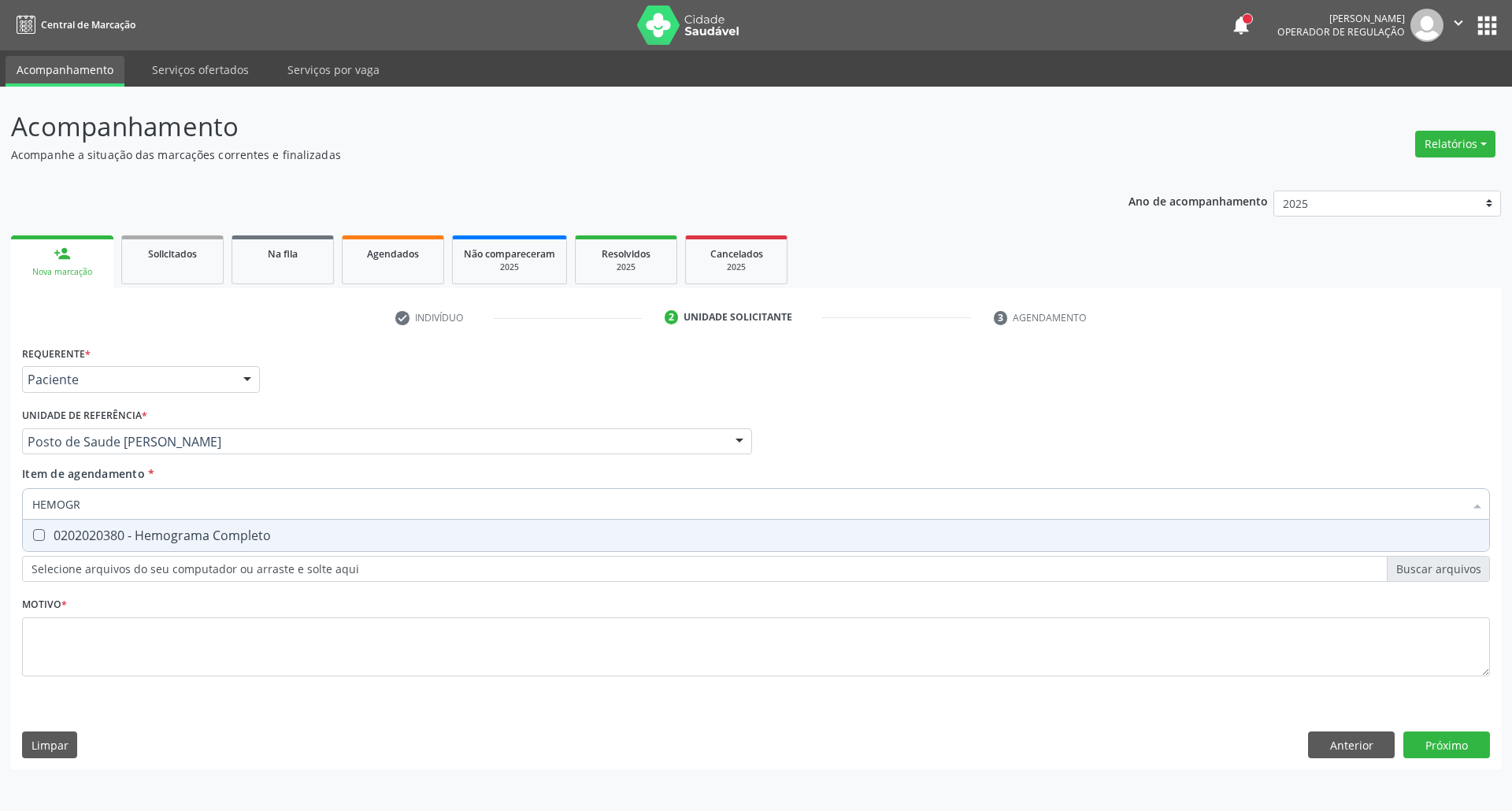
drag, startPoint x: 67, startPoint y: 530, endPoint x: 96, endPoint y: 517, distance: 31.8
click at [81, 526] on span "0202020380 - Hemograma Completo" at bounding box center [755, 534] width 1466 height 31
checkbox Completo "true"
drag, startPoint x: 100, startPoint y: 507, endPoint x: 0, endPoint y: 529, distance: 102.4
click at [0, 523] on div "Acompanhamento Acompanhe a situação das marcações correntes e finalizadas Relat…" at bounding box center [756, 448] width 1512 height 725
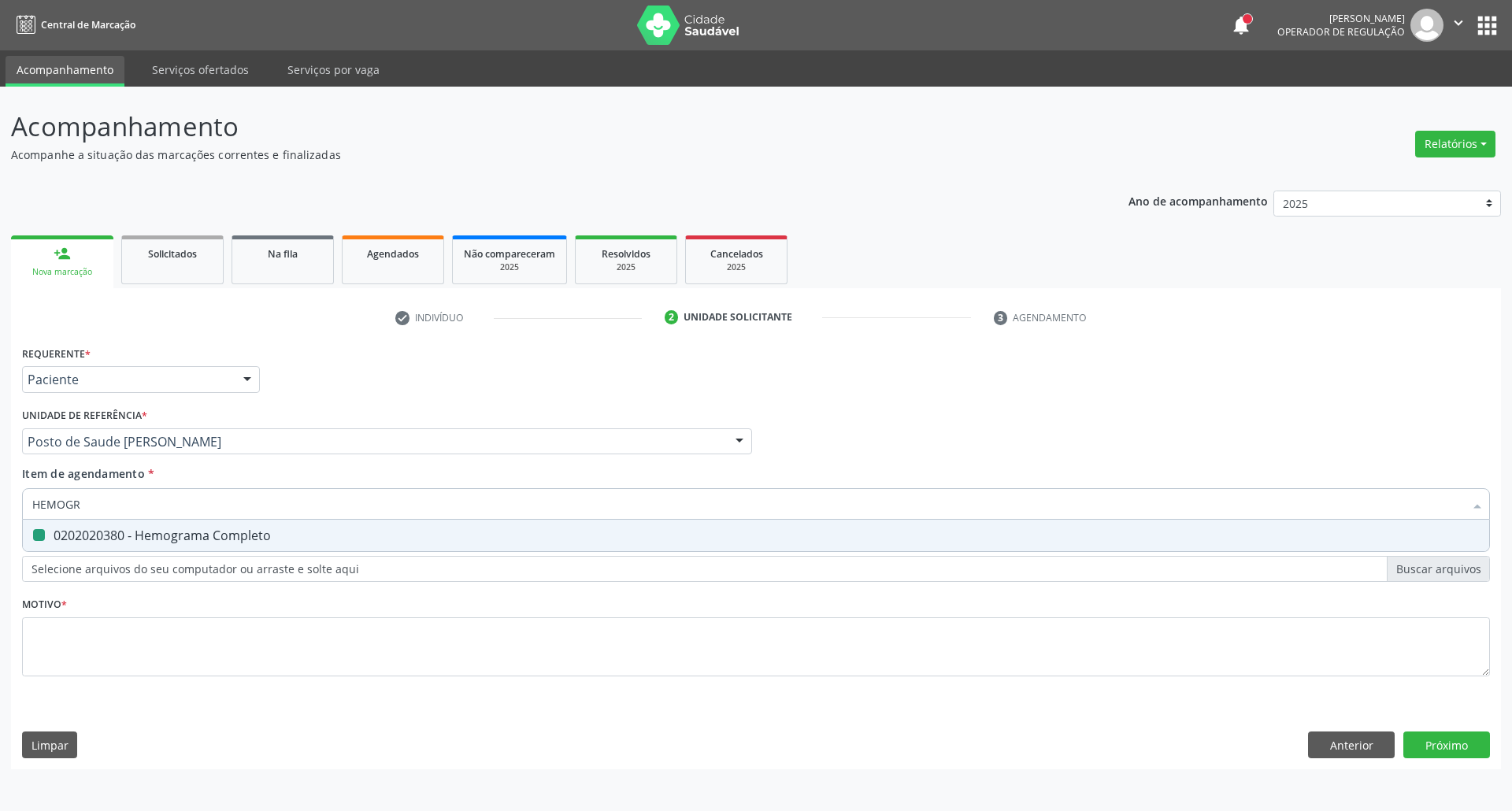
type input "C"
checkbox Completo "false"
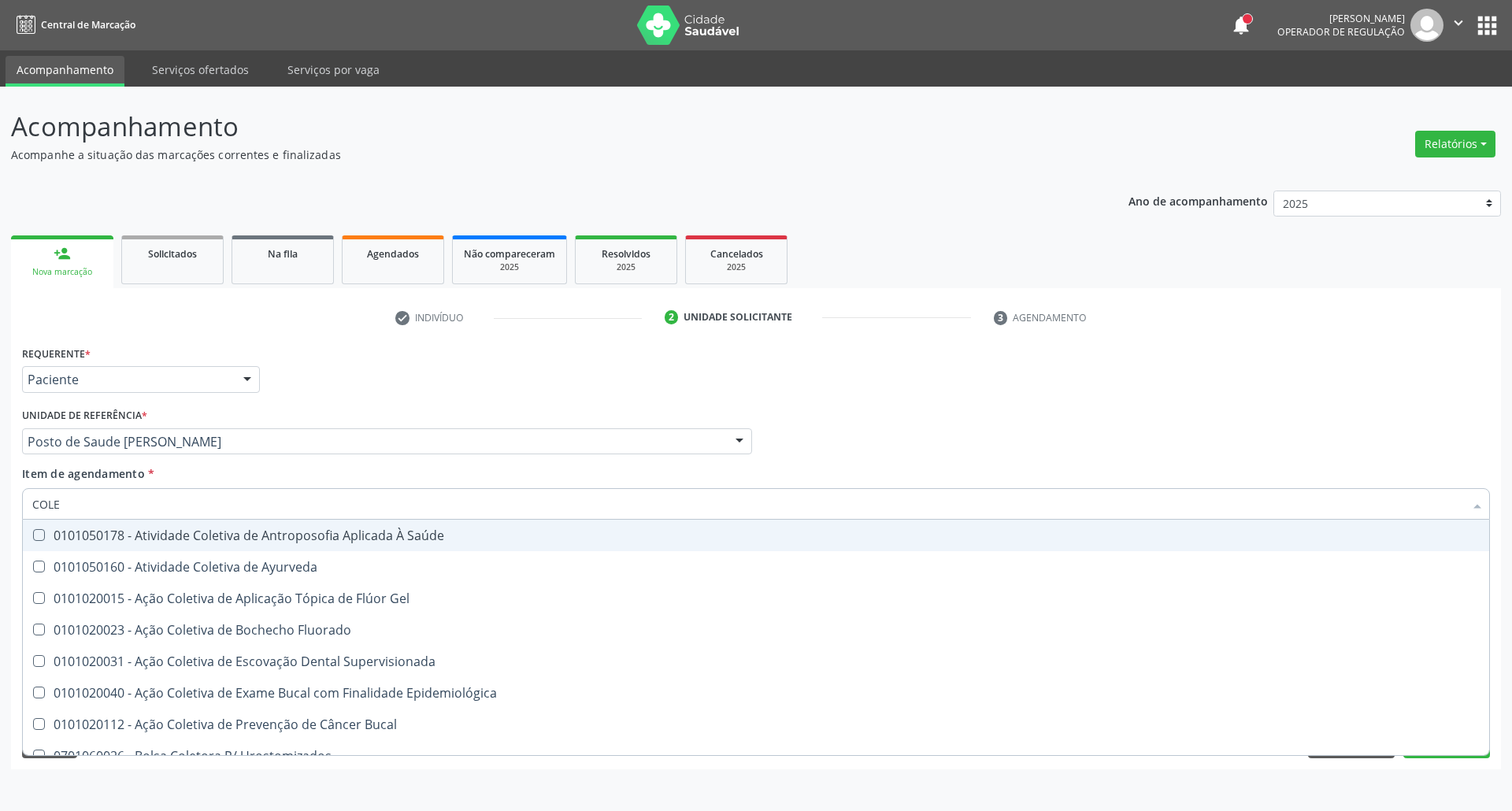
type input "COLES"
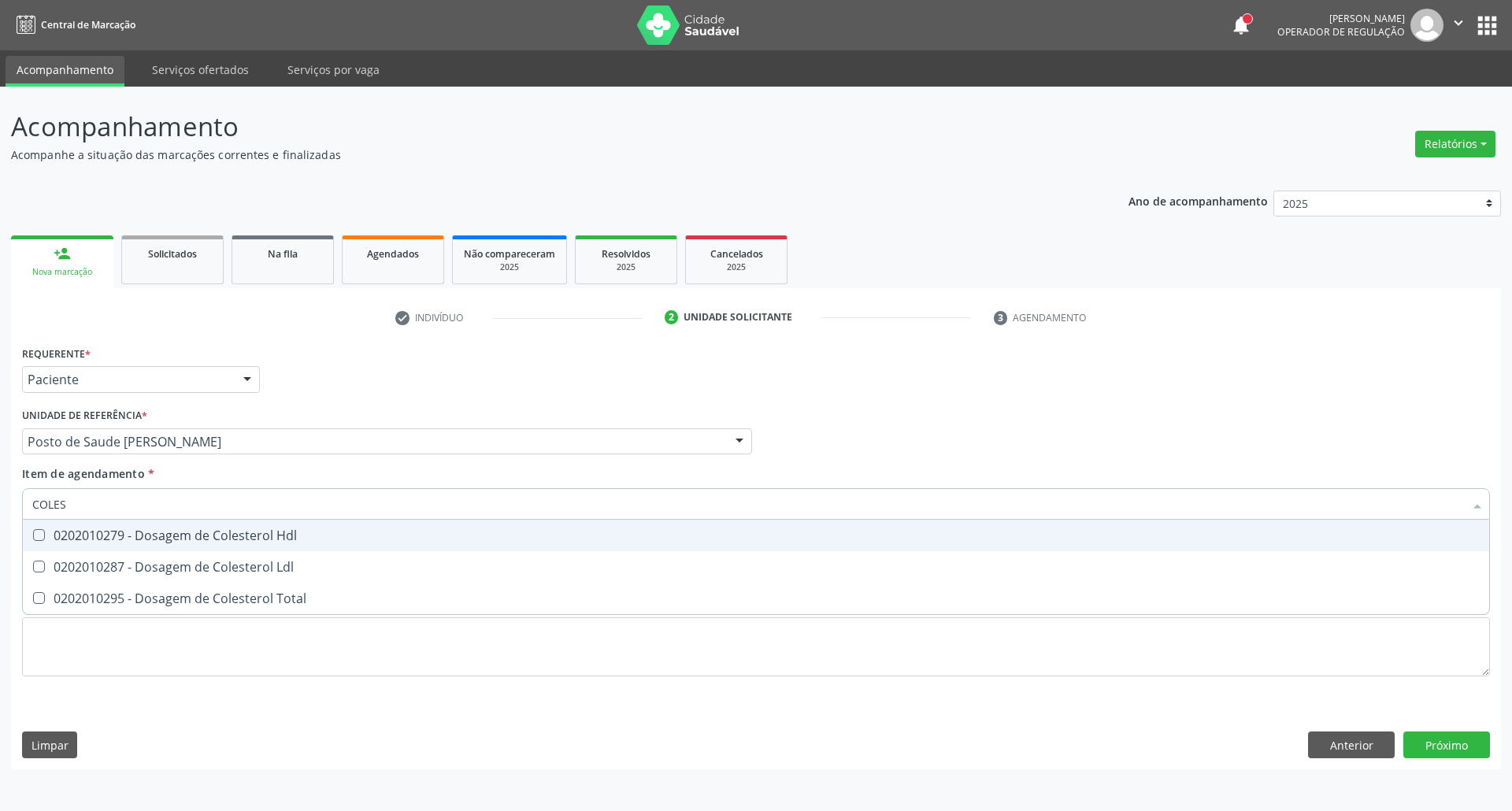
drag, startPoint x: 96, startPoint y: 526, endPoint x: 77, endPoint y: 550, distance: 30.6
click at [91, 527] on span "0202010279 - Dosagem de Colesterol Hdl" at bounding box center [755, 534] width 1466 height 31
checkbox Hdl "true"
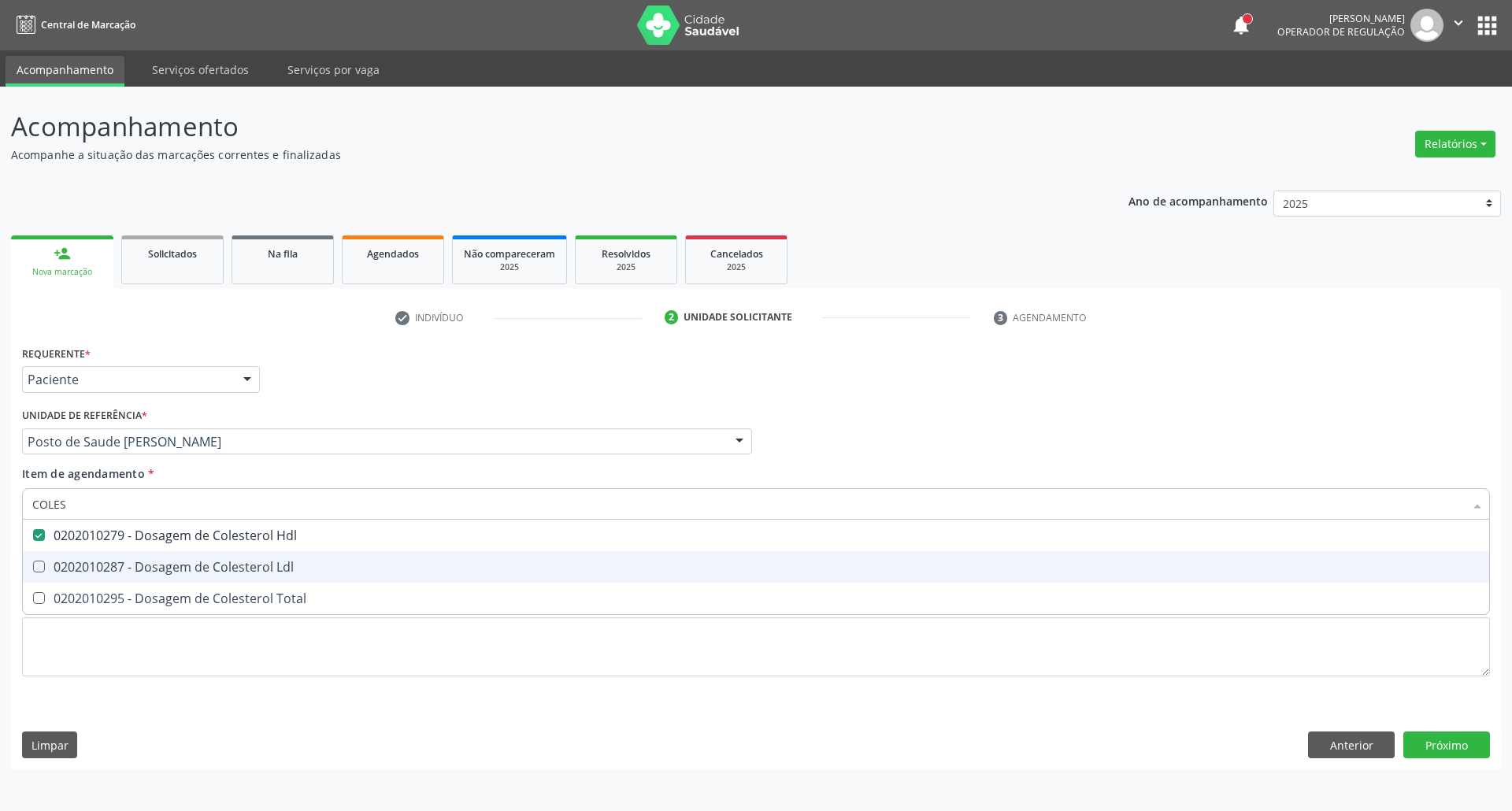
drag, startPoint x: 70, startPoint y: 559, endPoint x: 73, endPoint y: 593, distance: 34.1
click at [69, 562] on div "0202010287 - Dosagem de Colesterol Ldl" at bounding box center [755, 567] width 1447 height 12
checkbox Ldl "true"
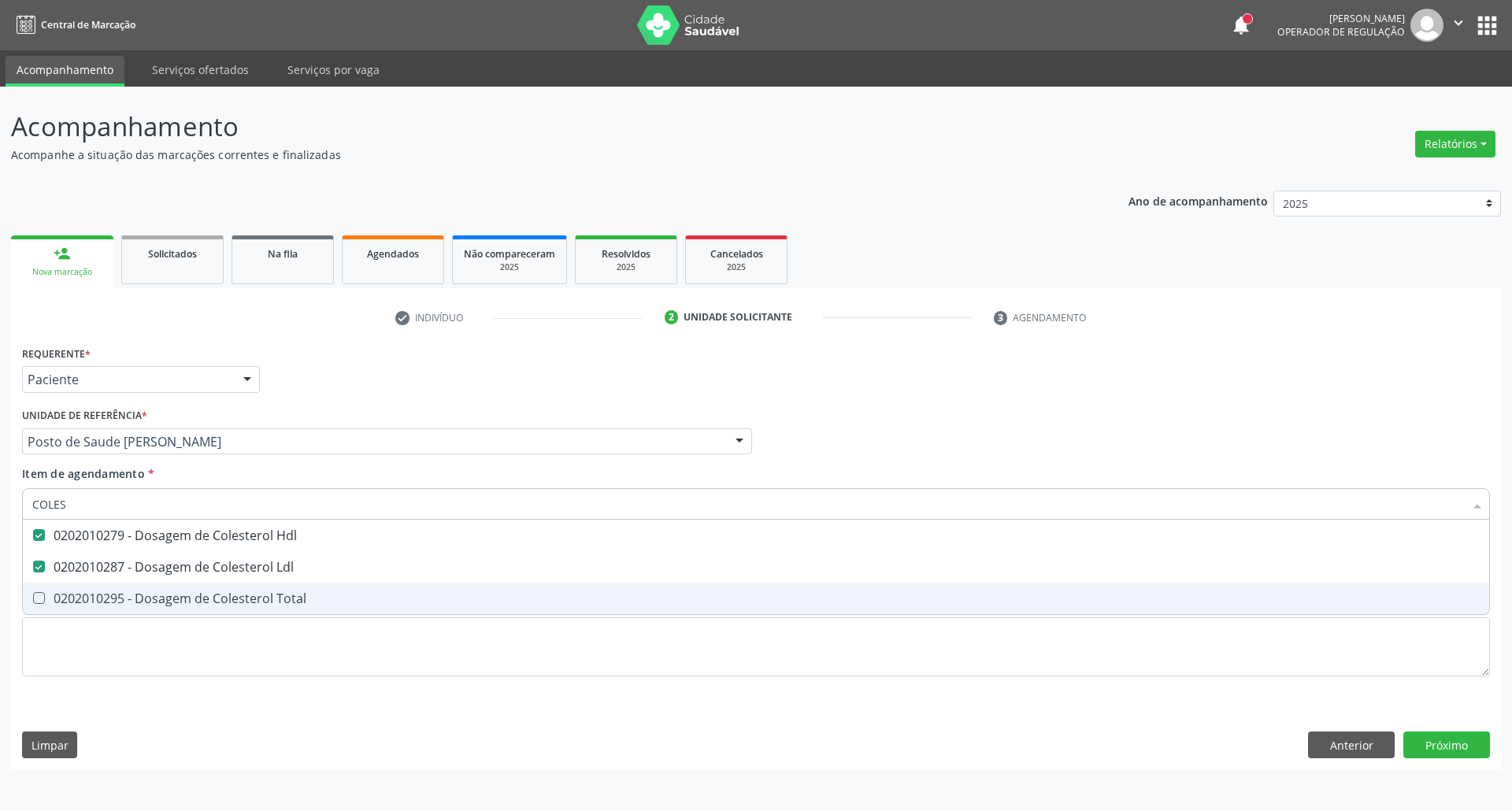
click at [76, 602] on div "0202010295 - Dosagem de Colesterol Total" at bounding box center [755, 598] width 1447 height 12
checkbox Total "true"
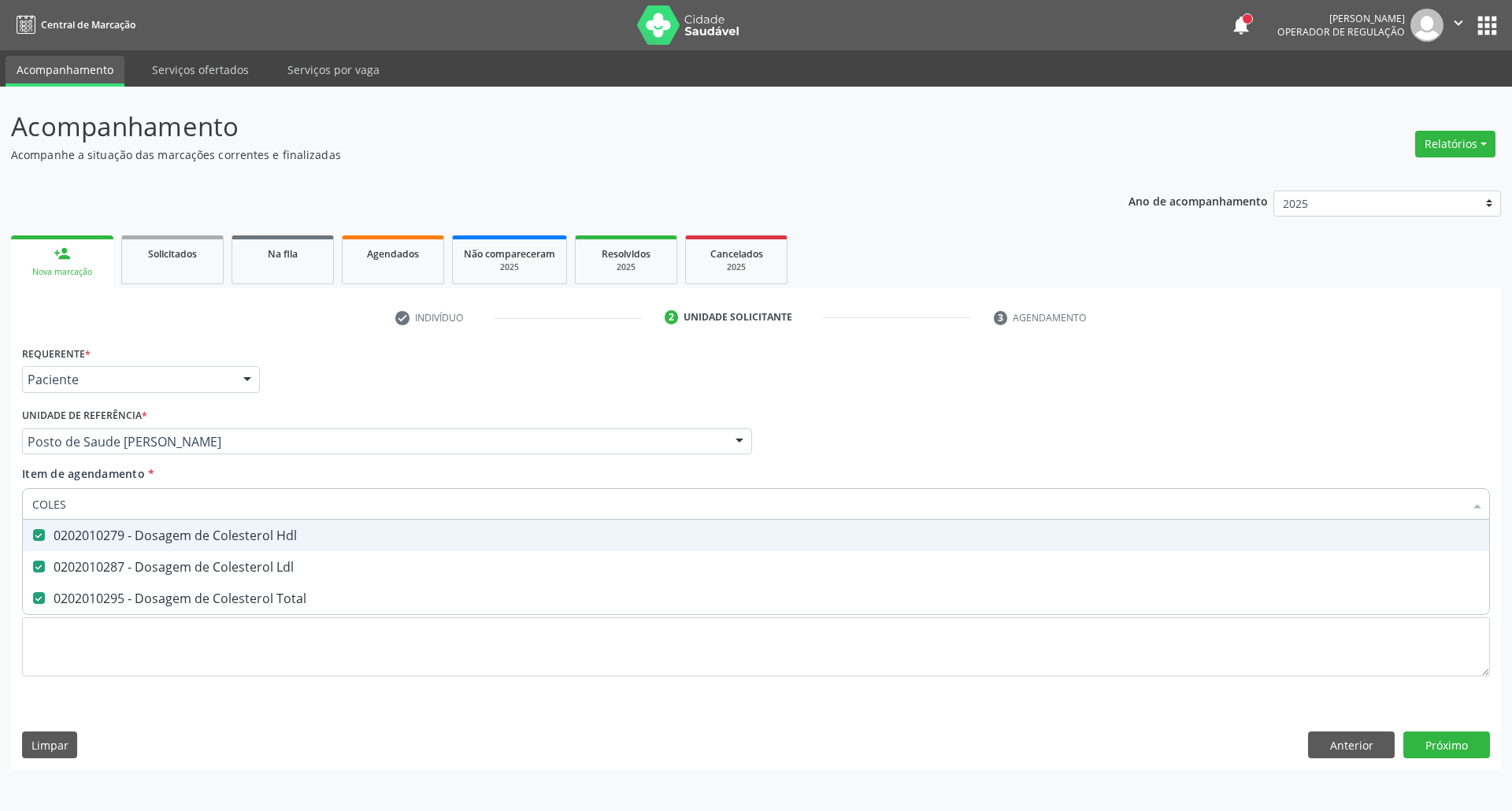
drag, startPoint x: 91, startPoint y: 501, endPoint x: 0, endPoint y: 524, distance: 93.9
click at [0, 524] on div "Acompanhamento Acompanhe a situação das marcações correntes e finalizadas Relat…" at bounding box center [756, 448] width 1512 height 725
type input "T"
checkbox Hdl "false"
checkbox Ldl "false"
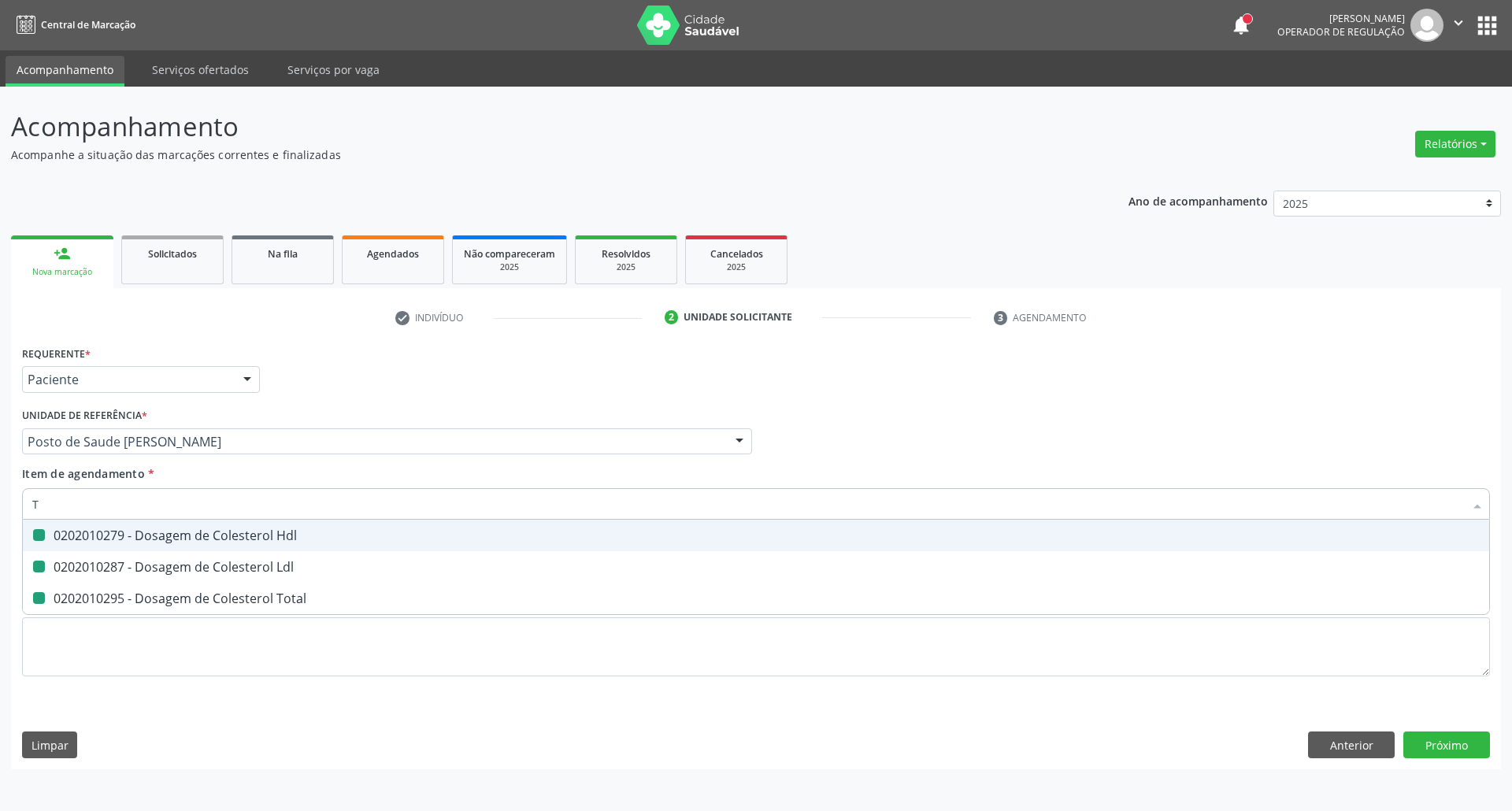
checkbox Total "false"
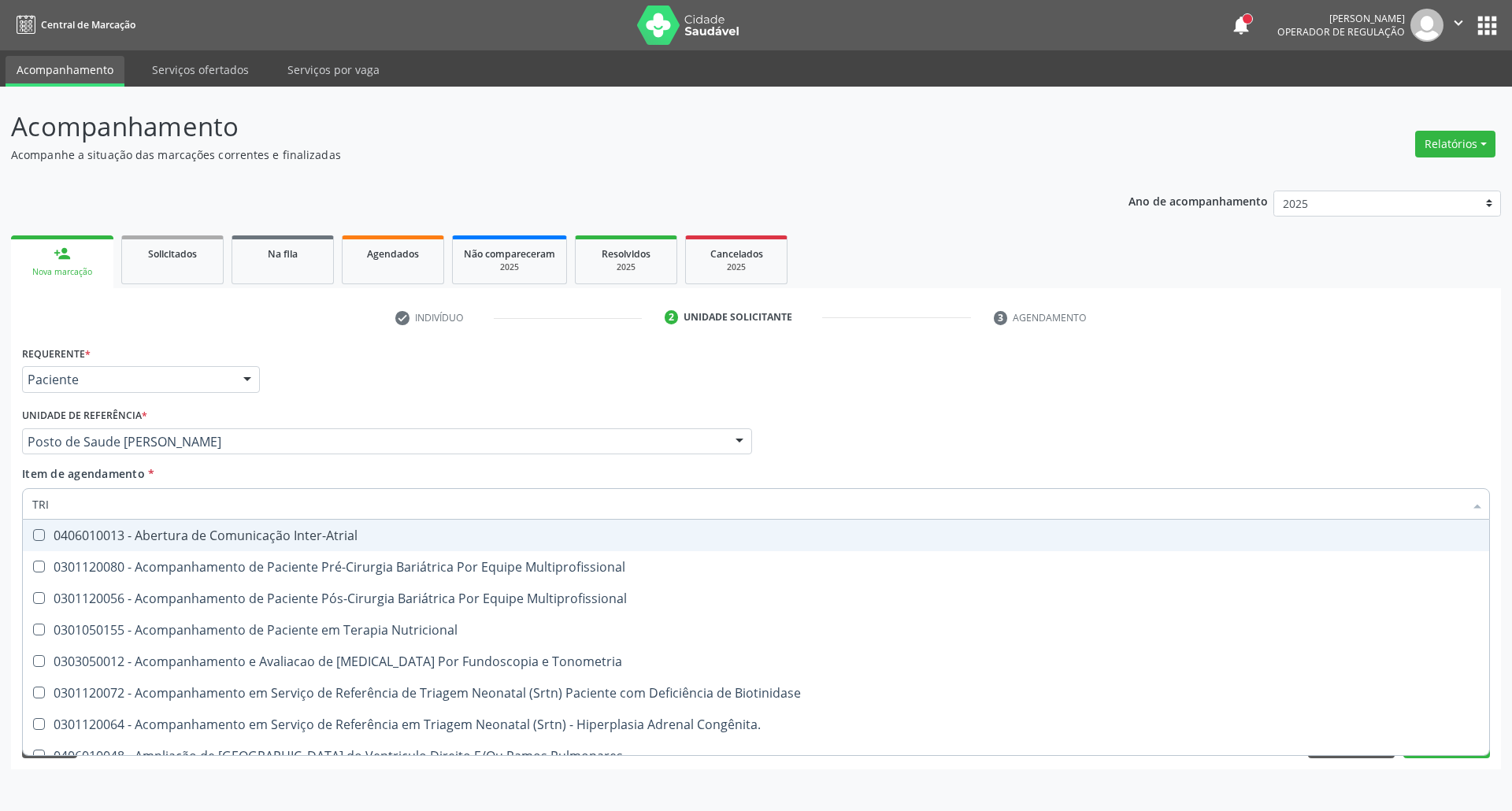
type input "TRIG"
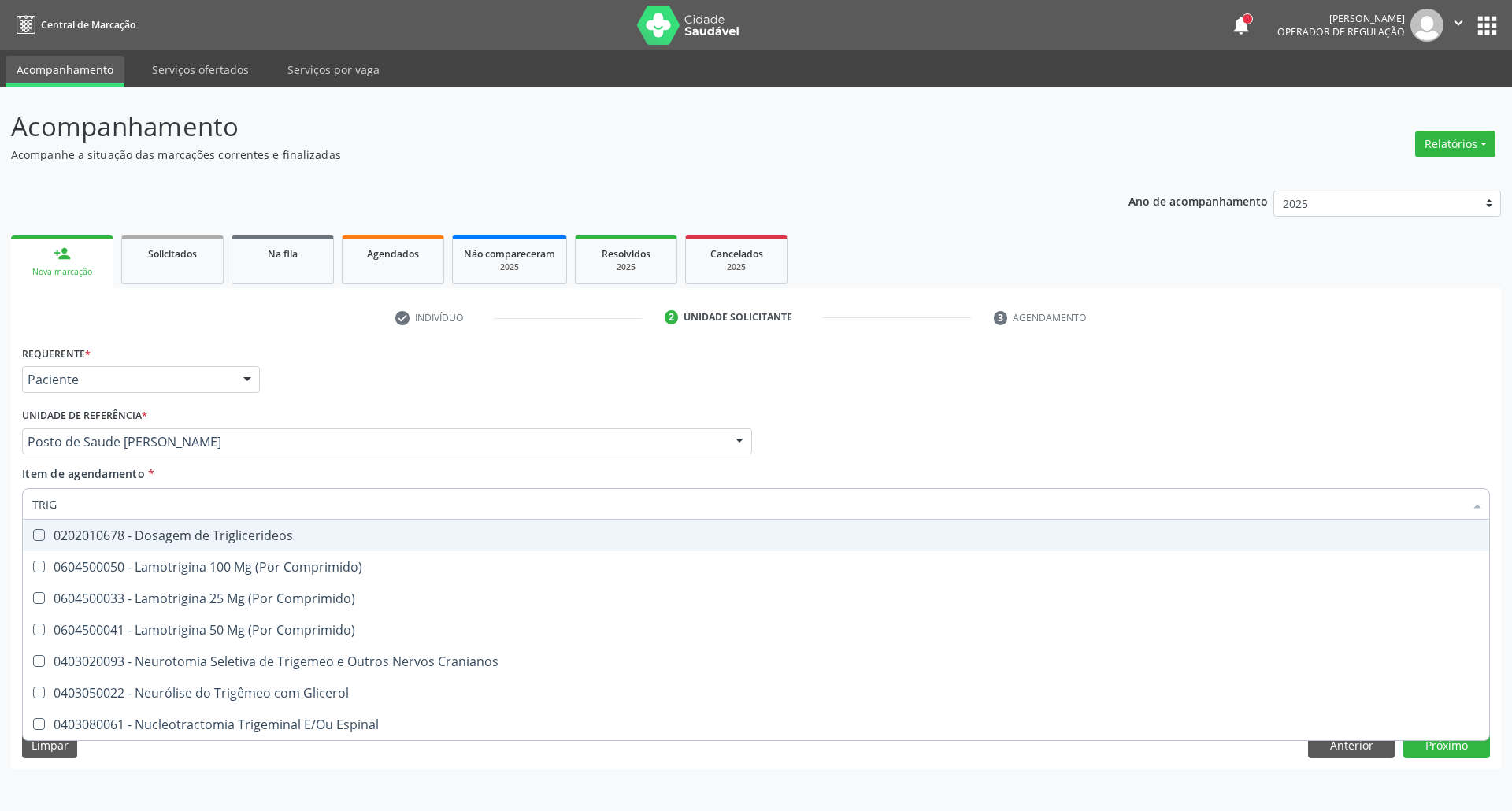
drag, startPoint x: 123, startPoint y: 539, endPoint x: 114, endPoint y: 524, distance: 17.5
click at [123, 539] on div "0202010678 - Dosagem de Triglicerideos" at bounding box center [755, 534] width 1447 height 12
checkbox Triglicerideos "true"
drag, startPoint x: 96, startPoint y: 508, endPoint x: 0, endPoint y: 499, distance: 96.4
click at [0, 502] on div "Acompanhamento Acompanhe a situação das marcações correntes e finalizadas Relat…" at bounding box center [756, 448] width 1512 height 725
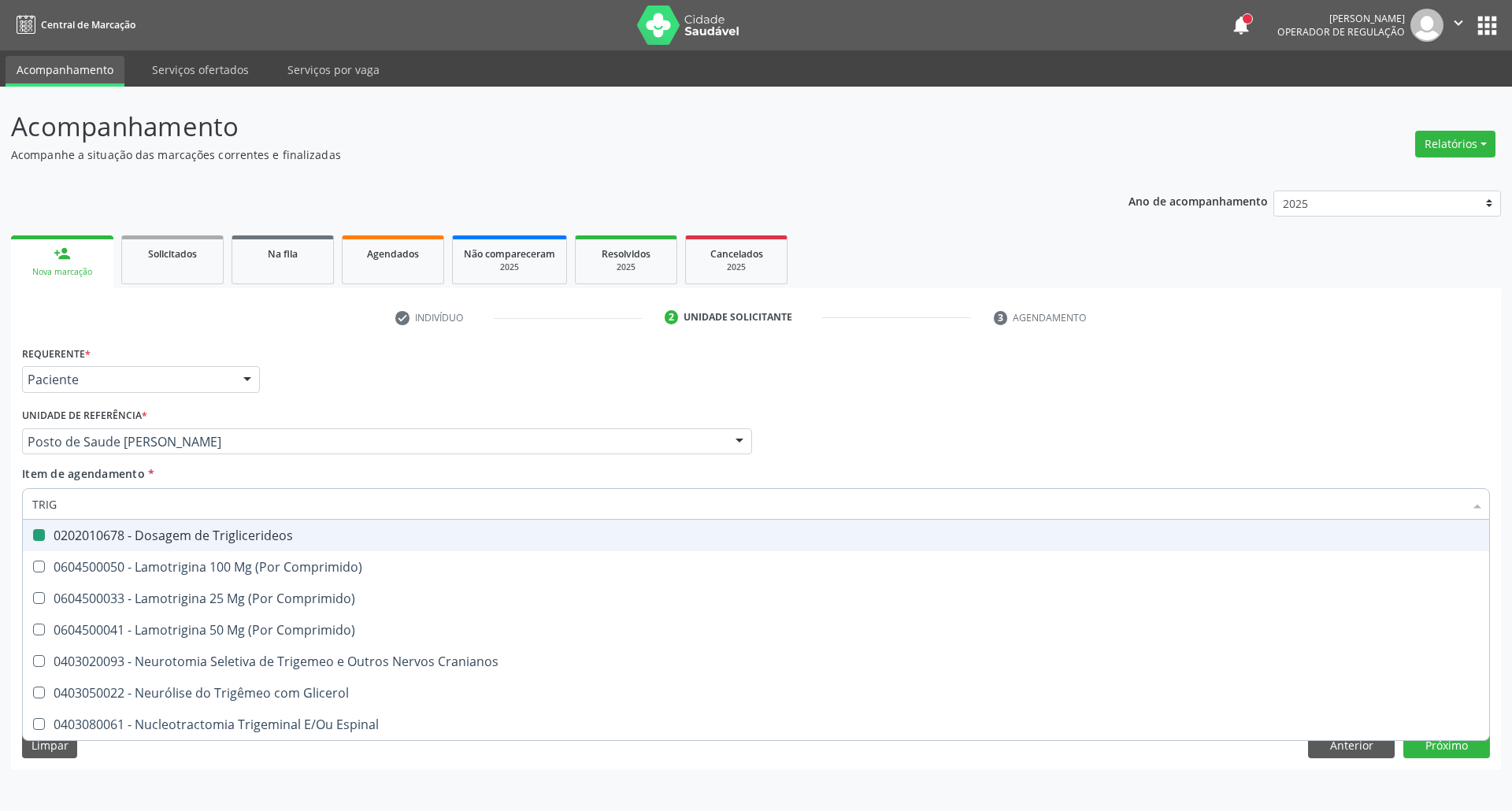
type input "C"
checkbox Triglicerideos "false"
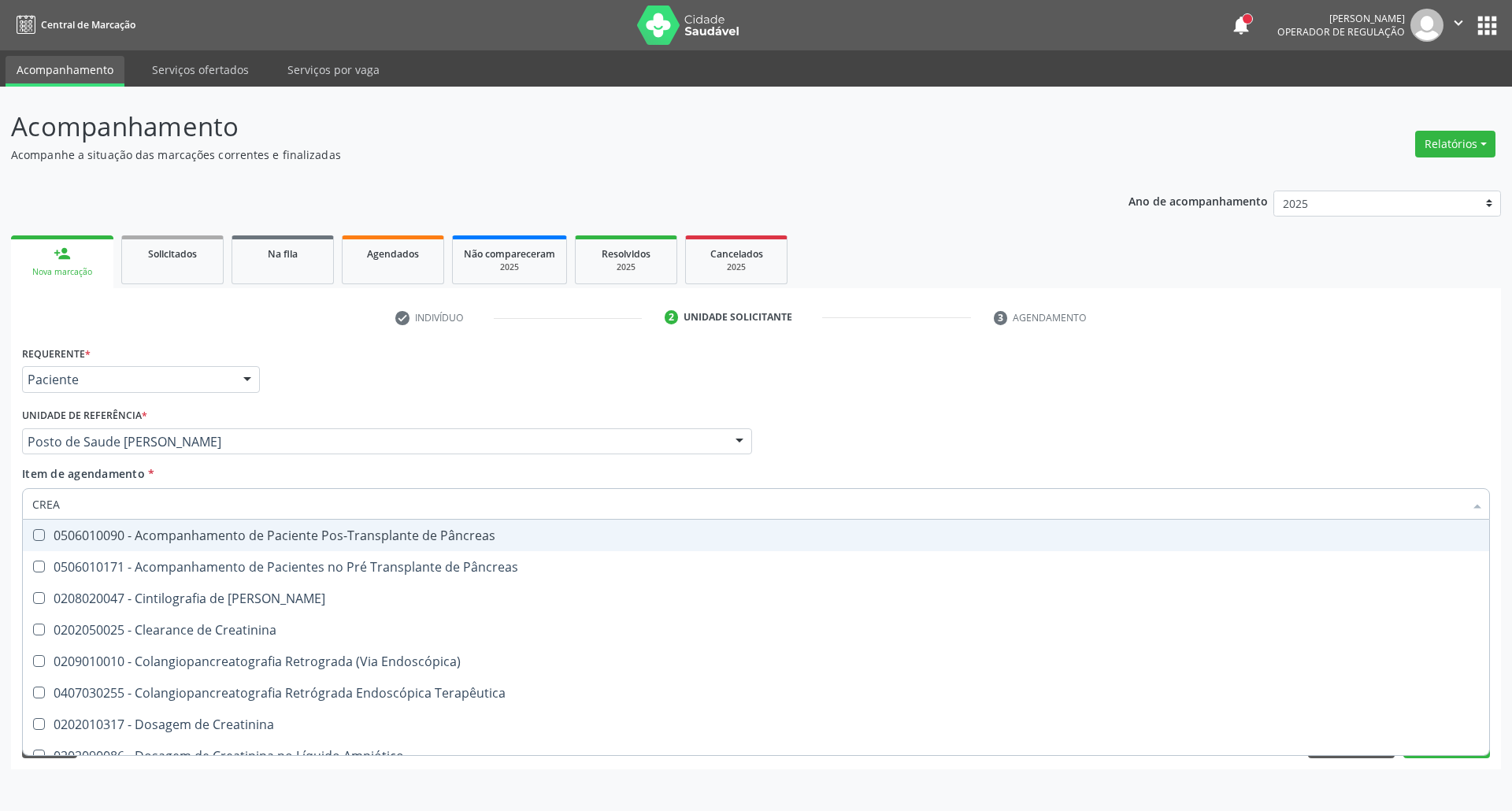
type input "CREAT"
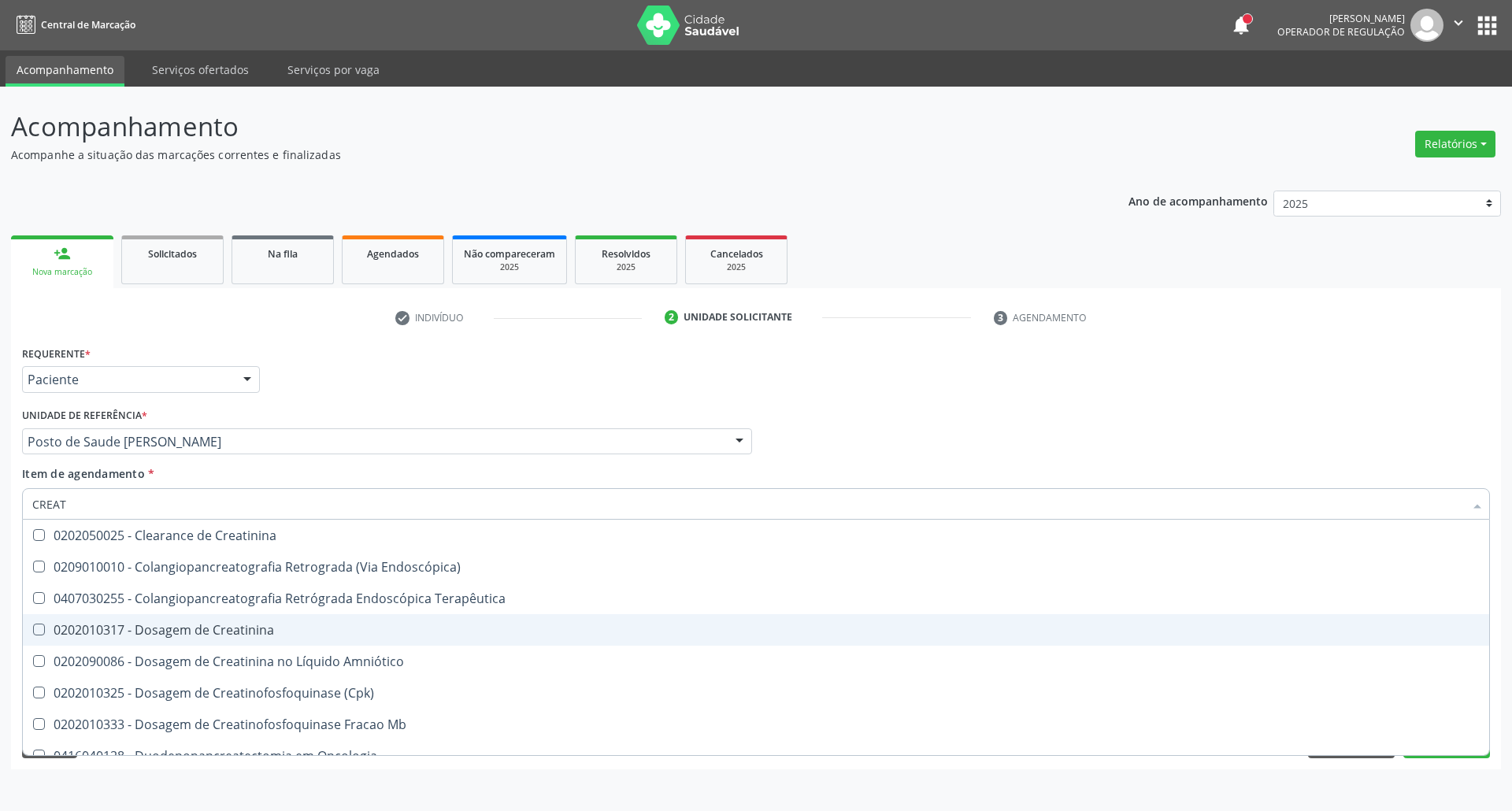
drag, startPoint x: 178, startPoint y: 640, endPoint x: 180, endPoint y: 605, distance: 35.1
click at [178, 637] on span "0202010317 - Dosagem de Creatinina" at bounding box center [755, 629] width 1466 height 31
checkbox Creatinina "true"
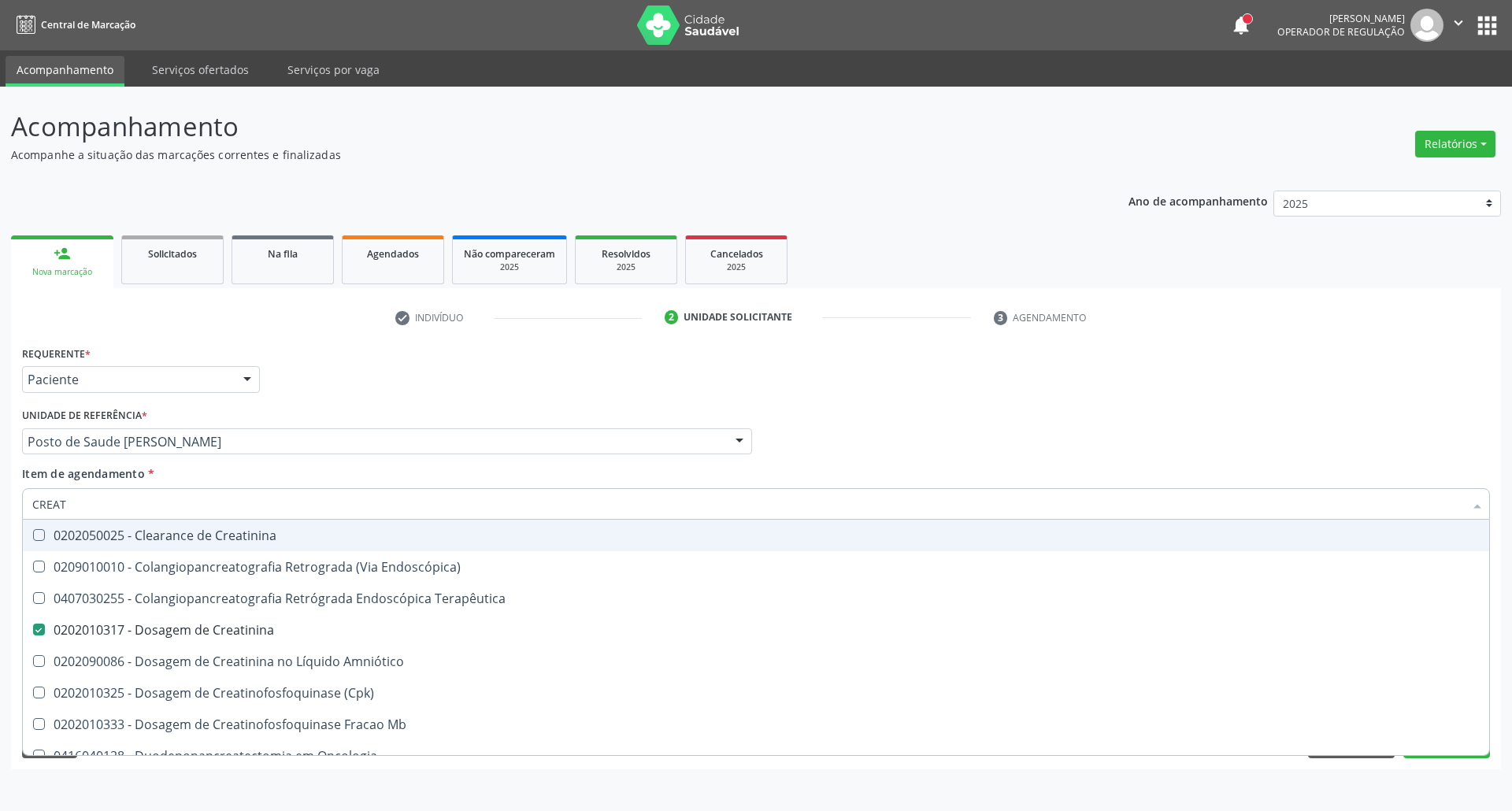
drag, startPoint x: 156, startPoint y: 501, endPoint x: 0, endPoint y: 493, distance: 156.2
click at [0, 493] on div "Acompanhamento Acompanhe a situação das marcações correntes e finalizadas Relat…" at bounding box center [756, 448] width 1512 height 725
type input "UR"
checkbox Creatinina "false"
type input "URINA"
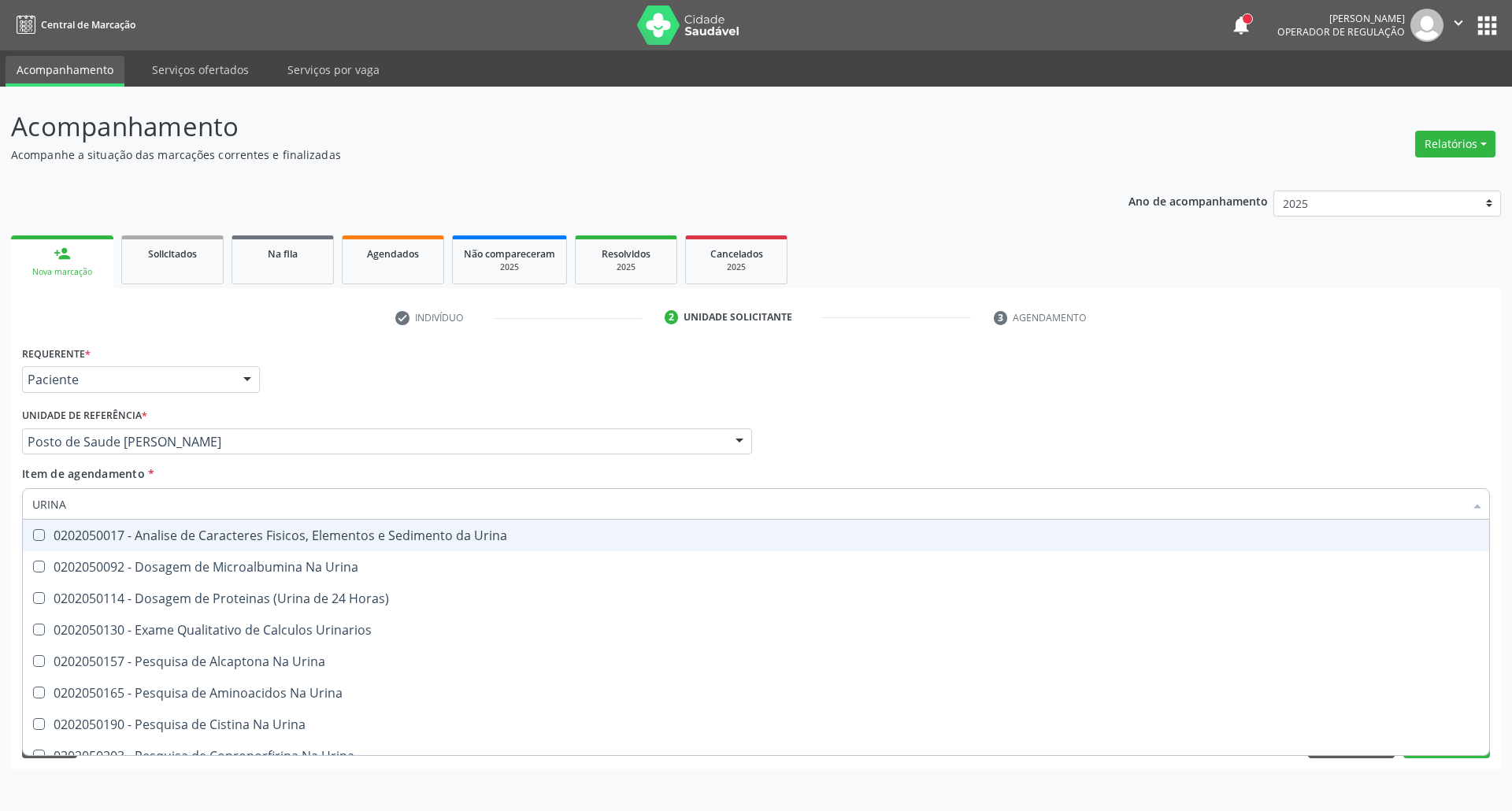
click at [441, 546] on span "0202050017 - Analise de Caracteres Fisicos, Elementos e Sedimento da Urina" at bounding box center [755, 534] width 1466 height 31
checkbox Urina "true"
drag, startPoint x: 93, startPoint y: 507, endPoint x: 0, endPoint y: 458, distance: 105.1
click at [0, 460] on div "Acompanhamento Acompanhe a situação das marcações correntes e finalizadas Relat…" at bounding box center [756, 448] width 1512 height 725
type input "G"
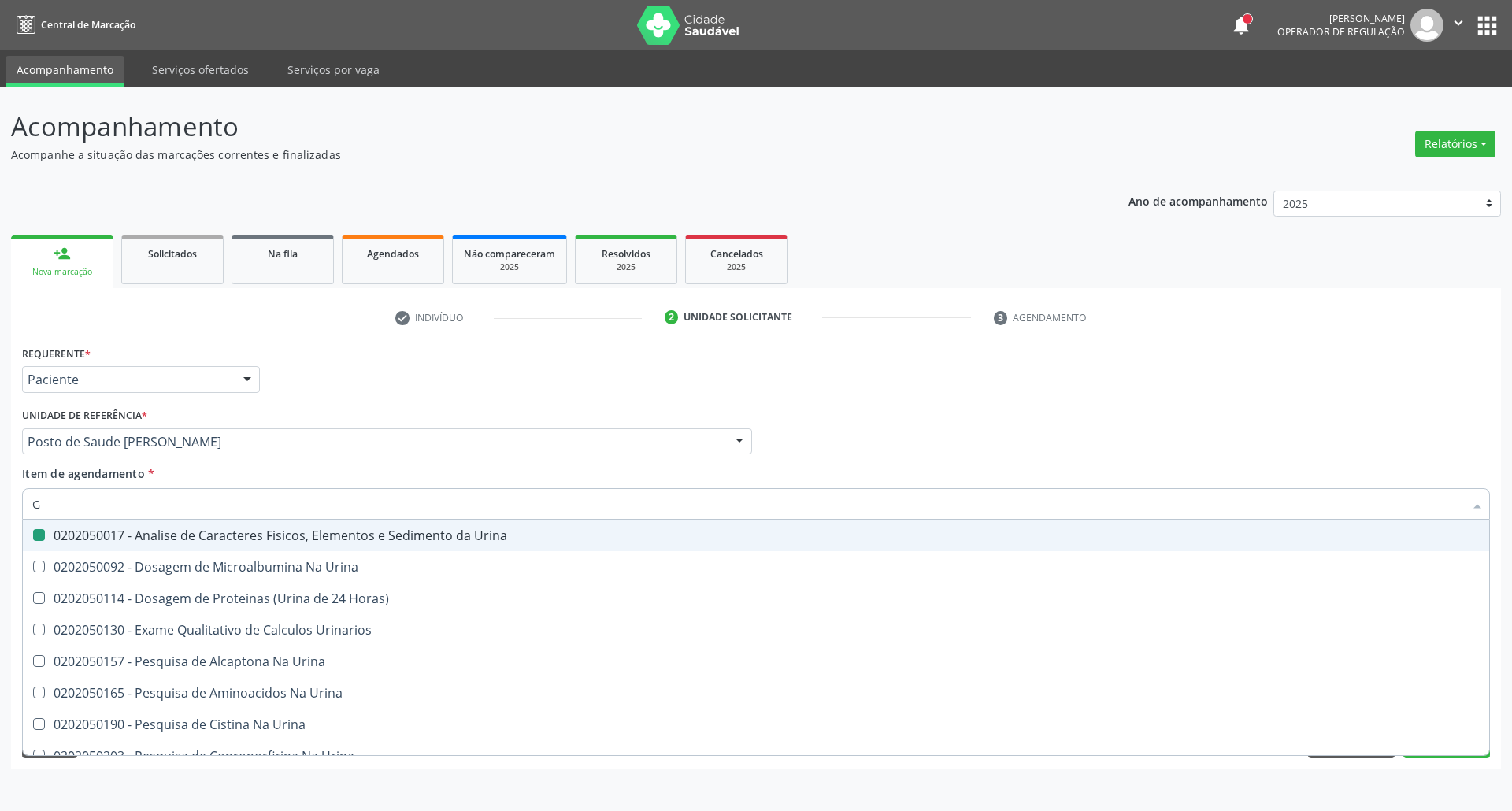
checkbox Urina "false"
type input "GLI"
checkbox Glomerular "true"
type input "GLIC"
checkbox Derrames "true"
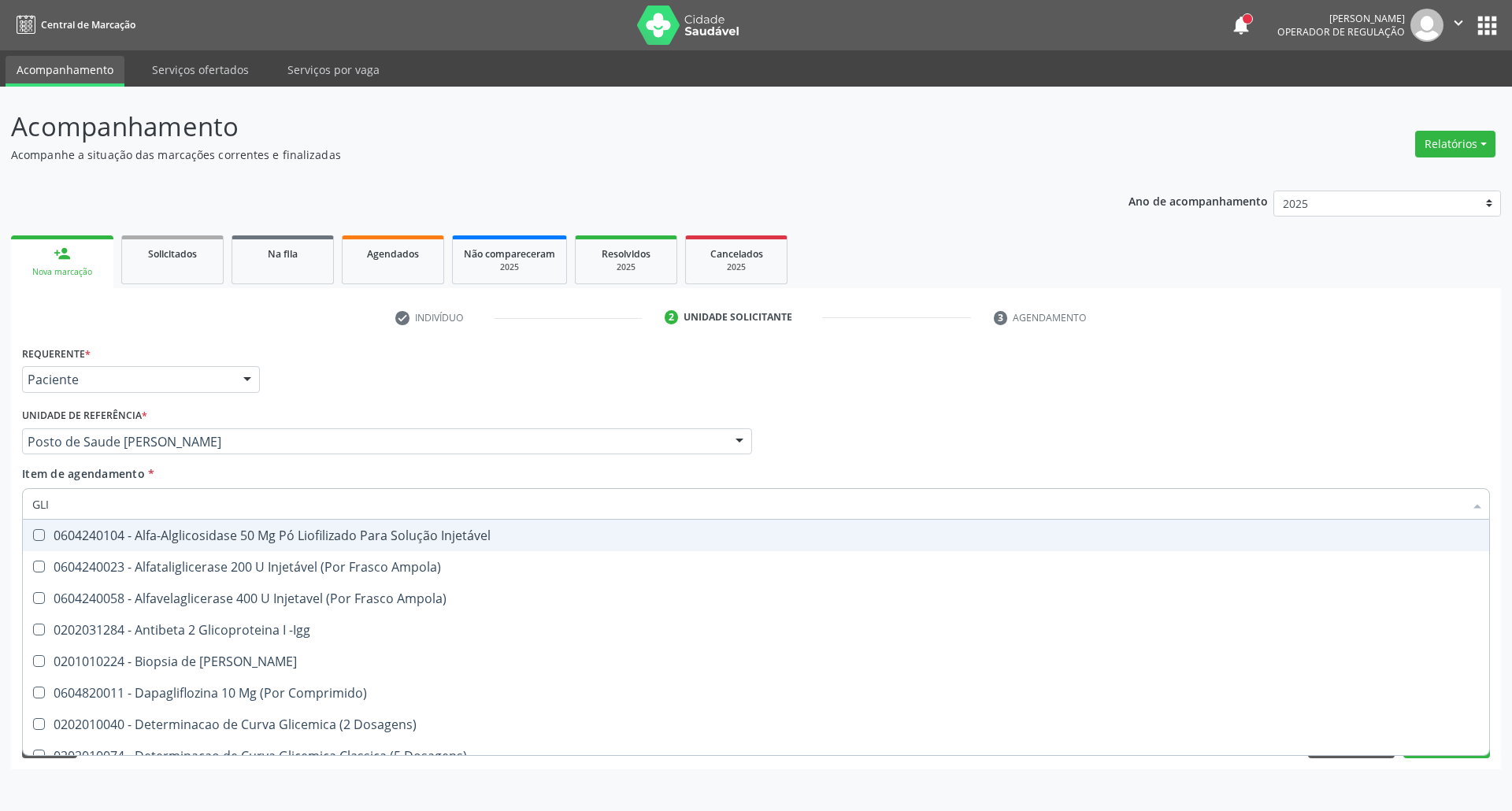
checkbox Triglicerideos "false"
type input "GLICOSE"
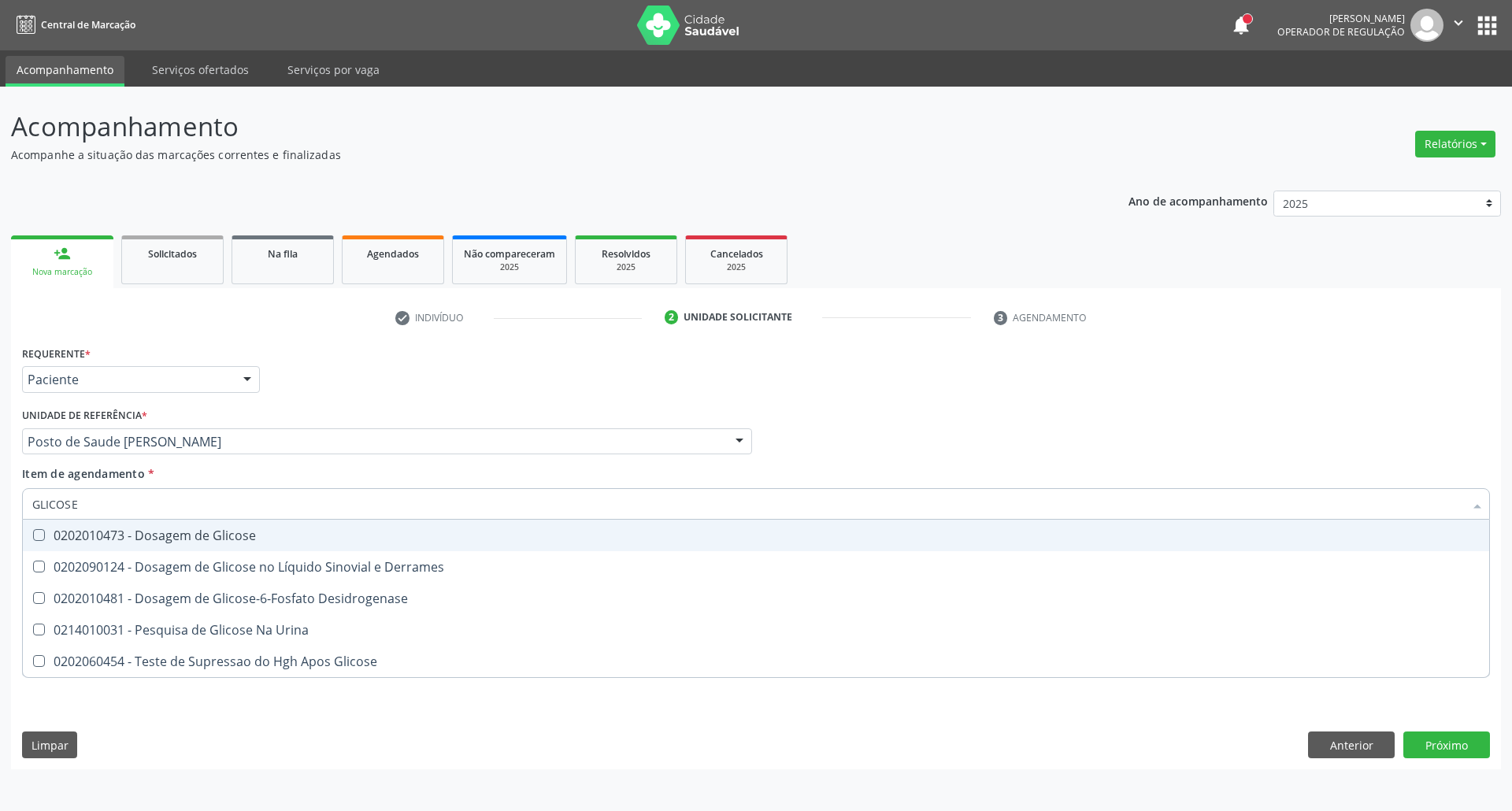
drag, startPoint x: 123, startPoint y: 533, endPoint x: 131, endPoint y: 496, distance: 37.9
click at [123, 529] on div "0202010473 - Dosagem de Glicose" at bounding box center [755, 534] width 1447 height 12
checkbox Glicose "true"
drag, startPoint x: 81, startPoint y: 496, endPoint x: 0, endPoint y: 496, distance: 81.0
click at [0, 496] on div "Acompanhamento Acompanhe a situação das marcações correntes e finalizadas Relat…" at bounding box center [756, 448] width 1512 height 725
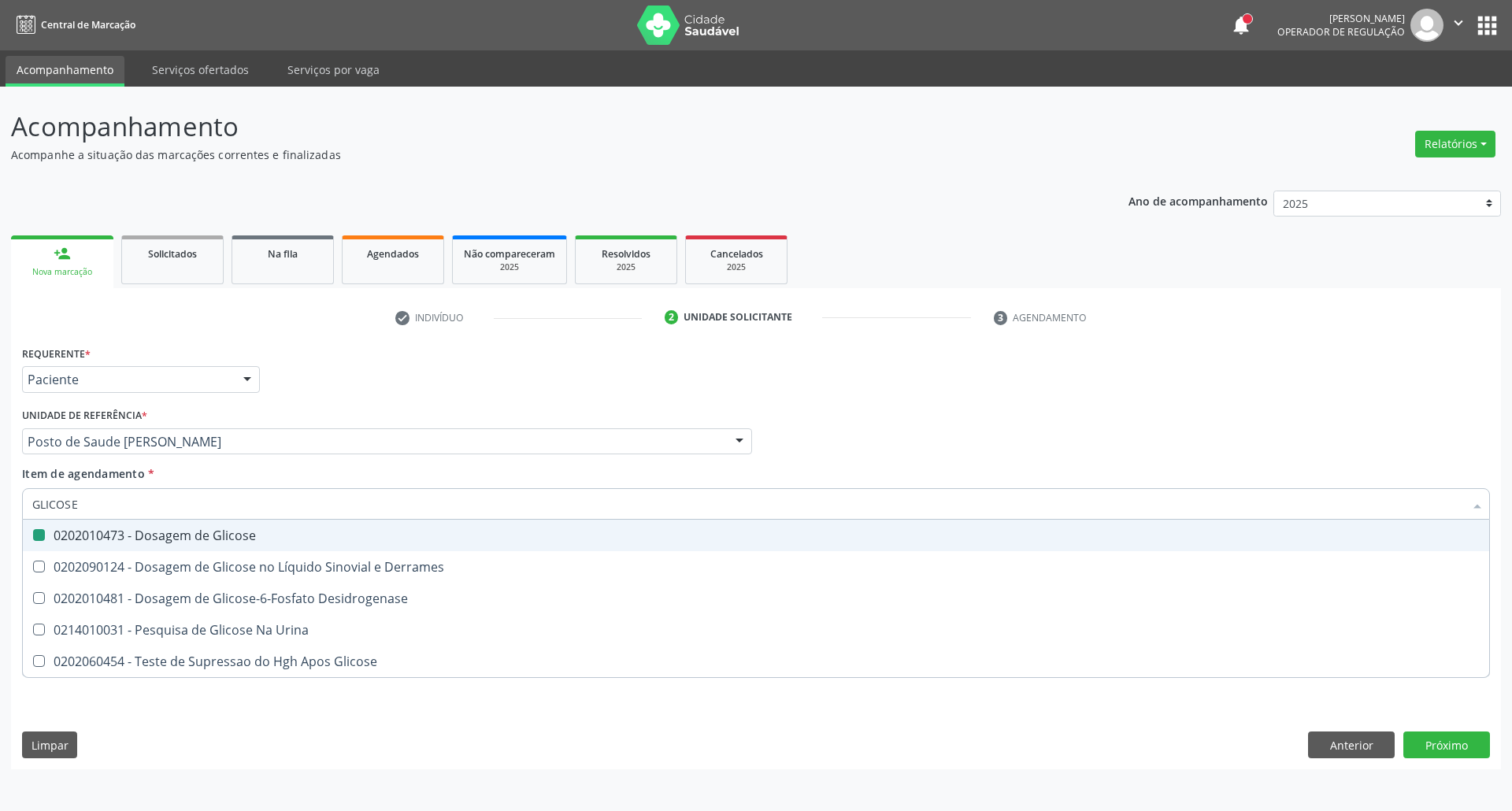
type input "C"
checkbox Glicose "false"
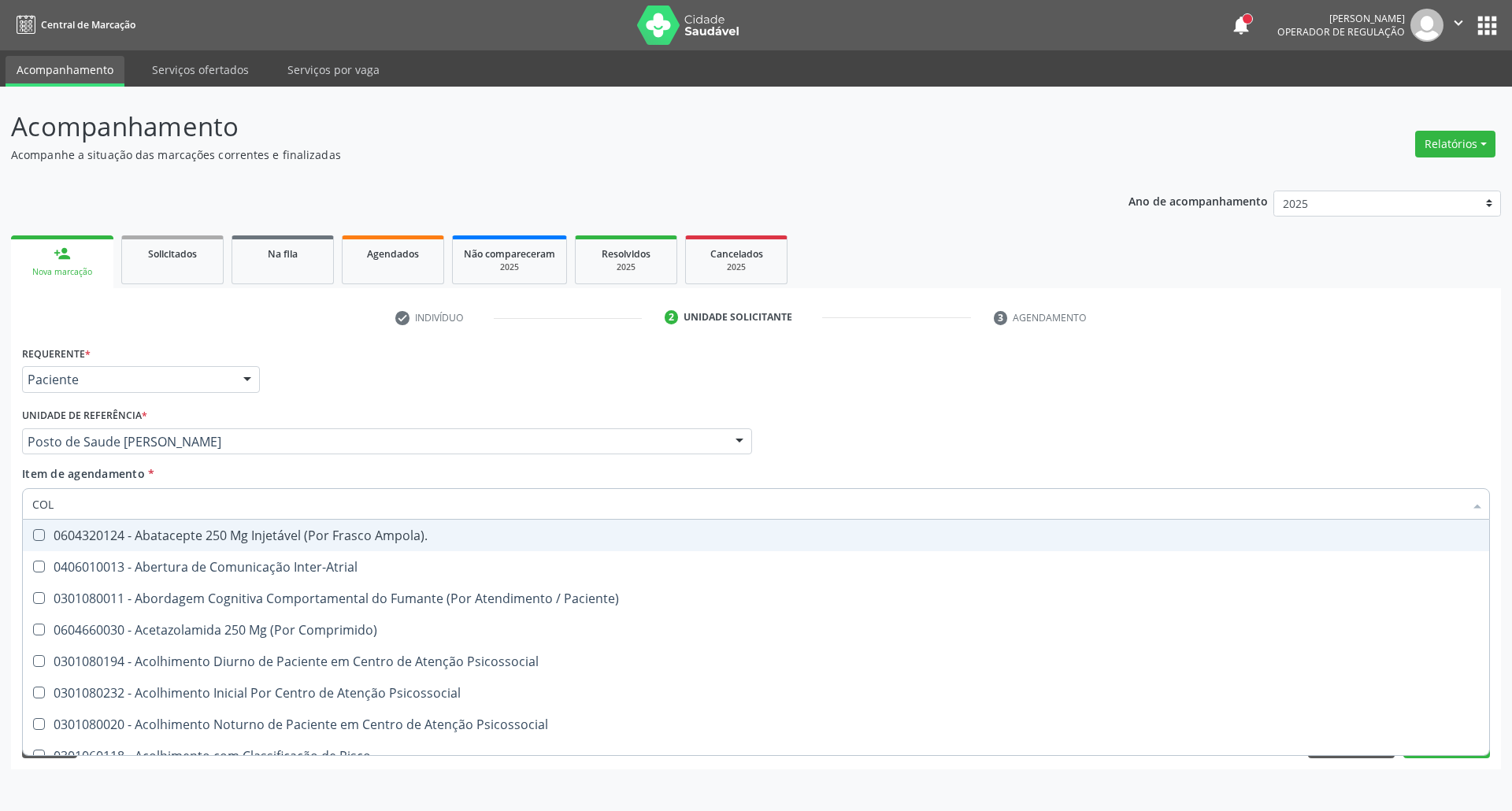
type input "COLE"
checkbox Coclear "true"
checkbox Osso "true"
checkbox Alternativa "true"
type input "COLES"
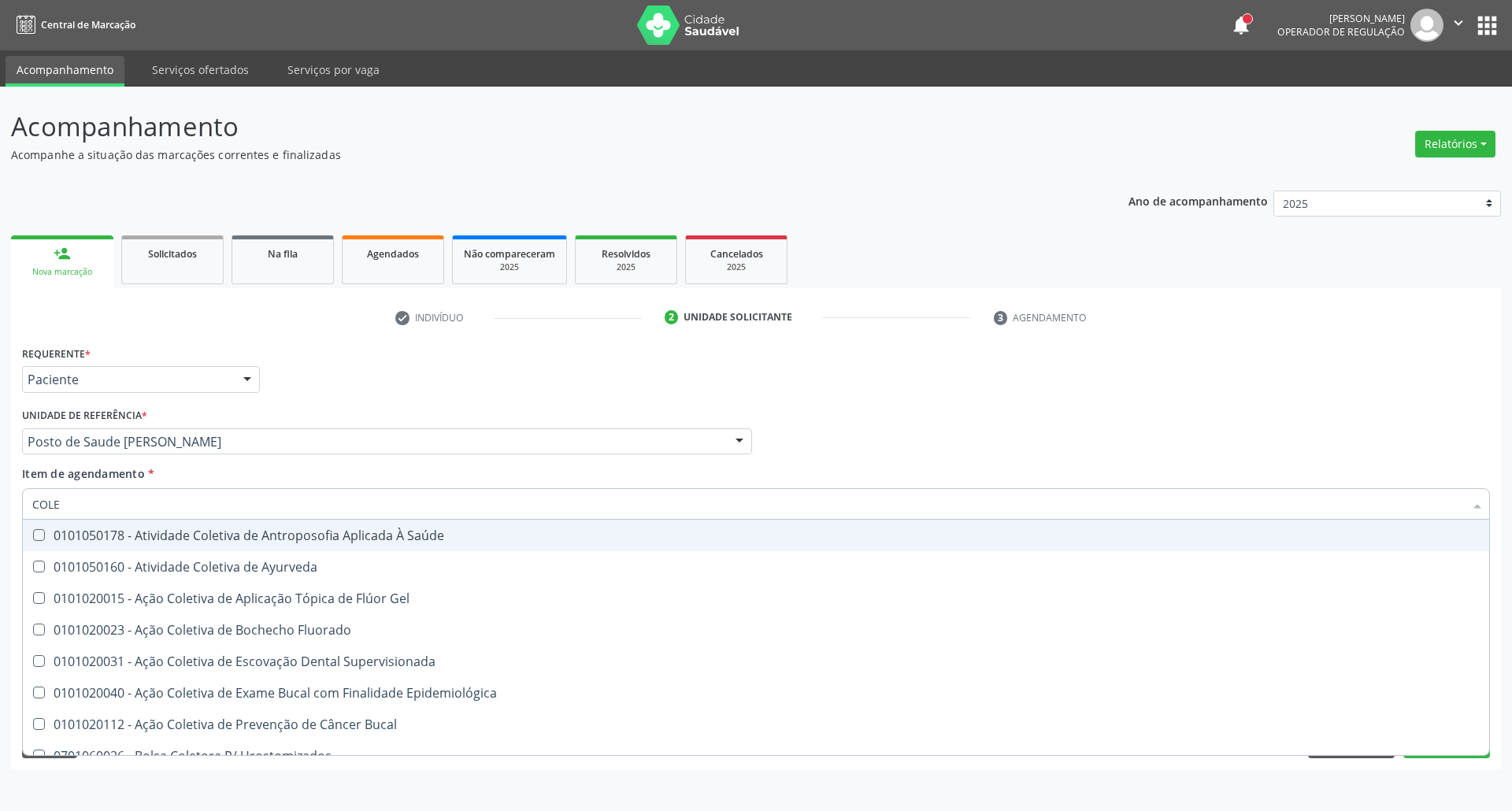
checkbox Saúde "true"
checkbox Ayurveda "true"
checkbox Gel "true"
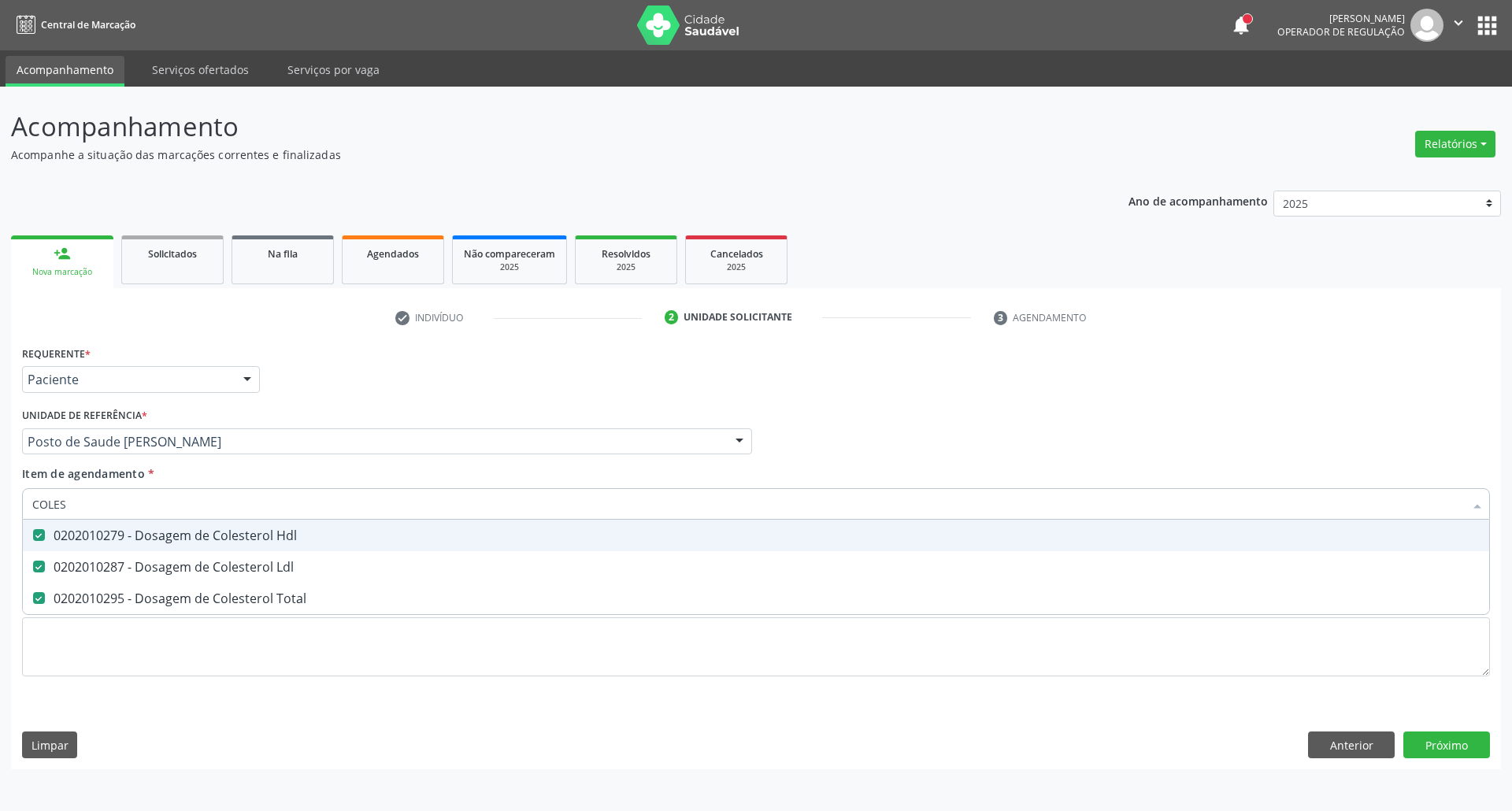
drag, startPoint x: 0, startPoint y: 504, endPoint x: 0, endPoint y: 478, distance: 26.0
click at [0, 488] on div "Acompanhamento Acompanhe a situação das marcações correntes e finalizadas Relat…" at bounding box center [756, 448] width 1512 height 725
type input "HE"
checkbox Hdl "false"
checkbox Ldl "false"
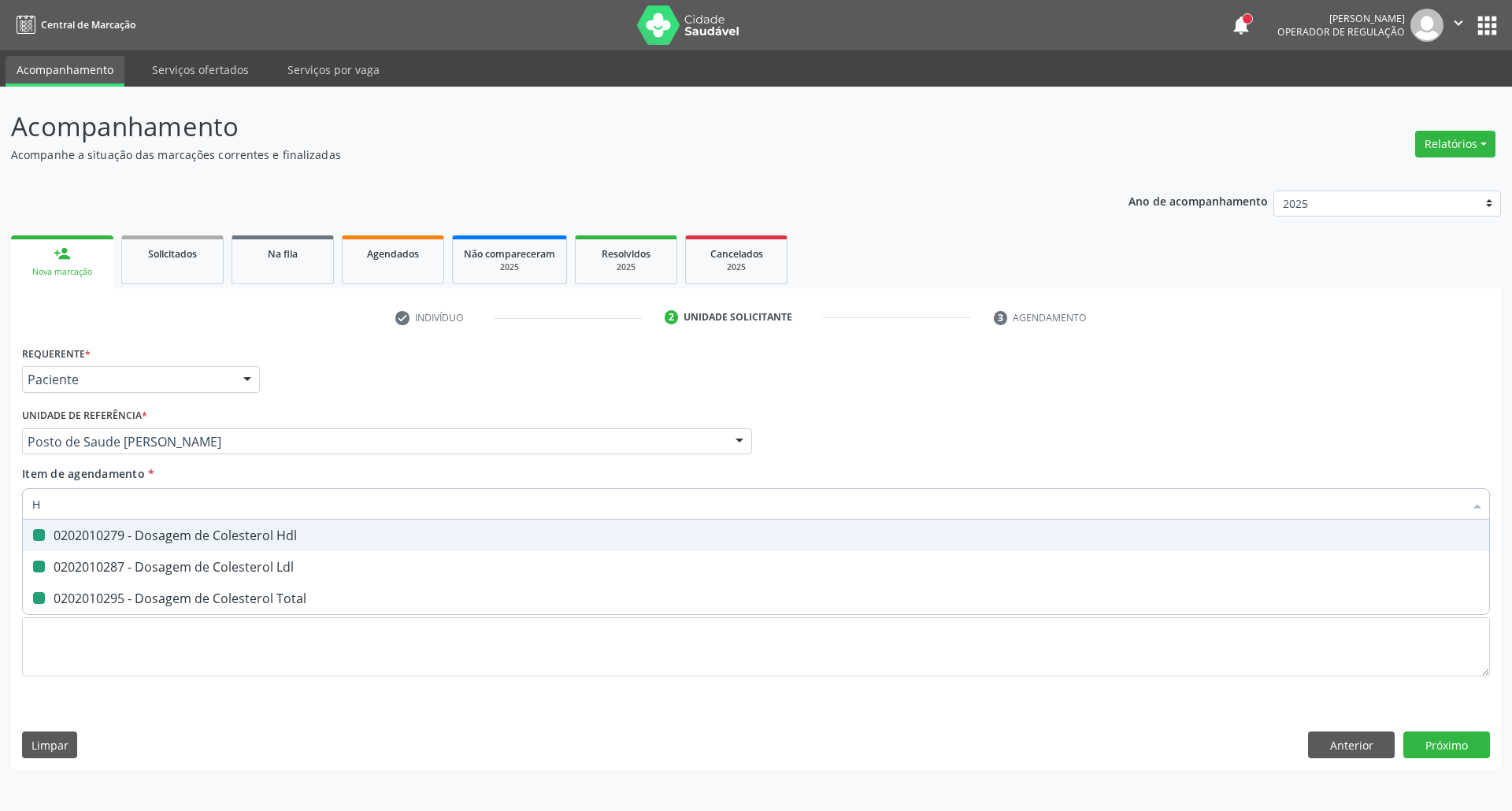
checkbox Total "false"
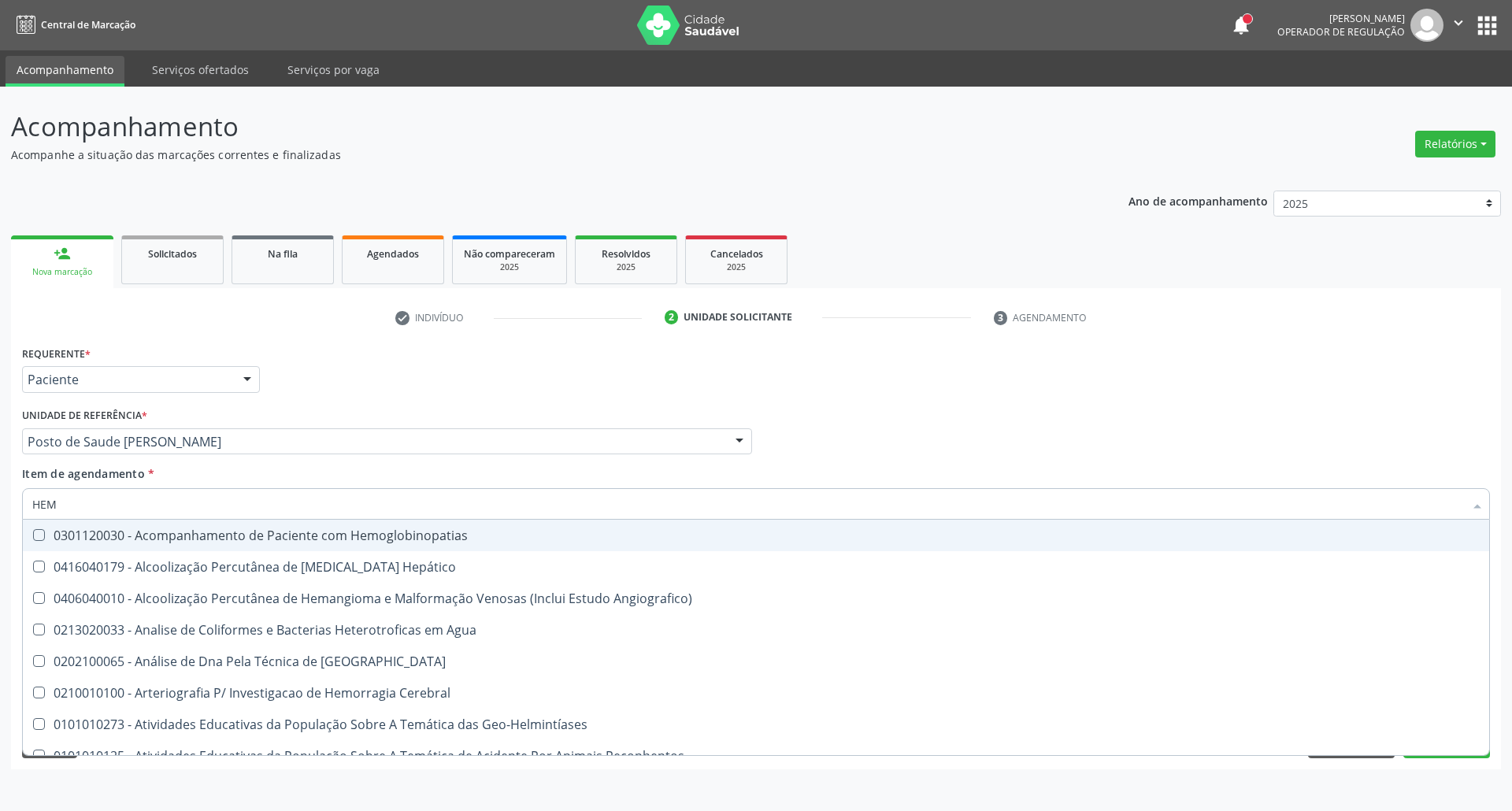
type input "HEMO"
checkbox Hemácias "true"
checkbox II "false"
type input "HEMOG"
checkbox Carboxi-Hemoglobina "true"
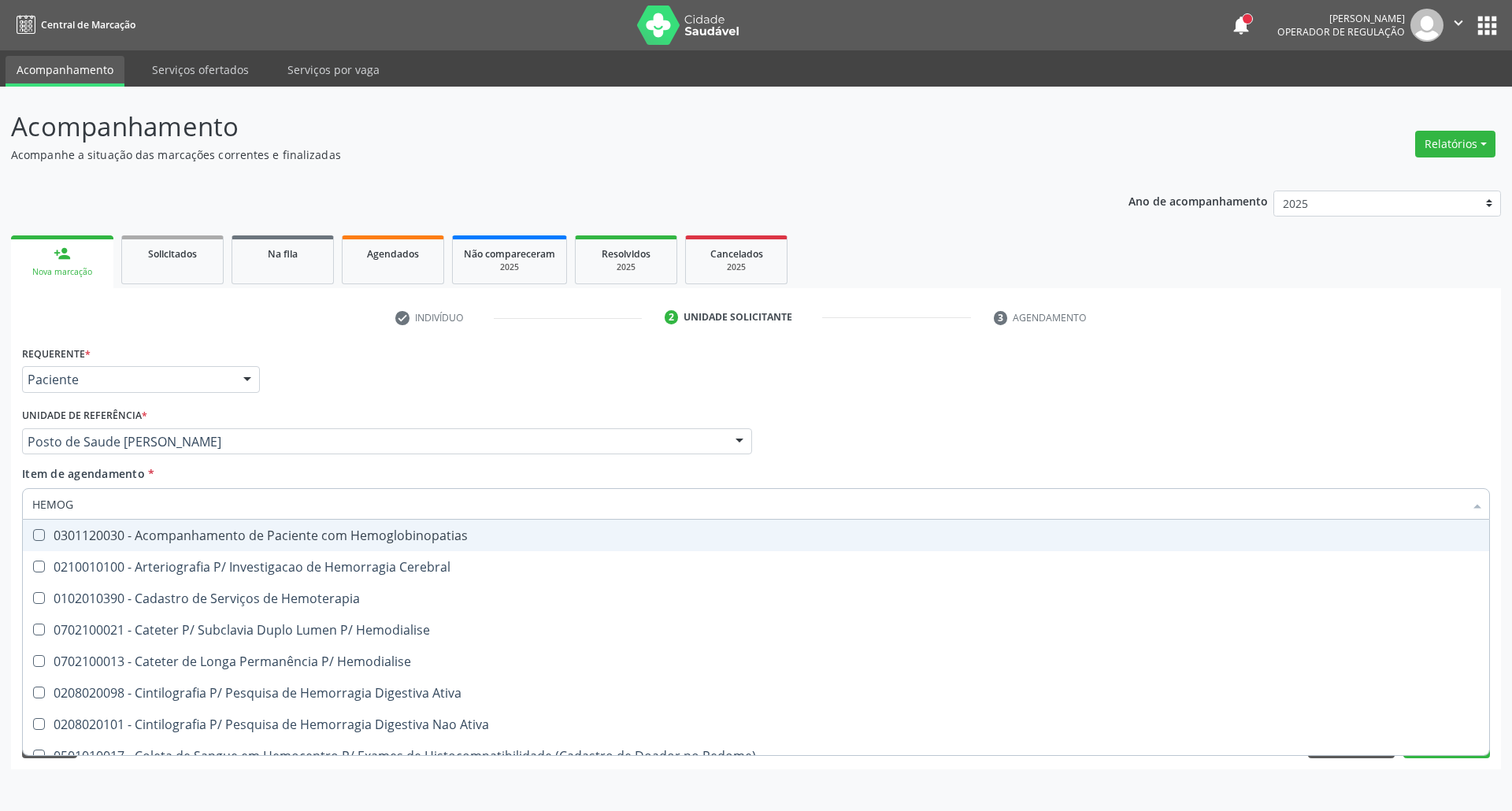
type input "HEMOGL"
checkbox Carboxi-Hemoglobina "false"
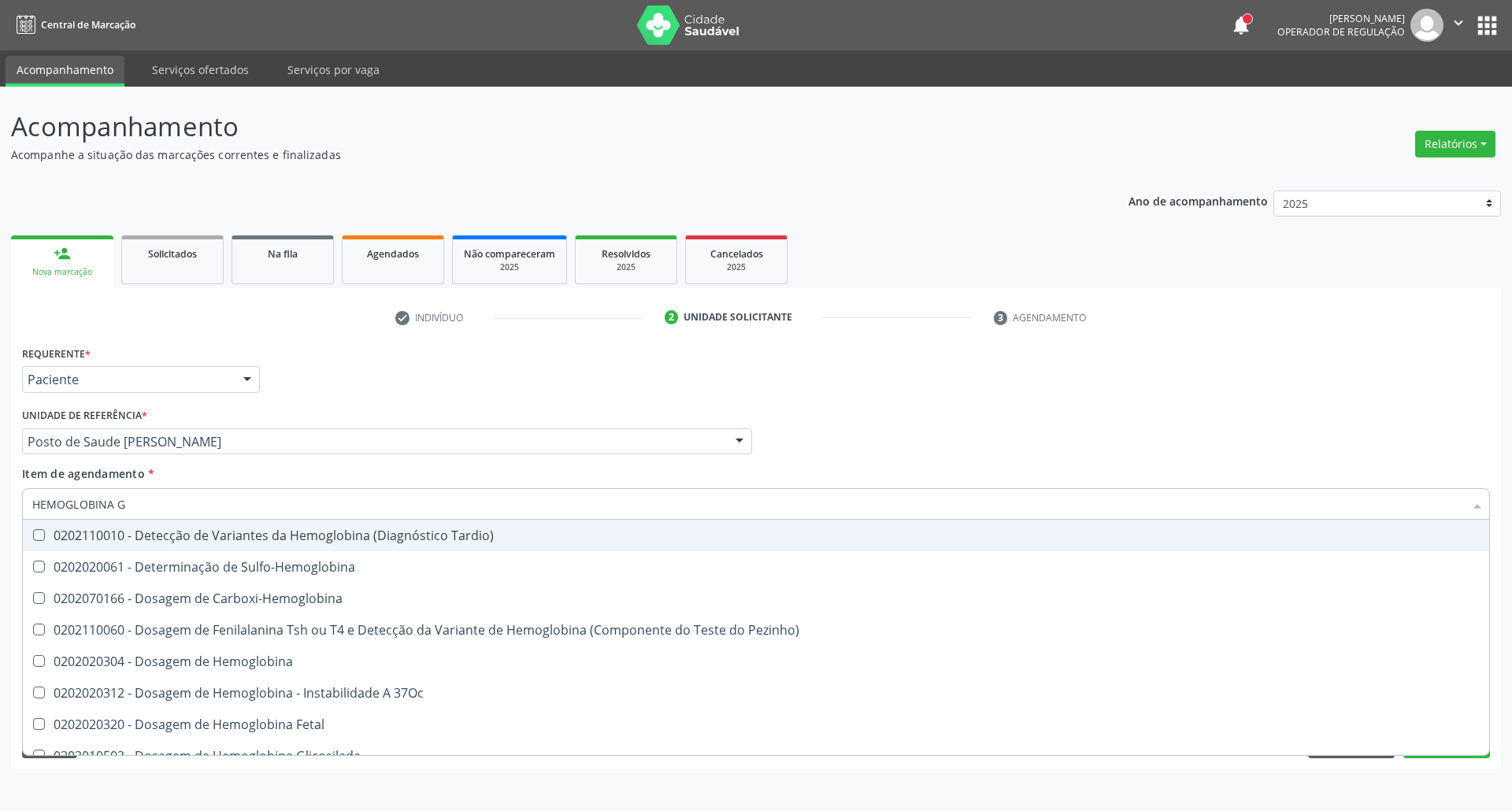
type input "HEMOGLOBINA G"
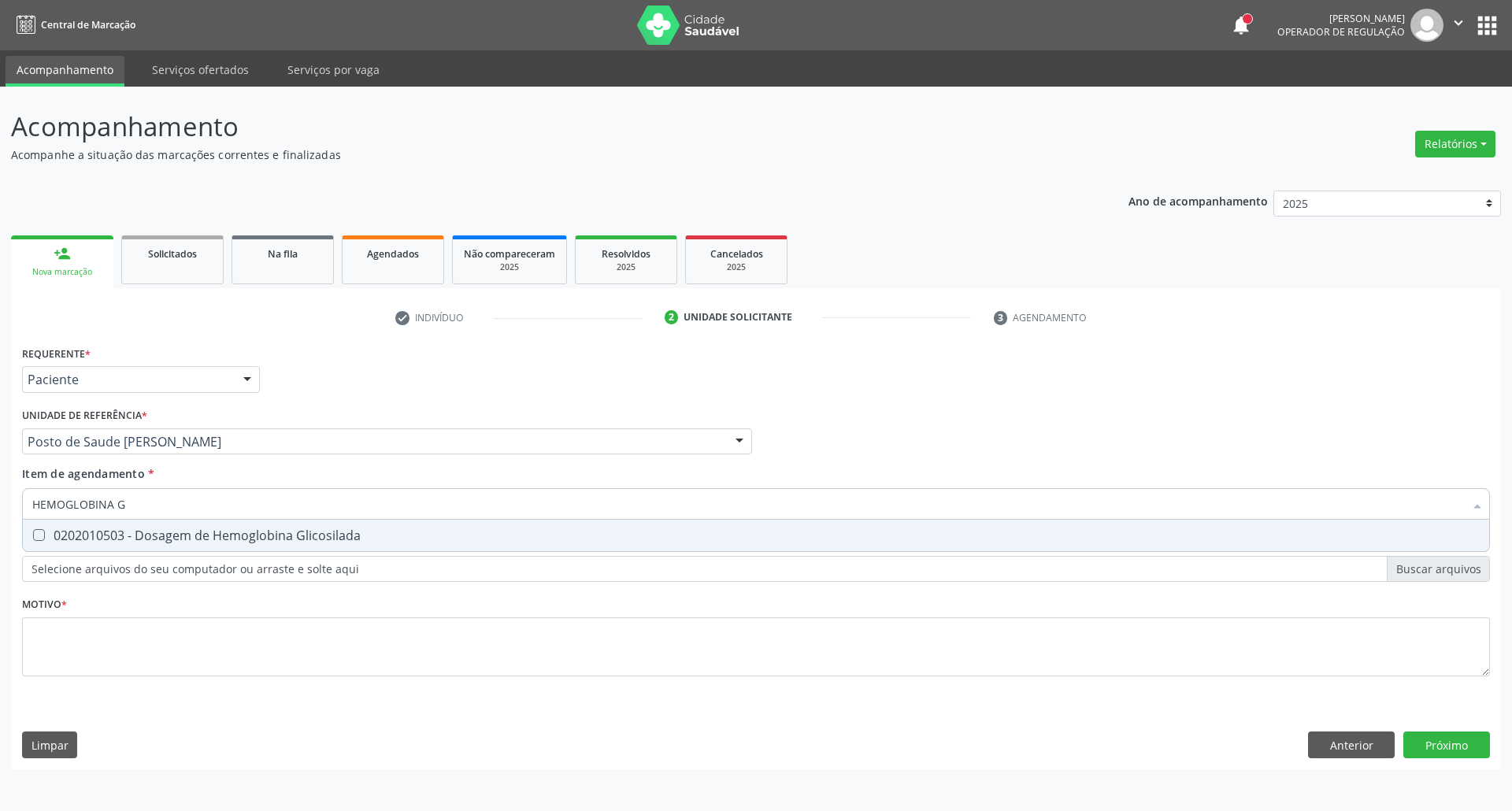
drag, startPoint x: 45, startPoint y: 539, endPoint x: 96, endPoint y: 517, distance: 55.5
click at [48, 537] on div "0202010503 - Dosagem de Hemoglobina Glicosilada" at bounding box center [755, 534] width 1447 height 12
checkbox Glicosilada "true"
drag, startPoint x: 133, startPoint y: 507, endPoint x: 0, endPoint y: 461, distance: 140.7
click at [0, 468] on div "Acompanhamento Acompanhe a situação das marcações correntes e finalizadas Relat…" at bounding box center [756, 448] width 1512 height 725
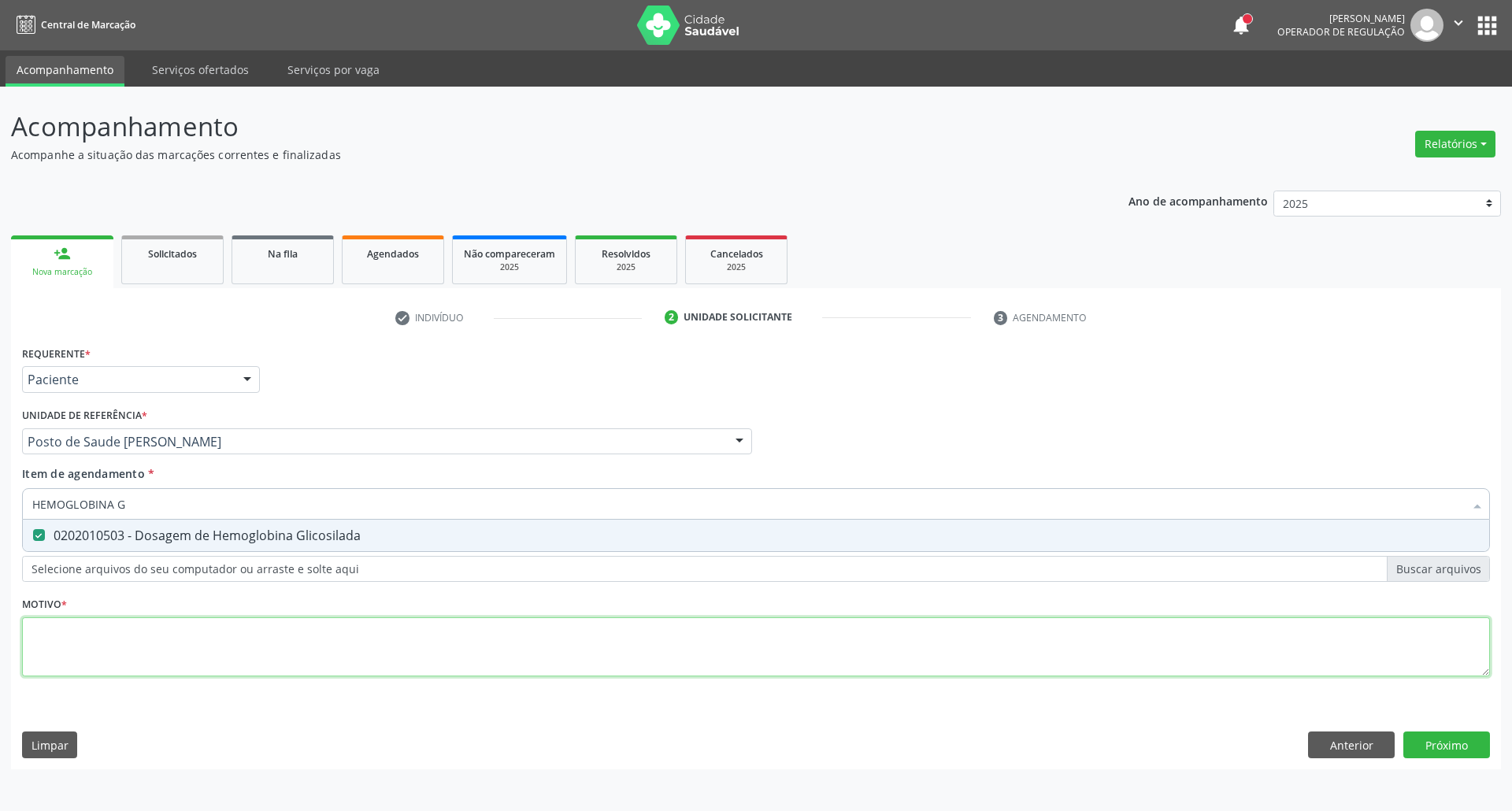
click at [99, 640] on div "Requerente * Paciente Profissional de Saúde Paciente Nenhum resultado encontrad…" at bounding box center [755, 520] width 1467 height 356
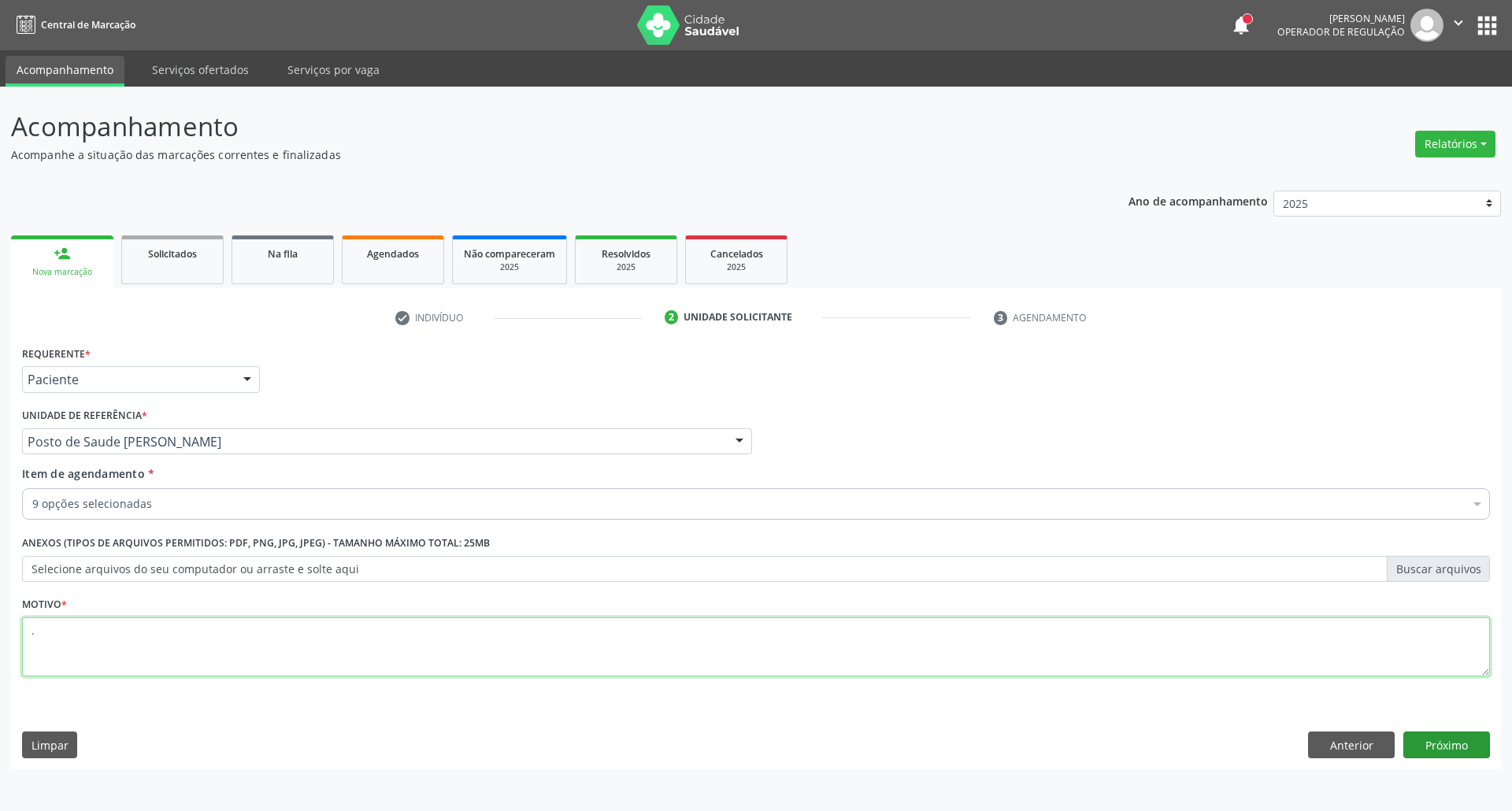
type textarea "."
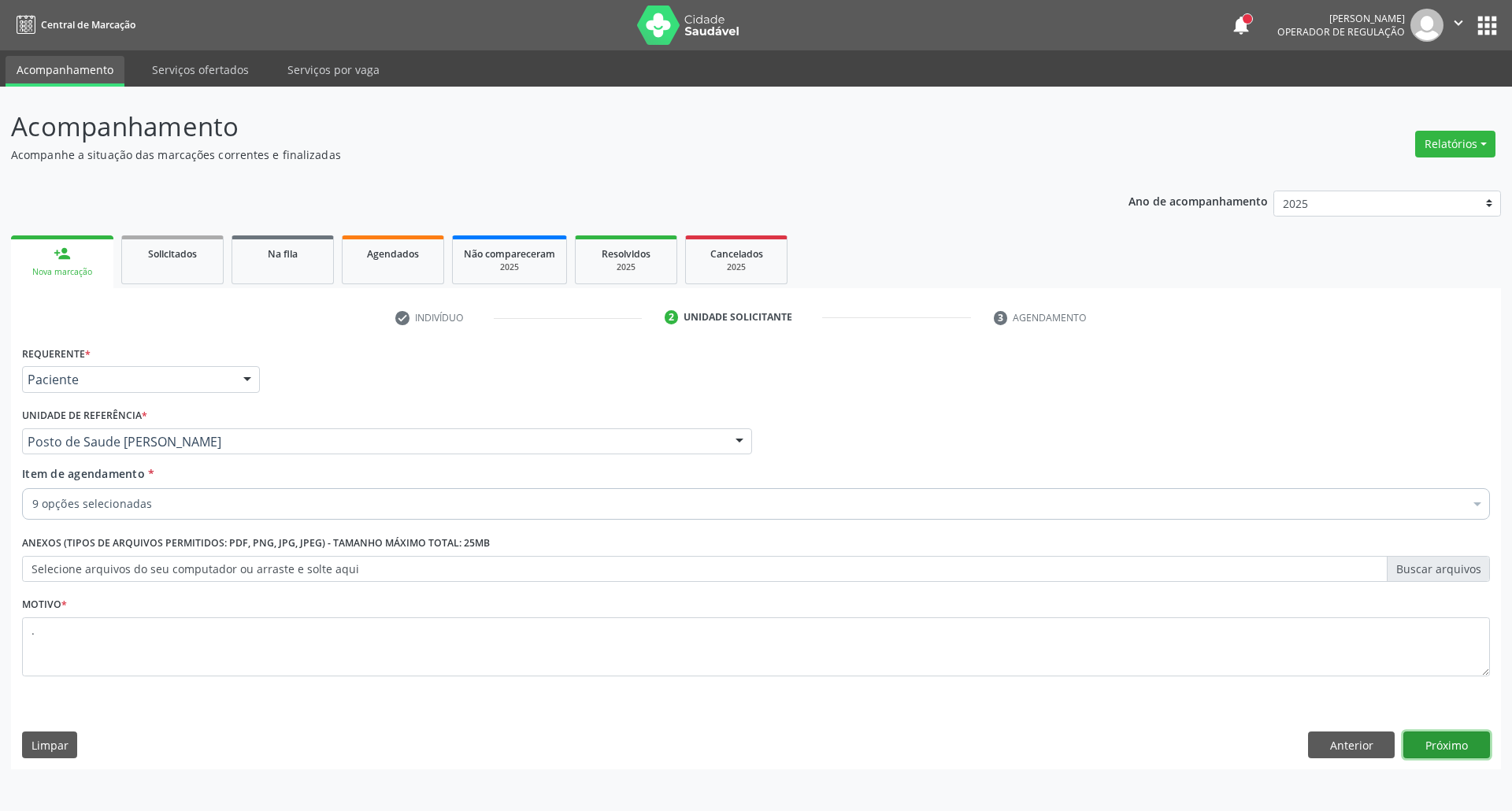
click at [1458, 745] on button "Próximo" at bounding box center [1446, 745] width 86 height 27
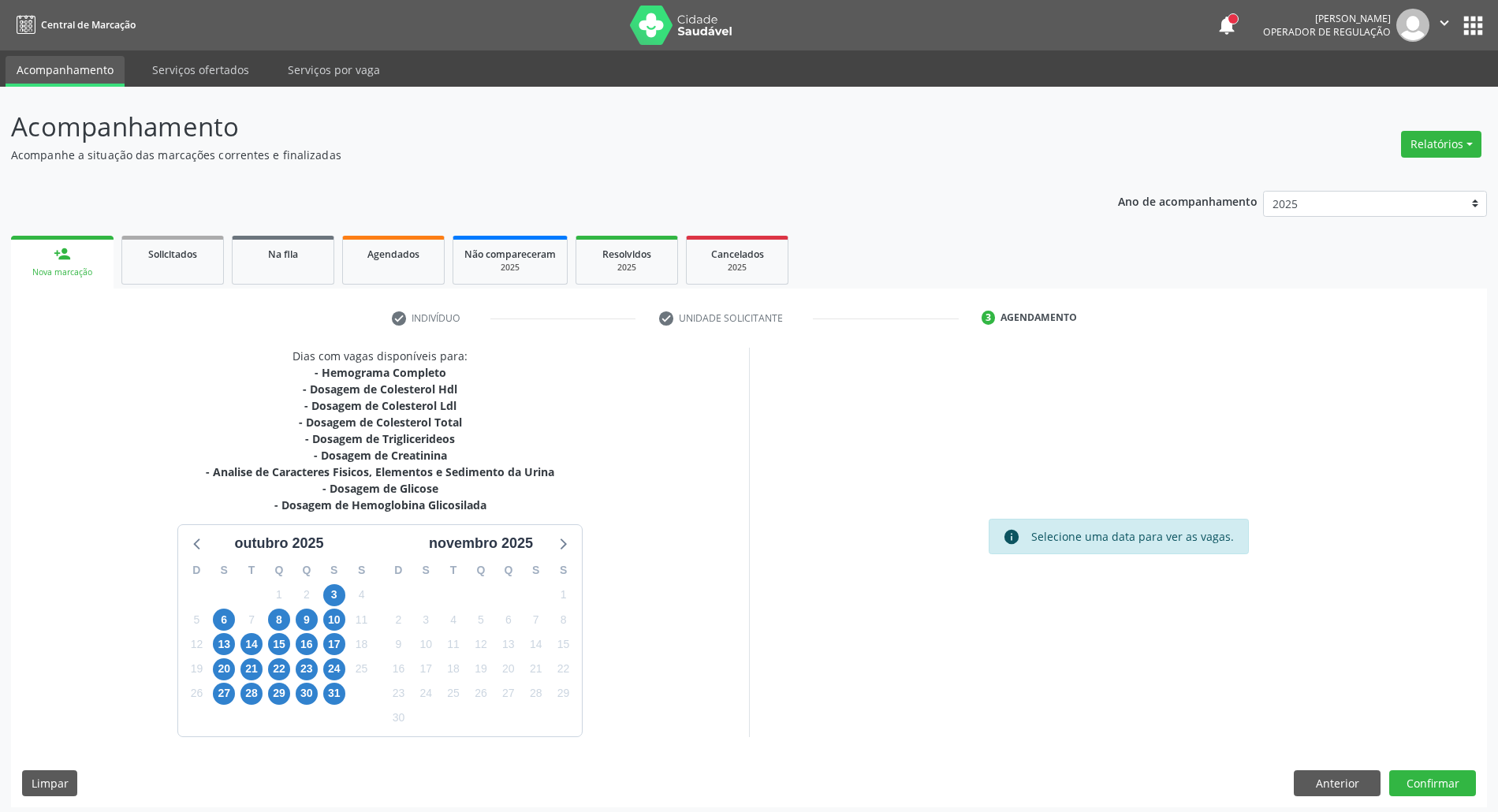
click at [293, 618] on div "9" at bounding box center [305, 620] width 28 height 25
click at [300, 622] on span "9" at bounding box center [306, 619] width 22 height 22
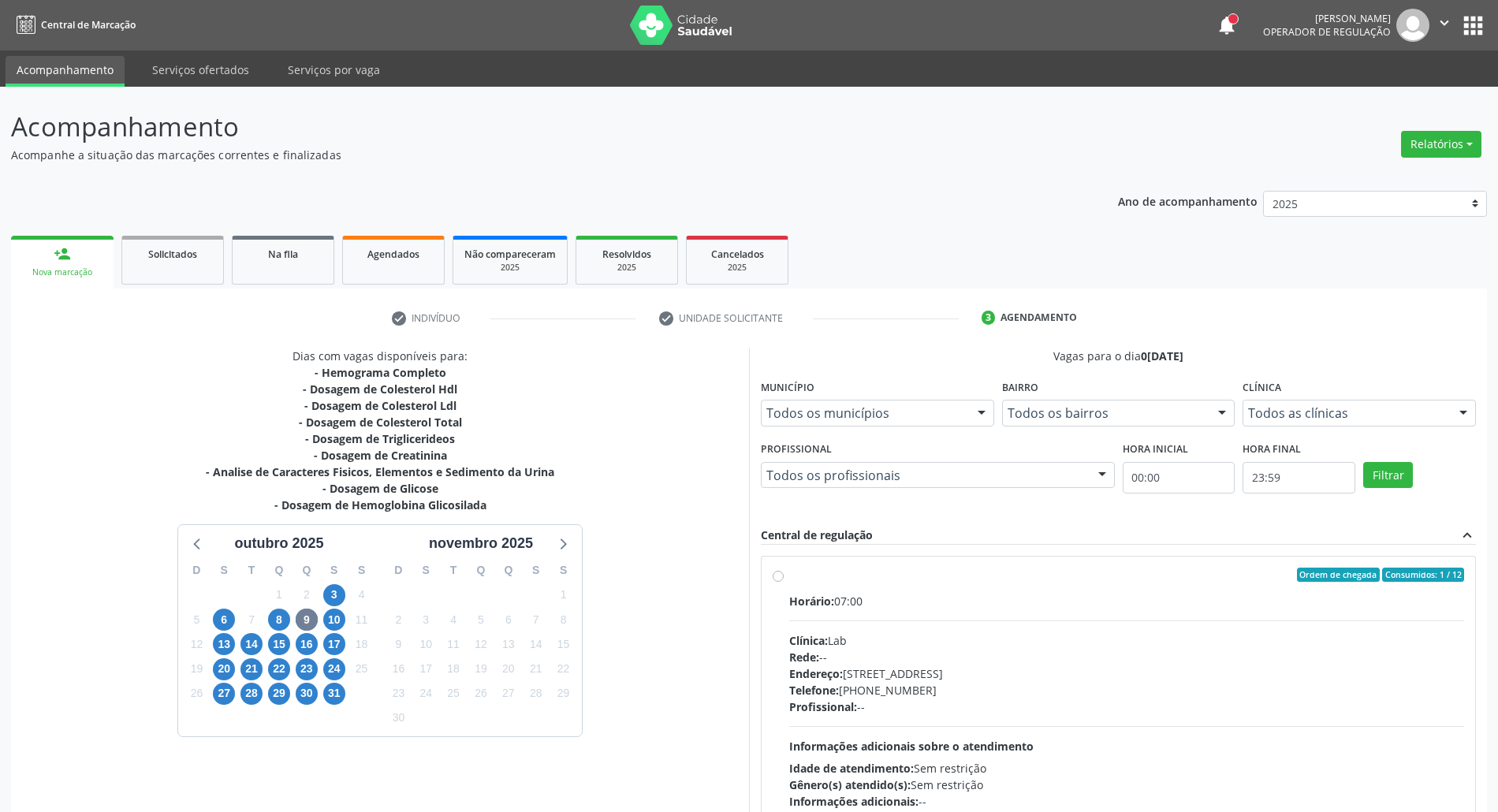
click at [1076, 674] on div "Endereço: Casa, nº 1037, N S da Penha, Serra Talhada - PE" at bounding box center [1126, 673] width 675 height 16
click at [784, 581] on input "Ordem de chegada Consumidos: 1 / 12 Horário: 07:00 Clínica: Lab Rede: -- Endere…" at bounding box center [778, 574] width 11 height 14
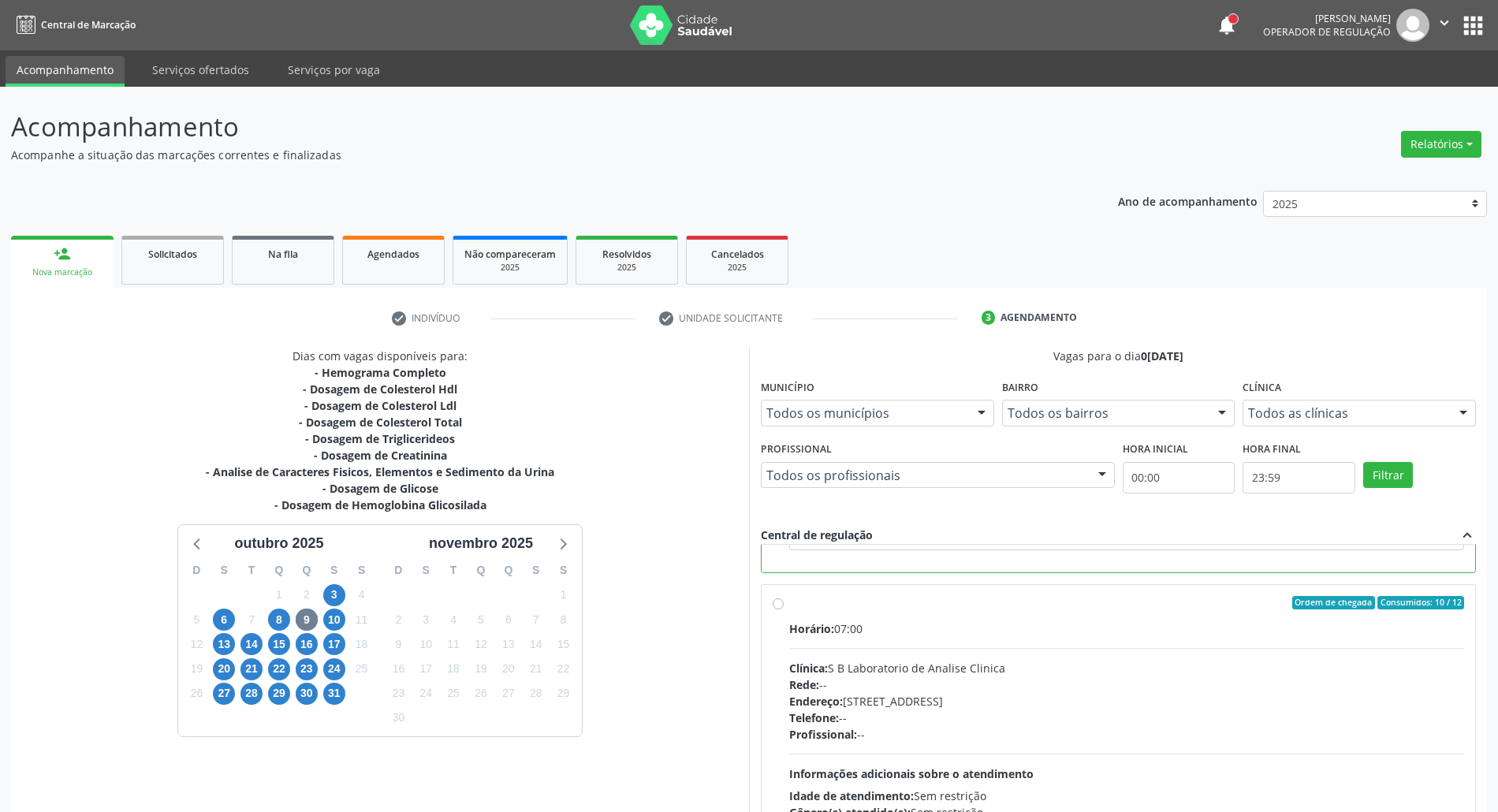
click at [1045, 700] on div "Endereço: Casa, nº 679, Centro, Serra Talhada - PE" at bounding box center [1126, 700] width 675 height 16
click at [784, 610] on input "Ordem de chegada Consumidos: 10 / 12 Horário: 07:00 Clínica: S B Laboratorio de…" at bounding box center [778, 602] width 11 height 14
radio input "false"
radio input "true"
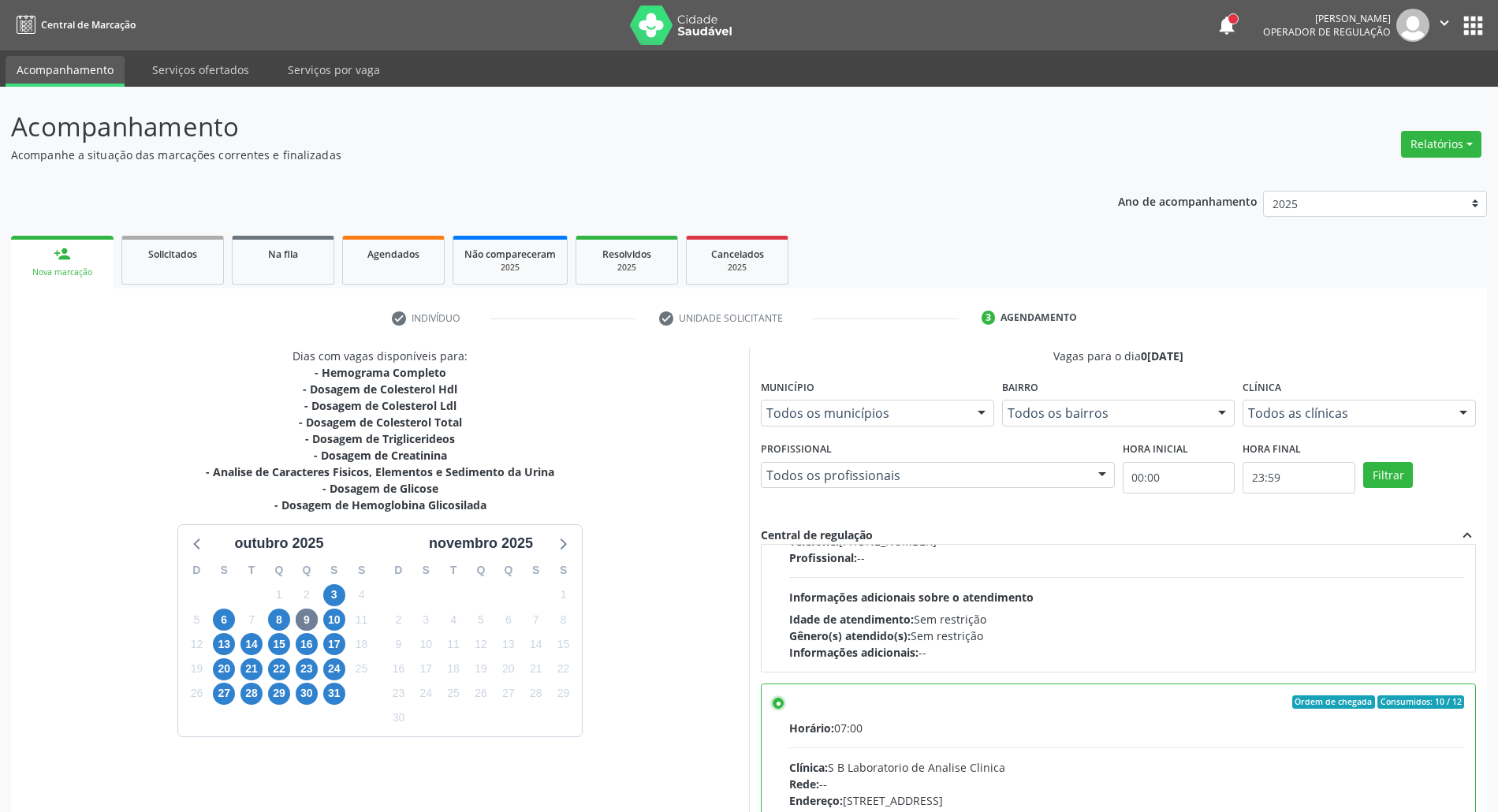
scroll to position [130, 0]
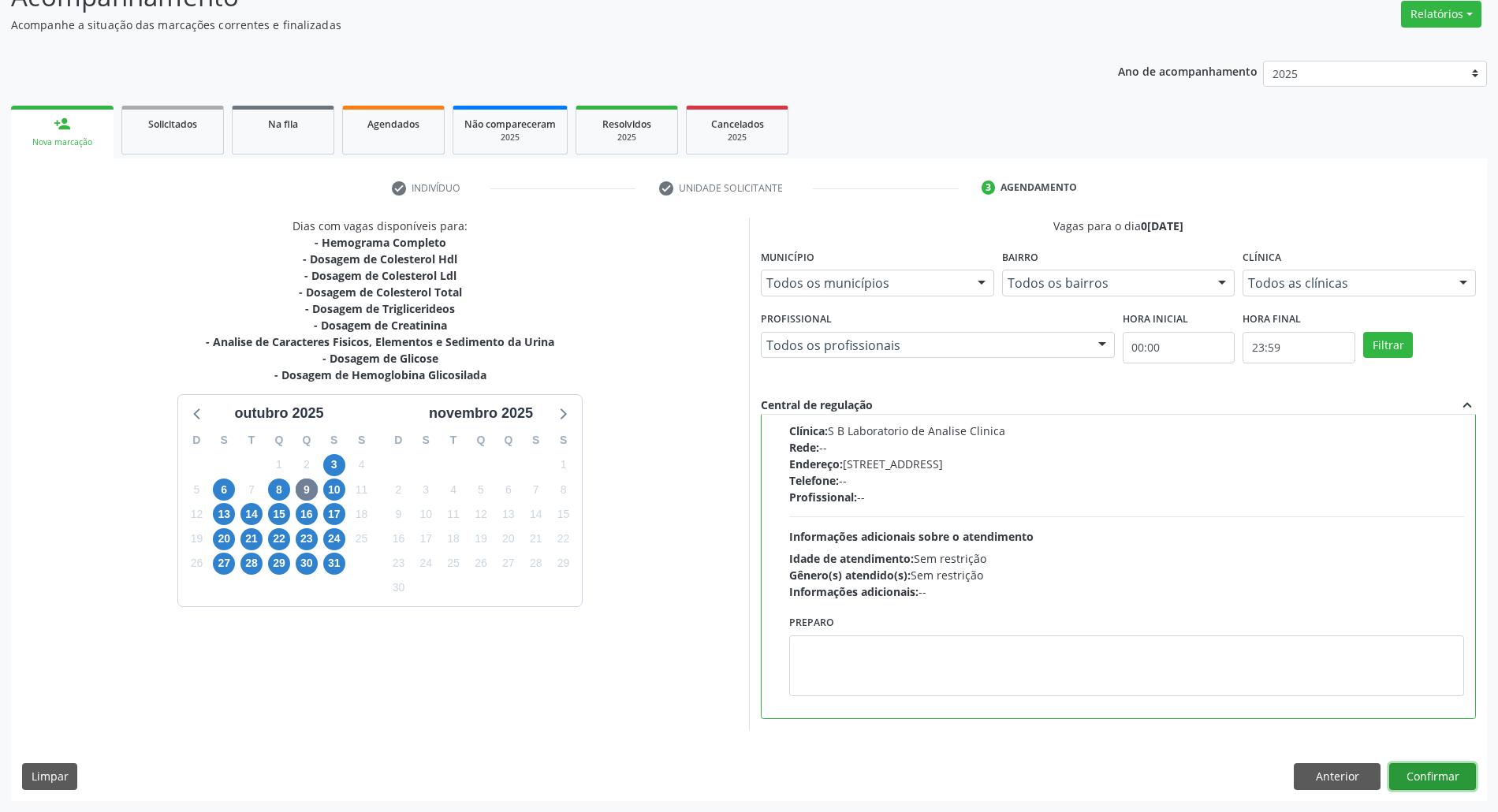
click at [1451, 779] on button "Confirmar" at bounding box center [1432, 776] width 86 height 27
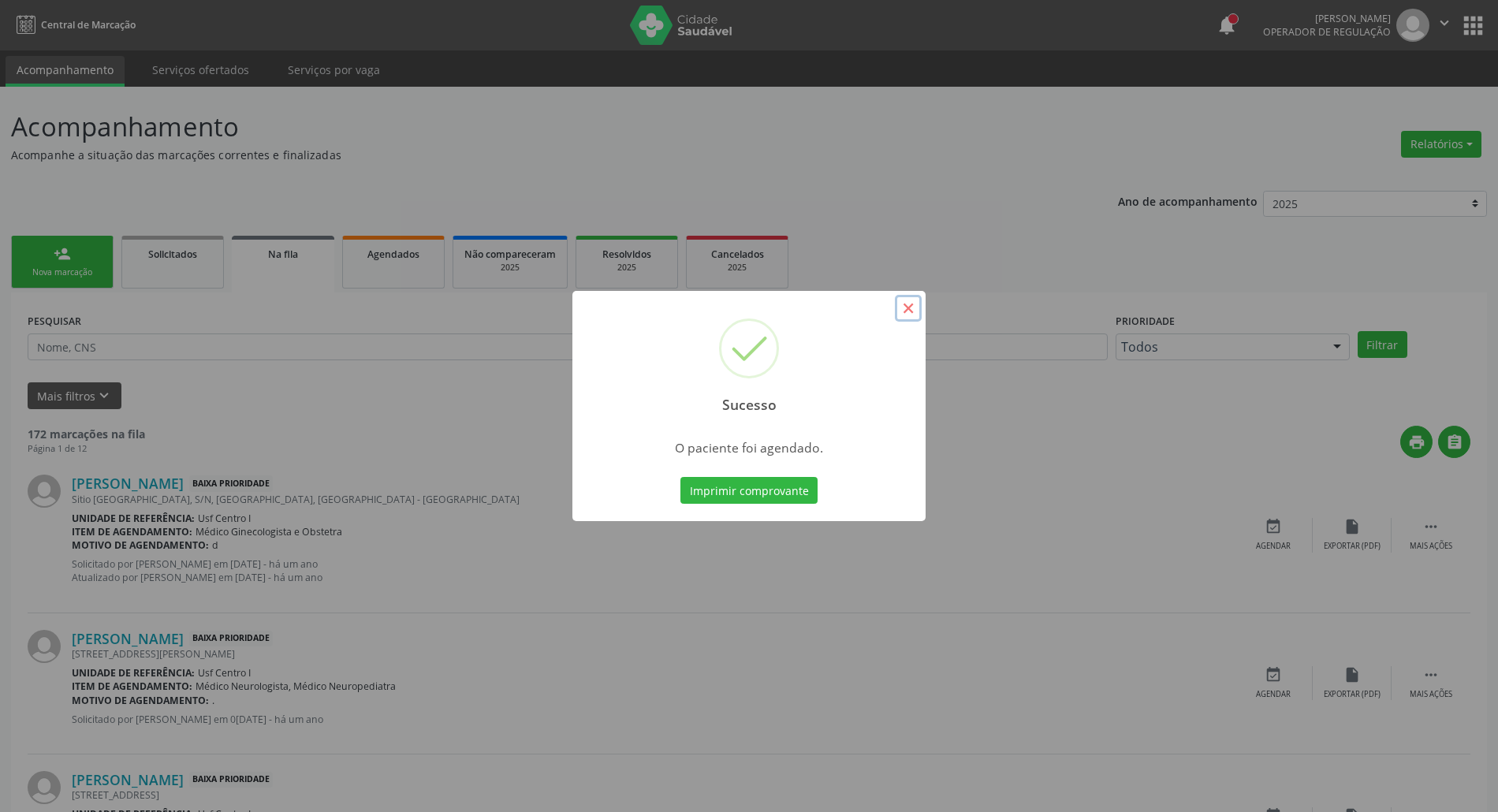
drag, startPoint x: 906, startPoint y: 303, endPoint x: 855, endPoint y: 446, distance: 151.8
click at [905, 305] on button "×" at bounding box center [908, 308] width 27 height 27
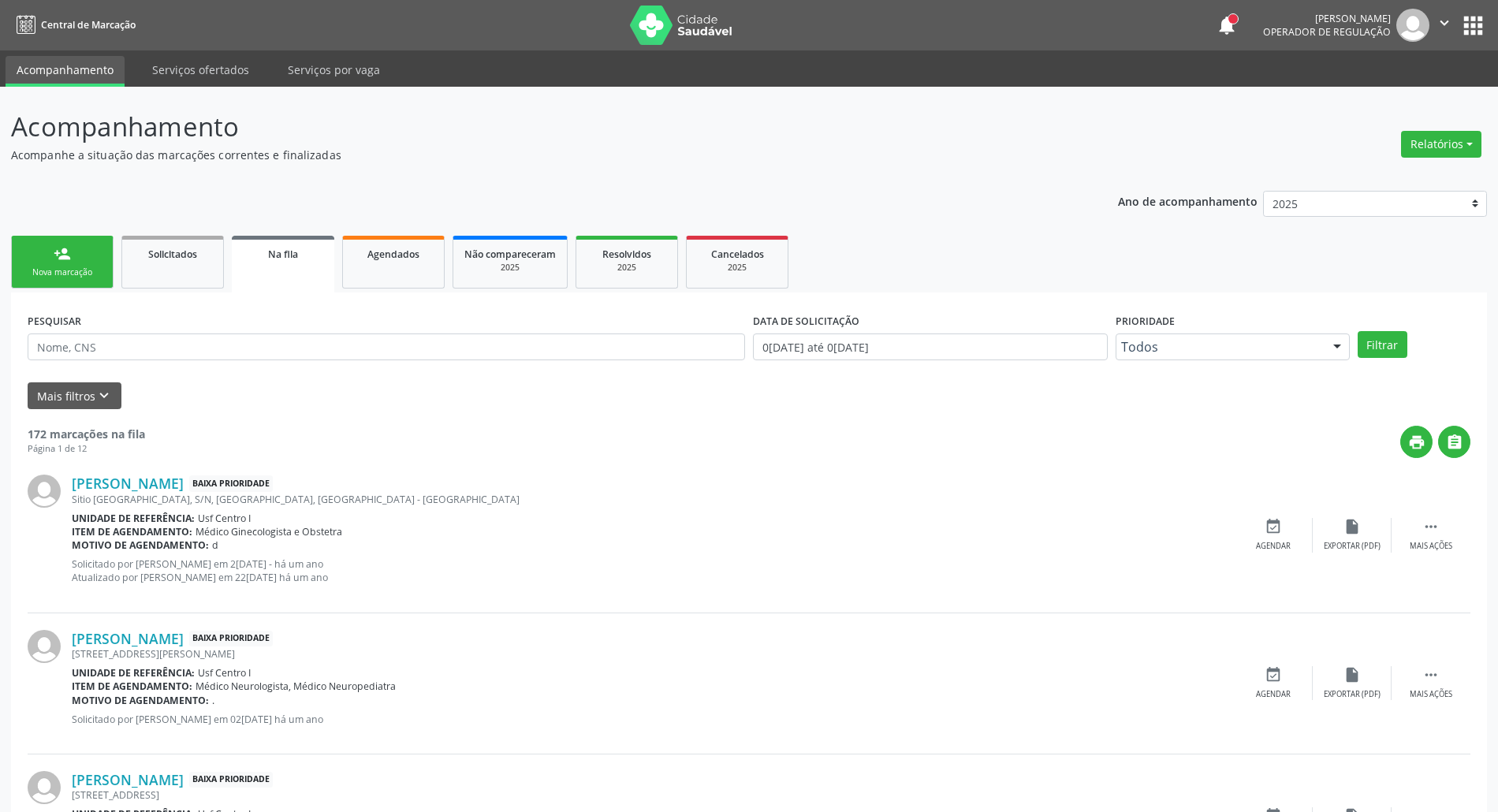
click at [72, 259] on link "person_add Nova marcação" at bounding box center [63, 262] width 102 height 53
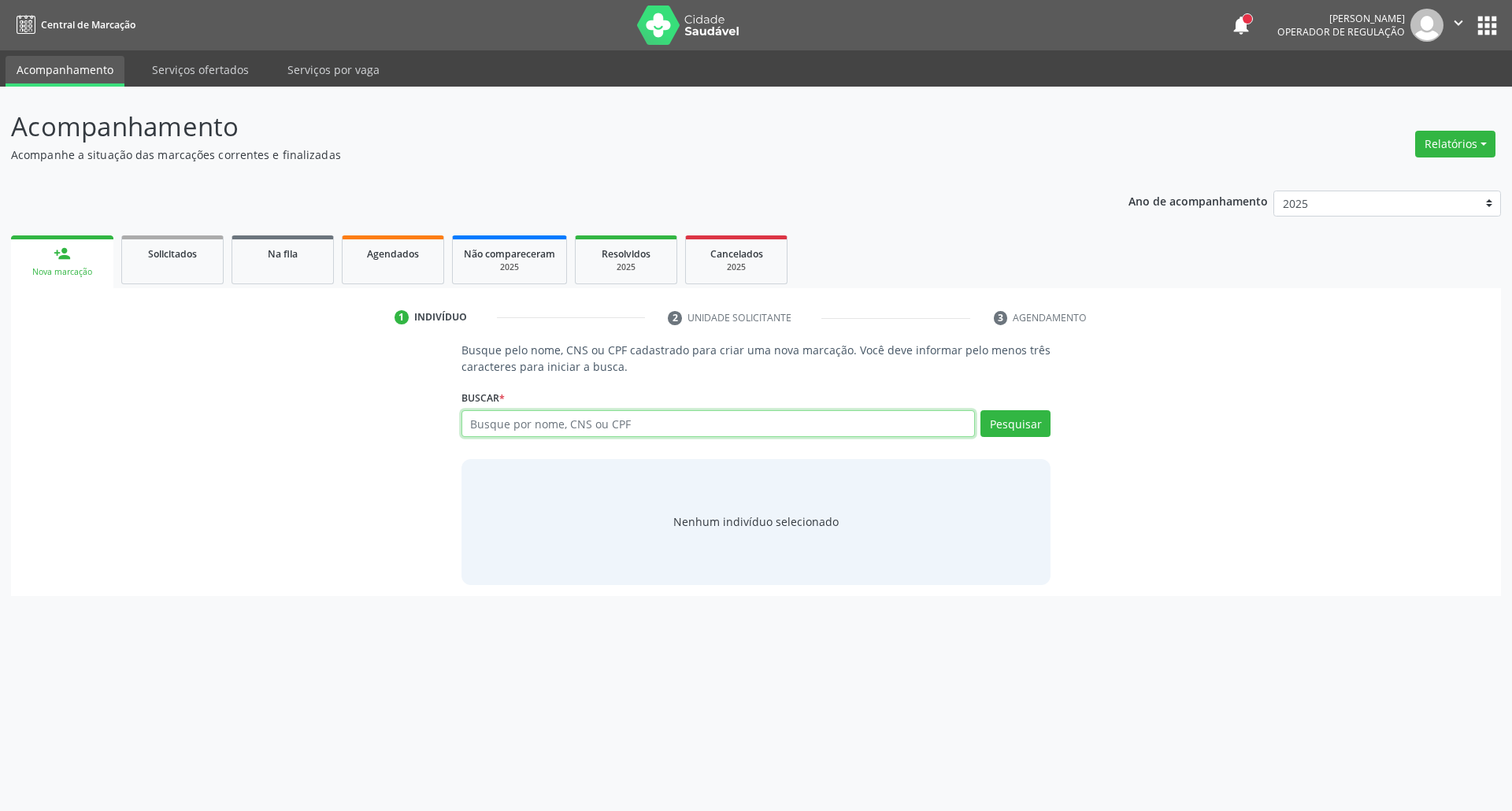
click at [508, 424] on input "text" at bounding box center [718, 424] width 514 height 27
type input "09232027496"
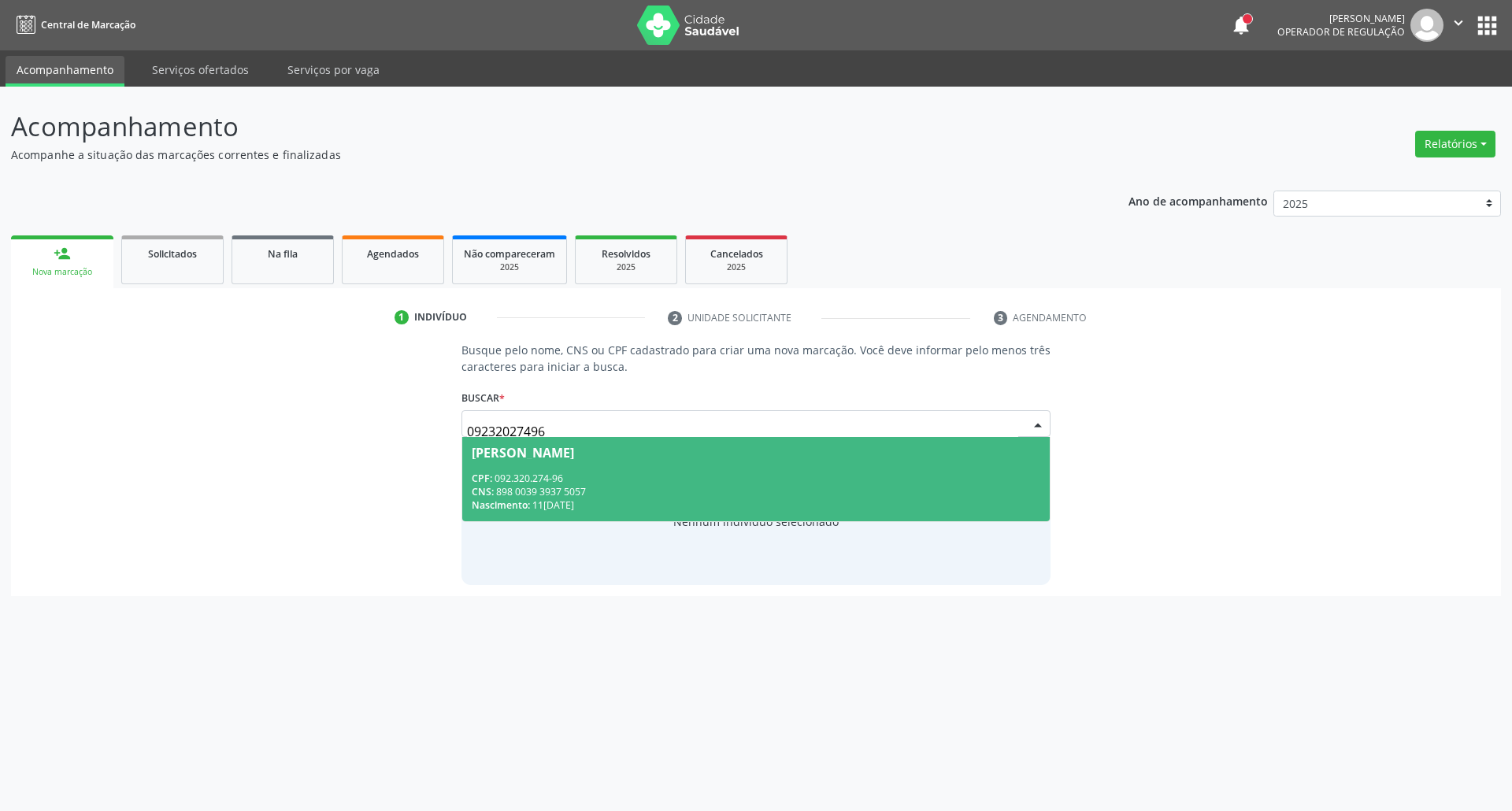
drag, startPoint x: 672, startPoint y: 460, endPoint x: 659, endPoint y: 470, distance: 16.4
click at [669, 460] on span "[PERSON_NAME] CPF: 092.320.274-96 CNS: 898 0039 3937 5057 Nascimento: [DATE]" at bounding box center [756, 478] width 588 height 84
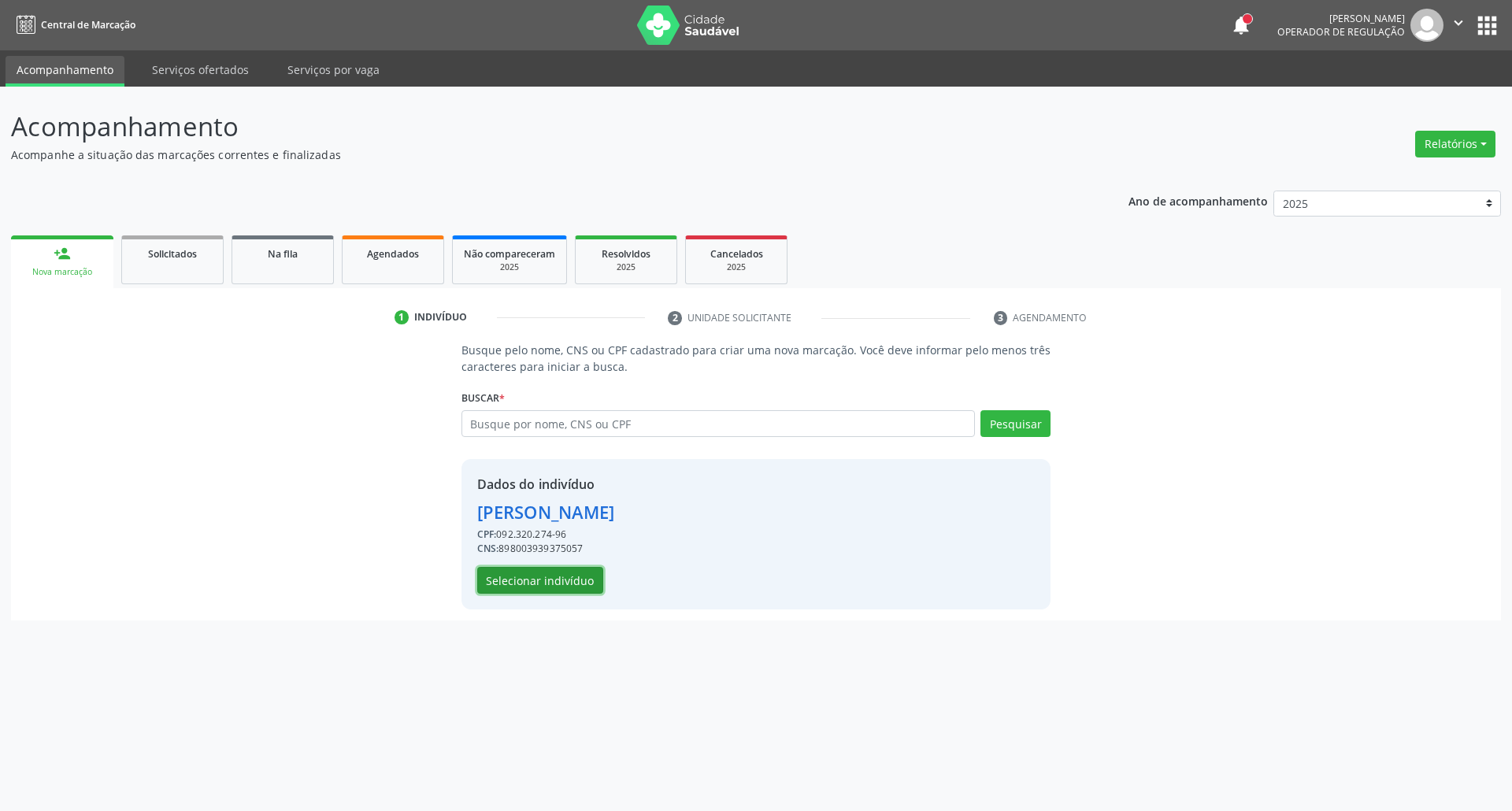
click at [512, 580] on button "Selecionar indivíduo" at bounding box center [540, 580] width 126 height 27
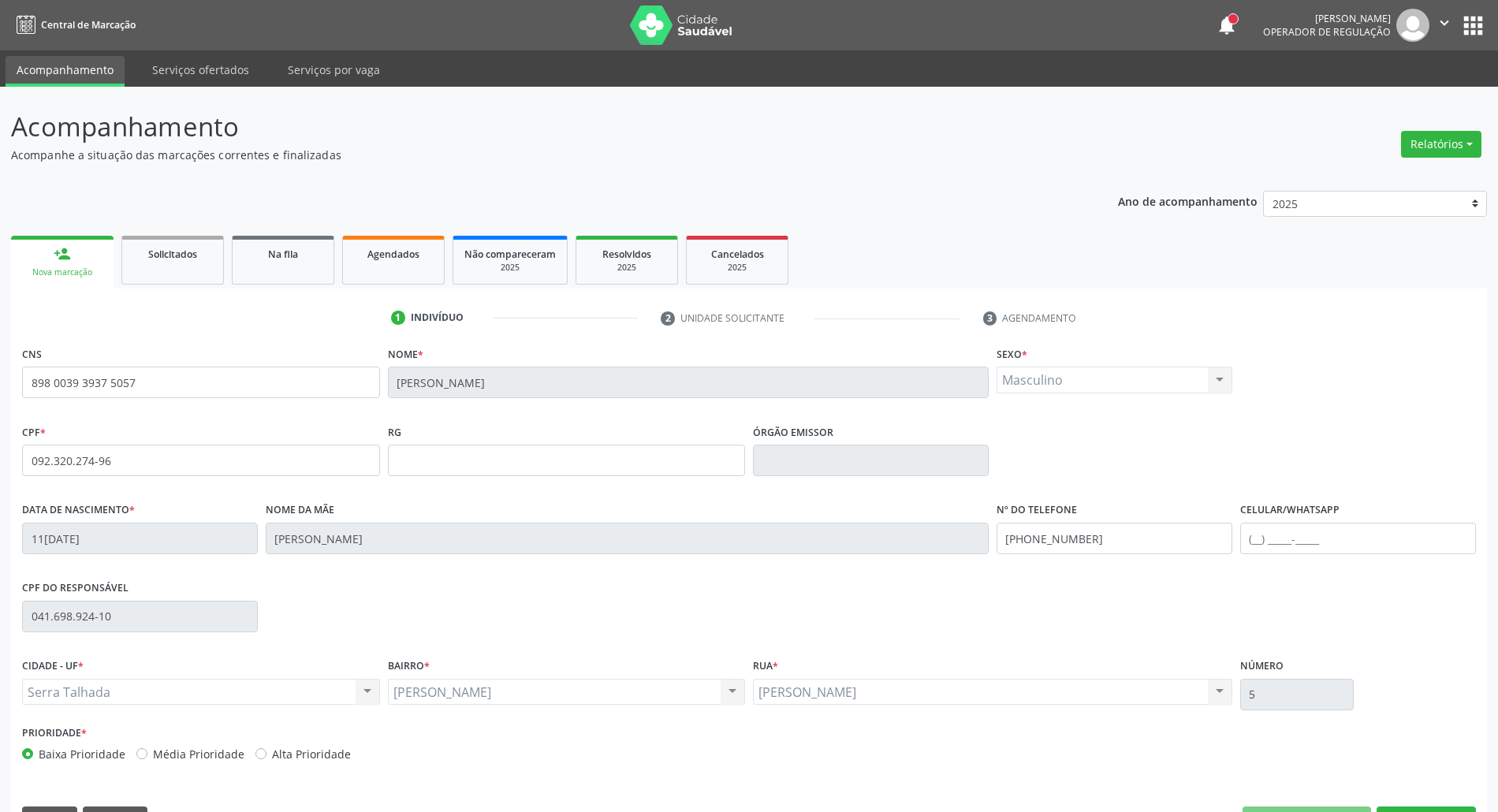
scroll to position [43, 0]
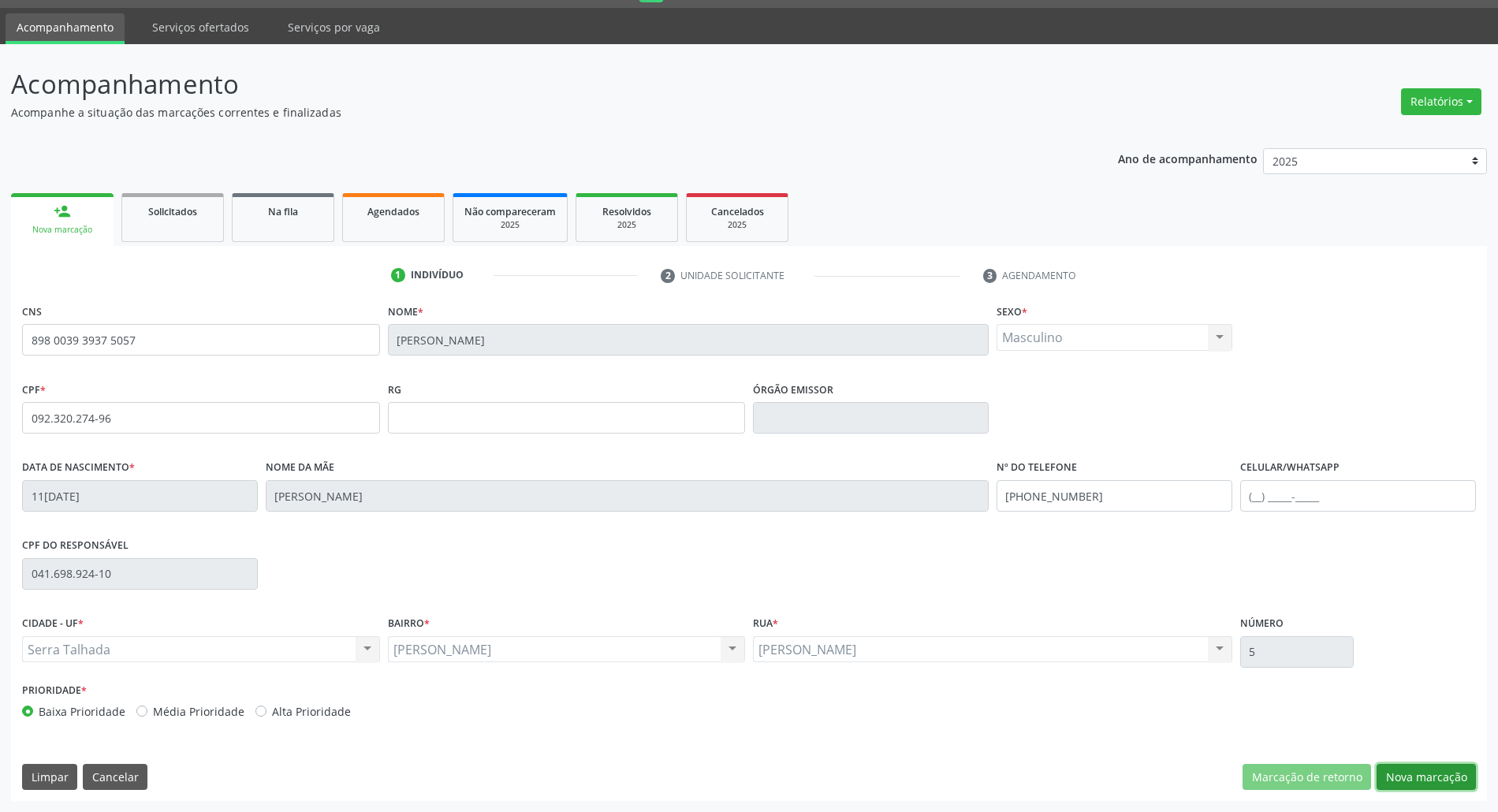
drag, startPoint x: 1427, startPoint y: 781, endPoint x: 981, endPoint y: 694, distance: 454.4
click at [1424, 781] on button "Nova marcação" at bounding box center [1426, 777] width 100 height 27
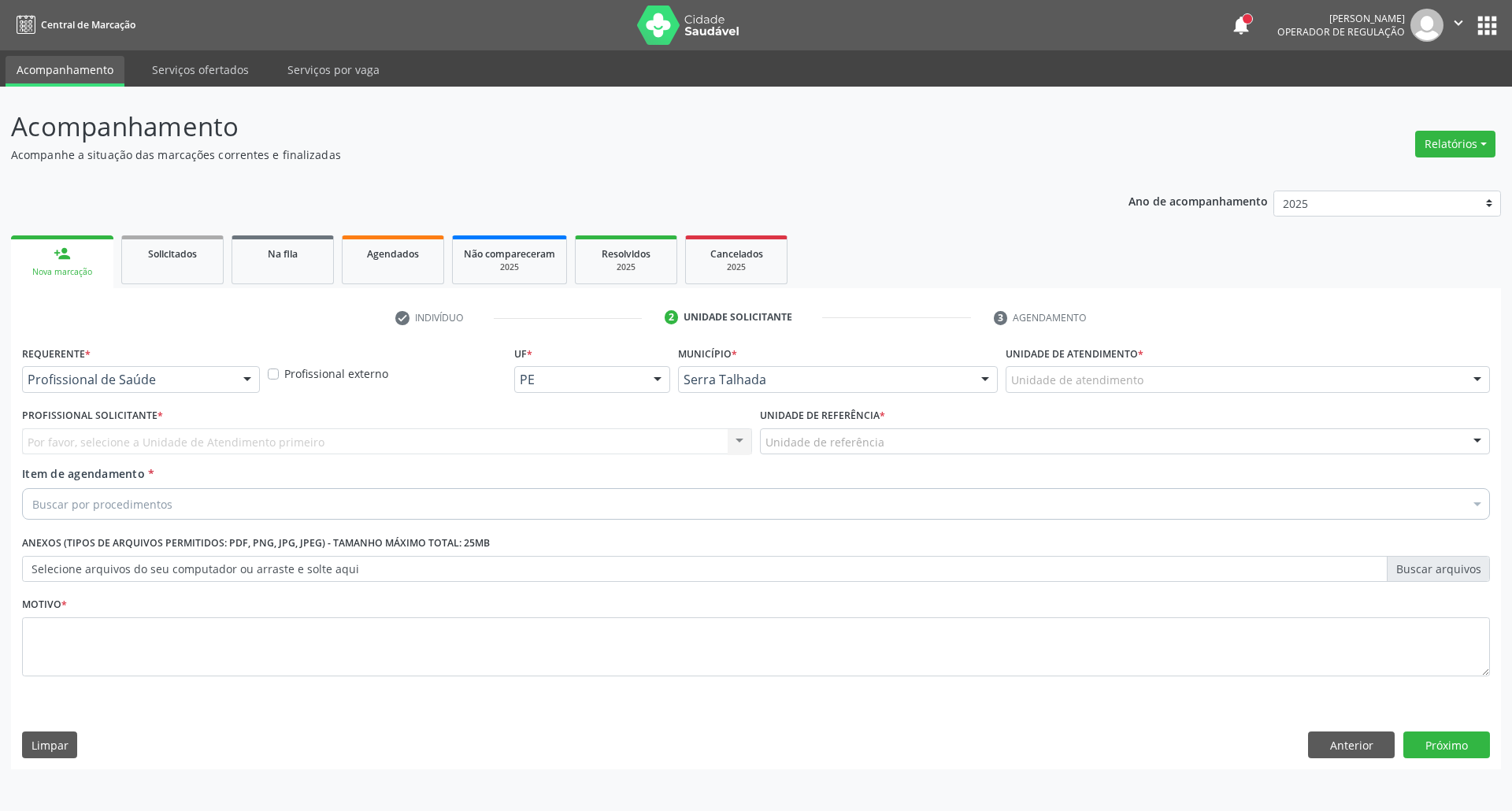
click at [174, 391] on div "Profissional de Saúde" at bounding box center [140, 379] width 238 height 27
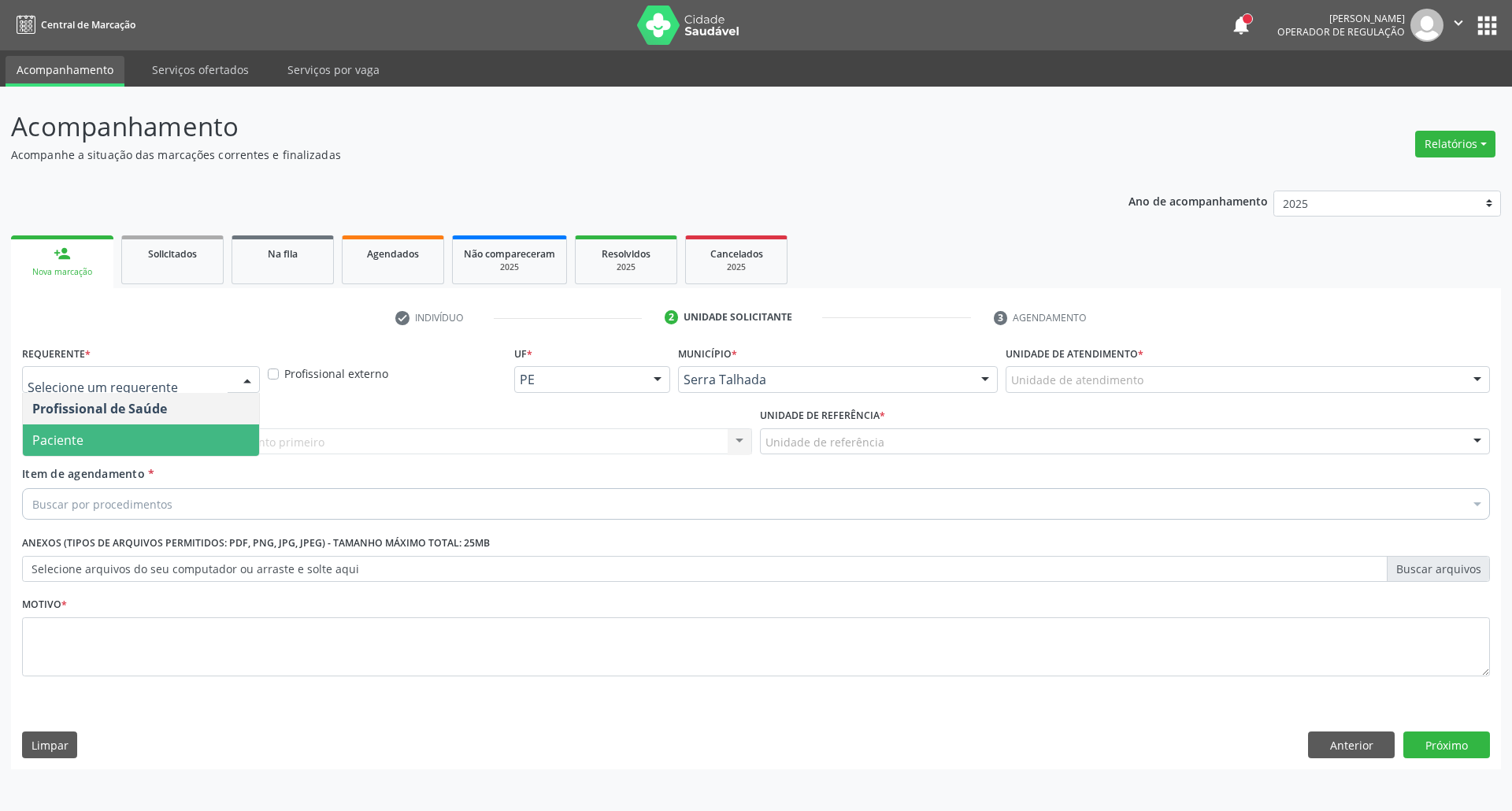
click at [168, 435] on span "Paciente" at bounding box center [140, 440] width 236 height 31
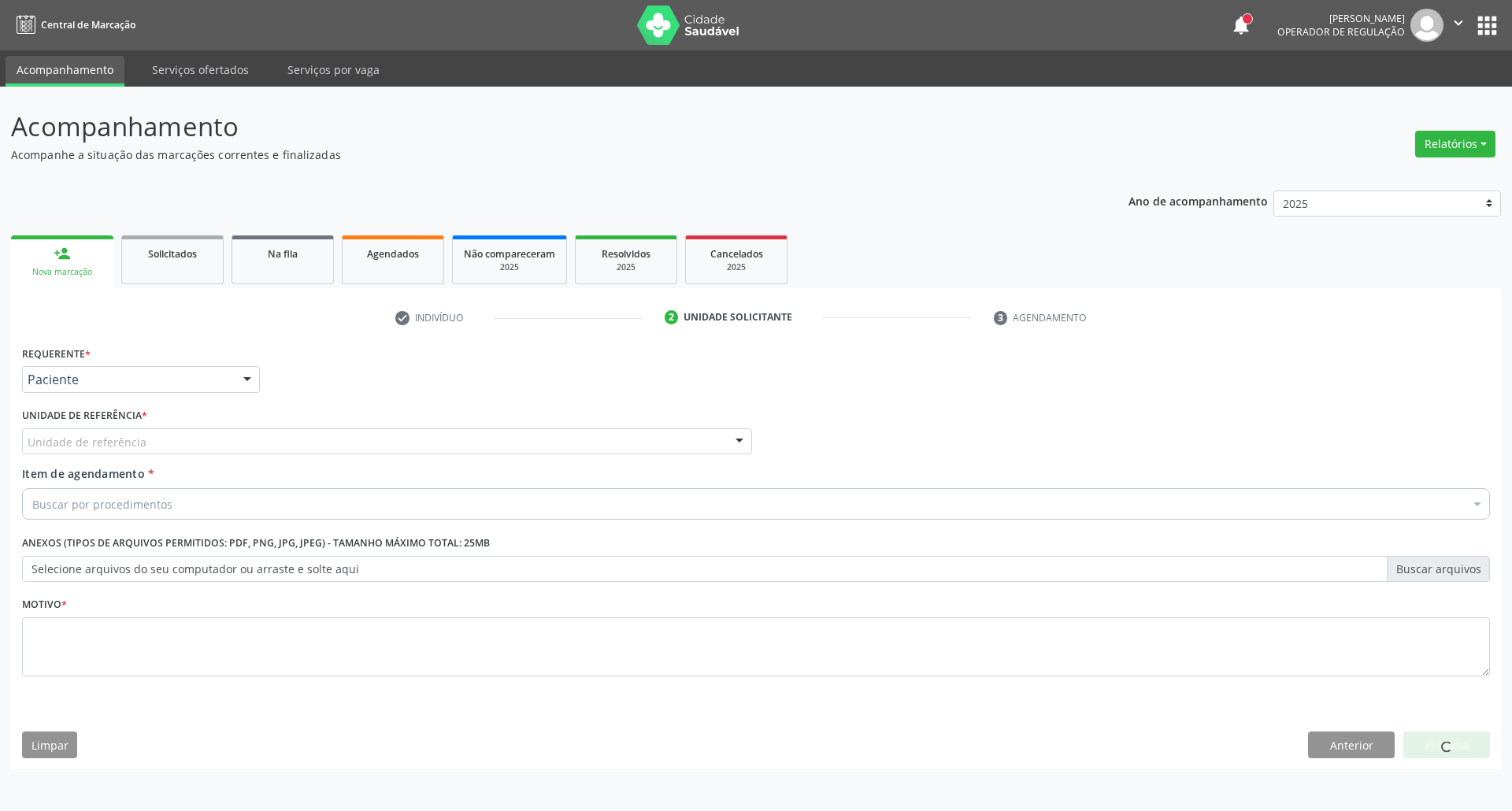
click at [174, 445] on div "Unidade de referência" at bounding box center [387, 442] width 729 height 27
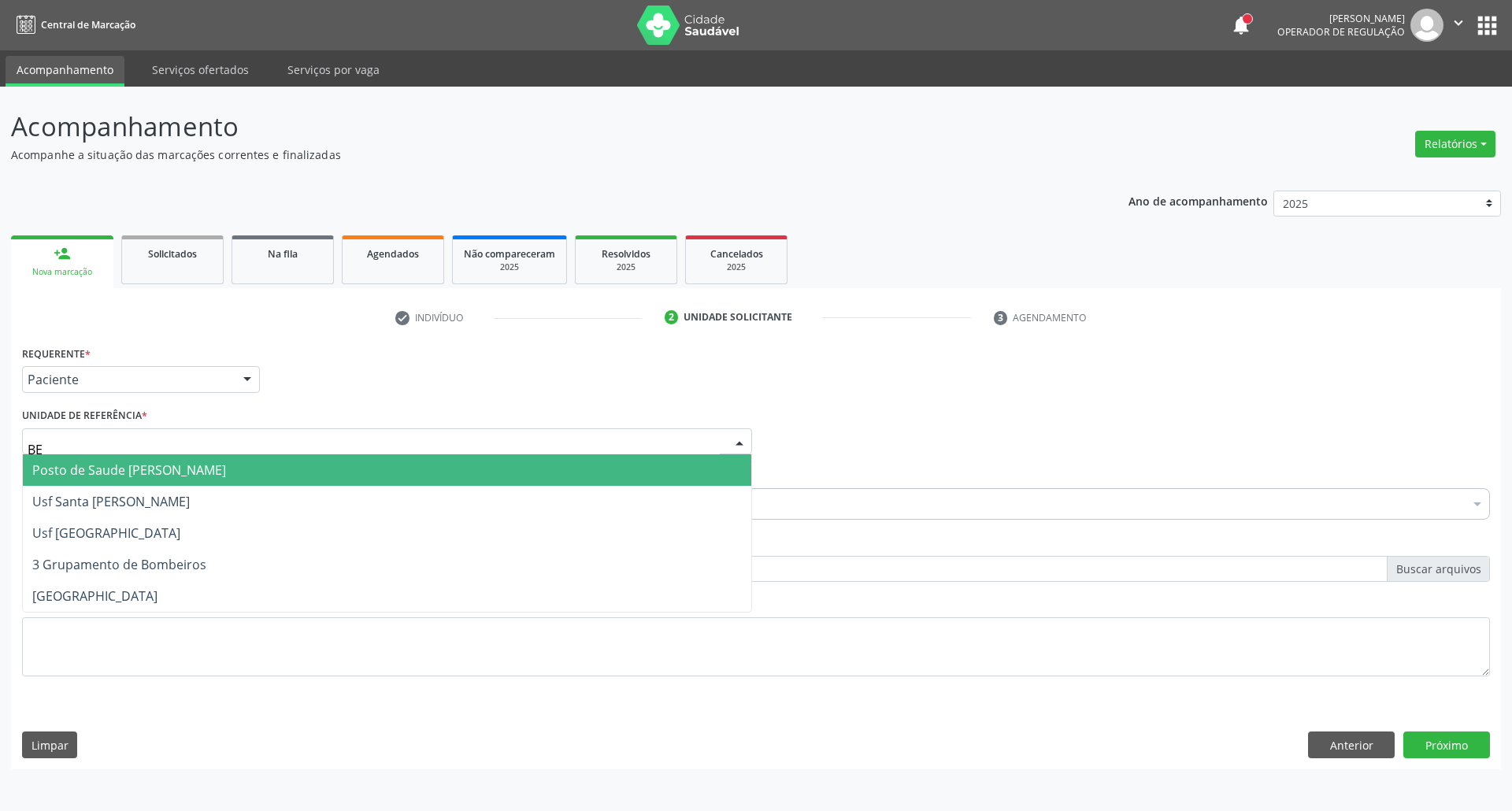
type input "BER"
click at [184, 461] on span "Posto de Saude [PERSON_NAME]" at bounding box center [129, 470] width 193 height 17
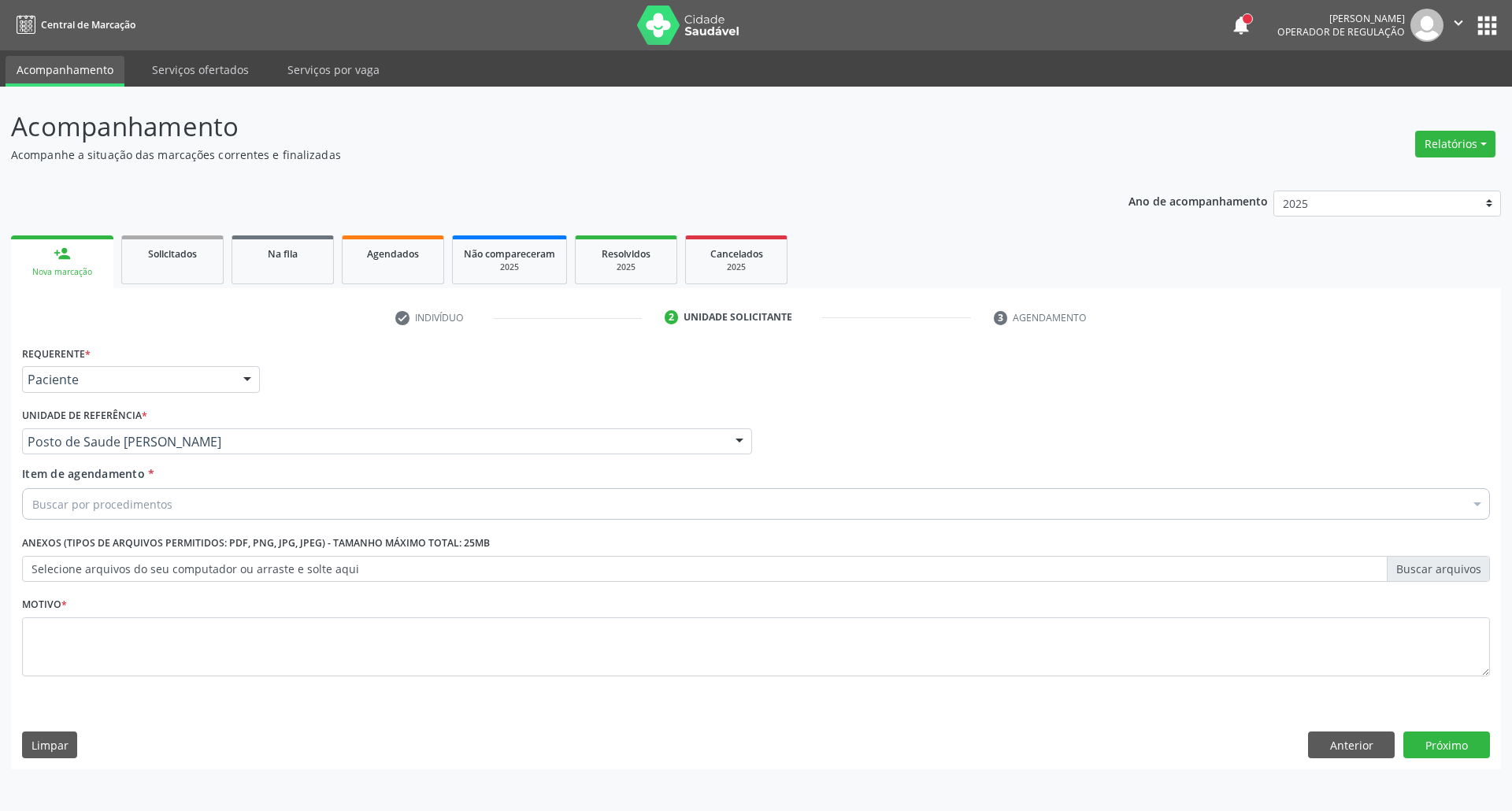
click at [375, 496] on div "Buscar por procedimentos" at bounding box center [755, 503] width 1467 height 31
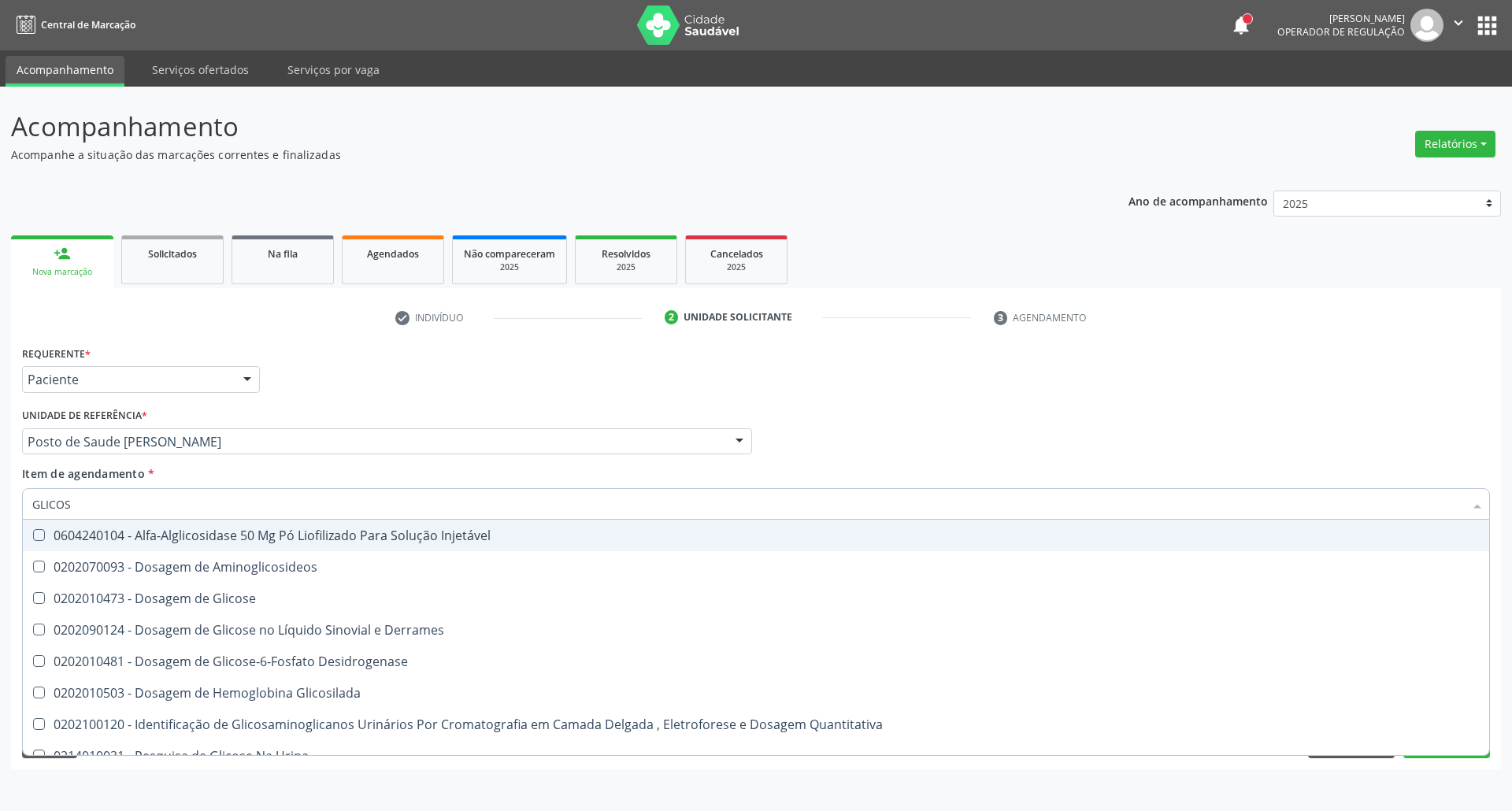
type input "GLICOSE"
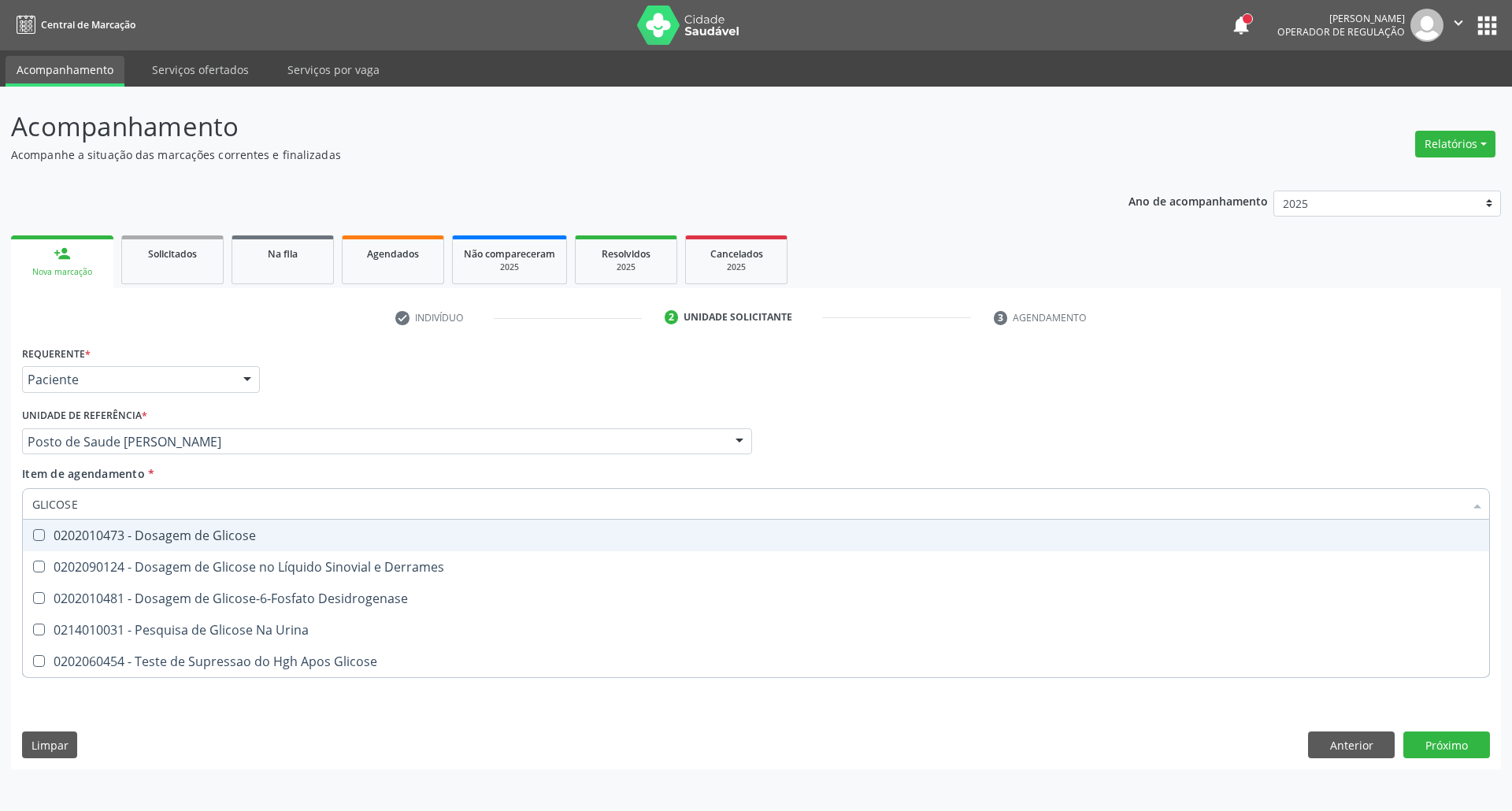
drag, startPoint x: 227, startPoint y: 546, endPoint x: 203, endPoint y: 529, distance: 29.4
click at [225, 543] on span "0202010473 - Dosagem de Glicose" at bounding box center [755, 534] width 1466 height 31
checkbox Glicose "true"
drag, startPoint x: 148, startPoint y: 502, endPoint x: 0, endPoint y: 496, distance: 148.1
click at [0, 502] on div "Acompanhamento Acompanhe a situação das marcações correntes e finalizadas Relat…" at bounding box center [756, 448] width 1512 height 725
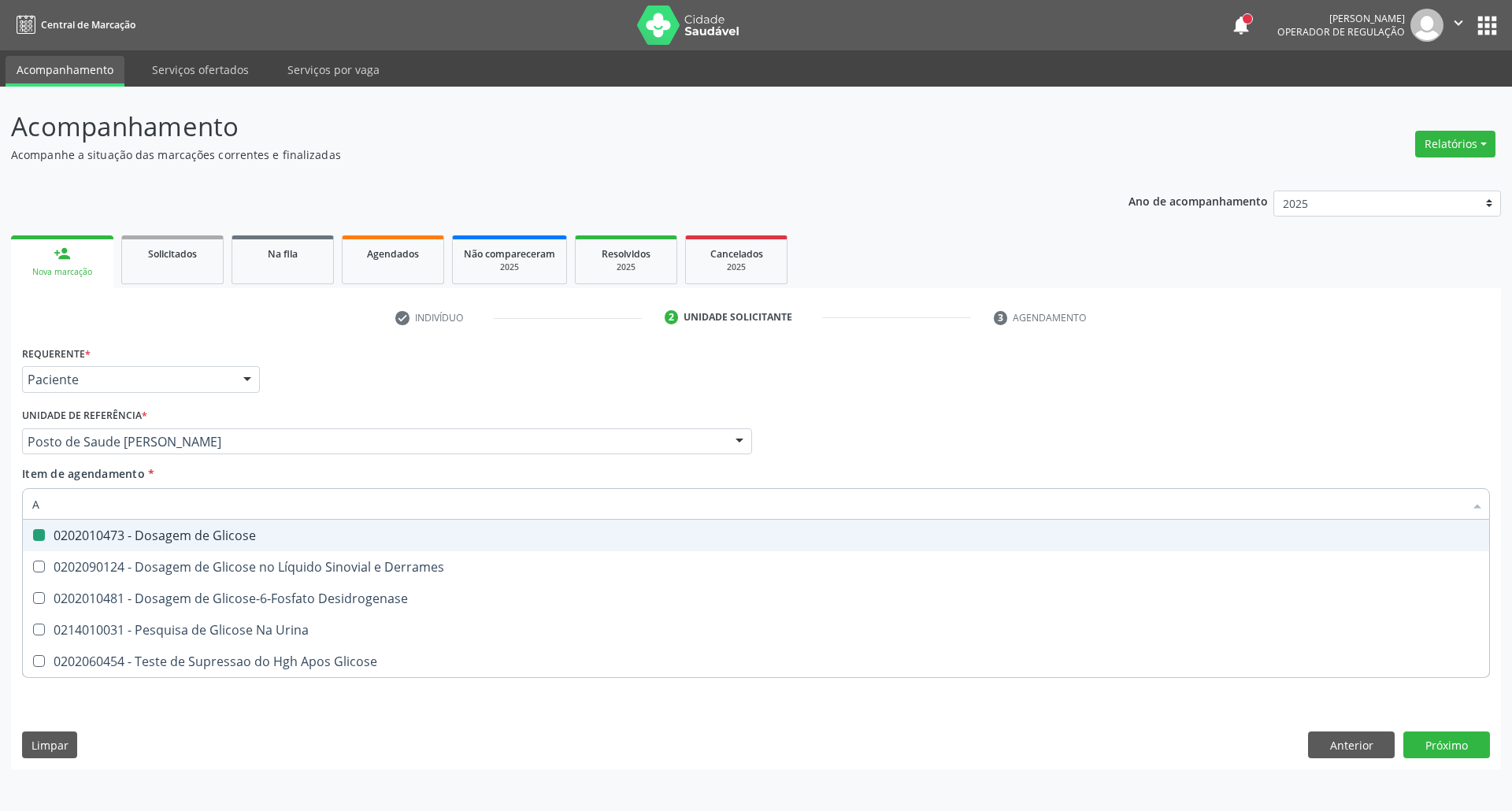
type input "AC"
checkbox Glicose "false"
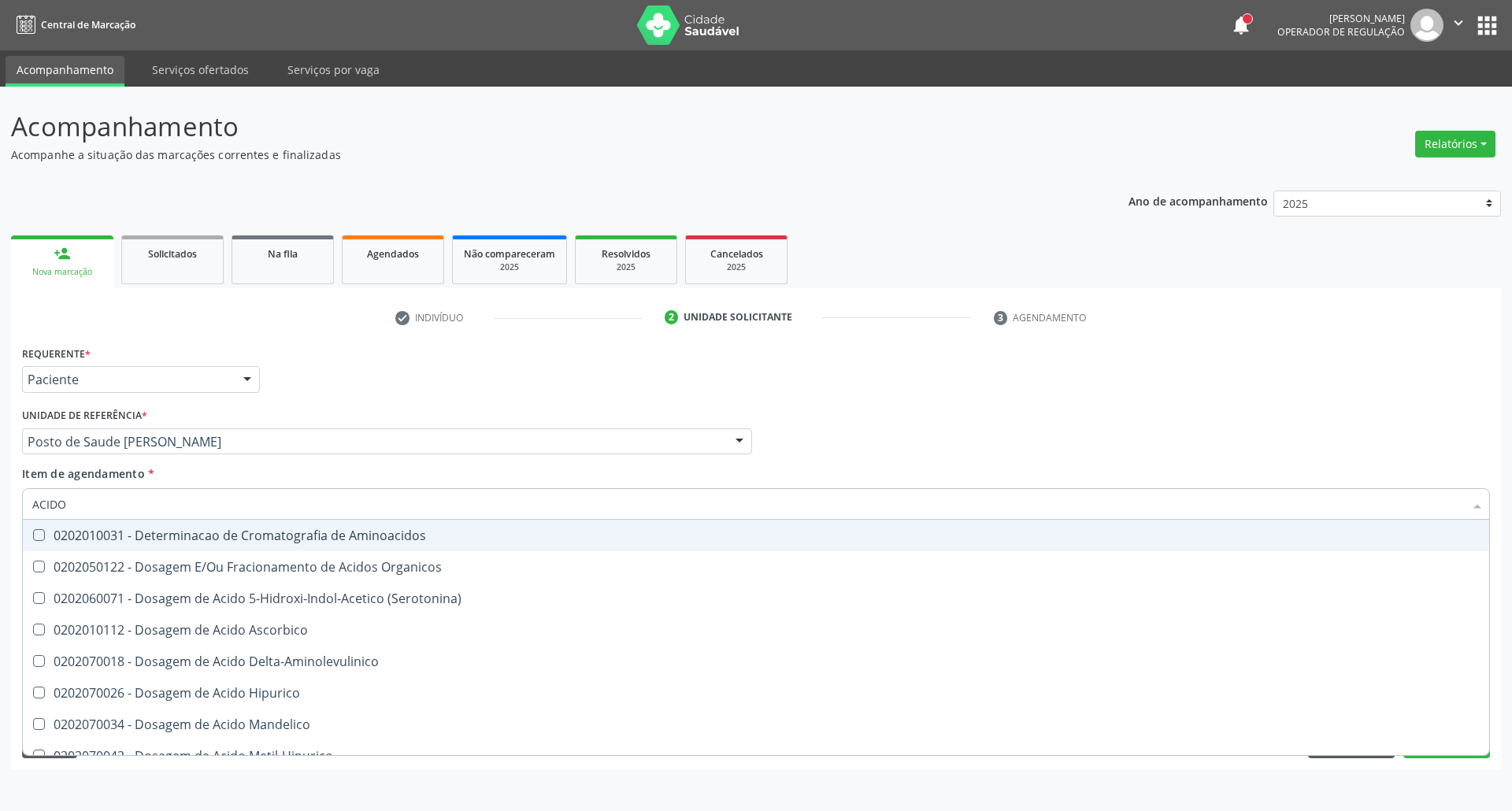
type input "ACIDO U"
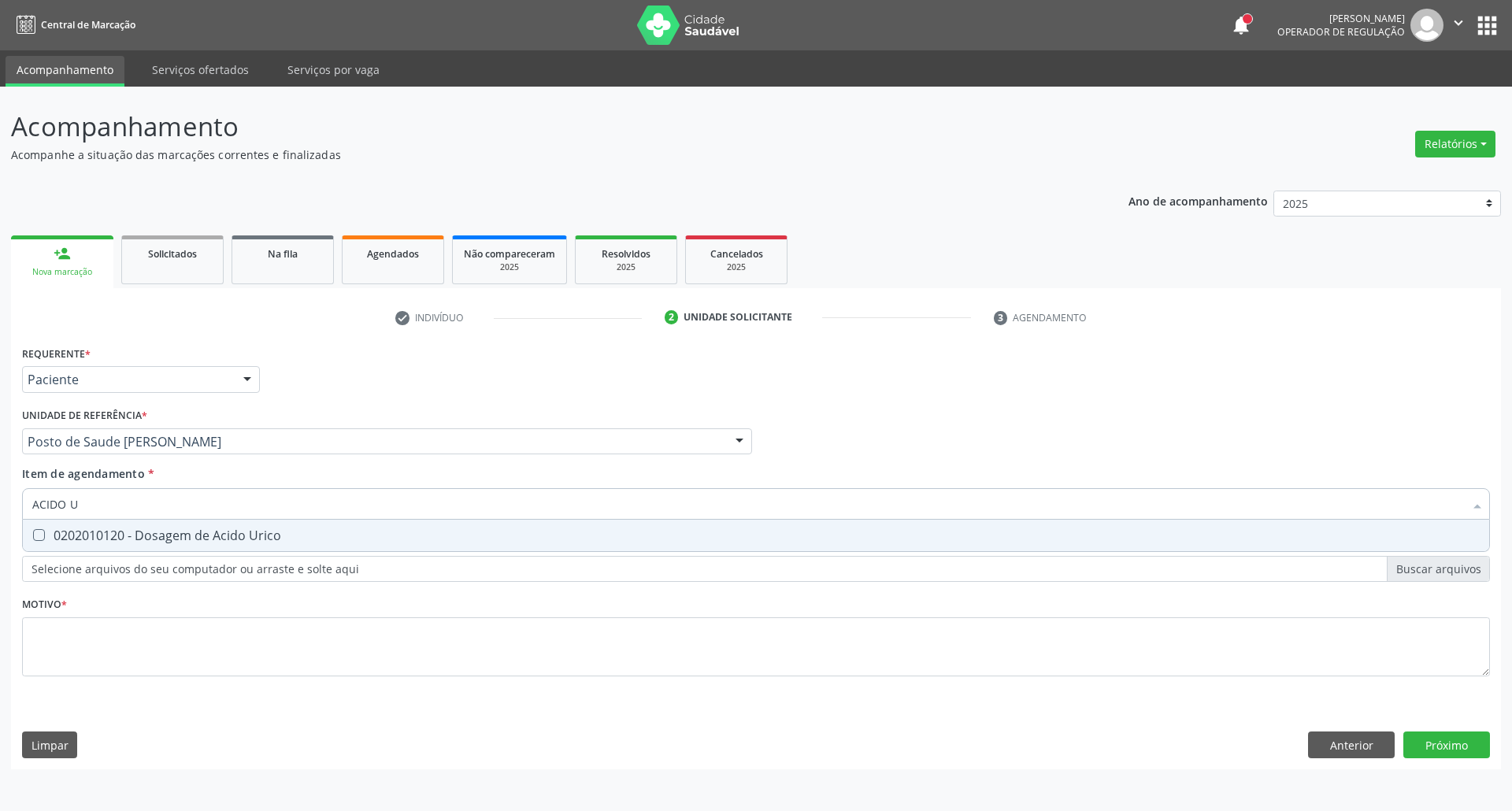
drag, startPoint x: 51, startPoint y: 537, endPoint x: 64, endPoint y: 529, distance: 15.3
click at [54, 537] on div "0202010120 - Dosagem de Acido Urico" at bounding box center [755, 534] width 1447 height 12
checkbox Urico "true"
drag, startPoint x: 98, startPoint y: 508, endPoint x: 0, endPoint y: 489, distance: 99.8
click at [0, 497] on div "Acompanhamento Acompanhe a situação das marcações correntes e finalizadas Relat…" at bounding box center [756, 448] width 1512 height 725
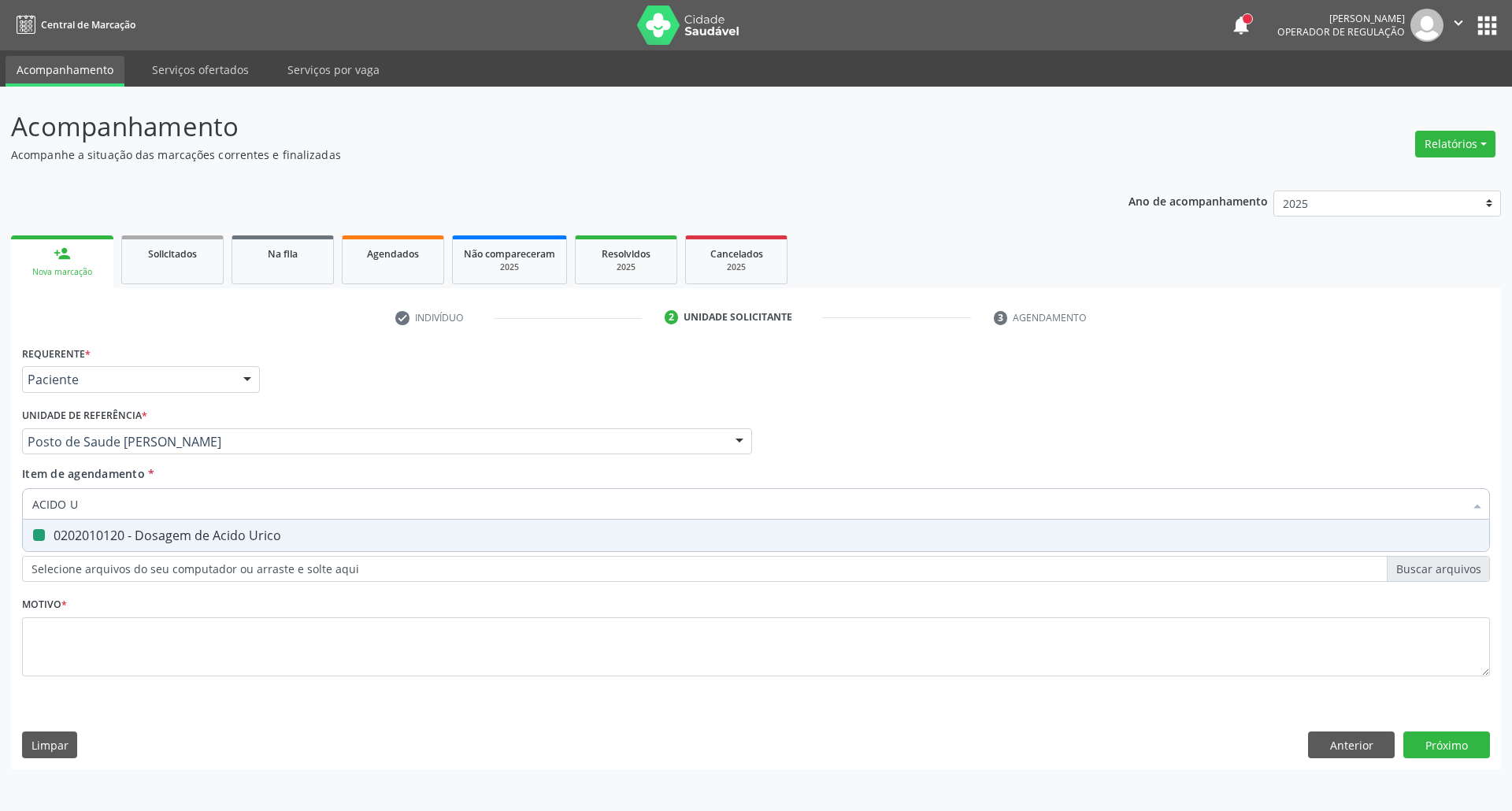
type input "C"
checkbox Urico "false"
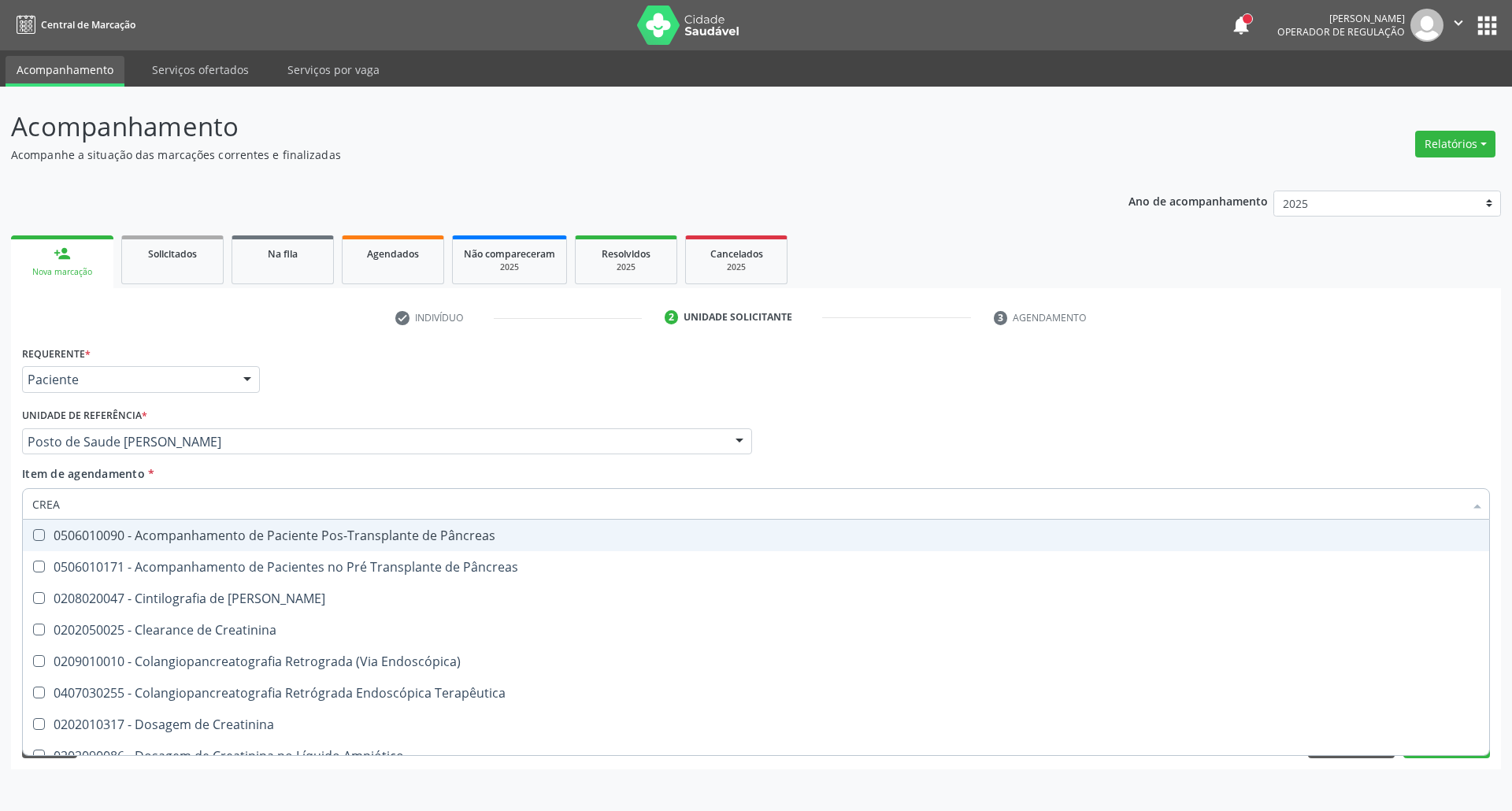
type input "CREAT"
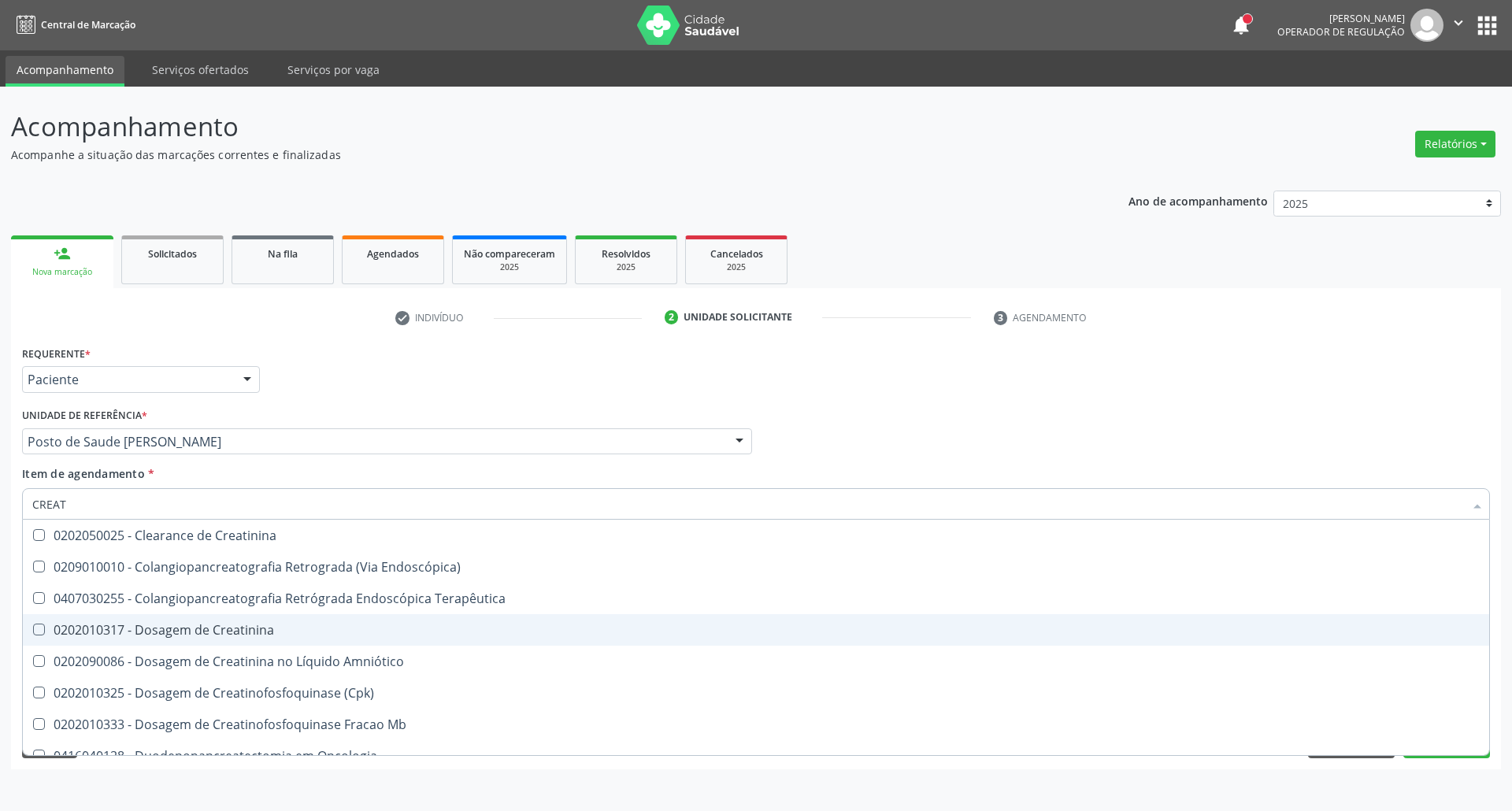
drag, startPoint x: 118, startPoint y: 634, endPoint x: 114, endPoint y: 606, distance: 28.3
click at [119, 633] on div "0202010317 - Dosagem de Creatinina" at bounding box center [755, 629] width 1447 height 12
checkbox Creatinina "true"
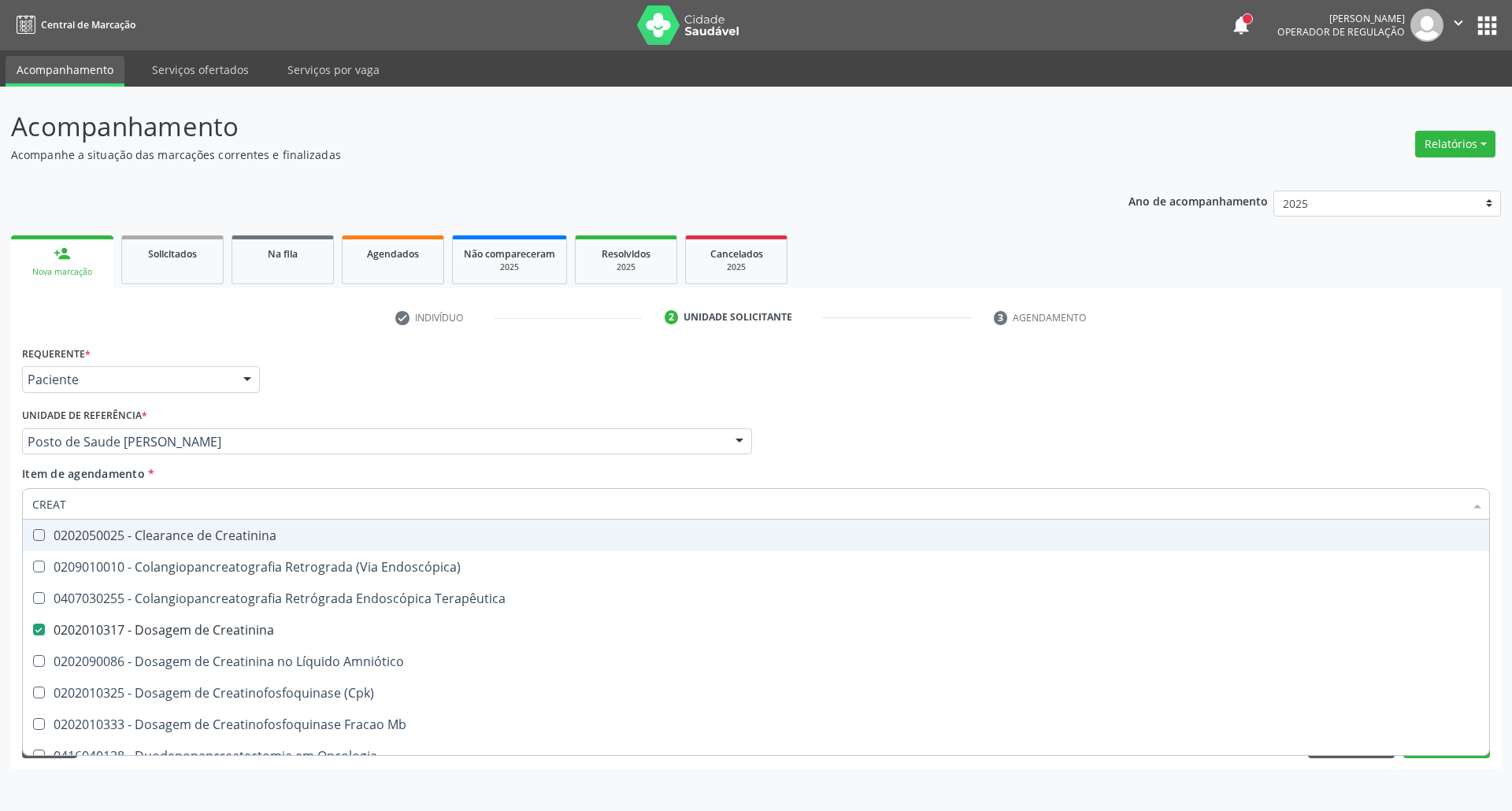
drag, startPoint x: 71, startPoint y: 504, endPoint x: 17, endPoint y: 490, distance: 55.8
click at [0, 504] on div "Acompanhamento Acompanhe a situação das marcações correntes e finalizadas Relat…" at bounding box center [756, 448] width 1512 height 725
type input "UR"
checkbox Creatinina "false"
type input "UREIA"
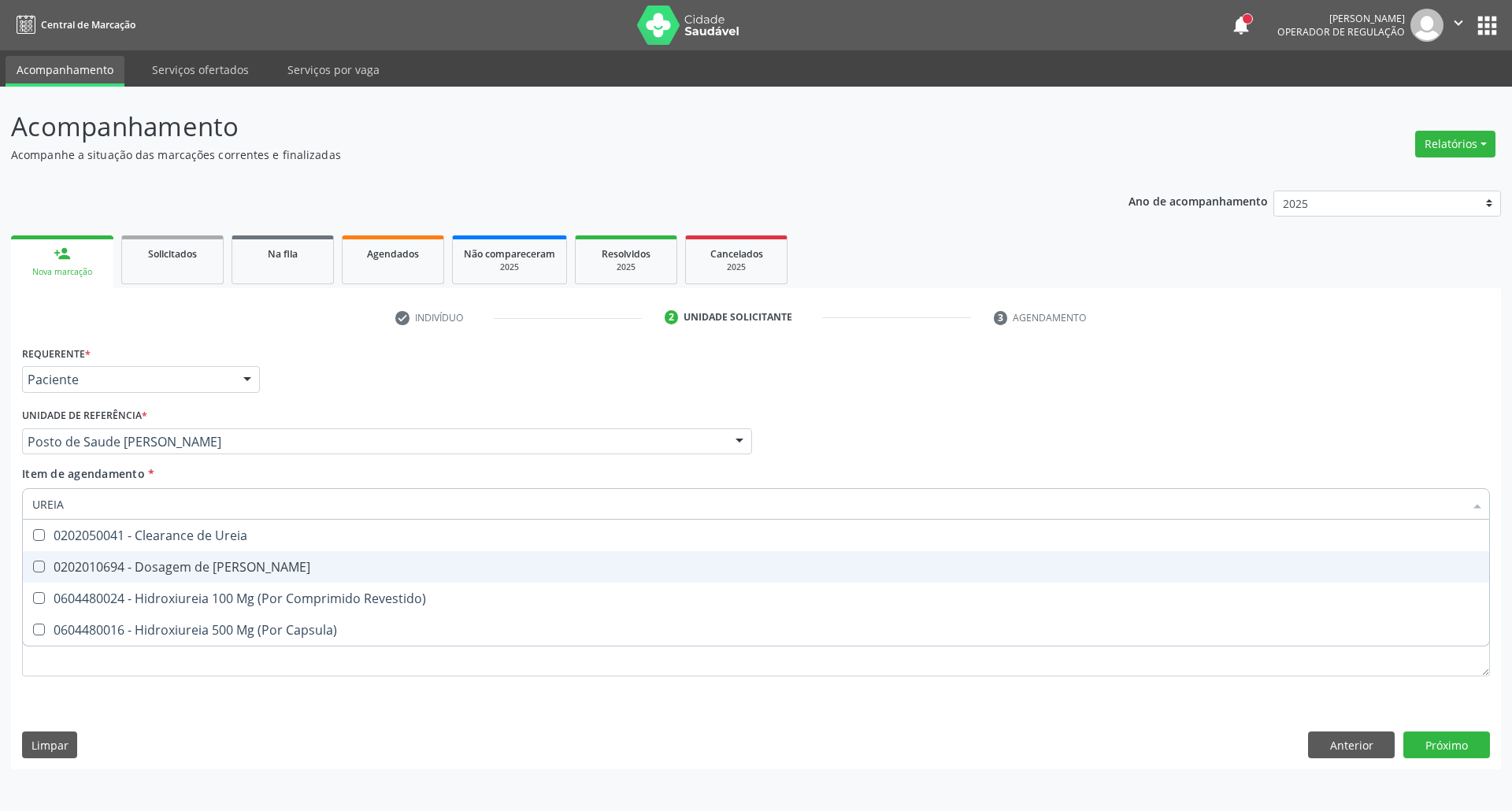
click at [142, 571] on div "0202010694 - Dosagem de [PERSON_NAME]" at bounding box center [755, 567] width 1447 height 12
checkbox Ureia "true"
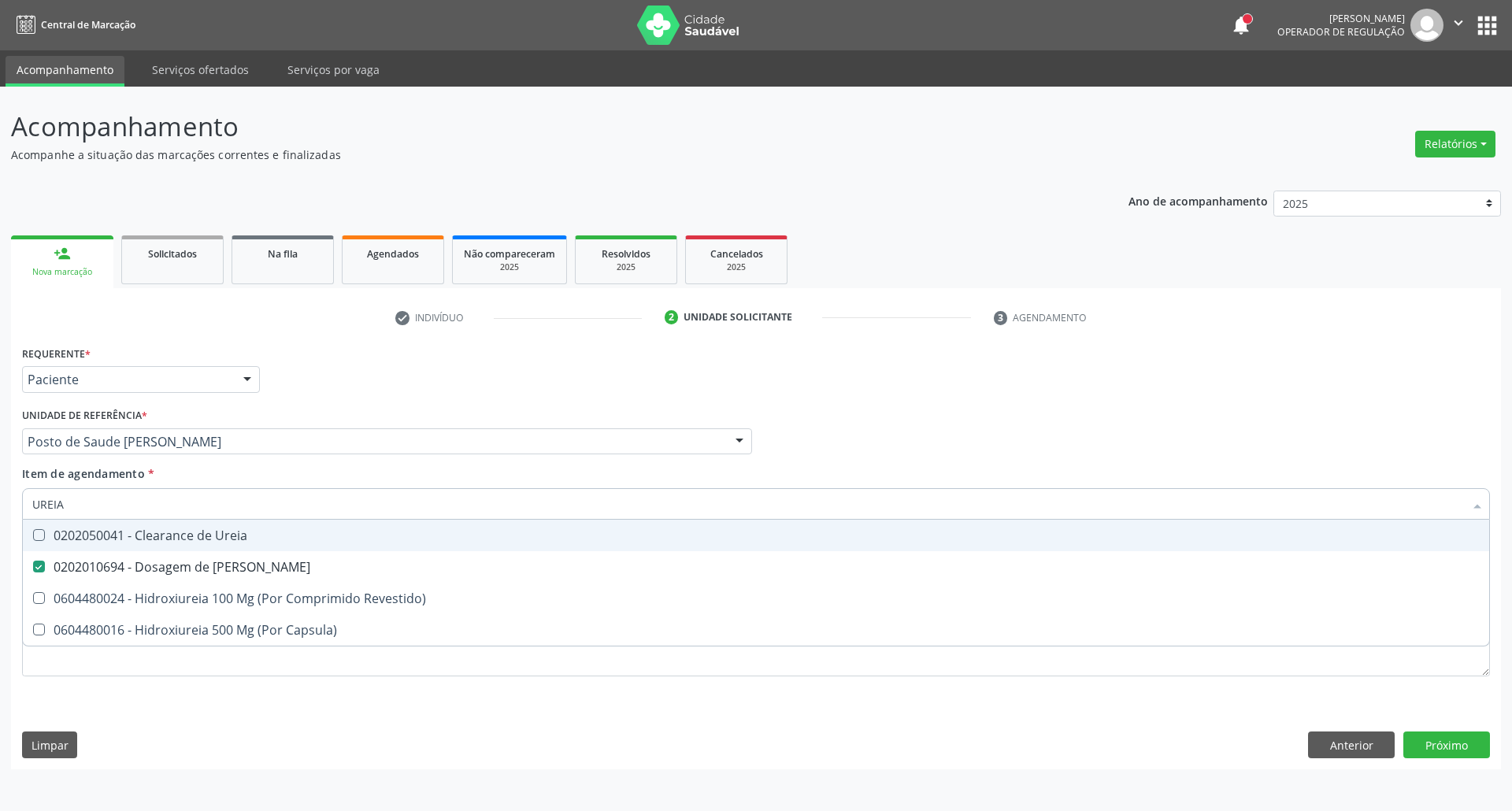
drag, startPoint x: 45, startPoint y: 517, endPoint x: 0, endPoint y: 509, distance: 45.7
click at [0, 516] on div "Acompanhamento Acompanhe a situação das marcações correntes e finalizadas Relat…" at bounding box center [756, 448] width 1512 height 725
type input "C"
checkbox Ureia "false"
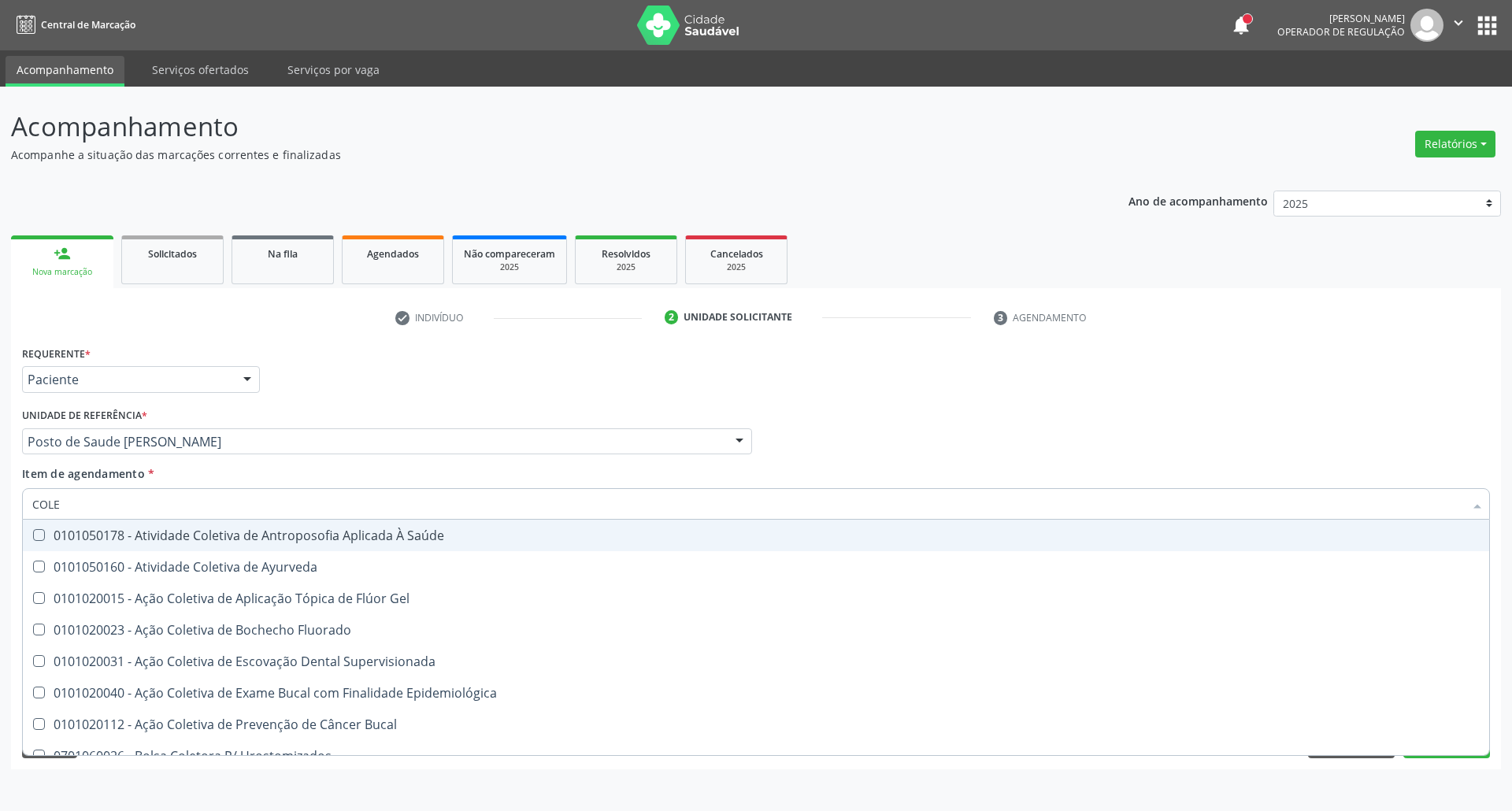
type input "COLES"
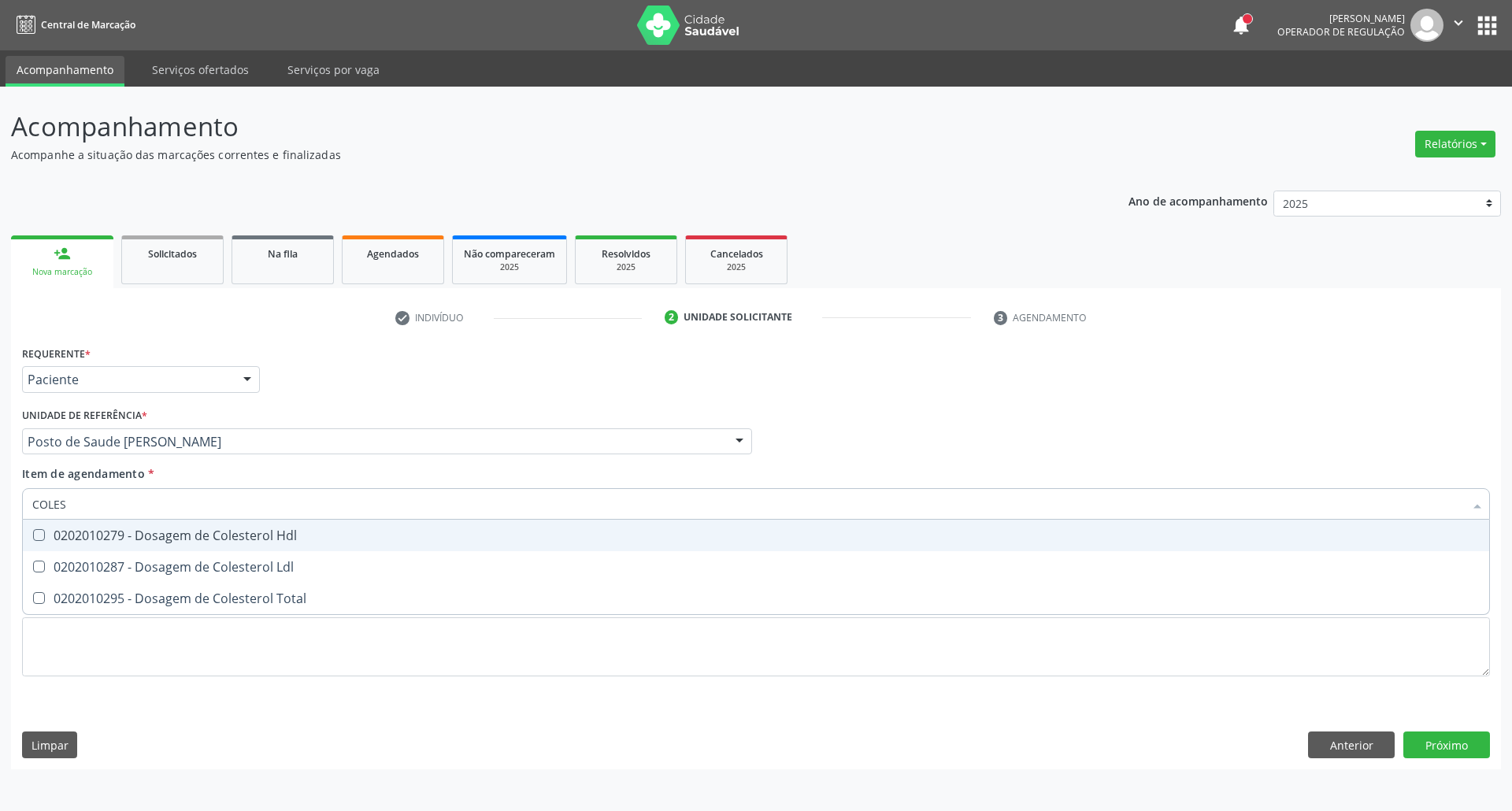
drag, startPoint x: 57, startPoint y: 531, endPoint x: 54, endPoint y: 559, distance: 28.2
click at [57, 533] on div "0202010279 - Dosagem de Colesterol Hdl" at bounding box center [755, 534] width 1447 height 12
checkbox Hdl "true"
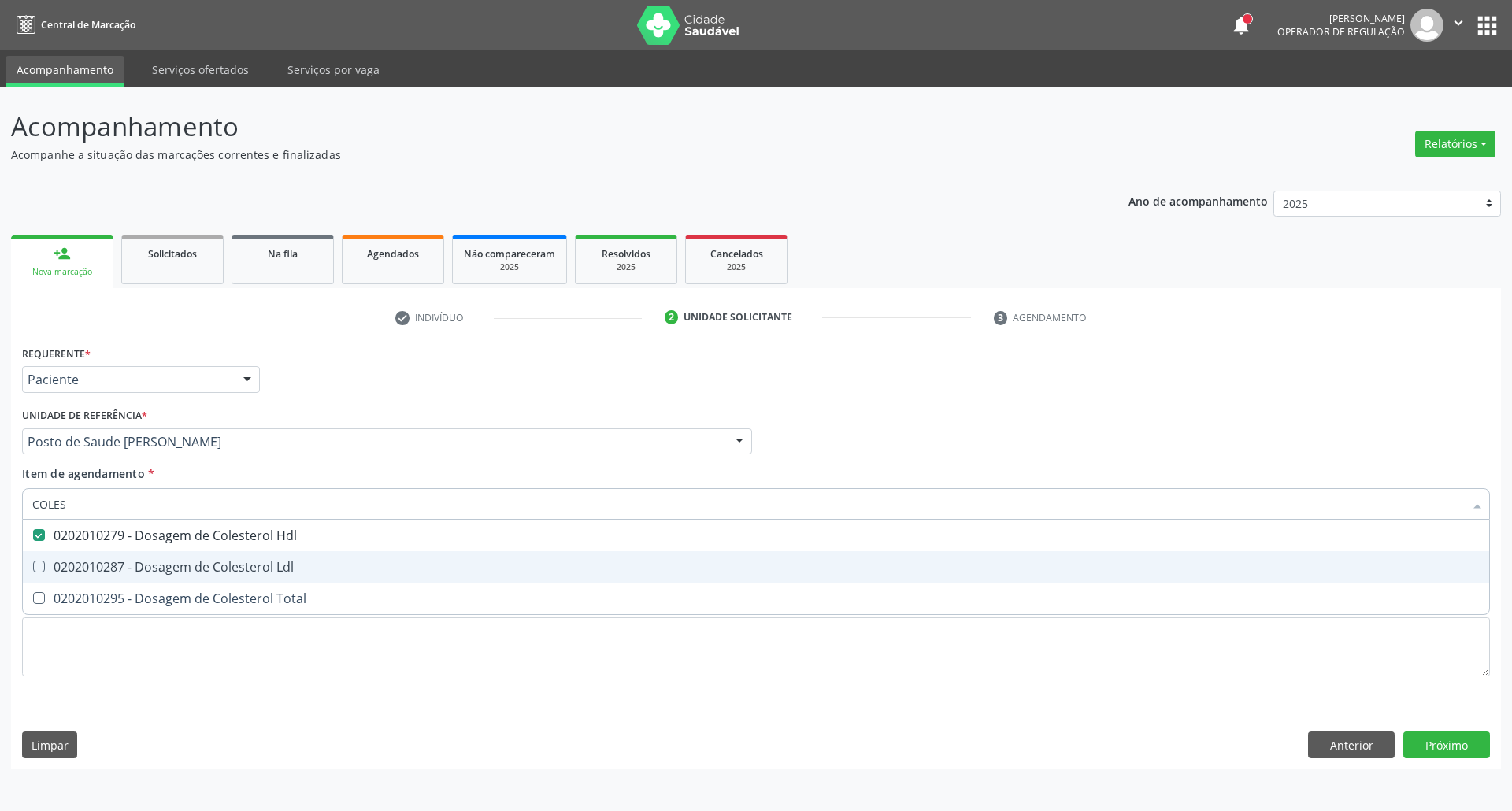
click at [50, 564] on div "0202010287 - Dosagem de Colesterol Ldl" at bounding box center [755, 567] width 1447 height 12
checkbox Ldl "true"
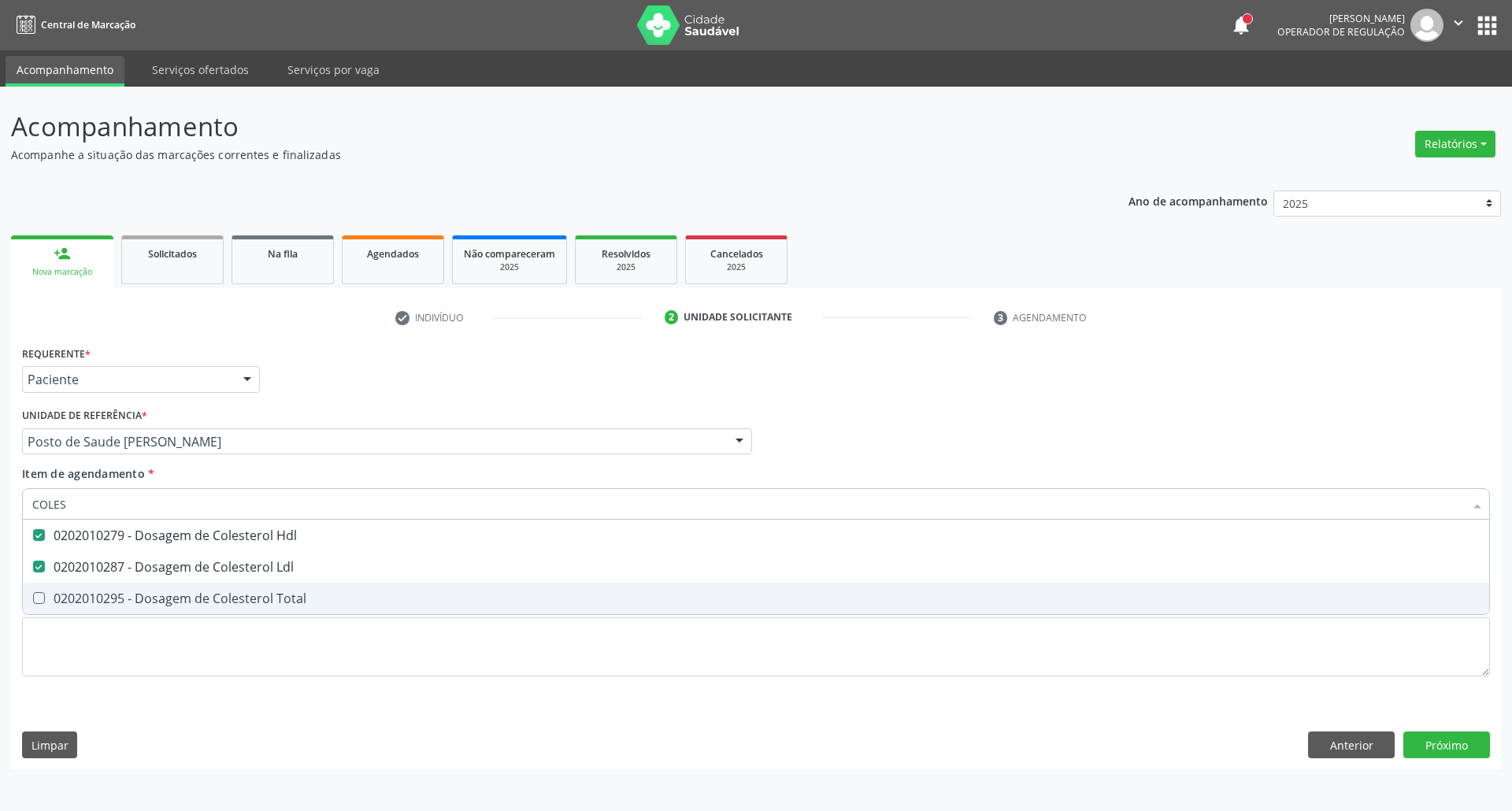
drag, startPoint x: 45, startPoint y: 596, endPoint x: 41, endPoint y: 532, distance: 64.1
click at [43, 589] on span "0202010295 - Dosagem de Colesterol Total" at bounding box center [755, 598] width 1466 height 31
checkbox Total "true"
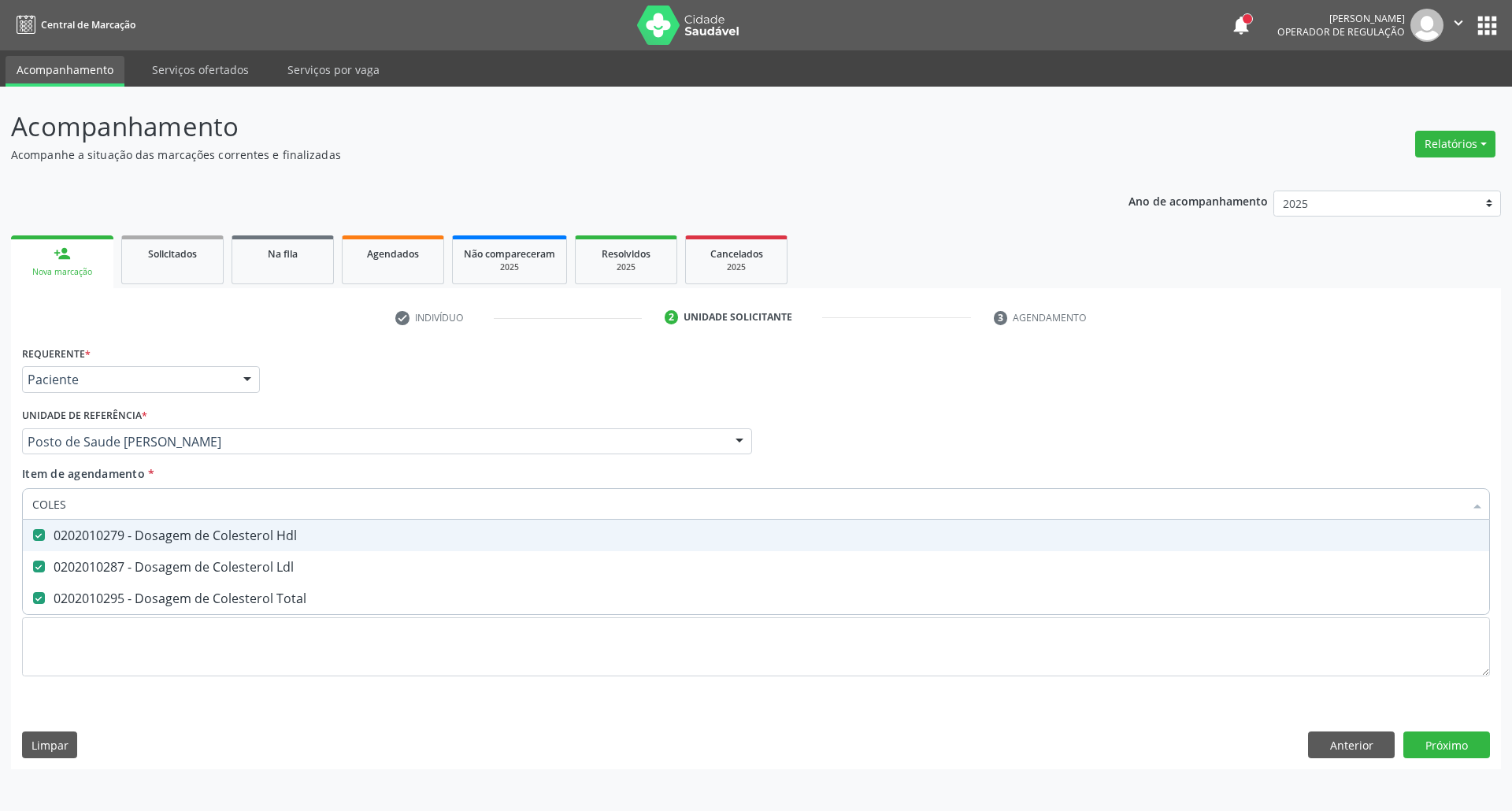
click at [0, 493] on div "Acompanhamento Acompanhe a situação das marcações correntes e finalizadas Relat…" at bounding box center [756, 448] width 1512 height 725
type input "TR"
checkbox Hdl "false"
checkbox Ldl "false"
checkbox Total "false"
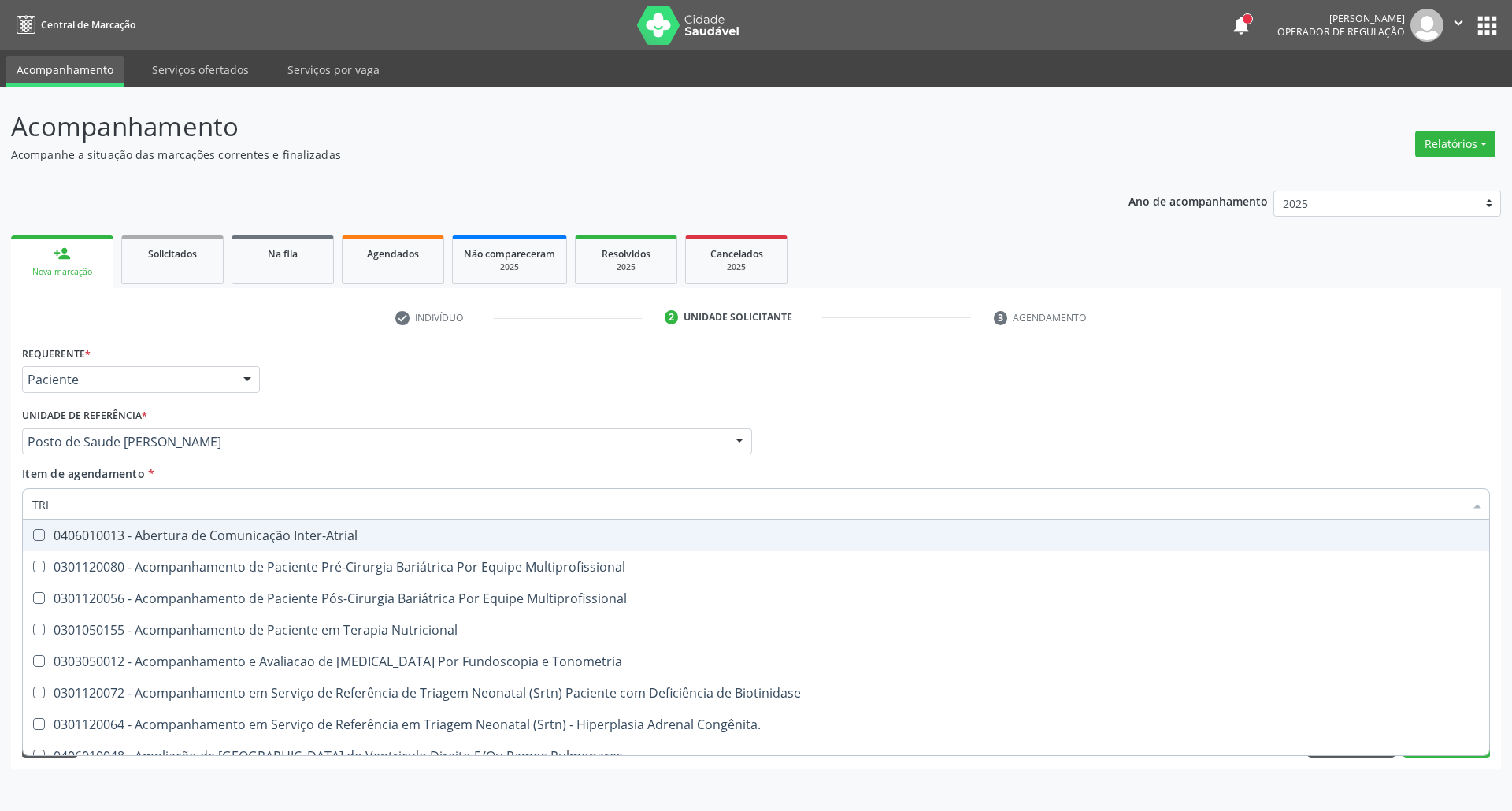
type input "TRIG"
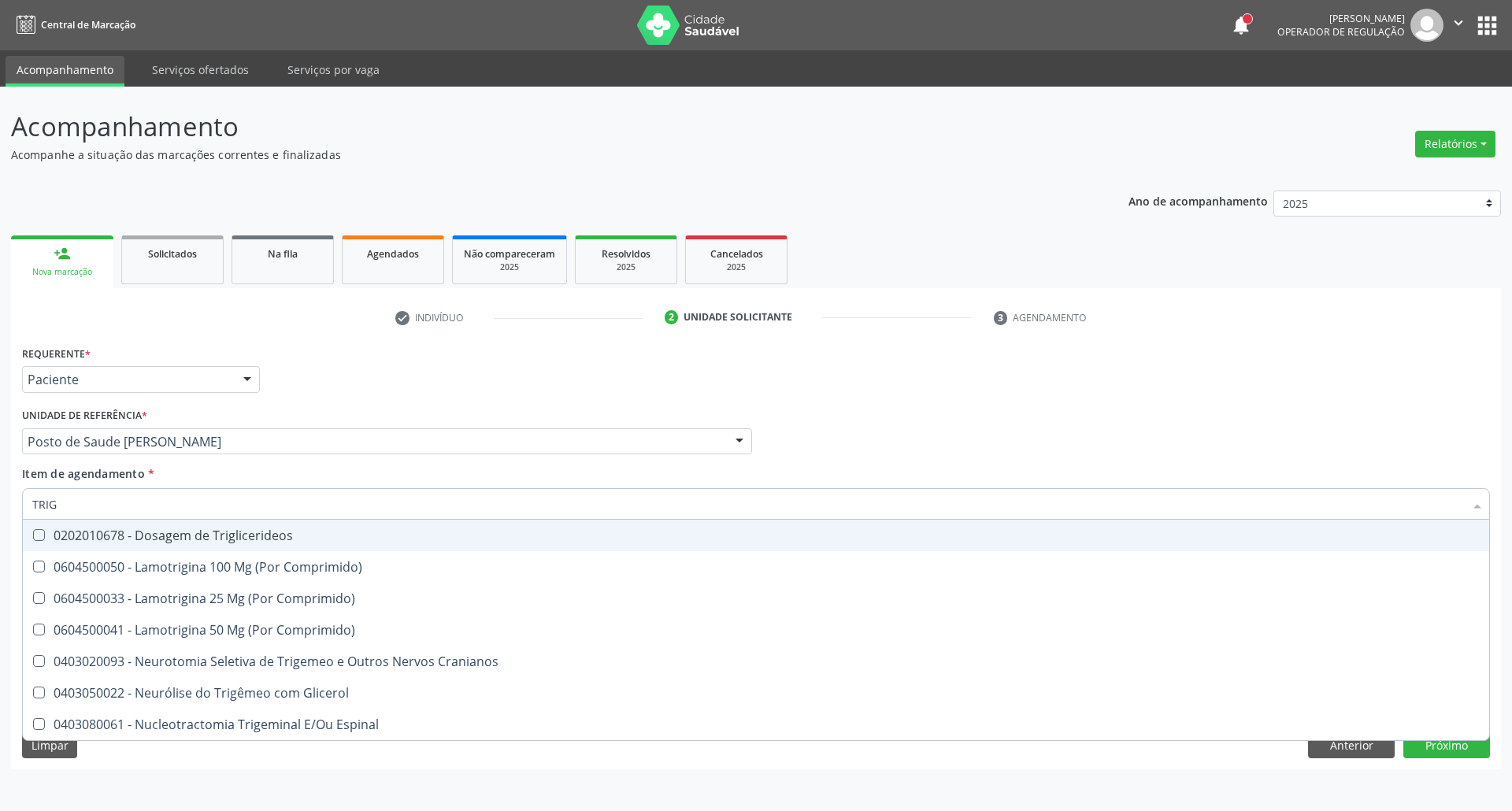
drag, startPoint x: 39, startPoint y: 533, endPoint x: 48, endPoint y: 527, distance: 10.8
click at [41, 533] on Triglicerideos at bounding box center [39, 534] width 11 height 11
click at [33, 533] on Triglicerideos "checkbox" at bounding box center [27, 534] width 10 height 10
checkbox Triglicerideos "true"
drag, startPoint x: 79, startPoint y: 498, endPoint x: 0, endPoint y: 467, distance: 84.9
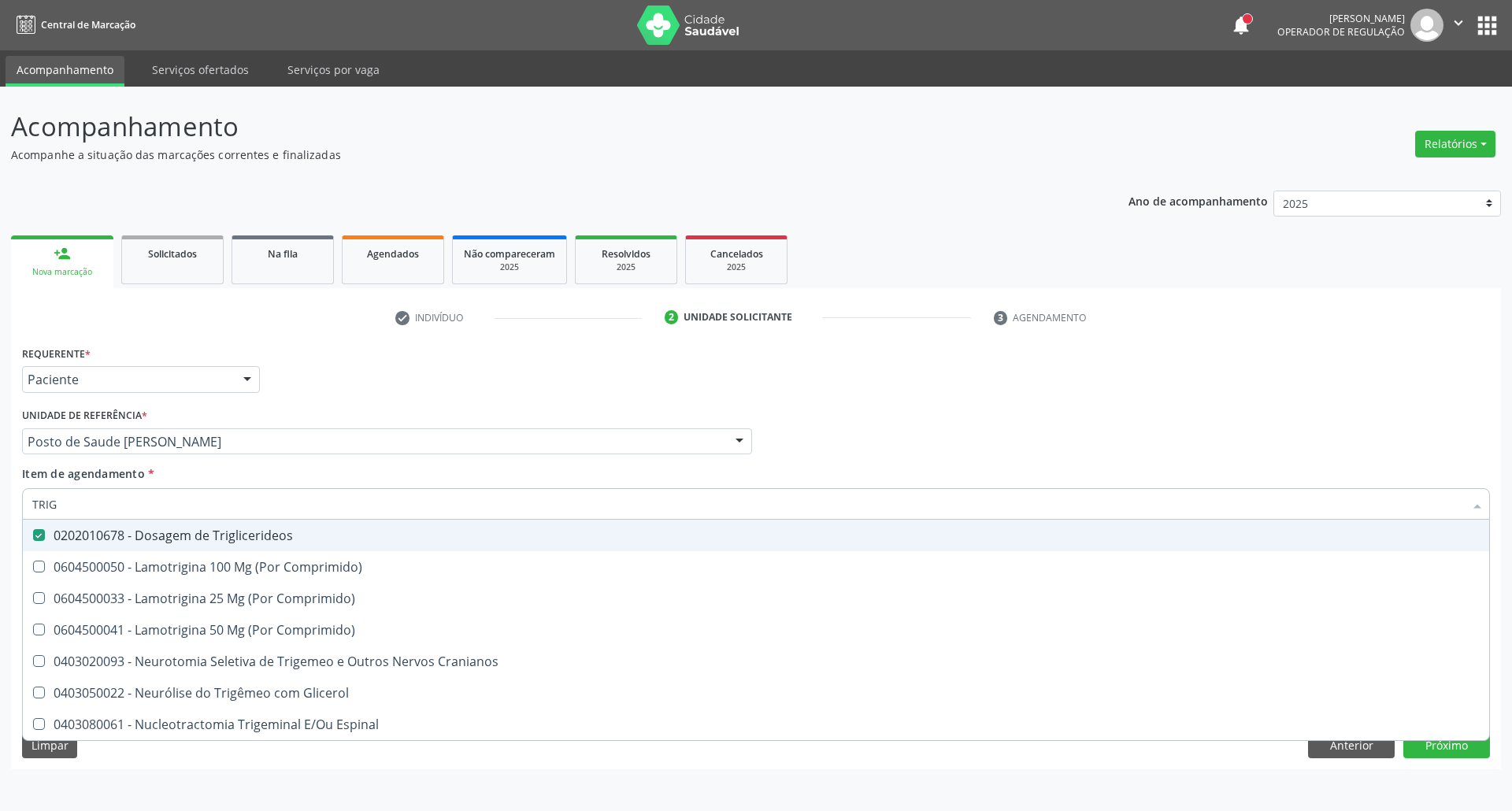
click at [0, 473] on div "Acompanhamento Acompanhe a situação das marcações correntes e finalizadas Relat…" at bounding box center [756, 448] width 1512 height 725
type input "HE"
checkbox Triglicerideos "false"
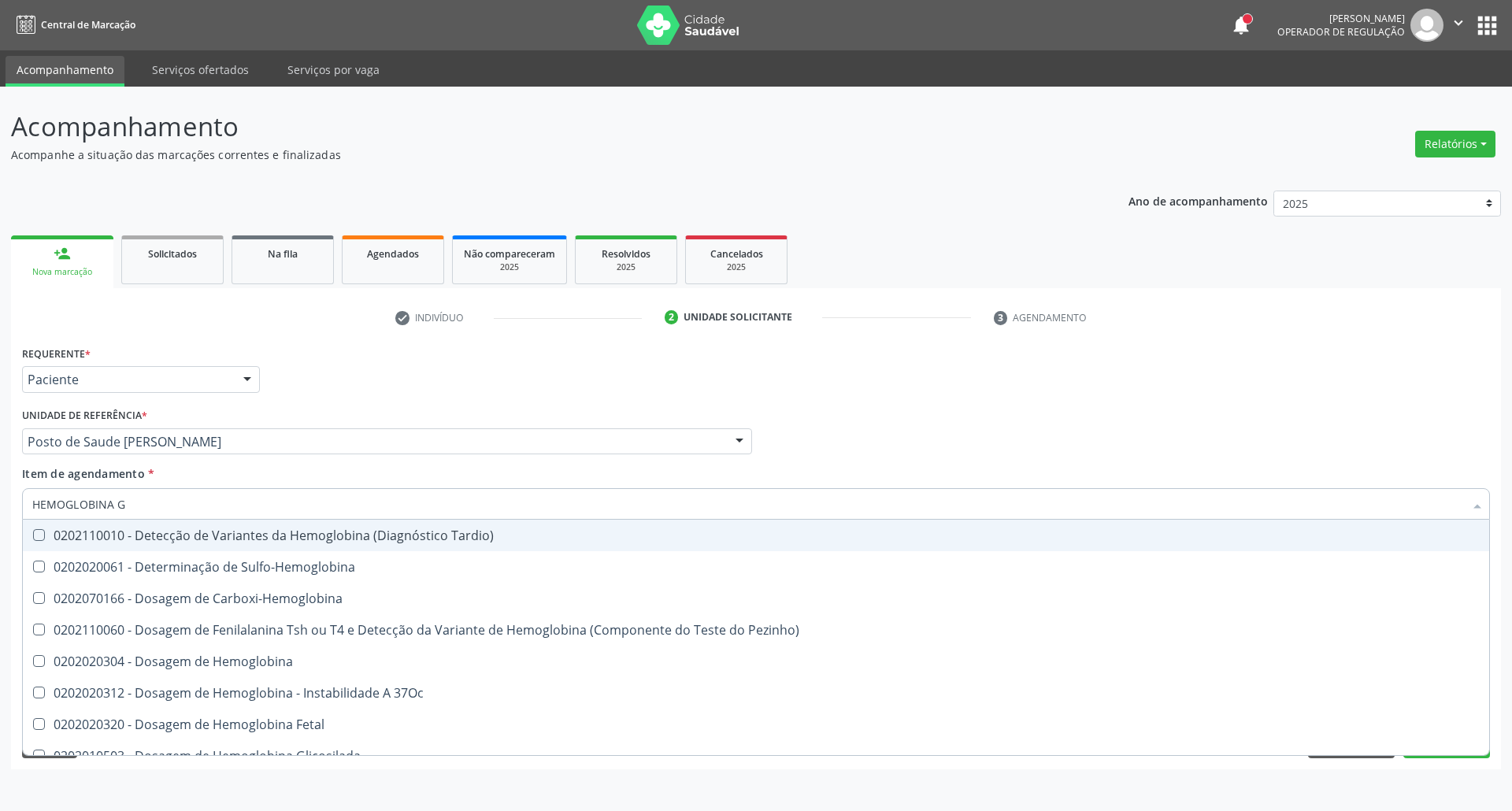
type input "HEMOGLOBINA G"
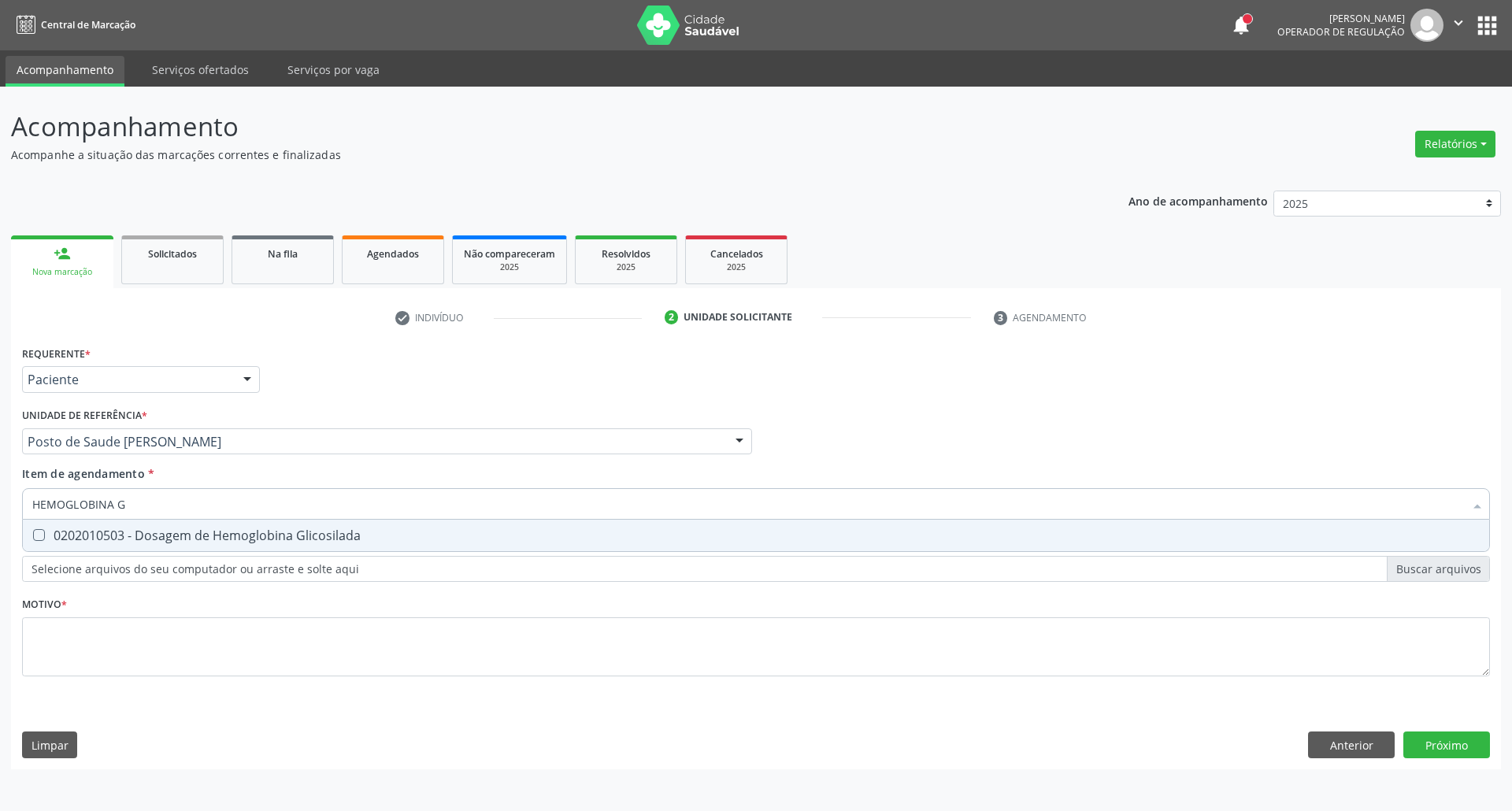
drag, startPoint x: 35, startPoint y: 547, endPoint x: 67, endPoint y: 524, distance: 39.4
click at [40, 543] on span "0202010503 - Dosagem de Hemoglobina Glicosilada" at bounding box center [755, 534] width 1466 height 31
checkbox Glicosilada "true"
drag, startPoint x: 130, startPoint y: 493, endPoint x: 0, endPoint y: 488, distance: 130.1
click at [0, 488] on div "Acompanhamento Acompanhe a situação das marcações correntes e finalizadas Relat…" at bounding box center [756, 448] width 1512 height 725
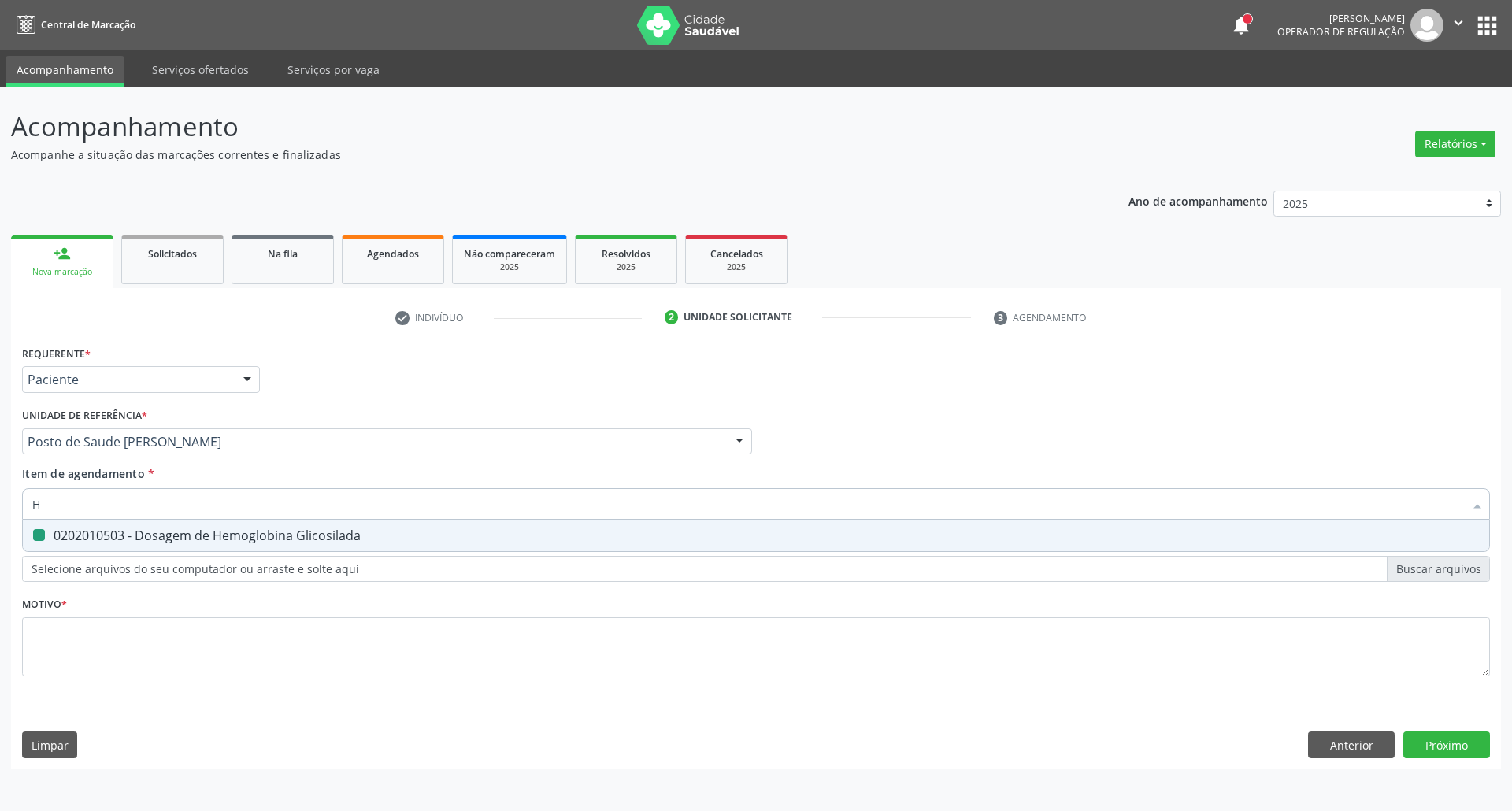
type input "HE"
checkbox Glicosilada "false"
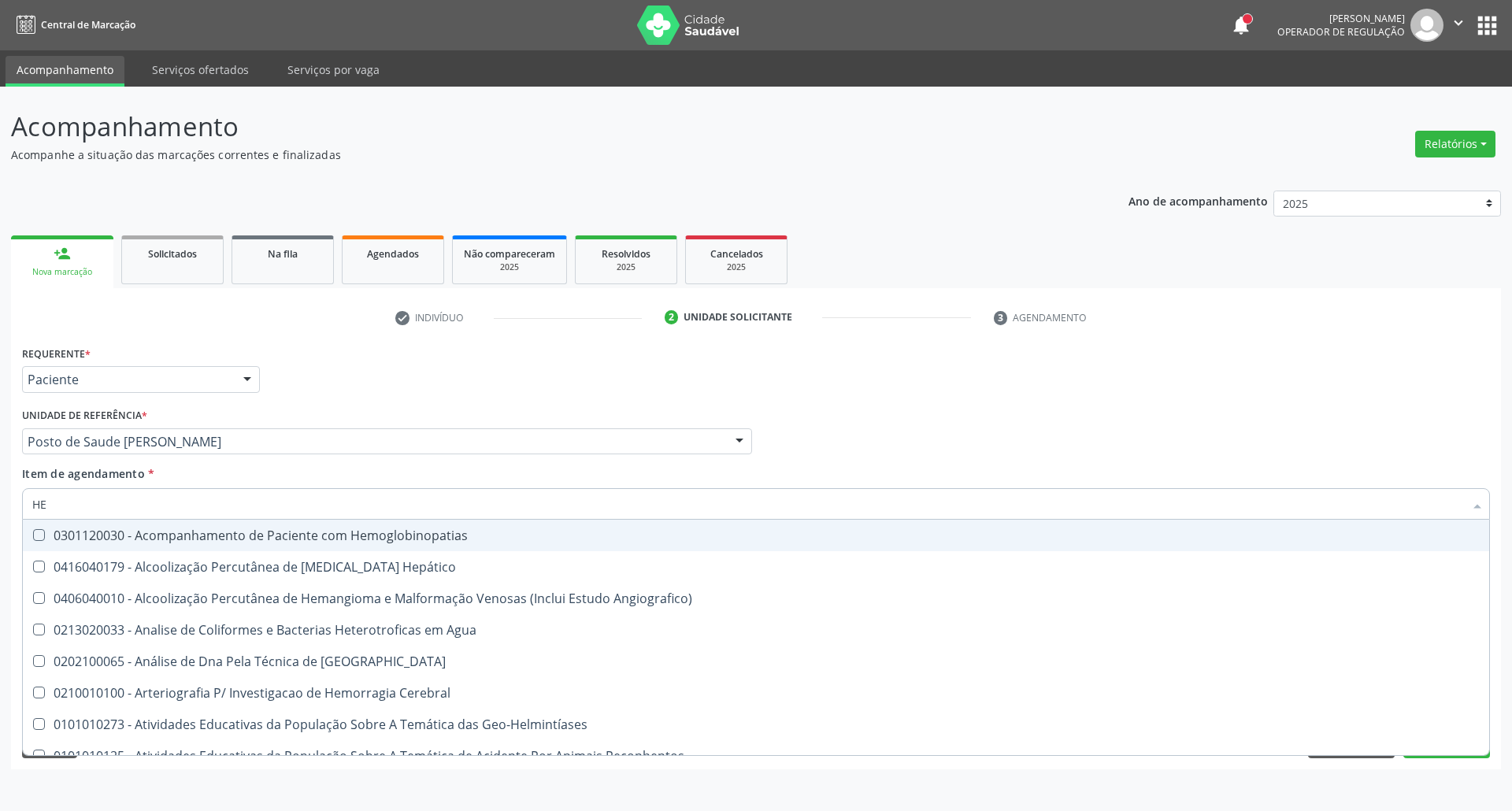
type input "HEM"
checkbox \(Qualitativo\) "true"
checkbox Glicosilada "false"
type input "HEMO"
checkbox Hemacias "true"
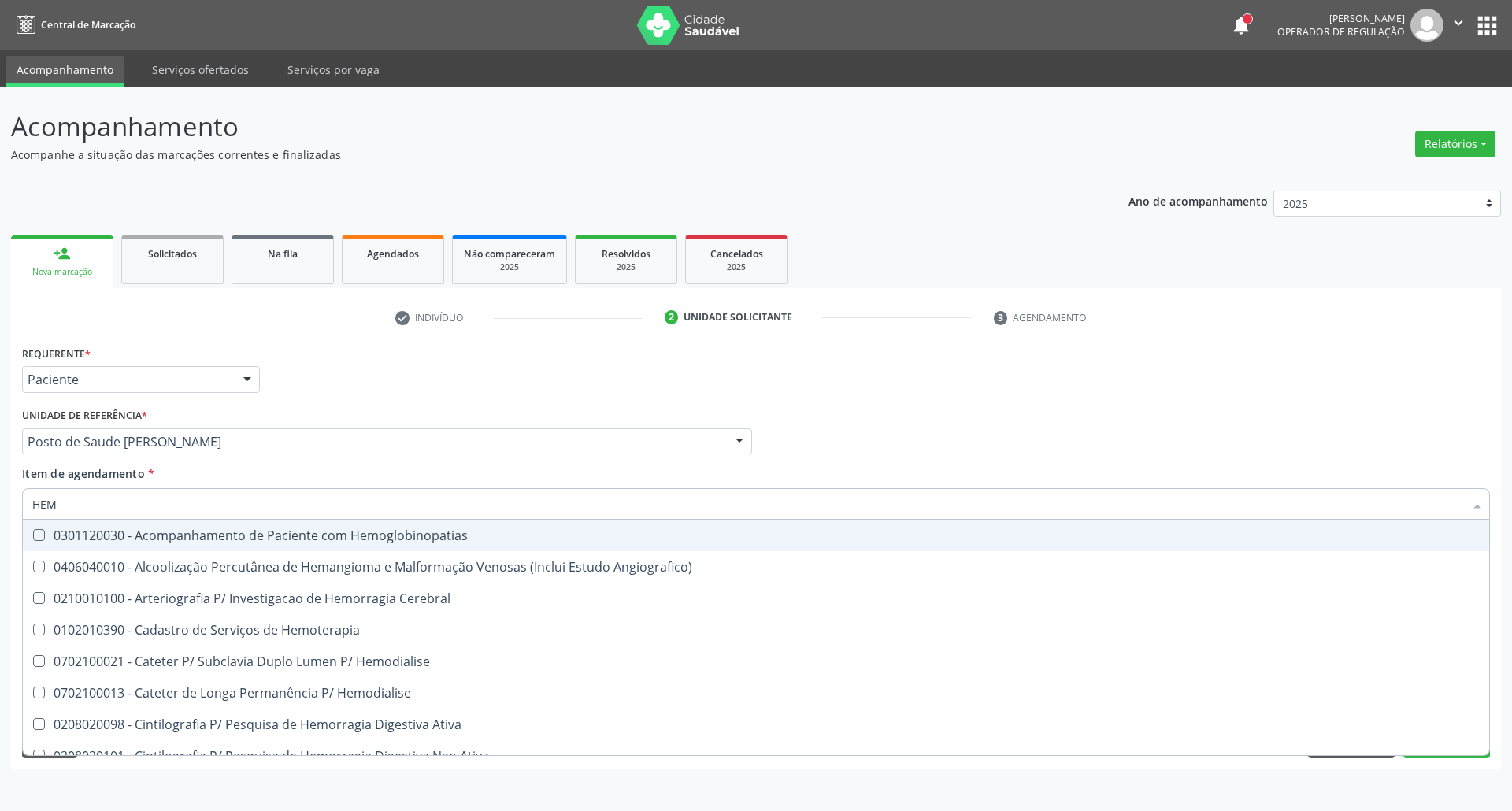
checkbox Glicosilada "false"
type input "HEMOG"
checkbox Tardio\) "true"
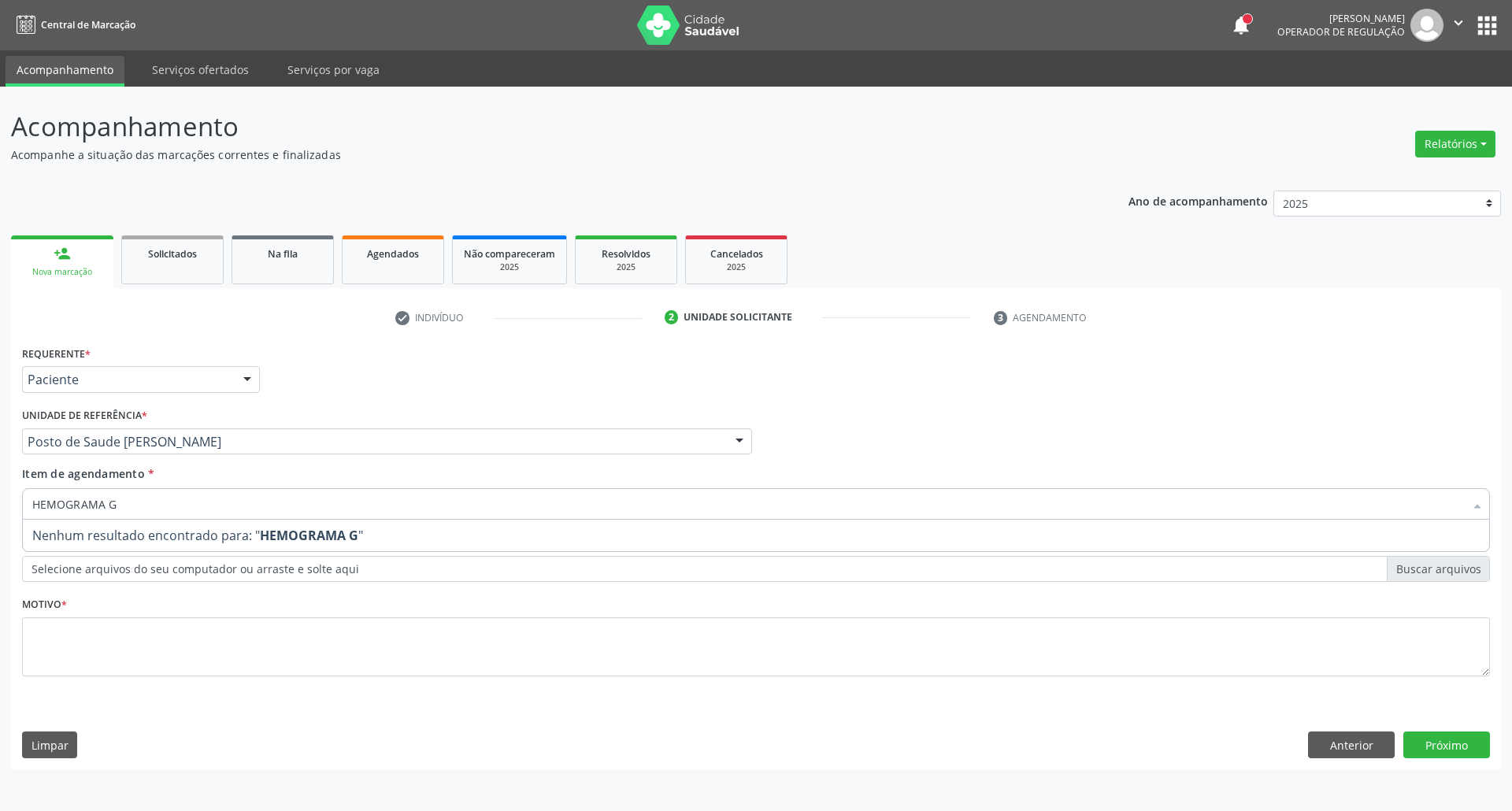
type input "HEMOGRAMA"
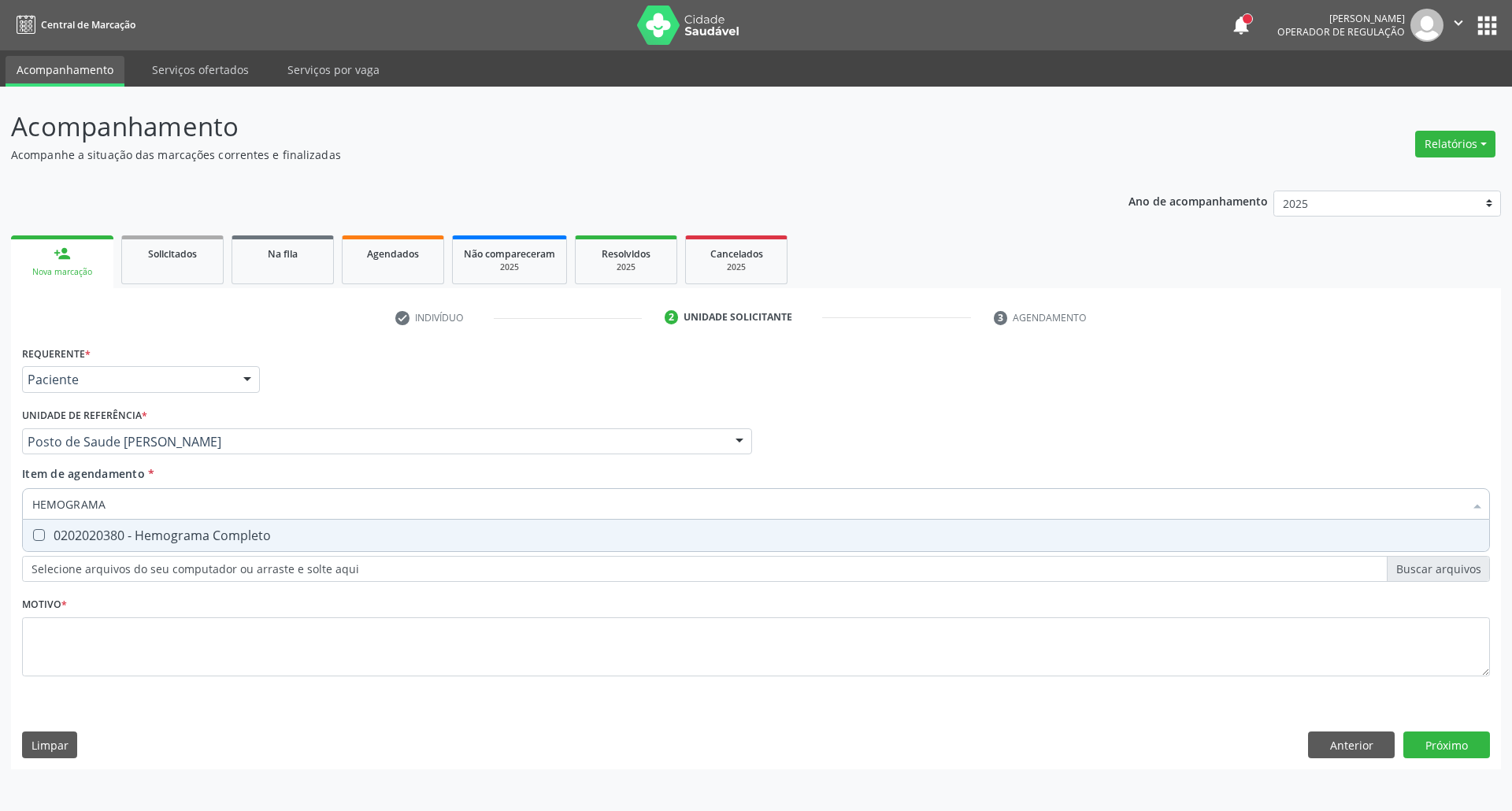
drag, startPoint x: 71, startPoint y: 537, endPoint x: 91, endPoint y: 524, distance: 23.9
click at [79, 533] on div "0202020380 - Hemograma Completo" at bounding box center [755, 534] width 1447 height 12
checkbox Completo "true"
drag, startPoint x: 117, startPoint y: 504, endPoint x: 0, endPoint y: 460, distance: 125.0
click at [0, 483] on div "Acompanhamento Acompanhe a situação das marcações correntes e finalizadas Relat…" at bounding box center [756, 448] width 1512 height 725
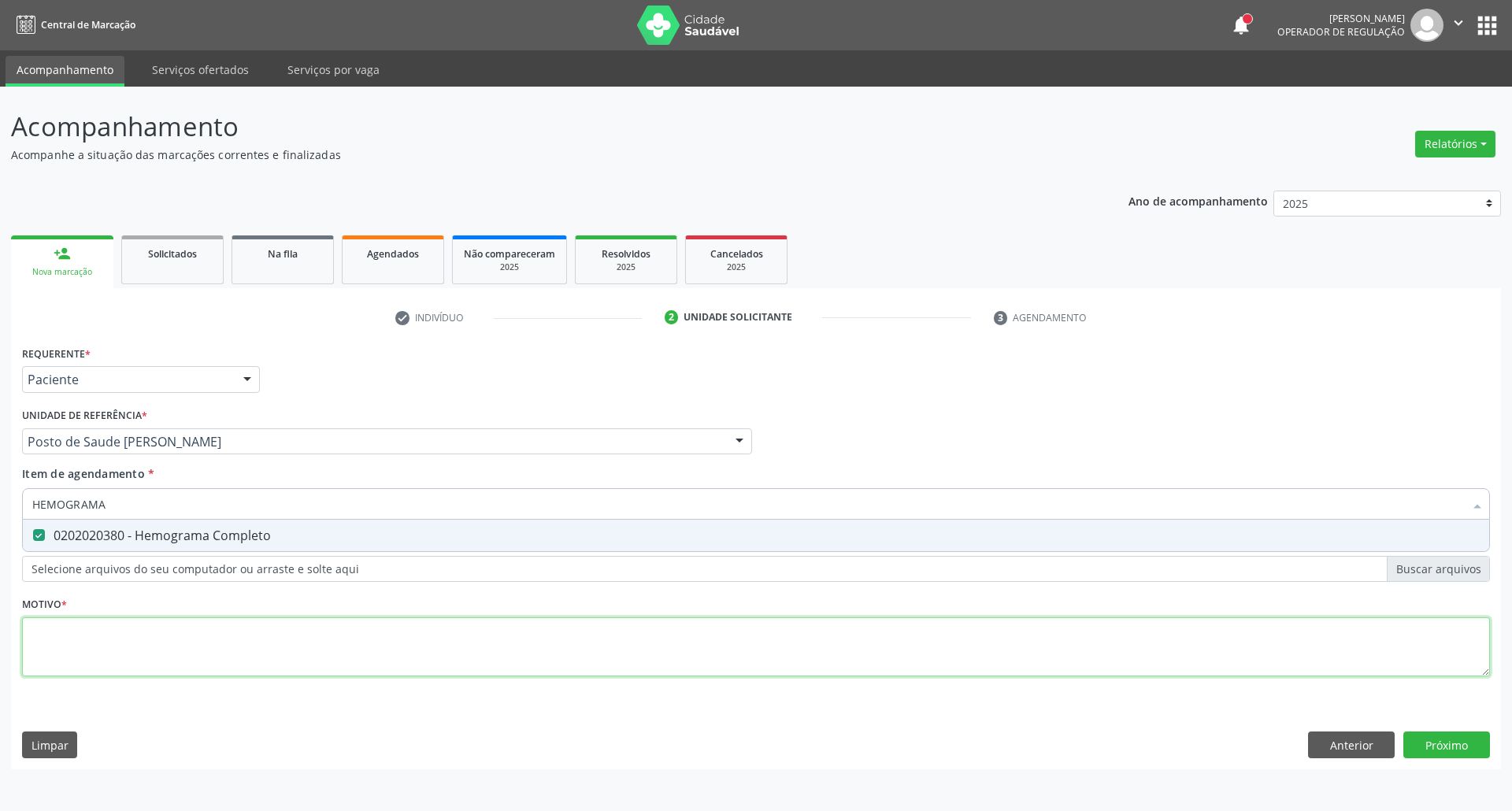
click at [142, 634] on div "Requerente * Paciente Profissional de Saúde Paciente Nenhum resultado encontrad…" at bounding box center [755, 520] width 1467 height 356
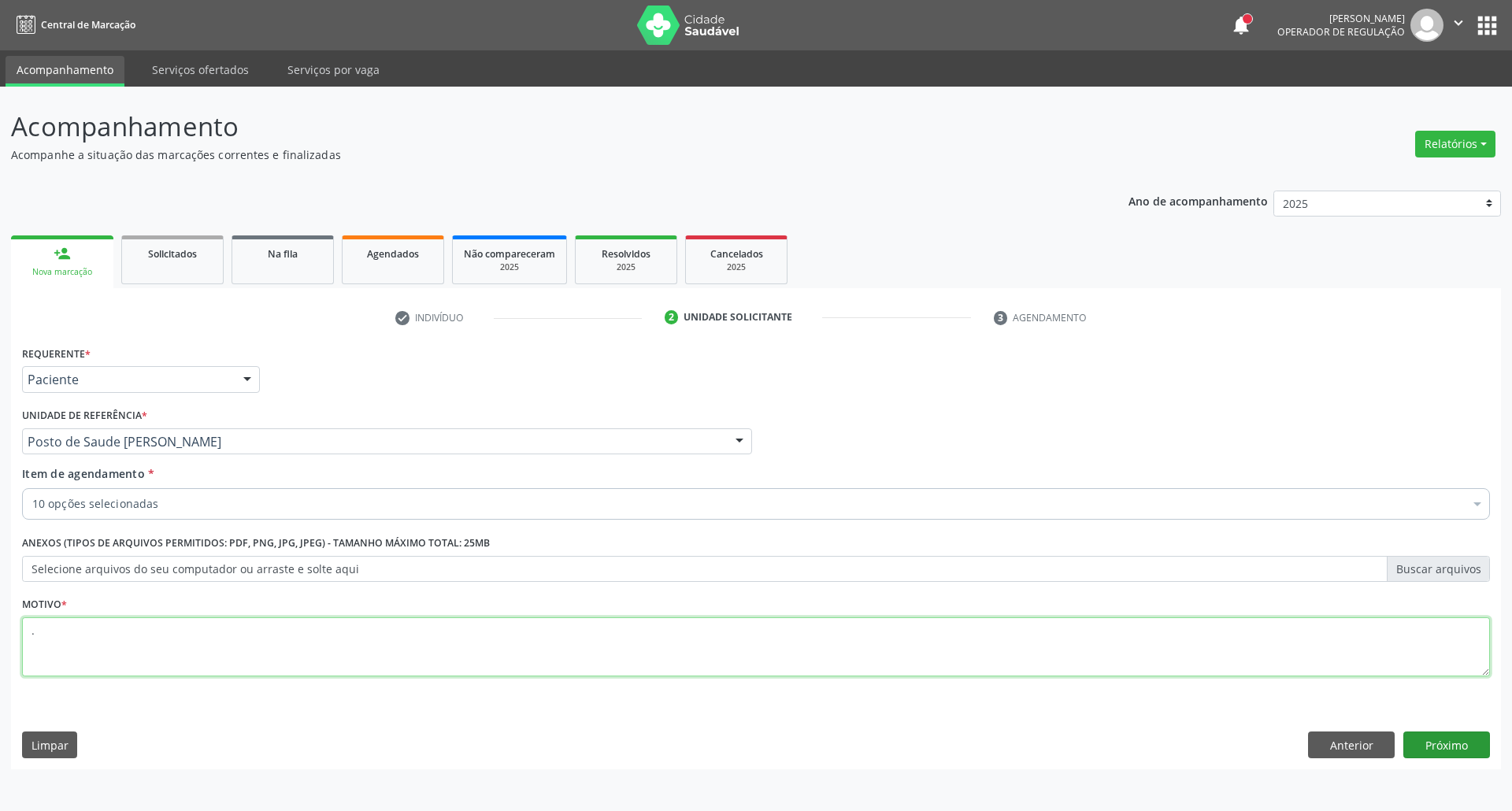
type textarea "."
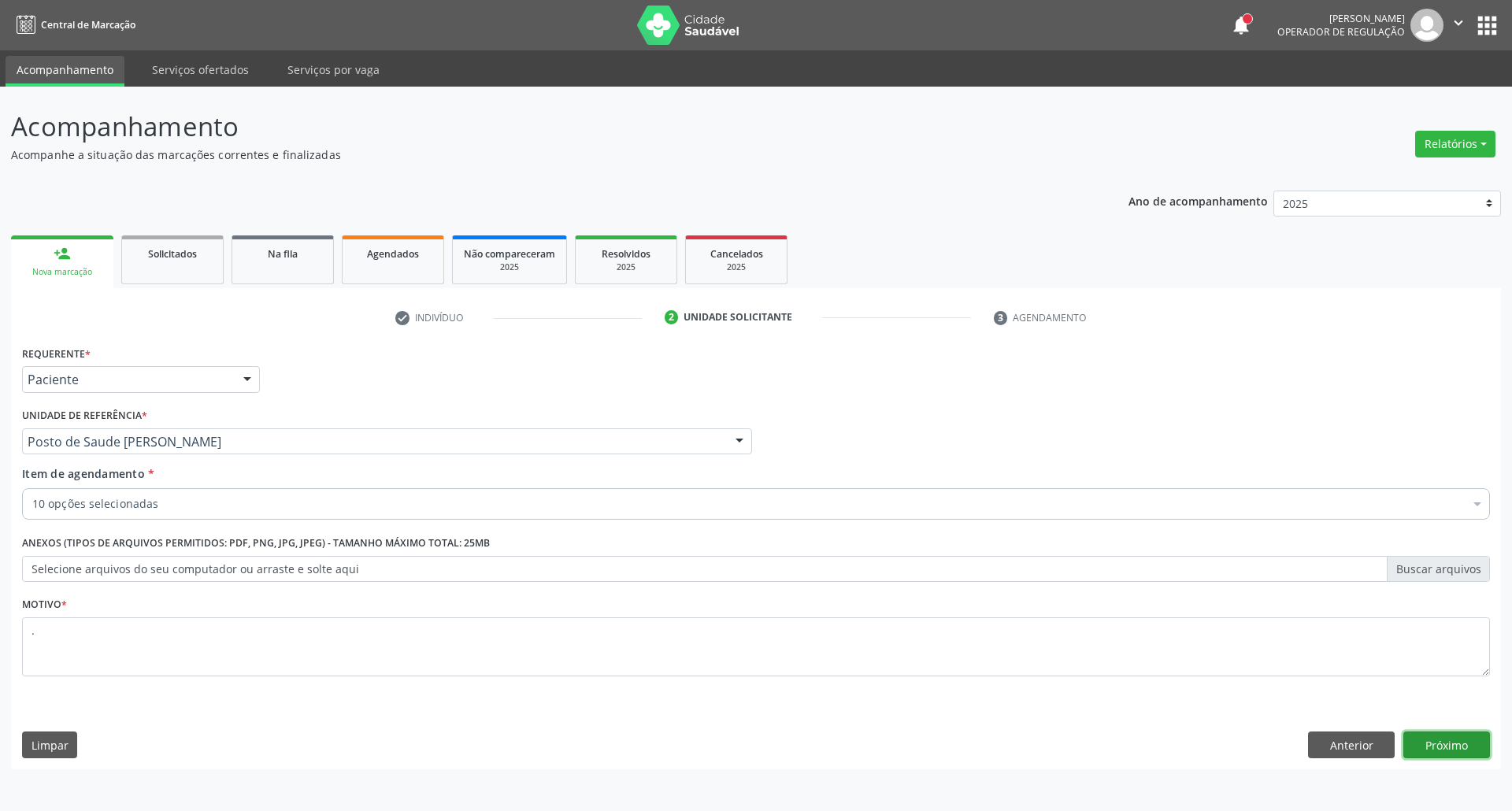
click at [1447, 749] on button "Próximo" at bounding box center [1446, 745] width 86 height 27
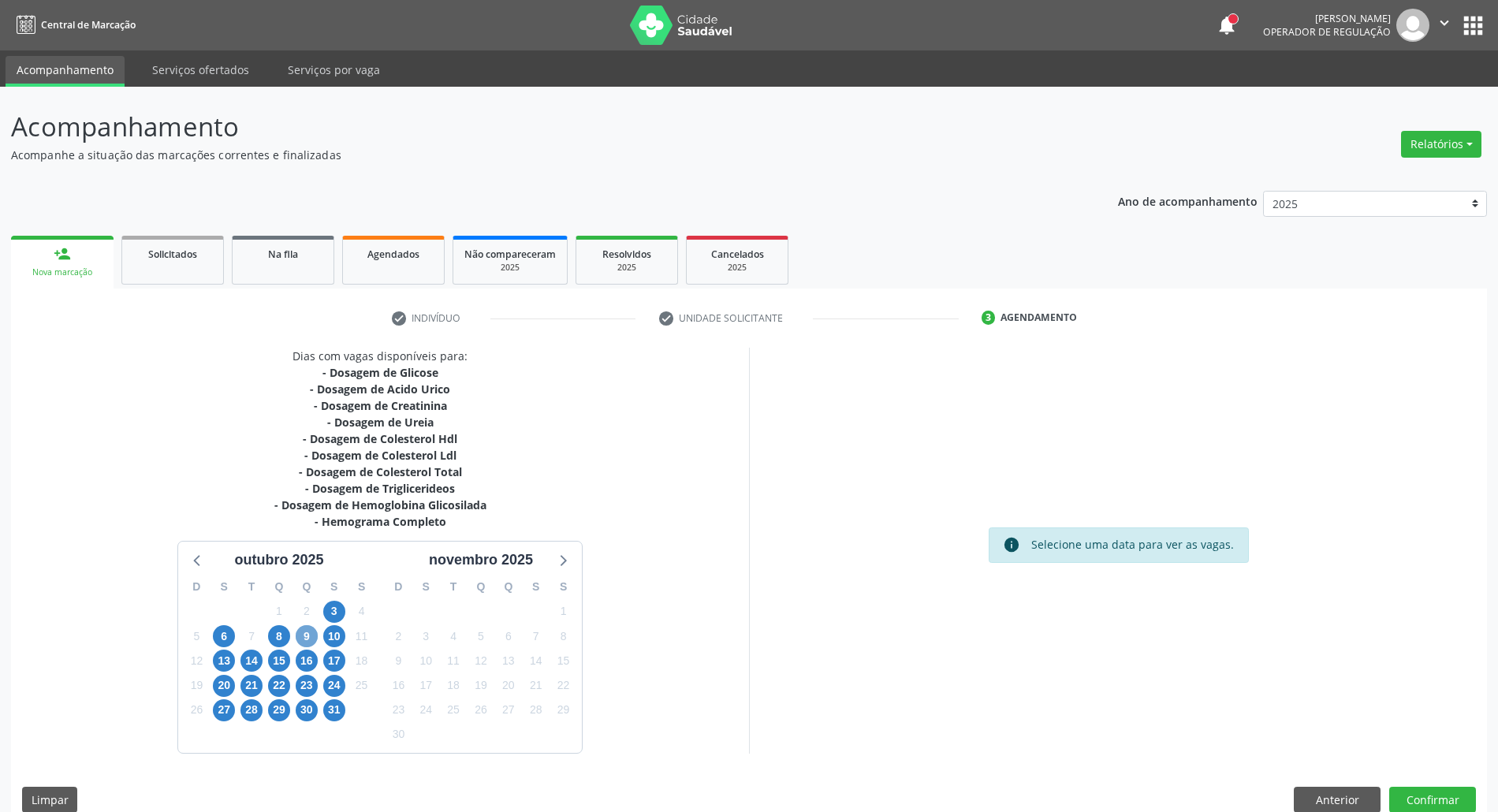
click at [310, 641] on span "9" at bounding box center [306, 636] width 22 height 22
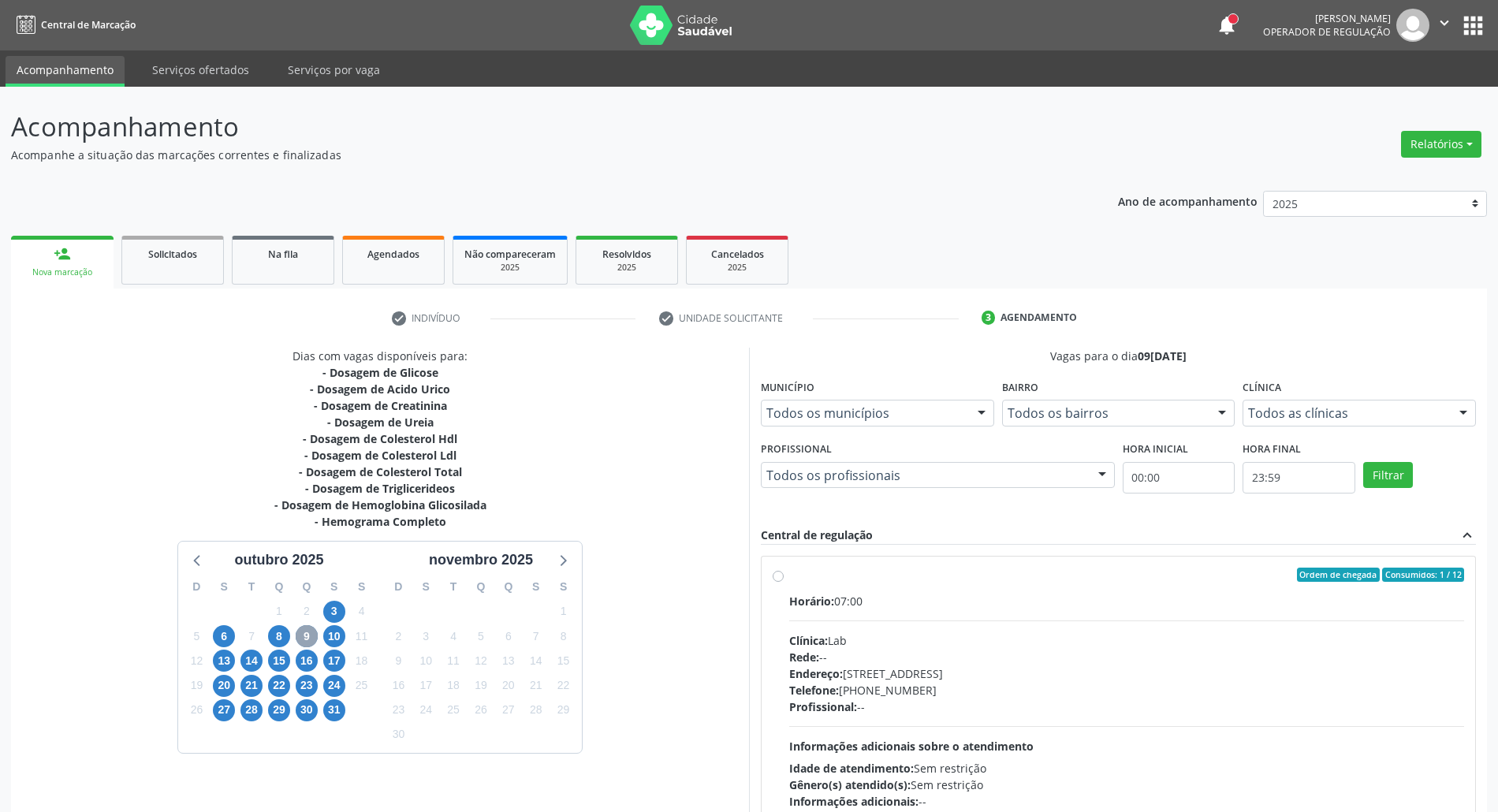
scroll to position [249, 0]
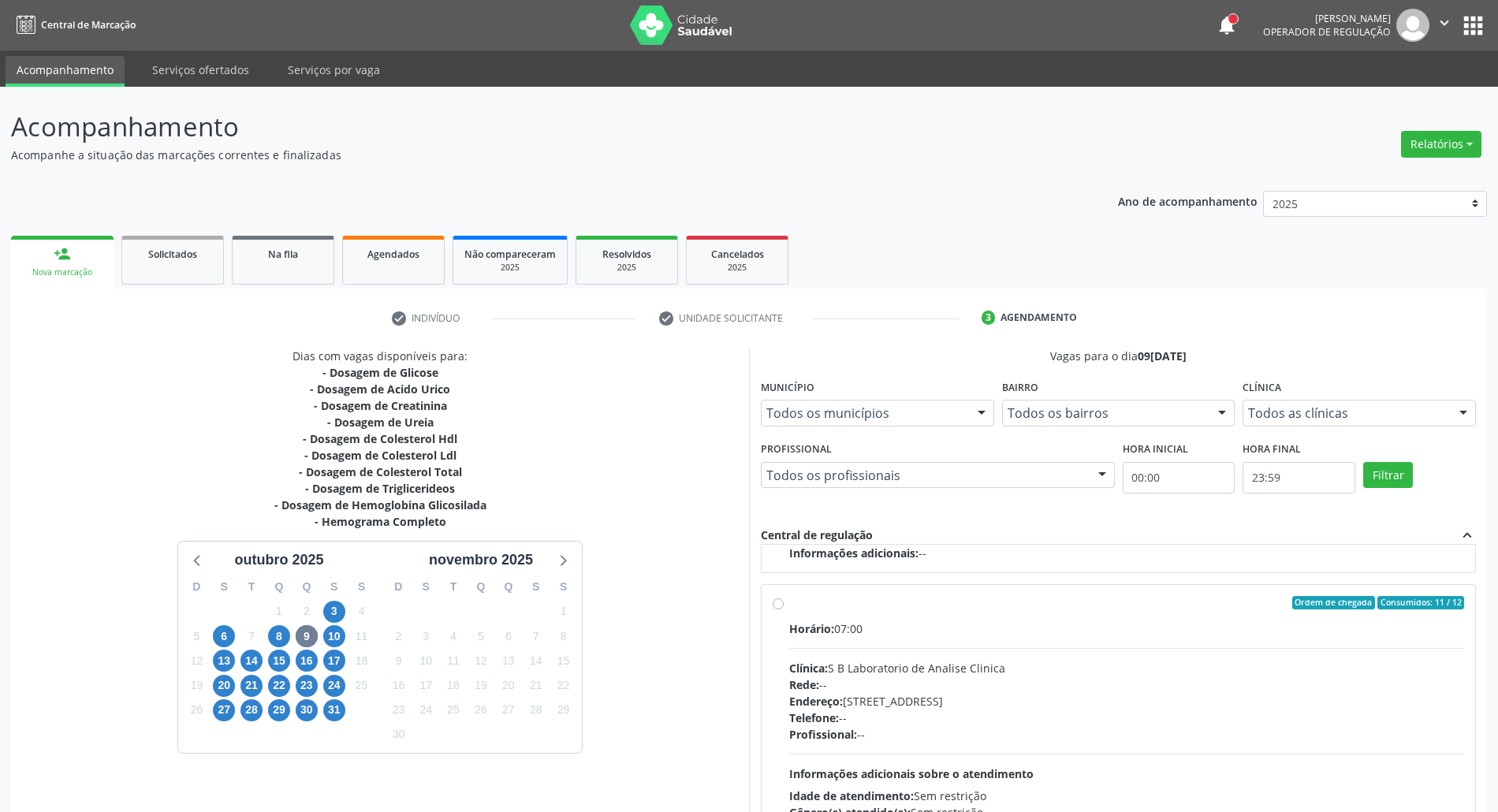
click at [1343, 648] on hr at bounding box center [1126, 648] width 675 height 1
click at [784, 610] on input "Ordem de chegada Consumidos: 11 / 12 Horário: 07:00 Clínica: S B Laboratorio de…" at bounding box center [778, 602] width 11 height 14
radio input "true"
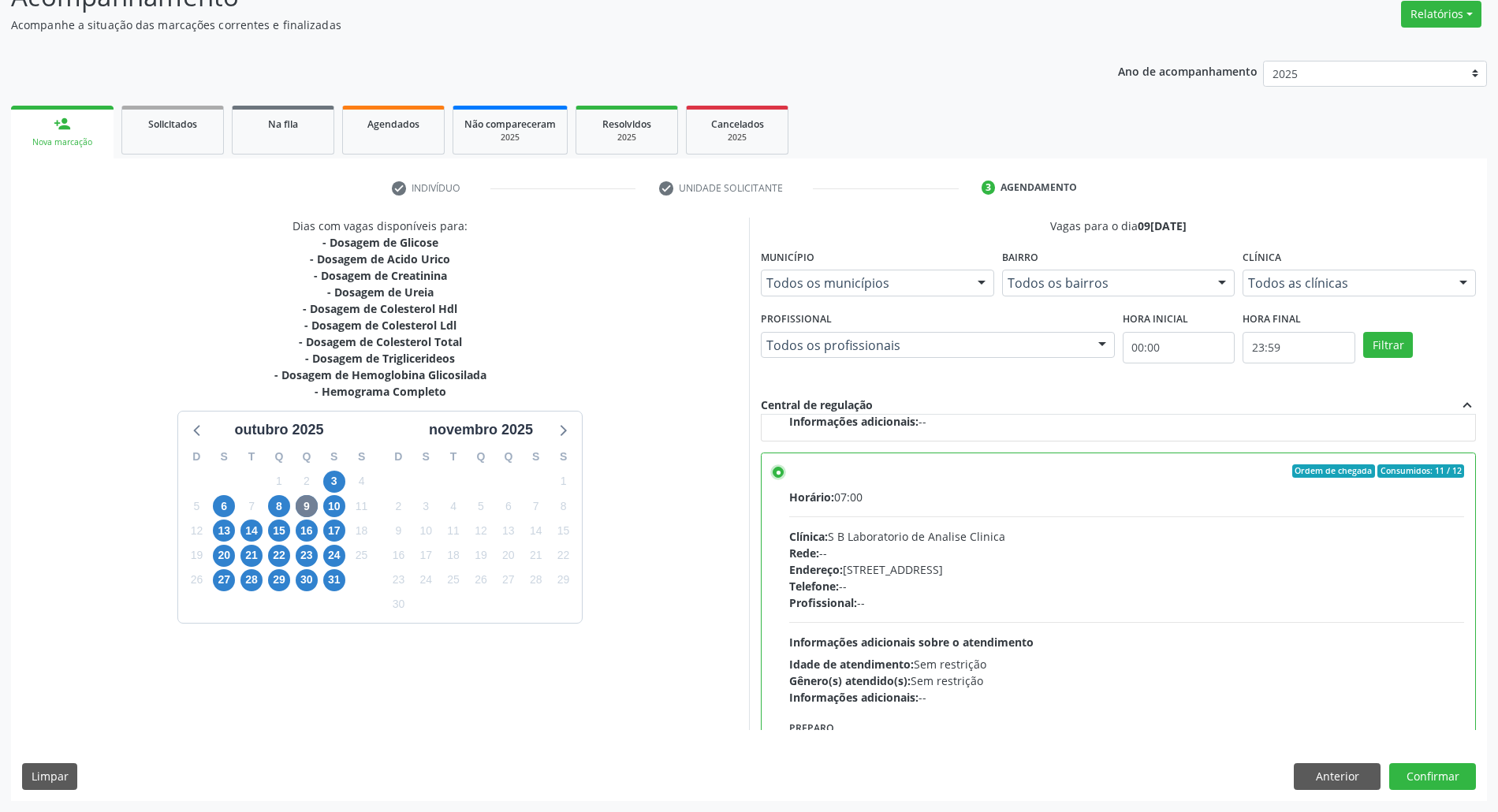
scroll to position [355, 0]
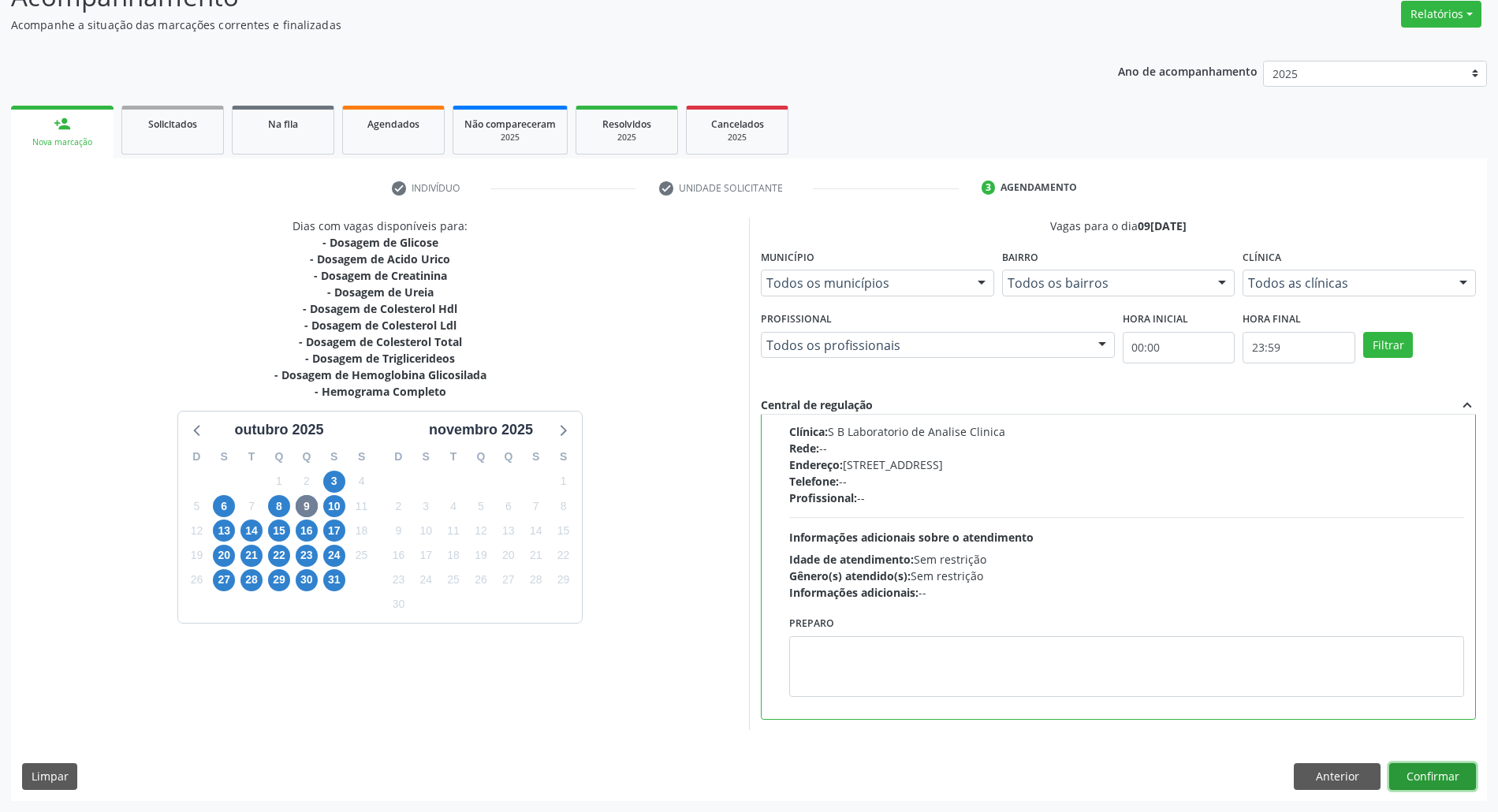
click at [1417, 777] on button "Confirmar" at bounding box center [1432, 776] width 86 height 27
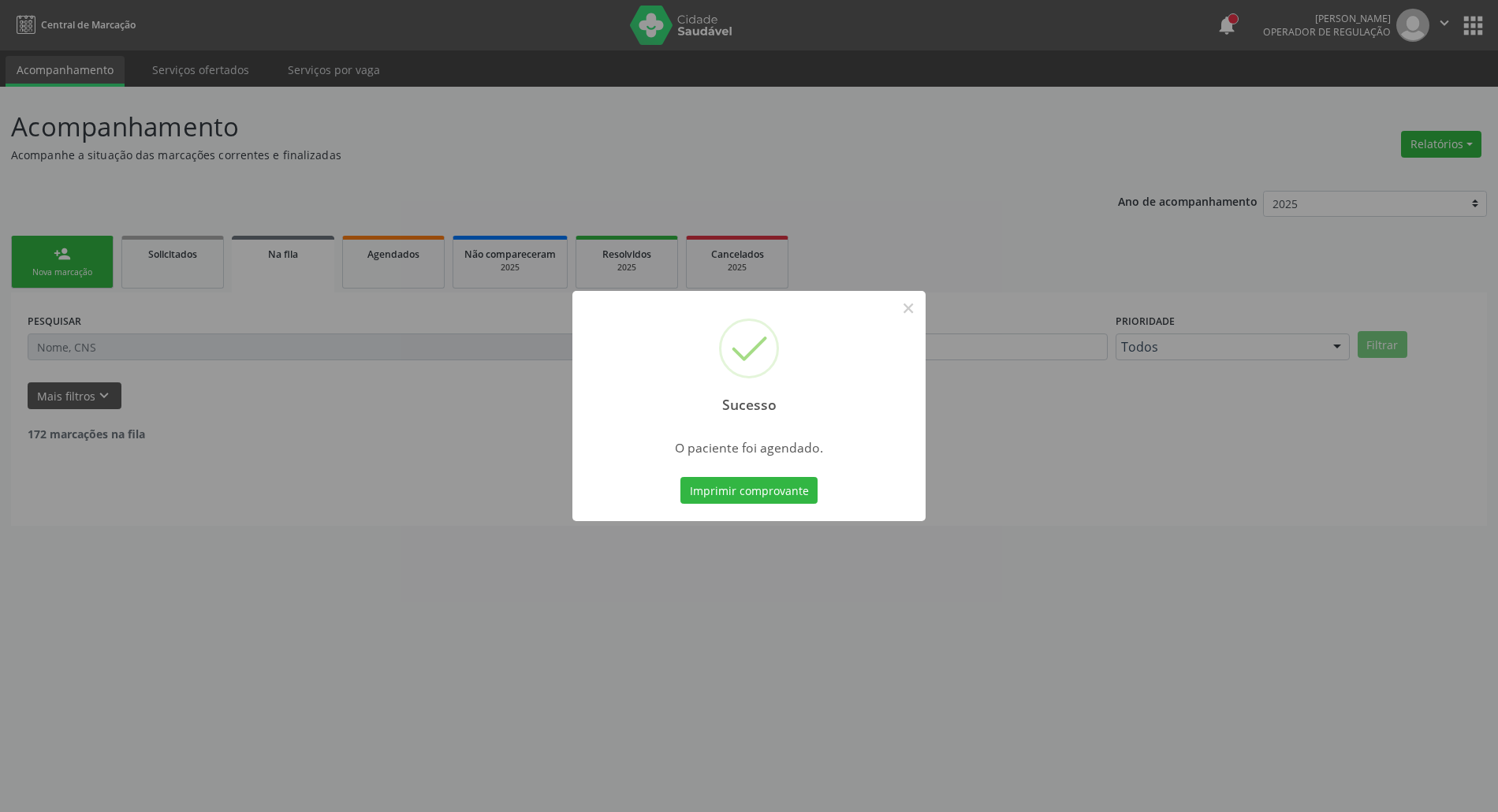
scroll to position [0, 0]
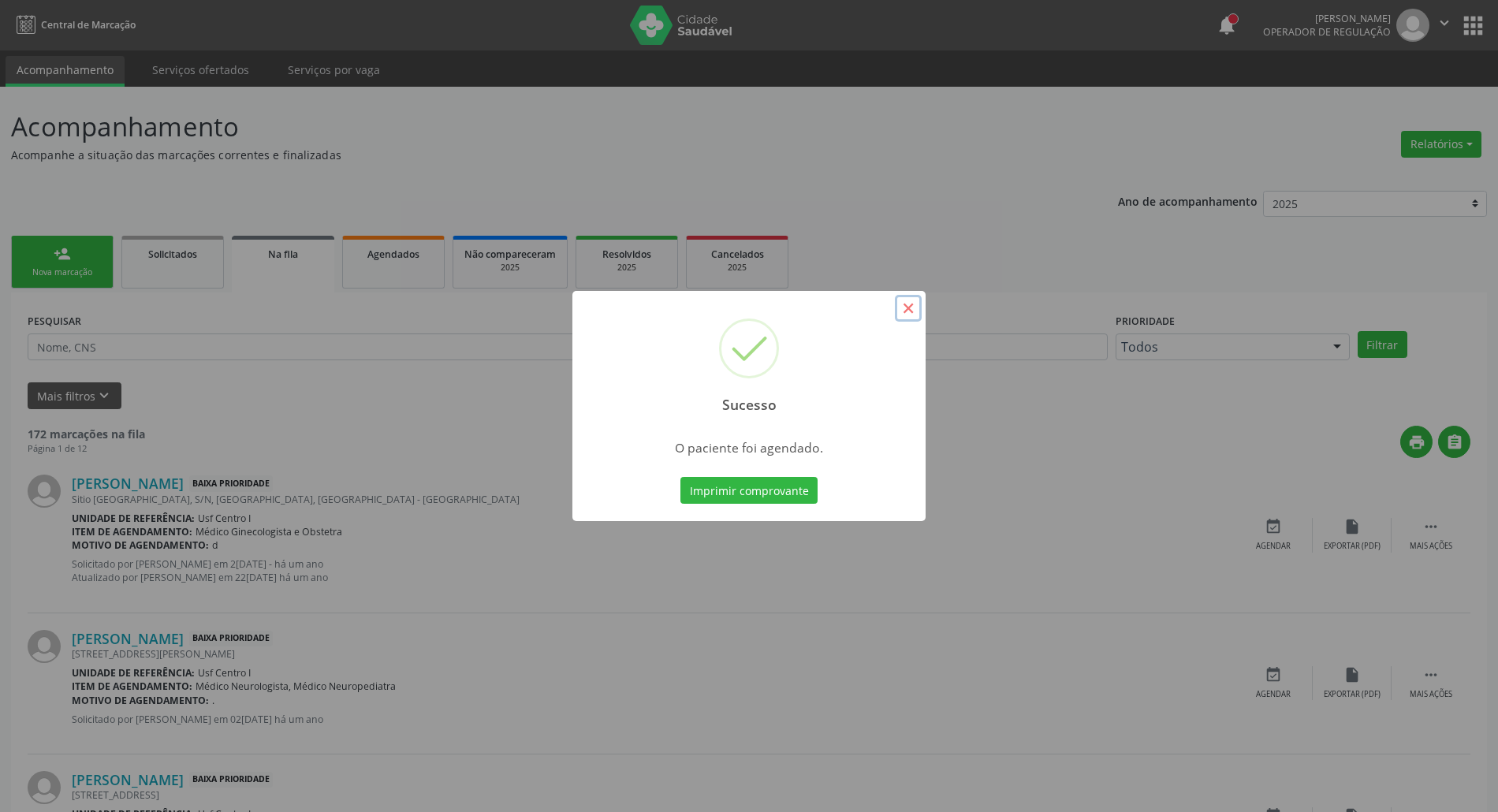
click at [915, 310] on button "×" at bounding box center [908, 308] width 27 height 27
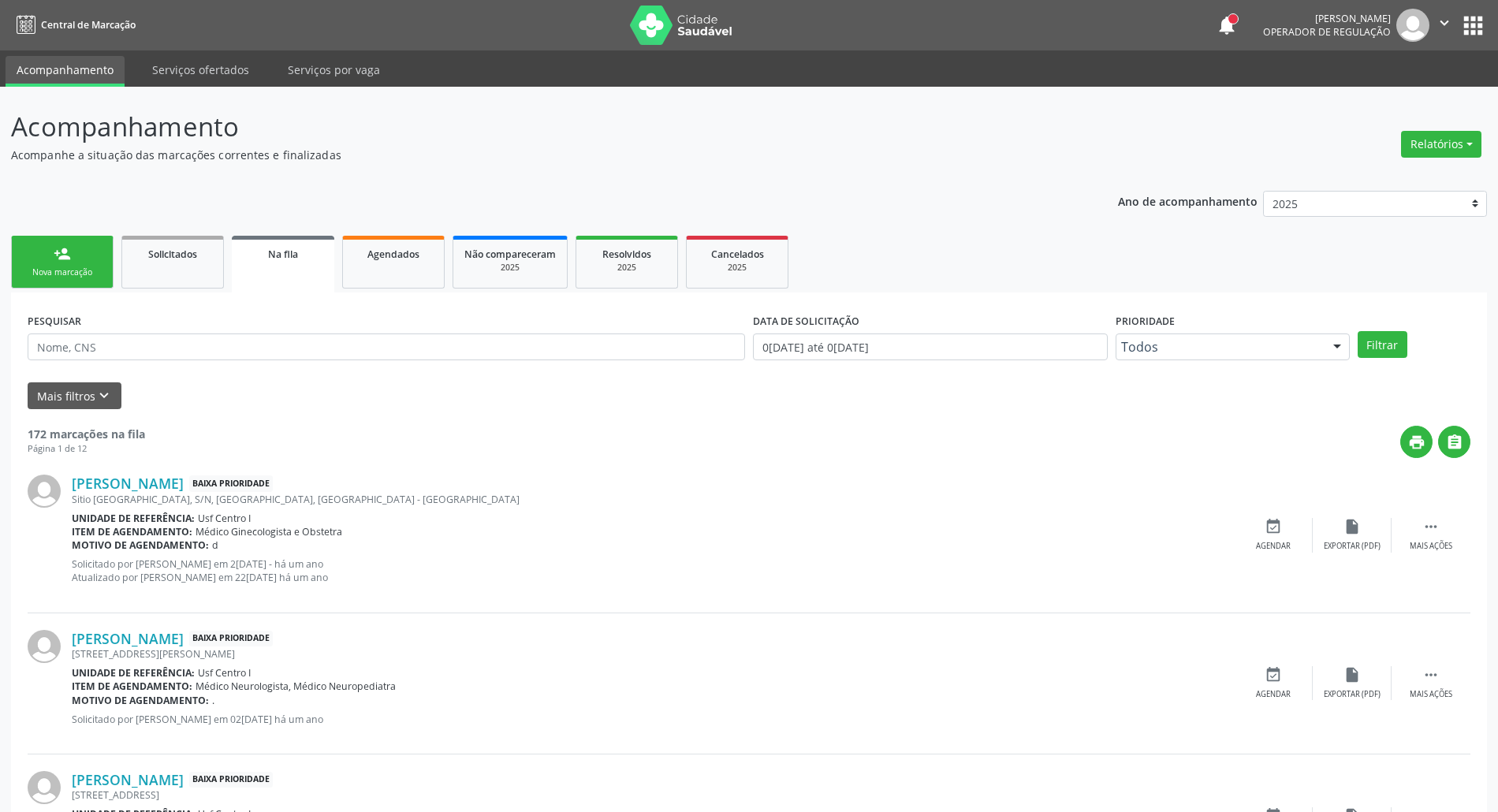
click at [73, 257] on link "person_add Nova marcação" at bounding box center [63, 262] width 102 height 53
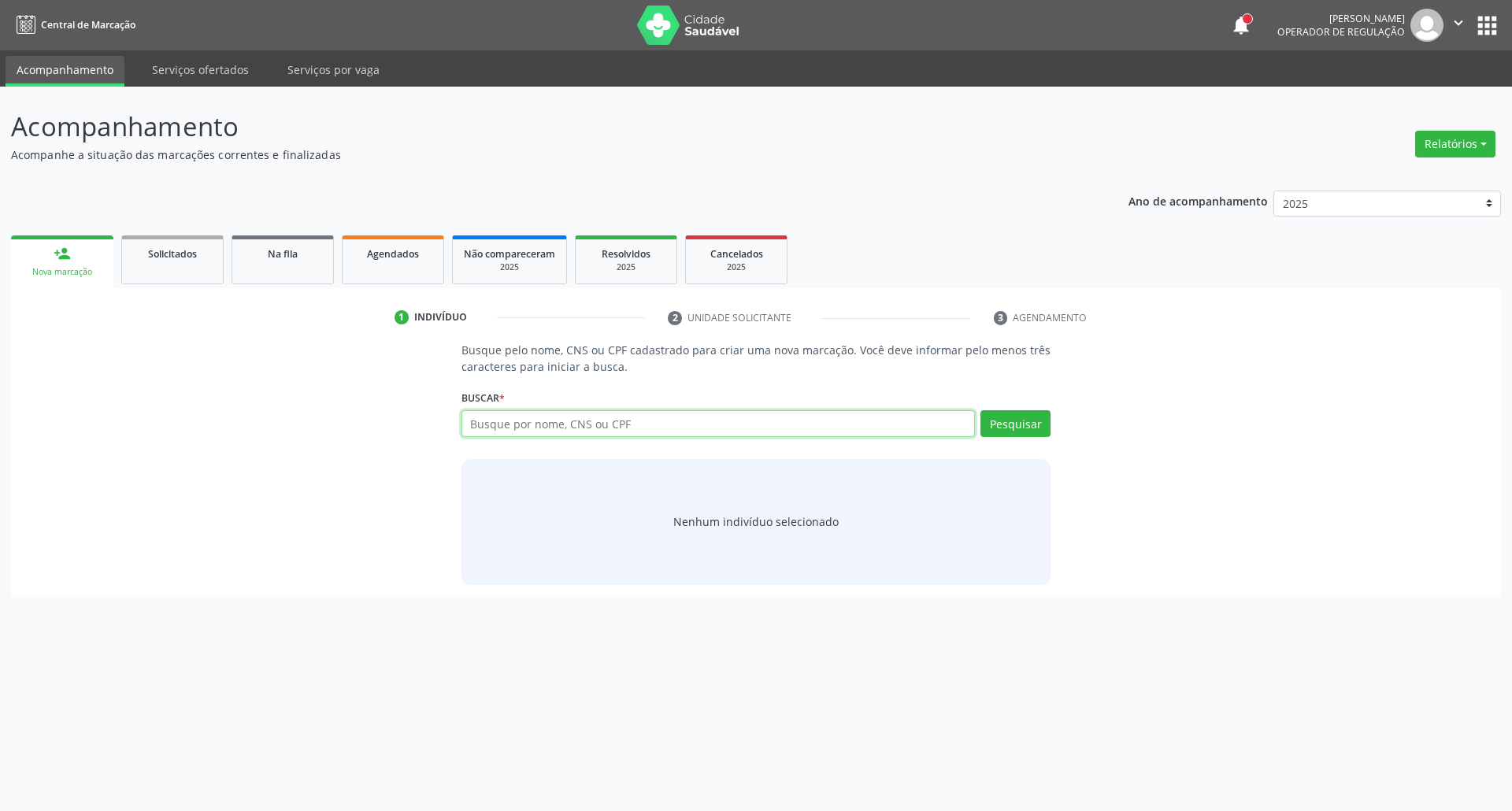
click at [669, 425] on input "text" at bounding box center [718, 424] width 514 height 27
type input "1116844465"
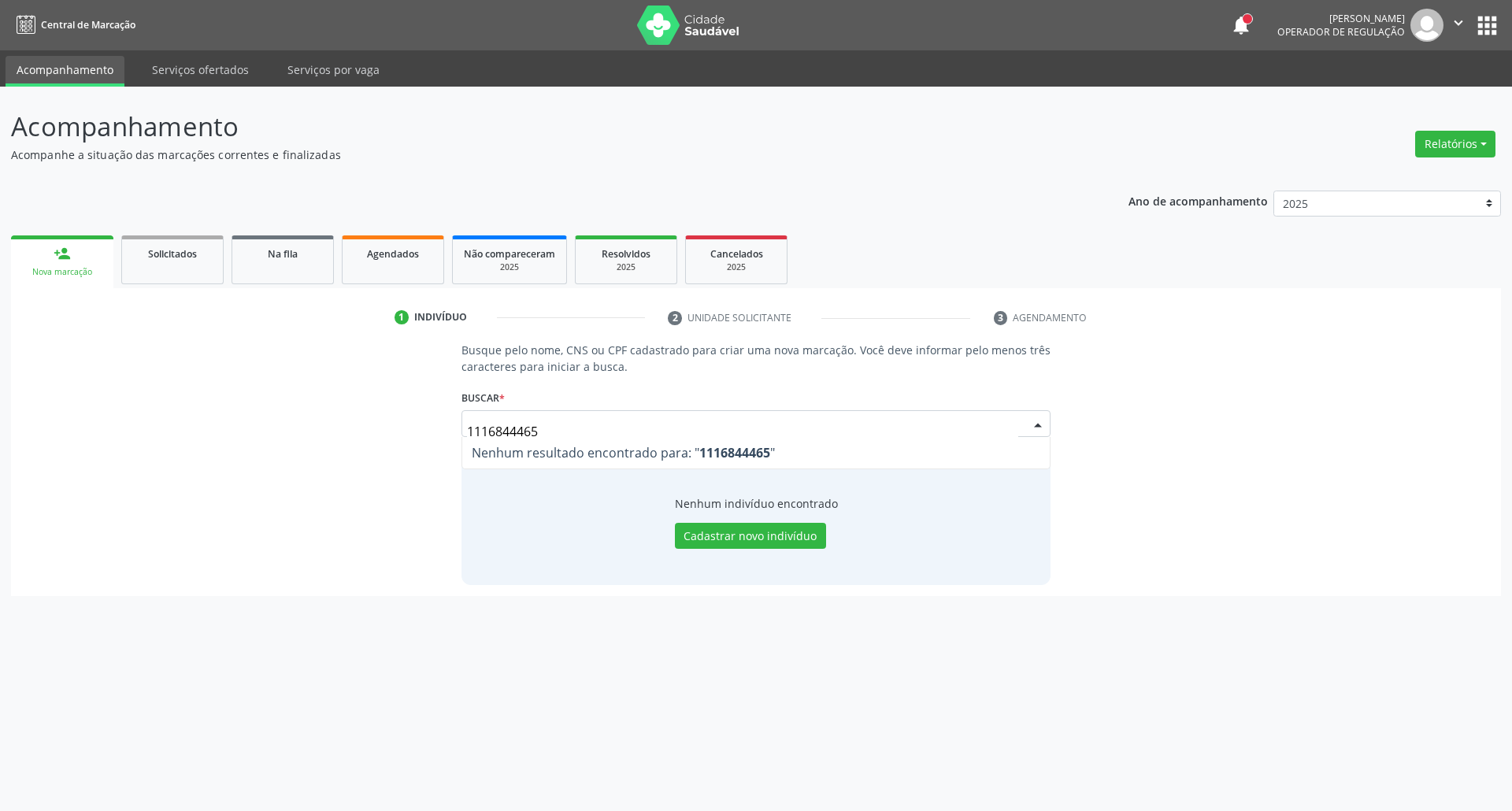
drag, startPoint x: 109, startPoint y: 430, endPoint x: 93, endPoint y: 417, distance: 20.6
click at [58, 429] on div "Busque pelo nome, CNS ou CPF cadastrado para criar uma nova marcação. Você deve…" at bounding box center [755, 463] width 1467 height 243
click at [450, 426] on div "Busque pelo nome, CNS ou CPF cadastrado para criar uma nova marcação. Você deve…" at bounding box center [756, 463] width 612 height 243
paste input "3600022660732"
type input "703600022660732"
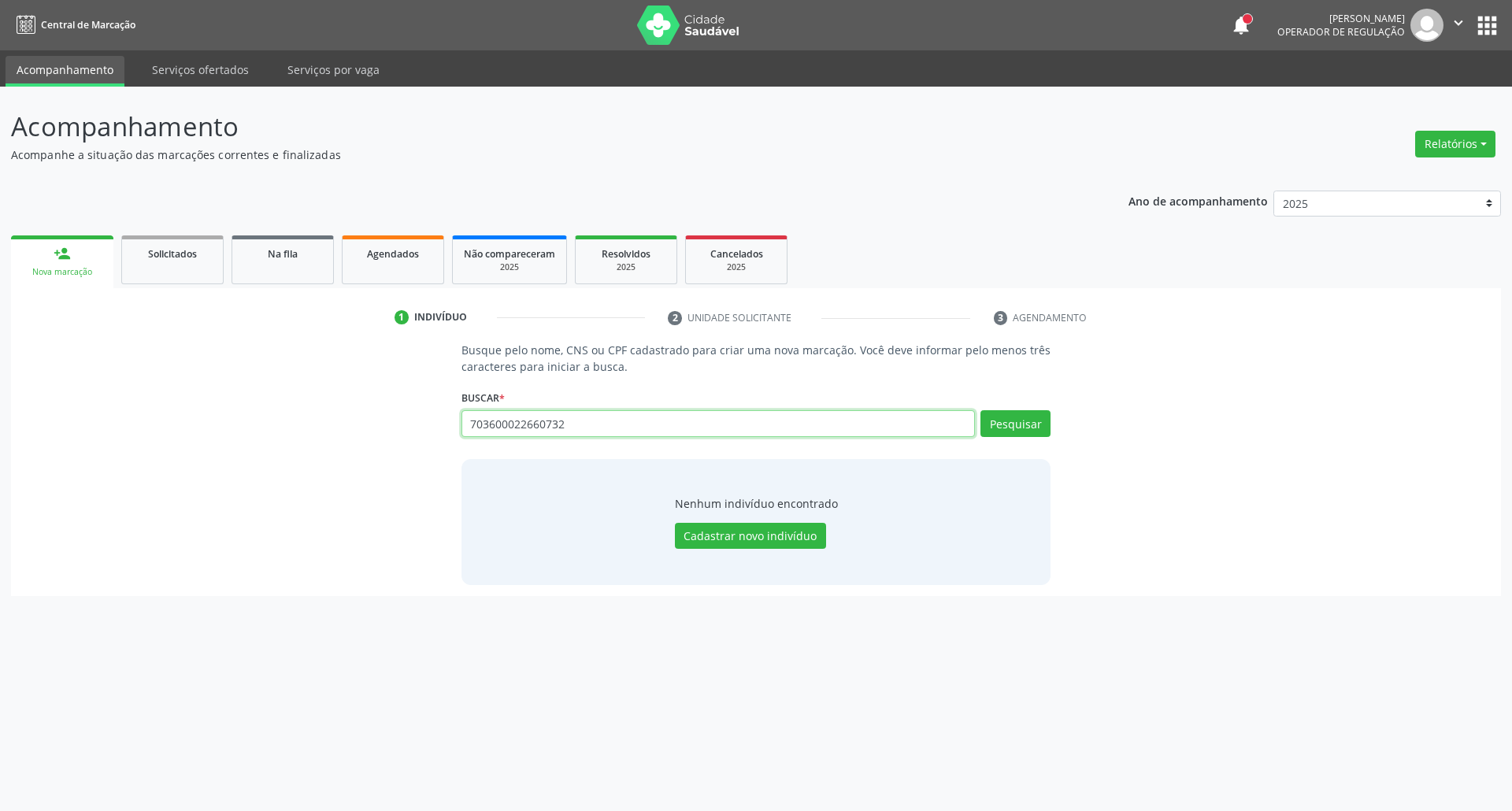
type input "703600022660732"
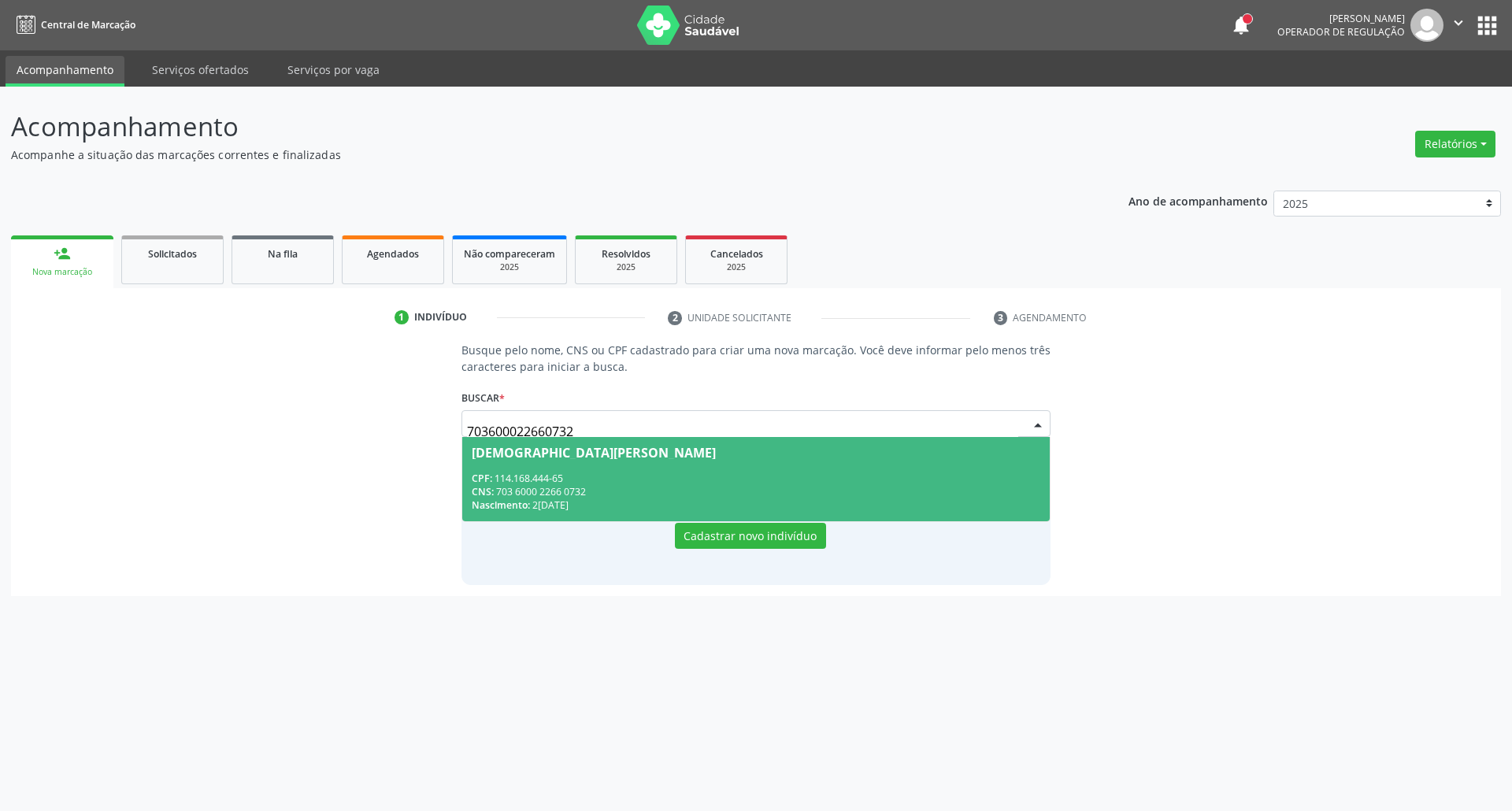
click at [609, 490] on div "CNS: 703 6000 2266 0732" at bounding box center [756, 492] width 569 height 13
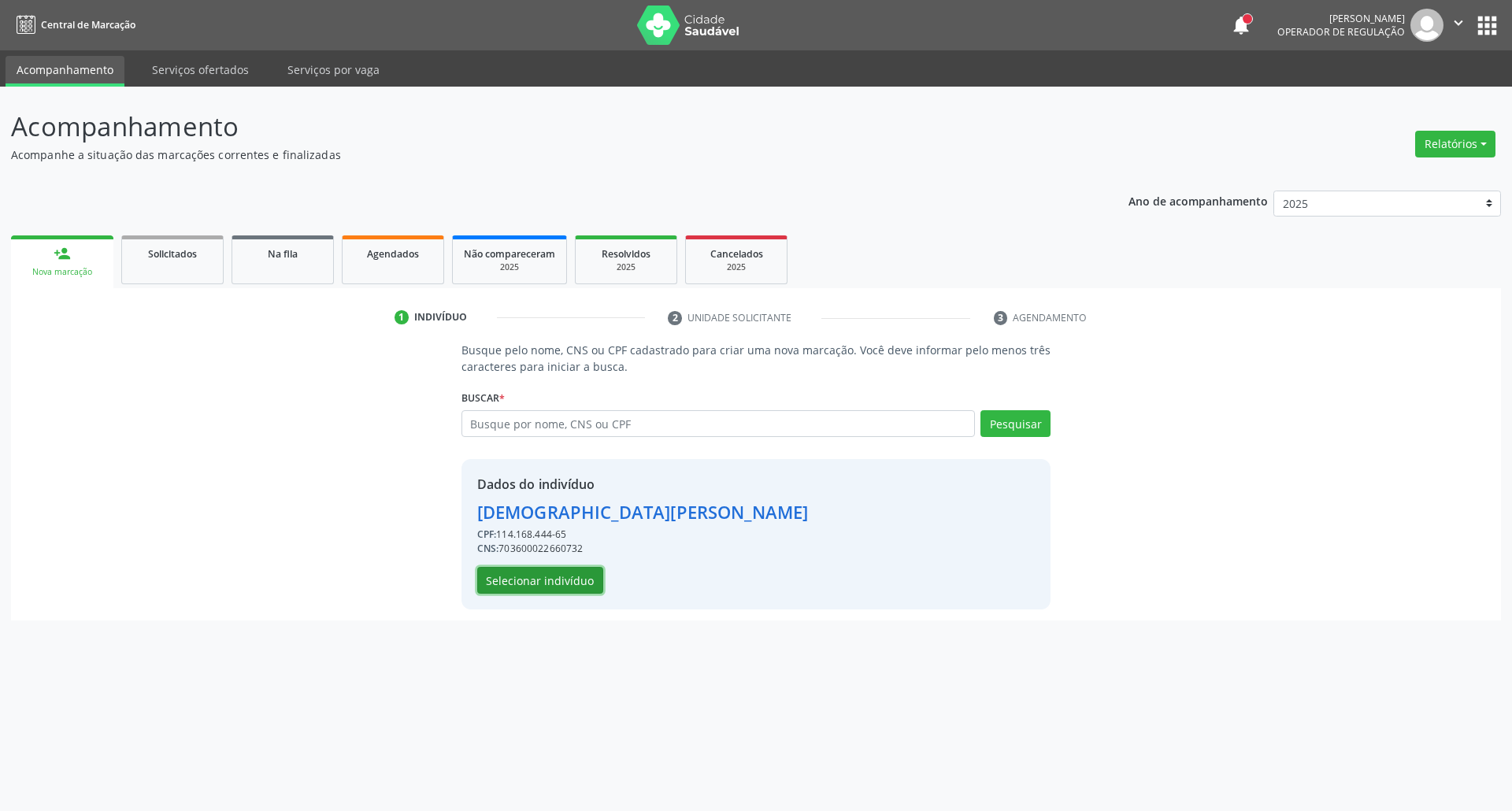
click at [549, 574] on button "Selecionar indivíduo" at bounding box center [540, 580] width 126 height 27
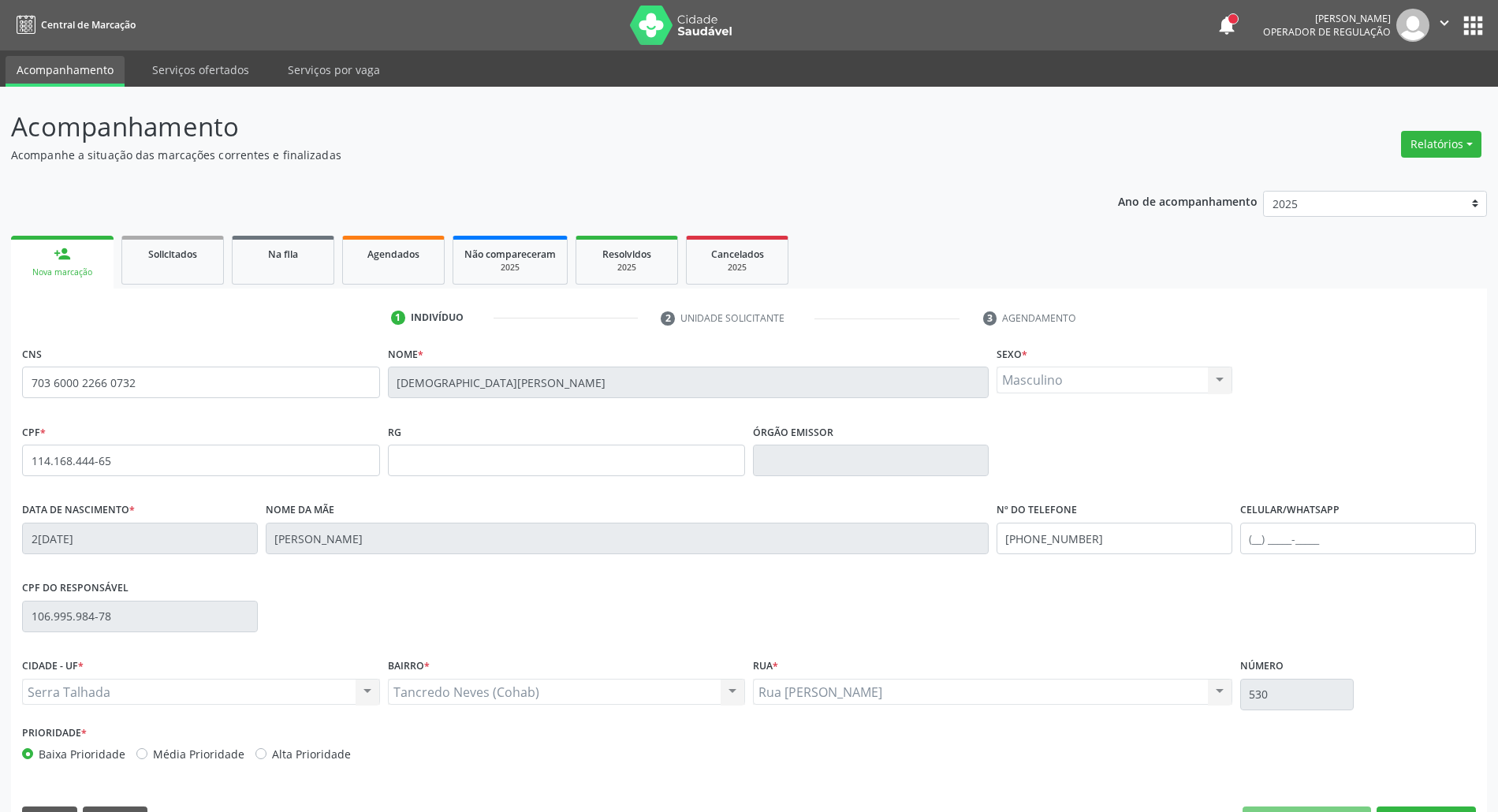
scroll to position [43, 0]
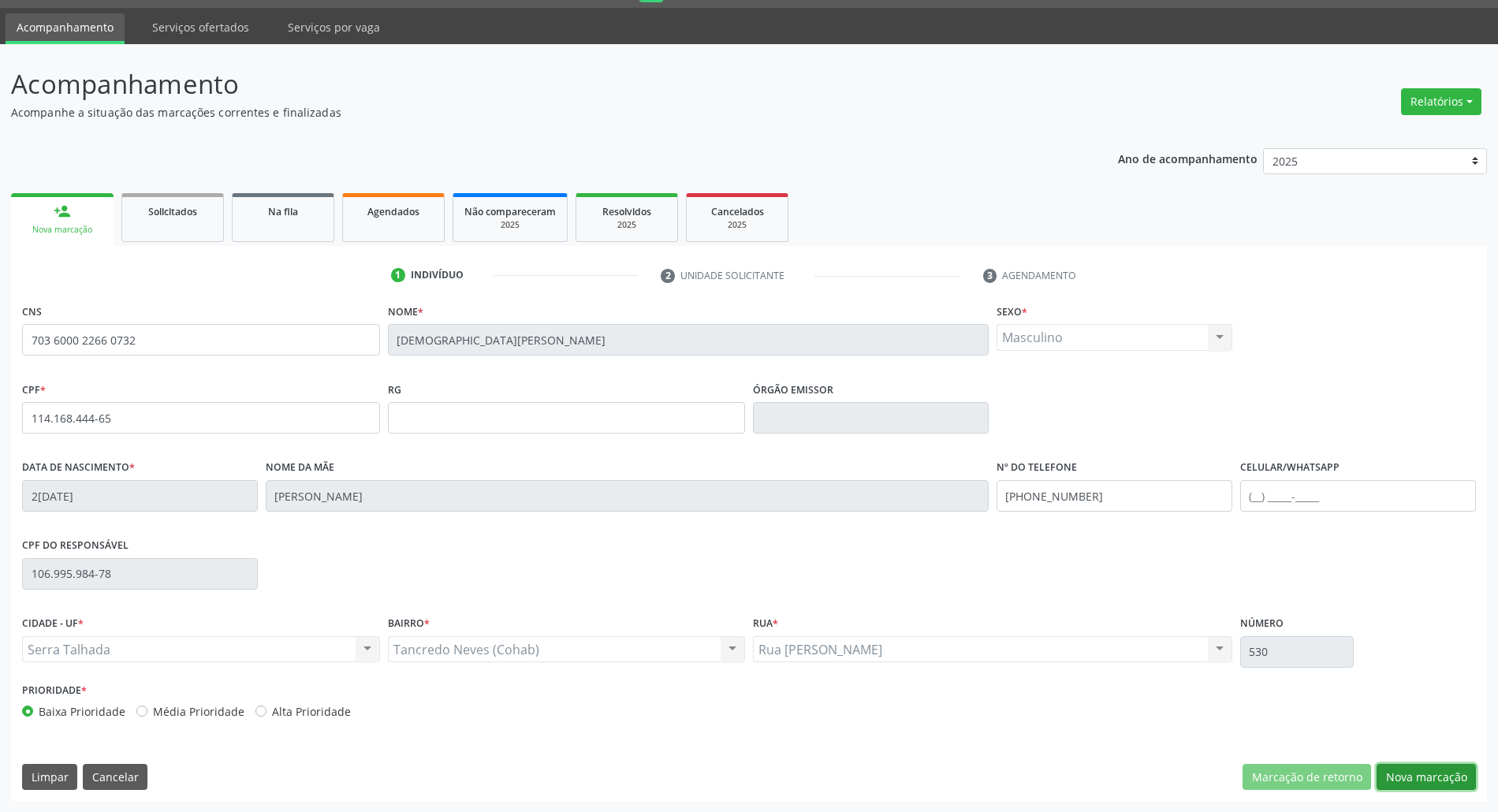
click at [1416, 766] on button "Nova marcação" at bounding box center [1426, 777] width 100 height 27
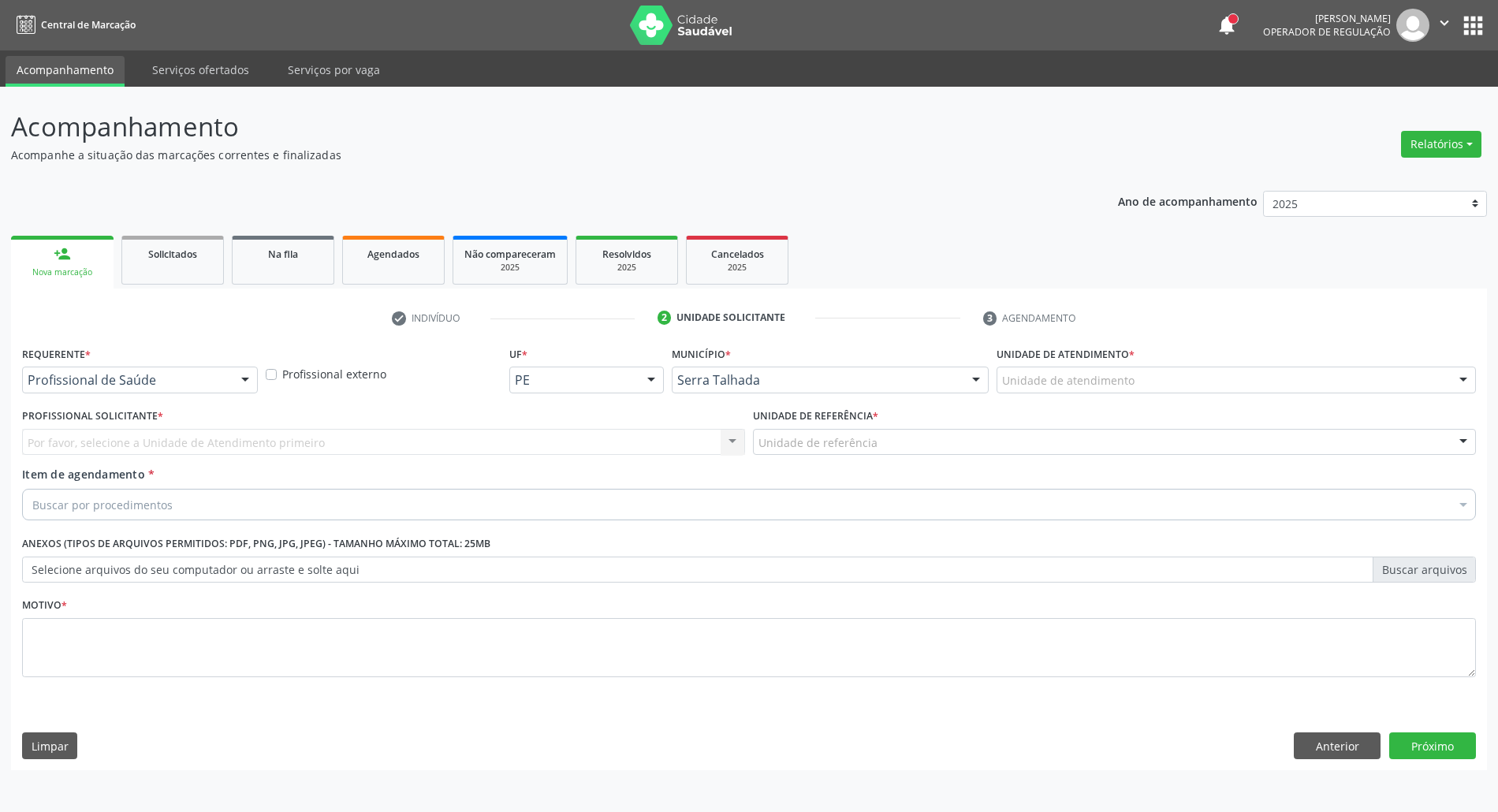
scroll to position [0, 0]
drag, startPoint x: 165, startPoint y: 376, endPoint x: 162, endPoint y: 400, distance: 24.2
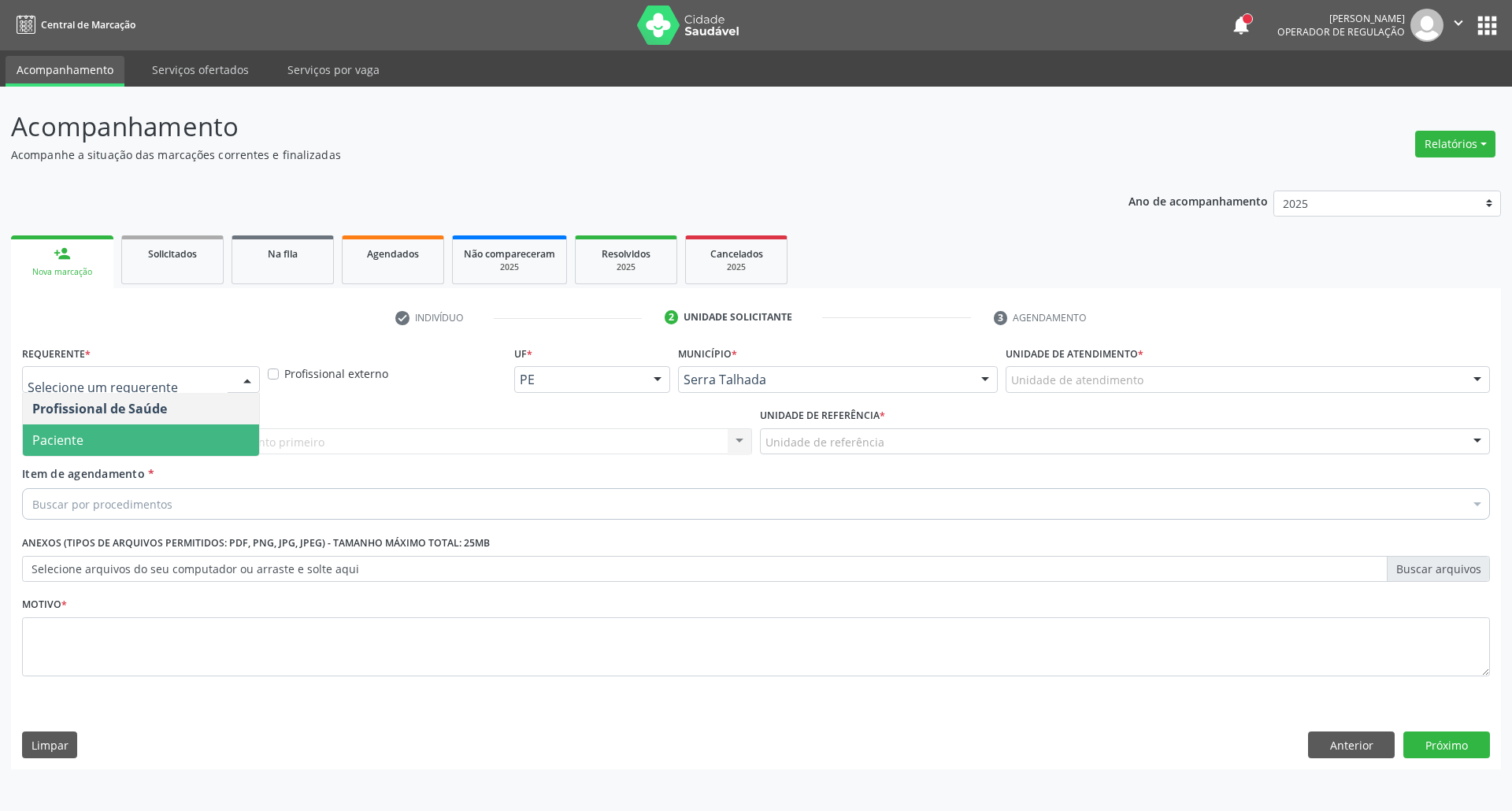
click at [153, 431] on span "Paciente" at bounding box center [140, 440] width 236 height 31
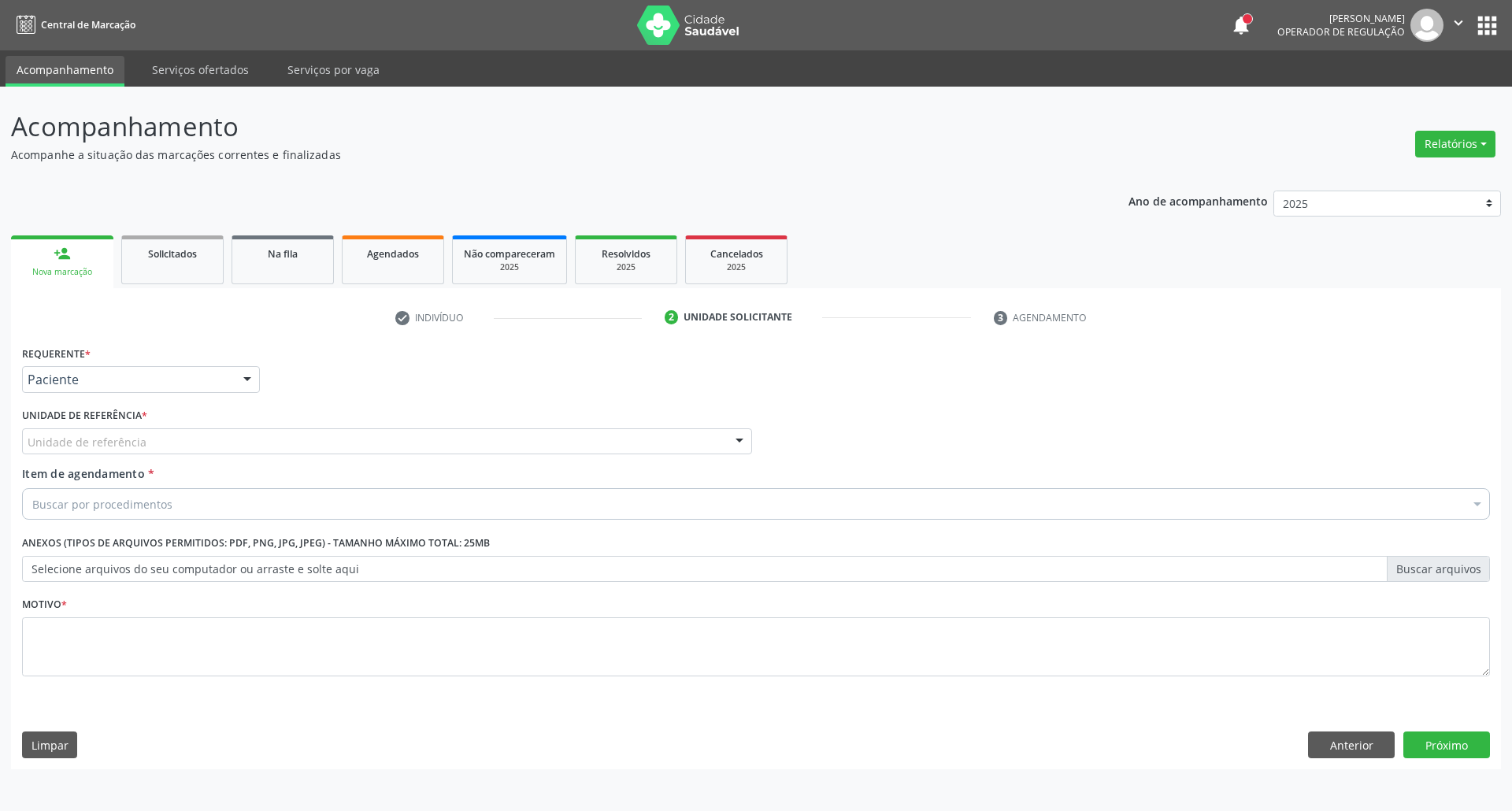
click at [155, 444] on div "Unidade de referência" at bounding box center [387, 442] width 729 height 27
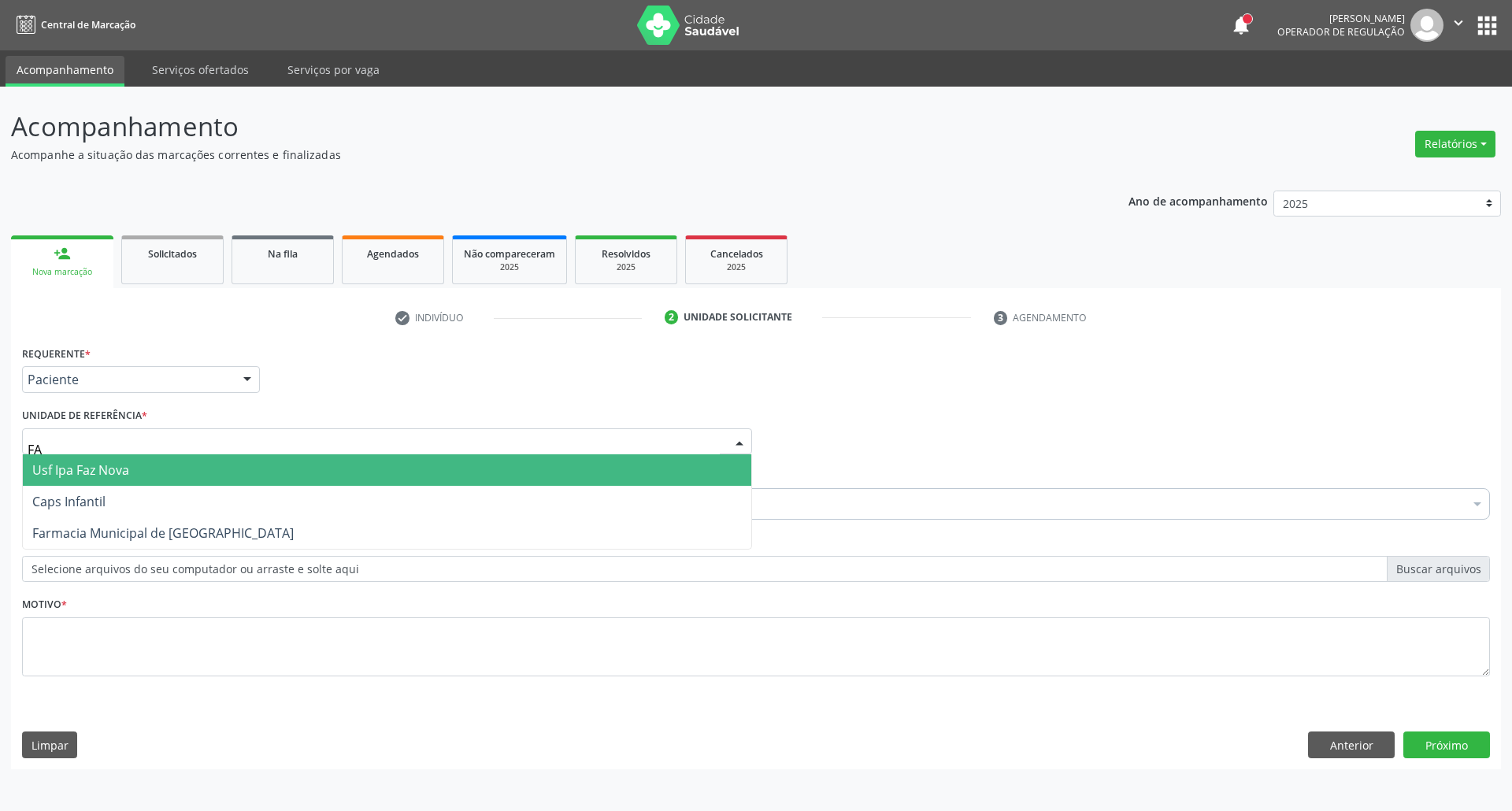
type input "FAZ"
click at [145, 473] on span "Usf Ipa Faz Nova" at bounding box center [387, 470] width 729 height 31
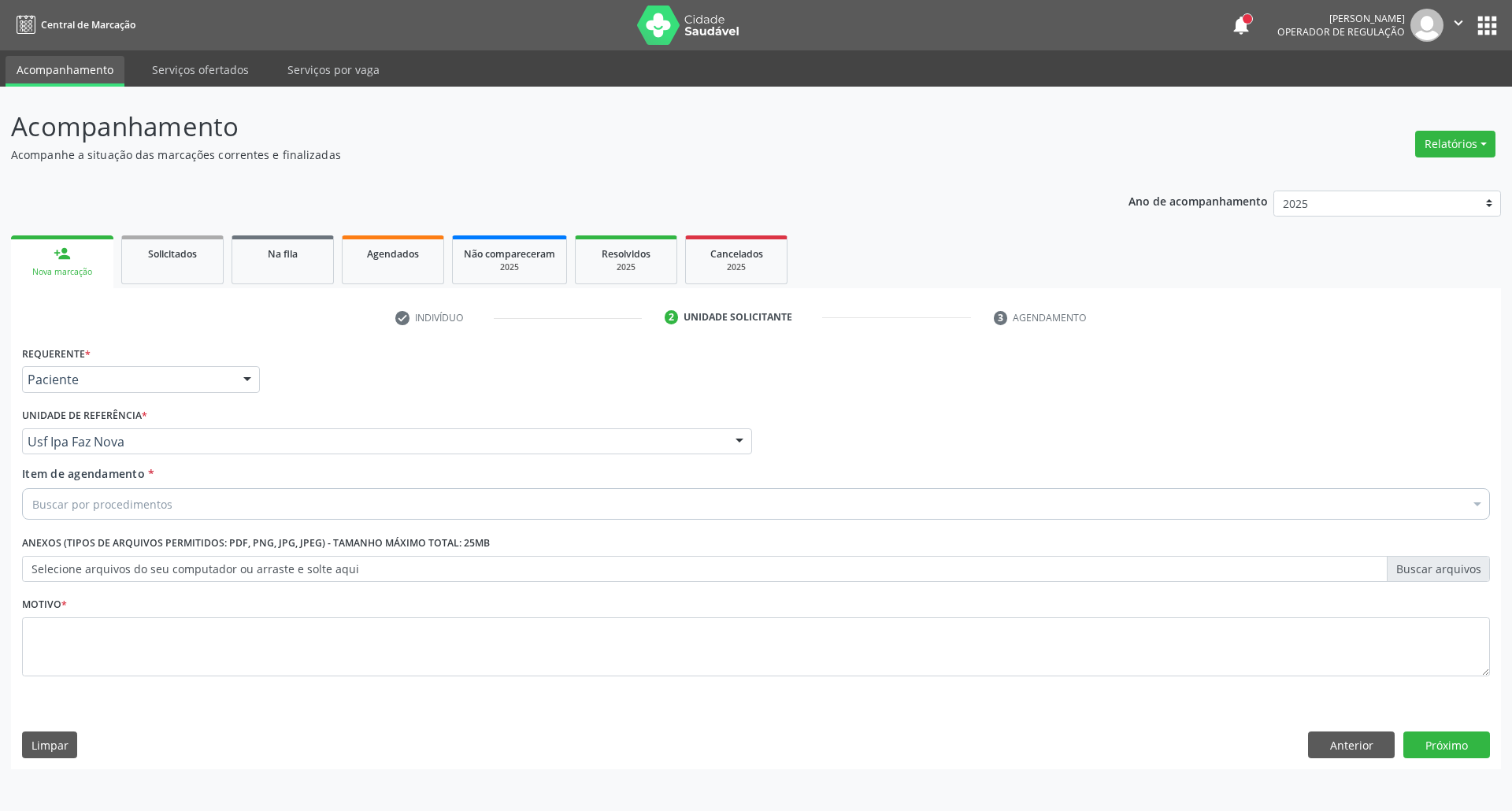
click at [142, 514] on div "Buscar por procedimentos" at bounding box center [755, 503] width 1467 height 31
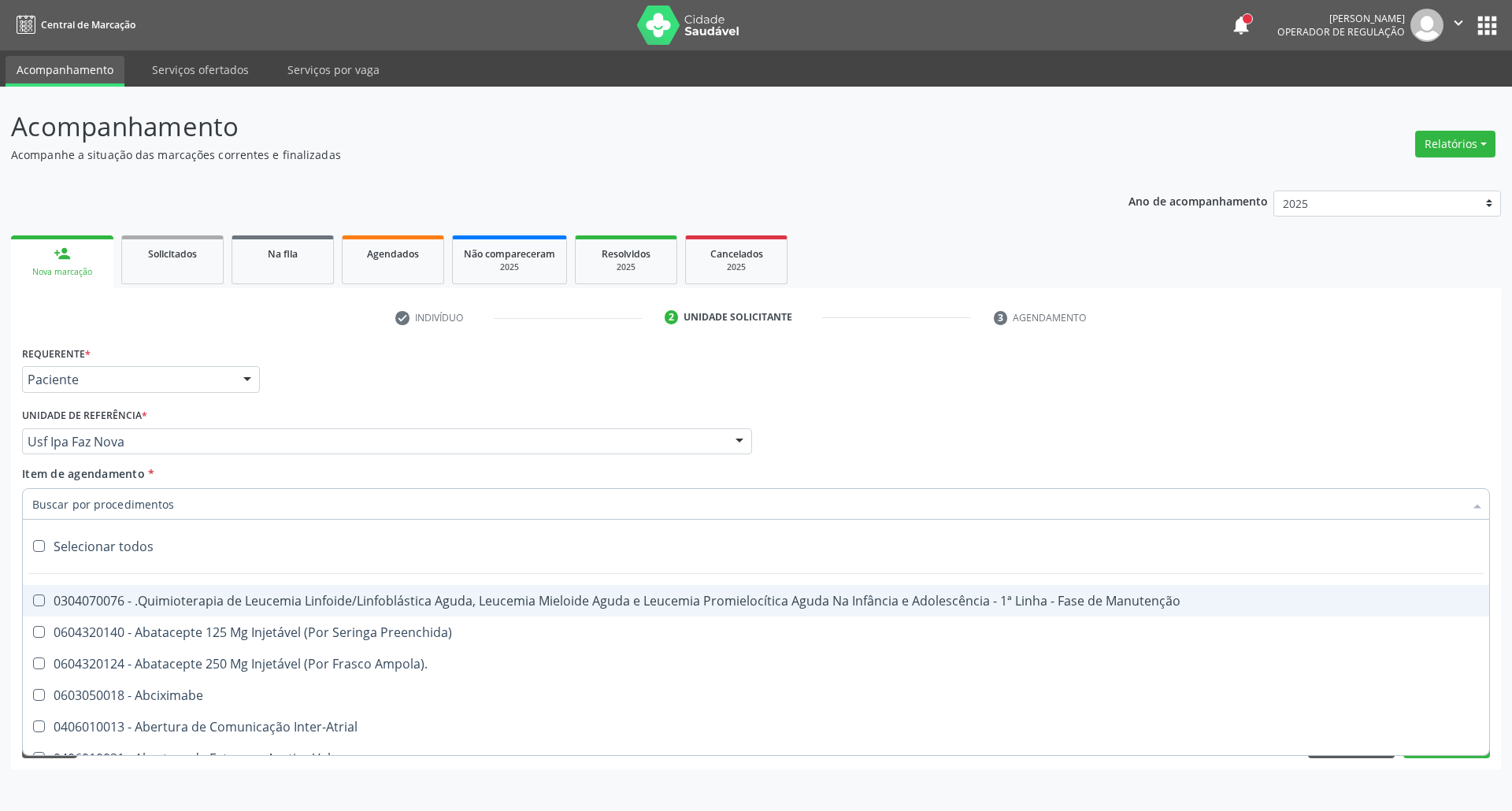
click at [140, 511] on input "Item de agendamento *" at bounding box center [747, 503] width 1431 height 31
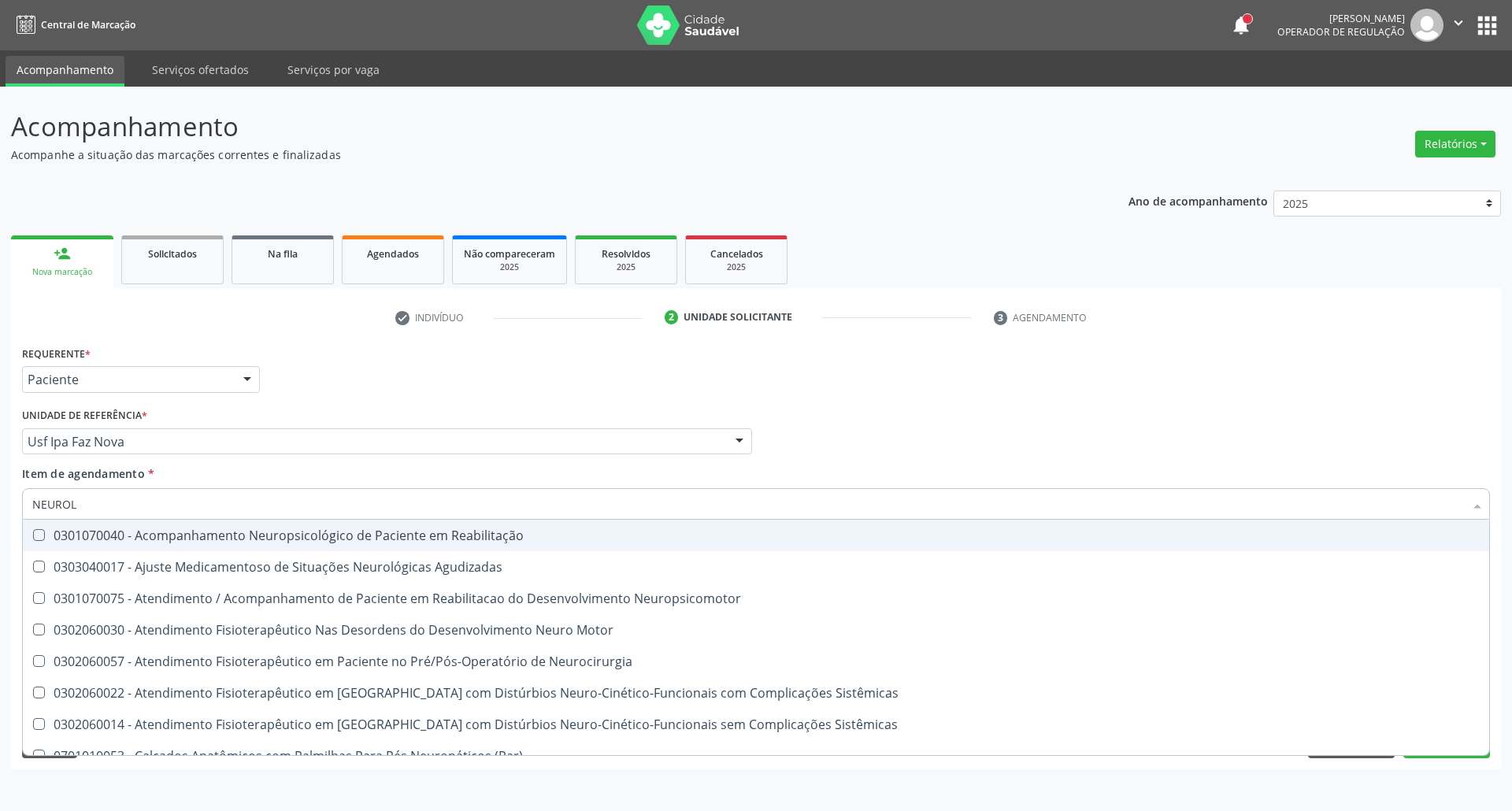
type input "NEUROLO"
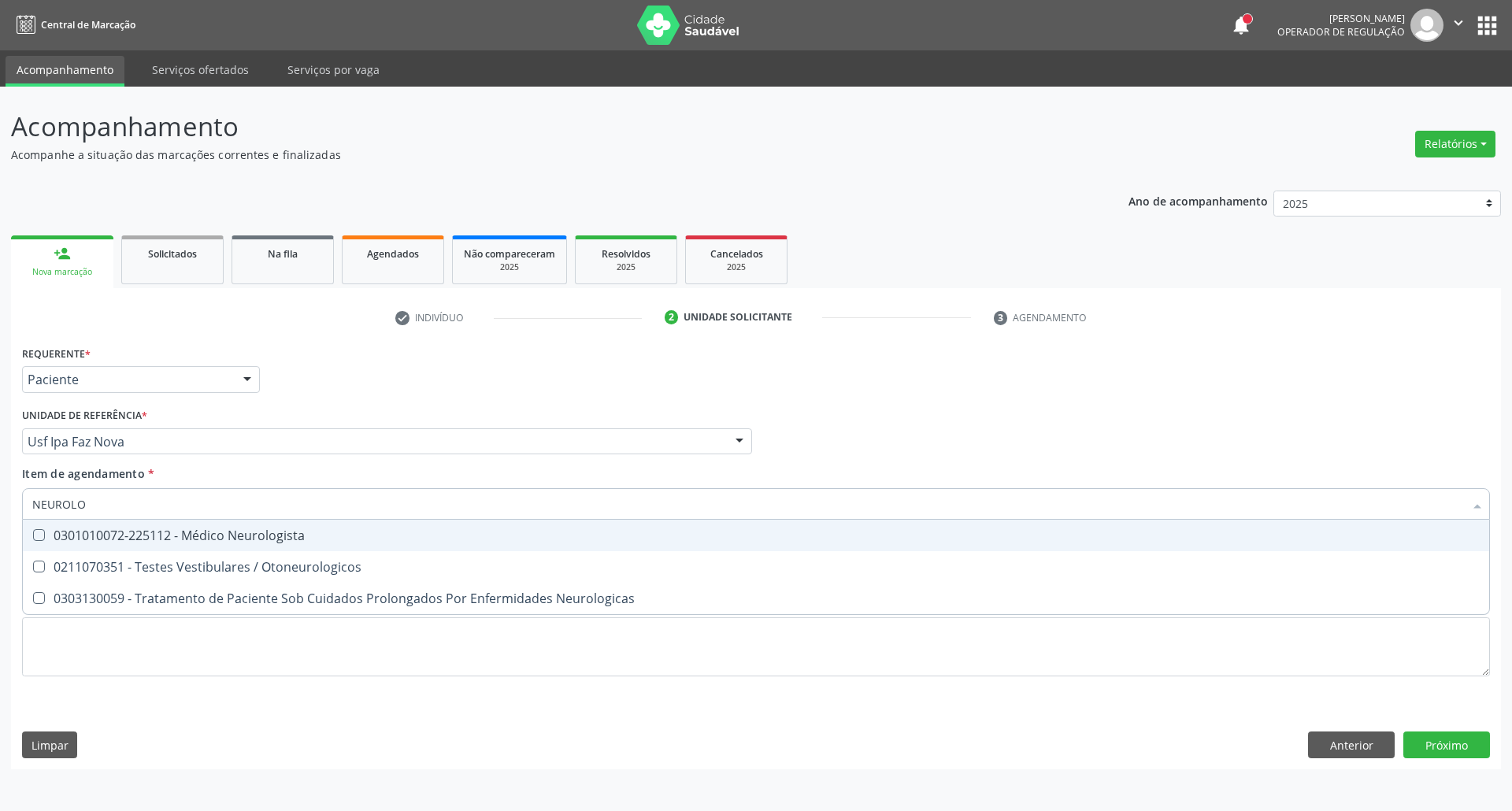
click at [265, 531] on div "0301010072-225112 - Médico Neurologista" at bounding box center [755, 534] width 1447 height 12
checkbox Neurologista "true"
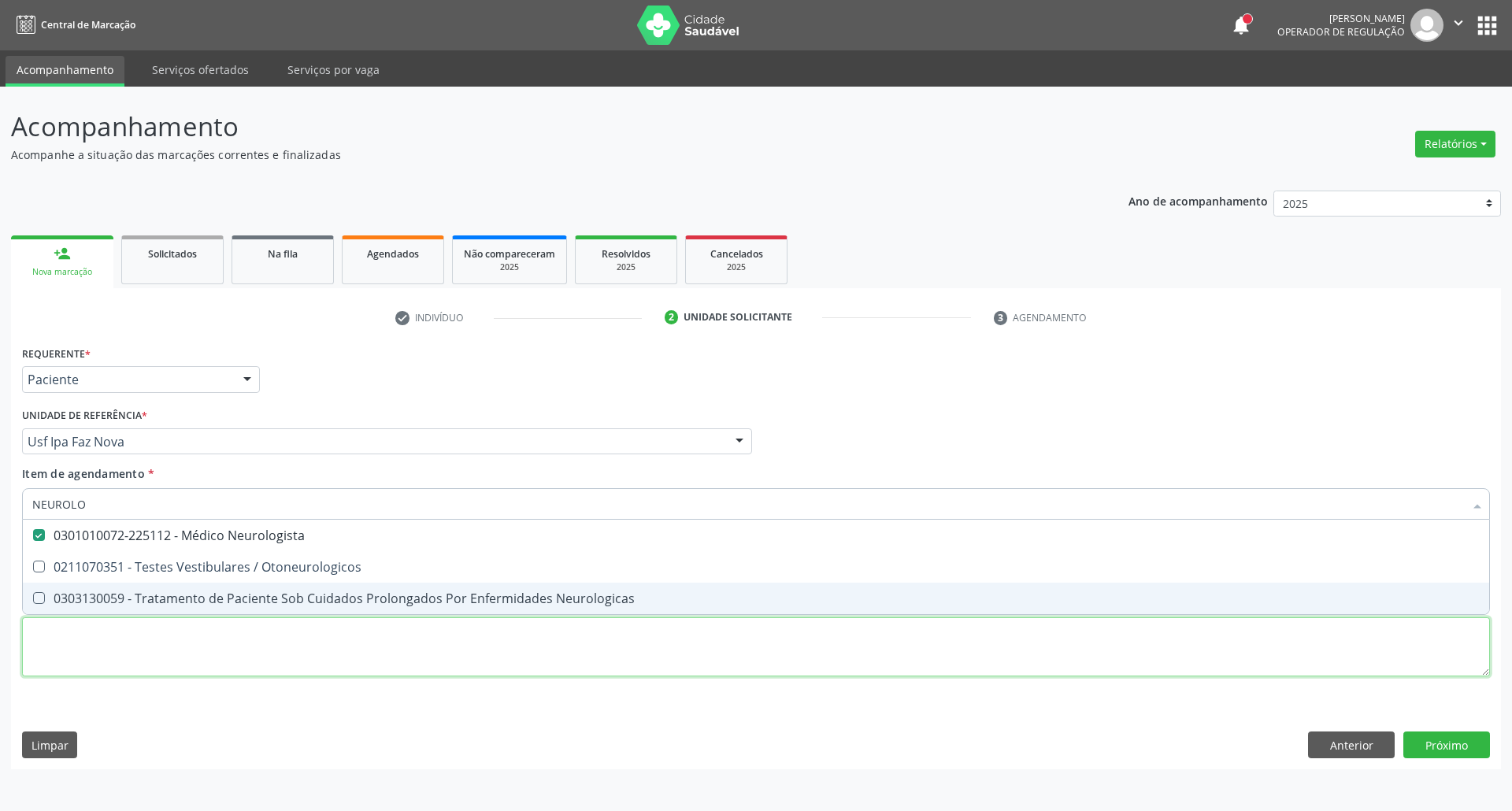
drag, startPoint x: 240, startPoint y: 654, endPoint x: 205, endPoint y: 362, distance: 294.1
click at [240, 650] on div "Requerente * Paciente Profissional de Saúde Paciente Nenhum resultado encontrad…" at bounding box center [755, 520] width 1467 height 356
checkbox Otoneurologicos "true"
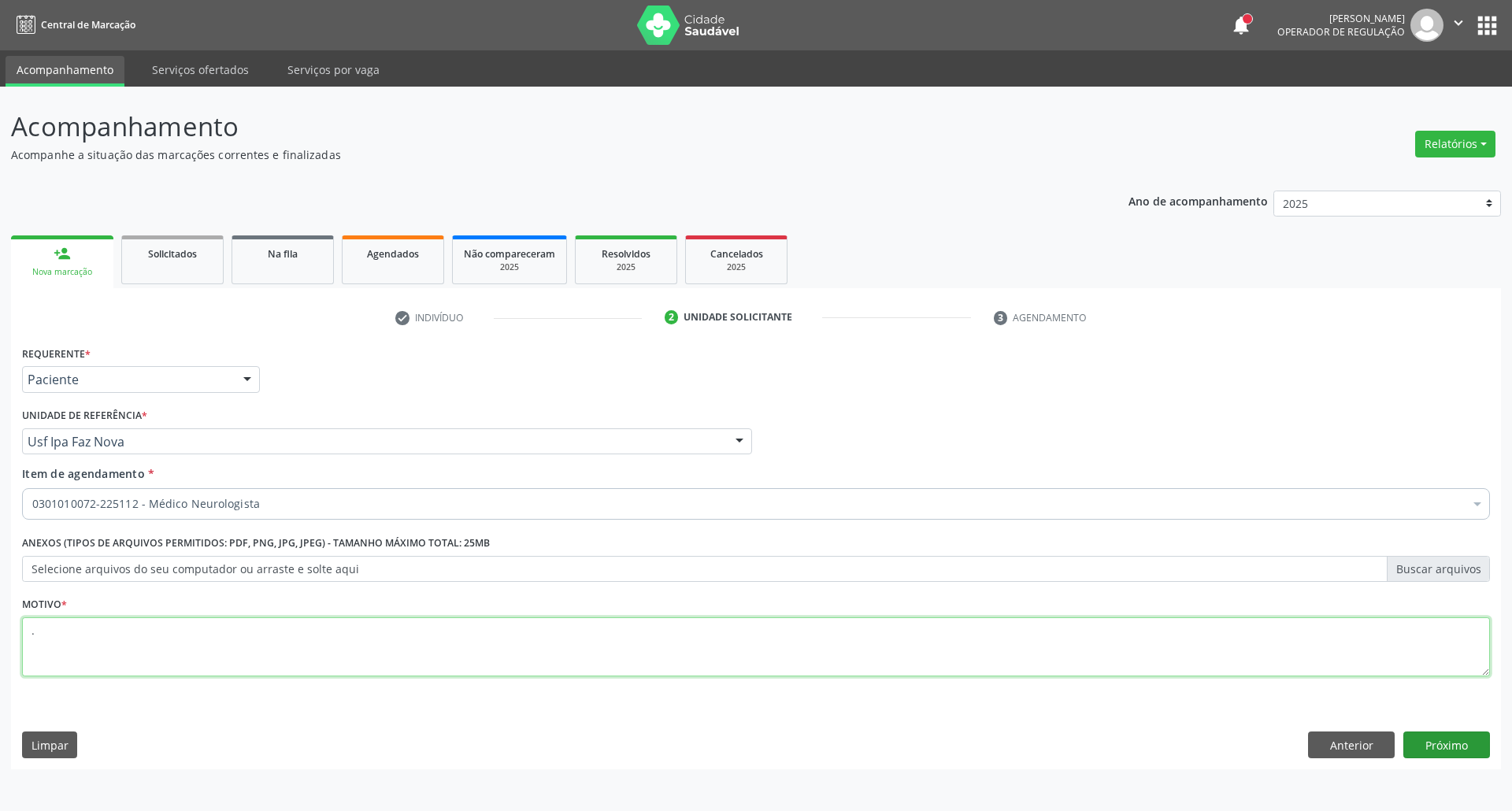
type textarea "."
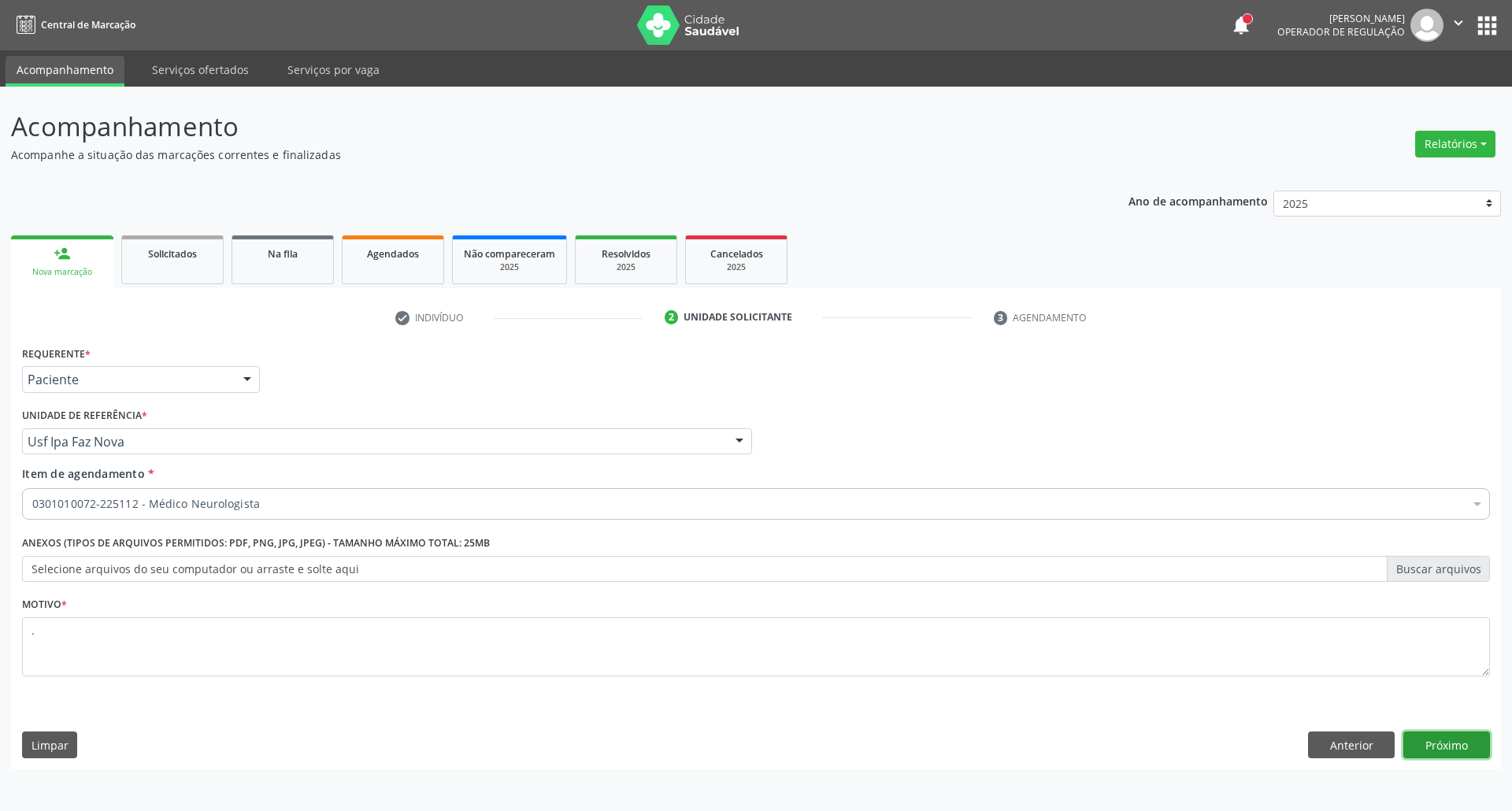
drag, startPoint x: 1437, startPoint y: 748, endPoint x: 1400, endPoint y: 756, distance: 37.9
click at [1433, 748] on button "Próximo" at bounding box center [1446, 745] width 86 height 27
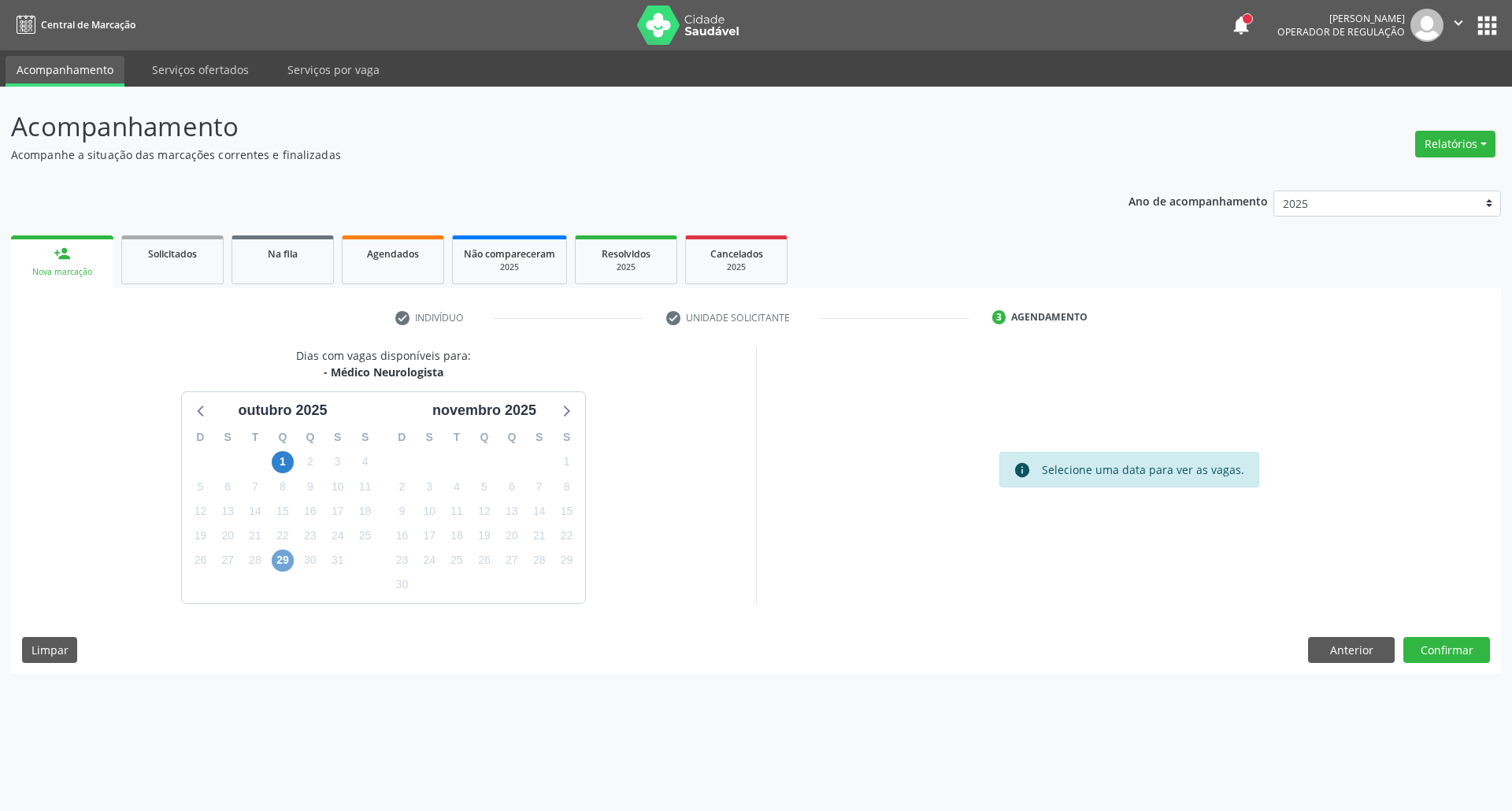
click at [284, 568] on span "29" at bounding box center [282, 560] width 22 height 22
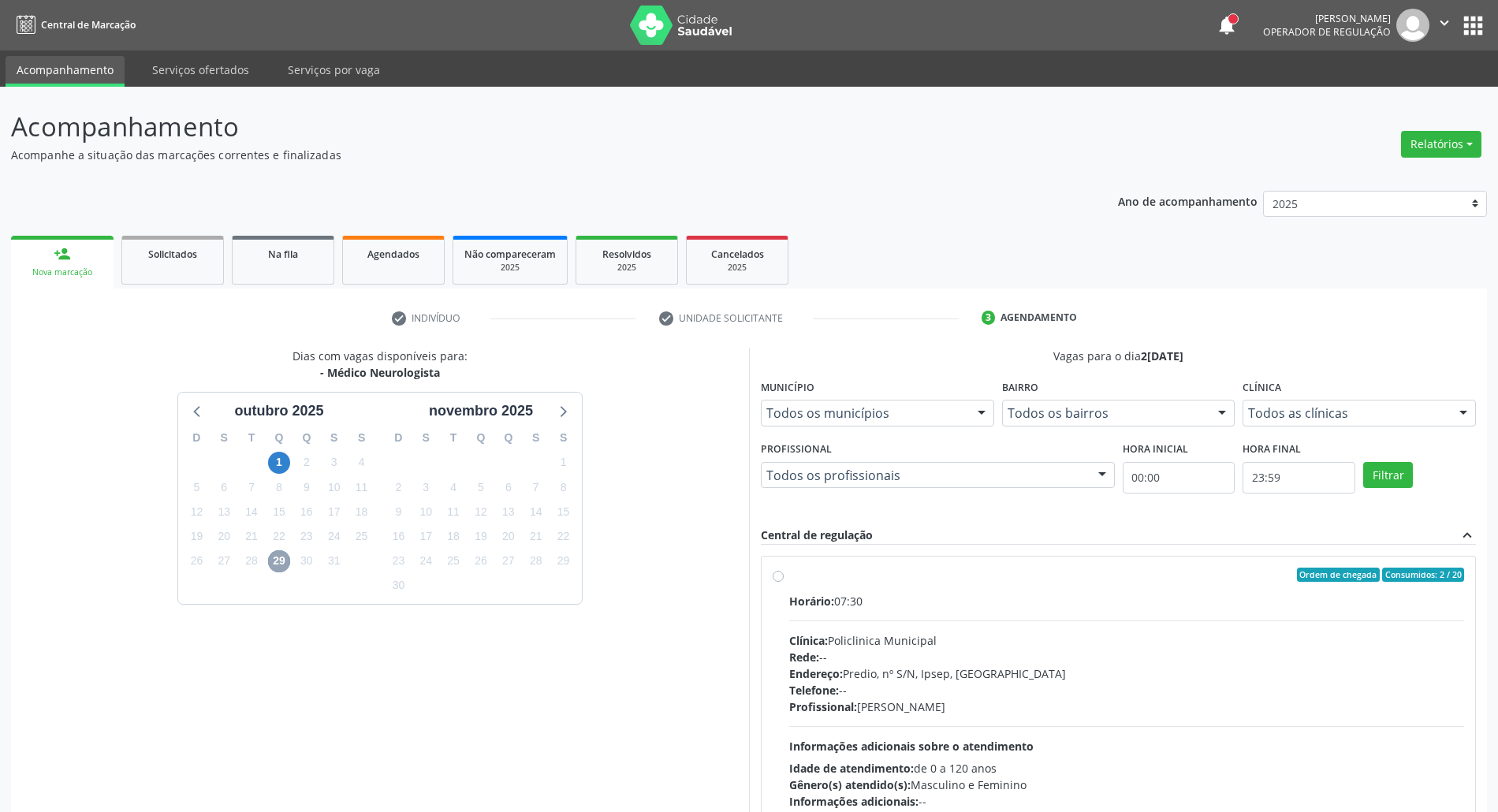
scroll to position [104, 0]
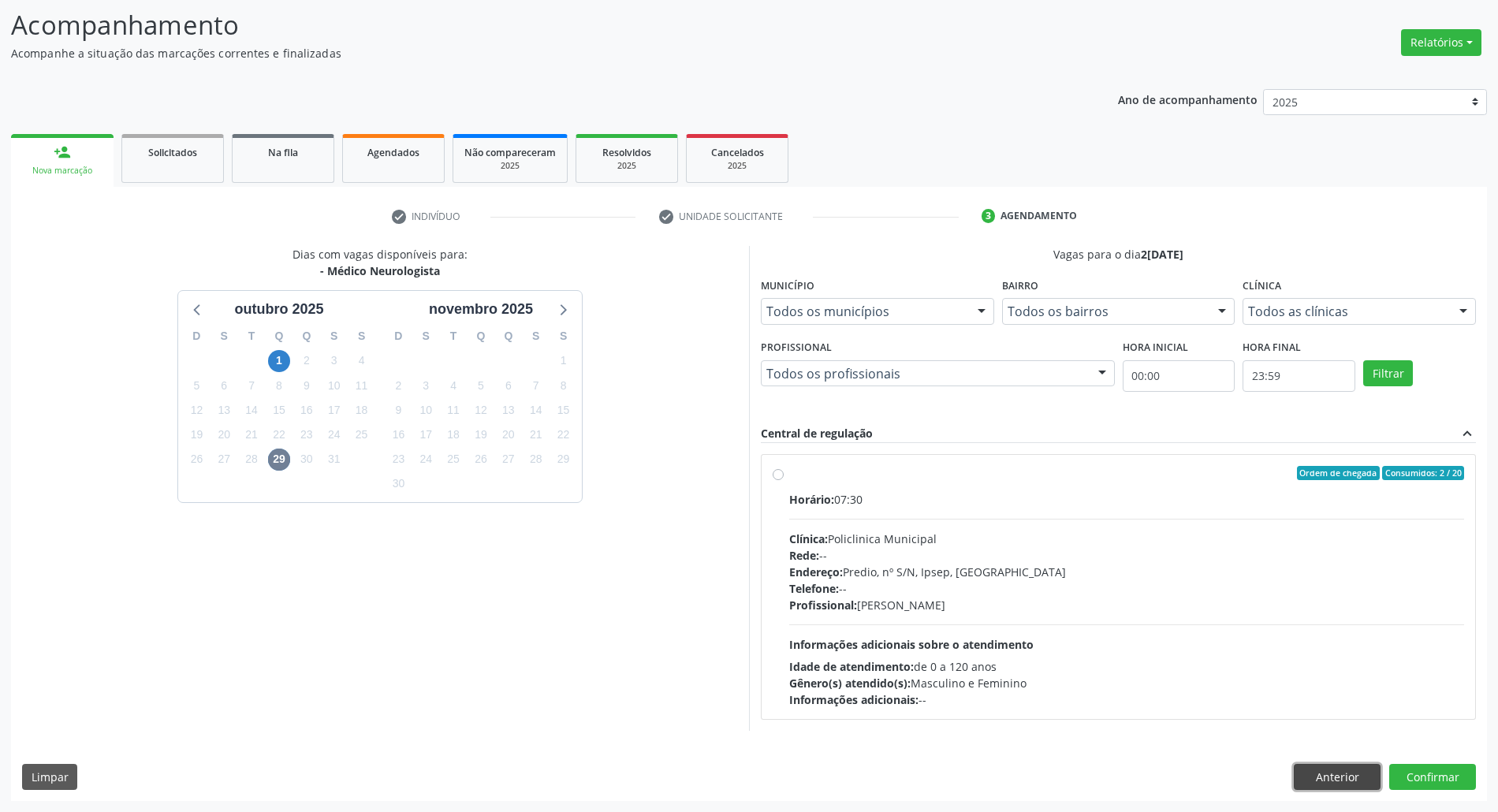
drag, startPoint x: 1364, startPoint y: 777, endPoint x: 1351, endPoint y: 777, distance: 13.0
click at [1358, 777] on button "Anterior" at bounding box center [1337, 777] width 86 height 27
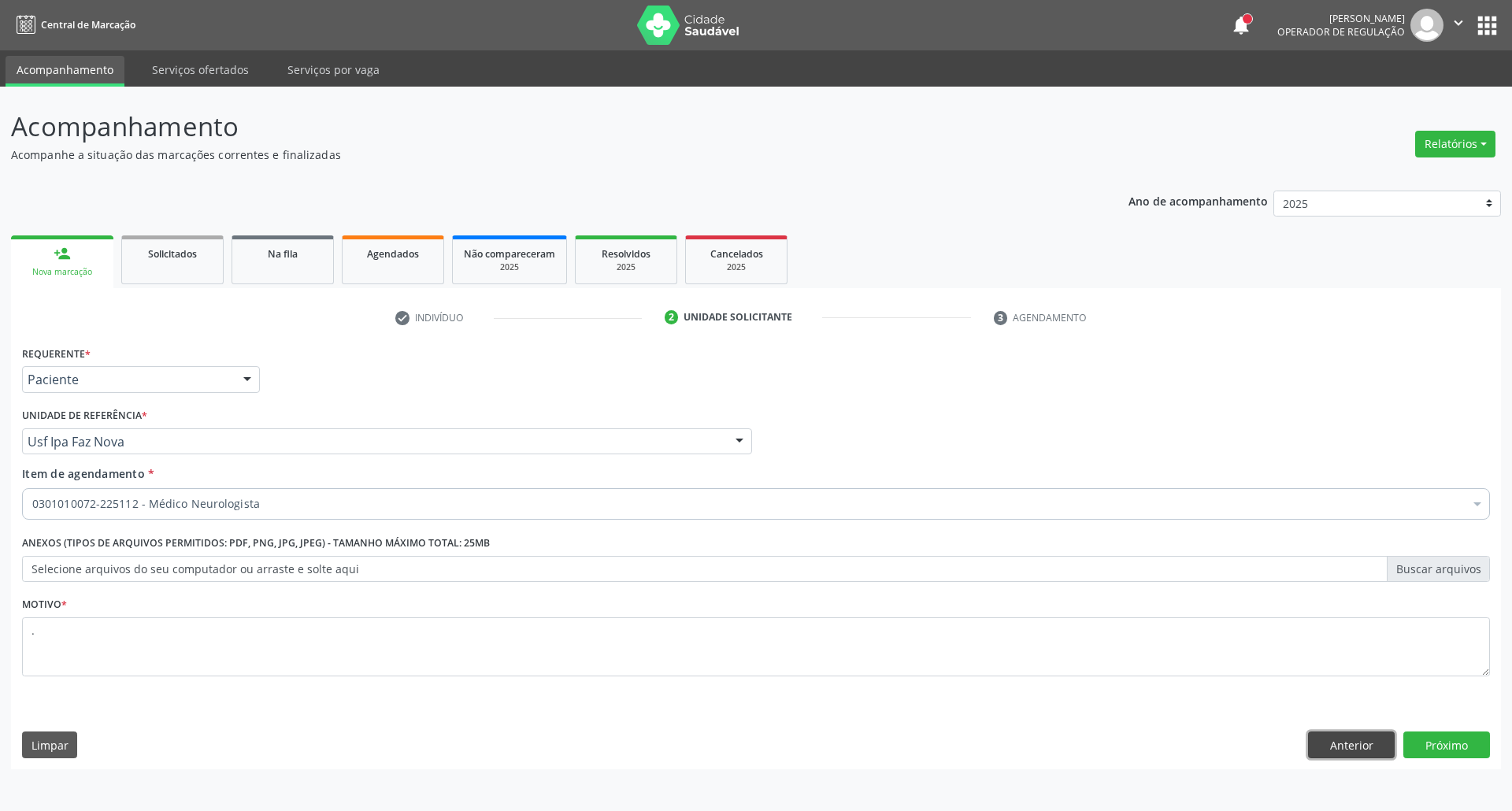
drag, startPoint x: 1345, startPoint y: 744, endPoint x: 1222, endPoint y: 699, distance: 131.0
click at [1343, 743] on button "Anterior" at bounding box center [1350, 745] width 86 height 27
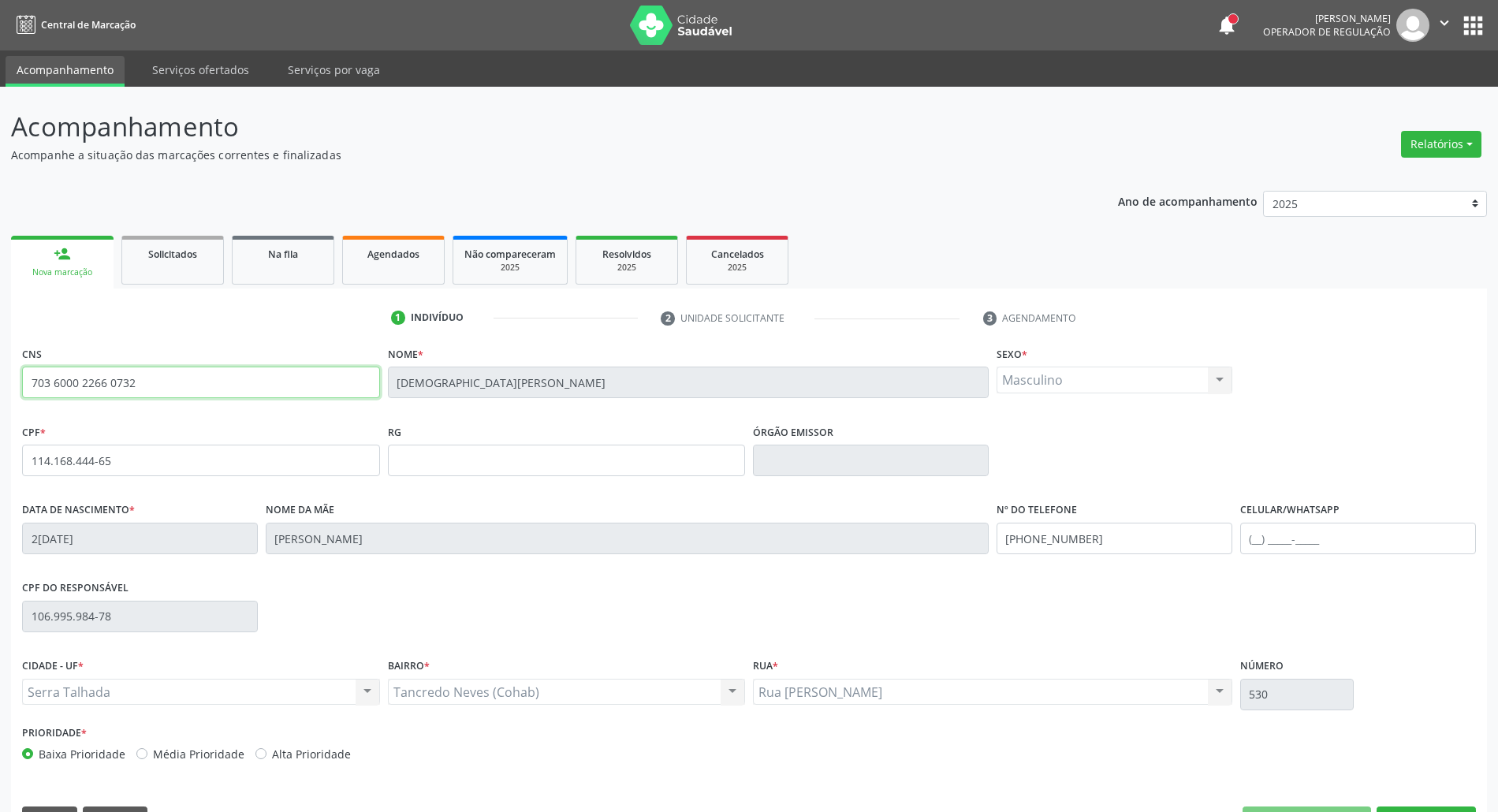
drag, startPoint x: 0, startPoint y: 380, endPoint x: 0, endPoint y: 397, distance: 17.0
click at [0, 397] on div "Acompanhamento Acompanhe a situação das marcações correntes e finalizadas Relat…" at bounding box center [749, 470] width 1498 height 767
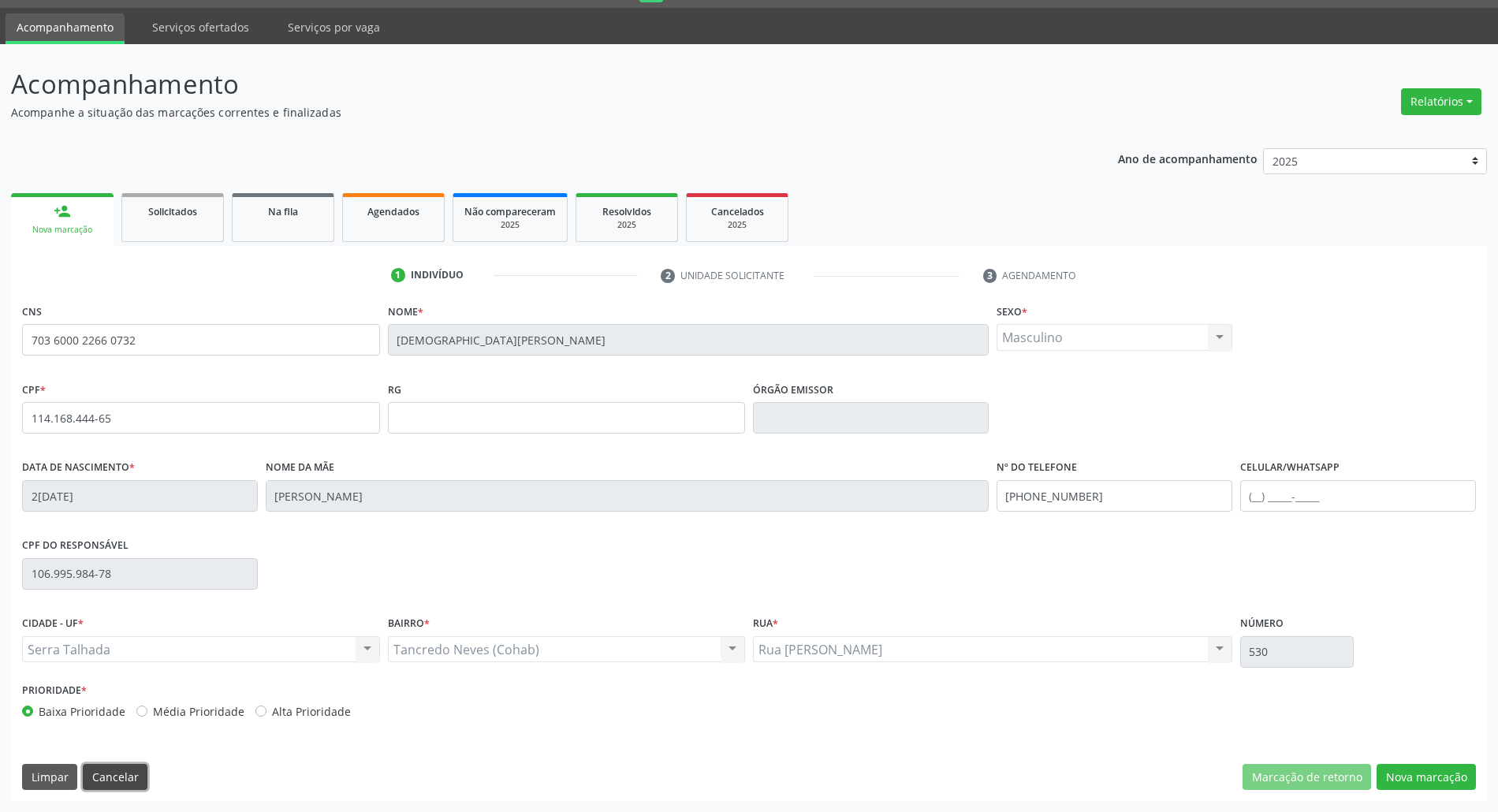
drag, startPoint x: 124, startPoint y: 784, endPoint x: 159, endPoint y: 738, distance: 57.8
click at [124, 783] on button "Cancelar" at bounding box center [115, 777] width 65 height 27
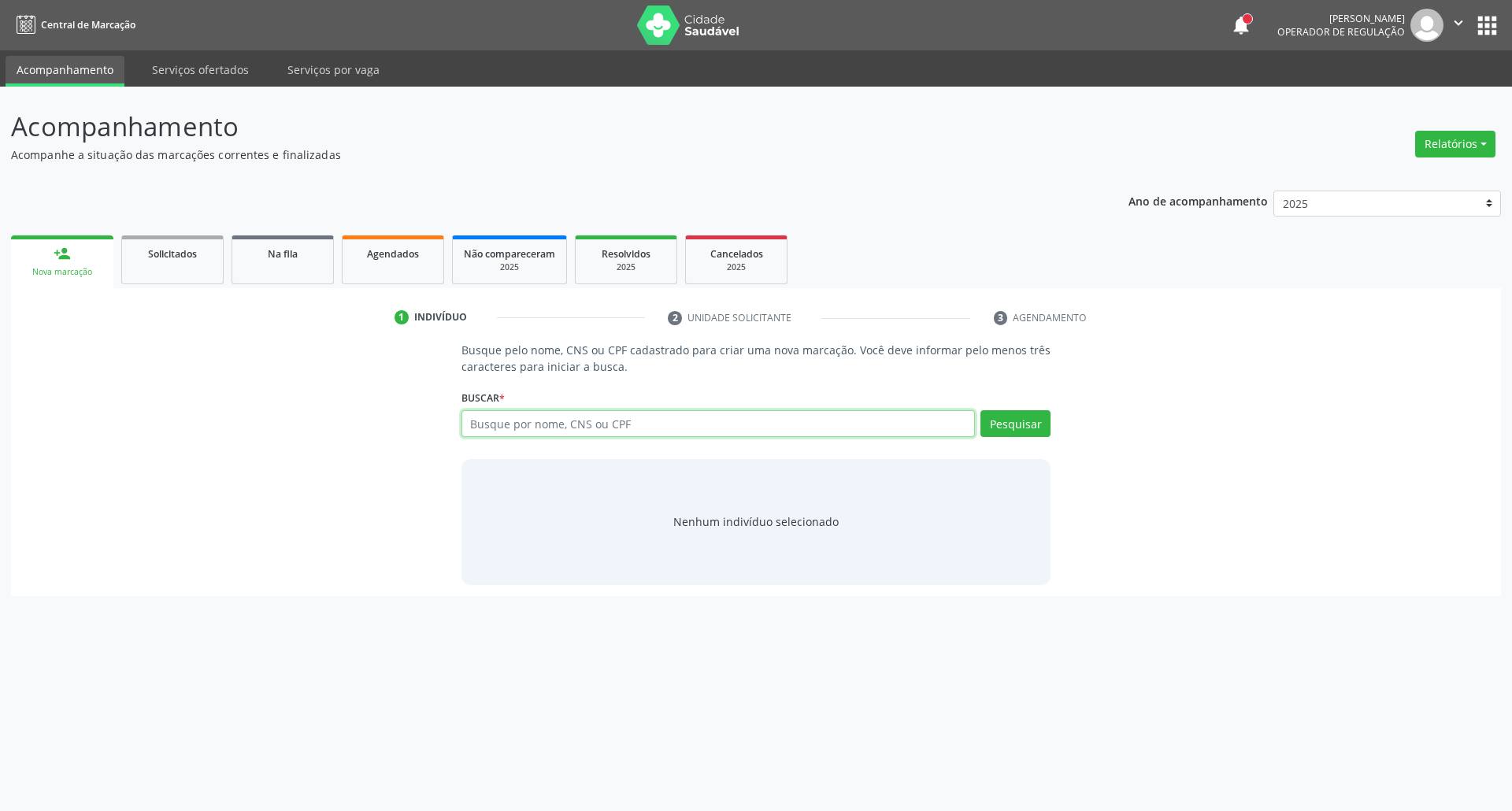
click at [683, 425] on input "text" at bounding box center [718, 424] width 514 height 27
type input "708607586419587"
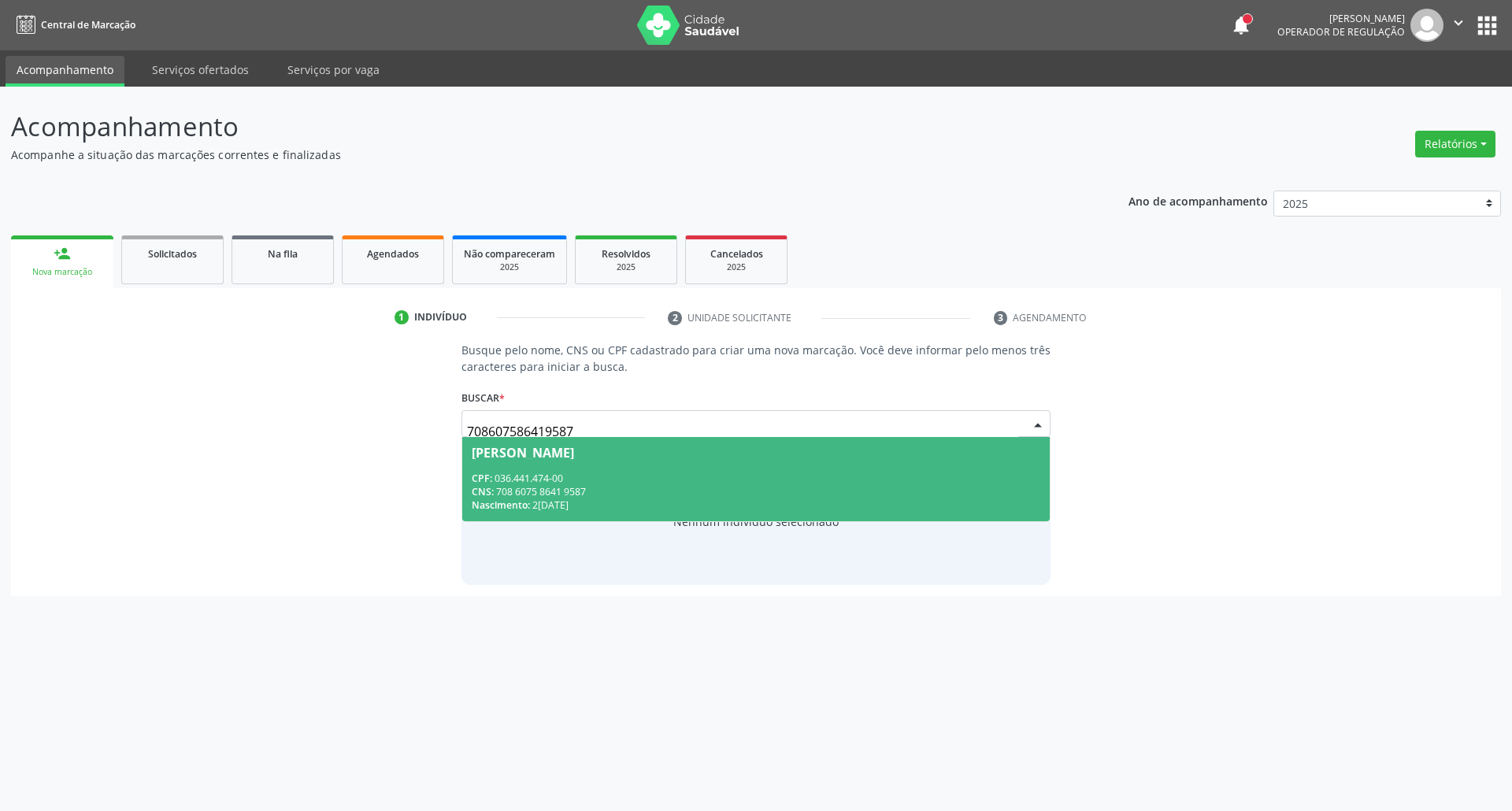
click at [575, 485] on div "CNS: 708 6075 8641 9587" at bounding box center [756, 492] width 569 height 13
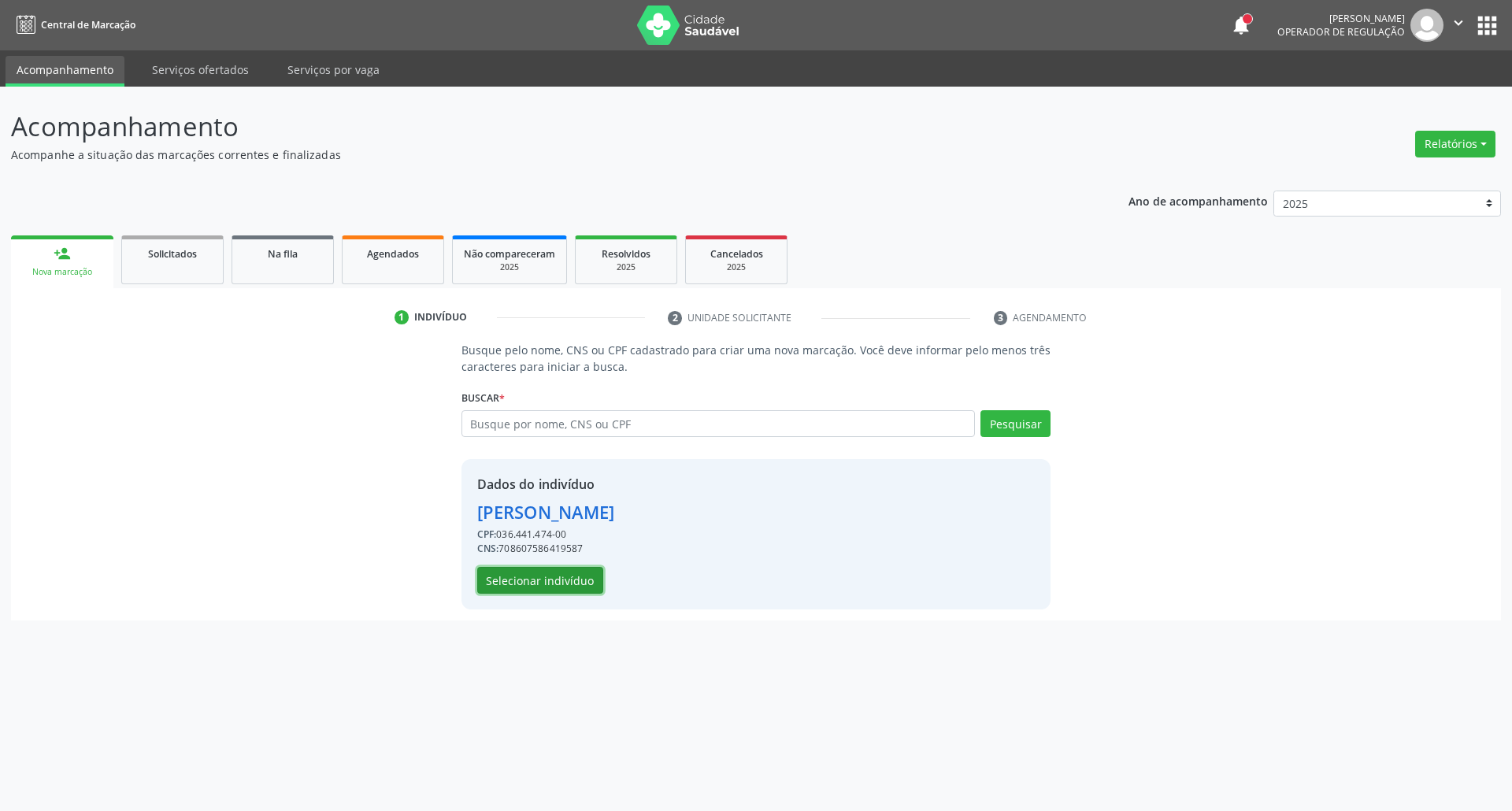
click at [533, 580] on button "Selecionar indivíduo" at bounding box center [540, 580] width 126 height 27
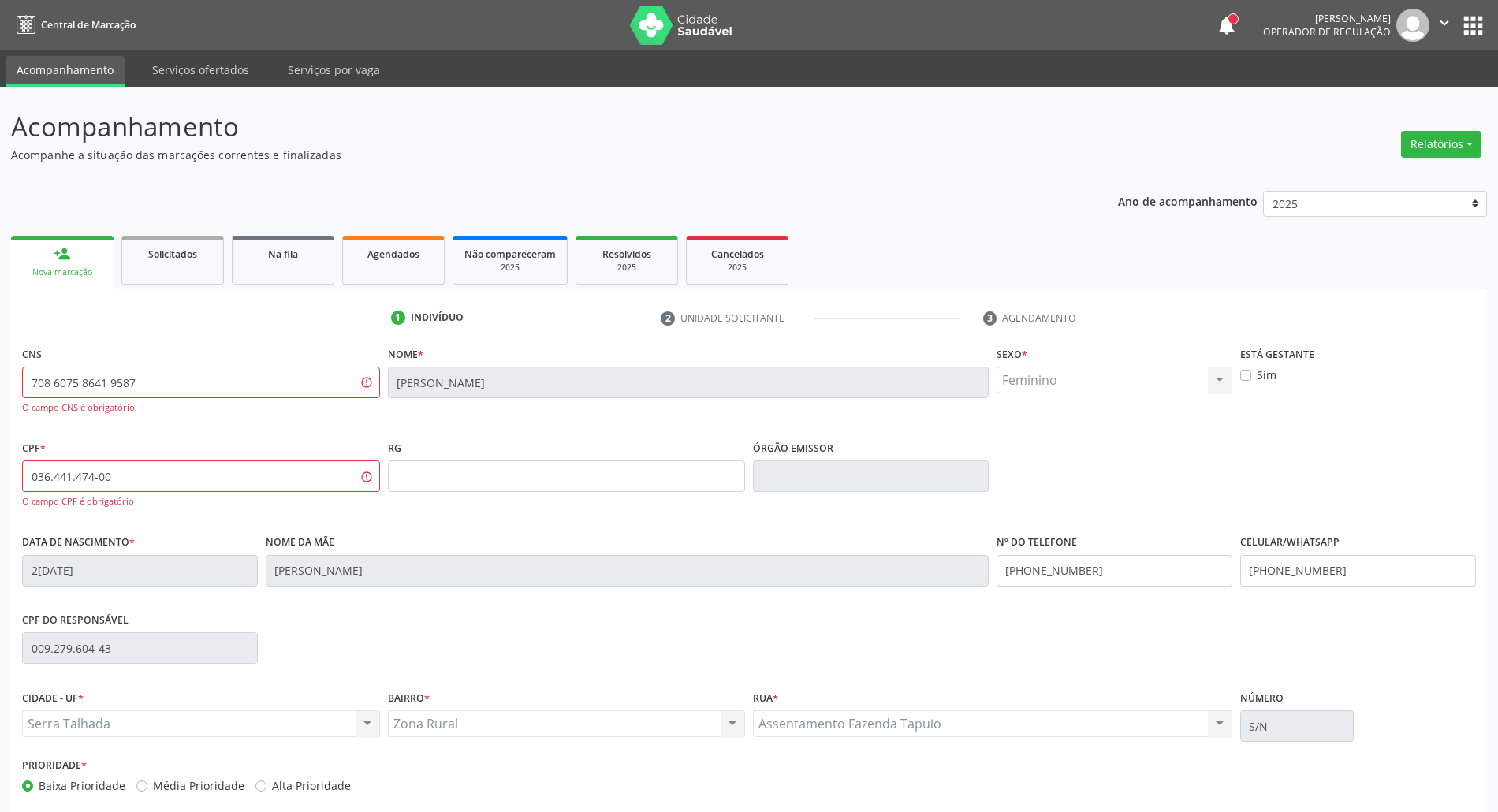
scroll to position [76, 0]
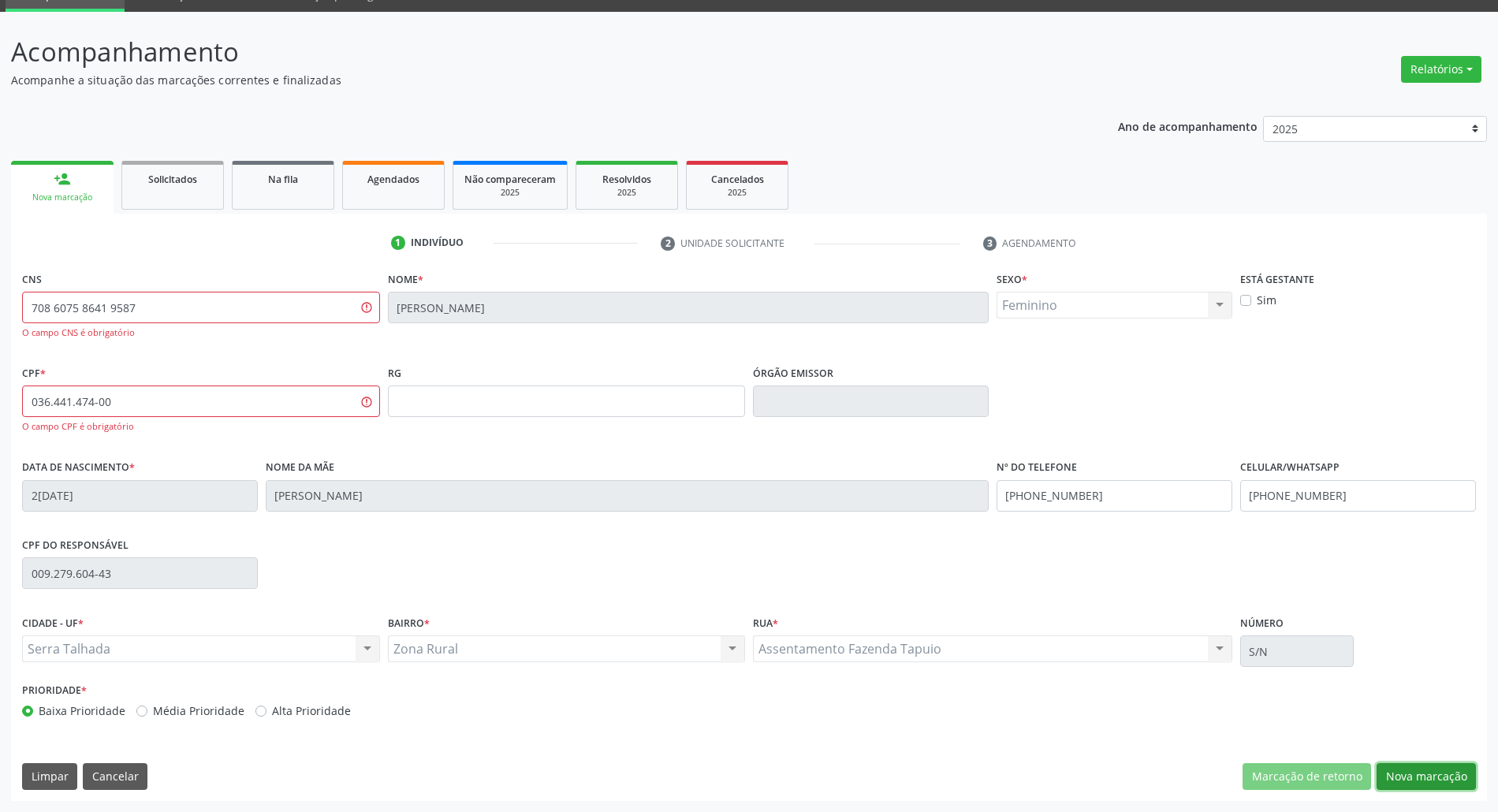
click at [1417, 779] on button "Nova marcação" at bounding box center [1426, 776] width 100 height 27
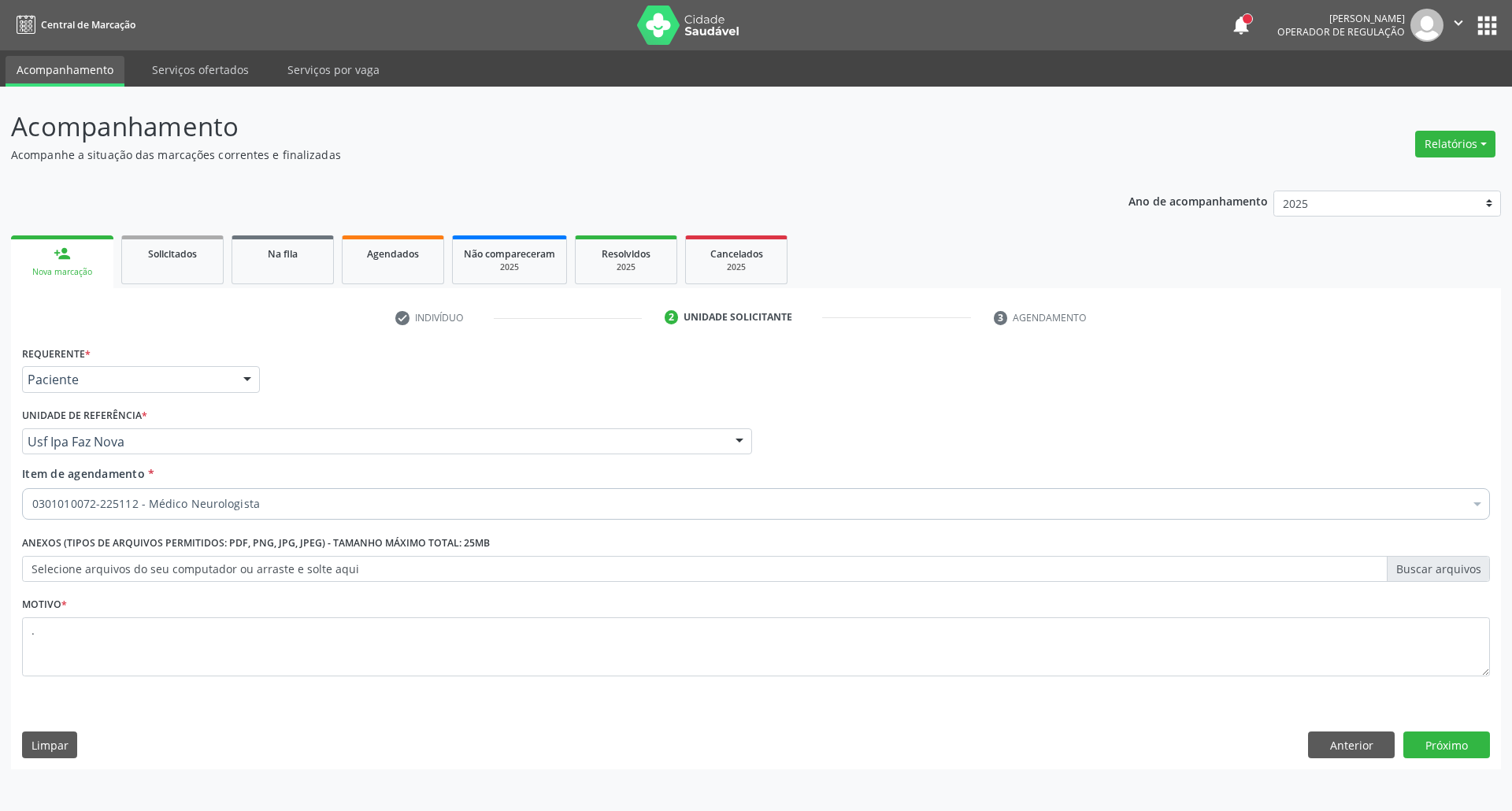
click at [48, 394] on div "Requerente * Paciente Profissional de Saúde Paciente Nenhum resultado encontrad…" at bounding box center [140, 372] width 245 height 62
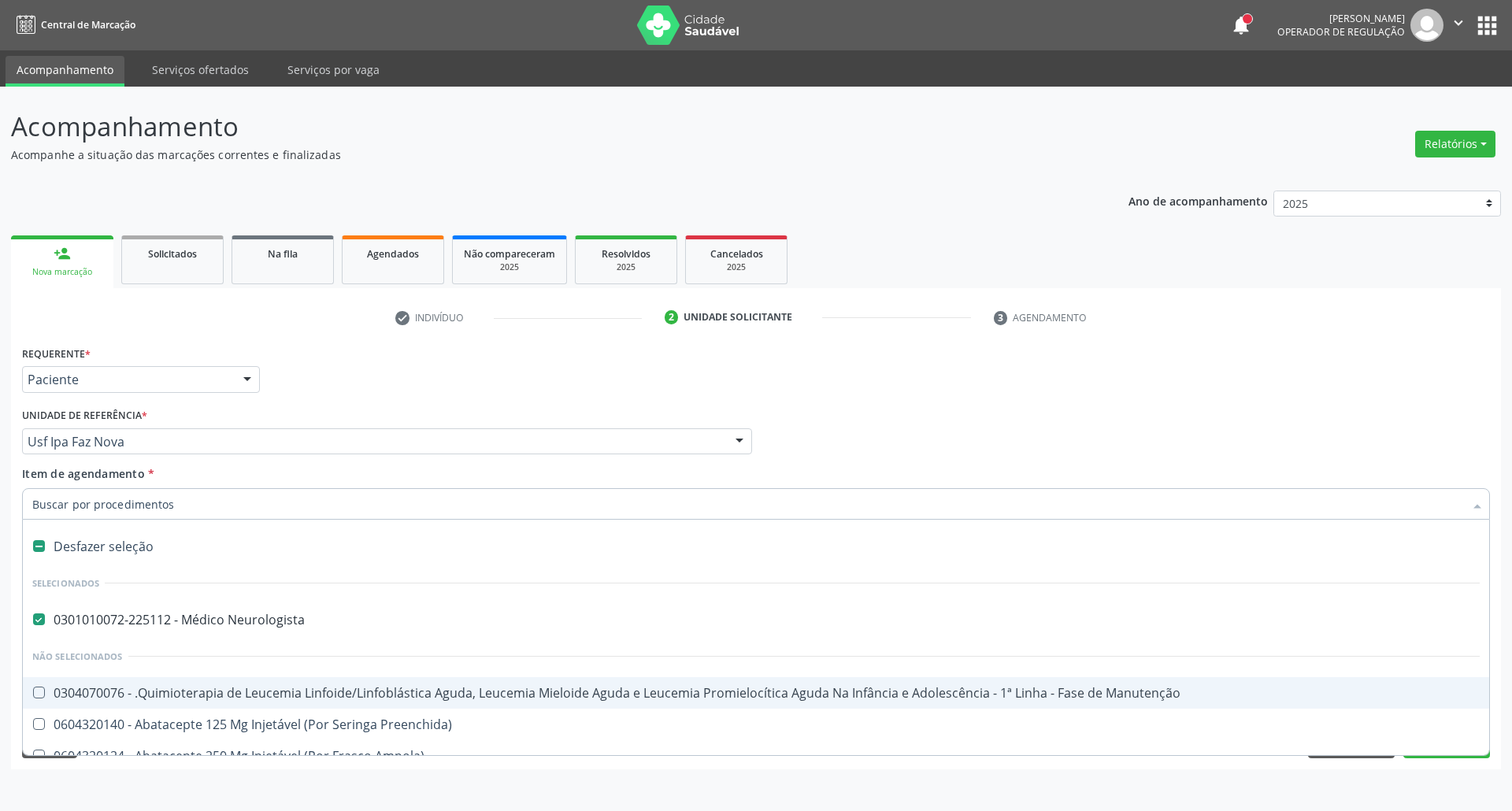
drag, startPoint x: 273, startPoint y: 507, endPoint x: 254, endPoint y: 506, distance: 19.0
drag, startPoint x: 120, startPoint y: 558, endPoint x: 127, endPoint y: 502, distance: 56.4
click at [121, 551] on div "Desfazer seleção" at bounding box center [755, 546] width 1466 height 31
checkbox Neurologista "false"
click at [118, 514] on input "Item de agendamento *" at bounding box center [747, 503] width 1431 height 31
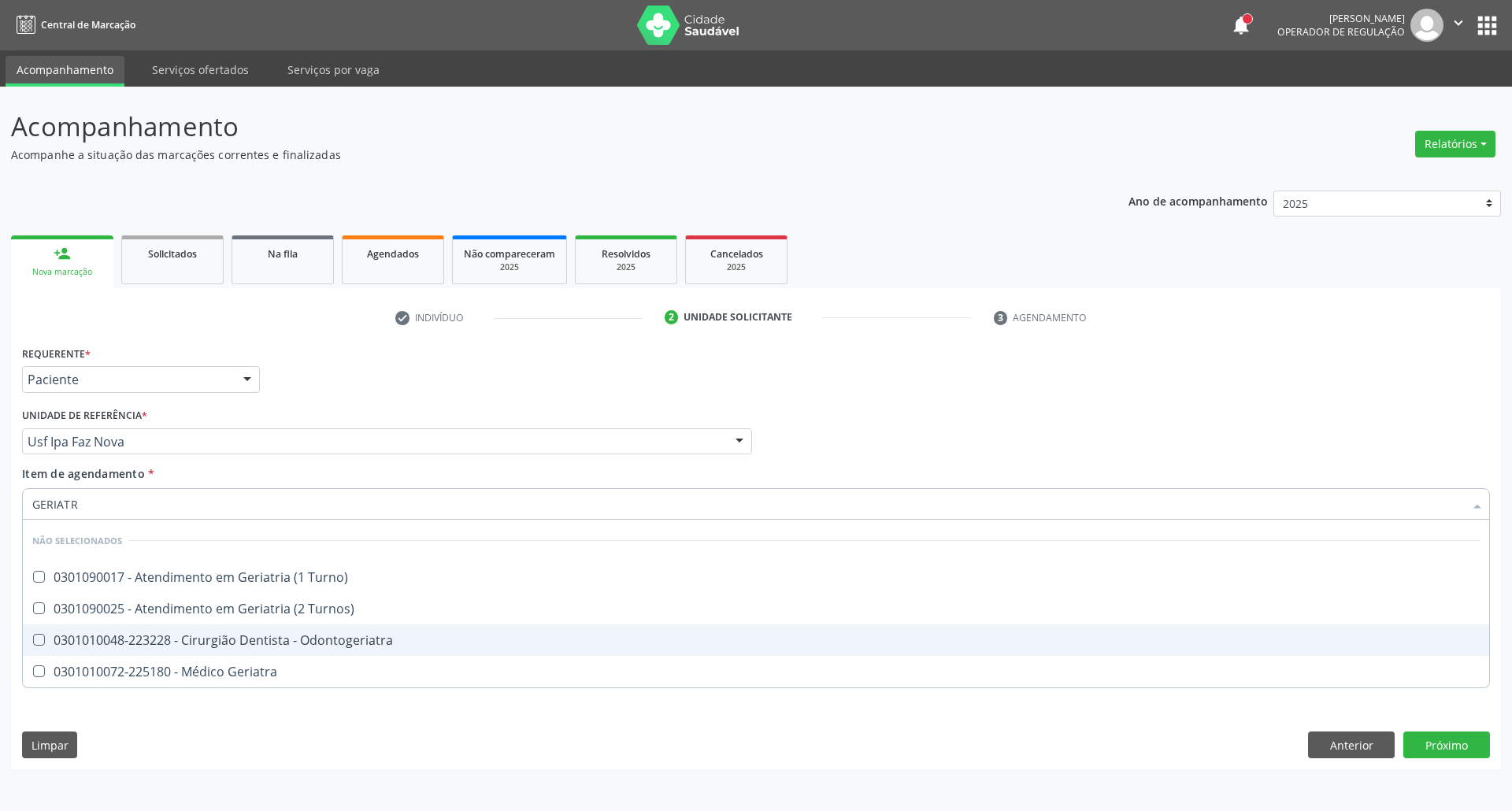
type input "GERIATRA"
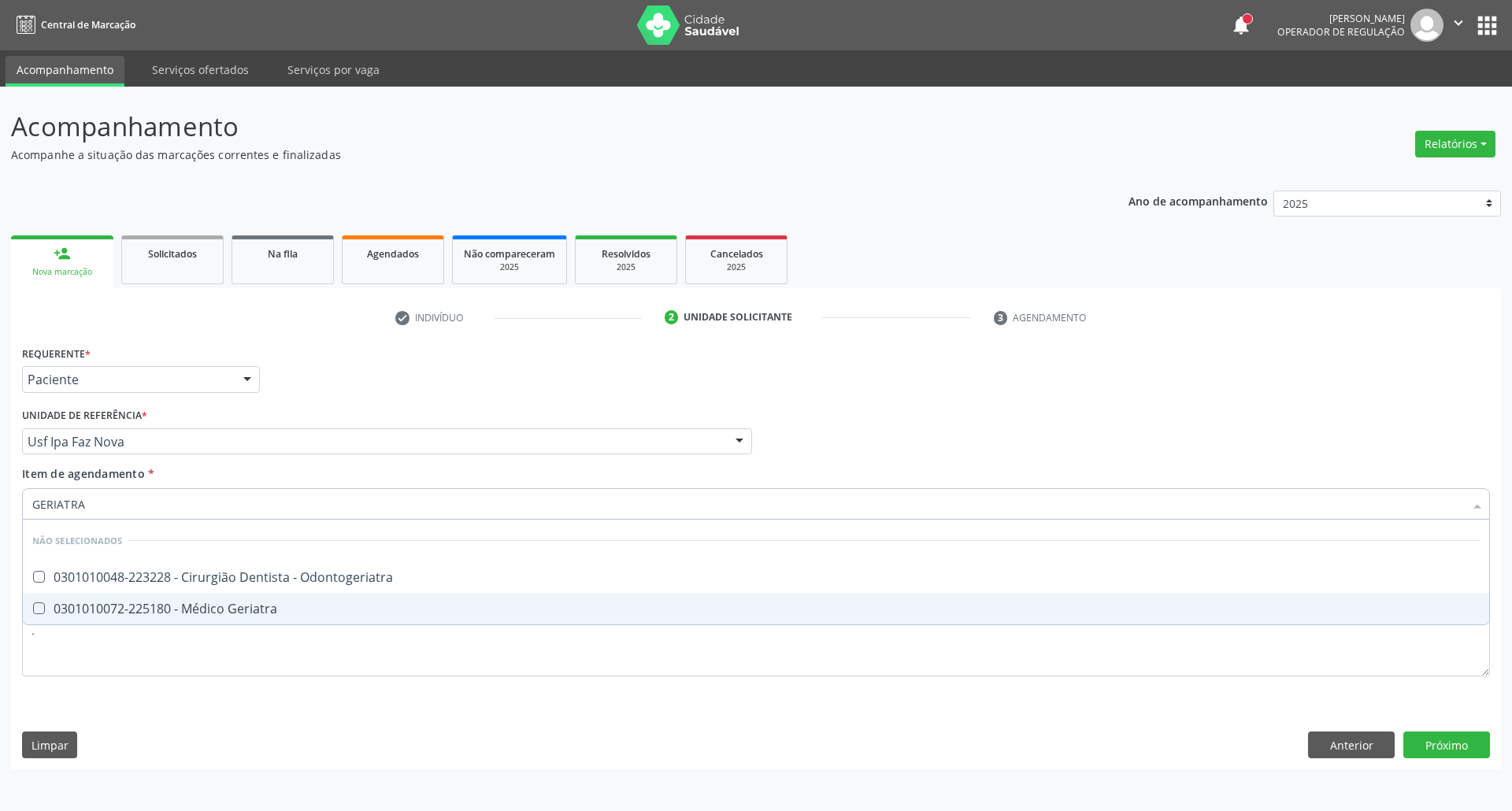
drag, startPoint x: 47, startPoint y: 606, endPoint x: 107, endPoint y: 687, distance: 100.8
click at [48, 611] on div "0301010072-225180 - Médico Geriatra" at bounding box center [755, 608] width 1447 height 12
checkbox Geriatra "true"
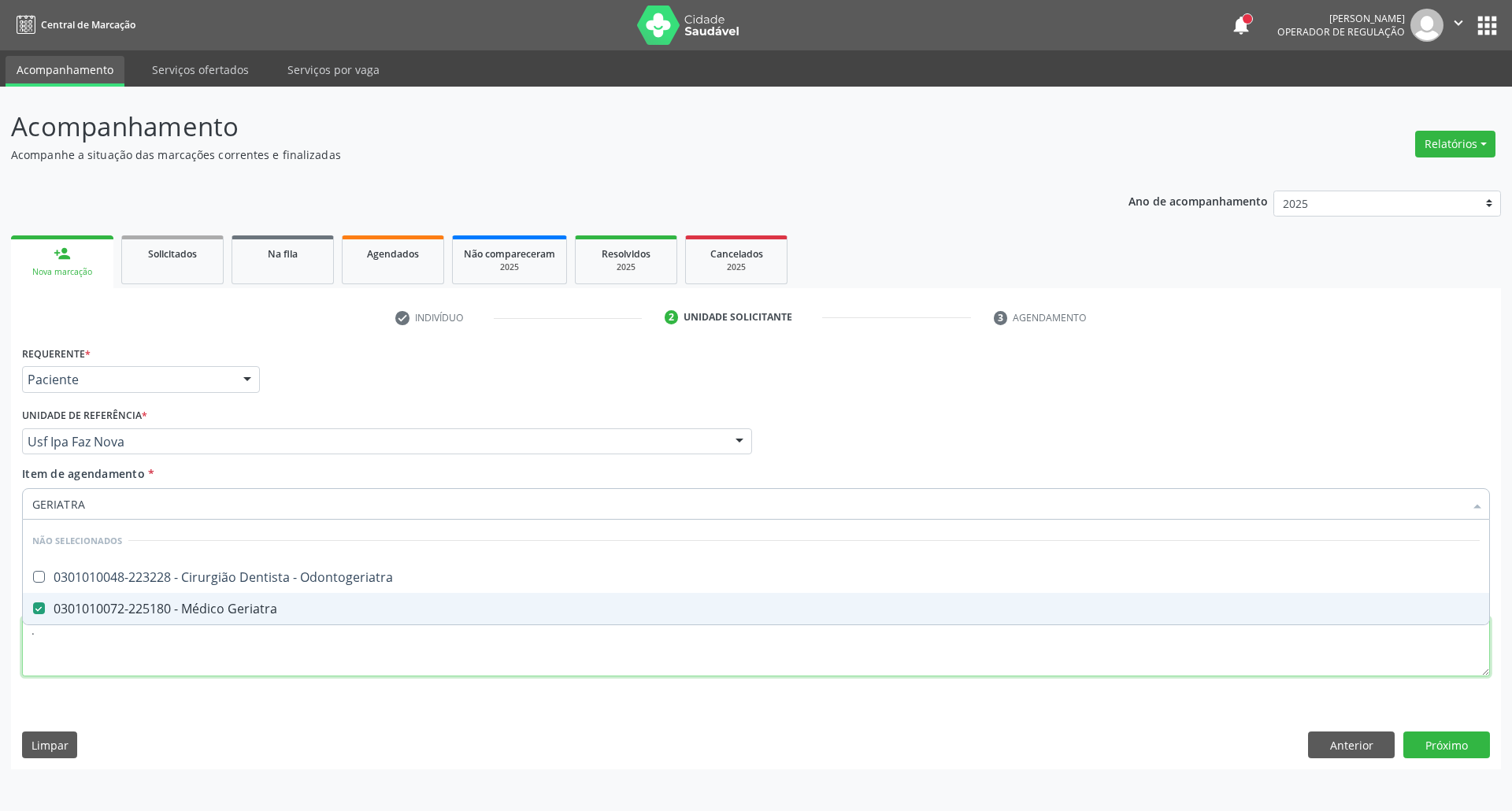
click at [105, 666] on div "Requerente * Paciente Profissional de Saúde Paciente Nenhum resultado encontrad…" at bounding box center [755, 520] width 1467 height 356
checkbox Odontogeriatra "true"
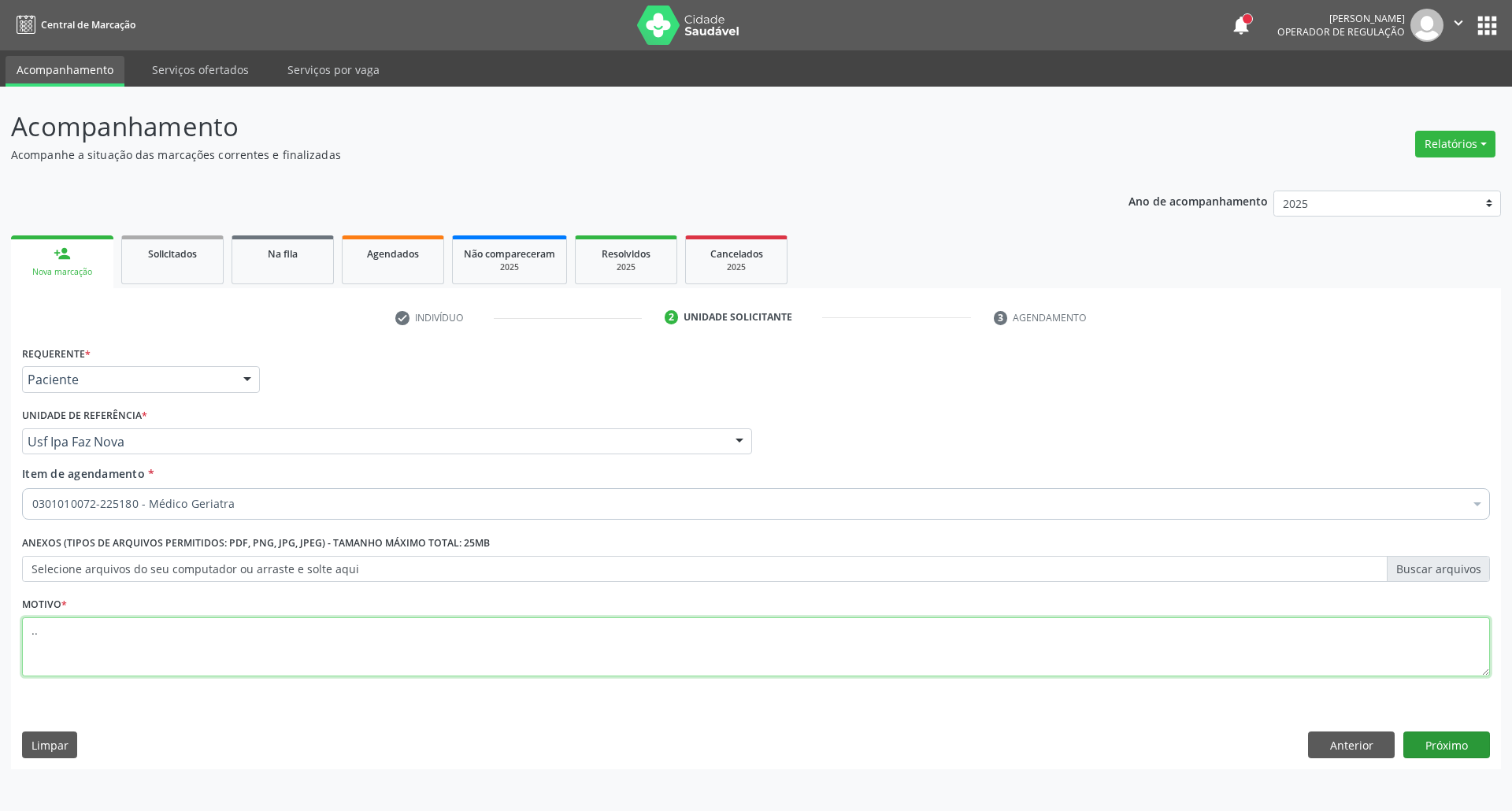
type textarea ".."
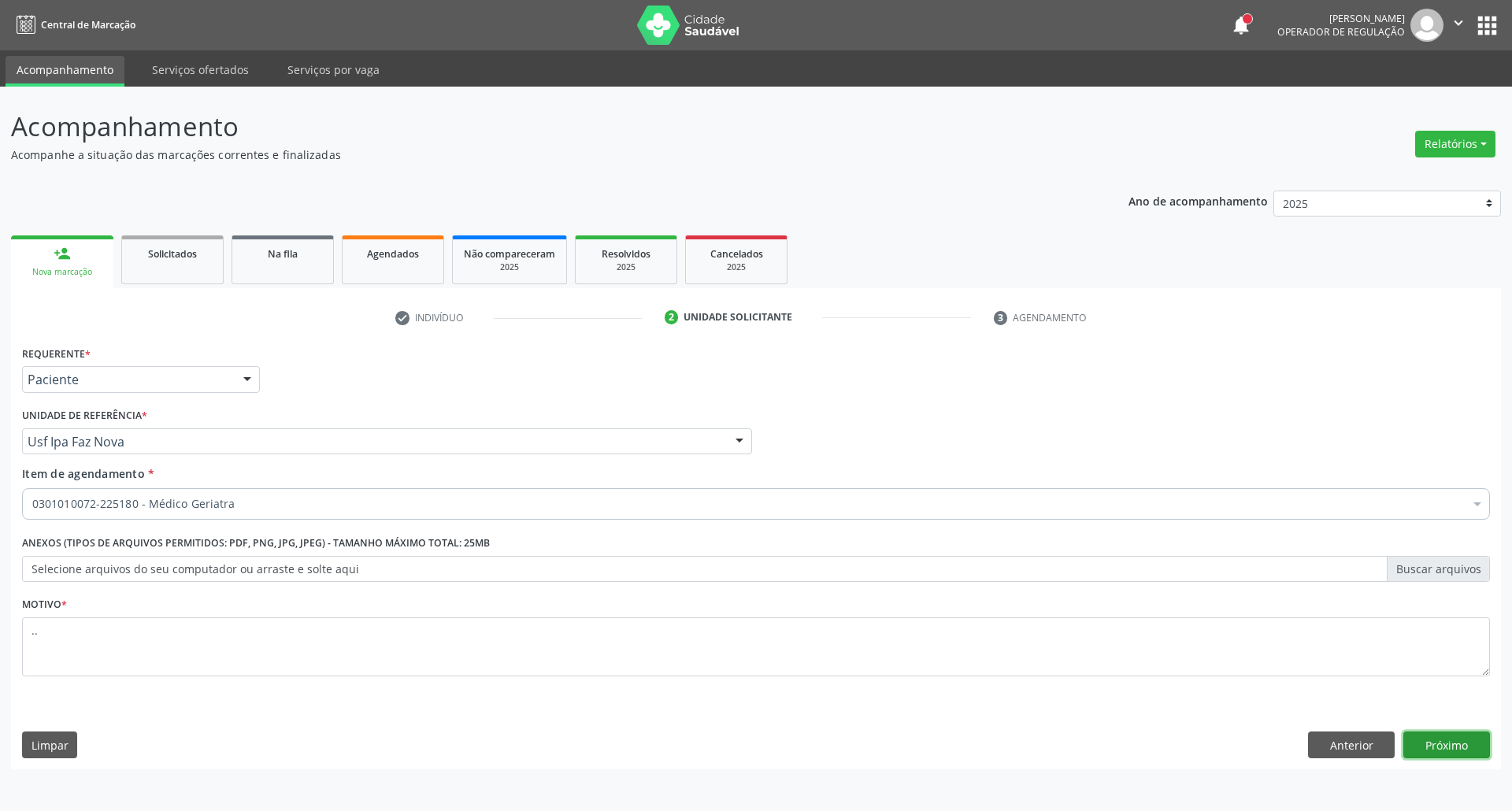
drag, startPoint x: 1436, startPoint y: 750, endPoint x: 1377, endPoint y: 725, distance: 64.1
click at [1434, 750] on button "Próximo" at bounding box center [1446, 745] width 86 height 27
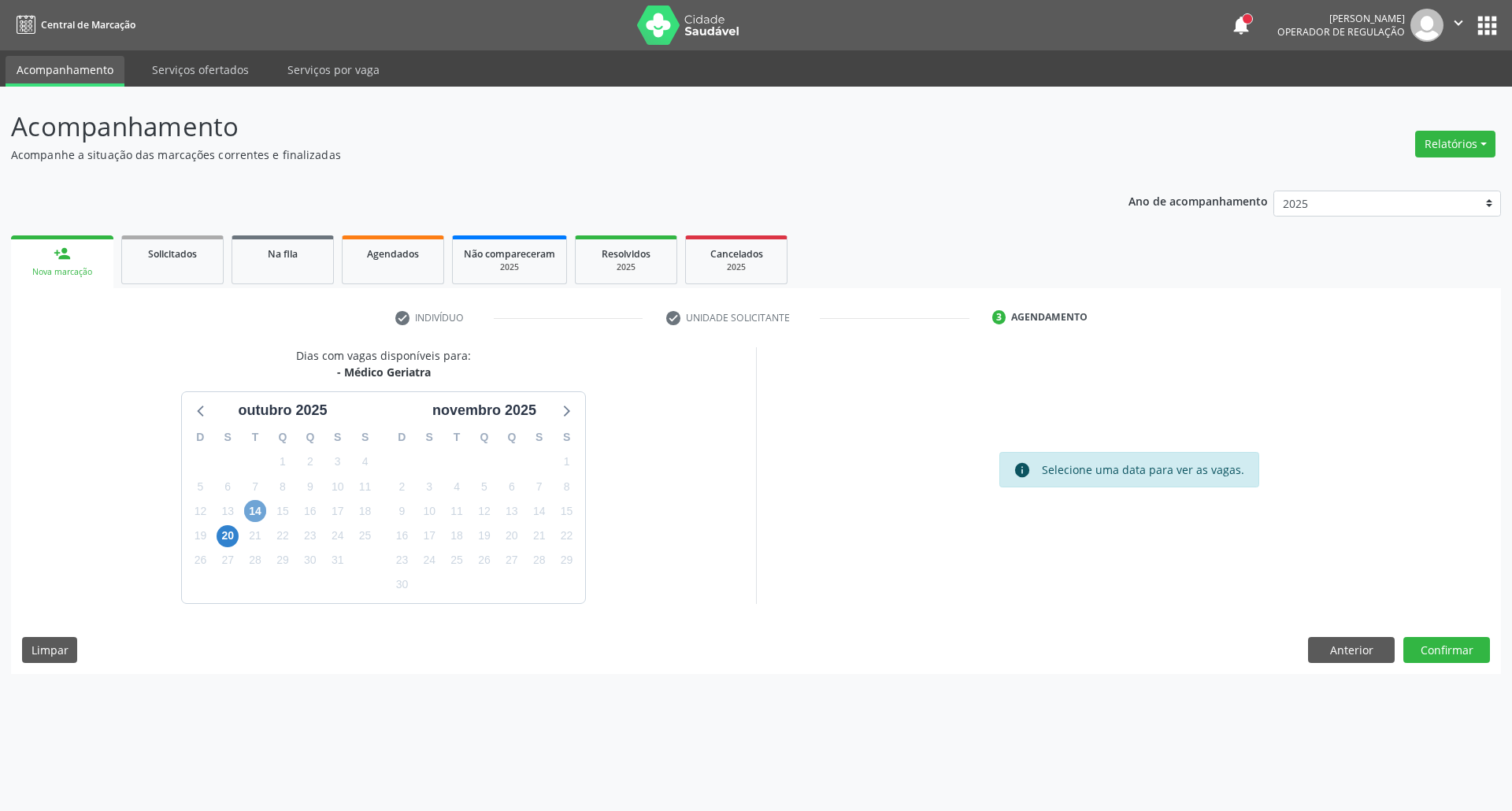
click at [256, 516] on span "14" at bounding box center [255, 511] width 22 height 22
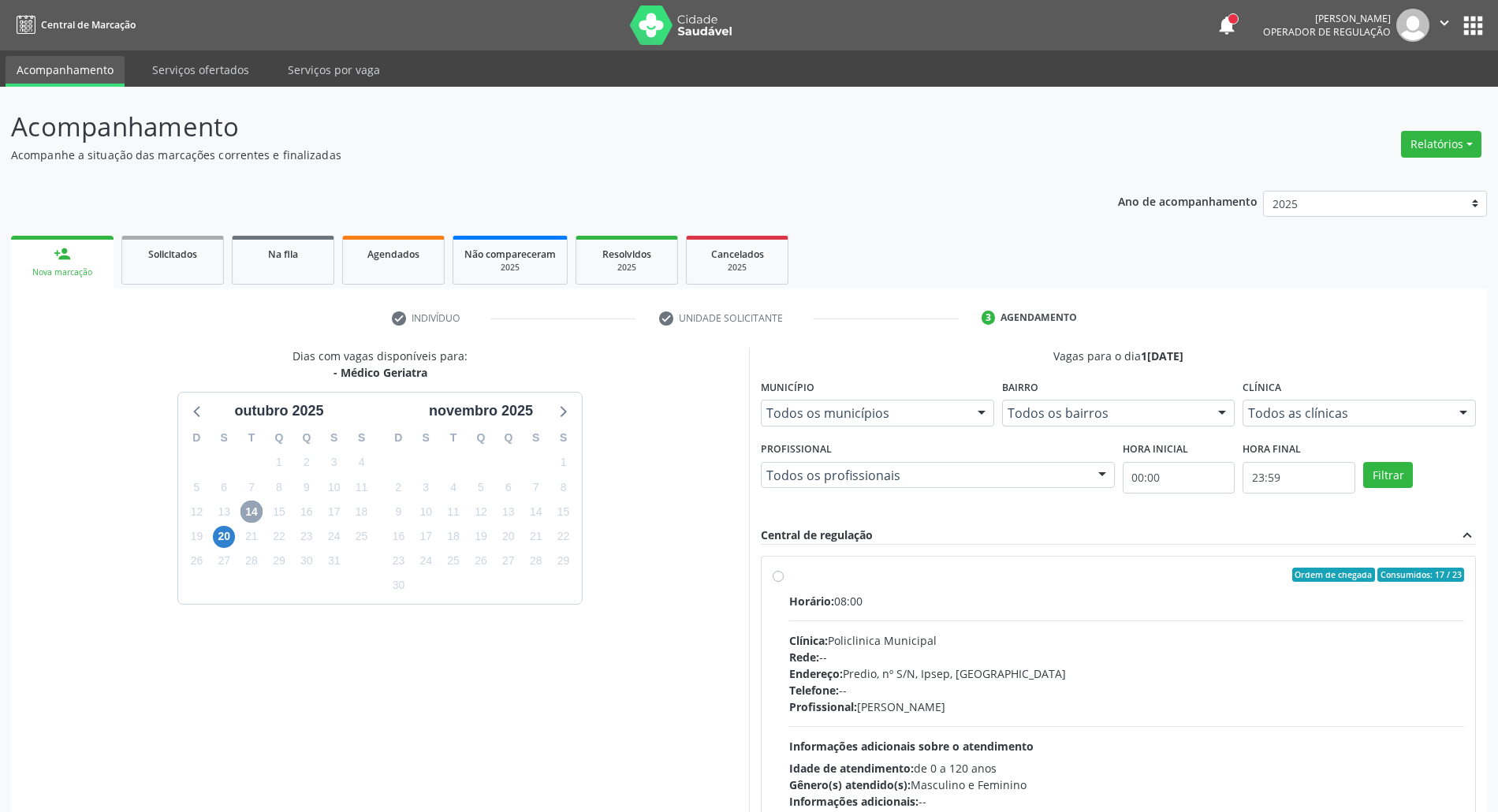
scroll to position [104, 0]
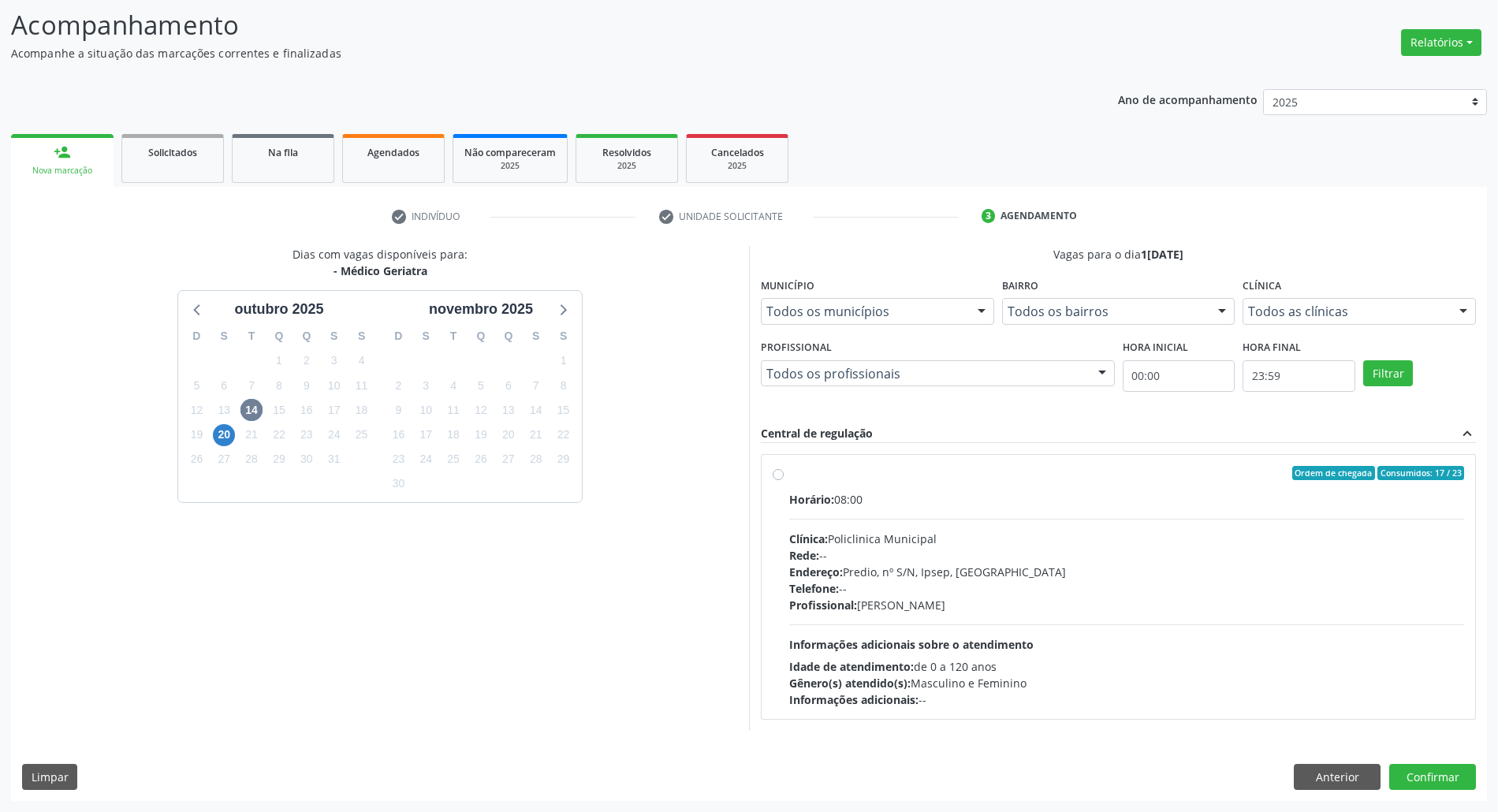
click at [1006, 502] on div "Horário: 08:00" at bounding box center [1126, 499] width 675 height 16
click at [784, 480] on input "Ordem de chegada Consumidos: 17 / 23 Horário: 08:00 Clínica: Policlinica Munici…" at bounding box center [778, 472] width 11 height 14
radio input "true"
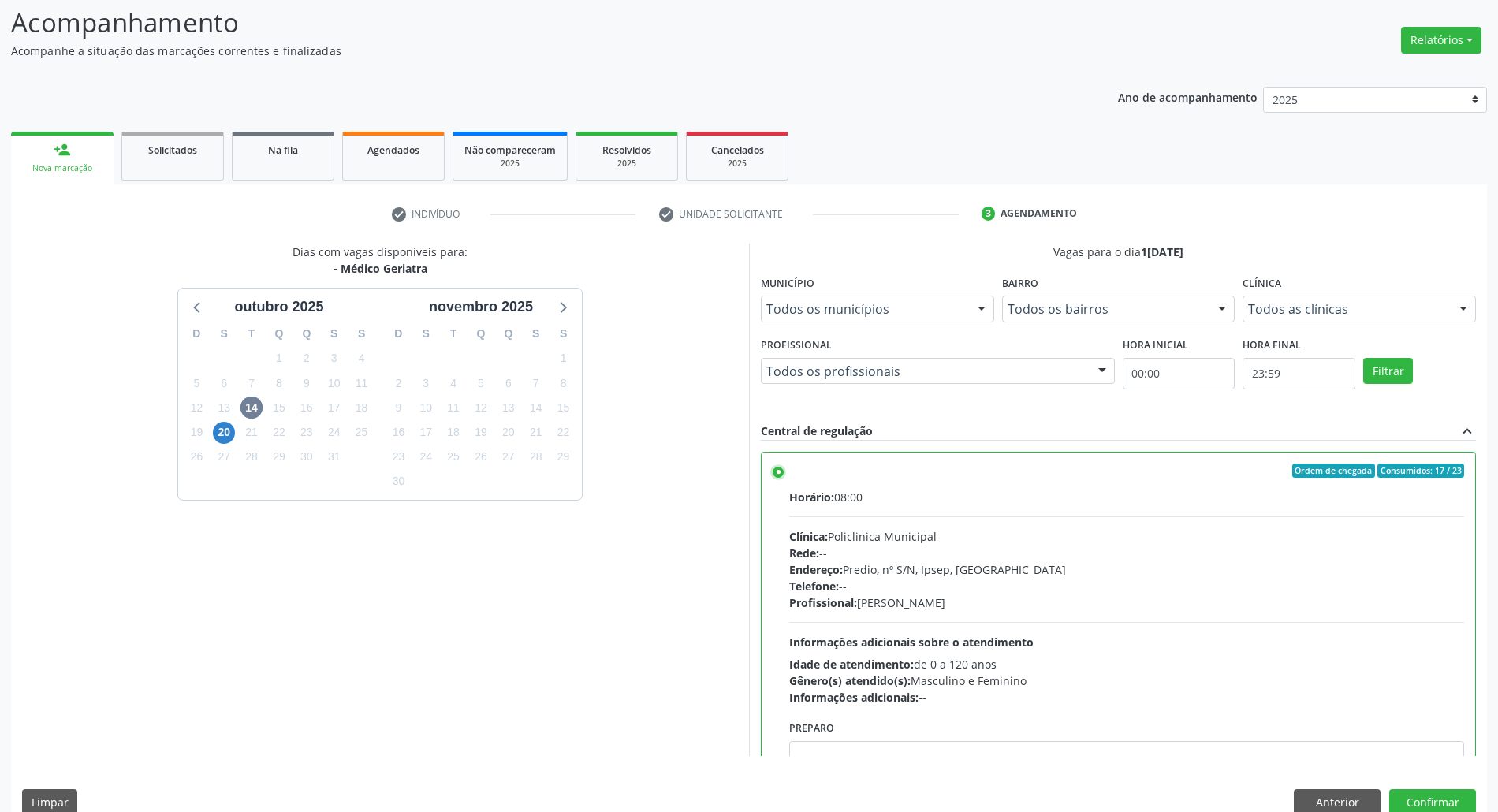
scroll to position [130, 0]
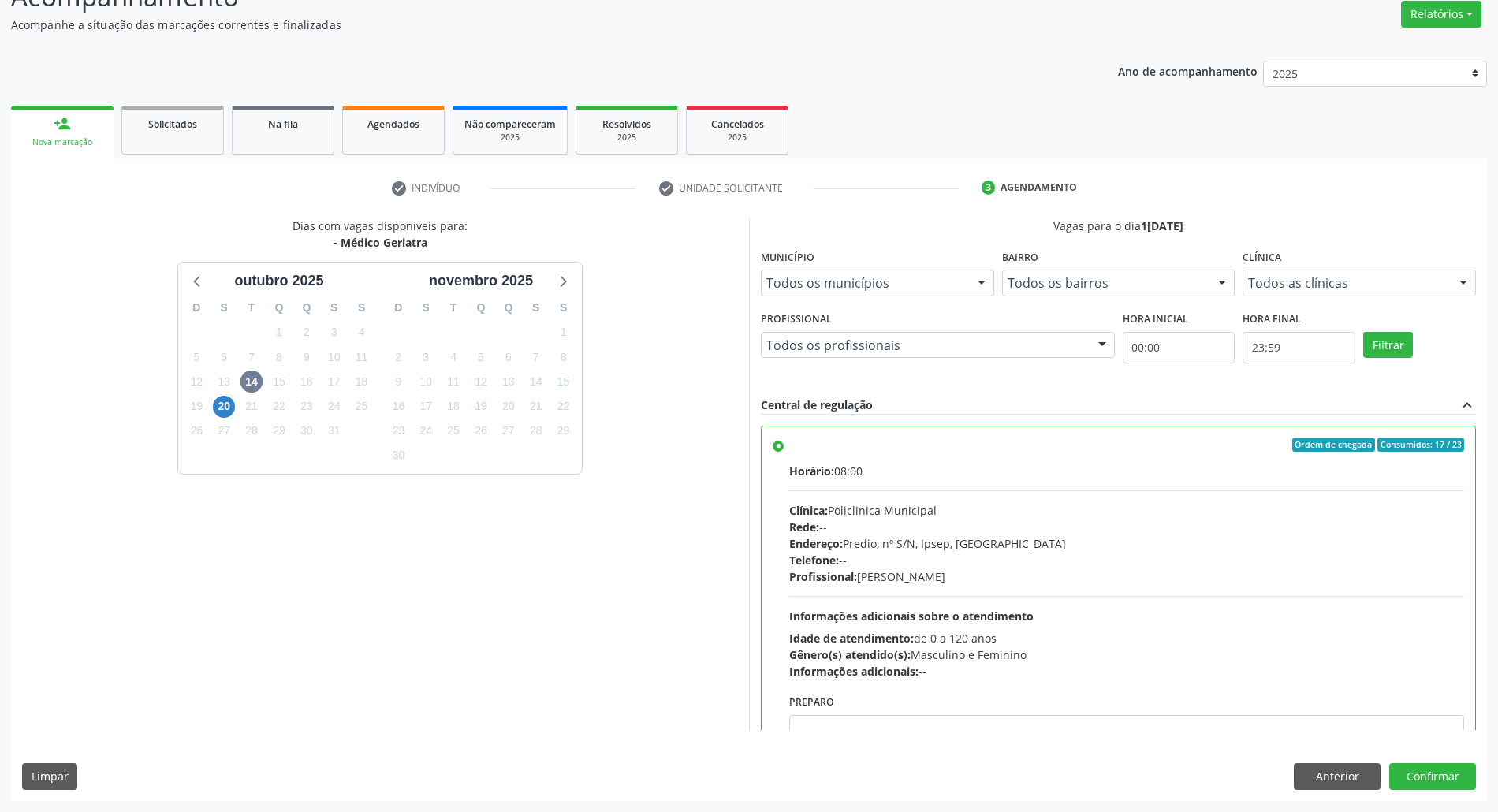
click at [1417, 755] on div "Dias com vagas disponíveis para: - Médico Geriatra ou[DATE] S T Q Q S S 28 29 3…" at bounding box center [749, 508] width 1476 height 582
click at [1416, 771] on button "Confirmar" at bounding box center [1432, 776] width 86 height 27
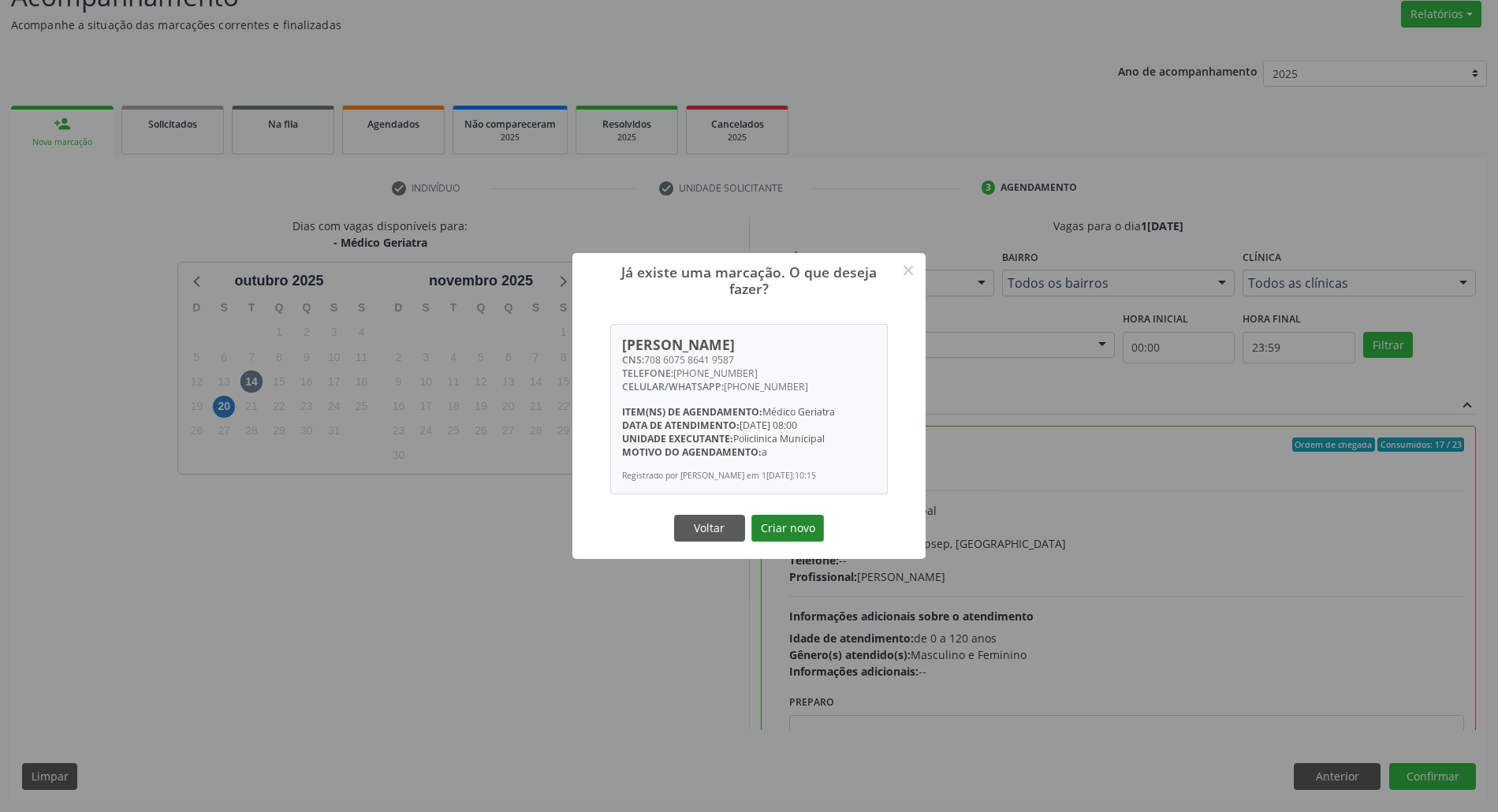
click at [770, 527] on button "Criar novo" at bounding box center [787, 528] width 72 height 27
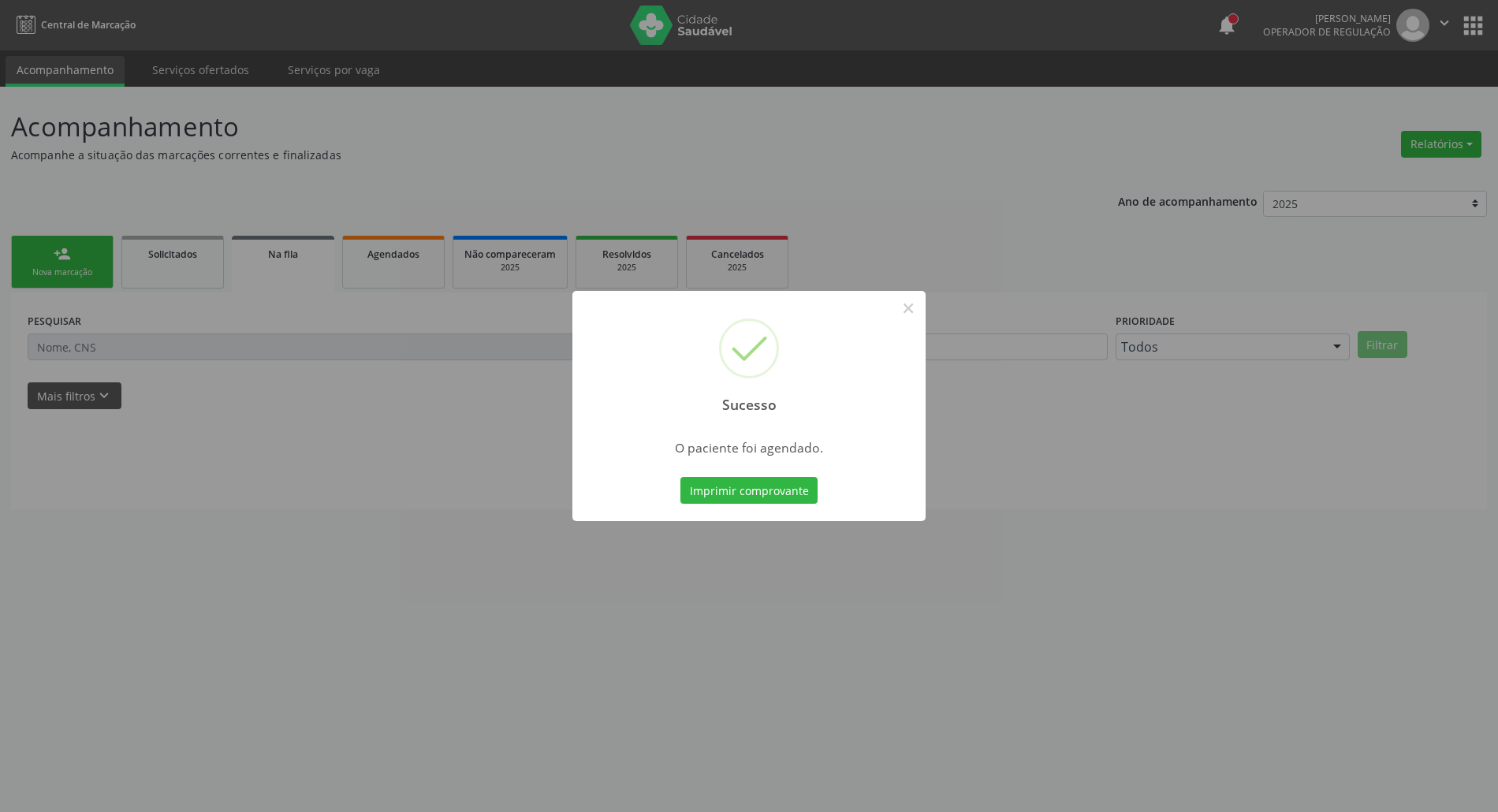
scroll to position [0, 0]
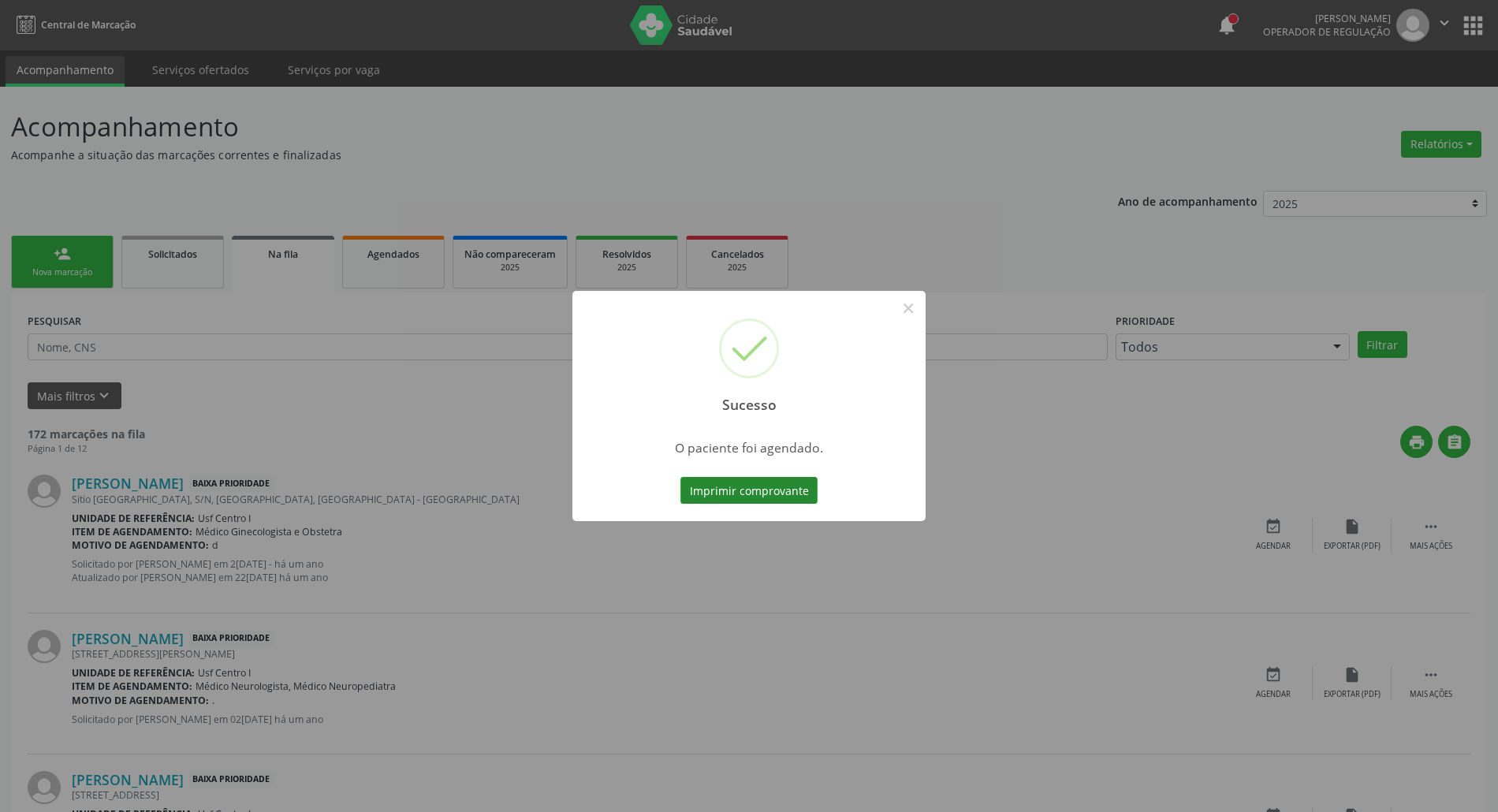
click at [762, 489] on button "Imprimir comprovante" at bounding box center [749, 490] width 138 height 27
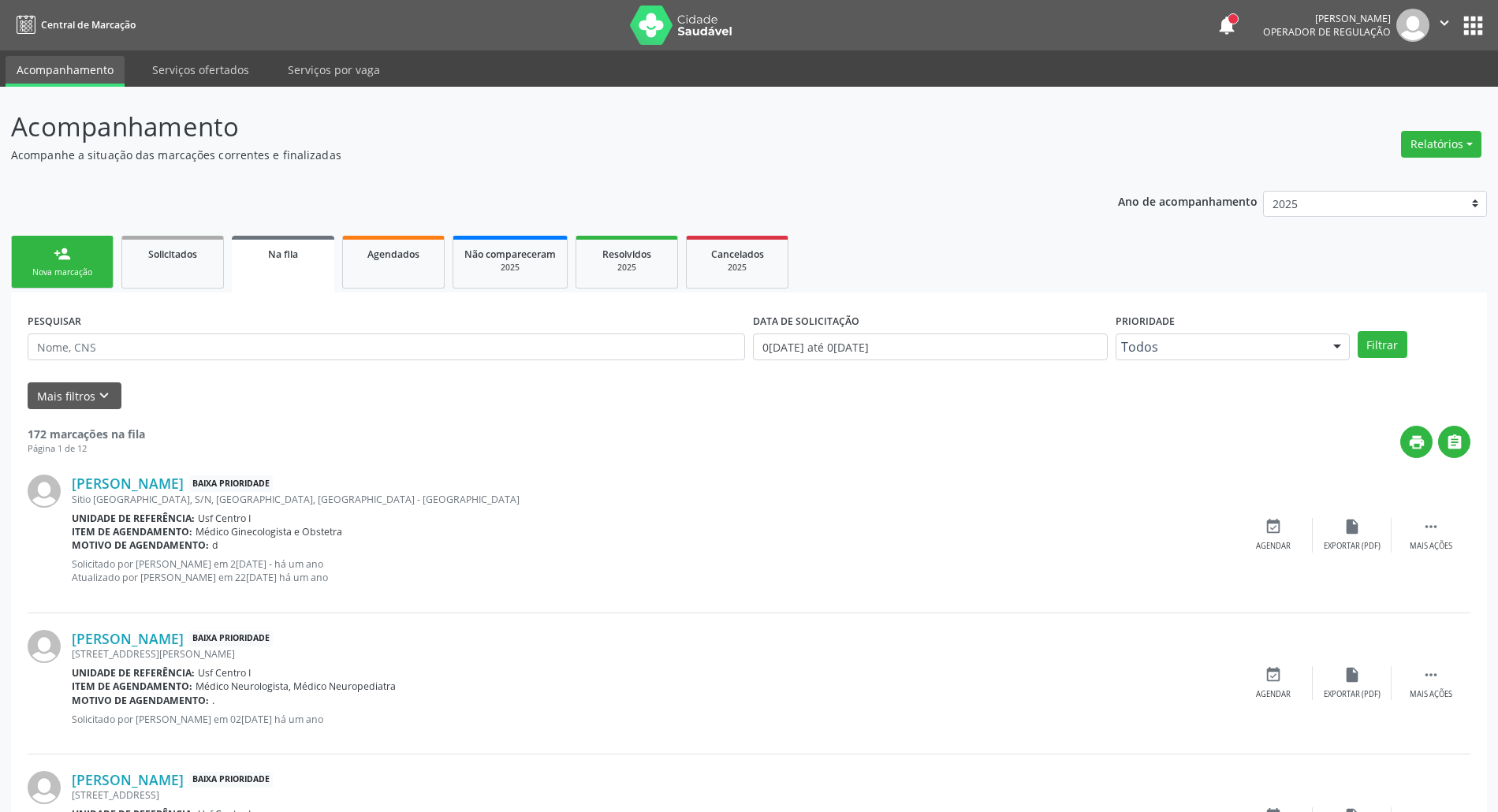
click at [85, 256] on link "person_add Nova marcação" at bounding box center [63, 262] width 102 height 53
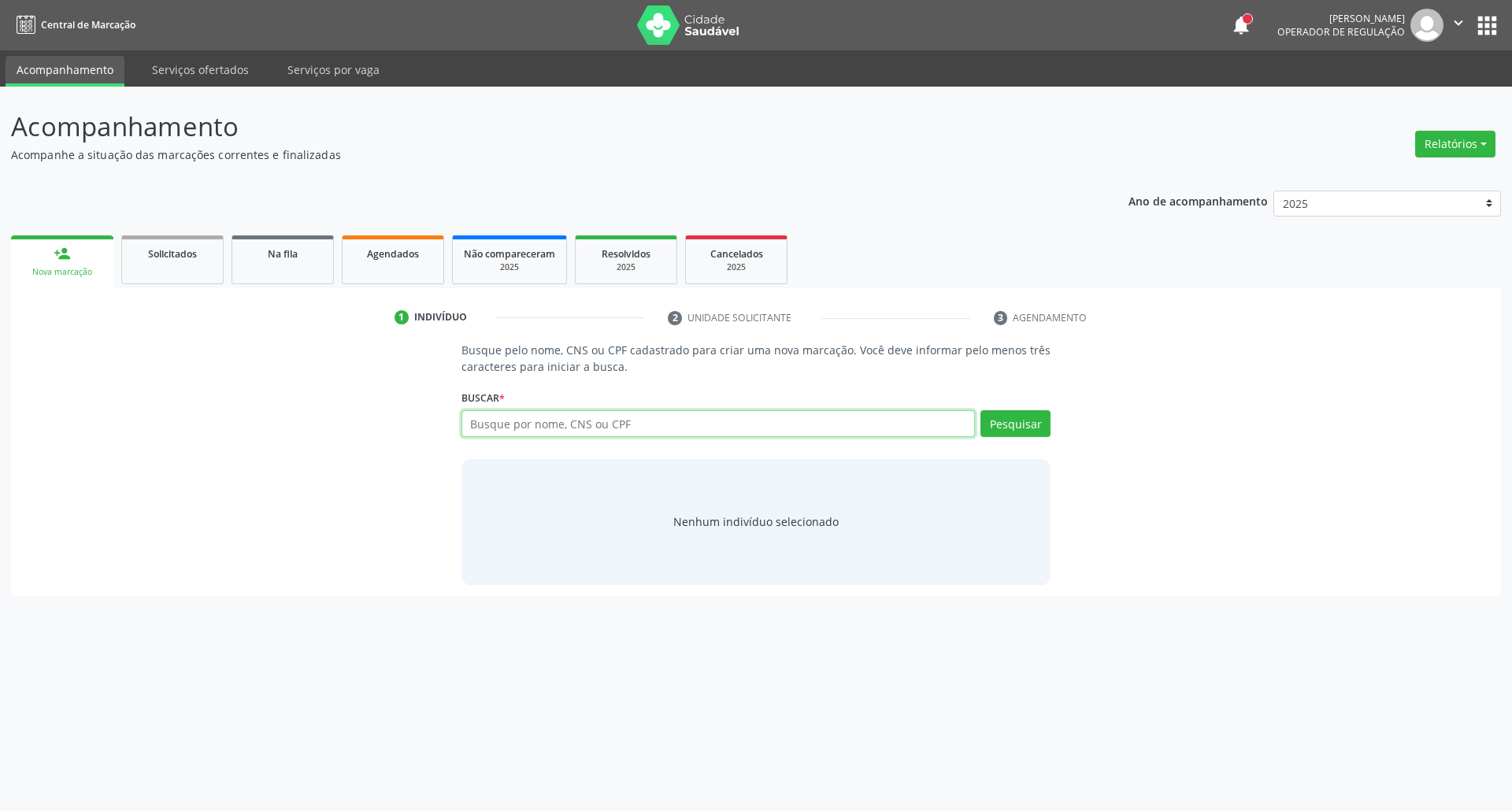
drag, startPoint x: 508, startPoint y: 425, endPoint x: 567, endPoint y: 436, distance: 60.0
click at [509, 426] on input "text" at bounding box center [718, 424] width 514 height 27
type input "ENOC"
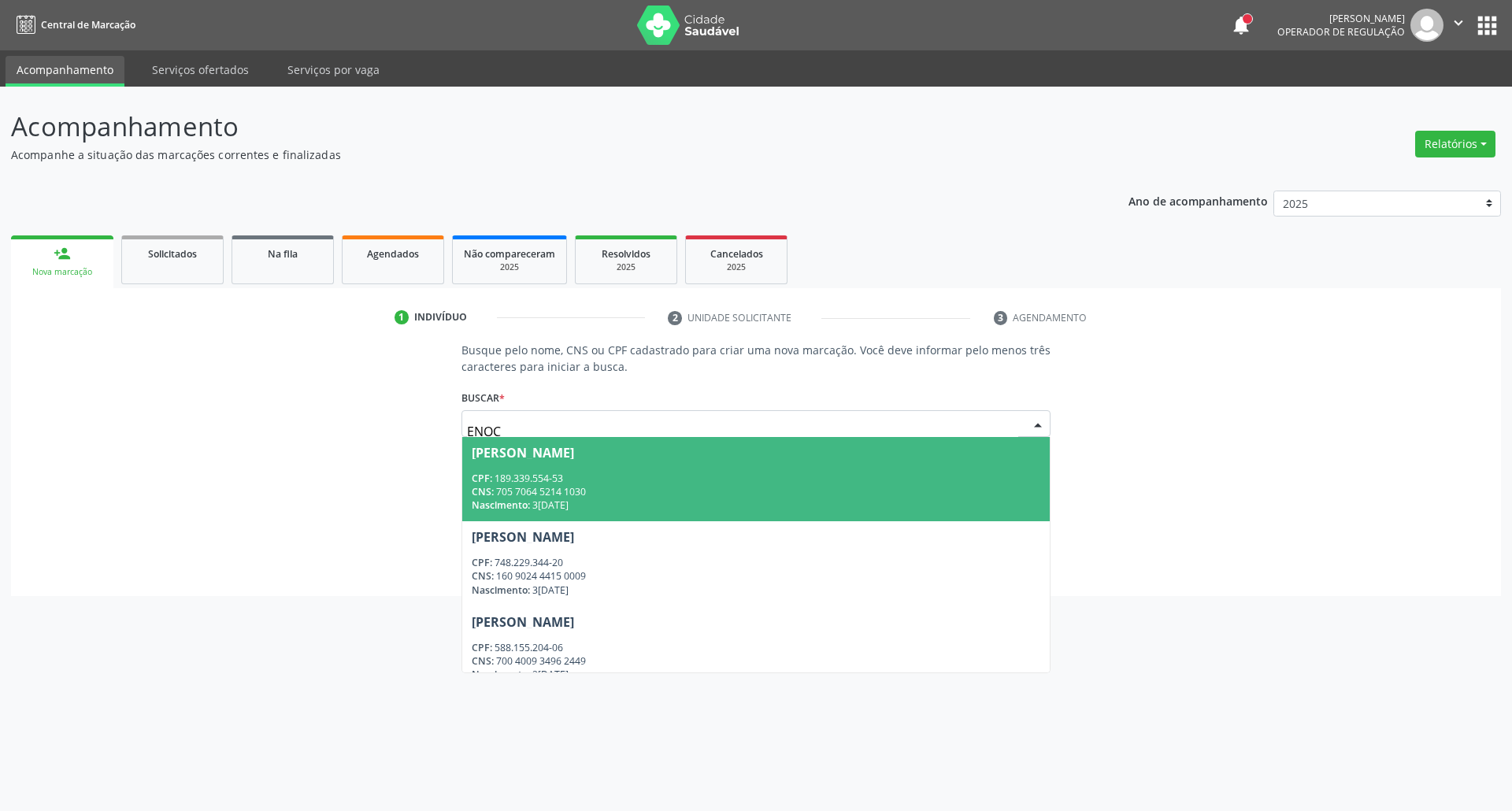
click at [640, 482] on div "CPF: 189.339.554-53" at bounding box center [756, 478] width 569 height 13
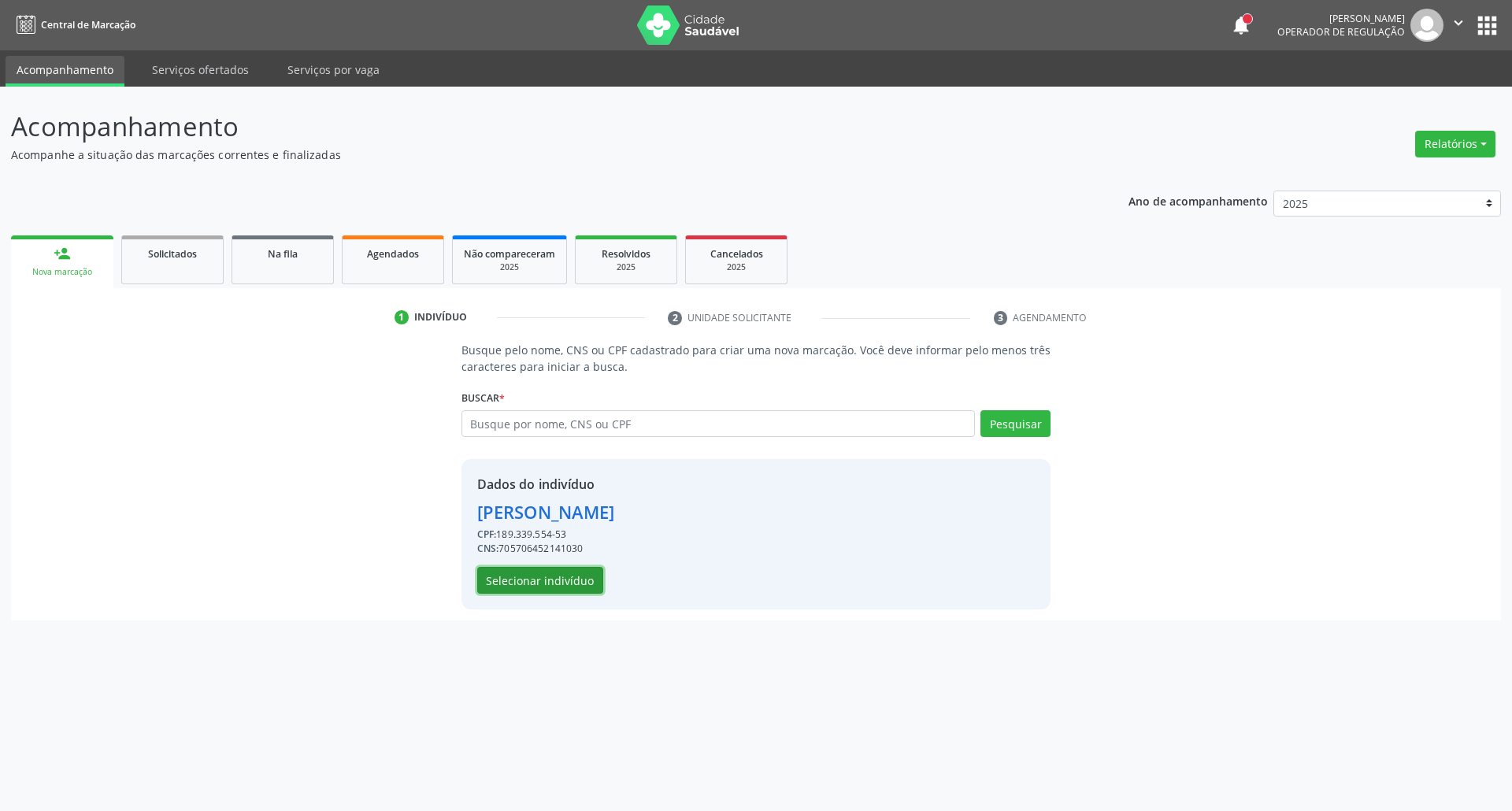
click at [555, 581] on button "Selecionar indivíduo" at bounding box center [540, 580] width 126 height 27
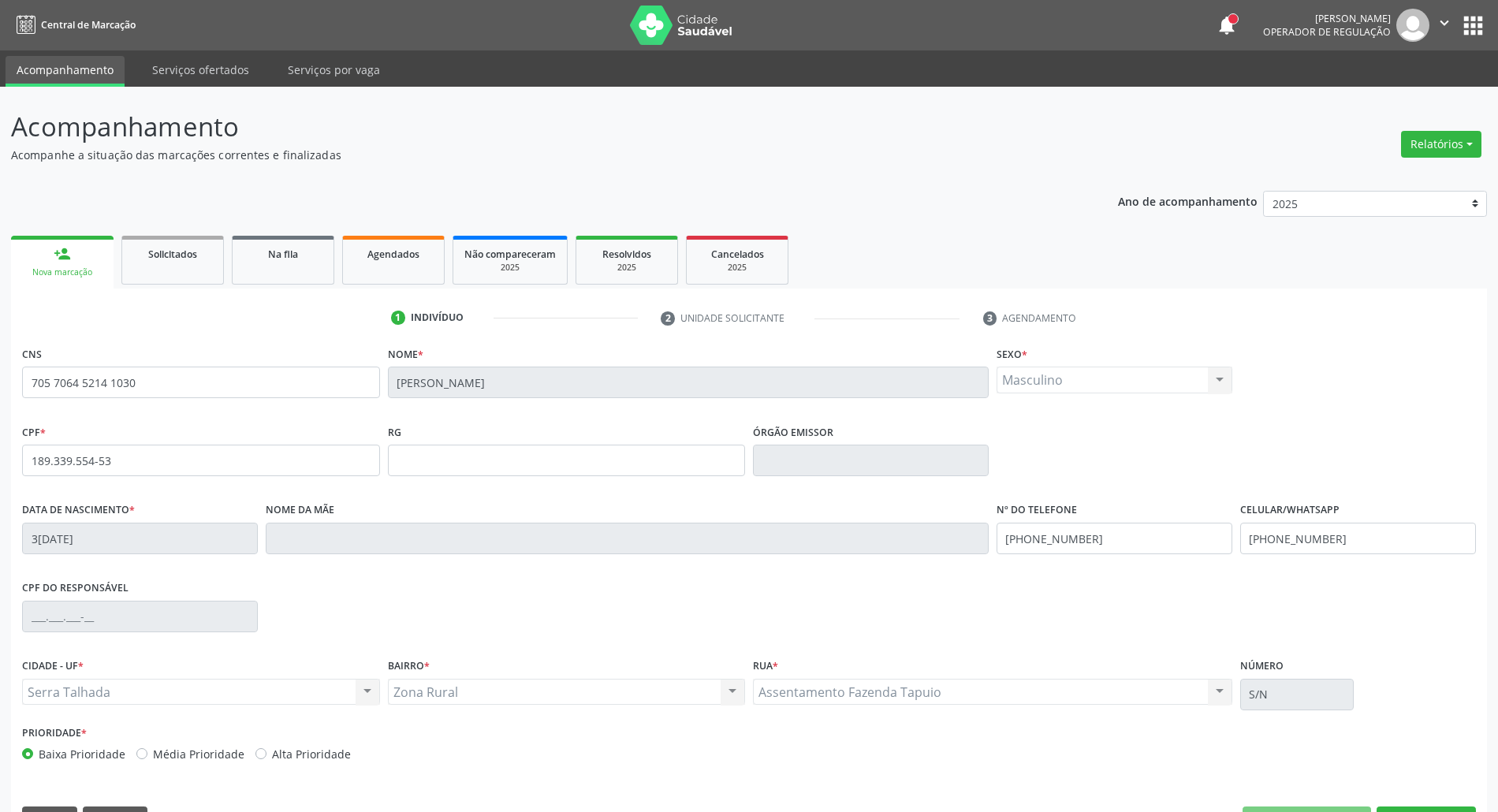
scroll to position [43, 0]
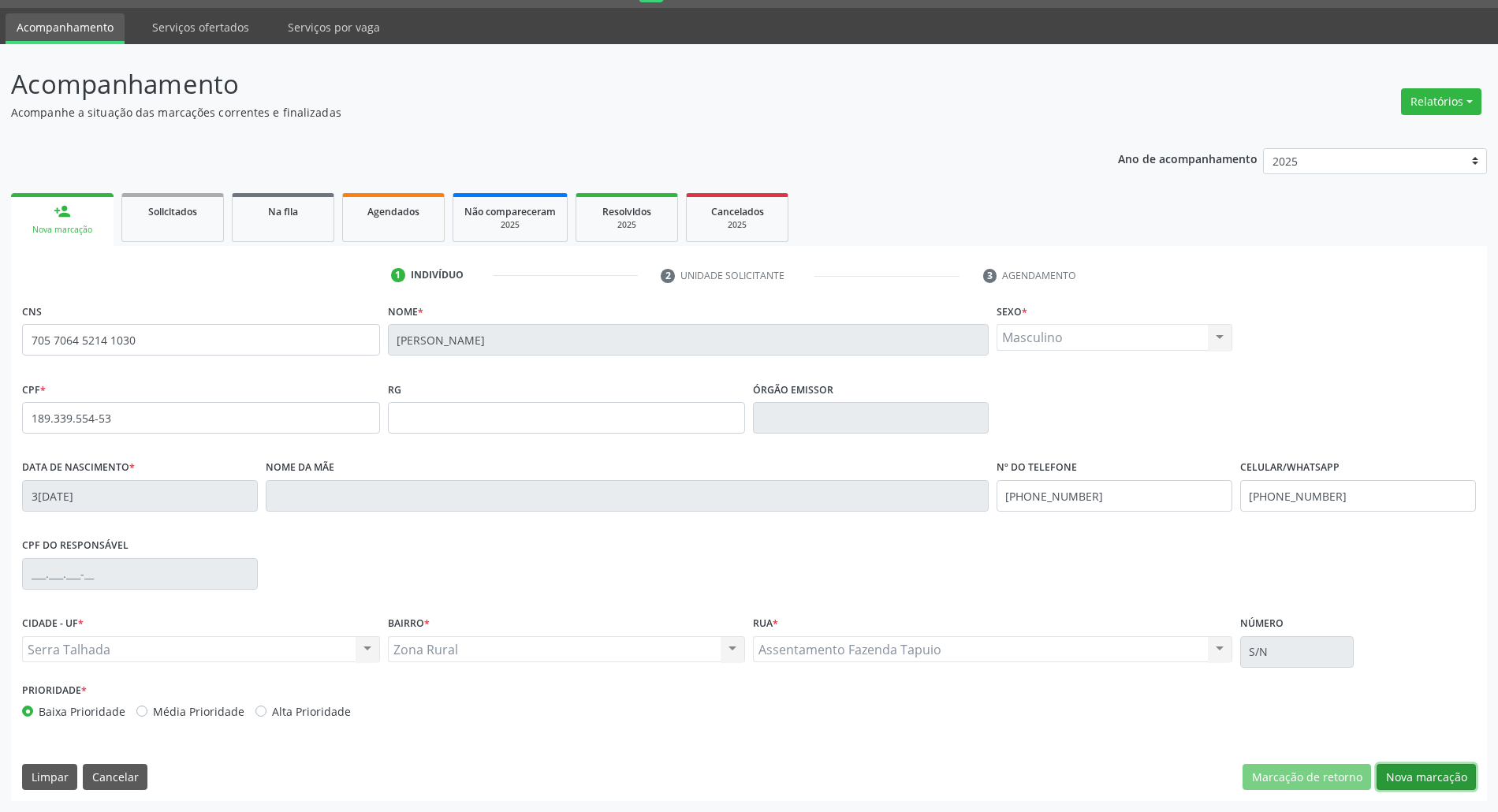
click at [1436, 767] on button "Nova marcação" at bounding box center [1426, 777] width 100 height 27
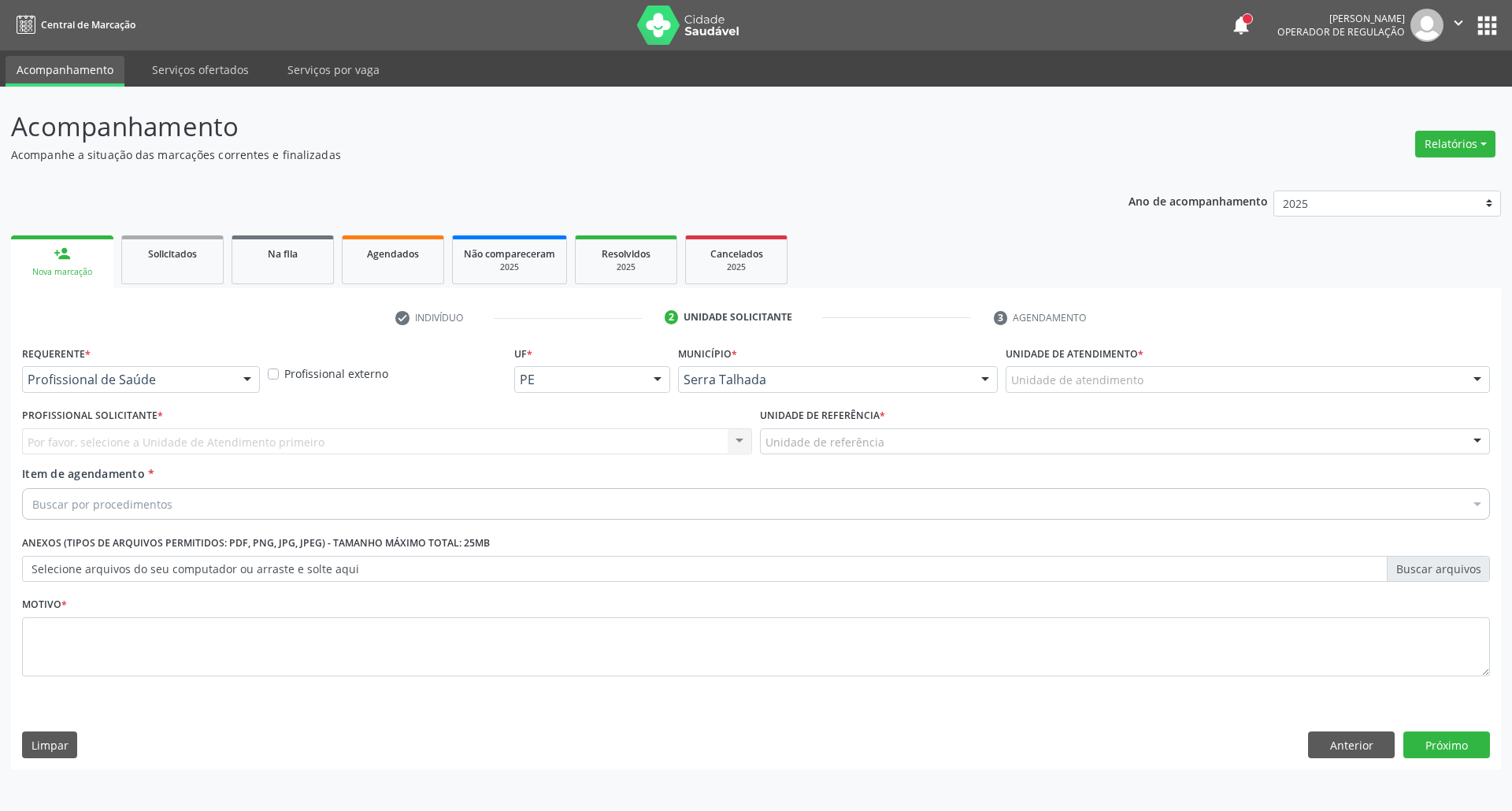
drag, startPoint x: 154, startPoint y: 382, endPoint x: 131, endPoint y: 432, distance: 55.0
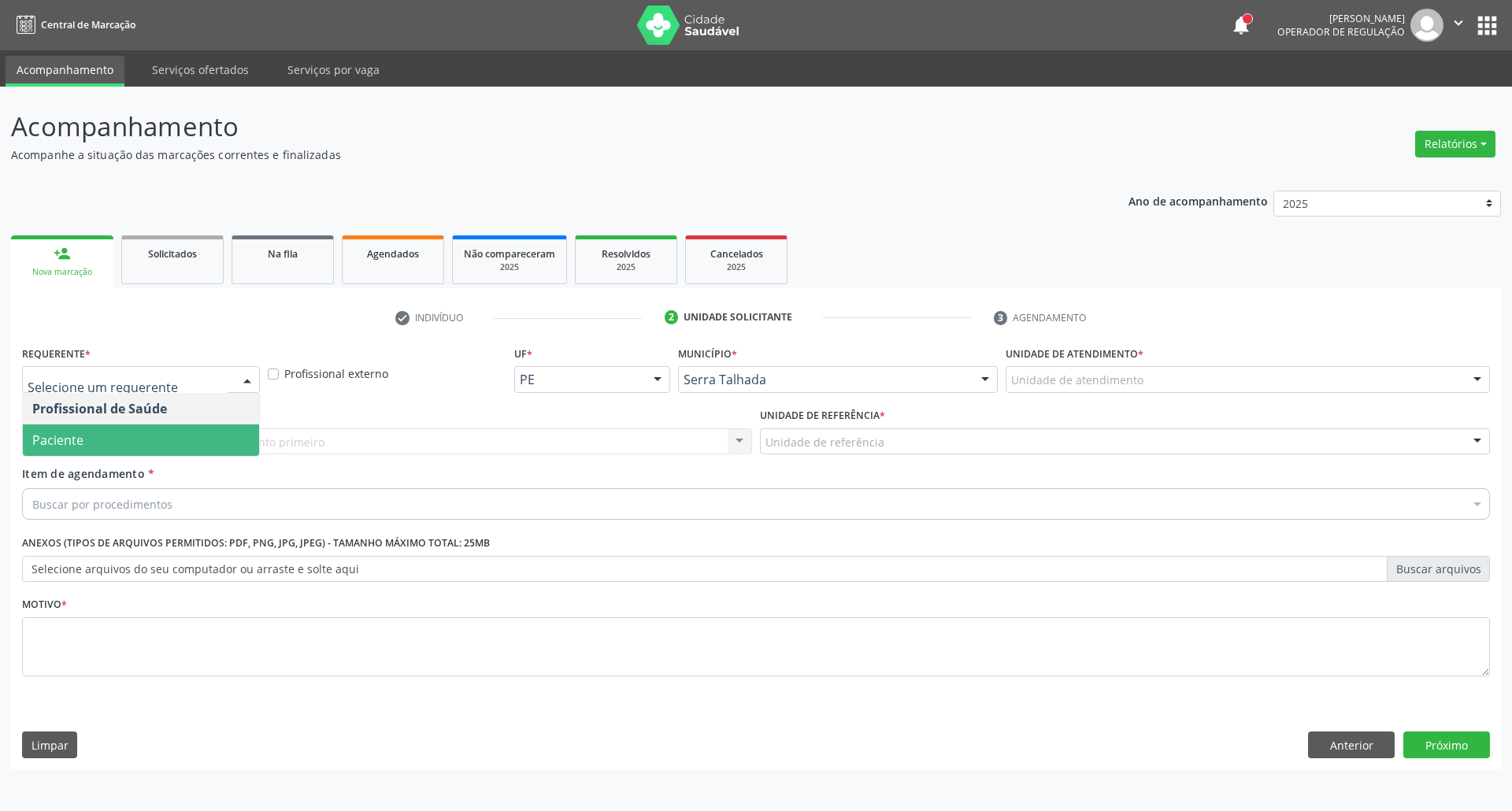
click at [129, 436] on span "Paciente" at bounding box center [140, 440] width 236 height 31
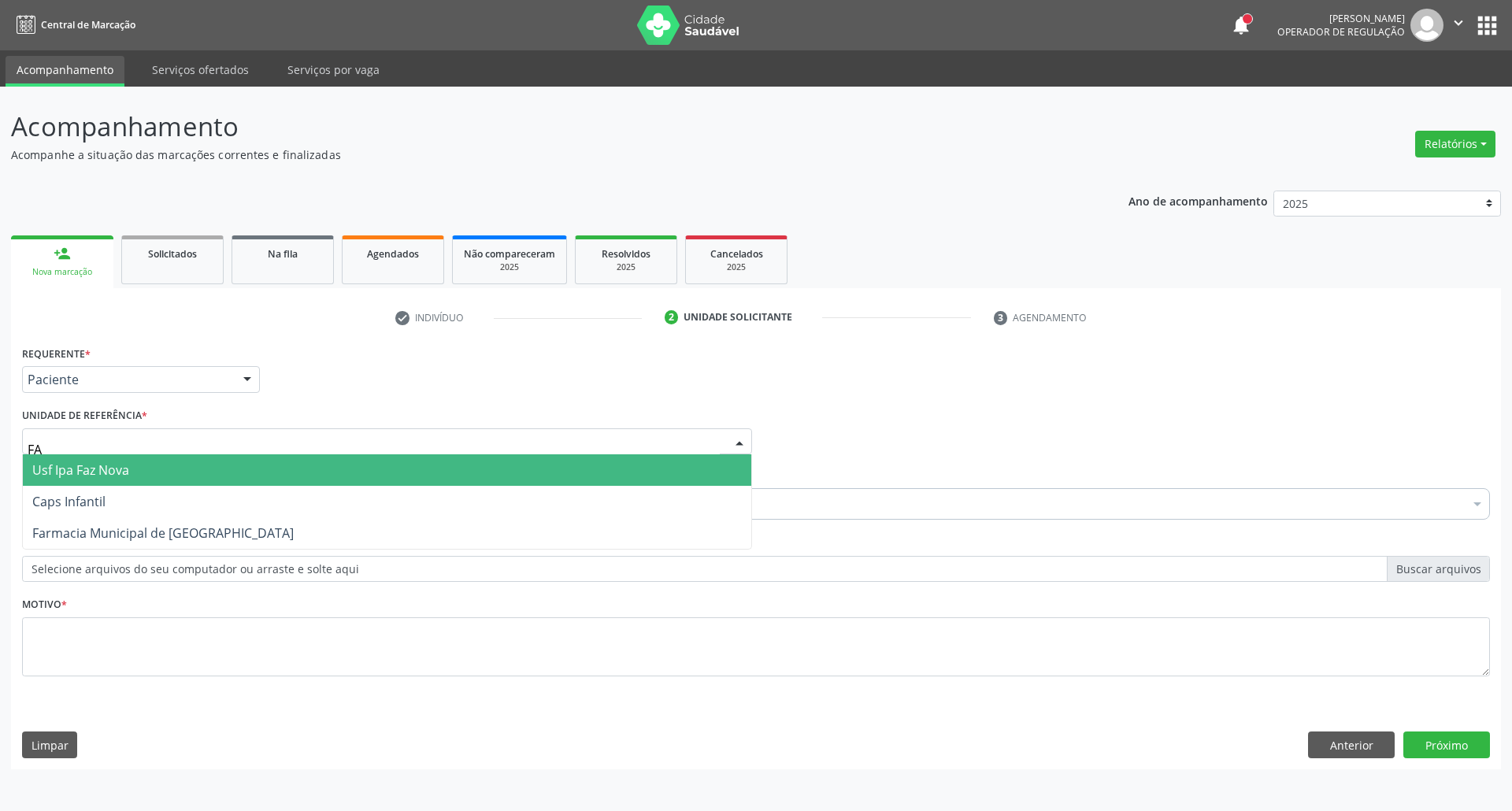
type input "FAZ"
click at [152, 470] on span "Usf Ipa Faz Nova" at bounding box center [387, 470] width 729 height 31
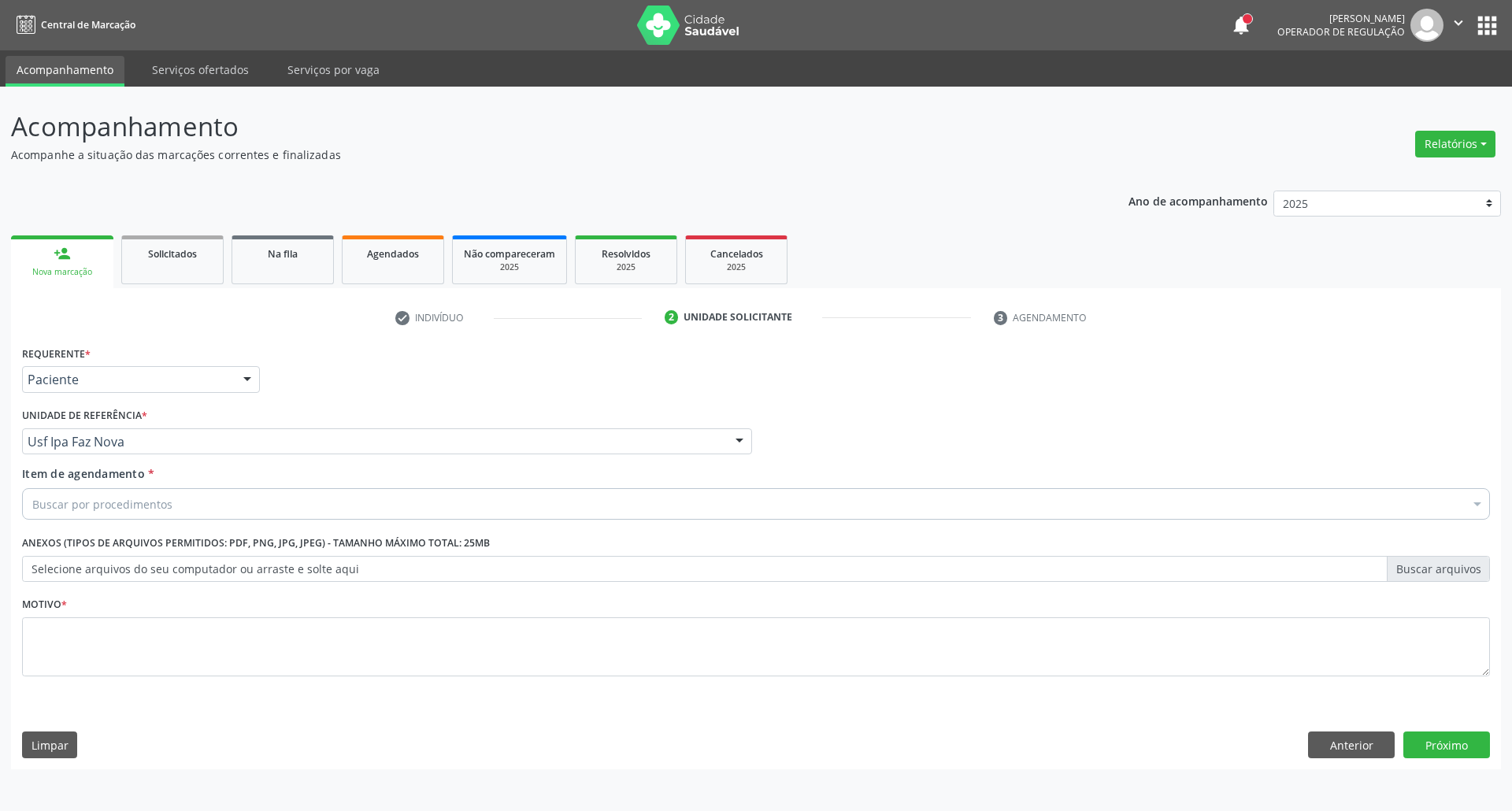
click at [142, 514] on div "Buscar por procedimentos" at bounding box center [755, 503] width 1467 height 31
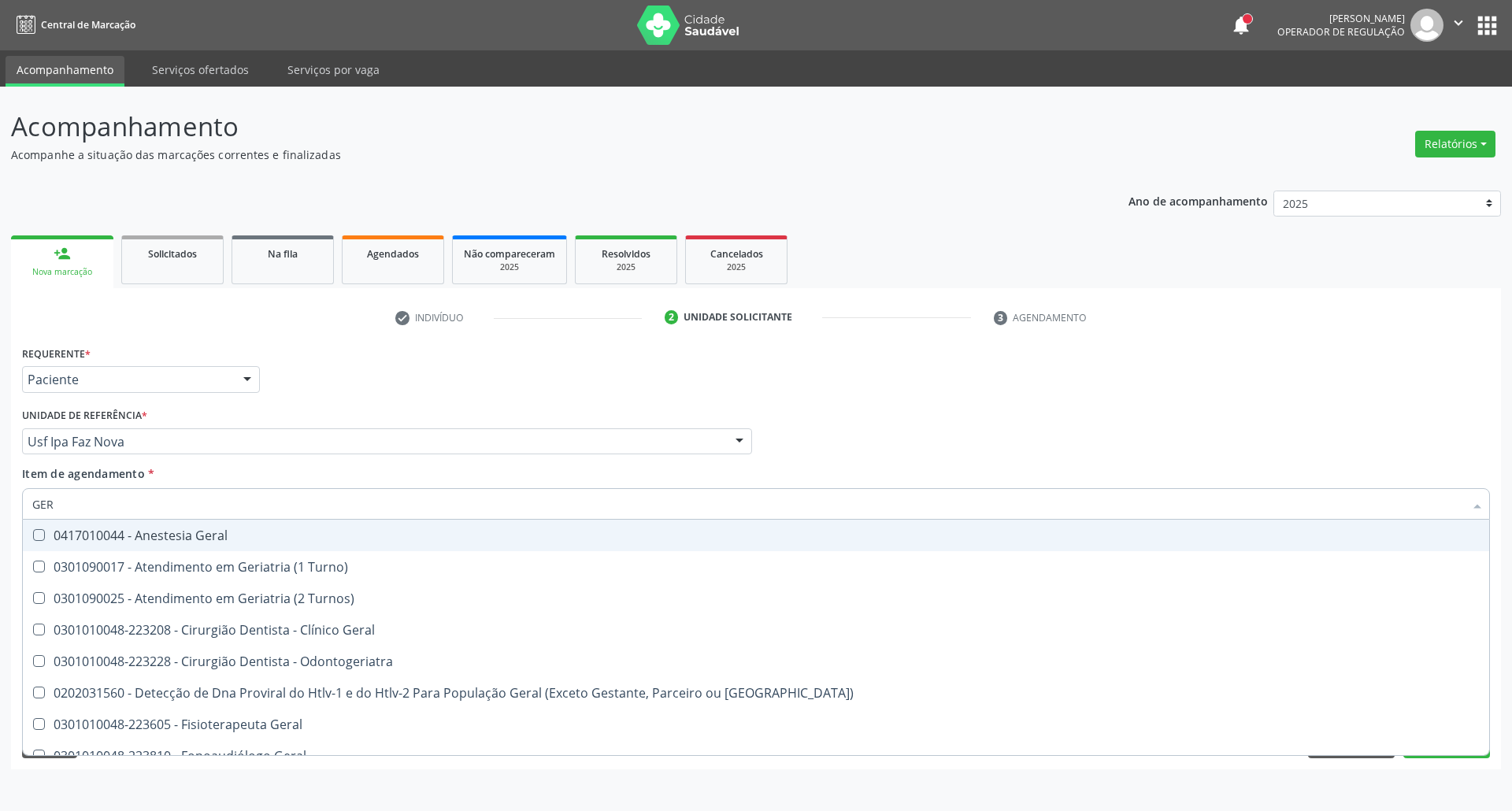
type input "[PERSON_NAME]"
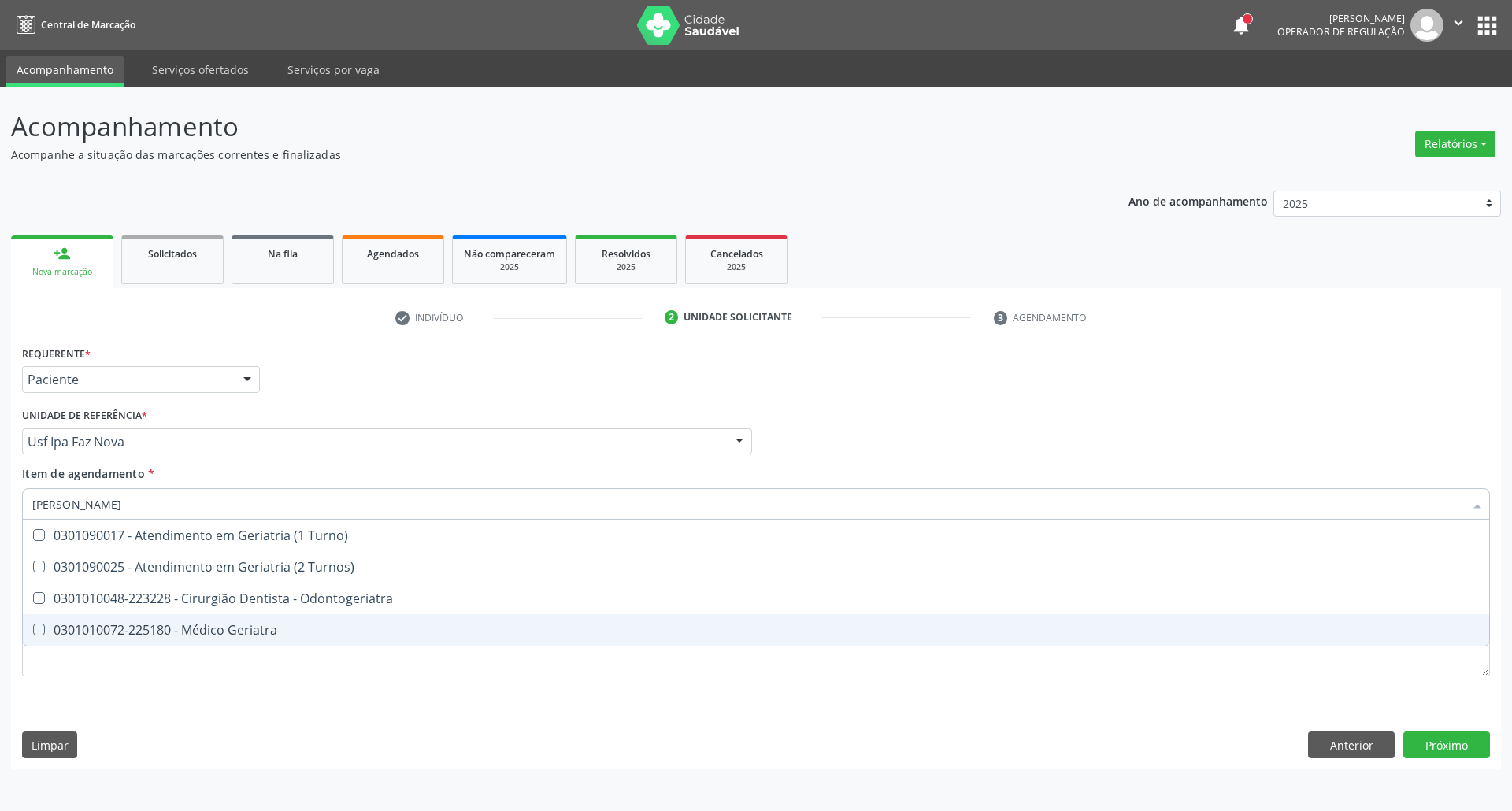
click at [157, 630] on div "0301010072-225180 - Médico Geriatra" at bounding box center [755, 629] width 1447 height 12
checkbox Geriatra "true"
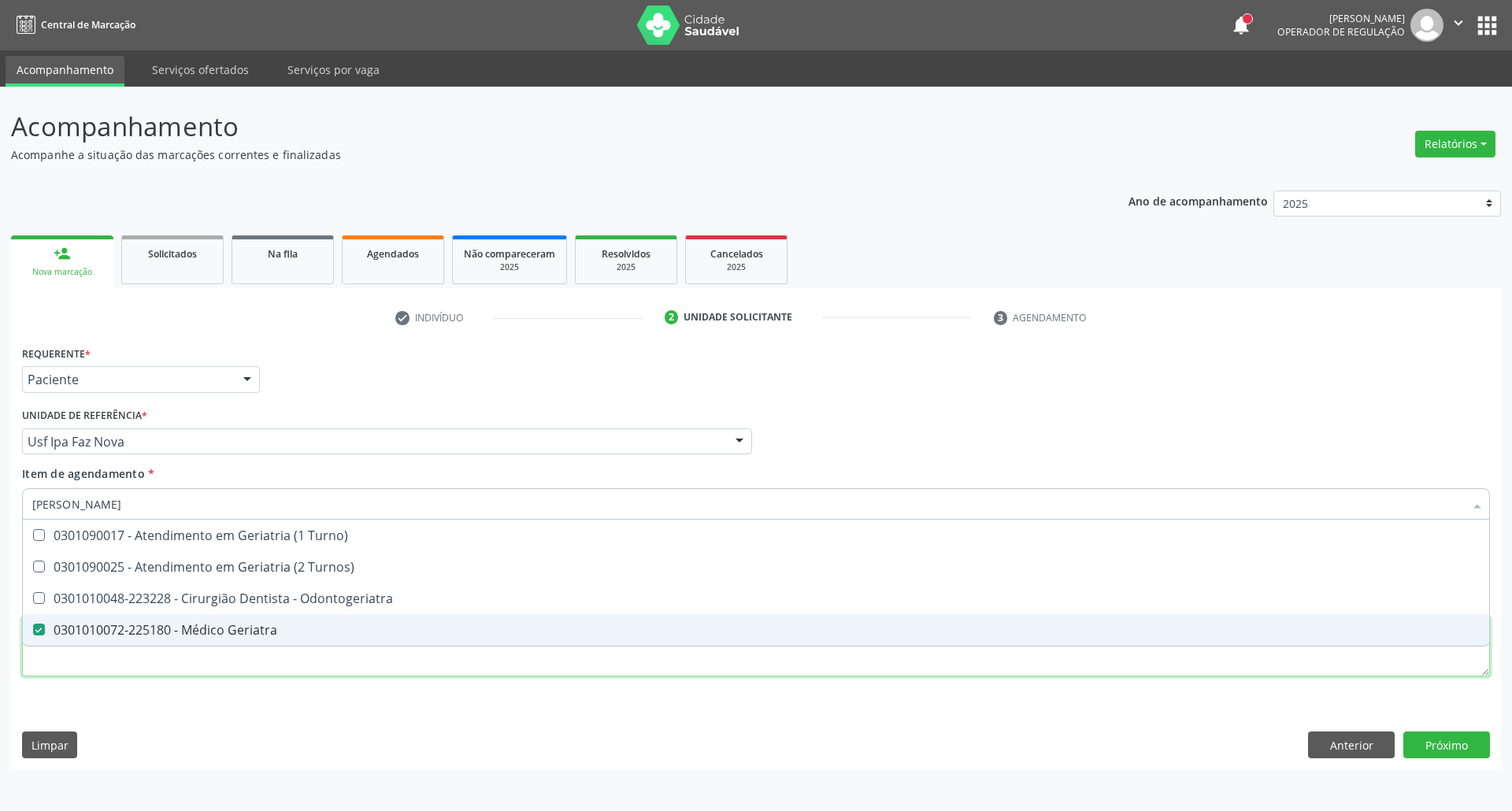
drag, startPoint x: 157, startPoint y: 662, endPoint x: 171, endPoint y: 614, distance: 50.0
click at [157, 663] on div "Requerente * Paciente Profissional de Saúde Paciente Nenhum resultado encontrad…" at bounding box center [755, 520] width 1467 height 356
checkbox Turnos\) "true"
checkbox Geriatra "false"
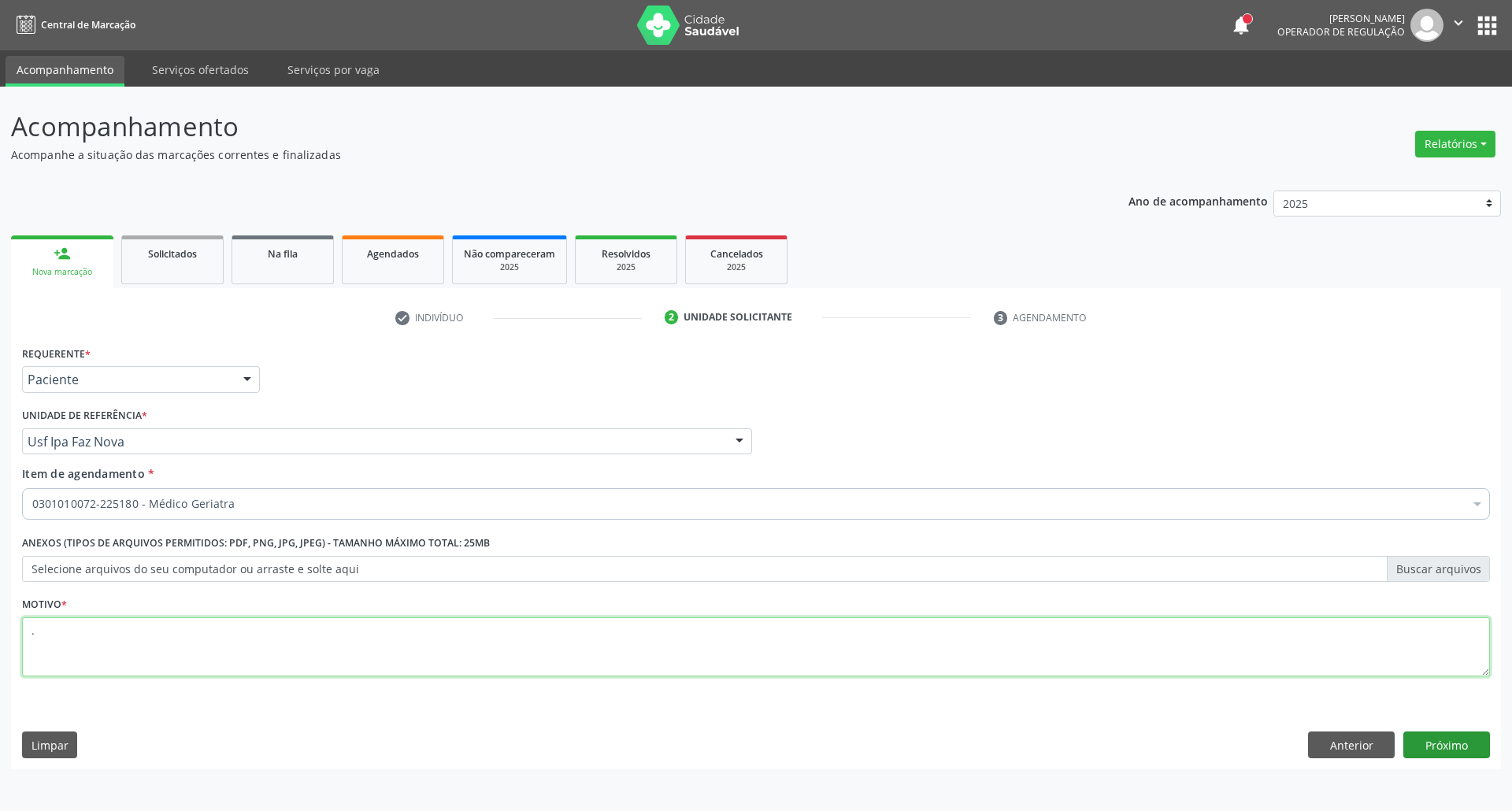
type textarea "."
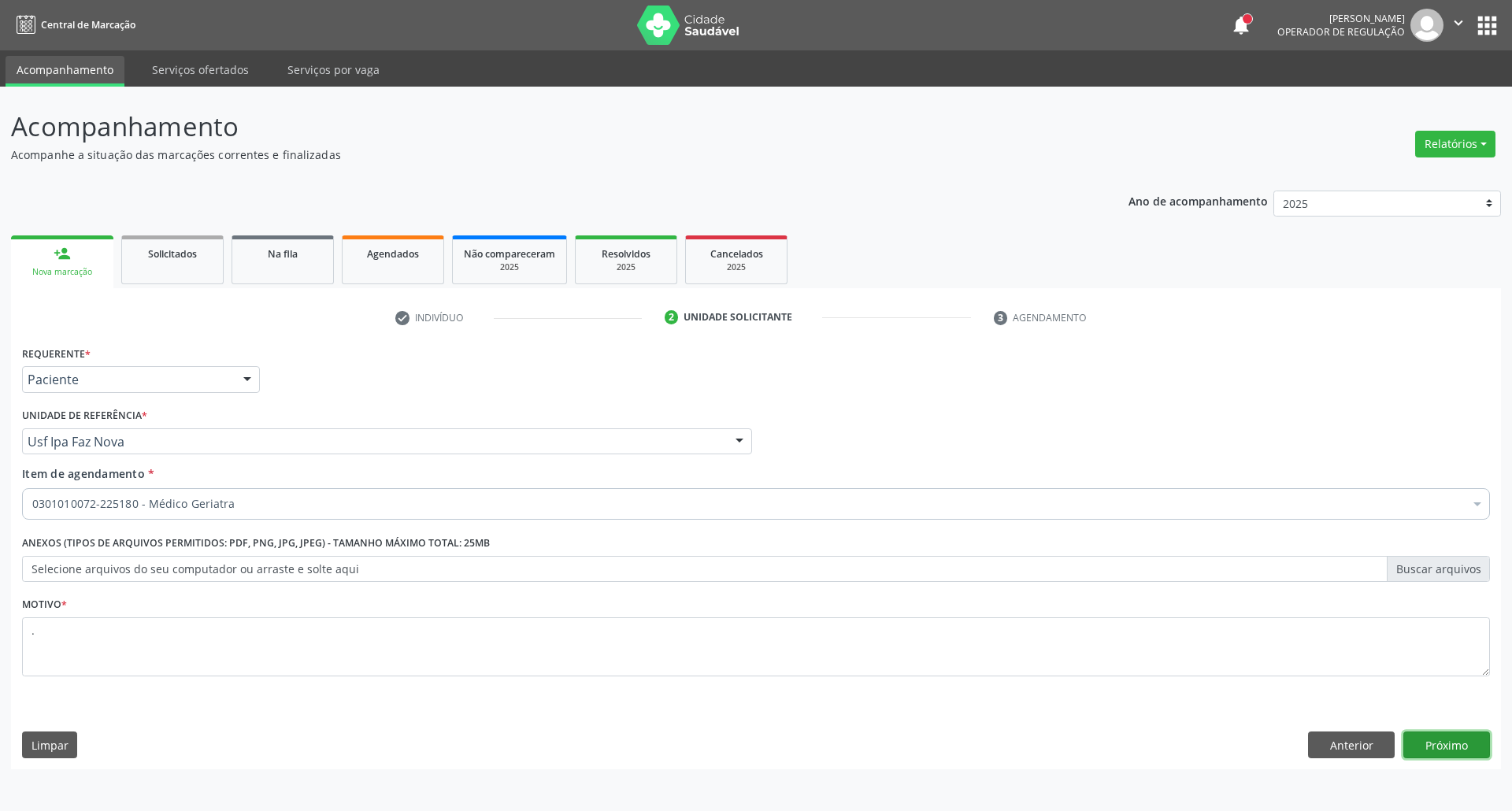
click at [1440, 740] on button "Próximo" at bounding box center [1446, 745] width 86 height 27
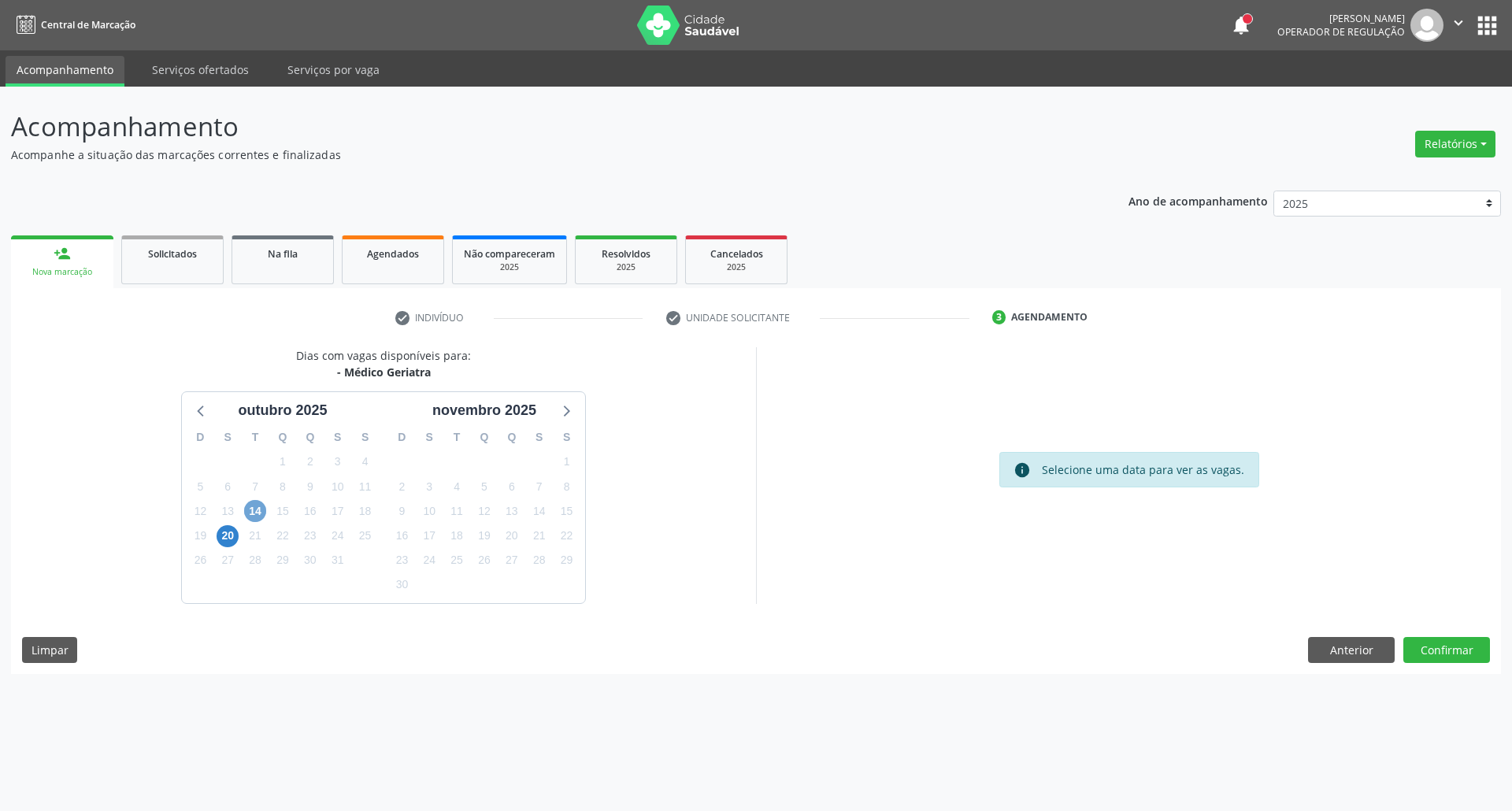
click at [261, 508] on span "14" at bounding box center [255, 511] width 22 height 22
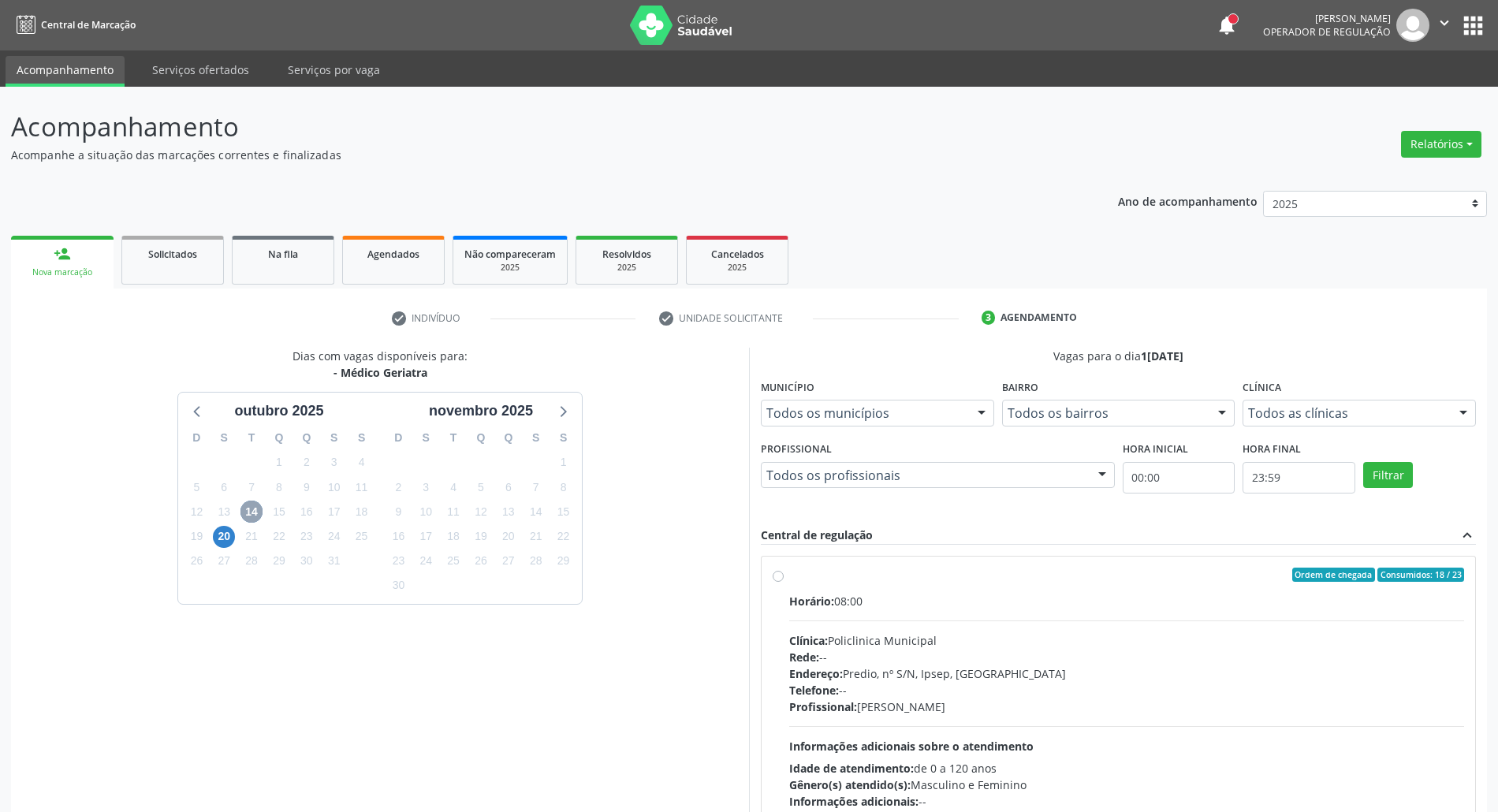
scroll to position [104, 0]
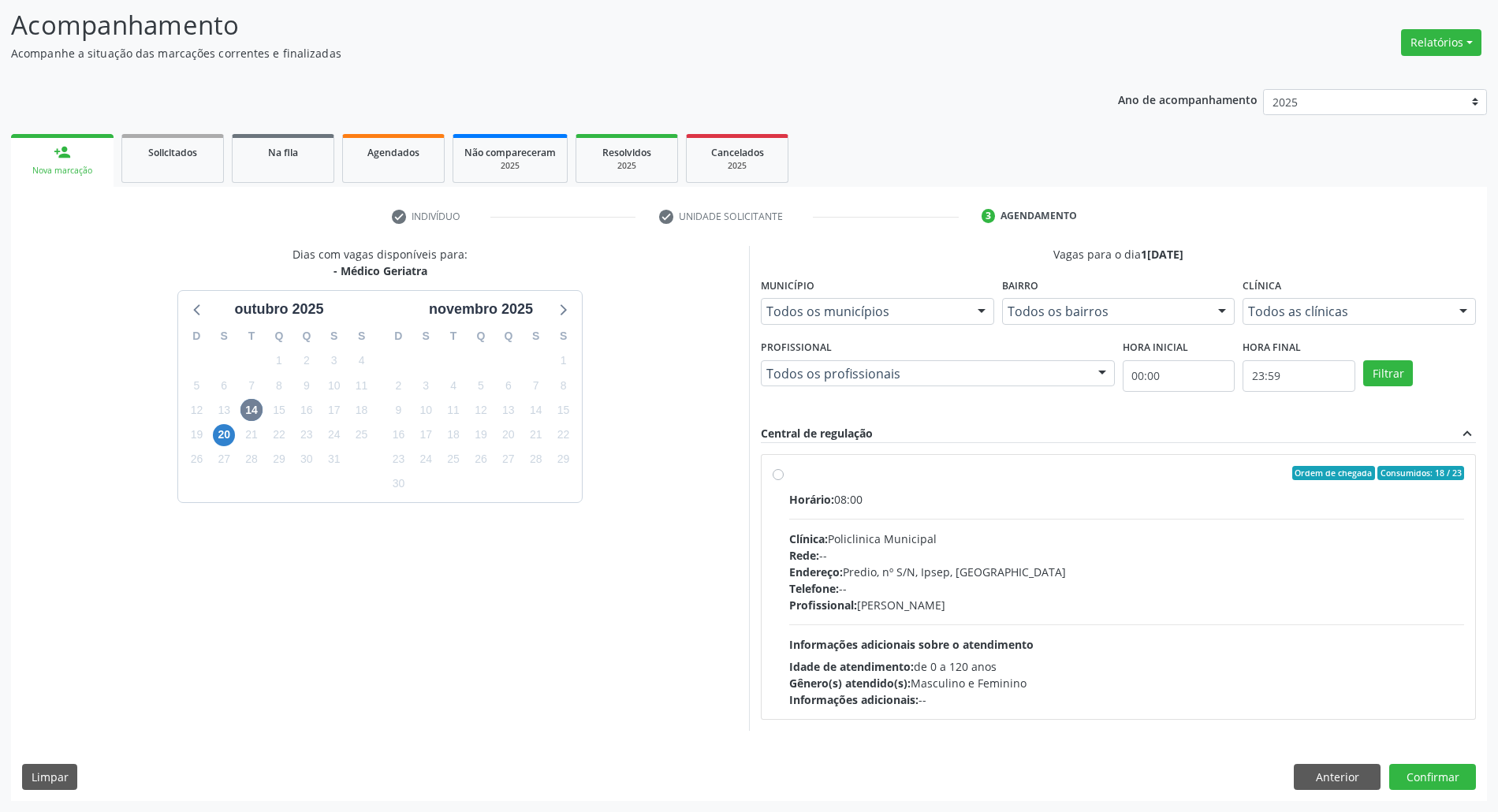
click at [991, 511] on div "Horário: 08:00 Clínica: Policlinica Municipal Rede: -- Endereço: Predio, nº S/N…" at bounding box center [1126, 600] width 675 height 217
click at [784, 480] on input "Ordem de chegada Consumidos: 18 / 23 Horário: 08:00 Clínica: Policlinica Munici…" at bounding box center [778, 472] width 11 height 14
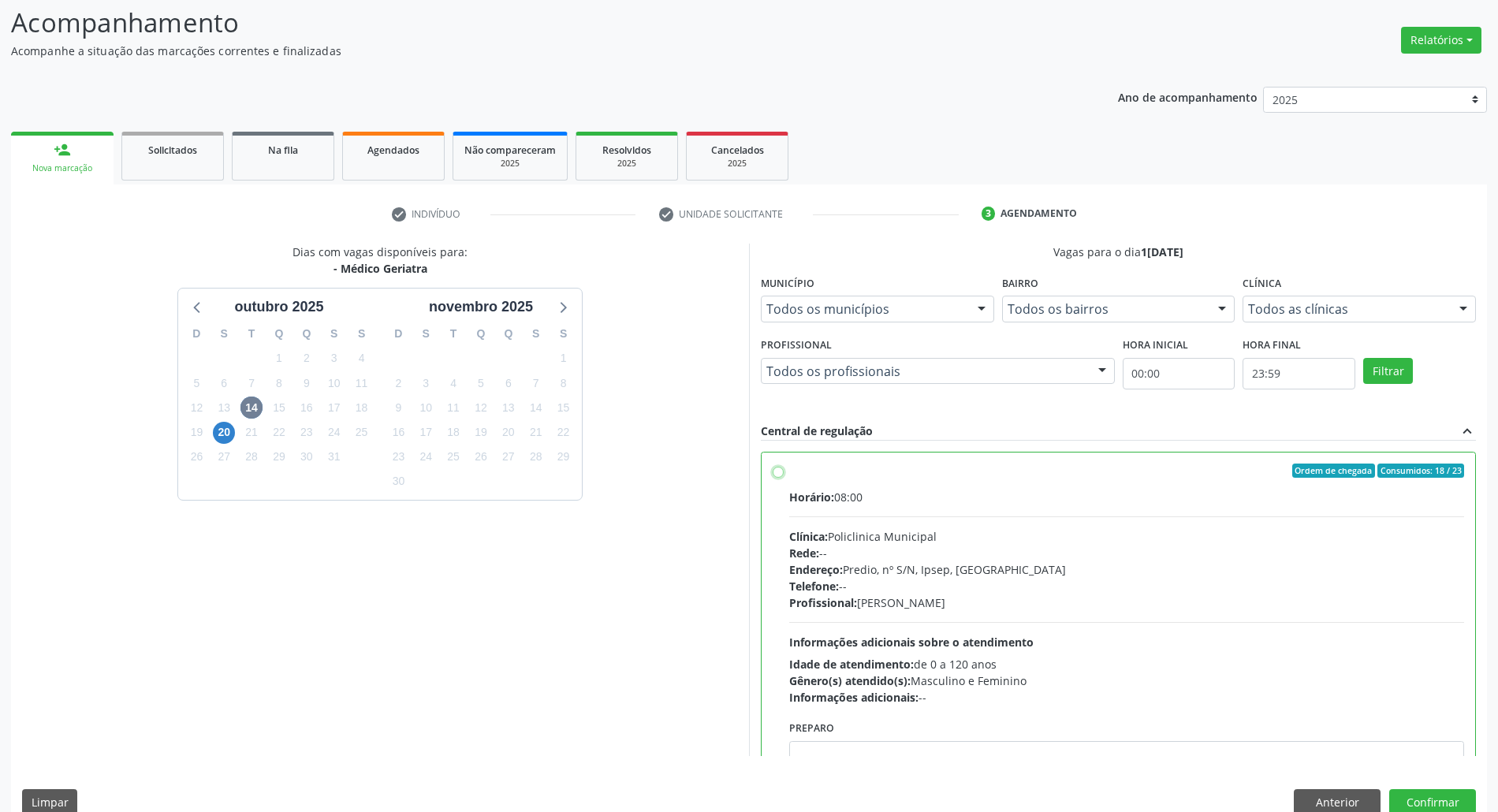
radio input "true"
click at [1438, 801] on button "Confirmar" at bounding box center [1432, 803] width 86 height 27
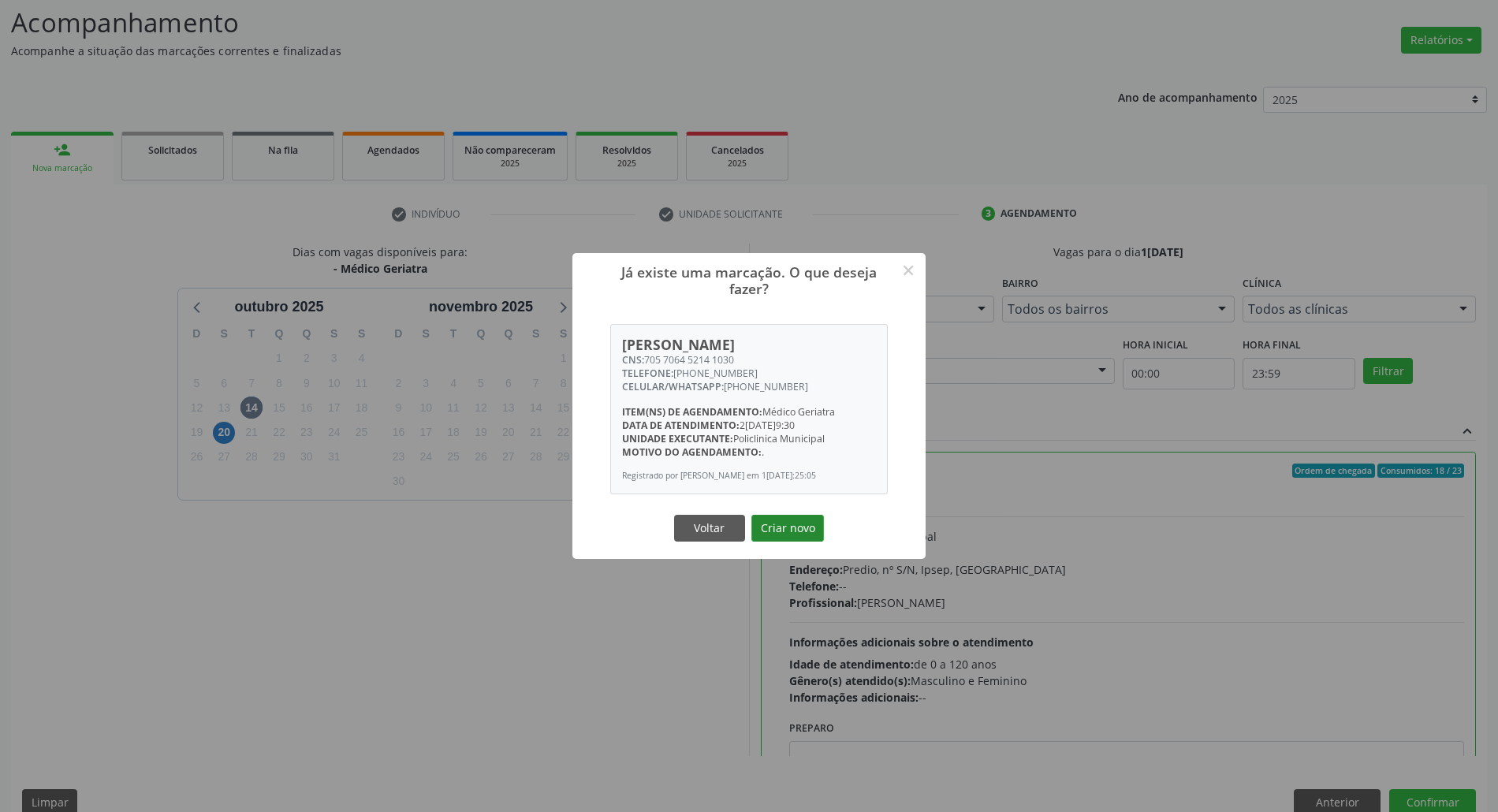
click at [783, 538] on button "Criar novo" at bounding box center [787, 528] width 72 height 27
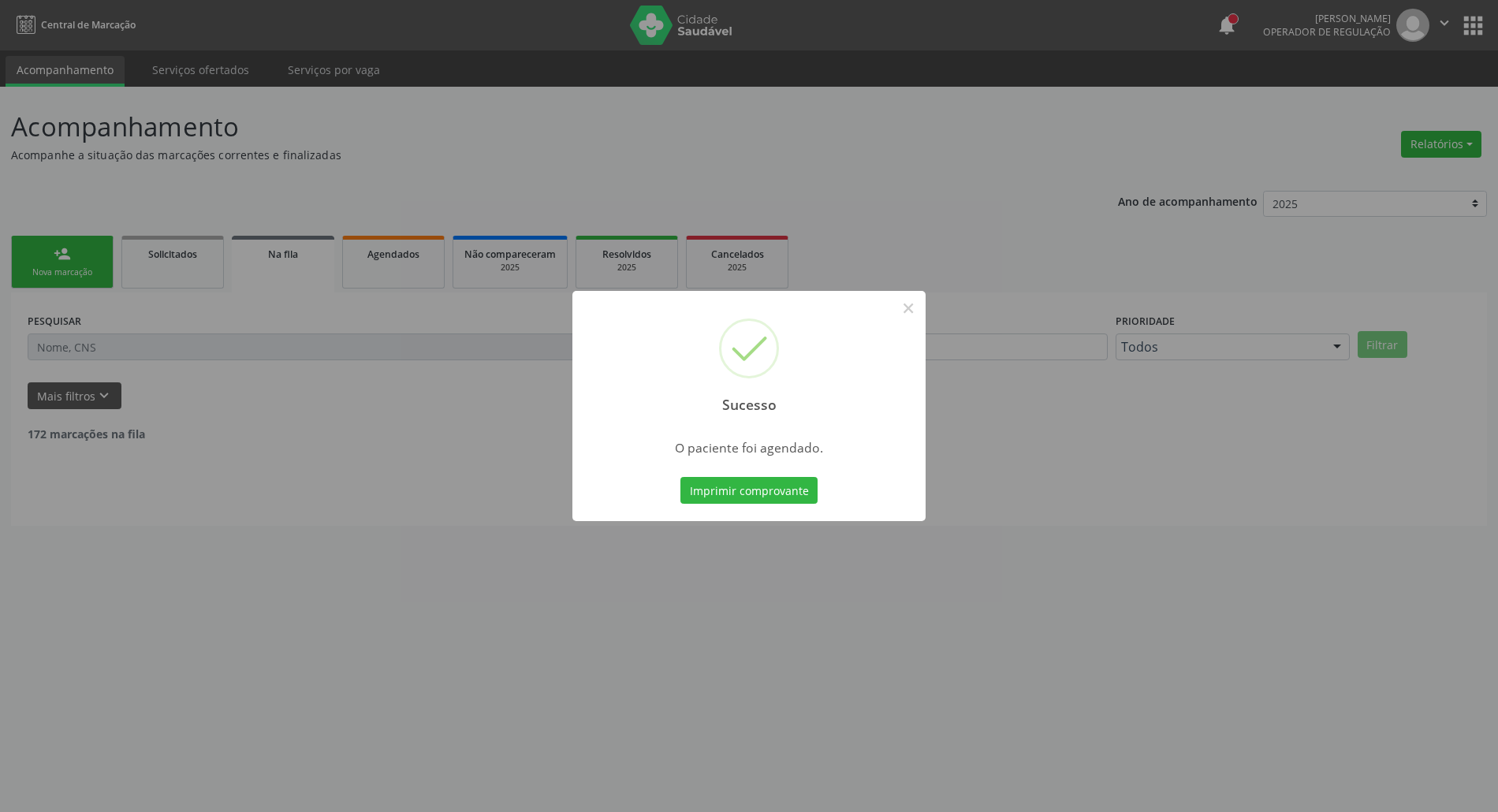
scroll to position [0, 0]
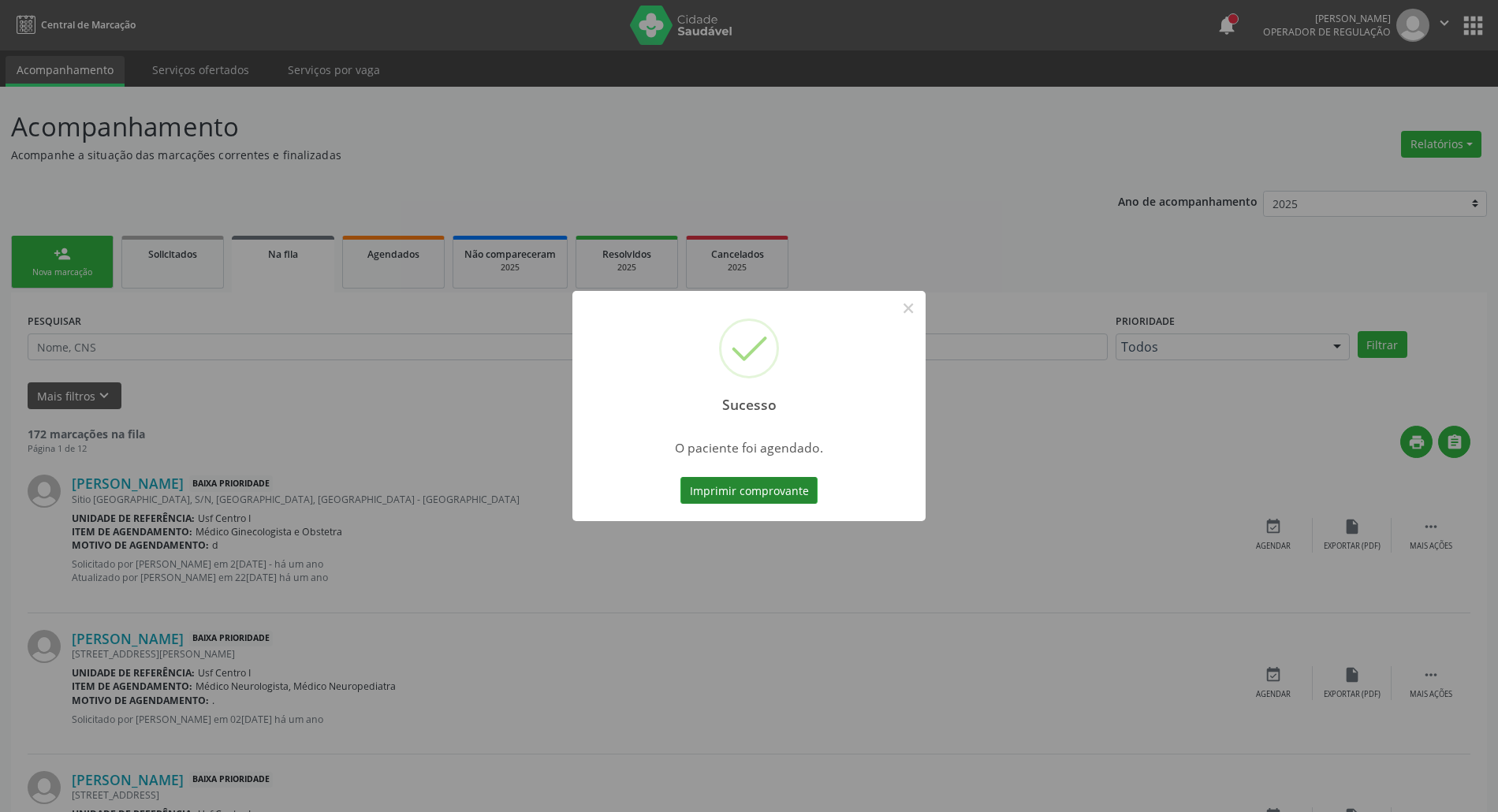
click at [786, 496] on button "Imprimir comprovante" at bounding box center [749, 490] width 138 height 27
